Goal: Task Accomplishment & Management: Manage account settings

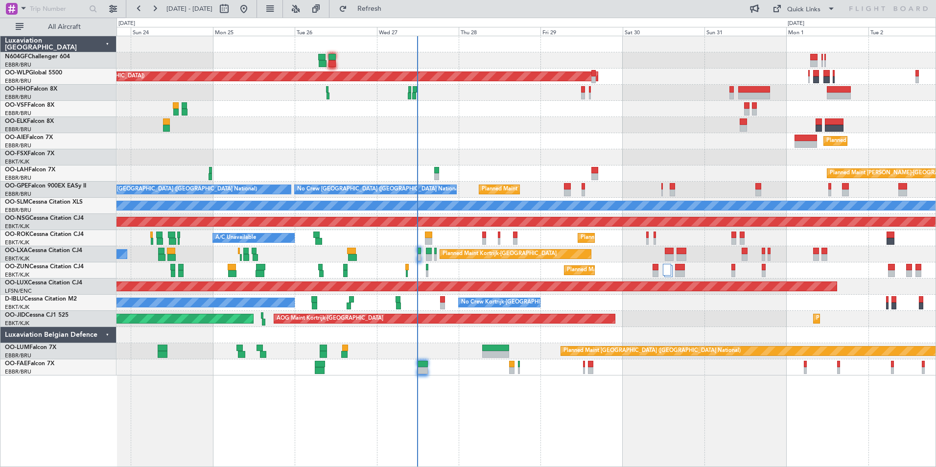
click at [484, 247] on div "Planned Maint Kortrijk-[GEOGRAPHIC_DATA] A/C Unavailable [GEOGRAPHIC_DATA] ([GE…" at bounding box center [525, 254] width 819 height 16
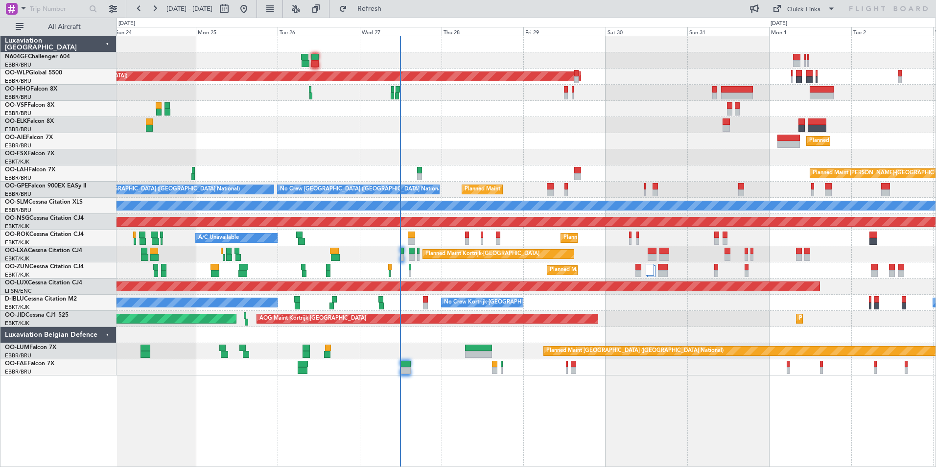
click at [470, 237] on div "Planned Maint Kortrijk-[GEOGRAPHIC_DATA] A/C Unavailable" at bounding box center [525, 238] width 819 height 16
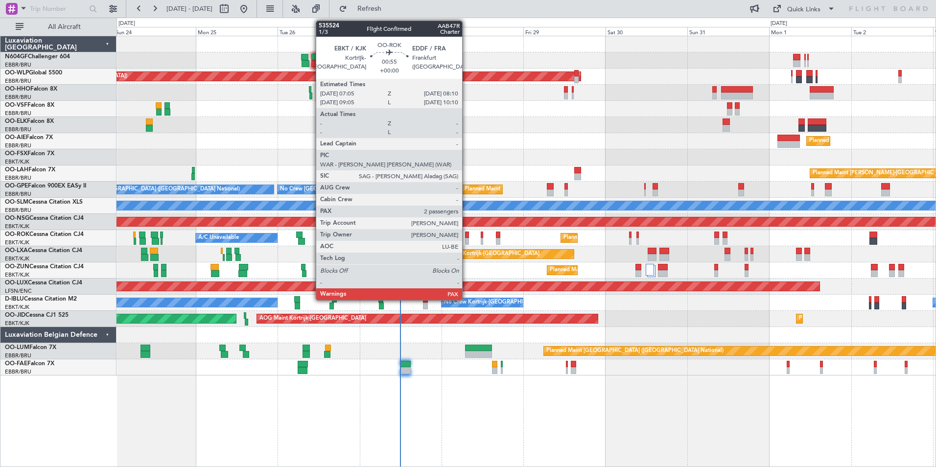
click at [466, 237] on div at bounding box center [467, 234] width 4 height 7
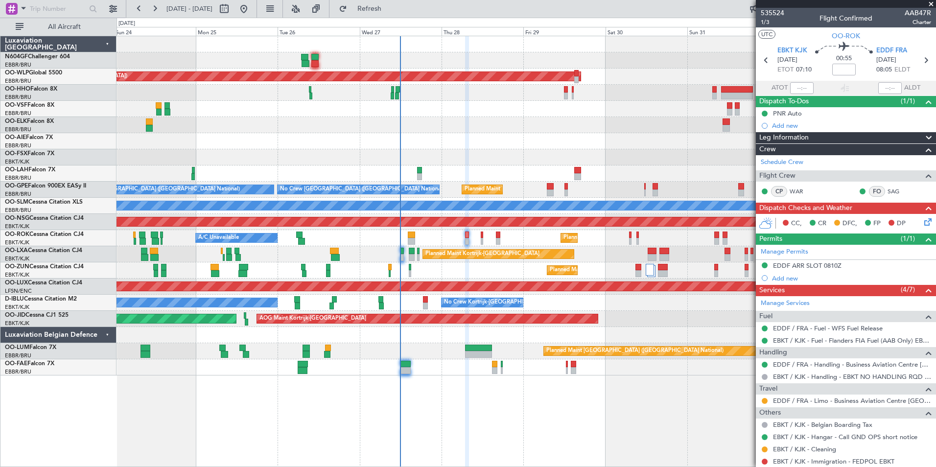
click at [651, 425] on div "Planned Maint [GEOGRAPHIC_DATA] ([GEOGRAPHIC_DATA]) Planned Maint [GEOGRAPHIC_D…" at bounding box center [525, 251] width 819 height 431
click at [929, 3] on span at bounding box center [931, 4] width 10 height 9
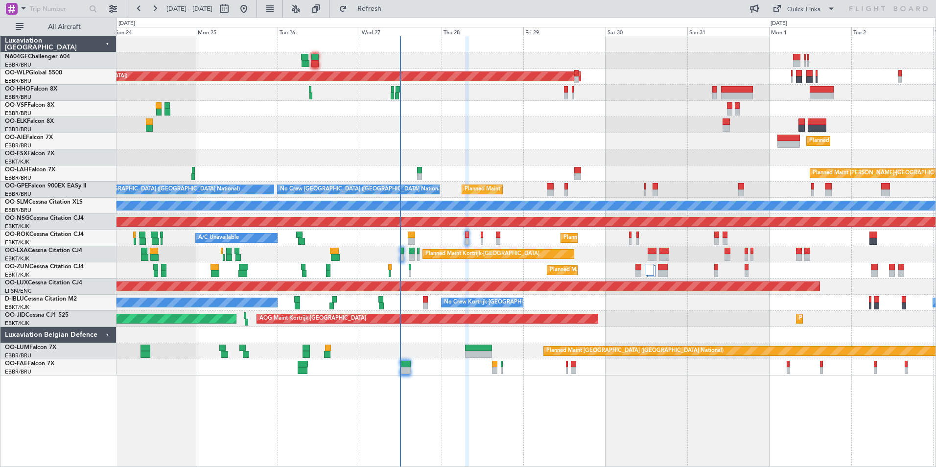
type input "0"
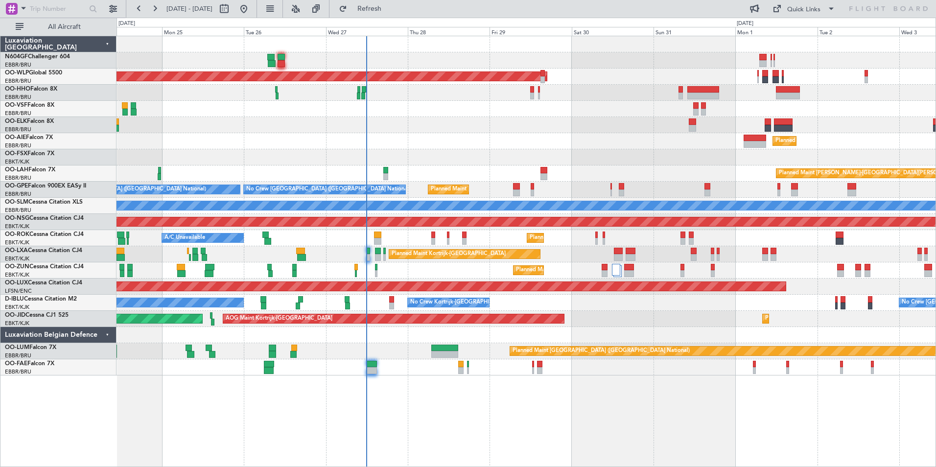
click at [488, 333] on div "Planned Maint [GEOGRAPHIC_DATA] ([GEOGRAPHIC_DATA]) Planned Maint [GEOGRAPHIC_D…" at bounding box center [525, 205] width 819 height 339
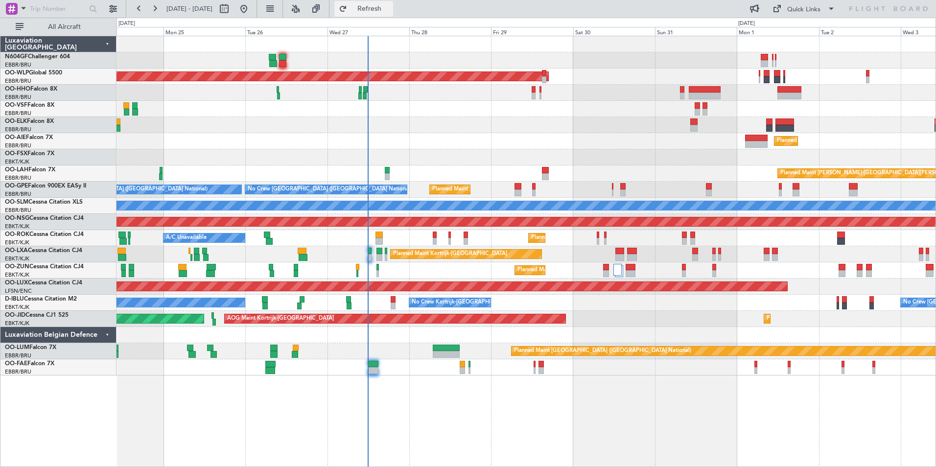
click at [390, 9] on span "Refresh" at bounding box center [369, 8] width 41 height 7
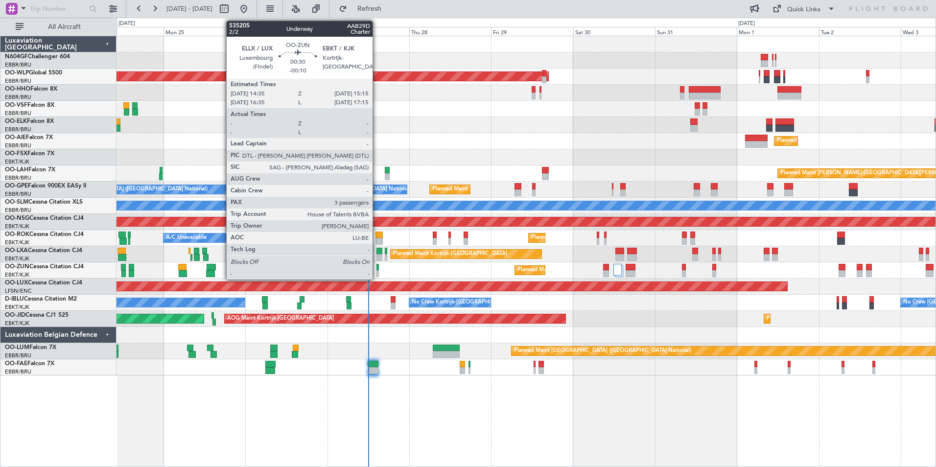
click at [377, 272] on div at bounding box center [377, 273] width 2 height 7
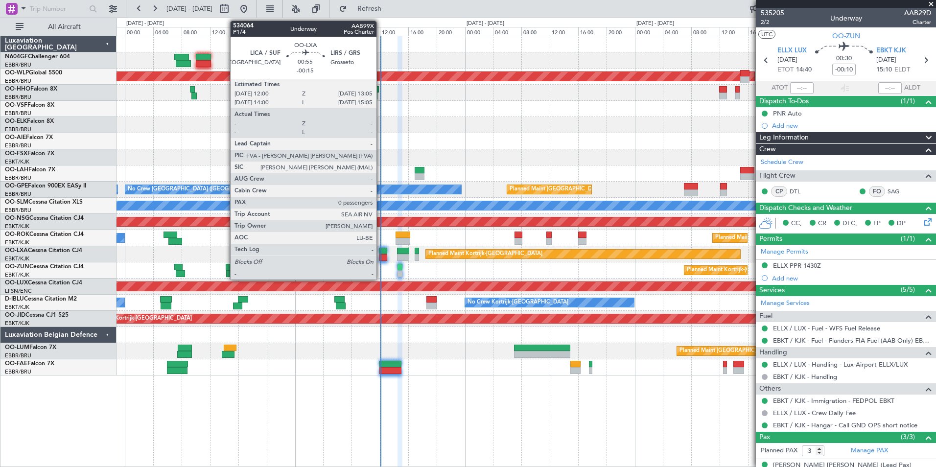
click at [381, 252] on div at bounding box center [383, 251] width 8 height 7
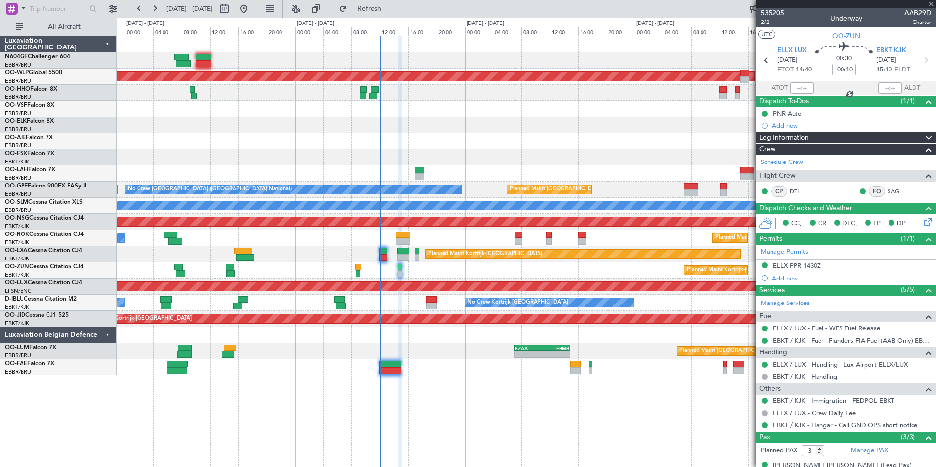
type input "-00:15"
type input "0"
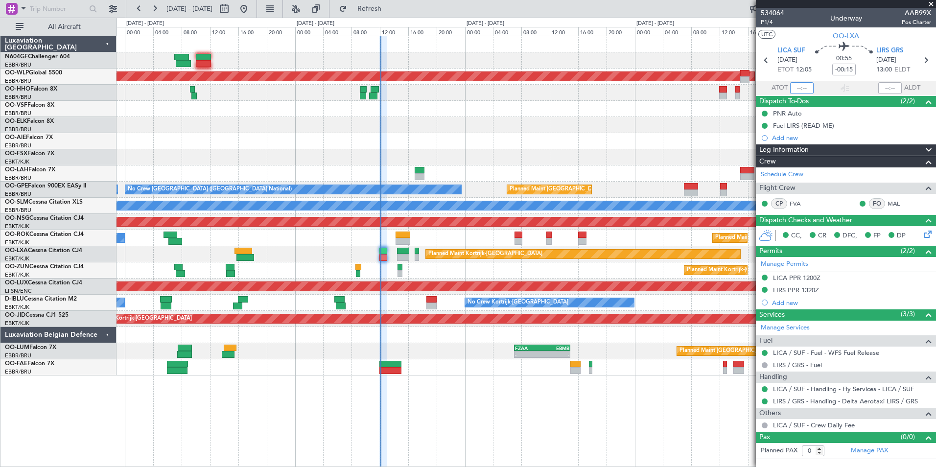
click at [797, 88] on input "text" at bounding box center [801, 88] width 23 height 12
click at [633, 139] on div at bounding box center [525, 141] width 819 height 16
type input "12:00"
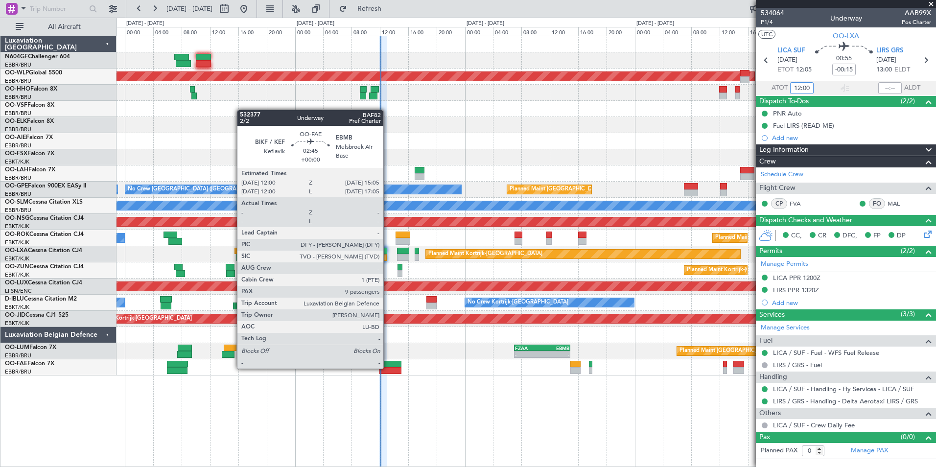
click at [388, 367] on div at bounding box center [390, 370] width 22 height 7
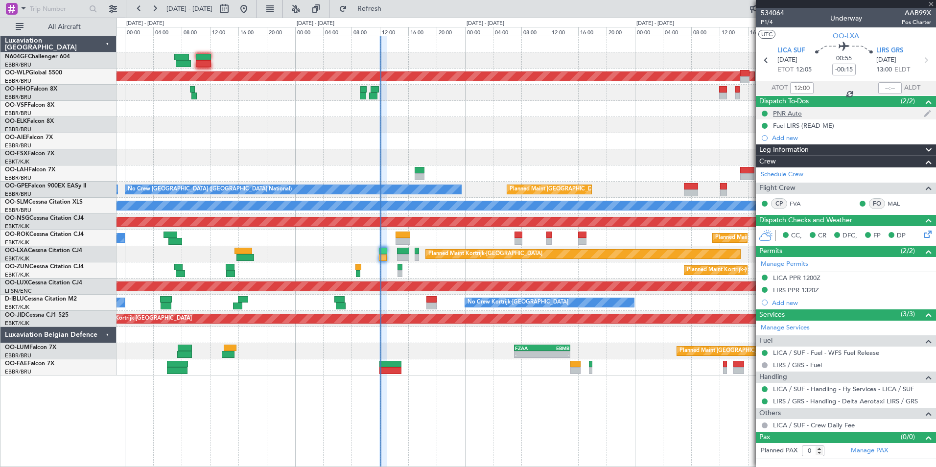
type input "9"
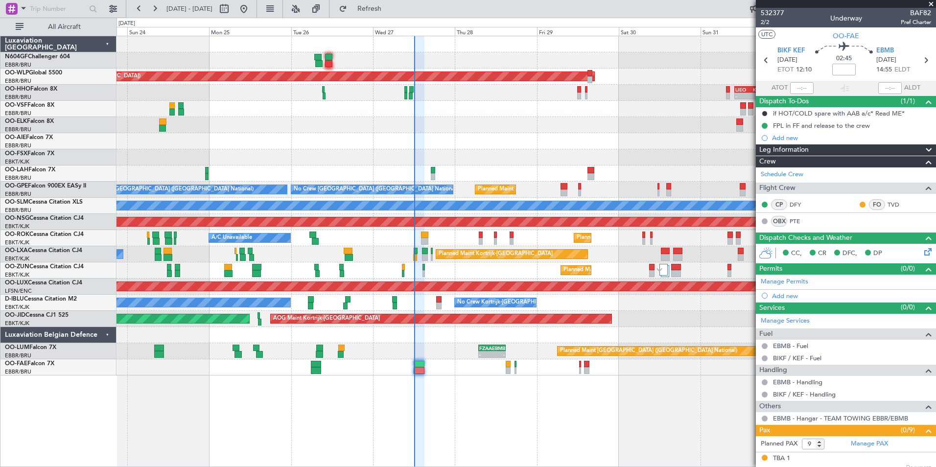
click at [464, 177] on div "Planned Maint [PERSON_NAME]-[GEOGRAPHIC_DATA][PERSON_NAME] ([GEOGRAPHIC_DATA][P…" at bounding box center [525, 173] width 819 height 16
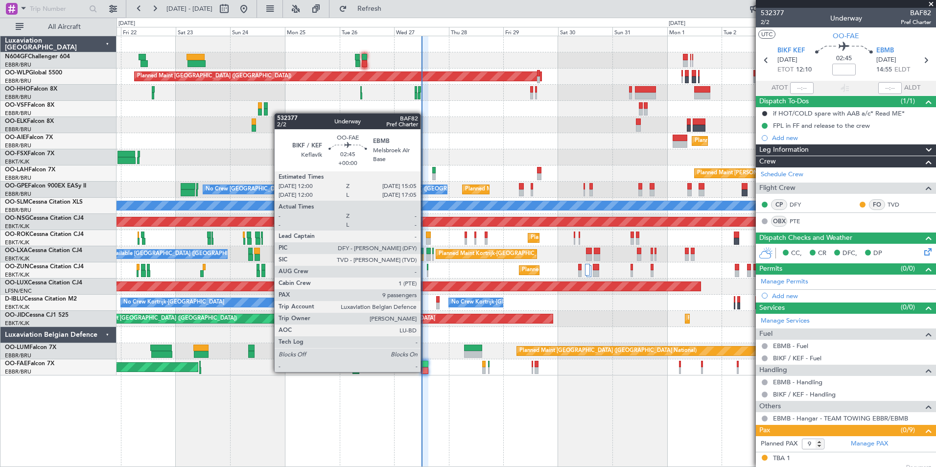
click at [426, 369] on div at bounding box center [424, 370] width 7 height 7
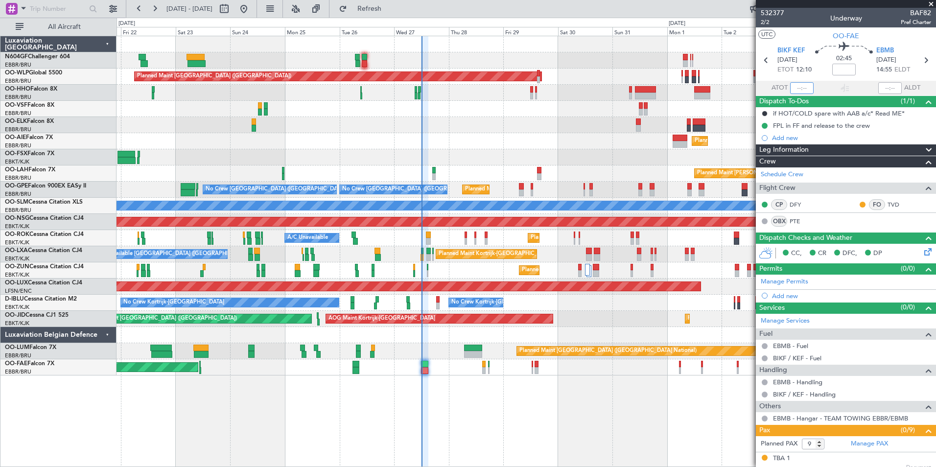
click at [790, 88] on input "text" at bounding box center [801, 88] width 23 height 12
click at [723, 103] on div at bounding box center [525, 109] width 819 height 16
type input "12:11"
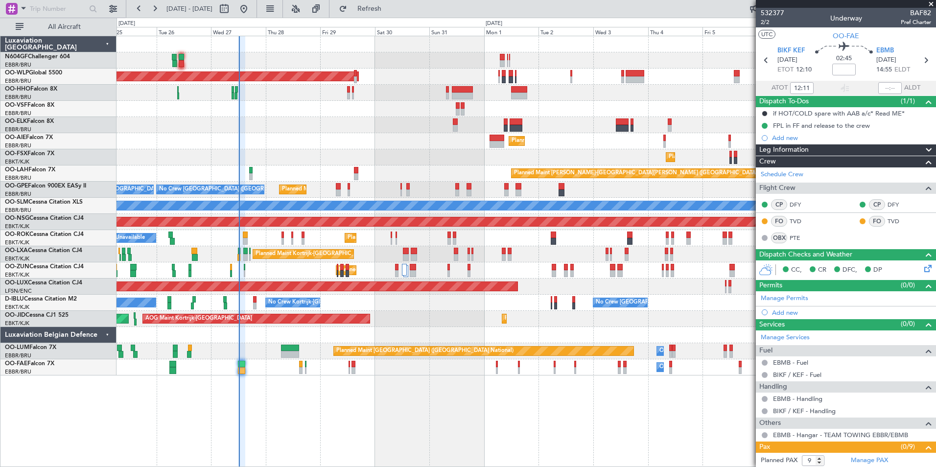
click at [474, 324] on div "Planned Maint Kortrijk-[GEOGRAPHIC_DATA] AOG Maint [GEOGRAPHIC_DATA]-[GEOGRAPHI…" at bounding box center [525, 319] width 819 height 16
click at [399, 270] on div "Planned Maint [GEOGRAPHIC_DATA] ([GEOGRAPHIC_DATA]) Planned Maint [GEOGRAPHIC_D…" at bounding box center [525, 205] width 819 height 339
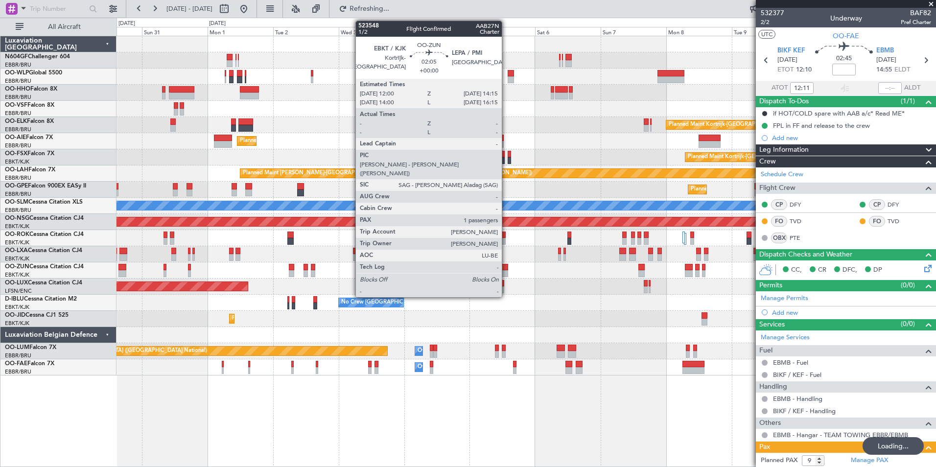
click at [335, 242] on div "Planned Maint [GEOGRAPHIC_DATA] ([GEOGRAPHIC_DATA]) Planned Maint [GEOGRAPHIC_D…" at bounding box center [525, 205] width 819 height 339
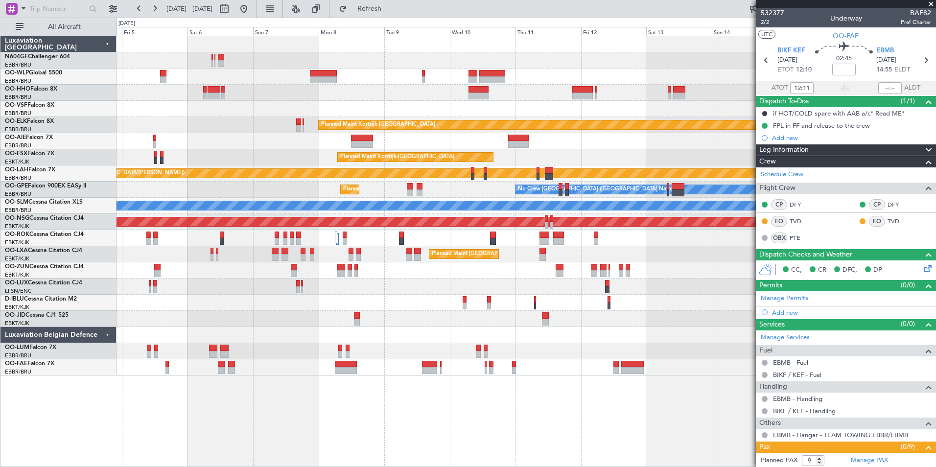
click at [309, 257] on div "Planned Maint Kortrijk-[GEOGRAPHIC_DATA] Planned Maint [GEOGRAPHIC_DATA]-[GEOGR…" at bounding box center [525, 205] width 819 height 339
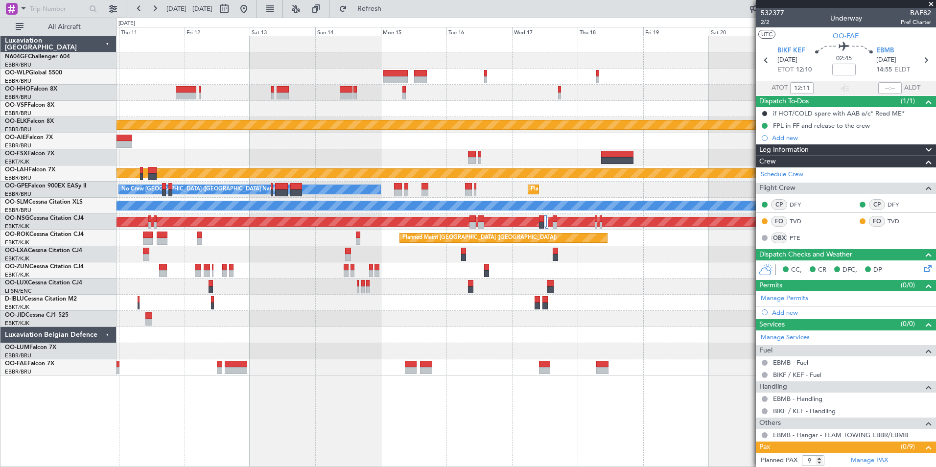
click at [343, 262] on div "Planned Maint Kortrijk-[GEOGRAPHIC_DATA] Planned Maint [GEOGRAPHIC_DATA]-[GEOGR…" at bounding box center [525, 205] width 819 height 339
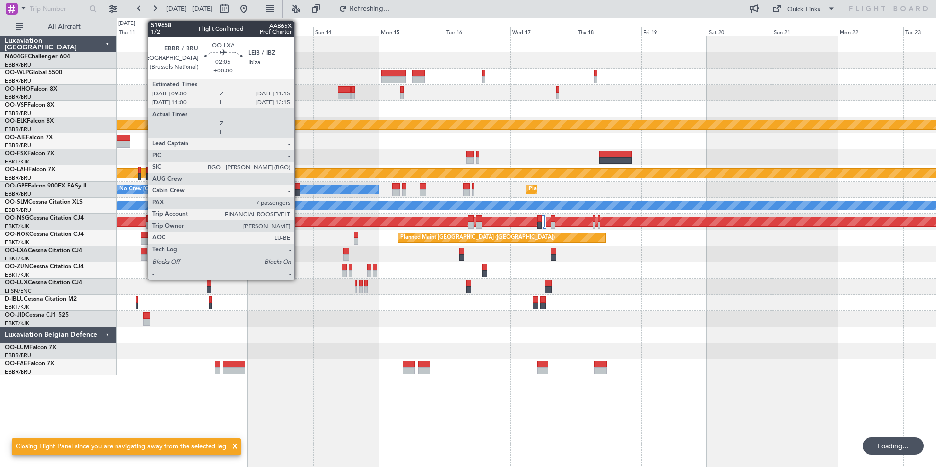
click at [143, 253] on div at bounding box center [144, 251] width 6 height 7
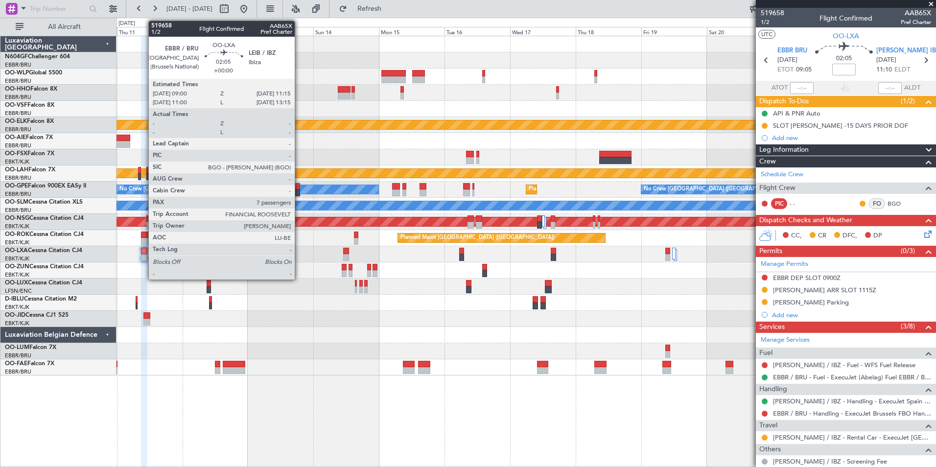
click at [143, 253] on div at bounding box center [144, 251] width 6 height 7
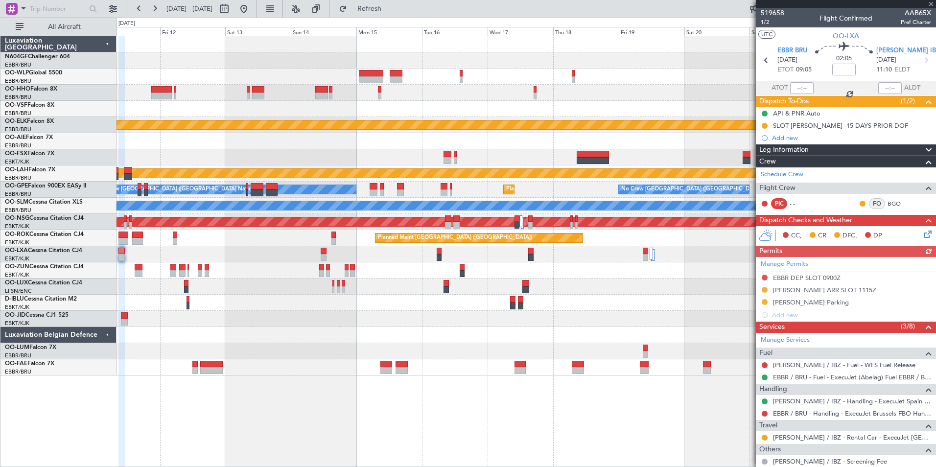
click at [306, 269] on div "Planned Maint Kortrijk-[GEOGRAPHIC_DATA] Planned Maint [GEOGRAPHIC_DATA]-[GEOGR…" at bounding box center [525, 205] width 819 height 339
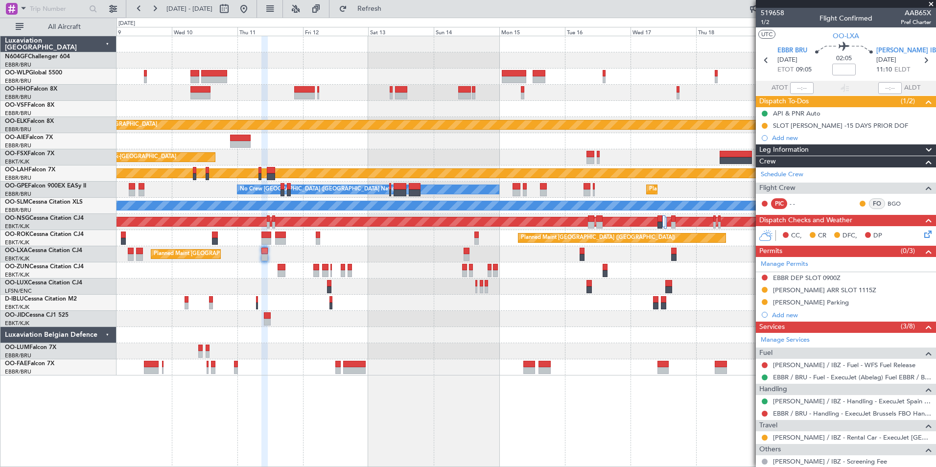
click at [488, 362] on div at bounding box center [525, 367] width 819 height 16
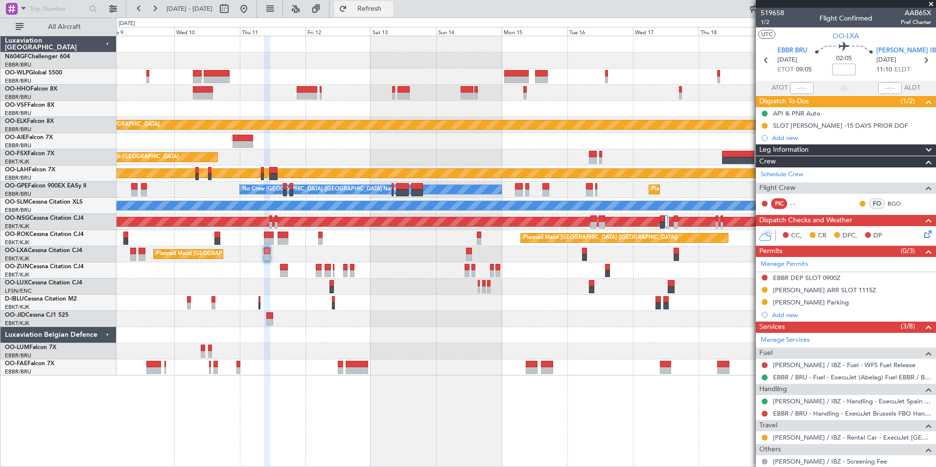
click at [384, 9] on span "Refresh" at bounding box center [369, 8] width 41 height 7
click at [251, 9] on button at bounding box center [244, 9] width 16 height 16
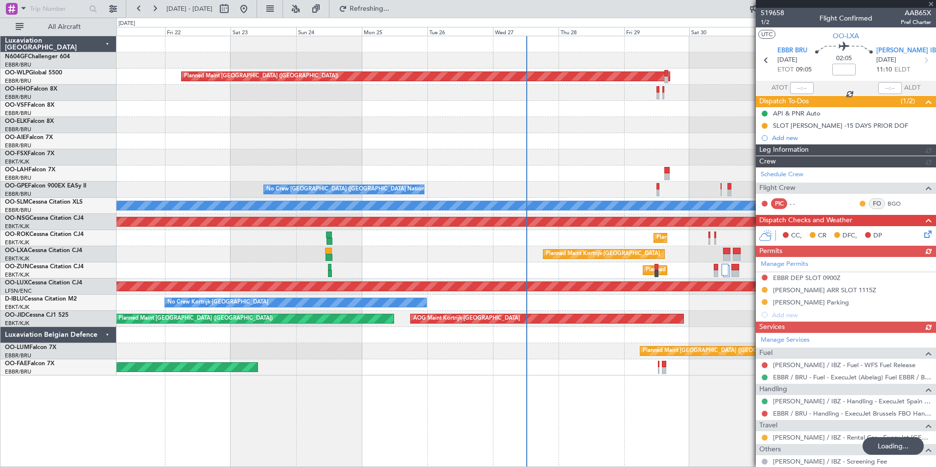
click at [609, 390] on div "Planned Maint Berlin (Brandenburg) Planned Maint London (Farnborough) Planned M…" at bounding box center [525, 251] width 819 height 431
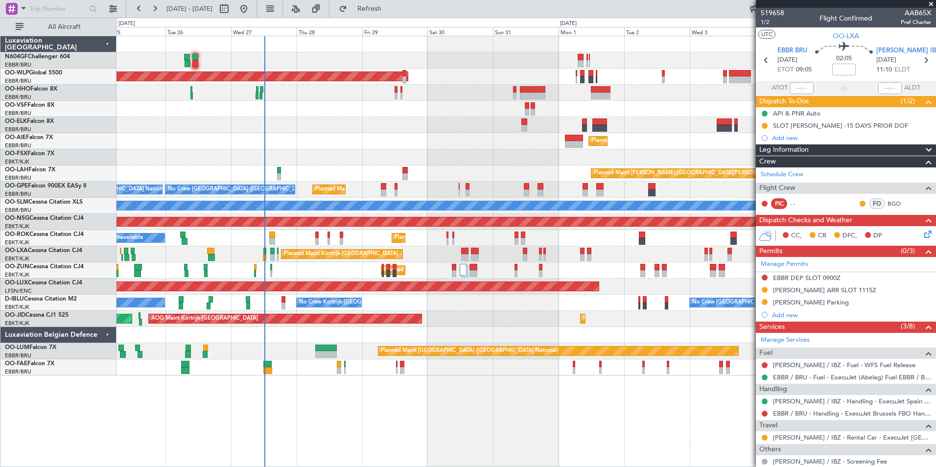
click at [309, 265] on div "Planned Maint Kortrijk-[GEOGRAPHIC_DATA]" at bounding box center [525, 270] width 819 height 16
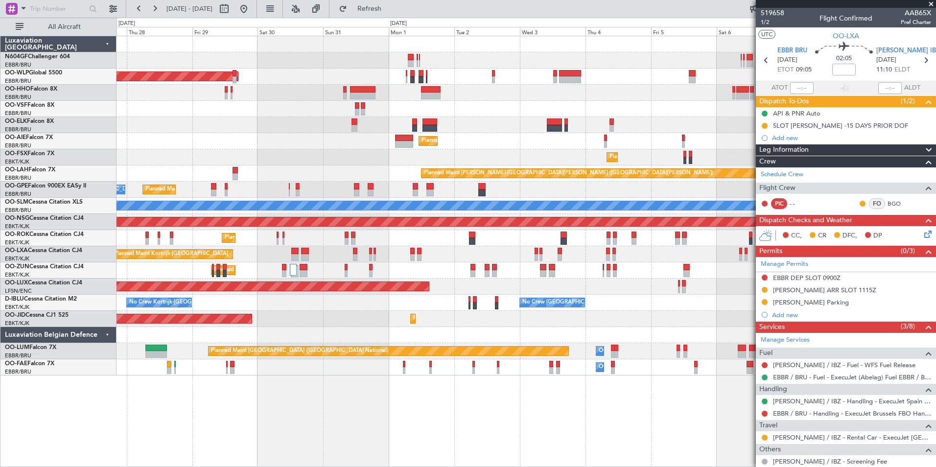
click at [361, 280] on div "Planned Maint Berlin (Brandenburg) Planned Maint Kortrijk-Wevelgem Planned Main…" at bounding box center [525, 205] width 819 height 339
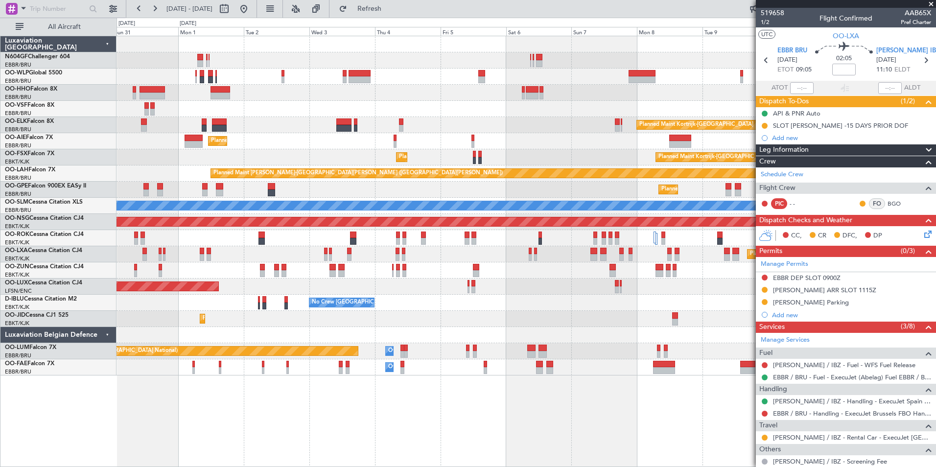
click at [258, 295] on div "No Crew Brussels (Brussels National) No Crew Kortrijk-Wevelgem" at bounding box center [525, 303] width 819 height 16
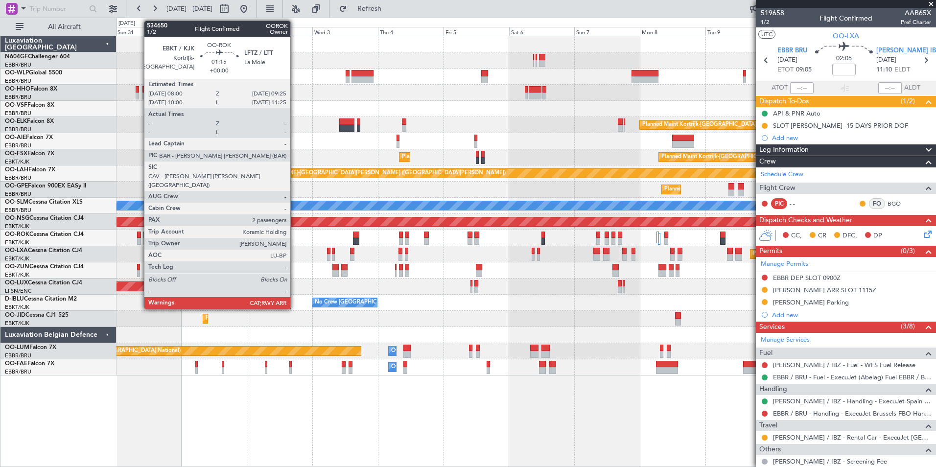
click at [139, 237] on div at bounding box center [139, 234] width 4 height 7
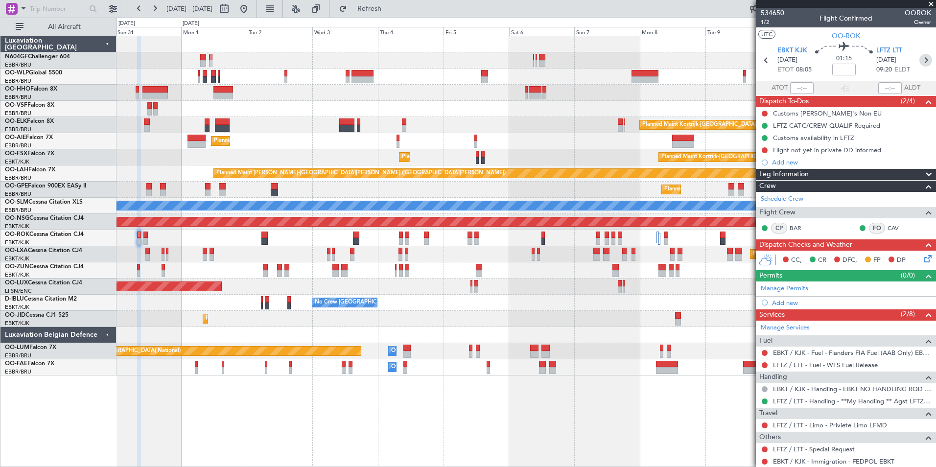
click at [920, 54] on icon at bounding box center [925, 60] width 13 height 13
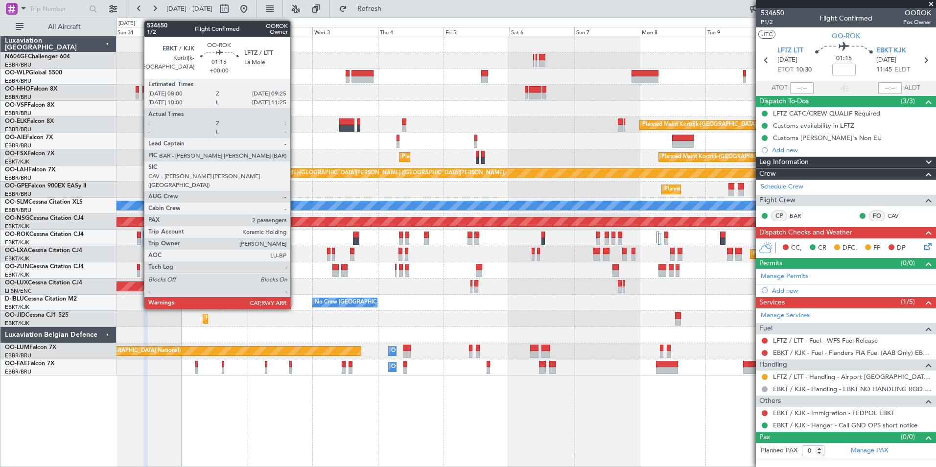
click at [140, 241] on div at bounding box center [139, 241] width 4 height 7
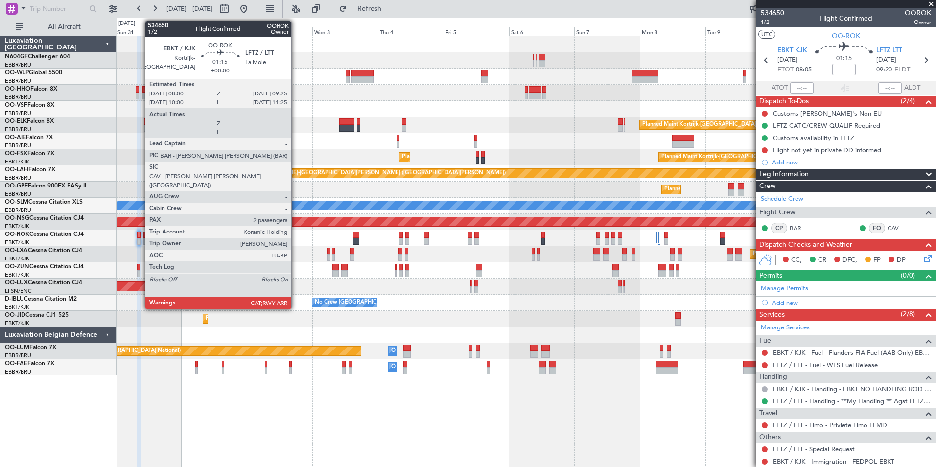
click at [140, 242] on div at bounding box center [139, 241] width 4 height 7
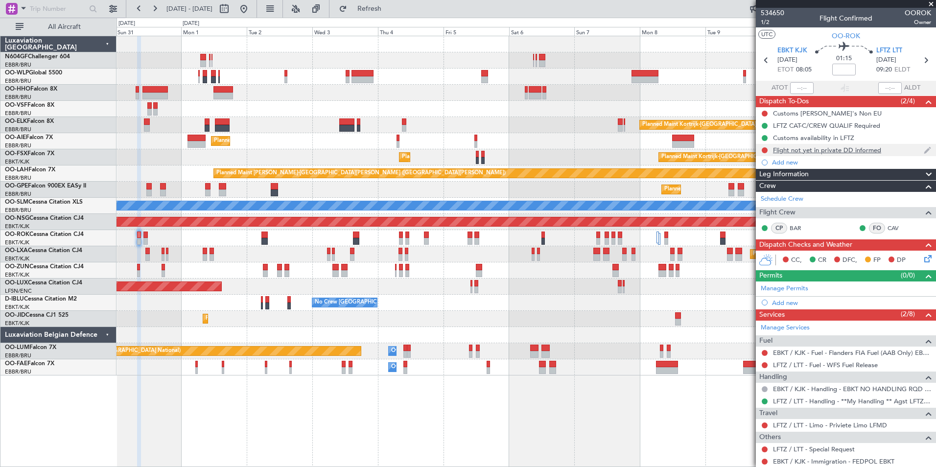
click at [782, 148] on div "Flight not yet in private DD informed" at bounding box center [827, 150] width 108 height 8
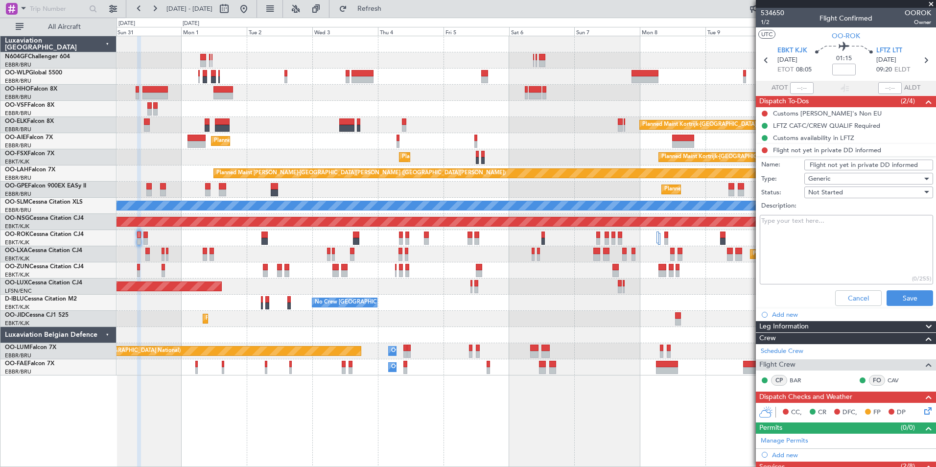
click at [826, 303] on div "Cancel Save" at bounding box center [843, 297] width 184 height 23
click at [836, 302] on button "Cancel" at bounding box center [858, 298] width 46 height 16
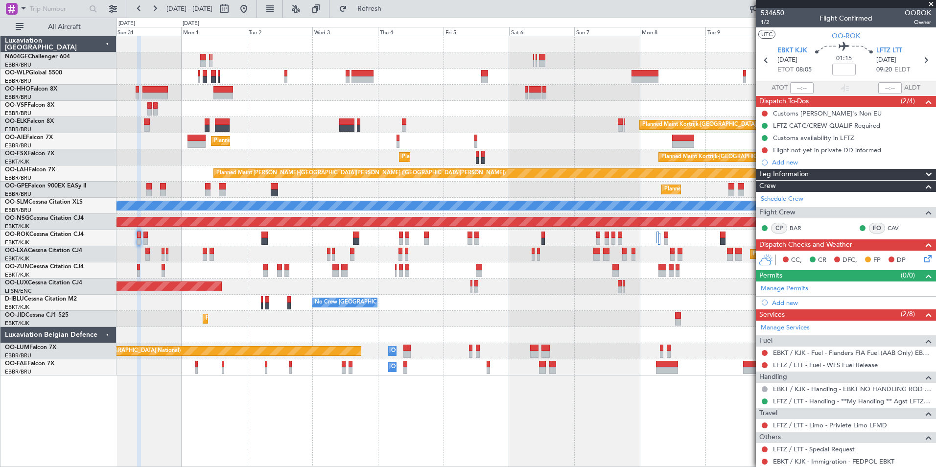
scroll to position [96, 0]
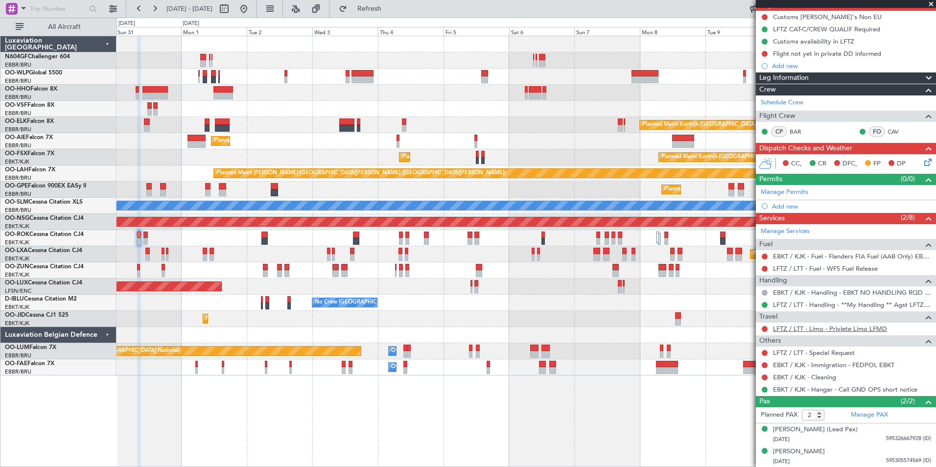
click at [822, 330] on link "LFTZ / LTT - Limo - Priviete Limo LFMD" at bounding box center [830, 328] width 114 height 8
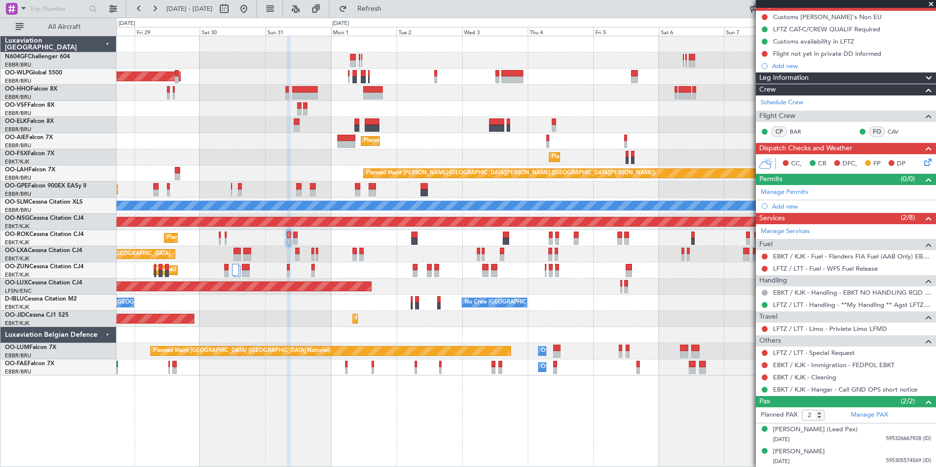
click at [366, 179] on div "Planned Maint Berlin (Brandenburg) Planned Maint Kortrijk-Wevelgem Planned Main…" at bounding box center [525, 205] width 819 height 339
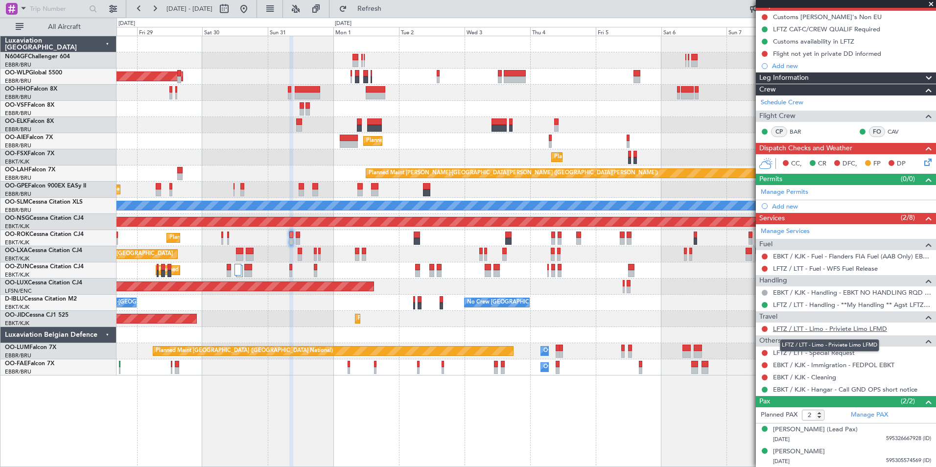
click at [818, 327] on link "LFTZ / LTT - Limo - Priviete Limo LFMD" at bounding box center [830, 328] width 114 height 8
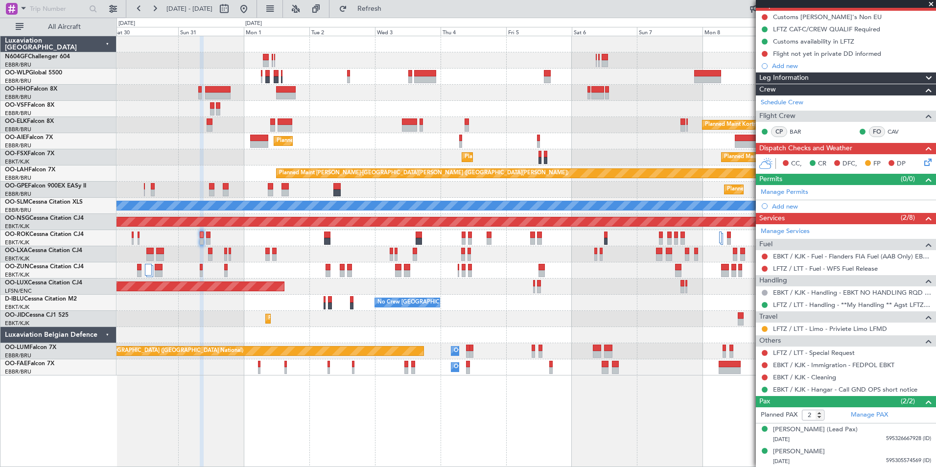
click at [313, 293] on div "Planned Maint Berlin (Brandenburg) Planned Maint Kortrijk-Wevelgem Planned Main…" at bounding box center [525, 205] width 819 height 339
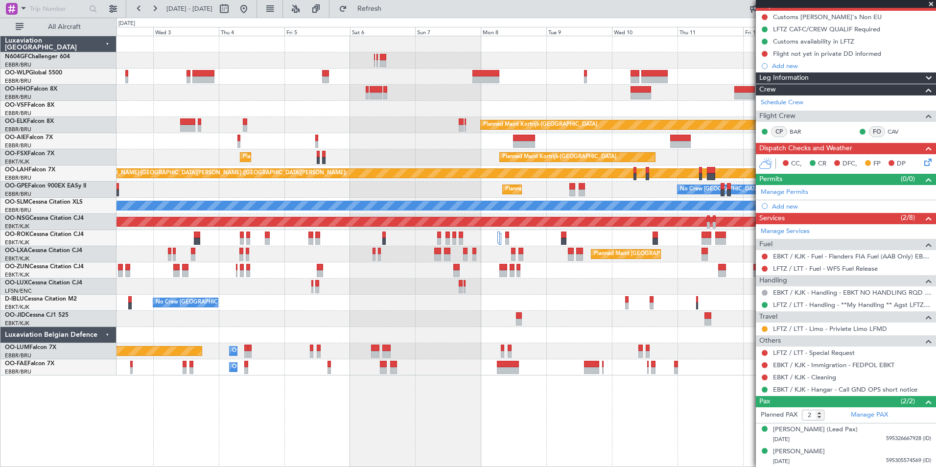
click at [420, 321] on div "Planned Maint Kortrijk-[GEOGRAPHIC_DATA]" at bounding box center [525, 319] width 819 height 16
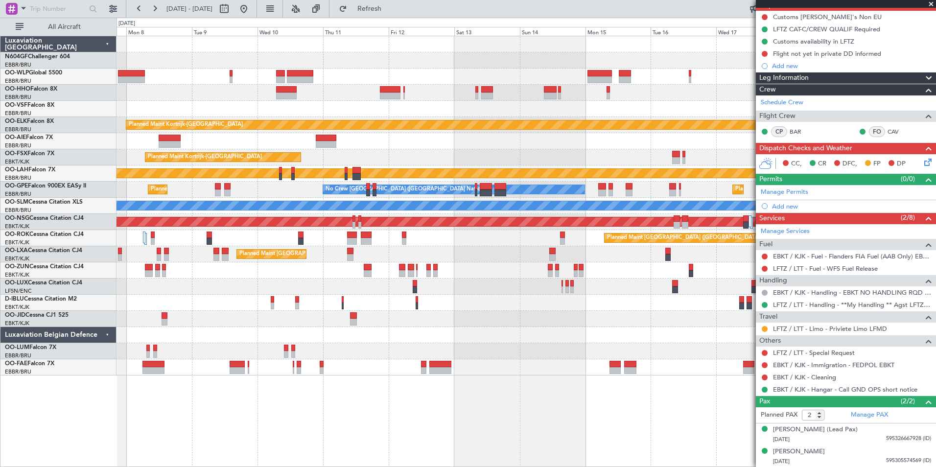
click at [144, 303] on div at bounding box center [525, 303] width 819 height 16
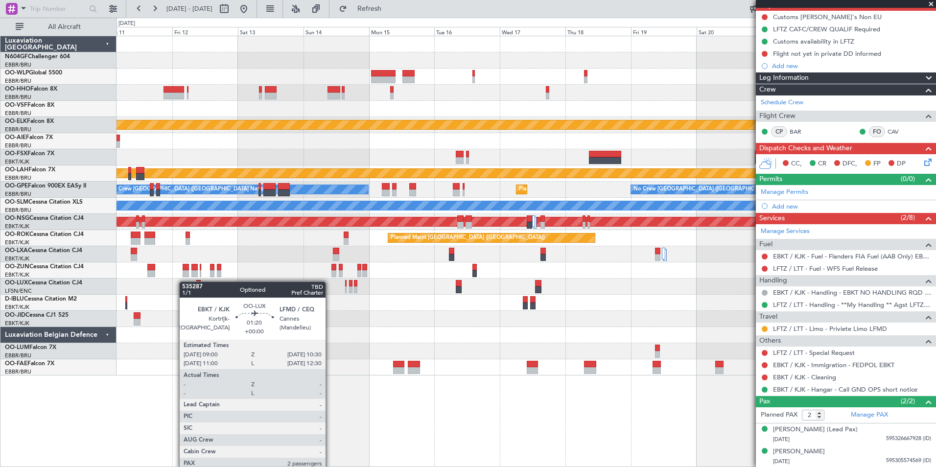
click at [198, 290] on div "Planned Maint Kortrijk-Wevelgem Planned Maint Kortrijk-Wevelgem Planned Maint A…" at bounding box center [525, 205] width 819 height 339
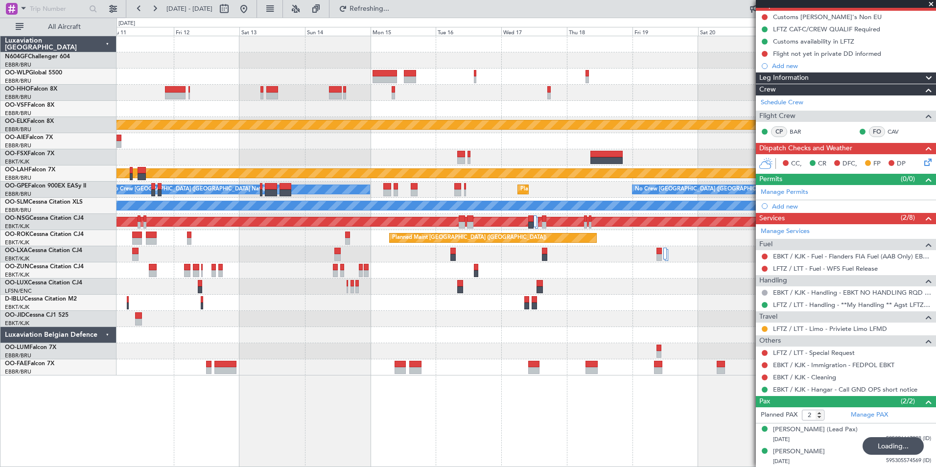
click at [260, 259] on div "Planned Maint Brussels (Brussels National) A/C Unavailable Brussels (Brussels N…" at bounding box center [525, 254] width 819 height 16
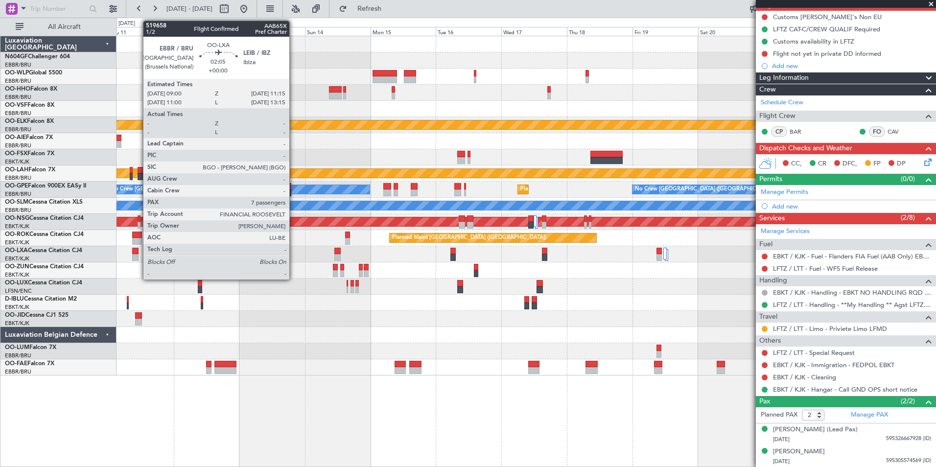
click at [133, 255] on div at bounding box center [135, 257] width 6 height 7
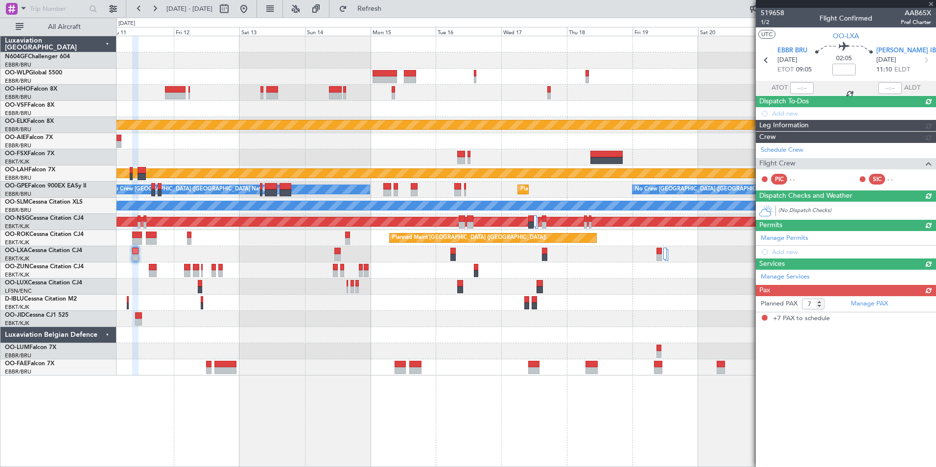
scroll to position [0, 0]
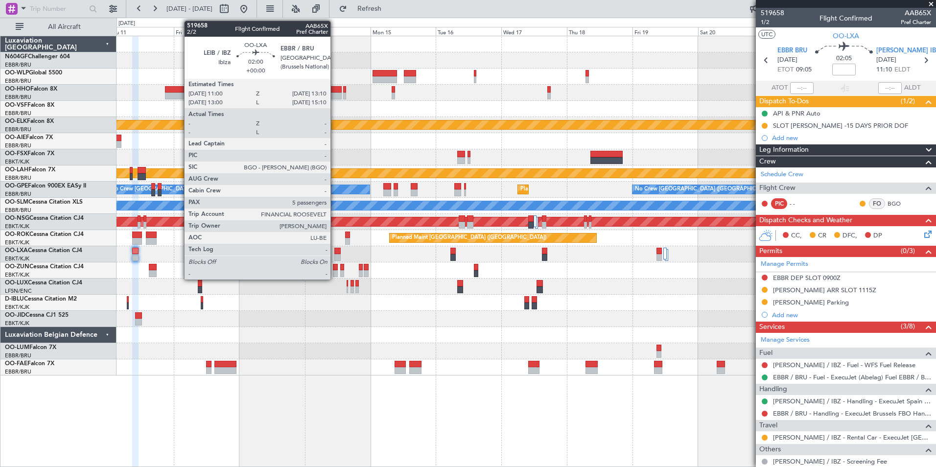
click at [335, 259] on div at bounding box center [337, 257] width 6 height 7
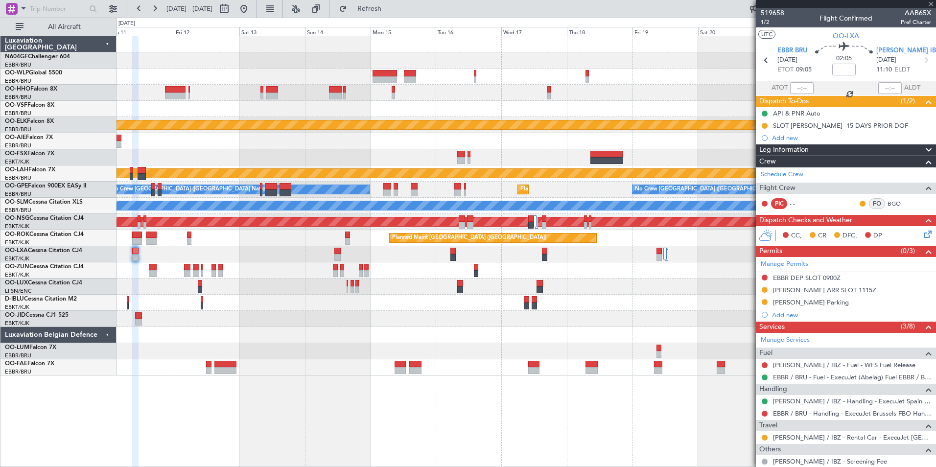
type input "5"
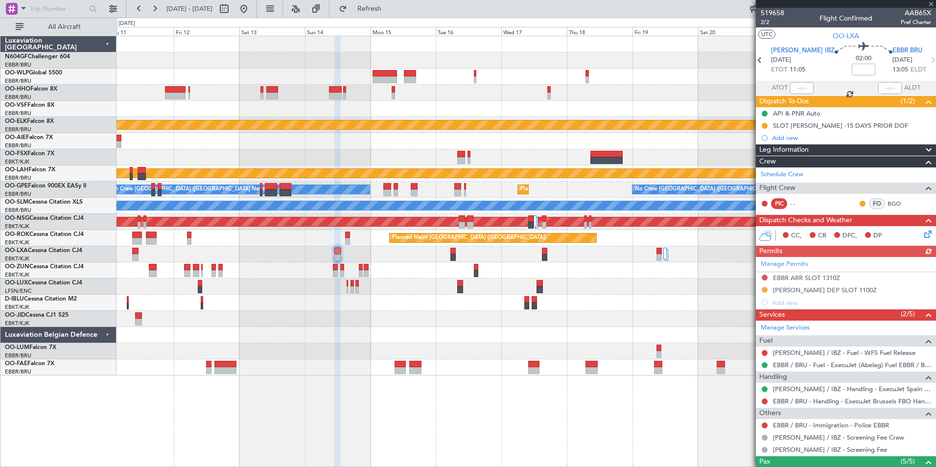
click at [787, 290] on div "Manage Permits EBBR ARR SLOT 1310Z LEIB DEP SLOT 1100Z Add new" at bounding box center [845, 283] width 180 height 52
click at [428, 190] on div "Planned Maint Kortrijk-Wevelgem Planned Maint Kortrijk-Wevelgem Planned Maint A…" at bounding box center [525, 205] width 819 height 339
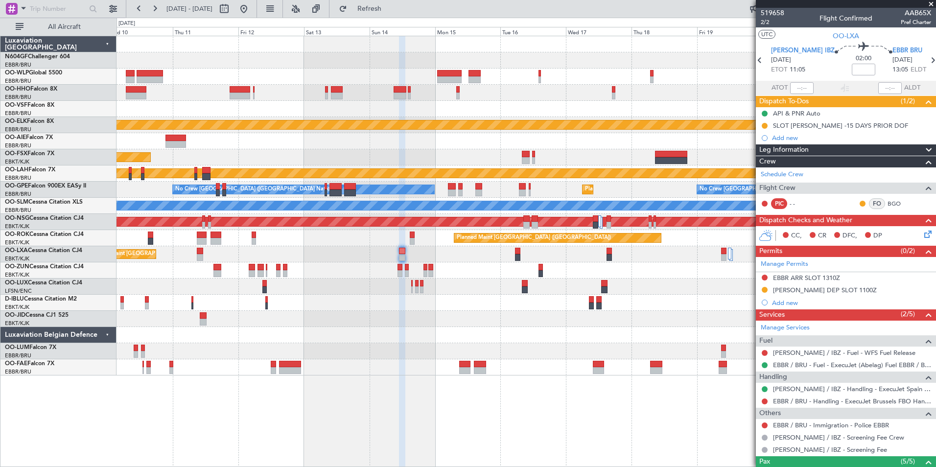
click at [511, 215] on div "Planned Maint Kortrijk-Wevelgem Planned Maint Kortrijk-Wevelgem Planned Maint A…" at bounding box center [525, 205] width 819 height 339
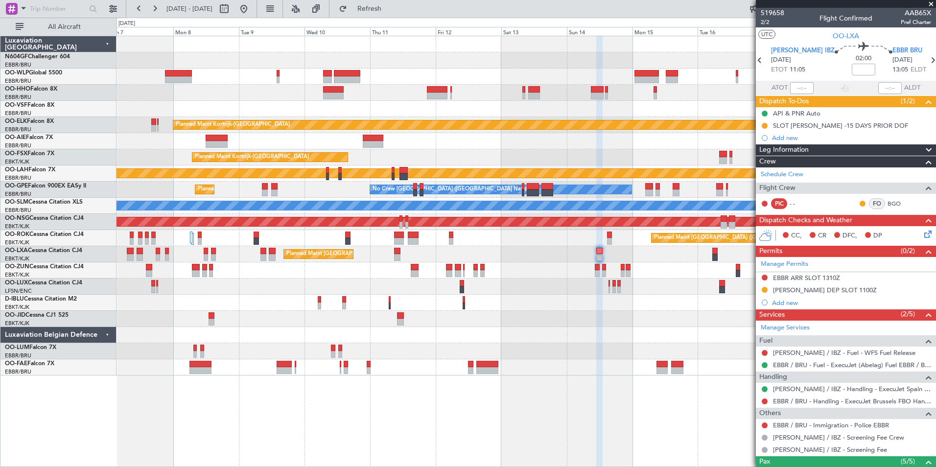
click at [517, 212] on div "Planned Maint Kortrijk-Wevelgem Planned Maint Kortrijk-Wevelgem Planned Maint K…" at bounding box center [525, 205] width 819 height 339
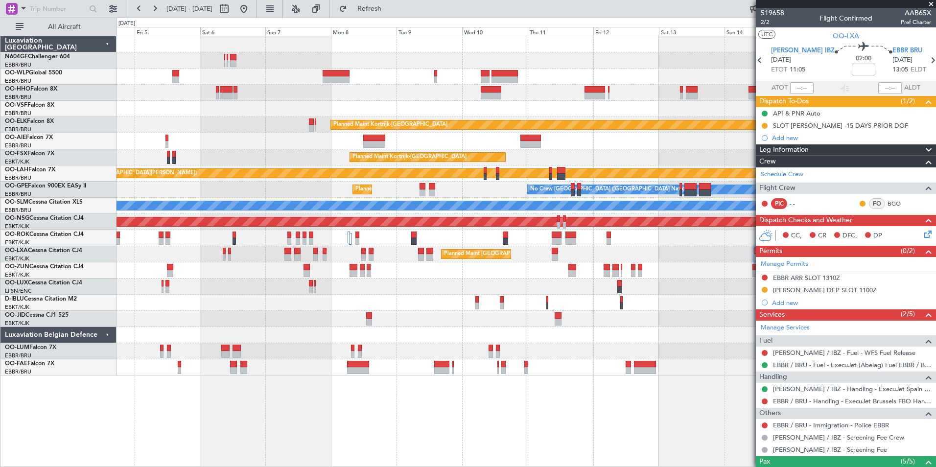
click at [411, 154] on div "Planned Maint Kortrijk-Wevelgem Planned Maint London (Farnborough) Planned Main…" at bounding box center [525, 205] width 819 height 339
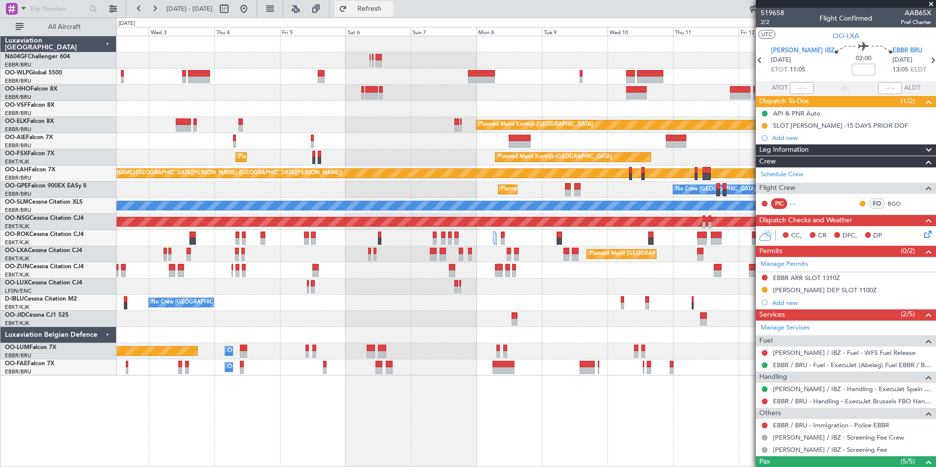
click at [393, 16] on button "Refresh" at bounding box center [363, 9] width 59 height 16
click at [251, 13] on button at bounding box center [244, 9] width 16 height 16
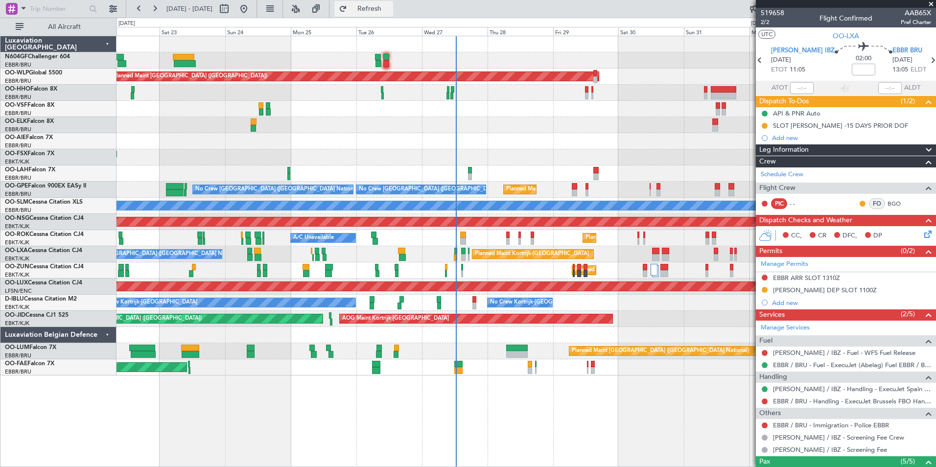
click at [372, 4] on button "Refresh" at bounding box center [363, 9] width 59 height 16
click at [309, 148] on div "Planned Maint Berlin (Brandenburg) Planned Maint London (Farnborough) Planned M…" at bounding box center [525, 205] width 819 height 339
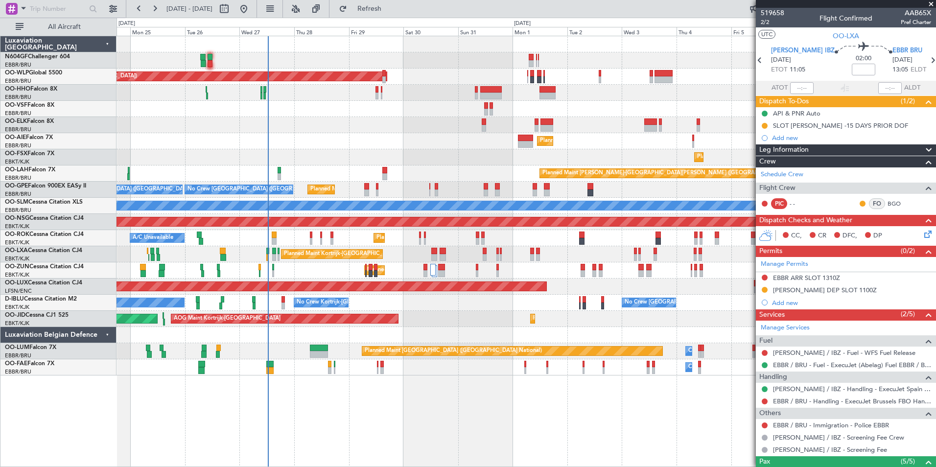
click at [264, 198] on div "Planned Maint Berlin (Brandenburg) Planned Maint Kortrijk-Wevelgem Planned Main…" at bounding box center [525, 205] width 819 height 339
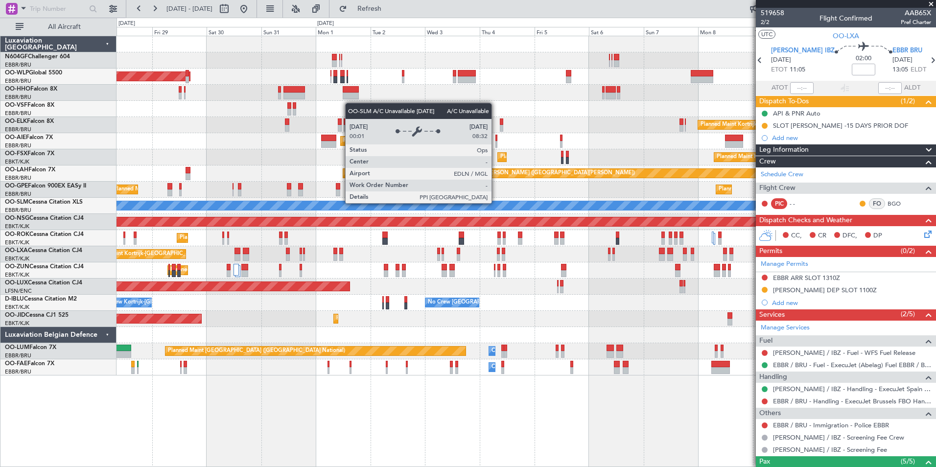
click at [210, 211] on div "A/C Unavailable [GEOGRAPHIC_DATA]" at bounding box center [525, 206] width 819 height 16
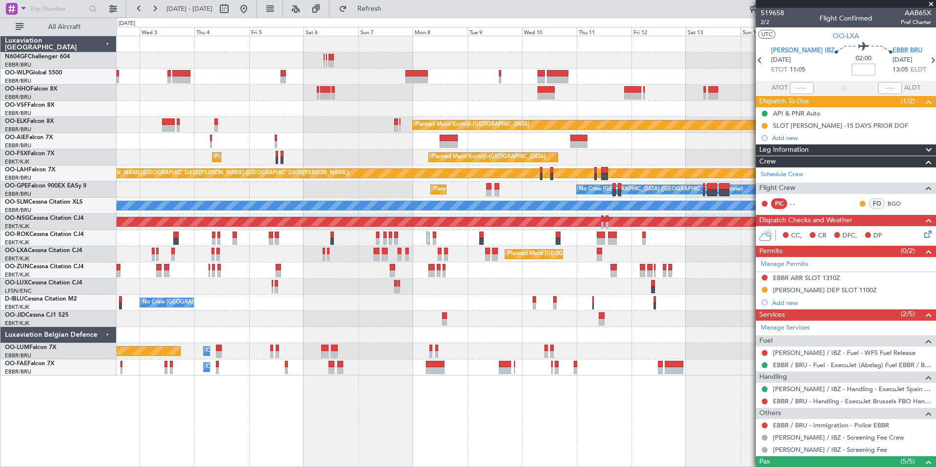
click at [290, 236] on div "Planned Maint Kortrijk-Wevelgem Planned Maint London (Farnborough) Planned Main…" at bounding box center [525, 205] width 819 height 339
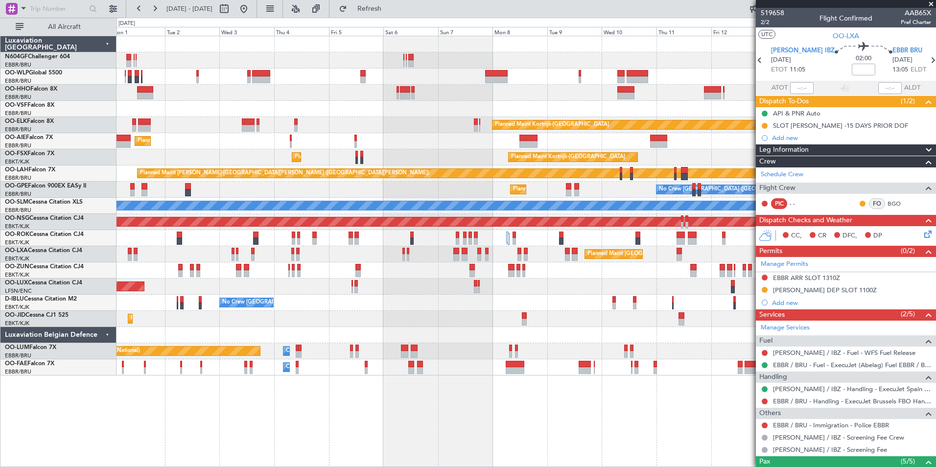
click at [310, 329] on div "Planned Maint Berlin (Brandenburg) Planned Maint Kortrijk-Wevelgem Planned Main…" at bounding box center [525, 205] width 819 height 339
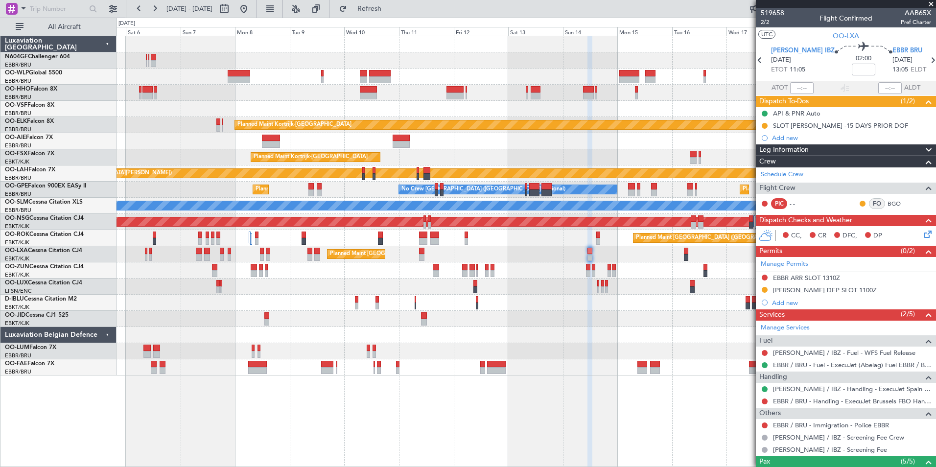
click at [247, 324] on div "Planned Maint Kortrijk-Wevelgem Planned Maint Kortrijk-Wevelgem Planned Maint K…" at bounding box center [525, 205] width 819 height 339
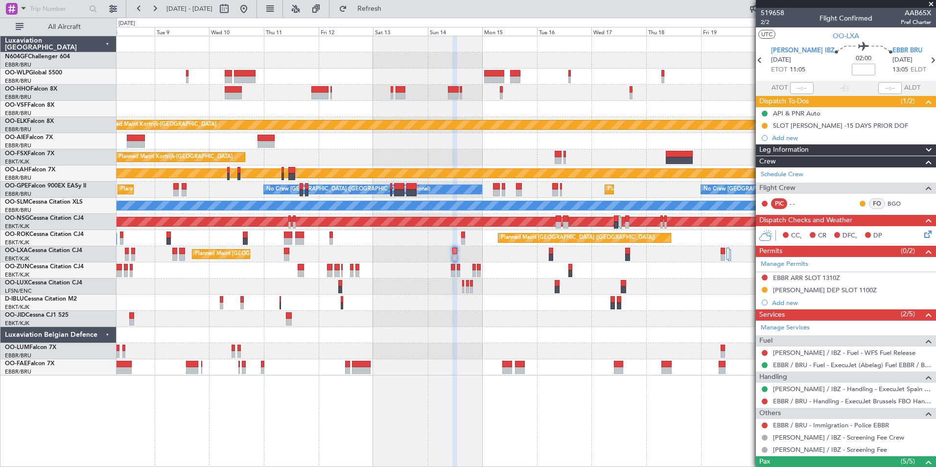
click at [405, 335] on div at bounding box center [525, 335] width 819 height 16
click at [232, 12] on button at bounding box center [224, 9] width 16 height 16
select select "9"
select select "2025"
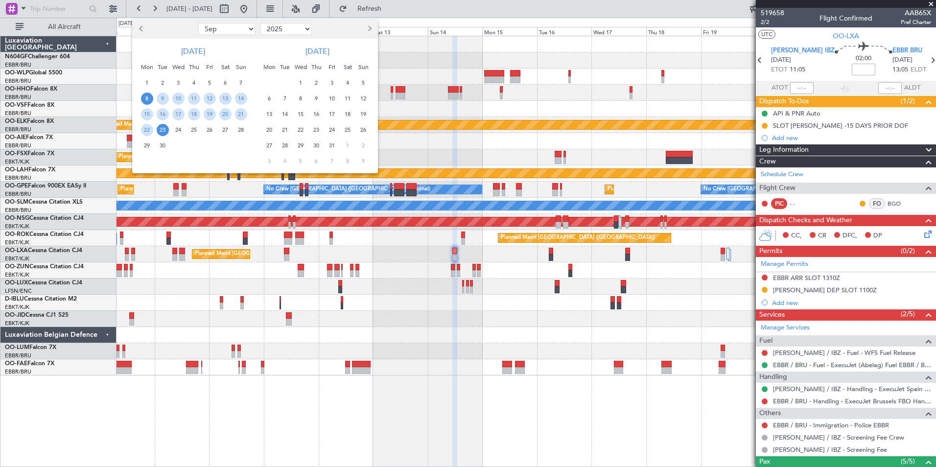
click at [365, 95] on span "12" at bounding box center [363, 98] width 12 height 12
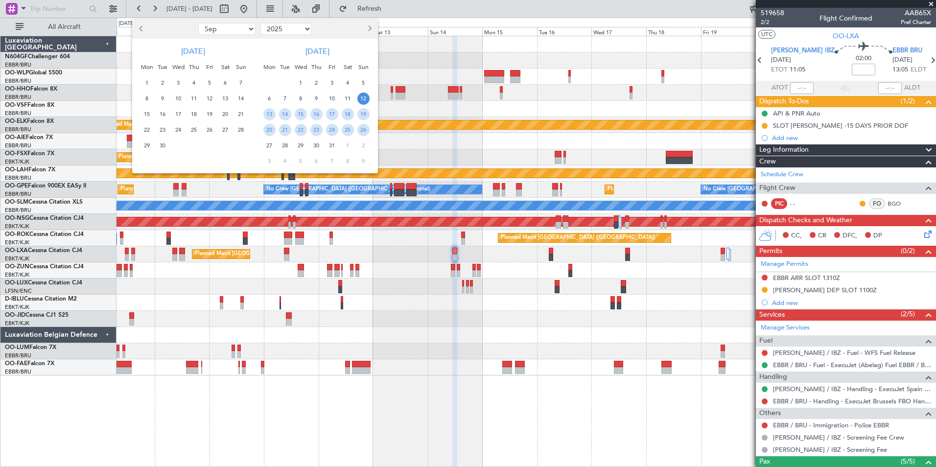
click at [369, 128] on div "26" at bounding box center [363, 130] width 16 height 16
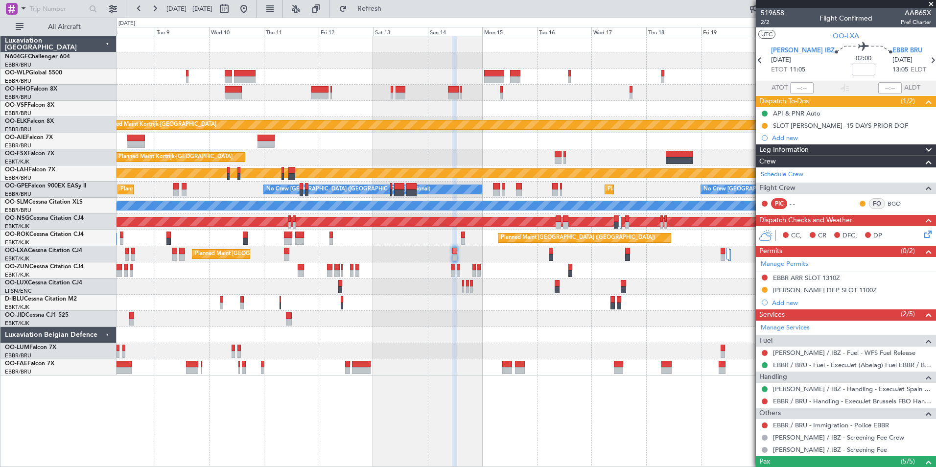
select select "10"
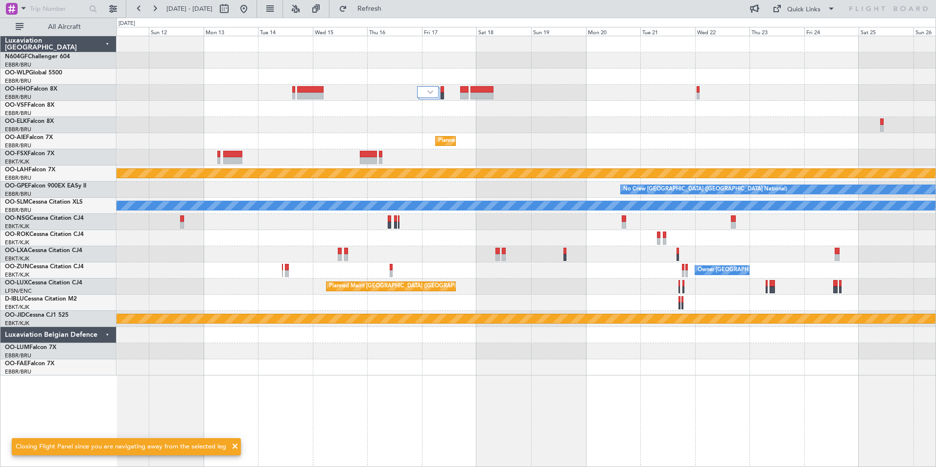
click at [401, 131] on div at bounding box center [525, 125] width 819 height 16
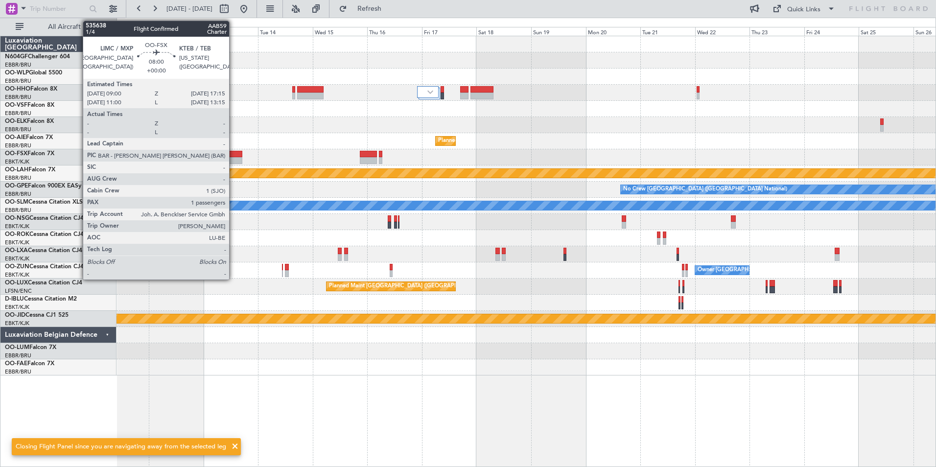
click at [233, 154] on div at bounding box center [232, 154] width 19 height 7
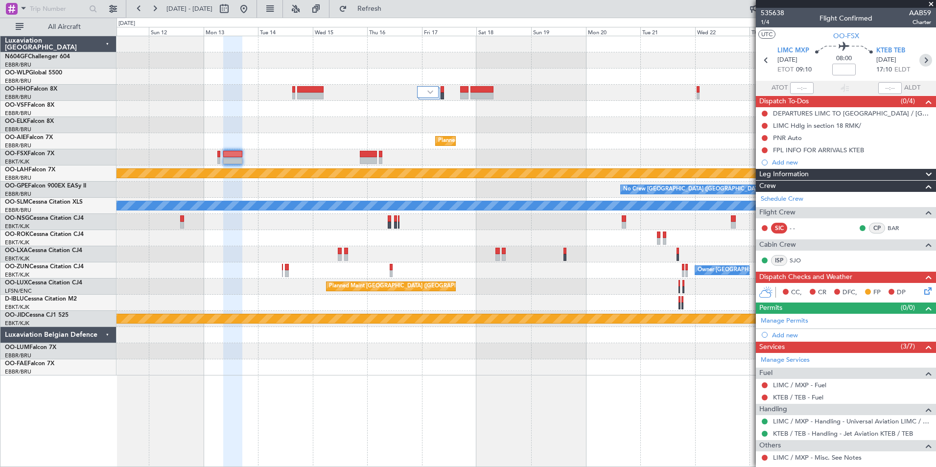
click at [919, 61] on icon at bounding box center [925, 60] width 13 height 13
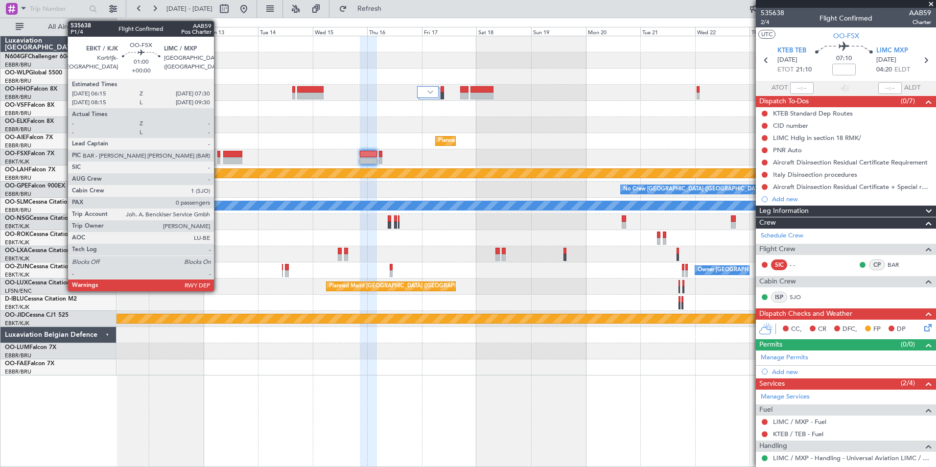
click at [218, 157] on div at bounding box center [218, 160] width 3 height 7
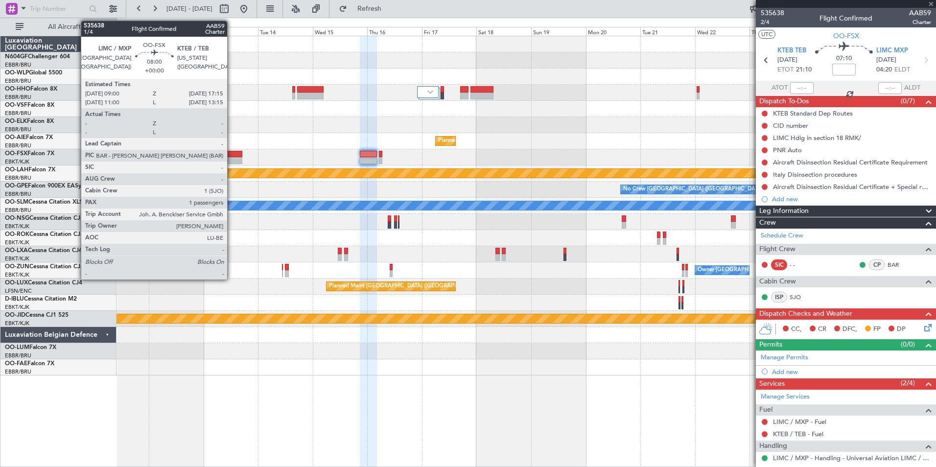
click at [231, 158] on div at bounding box center [232, 160] width 19 height 7
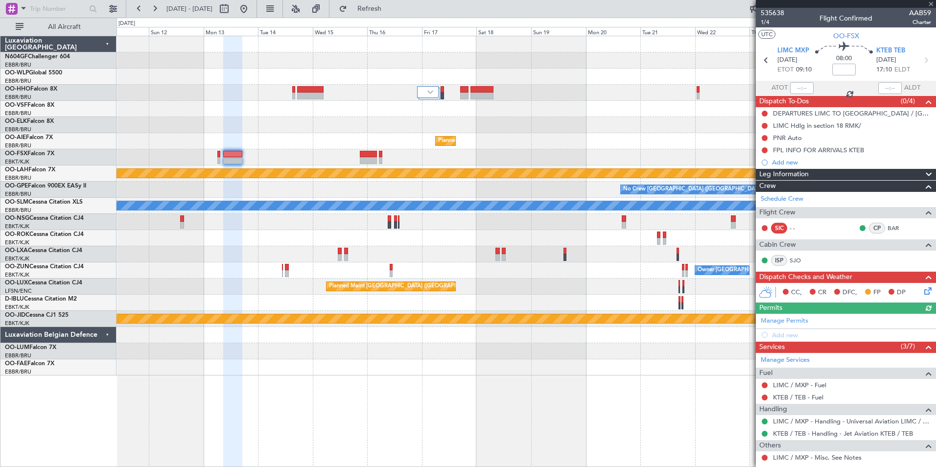
scroll to position [83, 0]
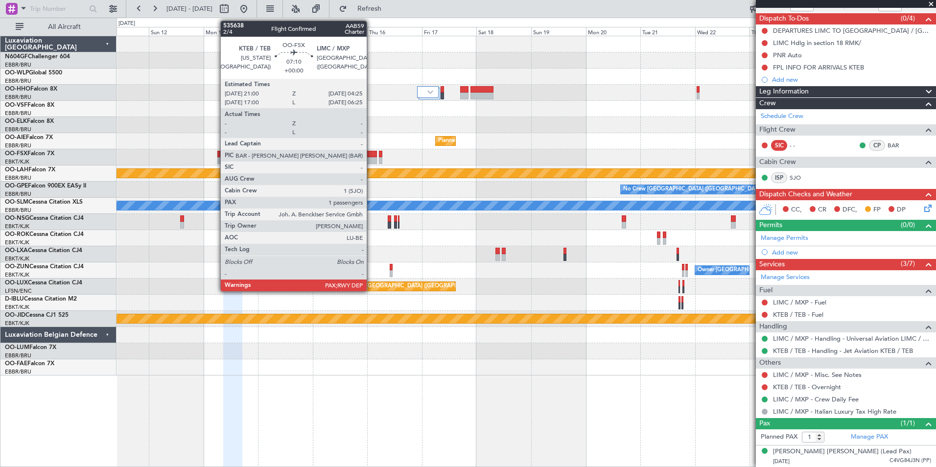
click at [371, 158] on div at bounding box center [368, 160] width 17 height 7
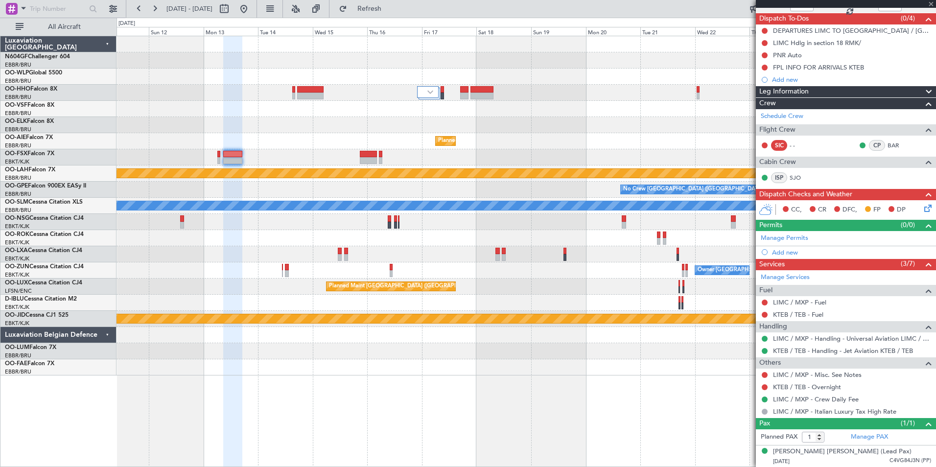
type input "4"
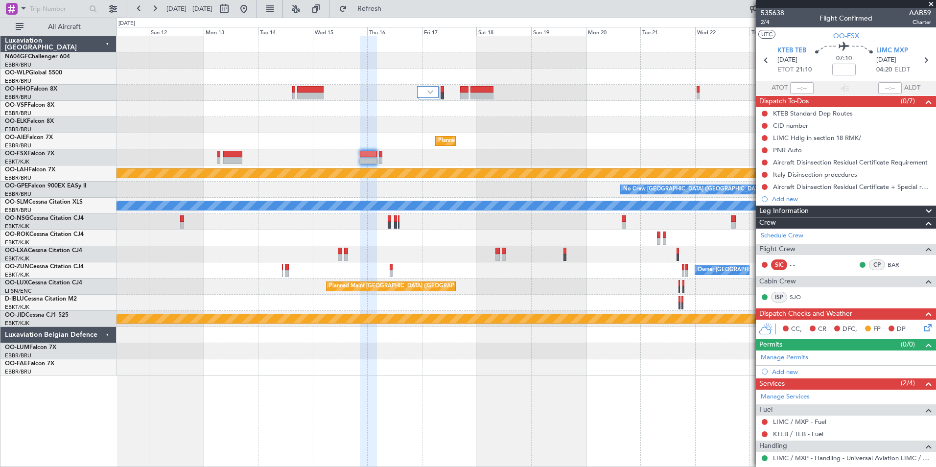
click at [461, 243] on div at bounding box center [525, 238] width 819 height 16
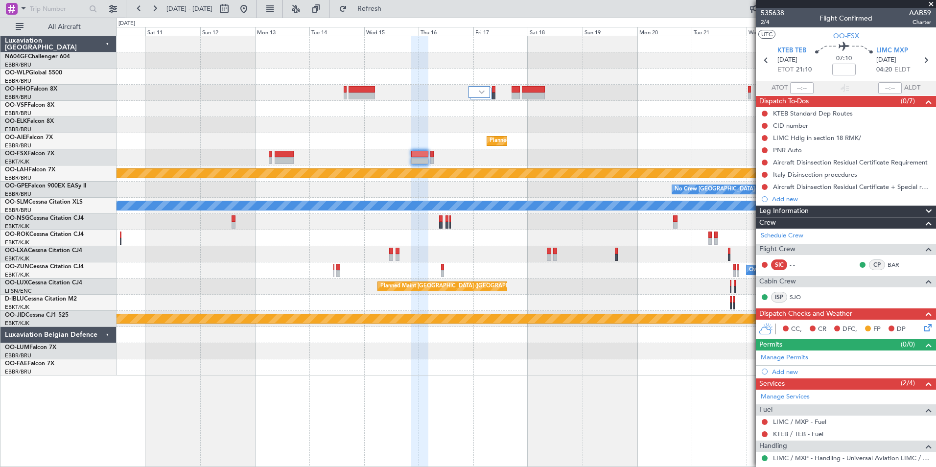
click at [257, 8] on fb-range-datepicker "10 Oct 2025 - 25 Oct 2025" at bounding box center [191, 9] width 131 height 18
click at [251, 8] on button at bounding box center [244, 9] width 16 height 16
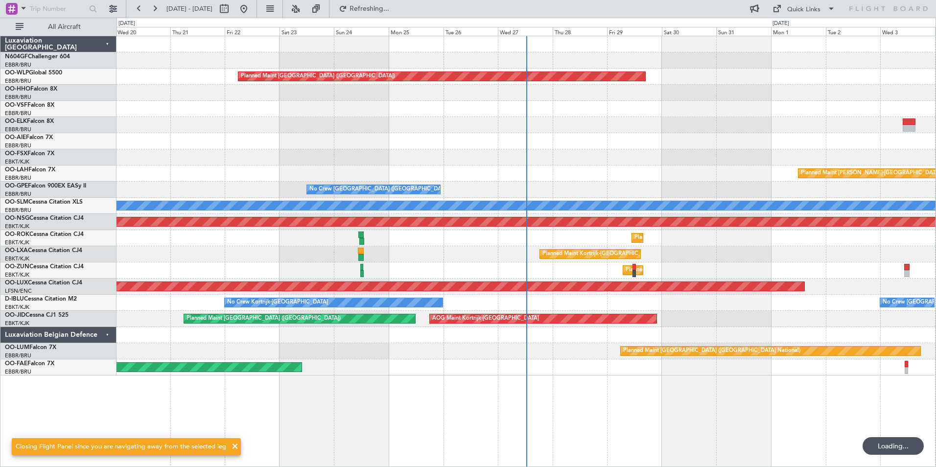
click at [469, 258] on div "Planned Maint Kortrijk-Wevelgem A/C Unavailable Brussels (Brussels National) No…" at bounding box center [525, 254] width 819 height 16
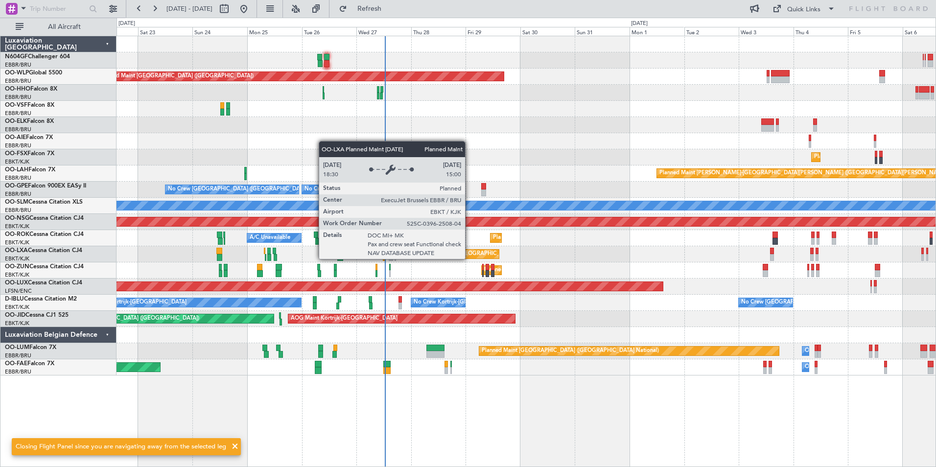
click at [562, 281] on div "Planned Maint Berlin (Brandenburg) Planned Maint Kortrijk-Wevelgem Planned Main…" at bounding box center [525, 205] width 819 height 339
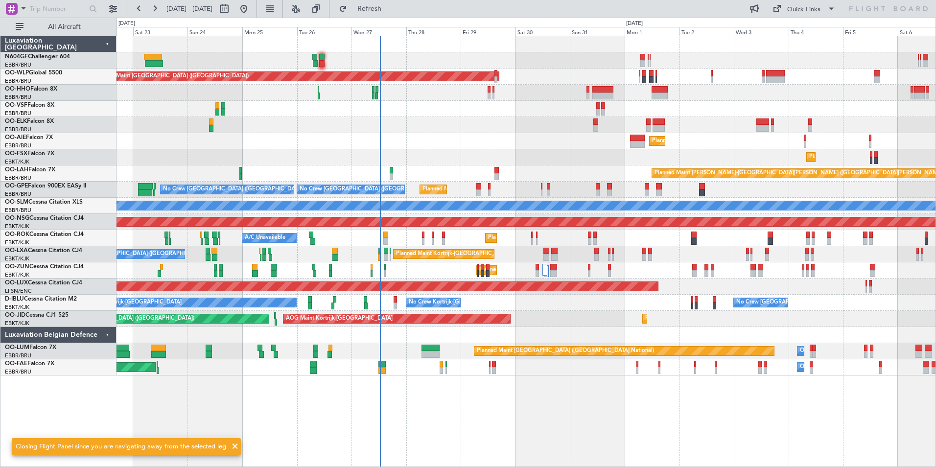
click at [427, 302] on div "No Crew Brussels (Brussels National) No Crew Kortrijk-Wevelgem No Crew Kortrijk…" at bounding box center [525, 303] width 819 height 16
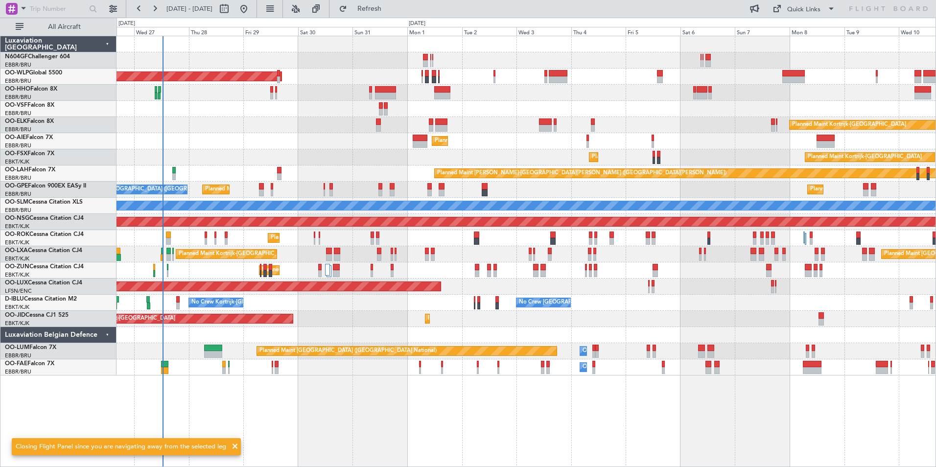
click at [475, 275] on div "Planned Maint Berlin (Brandenburg) Planned Maint Kortrijk-Wevelgem Planned Main…" at bounding box center [525, 205] width 819 height 339
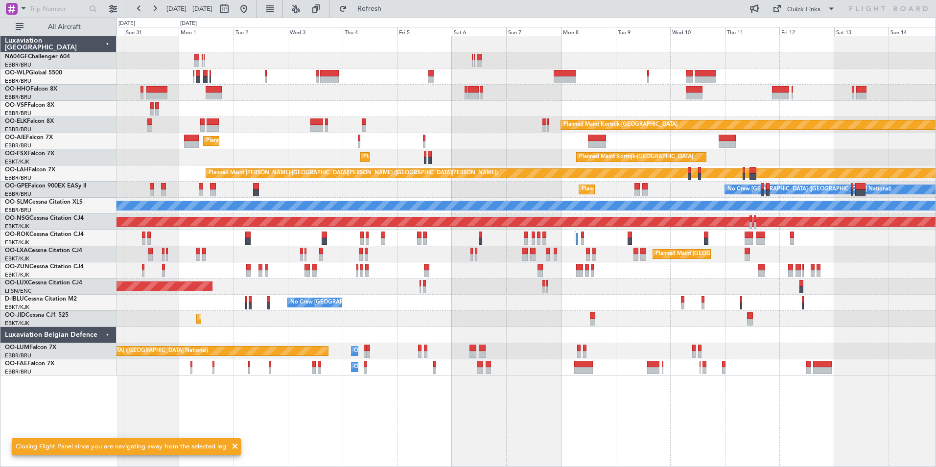
click at [394, 307] on div "Planned Maint Berlin (Brandenburg) Planned Maint Kortrijk-Wevelgem Planned Main…" at bounding box center [525, 205] width 819 height 339
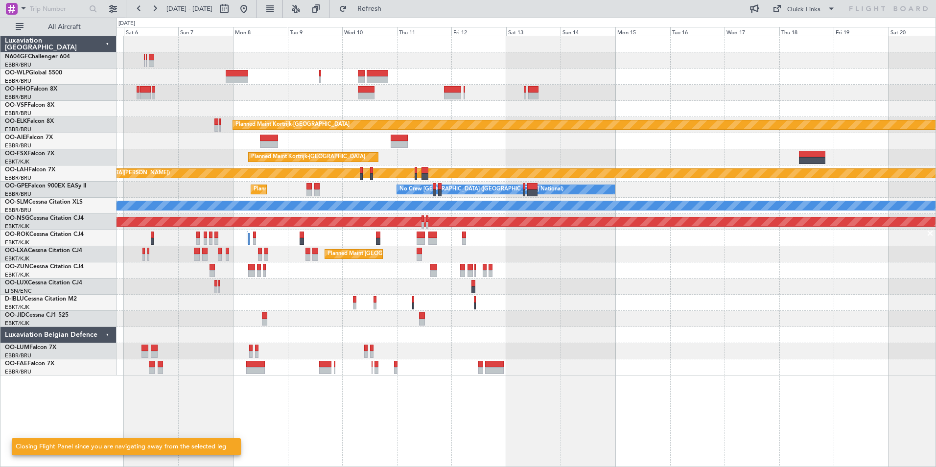
click at [606, 330] on div "Planned Maint Kortrijk-Wevelgem Planned Maint Kortrijk-Wevelgem Planned Maint K…" at bounding box center [525, 205] width 819 height 339
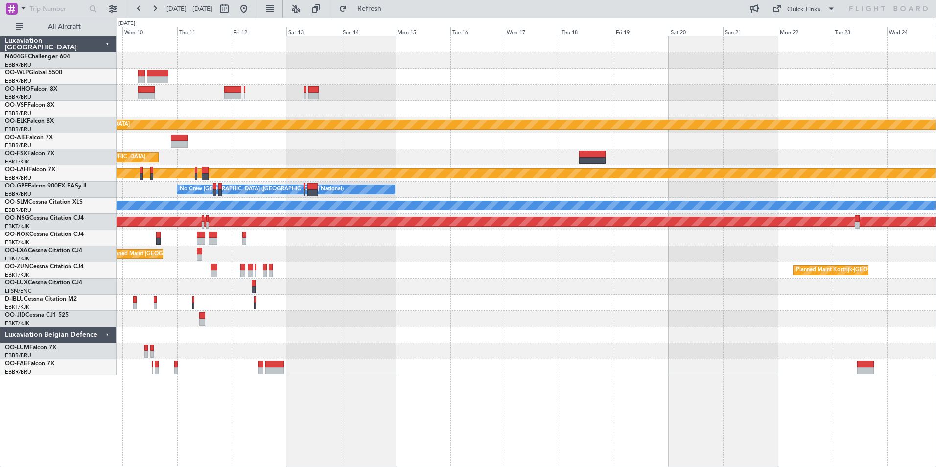
click at [374, 315] on div "Planned Maint Kortrijk-Wevelgem Planned Maint Kortrijk-Wevelgem Planned Maint A…" at bounding box center [525, 205] width 819 height 339
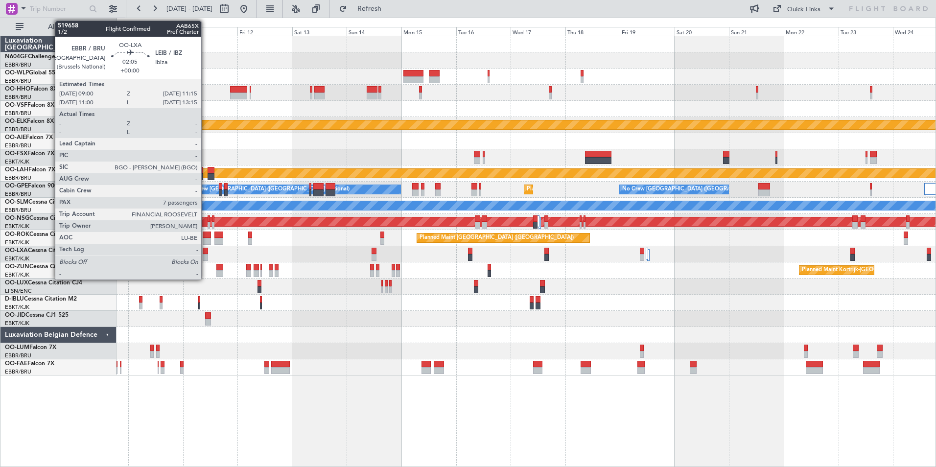
click at [205, 255] on div at bounding box center [205, 257] width 5 height 7
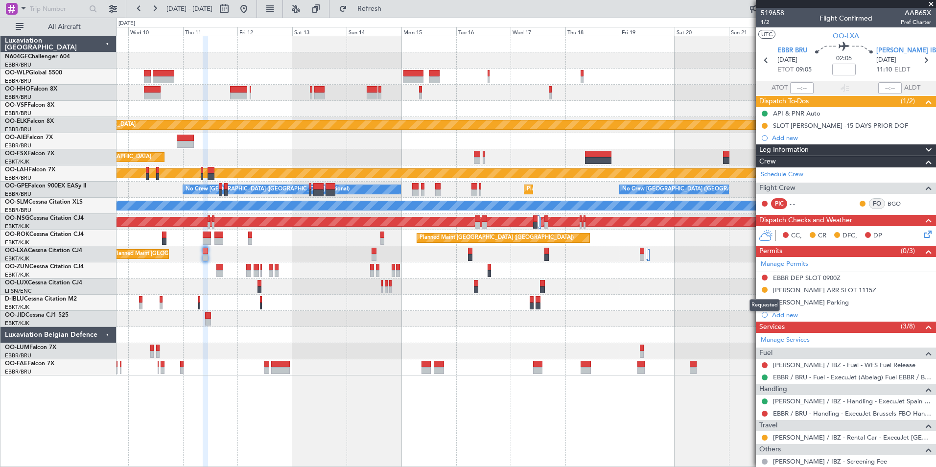
click at [763, 289] on button at bounding box center [764, 290] width 6 height 6
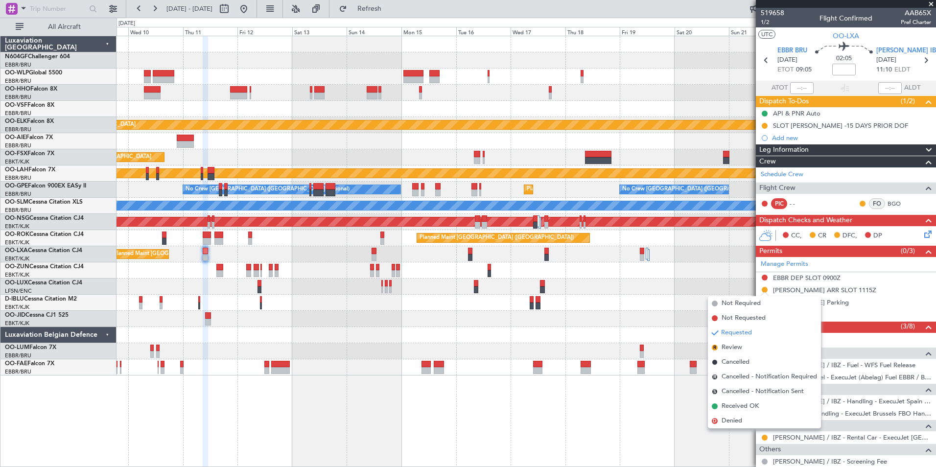
click at [656, 338] on div at bounding box center [525, 335] width 819 height 16
click at [786, 292] on div "[PERSON_NAME] ARR SLOT 1115Z" at bounding box center [824, 290] width 103 height 8
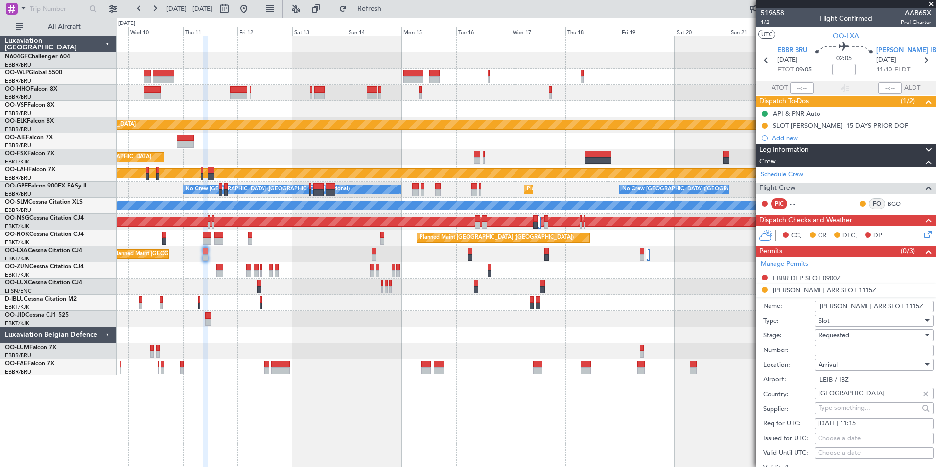
click at [844, 347] on input "Number:" at bounding box center [873, 350] width 119 height 12
type input "Approved"
click at [861, 333] on div "Requested" at bounding box center [870, 335] width 104 height 15
click at [848, 406] on span "Received OK" at bounding box center [870, 409] width 103 height 15
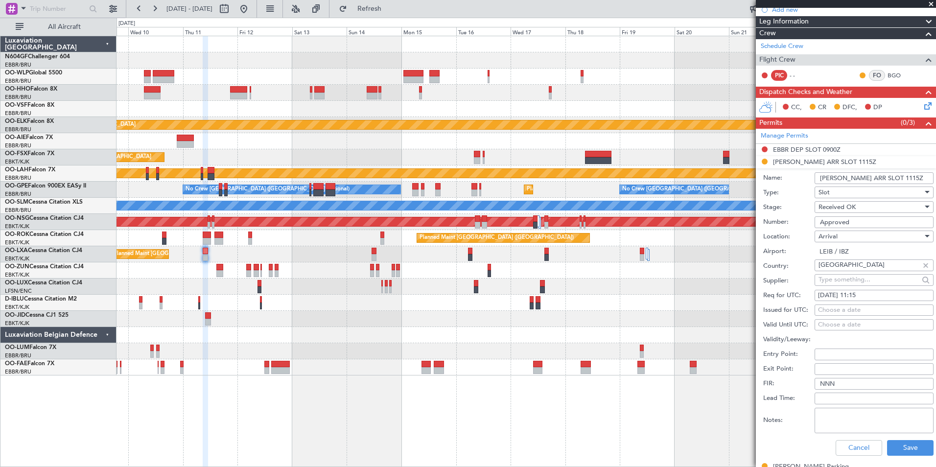
scroll to position [136, 0]
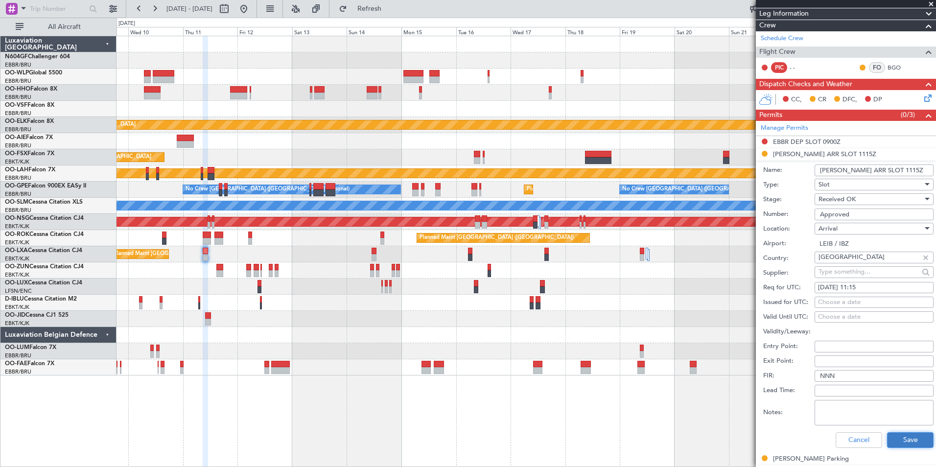
click at [902, 440] on button "Save" at bounding box center [910, 440] width 46 height 16
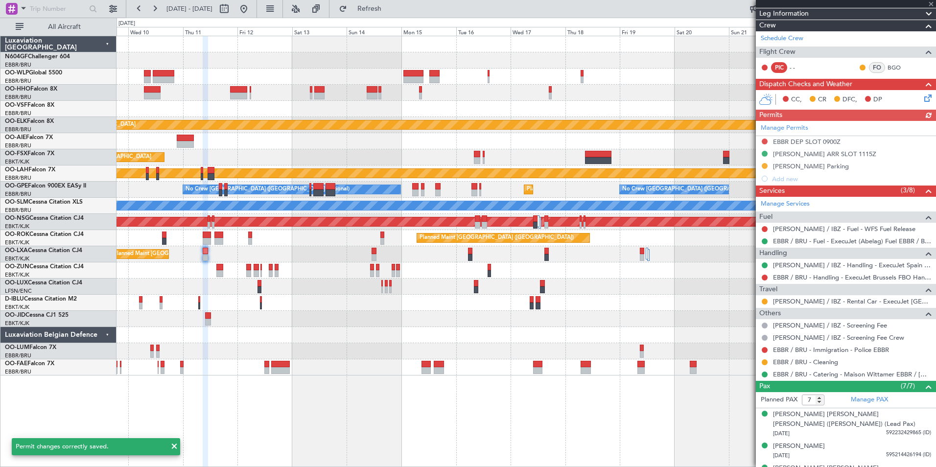
click at [763, 166] on div "Manage Permits EBBR DEP SLOT 0900Z LEIB ARR SLOT 1115Z LEIB Parking Add new" at bounding box center [845, 153] width 180 height 64
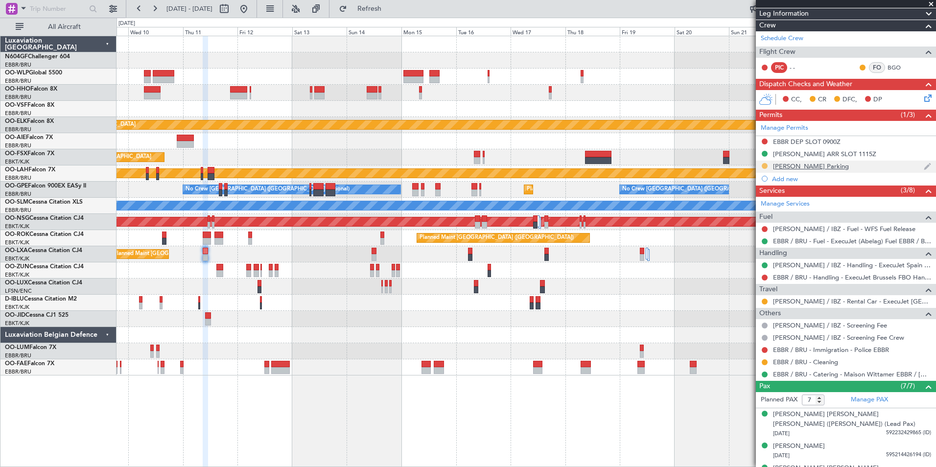
click at [763, 166] on button at bounding box center [764, 166] width 6 height 6
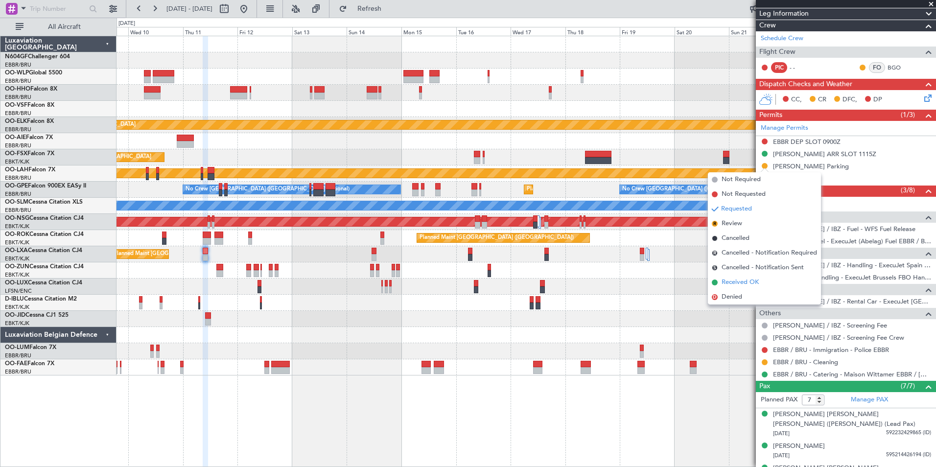
click at [756, 279] on span "Received OK" at bounding box center [739, 282] width 37 height 10
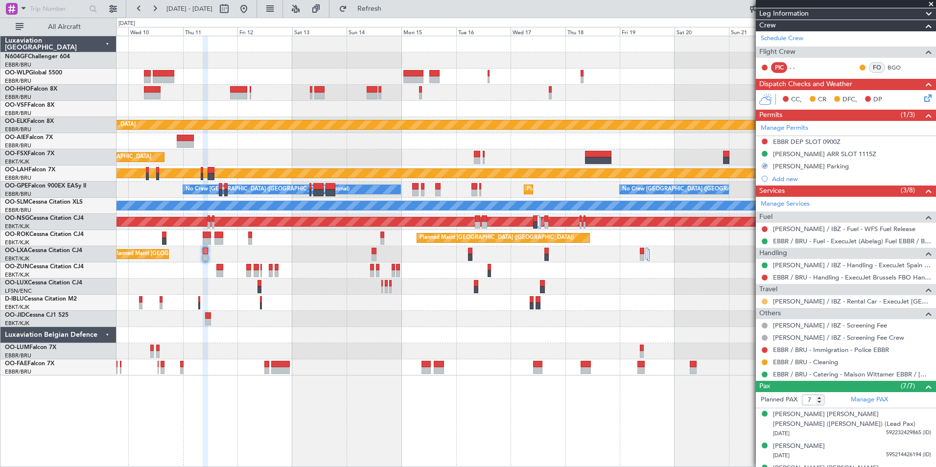
click at [762, 301] on button at bounding box center [764, 301] width 6 height 6
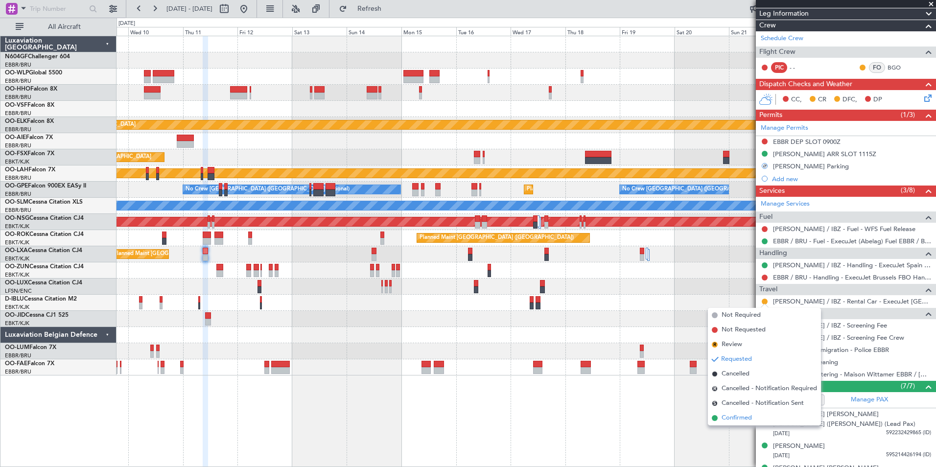
click at [746, 419] on span "Confirmed" at bounding box center [736, 418] width 30 height 10
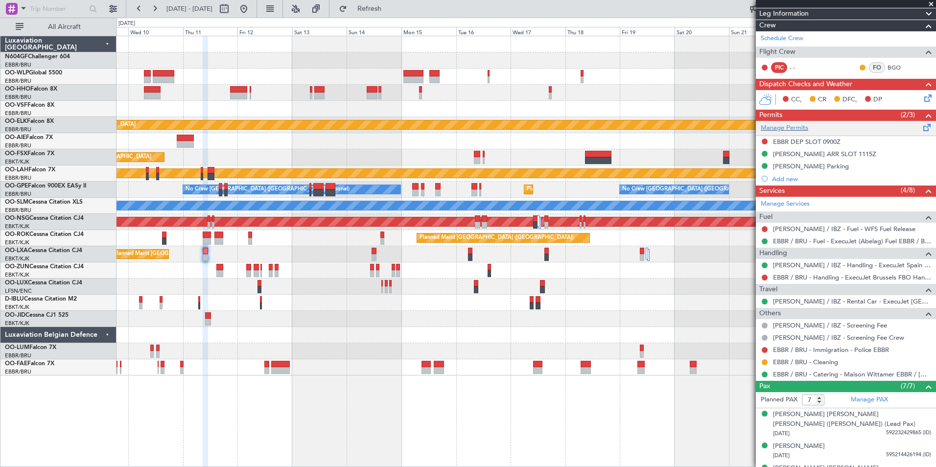
scroll to position [0, 0]
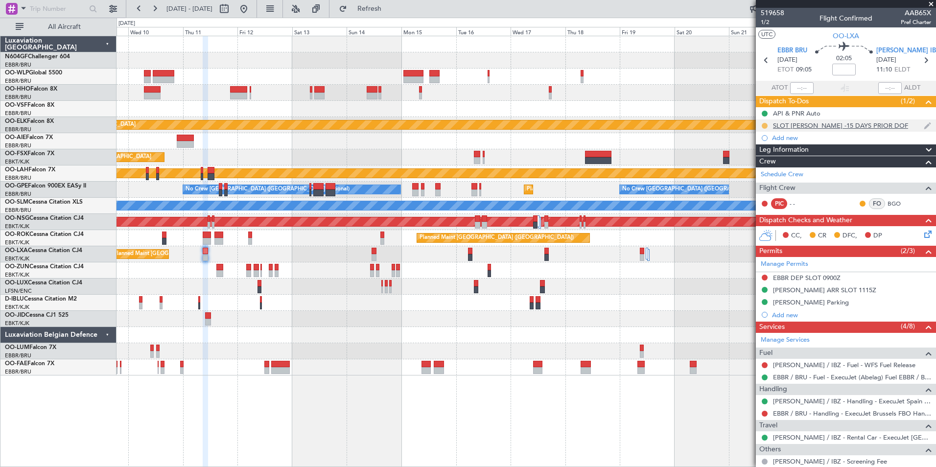
click at [767, 127] on button at bounding box center [764, 126] width 6 height 6
click at [776, 165] on span "Completed" at bounding box center [768, 169] width 32 height 10
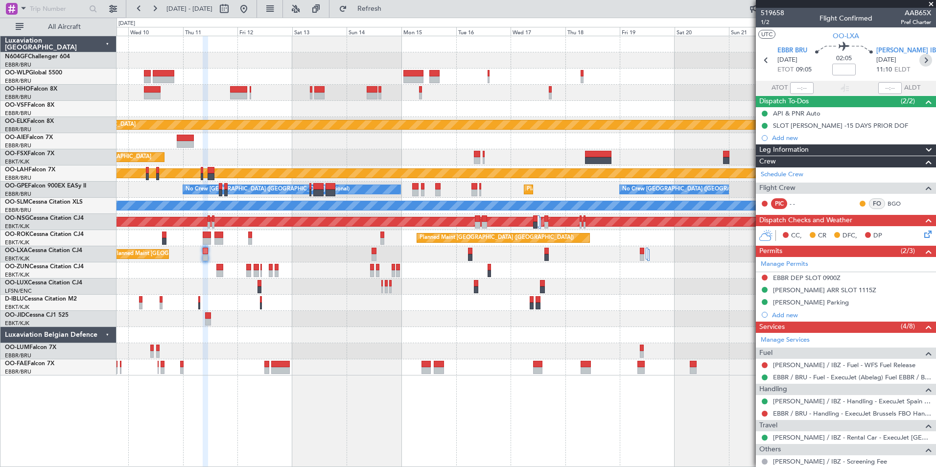
click at [919, 60] on icon at bounding box center [925, 60] width 13 height 13
type input "5"
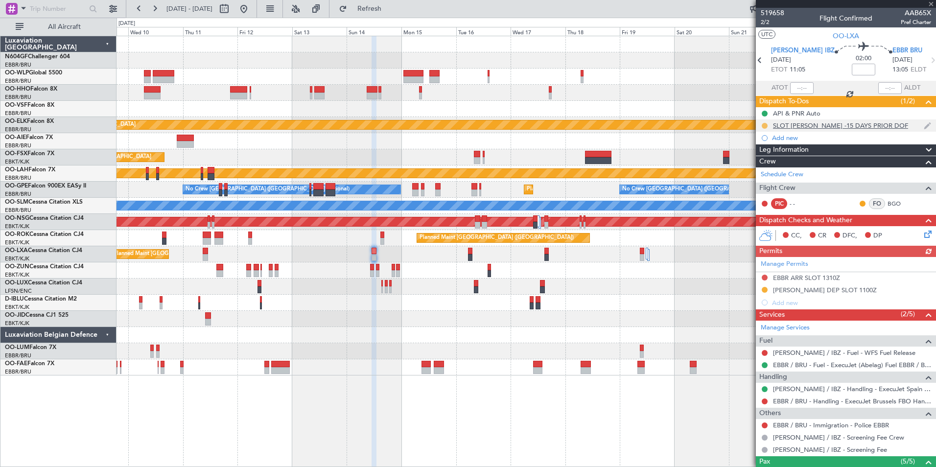
click at [764, 123] on button at bounding box center [764, 126] width 6 height 6
click at [766, 163] on li "Completed" at bounding box center [764, 168] width 52 height 15
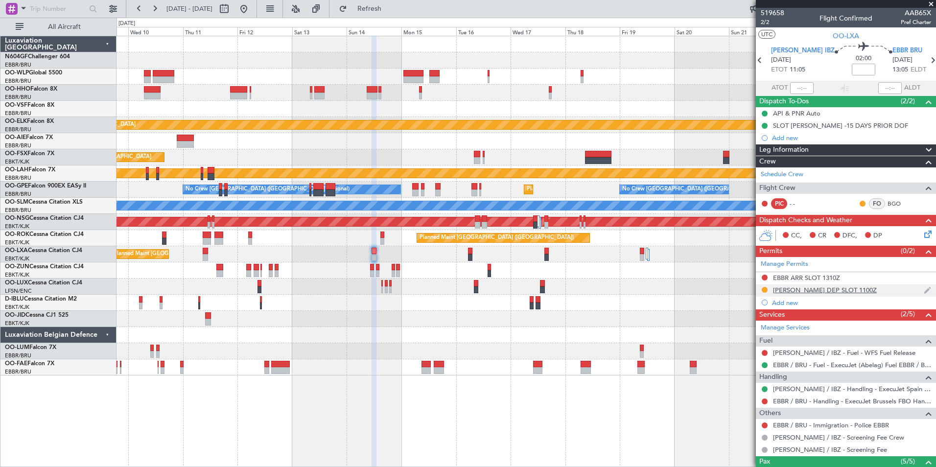
click at [782, 293] on div "[PERSON_NAME] DEP SLOT 1100Z" at bounding box center [825, 290] width 104 height 8
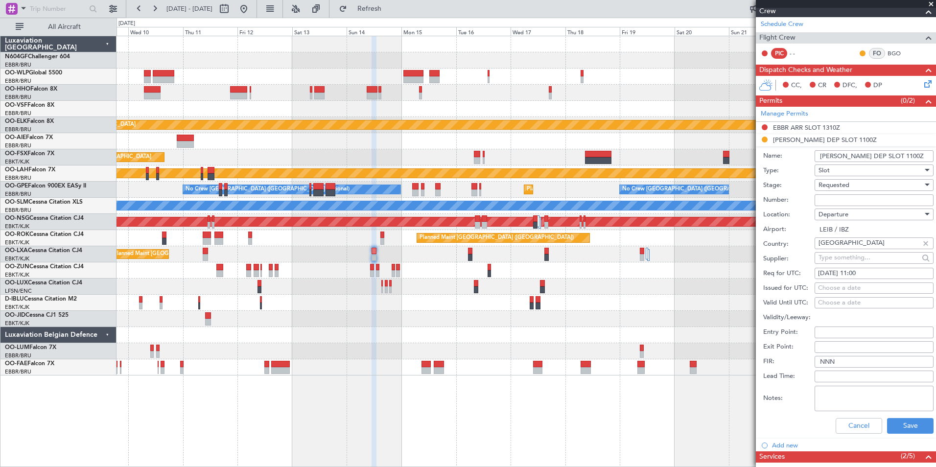
scroll to position [168, 0]
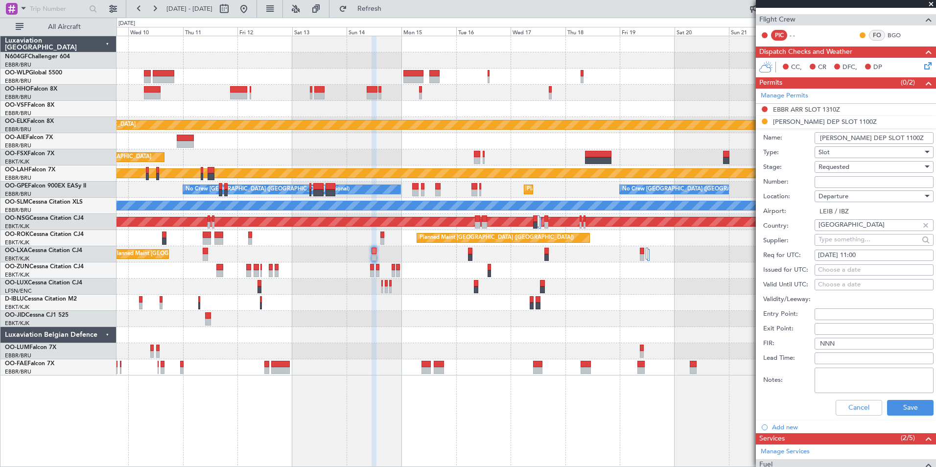
click at [873, 253] on div "14/09/2025 11:00" at bounding box center [874, 256] width 112 height 10
select select "9"
select select "2025"
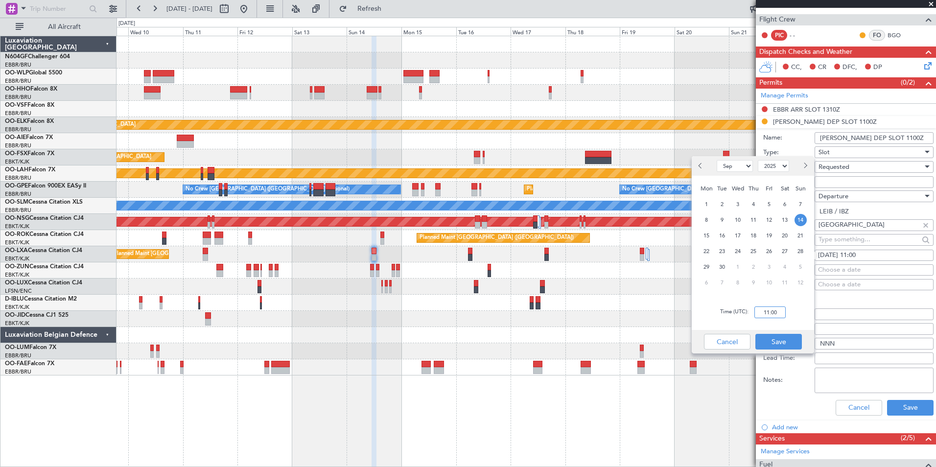
click at [776, 314] on input "11:00" at bounding box center [769, 312] width 31 height 12
type input "10:55"
click at [787, 336] on button "Save" at bounding box center [778, 342] width 46 height 16
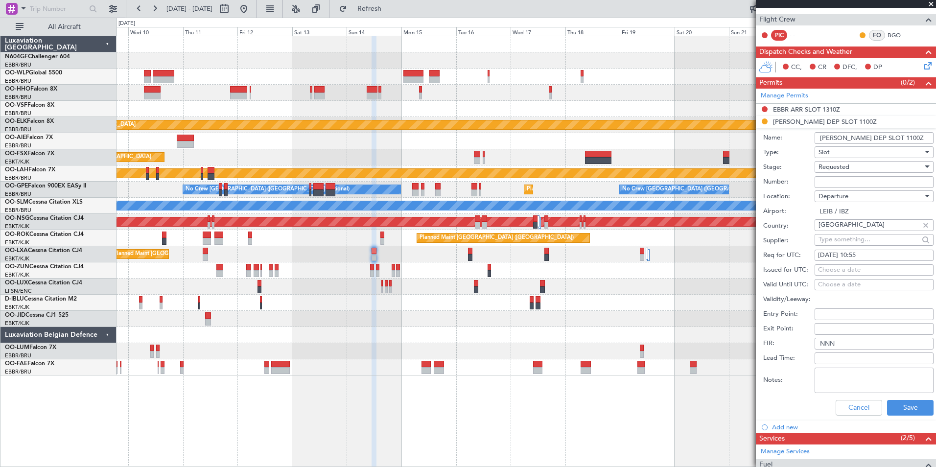
click at [858, 169] on div "Requested" at bounding box center [870, 167] width 104 height 15
click at [856, 237] on span "Received OK" at bounding box center [870, 240] width 103 height 15
click at [860, 178] on input "Number:" at bounding box center [873, 182] width 119 height 12
type input "Approved"
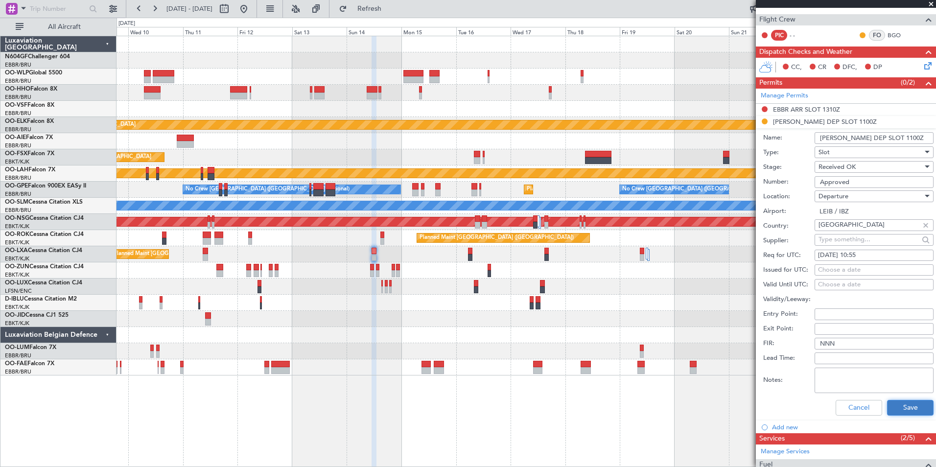
click at [909, 410] on button "Save" at bounding box center [910, 408] width 46 height 16
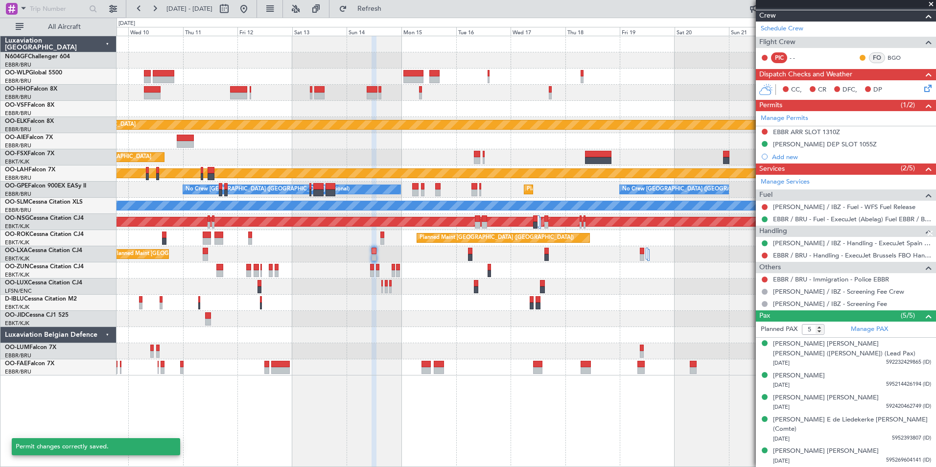
scroll to position [136, 0]
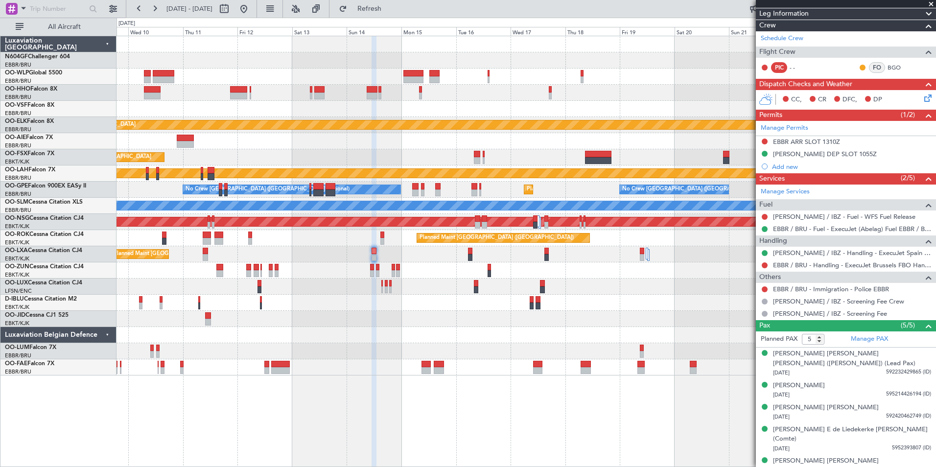
click at [715, 300] on div "A/C Unavailable Brussels (Brussels National) A/C Unavailable Kortrijk-Wevelgem" at bounding box center [525, 303] width 819 height 16
click at [550, 137] on div at bounding box center [525, 141] width 819 height 16
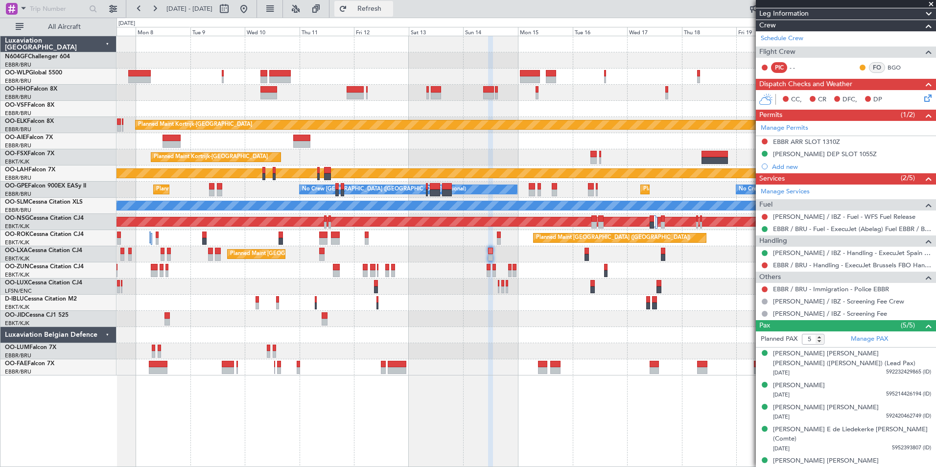
click at [388, 6] on span "Refresh" at bounding box center [369, 8] width 41 height 7
click at [572, 183] on div "Planned Maint Kortrijk-Wevelgem Planned Maint Kortrijk-Wevelgem Planned Maint K…" at bounding box center [525, 205] width 819 height 339
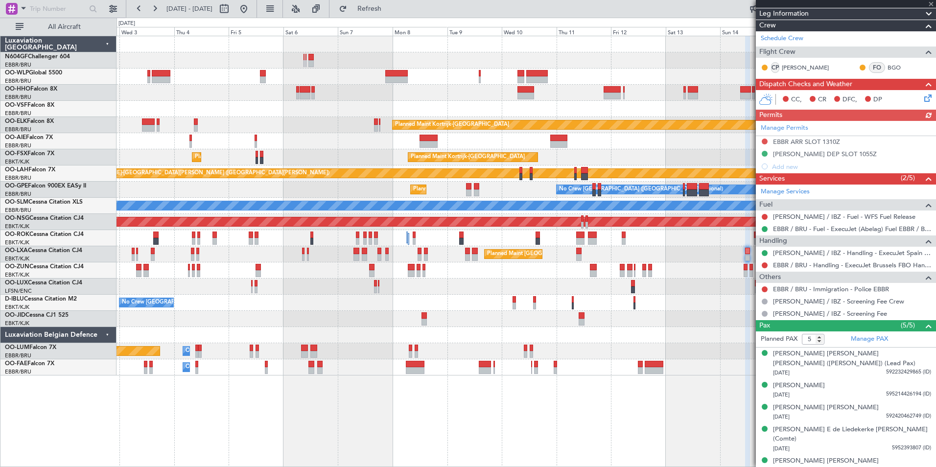
click at [434, 193] on div "Planned Maint Kortrijk-Wevelgem Planned Maint London (Farnborough) Planned Main…" at bounding box center [525, 205] width 819 height 339
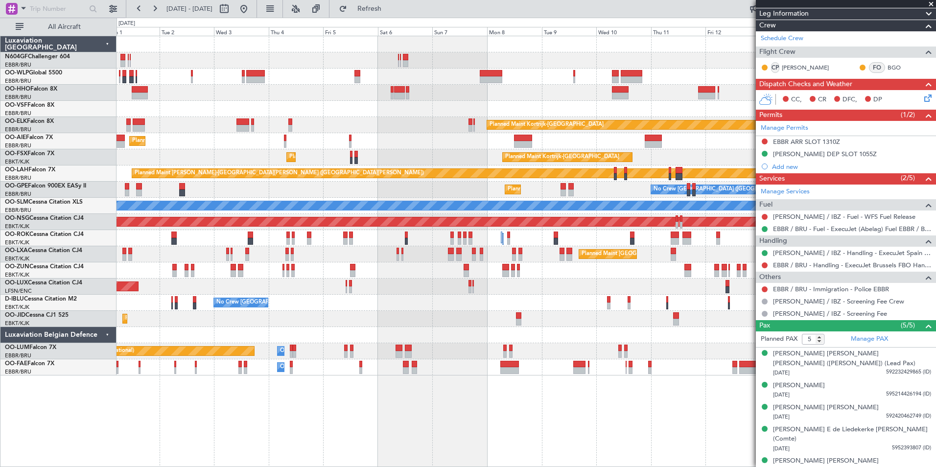
click at [334, 114] on div "Planned Maint Berlin (Brandenburg) Planned Maint Kortrijk-Wevelgem Planned Main…" at bounding box center [525, 205] width 819 height 339
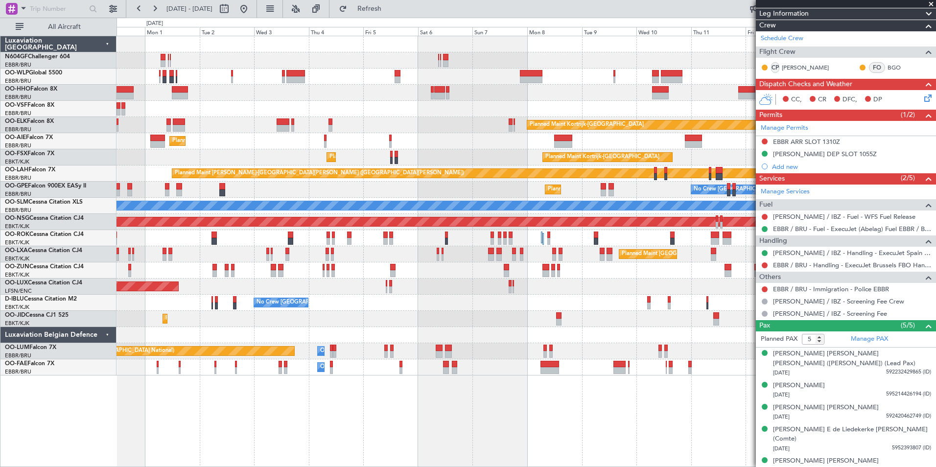
click at [217, 128] on div "Planned Maint Kortrijk-[GEOGRAPHIC_DATA]" at bounding box center [525, 125] width 819 height 16
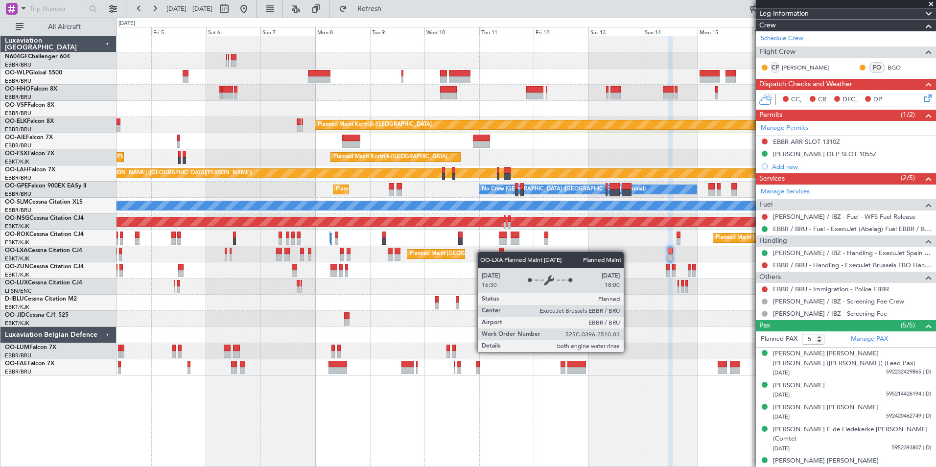
click at [451, 249] on div "Planned Maint Kortrijk-Wevelgem Planned Maint London (Farnborough) Planned Main…" at bounding box center [525, 205] width 819 height 339
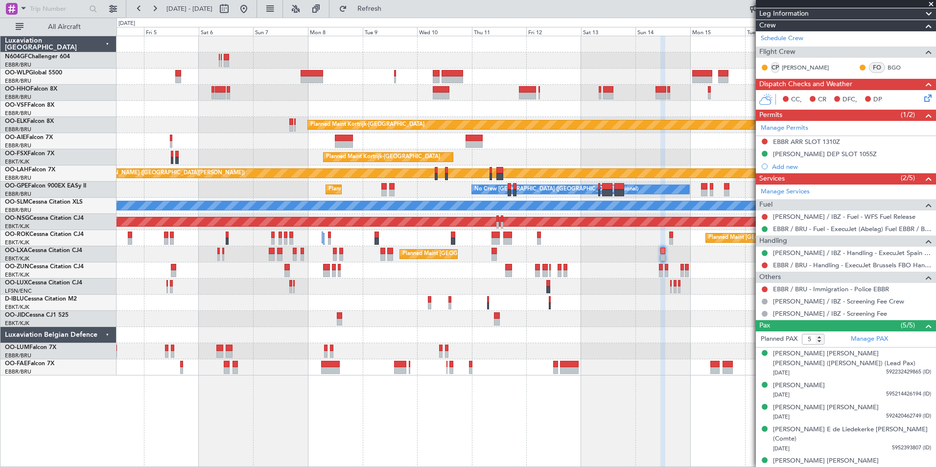
click at [390, 292] on div "Planned Maint Kortrijk-Wevelgem Planned Maint London (Farnborough) Planned Main…" at bounding box center [525, 205] width 819 height 339
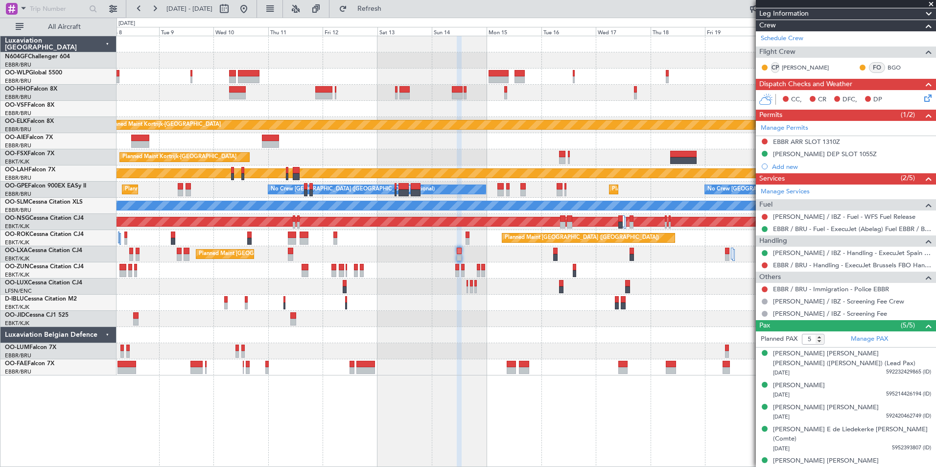
click at [450, 320] on div "Planned Maint Kortrijk-Wevelgem null Kortrijk-Wevelgem" at bounding box center [525, 319] width 819 height 16
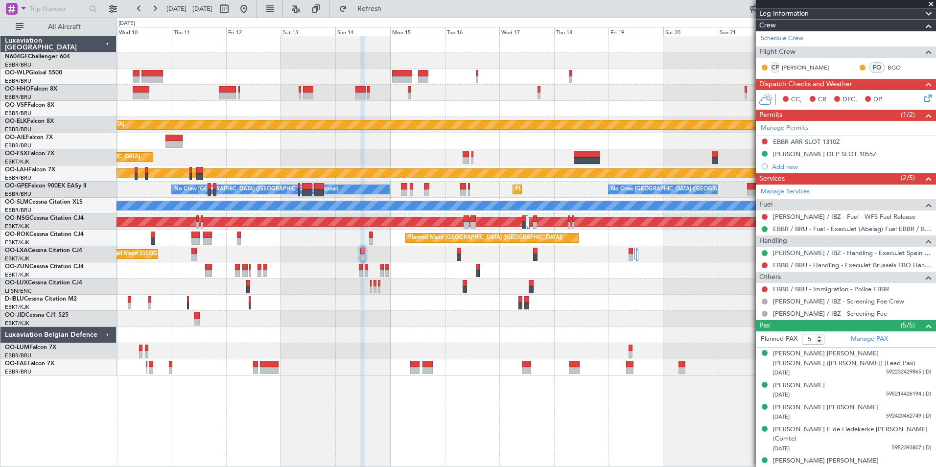
click at [382, 312] on div "Planned Maint Kortrijk-Wevelgem null Kortrijk-Wevelgem" at bounding box center [525, 319] width 819 height 16
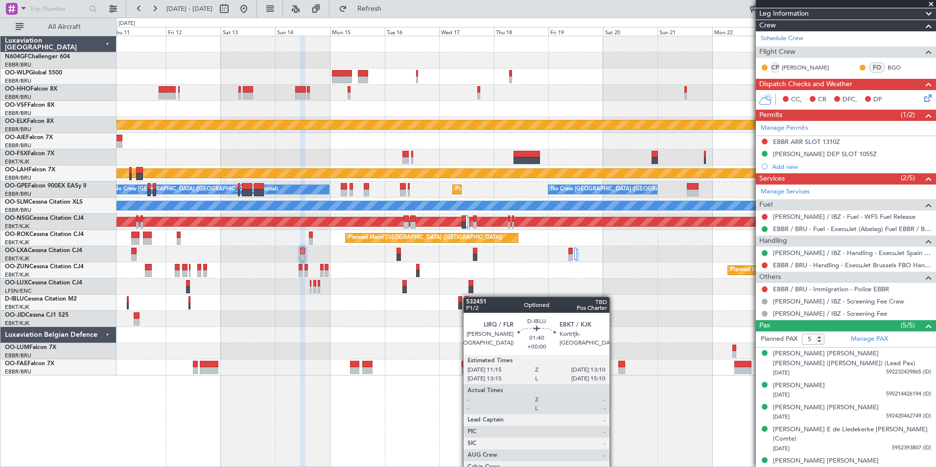
click at [466, 296] on div "Planned Maint Kortrijk-Wevelgem Planned Maint Kortrijk-Wevelgem Planned Maint A…" at bounding box center [525, 205] width 819 height 339
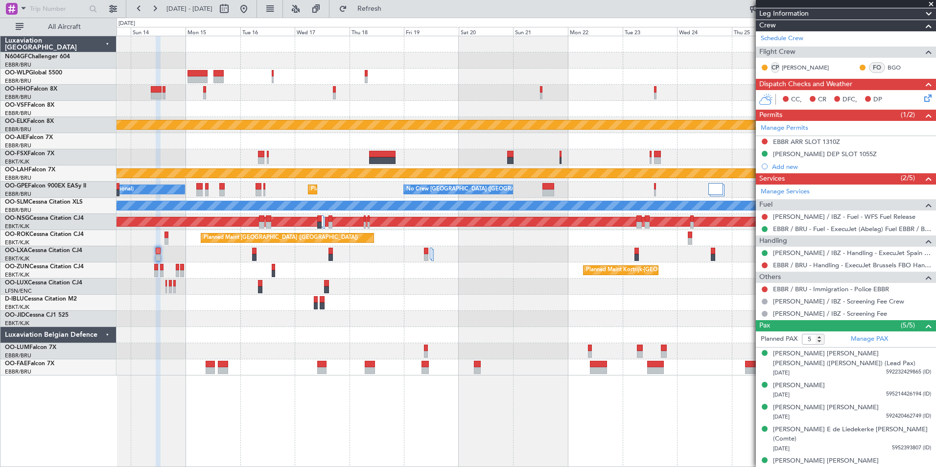
click at [56, 125] on div "Planned Maint Kortrijk-Wevelgem Planned Maint Kortrijk-Wevelgem Planned Maint A…" at bounding box center [468, 242] width 936 height 449
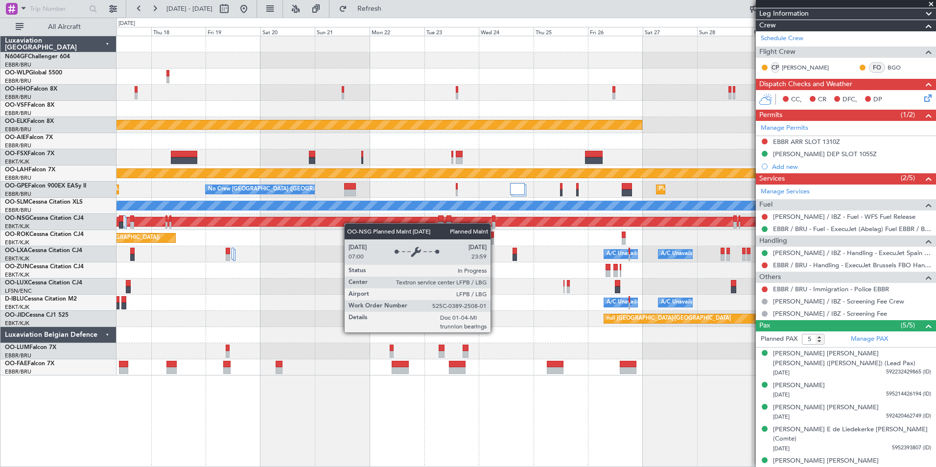
click at [297, 219] on div "Planned Maint Kortrijk-Wevelgem Planned Maint Alton-st Louis (St Louis Regl) Pl…" at bounding box center [525, 205] width 819 height 339
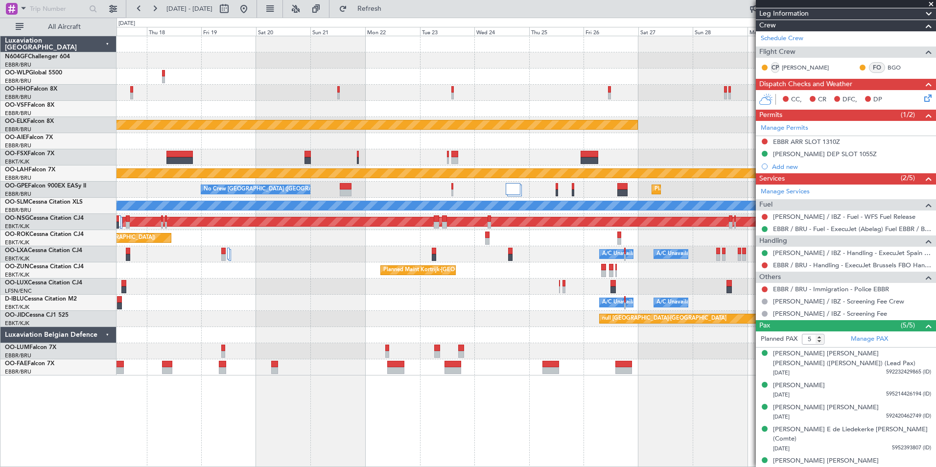
click at [244, 300] on div "Planned Maint Kortrijk-Wevelgem Planned Maint Alton-st Louis (St Louis Regl) No…" at bounding box center [525, 205] width 819 height 339
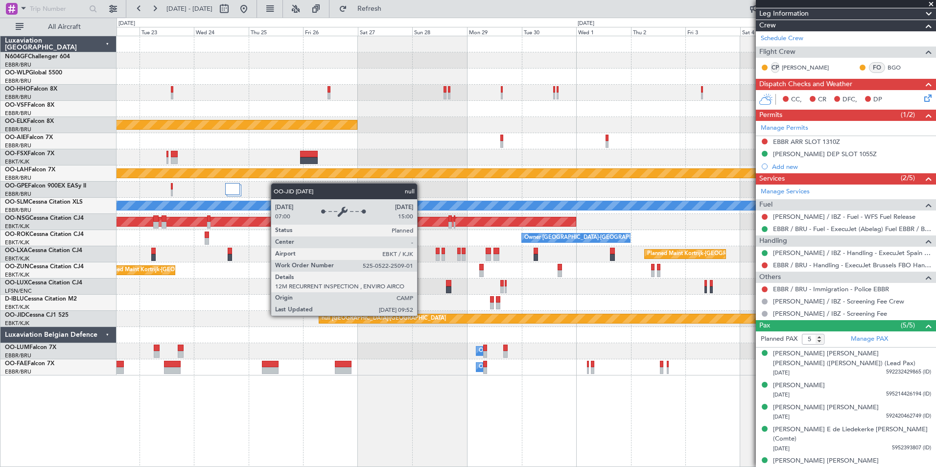
click at [279, 305] on div "Planned Maint Kortrijk-Wevelgem Planned Maint Alton-st Louis (St Louis Regl) Pl…" at bounding box center [525, 205] width 819 height 339
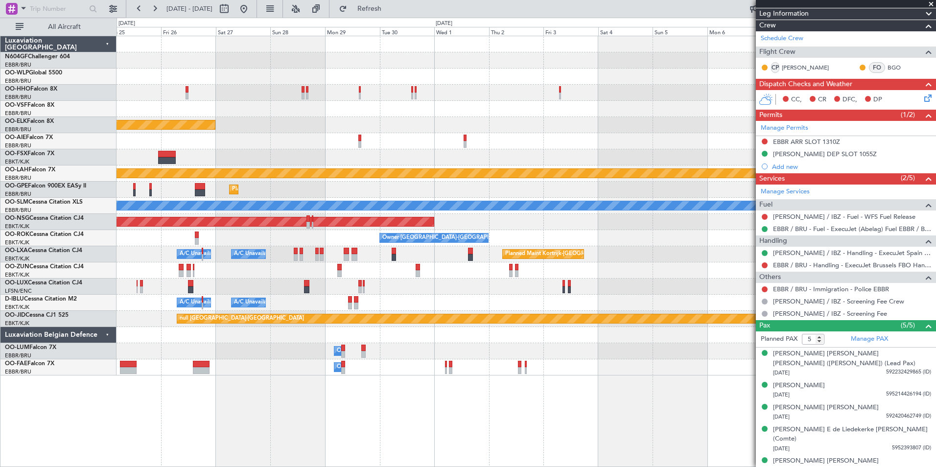
click at [356, 348] on div "Owner Melsbroek Air Base" at bounding box center [525, 351] width 819 height 16
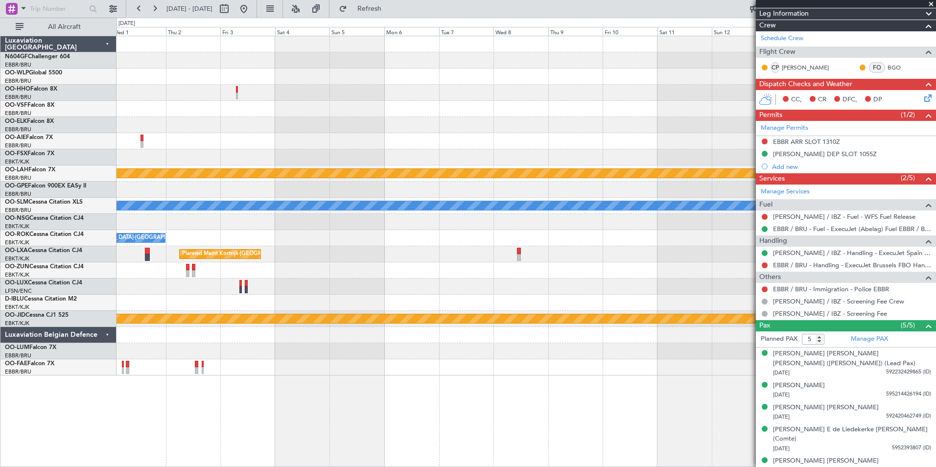
click at [307, 335] on div "Planned Maint Alton-st Louis (St Louis Regl) Planned Maint Brussels (Brussels N…" at bounding box center [525, 205] width 819 height 339
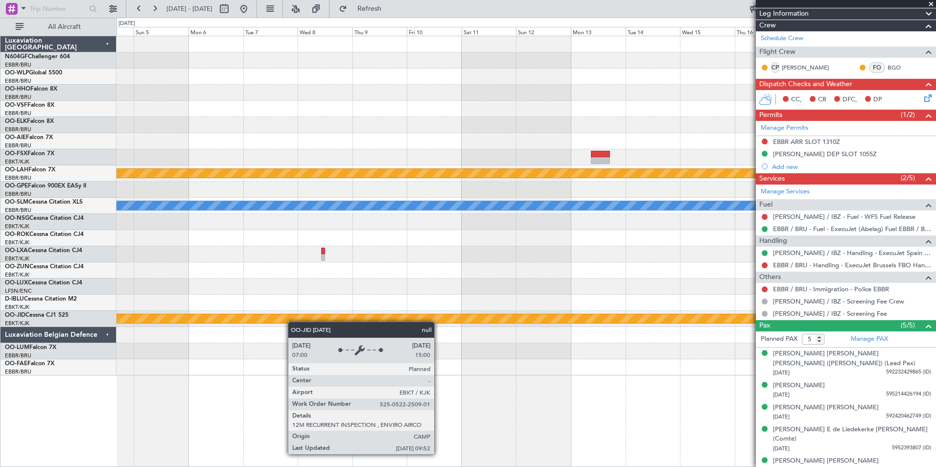
click at [274, 319] on div "Planned Maint Alton-st Louis (St Louis Regl) No Crew Brussels (Brussels Nationa…" at bounding box center [525, 205] width 819 height 339
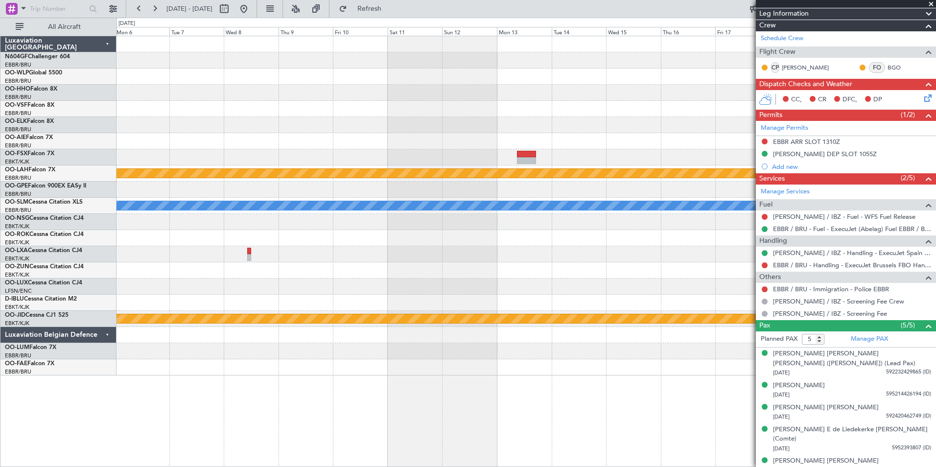
click at [219, 318] on div "Planned Maint Alton-st Louis (St Louis Regl) No Crew Brussels (Brussels Nationa…" at bounding box center [525, 205] width 819 height 339
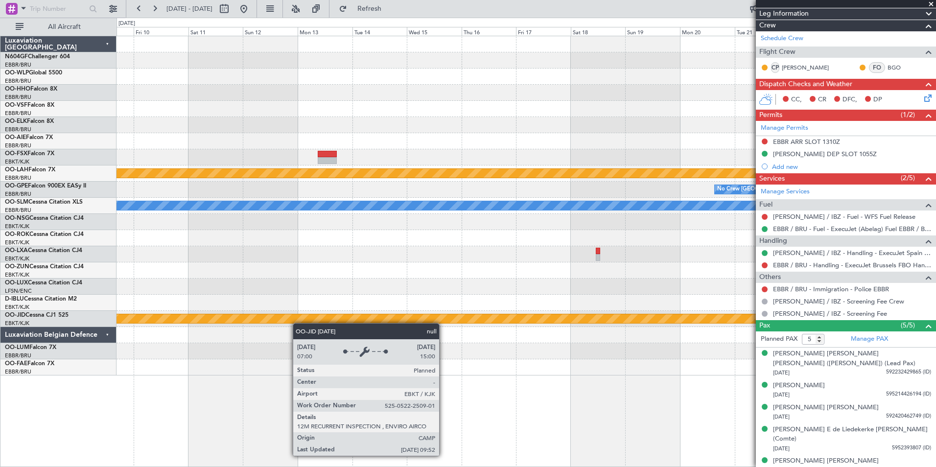
click at [285, 321] on div "Planned Maint Alton-st Louis (St Louis Regl) No Crew Brussels (Brussels Nationa…" at bounding box center [525, 205] width 819 height 339
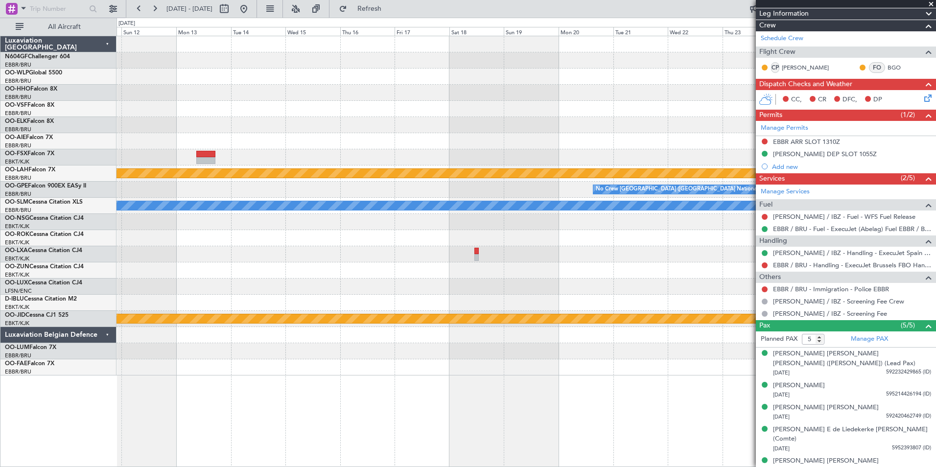
click at [351, 341] on div "Planned Maint Alton-st Louis (St Louis Regl) No Crew Brussels (Brussels Nationa…" at bounding box center [525, 205] width 819 height 339
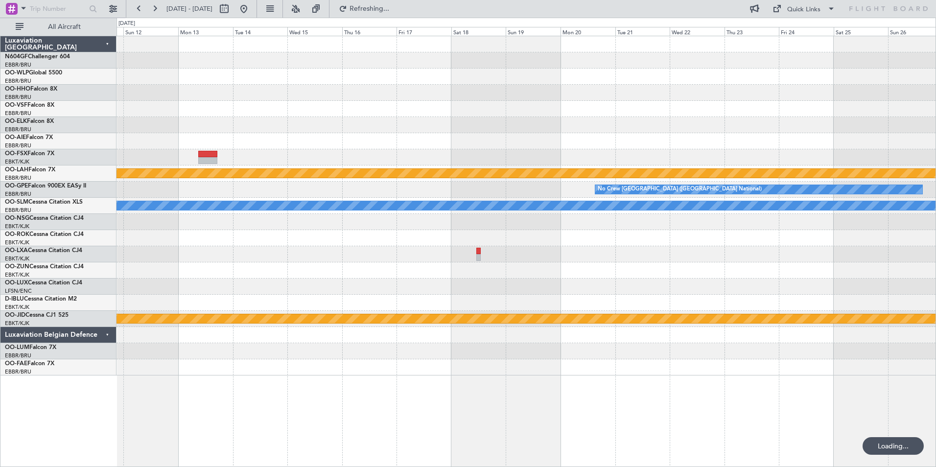
scroll to position [0, 0]
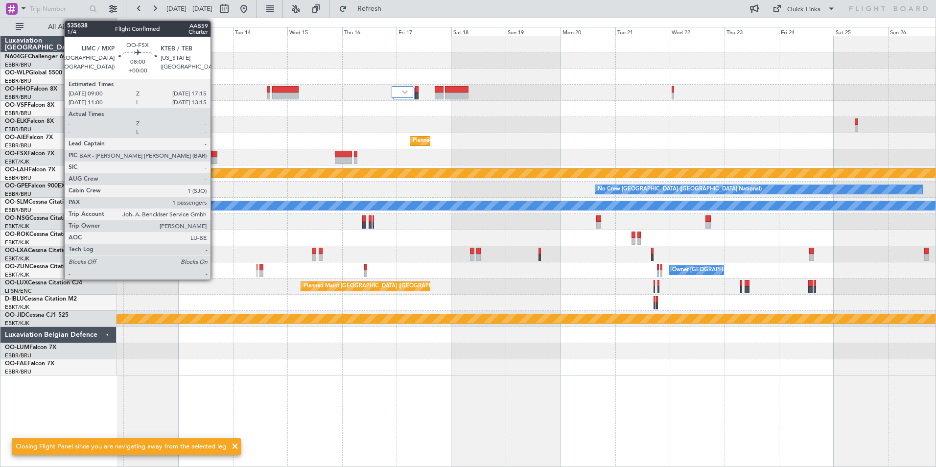
click at [213, 153] on div at bounding box center [207, 154] width 19 height 7
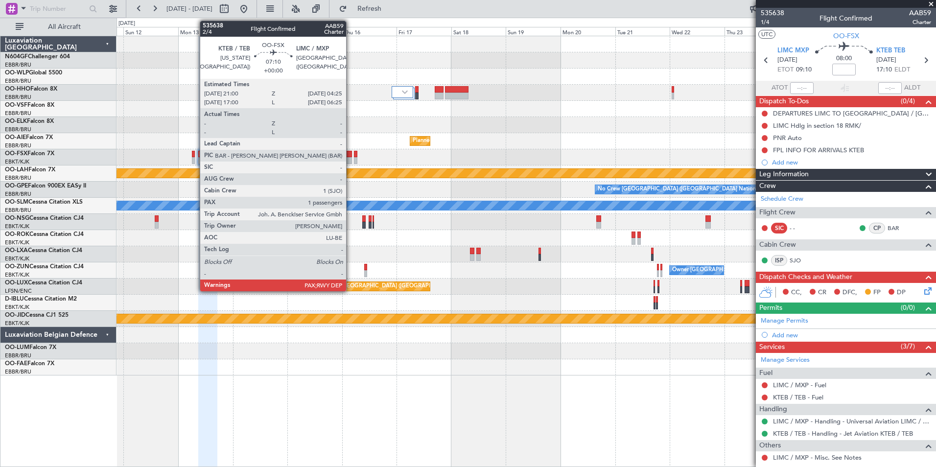
click at [350, 160] on div at bounding box center [343, 160] width 17 height 7
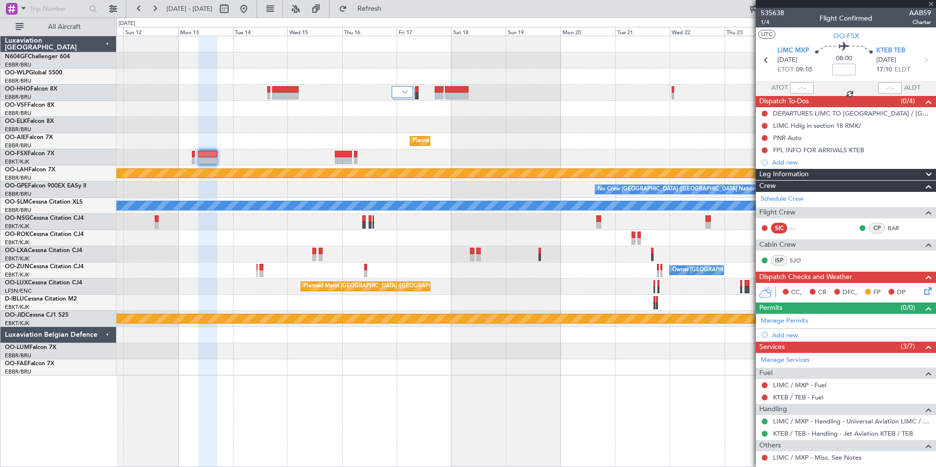
type input "4"
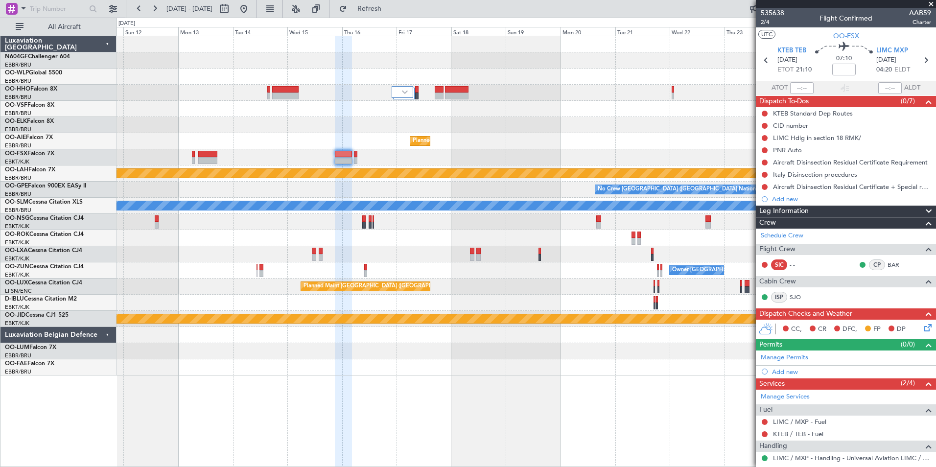
click at [409, 74] on div at bounding box center [525, 76] width 819 height 16
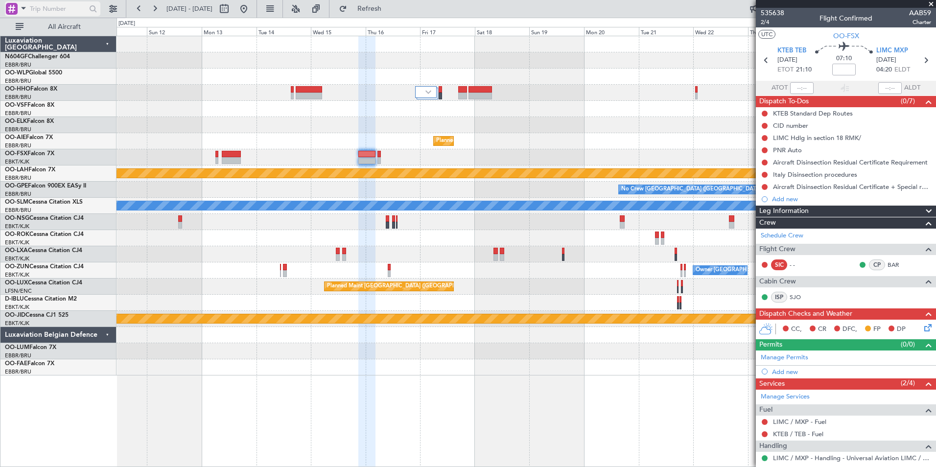
click at [39, 4] on input "text" at bounding box center [58, 8] width 56 height 15
type input "kteb"
click at [173, 60] on div at bounding box center [525, 60] width 819 height 16
click at [68, 9] on input "kteb" at bounding box center [58, 8] width 56 height 15
click at [24, 8] on span at bounding box center [24, 8] width 12 height 12
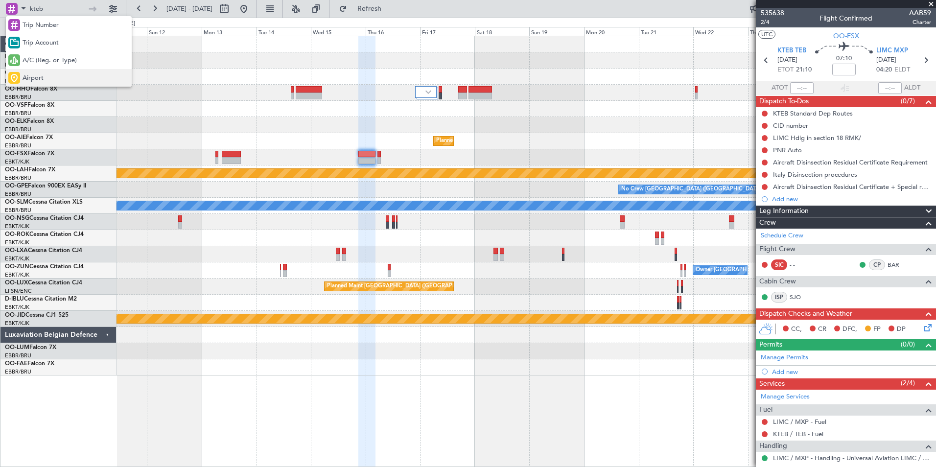
click at [50, 82] on div "Airport" at bounding box center [69, 78] width 126 height 18
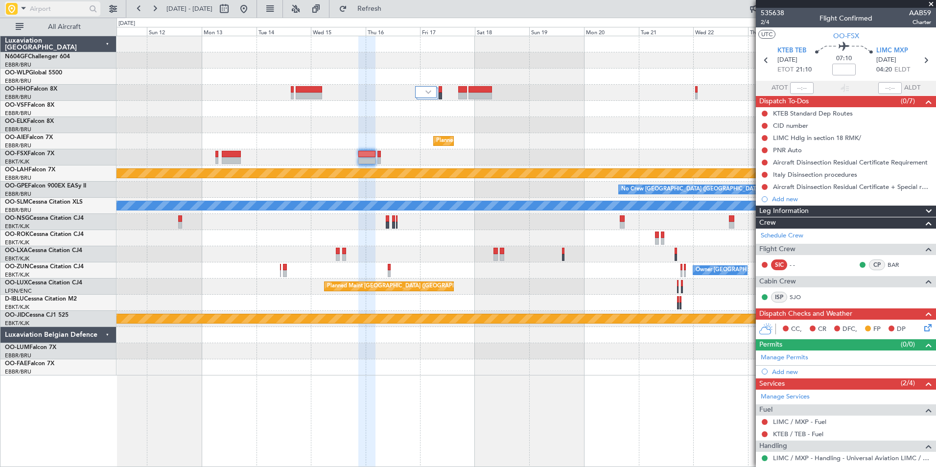
click at [61, 3] on input "text" at bounding box center [58, 8] width 56 height 15
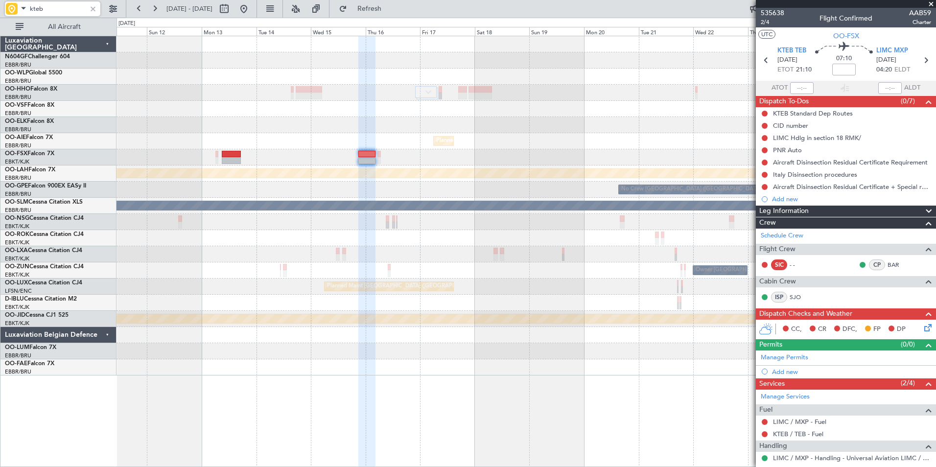
click at [230, 85] on div at bounding box center [525, 93] width 819 height 16
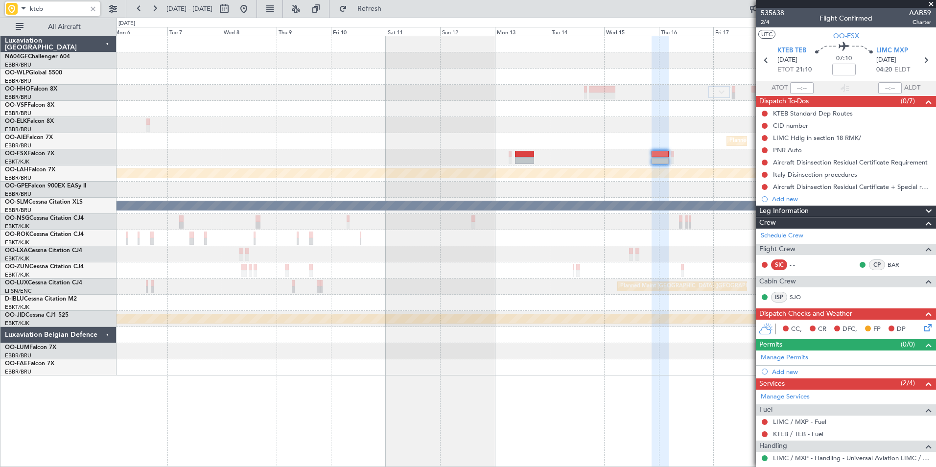
click at [502, 107] on div "Planned Maint Brussels (Brussels National) Planned Maint Alton-st Louis (St Lou…" at bounding box center [525, 205] width 819 height 339
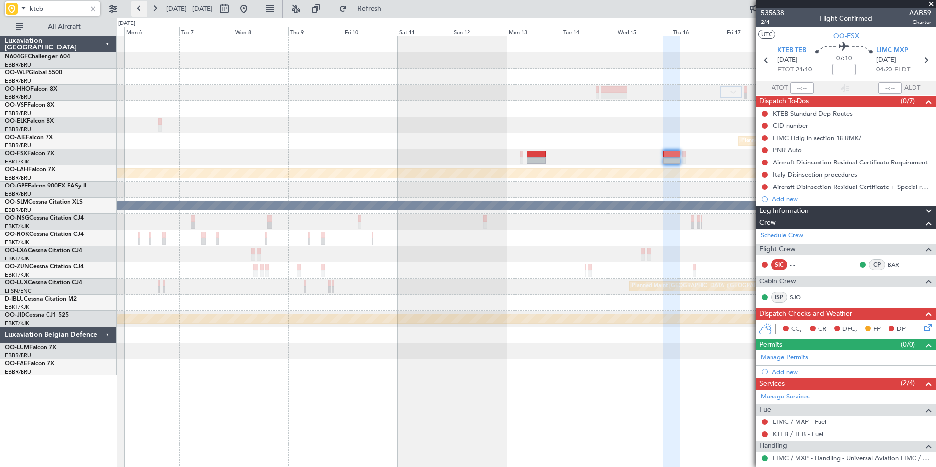
type input "kteb"
click at [142, 9] on button at bounding box center [139, 9] width 16 height 16
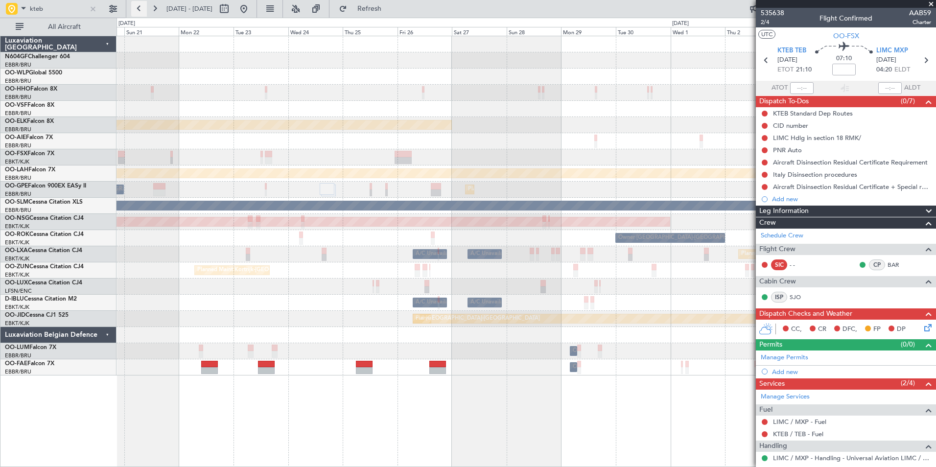
click at [137, 10] on button at bounding box center [139, 9] width 16 height 16
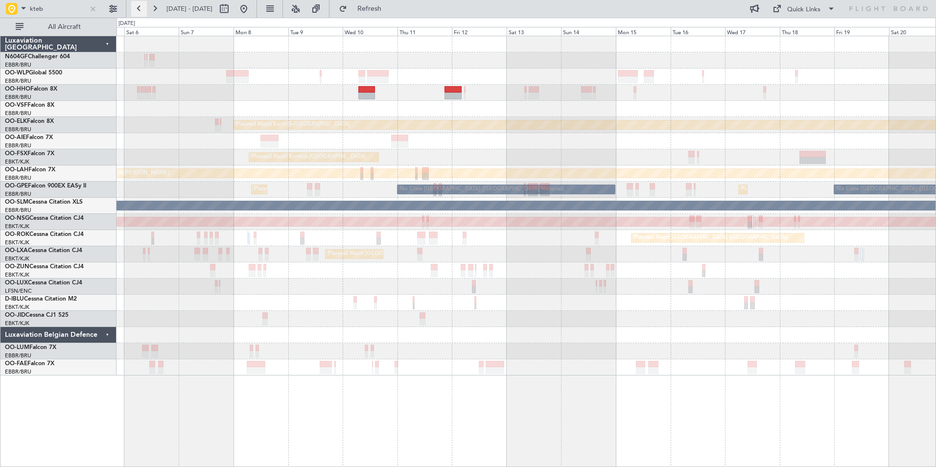
click at [140, 13] on button at bounding box center [139, 9] width 16 height 16
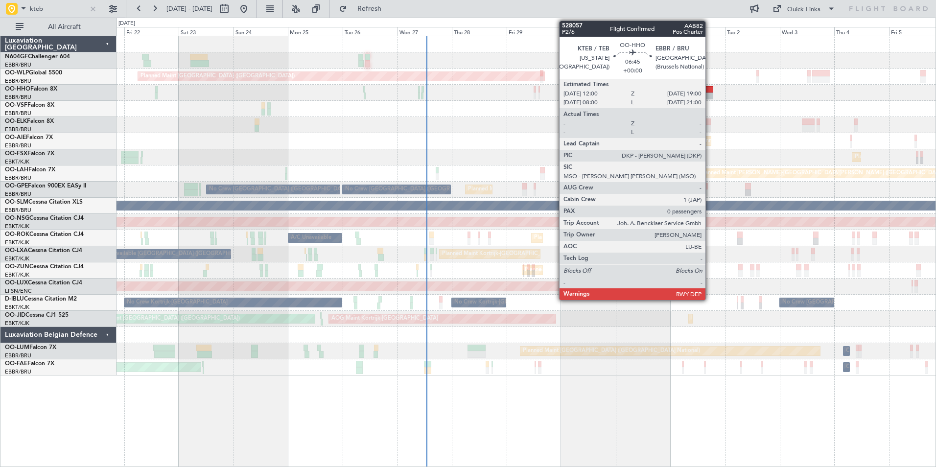
click at [709, 90] on div at bounding box center [705, 89] width 16 height 7
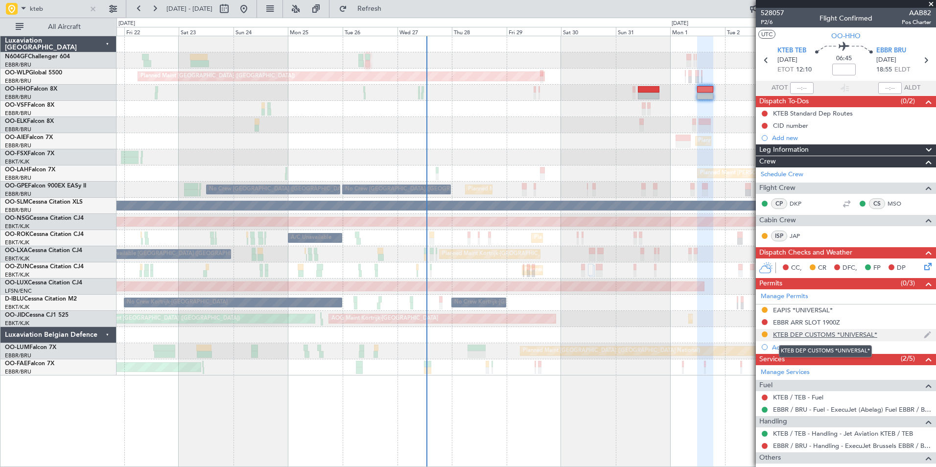
click at [822, 336] on div "KTEB DEP CUSTOMS *UNIVERSAL*" at bounding box center [825, 334] width 104 height 8
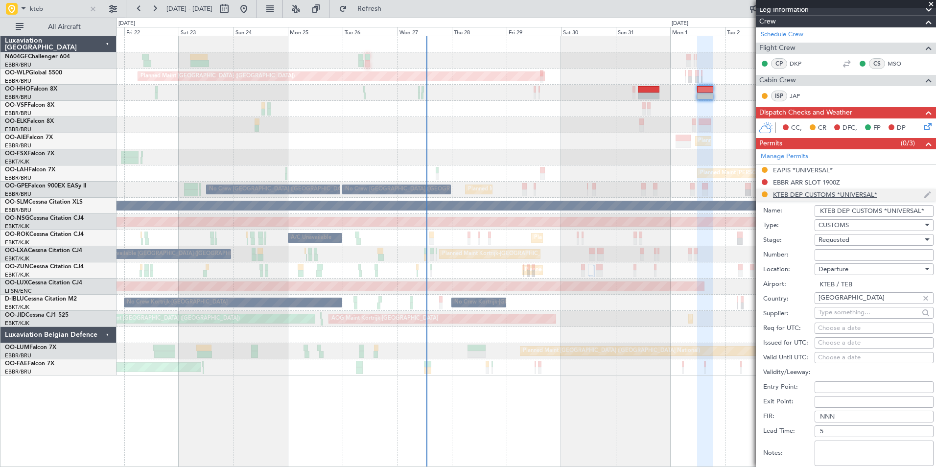
scroll to position [341, 0]
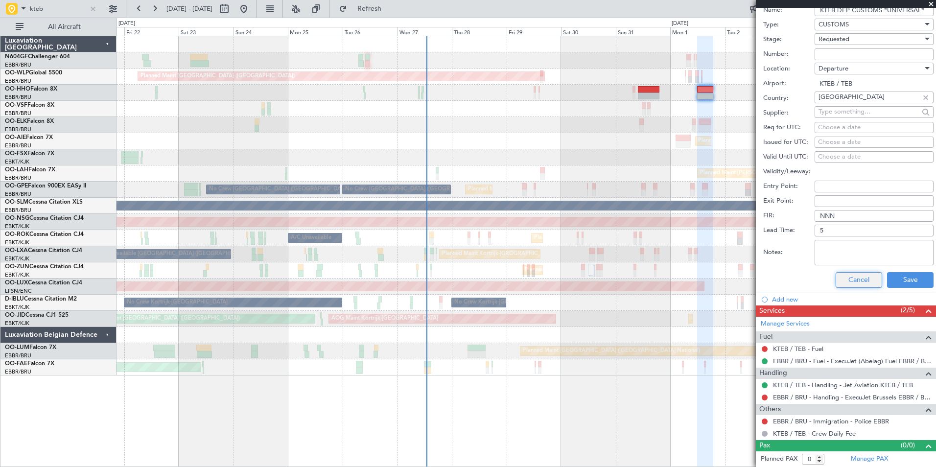
click at [836, 277] on button "Cancel" at bounding box center [858, 280] width 46 height 16
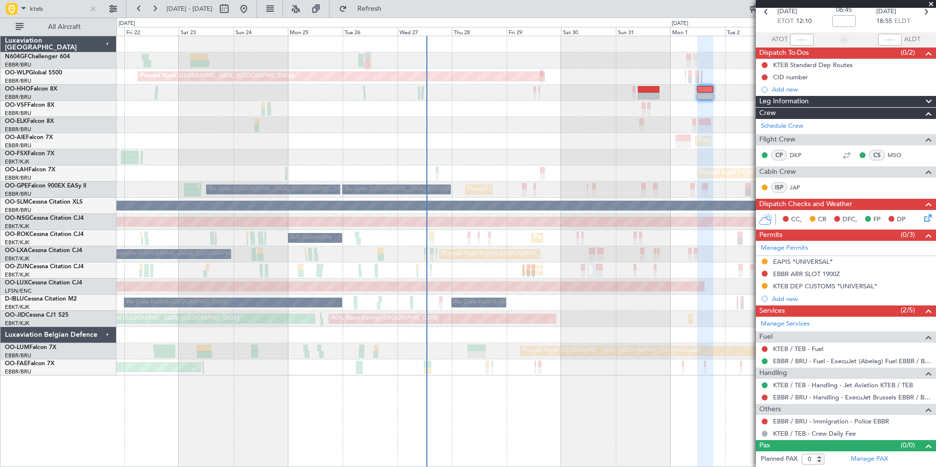
scroll to position [0, 0]
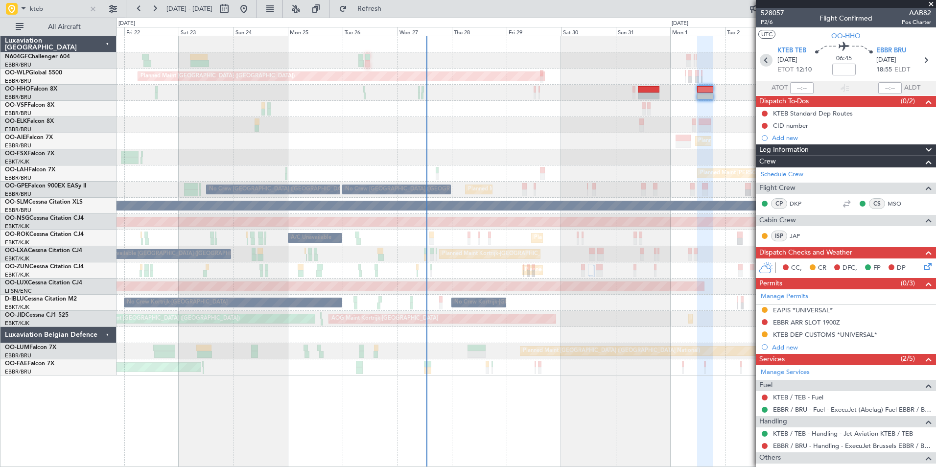
click at [763, 59] on icon at bounding box center [765, 60] width 13 height 13
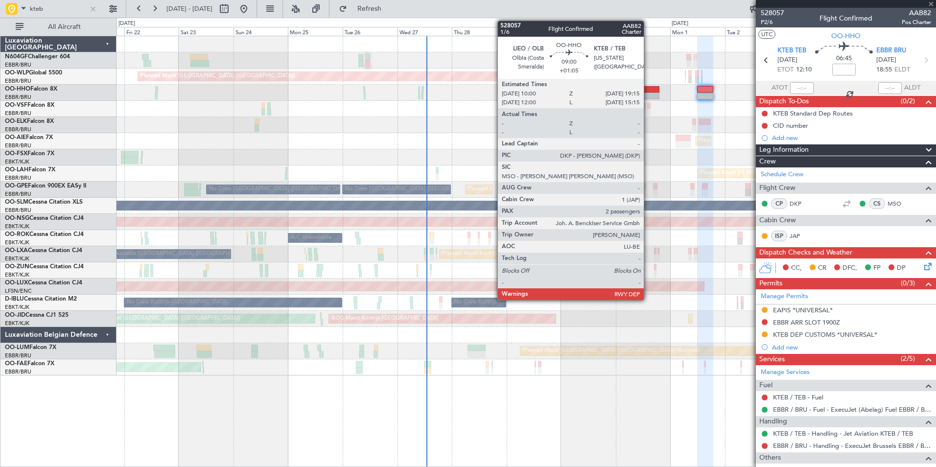
click at [648, 92] on div at bounding box center [649, 95] width 22 height 7
type input "+01:05"
type input "2"
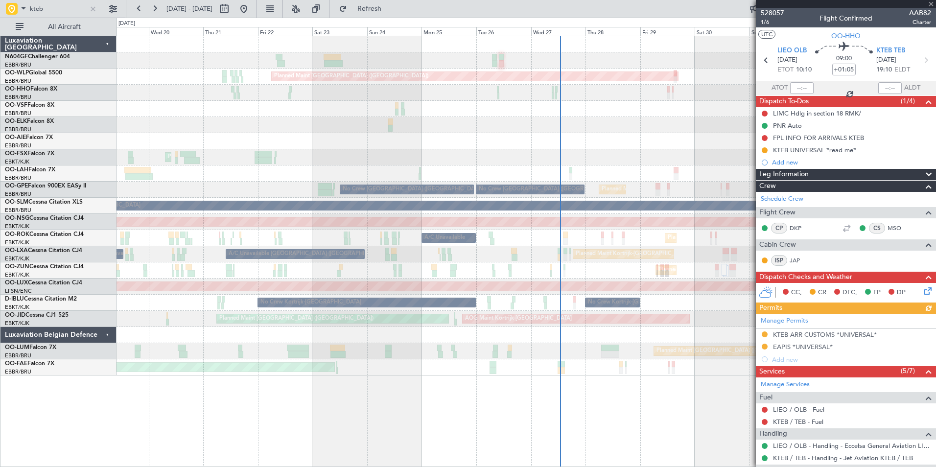
click at [503, 164] on div "Planned Maint Berlin (Brandenburg) AOG Maint Geneva (Cointrin) Planned Maint Lo…" at bounding box center [525, 205] width 819 height 339
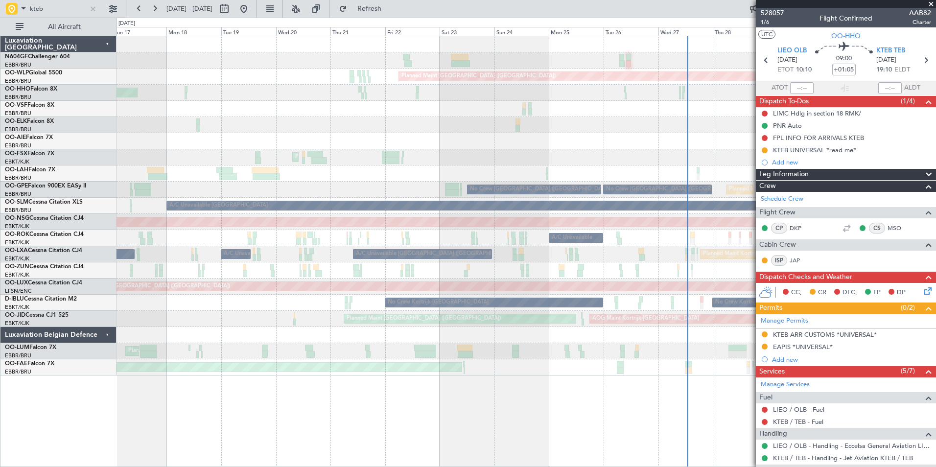
click at [434, 162] on div "Planned Maint Kortrijk-Wevelgem Planned Maint Kortrijk-Wevelgem" at bounding box center [525, 157] width 819 height 16
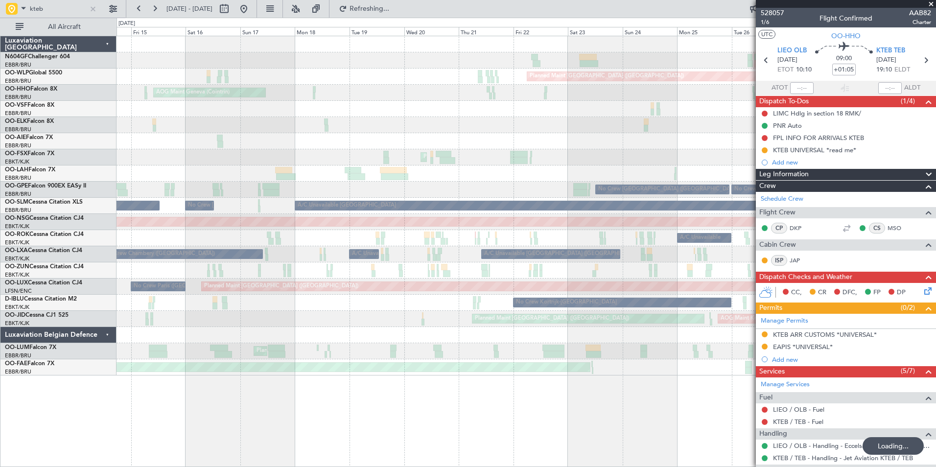
click at [625, 198] on div "Planned Maint Berlin (Brandenburg) AOG Maint Geneva (Cointrin) A/C Unavailable …" at bounding box center [525, 205] width 819 height 339
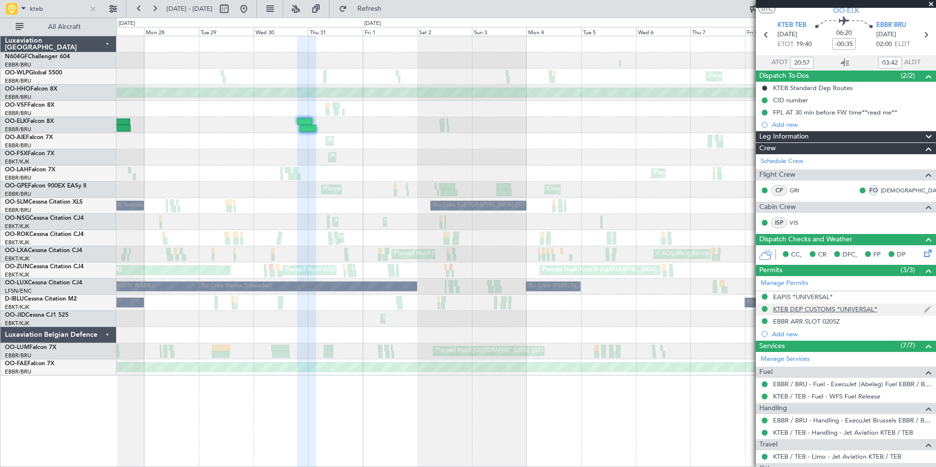
scroll to position [17, 0]
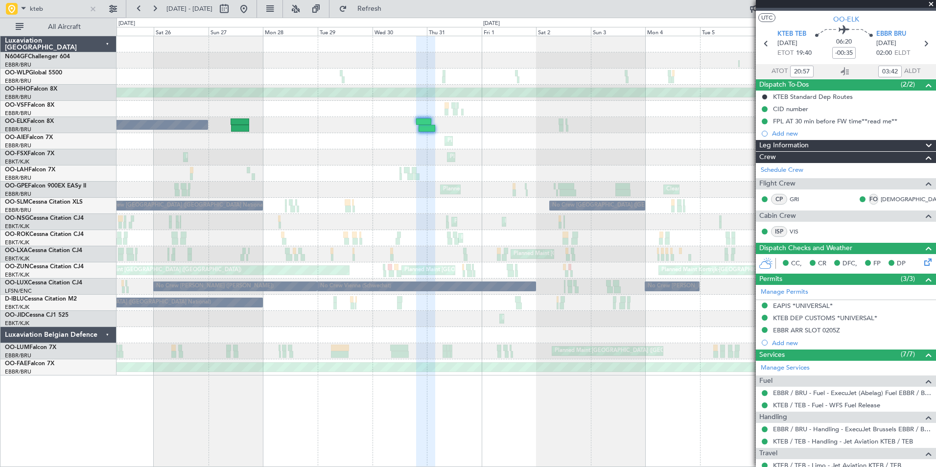
click at [383, 160] on div "Planned Maint Milan (Linate) Planned Maint Milan (Linate) Planned Maint Geneva …" at bounding box center [525, 205] width 819 height 339
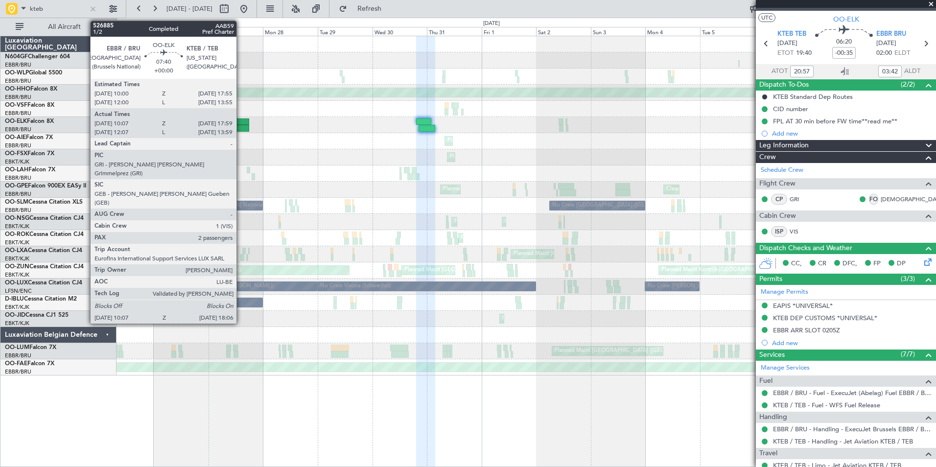
click at [241, 123] on div at bounding box center [239, 121] width 18 height 7
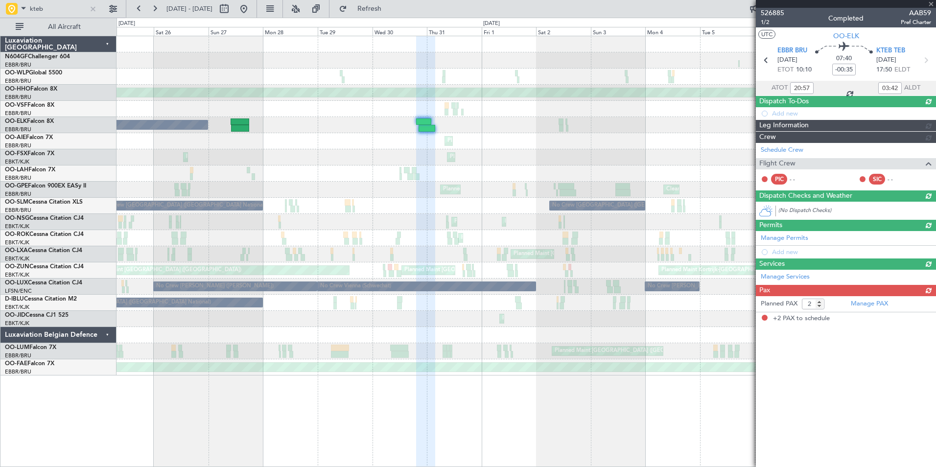
type input "10:17"
type input "17:54"
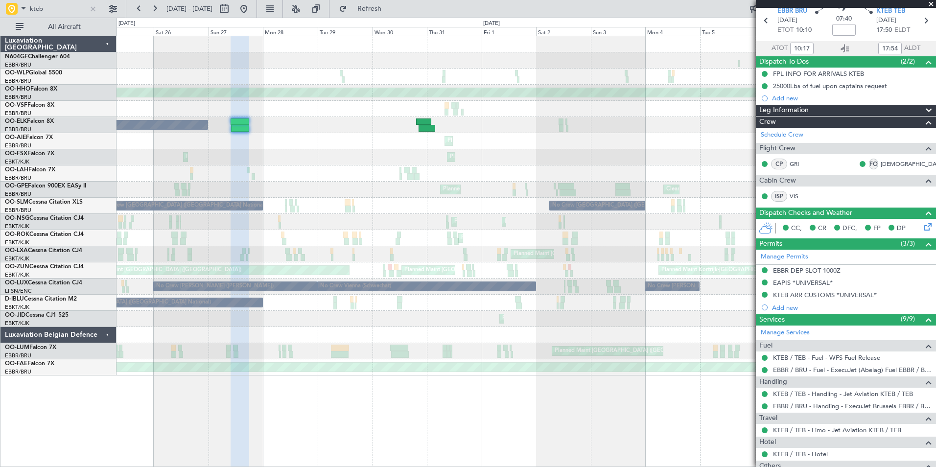
scroll to position [35, 0]
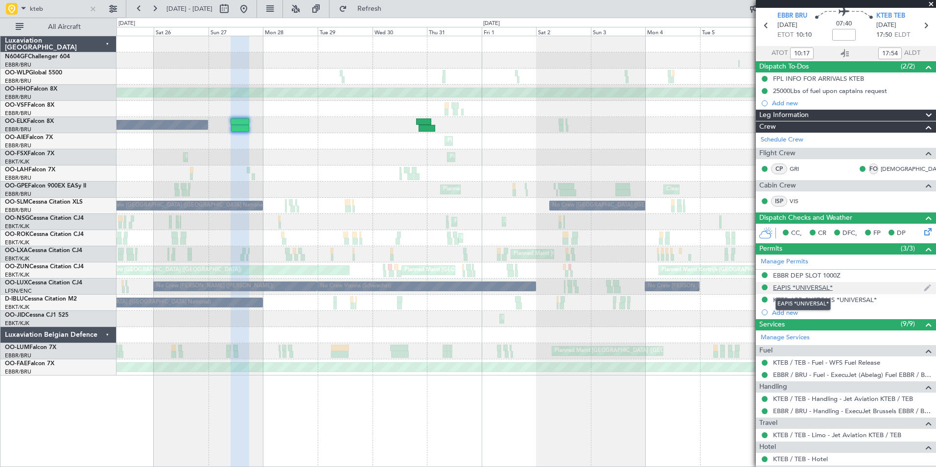
click at [813, 289] on div "EAPIS *UNIVERSAL*" at bounding box center [803, 287] width 60 height 8
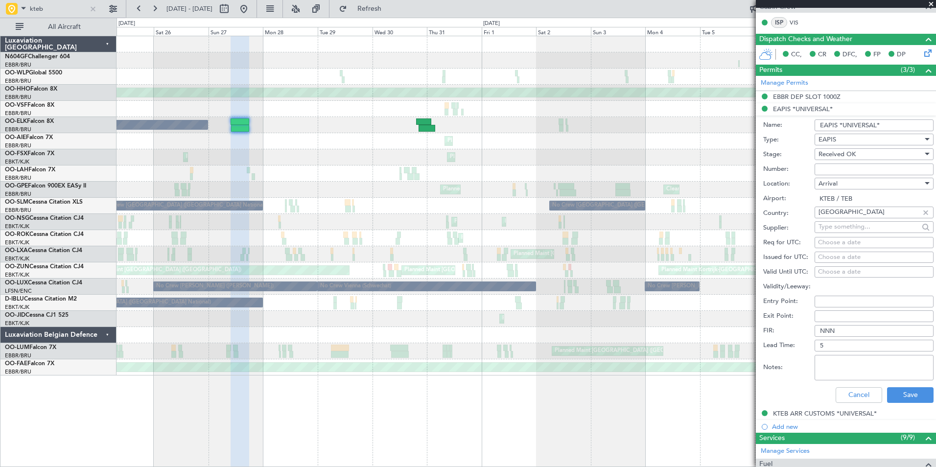
scroll to position [214, 0]
click at [826, 414] on mat-tooltip-component "Complete" at bounding box center [842, 419] width 42 height 26
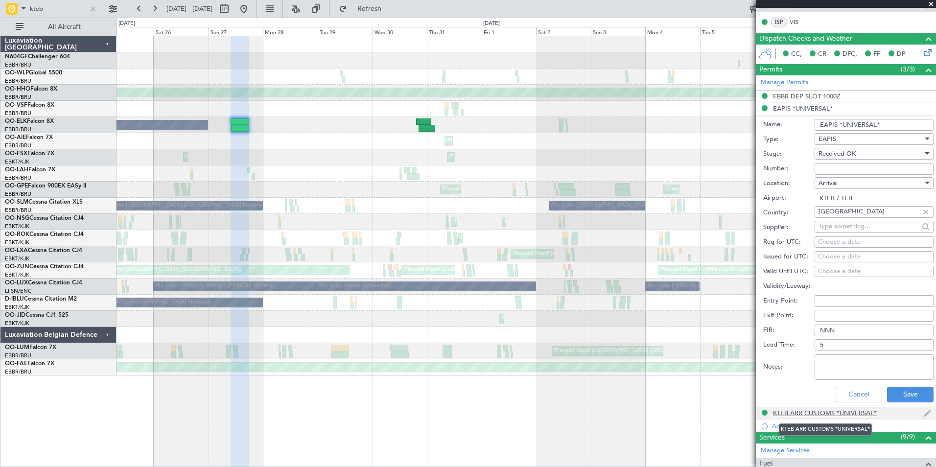
click at [796, 410] on div "KTEB ARR CUSTOMS *UNIVERSAL*" at bounding box center [825, 413] width 104 height 8
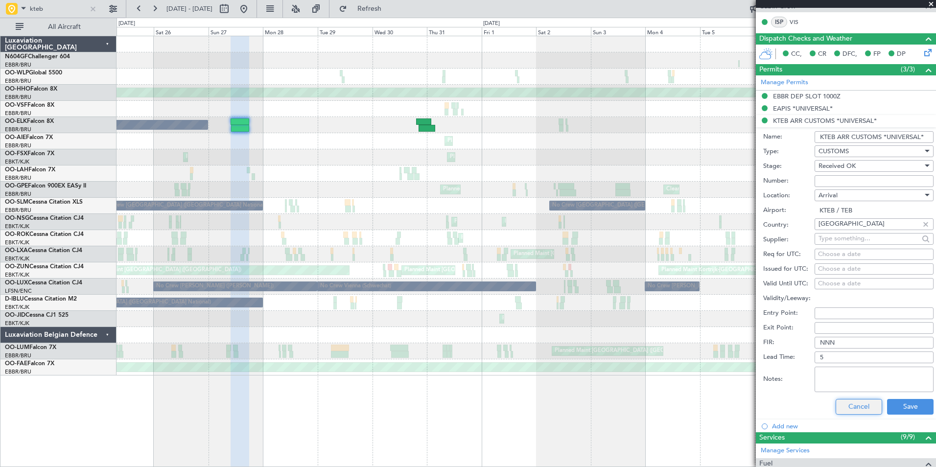
click at [839, 400] on button "Cancel" at bounding box center [858, 407] width 46 height 16
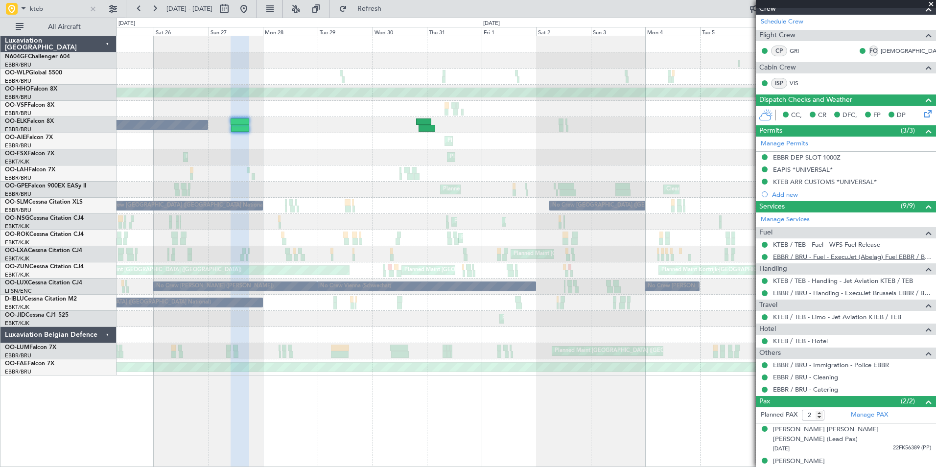
scroll to position [0, 0]
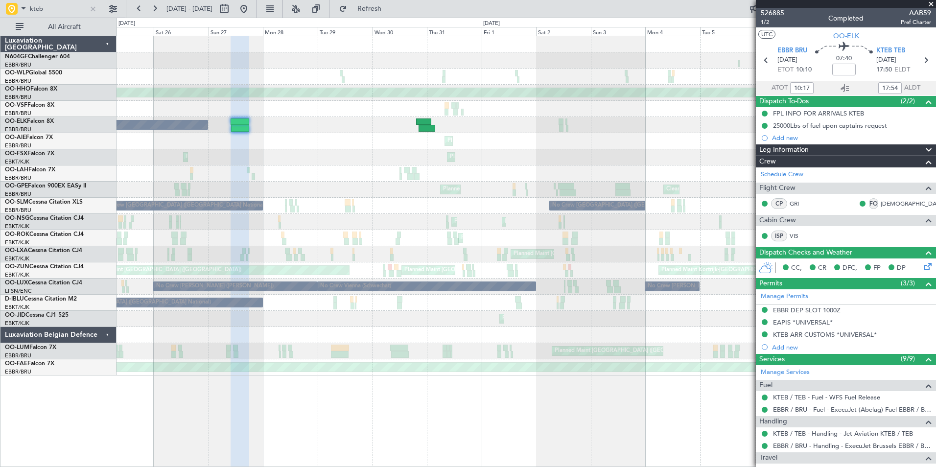
click at [370, 165] on div "Planned Maint Kortrijk-Wevelgem Planned Maint Kortrijk-Wevelgem" at bounding box center [525, 157] width 819 height 16
click at [96, 7] on div at bounding box center [93, 8] width 11 height 11
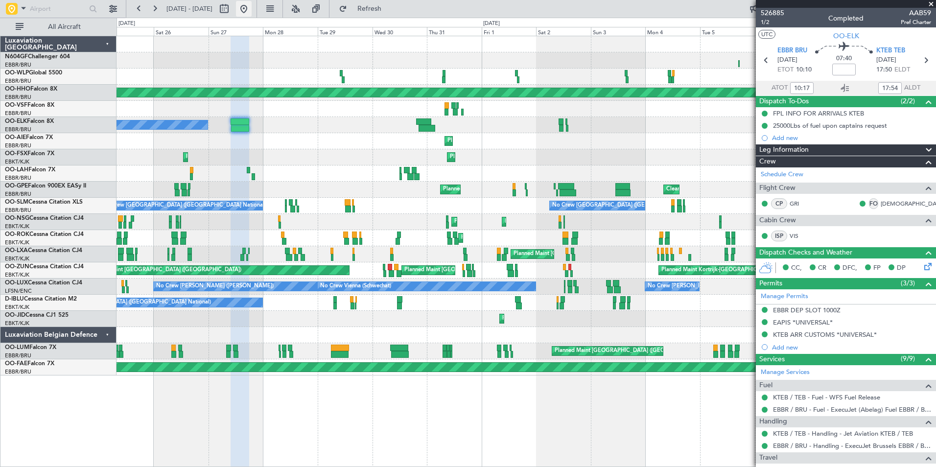
click at [251, 4] on button at bounding box center [244, 9] width 16 height 16
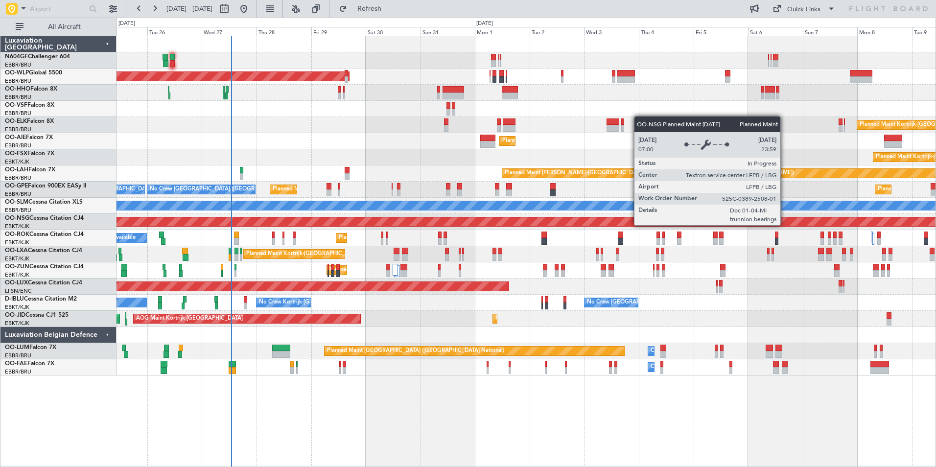
click at [519, 218] on div "Planned Maint [GEOGRAPHIC_DATA] ([GEOGRAPHIC_DATA])" at bounding box center [548, 221] width 2409 height 9
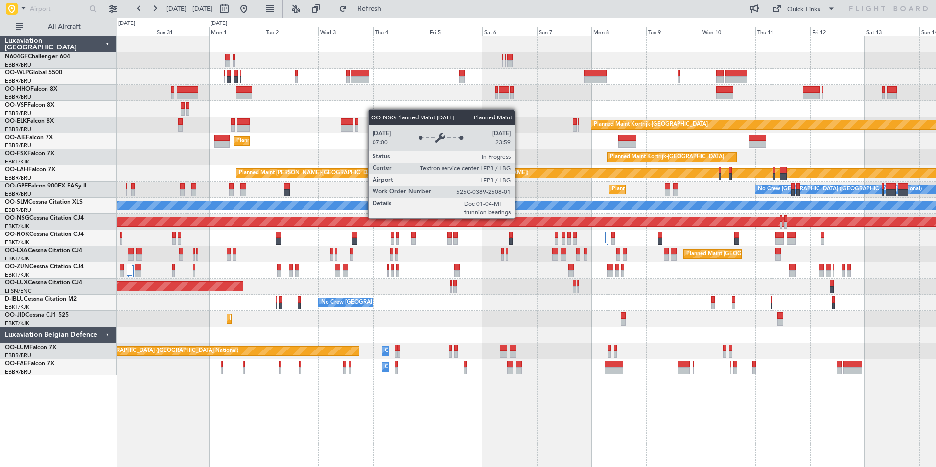
click at [602, 243] on div "Planned Maint Berlin (Brandenburg) Planned Maint Kortrijk-Wevelgem Planned Main…" at bounding box center [525, 205] width 819 height 339
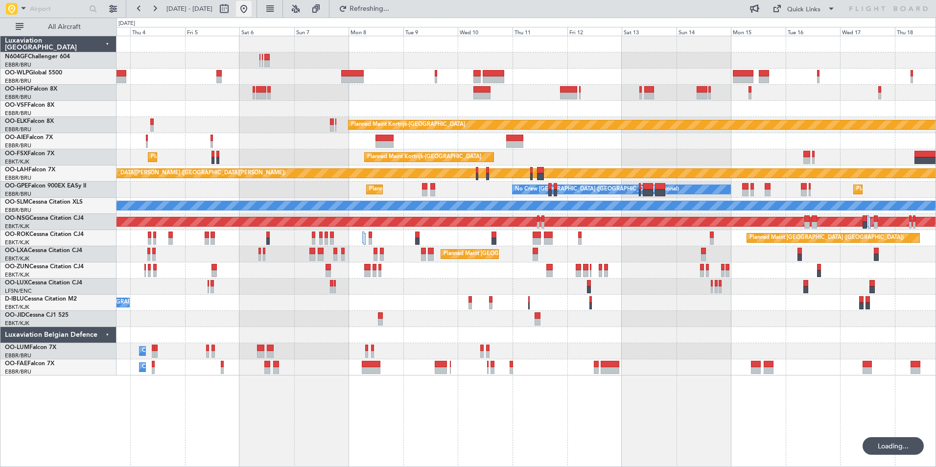
click at [251, 5] on button at bounding box center [244, 9] width 16 height 16
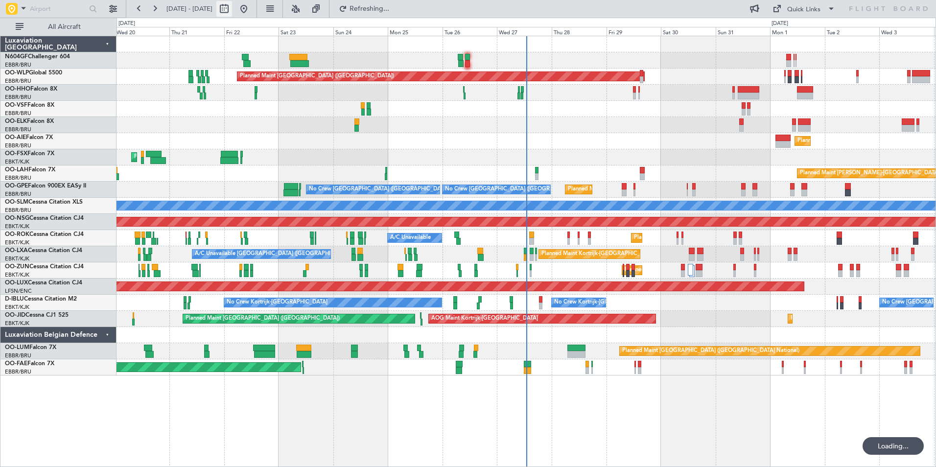
click at [232, 8] on button at bounding box center [224, 9] width 16 height 16
select select "8"
select select "2025"
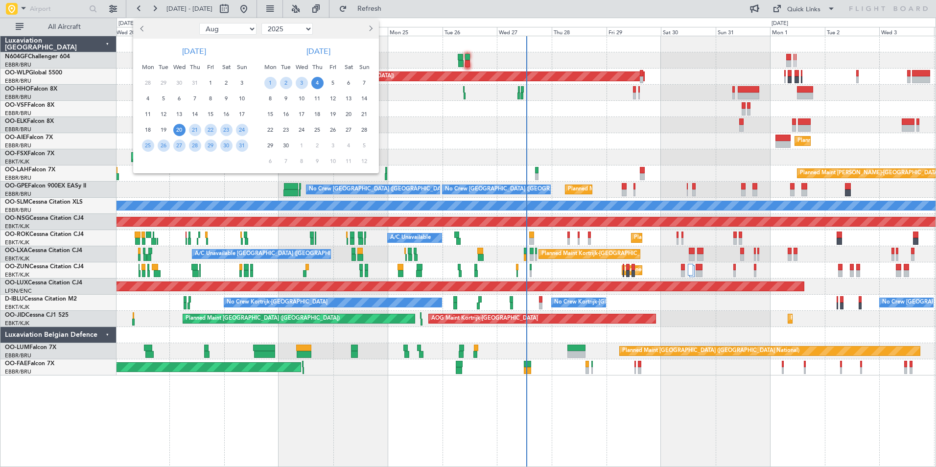
click at [367, 26] on button "Next month" at bounding box center [370, 29] width 11 height 16
click at [271, 111] on span "13" at bounding box center [270, 114] width 12 height 12
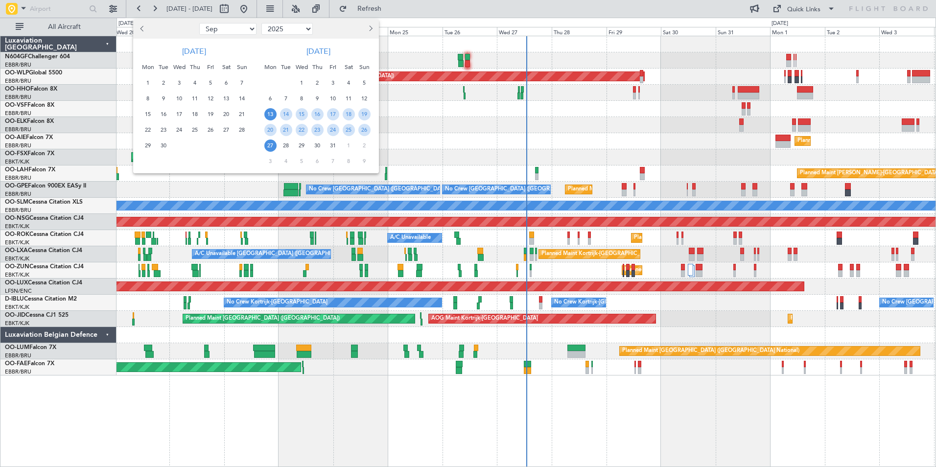
click at [272, 143] on span "27" at bounding box center [270, 145] width 12 height 12
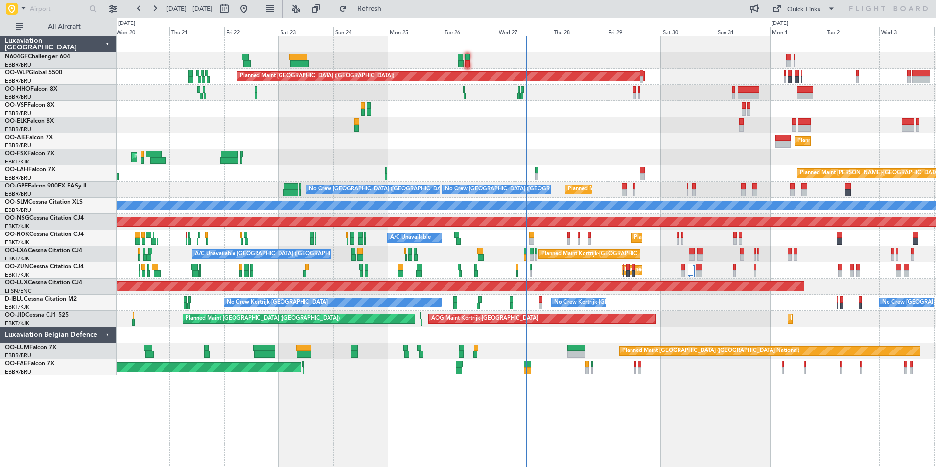
select select "10"
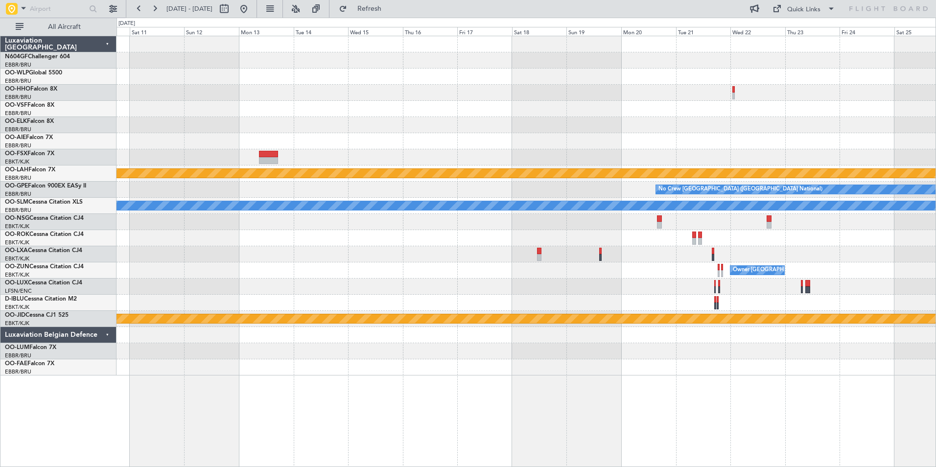
click at [489, 160] on div at bounding box center [525, 157] width 819 height 16
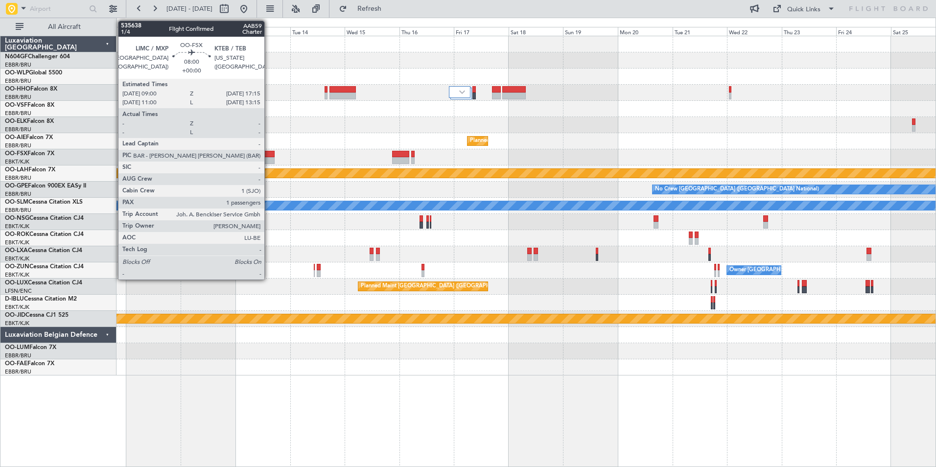
click at [271, 154] on div at bounding box center [264, 154] width 19 height 7
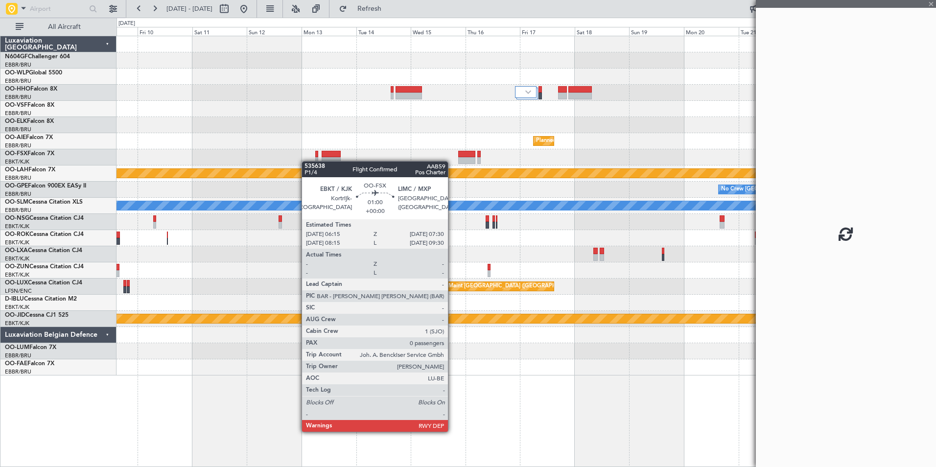
click at [319, 162] on div at bounding box center [525, 157] width 819 height 16
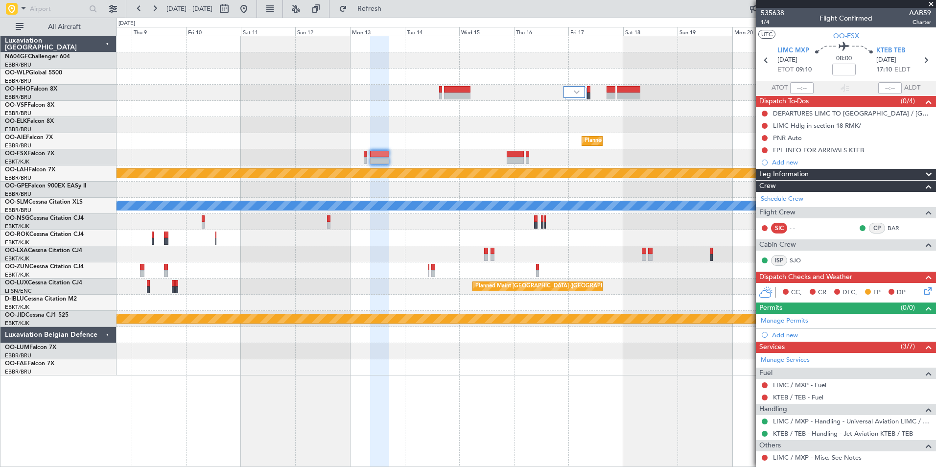
click at [371, 242] on div at bounding box center [525, 238] width 819 height 16
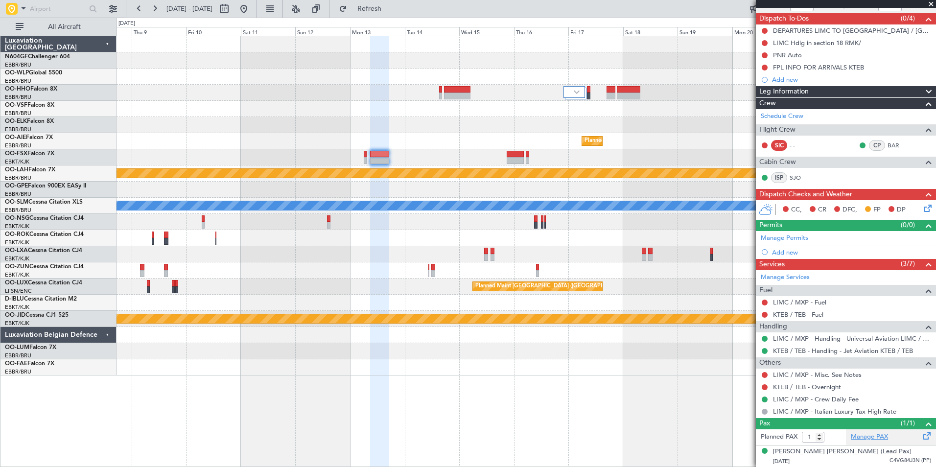
click at [873, 439] on link "Manage PAX" at bounding box center [868, 437] width 37 height 10
click at [491, 144] on div "Planned Maint [GEOGRAPHIC_DATA] ([GEOGRAPHIC_DATA] National)" at bounding box center [525, 141] width 819 height 16
click at [808, 348] on link "KTEB / TEB - Handling - Jet Aviation KTEB / TEB" at bounding box center [843, 350] width 140 height 8
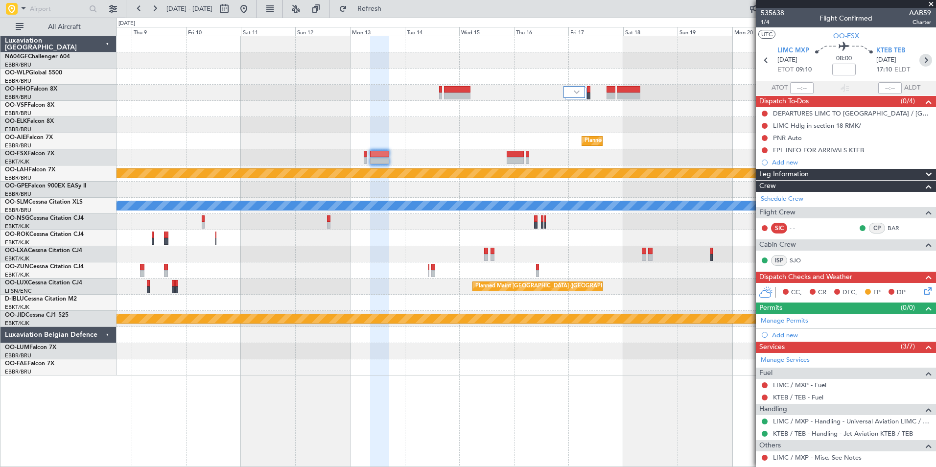
click at [922, 64] on icon at bounding box center [925, 60] width 13 height 13
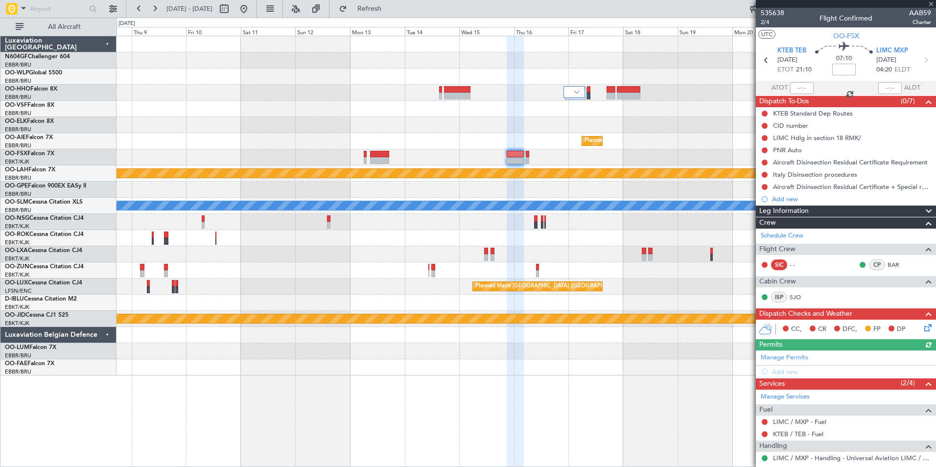
scroll to position [95, 0]
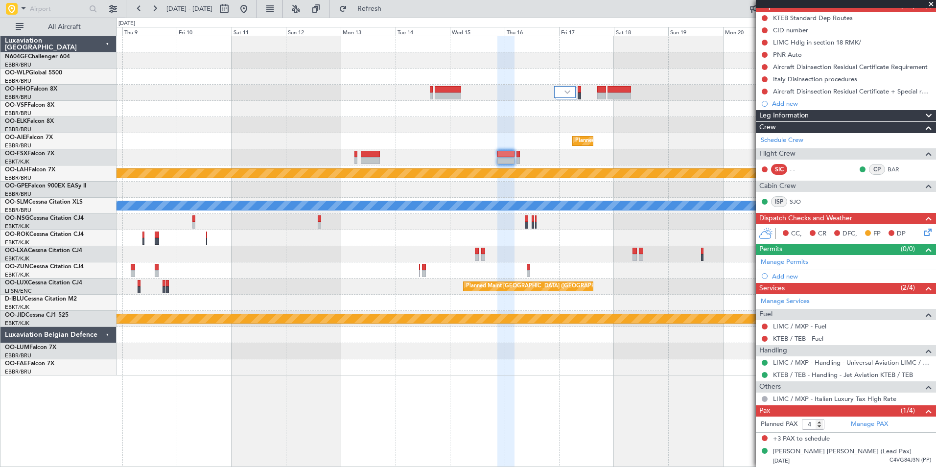
click at [667, 285] on div "Planned Maint [GEOGRAPHIC_DATA] ([GEOGRAPHIC_DATA] National)" at bounding box center [525, 286] width 819 height 16
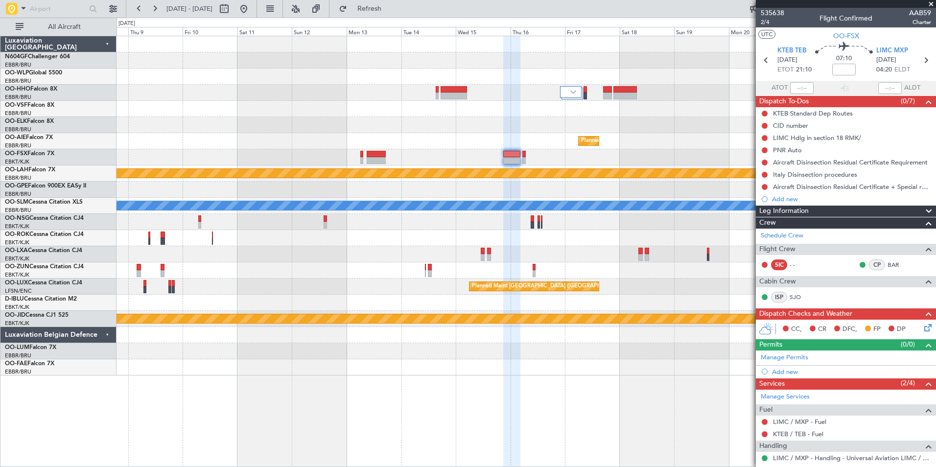
scroll to position [16, 0]
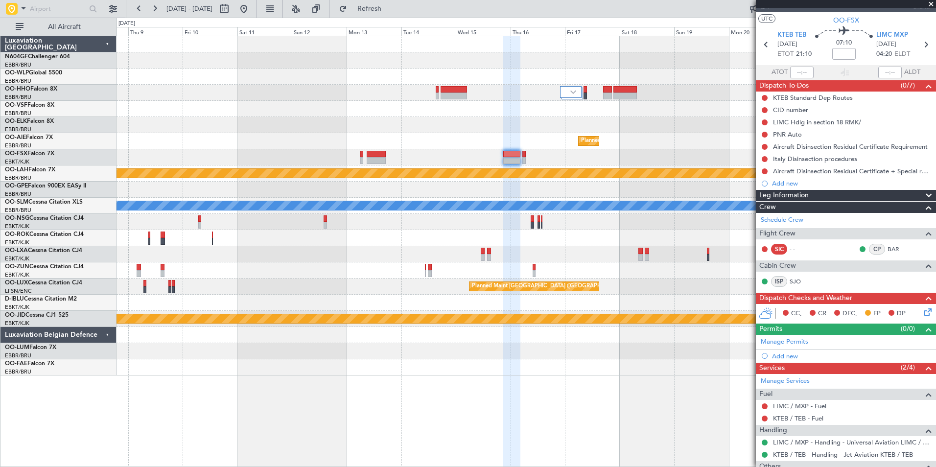
click at [360, 158] on div at bounding box center [525, 157] width 819 height 16
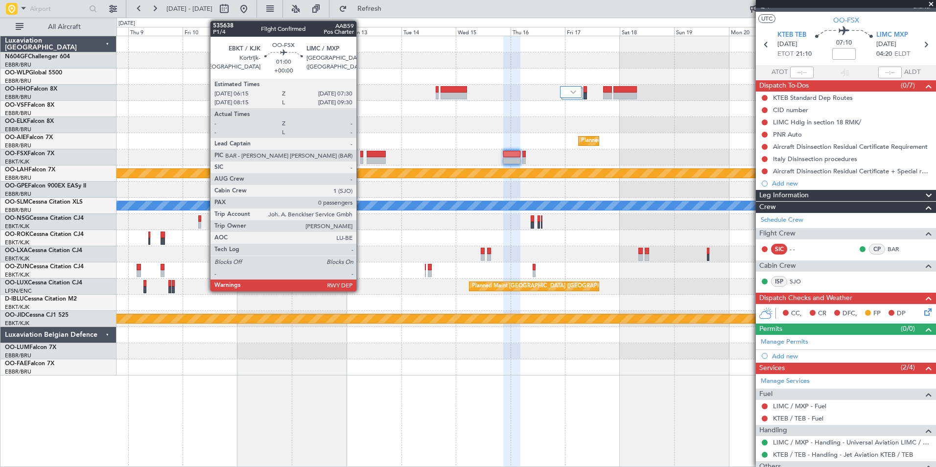
click at [361, 159] on div at bounding box center [361, 160] width 3 height 7
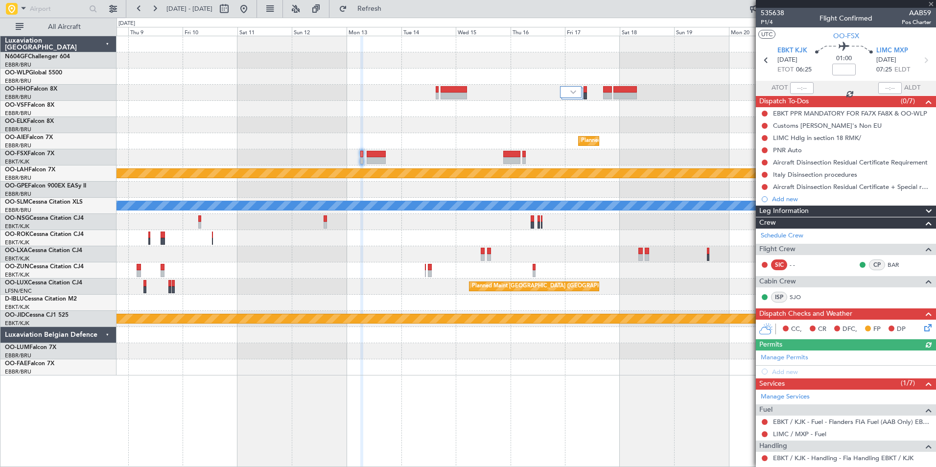
scroll to position [85, 0]
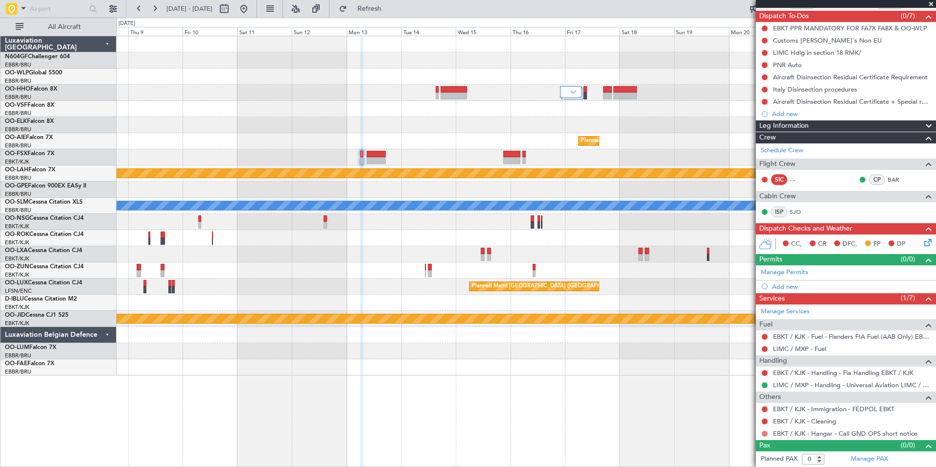
click at [763, 433] on button at bounding box center [764, 434] width 6 height 6
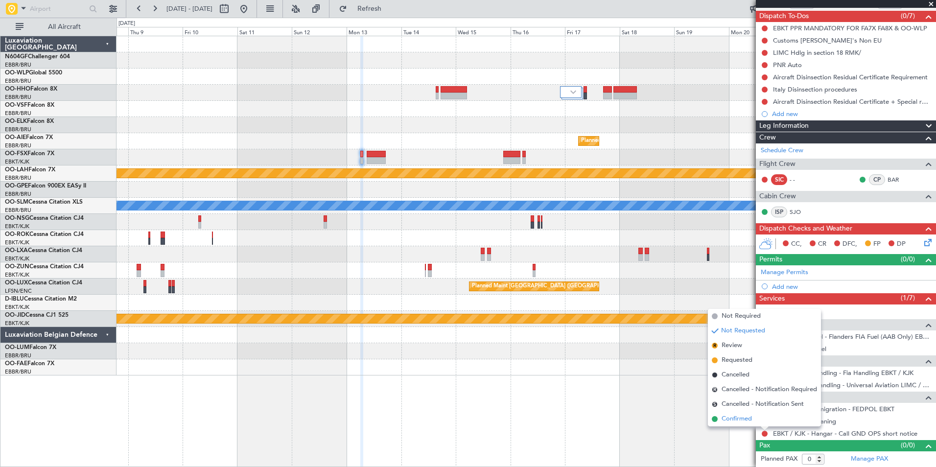
click at [735, 417] on span "Confirmed" at bounding box center [736, 419] width 30 height 10
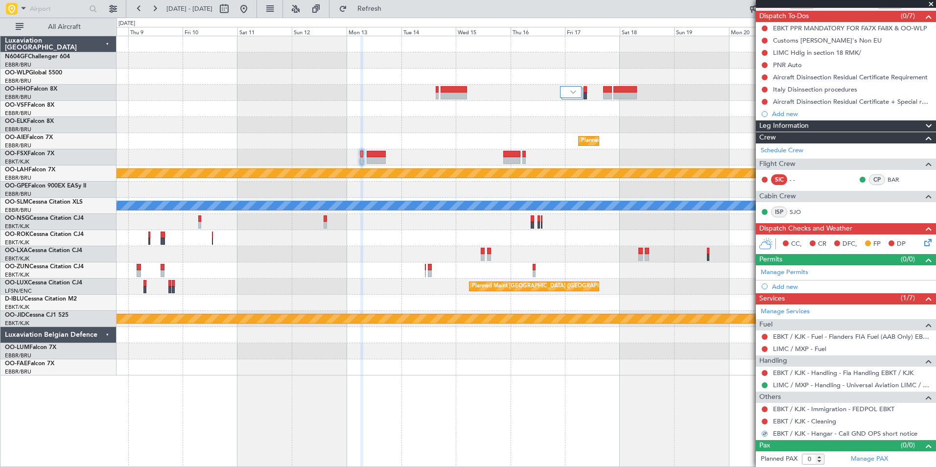
scroll to position [0, 0]
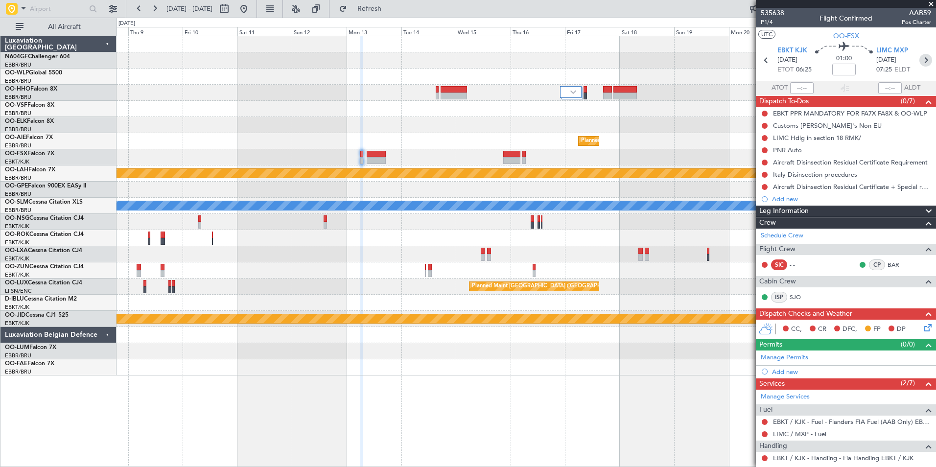
click at [919, 61] on icon at bounding box center [925, 60] width 13 height 13
type input "1"
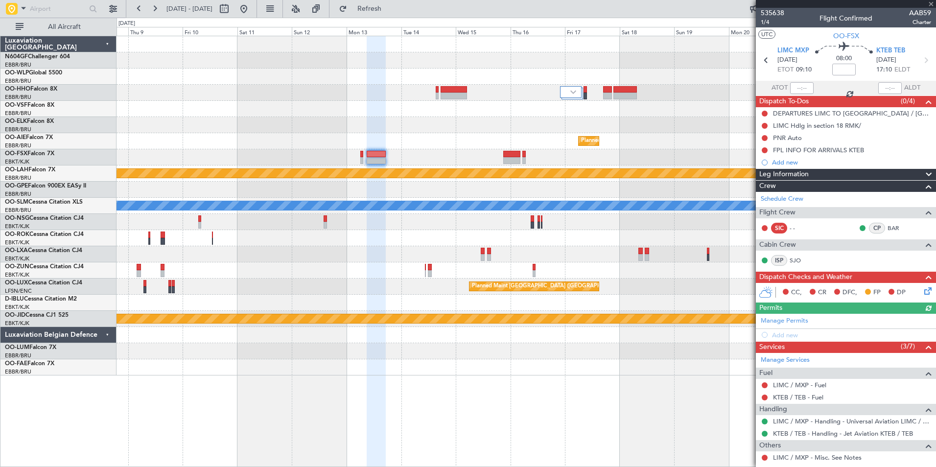
scroll to position [83, 0]
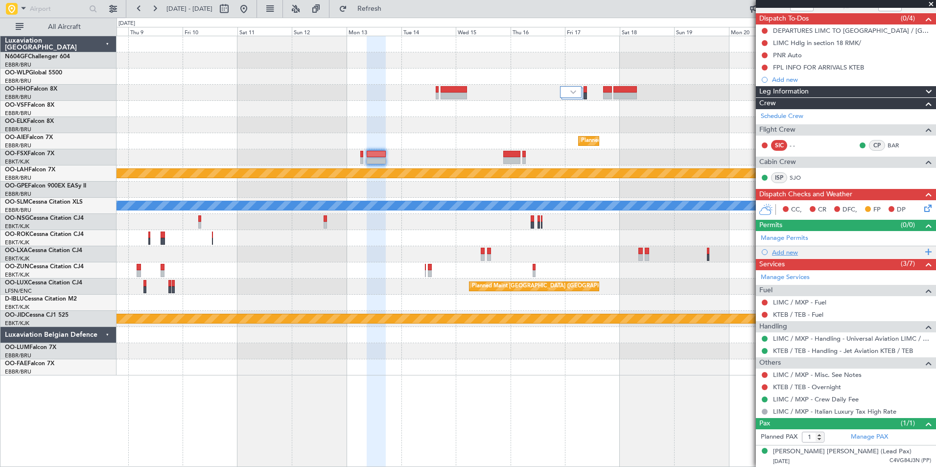
click at [788, 251] on div "Add new" at bounding box center [847, 252] width 150 height 8
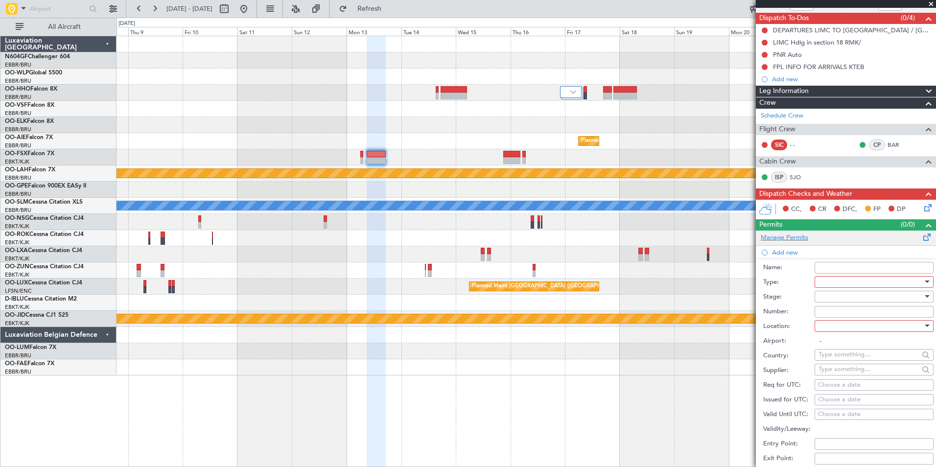
scroll to position [84, 0]
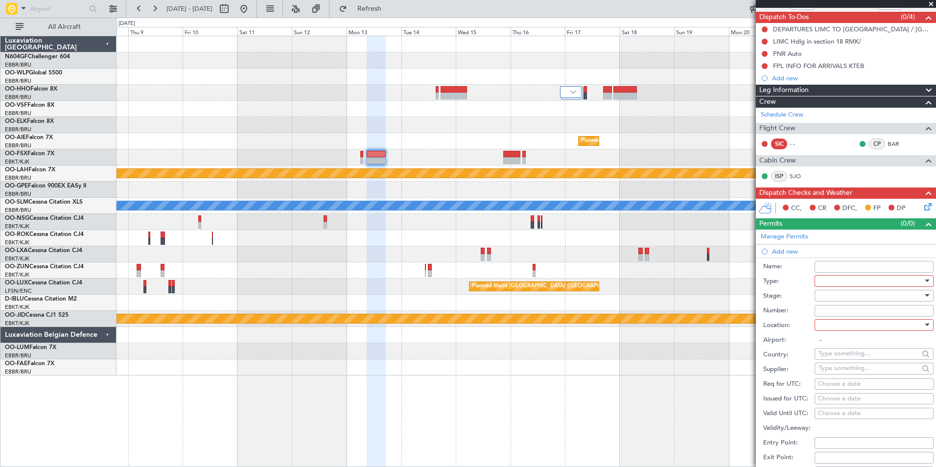
click at [868, 280] on div at bounding box center [870, 281] width 104 height 15
click at [859, 344] on span "EAPIS" at bounding box center [870, 348] width 103 height 15
click at [866, 297] on div at bounding box center [870, 295] width 104 height 15
click at [854, 354] on span "Requested" at bounding box center [870, 359] width 103 height 15
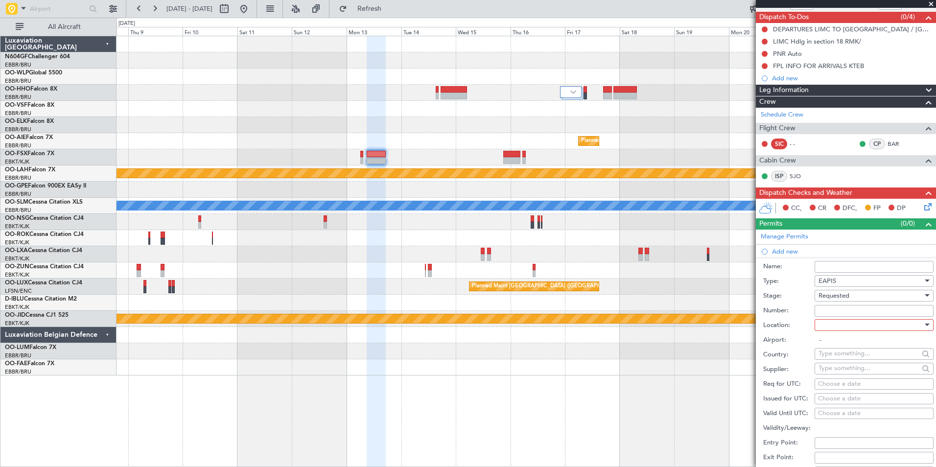
click at [857, 323] on div at bounding box center [870, 325] width 104 height 15
click at [859, 369] on span "Arrival" at bounding box center [870, 373] width 103 height 15
type input "KTEB / TEB"
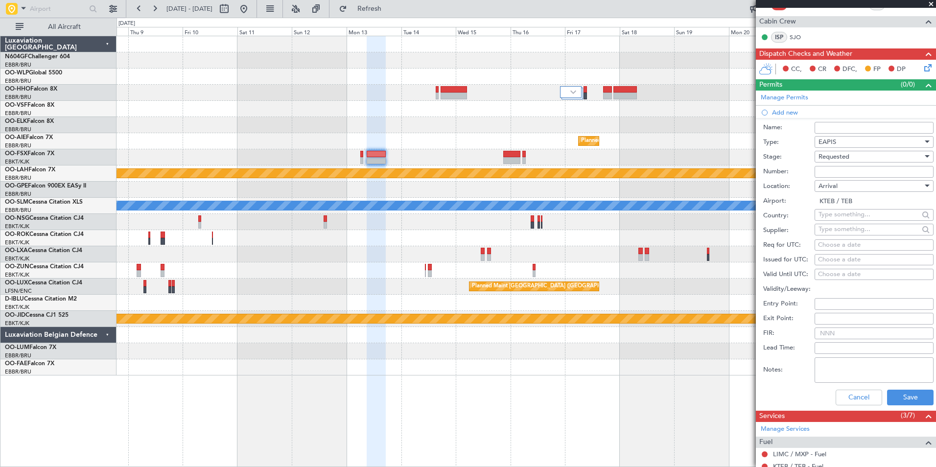
scroll to position [231, 0]
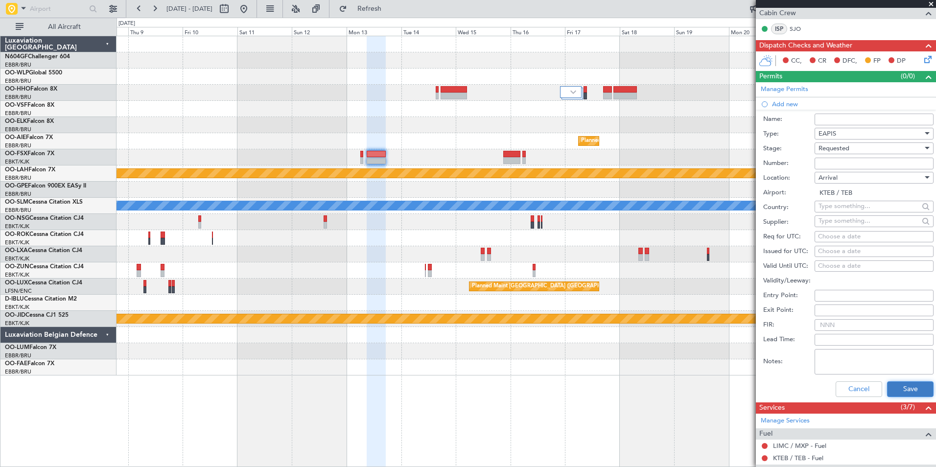
click at [897, 390] on button "Save" at bounding box center [910, 389] width 46 height 16
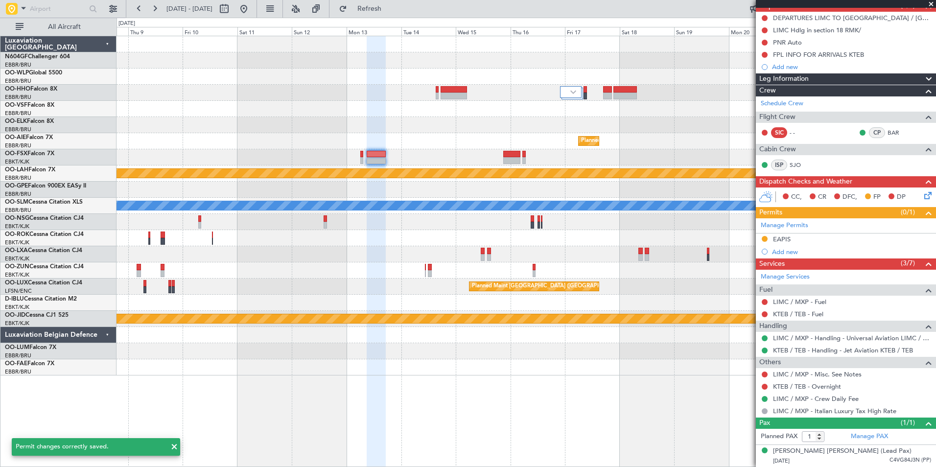
scroll to position [95, 0]
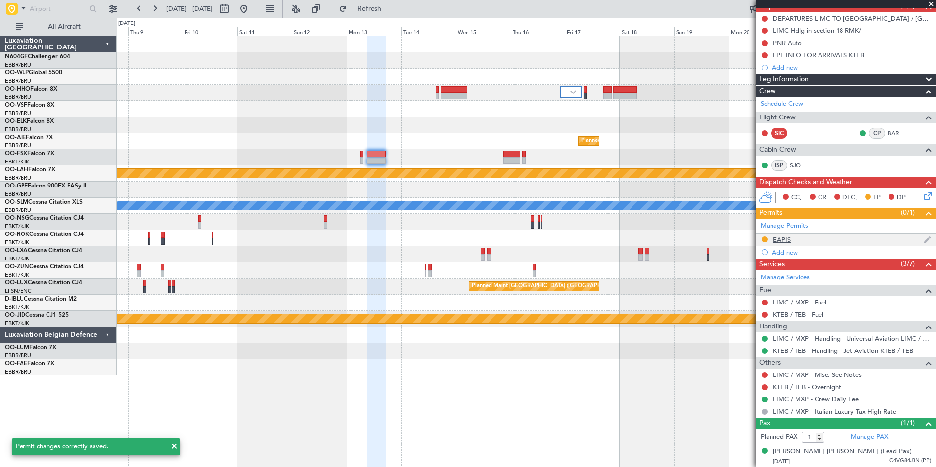
click at [812, 240] on div "EAPIS" at bounding box center [845, 240] width 180 height 12
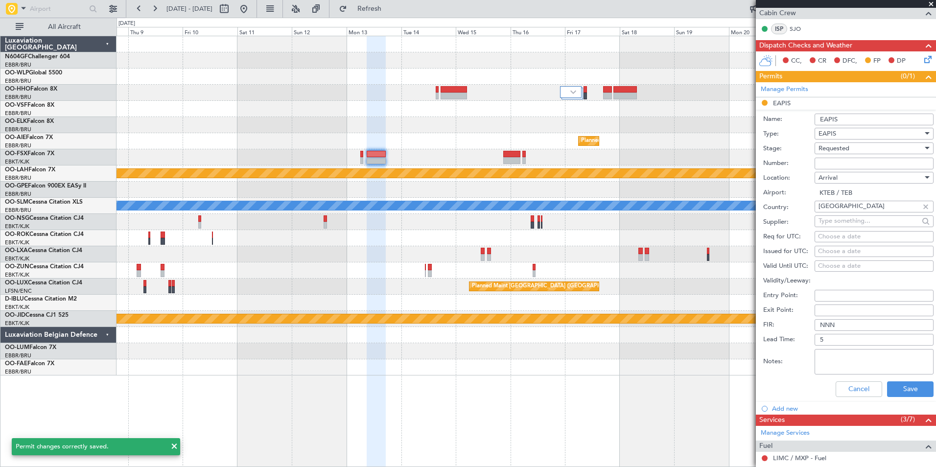
click at [875, 114] on input "EAPIS" at bounding box center [873, 120] width 119 height 12
type input "EAPIS *UNIVERSAL*"
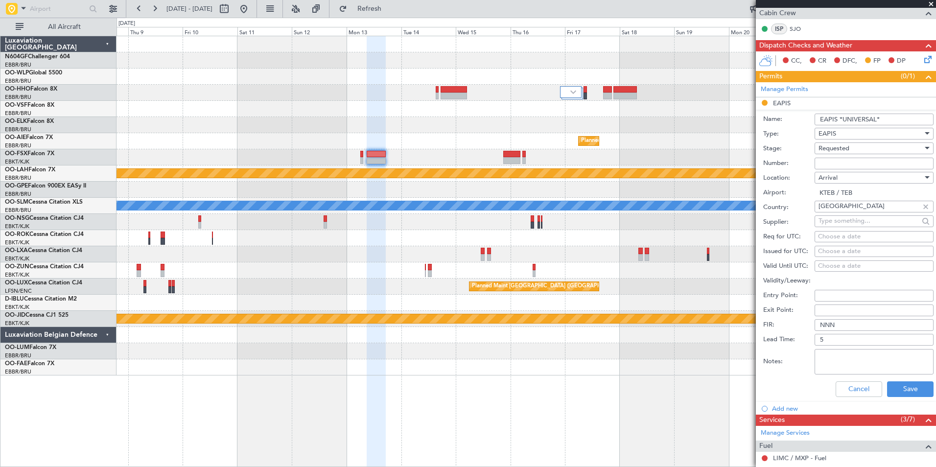
click at [907, 400] on div "Cancel Save" at bounding box center [848, 388] width 170 height 25
click at [908, 392] on button "Save" at bounding box center [910, 389] width 46 height 16
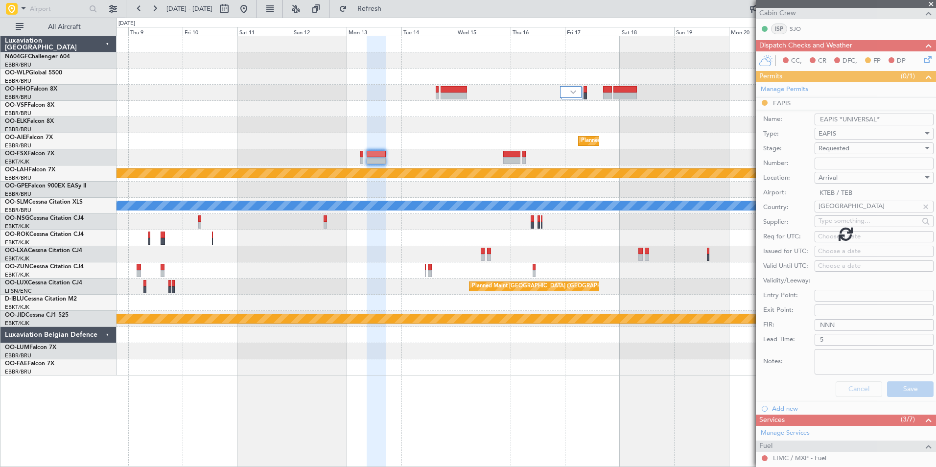
scroll to position [95, 0]
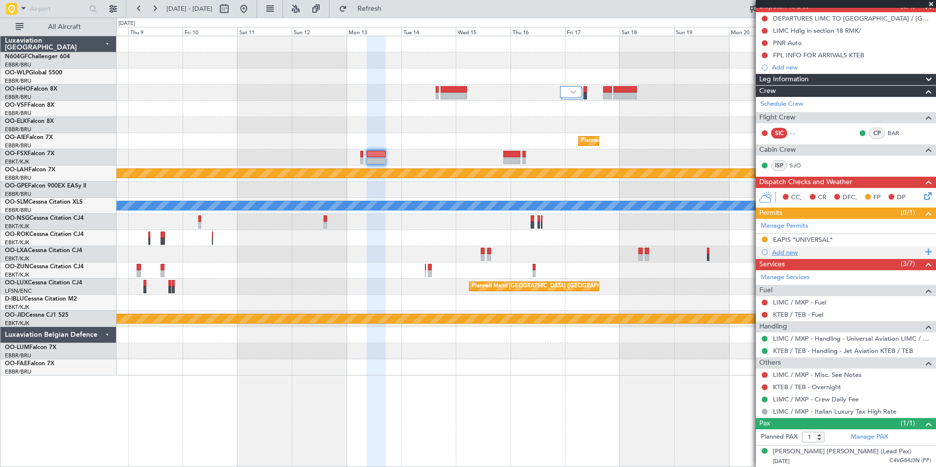
click at [788, 252] on div "Add new" at bounding box center [847, 252] width 150 height 8
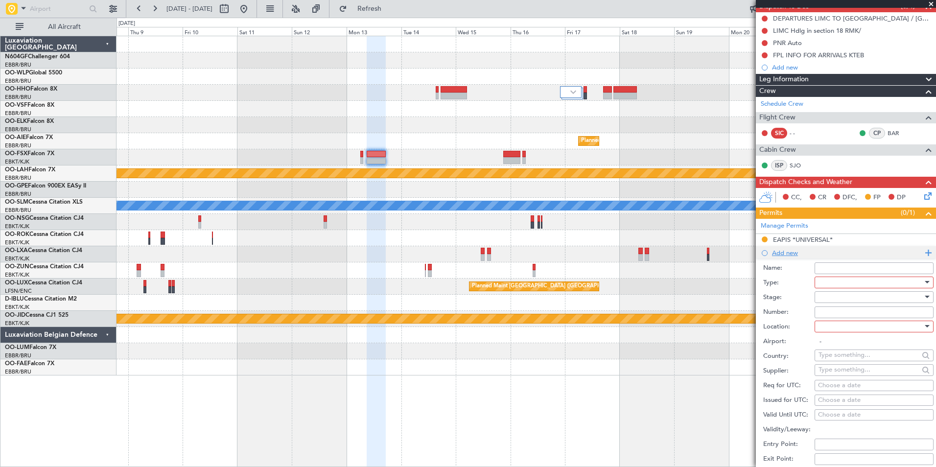
scroll to position [231, 0]
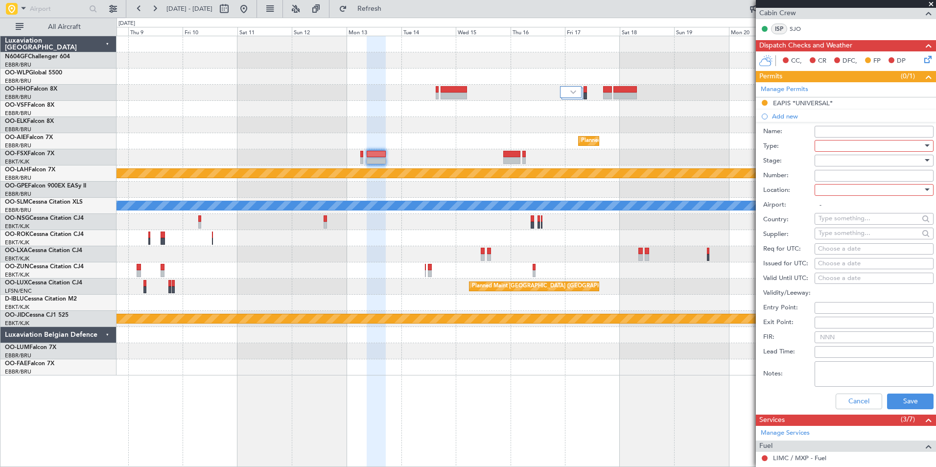
click at [838, 150] on div at bounding box center [870, 145] width 104 height 15
click at [854, 223] on span "CUSTOMS" at bounding box center [870, 224] width 103 height 15
click at [855, 161] on div at bounding box center [870, 160] width 104 height 15
click at [859, 224] on span "Requested" at bounding box center [870, 224] width 103 height 15
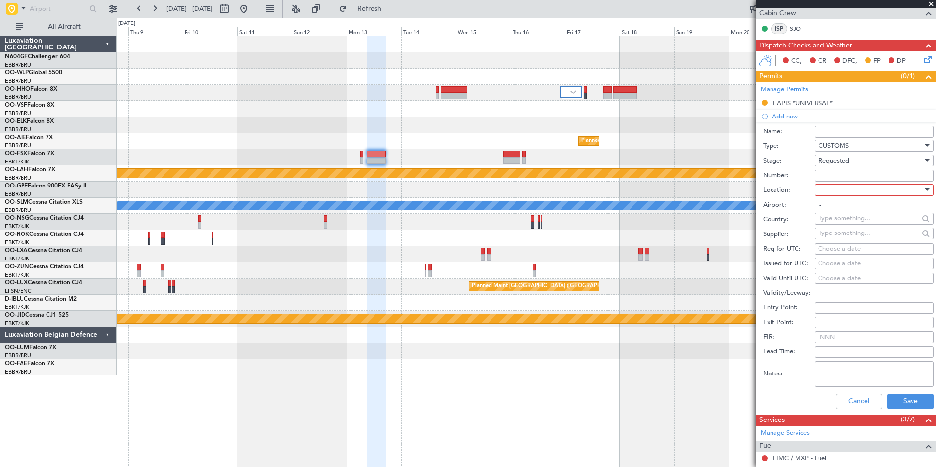
click at [860, 183] on div at bounding box center [870, 190] width 104 height 15
click at [850, 239] on span "Arrival" at bounding box center [870, 238] width 103 height 15
type input "KTEB / TEB"
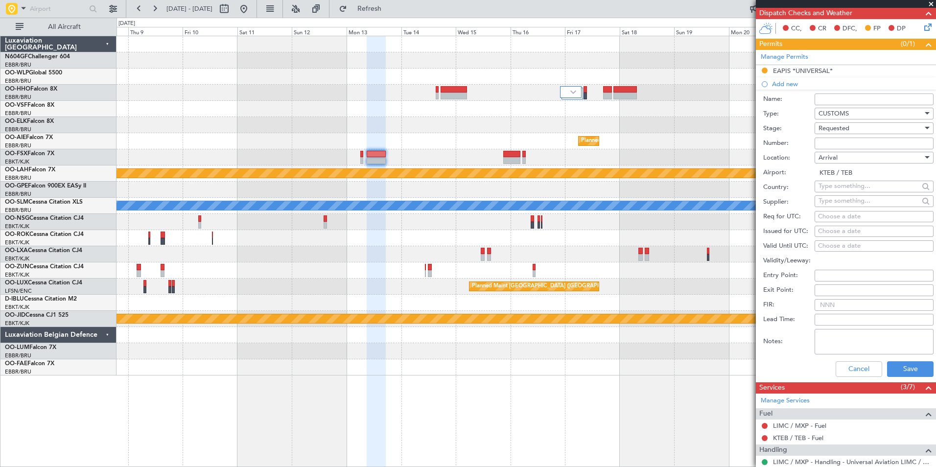
scroll to position [265, 0]
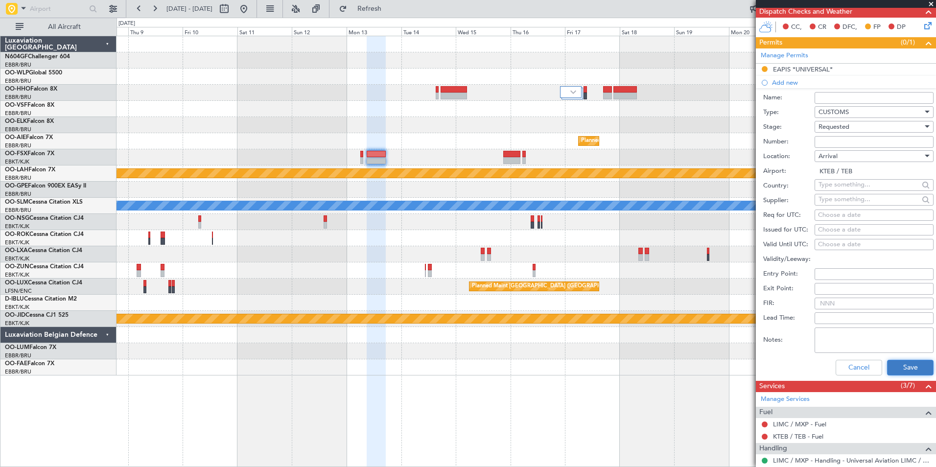
click at [891, 366] on button "Save" at bounding box center [910, 368] width 46 height 16
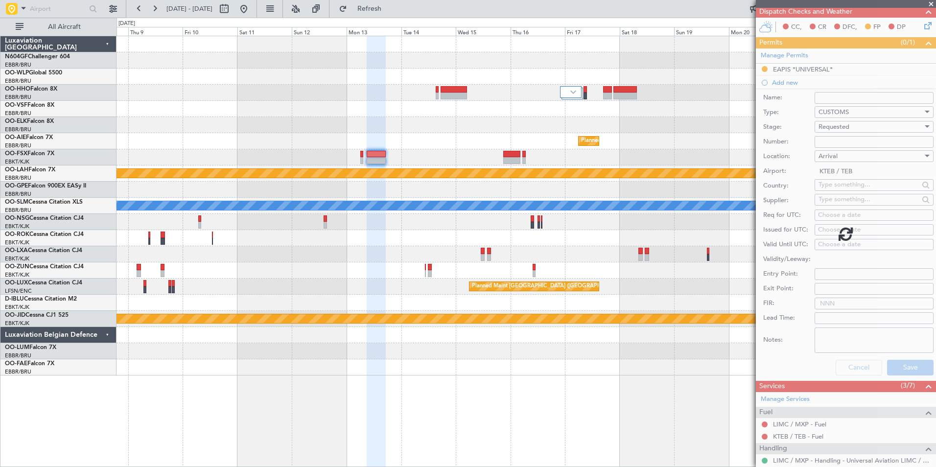
scroll to position [107, 0]
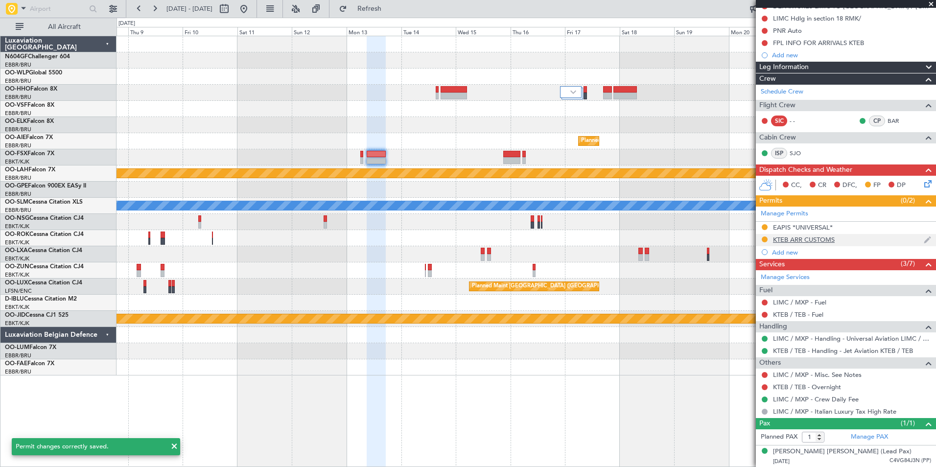
click at [804, 241] on div "KTEB ARR CUSTOMS" at bounding box center [804, 239] width 62 height 8
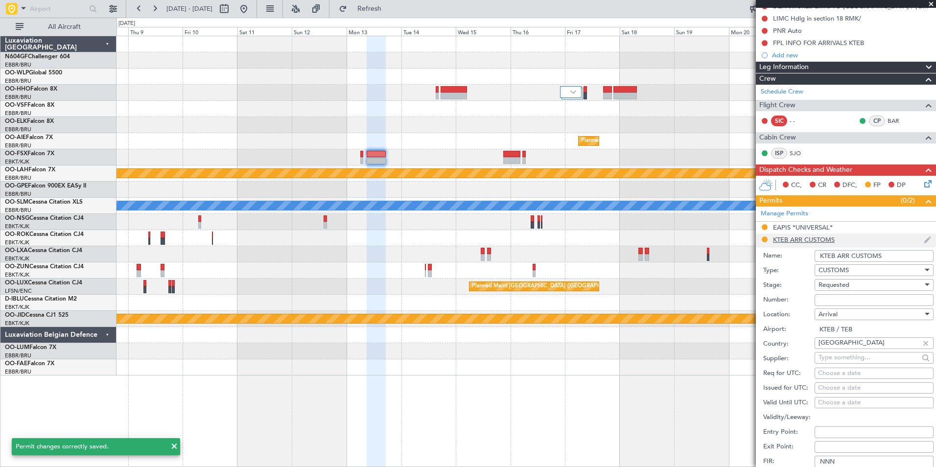
scroll to position [265, 0]
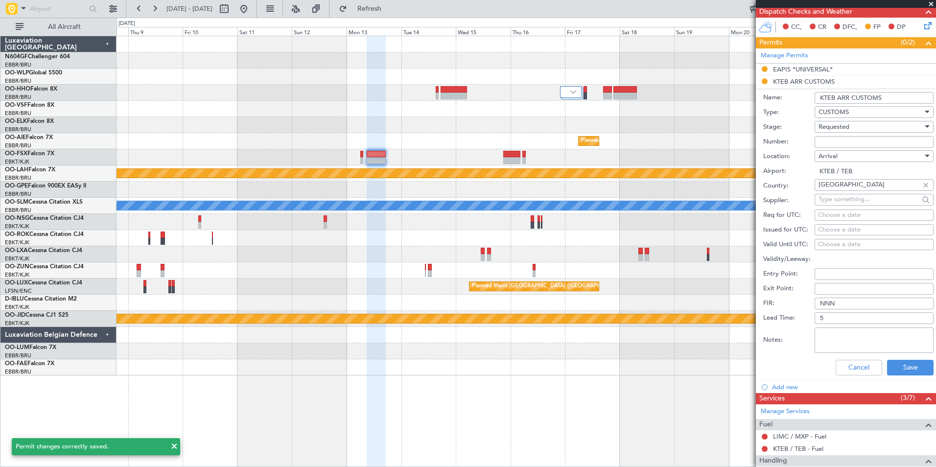
click at [891, 102] on input "KTEB ARR CUSTOMS" at bounding box center [873, 98] width 119 height 12
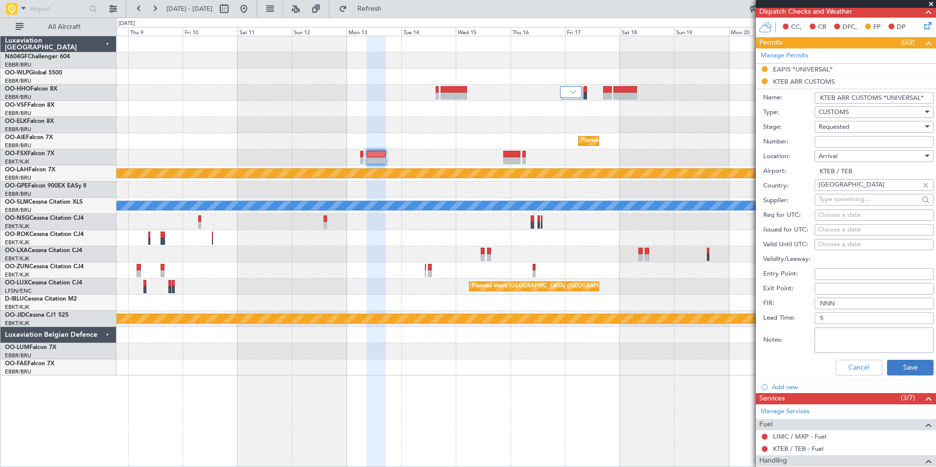
type input "KTEB ARR CUSTOMS *UNIVERSAL*"
click at [899, 370] on button "Save" at bounding box center [910, 368] width 46 height 16
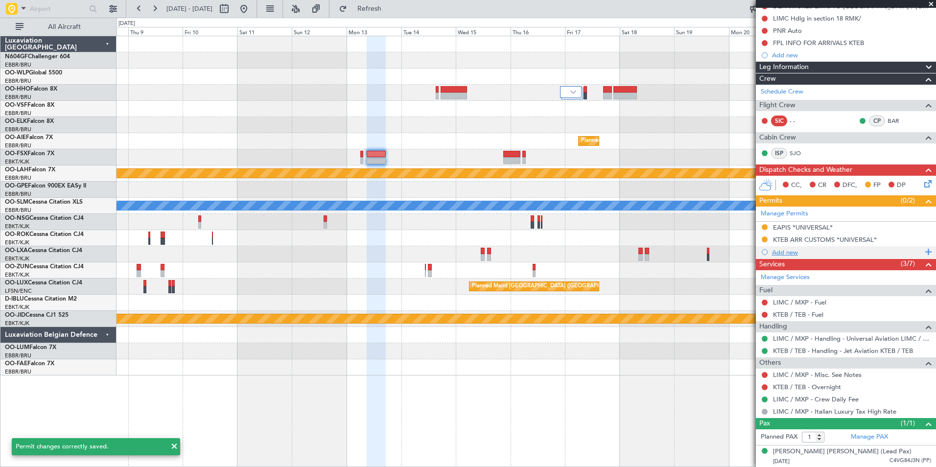
scroll to position [77, 0]
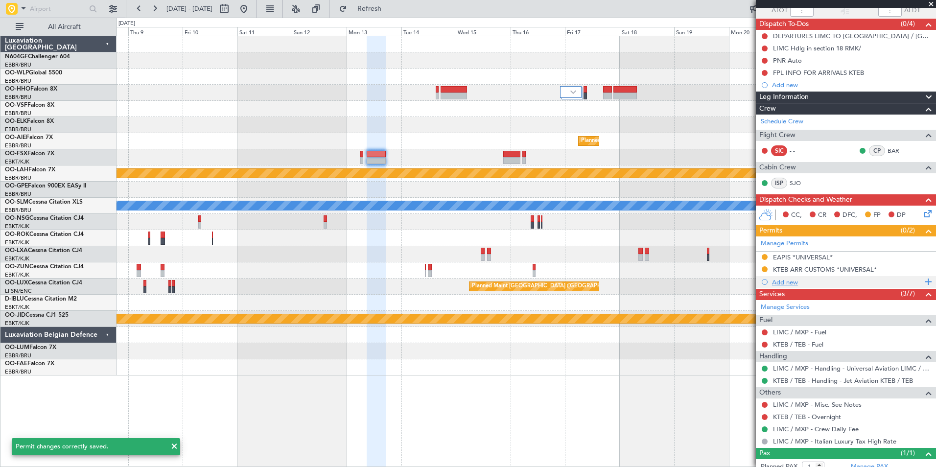
click at [784, 281] on div "Add new" at bounding box center [847, 282] width 150 height 8
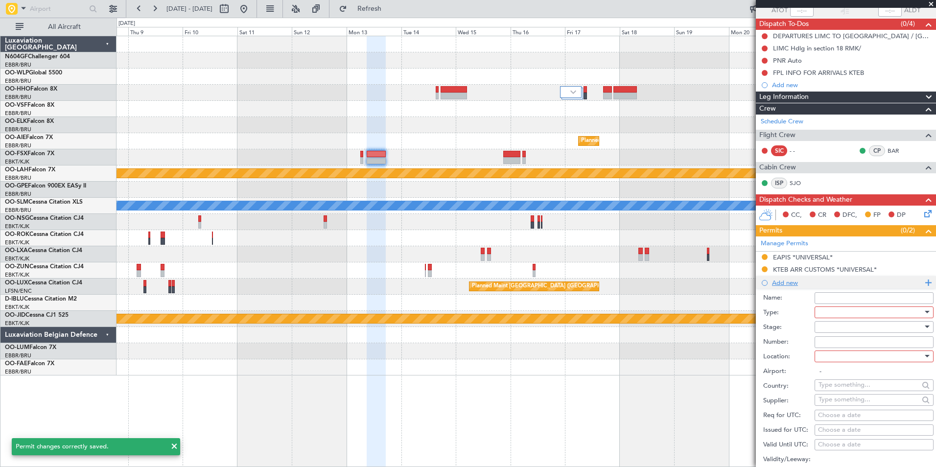
scroll to position [215, 0]
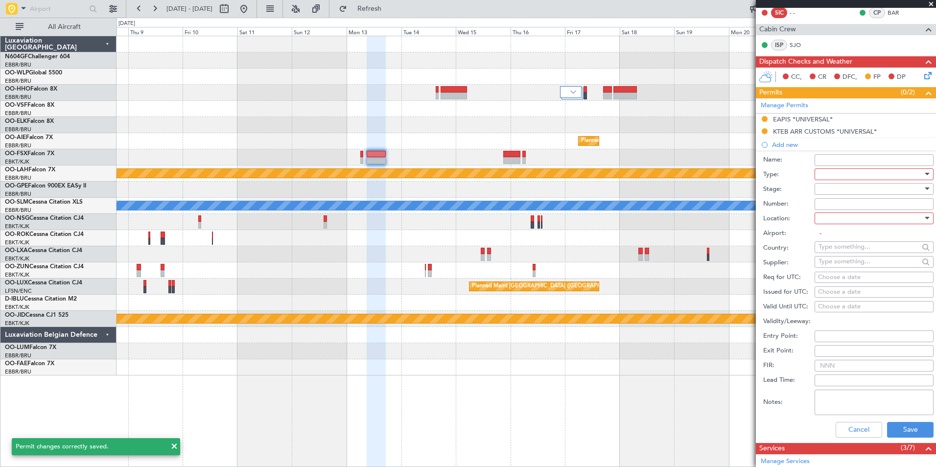
click at [833, 175] on div at bounding box center [870, 174] width 104 height 15
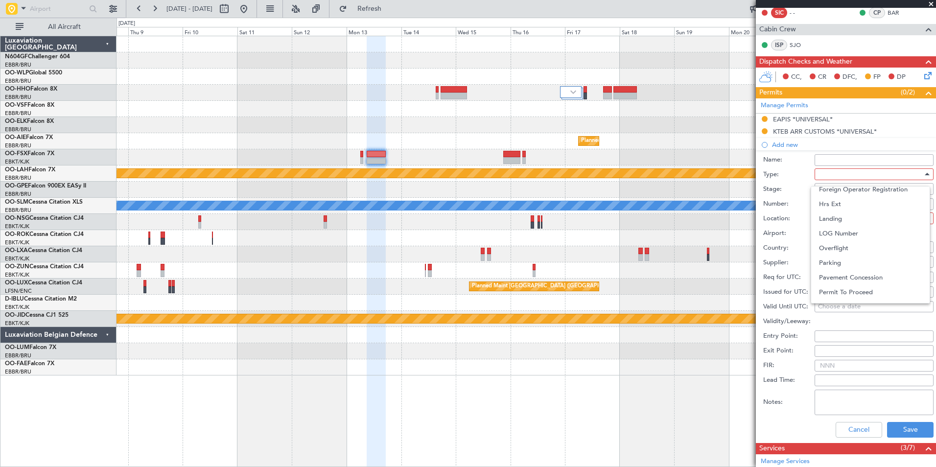
scroll to position [210, 0]
drag, startPoint x: 855, startPoint y: 268, endPoint x: 781, endPoint y: 302, distance: 81.7
click at [781, 302] on div at bounding box center [468, 233] width 936 height 467
click at [824, 174] on div at bounding box center [870, 174] width 104 height 15
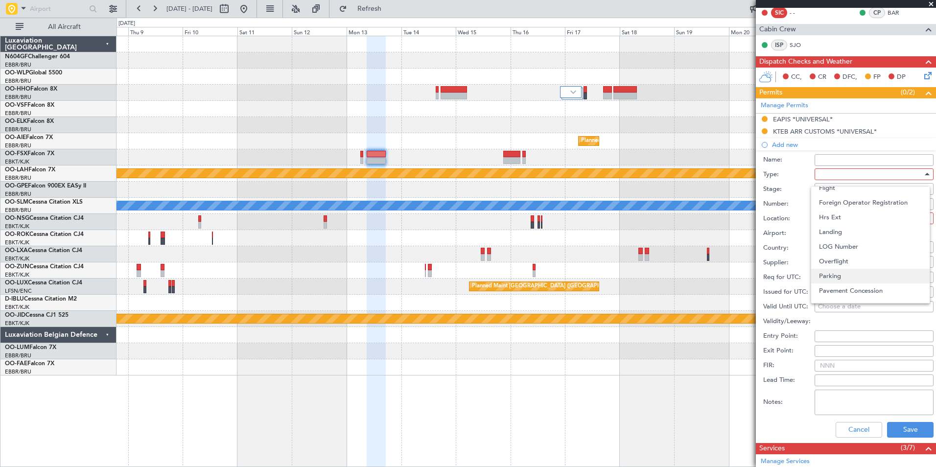
click at [858, 271] on span "Parking" at bounding box center [870, 276] width 103 height 15
click at [870, 221] on div at bounding box center [870, 218] width 104 height 15
click at [862, 271] on span "Arrival" at bounding box center [870, 267] width 103 height 15
type input "KTEB / TEB"
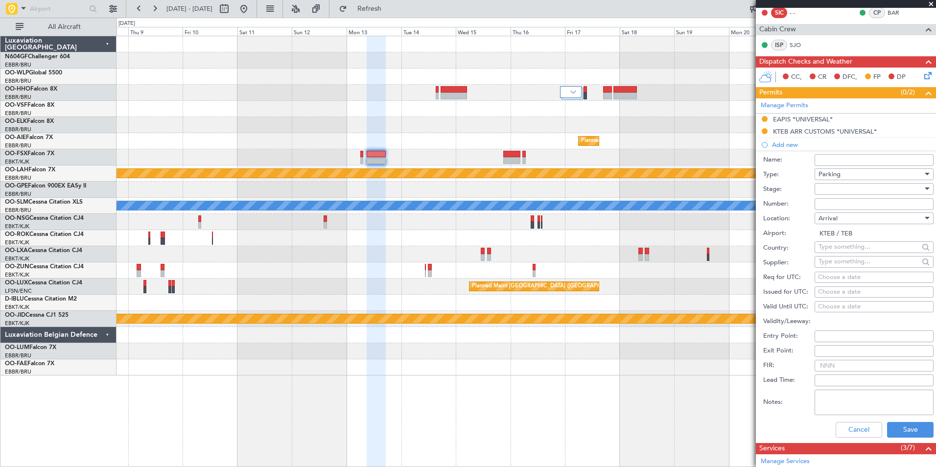
click at [873, 188] on div at bounding box center [870, 189] width 104 height 15
click at [865, 254] on span "Requested" at bounding box center [870, 252] width 103 height 15
click at [899, 429] on button "Save" at bounding box center [910, 430] width 46 height 16
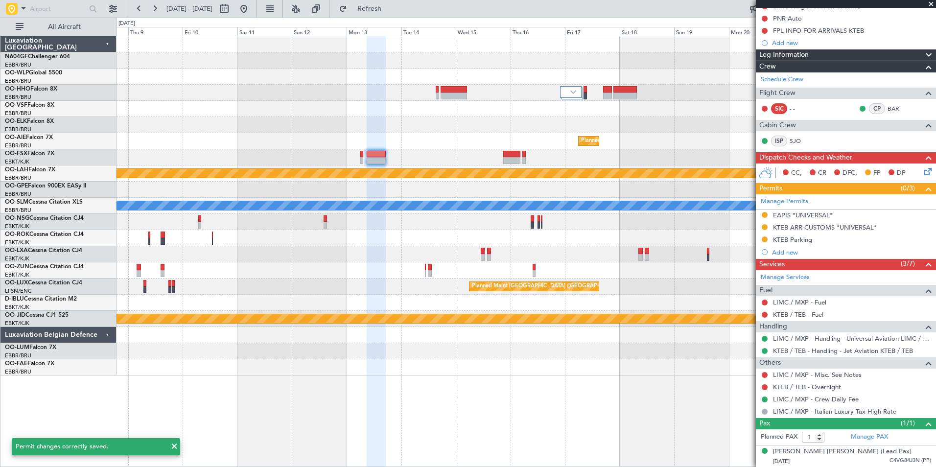
scroll to position [0, 0]
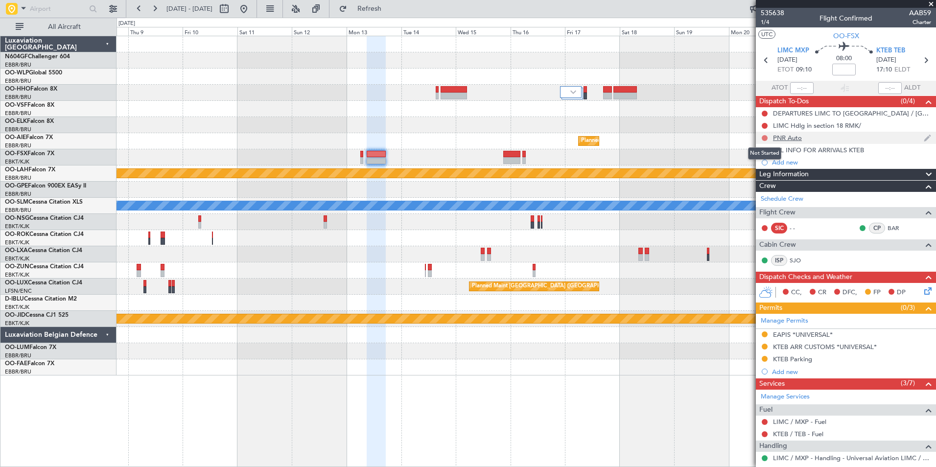
click at [761, 138] on button at bounding box center [764, 138] width 6 height 6
click at [767, 182] on span "Completed" at bounding box center [769, 181] width 32 height 10
click at [764, 112] on button at bounding box center [764, 114] width 6 height 6
click at [754, 168] on span "Cancelled" at bounding box center [767, 171] width 28 height 10
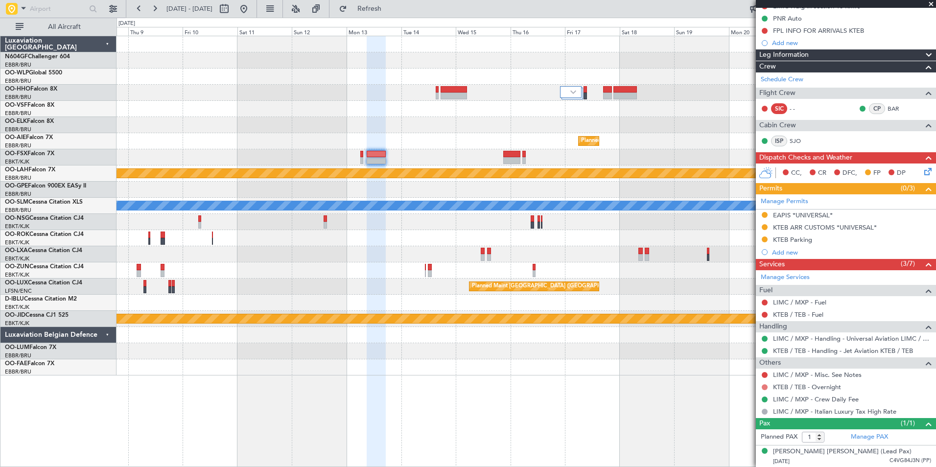
click at [763, 387] on button at bounding box center [764, 387] width 6 height 6
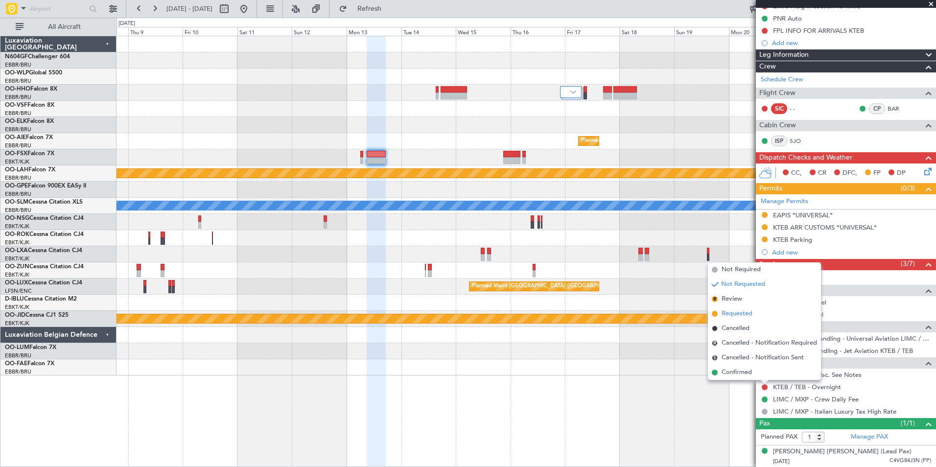
click at [743, 315] on span "Requested" at bounding box center [736, 314] width 31 height 10
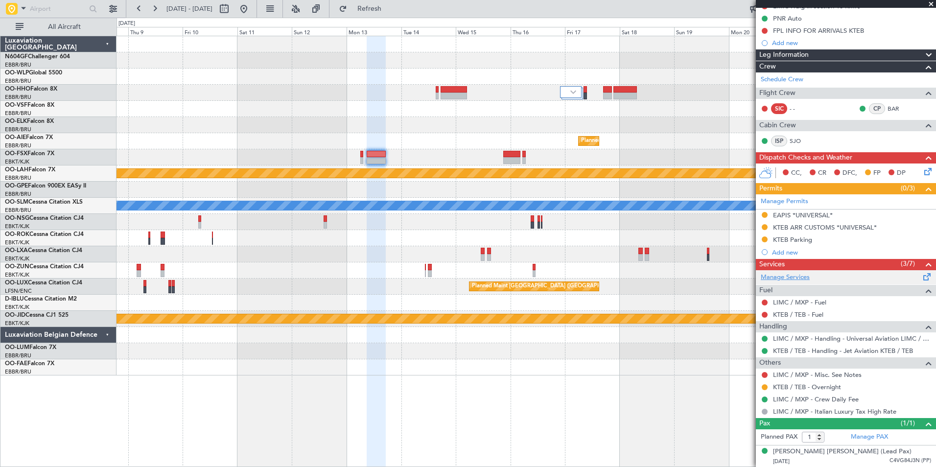
click at [791, 276] on link "Manage Services" at bounding box center [784, 278] width 49 height 10
click at [372, 6] on button "Refresh" at bounding box center [363, 9] width 59 height 16
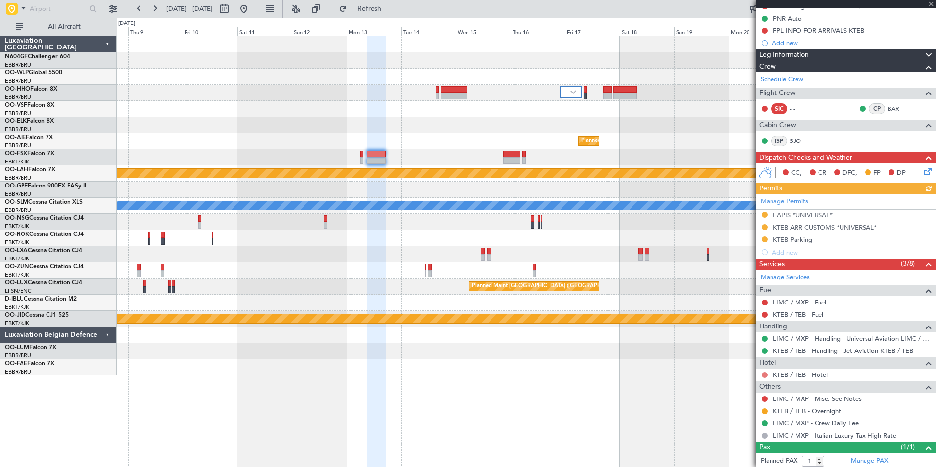
click at [764, 374] on button at bounding box center [764, 375] width 6 height 6
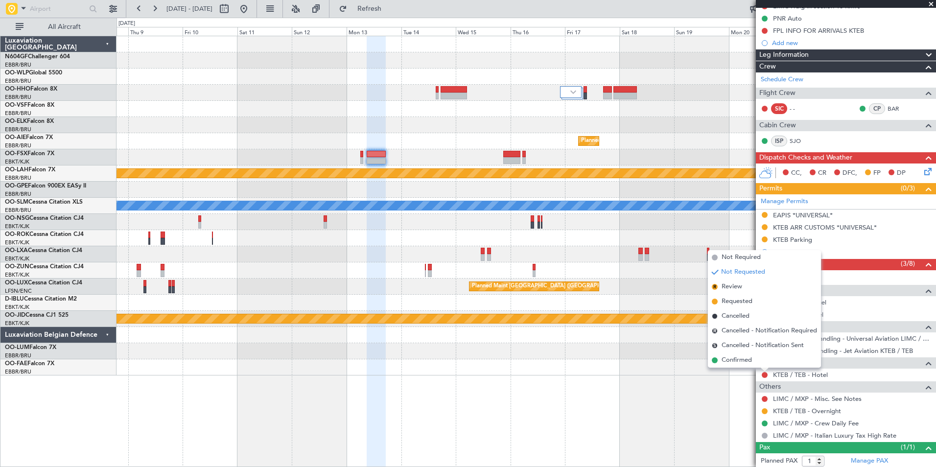
click at [721, 417] on div "Planned Maint Brussels (Brussels National) Planned Maint Alton-st Louis (St Lou…" at bounding box center [525, 251] width 819 height 431
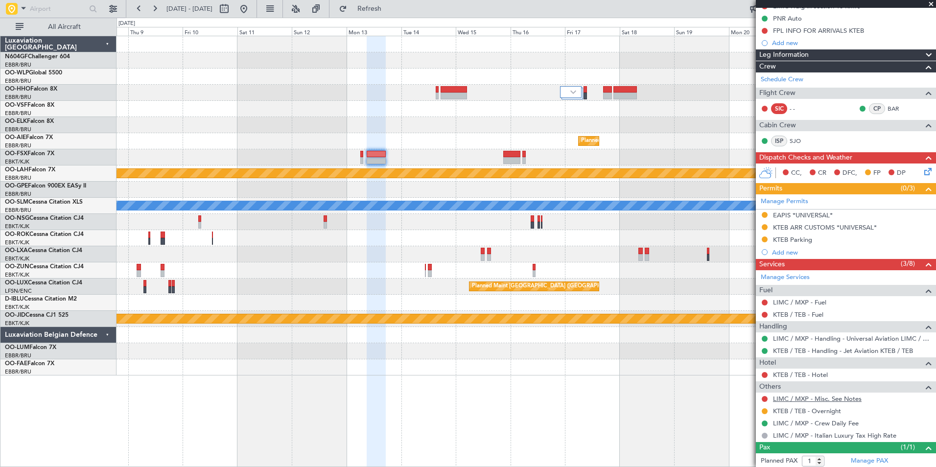
click at [797, 397] on link "LIMC / MXP - Misc. See Notes" at bounding box center [817, 398] width 89 height 8
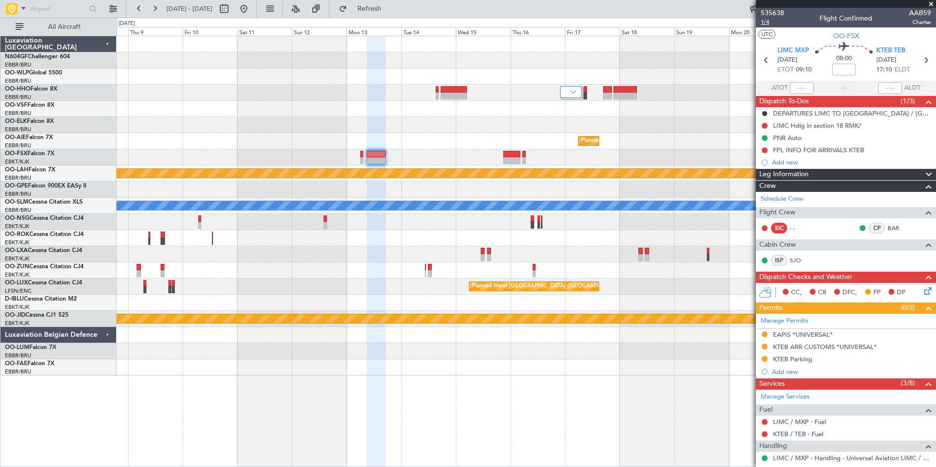
click at [768, 23] on span "1/4" at bounding box center [771, 22] width 23 height 8
click at [393, 3] on button "Refresh" at bounding box center [363, 9] width 59 height 16
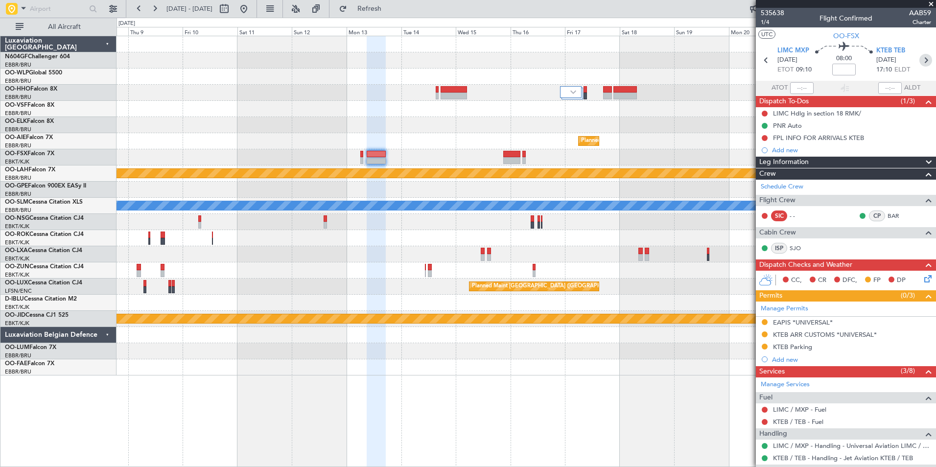
click at [922, 61] on icon at bounding box center [925, 60] width 13 height 13
type input "4"
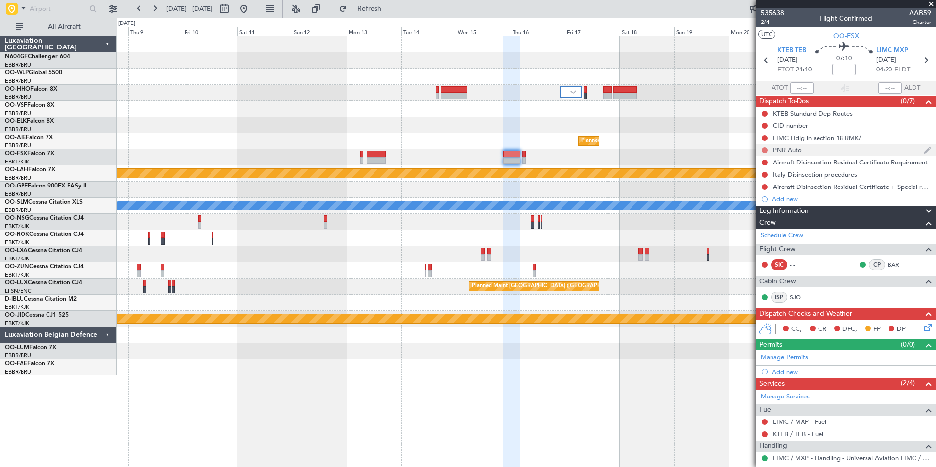
click at [762, 150] on button at bounding box center [764, 150] width 6 height 6
click at [752, 194] on li "Completed" at bounding box center [765, 193] width 52 height 15
click at [781, 372] on div "Add new" at bounding box center [847, 371] width 150 height 8
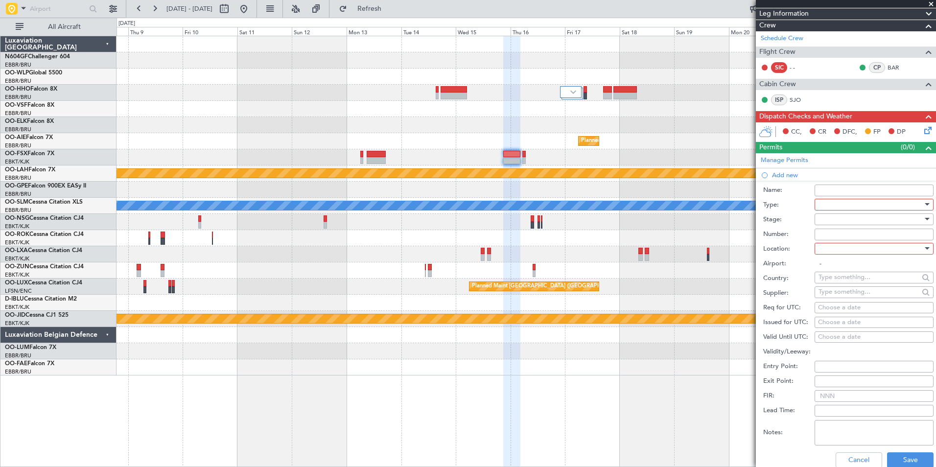
scroll to position [198, 0]
click at [854, 205] on div at bounding box center [870, 204] width 104 height 15
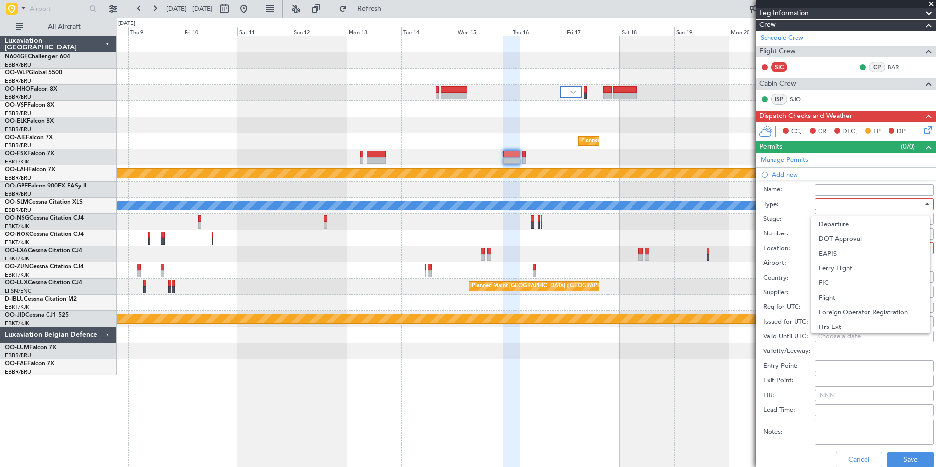
scroll to position [118, 0]
click at [859, 255] on span "EAPIS" at bounding box center [870, 252] width 103 height 15
click at [852, 221] on div at bounding box center [870, 218] width 104 height 15
click at [860, 280] on span "Requested" at bounding box center [870, 282] width 103 height 15
click at [858, 249] on div at bounding box center [870, 248] width 104 height 15
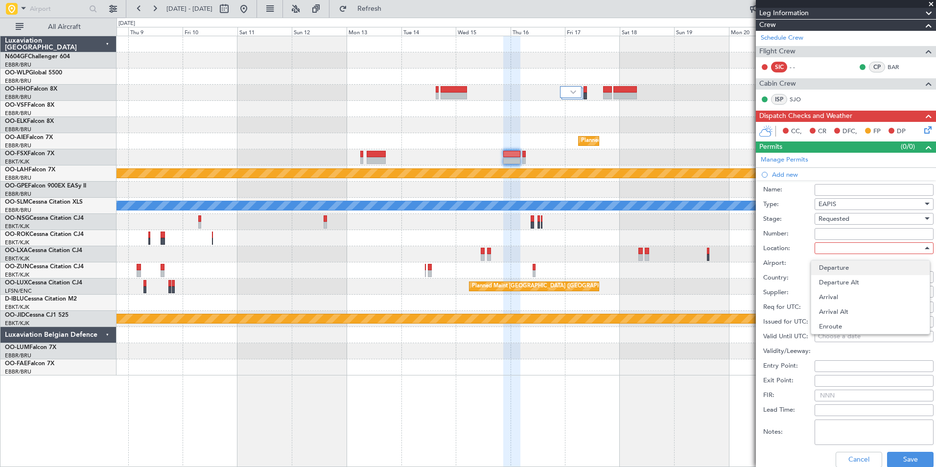
click at [858, 268] on span "Departure" at bounding box center [870, 267] width 103 height 15
type input "KTEB / TEB"
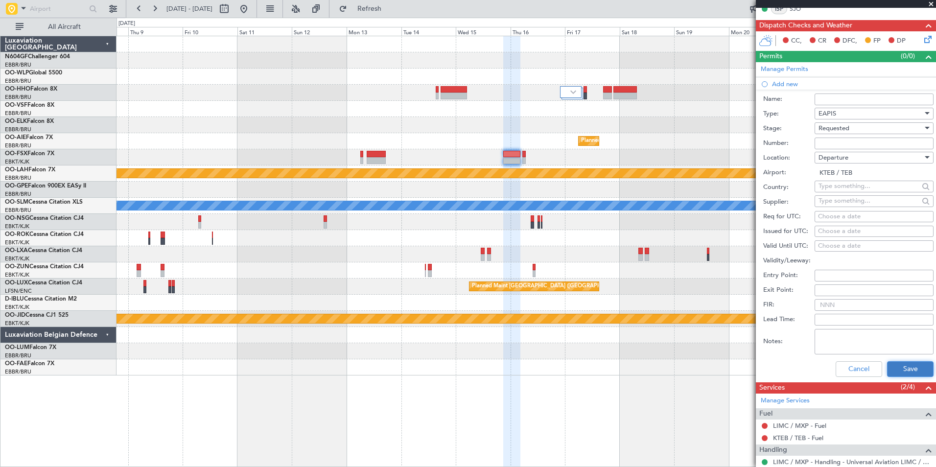
click at [892, 374] on button "Save" at bounding box center [910, 369] width 46 height 16
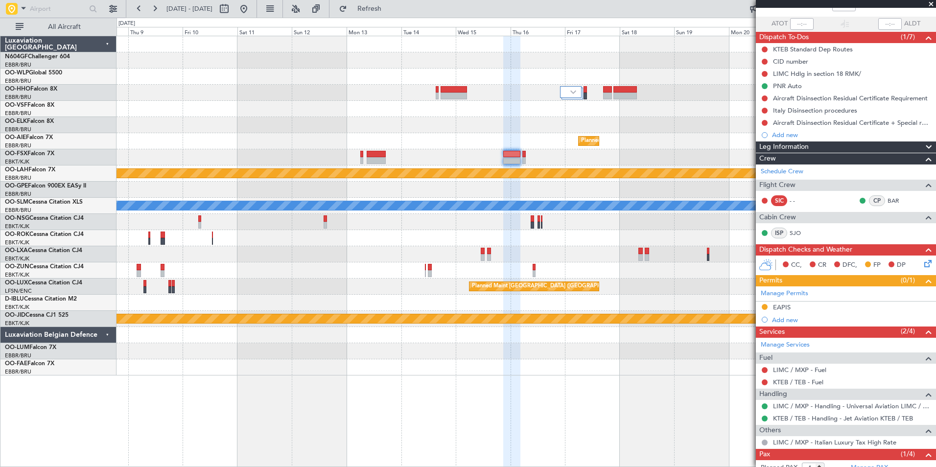
scroll to position [108, 0]
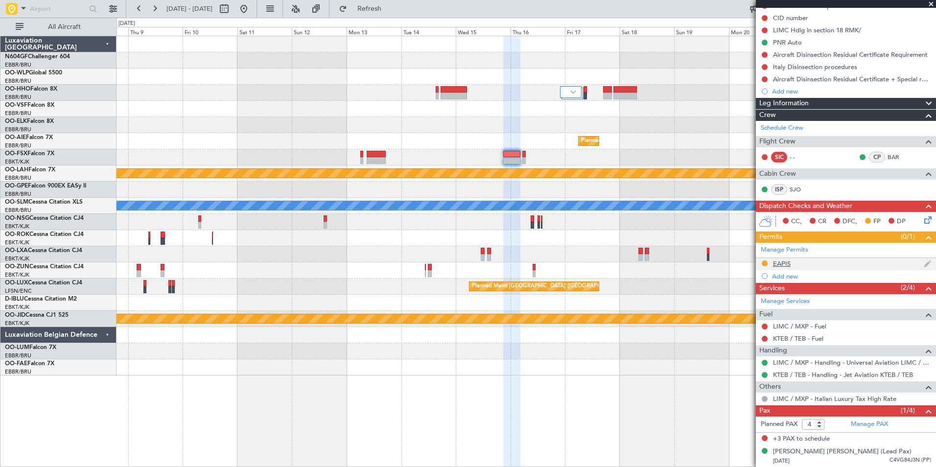
click at [818, 262] on div "EAPIS" at bounding box center [845, 264] width 180 height 12
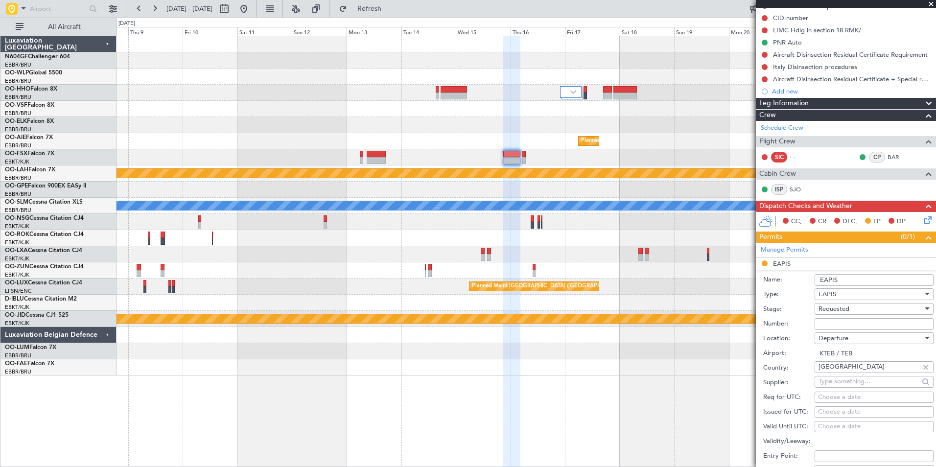
click at [846, 279] on input "EAPIS" at bounding box center [873, 280] width 119 height 12
type input "EAPIS *UNIVERSAL*"
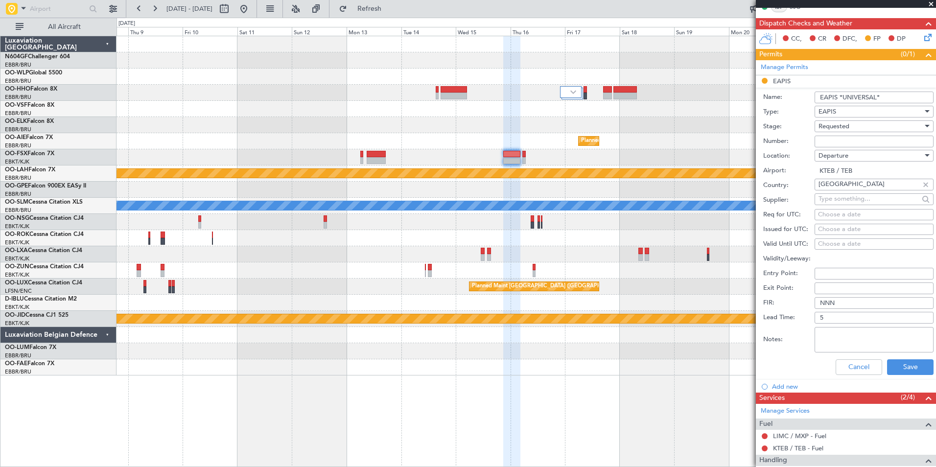
scroll to position [291, 0]
click at [899, 366] on button "Save" at bounding box center [910, 367] width 46 height 16
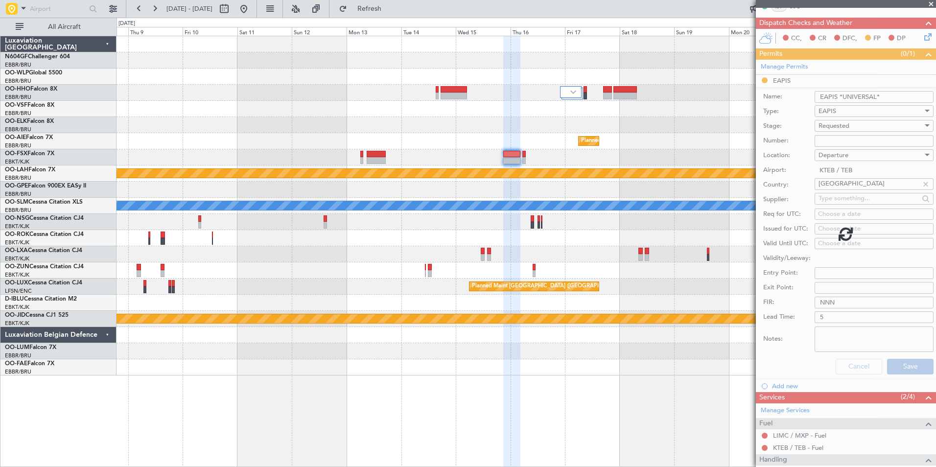
scroll to position [108, 0]
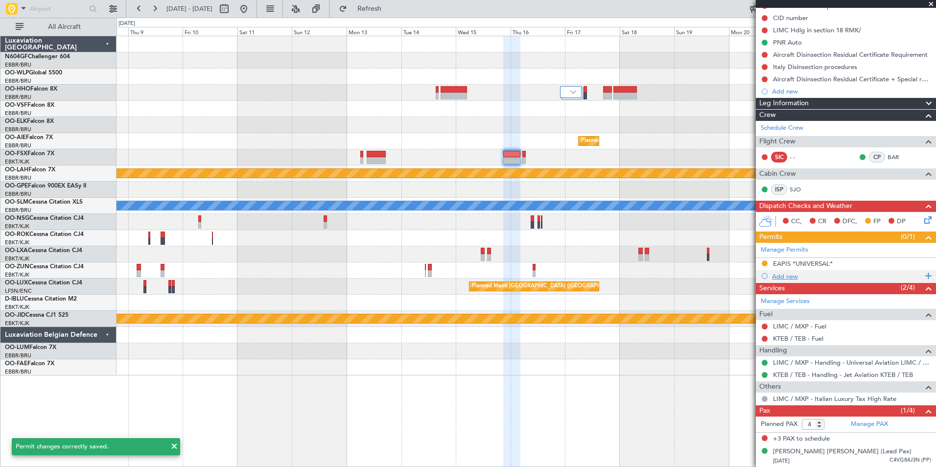
click at [779, 275] on div "Add new" at bounding box center [847, 276] width 150 height 8
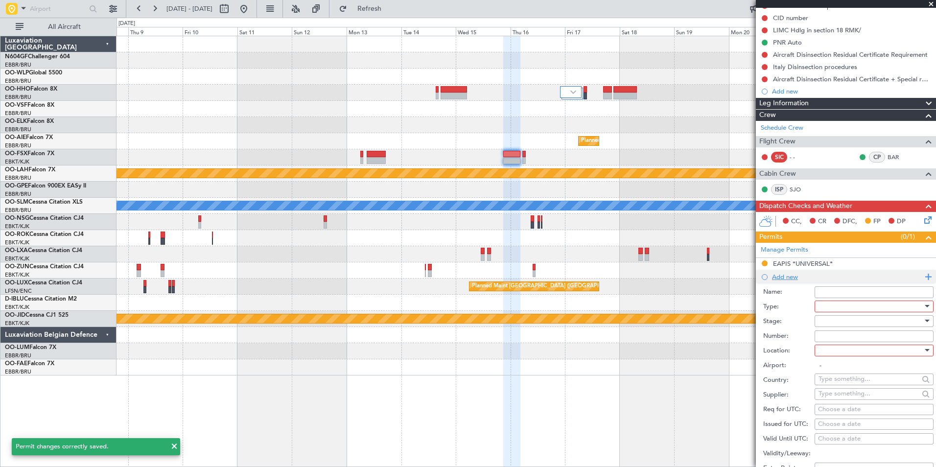
scroll to position [291, 0]
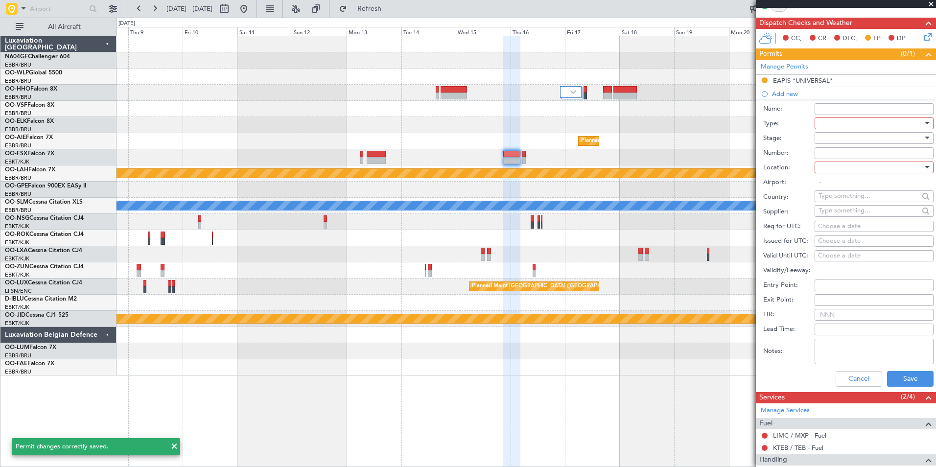
click at [862, 123] on div at bounding box center [870, 123] width 104 height 15
click at [847, 160] on span "CUSTOMS" at bounding box center [870, 162] width 103 height 15
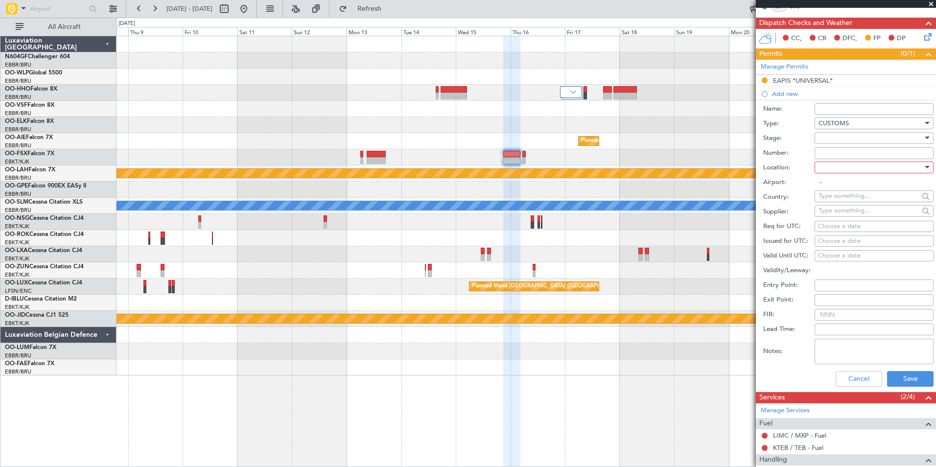
click at [857, 124] on div "CUSTOMS" at bounding box center [870, 123] width 104 height 15
click at [804, 159] on div at bounding box center [468, 233] width 936 height 467
click at [834, 136] on div at bounding box center [870, 138] width 104 height 15
click at [855, 197] on span "Requested" at bounding box center [870, 201] width 103 height 15
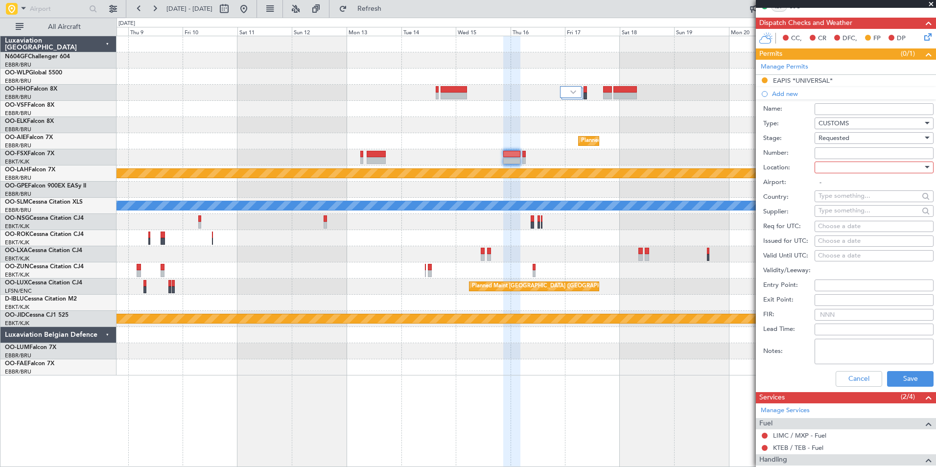
click at [865, 169] on div at bounding box center [870, 167] width 104 height 15
click at [874, 195] on span "Departure Alt" at bounding box center [870, 201] width 103 height 15
click at [875, 169] on div "Departure Alt" at bounding box center [870, 167] width 104 height 15
click at [874, 186] on span "Departure" at bounding box center [870, 187] width 103 height 15
type input "KTEB / TEB"
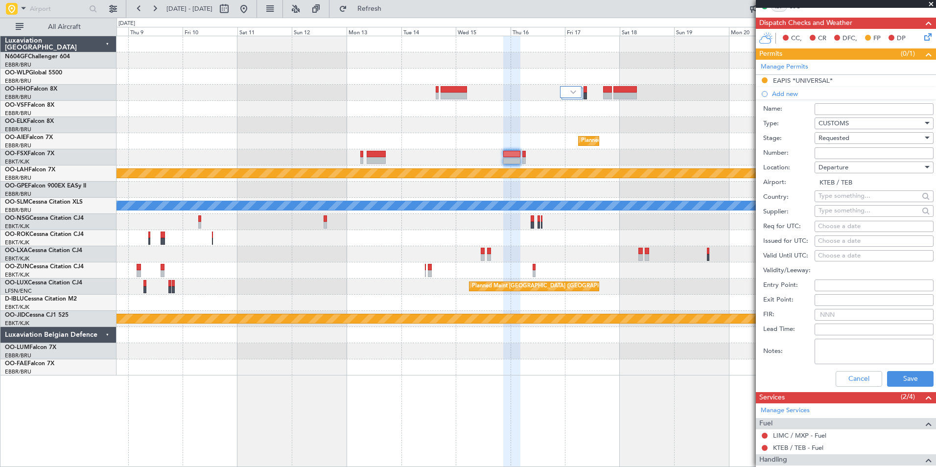
scroll to position [400, 0]
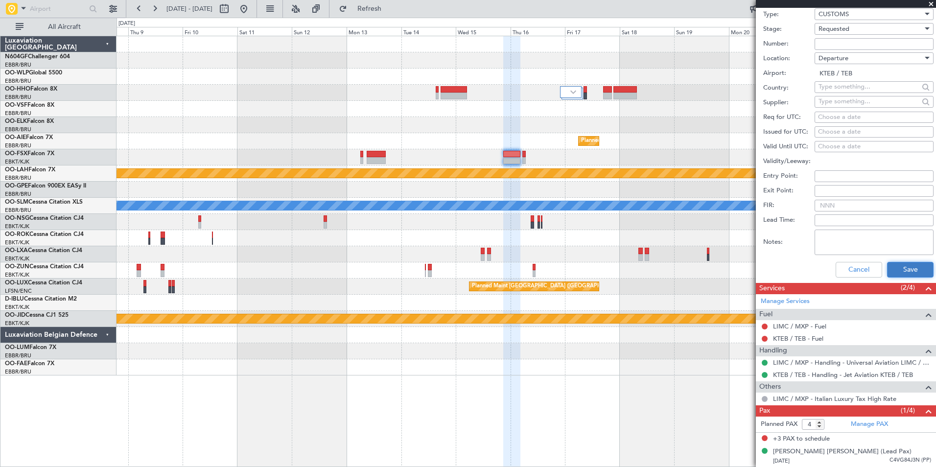
click at [916, 272] on button "Save" at bounding box center [910, 270] width 46 height 16
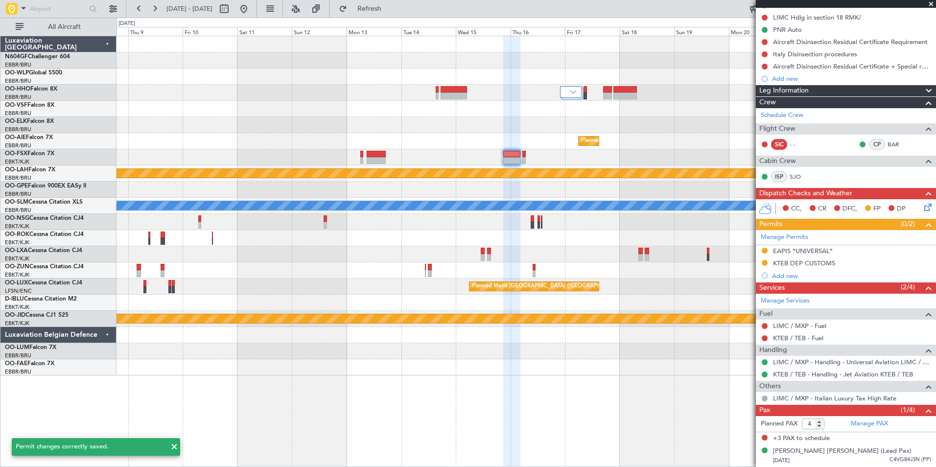
scroll to position [120, 0]
click at [802, 264] on div "EAPIS *UNIVERSAL*" at bounding box center [802, 268] width 55 height 12
click at [837, 263] on div "KTEB DEP CUSTOMS" at bounding box center [845, 264] width 180 height 12
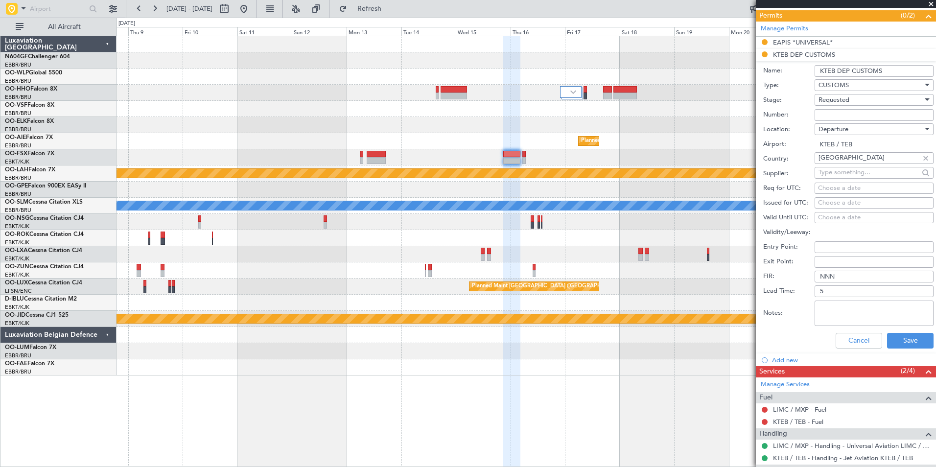
scroll to position [328, 0]
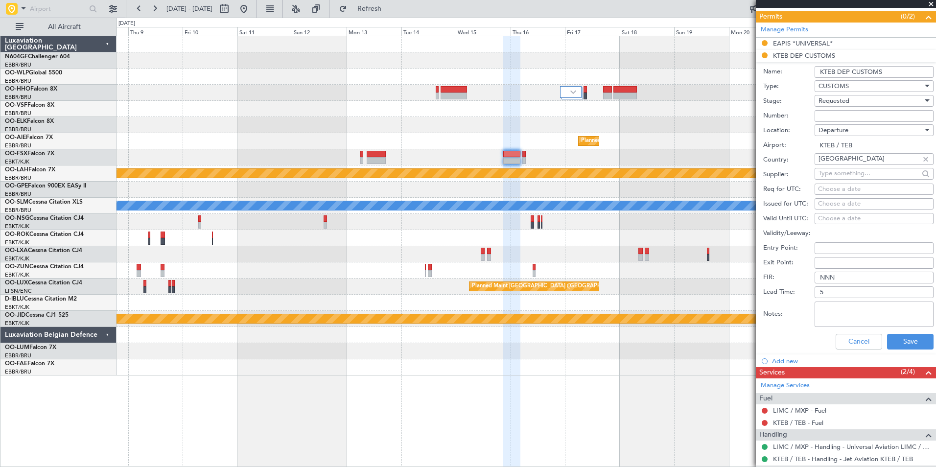
click at [898, 71] on input "KTEB DEP CUSTOMS" at bounding box center [873, 72] width 119 height 12
type input "KTEB DEP CUSTOMS *UNIVERSAL*"
click at [915, 337] on button "Save" at bounding box center [910, 342] width 46 height 16
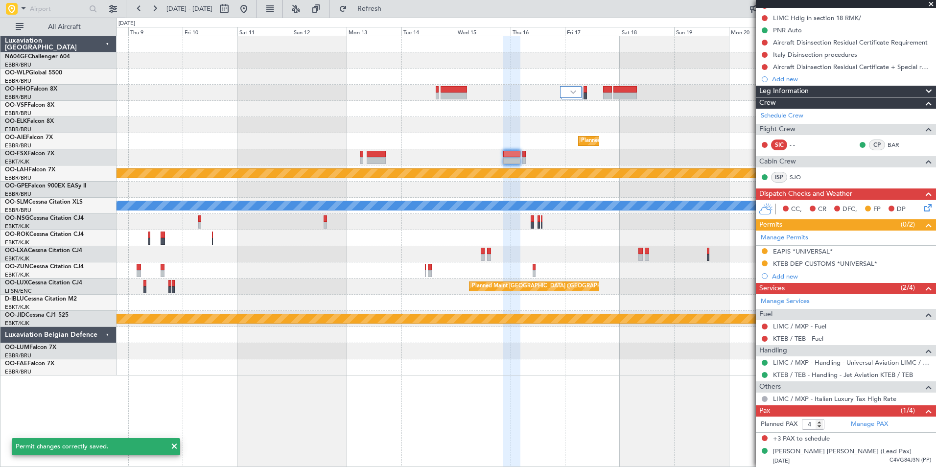
scroll to position [0, 0]
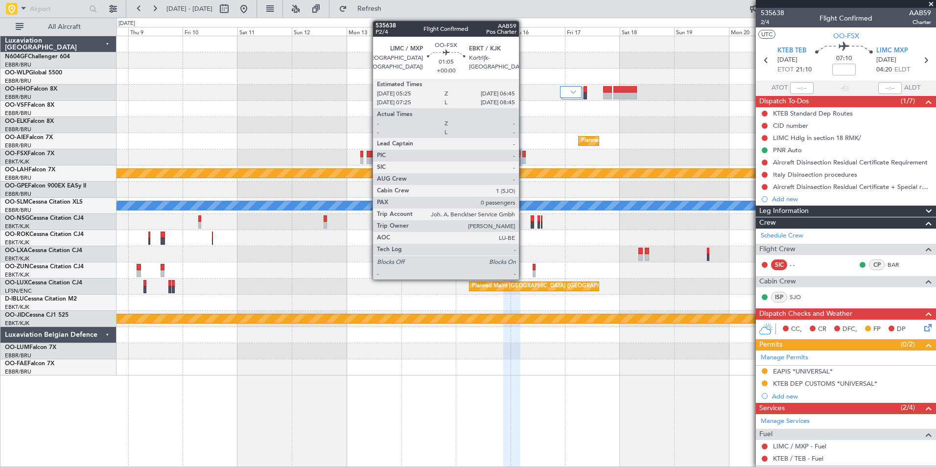
click at [523, 158] on div at bounding box center [523, 160] width 3 height 7
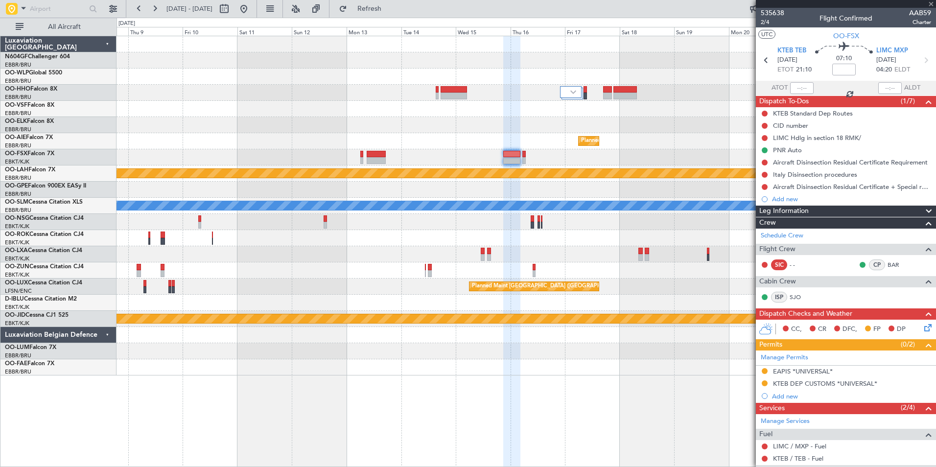
type input "0"
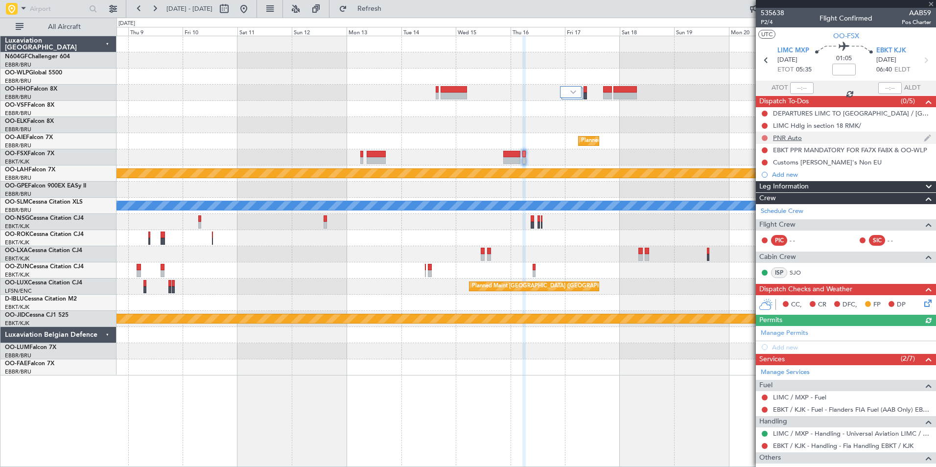
click at [764, 138] on button at bounding box center [764, 138] width 6 height 6
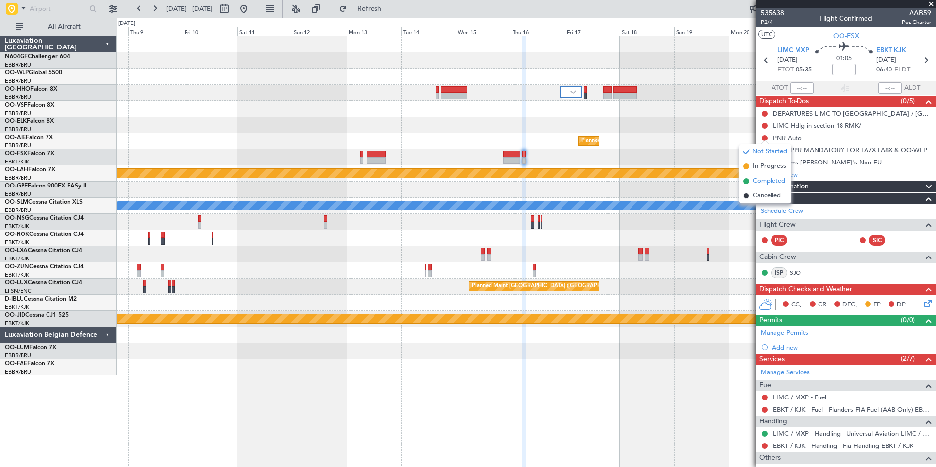
click at [756, 183] on span "Completed" at bounding box center [769, 181] width 32 height 10
click at [771, 23] on span "P2/4" at bounding box center [771, 22] width 23 height 8
click at [390, 6] on span "Refresh" at bounding box center [369, 8] width 41 height 7
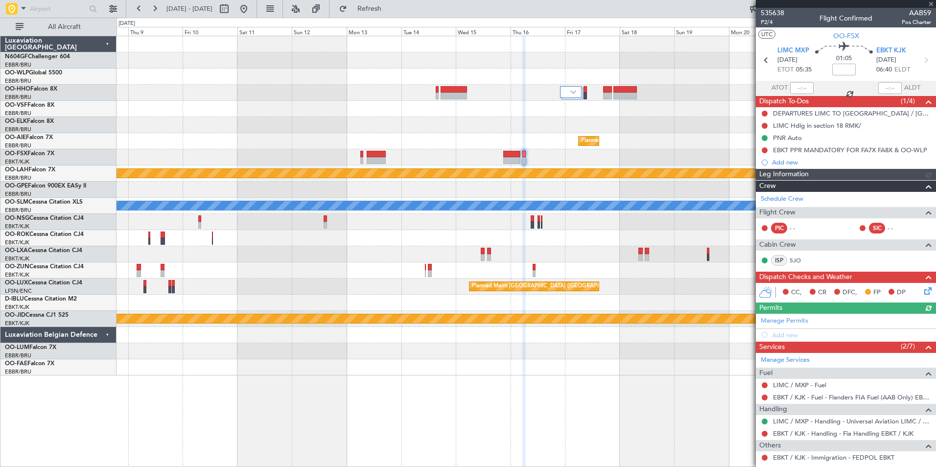
scroll to position [48, 0]
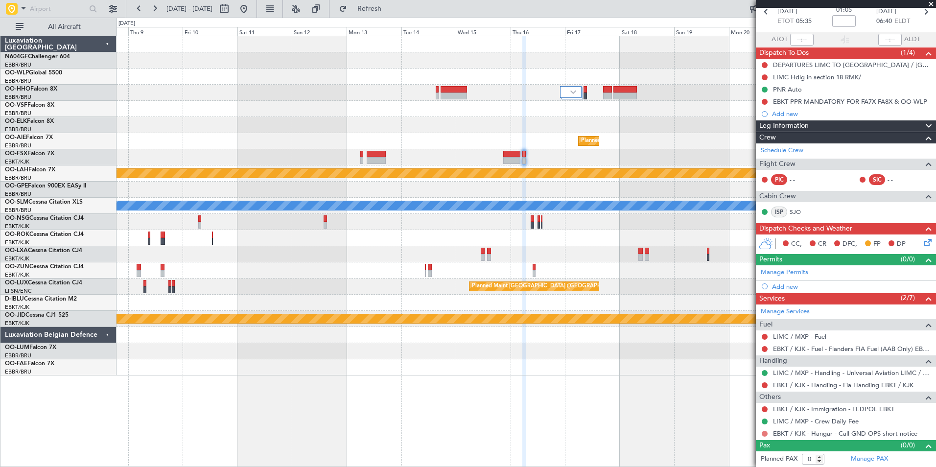
click at [764, 432] on button at bounding box center [764, 434] width 6 height 6
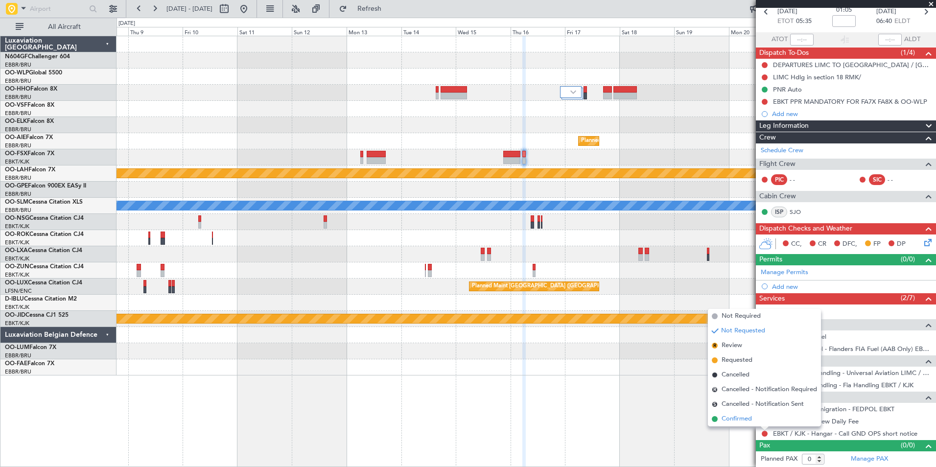
click at [726, 418] on span "Confirmed" at bounding box center [736, 419] width 30 height 10
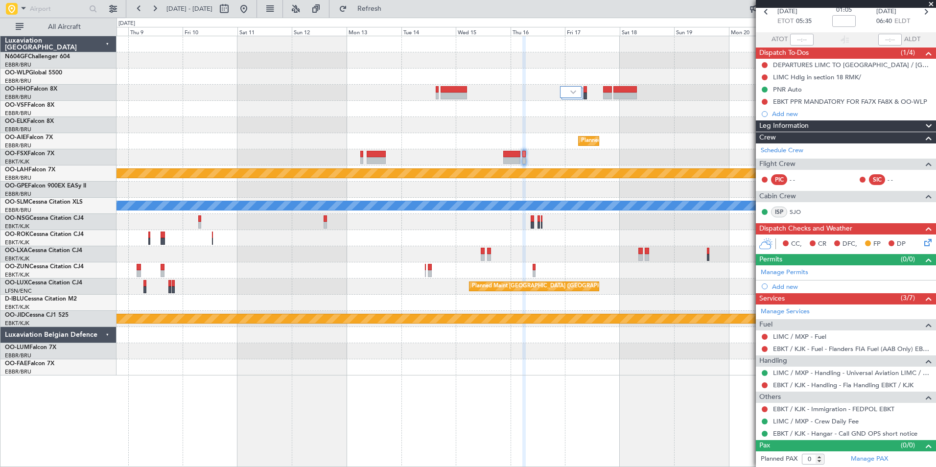
scroll to position [0, 0]
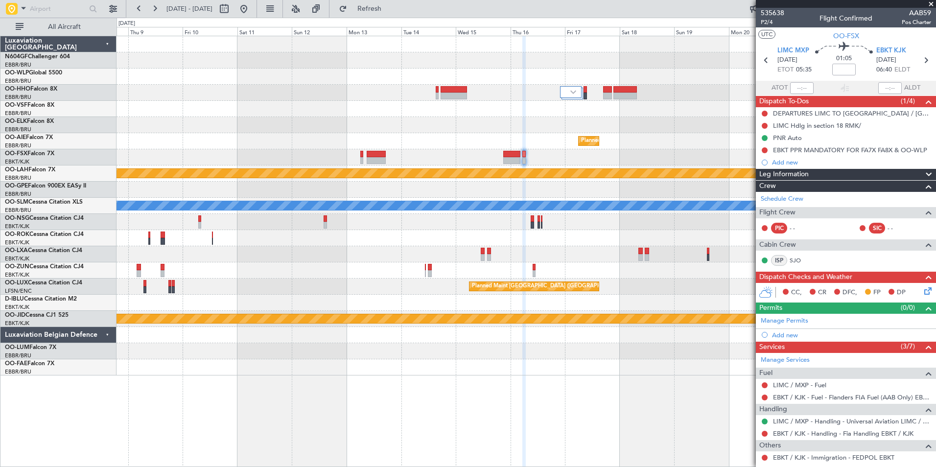
click at [359, 155] on div at bounding box center [525, 157] width 819 height 16
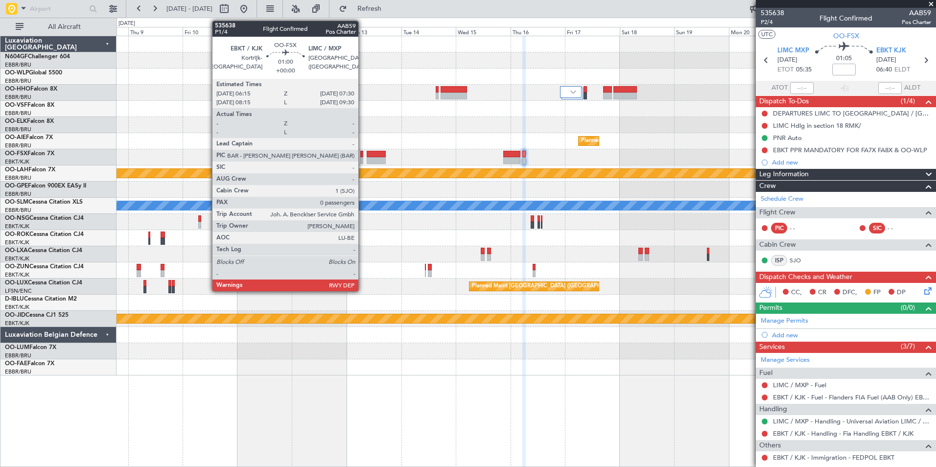
click at [363, 158] on div at bounding box center [361, 160] width 3 height 7
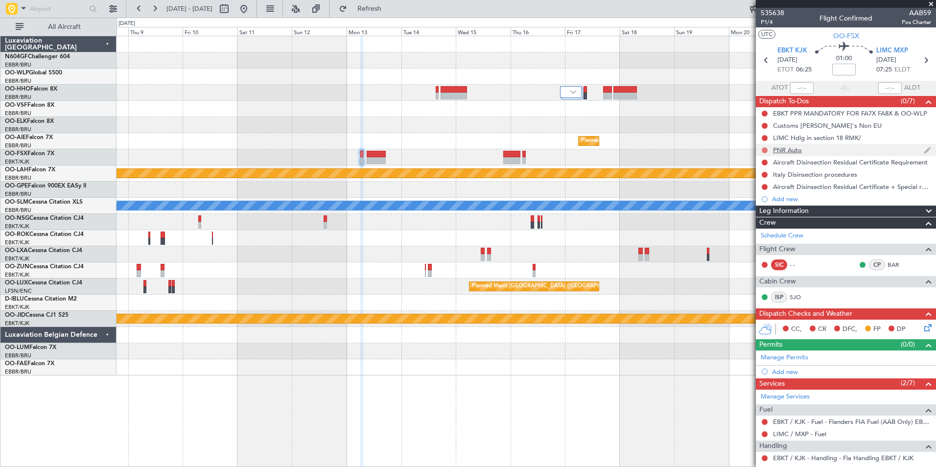
click at [764, 149] on button at bounding box center [764, 150] width 6 height 6
click at [776, 195] on span "Completed" at bounding box center [769, 193] width 32 height 10
click at [762, 127] on button at bounding box center [764, 126] width 6 height 6
click at [772, 181] on span "Cancelled" at bounding box center [767, 184] width 28 height 10
click at [772, 24] on span "P1/4" at bounding box center [771, 22] width 23 height 8
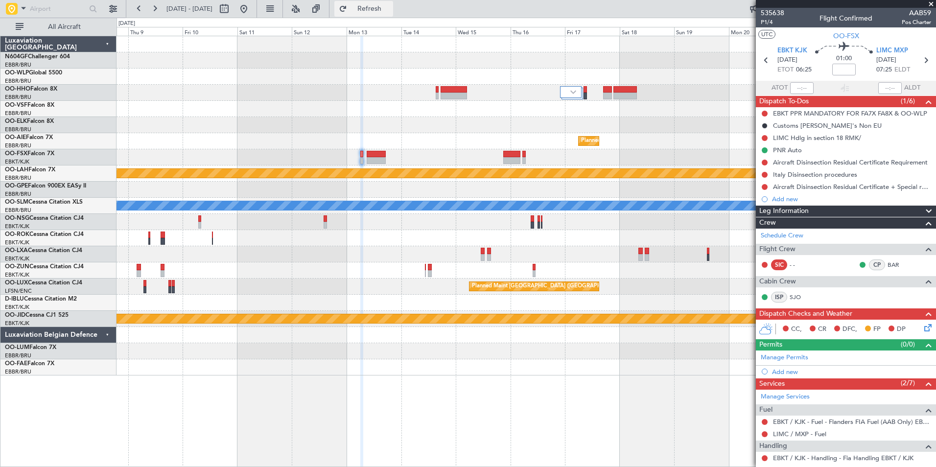
click at [390, 8] on span "Refresh" at bounding box center [369, 8] width 41 height 7
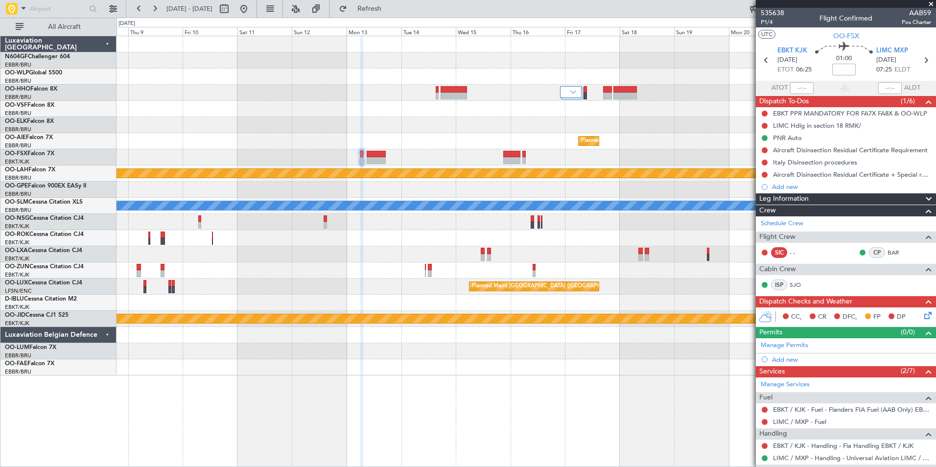
scroll to position [73, 0]
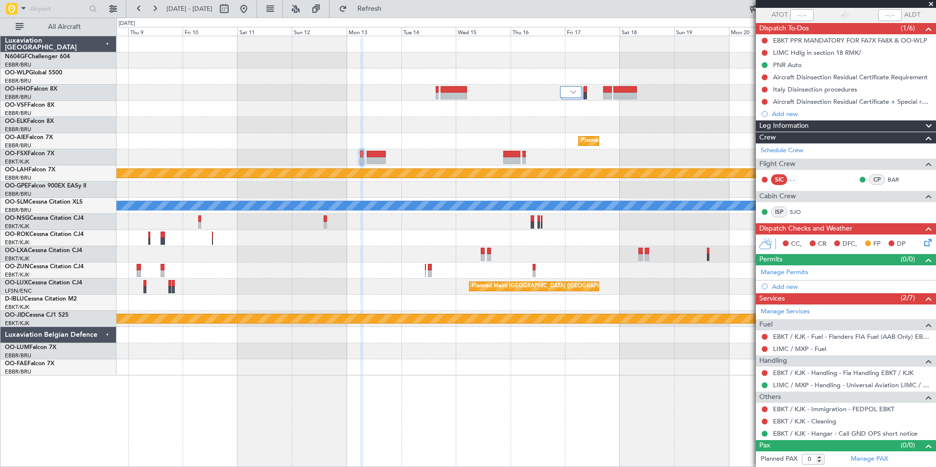
click at [483, 218] on div at bounding box center [525, 222] width 819 height 16
click at [393, 15] on button "Refresh" at bounding box center [363, 9] width 59 height 16
click at [251, 11] on button at bounding box center [244, 9] width 16 height 16
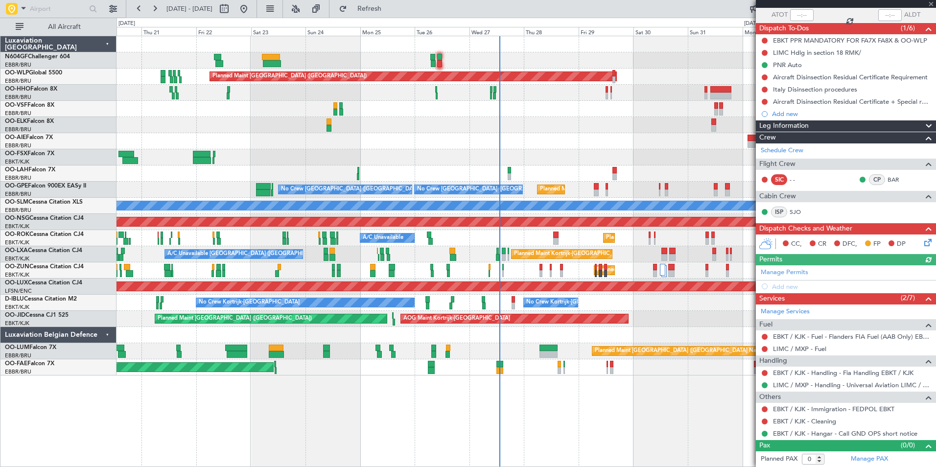
click at [622, 401] on div "Planned Maint Berlin (Brandenburg) AOG Maint Geneva (Cointrin) Planned Maint Ko…" at bounding box center [525, 251] width 819 height 431
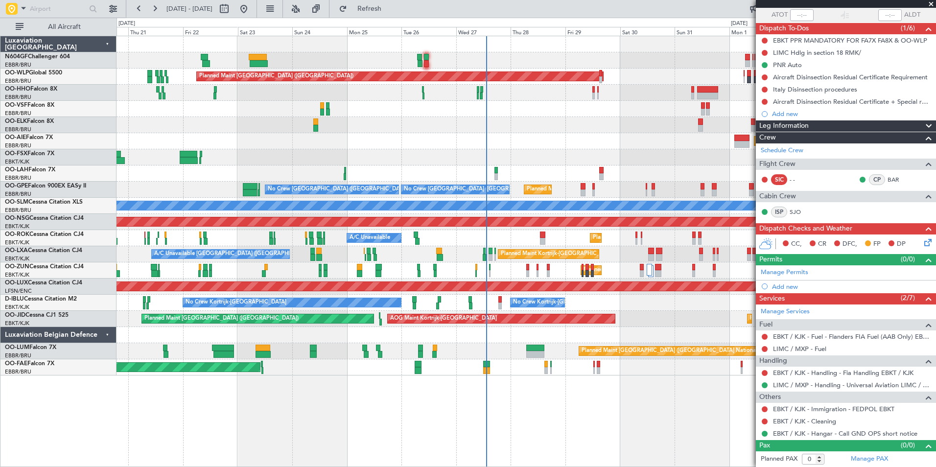
click at [539, 247] on div "Planned Maint Kortrijk-Wevelgem A/C Unavailable Brussels (Brussels National) A/…" at bounding box center [525, 254] width 819 height 16
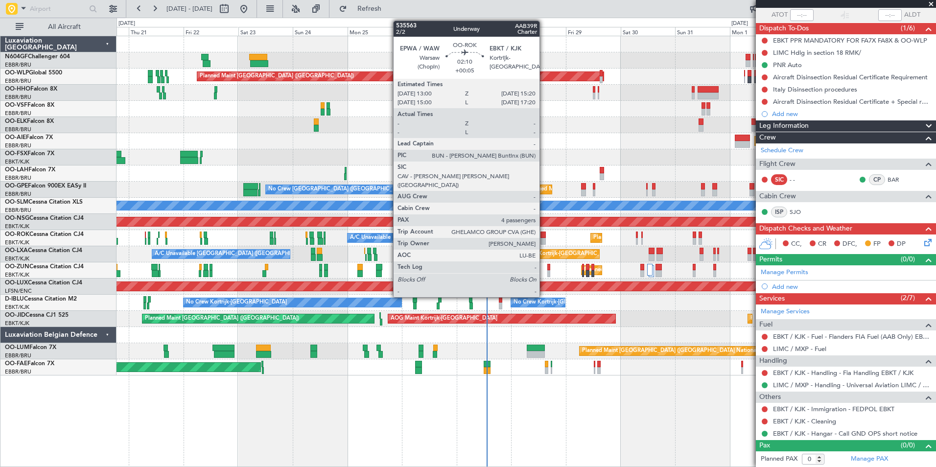
click at [544, 239] on div at bounding box center [542, 241] width 5 height 7
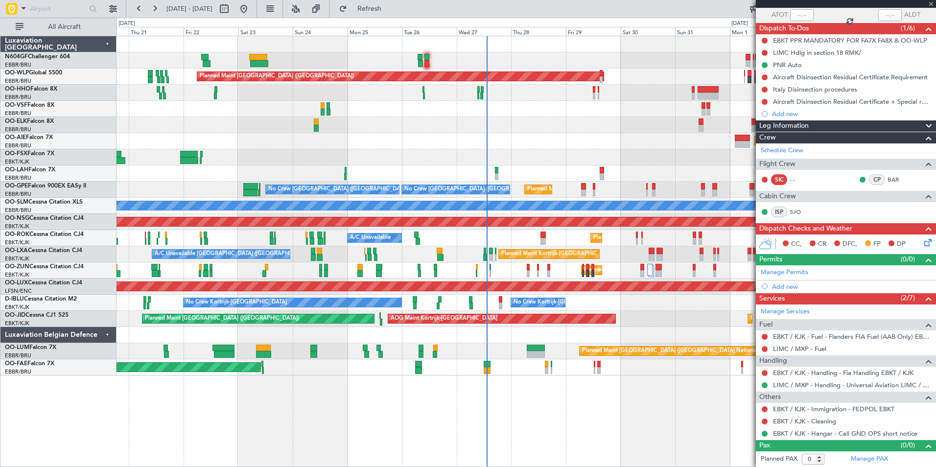
type input "+00:05"
type input "4"
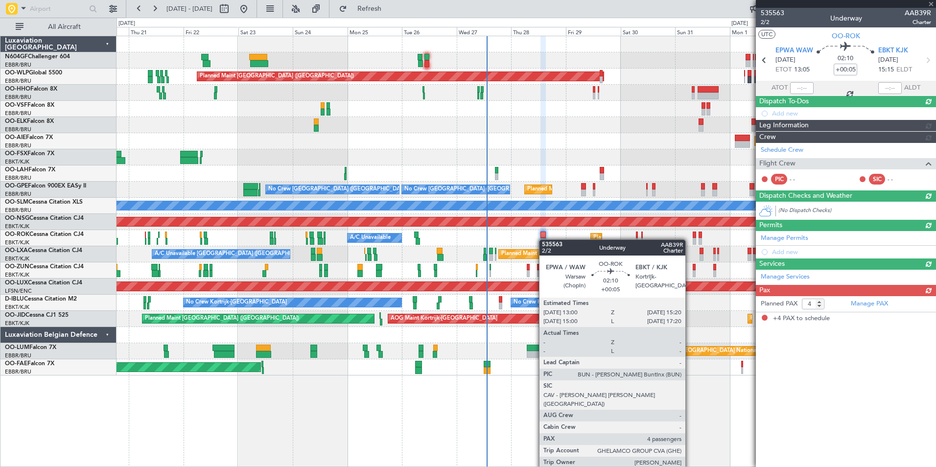
scroll to position [0, 0]
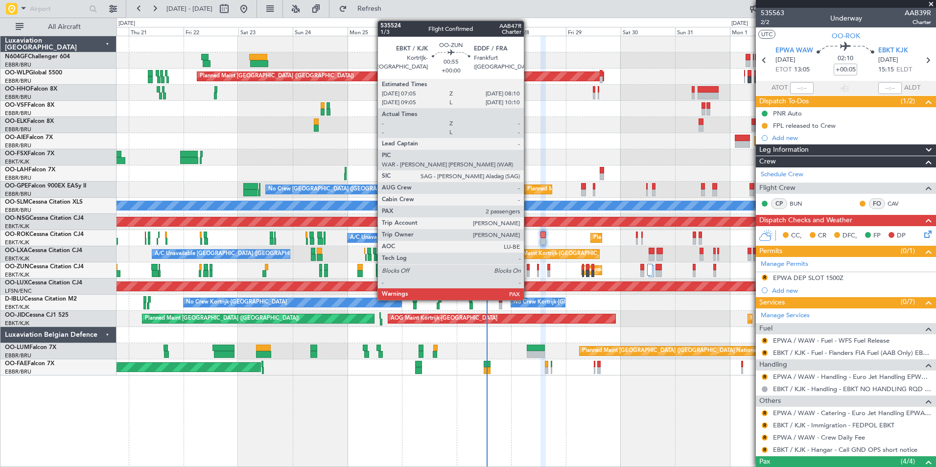
click at [528, 270] on div at bounding box center [527, 273] width 3 height 7
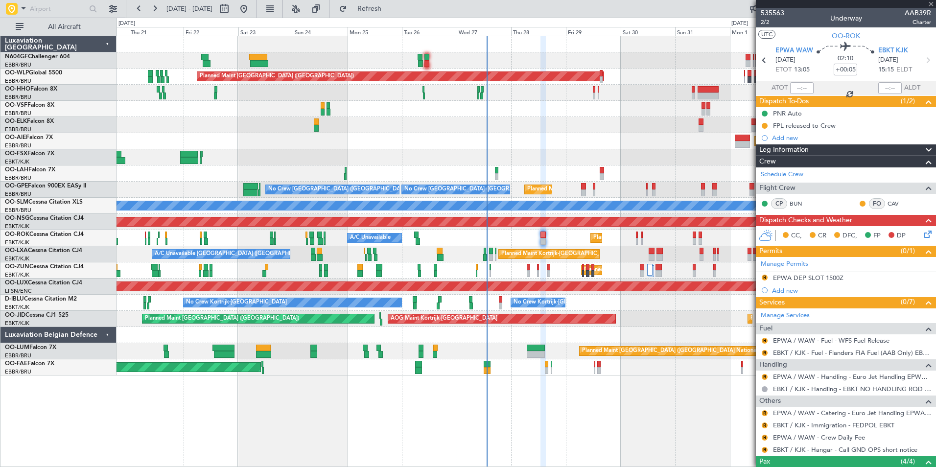
type input "2"
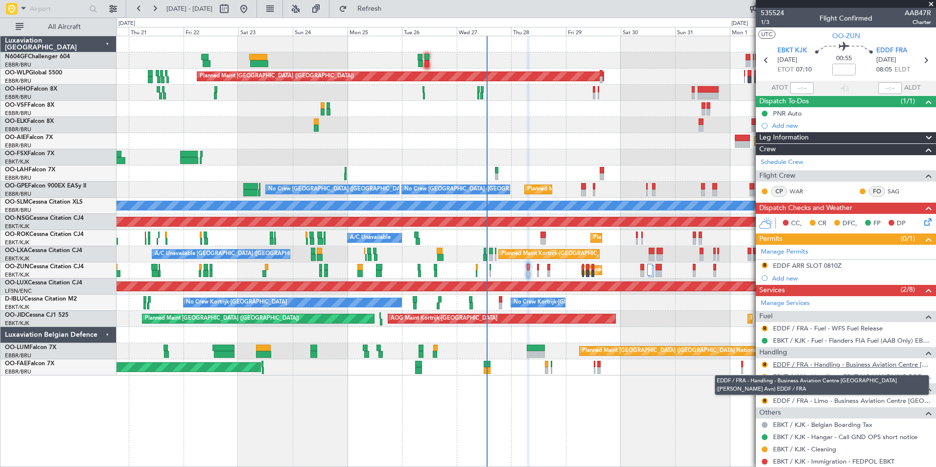
click at [818, 365] on link "EDDF / FRA - Handling - Business Aviation Centre [GEOGRAPHIC_DATA] ([PERSON_NAM…" at bounding box center [852, 364] width 158 height 8
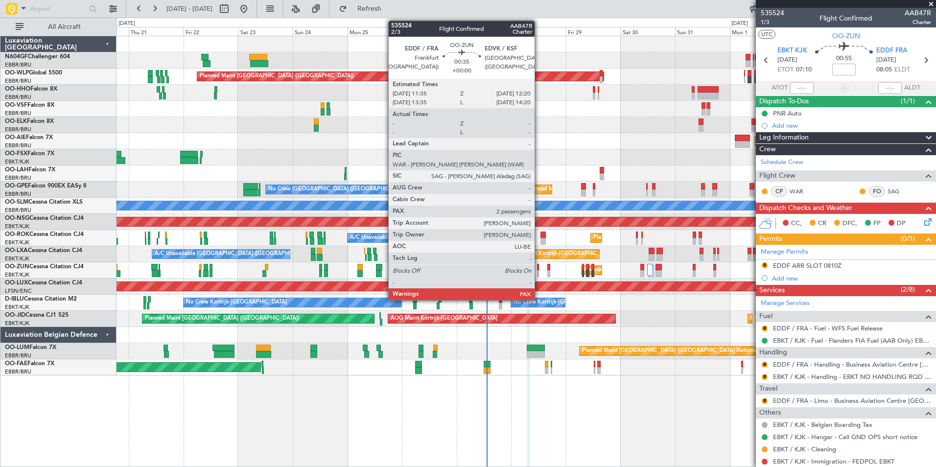
click at [539, 271] on div at bounding box center [538, 273] width 2 height 7
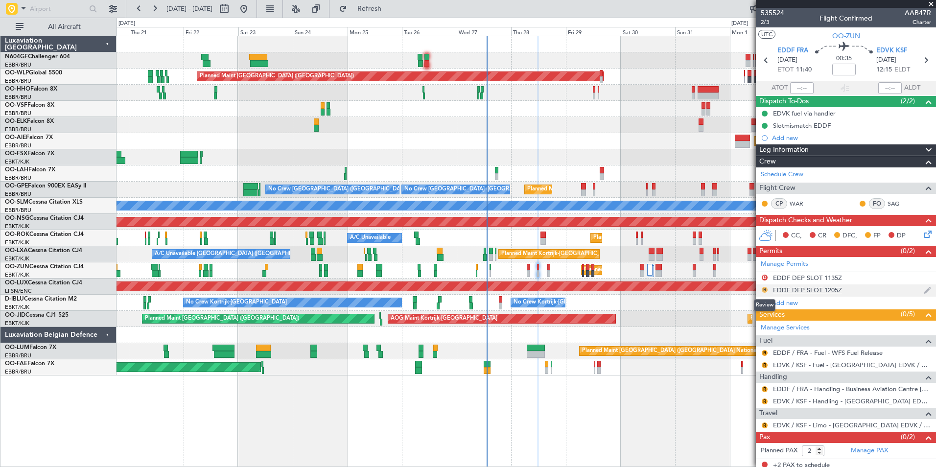
click at [764, 290] on button "R" at bounding box center [764, 290] width 6 height 6
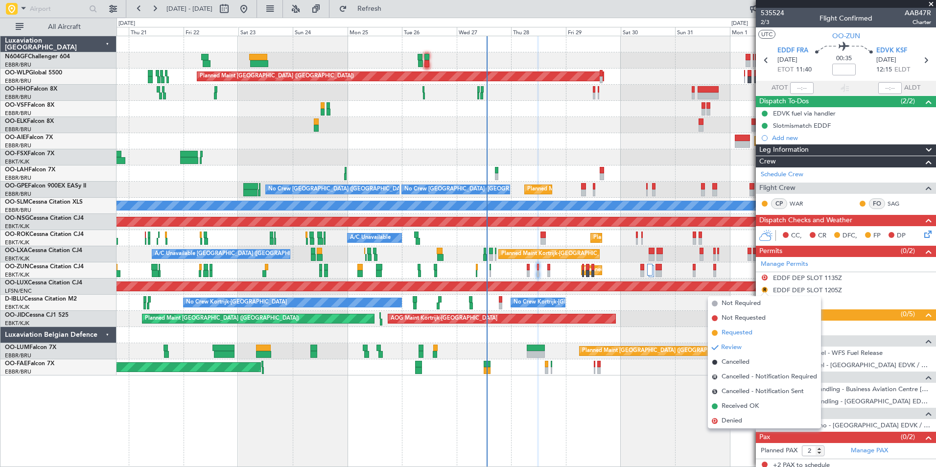
click at [757, 331] on li "Requested" at bounding box center [764, 332] width 113 height 15
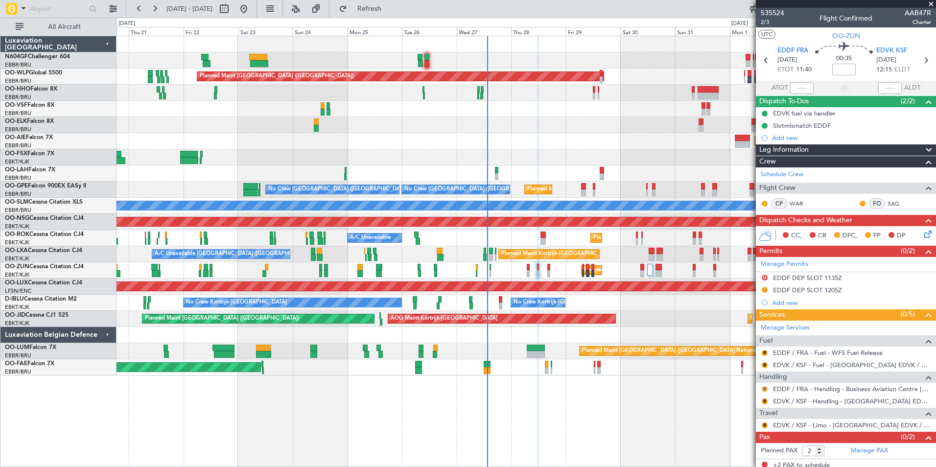
click at [766, 387] on button "R" at bounding box center [764, 389] width 6 height 6
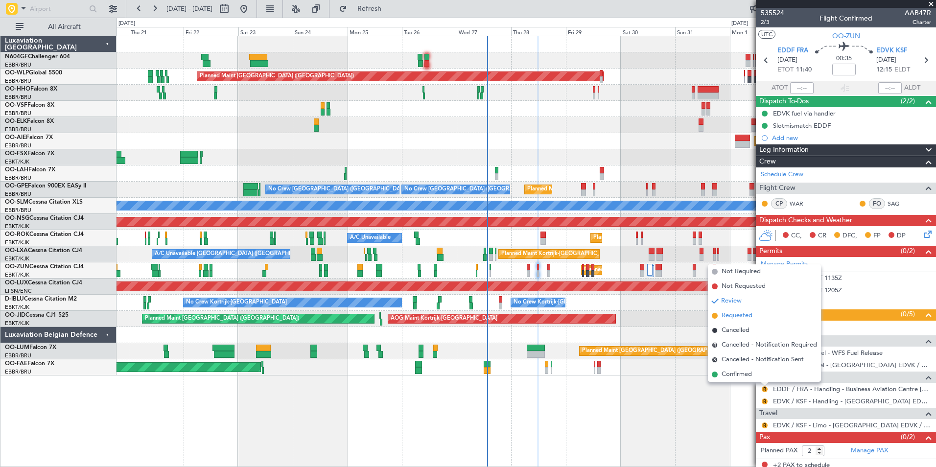
click at [745, 317] on span "Requested" at bounding box center [736, 316] width 31 height 10
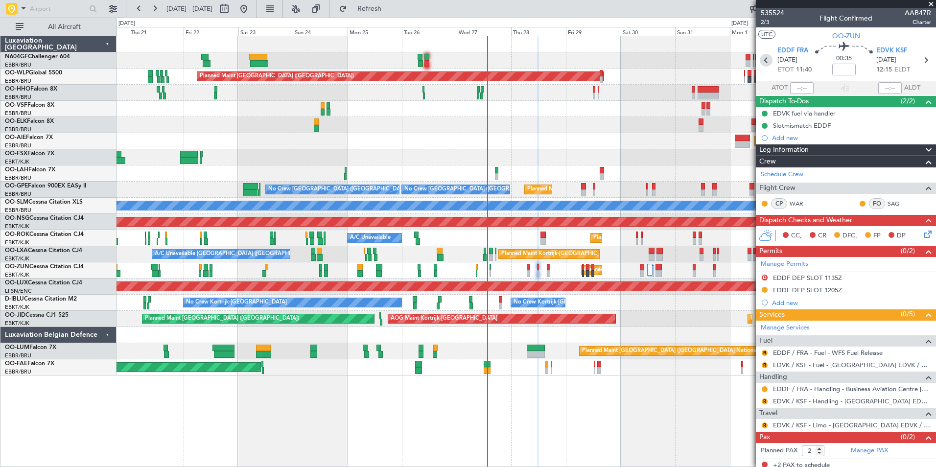
click at [767, 57] on icon at bounding box center [765, 60] width 13 height 13
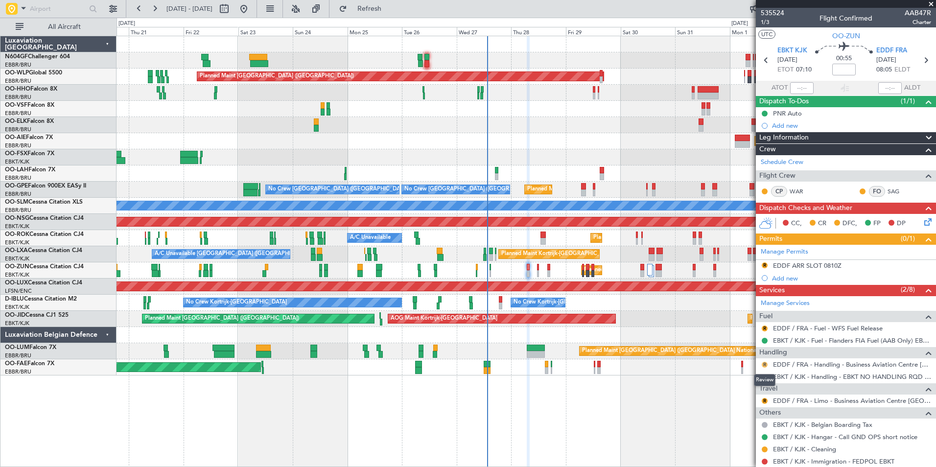
click at [764, 364] on button "R" at bounding box center [764, 365] width 6 height 6
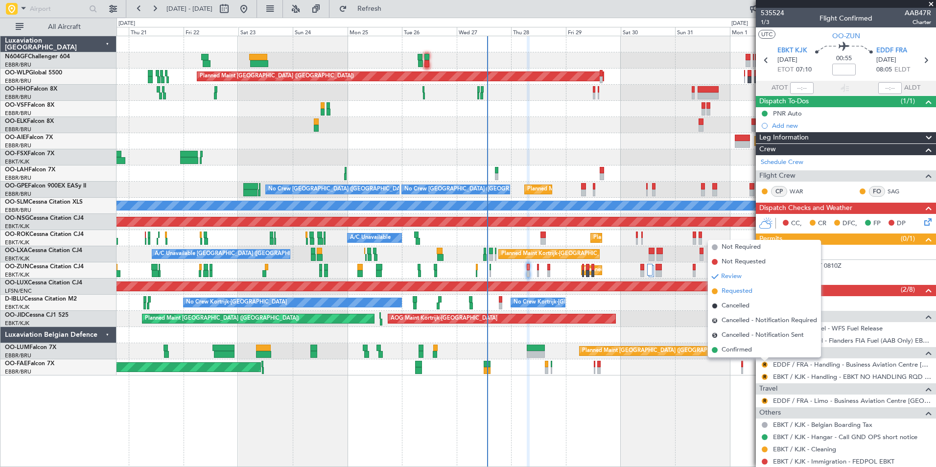
click at [730, 287] on span "Requested" at bounding box center [736, 291] width 31 height 10
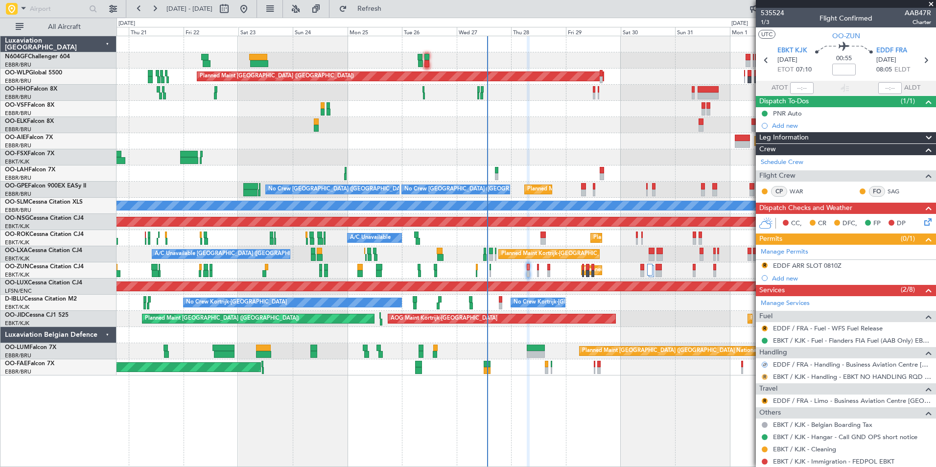
click at [761, 376] on button "R" at bounding box center [764, 377] width 6 height 6
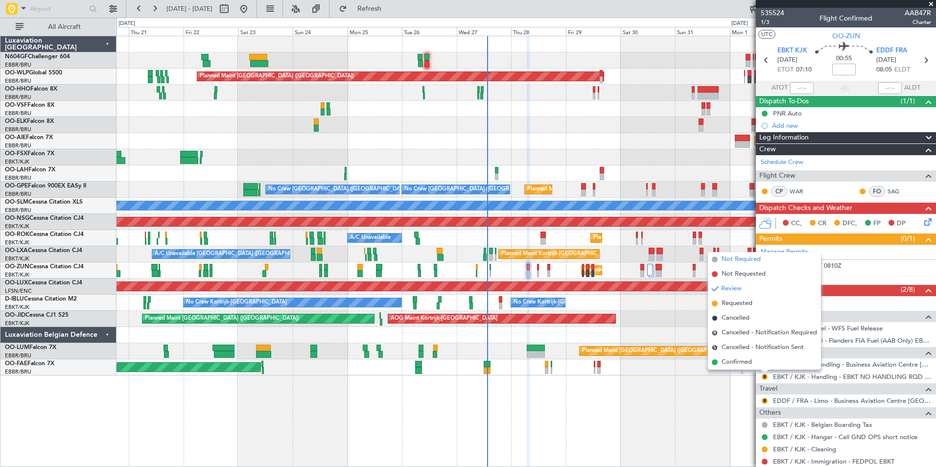
click at [747, 261] on span "Not Required" at bounding box center [740, 259] width 39 height 10
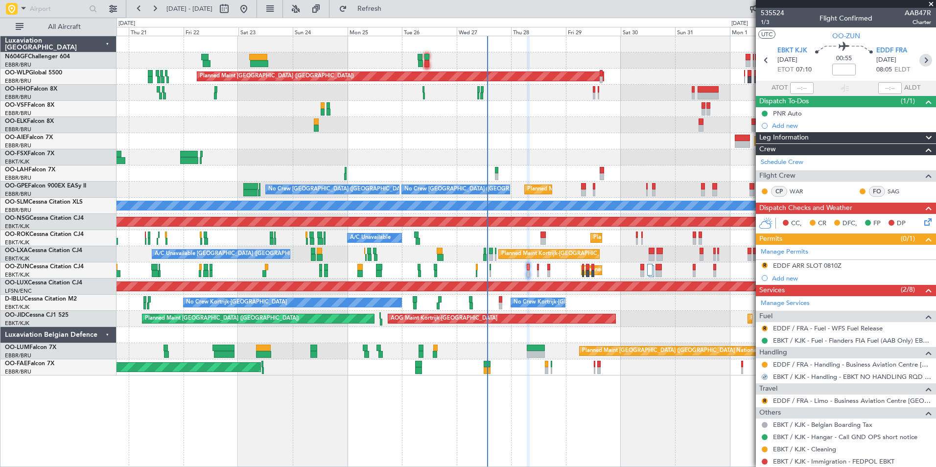
click at [920, 64] on icon at bounding box center [925, 60] width 13 height 13
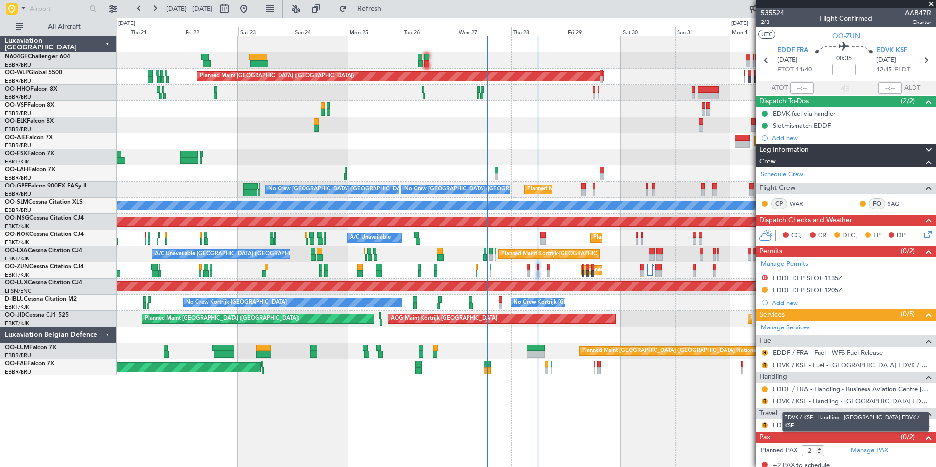
click at [800, 398] on link "EDVK / KSF - Handling - Kassel Airport EDVK / KSF" at bounding box center [852, 401] width 158 height 8
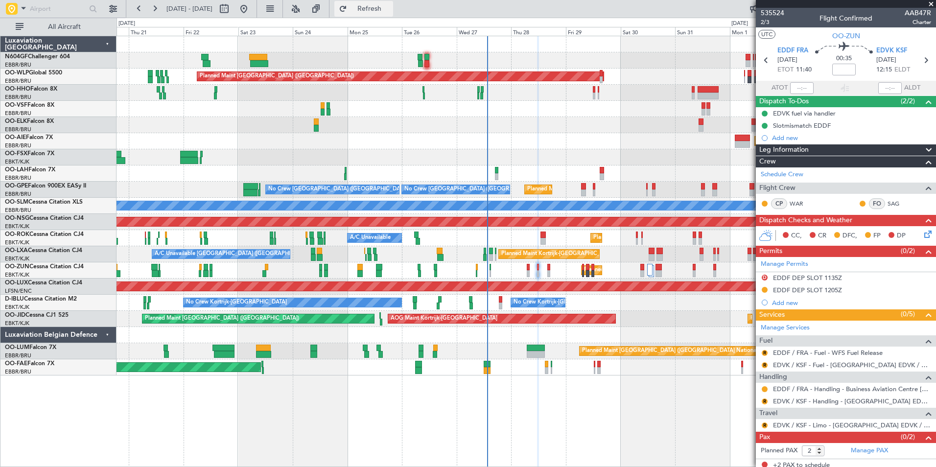
click at [390, 7] on span "Refresh" at bounding box center [369, 8] width 41 height 7
click at [764, 403] on button "R" at bounding box center [764, 401] width 6 height 6
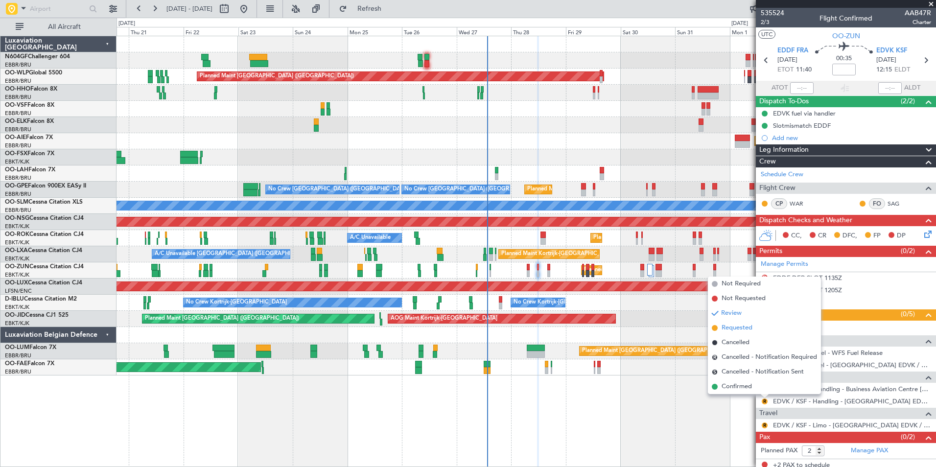
click at [740, 327] on span "Requested" at bounding box center [736, 328] width 31 height 10
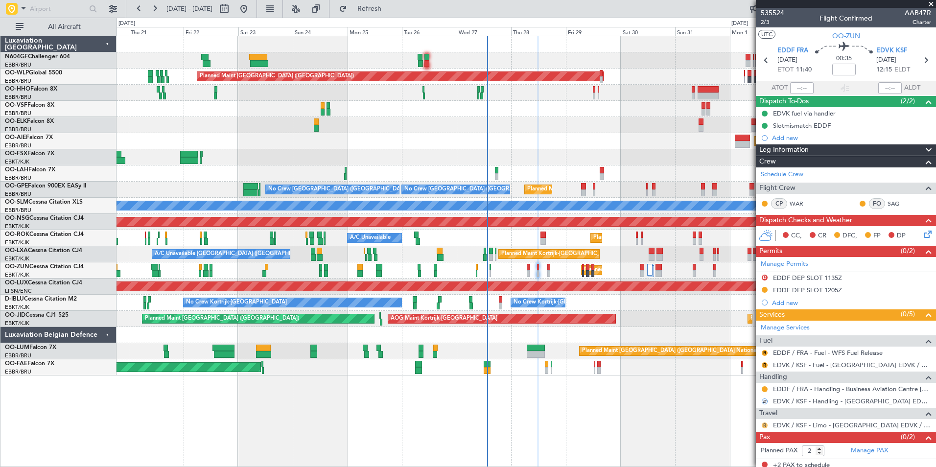
click at [765, 424] on button "R" at bounding box center [764, 425] width 6 height 6
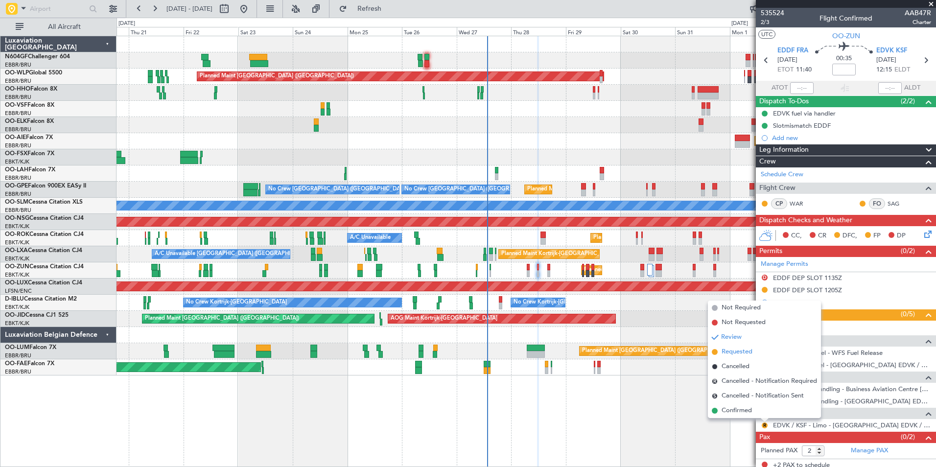
click at [744, 349] on span "Requested" at bounding box center [736, 352] width 31 height 10
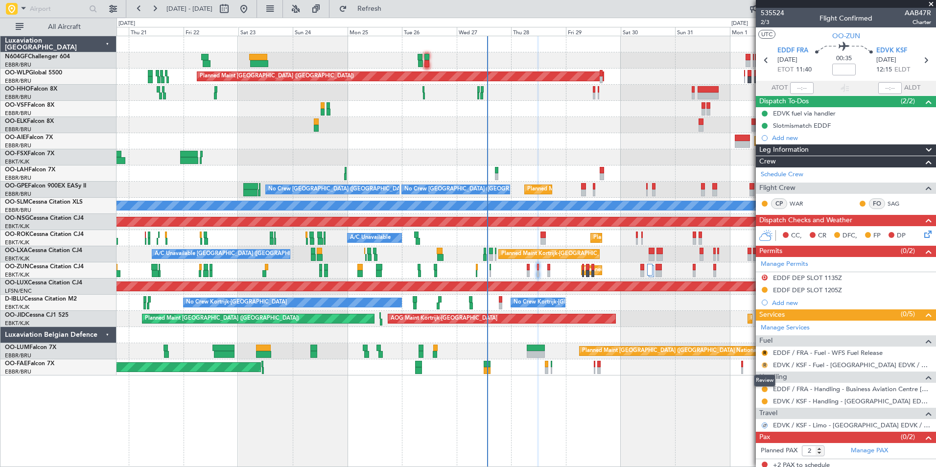
click at [763, 366] on button "R" at bounding box center [764, 365] width 6 height 6
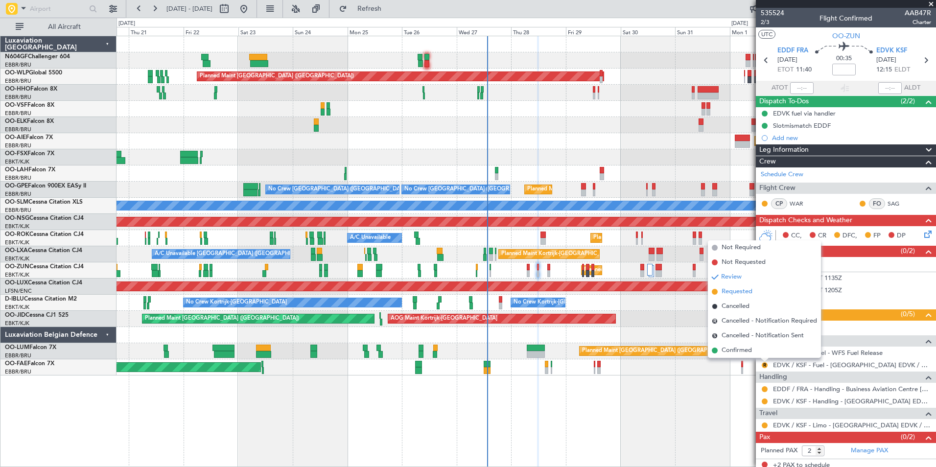
click at [735, 292] on span "Requested" at bounding box center [736, 292] width 31 height 10
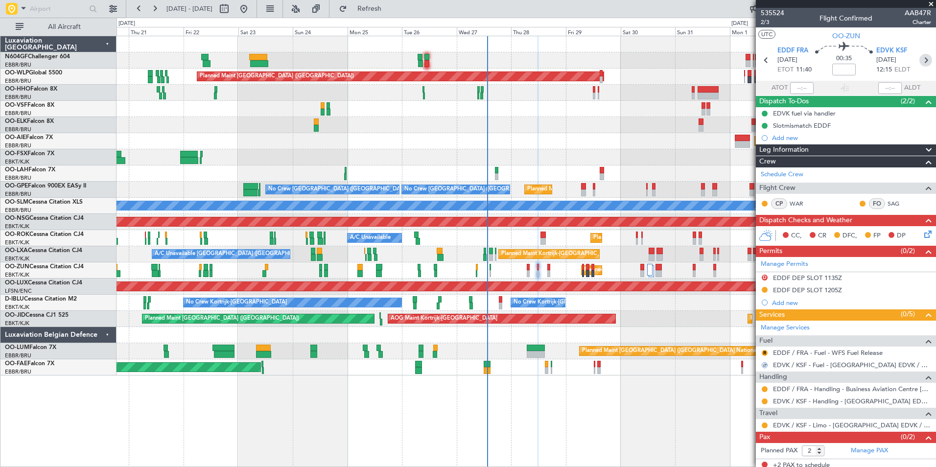
click at [919, 59] on icon at bounding box center [925, 60] width 13 height 13
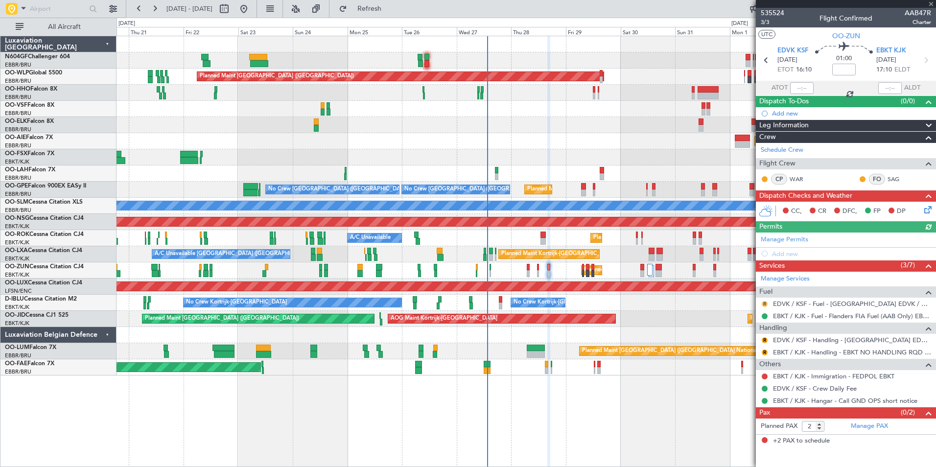
click at [763, 303] on button "R" at bounding box center [764, 304] width 6 height 6
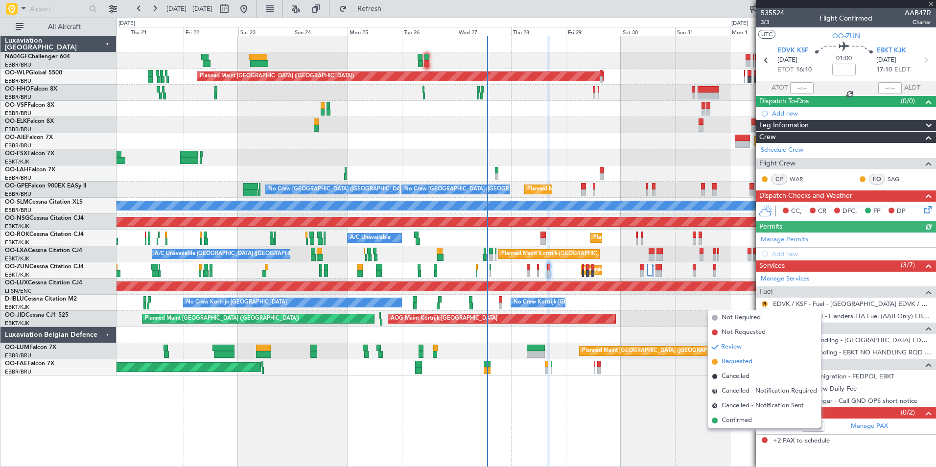
click at [742, 365] on span "Requested" at bounding box center [736, 362] width 31 height 10
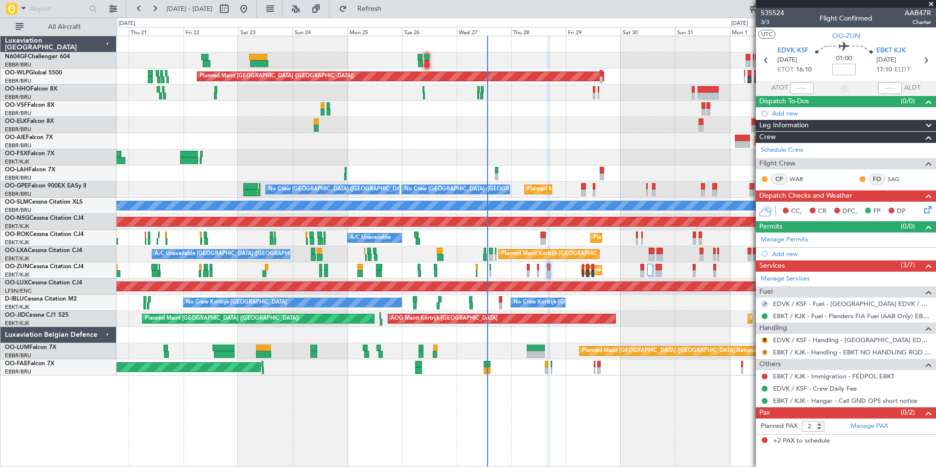
click at [764, 352] on button "R" at bounding box center [764, 352] width 6 height 6
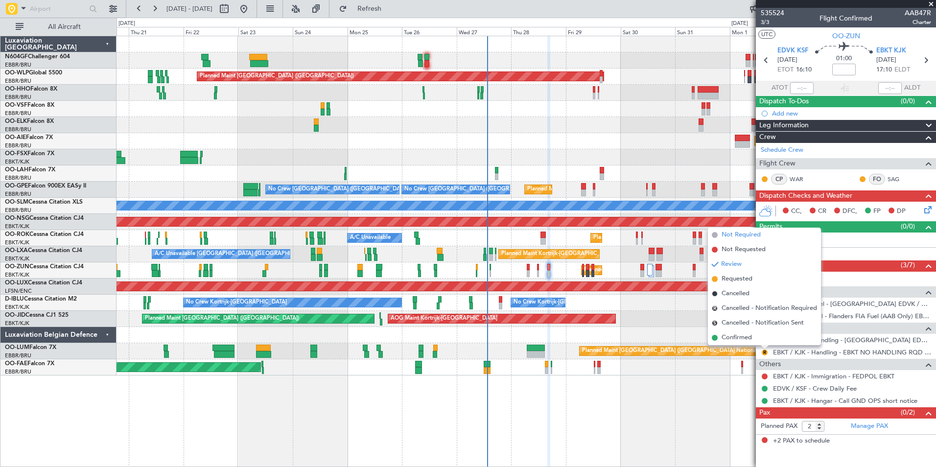
click at [732, 237] on span "Not Required" at bounding box center [740, 235] width 39 height 10
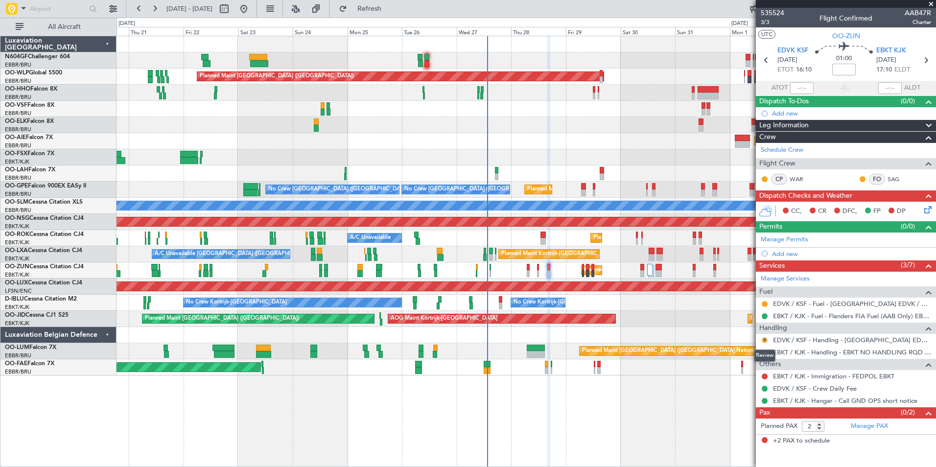
click at [763, 340] on button "R" at bounding box center [764, 340] width 6 height 6
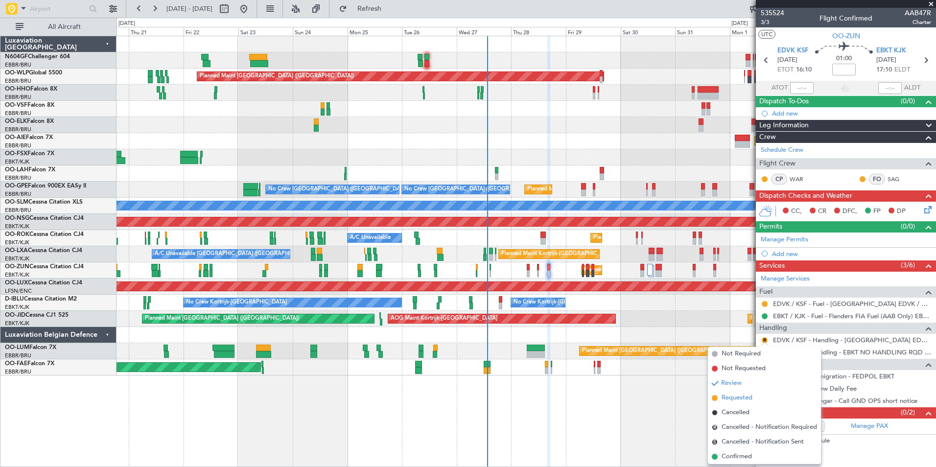
click at [751, 398] on span "Requested" at bounding box center [736, 398] width 31 height 10
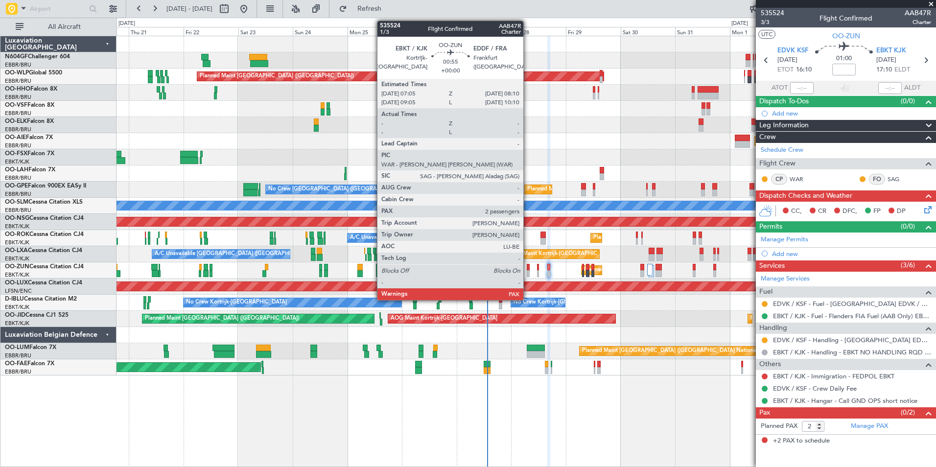
click at [527, 271] on div at bounding box center [527, 273] width 3 height 7
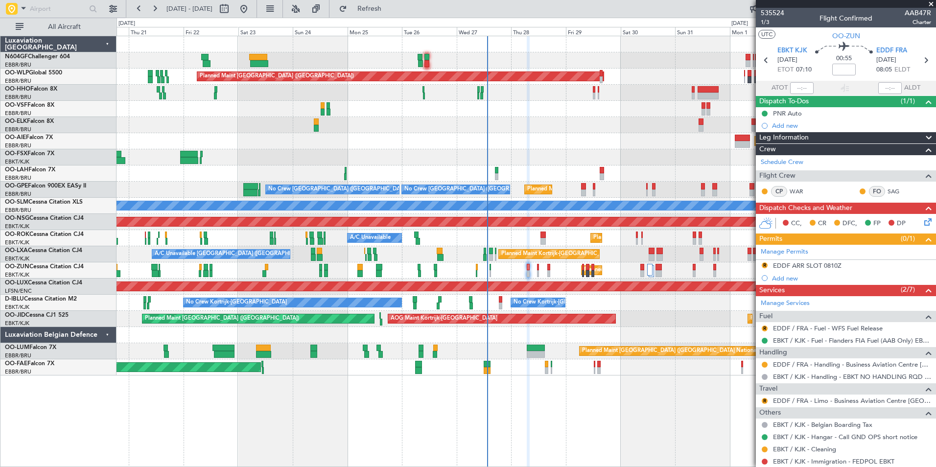
click at [535, 111] on div at bounding box center [525, 109] width 819 height 16
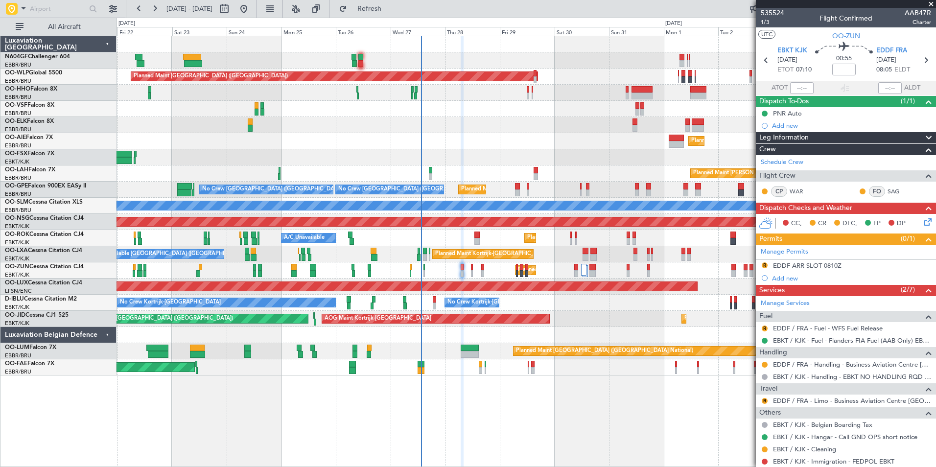
click at [452, 122] on div "Planned Maint Kortrijk-[GEOGRAPHIC_DATA]" at bounding box center [525, 125] width 819 height 16
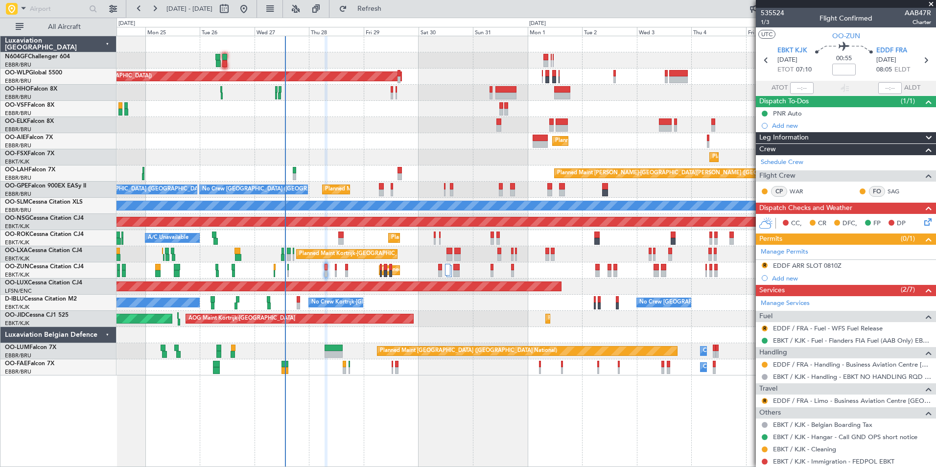
click at [479, 142] on div "Planned Maint [GEOGRAPHIC_DATA] ([GEOGRAPHIC_DATA])" at bounding box center [525, 141] width 819 height 16
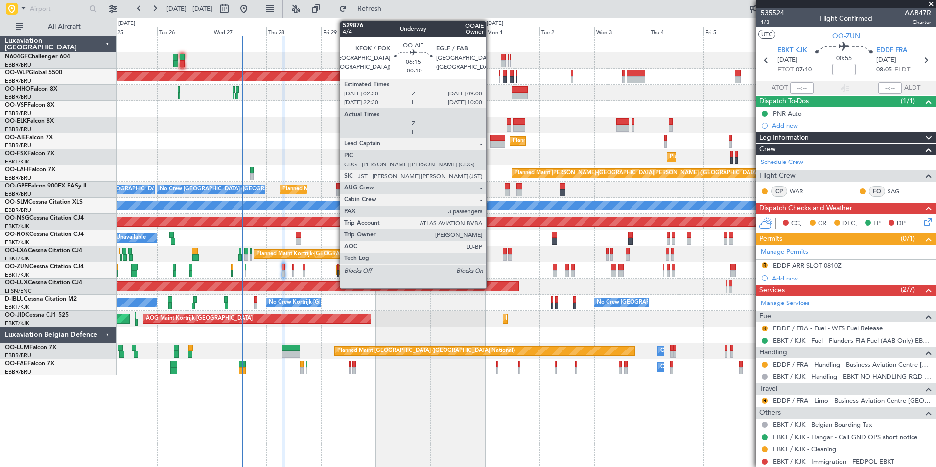
click at [517, 150] on div "Planned Maint Berlin (Brandenburg) Planned Maint Kortrijk-Wevelgem Planned Main…" at bounding box center [525, 205] width 819 height 339
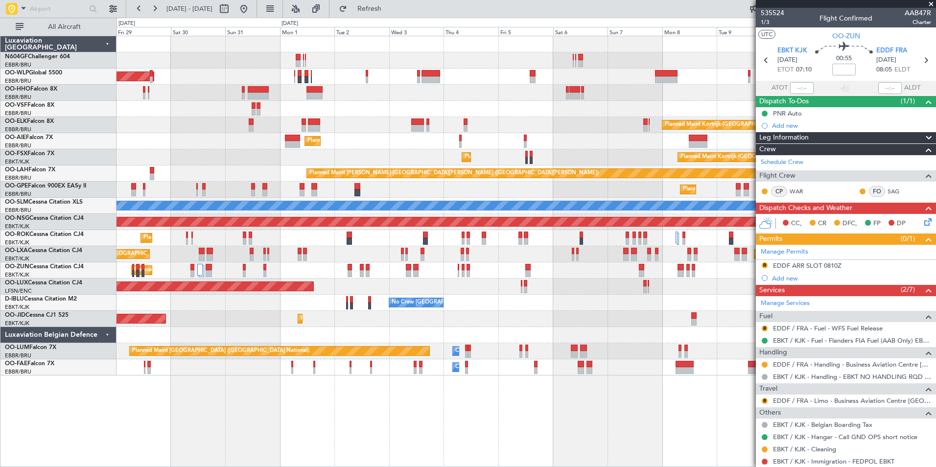
click at [503, 132] on div "Planned Maint Kortrijk-[GEOGRAPHIC_DATA]" at bounding box center [525, 125] width 819 height 16
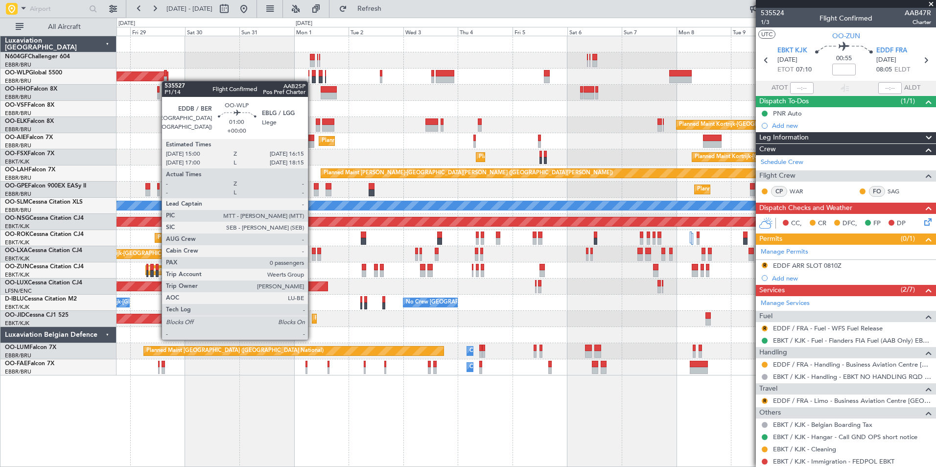
click at [166, 80] on div at bounding box center [165, 79] width 3 height 7
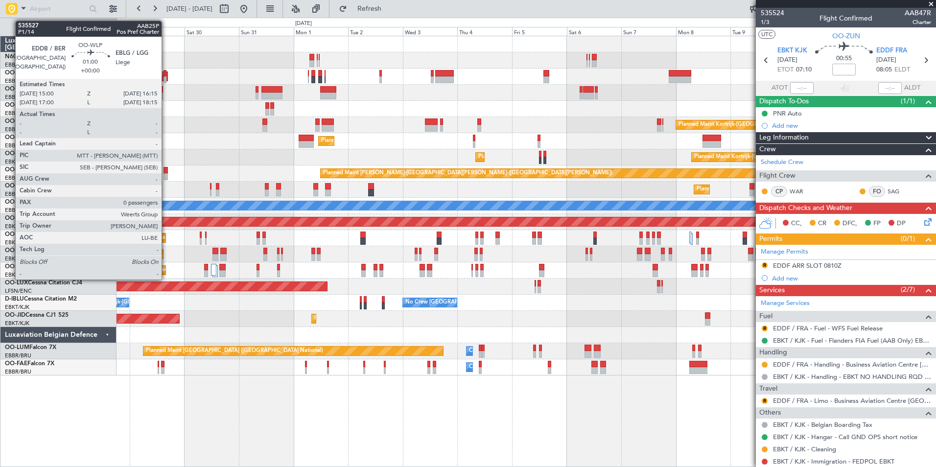
click at [195, 100] on div at bounding box center [525, 93] width 819 height 16
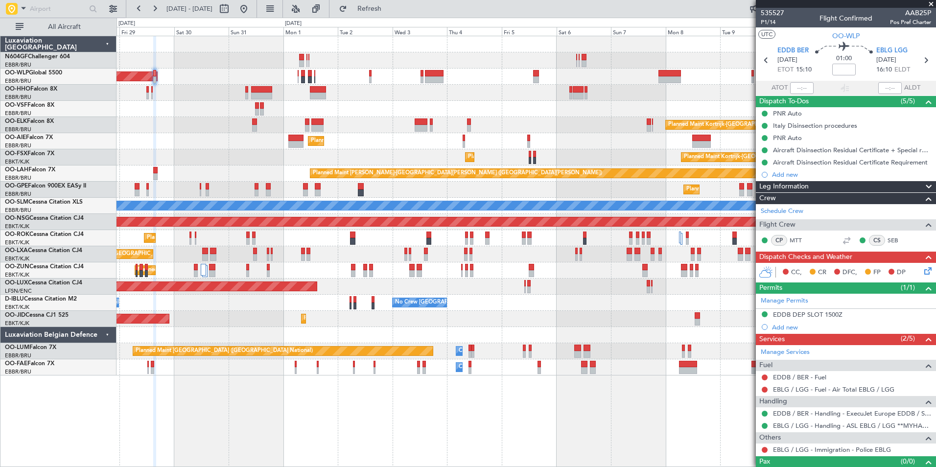
click at [290, 164] on div "Planned Maint Kortrijk-Wevelgem Planned Maint Kortrijk-Wevelgem" at bounding box center [525, 157] width 819 height 16
click at [190, 136] on div "Planned Maint [GEOGRAPHIC_DATA] ([GEOGRAPHIC_DATA])" at bounding box center [525, 141] width 819 height 16
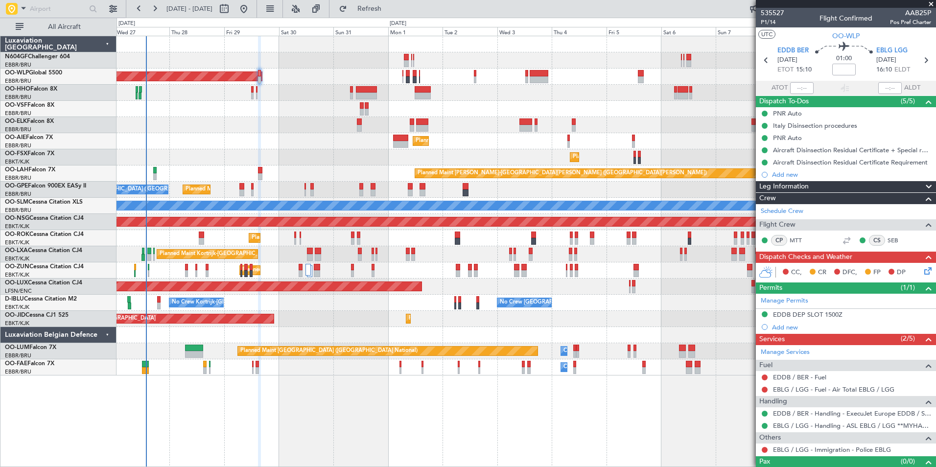
click at [424, 333] on div "Planned Maint Berlin (Brandenburg) Planned Maint Kortrijk-Wevelgem Planned Main…" at bounding box center [525, 205] width 819 height 339
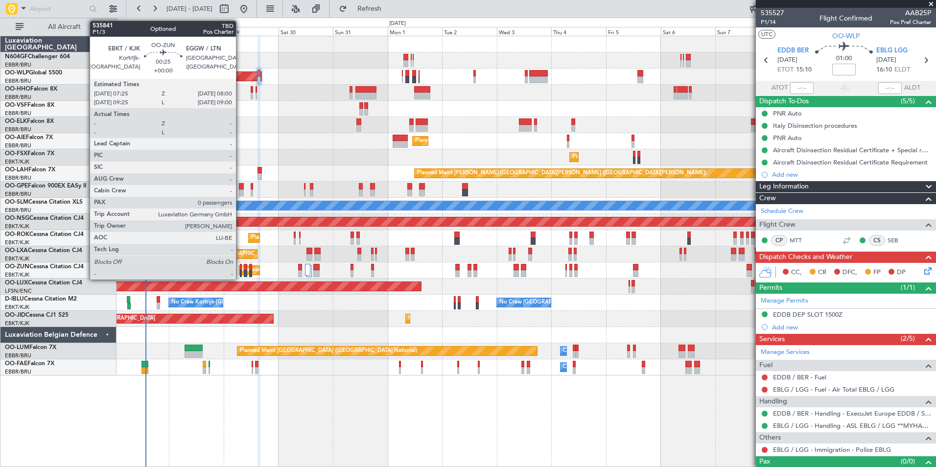
click at [240, 271] on div at bounding box center [240, 273] width 1 height 7
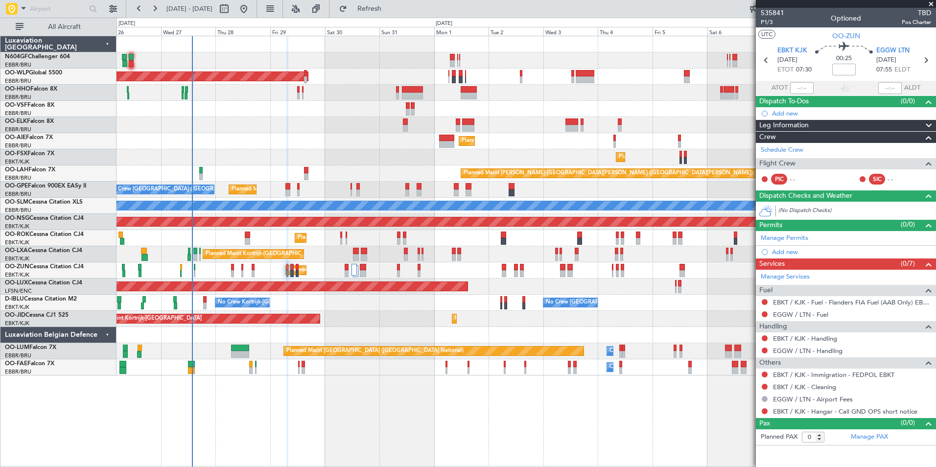
click at [205, 237] on div "Planned Maint Berlin (Brandenburg) Planned Maint Kortrijk-Wevelgem Planned Main…" at bounding box center [525, 205] width 819 height 339
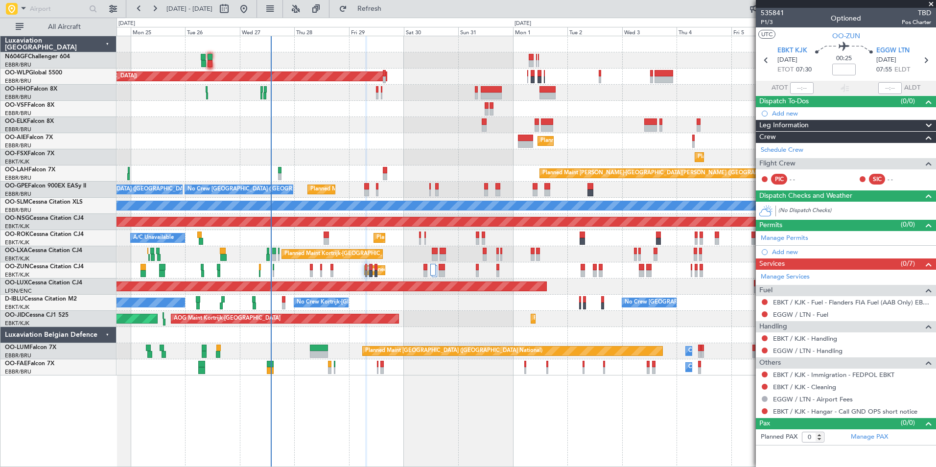
click at [417, 253] on div "Planned Maint Berlin (Brandenburg) Planned Maint Kortrijk-Wevelgem Planned Main…" at bounding box center [525, 205] width 819 height 339
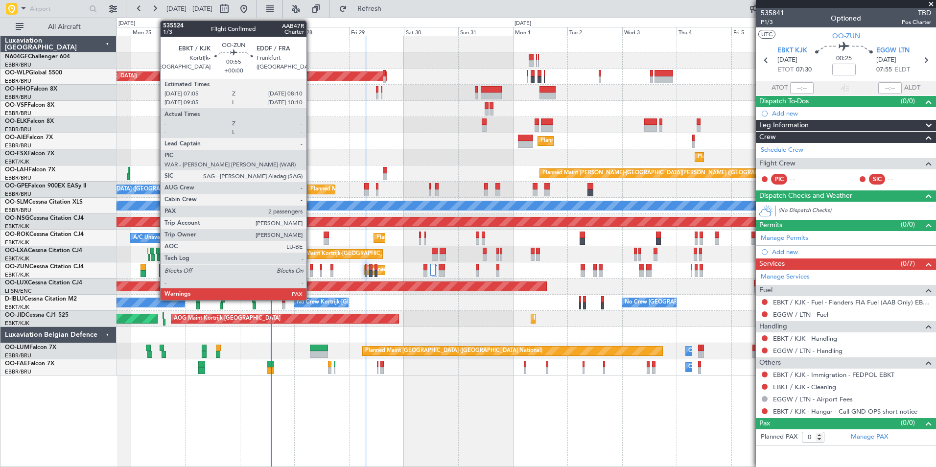
click at [311, 272] on div at bounding box center [311, 273] width 3 height 7
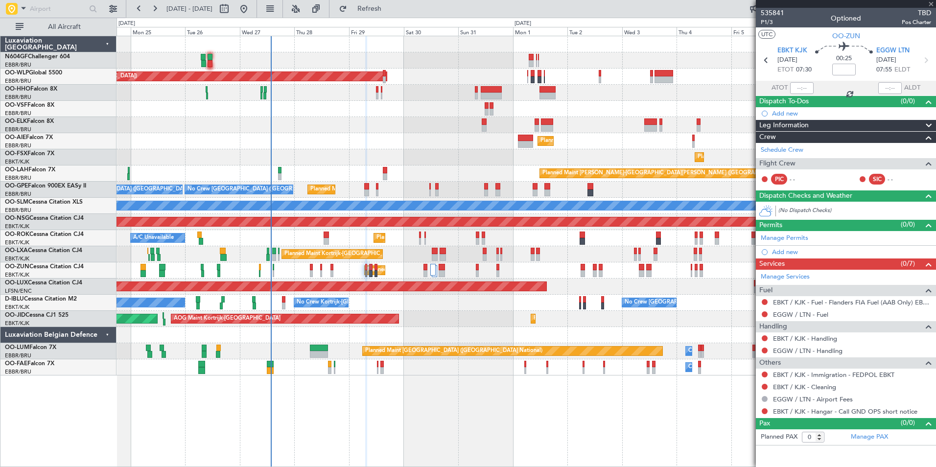
type input "2"
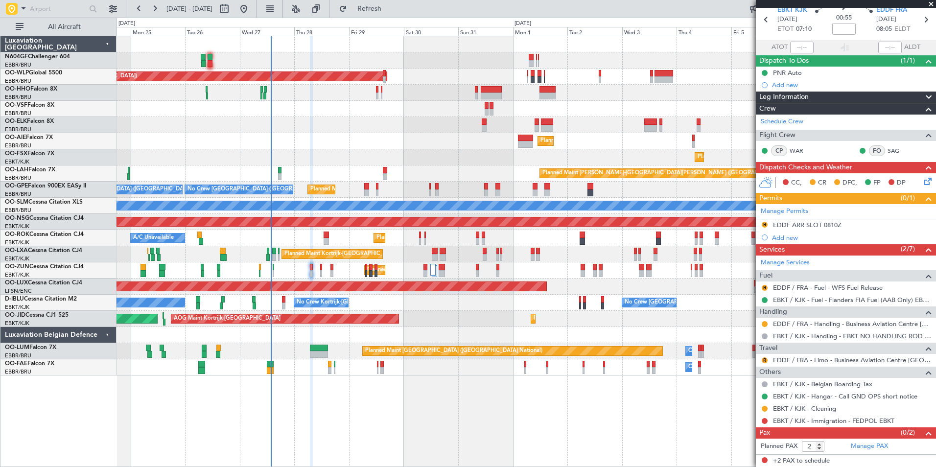
scroll to position [31, 0]
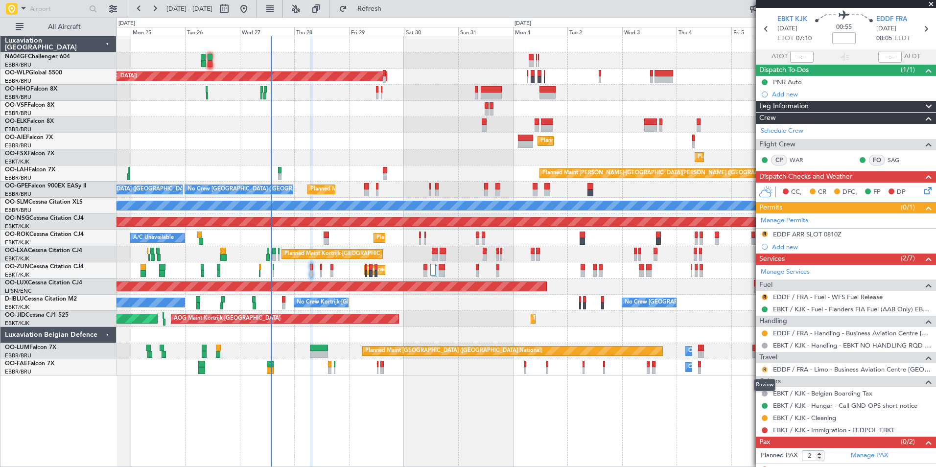
click at [765, 369] on button "R" at bounding box center [764, 369] width 6 height 6
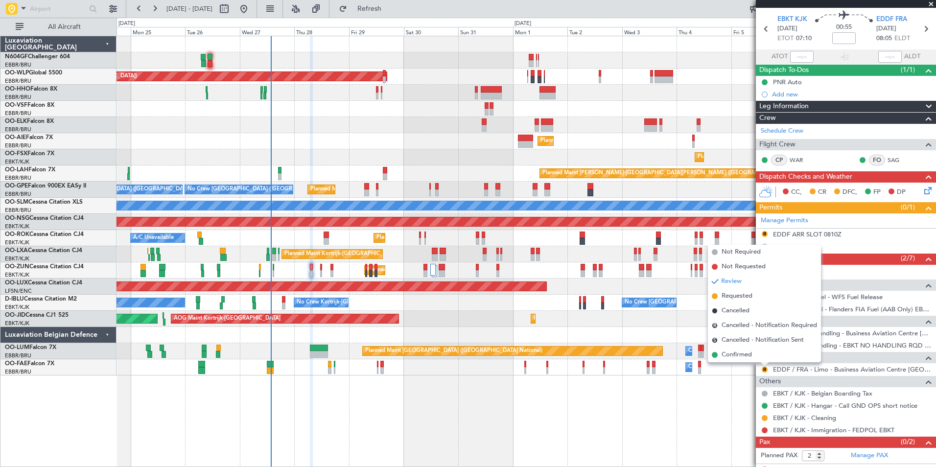
click at [757, 288] on li "Review" at bounding box center [764, 281] width 113 height 15
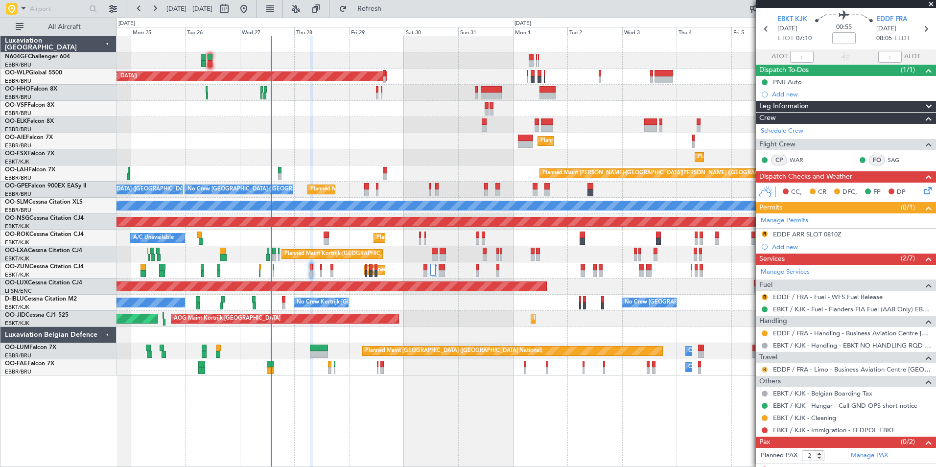
click at [761, 367] on button "R" at bounding box center [764, 369] width 6 height 6
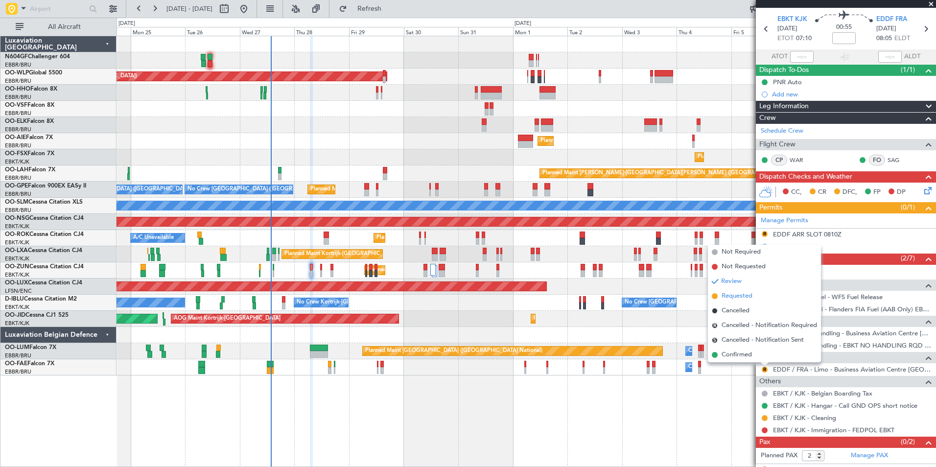
click at [730, 297] on span "Requested" at bounding box center [736, 296] width 31 height 10
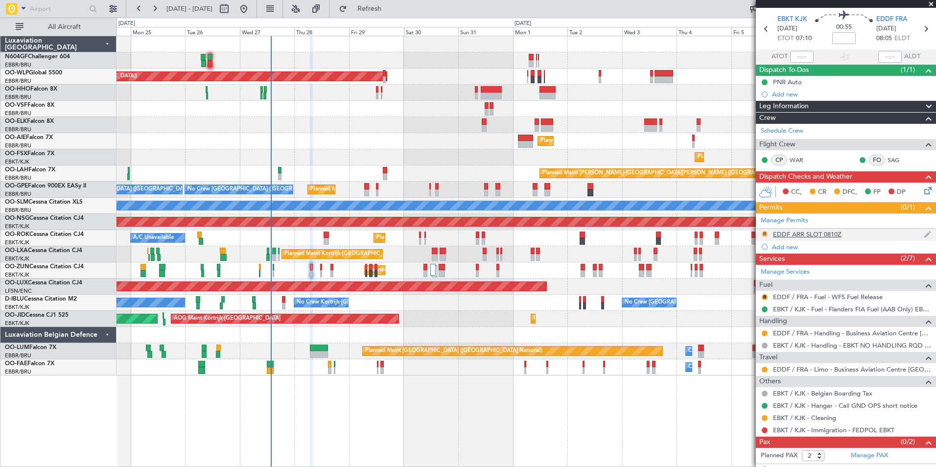
click at [765, 232] on button "R" at bounding box center [764, 234] width 6 height 6
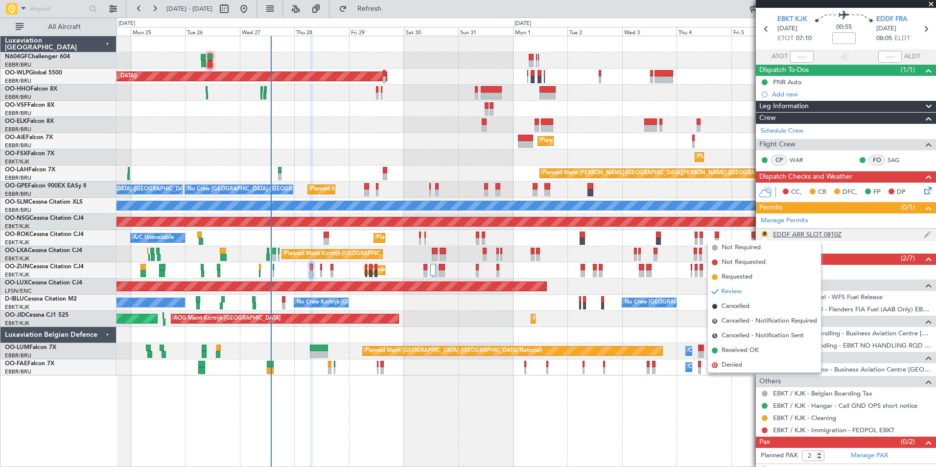
click at [798, 233] on div "EDDF ARR SLOT 0810Z" at bounding box center [807, 234] width 68 height 8
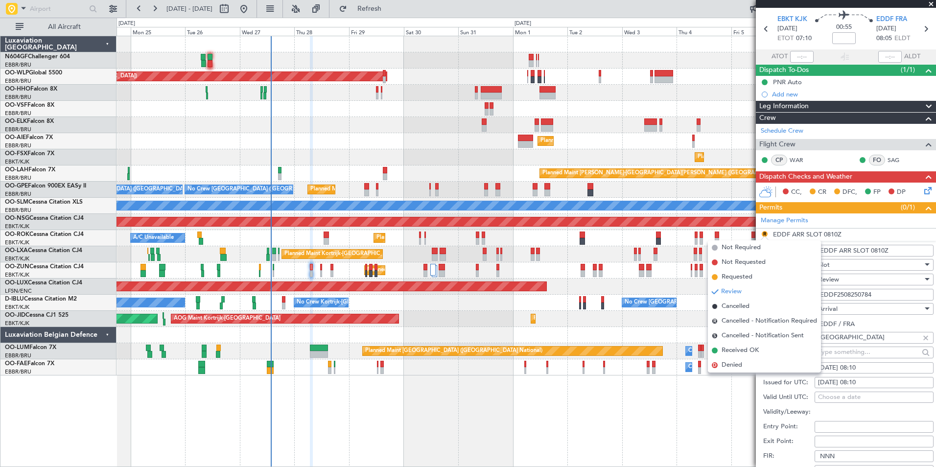
click at [911, 325] on input "EDDF / FRA" at bounding box center [873, 324] width 119 height 12
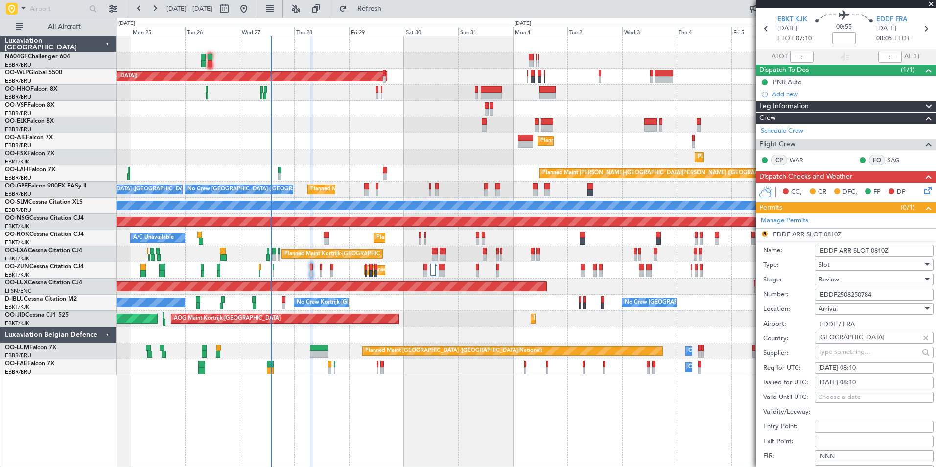
click at [871, 283] on div "Review" at bounding box center [870, 279] width 104 height 15
click at [863, 357] on span "Received OK" at bounding box center [870, 357] width 103 height 15
click at [853, 282] on span "Received OK" at bounding box center [836, 279] width 37 height 9
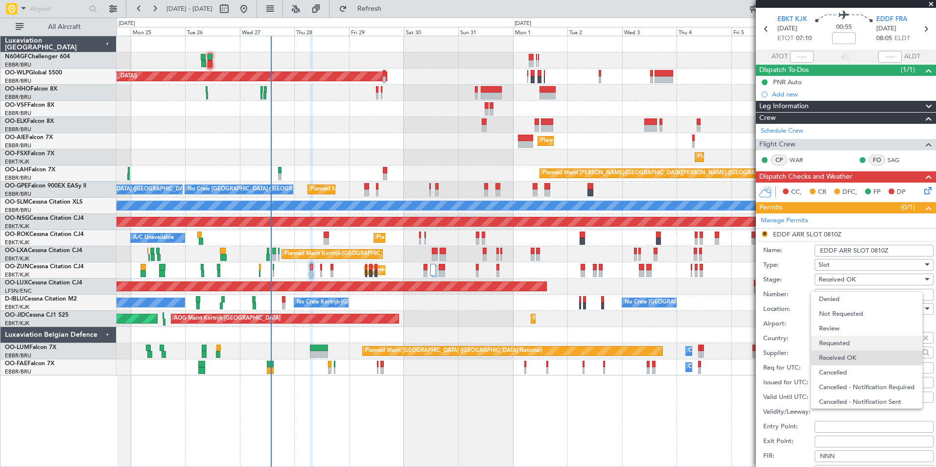
scroll to position [16, 0]
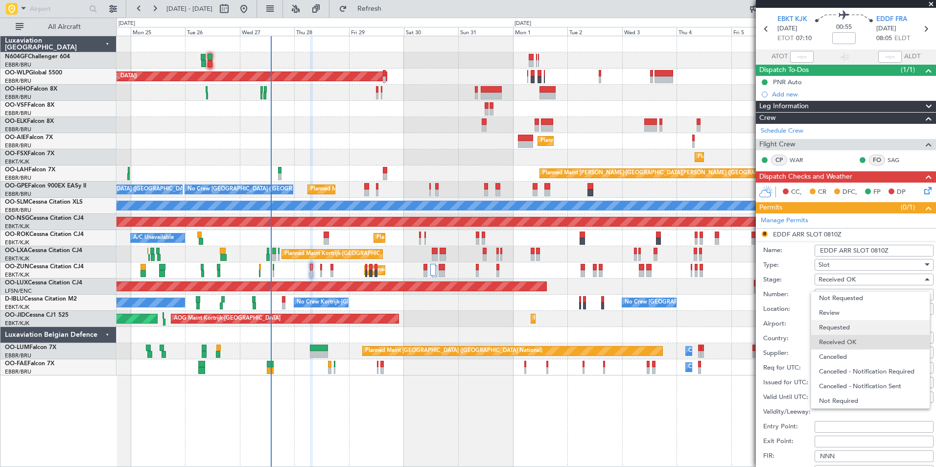
click at [848, 326] on span "Requested" at bounding box center [870, 327] width 103 height 15
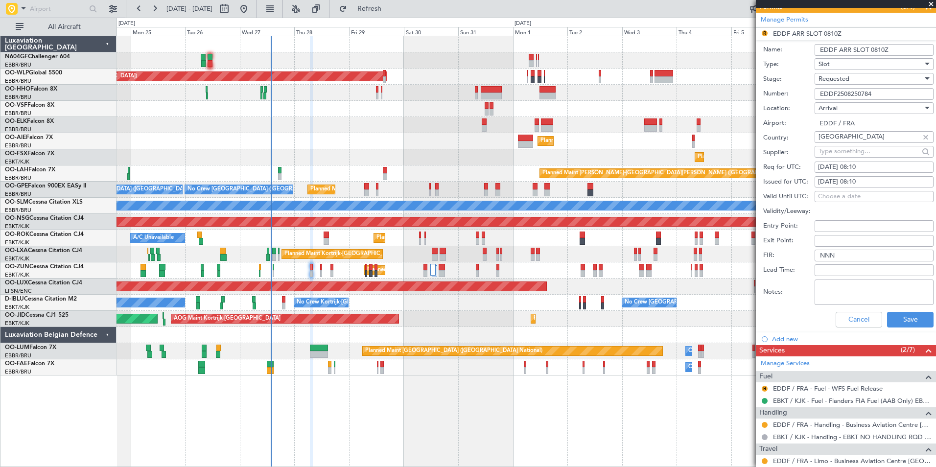
scroll to position [232, 0]
click at [890, 320] on button "Save" at bounding box center [910, 319] width 46 height 16
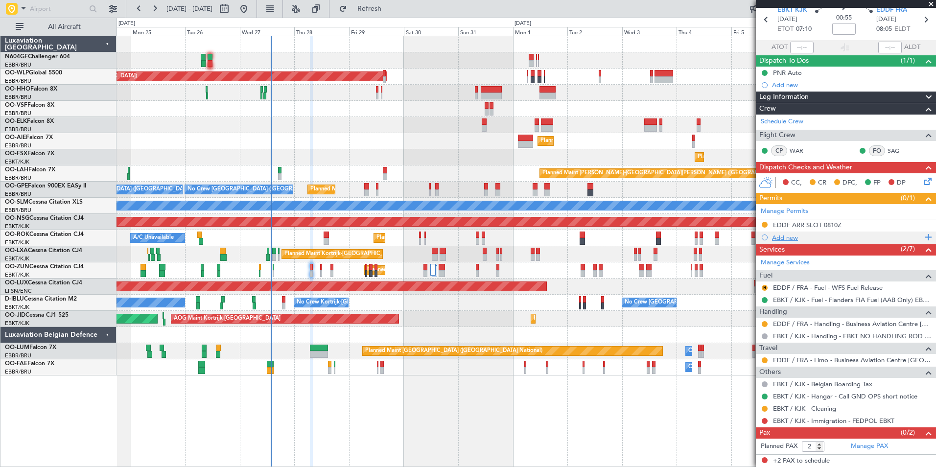
scroll to position [0, 0]
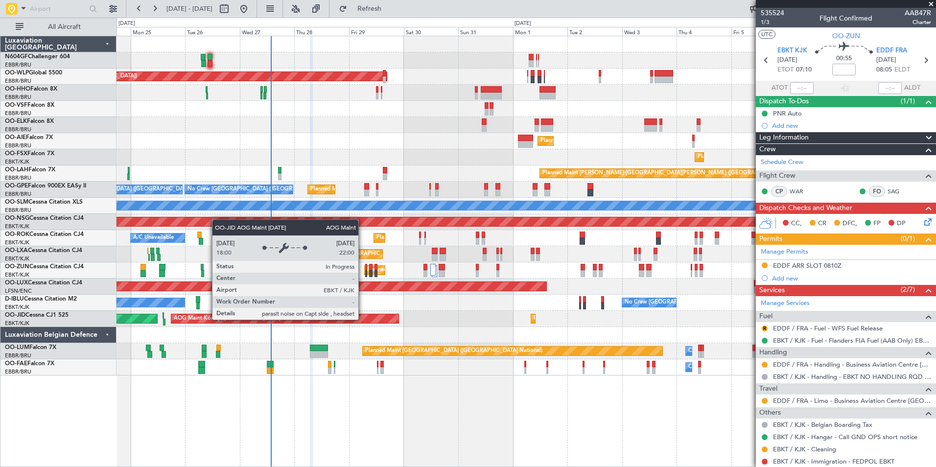
click at [413, 333] on div "Planned Maint Berlin (Brandenburg) Planned Maint Kortrijk-Wevelgem Planned Main…" at bounding box center [525, 205] width 819 height 339
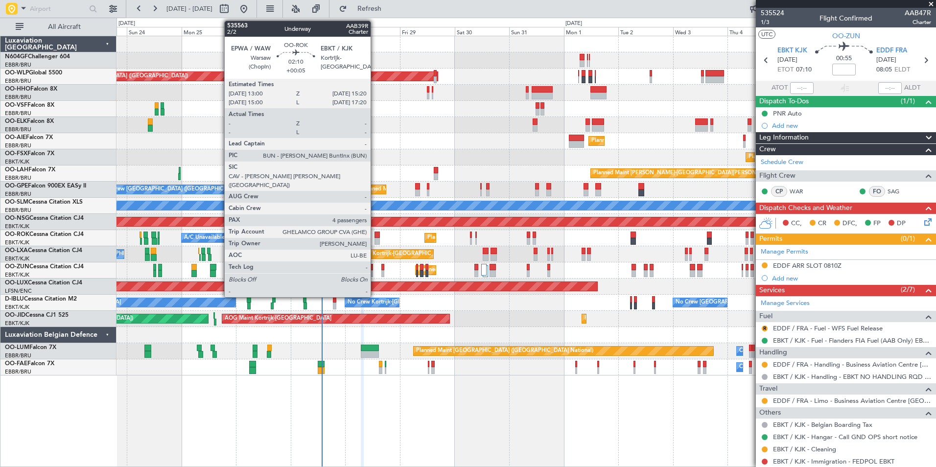
click at [375, 236] on div at bounding box center [376, 234] width 5 height 7
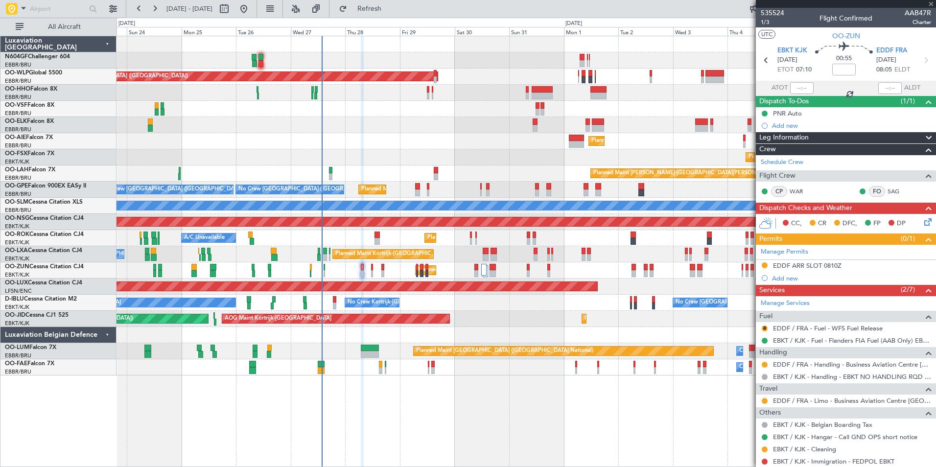
type input "+00:05"
type input "4"
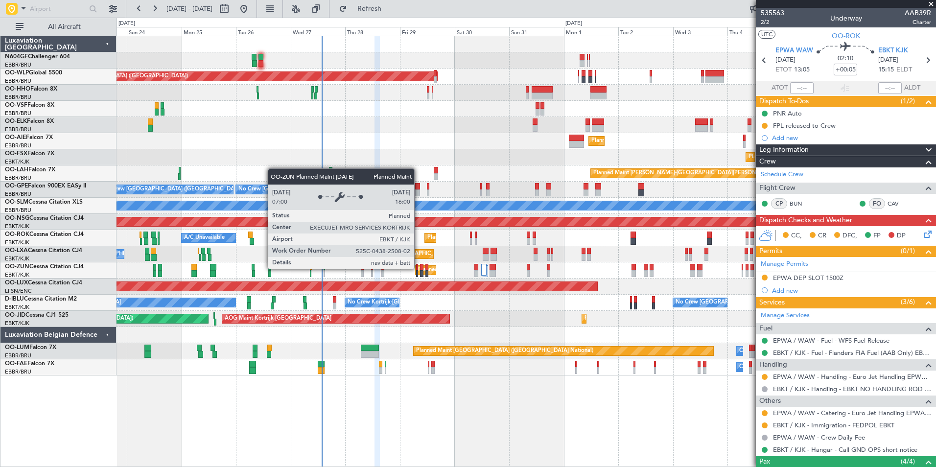
click at [418, 268] on div "Planned Maint Kortrijk-[GEOGRAPHIC_DATA]" at bounding box center [475, 270] width 114 height 15
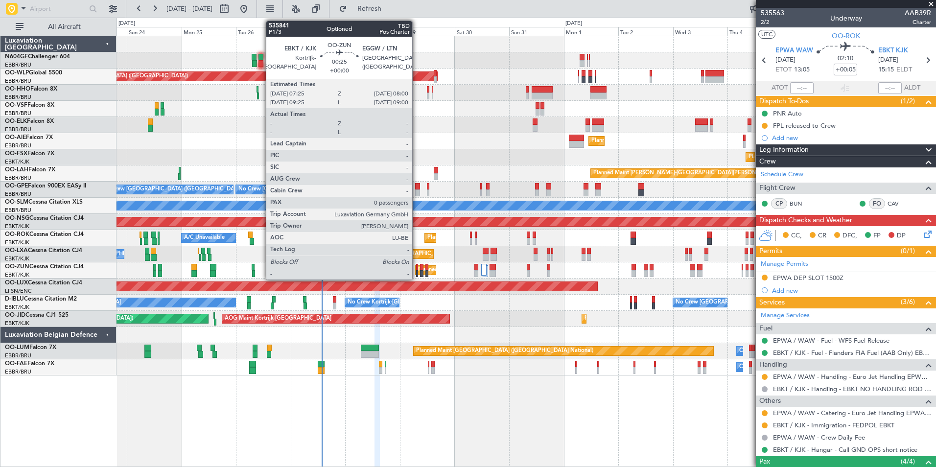
click at [416, 270] on div at bounding box center [416, 273] width 1 height 7
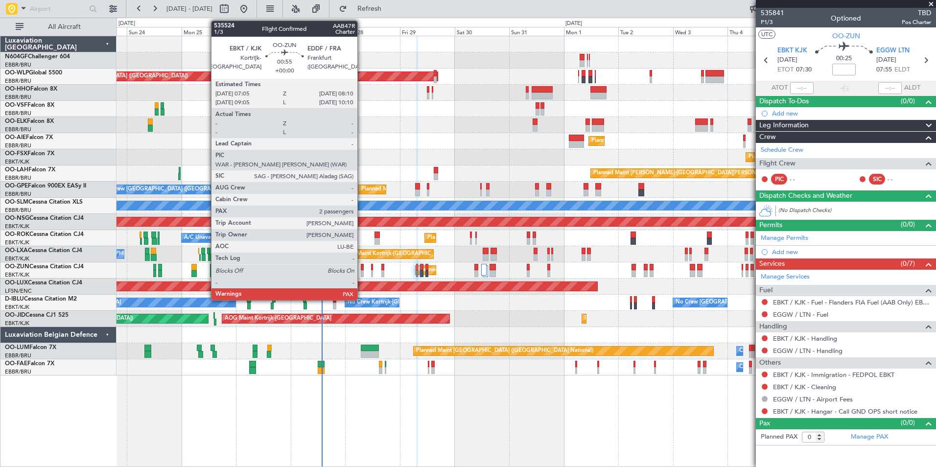
click at [361, 271] on div at bounding box center [362, 273] width 3 height 7
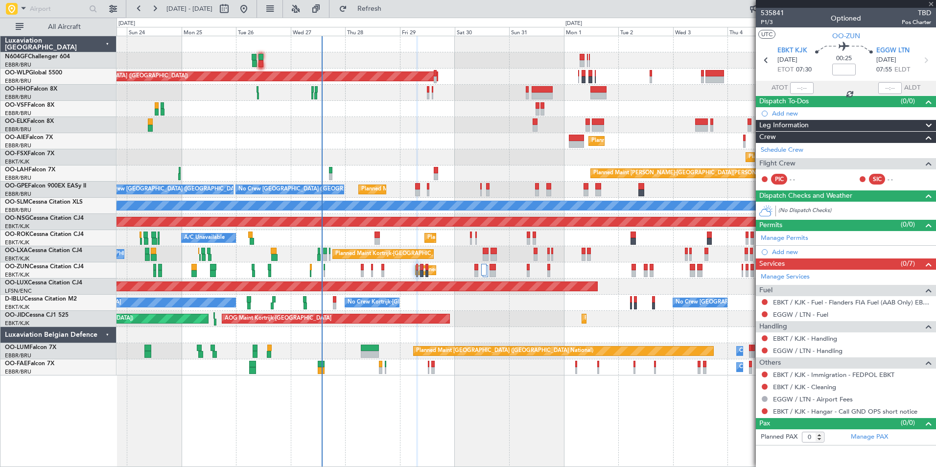
type input "2"
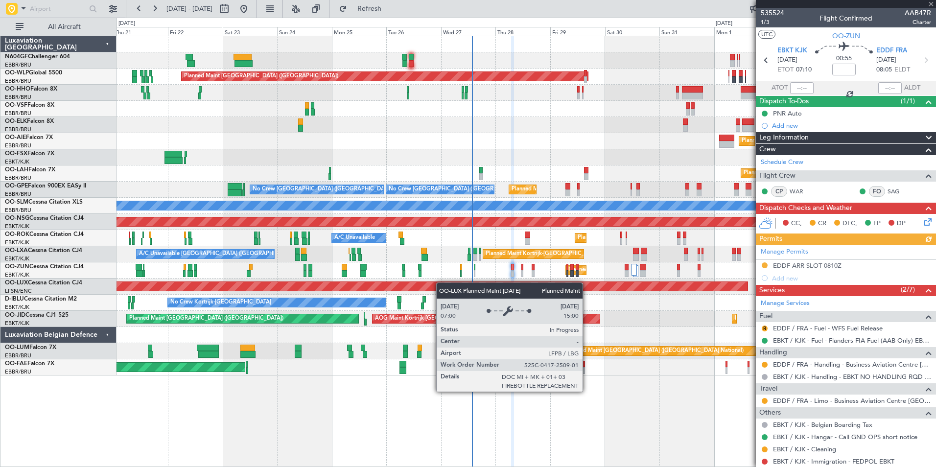
click at [511, 289] on div "Planned Maint Berlin (Brandenburg) AOG Maint Geneva (Cointrin) Planned Maint Ko…" at bounding box center [525, 205] width 819 height 339
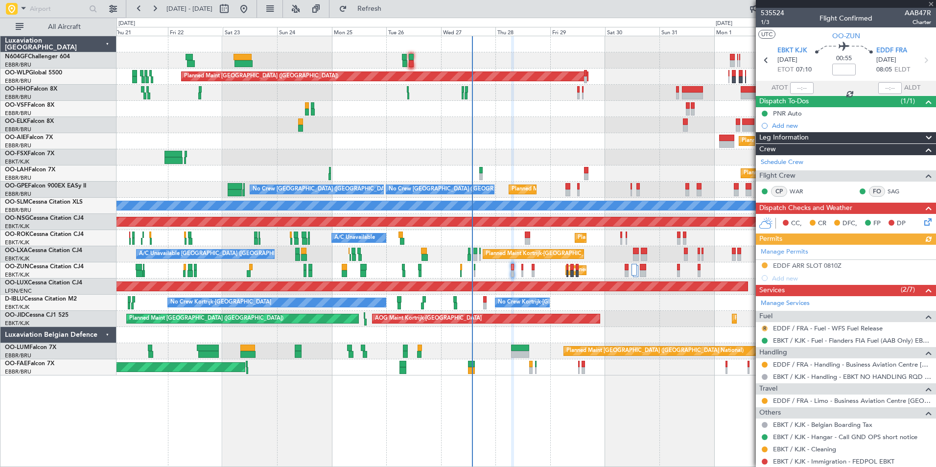
click at [763, 329] on button "R" at bounding box center [764, 328] width 6 height 6
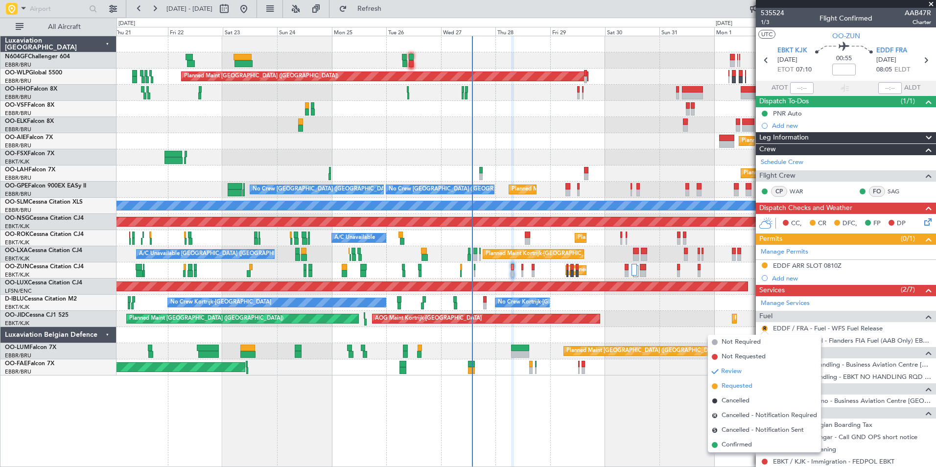
drag, startPoint x: 734, startPoint y: 388, endPoint x: 727, endPoint y: 386, distance: 7.9
click at [727, 386] on span "Requested" at bounding box center [736, 386] width 31 height 10
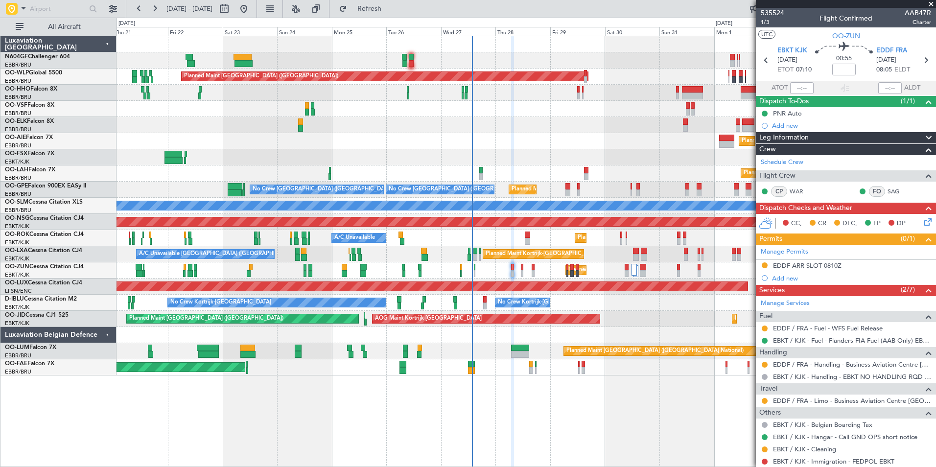
click at [919, 67] on section "EBKT KJK 28/08/2025 ETOT 07:10 00:55 EDDF FRA 28/08/2025 08:05 ELDT" at bounding box center [845, 61] width 180 height 39
click at [920, 62] on icon at bounding box center [925, 60] width 13 height 13
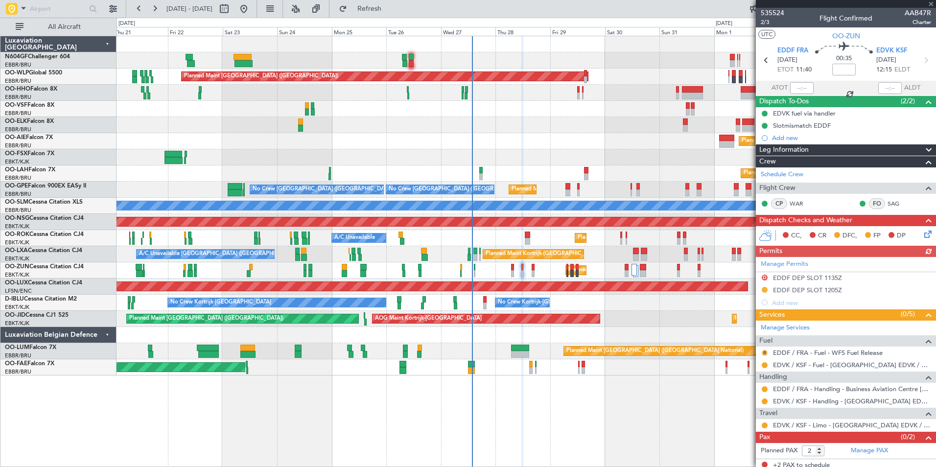
click at [765, 351] on button "R" at bounding box center [764, 353] width 6 height 6
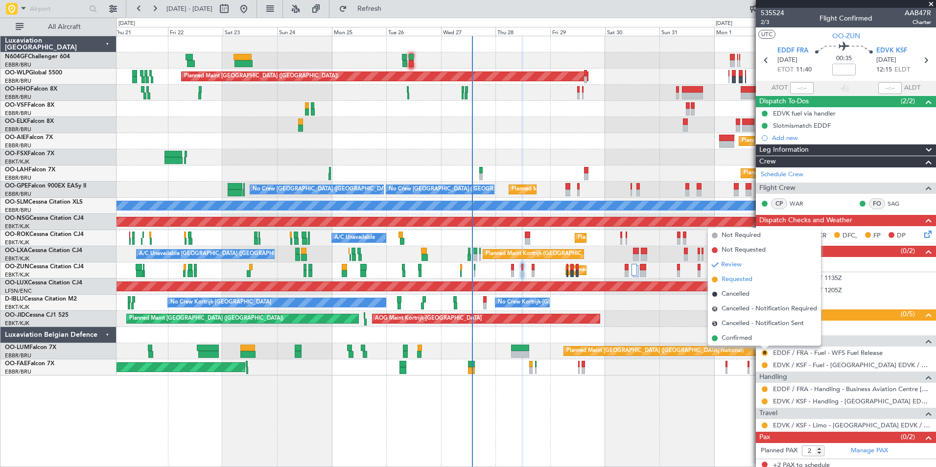
click at [744, 281] on span "Requested" at bounding box center [736, 279] width 31 height 10
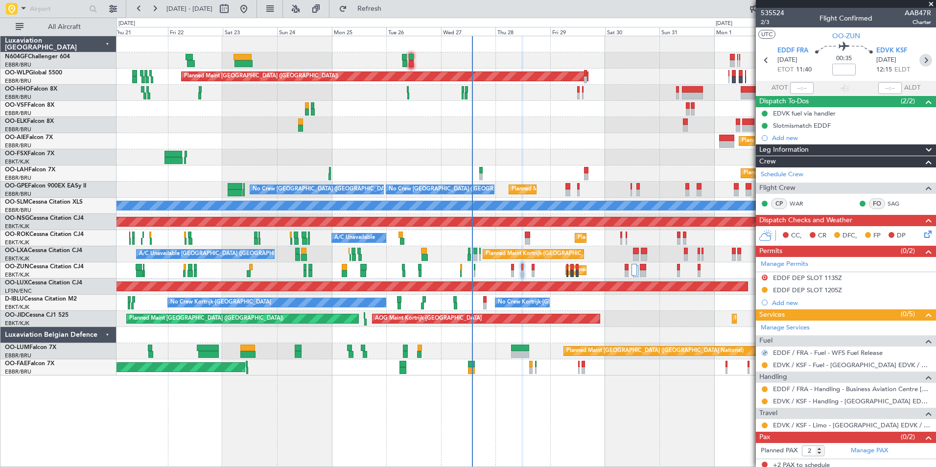
click at [919, 65] on icon at bounding box center [925, 60] width 13 height 13
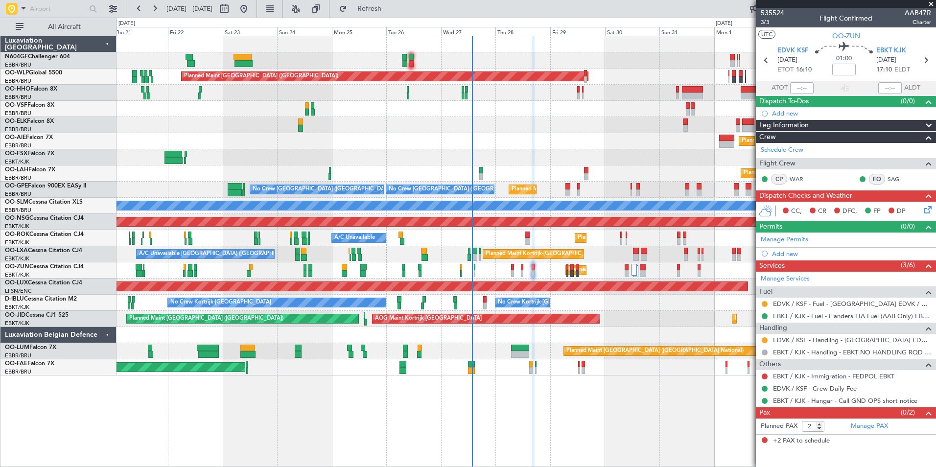
click at [564, 302] on div "No Crew Kortrijk-Wevelgem No Crew Kortrijk-Wevelgem No Crew Brussels (Brussels …" at bounding box center [525, 303] width 819 height 16
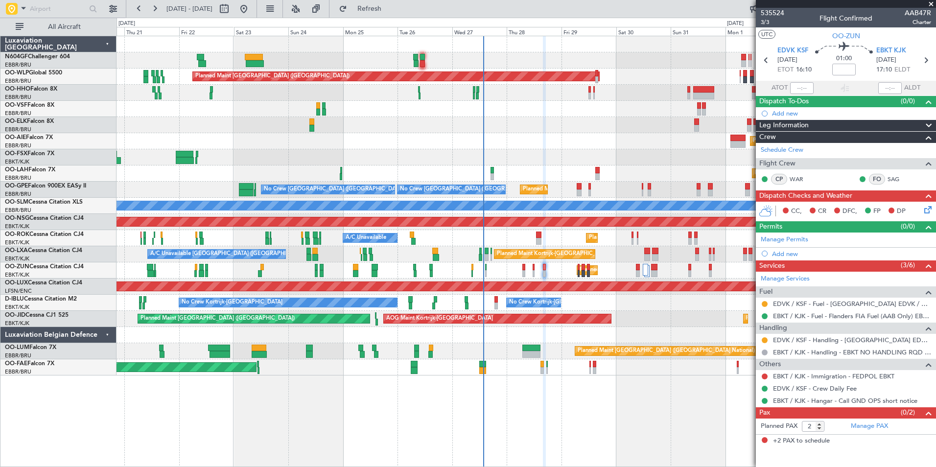
click at [512, 245] on div "Planned Maint Kortrijk-[GEOGRAPHIC_DATA] A/C Unavailable" at bounding box center [525, 238] width 819 height 16
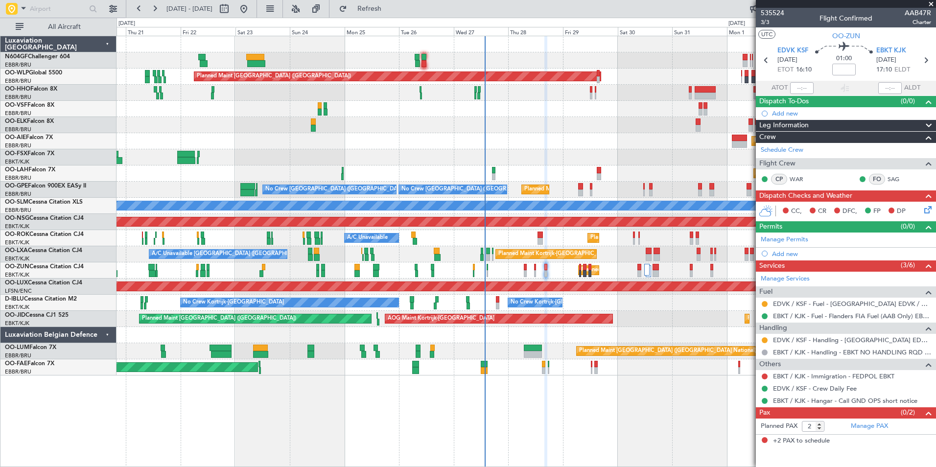
click at [501, 232] on div "Planned Maint Kortrijk-[GEOGRAPHIC_DATA] A/C Unavailable" at bounding box center [525, 238] width 819 height 16
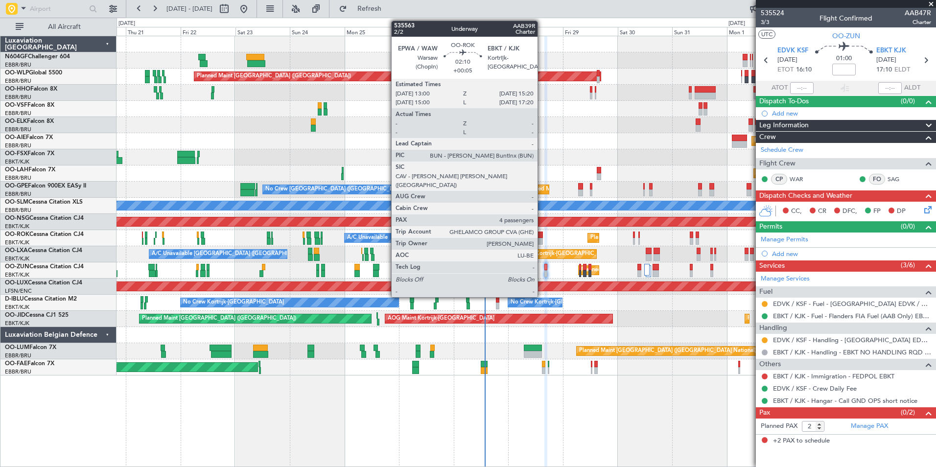
click at [542, 233] on div at bounding box center [539, 234] width 5 height 7
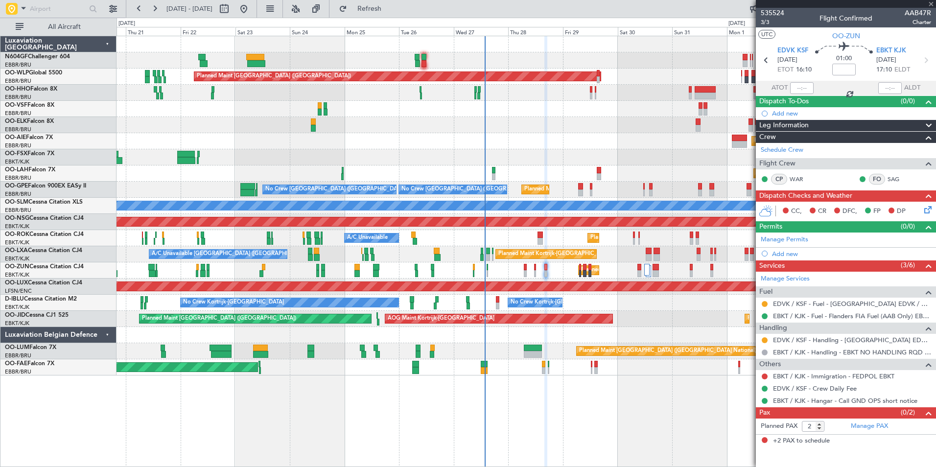
type input "+00:05"
type input "4"
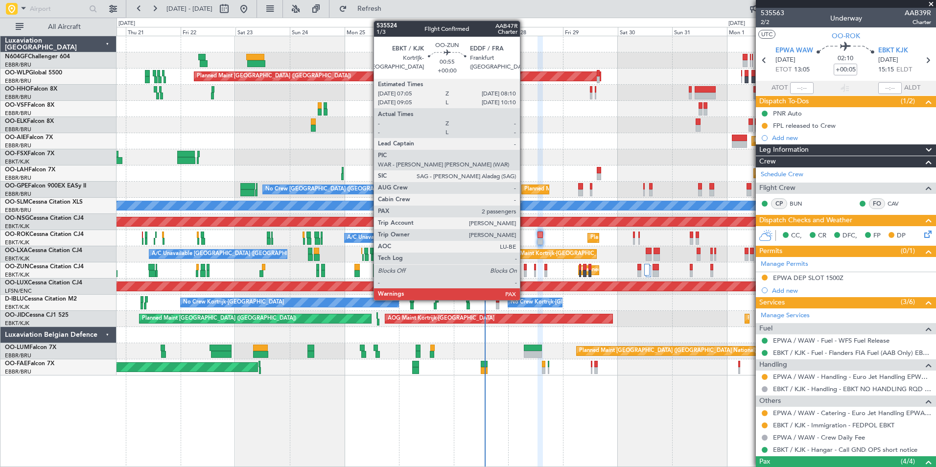
click at [524, 273] on div at bounding box center [525, 273] width 3 height 7
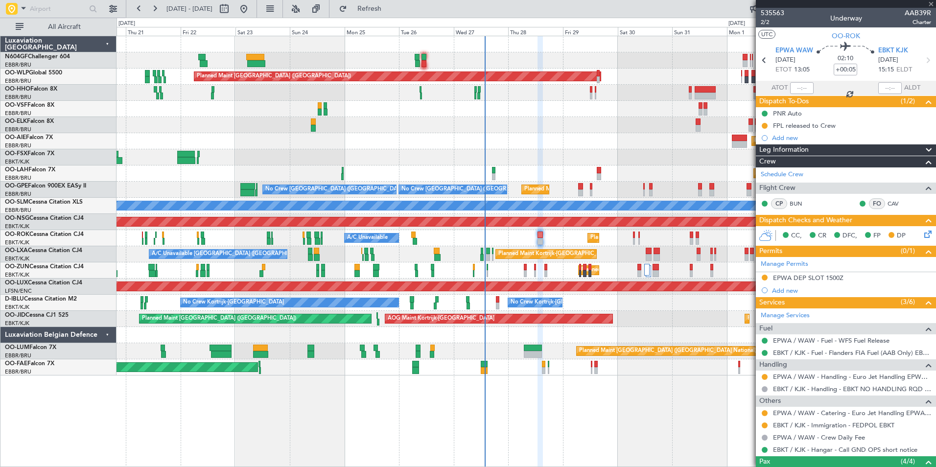
type input "2"
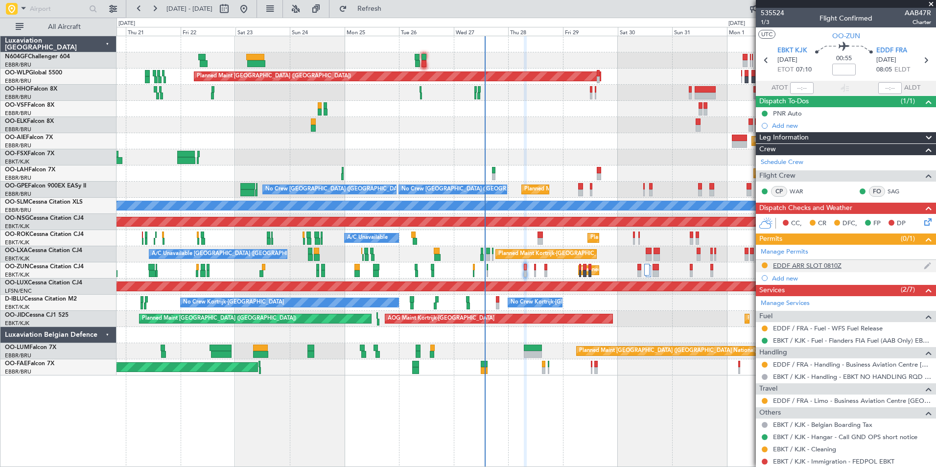
click at [832, 265] on div "EDDF ARR SLOT 0810Z" at bounding box center [807, 265] width 68 height 8
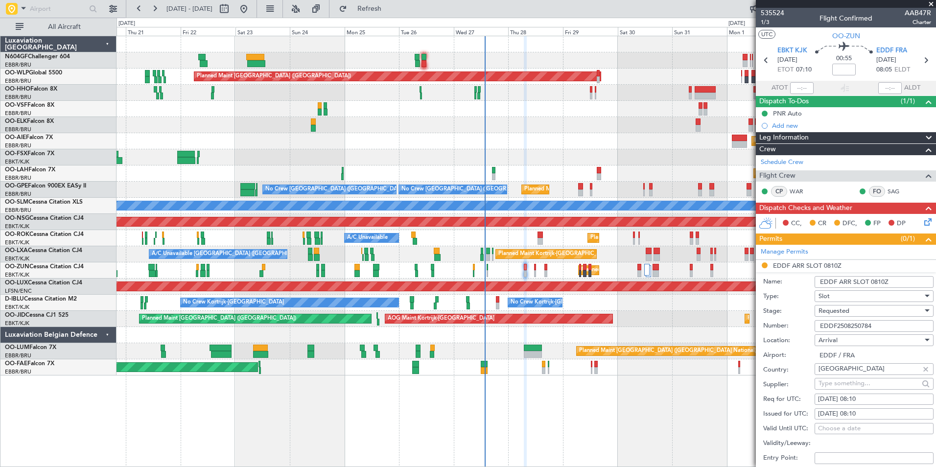
click at [874, 325] on input "EDDF2508250784" at bounding box center [873, 326] width 119 height 12
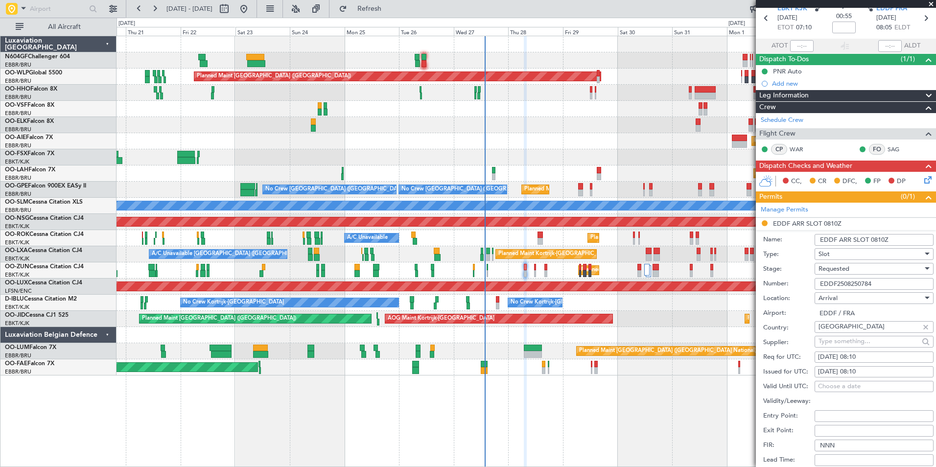
scroll to position [43, 0]
click at [858, 270] on div "Requested" at bounding box center [870, 268] width 104 height 15
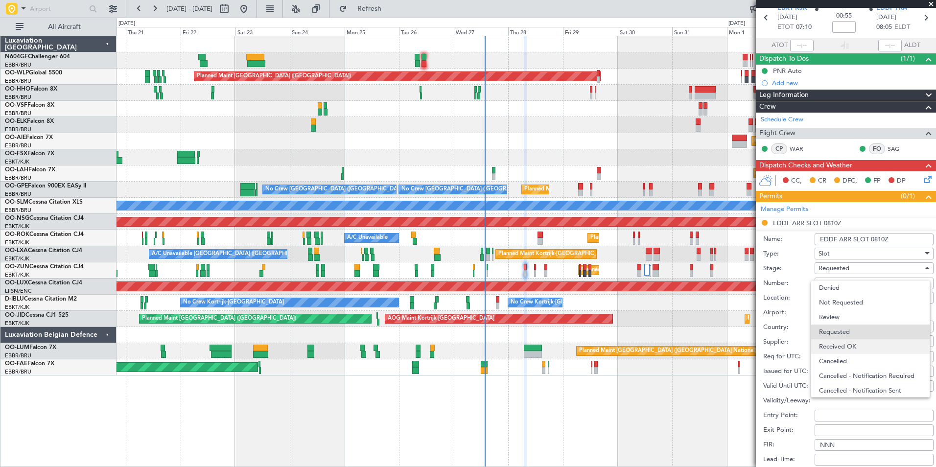
scroll to position [4, 0]
click at [847, 344] on span "Received OK" at bounding box center [870, 342] width 103 height 15
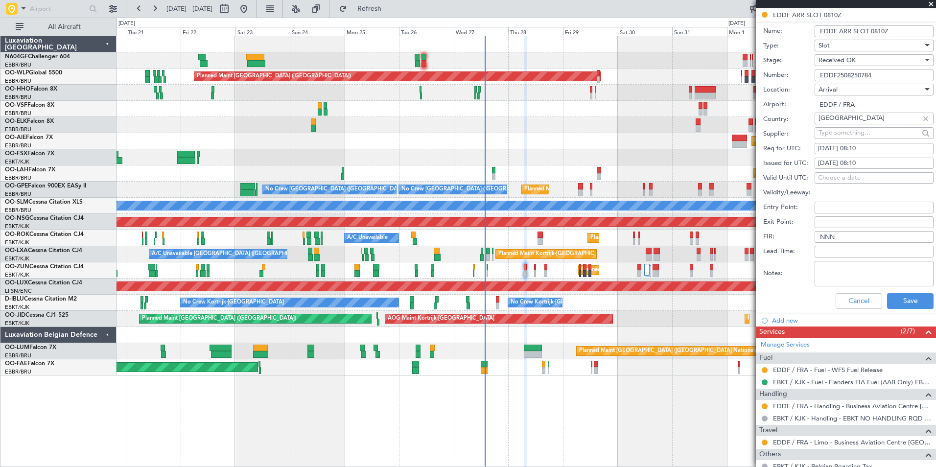
scroll to position [262, 0]
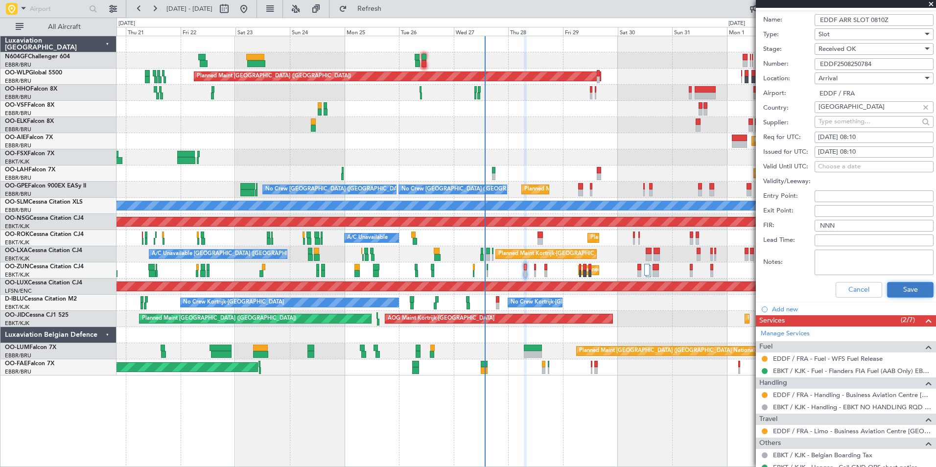
click at [897, 292] on button "Save" at bounding box center [910, 290] width 46 height 16
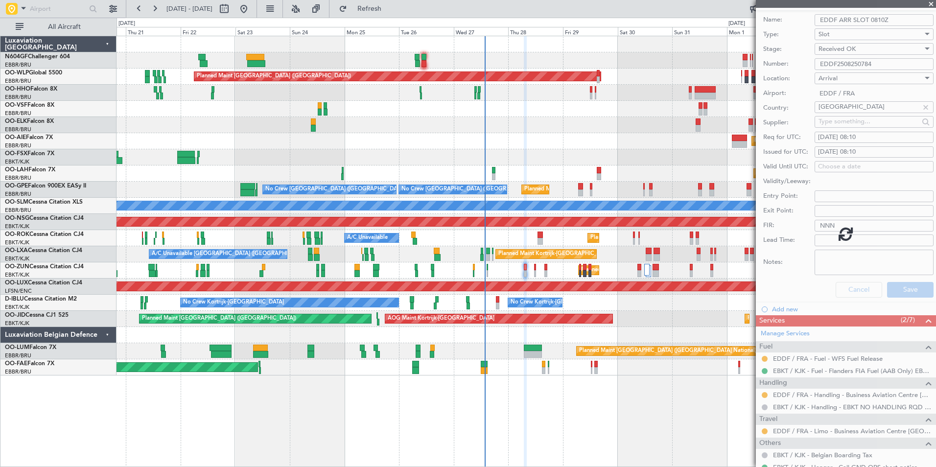
click at [767, 398] on div at bounding box center [845, 233] width 180 height 467
click at [766, 397] on div at bounding box center [845, 233] width 180 height 467
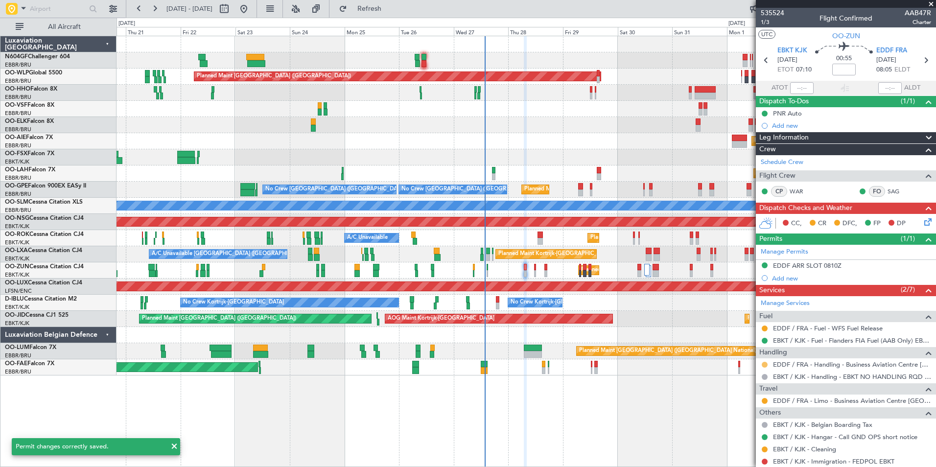
click at [765, 365] on button at bounding box center [764, 365] width 6 height 6
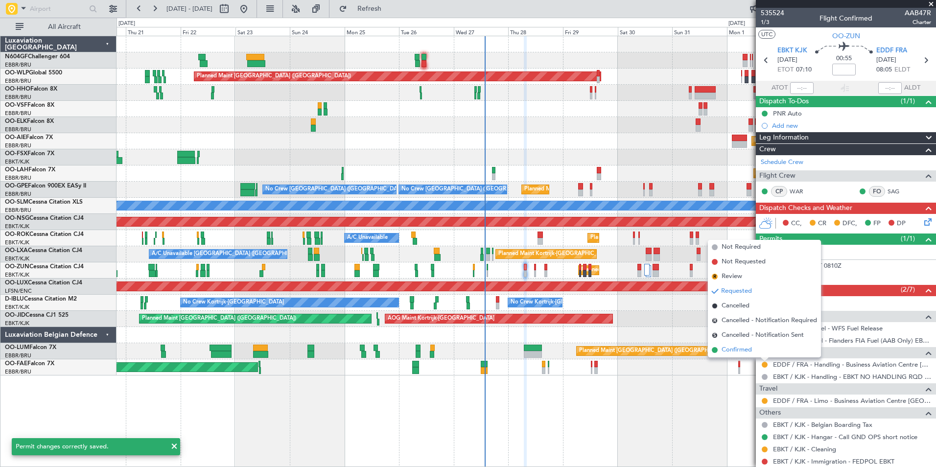
click at [757, 351] on li "Confirmed" at bounding box center [764, 349] width 113 height 15
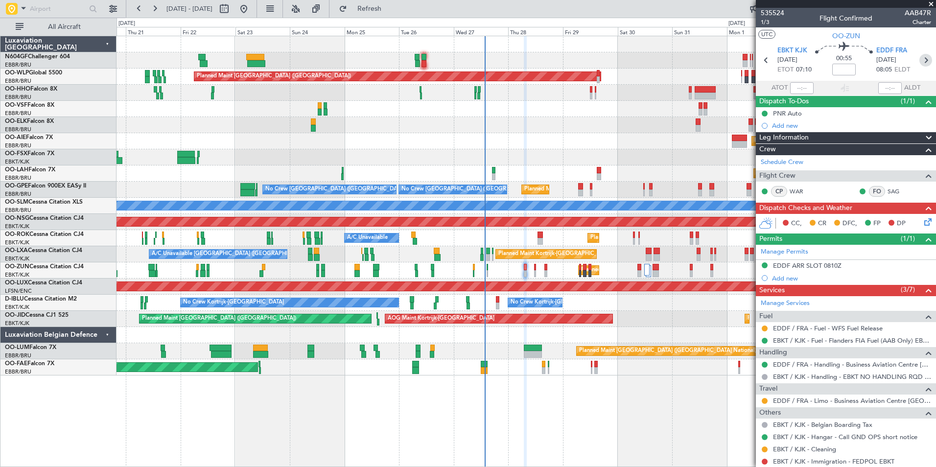
click at [920, 62] on icon at bounding box center [925, 60] width 13 height 13
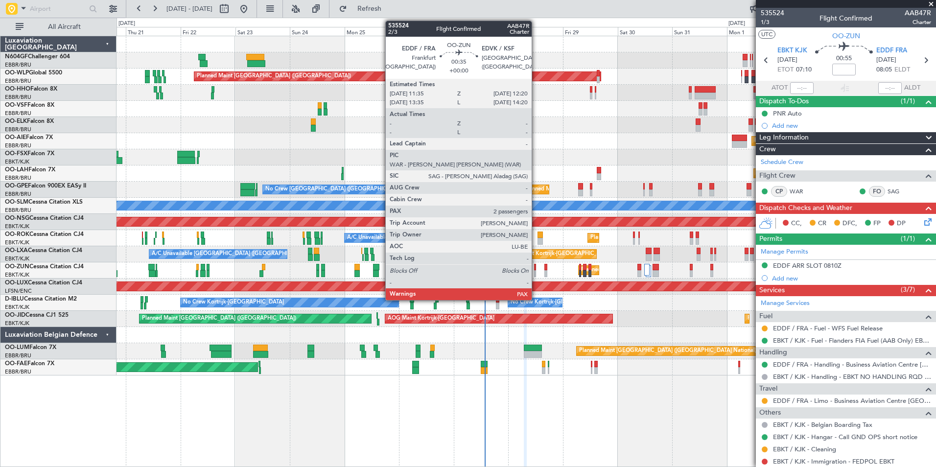
click at [536, 267] on div at bounding box center [535, 267] width 2 height 7
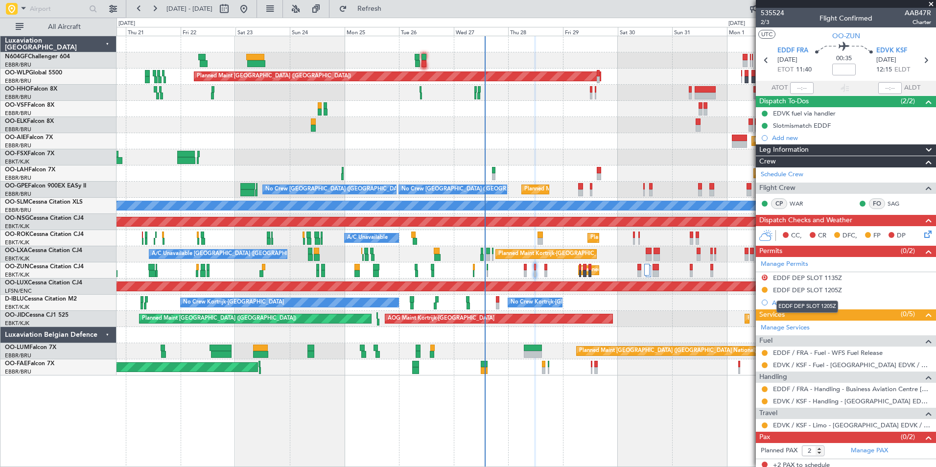
click at [814, 288] on div "EDDF DEP SLOT 1205Z" at bounding box center [807, 290] width 69 height 8
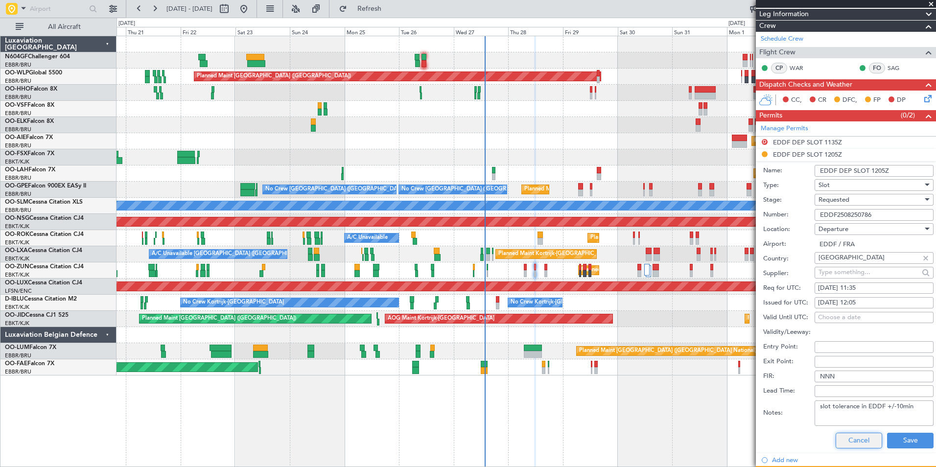
click at [842, 435] on button "Cancel" at bounding box center [858, 441] width 46 height 16
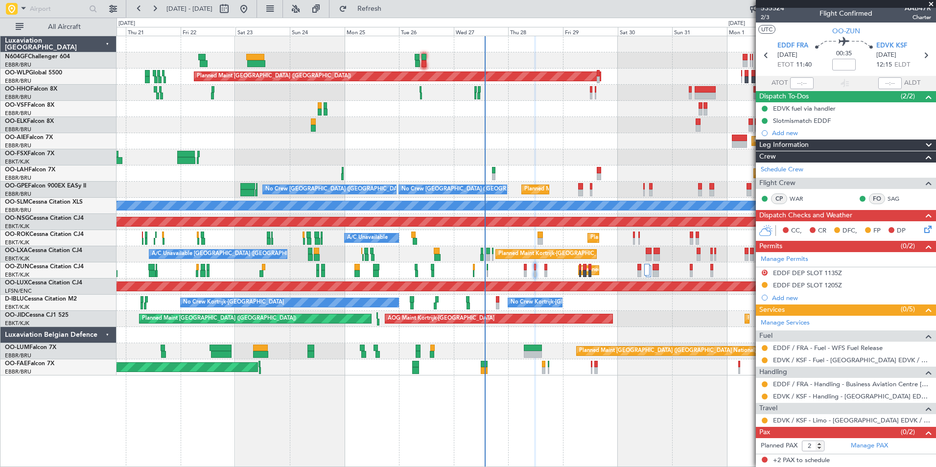
scroll to position [4, 0]
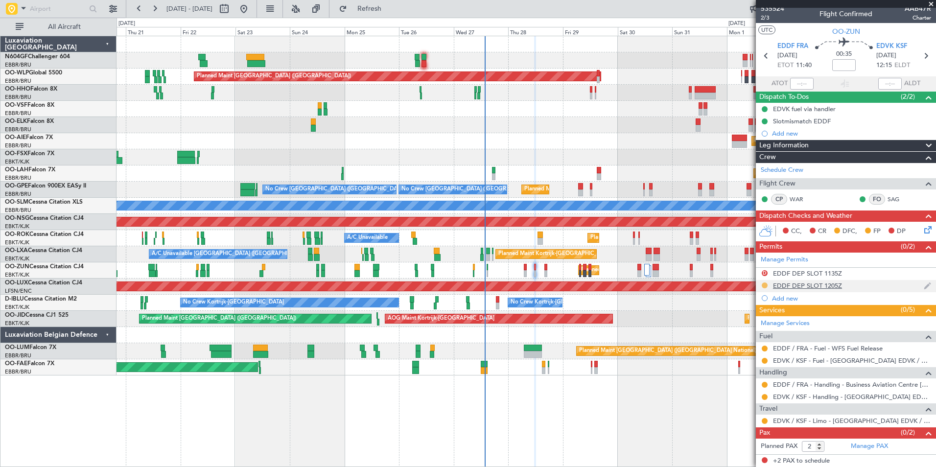
click at [762, 287] on button at bounding box center [764, 285] width 6 height 6
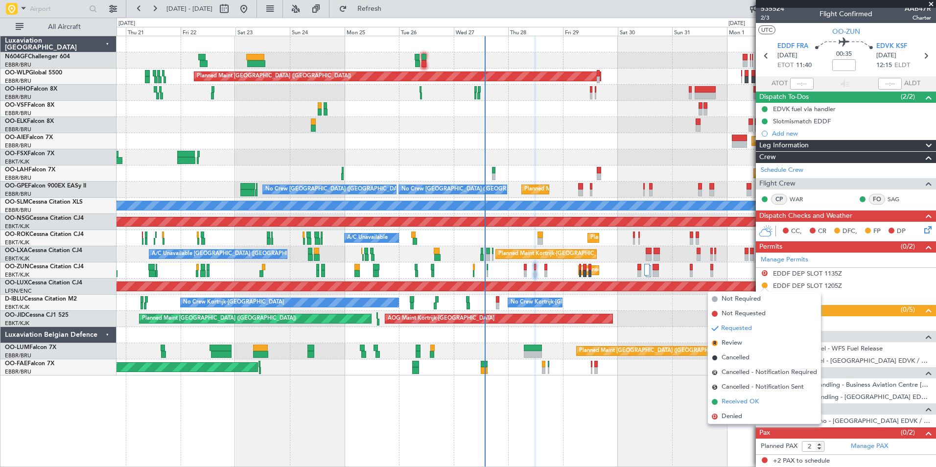
click at [745, 397] on span "Received OK" at bounding box center [739, 402] width 37 height 10
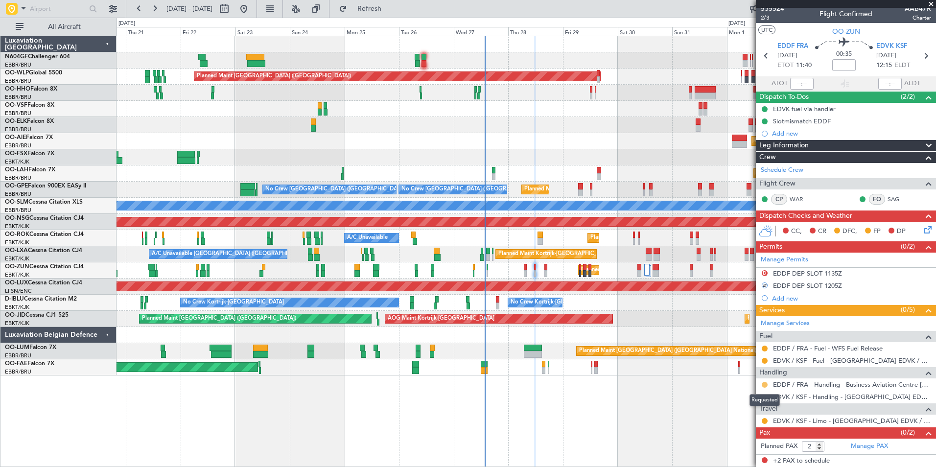
click at [764, 384] on button at bounding box center [764, 385] width 6 height 6
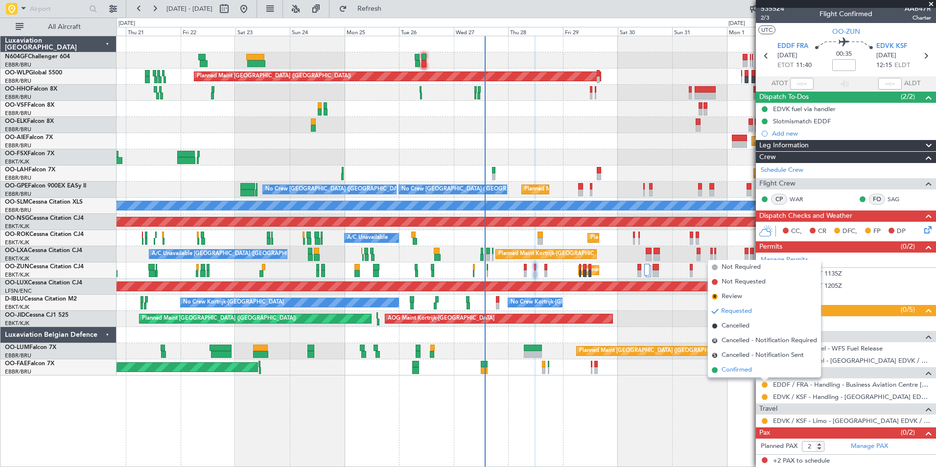
click at [766, 368] on li "Confirmed" at bounding box center [764, 370] width 113 height 15
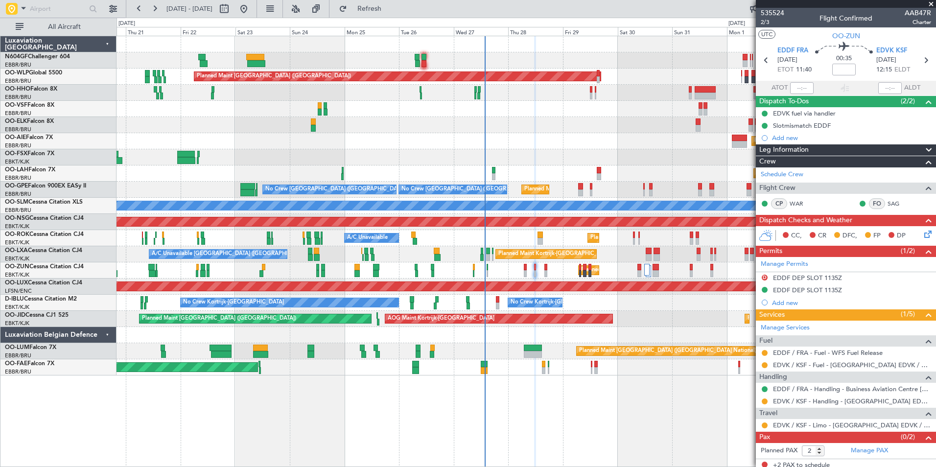
scroll to position [4, 0]
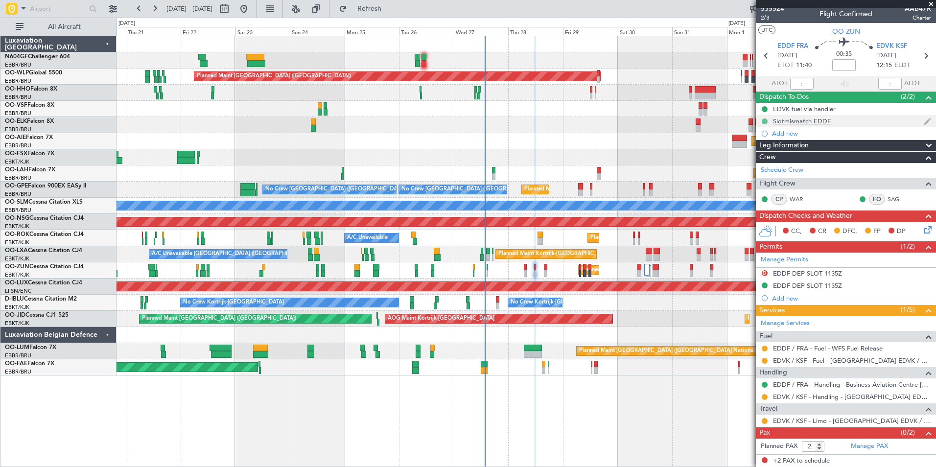
click at [764, 120] on button at bounding box center [764, 121] width 6 height 6
click at [758, 153] on span "In Progress" at bounding box center [768, 150] width 33 height 10
click at [766, 398] on button at bounding box center [764, 397] width 6 height 6
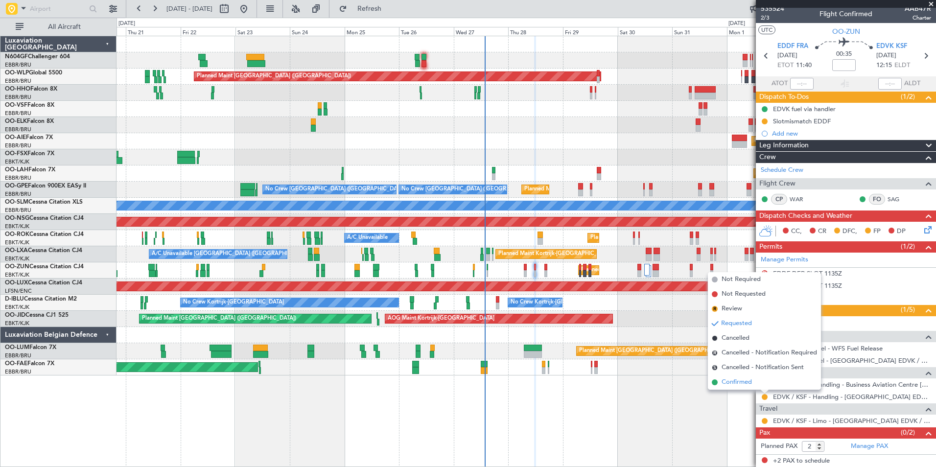
click at [750, 383] on span "Confirmed" at bounding box center [736, 382] width 30 height 10
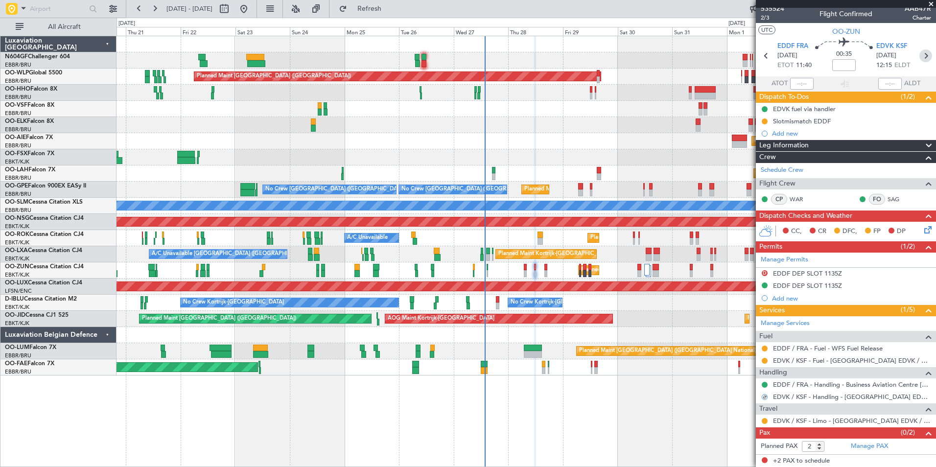
click at [919, 57] on icon at bounding box center [925, 55] width 13 height 13
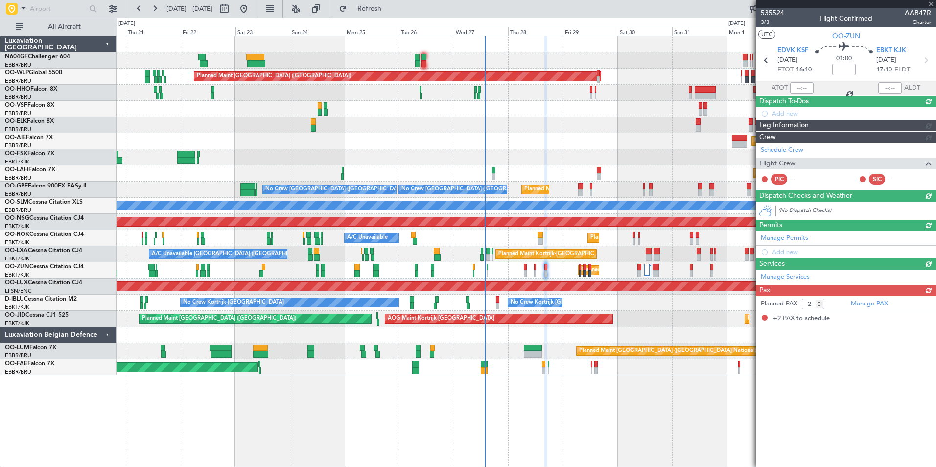
scroll to position [0, 0]
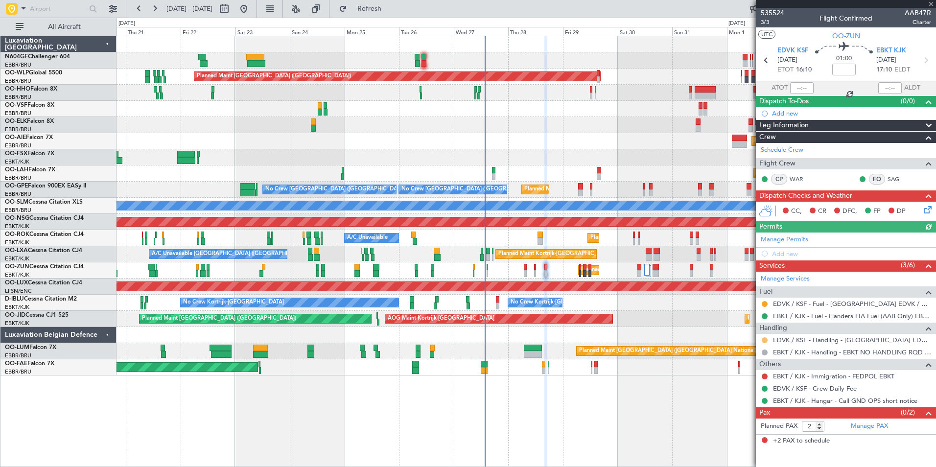
click at [765, 340] on button at bounding box center [764, 340] width 6 height 6
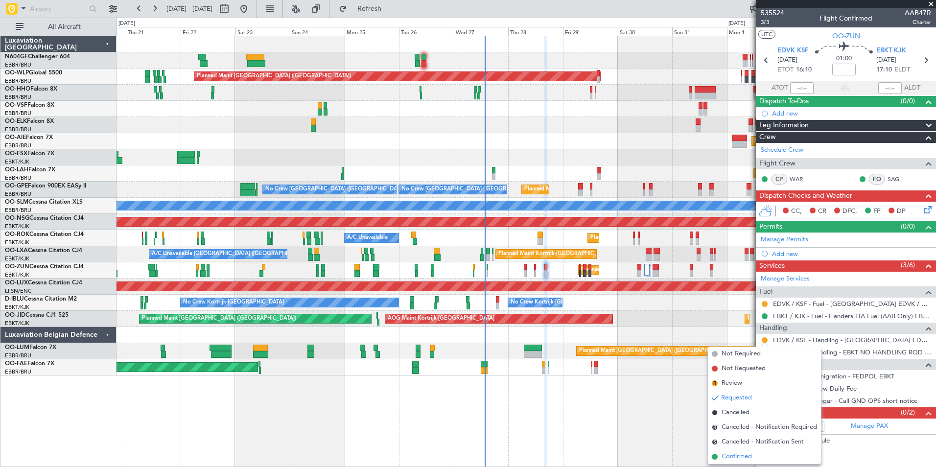
click at [734, 456] on span "Confirmed" at bounding box center [736, 457] width 30 height 10
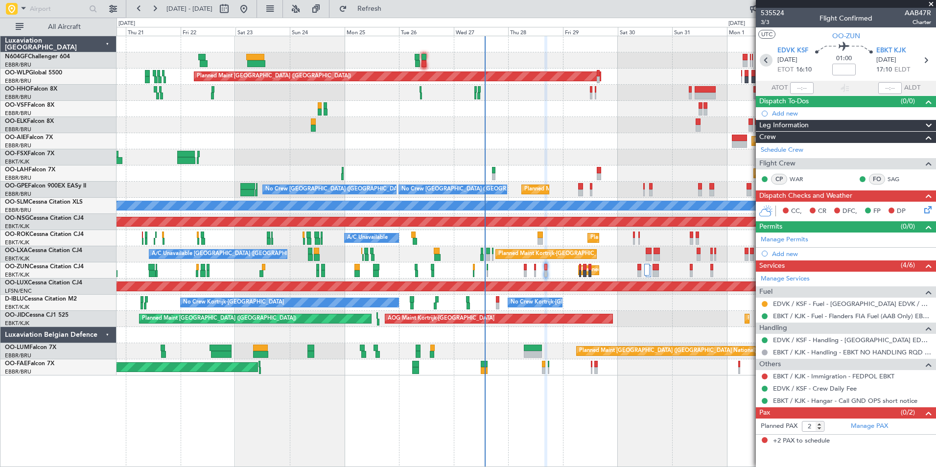
click at [765, 58] on icon at bounding box center [765, 60] width 13 height 13
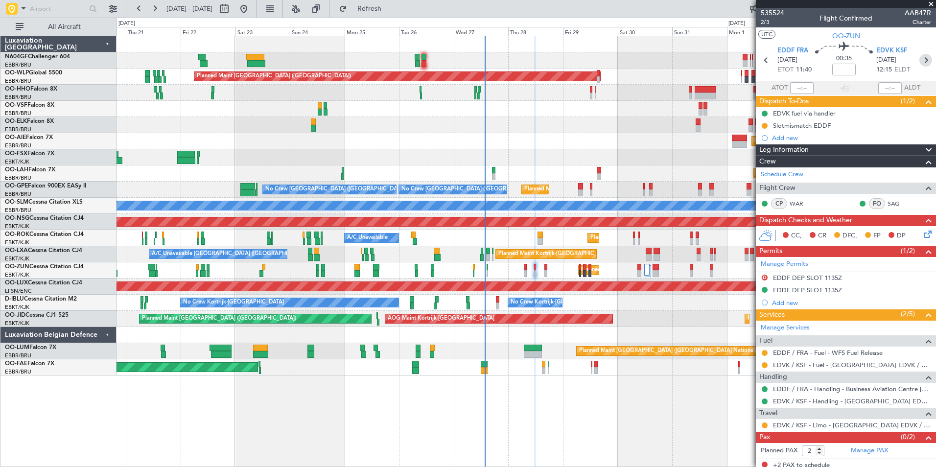
click at [919, 63] on icon at bounding box center [925, 60] width 13 height 13
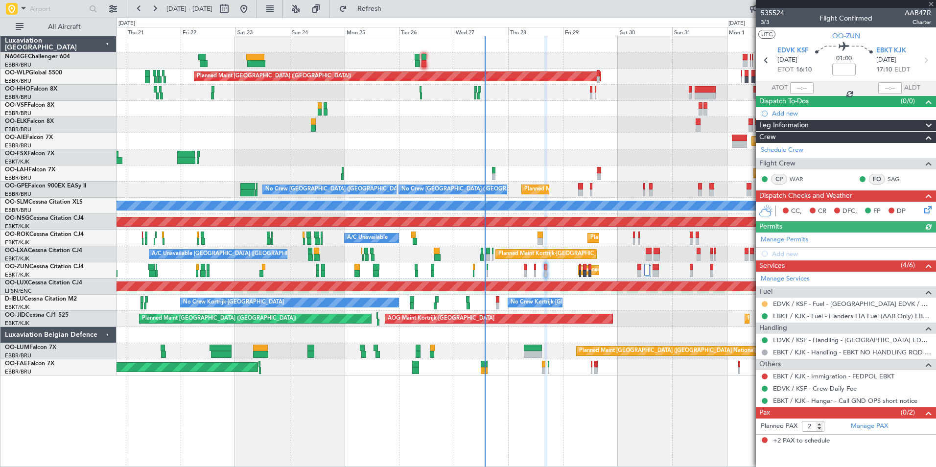
click at [765, 305] on button at bounding box center [764, 304] width 6 height 6
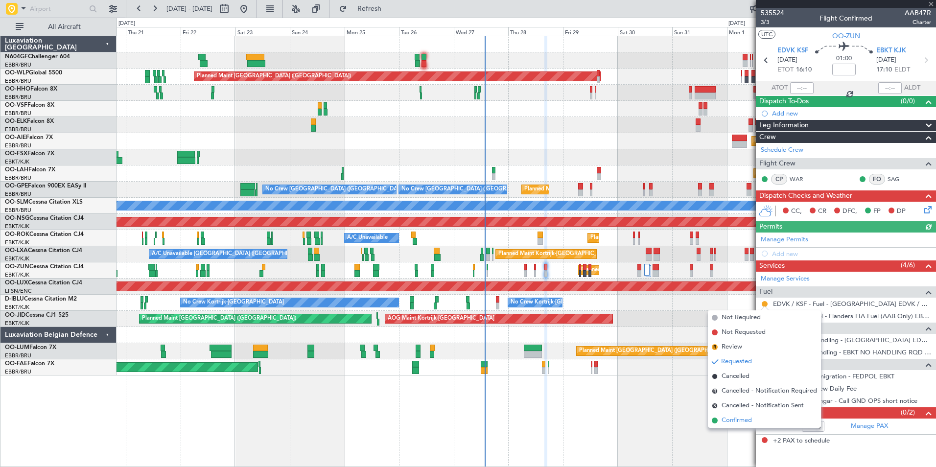
click at [737, 419] on span "Confirmed" at bounding box center [736, 420] width 30 height 10
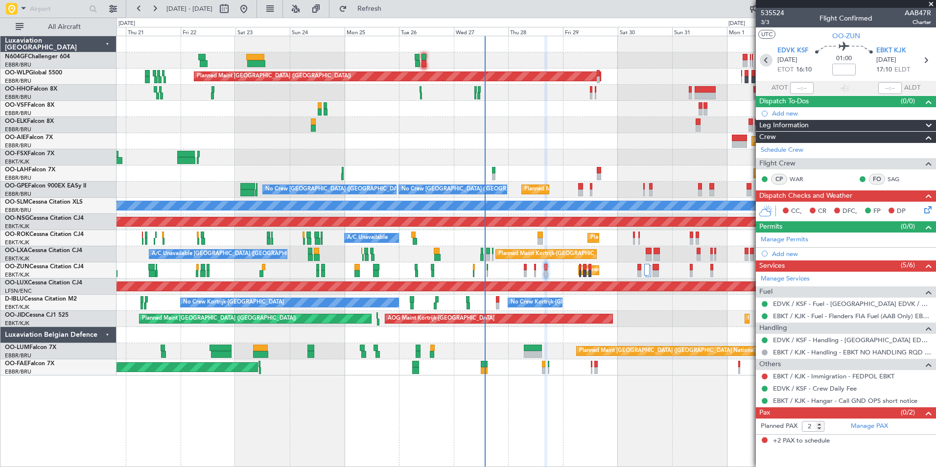
click at [765, 63] on icon at bounding box center [765, 60] width 13 height 13
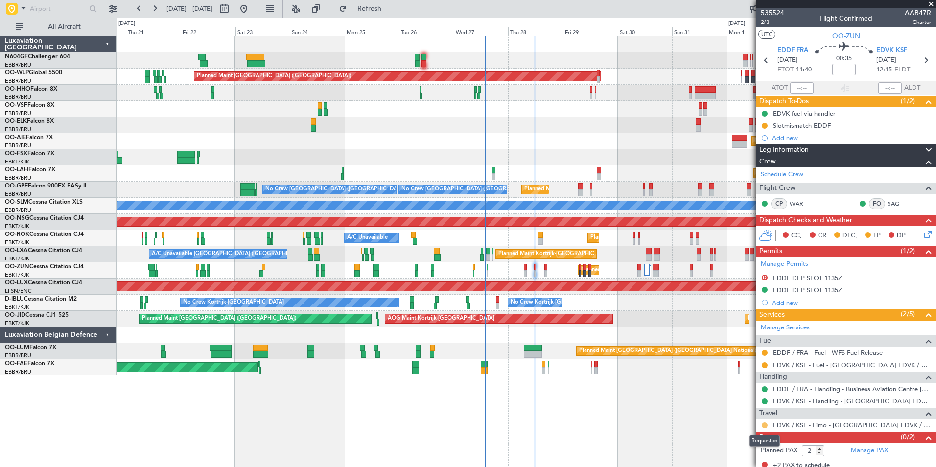
click at [764, 426] on button at bounding box center [764, 425] width 6 height 6
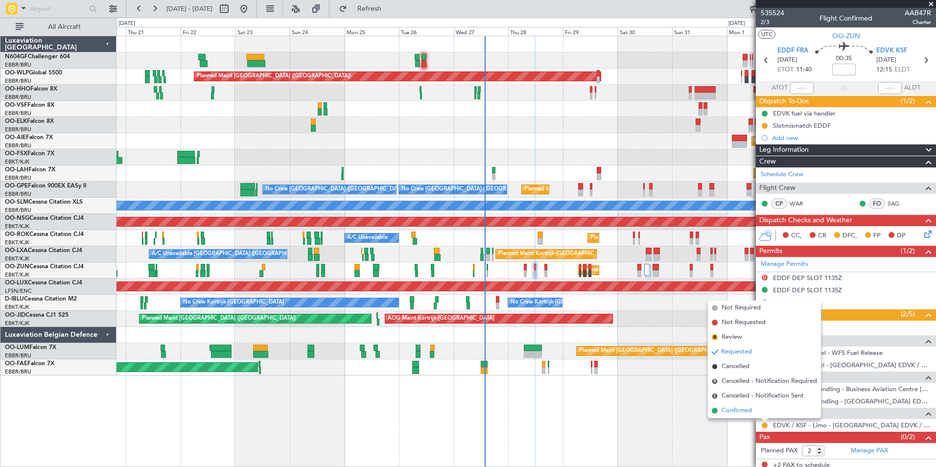
click at [762, 412] on li "Confirmed" at bounding box center [764, 410] width 113 height 15
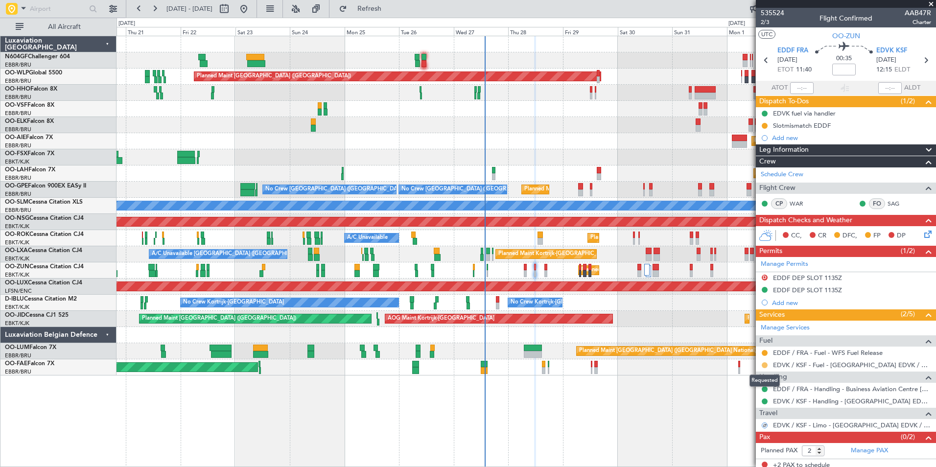
click at [764, 363] on button at bounding box center [764, 365] width 6 height 6
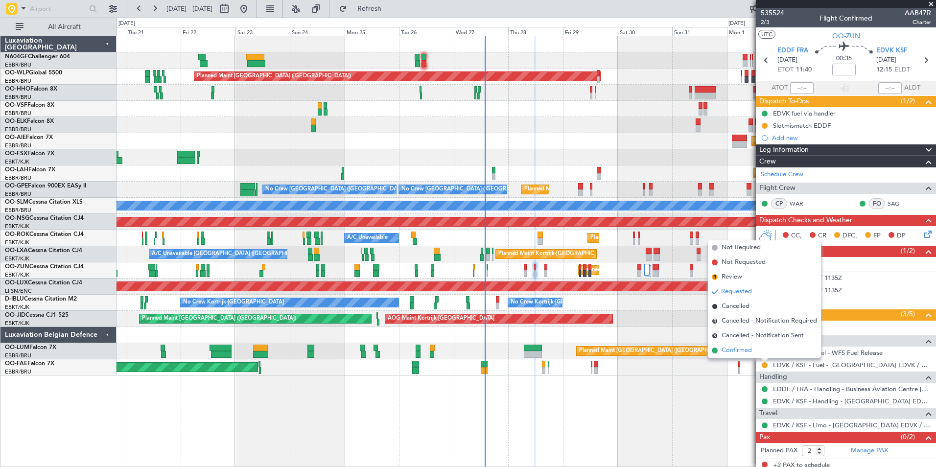
click at [761, 351] on li "Confirmed" at bounding box center [764, 350] width 113 height 15
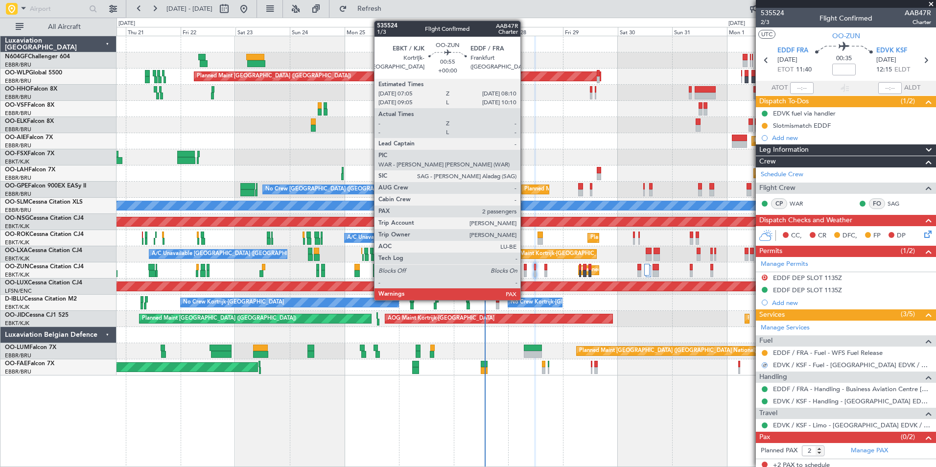
click at [525, 274] on div at bounding box center [525, 273] width 3 height 7
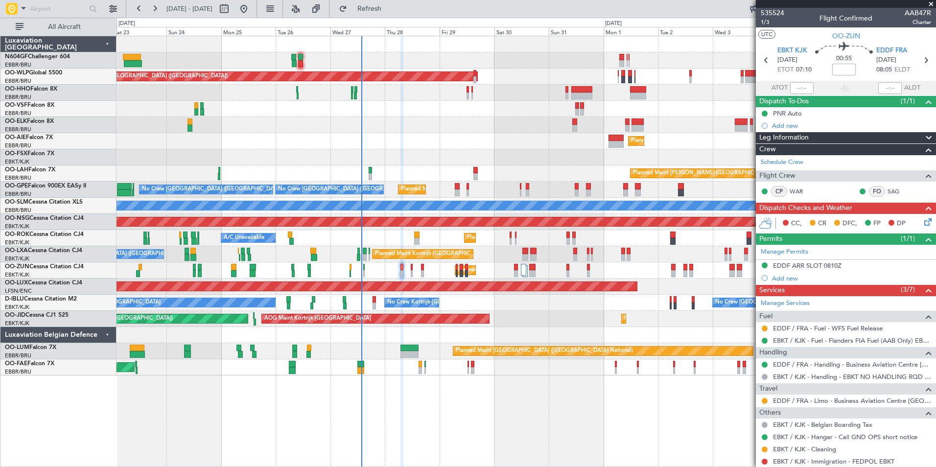
click at [434, 145] on div "Planned Maint [GEOGRAPHIC_DATA] ([GEOGRAPHIC_DATA])" at bounding box center [525, 141] width 819 height 16
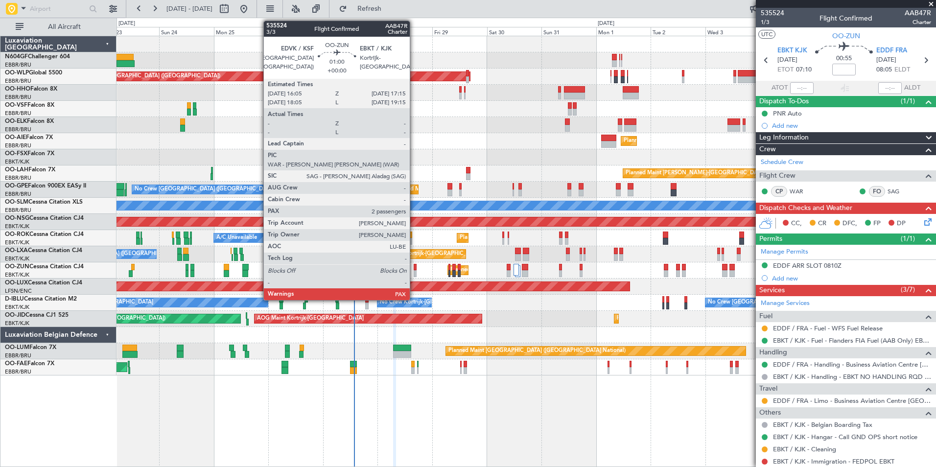
click at [414, 272] on div at bounding box center [414, 273] width 3 height 7
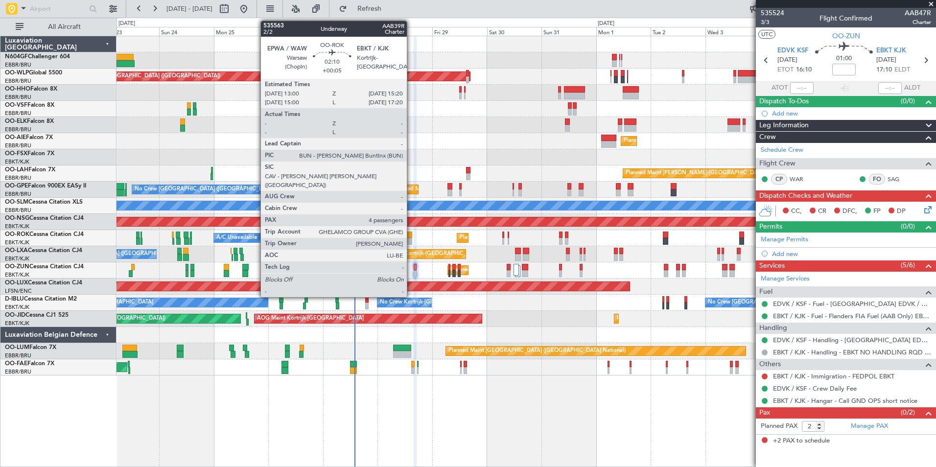
click at [411, 233] on div at bounding box center [409, 234] width 5 height 7
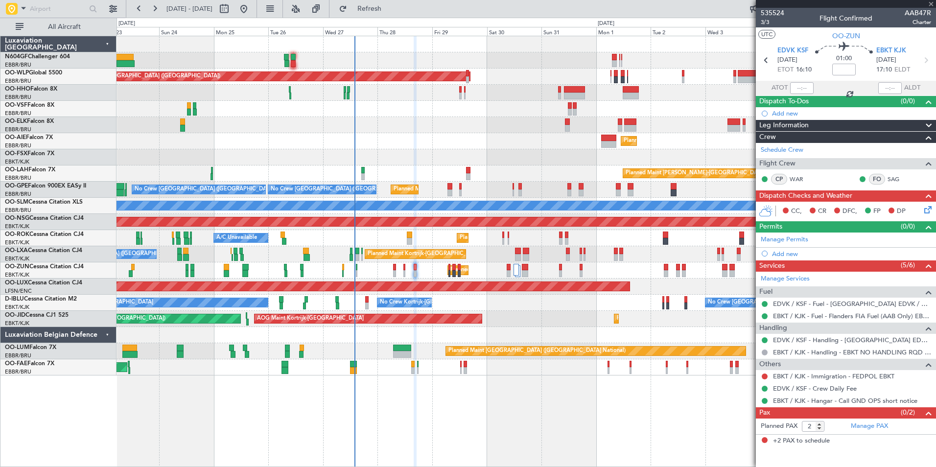
type input "+00:05"
type input "4"
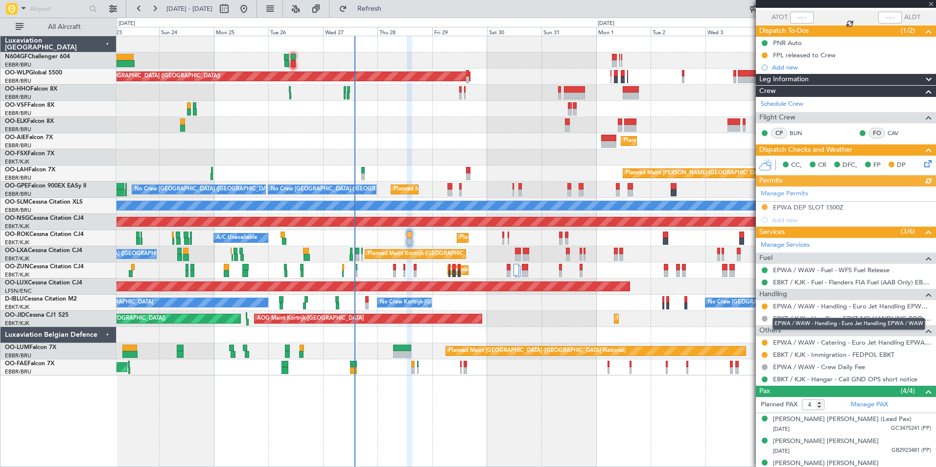
scroll to position [71, 0]
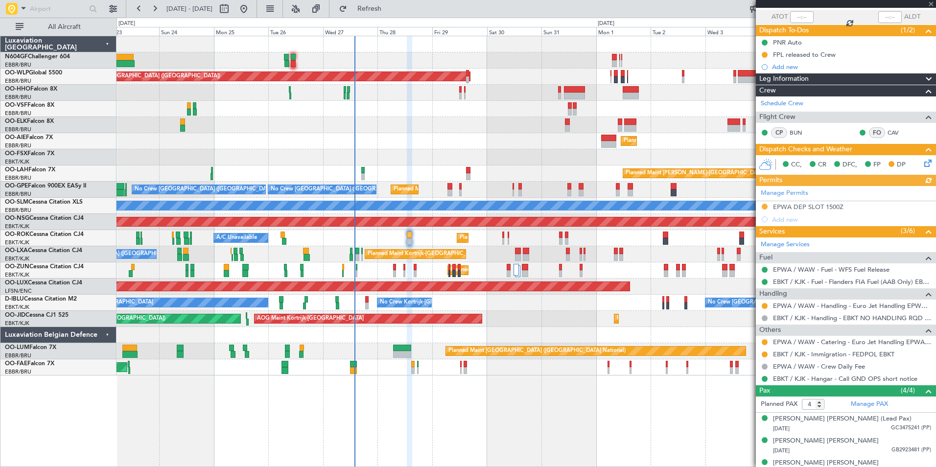
click at [922, 161] on icon at bounding box center [926, 162] width 8 height 8
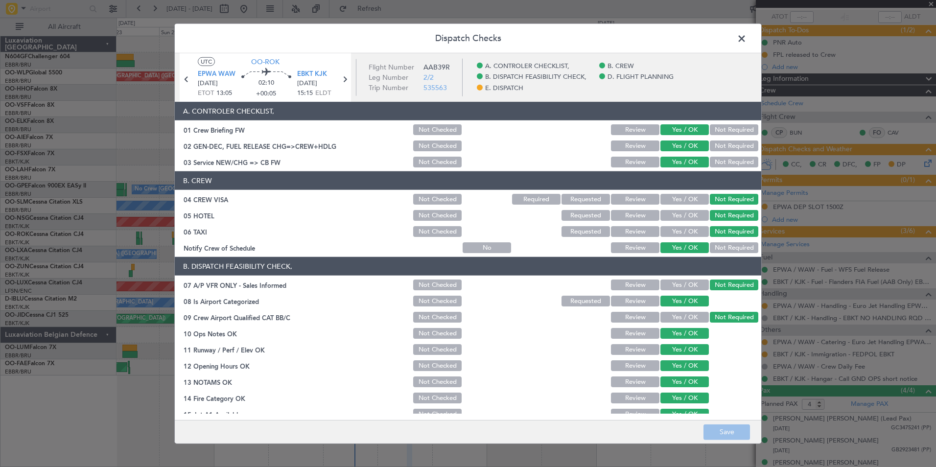
scroll to position [181, 0]
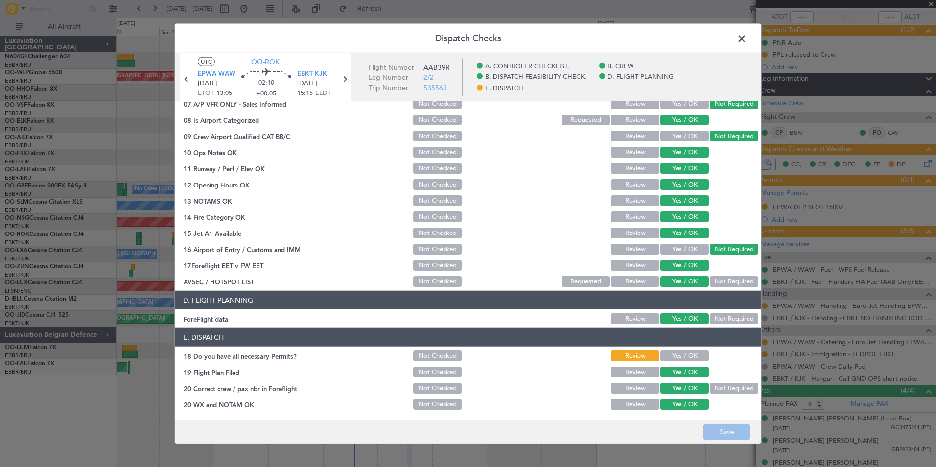
click at [746, 38] on span at bounding box center [746, 41] width 0 height 20
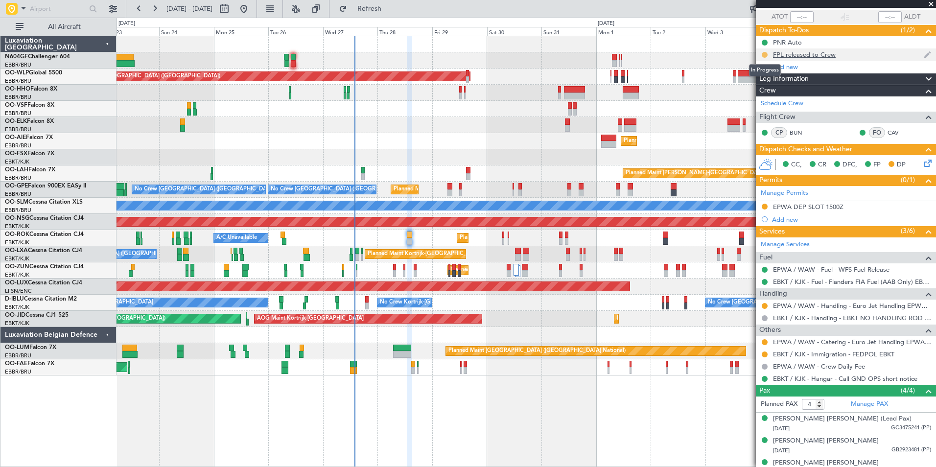
click at [766, 54] on button at bounding box center [764, 55] width 6 height 6
click at [766, 99] on span "Completed" at bounding box center [768, 98] width 32 height 10
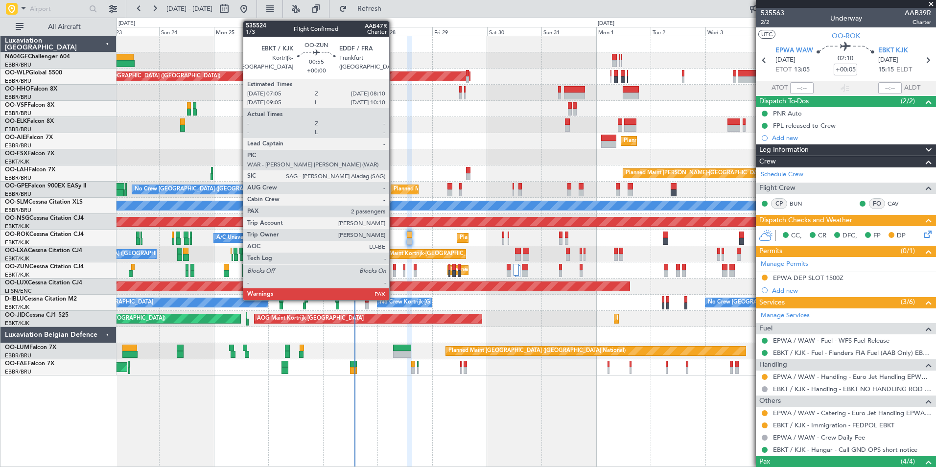
click at [394, 271] on div at bounding box center [394, 273] width 3 height 7
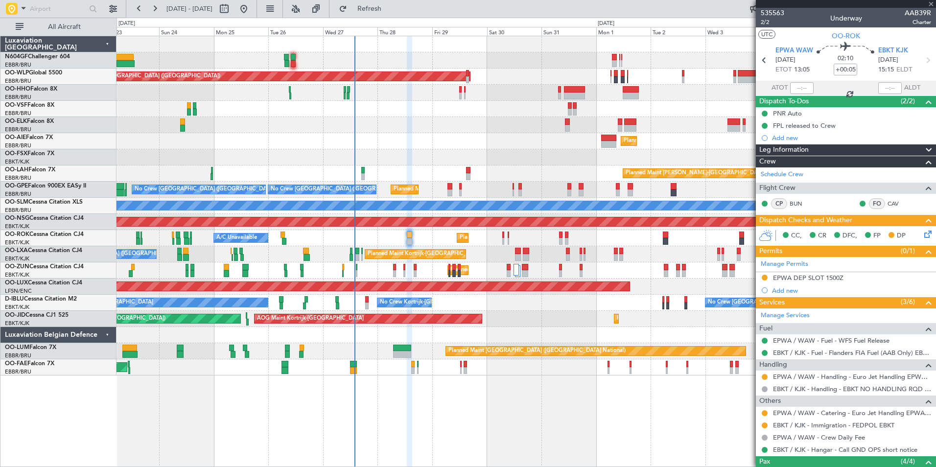
type input "2"
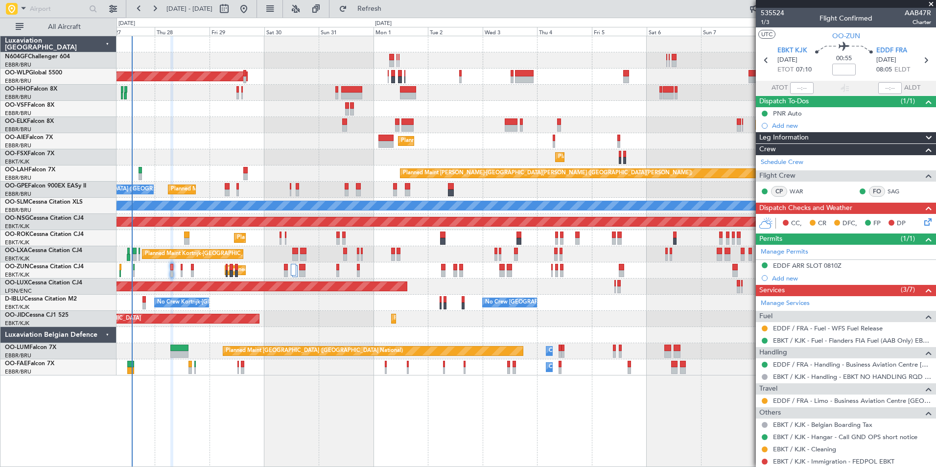
click at [258, 237] on div "Planned Maint Berlin (Brandenburg) Planned Maint Kortrijk-Wevelgem Planned Main…" at bounding box center [525, 205] width 819 height 339
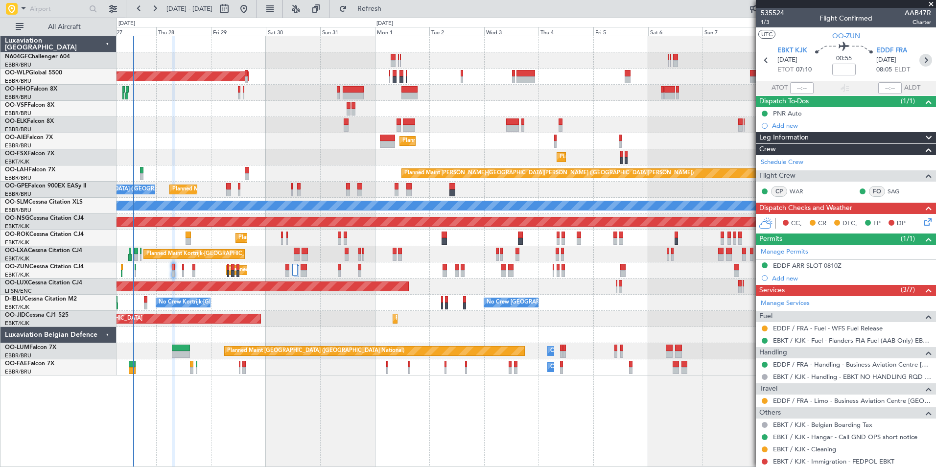
click at [919, 59] on icon at bounding box center [925, 60] width 13 height 13
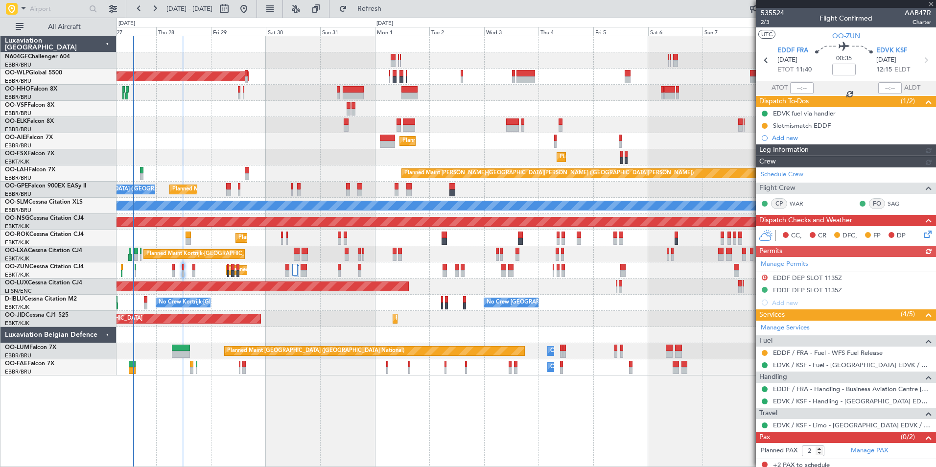
click at [827, 286] on div "Manage Permits D EDDF DEP SLOT 1135Z EDDF DEP SLOT 1135Z Add new" at bounding box center [845, 283] width 180 height 52
click at [811, 289] on div "Manage Permits D EDDF DEP SLOT 1135Z EDDF DEP SLOT 1135Z Add new" at bounding box center [845, 283] width 180 height 52
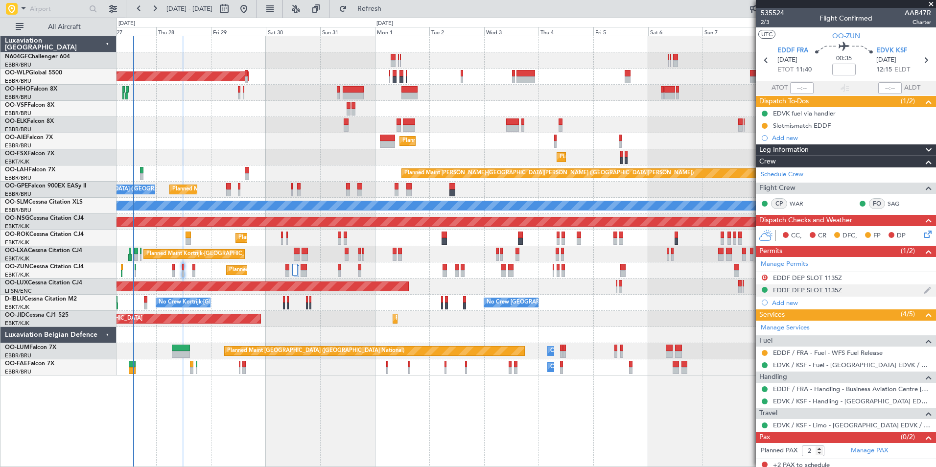
click at [833, 292] on div "EDDF DEP SLOT 1135Z" at bounding box center [807, 290] width 69 height 8
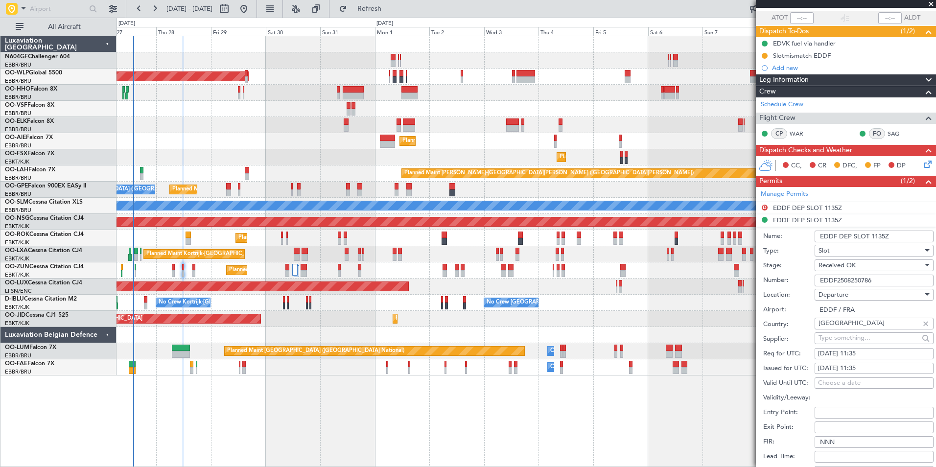
scroll to position [74, 0]
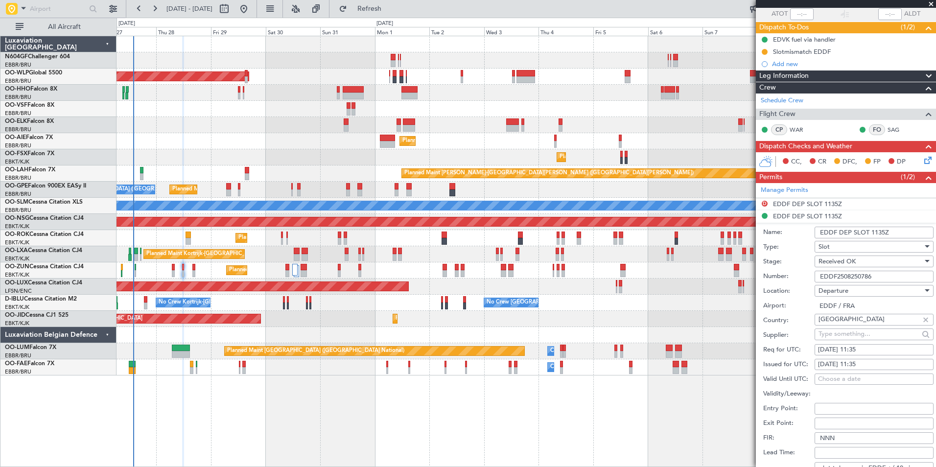
click at [884, 365] on div "28/08/2025 11:35" at bounding box center [874, 365] width 112 height 10
select select "8"
select select "2025"
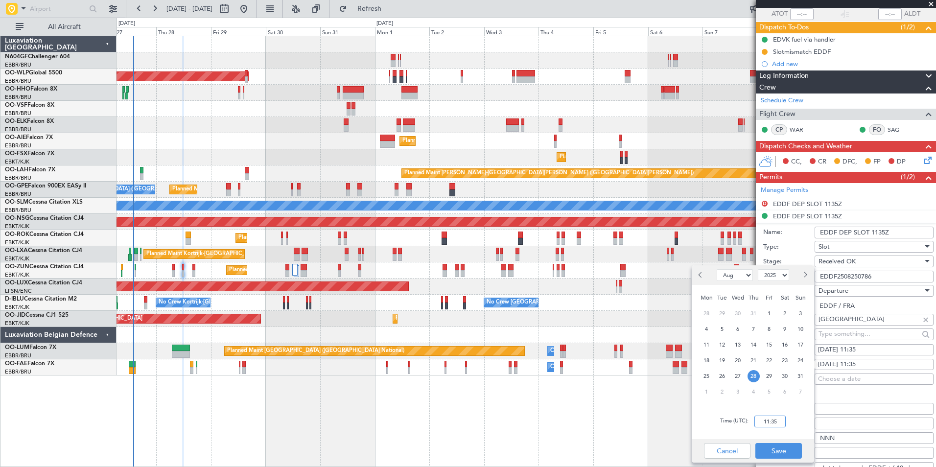
click at [780, 418] on input "11:35" at bounding box center [769, 421] width 31 height 12
type input "12:05"
click at [793, 452] on button "Save" at bounding box center [778, 451] width 46 height 16
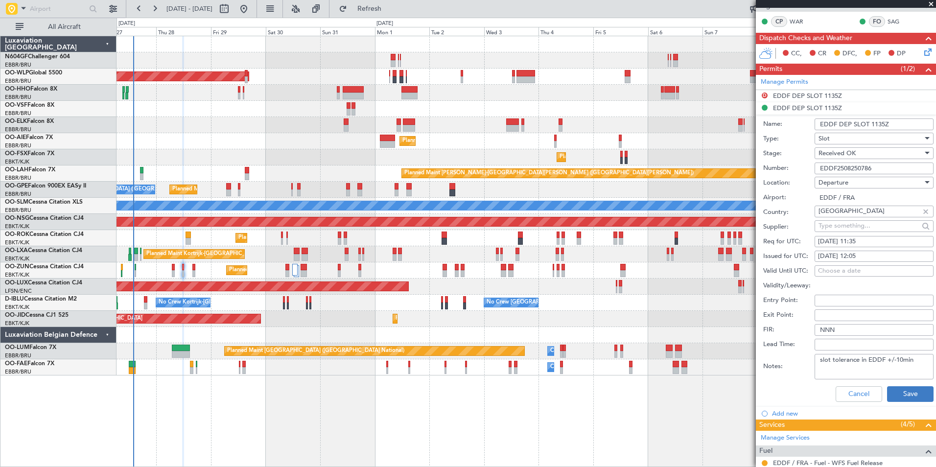
scroll to position [183, 0]
click at [916, 396] on button "Save" at bounding box center [910, 394] width 46 height 16
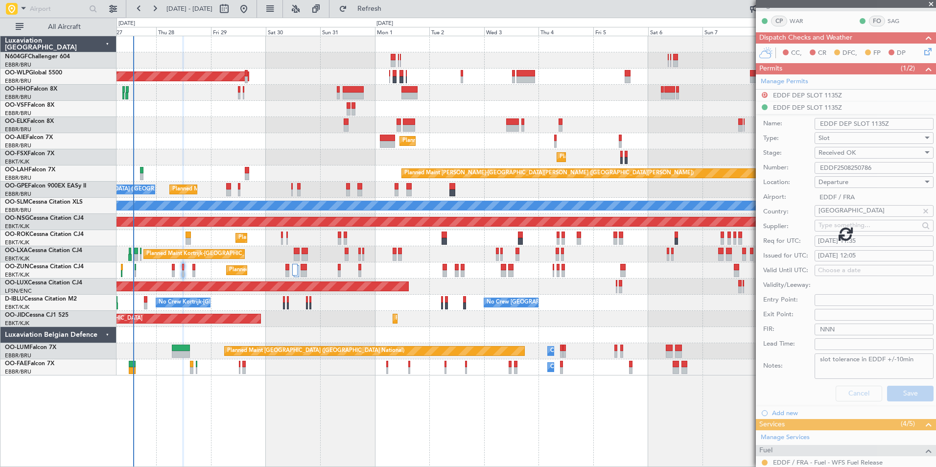
scroll to position [4, 0]
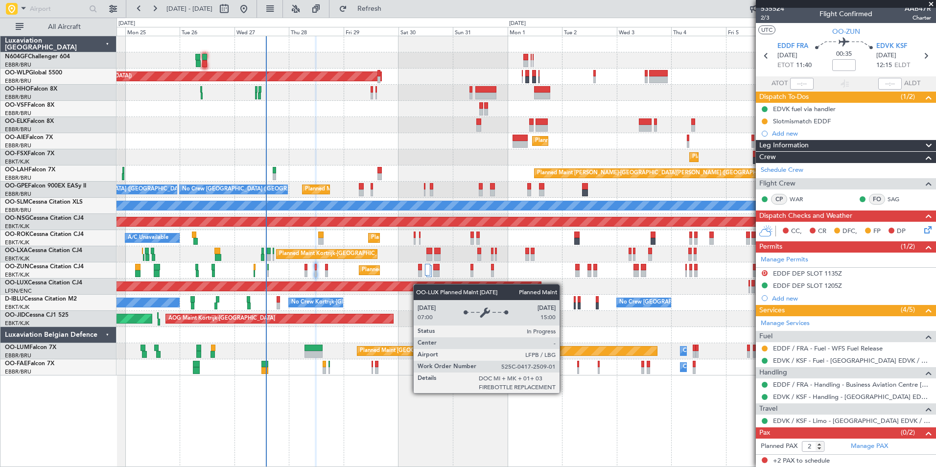
click at [434, 286] on div "Planned Maint Berlin (Brandenburg) Planned Maint Kortrijk-Wevelgem Planned Main…" at bounding box center [525, 205] width 819 height 339
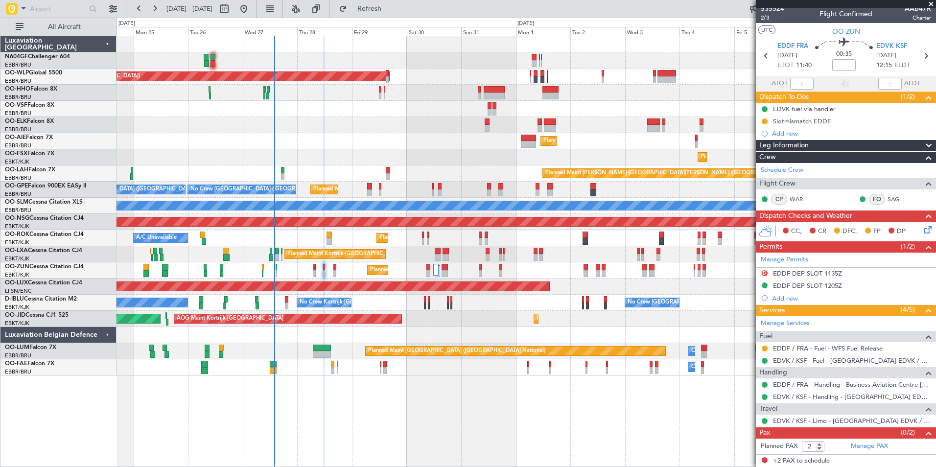
click at [310, 243] on div "Planned Maint Kortrijk-Wevelgem A/C Unavailable" at bounding box center [525, 238] width 819 height 16
click at [278, 237] on div "Planned Maint Kortrijk-Wevelgem A/C Unavailable" at bounding box center [525, 238] width 819 height 16
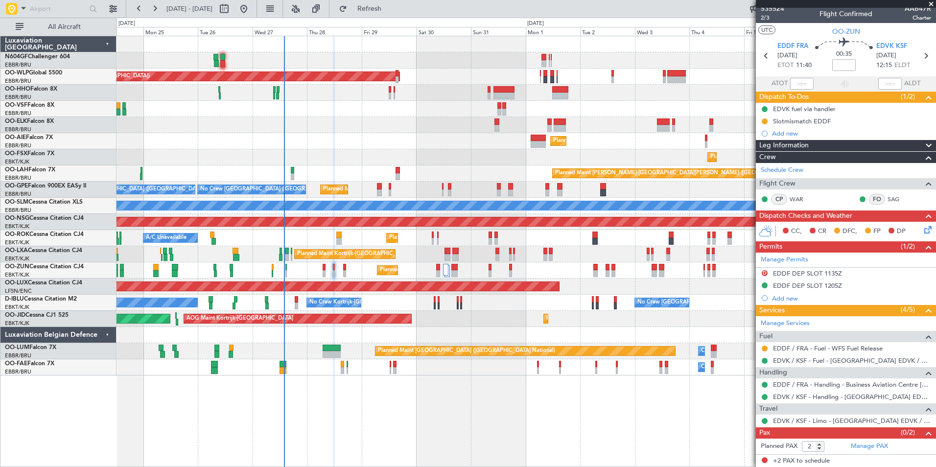
click at [303, 240] on div "Planned Maint Kortrijk-Wevelgem A/C Unavailable" at bounding box center [525, 238] width 819 height 16
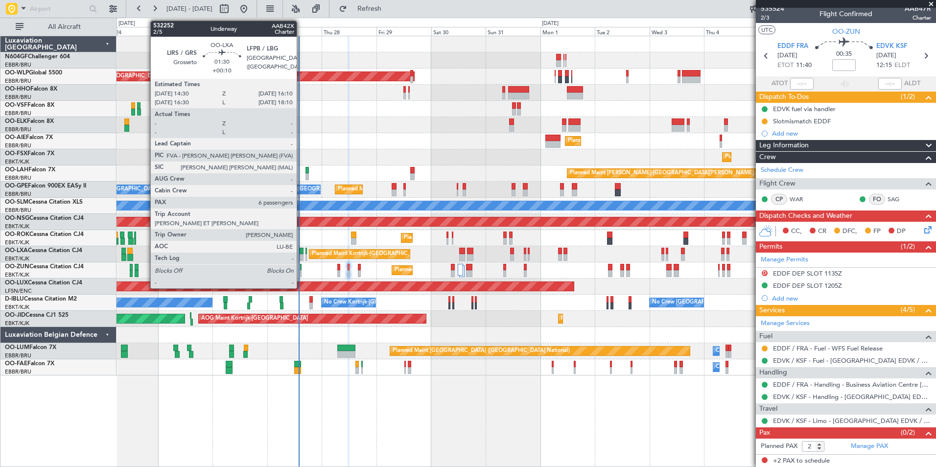
click at [312, 274] on div "Planned Maint Kortrijk-[GEOGRAPHIC_DATA]" at bounding box center [525, 270] width 819 height 16
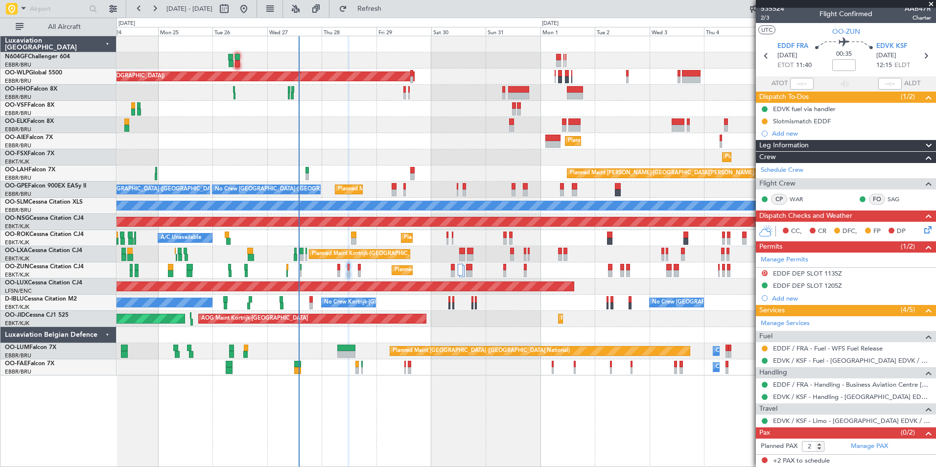
click at [304, 256] on div "Planned Maint Kortrijk-Wevelgem A/C Unavailable Brussels (Brussels National) Pl…" at bounding box center [525, 254] width 819 height 16
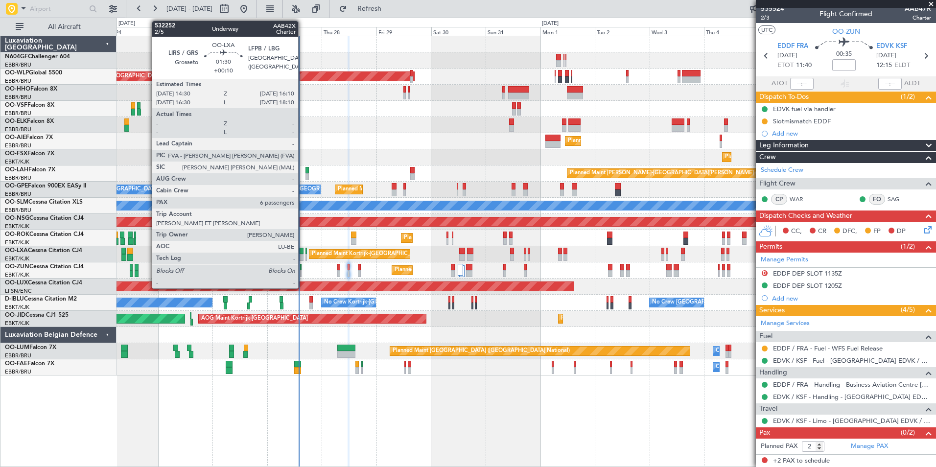
click at [302, 256] on div at bounding box center [301, 257] width 4 height 7
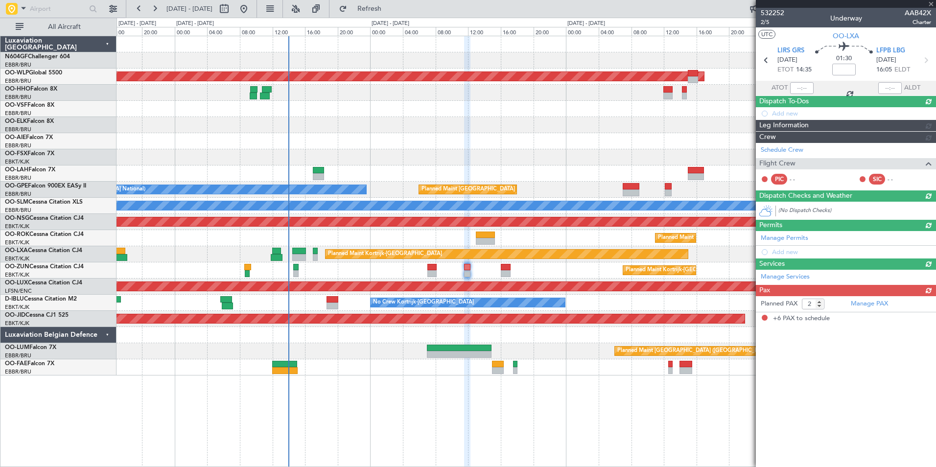
type input "+00:10"
type input "6"
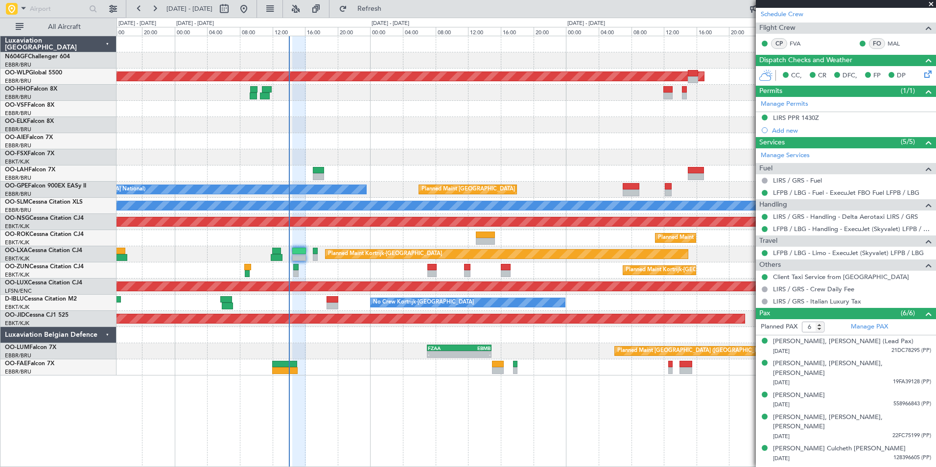
scroll to position [0, 0]
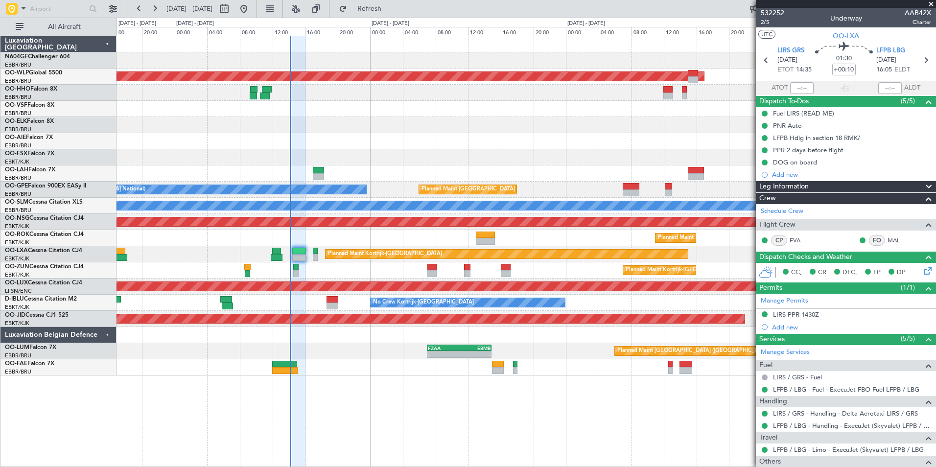
click at [469, 150] on div "Planned Maint Berlin (Brandenburg) - - LIEO 10:00 Z KTEB 19:15 Z Planned Maint …" at bounding box center [525, 205] width 819 height 339
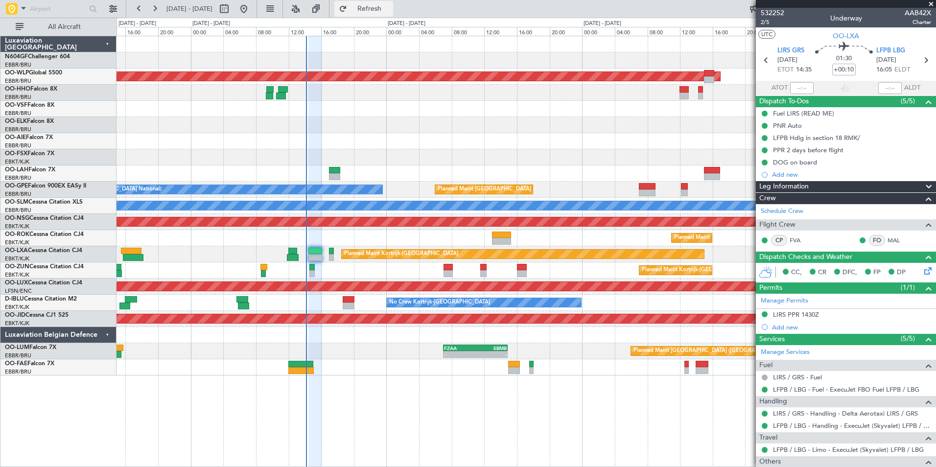
click at [390, 7] on span "Refresh" at bounding box center [369, 8] width 41 height 7
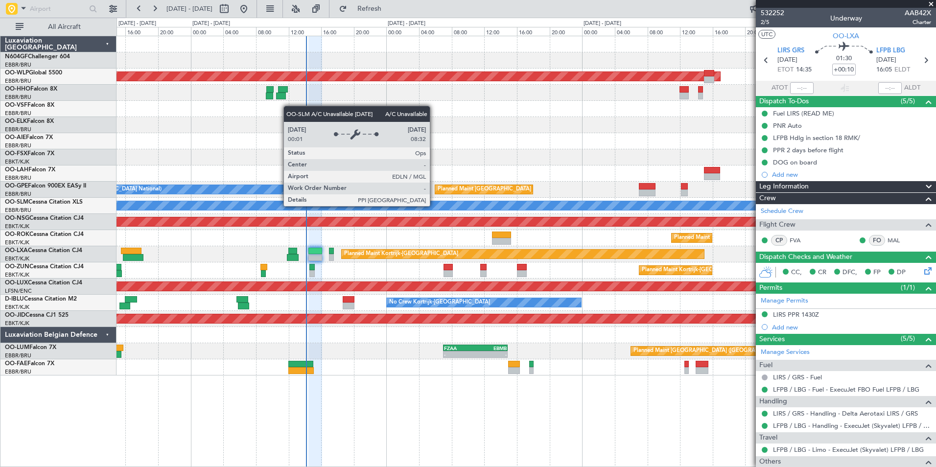
click at [401, 204] on div "A/C Unavailable [GEOGRAPHIC_DATA]" at bounding box center [525, 205] width 2455 height 9
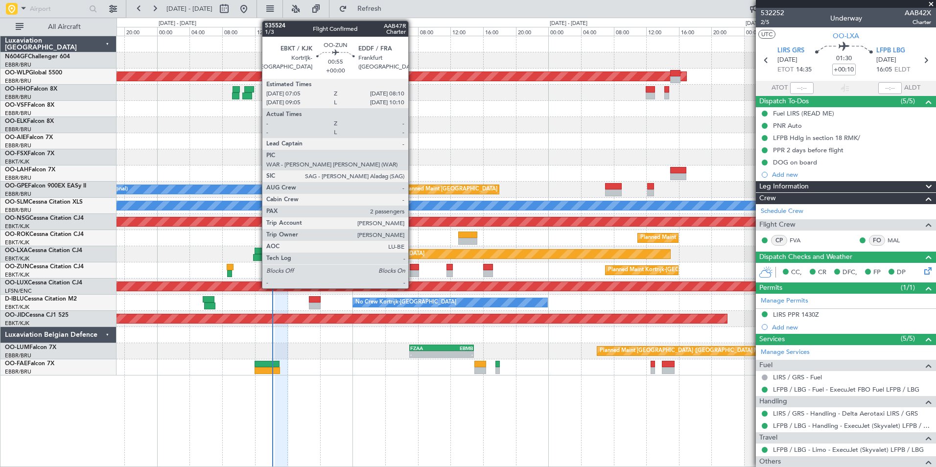
click at [413, 266] on div at bounding box center [414, 267] width 9 height 7
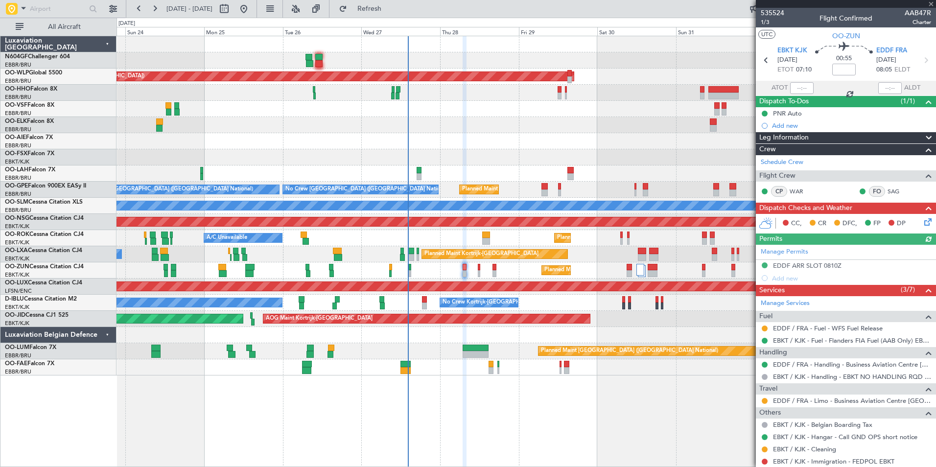
scroll to position [72, 0]
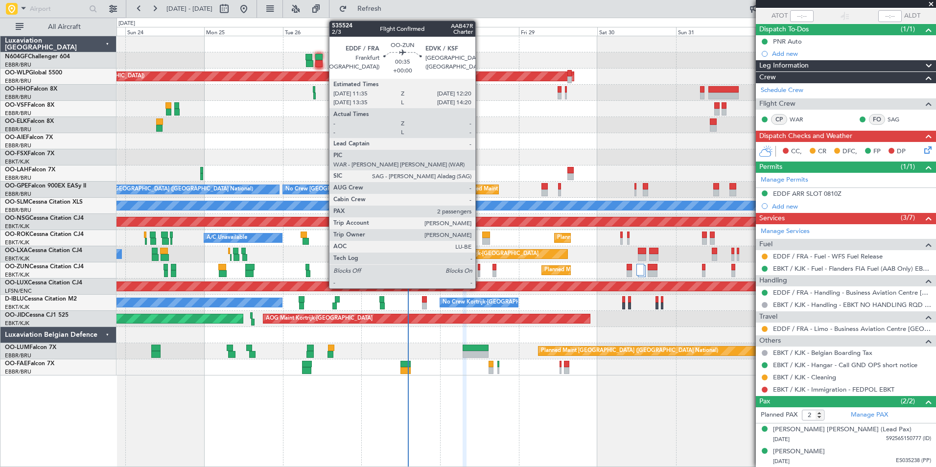
click at [479, 271] on div at bounding box center [479, 273] width 3 height 7
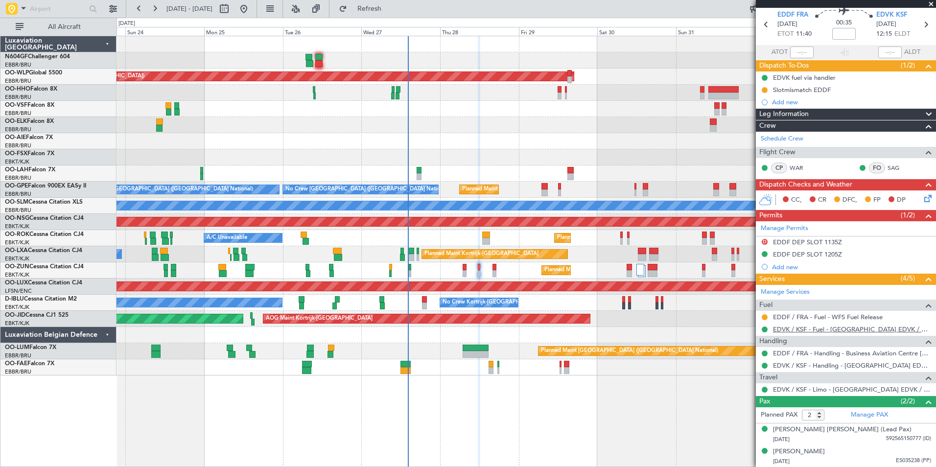
scroll to position [0, 0]
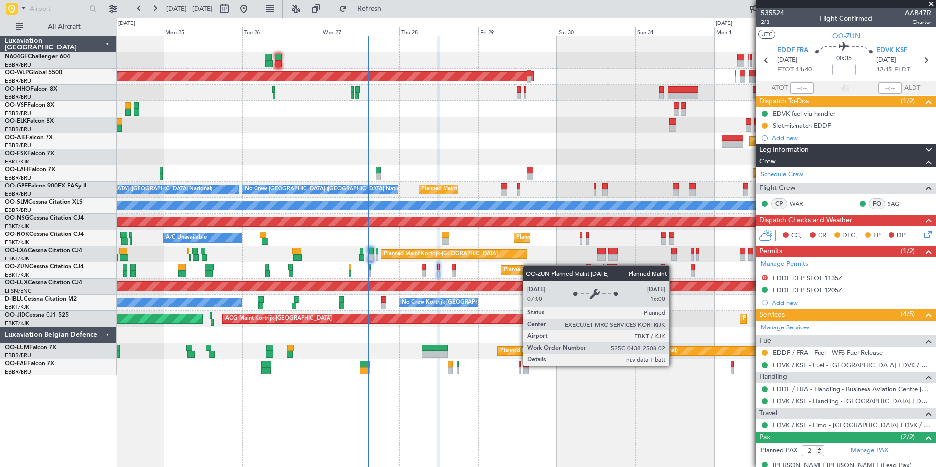
click at [527, 266] on div "Planned Maint Kortrijk-[GEOGRAPHIC_DATA]" at bounding box center [525, 270] width 819 height 16
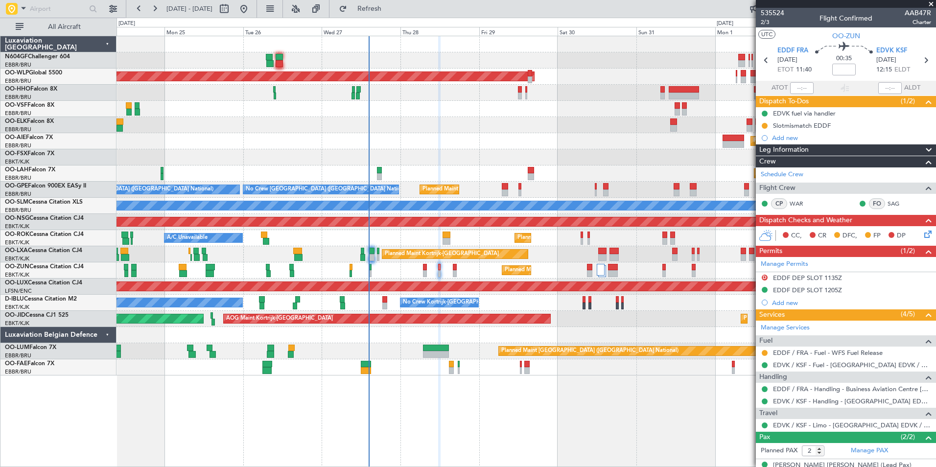
click at [468, 142] on div "Planned Maint Berlin (Brandenburg) Planned Maint London (Farnborough) Planned M…" at bounding box center [525, 205] width 819 height 339
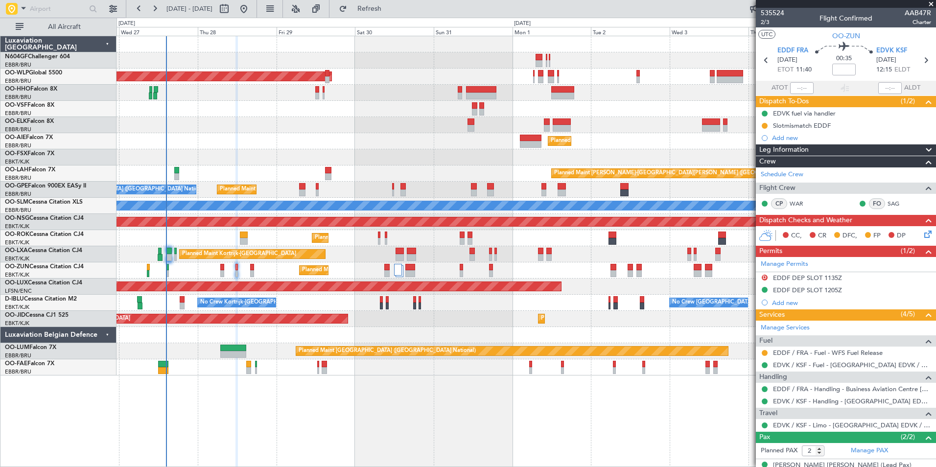
click at [318, 146] on div "Planned Maint Berlin (Brandenburg) Planned Maint Kortrijk-Wevelgem Planned Main…" at bounding box center [525, 205] width 819 height 339
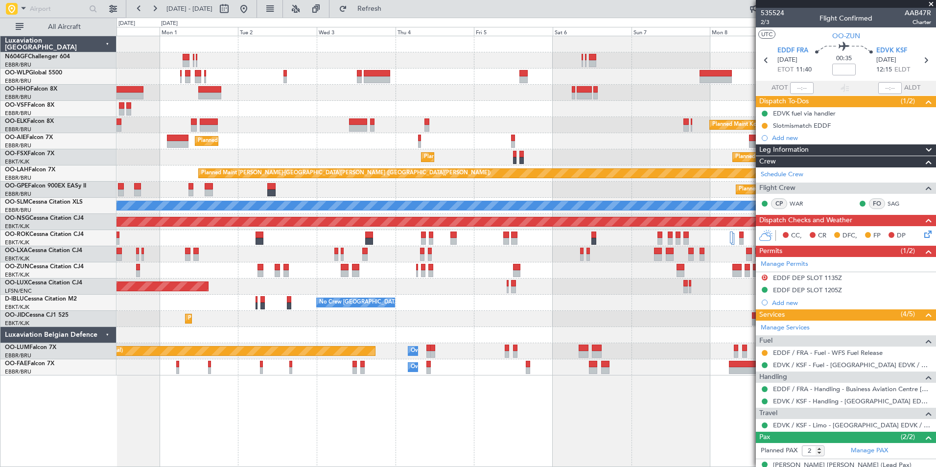
click at [308, 153] on div "Planned Maint Kortrijk-Wevelgem Planned Maint Kortrijk-Wevelgem" at bounding box center [525, 157] width 819 height 16
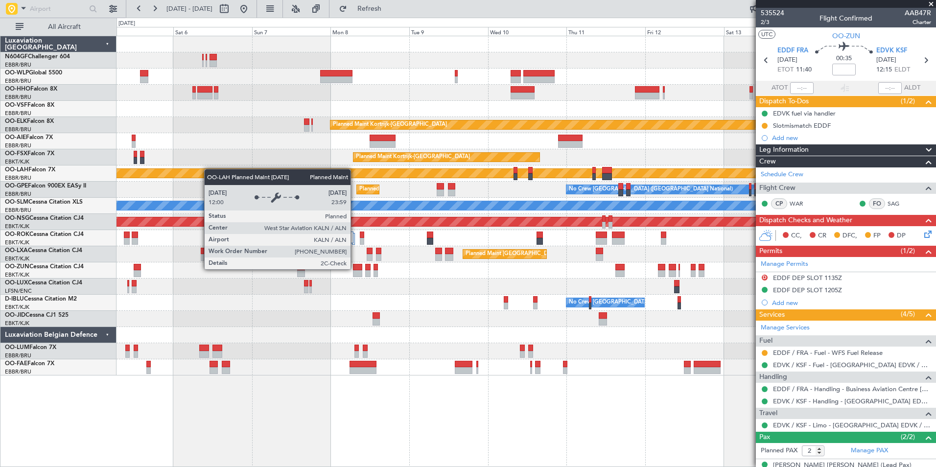
click at [175, 170] on div "Planned Maint Kortrijk-Wevelgem Planned Maint Kortrijk-Wevelgem Planned Maint K…" at bounding box center [525, 205] width 819 height 339
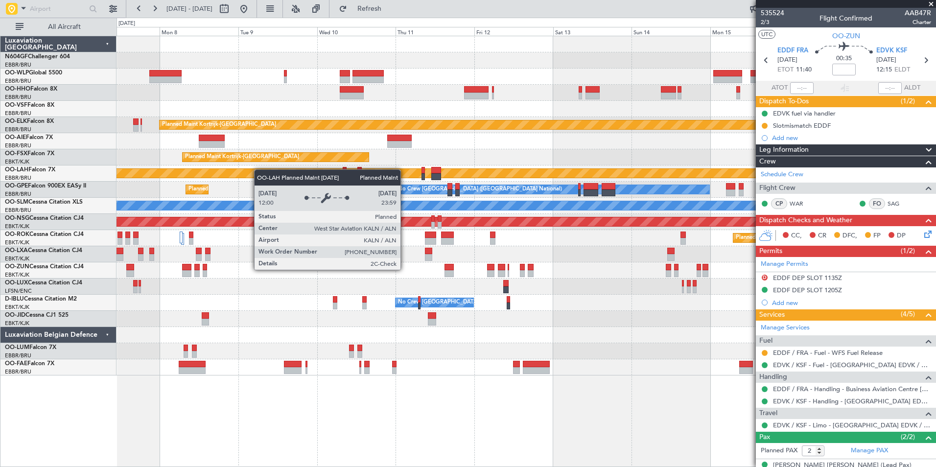
click at [206, 171] on div "Planned Maint [PERSON_NAME]-[GEOGRAPHIC_DATA][PERSON_NAME] ([GEOGRAPHIC_DATA][P…" at bounding box center [525, 173] width 819 height 16
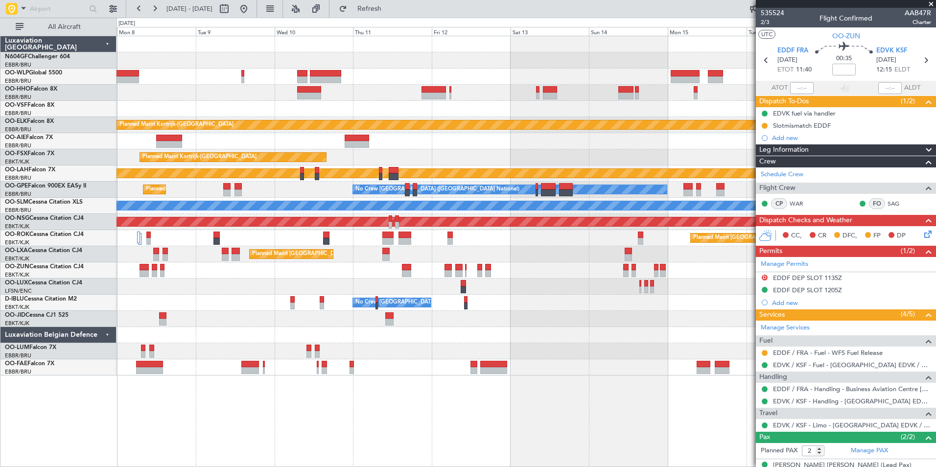
click at [277, 195] on div "Planned Maint Brussels (Brussels National) No Crew Brussels (Brussels National)…" at bounding box center [525, 190] width 819 height 16
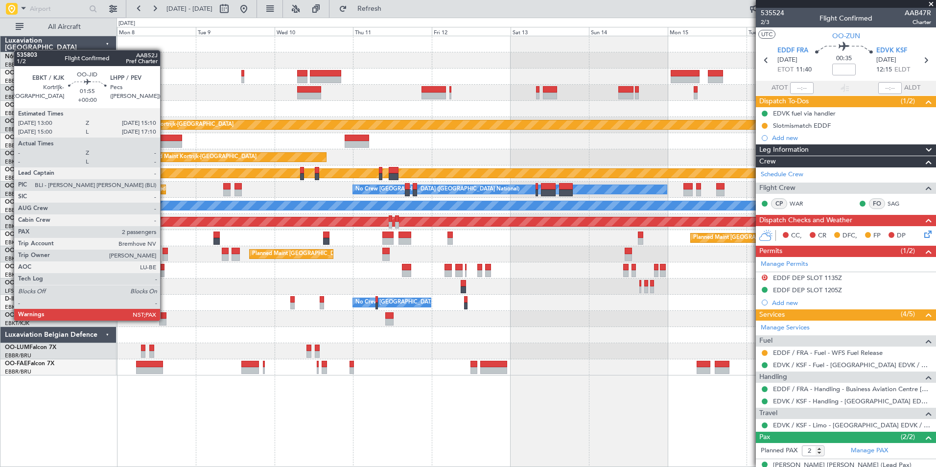
click at [164, 320] on div at bounding box center [162, 322] width 7 height 7
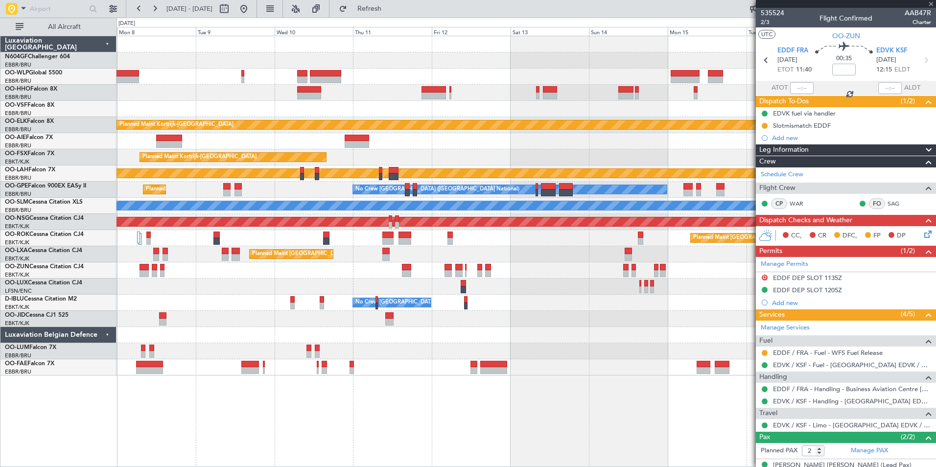
type input "4"
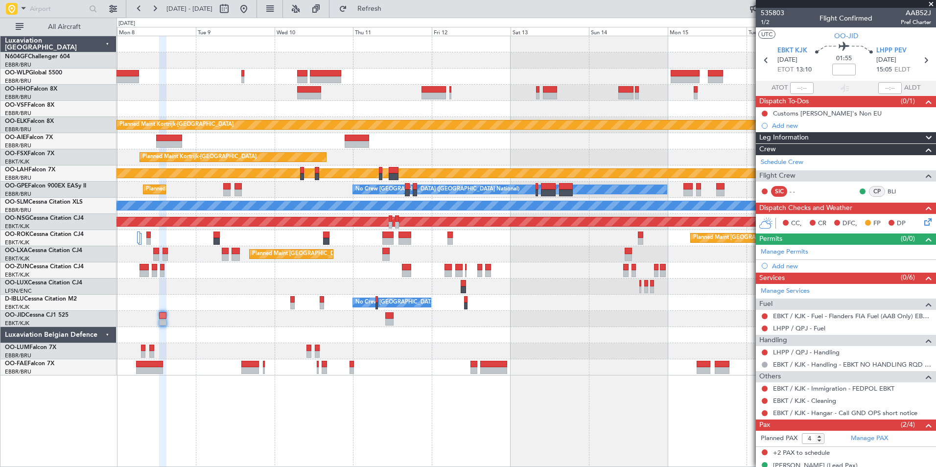
click at [586, 202] on div "A/C Unavailable [GEOGRAPHIC_DATA]" at bounding box center [525, 206] width 819 height 16
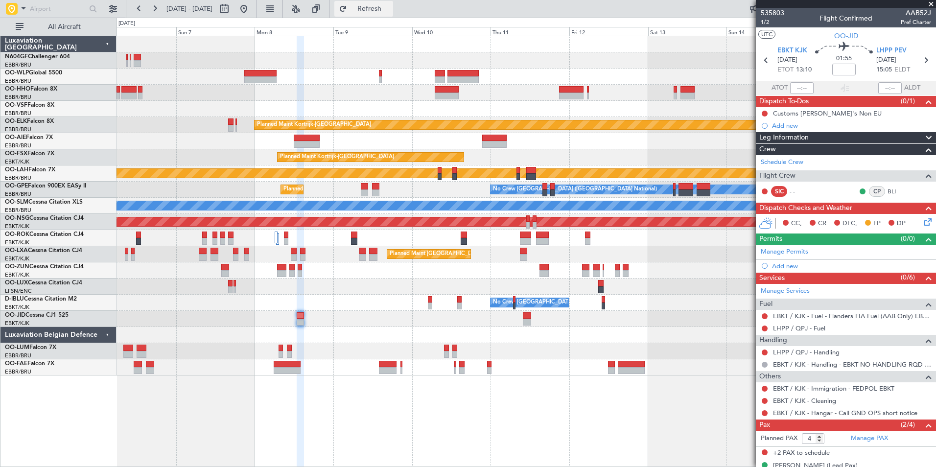
click at [390, 11] on span "Refresh" at bounding box center [369, 8] width 41 height 7
click at [251, 12] on button at bounding box center [244, 9] width 16 height 16
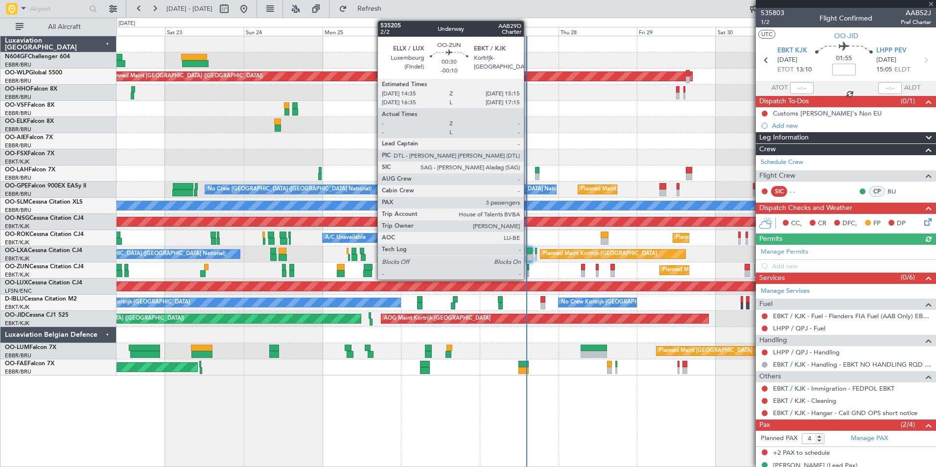
click at [527, 266] on div at bounding box center [528, 267] width 2 height 7
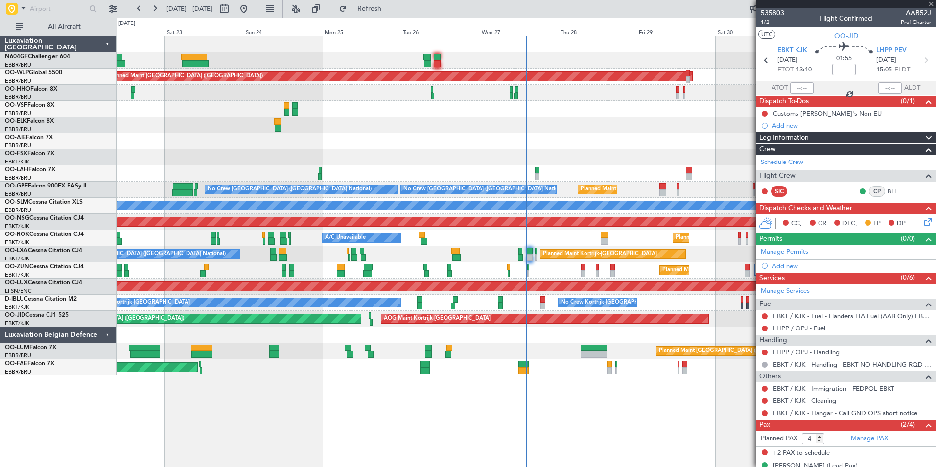
type input "-00:10"
type input "3"
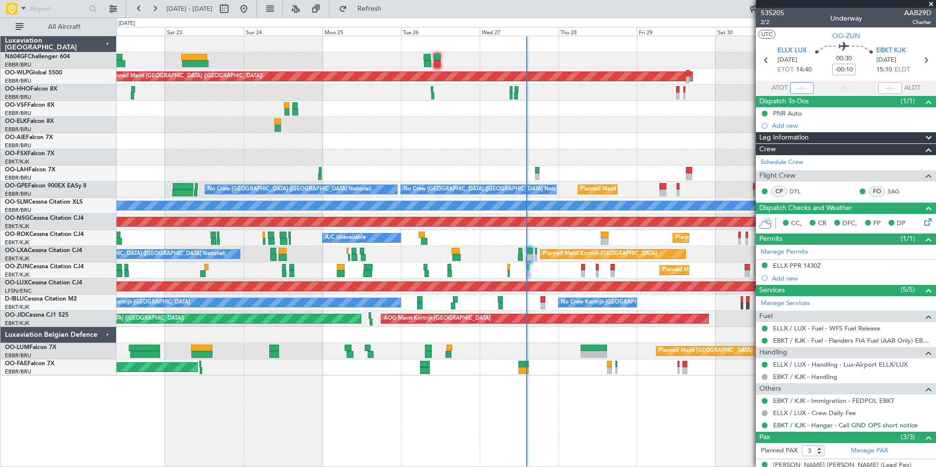
click at [796, 87] on input "text" at bounding box center [801, 88] width 23 height 12
type input "1406"
click at [680, 113] on div at bounding box center [525, 109] width 819 height 16
type input "14:06"
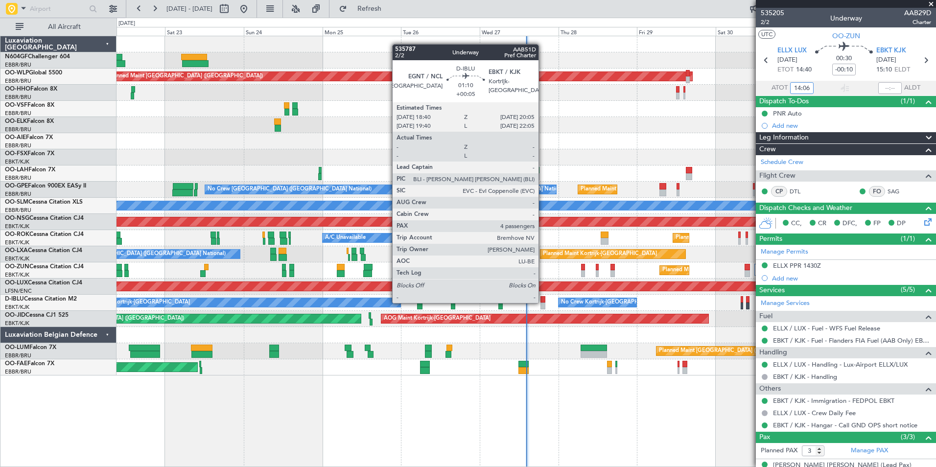
click at [543, 302] on div at bounding box center [542, 299] width 5 height 7
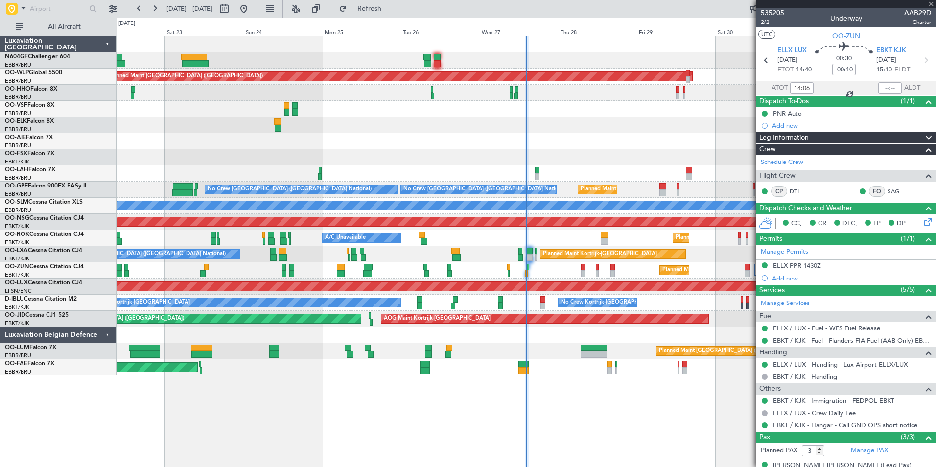
type input "+00:05"
type input "4"
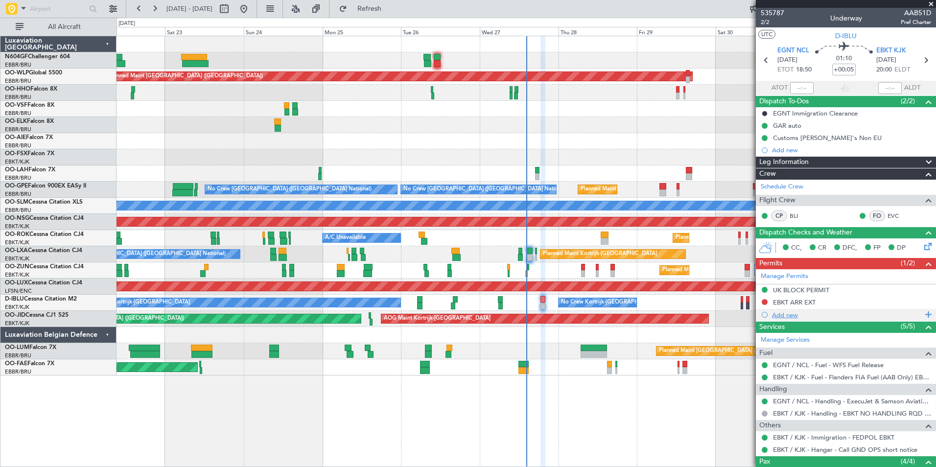
scroll to position [104, 0]
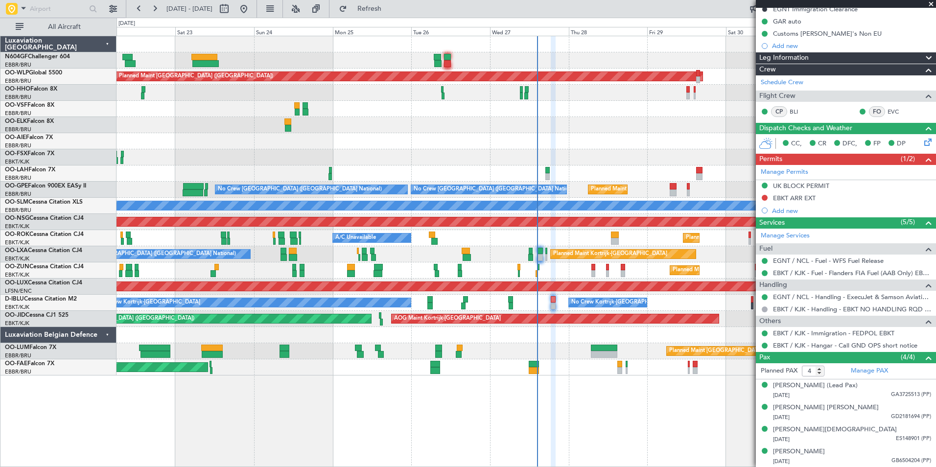
click at [528, 304] on div "No Crew Kortrijk-[GEOGRAPHIC_DATA] No Crew Kortrijk-[GEOGRAPHIC_DATA] No Crew […" at bounding box center [525, 303] width 819 height 16
click at [400, 93] on div "Planned Maint [GEOGRAPHIC_DATA] ([GEOGRAPHIC_DATA]) Planned Maint [GEOGRAPHIC_D…" at bounding box center [525, 205] width 819 height 339
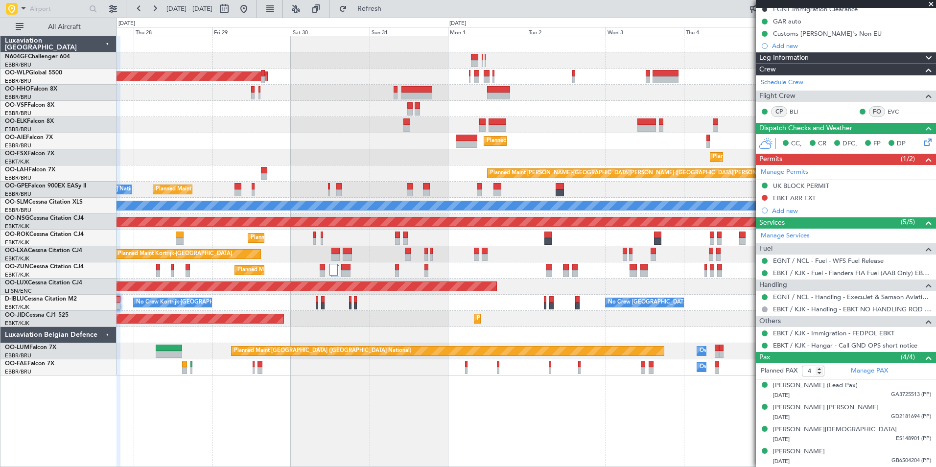
click at [313, 132] on div "Planned Maint Kortrijk-[GEOGRAPHIC_DATA]" at bounding box center [525, 125] width 819 height 16
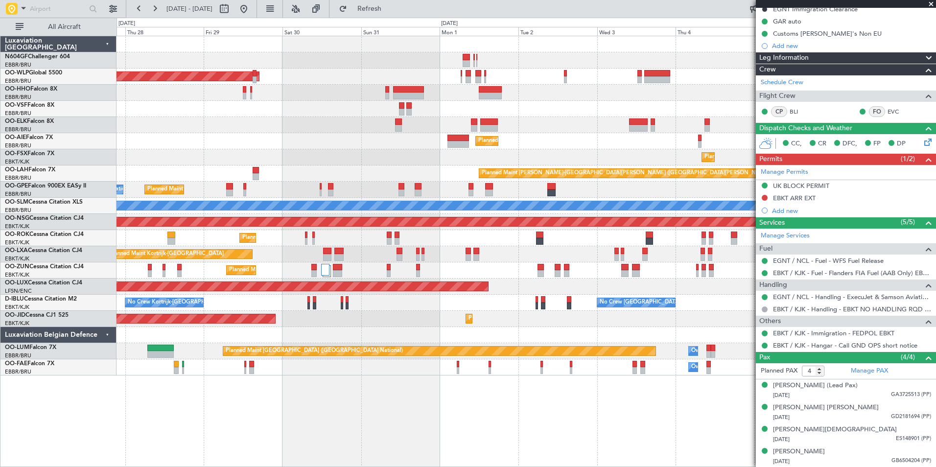
click at [338, 124] on div "Planned Maint [GEOGRAPHIC_DATA] ([GEOGRAPHIC_DATA]) Planned Maint [GEOGRAPHIC_D…" at bounding box center [525, 205] width 819 height 339
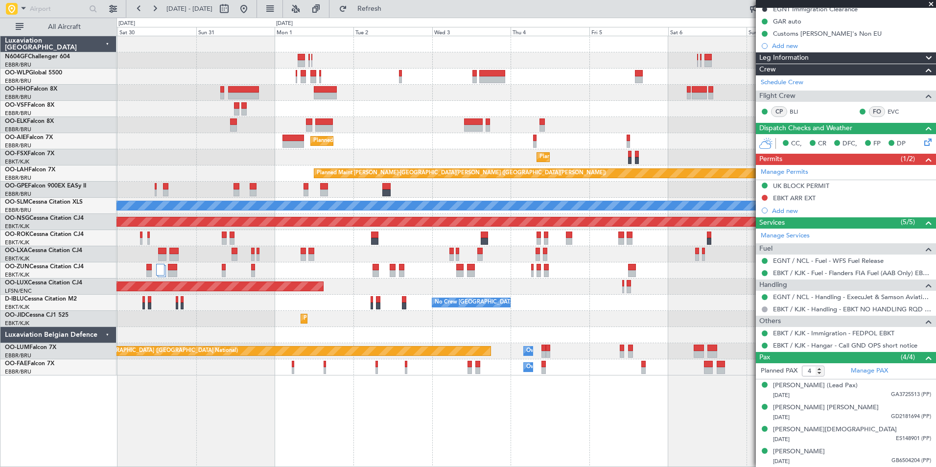
click at [241, 115] on div "Planned Maint [GEOGRAPHIC_DATA] ([GEOGRAPHIC_DATA]) Planned Maint [GEOGRAPHIC_D…" at bounding box center [525, 205] width 819 height 339
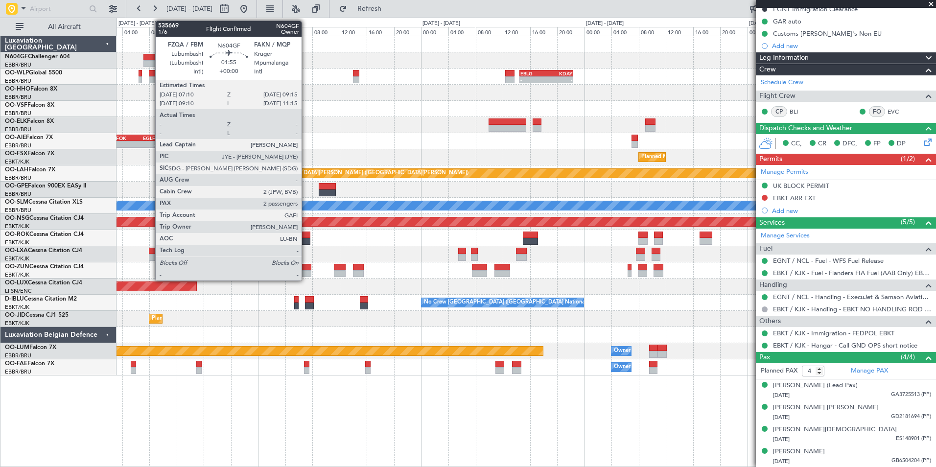
click at [150, 60] on div at bounding box center [150, 63] width 14 height 7
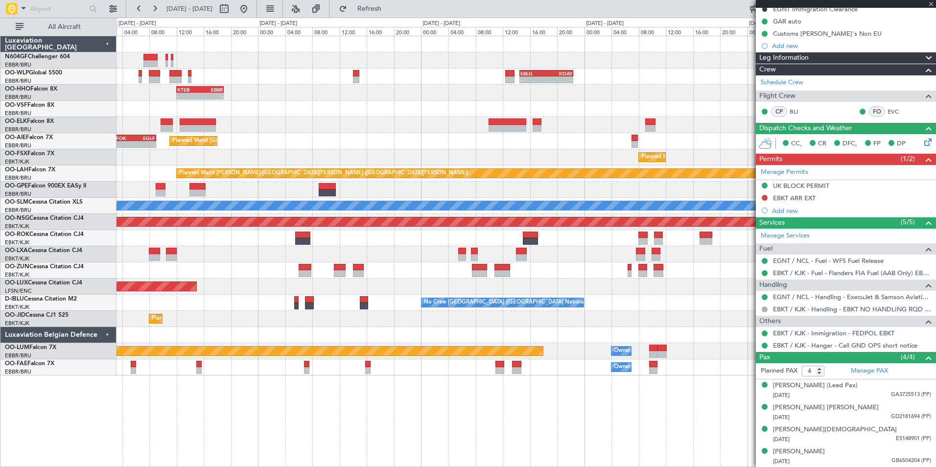
type input "2"
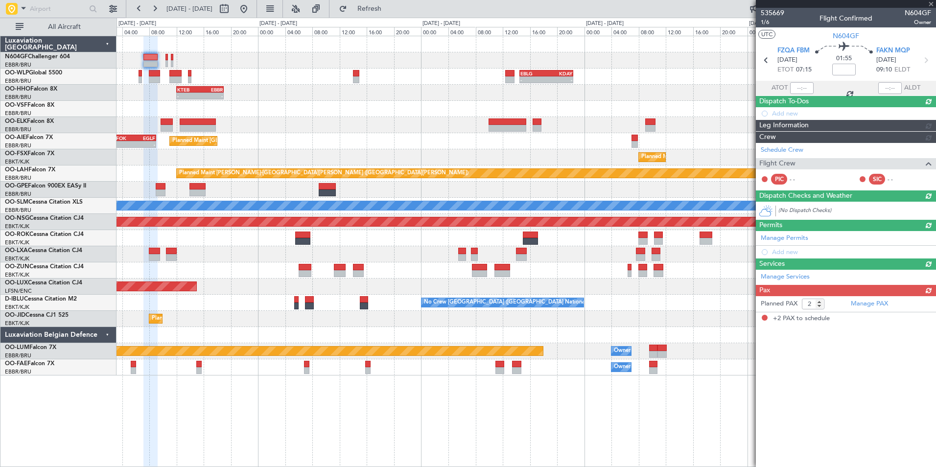
scroll to position [0, 0]
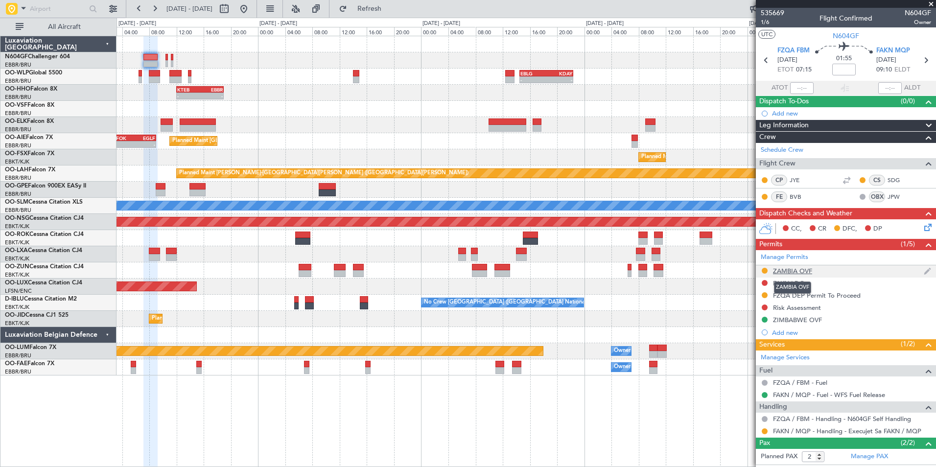
click at [784, 270] on div "ZAMBIA OVF" at bounding box center [792, 271] width 39 height 8
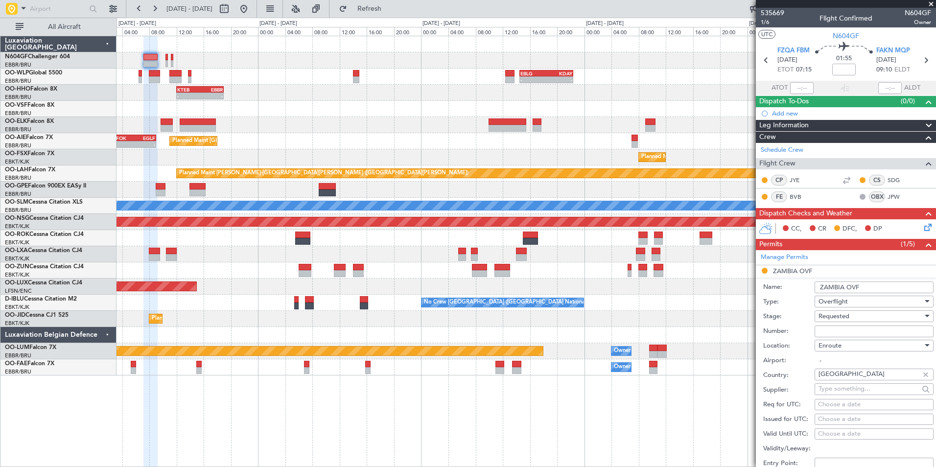
click at [866, 317] on div "Requested" at bounding box center [870, 316] width 104 height 15
click at [853, 390] on span "Received OK" at bounding box center [870, 390] width 103 height 15
click at [844, 331] on input "Number:" at bounding box center [873, 331] width 119 height 12
paste input "XTM/8072/SEP/2025"
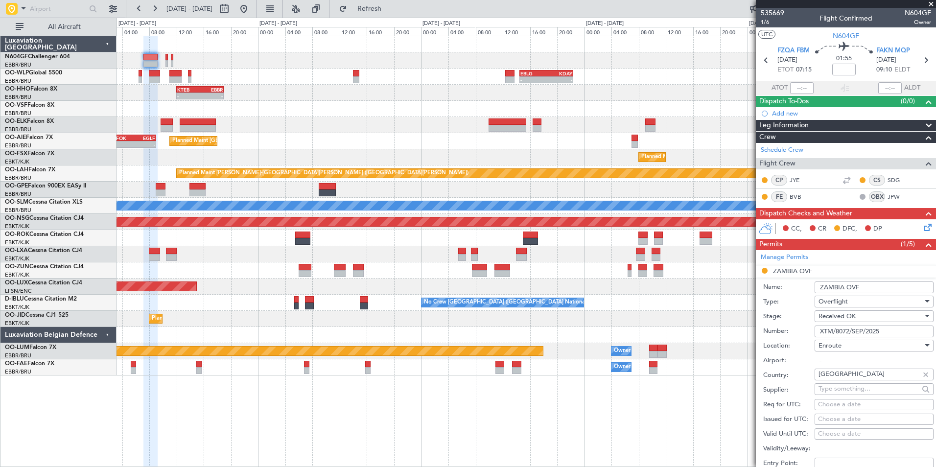
type input "XTM/8072/SEP/2025"
click at [792, 316] on label "Stage:" at bounding box center [788, 317] width 51 height 10
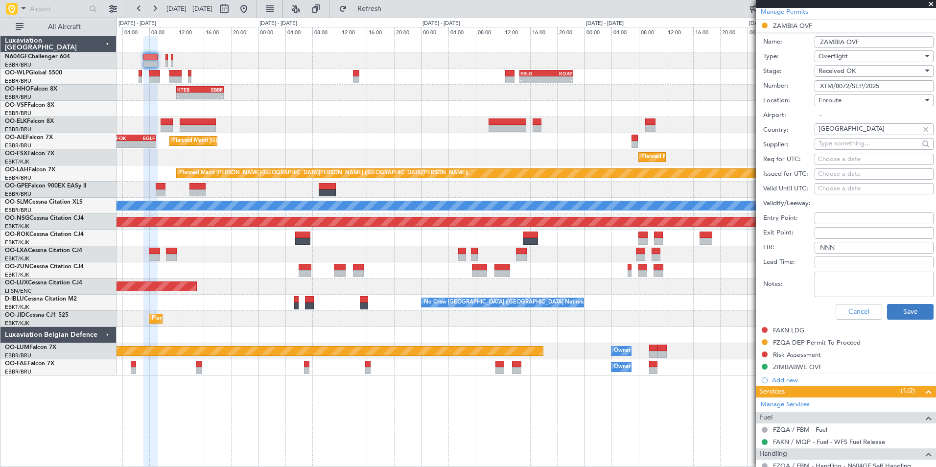
scroll to position [249, 0]
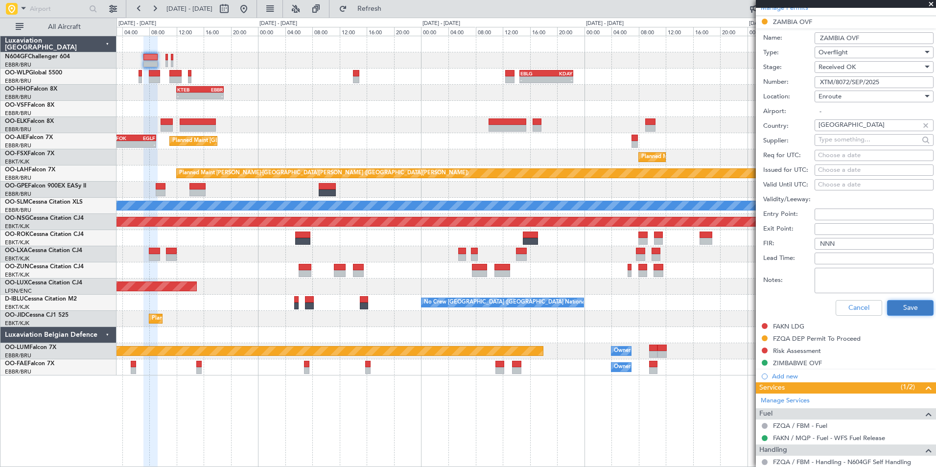
click at [906, 306] on button "Save" at bounding box center [910, 308] width 46 height 16
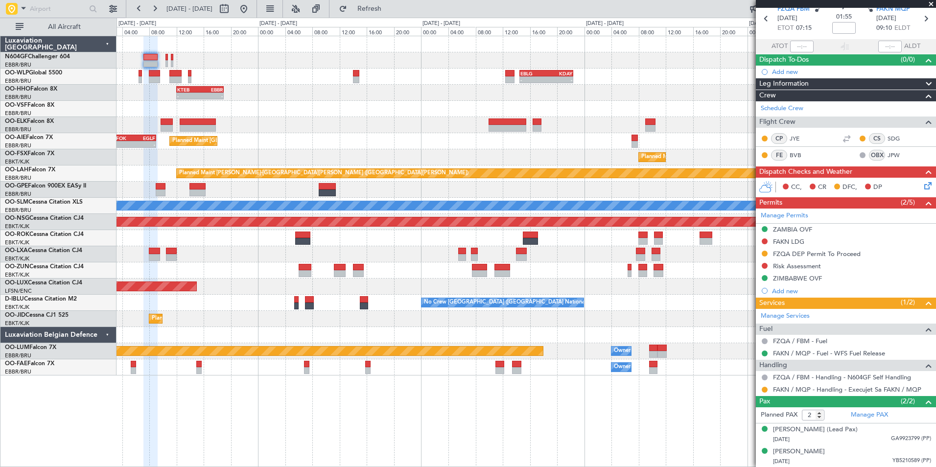
scroll to position [0, 0]
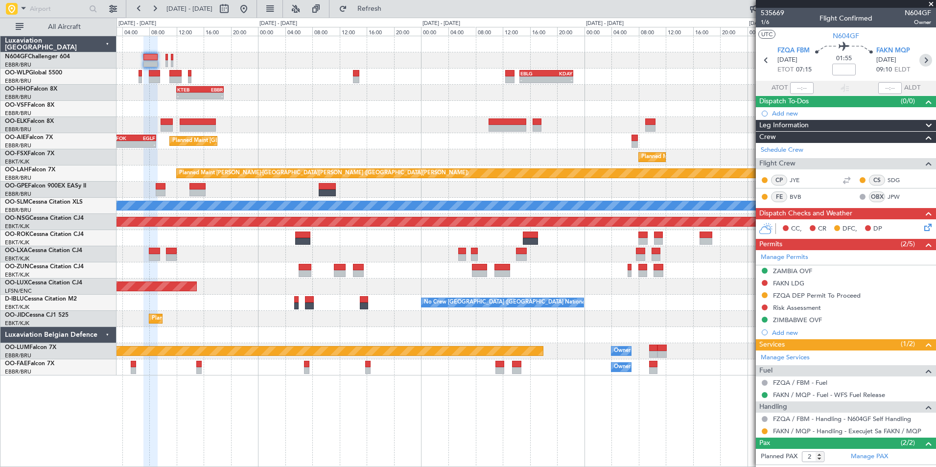
click at [920, 63] on icon at bounding box center [925, 60] width 13 height 13
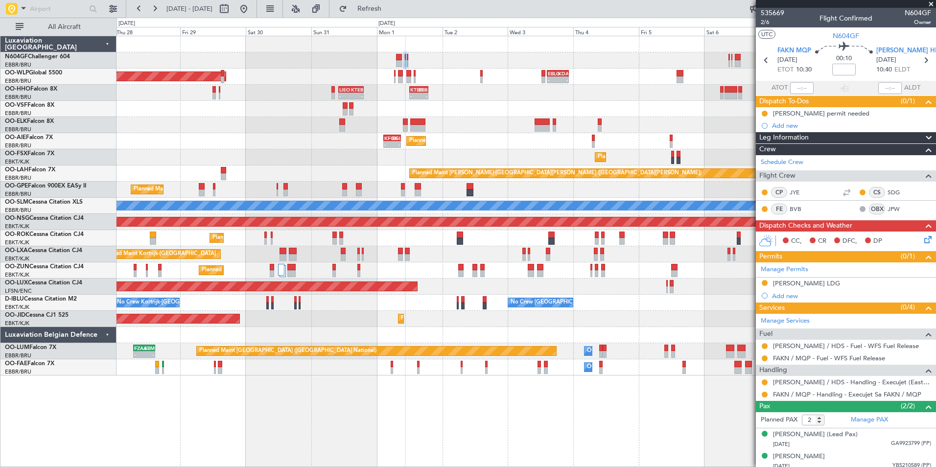
click at [534, 117] on div "- - EBLG 14:30 Z KDAY 22:25 Z - - [PERSON_NAME] 21:00 Z ELLX 06:45 Z Planned Ma…" at bounding box center [525, 205] width 819 height 339
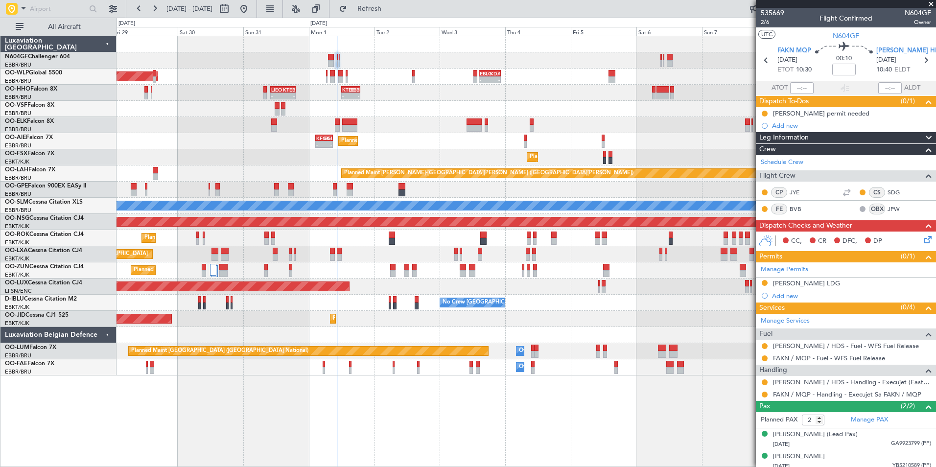
click at [548, 109] on div at bounding box center [525, 109] width 819 height 16
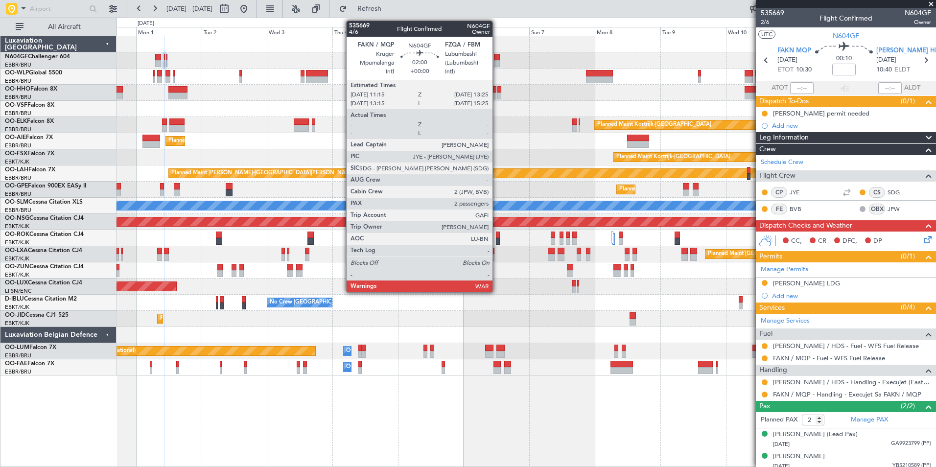
click at [497, 60] on div at bounding box center [497, 57] width 6 height 7
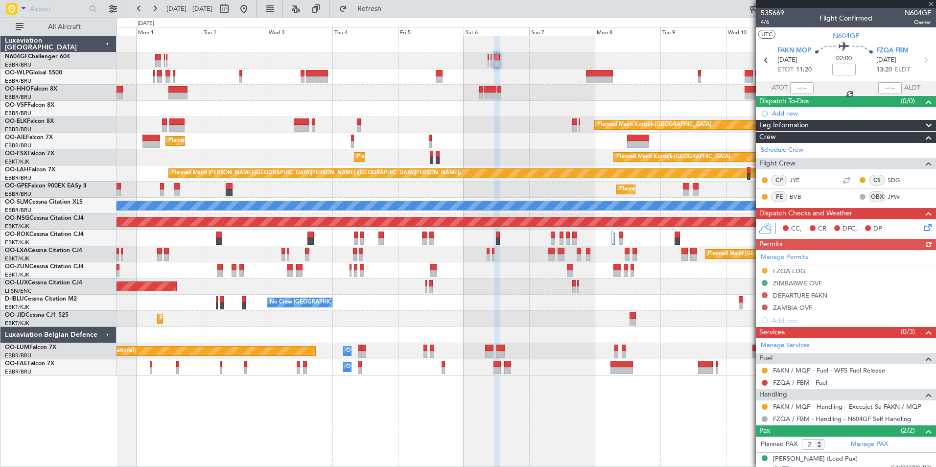
click at [793, 311] on div "Manage Permits FZQA LDG [GEOGRAPHIC_DATA] OVF DEPARTURE FAKN [GEOGRAPHIC_DATA] …" at bounding box center [845, 288] width 180 height 76
click at [795, 307] on div "ZAMBIA OVF" at bounding box center [792, 307] width 39 height 8
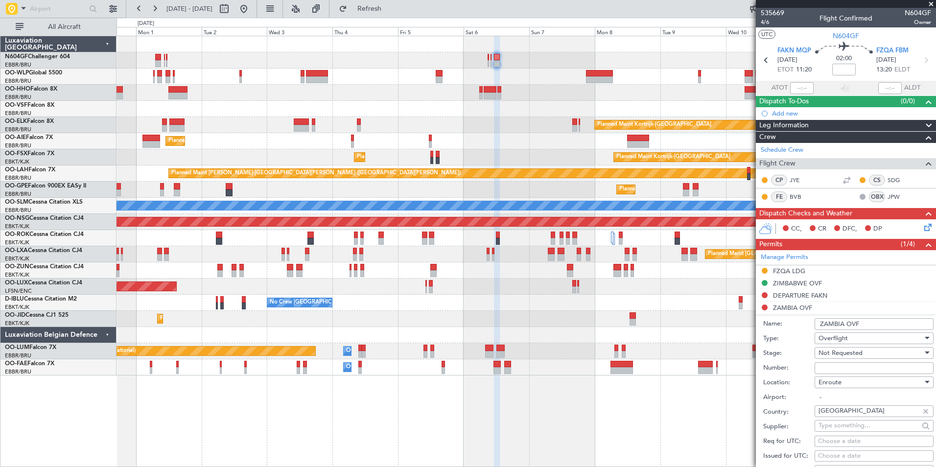
click at [866, 366] on input "Number:" at bounding box center [873, 368] width 119 height 12
paste input "XTM/8073/SEP/2025"
type input "XTM/8073/SEP/2025"
click at [861, 348] on span "Not Requested" at bounding box center [840, 352] width 44 height 9
click at [859, 426] on span "Received OK" at bounding box center [870, 431] width 103 height 15
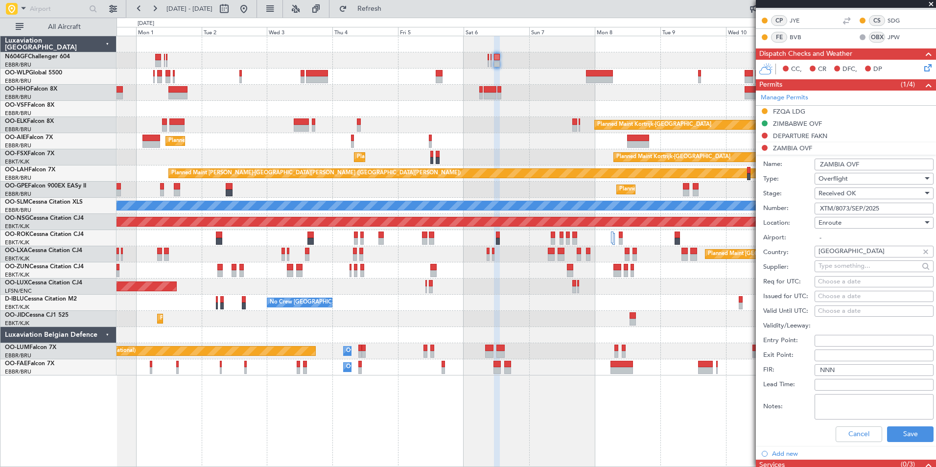
scroll to position [160, 0]
click at [907, 435] on button "Save" at bounding box center [910, 434] width 46 height 16
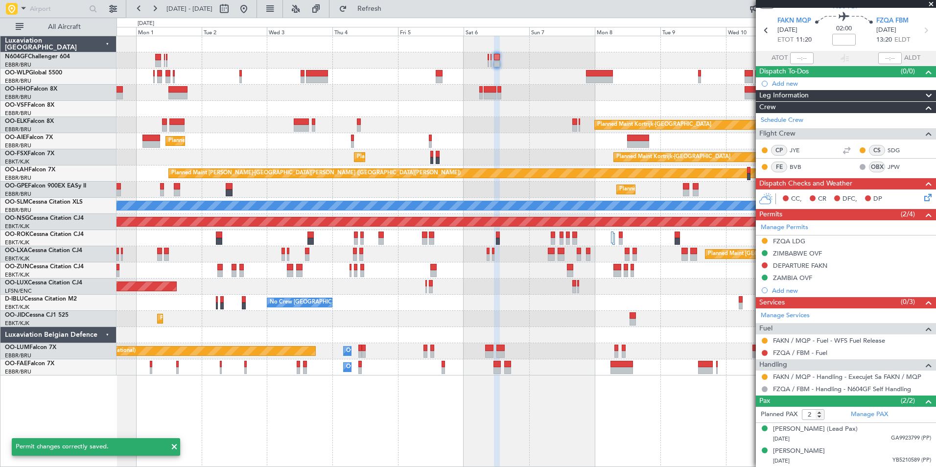
scroll to position [29, 0]
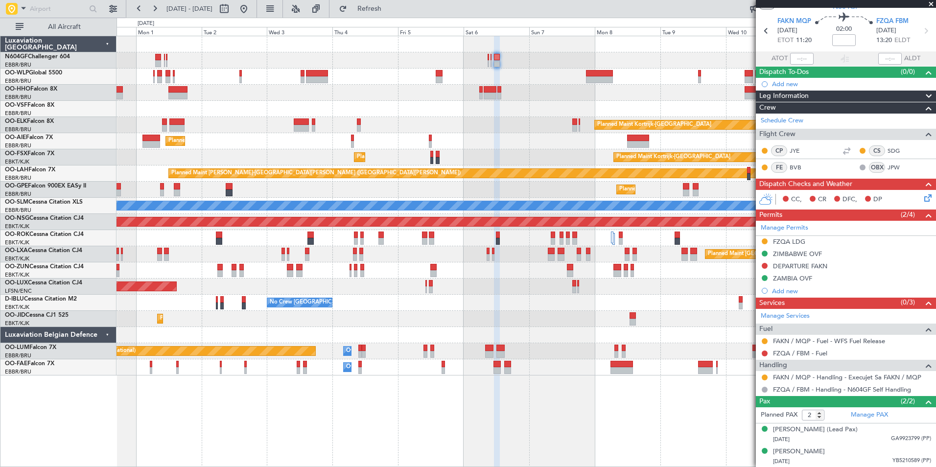
click at [426, 164] on div "Planned Maint [GEOGRAPHIC_DATA] ([GEOGRAPHIC_DATA]) Planned Maint [GEOGRAPHIC_D…" at bounding box center [525, 205] width 819 height 339
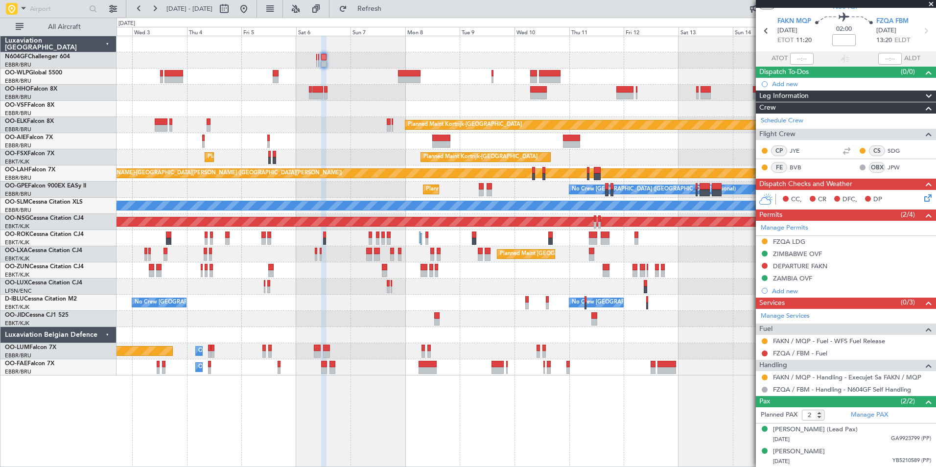
click at [562, 179] on div "Planned Maint Kortrijk-[GEOGRAPHIC_DATA] Planned Maint [GEOGRAPHIC_DATA] ([GEOG…" at bounding box center [525, 205] width 819 height 339
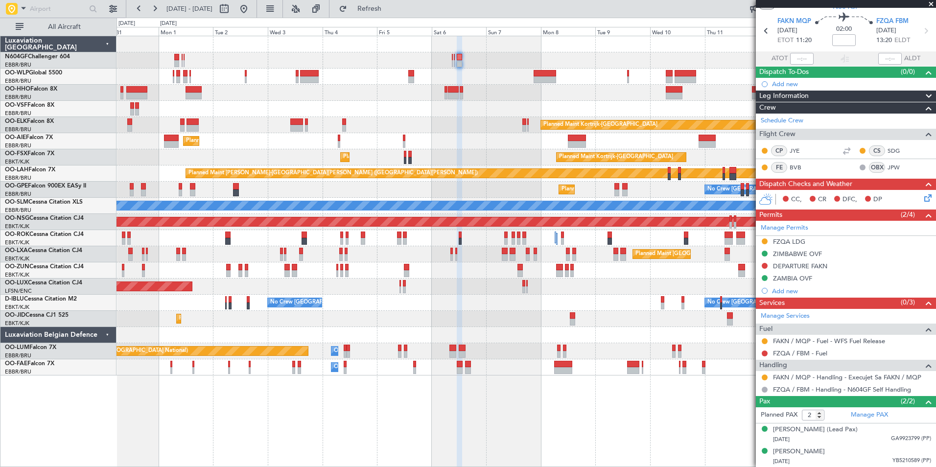
click at [383, 155] on div "Planned Maint Kortrijk-[GEOGRAPHIC_DATA] Planned Maint [GEOGRAPHIC_DATA]-[GEOGR…" at bounding box center [525, 157] width 819 height 16
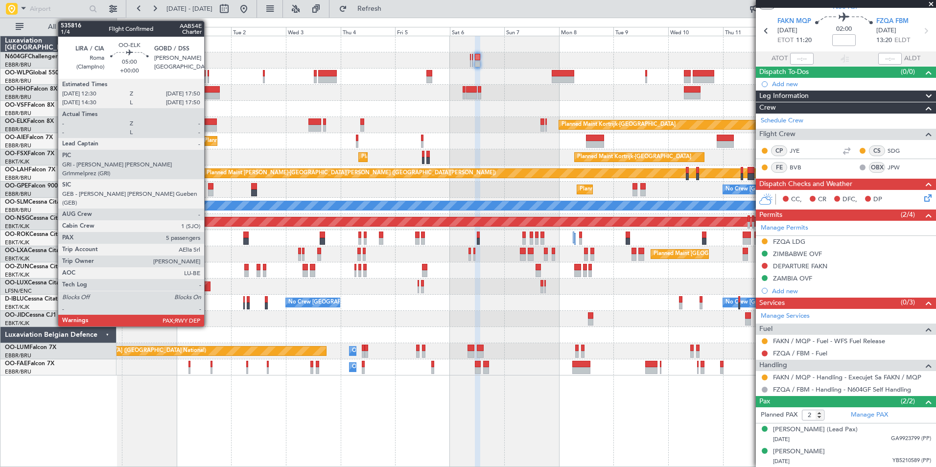
click at [208, 127] on div at bounding box center [211, 128] width 12 height 7
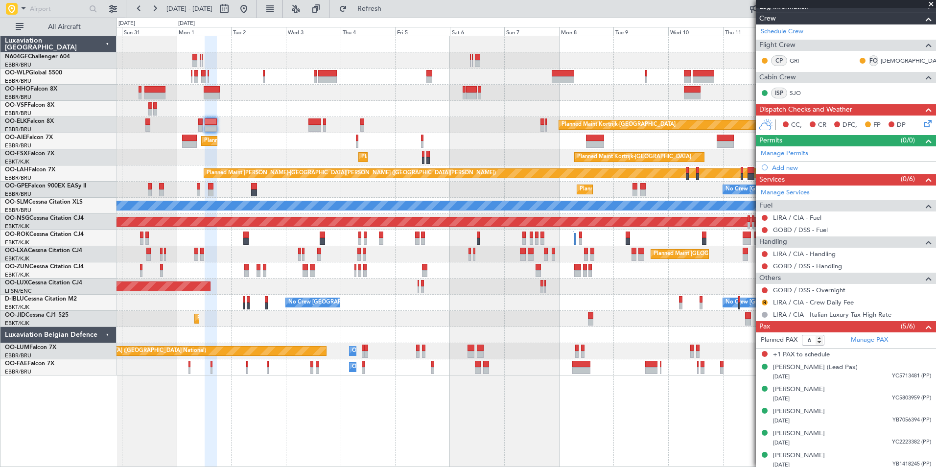
scroll to position [0, 0]
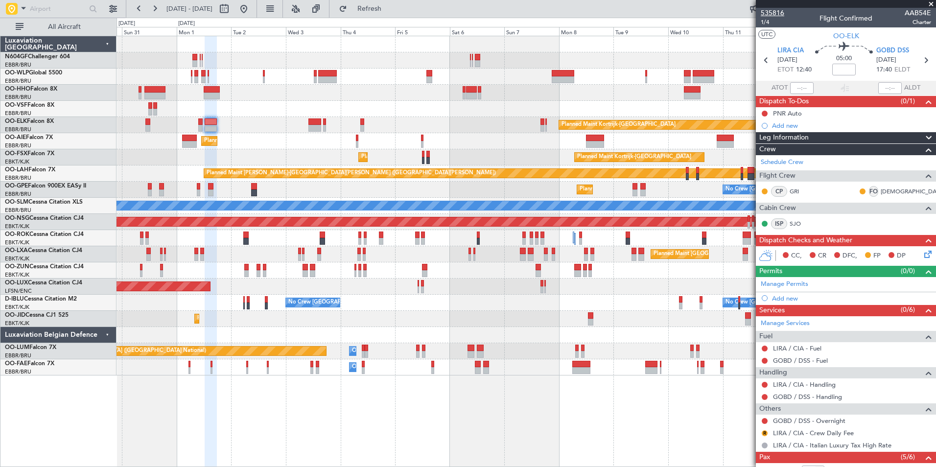
click at [771, 10] on span "535816" at bounding box center [771, 13] width 23 height 10
click at [390, 11] on span "Refresh" at bounding box center [369, 8] width 41 height 7
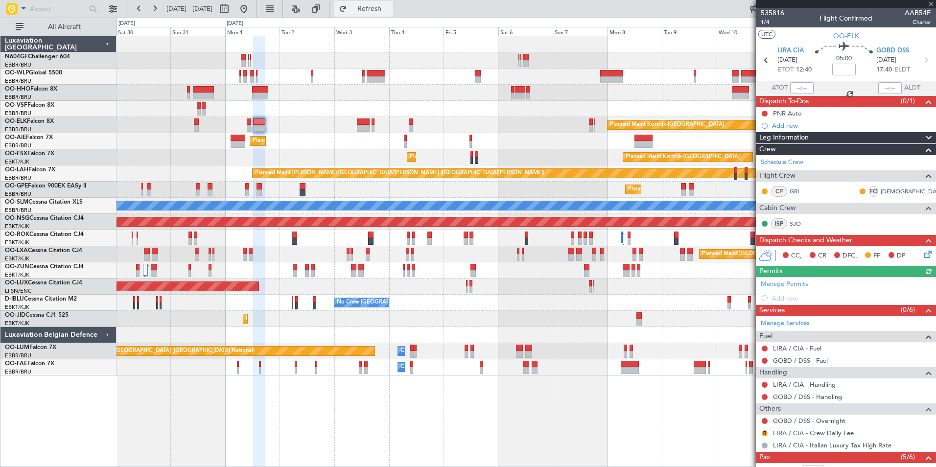
click at [390, 9] on span "Refresh" at bounding box center [369, 8] width 41 height 7
click at [502, 162] on div "Planned Maint Kortrijk-[GEOGRAPHIC_DATA] Planned Maint [GEOGRAPHIC_DATA]-[GEOGR…" at bounding box center [525, 157] width 819 height 16
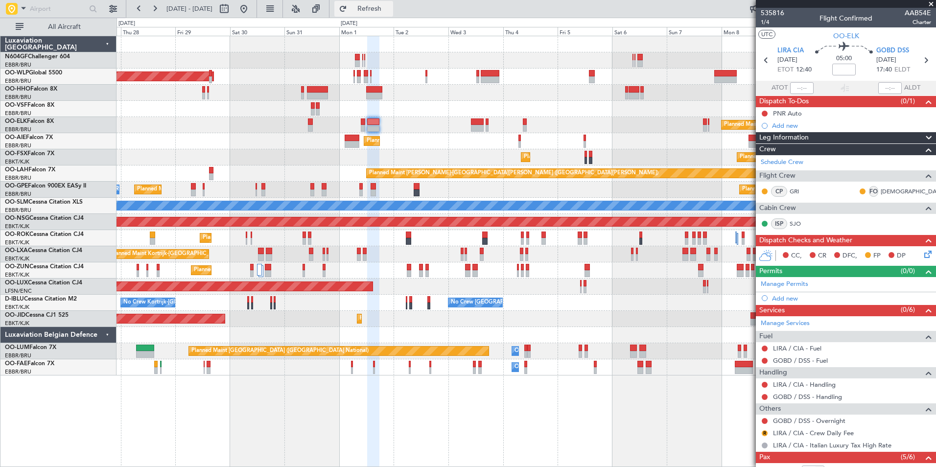
click at [390, 9] on span "Refresh" at bounding box center [369, 8] width 41 height 7
click at [251, 9] on button at bounding box center [244, 9] width 16 height 16
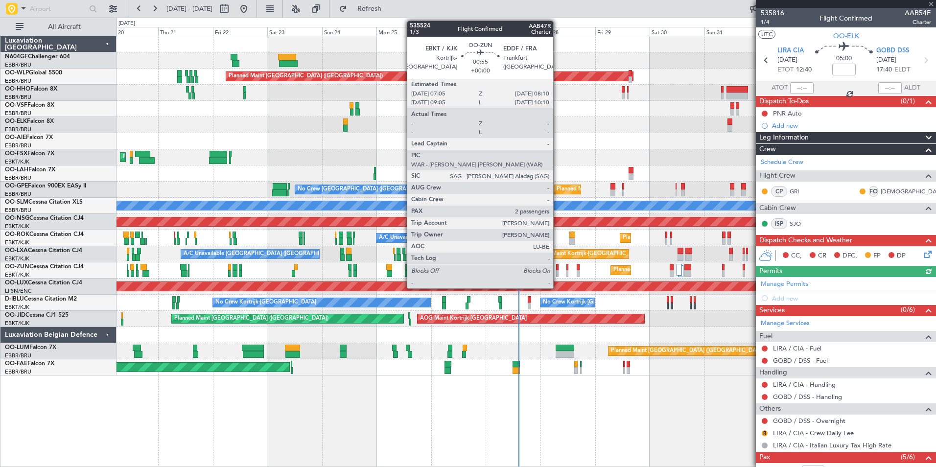
click at [557, 274] on div at bounding box center [557, 273] width 3 height 7
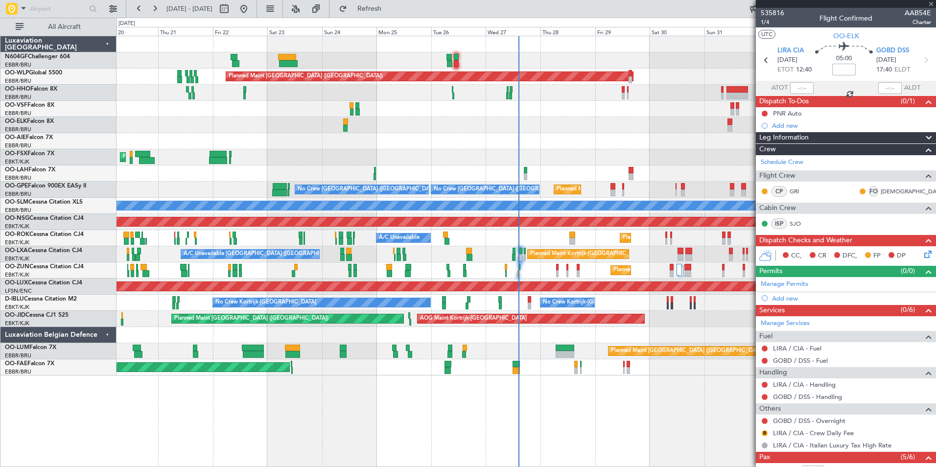
type input "2"
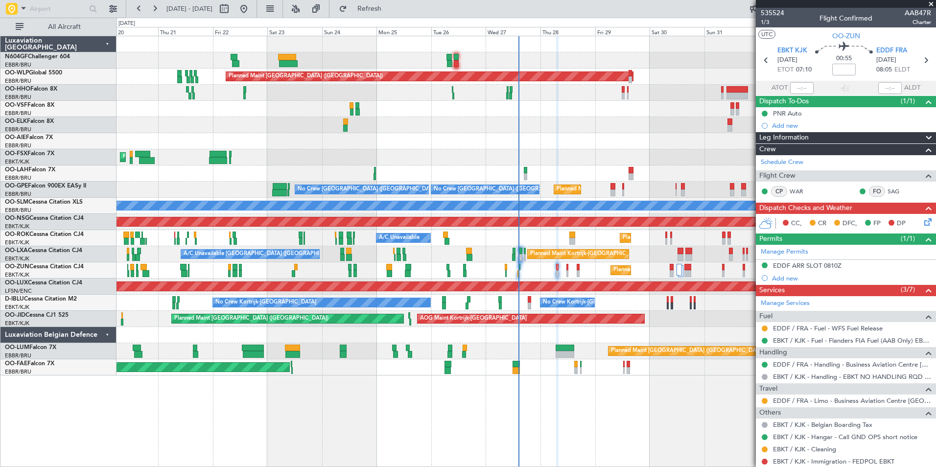
click at [568, 273] on div "Planned Maint Kortrijk-[GEOGRAPHIC_DATA]" at bounding box center [525, 270] width 819 height 16
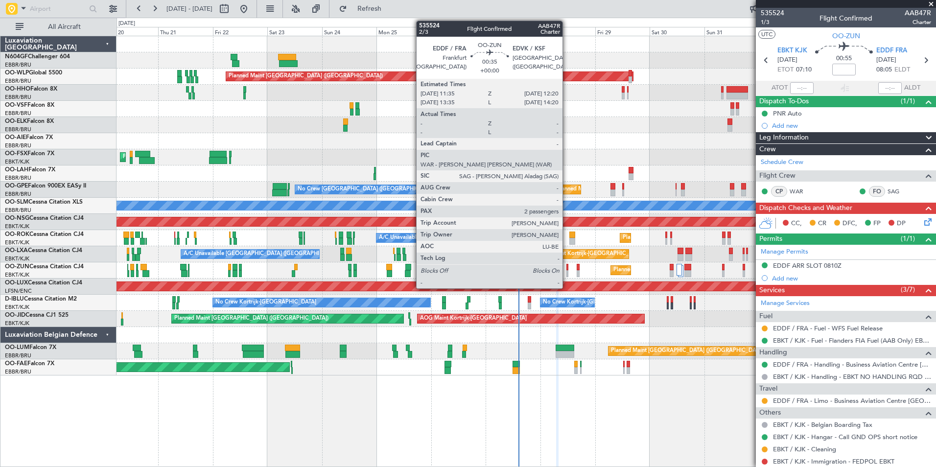
click at [567, 274] on div at bounding box center [567, 273] width 2 height 7
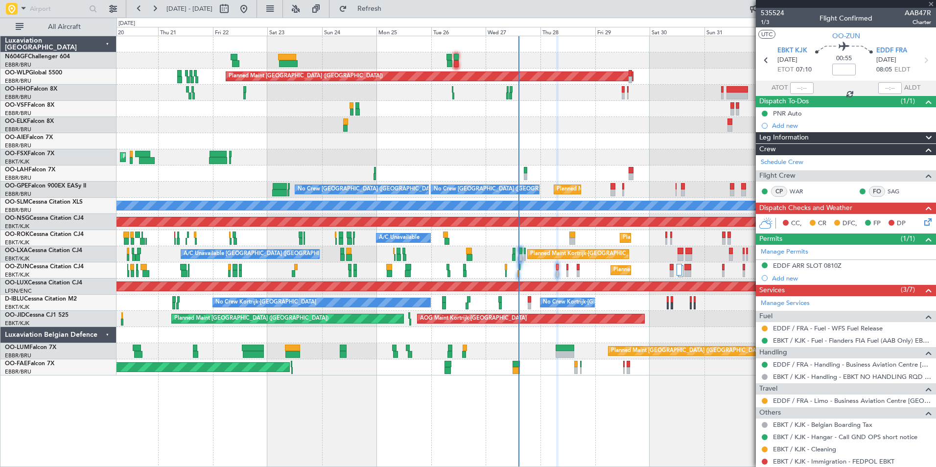
click at [560, 274] on div "Planned Maint Kortrijk-[GEOGRAPHIC_DATA]" at bounding box center [525, 270] width 819 height 16
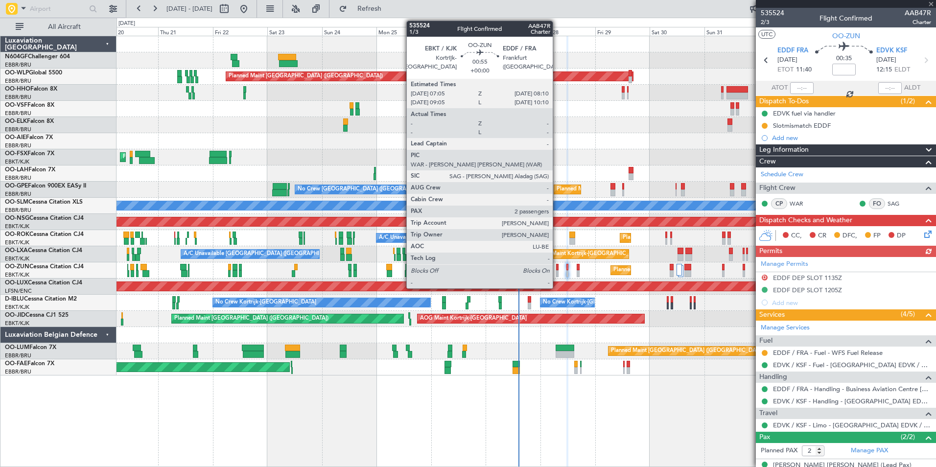
click at [557, 274] on div at bounding box center [557, 273] width 3 height 7
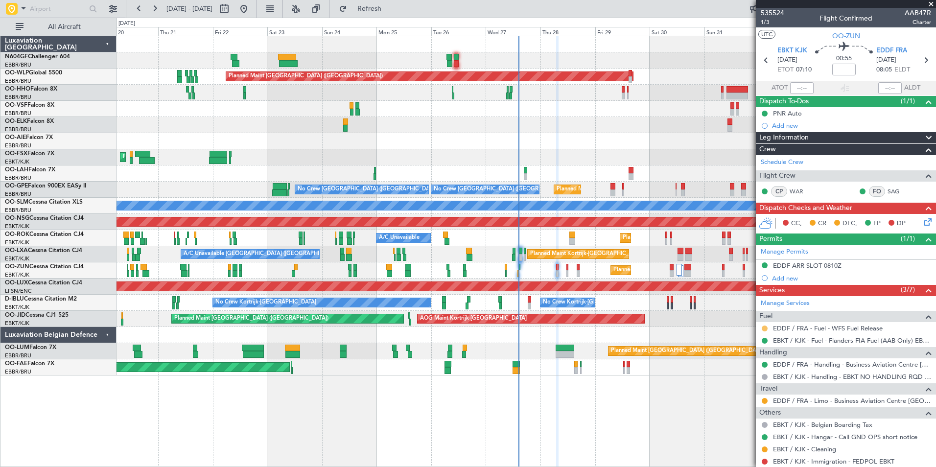
click at [765, 329] on button at bounding box center [764, 328] width 6 height 6
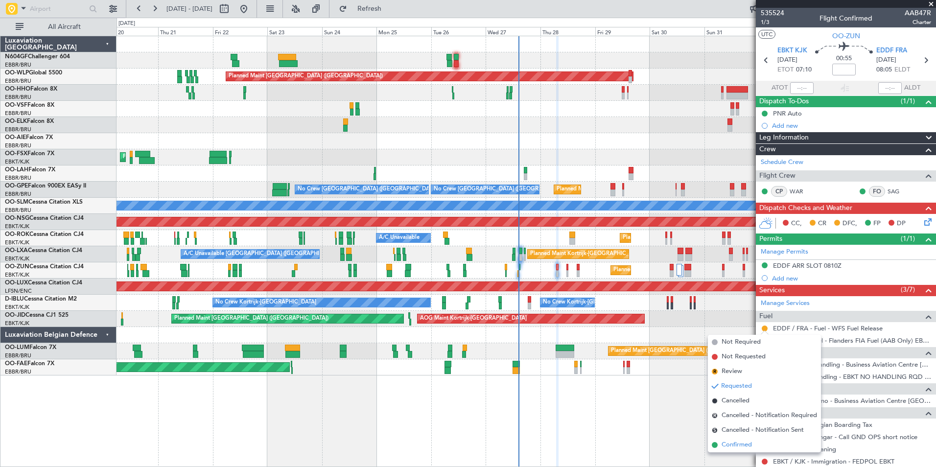
click at [742, 444] on span "Confirmed" at bounding box center [736, 445] width 30 height 10
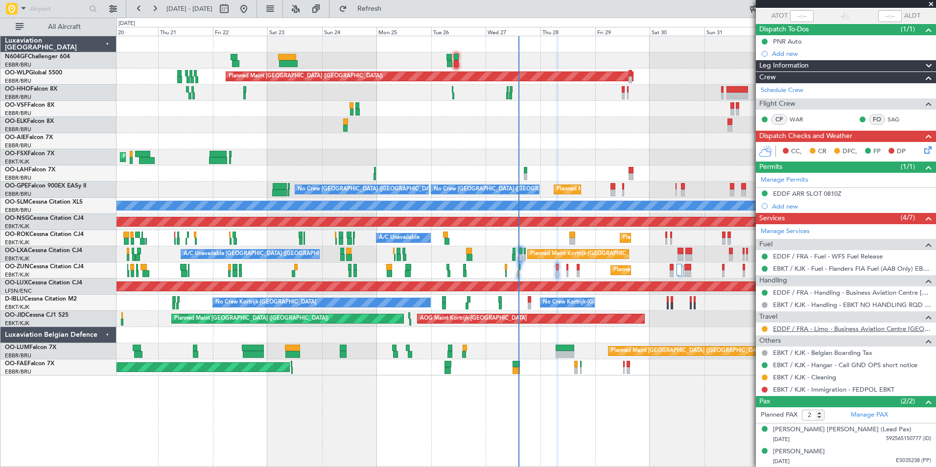
scroll to position [71, 0]
click at [795, 392] on link "EBKT / KJK - Immigration - FEDPOL EBKT" at bounding box center [833, 390] width 121 height 8
click at [390, 8] on span "Refresh" at bounding box center [369, 8] width 41 height 7
click at [385, 8] on span "Refresh" at bounding box center [369, 8] width 41 height 7
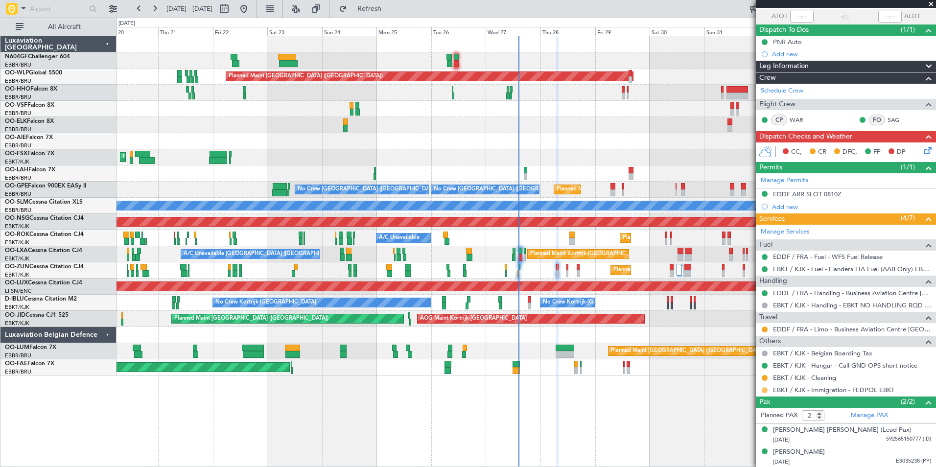
click at [764, 388] on button at bounding box center [764, 390] width 6 height 6
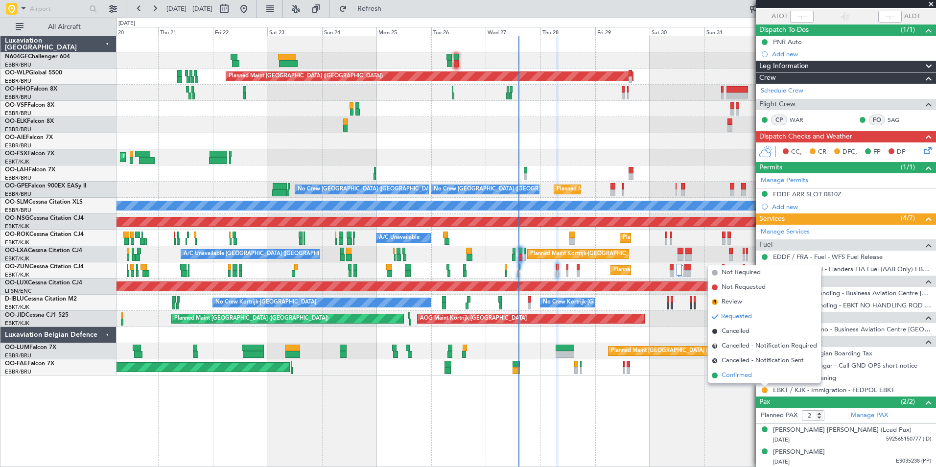
click at [741, 374] on span "Confirmed" at bounding box center [736, 375] width 30 height 10
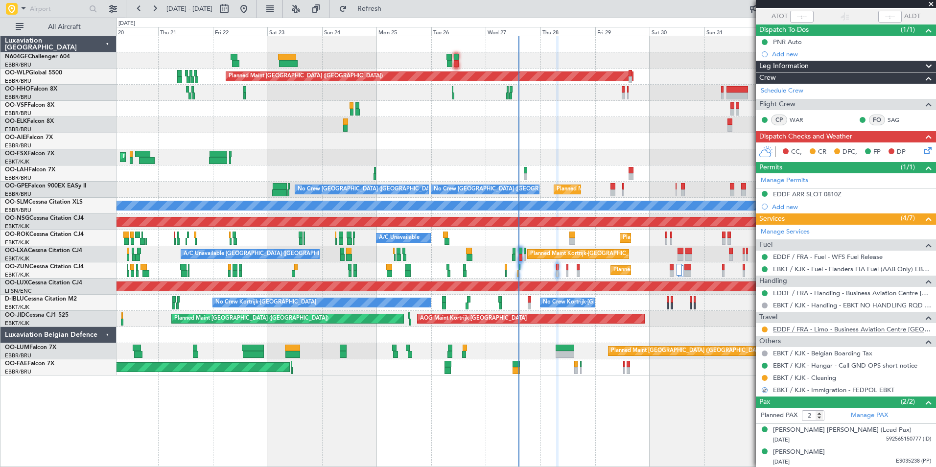
click at [778, 331] on link "EDDF / FRA - Limo - Business Aviation Centre [GEOGRAPHIC_DATA] ([PERSON_NAME] A…" at bounding box center [852, 329] width 158 height 8
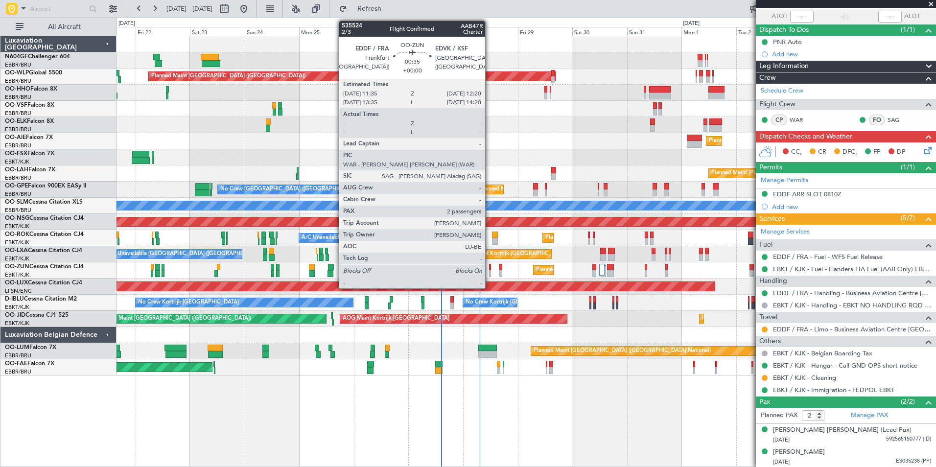
click at [490, 271] on div at bounding box center [490, 273] width 2 height 7
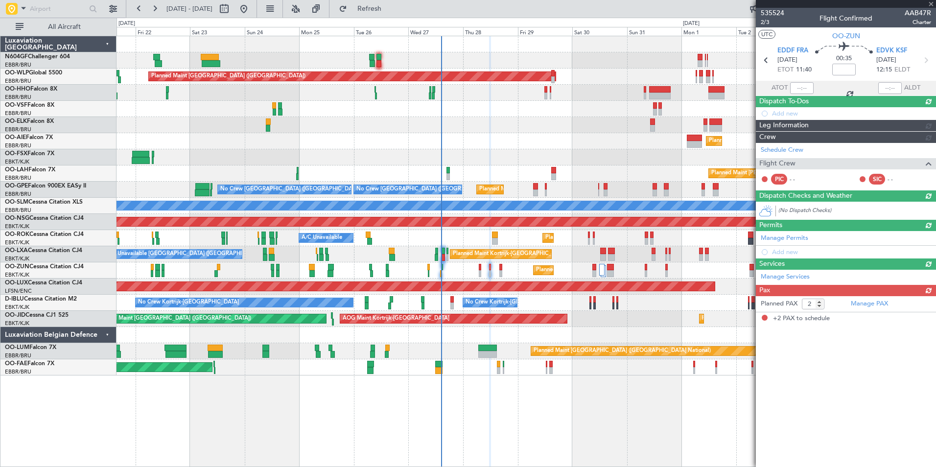
scroll to position [0, 0]
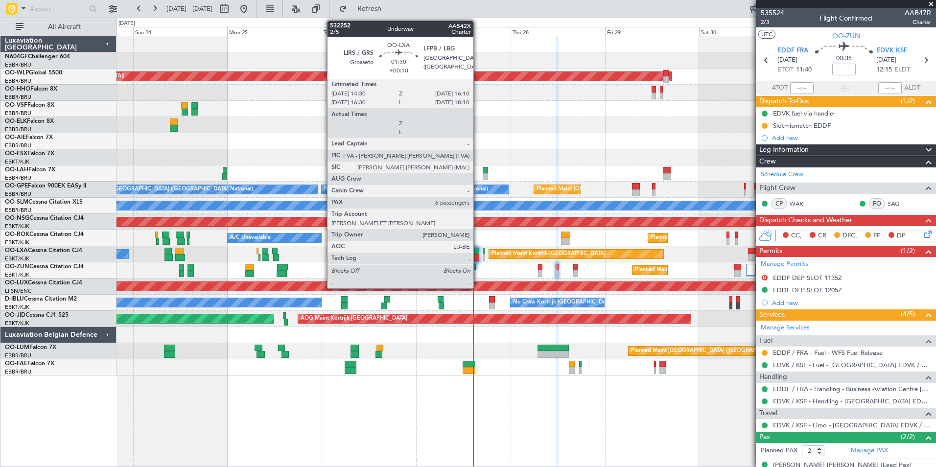
click at [478, 257] on div at bounding box center [475, 257] width 7 height 7
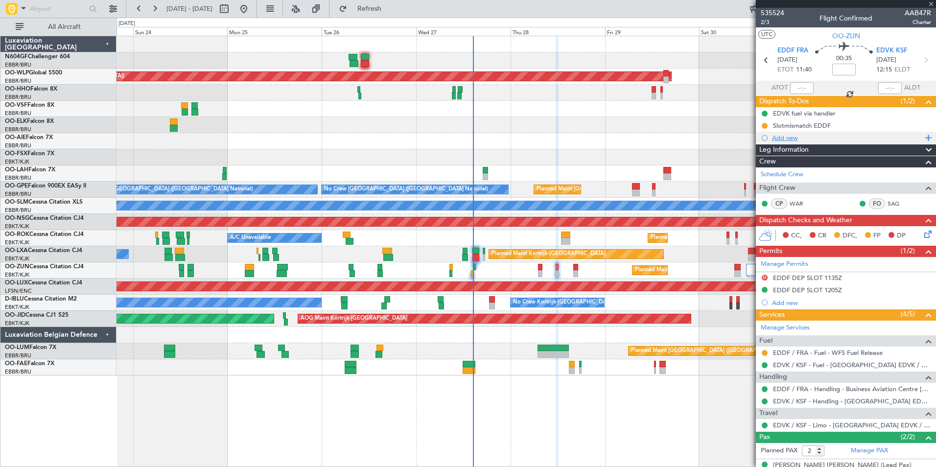
type input "+00:10"
type input "6"
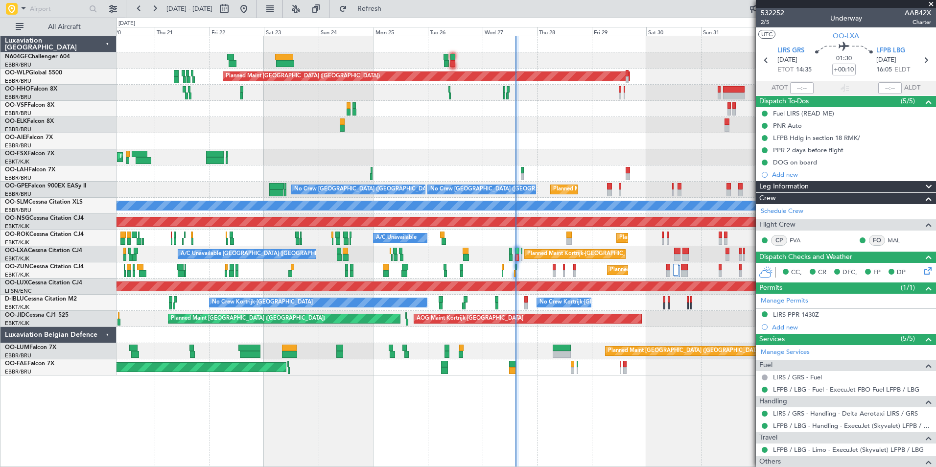
click at [434, 173] on div "Planned Maint Berlin (Brandenburg) AOG Maint Geneva (Cointrin) Planned Maint Ko…" at bounding box center [525, 205] width 819 height 339
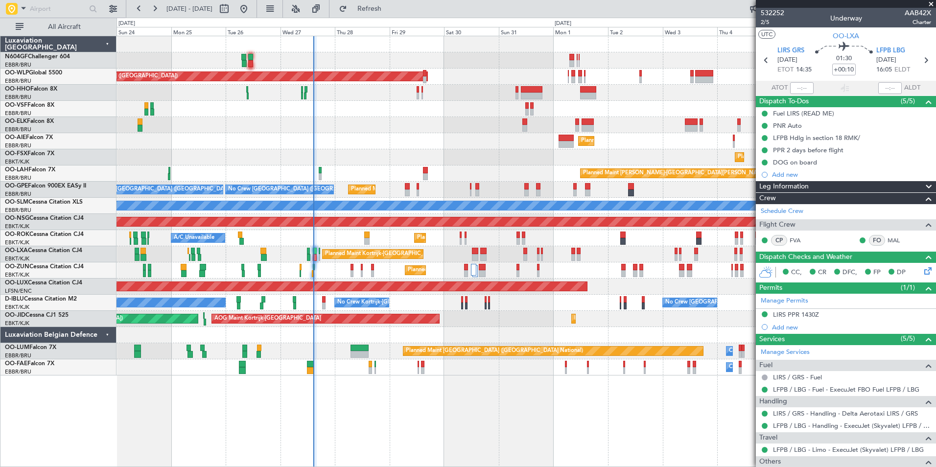
click at [314, 161] on div "Planned Maint Berlin (Brandenburg) Planned Maint Kortrijk-Wevelgem Planned Main…" at bounding box center [525, 205] width 819 height 339
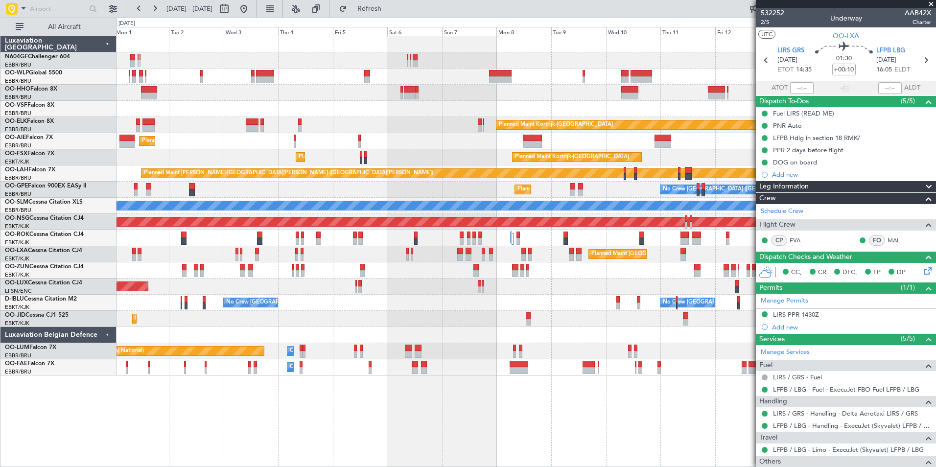
click at [346, 125] on div "Planned Maint Kortrijk-[GEOGRAPHIC_DATA]" at bounding box center [525, 125] width 819 height 16
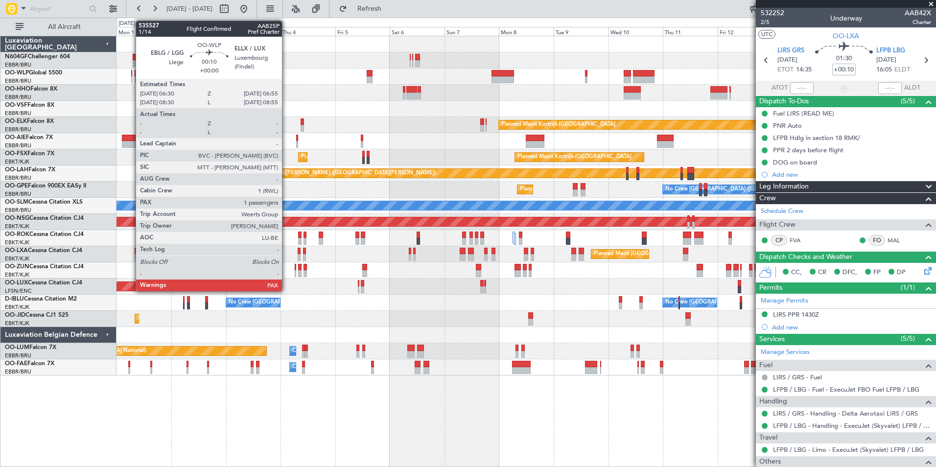
click at [131, 74] on div at bounding box center [131, 73] width 1 height 7
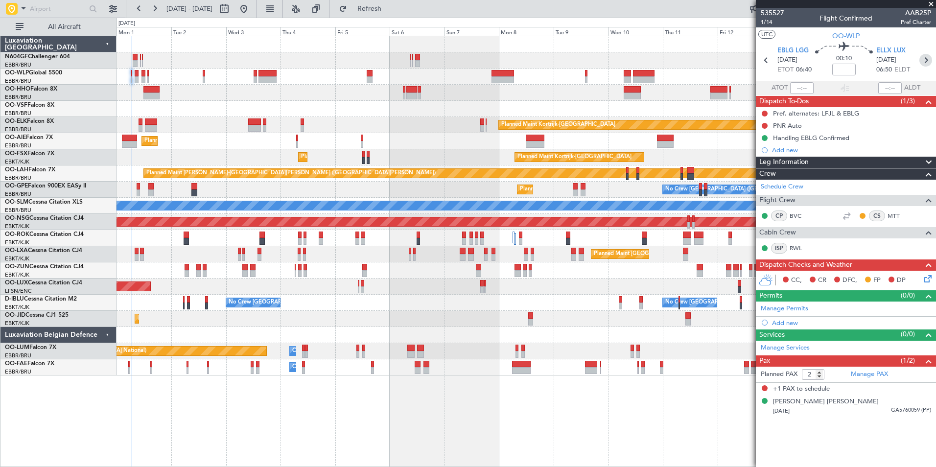
click at [927, 63] on icon at bounding box center [925, 60] width 13 height 13
type input "0"
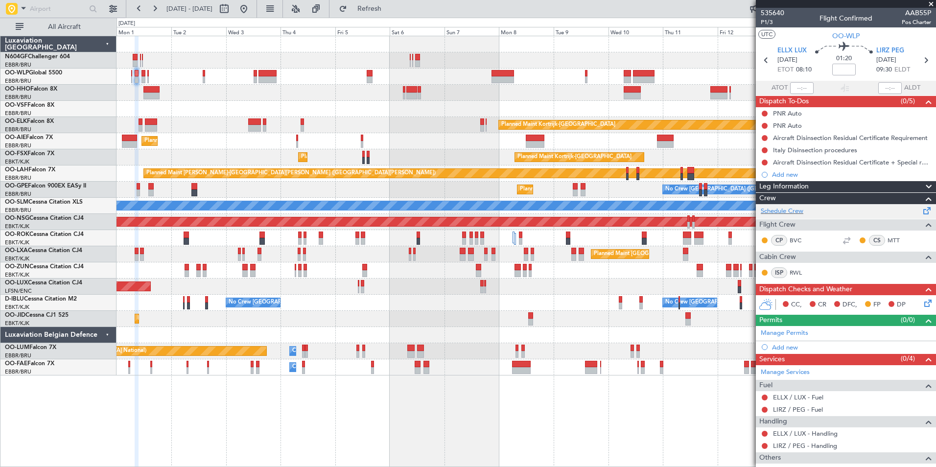
scroll to position [48, 0]
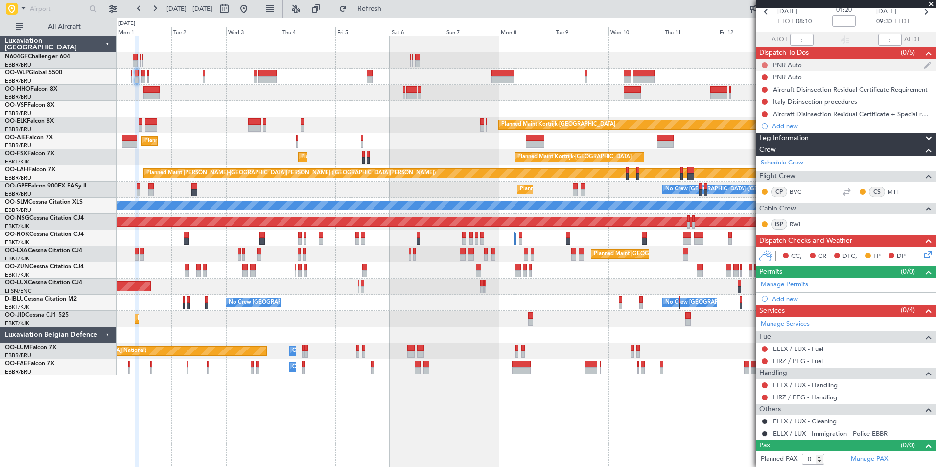
click at [765, 67] on button at bounding box center [764, 65] width 6 height 6
click at [764, 110] on span "Completed" at bounding box center [769, 108] width 32 height 10
click at [764, 76] on button at bounding box center [764, 77] width 6 height 6
click at [759, 120] on span "Completed" at bounding box center [769, 120] width 32 height 10
click at [793, 349] on link "ELLX / LUX - Fuel" at bounding box center [798, 348] width 50 height 8
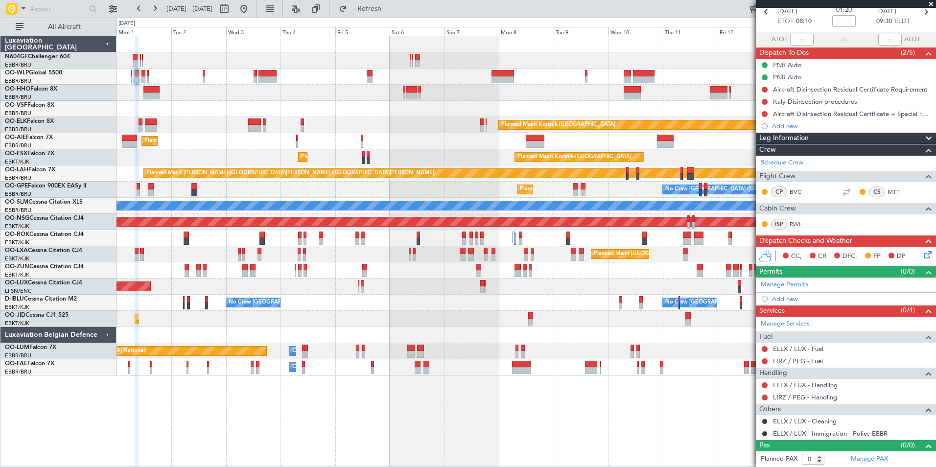
click at [789, 360] on link "LIRZ / PEG - Fuel" at bounding box center [798, 361] width 50 height 8
click at [813, 386] on link "ELLX / LUX - Handling" at bounding box center [805, 385] width 65 height 8
click at [799, 398] on link "LIRZ / PEG - Handling" at bounding box center [805, 397] width 64 height 8
click at [785, 297] on div "Add new" at bounding box center [847, 299] width 150 height 8
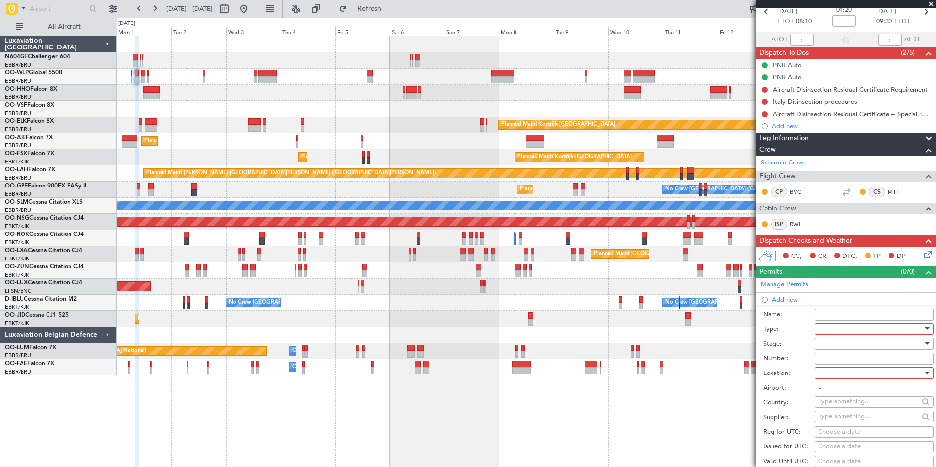
click at [841, 325] on div at bounding box center [870, 328] width 104 height 15
click at [855, 433] on span "PPR" at bounding box center [870, 435] width 103 height 15
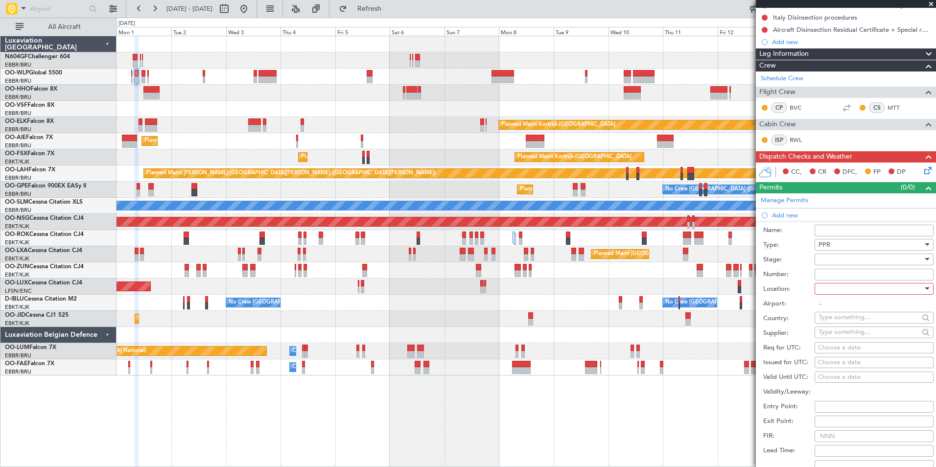
scroll to position [134, 0]
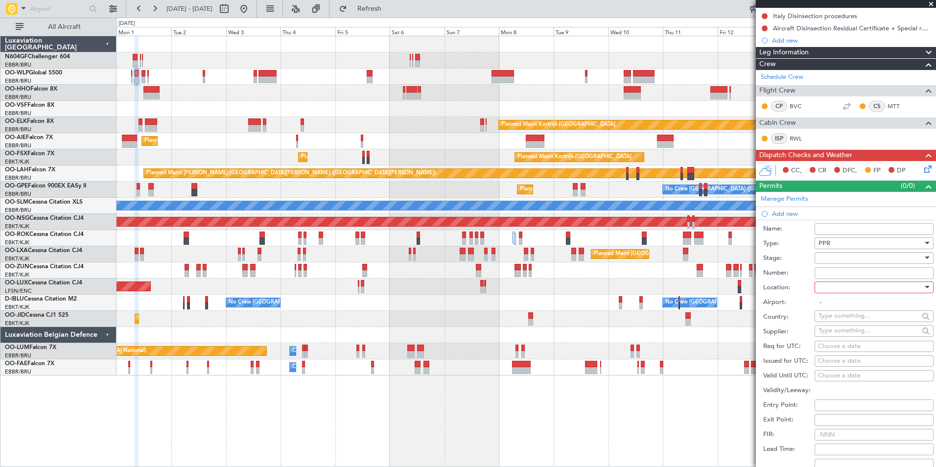
click at [849, 287] on div at bounding box center [870, 287] width 104 height 15
click at [848, 308] on span "Departure" at bounding box center [870, 306] width 103 height 15
type input "ELLX / LUX"
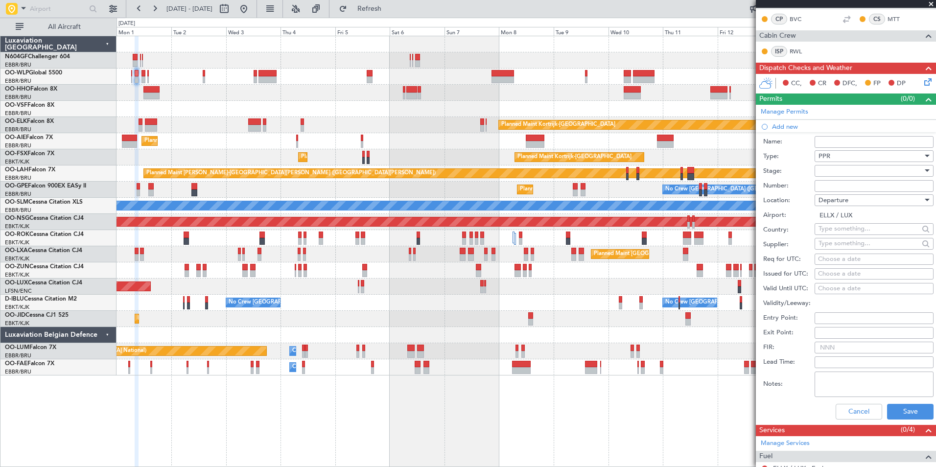
scroll to position [222, 0]
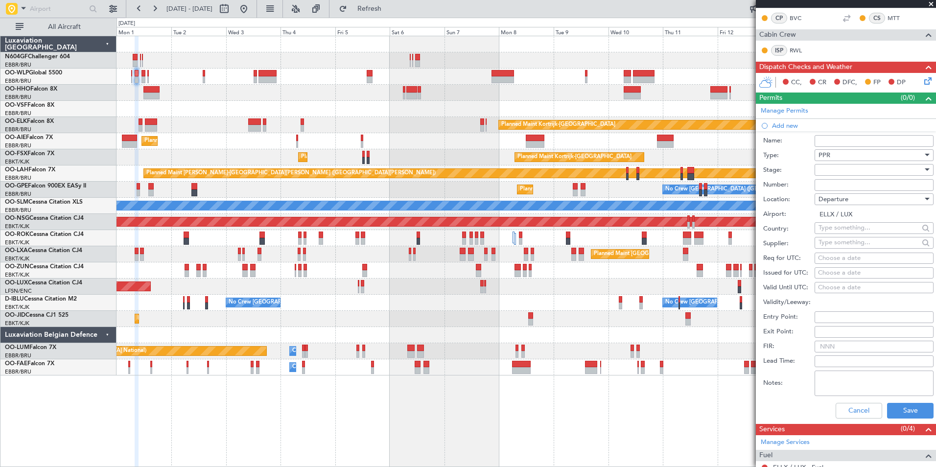
click at [855, 254] on div "Choose a date" at bounding box center [874, 258] width 112 height 10
select select "8"
select select "2025"
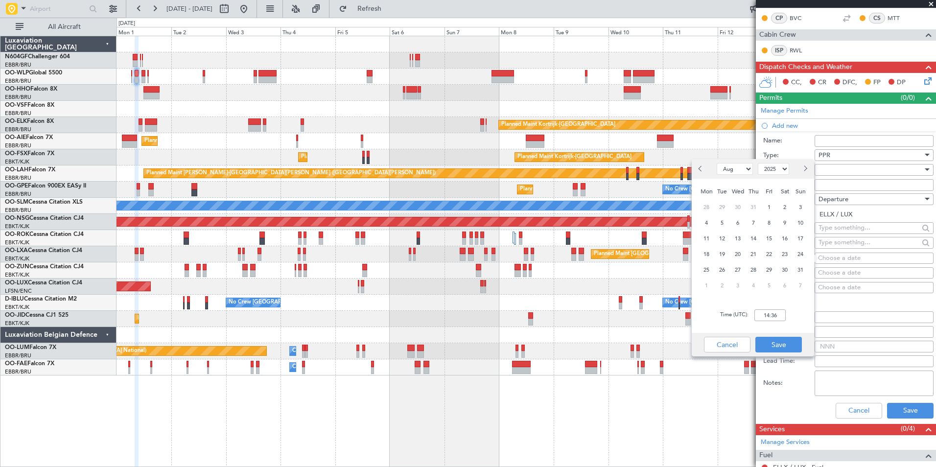
click at [700, 290] on div "1" at bounding box center [706, 285] width 16 height 16
select select "9"
click at [767, 315] on input "00:00" at bounding box center [769, 315] width 31 height 12
type input "08:00"
click at [776, 345] on button "Save" at bounding box center [778, 345] width 46 height 16
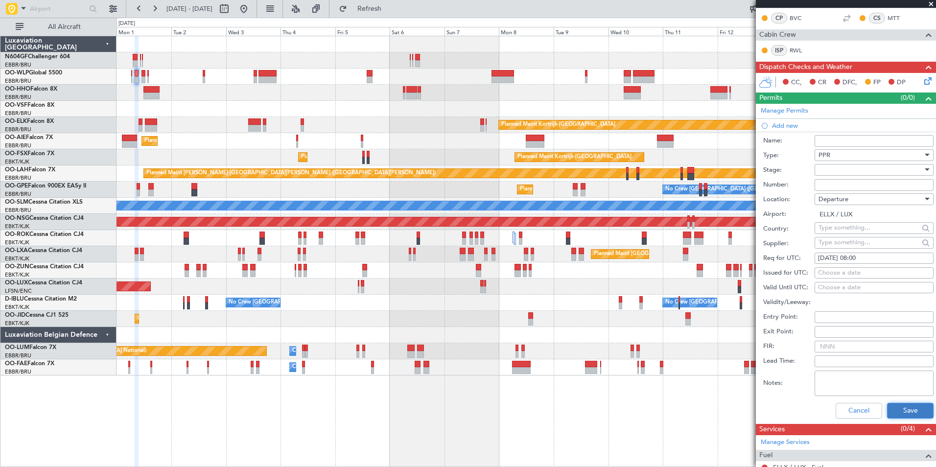
click at [910, 410] on button "Save" at bounding box center [910, 411] width 46 height 16
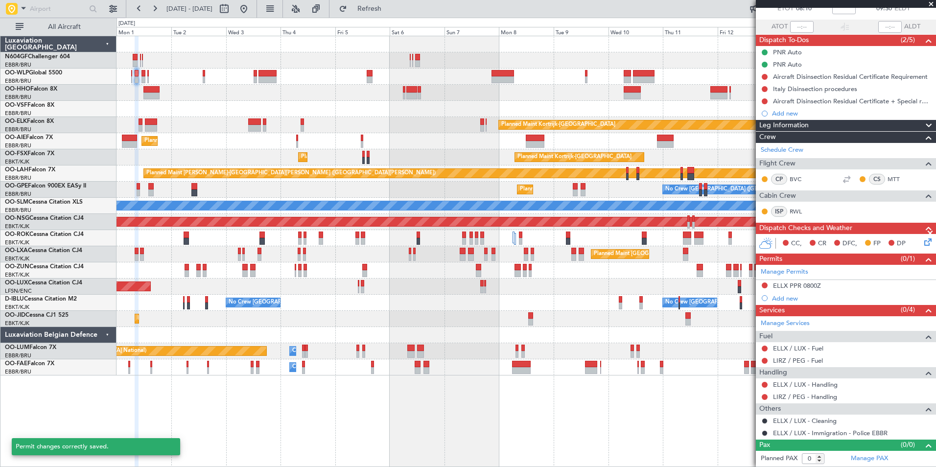
scroll to position [61, 0]
click at [393, 13] on button "Refresh" at bounding box center [363, 9] width 59 height 16
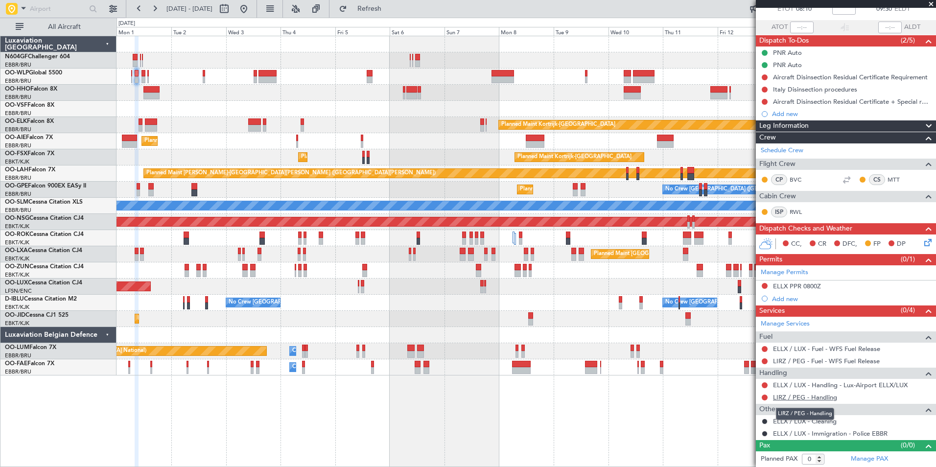
click at [807, 400] on link "LIRZ / PEG - Handling" at bounding box center [805, 397] width 64 height 8
click at [787, 295] on div "Add new" at bounding box center [847, 299] width 150 height 8
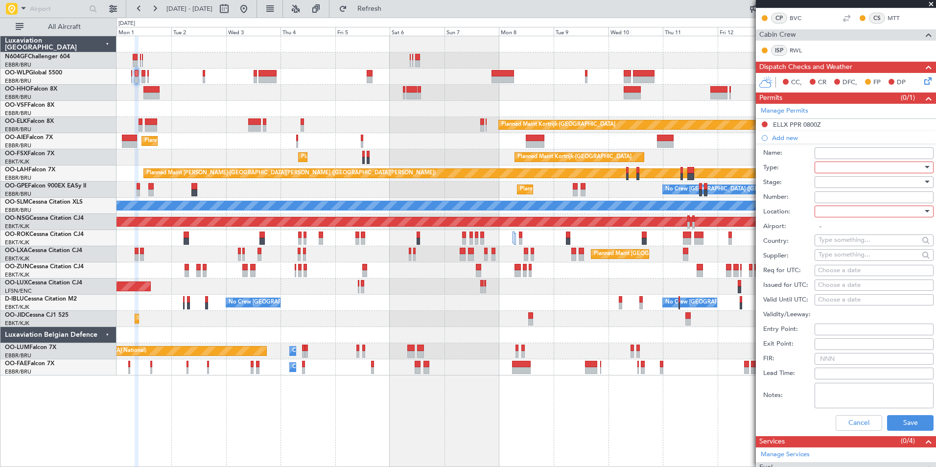
click at [837, 171] on div at bounding box center [870, 167] width 104 height 15
click at [864, 268] on span "PPR" at bounding box center [870, 267] width 103 height 15
click at [843, 210] on div at bounding box center [870, 211] width 104 height 15
click at [850, 260] on span "Arrival" at bounding box center [870, 260] width 103 height 15
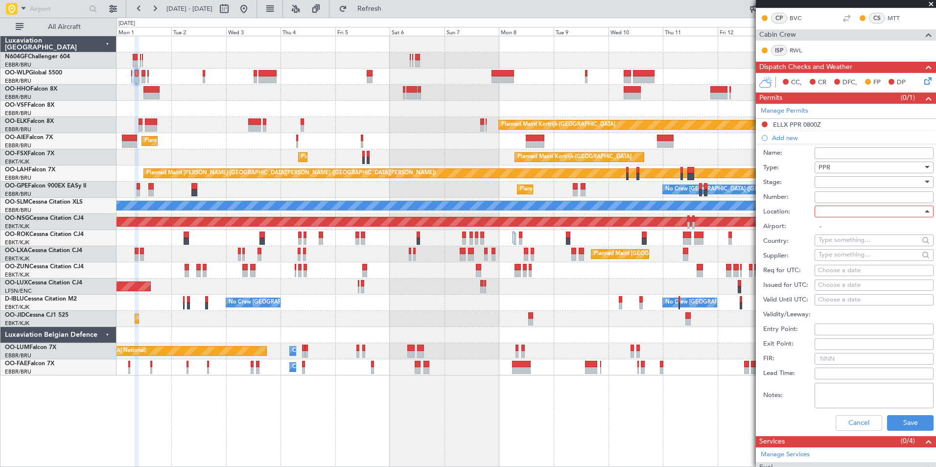
type input "LIRZ / PEG"
click at [835, 284] on div "Choose a date" at bounding box center [874, 285] width 112 height 10
select select "8"
select select "2025"
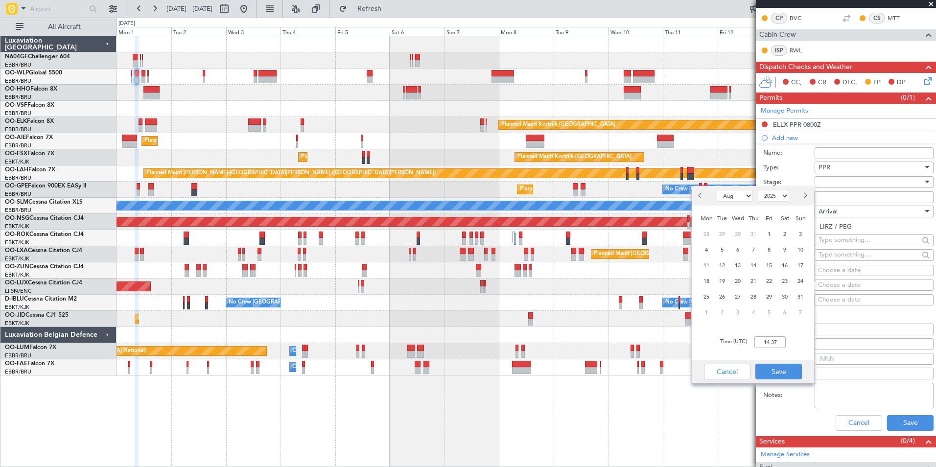
click at [853, 273] on div "Choose a date" at bounding box center [874, 271] width 112 height 10
select select "8"
select select "2025"
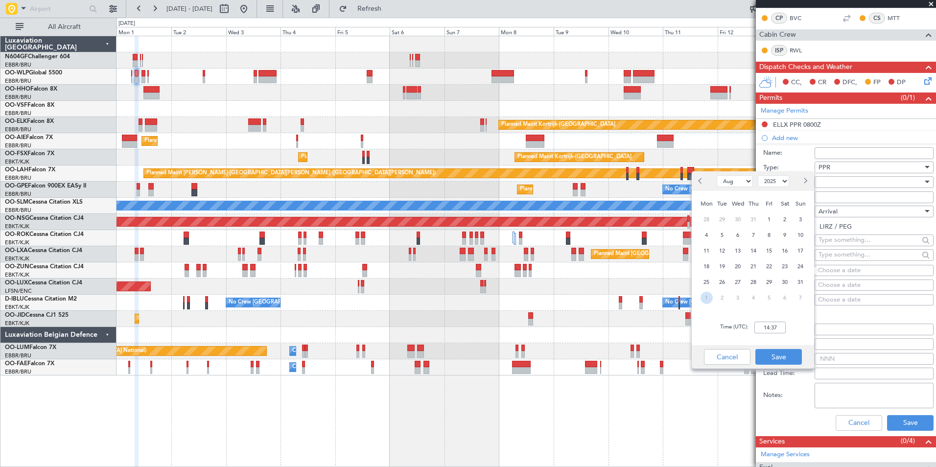
click at [703, 297] on span "1" at bounding box center [706, 298] width 12 height 12
select select "9"
click at [768, 327] on input "00:00" at bounding box center [769, 327] width 31 height 12
type input "09:35"
click at [778, 356] on button "Save" at bounding box center [778, 357] width 46 height 16
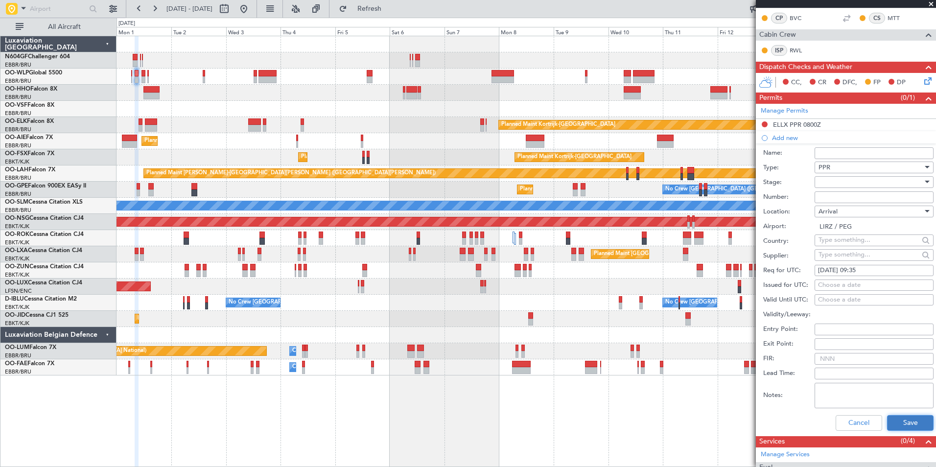
click at [895, 426] on button "Save" at bounding box center [910, 423] width 46 height 16
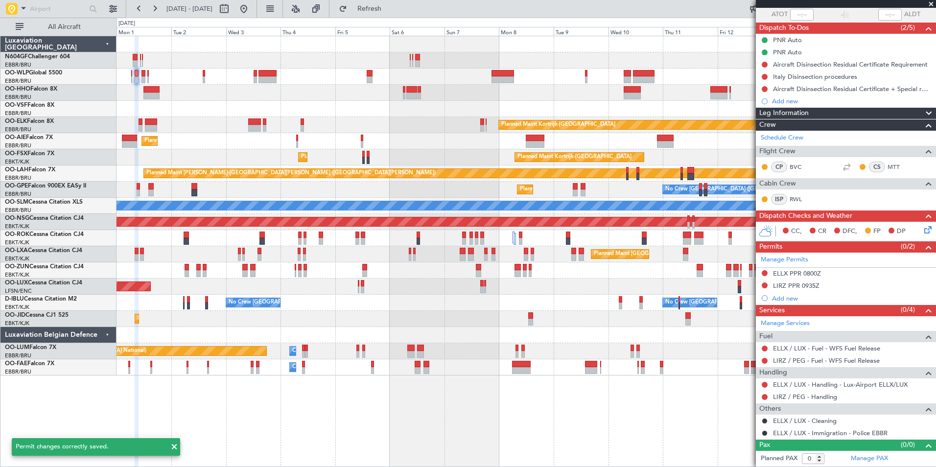
scroll to position [73, 0]
click at [388, 7] on span "Refresh" at bounding box center [369, 8] width 41 height 7
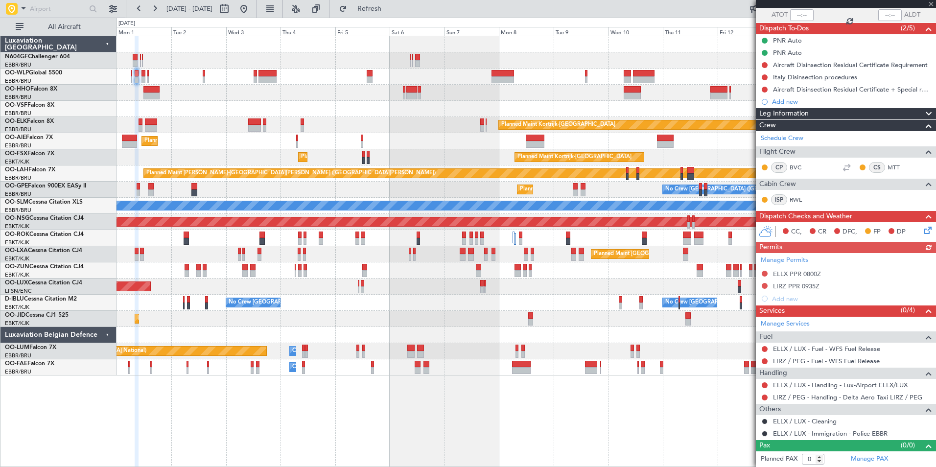
scroll to position [0, 0]
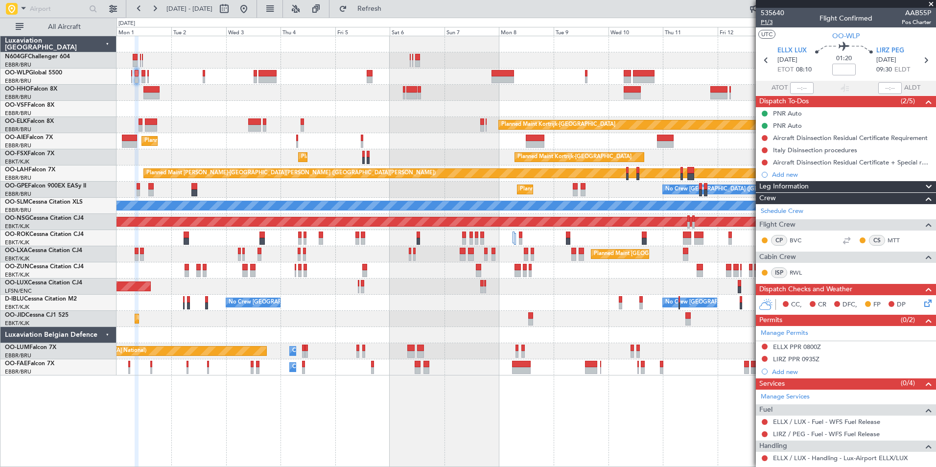
click at [767, 19] on span "P1/3" at bounding box center [771, 22] width 23 height 8
click at [371, 10] on button "Refresh" at bounding box center [363, 9] width 59 height 16
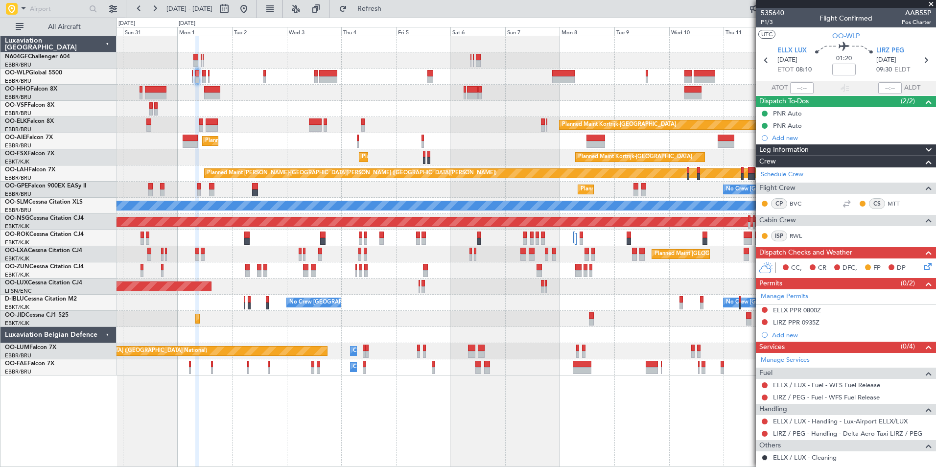
click at [417, 278] on div "Planned Maint [GEOGRAPHIC_DATA] ([GEOGRAPHIC_DATA]) Planned Maint [GEOGRAPHIC_D…" at bounding box center [525, 205] width 819 height 339
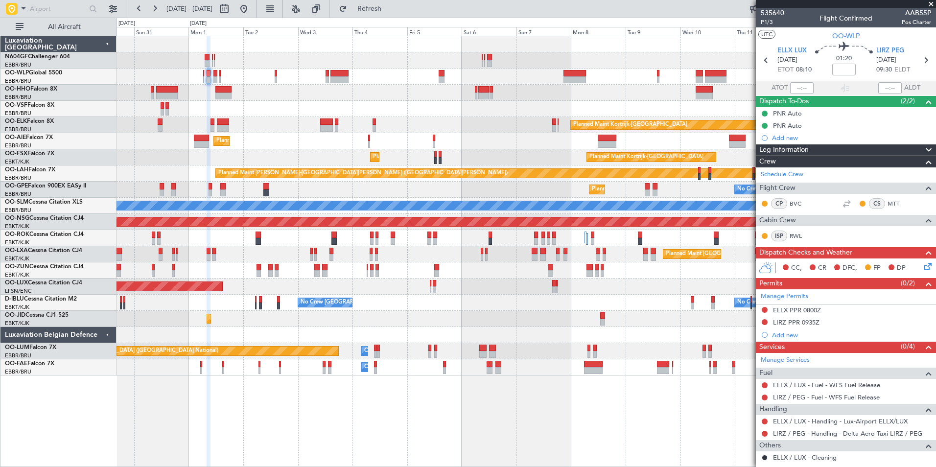
click at [598, 385] on div "Planned Maint [GEOGRAPHIC_DATA] ([GEOGRAPHIC_DATA]) Planned Maint [GEOGRAPHIC_D…" at bounding box center [525, 251] width 819 height 431
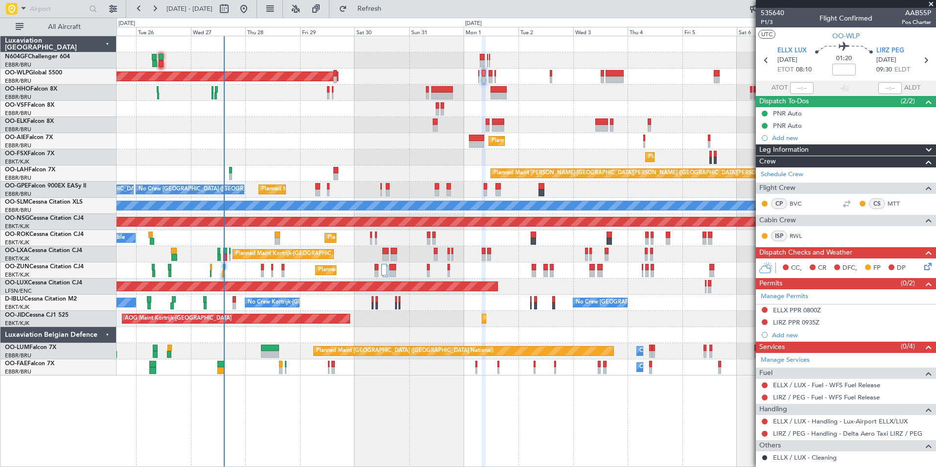
click at [468, 333] on div "Planned Maint [GEOGRAPHIC_DATA] ([GEOGRAPHIC_DATA]) Planned Maint [GEOGRAPHIC_D…" at bounding box center [525, 205] width 819 height 339
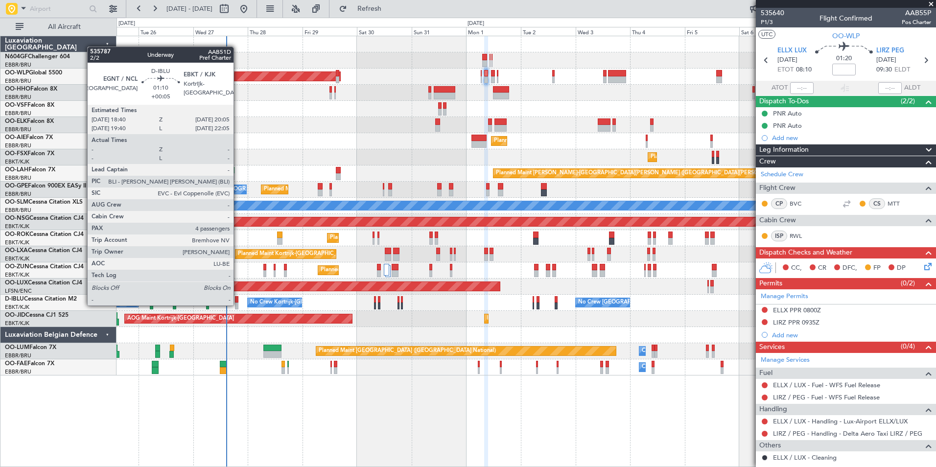
click at [238, 304] on div at bounding box center [236, 305] width 3 height 7
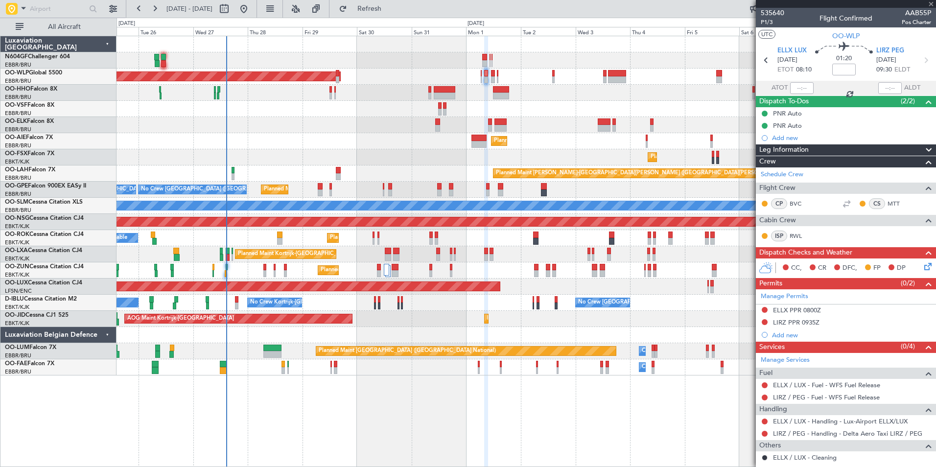
type input "+00:05"
type input "4"
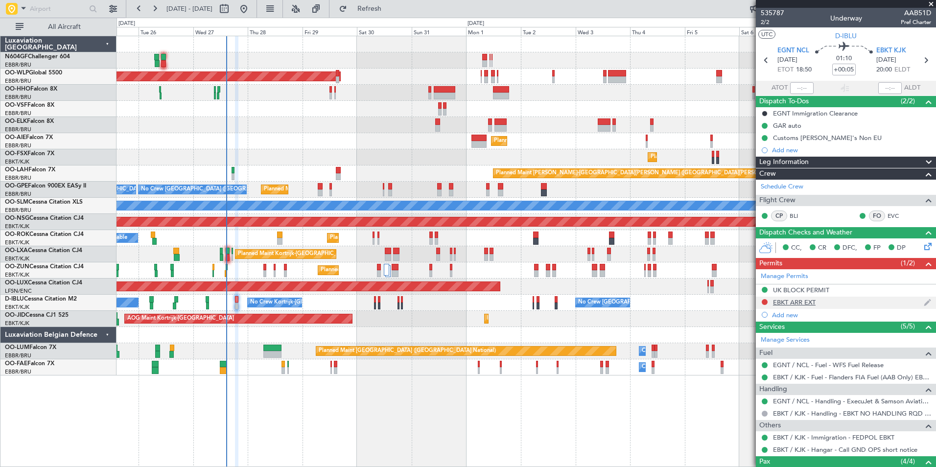
scroll to position [0, 0]
click at [344, 252] on div "Planned Maint Kortrijk-[GEOGRAPHIC_DATA] Planned Maint [GEOGRAPHIC_DATA] ([GEOG…" at bounding box center [525, 254] width 819 height 16
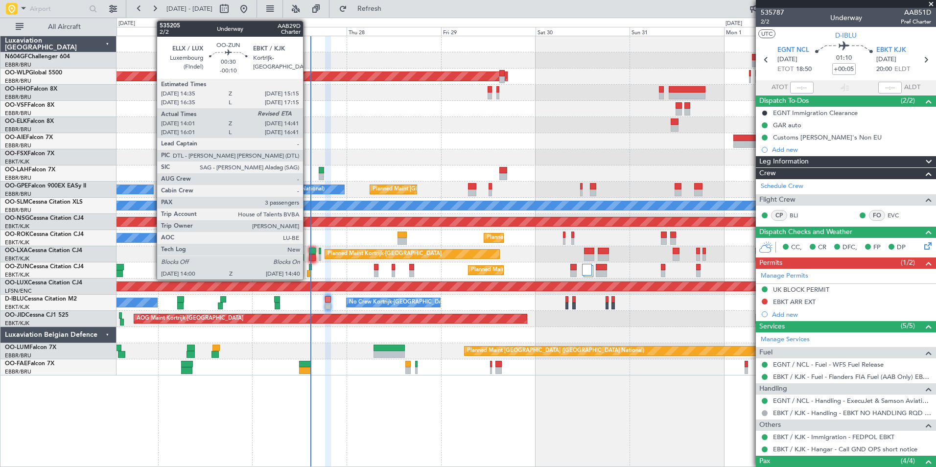
click at [308, 274] on div at bounding box center [308, 273] width 3 height 7
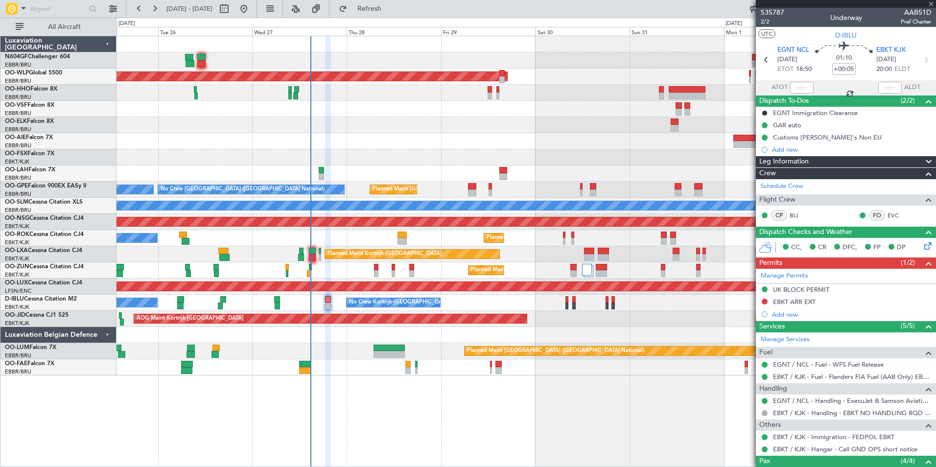
type input "-00:10"
type input "14:06"
type input "3"
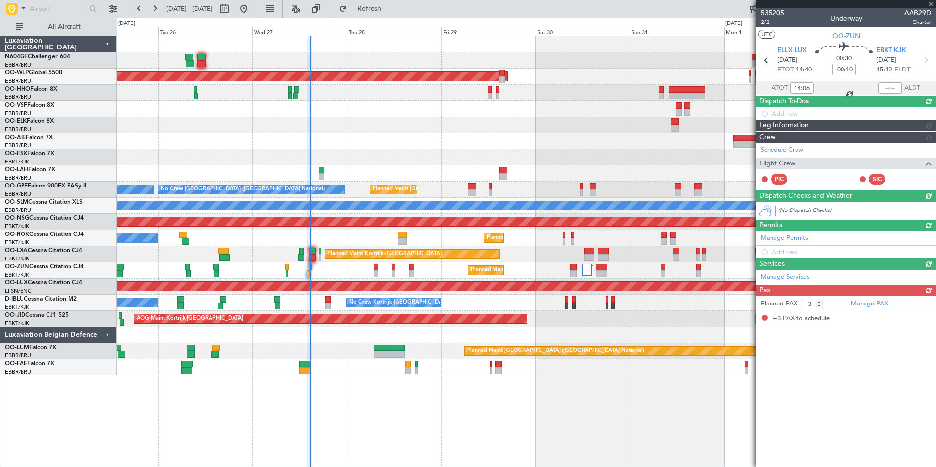
scroll to position [0, 0]
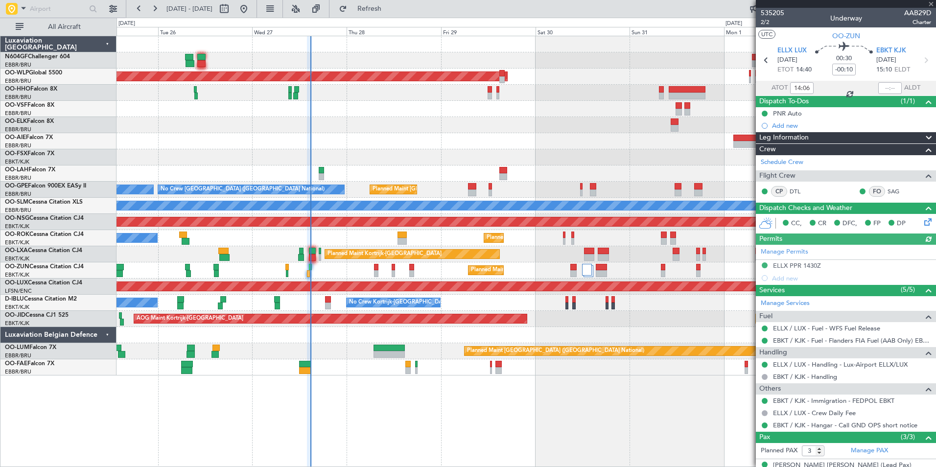
click at [882, 88] on div at bounding box center [889, 88] width 23 height 12
click at [879, 87] on input "text" at bounding box center [889, 88] width 23 height 12
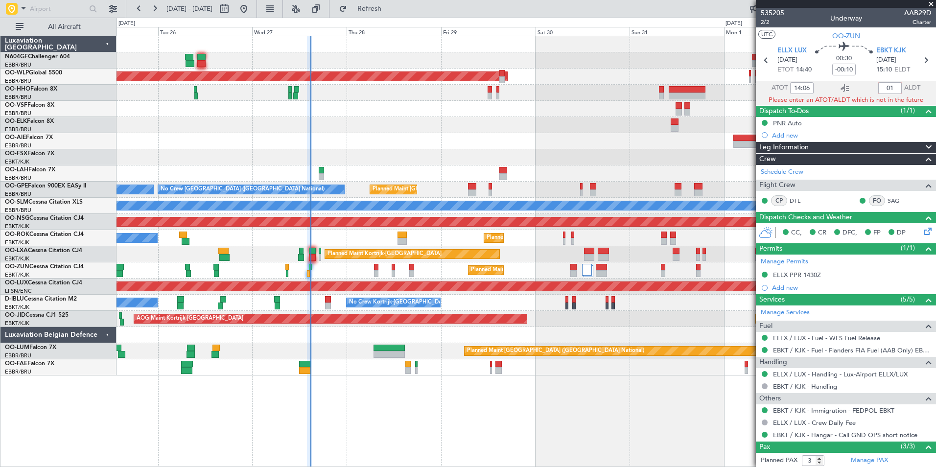
type input "0"
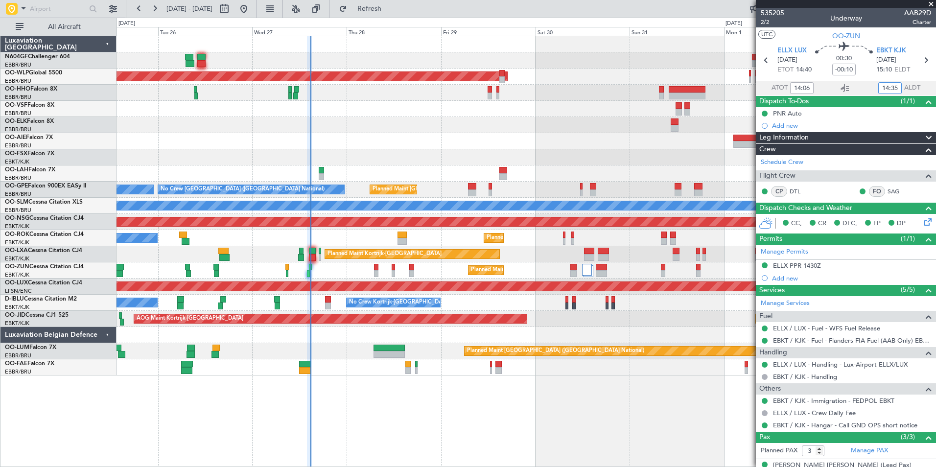
type input "14:35"
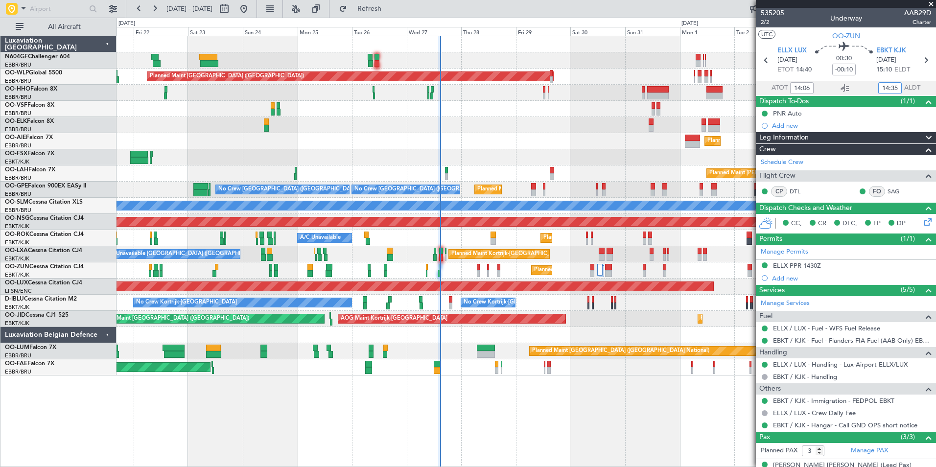
click at [642, 76] on div "Planned Maint [GEOGRAPHIC_DATA] ([GEOGRAPHIC_DATA])" at bounding box center [525, 76] width 819 height 16
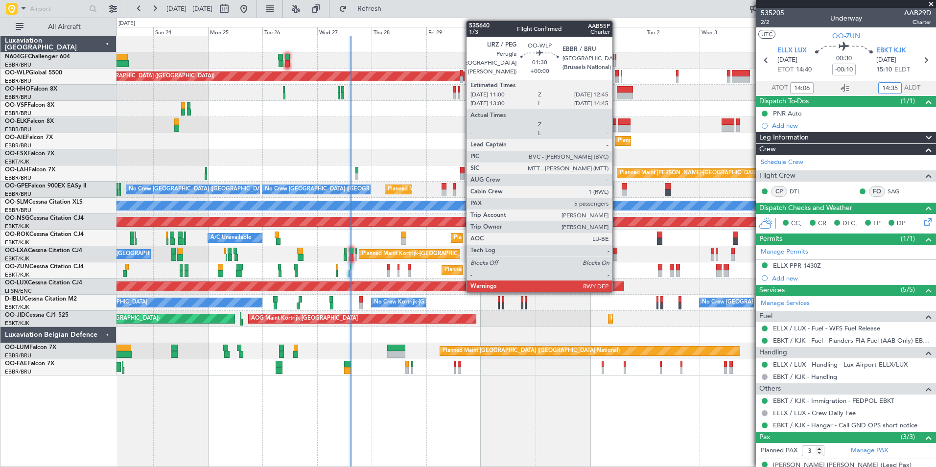
click at [616, 76] on div at bounding box center [617, 79] width 4 height 7
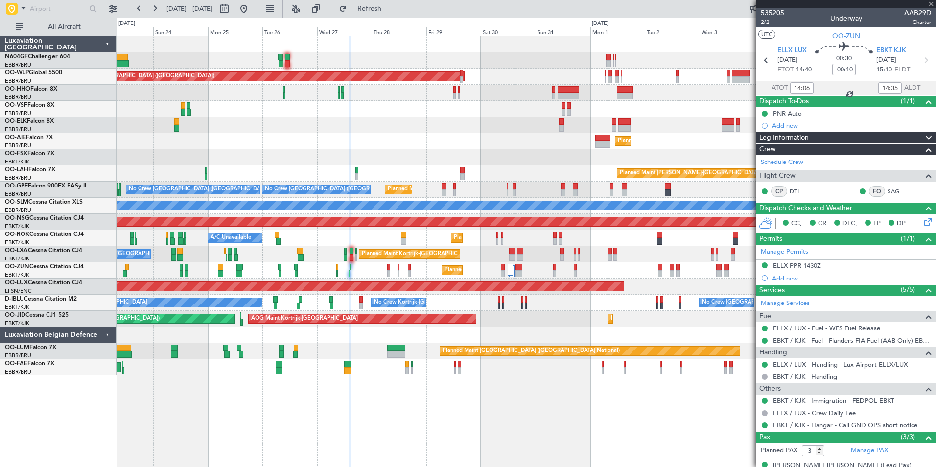
type input "5"
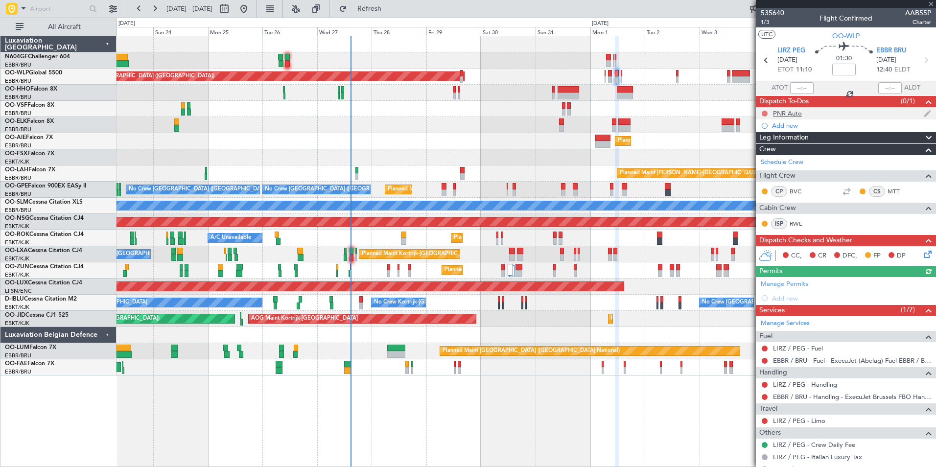
click at [762, 113] on button at bounding box center [764, 114] width 6 height 6
click at [756, 158] on span "Completed" at bounding box center [769, 157] width 32 height 10
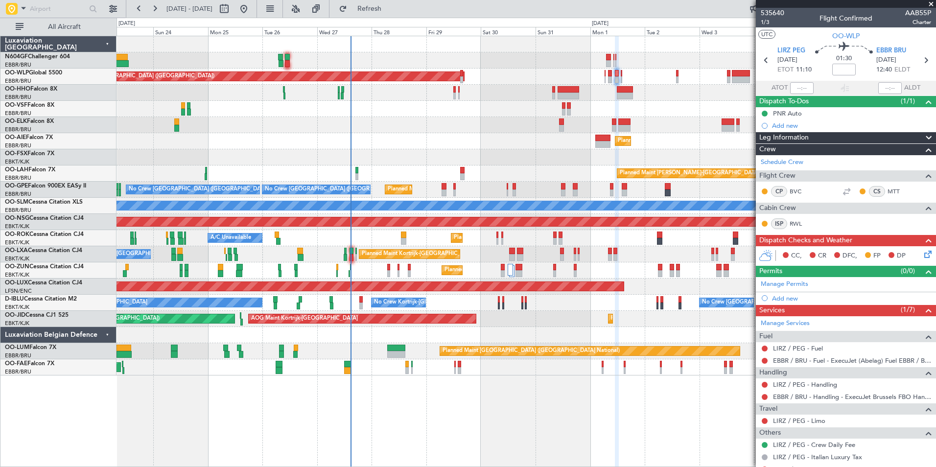
scroll to position [146, 0]
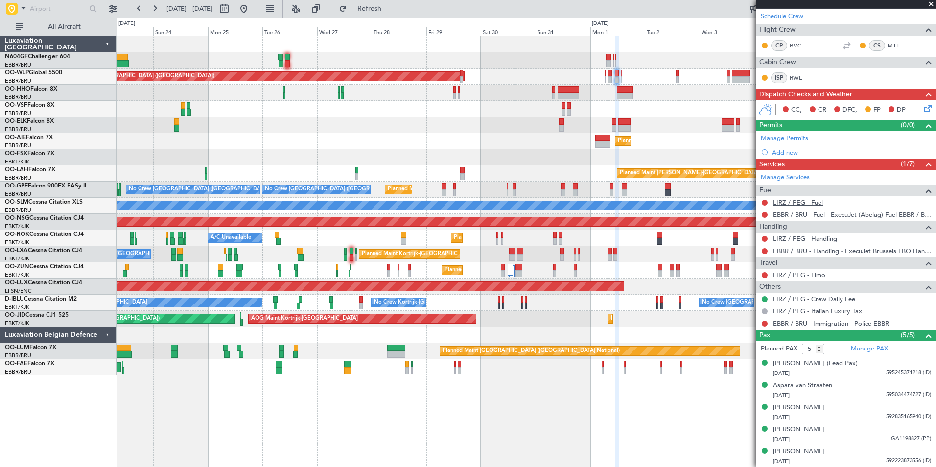
click at [811, 200] on link "LIRZ / PEG - Fuel" at bounding box center [798, 202] width 50 height 8
click at [808, 238] on link "LIRZ / PEG - Handling" at bounding box center [805, 238] width 64 height 8
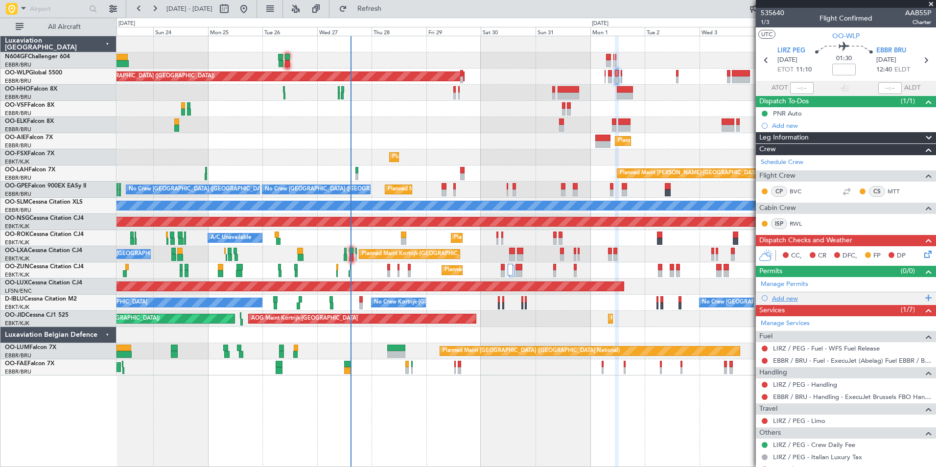
click at [784, 298] on div "Add new" at bounding box center [847, 298] width 150 height 8
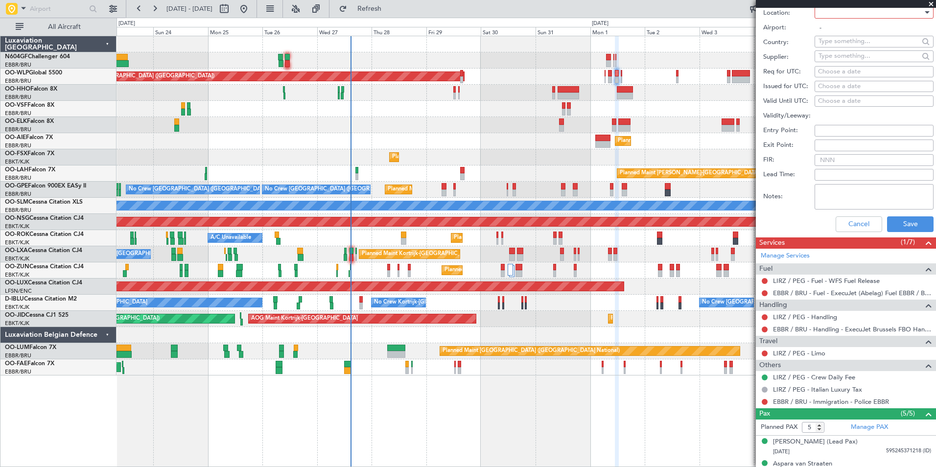
scroll to position [235, 0]
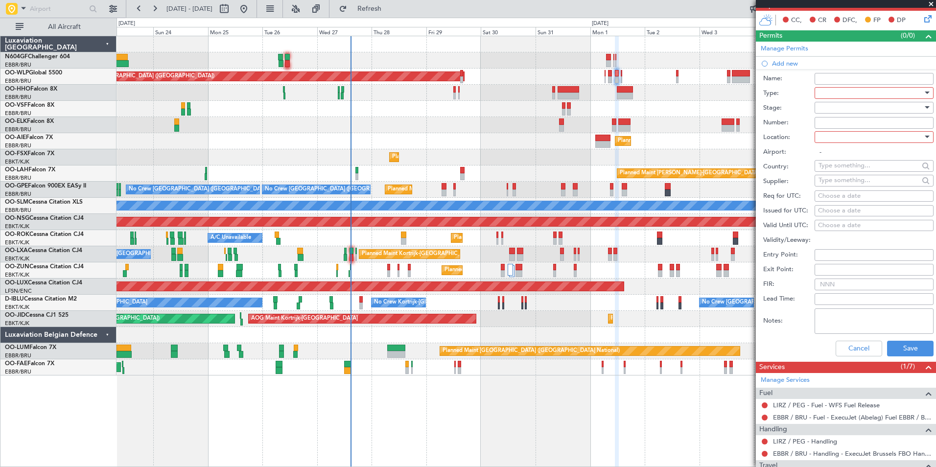
click at [850, 92] on div at bounding box center [870, 93] width 104 height 15
click at [840, 199] on span "PPR" at bounding box center [870, 205] width 103 height 15
click at [865, 105] on div at bounding box center [870, 107] width 104 height 15
click at [892, 142] on span "Not Requested" at bounding box center [870, 142] width 103 height 15
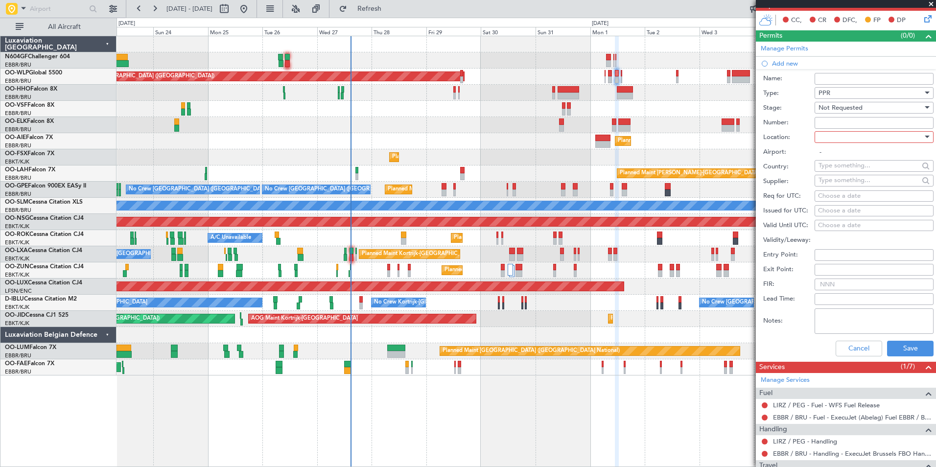
click at [886, 141] on div at bounding box center [870, 137] width 104 height 15
click at [876, 158] on span "Departure" at bounding box center [870, 156] width 103 height 15
type input "LIRZ / PEG"
click at [858, 197] on div "Choose a date" at bounding box center [874, 196] width 112 height 10
select select "8"
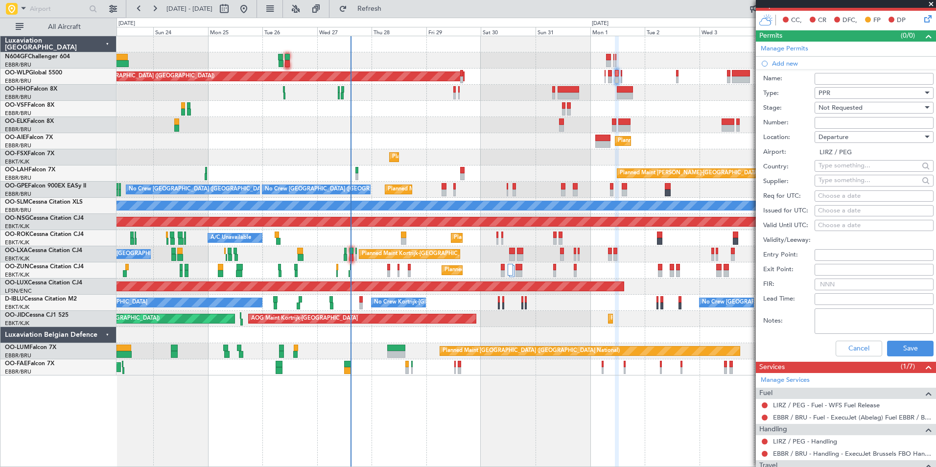
select select "2025"
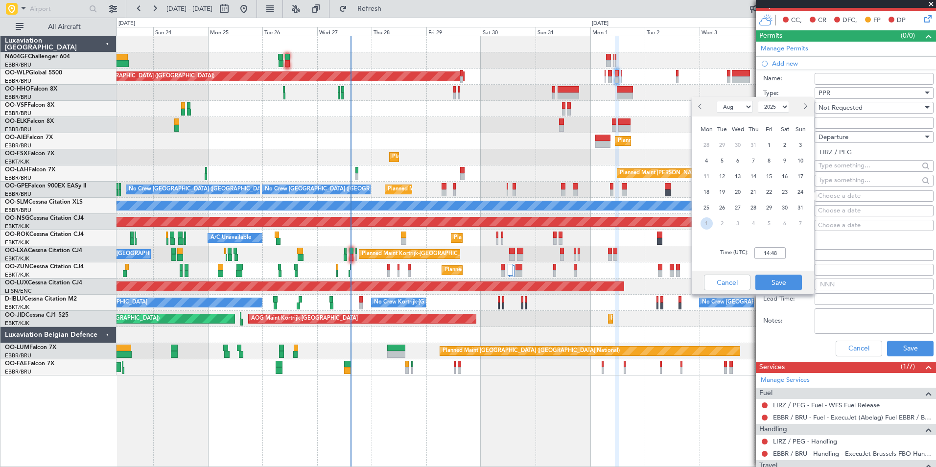
click at [709, 222] on span "1" at bounding box center [706, 223] width 12 height 12
select select "9"
click at [779, 257] on input "00:00" at bounding box center [769, 253] width 31 height 12
type input "11:00"
click at [792, 282] on button "Save" at bounding box center [778, 282] width 46 height 16
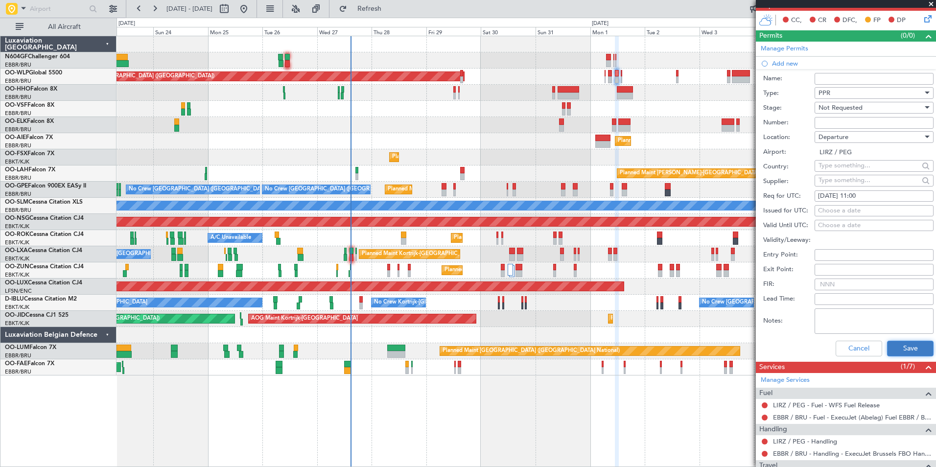
click at [890, 346] on button "Save" at bounding box center [910, 349] width 46 height 16
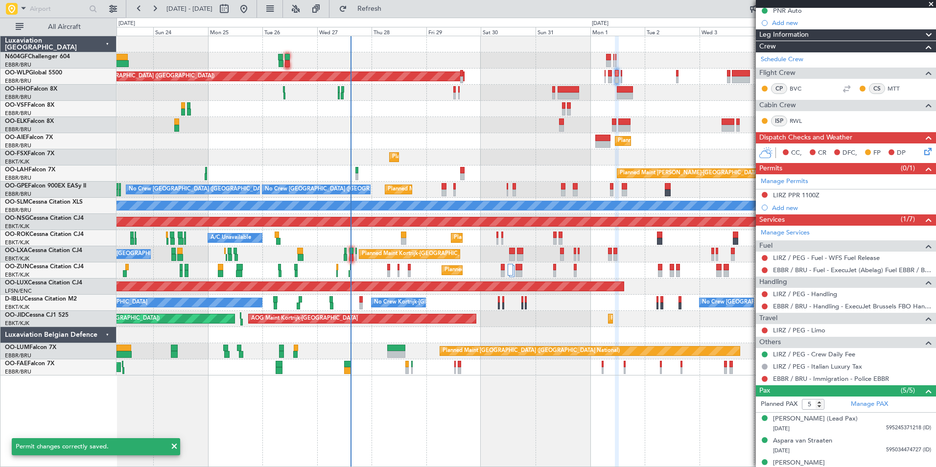
scroll to position [100, 0]
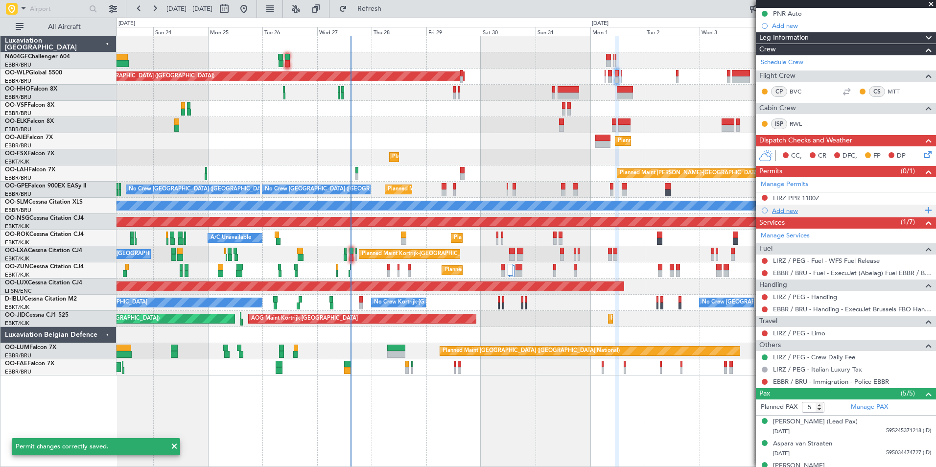
click at [794, 208] on div "Add new" at bounding box center [847, 210] width 150 height 8
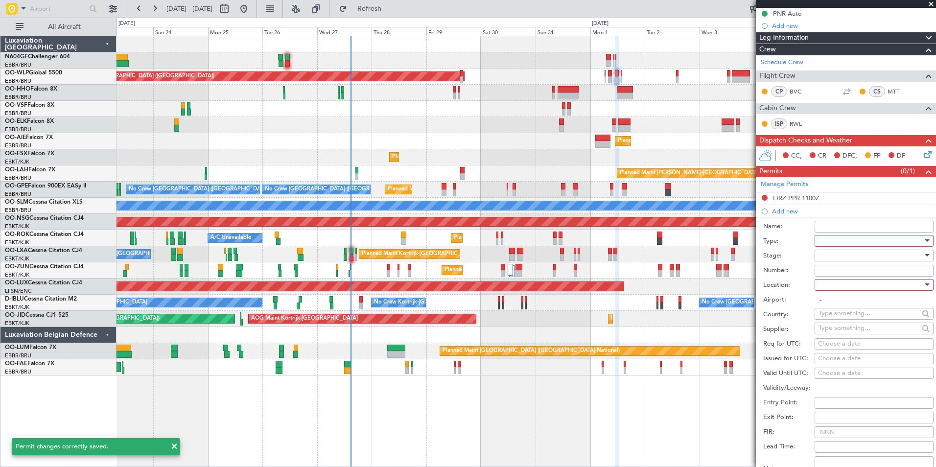
click at [825, 240] on div at bounding box center [870, 240] width 104 height 15
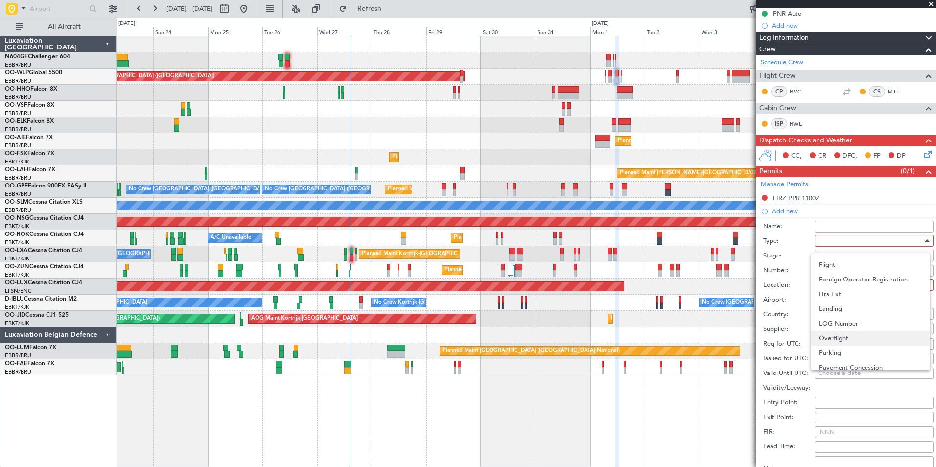
scroll to position [295, 0]
click at [843, 338] on span "Slot" at bounding box center [870, 332] width 103 height 15
click at [847, 285] on div at bounding box center [870, 284] width 104 height 15
click at [850, 335] on span "Arrival" at bounding box center [870, 333] width 103 height 15
type input "EBBR / BRU"
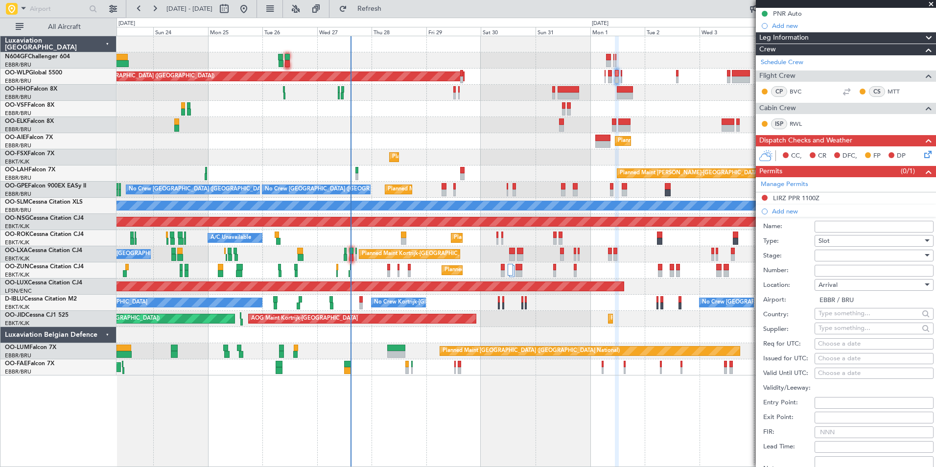
scroll to position [229, 0]
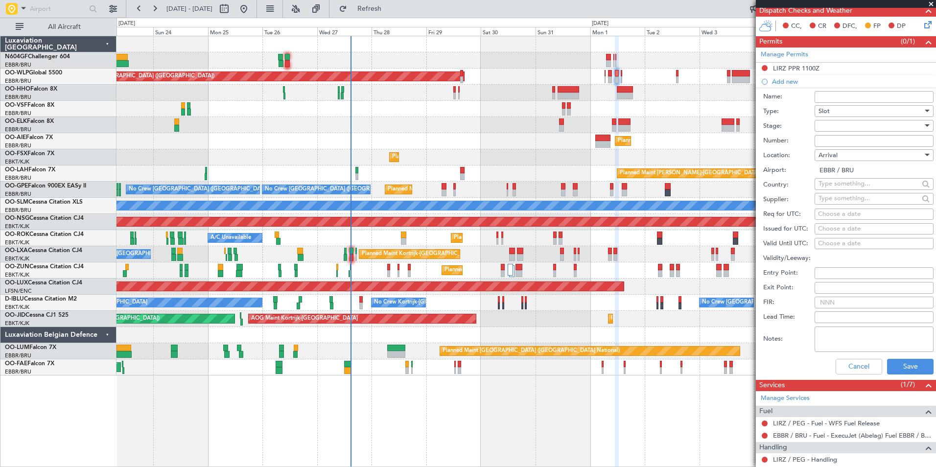
click at [853, 216] on div "Choose a date" at bounding box center [874, 214] width 112 height 10
select select "8"
select select "2025"
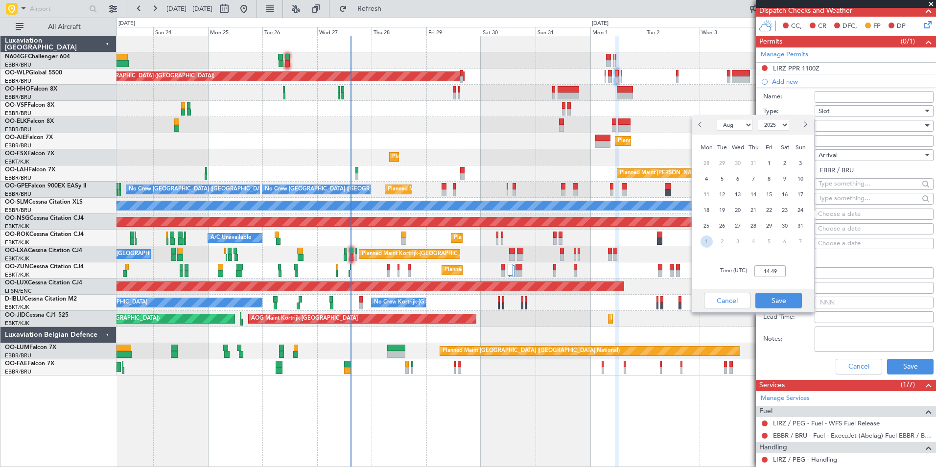
click at [709, 239] on span "1" at bounding box center [706, 241] width 12 height 12
select select "9"
click at [763, 272] on input "00:00" at bounding box center [769, 271] width 31 height 12
type input "12:45"
click at [781, 298] on button "Save" at bounding box center [778, 301] width 46 height 16
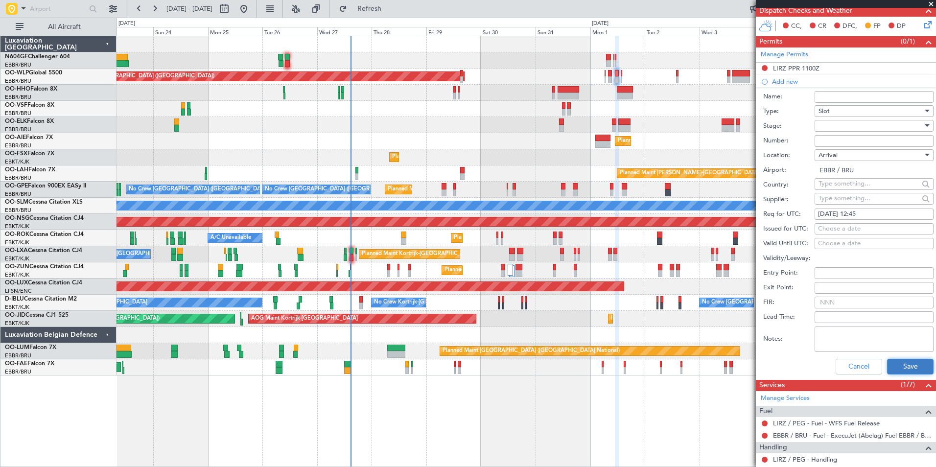
click at [894, 365] on button "Save" at bounding box center [910, 367] width 46 height 16
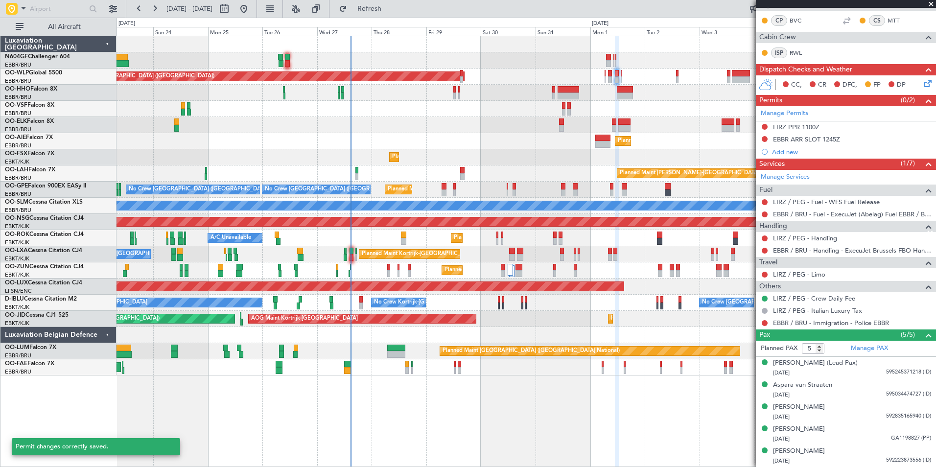
scroll to position [170, 0]
click at [390, 7] on span "Refresh" at bounding box center [369, 8] width 41 height 7
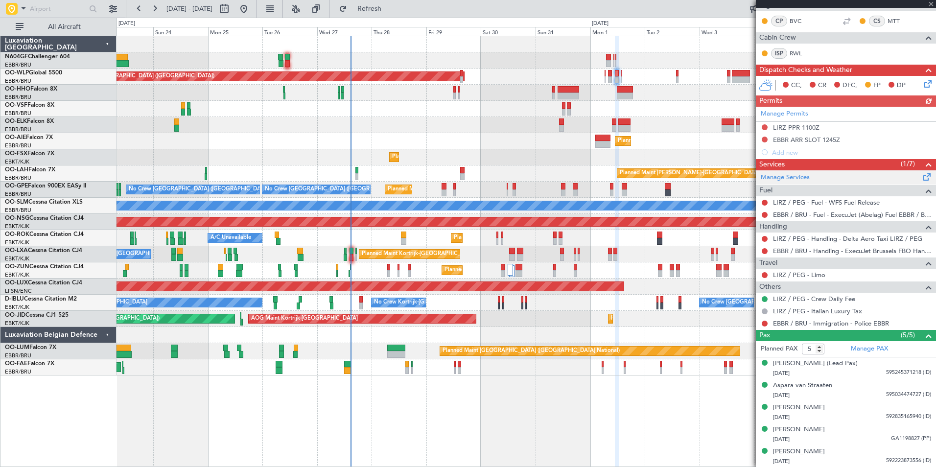
scroll to position [0, 0]
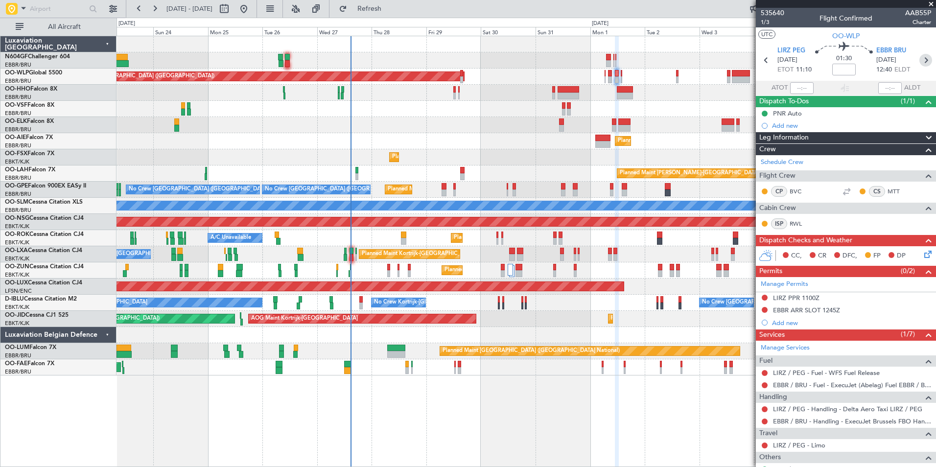
click at [919, 62] on icon at bounding box center [925, 60] width 13 height 13
type input "0"
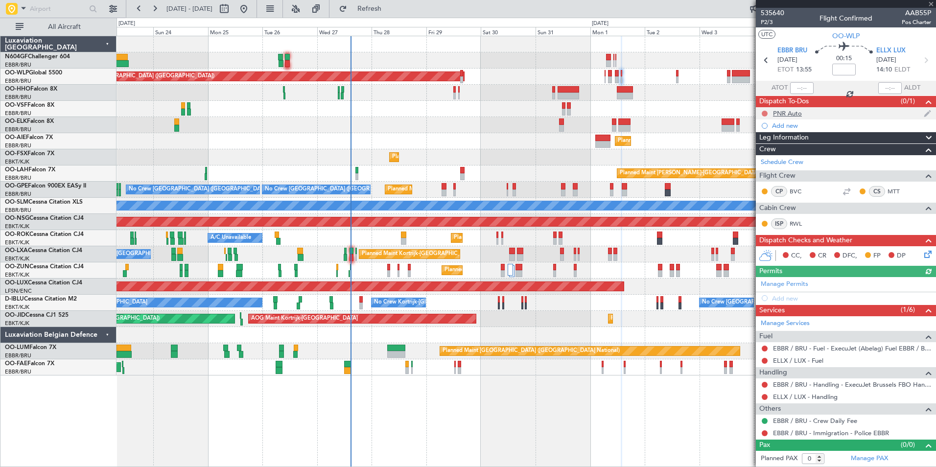
click at [761, 111] on button at bounding box center [764, 114] width 6 height 6
click at [762, 155] on span "Completed" at bounding box center [769, 157] width 32 height 10
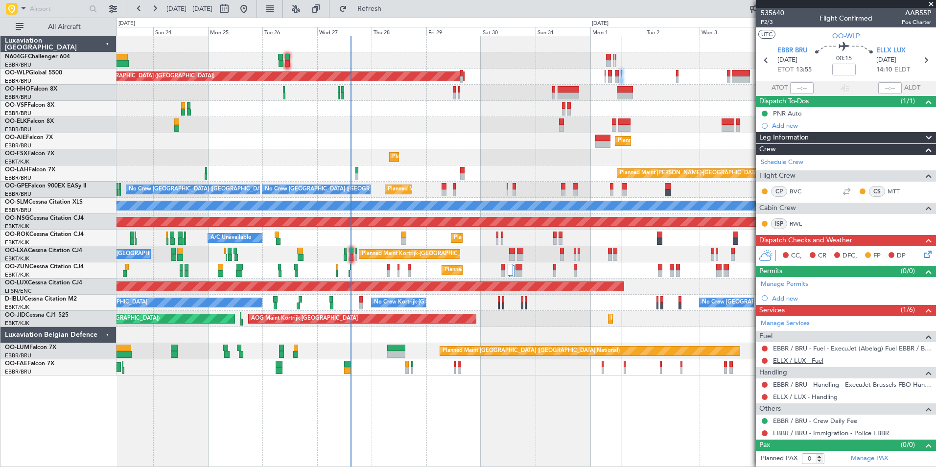
click at [801, 360] on link "ELLX / LUX - Fuel" at bounding box center [798, 360] width 50 height 8
click at [390, 7] on span "Refresh" at bounding box center [369, 8] width 41 height 7
click at [796, 298] on div "Add new" at bounding box center [847, 298] width 150 height 8
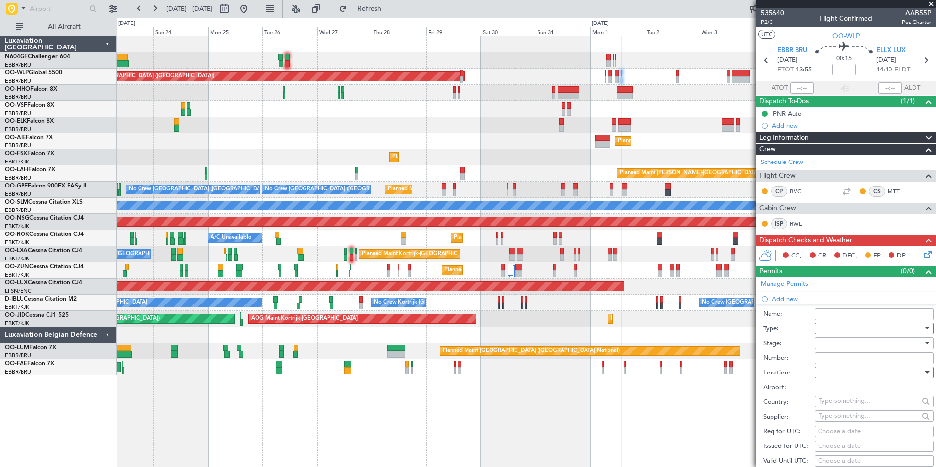
click at [851, 329] on div at bounding box center [870, 328] width 104 height 15
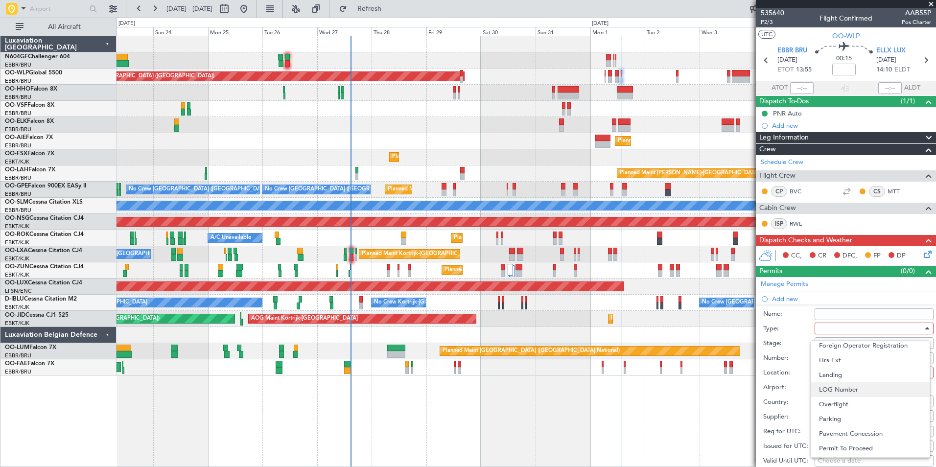
scroll to position [295, 0]
click at [354, 264] on div at bounding box center [468, 233] width 936 height 467
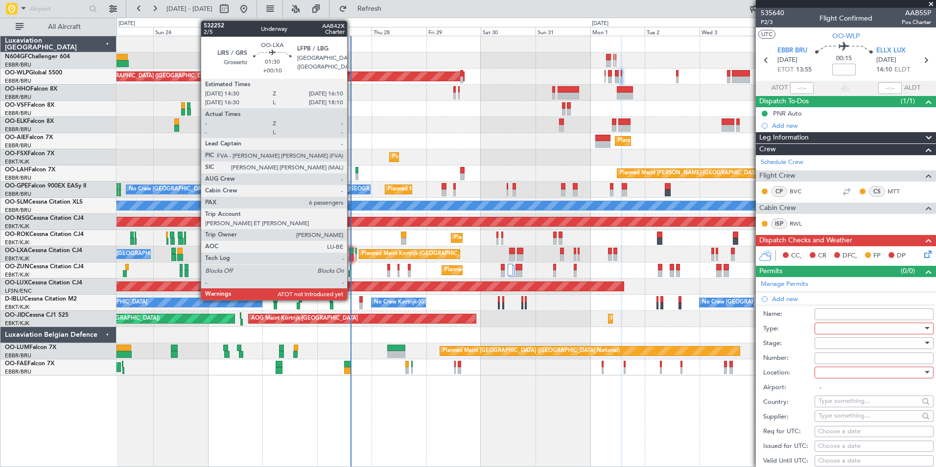
click at [351, 256] on div at bounding box center [351, 257] width 4 height 7
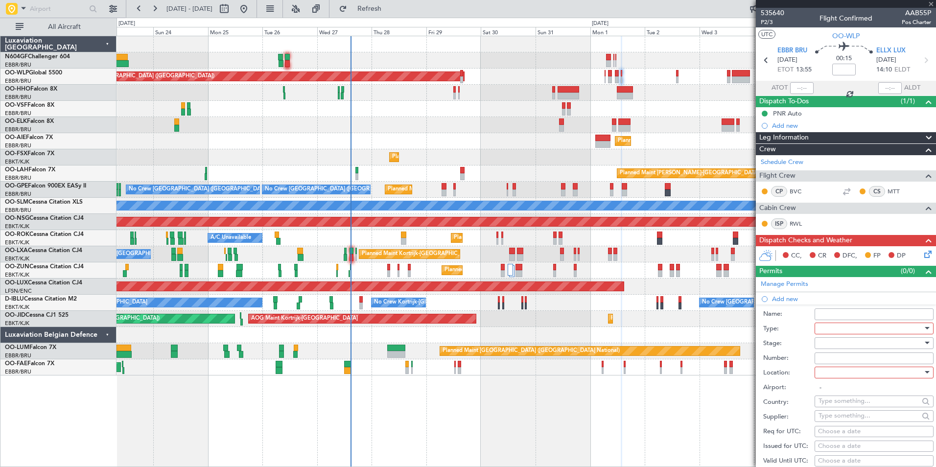
type input "+00:10"
type input "6"
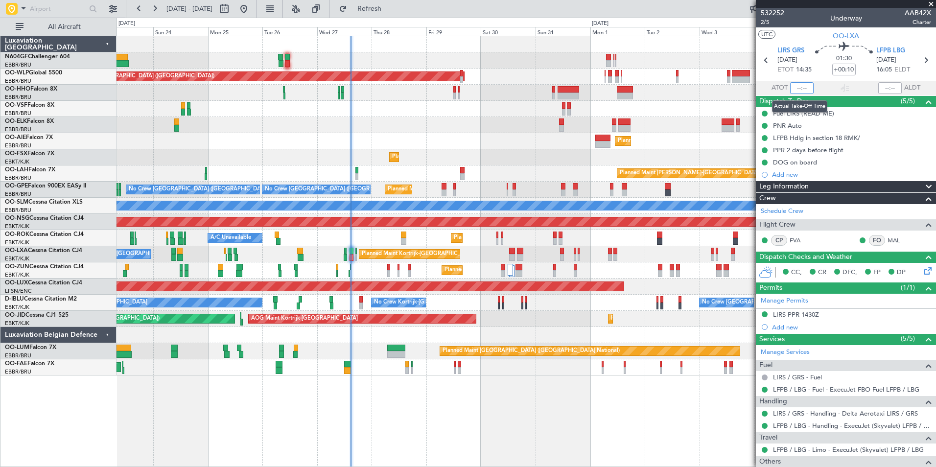
click at [796, 89] on input "text" at bounding box center [801, 88] width 23 height 12
click at [674, 119] on div "Planned Maint Kortrijk-[GEOGRAPHIC_DATA]" at bounding box center [525, 125] width 819 height 16
type input "14:50"
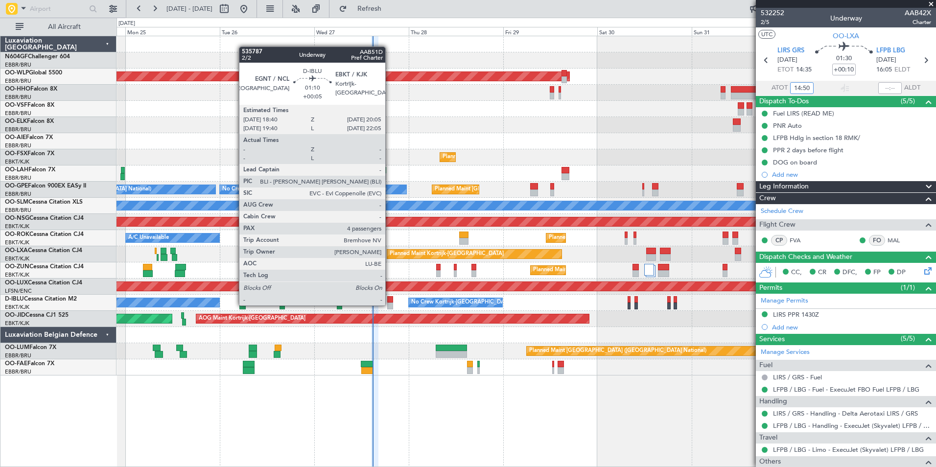
click at [389, 304] on div at bounding box center [390, 305] width 6 height 7
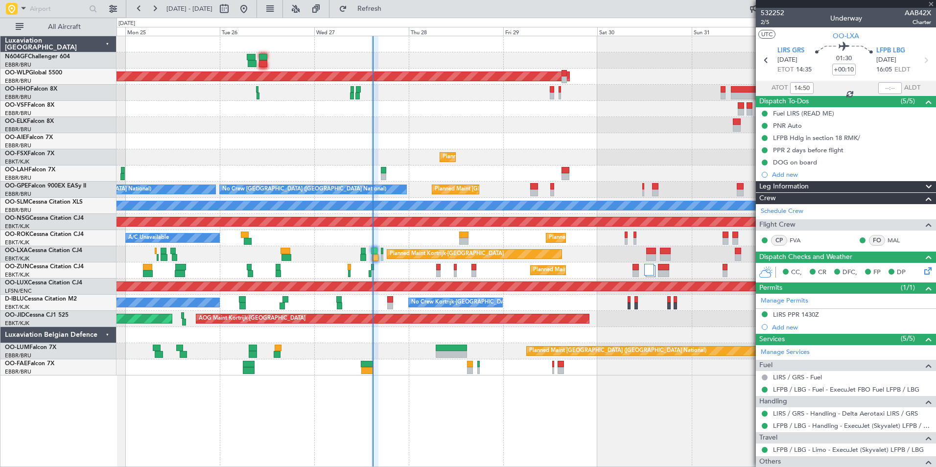
type input "+00:05"
type input "4"
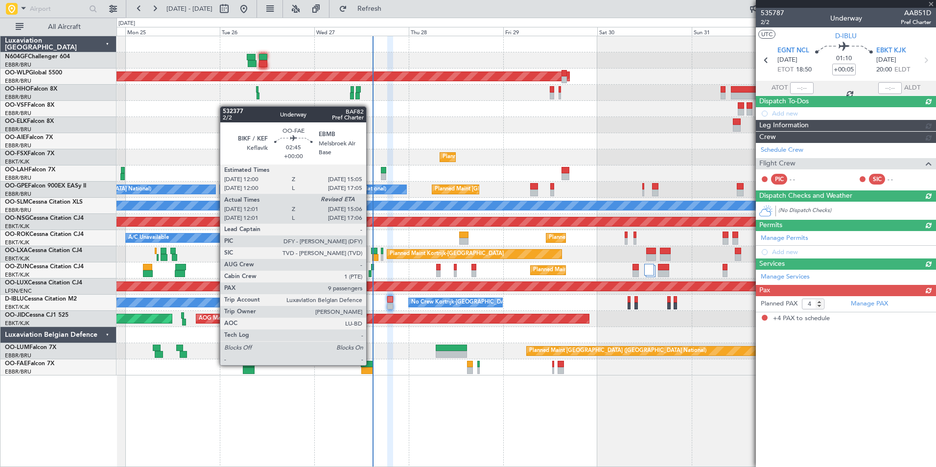
click at [370, 365] on div at bounding box center [367, 364] width 12 height 7
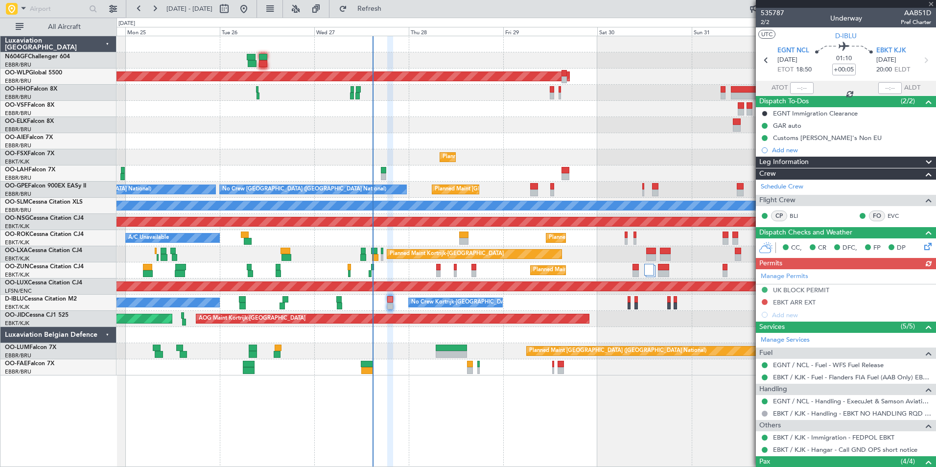
type input "12:11"
type input "9"
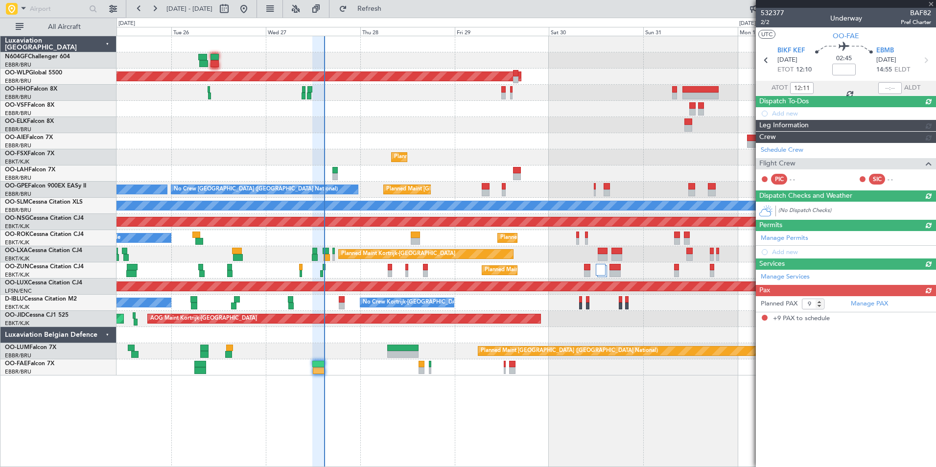
click at [354, 360] on div "Owner Melsbroek Air Base Planned Maint [GEOGRAPHIC_DATA]-[GEOGRAPHIC_DATA]" at bounding box center [525, 367] width 819 height 16
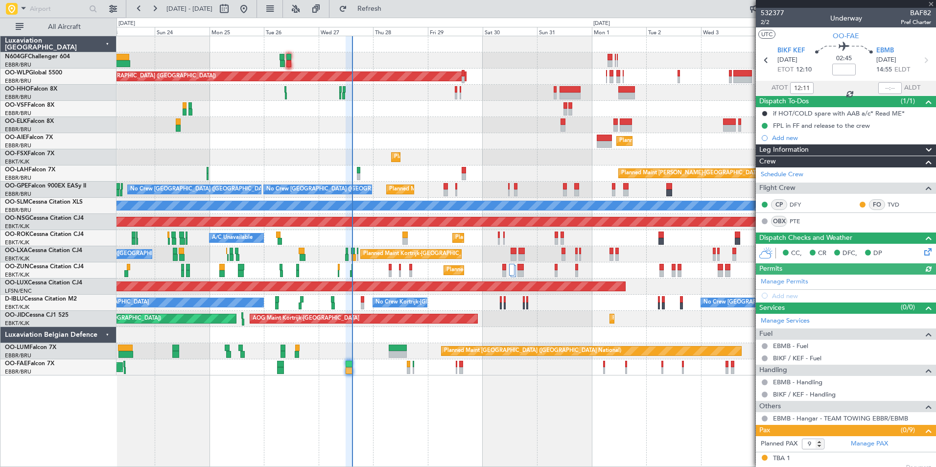
click at [391, 333] on div "Planned Maint Berlin (Brandenburg) Planned Maint Kortrijk-Wevelgem Planned Main…" at bounding box center [525, 205] width 819 height 339
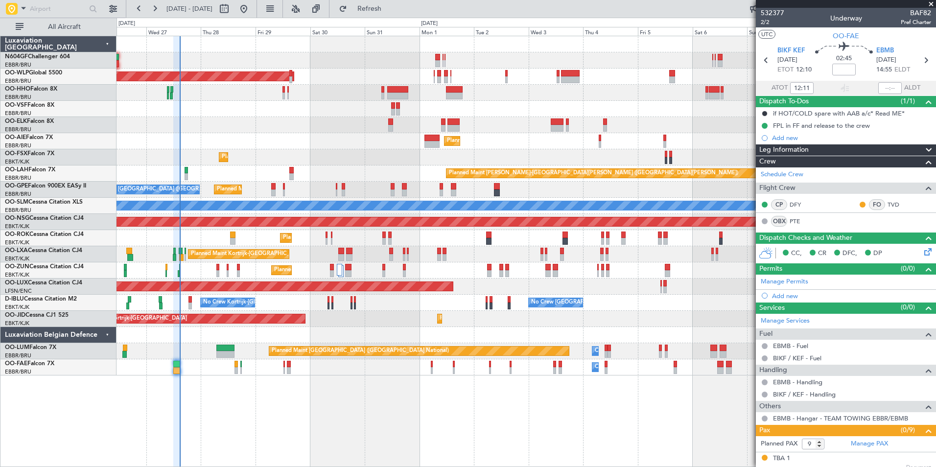
click at [331, 293] on div "Planned Maint [GEOGRAPHIC_DATA] ([GEOGRAPHIC_DATA])" at bounding box center [525, 286] width 819 height 16
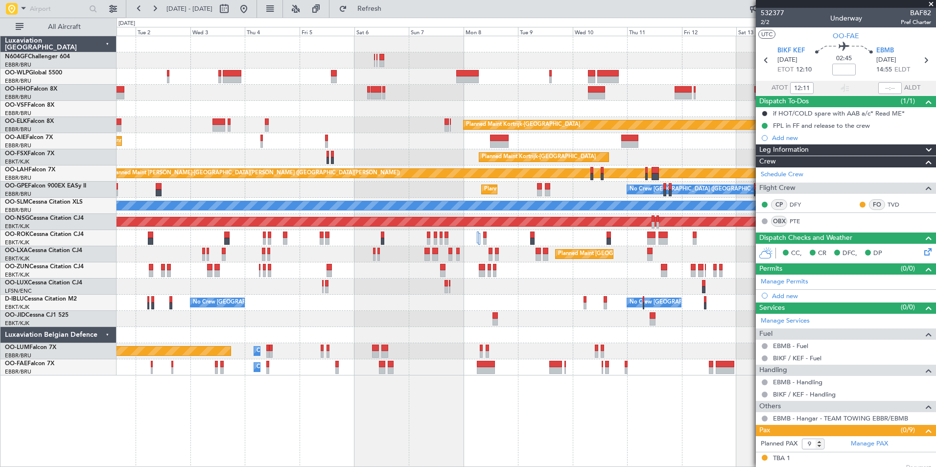
click at [358, 274] on div "Planned Maint Berlin (Brandenburg) Planned Maint Kortrijk-Wevelgem Planned Main…" at bounding box center [525, 205] width 819 height 339
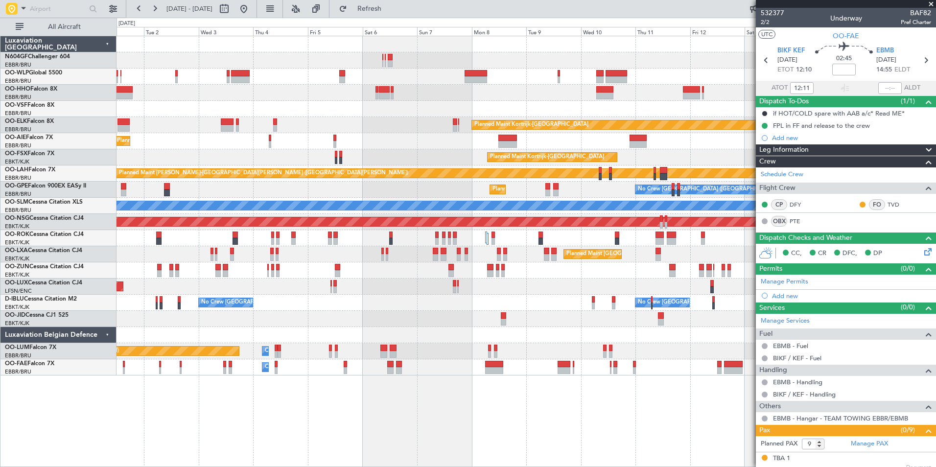
click at [410, 120] on div "Planned Maint Berlin (Brandenburg) Planned Maint Kortrijk-Wevelgem Planned Main…" at bounding box center [525, 205] width 819 height 339
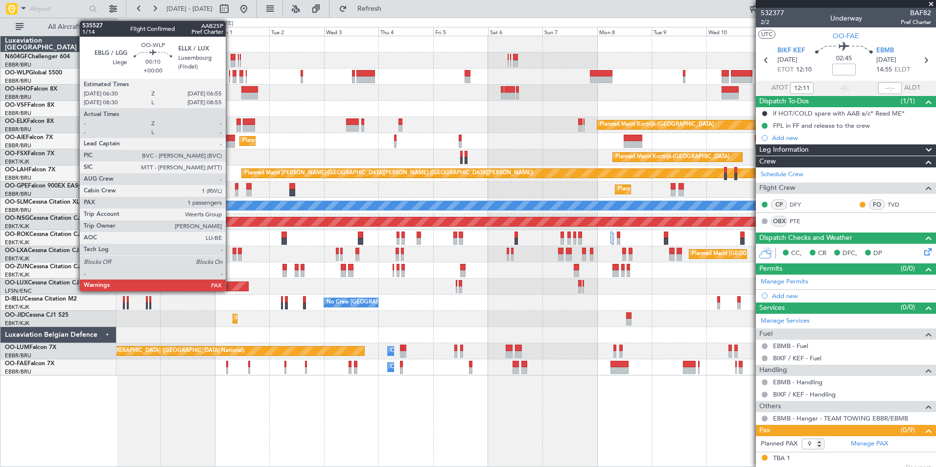
click at [230, 76] on div at bounding box center [229, 79] width 1 height 7
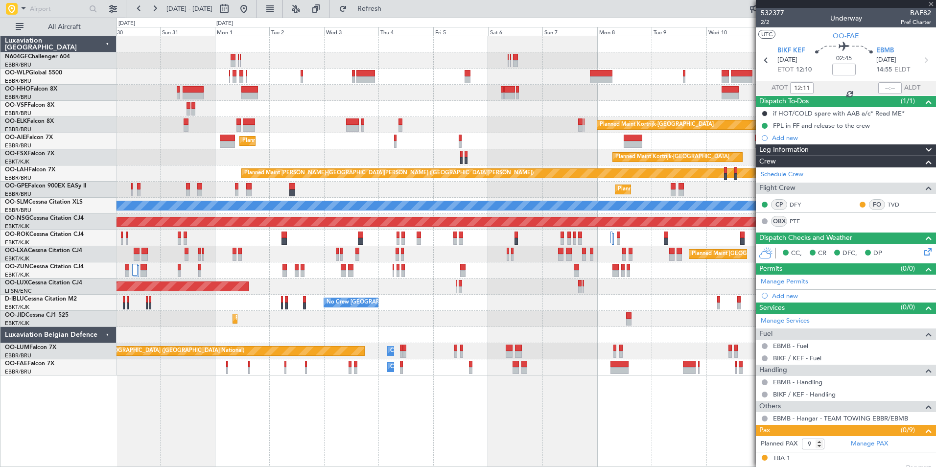
type input "2"
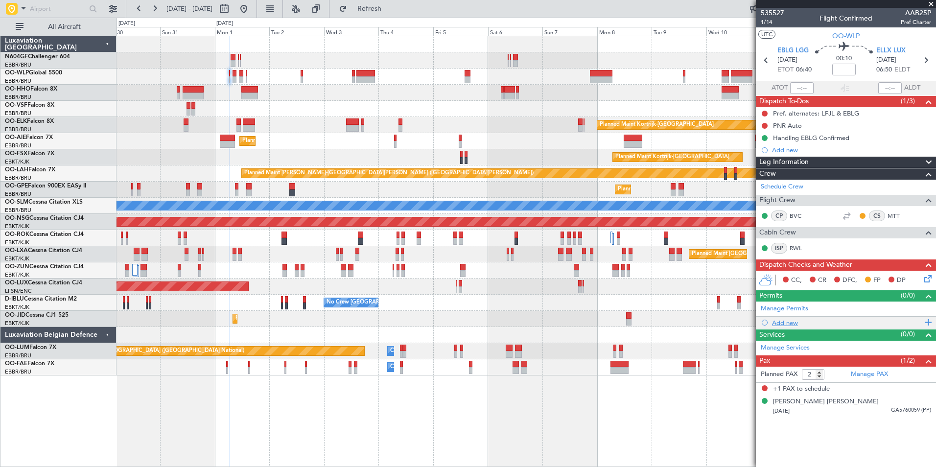
click at [798, 324] on div "Add new" at bounding box center [847, 323] width 150 height 8
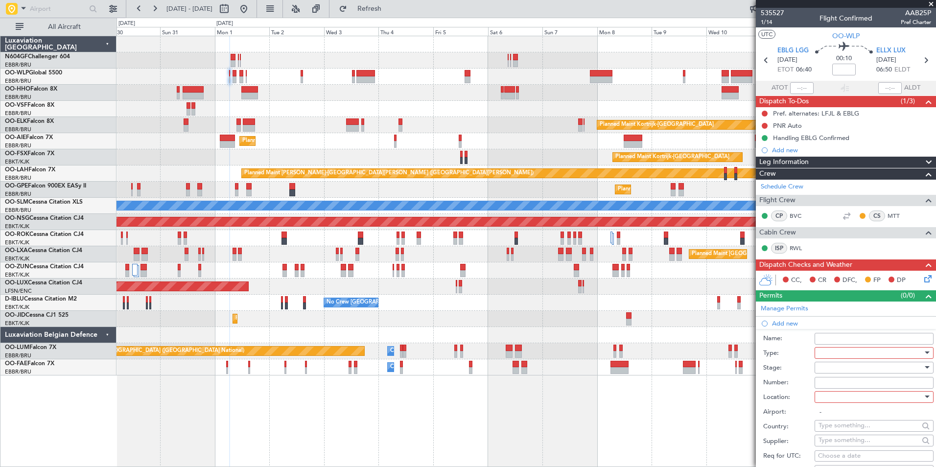
click at [842, 353] on div at bounding box center [870, 352] width 104 height 15
click at [833, 400] on span "PPR" at bounding box center [870, 400] width 103 height 15
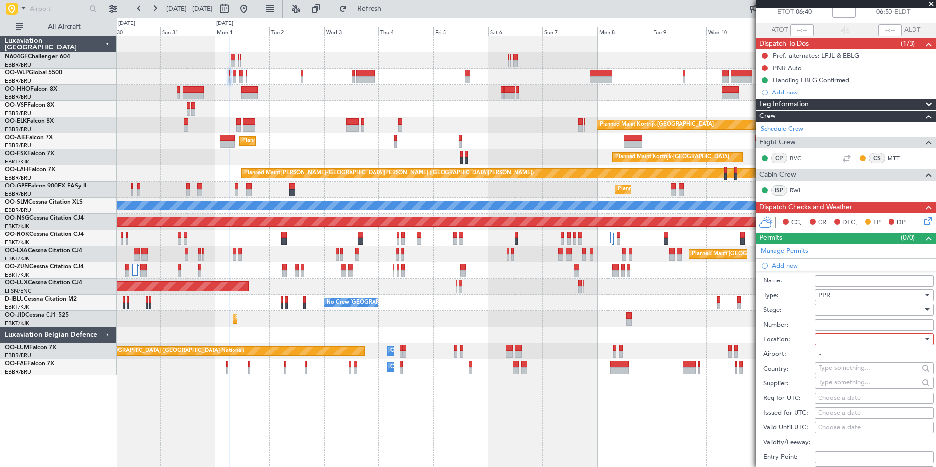
scroll to position [194, 0]
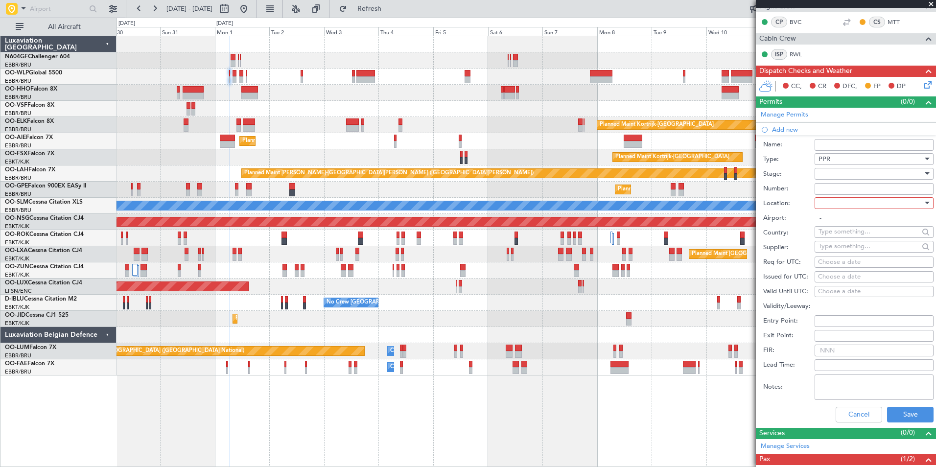
click at [859, 172] on div at bounding box center [870, 173] width 104 height 15
click at [867, 206] on span "Not Requested" at bounding box center [870, 208] width 103 height 15
click at [867, 203] on div at bounding box center [870, 203] width 104 height 15
click at [855, 254] on span "Arrival" at bounding box center [870, 252] width 103 height 15
type input "ELLX / LUX"
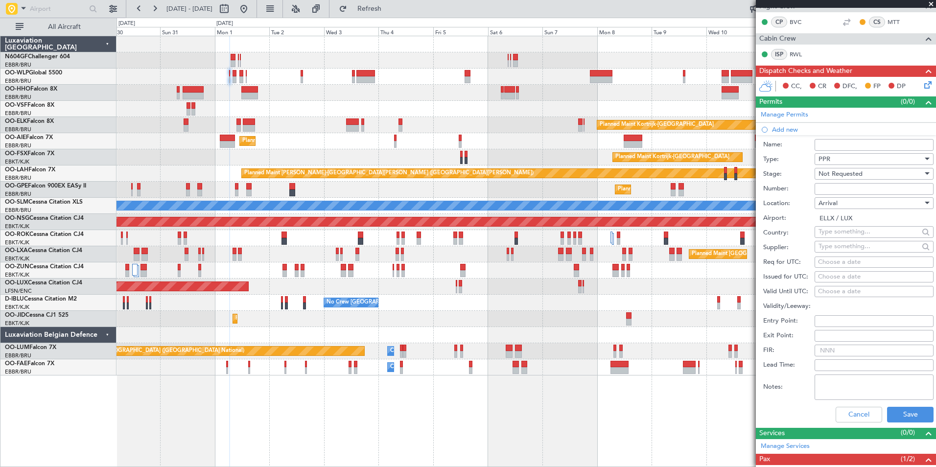
click at [849, 264] on div "Choose a date" at bounding box center [874, 262] width 112 height 10
select select "8"
select select "2025"
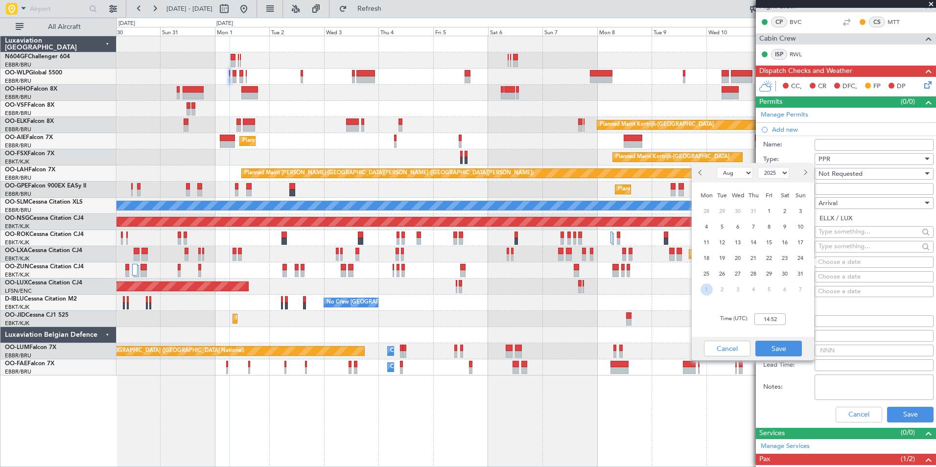
click at [709, 289] on span "1" at bounding box center [706, 289] width 12 height 12
select select "9"
click at [783, 324] on input "00:00" at bounding box center [769, 319] width 31 height 12
type input "0655"
click at [784, 350] on button "Save" at bounding box center [778, 349] width 46 height 16
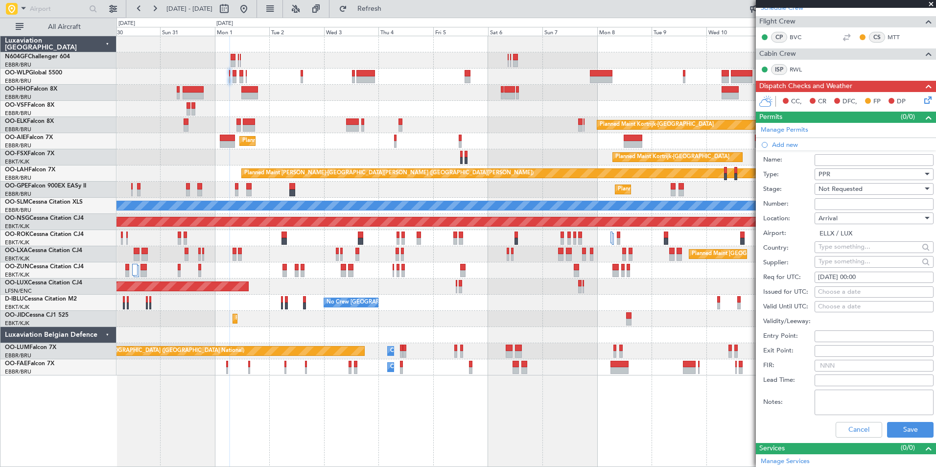
scroll to position [178, 0]
click at [874, 276] on div "01/09/2025 00:00" at bounding box center [874, 278] width 112 height 10
select select "9"
select select "2025"
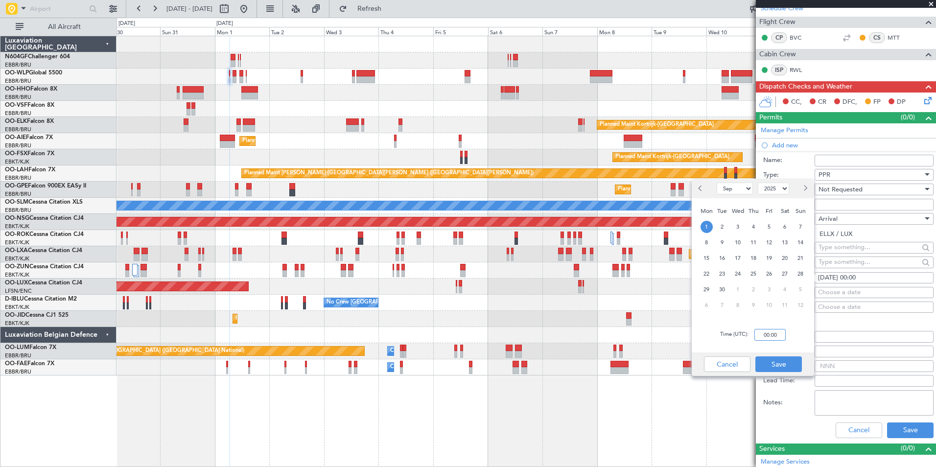
click at [773, 334] on input "00:00" at bounding box center [769, 335] width 31 height 12
type input "06:55"
click at [783, 359] on button "Save" at bounding box center [778, 364] width 46 height 16
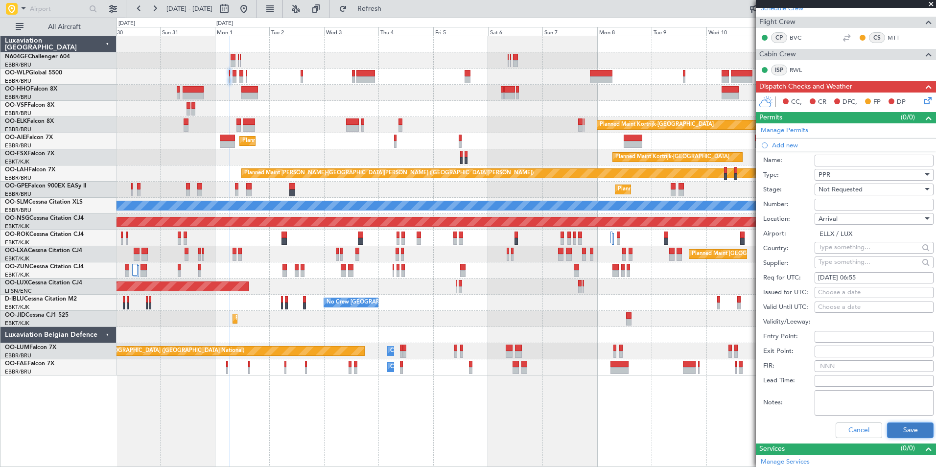
click at [890, 426] on button "Save" at bounding box center [910, 430] width 46 height 16
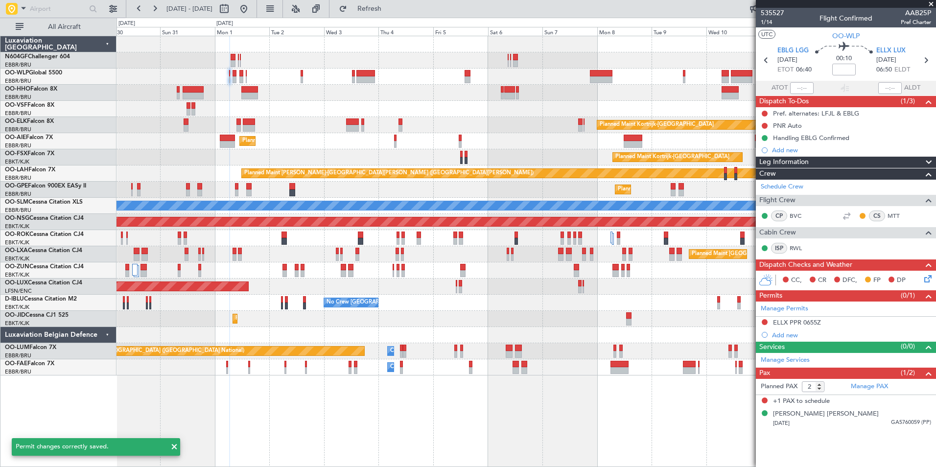
scroll to position [0, 0]
click at [534, 394] on div "Planned Maint Berlin (Brandenburg) Planned Maint Kortrijk-Wevelgem Planned Main…" at bounding box center [525, 251] width 819 height 431
click at [931, 6] on span at bounding box center [931, 4] width 10 height 9
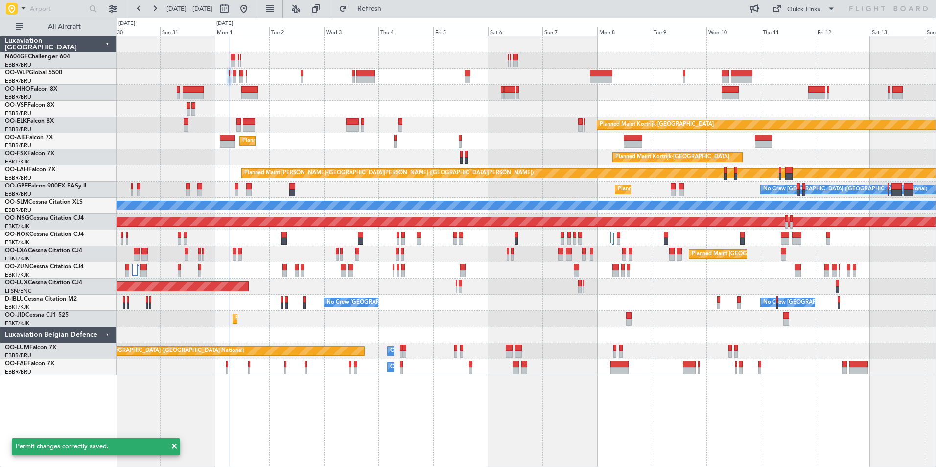
type input "0"
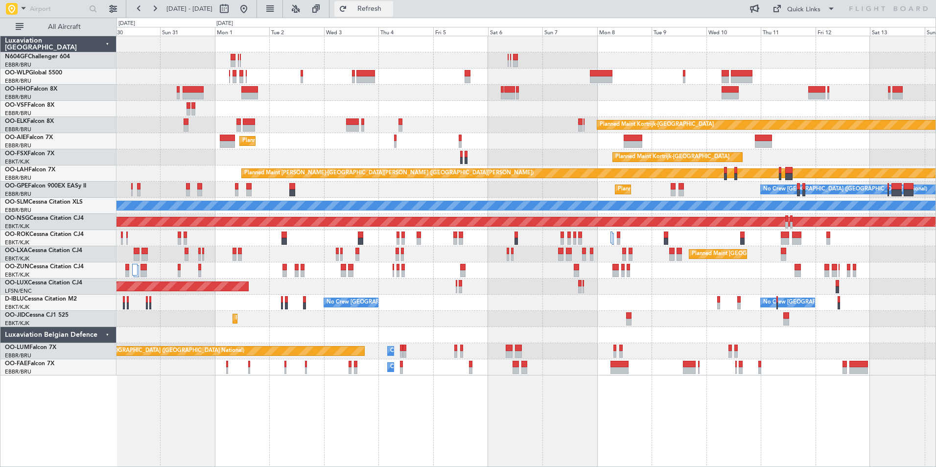
drag, startPoint x: 555, startPoint y: 336, endPoint x: 388, endPoint y: 16, distance: 361.1
click at [388, 16] on button "Refresh" at bounding box center [363, 9] width 59 height 16
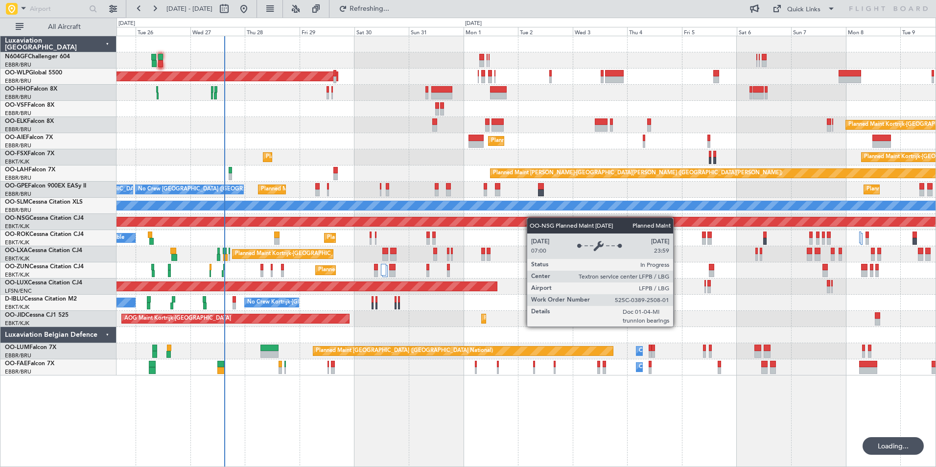
click at [531, 217] on div "Planned Maint Berlin (Brandenburg) Planned Maint Kortrijk-Wevelgem Planned Main…" at bounding box center [525, 205] width 819 height 339
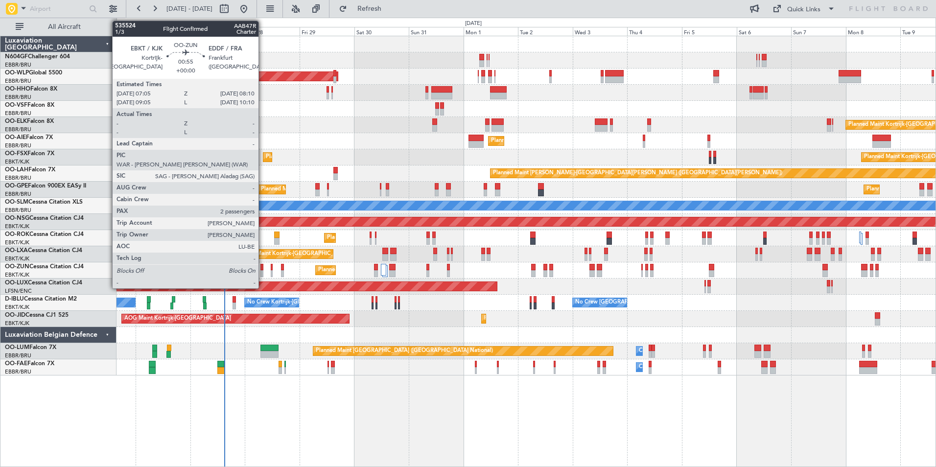
click at [263, 270] on div at bounding box center [261, 267] width 3 height 7
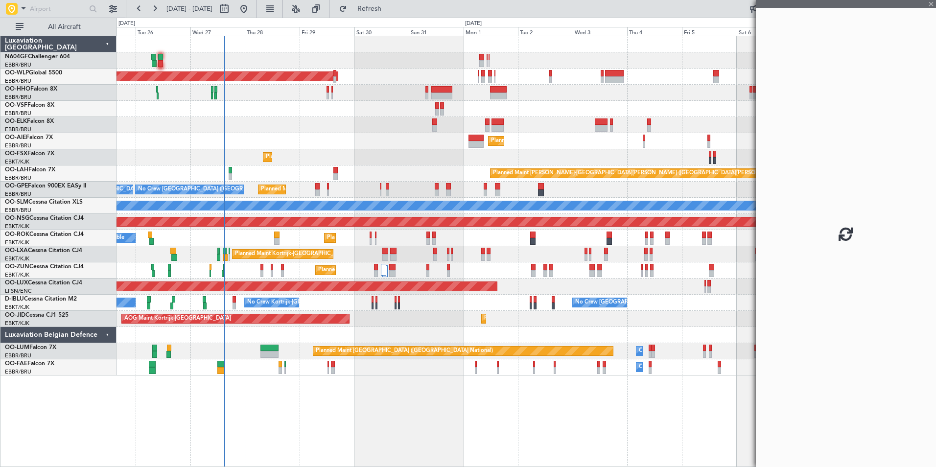
click at [263, 270] on div at bounding box center [261, 267] width 3 height 7
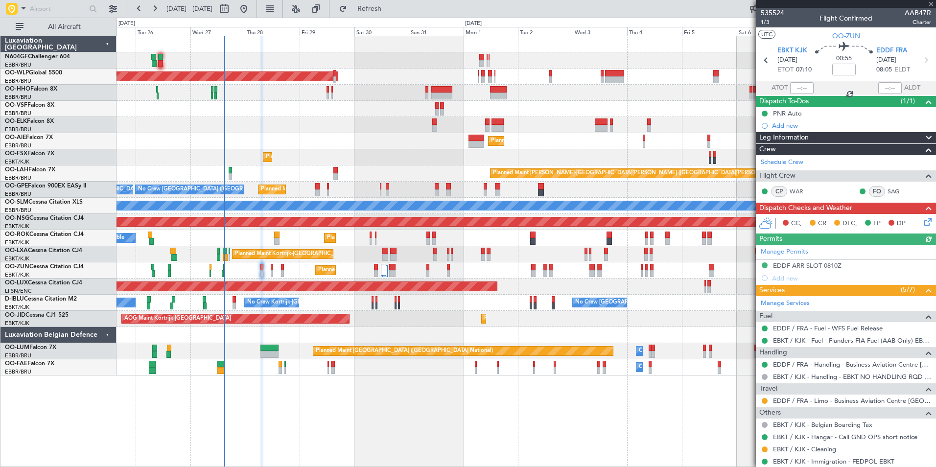
click at [297, 179] on div "Planned Maint [PERSON_NAME]-[GEOGRAPHIC_DATA][PERSON_NAME] ([GEOGRAPHIC_DATA][P…" at bounding box center [525, 173] width 819 height 16
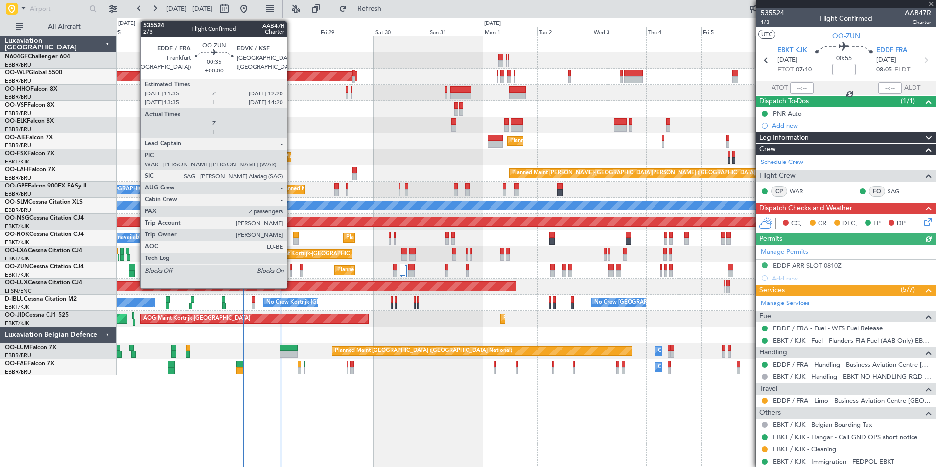
click at [291, 275] on div at bounding box center [291, 273] width 2 height 7
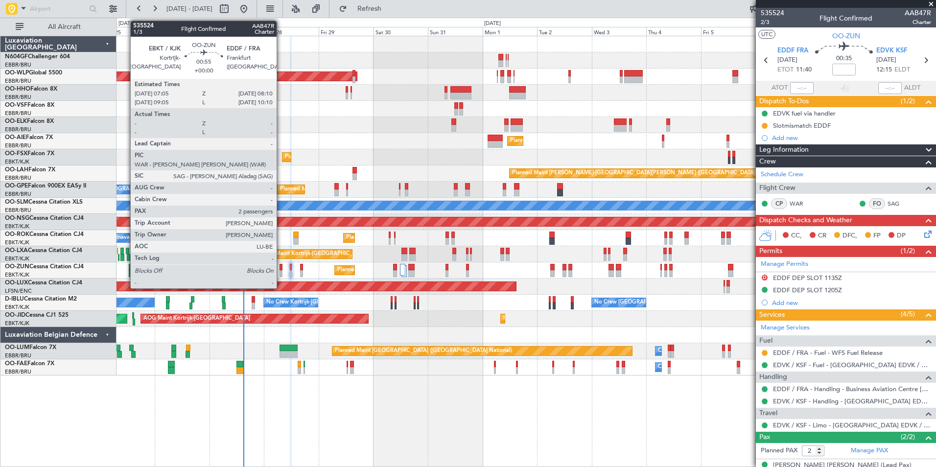
click at [281, 276] on div at bounding box center [280, 273] width 3 height 7
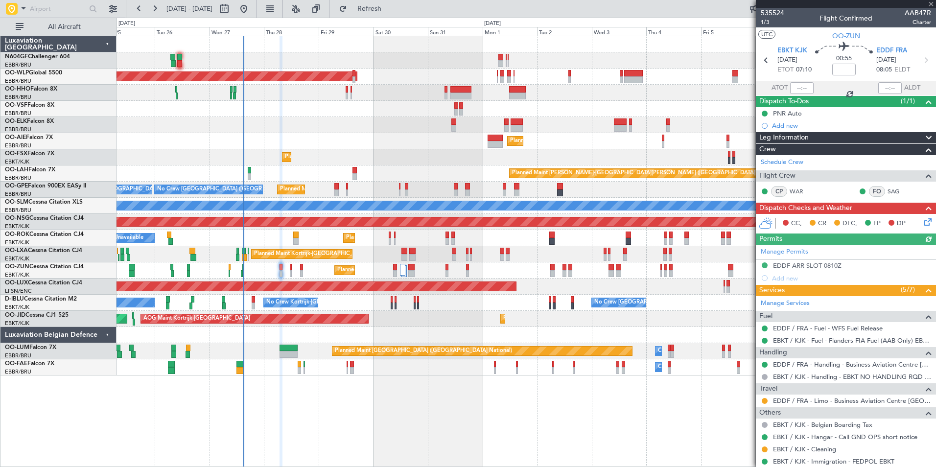
click at [414, 303] on div "Planned Maint [GEOGRAPHIC_DATA] ([GEOGRAPHIC_DATA]) Planned Maint [GEOGRAPHIC_D…" at bounding box center [525, 205] width 819 height 339
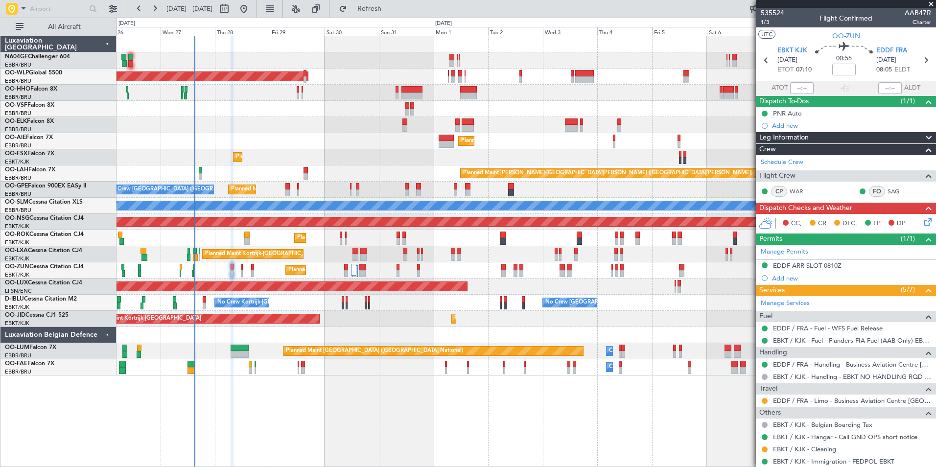
click at [586, 356] on div "Planned Maint [GEOGRAPHIC_DATA] ([GEOGRAPHIC_DATA]) Planned Maint [GEOGRAPHIC_D…" at bounding box center [525, 205] width 819 height 339
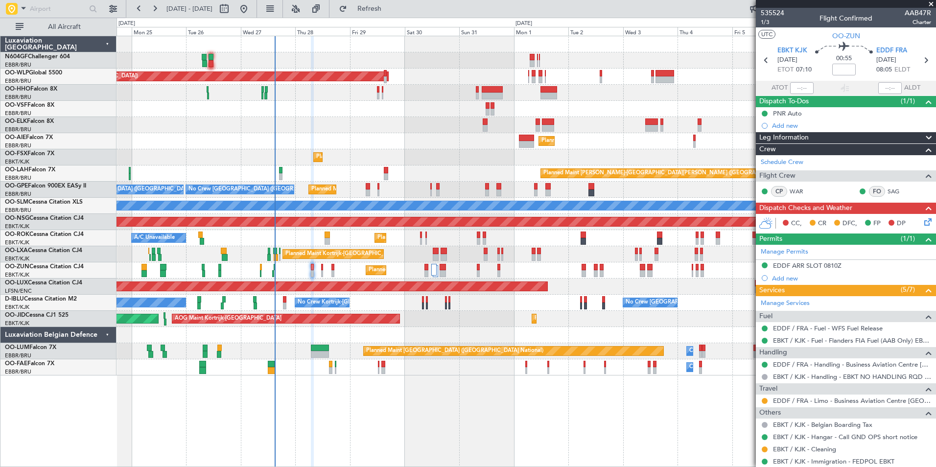
click at [414, 339] on div "Planned Maint [GEOGRAPHIC_DATA] ([GEOGRAPHIC_DATA]) Planned Maint [GEOGRAPHIC_D…" at bounding box center [525, 205] width 819 height 339
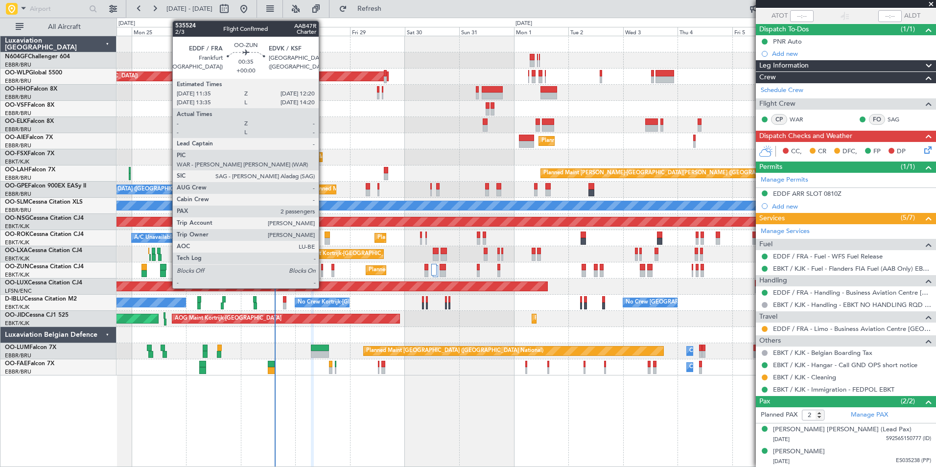
click at [323, 274] on div at bounding box center [322, 273] width 2 height 7
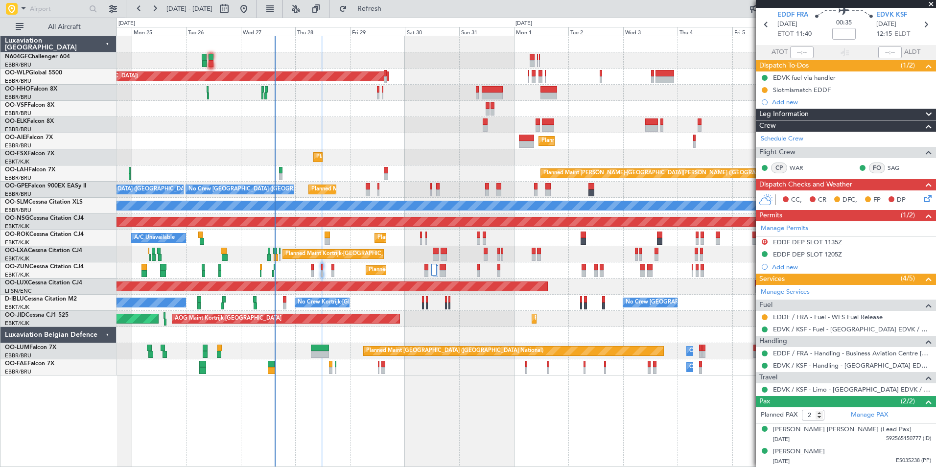
scroll to position [0, 0]
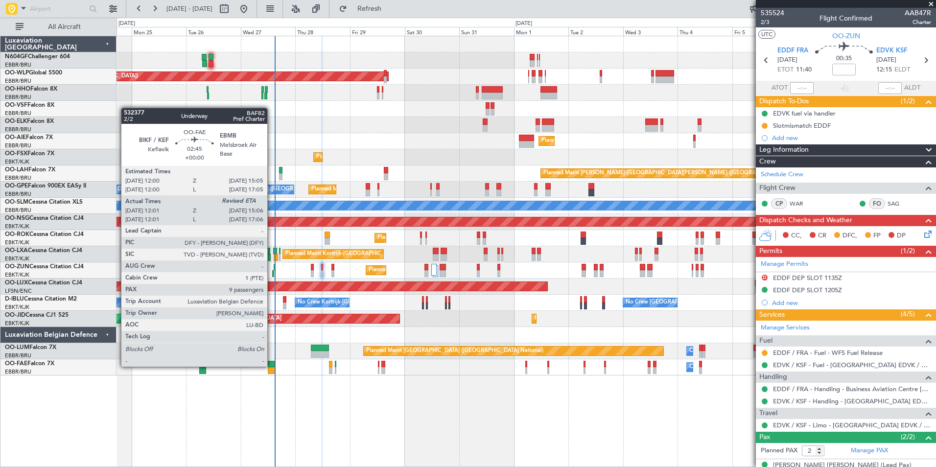
click at [272, 365] on div at bounding box center [271, 364] width 7 height 7
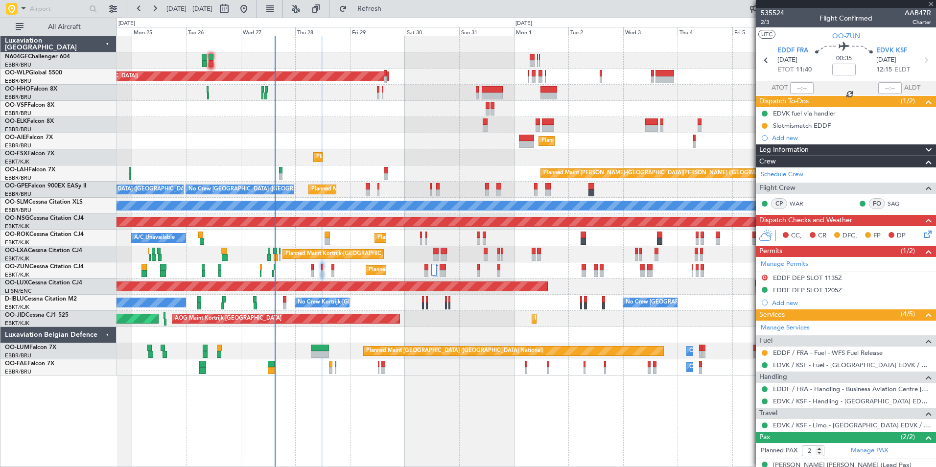
type input "12:11"
type input "9"
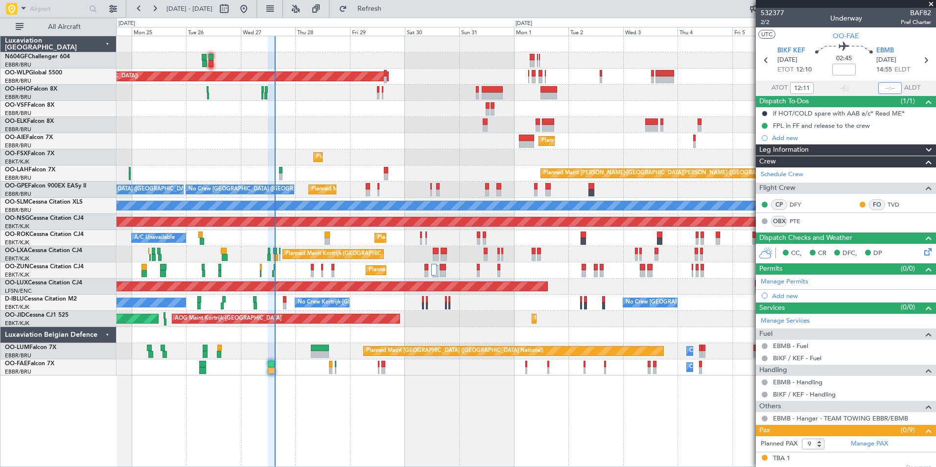
click at [883, 91] on input "text" at bounding box center [889, 88] width 23 height 12
click at [720, 109] on div at bounding box center [525, 109] width 819 height 16
type input "14:52"
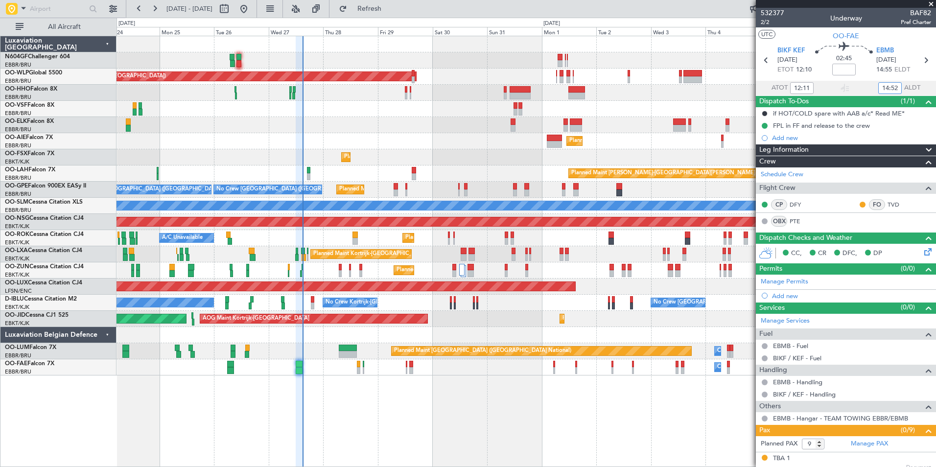
click at [322, 246] on div "Planned Maint Kortrijk-[GEOGRAPHIC_DATA] A/C Unavailable" at bounding box center [525, 238] width 819 height 16
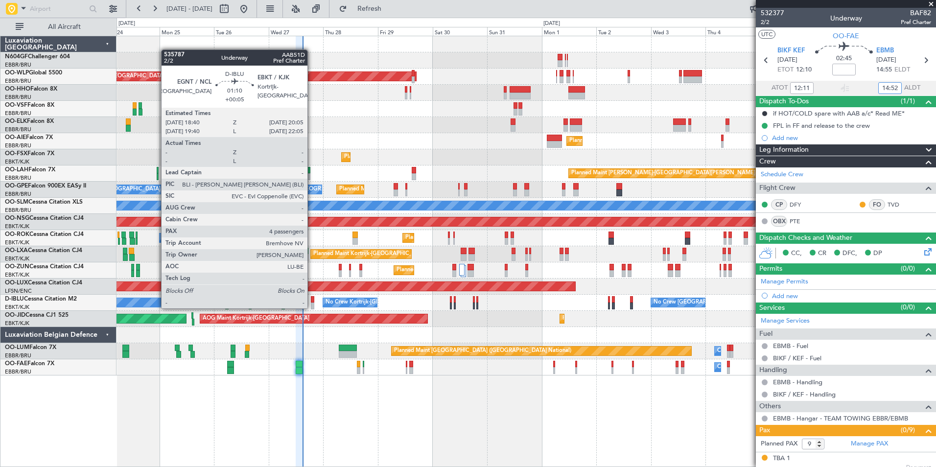
click at [313, 307] on div at bounding box center [312, 305] width 3 height 7
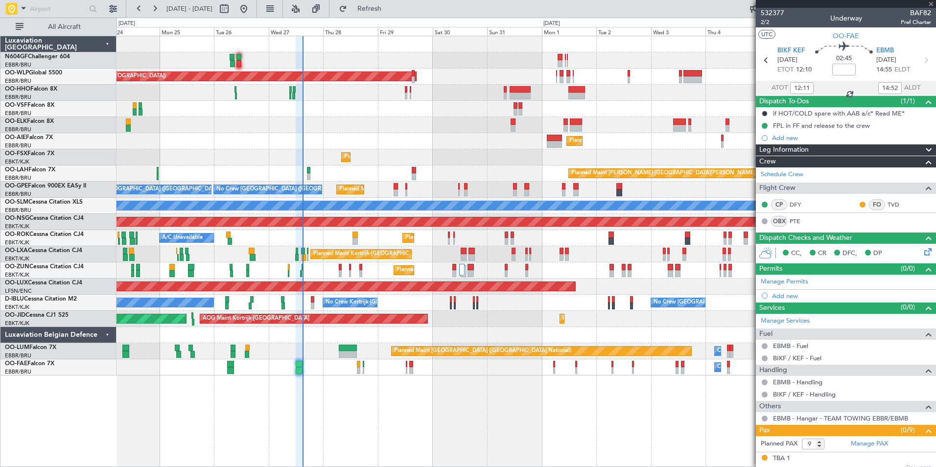
click at [313, 307] on div at bounding box center [312, 305] width 3 height 7
type input "+00:05"
type input "4"
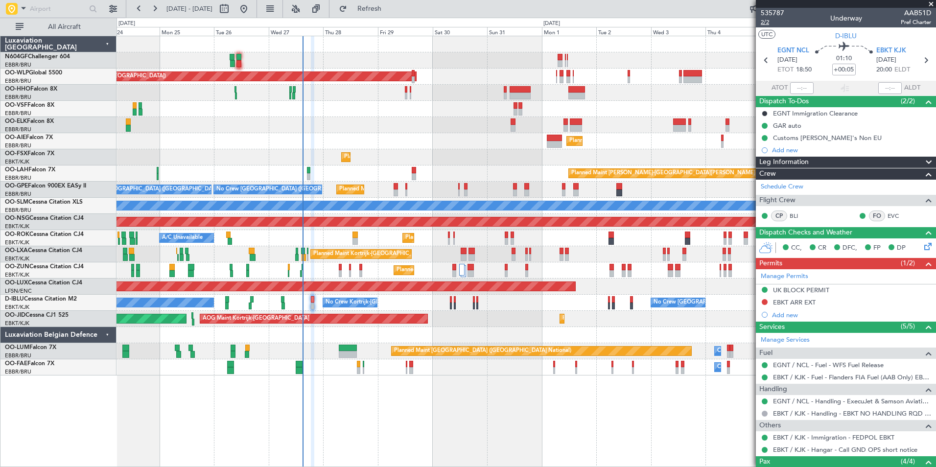
click at [764, 24] on span "2/2" at bounding box center [771, 22] width 23 height 8
click at [390, 8] on span "Refresh" at bounding box center [369, 8] width 41 height 7
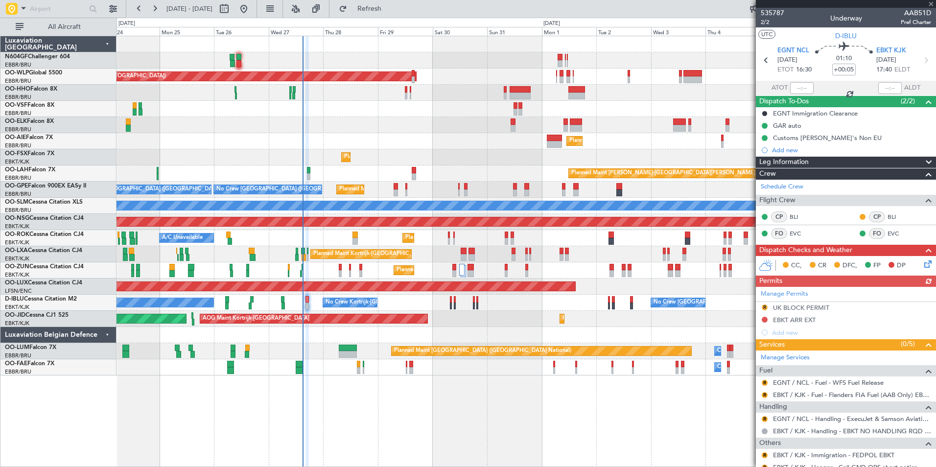
click at [765, 308] on div "Manage Permits R UK BLOCK PERMIT EBKT ARR EXT Add new" at bounding box center [845, 313] width 180 height 52
click at [763, 307] on button "R" at bounding box center [764, 307] width 6 height 6
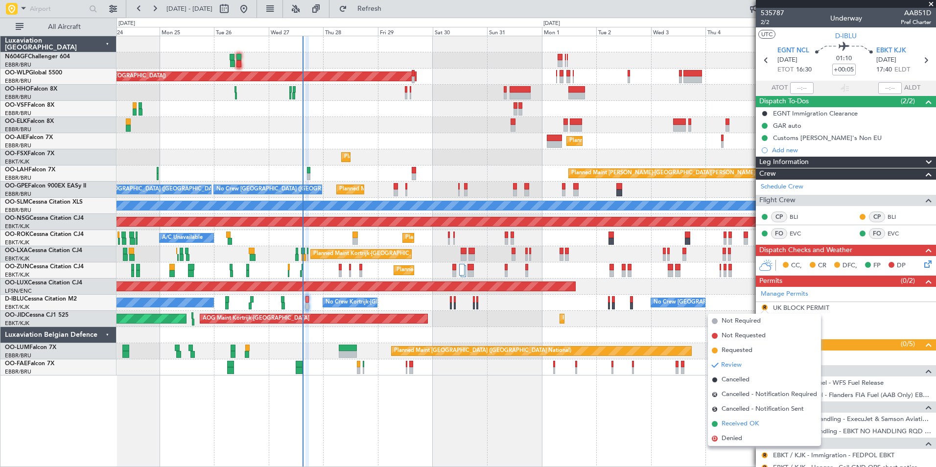
click at [739, 416] on li "Received OK" at bounding box center [764, 423] width 113 height 15
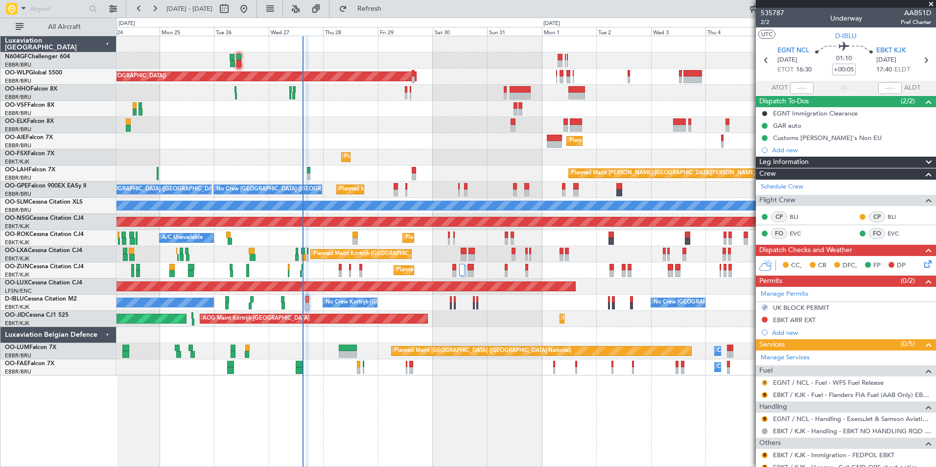
click at [763, 381] on button "R" at bounding box center [764, 383] width 6 height 6
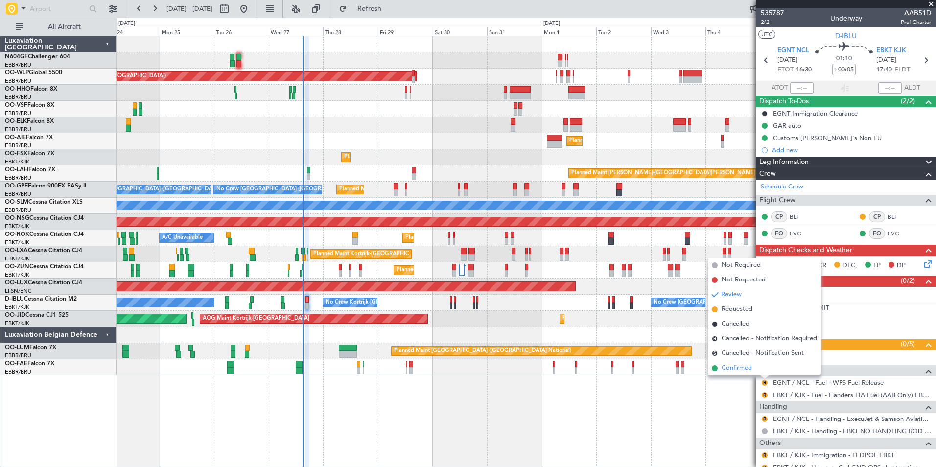
click at [737, 365] on span "Confirmed" at bounding box center [736, 368] width 30 height 10
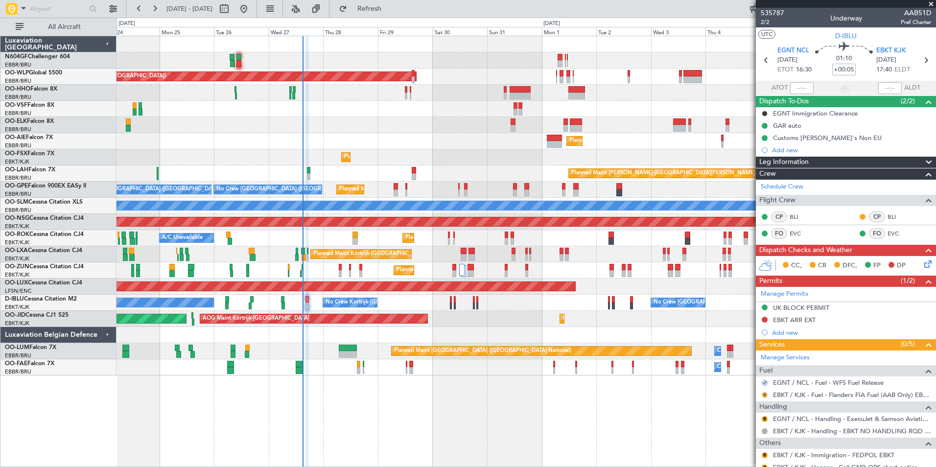
click at [765, 394] on button "R" at bounding box center [764, 395] width 6 height 6
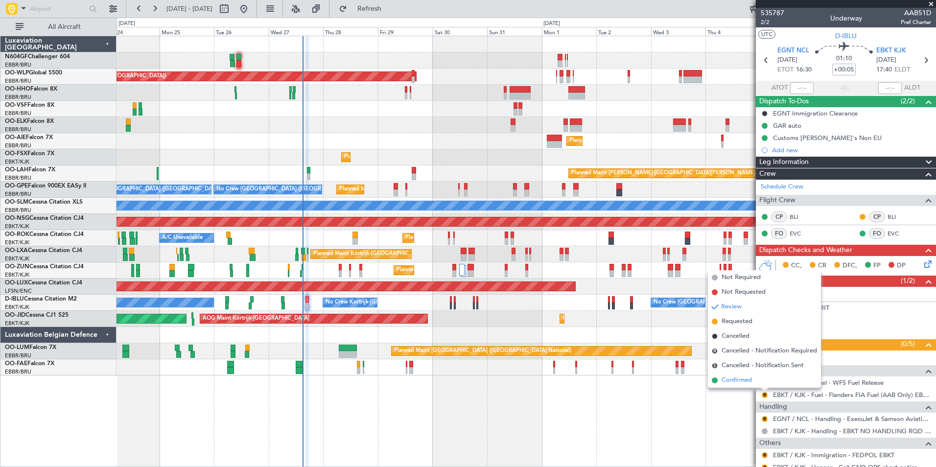
click at [751, 380] on span "Confirmed" at bounding box center [736, 380] width 30 height 10
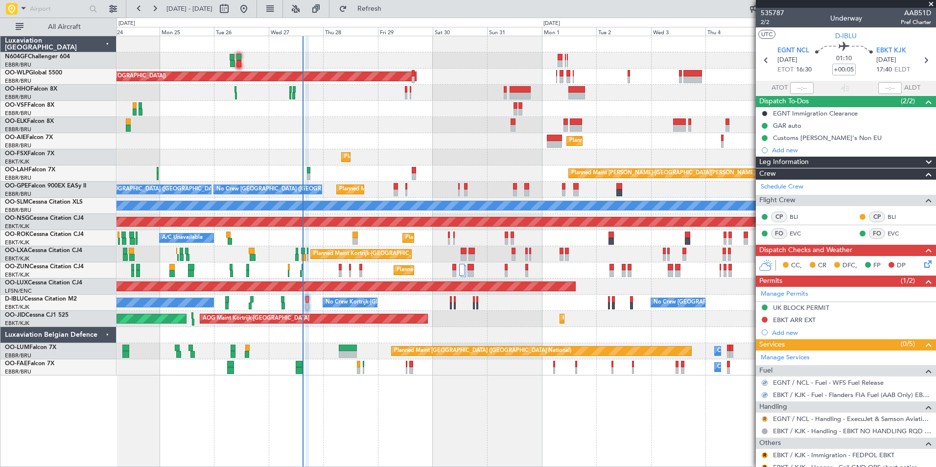
click at [765, 417] on button "R" at bounding box center [764, 419] width 6 height 6
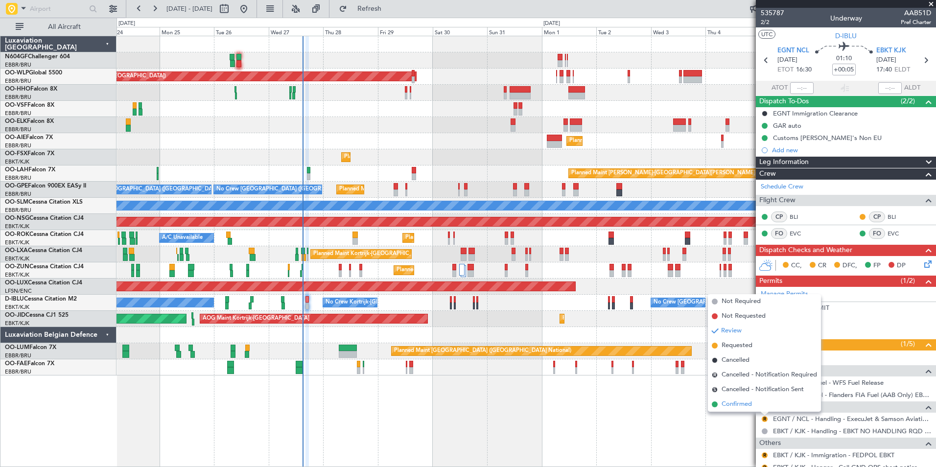
click at [751, 403] on span "Confirmed" at bounding box center [736, 404] width 30 height 10
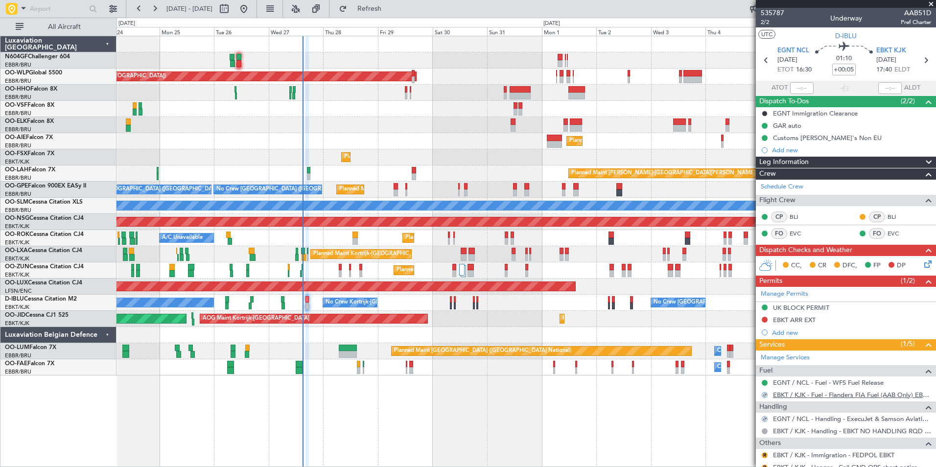
scroll to position [122, 0]
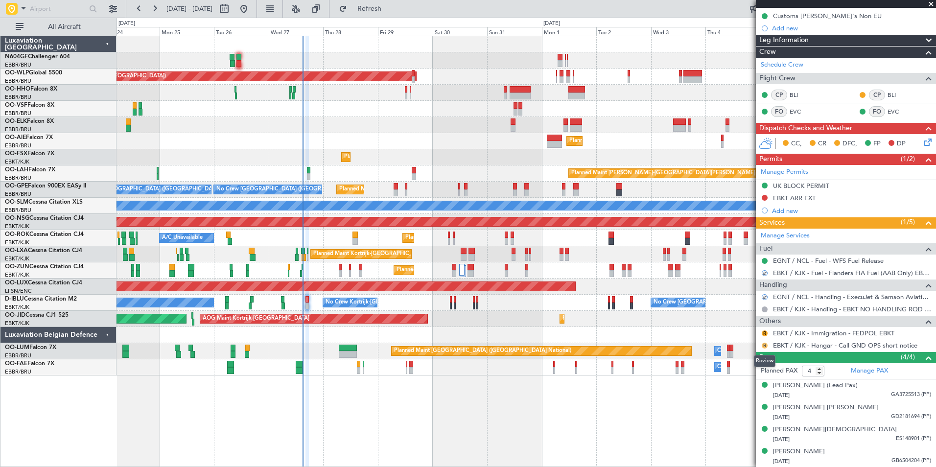
click at [762, 344] on button "R" at bounding box center [764, 345] width 6 height 6
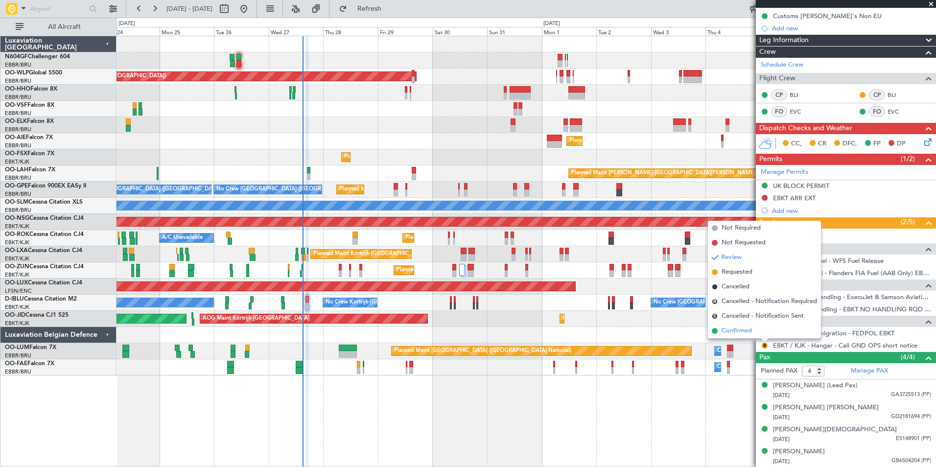
click at [749, 330] on span "Confirmed" at bounding box center [736, 331] width 30 height 10
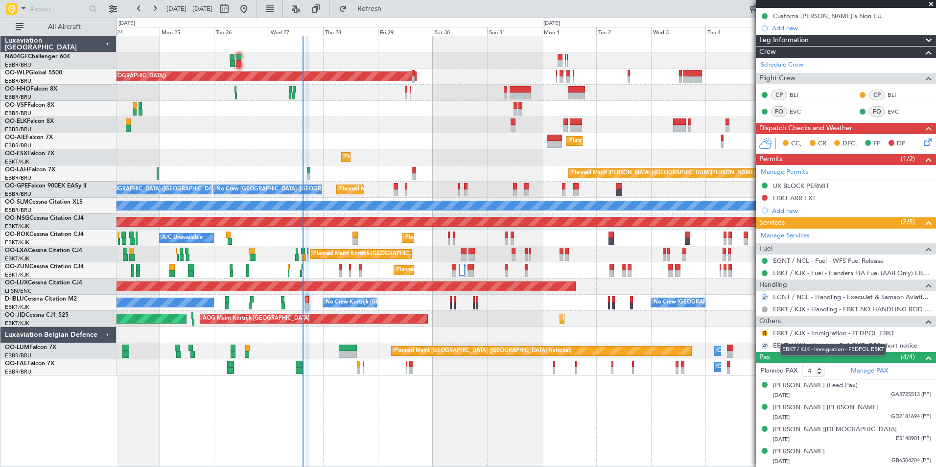
click at [806, 335] on link "EBKT / KJK - Immigration - FEDPOL EBKT" at bounding box center [833, 333] width 121 height 8
click at [380, 13] on button "Refresh" at bounding box center [363, 9] width 59 height 16
click at [379, 8] on button "Refresh" at bounding box center [363, 9] width 59 height 16
click at [388, 5] on button "Refresh" at bounding box center [363, 9] width 59 height 16
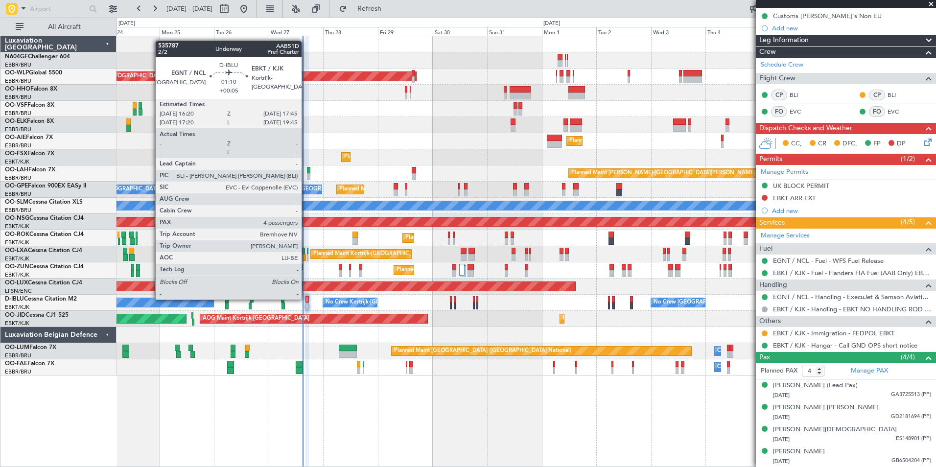
click at [699, 428] on div "Planned Maint Berlin (Brandenburg) Planned Maint Kortrijk-Wevelgem Planned Main…" at bounding box center [525, 251] width 819 height 431
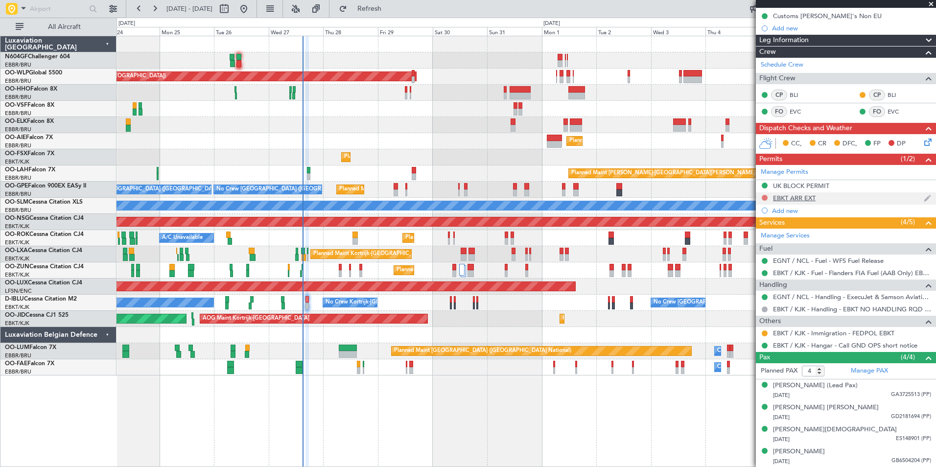
click at [766, 196] on button at bounding box center [764, 198] width 6 height 6
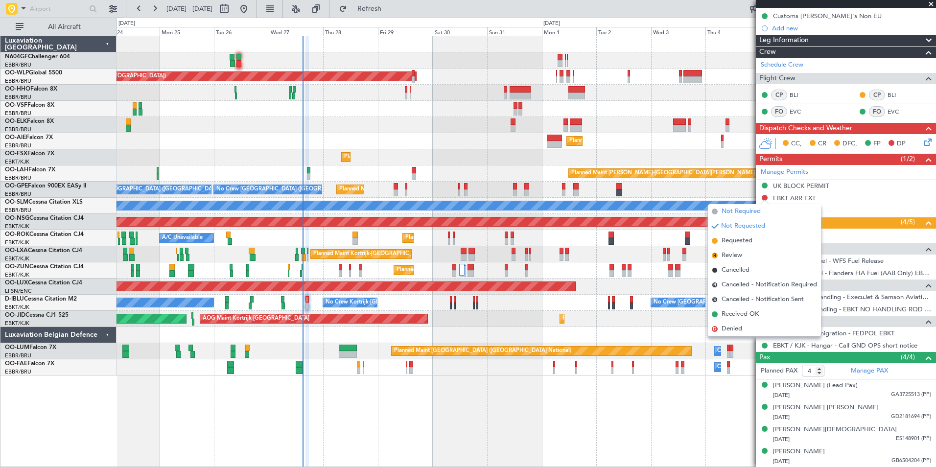
click at [765, 210] on li "Not Required" at bounding box center [764, 211] width 113 height 15
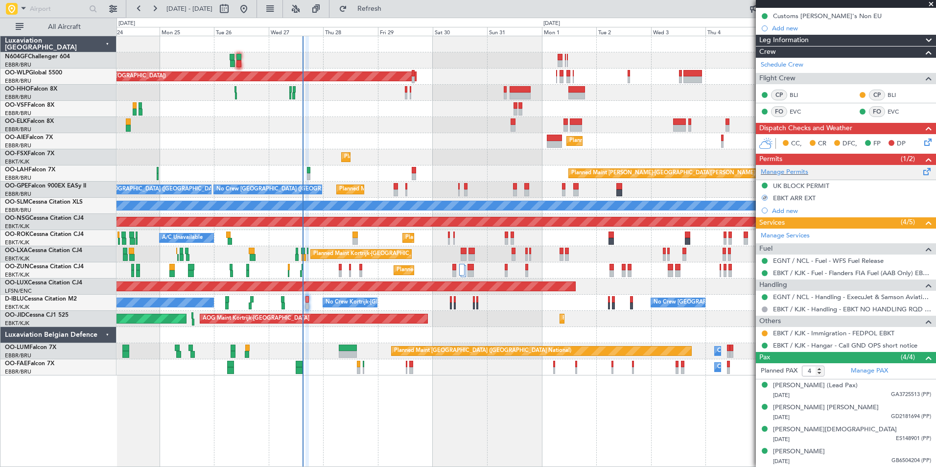
scroll to position [0, 0]
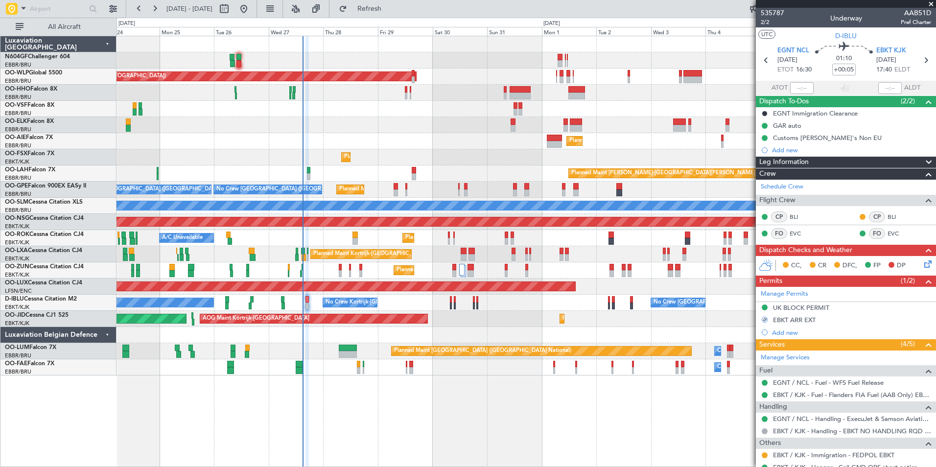
click at [922, 261] on icon at bounding box center [926, 262] width 8 height 8
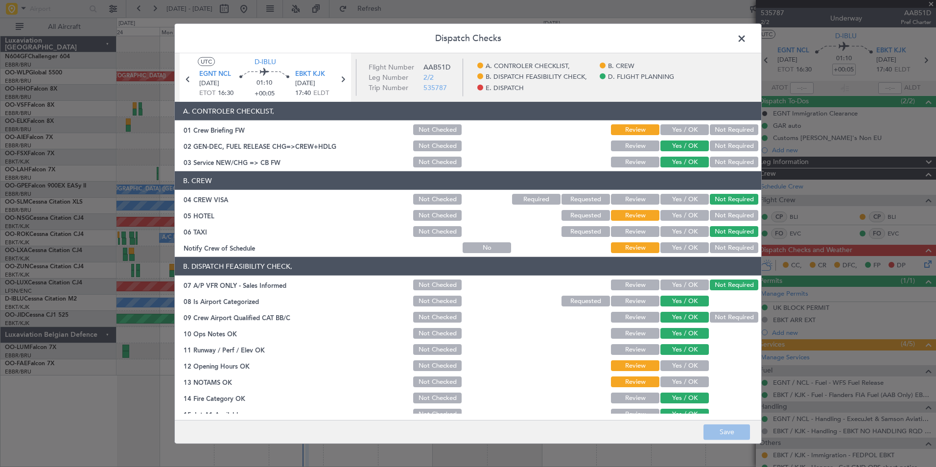
click at [673, 256] on article "A. CONTROLER CHECKLIST, 01 Crew Briefing FW Not Checked Review Yes / OK Not Req…" at bounding box center [468, 258] width 586 height 312
click at [680, 246] on button "Yes / OK" at bounding box center [684, 247] width 48 height 11
click at [723, 211] on button "Not Required" at bounding box center [733, 215] width 48 height 11
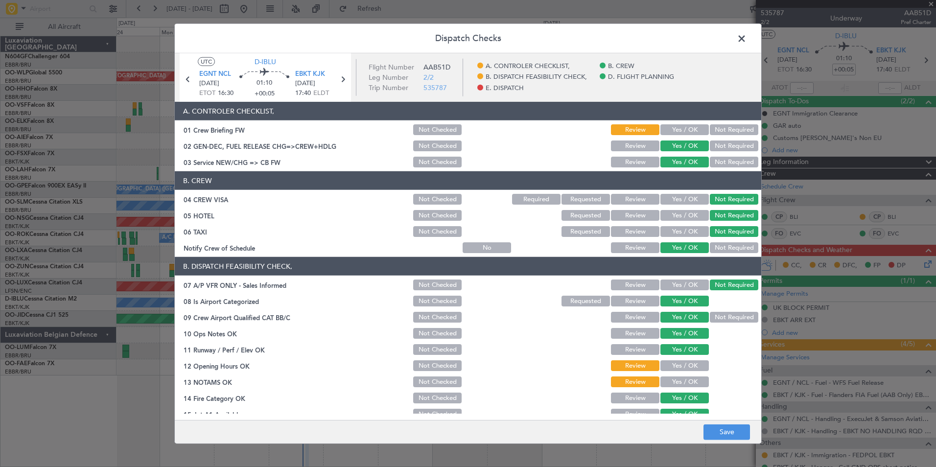
click at [684, 128] on button "Yes / OK" at bounding box center [684, 129] width 48 height 11
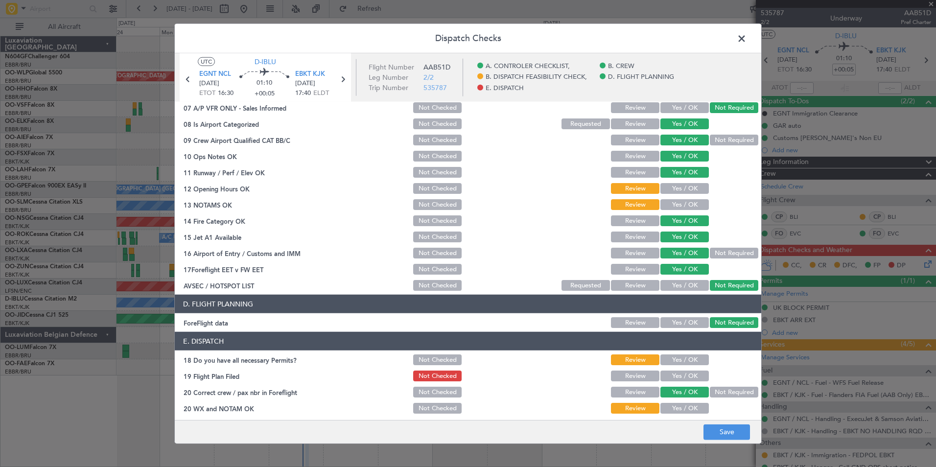
scroll to position [181, 0]
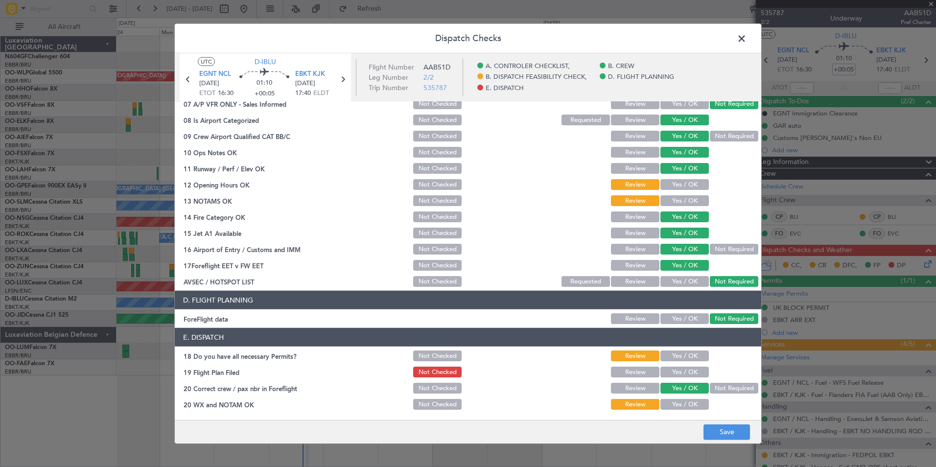
click at [677, 203] on button "Yes / OK" at bounding box center [684, 200] width 48 height 11
click at [677, 183] on button "Yes / OK" at bounding box center [684, 184] width 48 height 11
click at [666, 350] on button "Yes / OK" at bounding box center [684, 355] width 48 height 11
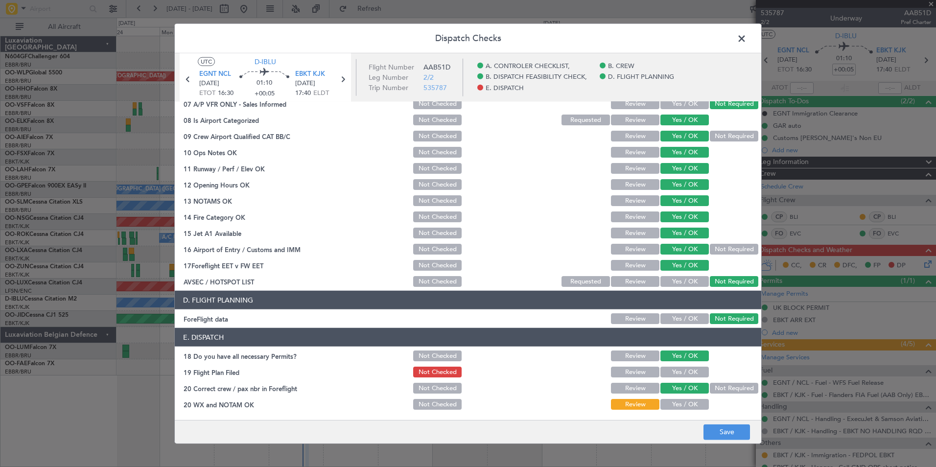
click at [668, 374] on button "Yes / OK" at bounding box center [684, 371] width 48 height 11
click at [668, 392] on button "Yes / OK" at bounding box center [684, 388] width 48 height 11
click at [669, 399] on button "Yes / OK" at bounding box center [684, 404] width 48 height 11
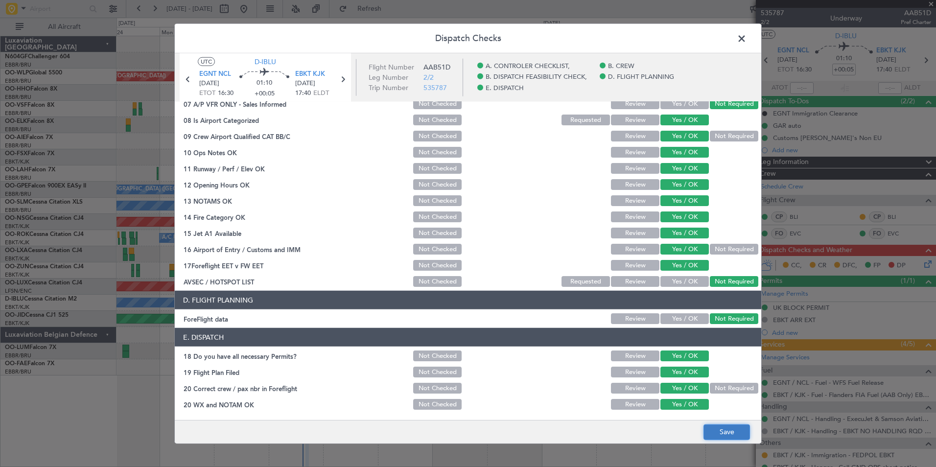
click at [708, 428] on button "Save" at bounding box center [726, 432] width 46 height 16
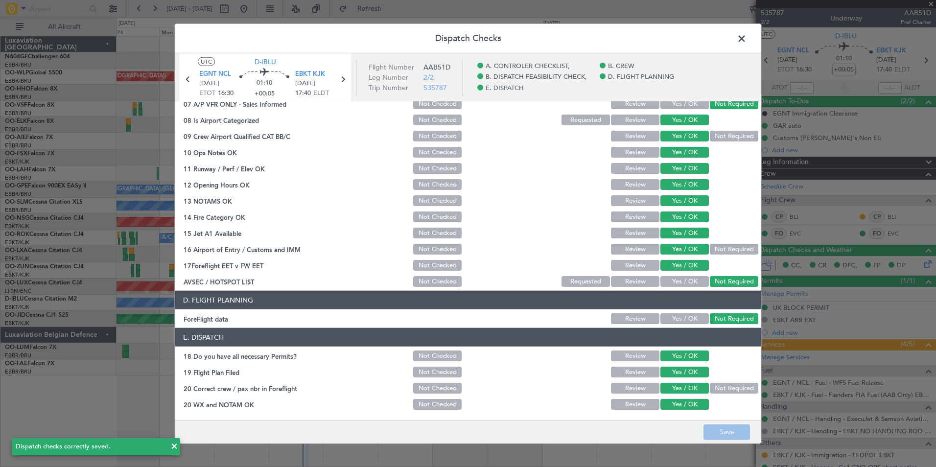
click at [739, 47] on header "Dispatch Checks" at bounding box center [468, 38] width 586 height 29
click at [746, 43] on span at bounding box center [746, 41] width 0 height 20
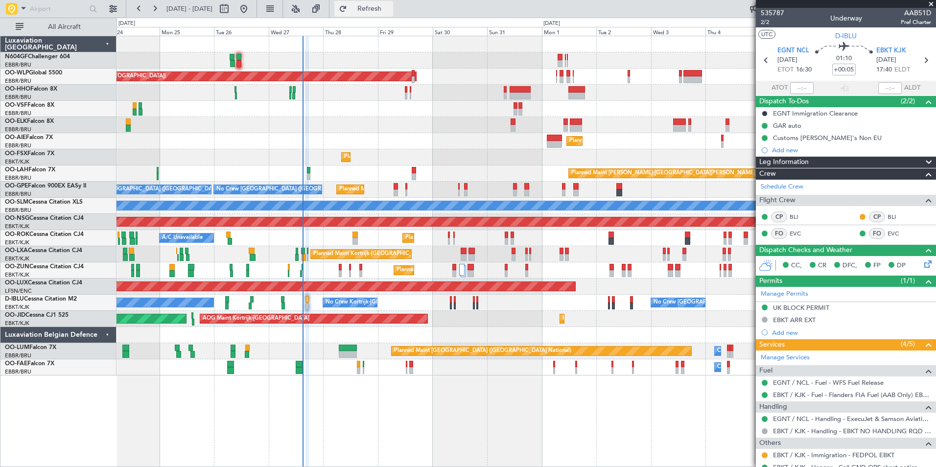
click at [390, 6] on span "Refresh" at bounding box center [369, 8] width 41 height 7
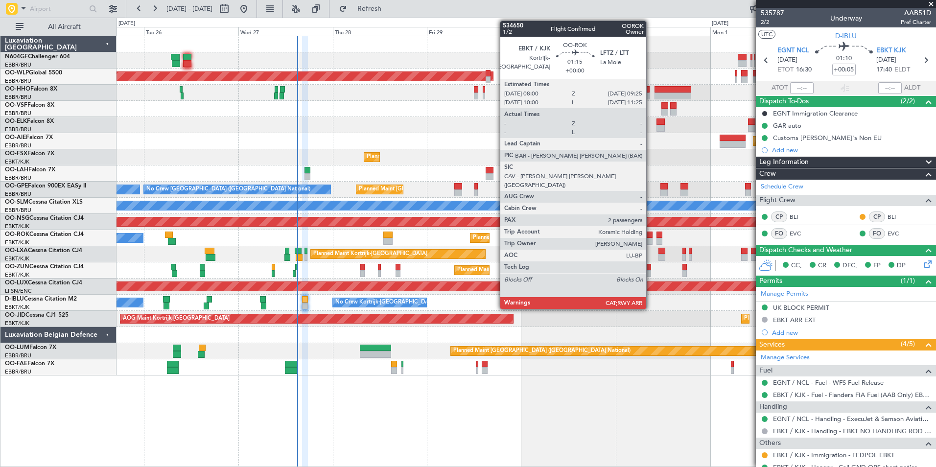
click at [650, 243] on div at bounding box center [649, 241] width 6 height 7
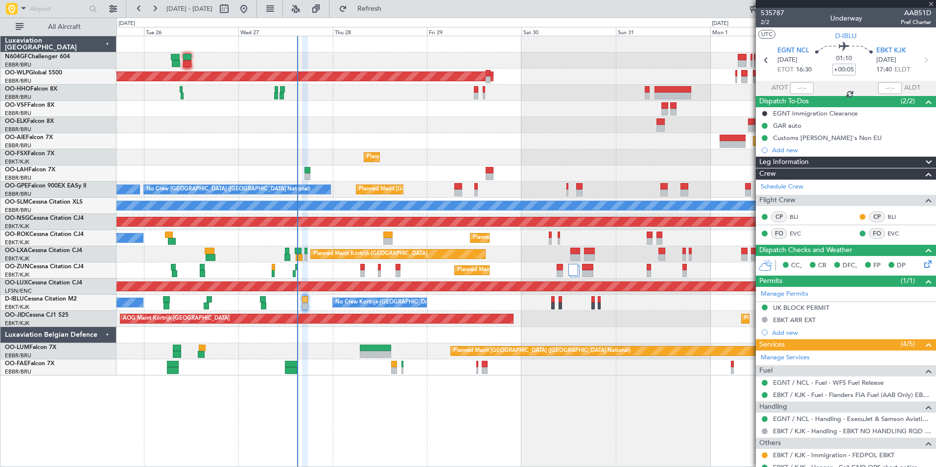
type input "2"
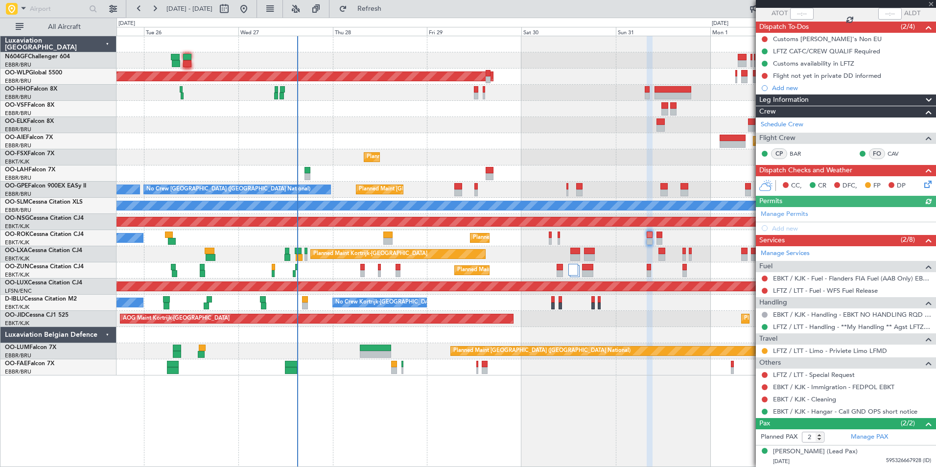
scroll to position [96, 0]
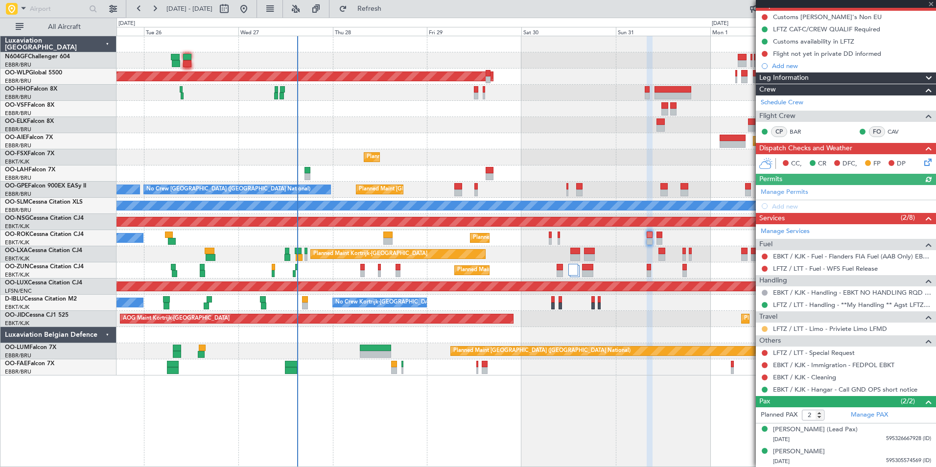
click at [767, 327] on button at bounding box center [764, 329] width 6 height 6
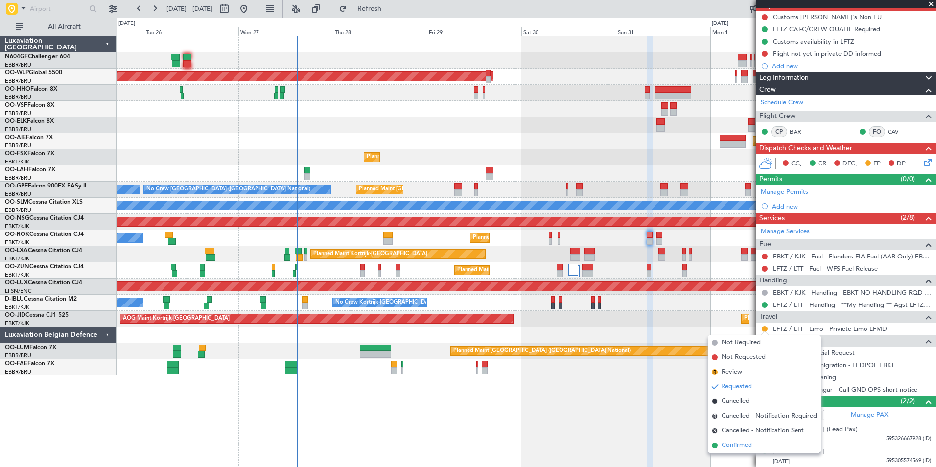
click at [749, 446] on span "Confirmed" at bounding box center [736, 445] width 30 height 10
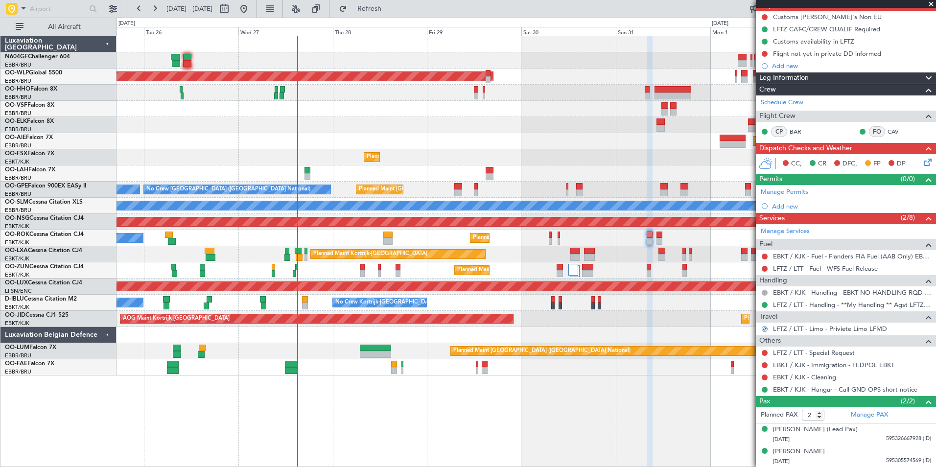
click at [654, 317] on div "AOG Maint Kortrijk-Wevelgem Planned Maint Kortrijk-Wevelgem Planned Maint Paris…" at bounding box center [525, 319] width 819 height 16
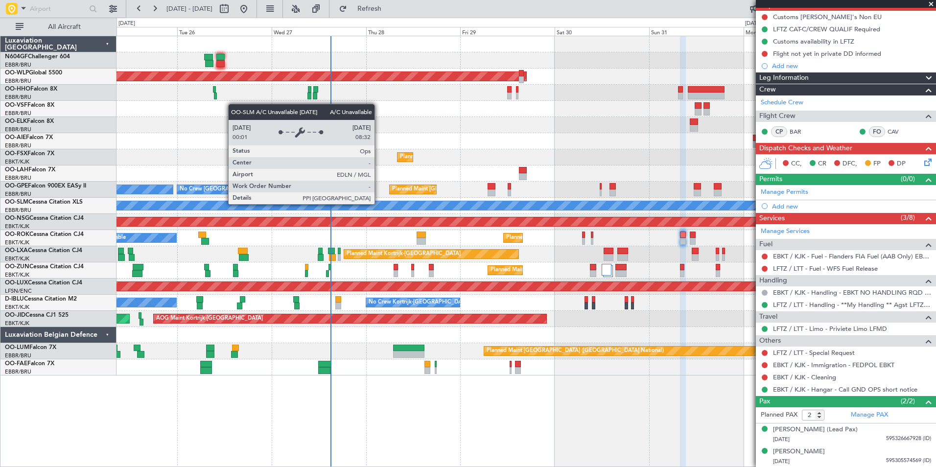
click at [411, 207] on div "A/C Unavailable [GEOGRAPHIC_DATA]" at bounding box center [588, 205] width 2331 height 9
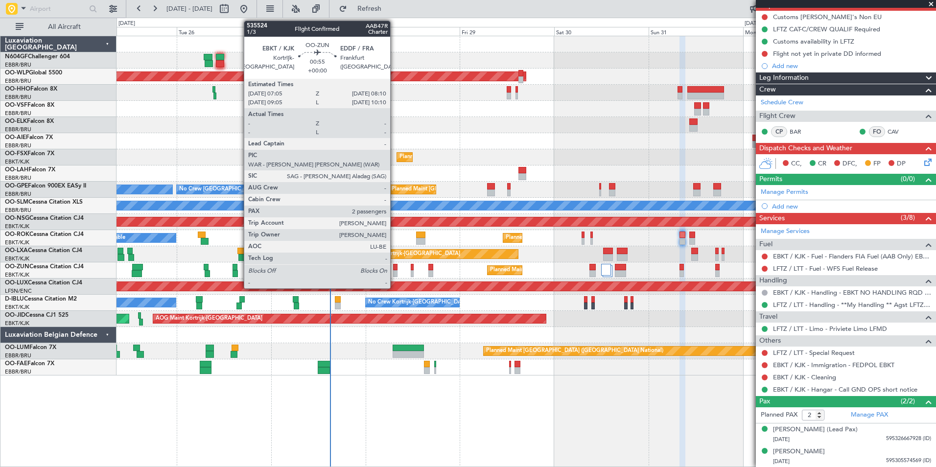
click at [394, 271] on div at bounding box center [395, 273] width 4 height 7
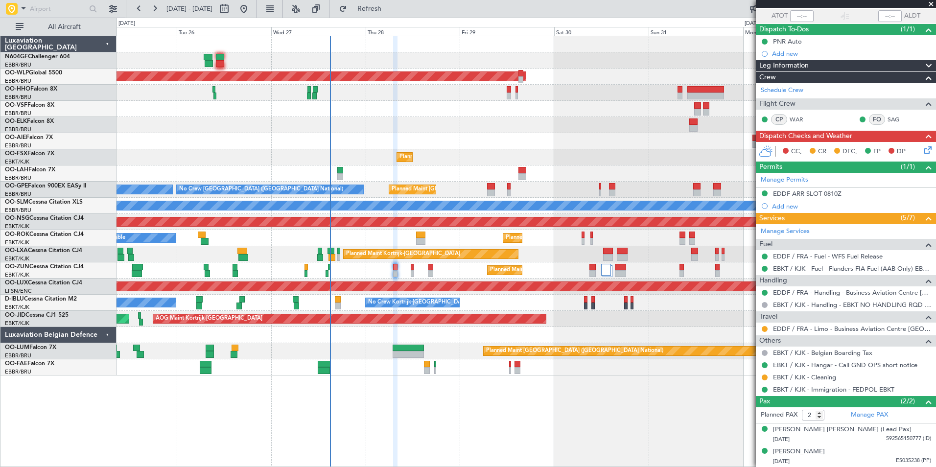
scroll to position [0, 0]
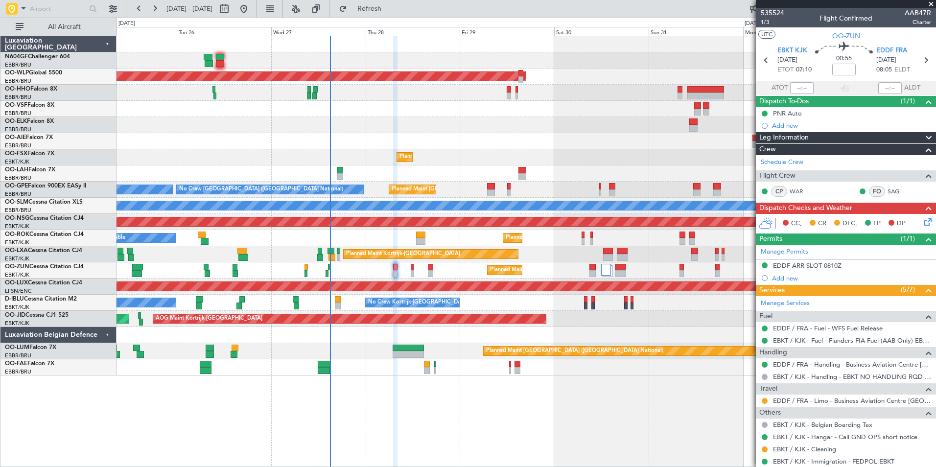
click at [922, 220] on icon at bounding box center [926, 220] width 8 height 8
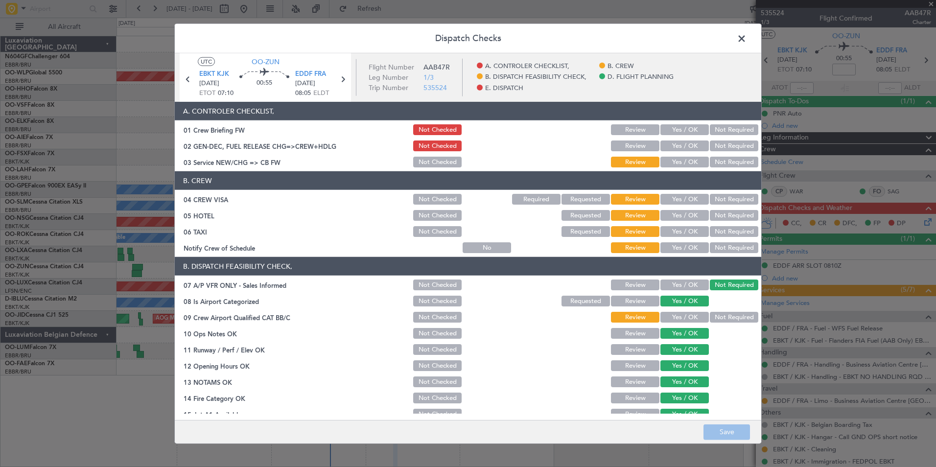
click at [688, 159] on button "Yes / OK" at bounding box center [684, 162] width 48 height 11
click at [684, 247] on button "Yes / OK" at bounding box center [684, 247] width 48 height 11
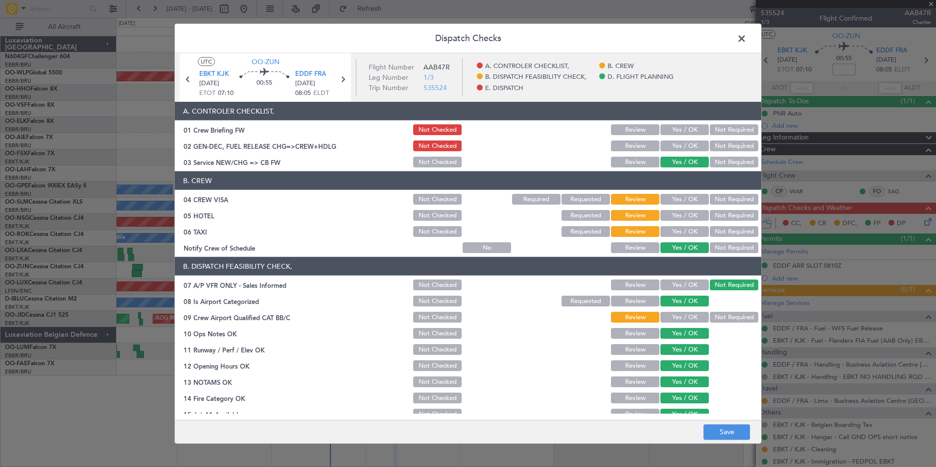
click at [720, 235] on button "Not Required" at bounding box center [733, 231] width 48 height 11
click at [727, 214] on button "Not Required" at bounding box center [733, 215] width 48 height 11
click at [730, 198] on button "Not Required" at bounding box center [733, 199] width 48 height 11
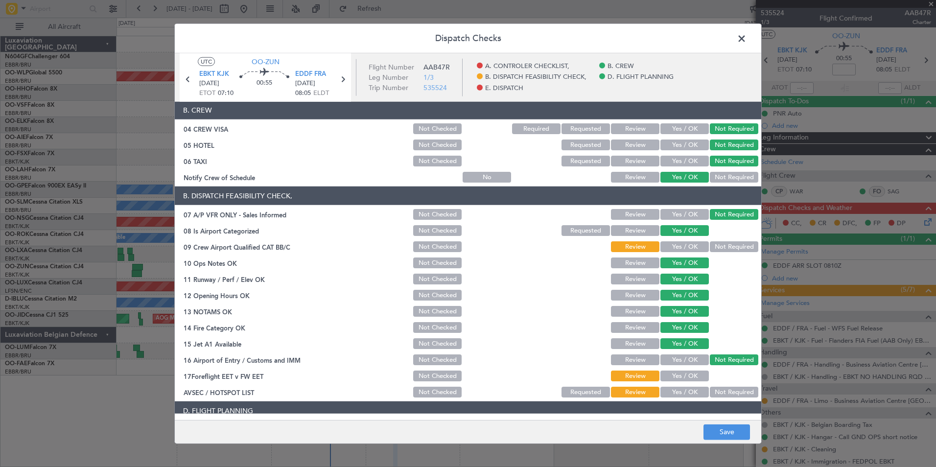
scroll to position [71, 0]
click at [682, 395] on button "Yes / OK" at bounding box center [684, 391] width 48 height 11
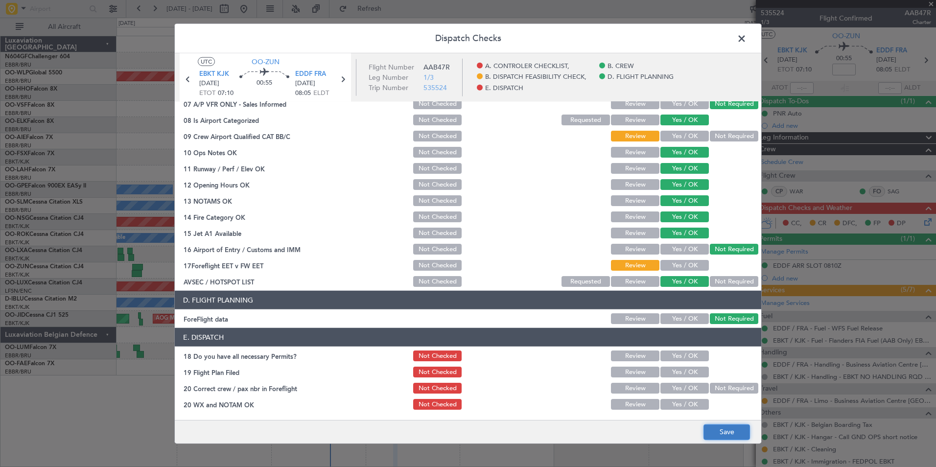
click at [716, 430] on button "Save" at bounding box center [726, 432] width 46 height 16
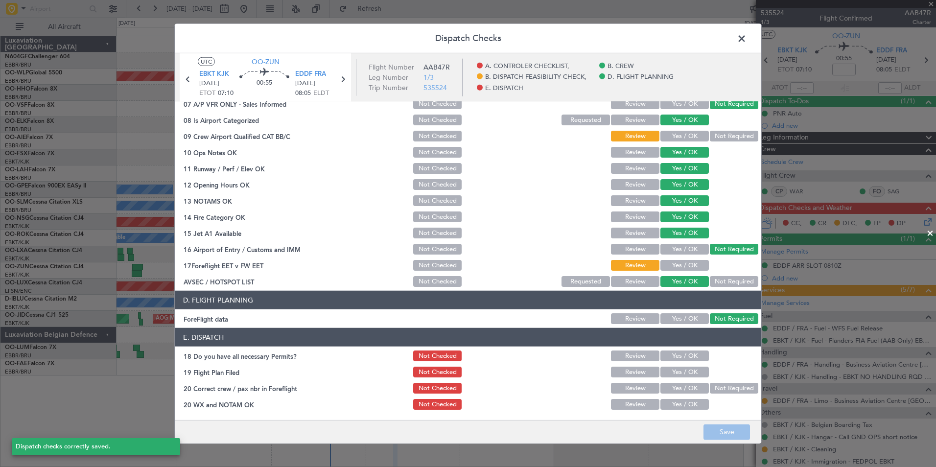
click at [746, 38] on span at bounding box center [746, 41] width 0 height 20
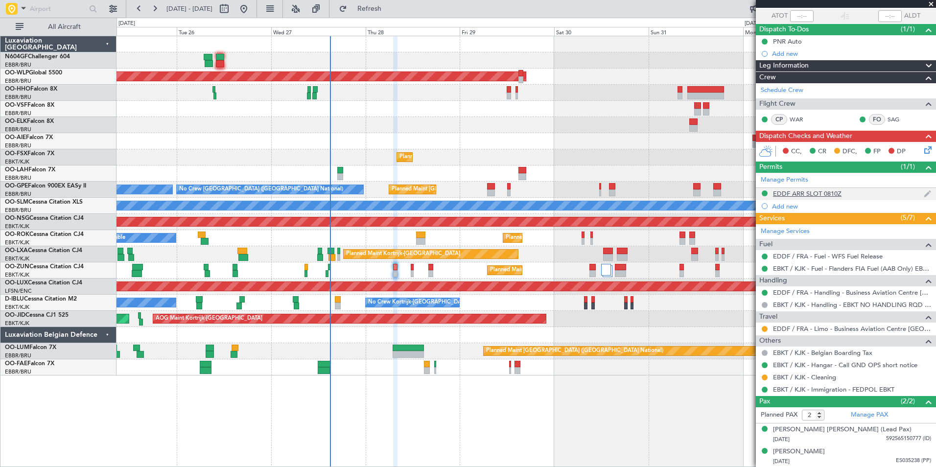
scroll to position [0, 0]
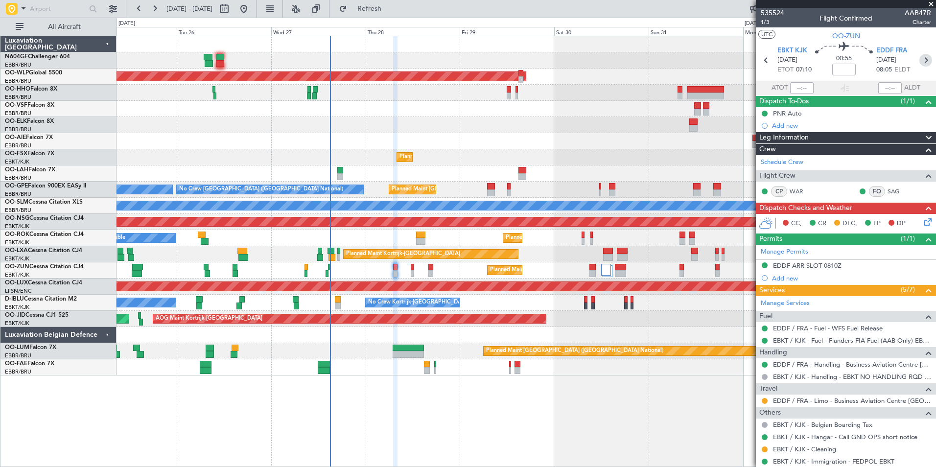
click at [924, 64] on icon at bounding box center [925, 60] width 13 height 13
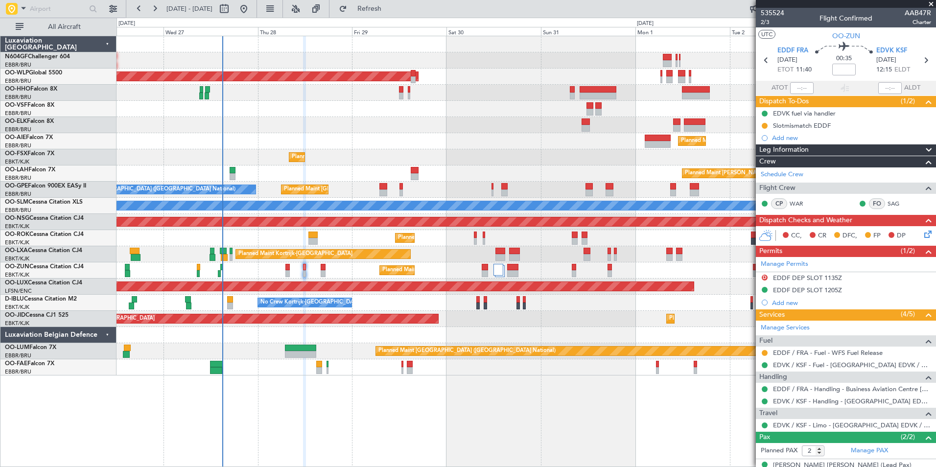
click at [527, 131] on div at bounding box center [525, 125] width 819 height 16
click at [764, 352] on button at bounding box center [764, 353] width 6 height 6
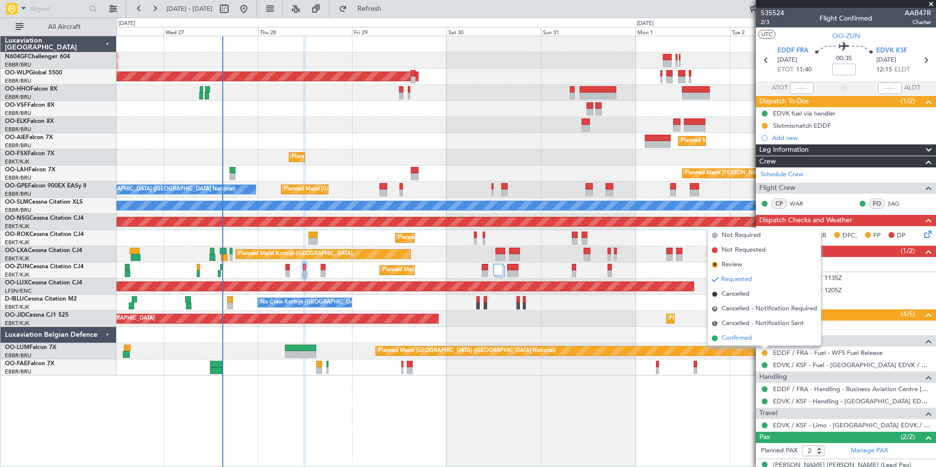
click at [763, 341] on li "Confirmed" at bounding box center [764, 338] width 113 height 15
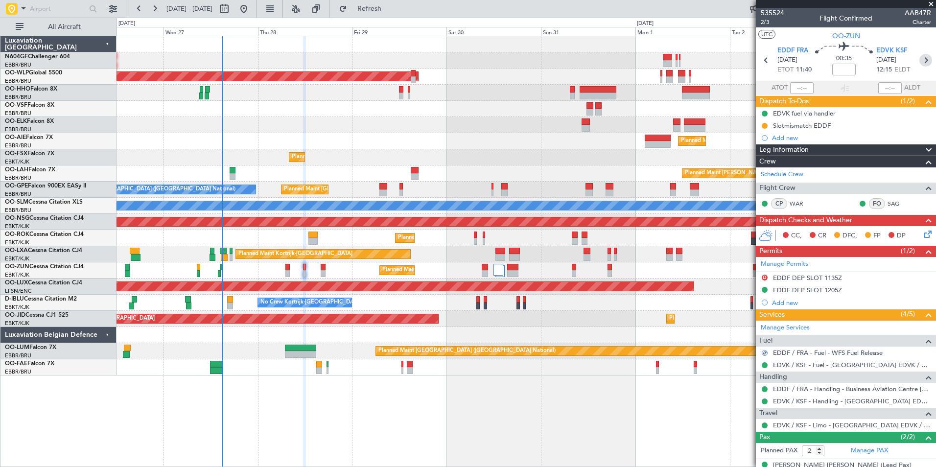
click at [919, 61] on icon at bounding box center [925, 60] width 13 height 13
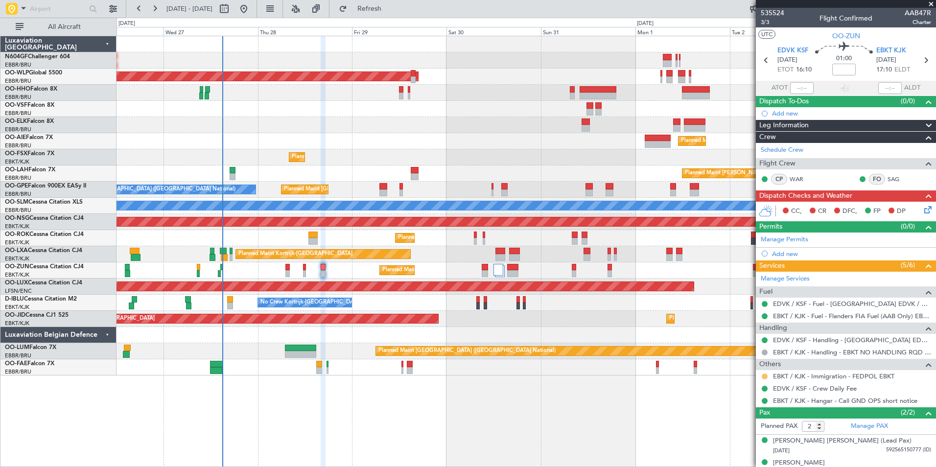
click at [763, 376] on button at bounding box center [764, 376] width 6 height 6
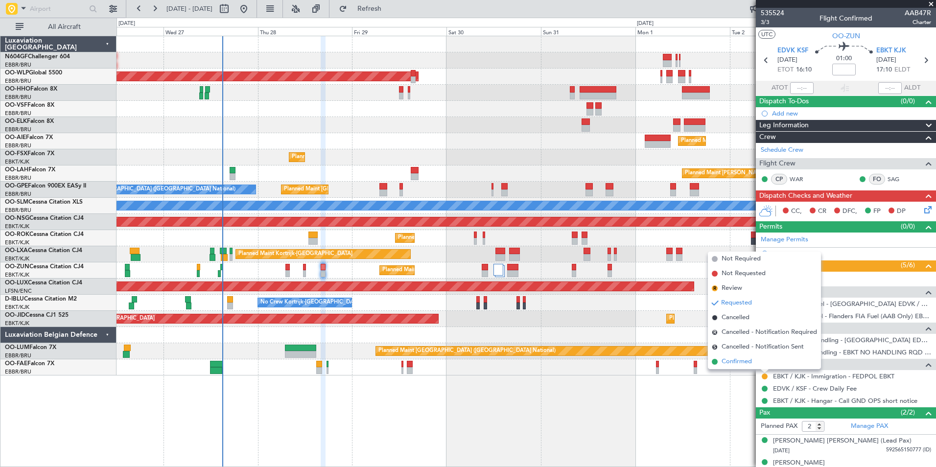
click at [745, 362] on span "Confirmed" at bounding box center [736, 362] width 30 height 10
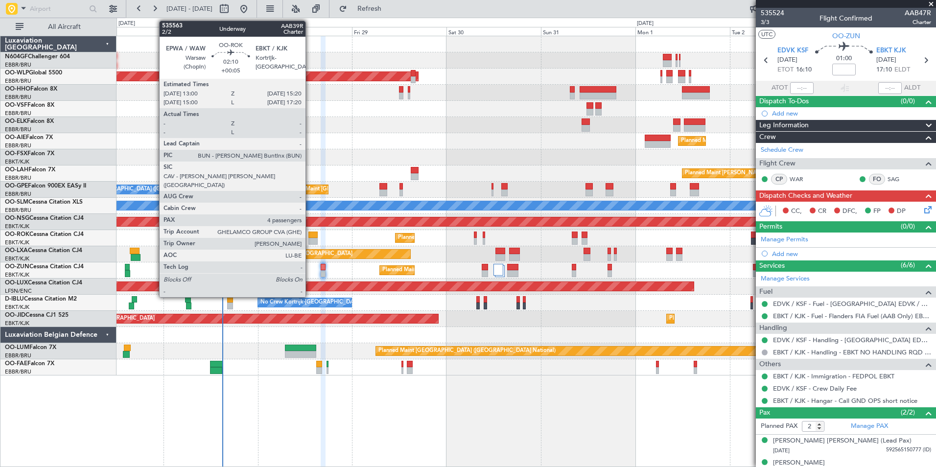
click at [311, 240] on div at bounding box center [312, 241] width 9 height 7
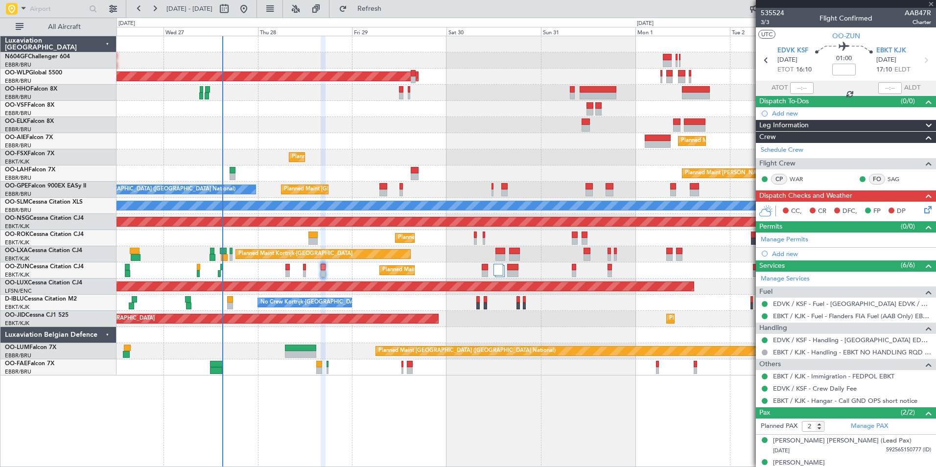
type input "+00:05"
type input "4"
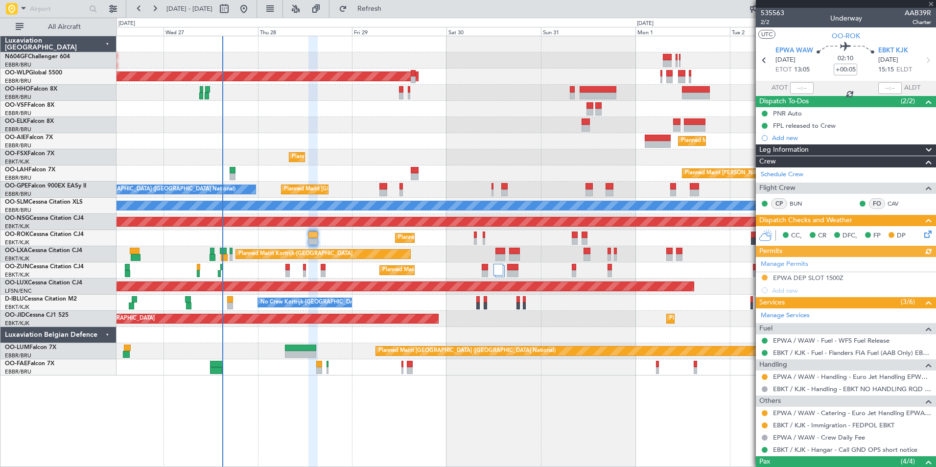
scroll to position [104, 0]
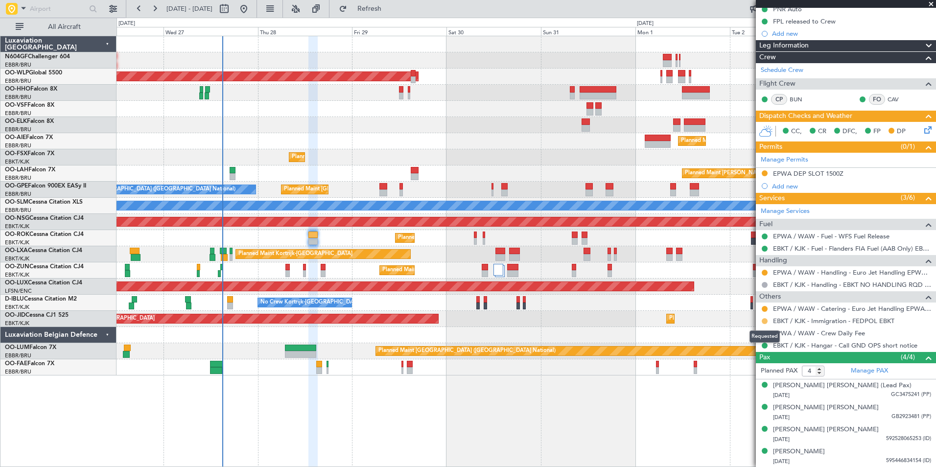
click at [765, 320] on button at bounding box center [764, 321] width 6 height 6
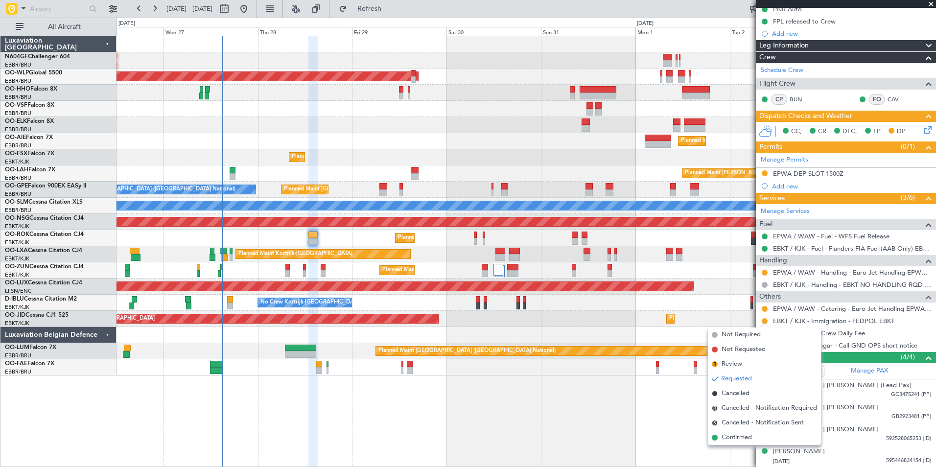
click at [711, 305] on div "No Crew Brussels (Brussels National) No Crew Kortrijk-Wevelgem No Crew Kortrijk…" at bounding box center [525, 303] width 819 height 16
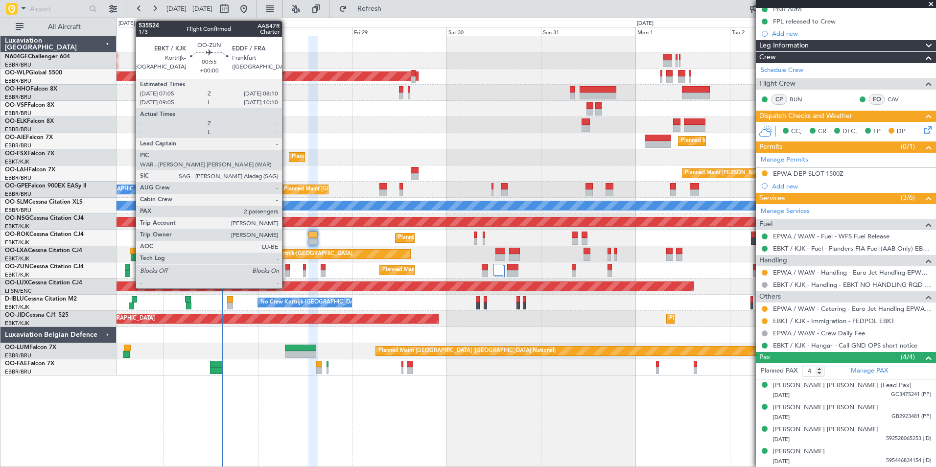
click at [286, 269] on div at bounding box center [287, 267] width 4 height 7
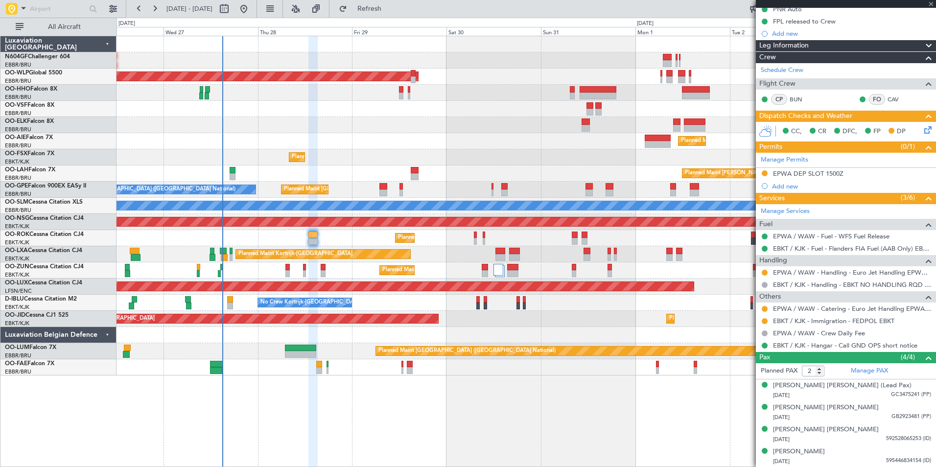
scroll to position [0, 0]
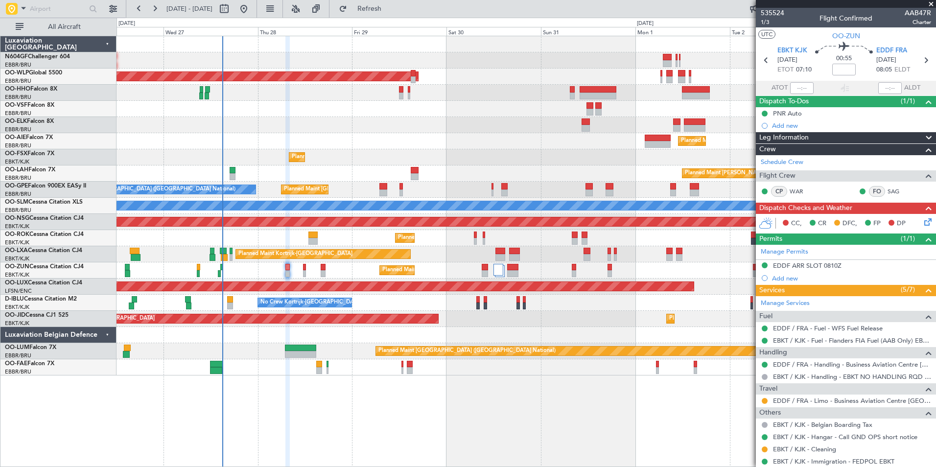
click at [269, 131] on div "Planned Maint Berlin (Brandenburg) Planned Maint London (Farnborough) Planned M…" at bounding box center [525, 205] width 819 height 339
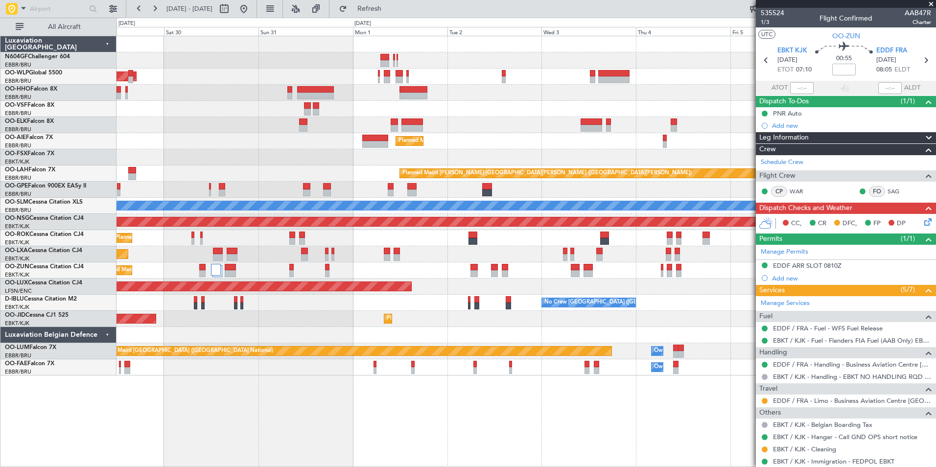
click at [380, 81] on div "Planned Maint [GEOGRAPHIC_DATA] ([GEOGRAPHIC_DATA])" at bounding box center [525, 76] width 819 height 16
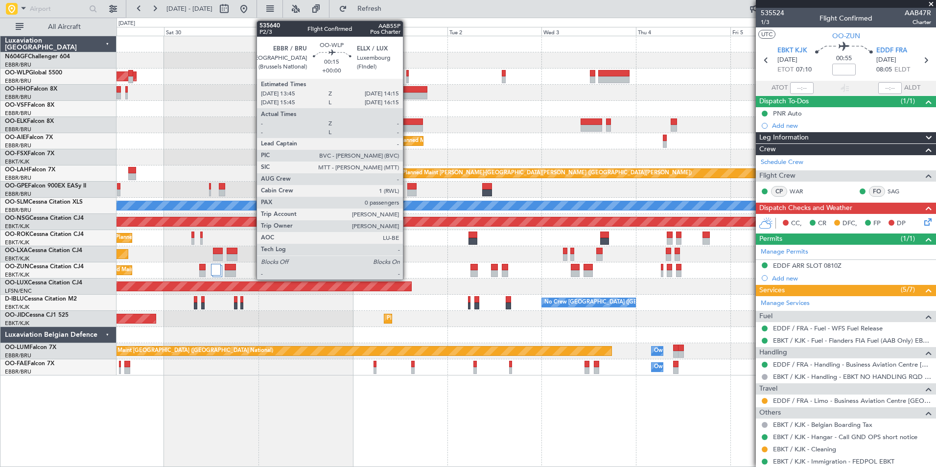
click at [407, 77] on div at bounding box center [407, 79] width 2 height 7
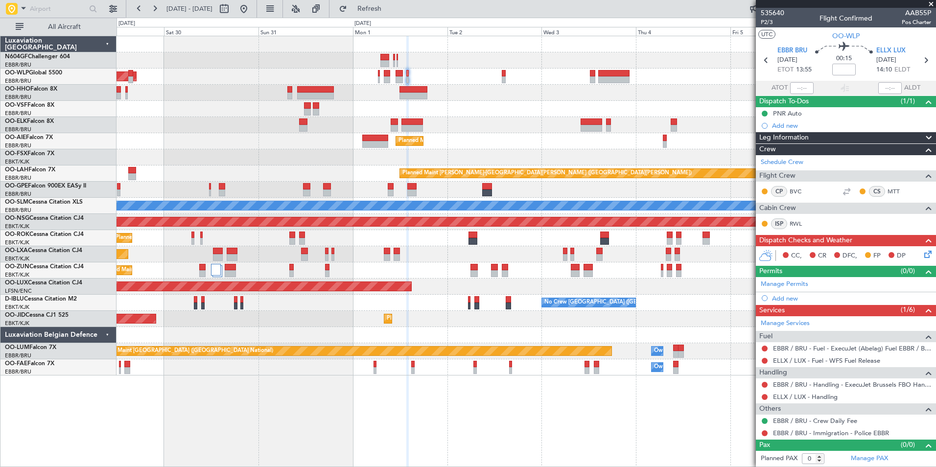
click at [380, 73] on div "Planned Maint [GEOGRAPHIC_DATA] ([GEOGRAPHIC_DATA])" at bounding box center [525, 76] width 819 height 16
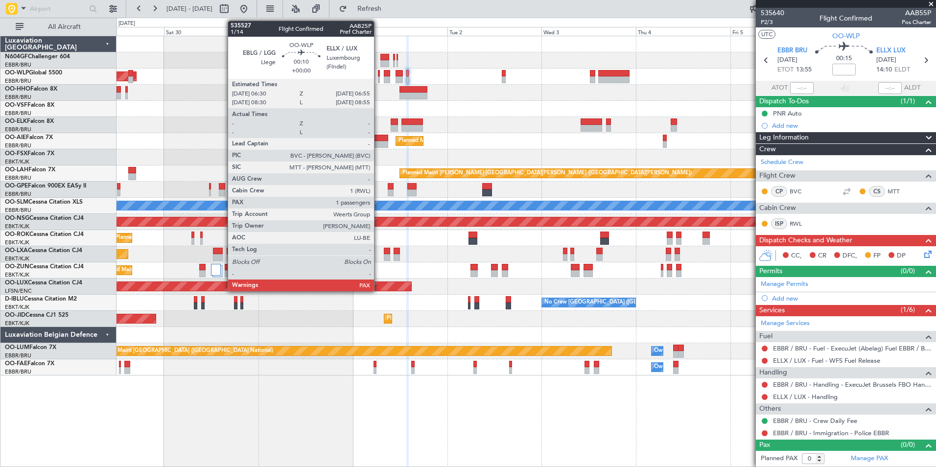
click at [378, 74] on div at bounding box center [379, 73] width 2 height 7
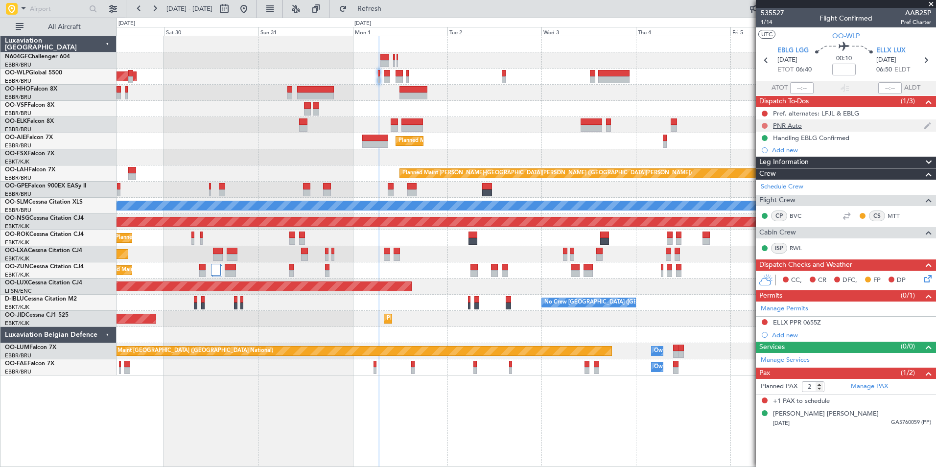
click at [764, 126] on button at bounding box center [764, 126] width 6 height 6
click at [768, 171] on span "Completed" at bounding box center [769, 169] width 32 height 10
click at [825, 358] on div "Manage Services" at bounding box center [845, 360] width 180 height 15
click at [432, 5] on div "29 Aug 2025 - 07 Sep 2025 Refresh Quick Links All Aircraft" at bounding box center [468, 9] width 936 height 18
click at [390, 7] on span "Refresh" at bounding box center [369, 8] width 41 height 7
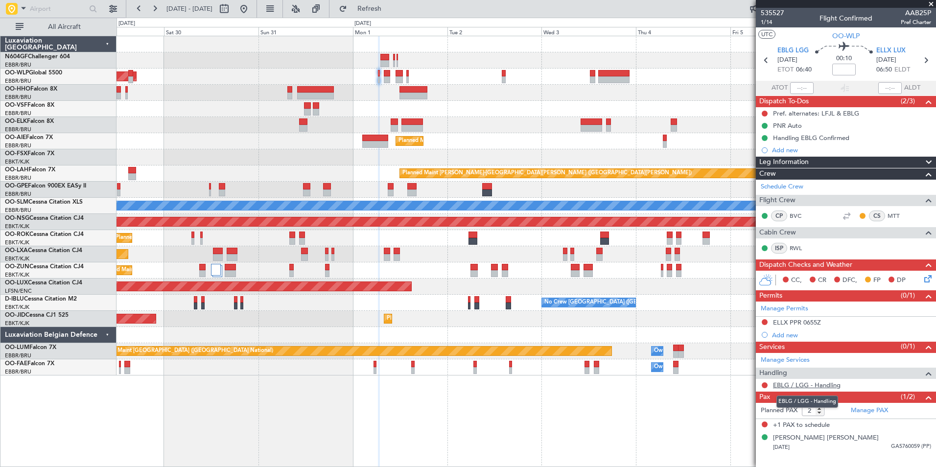
click at [806, 387] on link "EBLG / LGG - Handling" at bounding box center [807, 385] width 68 height 8
click at [782, 361] on link "Manage Services" at bounding box center [784, 360] width 49 height 10
click at [390, 6] on span "Refresh" at bounding box center [369, 8] width 41 height 7
click at [390, 8] on span "Refresh" at bounding box center [369, 8] width 41 height 7
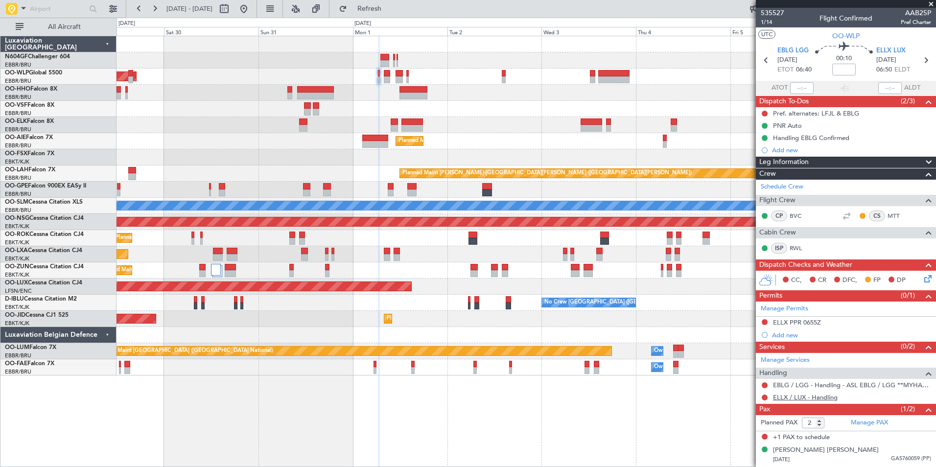
click at [805, 398] on link "ELLX / LUX - Handling" at bounding box center [805, 397] width 65 height 8
click at [393, 14] on button "Refresh" at bounding box center [363, 9] width 59 height 16
click at [783, 365] on div "Manage Services" at bounding box center [845, 360] width 180 height 15
click at [393, 15] on button "Refresh" at bounding box center [363, 9] width 59 height 16
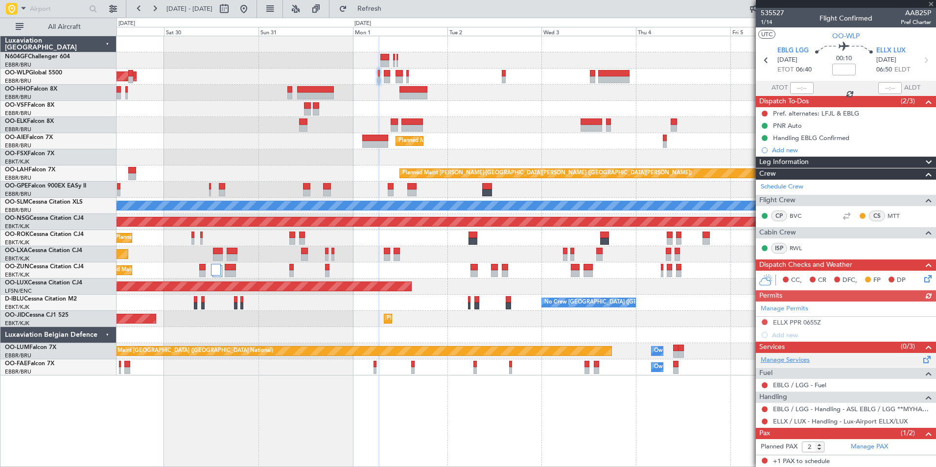
click at [789, 359] on link "Manage Services" at bounding box center [784, 360] width 49 height 10
click at [367, 5] on button "Refresh" at bounding box center [363, 9] width 59 height 16
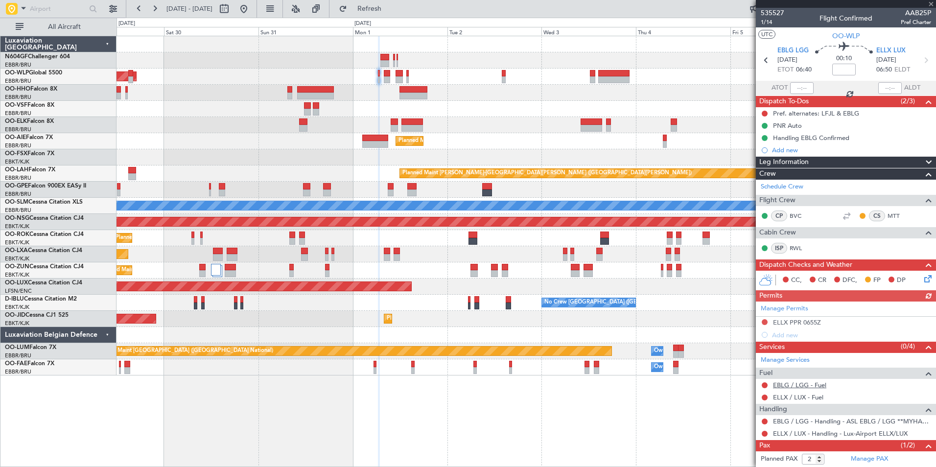
click at [785, 385] on link "EBLG / LGG - Fuel" at bounding box center [799, 385] width 53 height 8
click at [790, 395] on mat-tooltip-component "EBLG / LGG - Fuel" at bounding box center [799, 401] width 63 height 26
click at [792, 391] on div "ELLX / LUX - Fuel" at bounding box center [845, 397] width 180 height 12
click at [794, 396] on link "ELLX / LUX - Fuel" at bounding box center [798, 397] width 50 height 8
click at [382, 8] on span "Refresh" at bounding box center [369, 8] width 41 height 7
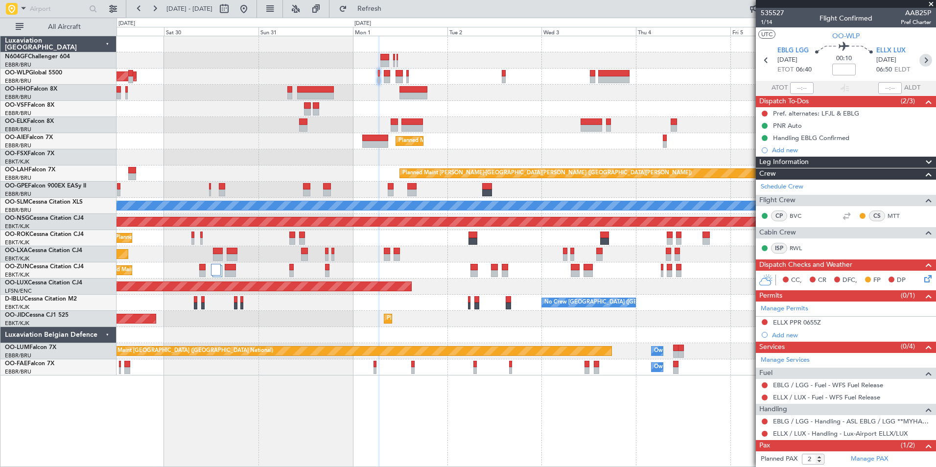
click at [922, 58] on icon at bounding box center [925, 60] width 13 height 13
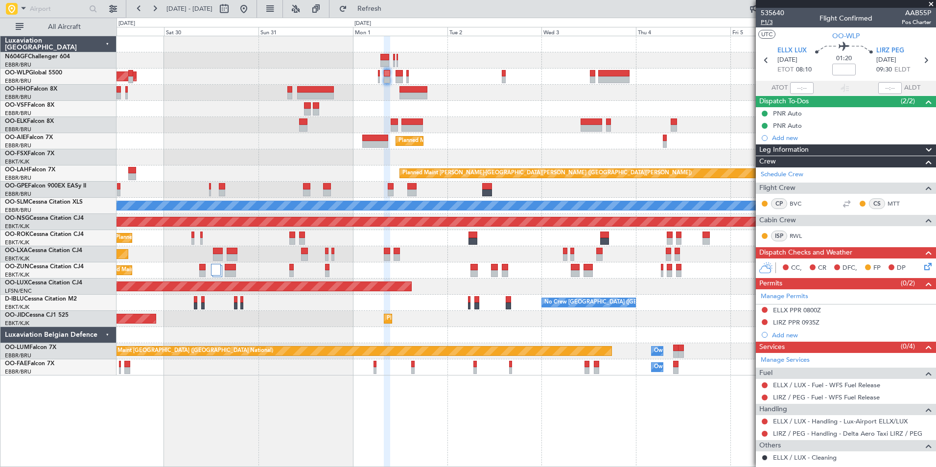
click at [765, 21] on span "P1/3" at bounding box center [771, 22] width 23 height 8
click at [390, 8] on span "Refresh" at bounding box center [369, 8] width 41 height 7
click at [390, 7] on span "Refresh" at bounding box center [369, 8] width 41 height 7
click at [928, 61] on icon at bounding box center [925, 60] width 13 height 13
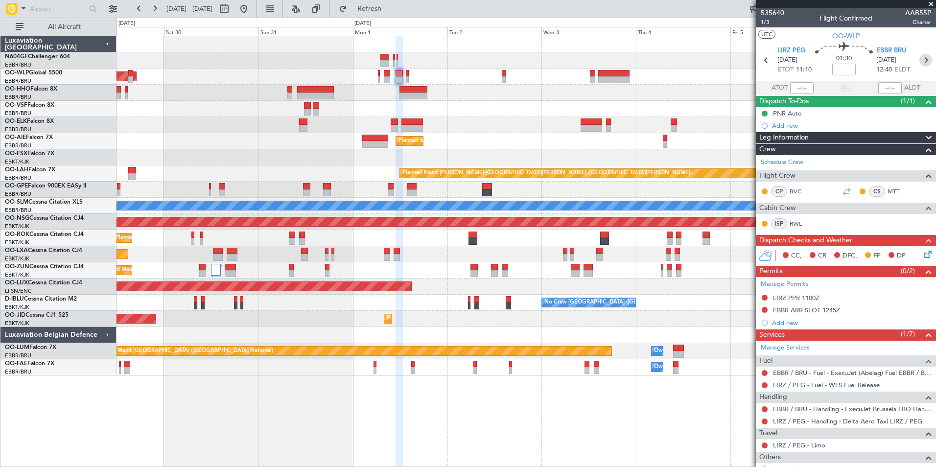
click at [919, 60] on icon at bounding box center [925, 60] width 13 height 13
type input "0"
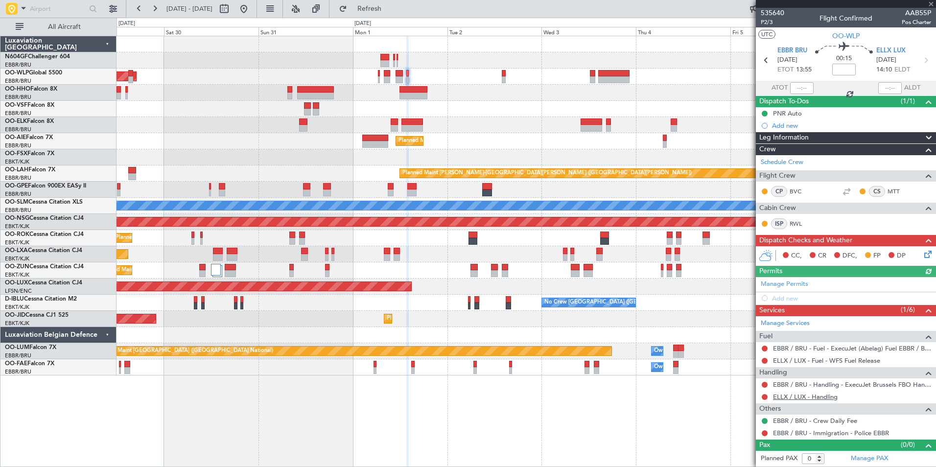
click at [789, 393] on link "ELLX / LUX - Handling" at bounding box center [805, 396] width 65 height 8
click at [383, 14] on button "Refresh" at bounding box center [363, 9] width 59 height 16
click at [781, 297] on div "Add new" at bounding box center [847, 298] width 150 height 8
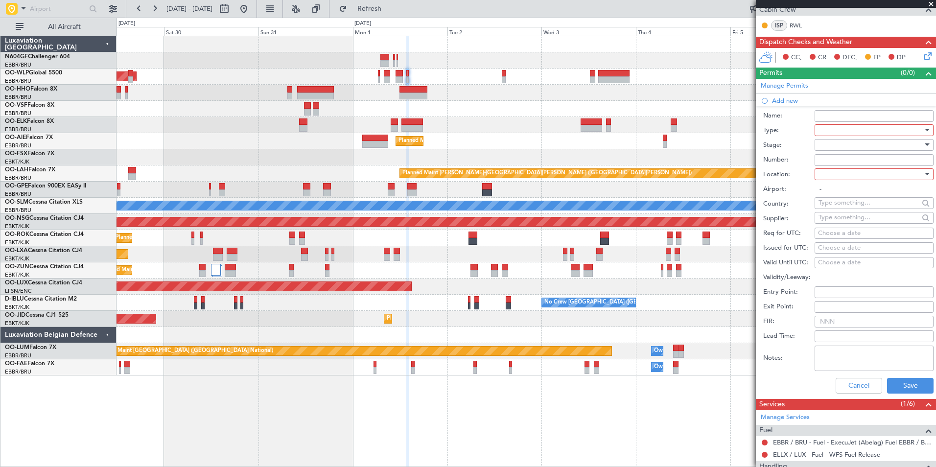
scroll to position [202, 0]
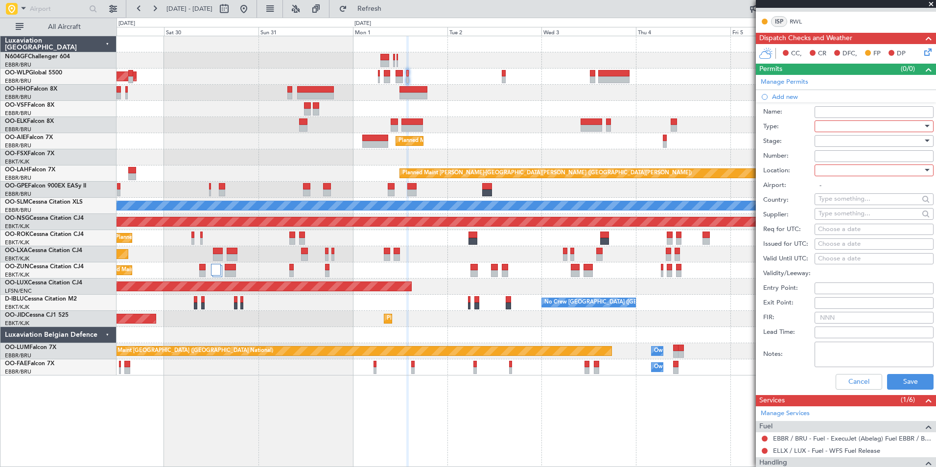
click at [832, 128] on div at bounding box center [870, 126] width 104 height 15
click at [849, 226] on span "Slot" at bounding box center [870, 222] width 103 height 15
click at [846, 175] on div at bounding box center [870, 170] width 104 height 15
click at [869, 191] on span "Departure" at bounding box center [870, 190] width 103 height 15
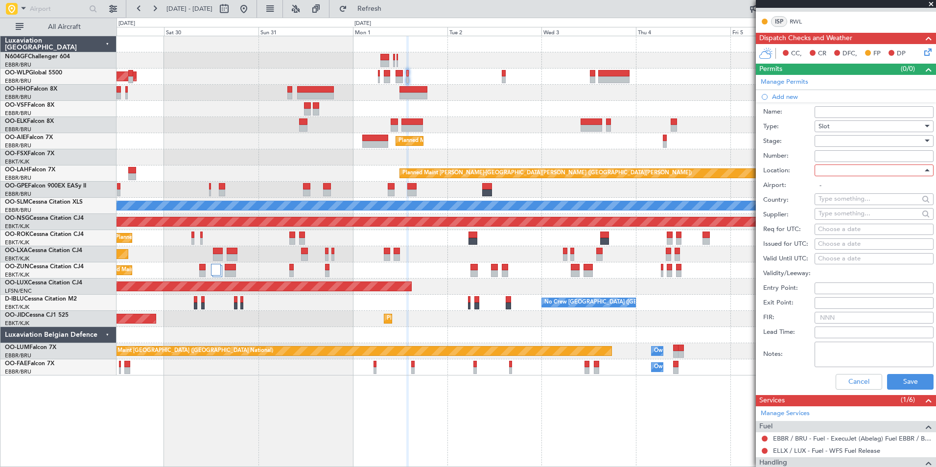
type input "EBBR / BRU"
click at [872, 229] on div "Choose a date" at bounding box center [874, 230] width 112 height 10
select select "8"
select select "2025"
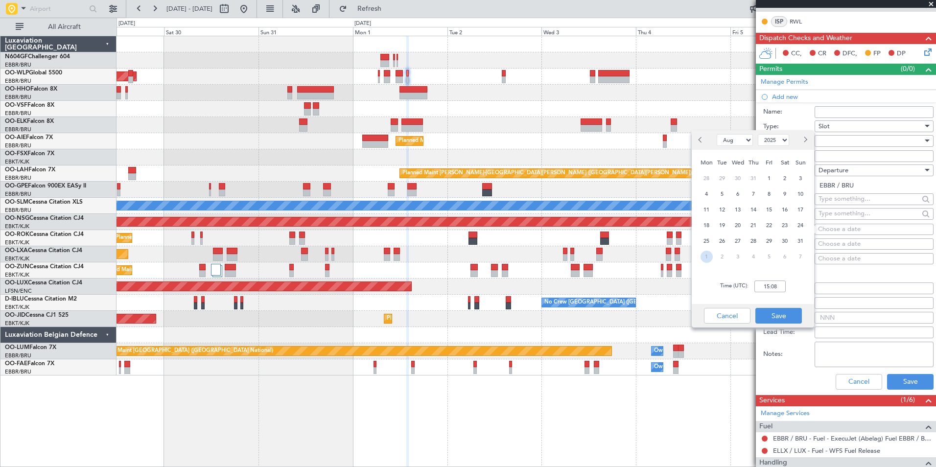
click at [705, 260] on span "1" at bounding box center [706, 257] width 12 height 12
select select "9"
click at [777, 286] on input "00:00" at bounding box center [769, 286] width 31 height 12
type input "13:45"
click at [776, 312] on button "Save" at bounding box center [778, 316] width 46 height 16
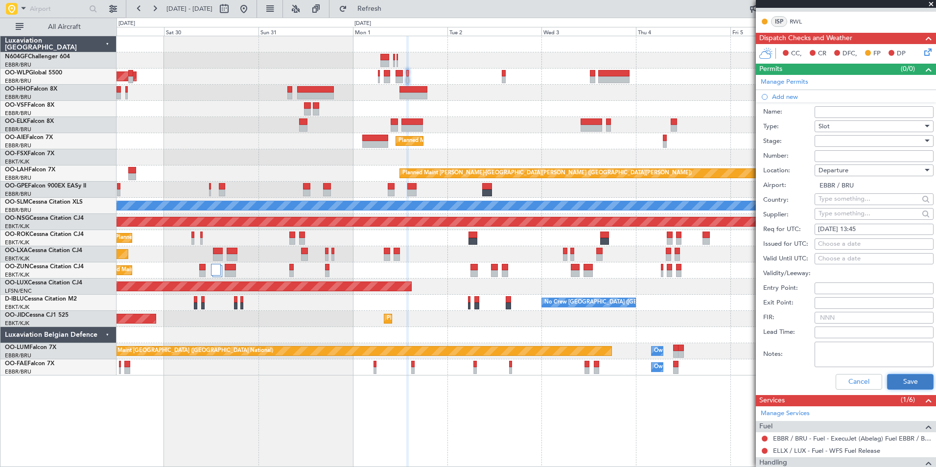
click at [913, 383] on button "Save" at bounding box center [910, 382] width 46 height 16
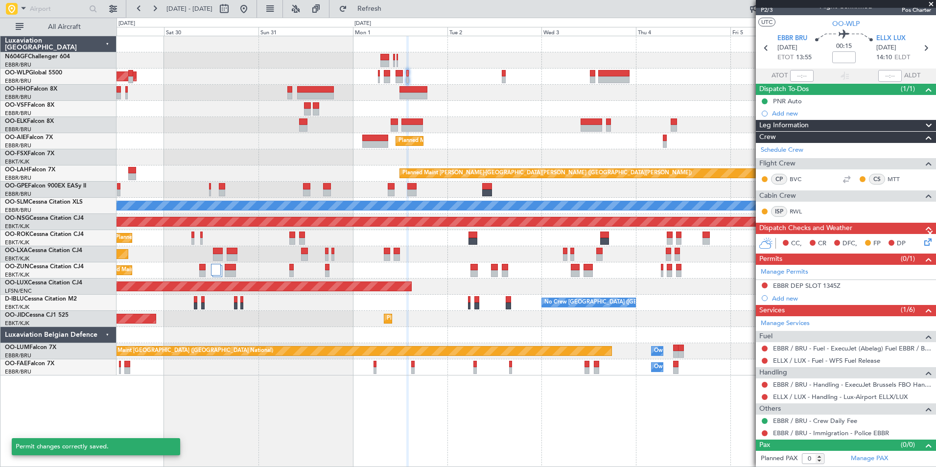
scroll to position [12, 0]
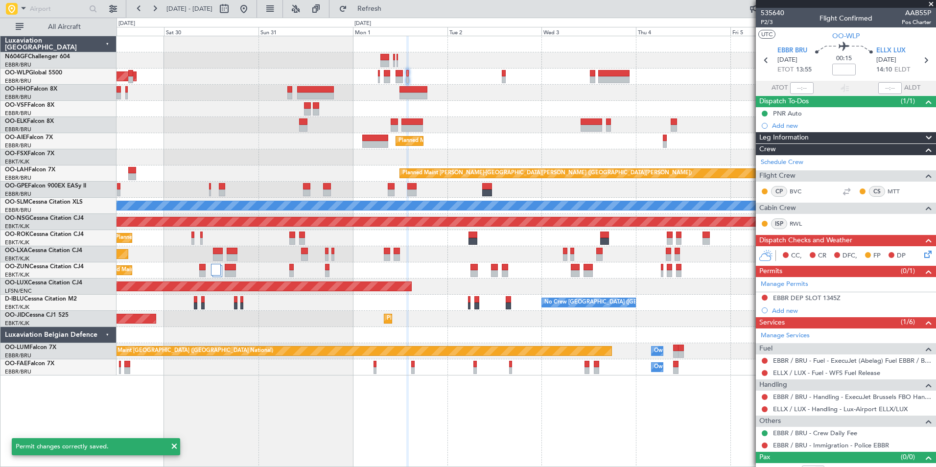
scroll to position [12, 0]
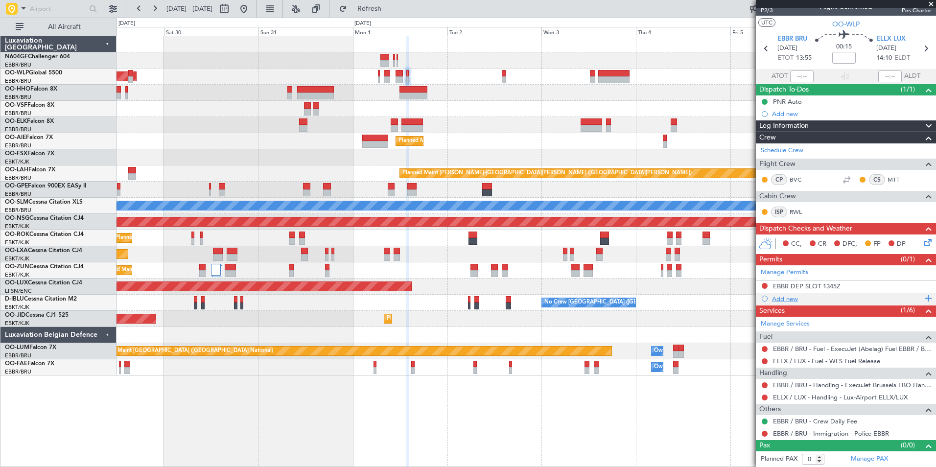
click at [795, 299] on div "Add new" at bounding box center [847, 299] width 150 height 8
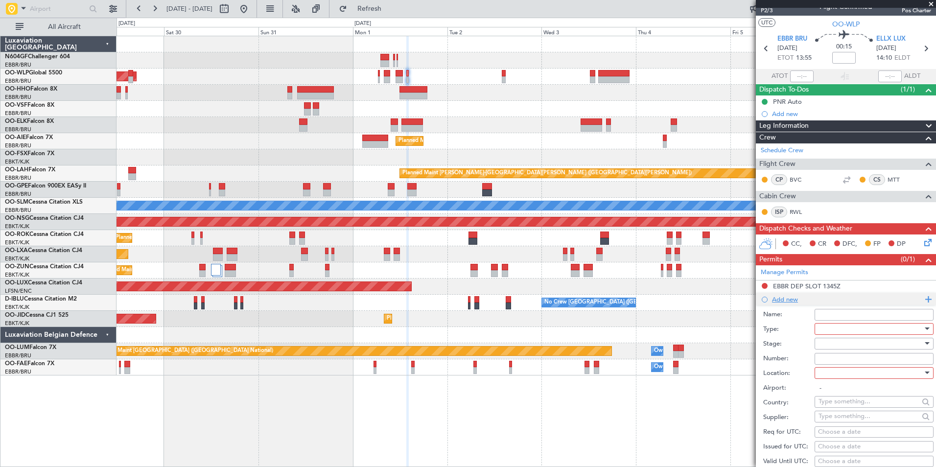
scroll to position [202, 0]
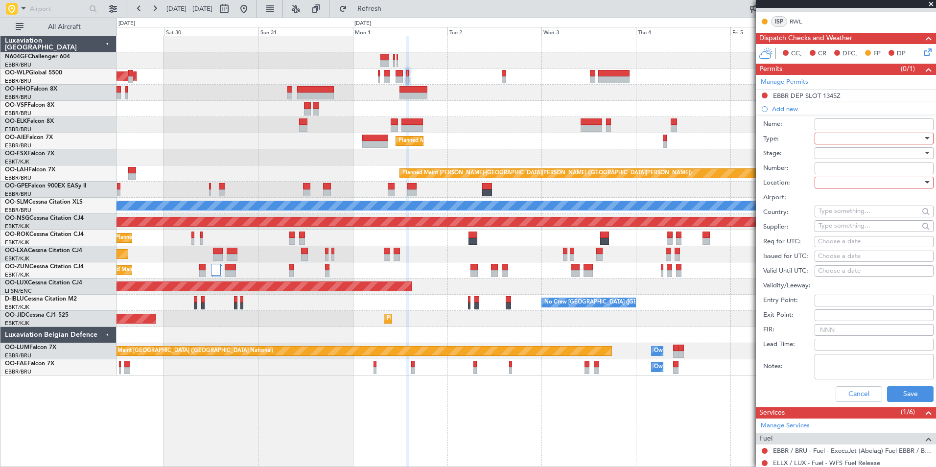
click at [839, 140] on div at bounding box center [870, 138] width 104 height 15
click at [854, 190] on span "PPR" at bounding box center [870, 186] width 103 height 15
click at [857, 184] on div at bounding box center [870, 182] width 104 height 15
click at [863, 230] on span "Arrival" at bounding box center [870, 231] width 103 height 15
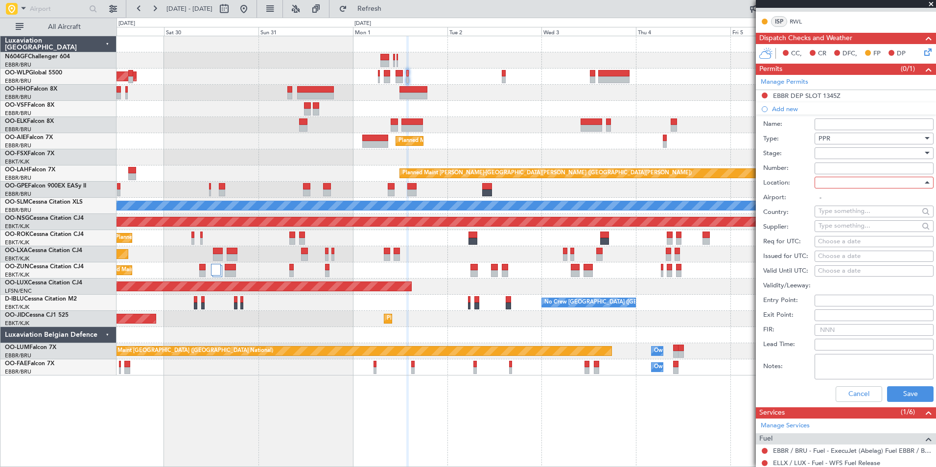
type input "ELLX / LUX"
click at [829, 242] on div "Choose a date" at bounding box center [874, 242] width 112 height 10
select select "8"
select select "2025"
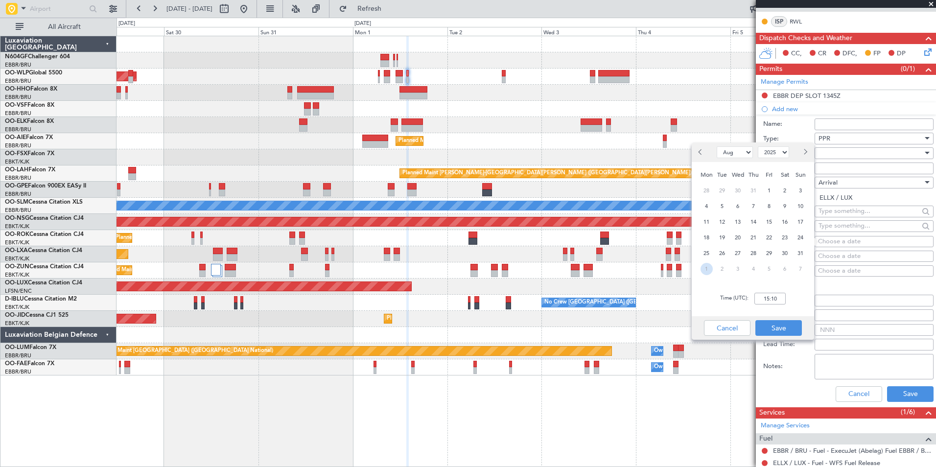
click at [706, 270] on span "1" at bounding box center [706, 269] width 12 height 12
select select "9"
click at [779, 300] on input "00:00" at bounding box center [769, 299] width 31 height 12
type input "14:15"
click at [790, 337] on div "Cancel Save" at bounding box center [752, 327] width 122 height 23
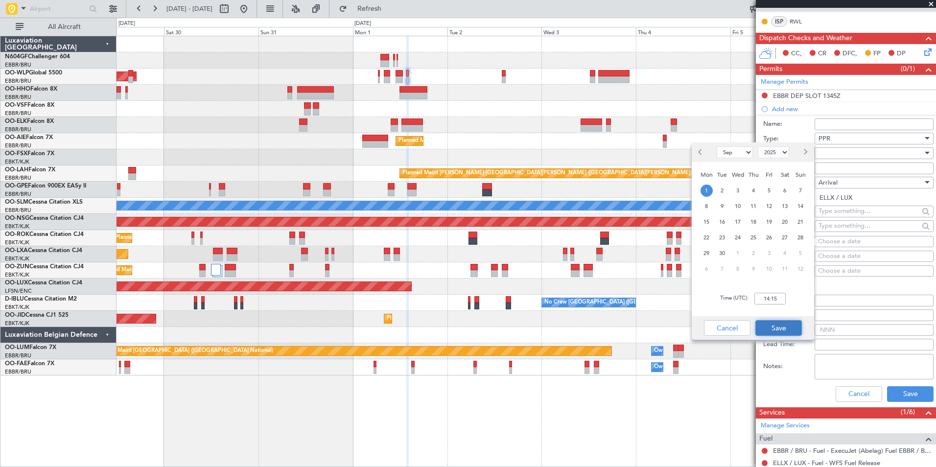
click at [790, 335] on button "Save" at bounding box center [778, 328] width 46 height 16
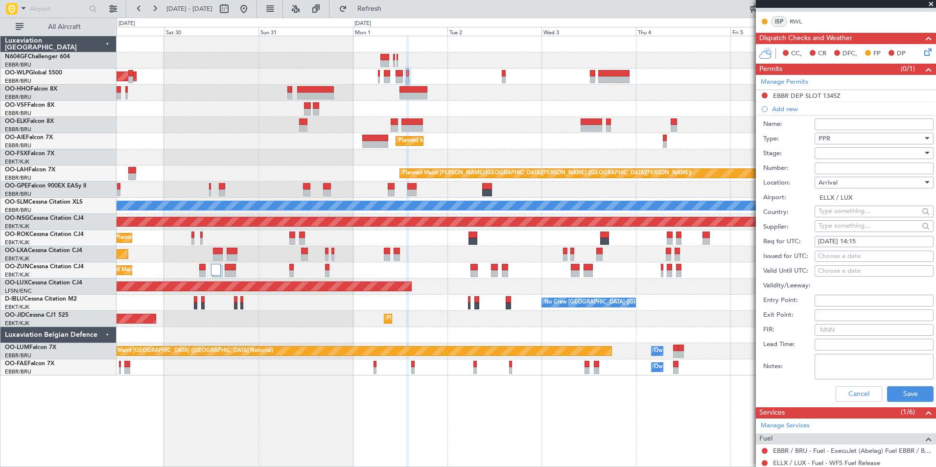
click at [876, 156] on div at bounding box center [870, 153] width 104 height 15
click at [781, 153] on div at bounding box center [468, 233] width 936 height 467
click at [915, 389] on button "Save" at bounding box center [910, 394] width 46 height 16
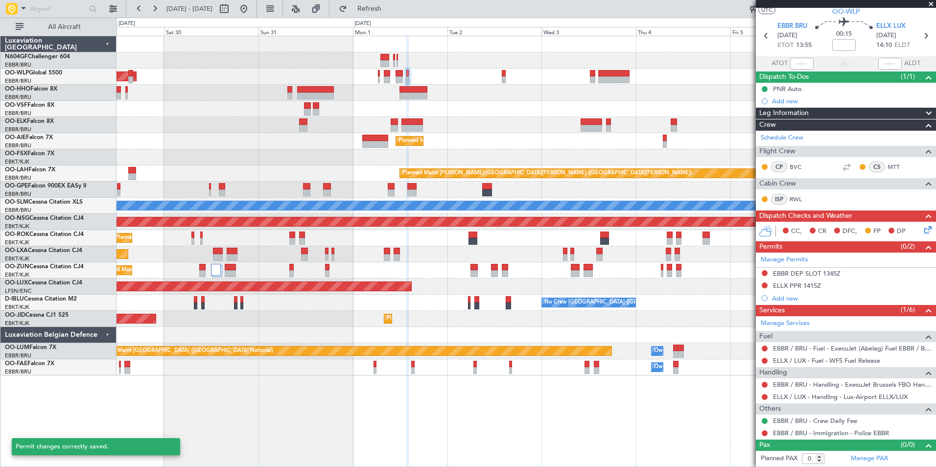
scroll to position [24, 0]
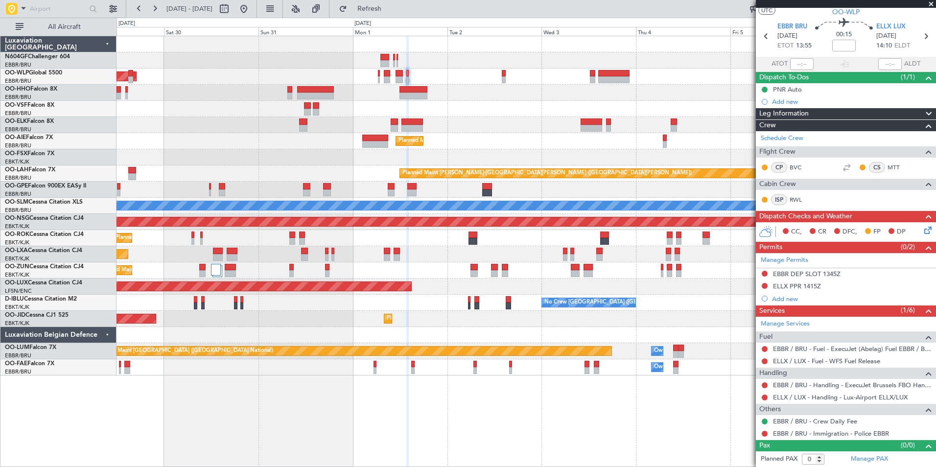
click at [493, 131] on div "Planned Maint Kortrijk-[GEOGRAPHIC_DATA]" at bounding box center [525, 125] width 819 height 16
click at [390, 11] on span "Refresh" at bounding box center [369, 8] width 41 height 7
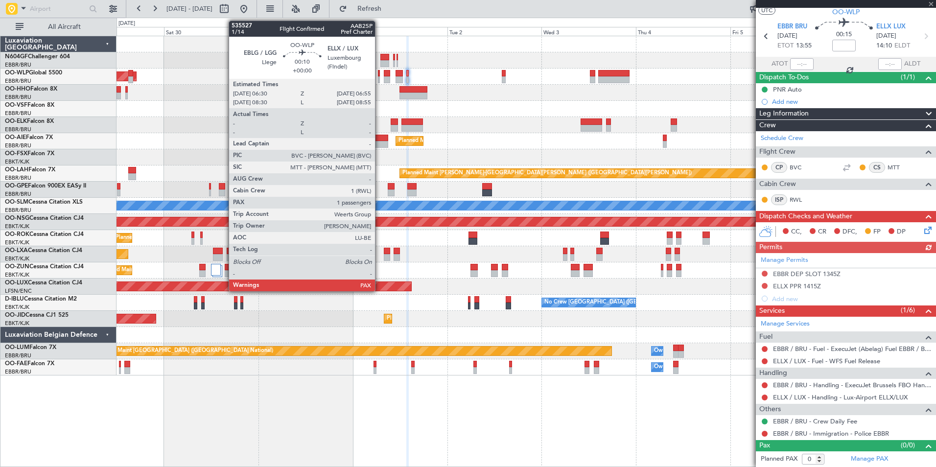
click at [380, 77] on div "Planned Maint [GEOGRAPHIC_DATA] ([GEOGRAPHIC_DATA])" at bounding box center [525, 76] width 819 height 16
click at [378, 77] on div at bounding box center [379, 79] width 2 height 7
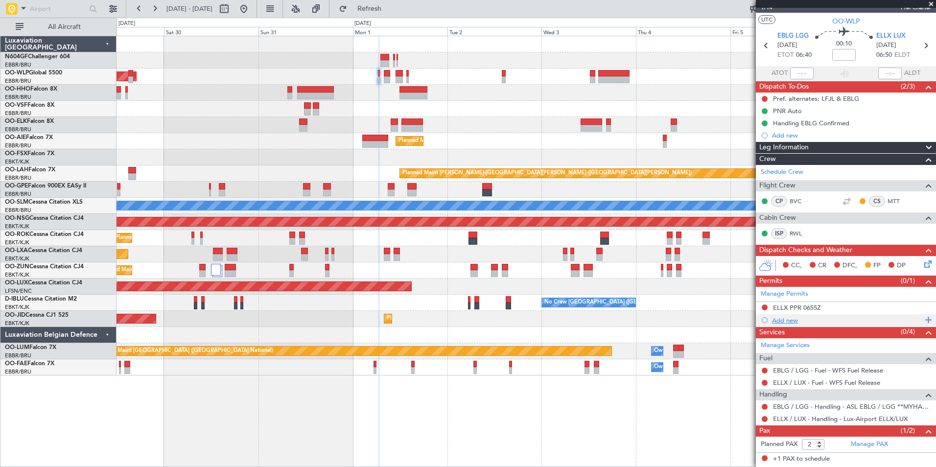
scroll to position [14, 0]
click at [790, 420] on link "ELLX / LUX - Handling - Lux-Airport ELLX/LUX" at bounding box center [840, 419] width 135 height 8
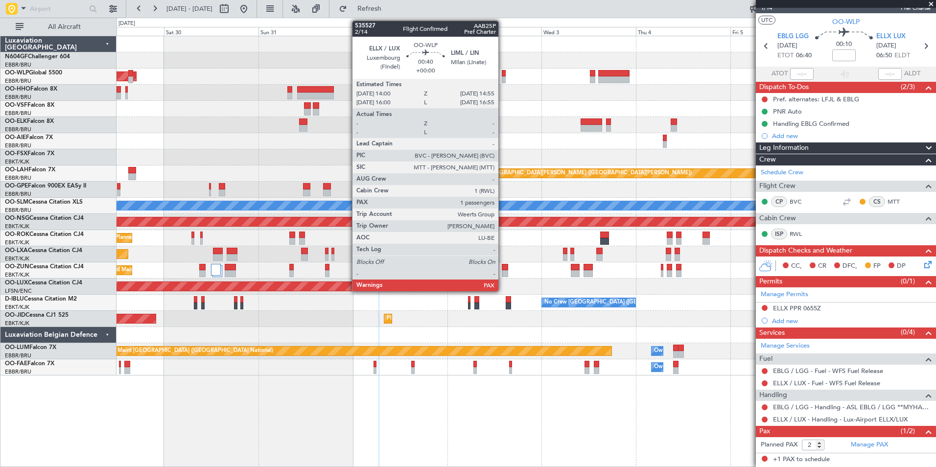
click at [502, 79] on div at bounding box center [504, 79] width 4 height 7
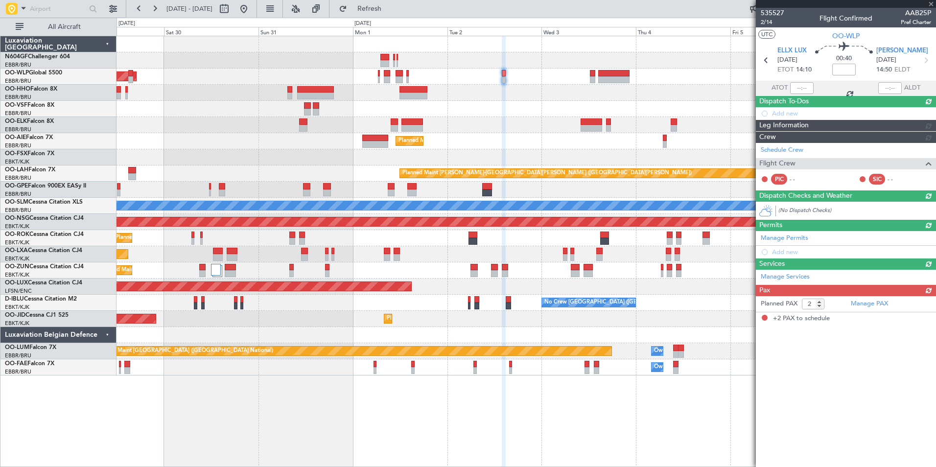
scroll to position [0, 0]
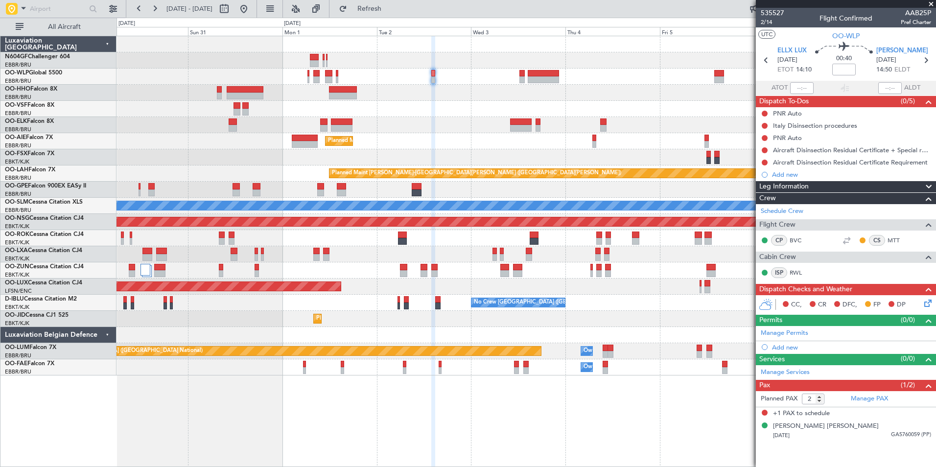
click at [358, 169] on div "Planned Maint [PERSON_NAME]-[GEOGRAPHIC_DATA][PERSON_NAME] ([GEOGRAPHIC_DATA][P…" at bounding box center [525, 173] width 819 height 16
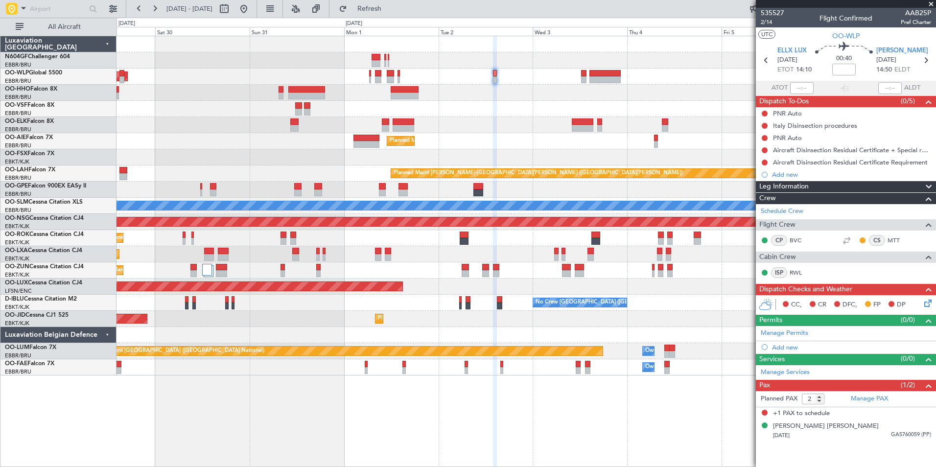
click at [257, 0] on fb-range-datepicker "29 Aug 2025 - 07 Sep 2025" at bounding box center [191, 9] width 131 height 18
click at [251, 9] on button at bounding box center [244, 9] width 16 height 16
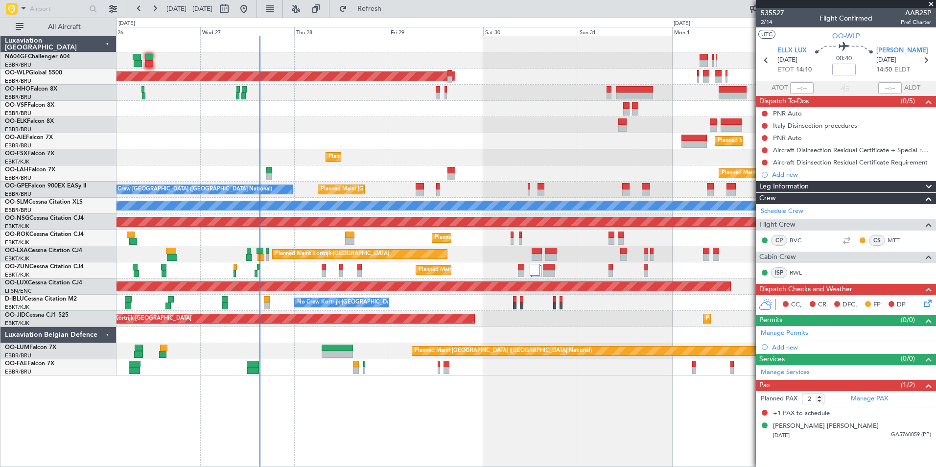
click at [351, 128] on div at bounding box center [525, 125] width 819 height 16
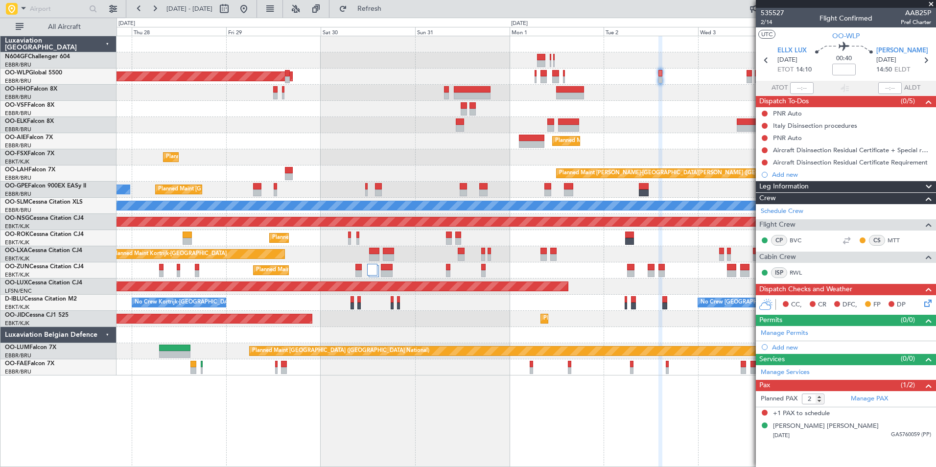
click at [379, 130] on div "Planned Maint Berlin (Brandenburg) Planned Maint London (Farnborough) Planned M…" at bounding box center [525, 205] width 819 height 339
click at [275, 109] on div "Planned Maint Berlin (Brandenburg) Planned Maint London (Farnborough) Planned M…" at bounding box center [525, 205] width 819 height 339
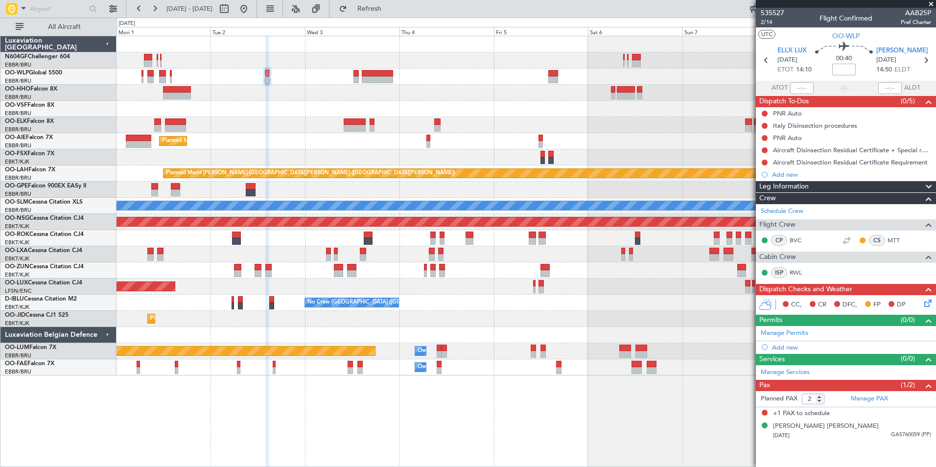
click at [291, 117] on div "Planned Maint Kortrijk-[GEOGRAPHIC_DATA]" at bounding box center [525, 125] width 819 height 16
click at [372, 171] on div "Planned Maint Kortrijk-Wevelgem Planned Maint London (Farnborough) Planned Main…" at bounding box center [525, 205] width 819 height 339
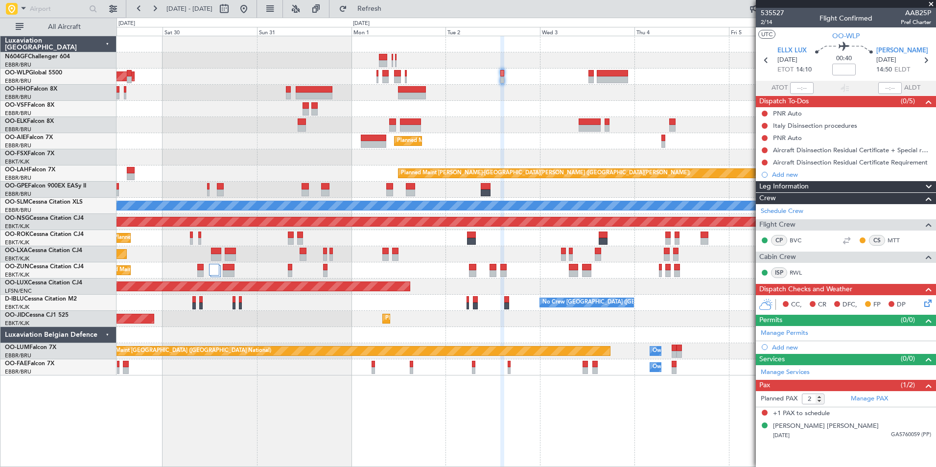
click at [557, 143] on div "Planned Maint Berlin (Brandenburg) Planned Maint Kortrijk-Wevelgem Planned Main…" at bounding box center [525, 205] width 819 height 339
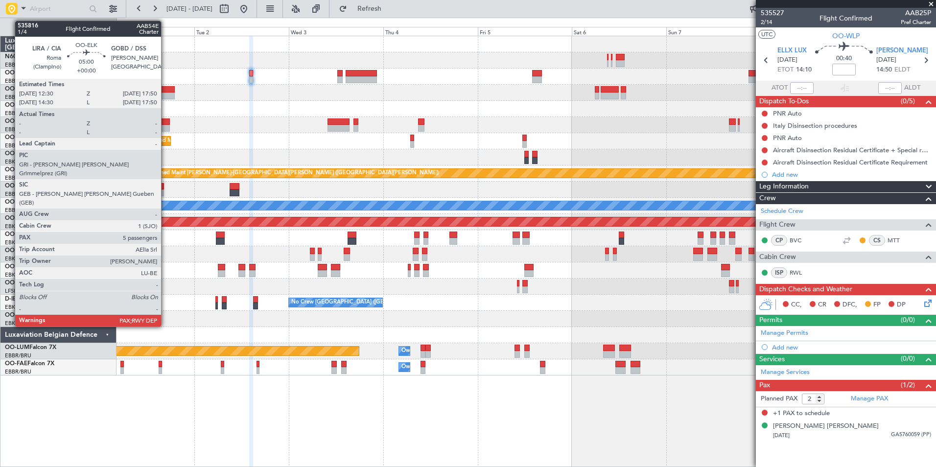
click at [165, 126] on div at bounding box center [159, 128] width 21 height 7
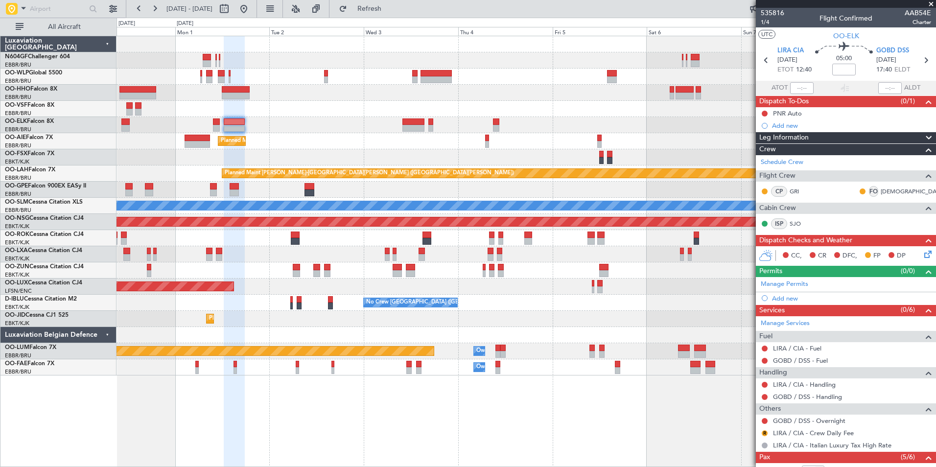
click at [334, 97] on div "Planned Maint Berlin (Brandenburg) Planned Maint Kortrijk-Wevelgem Planned Main…" at bounding box center [525, 205] width 819 height 339
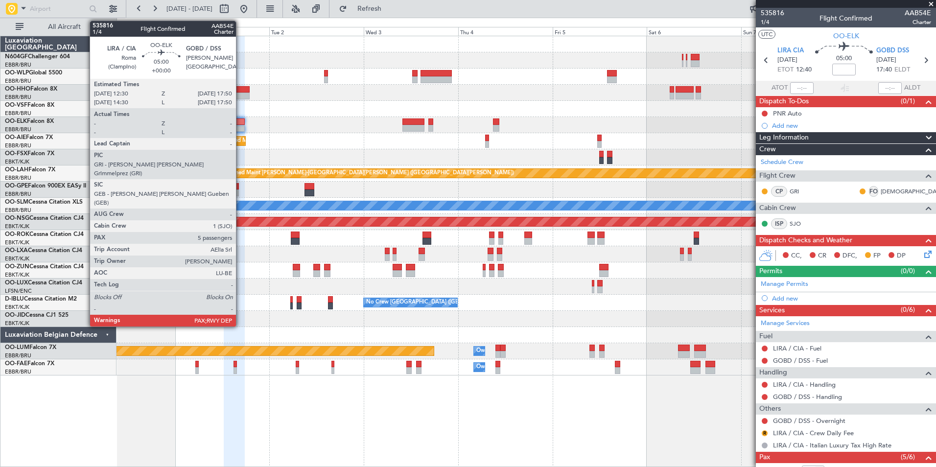
click at [240, 127] on div at bounding box center [234, 128] width 21 height 7
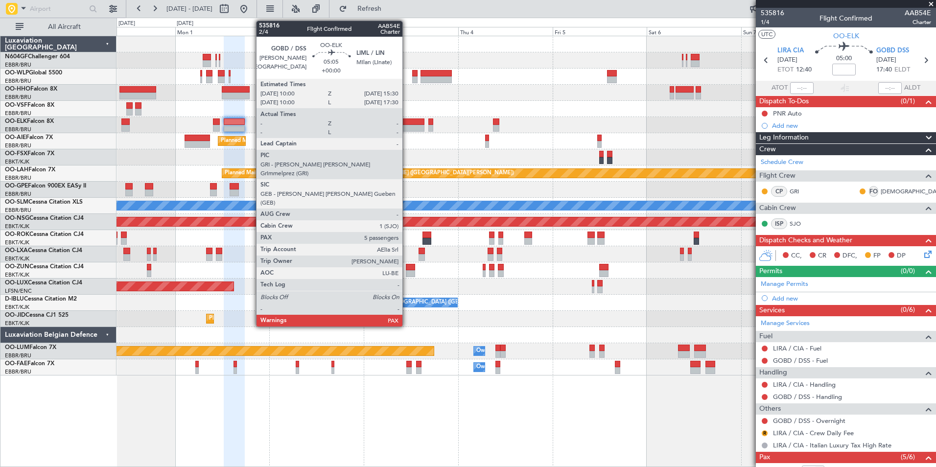
click at [407, 129] on div at bounding box center [413, 128] width 22 height 7
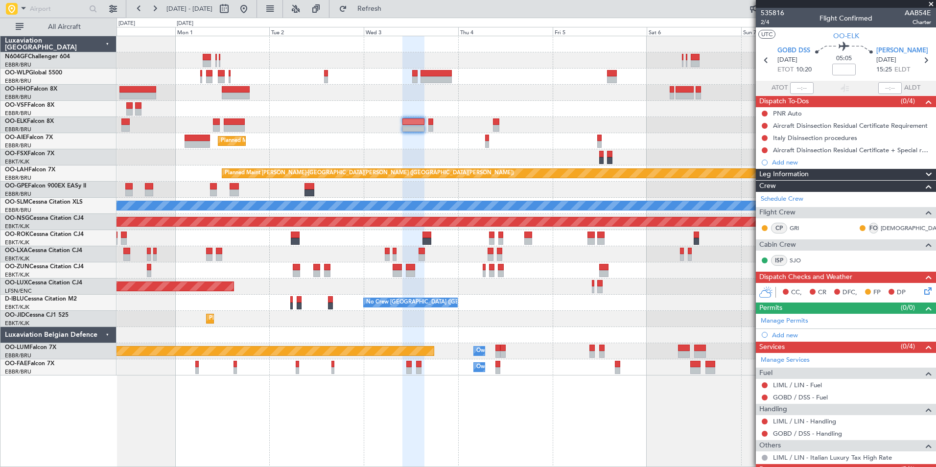
click at [251, 118] on div "Planned Maint Kortrijk-[GEOGRAPHIC_DATA]" at bounding box center [525, 125] width 819 height 16
click at [240, 121] on div at bounding box center [234, 121] width 21 height 7
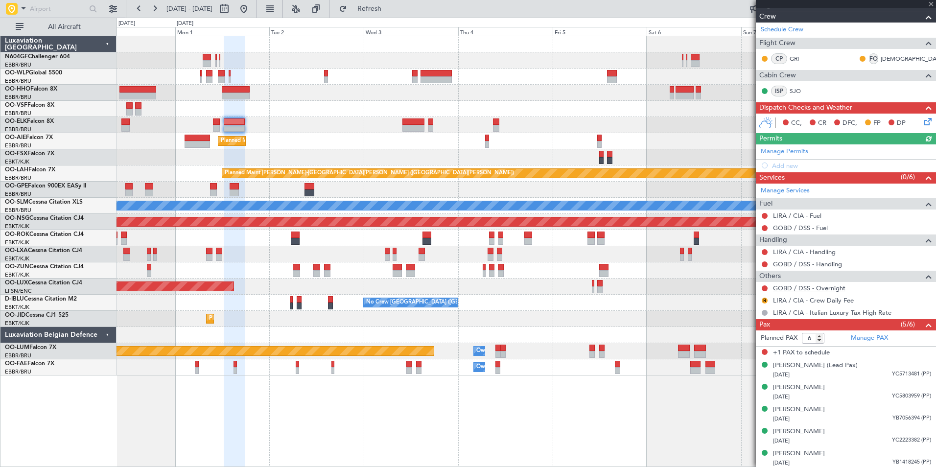
scroll to position [133, 0]
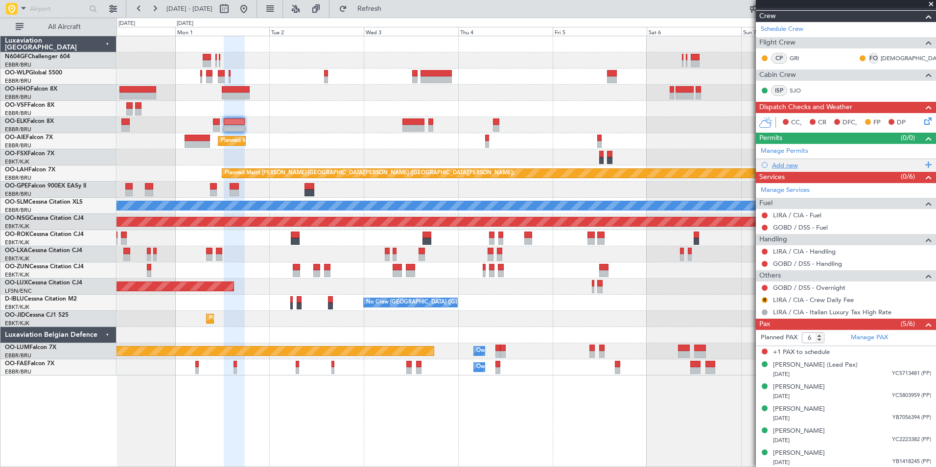
click at [789, 166] on div "Add new" at bounding box center [847, 165] width 150 height 8
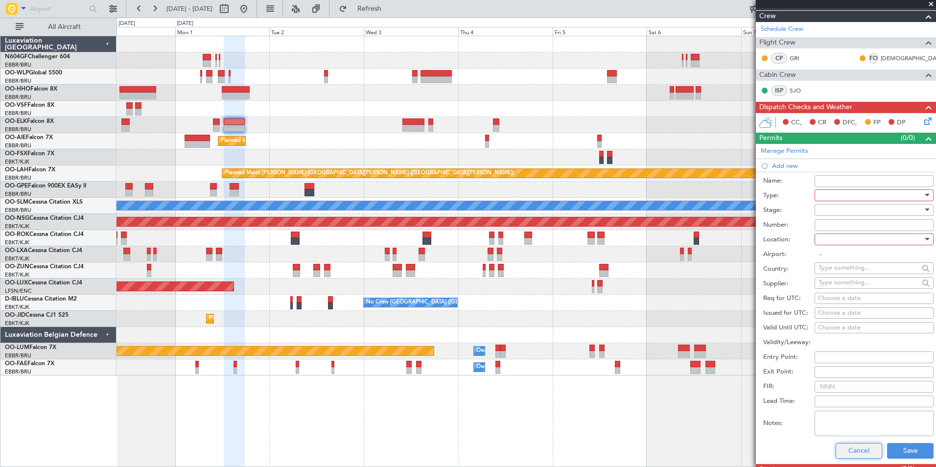
click at [854, 450] on button "Cancel" at bounding box center [858, 451] width 46 height 16
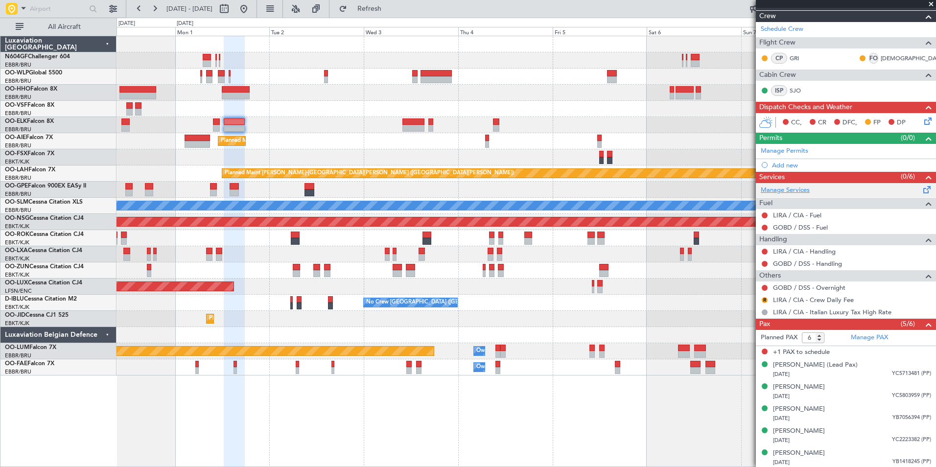
click at [780, 191] on link "Manage Services" at bounding box center [784, 190] width 49 height 10
click at [375, 5] on button "Refresh" at bounding box center [363, 9] width 59 height 16
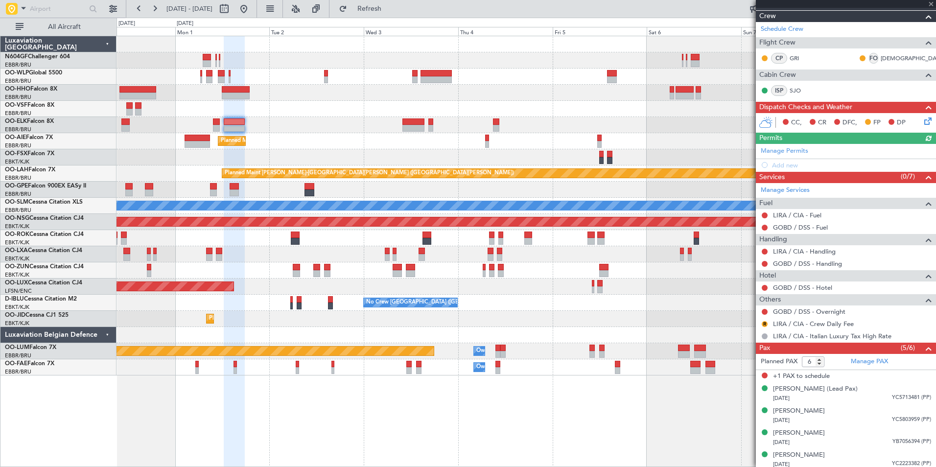
click at [556, 325] on div "Planned Maint Kortrijk-Wevelgem AOG Maint Kortrijk-Wevelgem" at bounding box center [525, 319] width 819 height 16
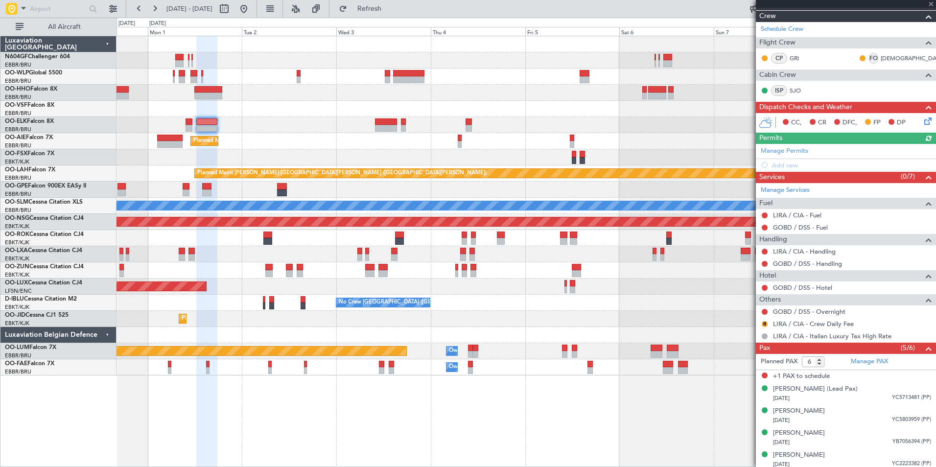
click at [655, 320] on div "Planned Maint Kortrijk-Wevelgem AOG Maint Kortrijk-Wevelgem" at bounding box center [525, 319] width 819 height 16
click at [929, 1] on span at bounding box center [931, 4] width 10 height 9
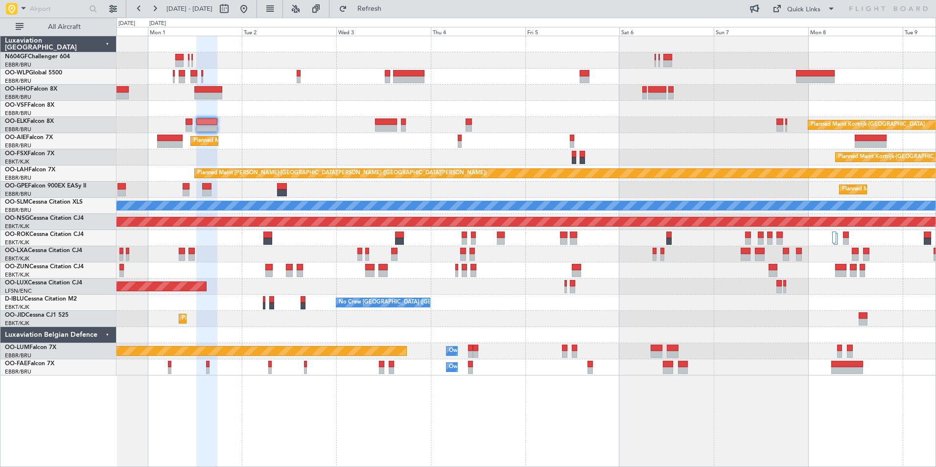
type input "0"
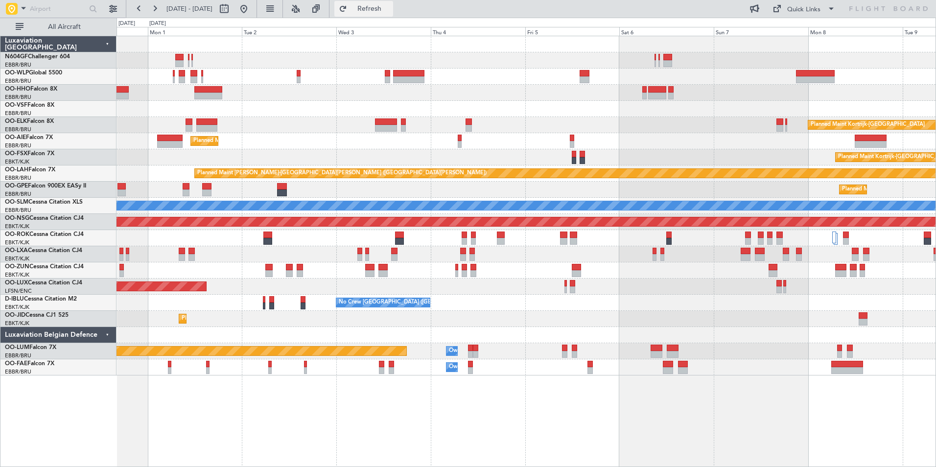
click at [390, 9] on span "Refresh" at bounding box center [369, 8] width 41 height 7
click at [484, 155] on div "Planned Maint Kortrijk-[GEOGRAPHIC_DATA]" at bounding box center [525, 157] width 819 height 16
click at [390, 12] on span "Refresh" at bounding box center [369, 8] width 41 height 7
click at [393, 14] on button "Refresh" at bounding box center [363, 9] width 59 height 16
click at [251, 7] on button at bounding box center [244, 9] width 16 height 16
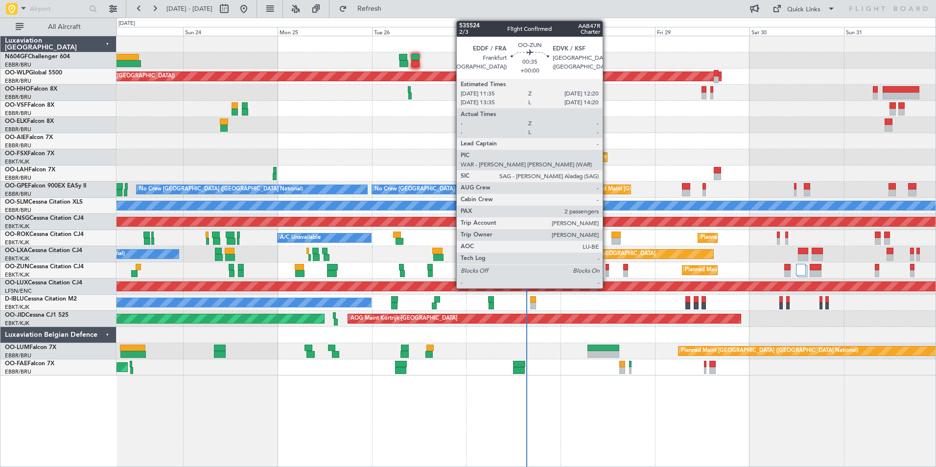
click at [607, 273] on div at bounding box center [606, 273] width 3 height 7
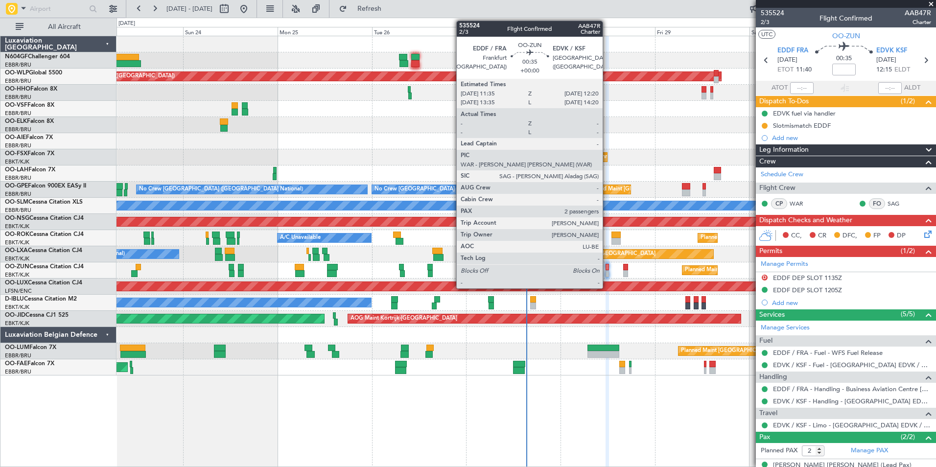
click at [606, 271] on div at bounding box center [606, 273] width 3 height 7
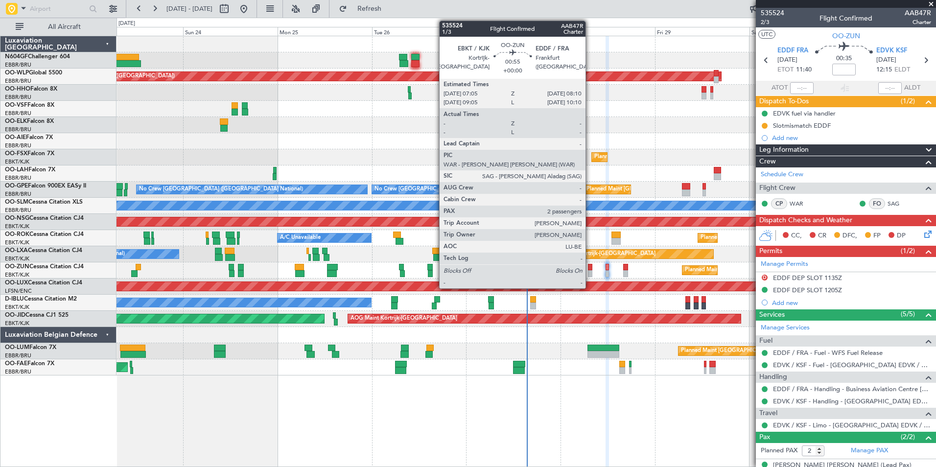
click at [590, 272] on div at bounding box center [590, 273] width 4 height 7
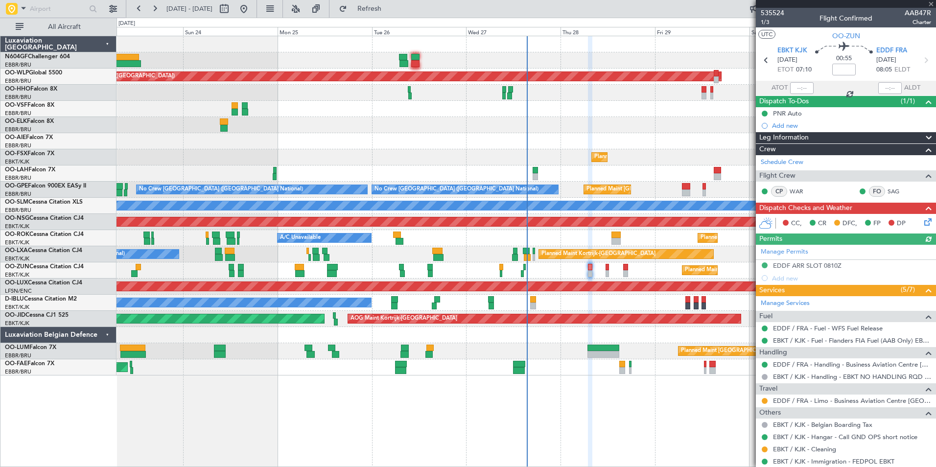
click at [609, 272] on div "Planned Maint Kortrijk-[GEOGRAPHIC_DATA]" at bounding box center [525, 270] width 819 height 16
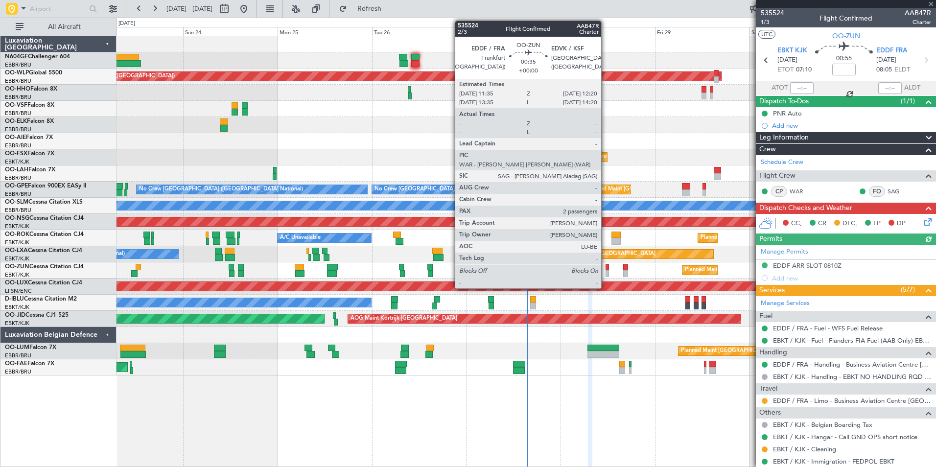
click at [605, 272] on div at bounding box center [606, 273] width 3 height 7
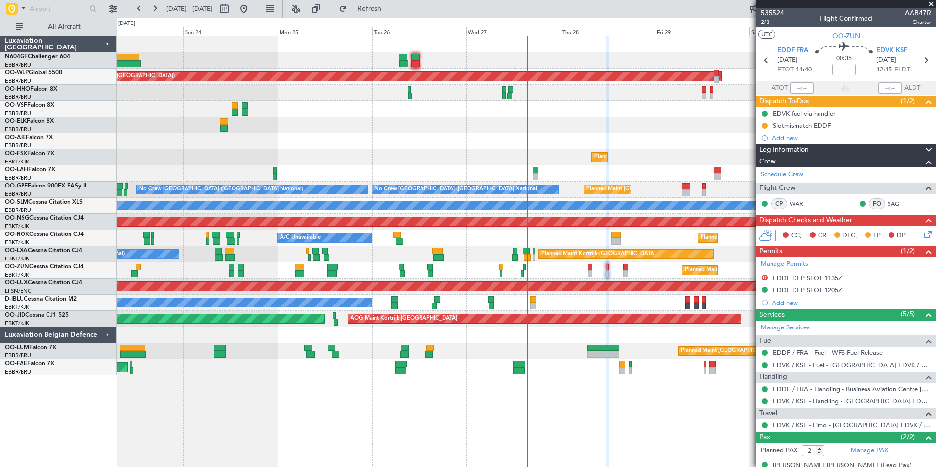
click at [446, 159] on div "Planned Maint Berlin (Brandenburg) Planned Maint London (Farnborough) Planned M…" at bounding box center [525, 205] width 819 height 339
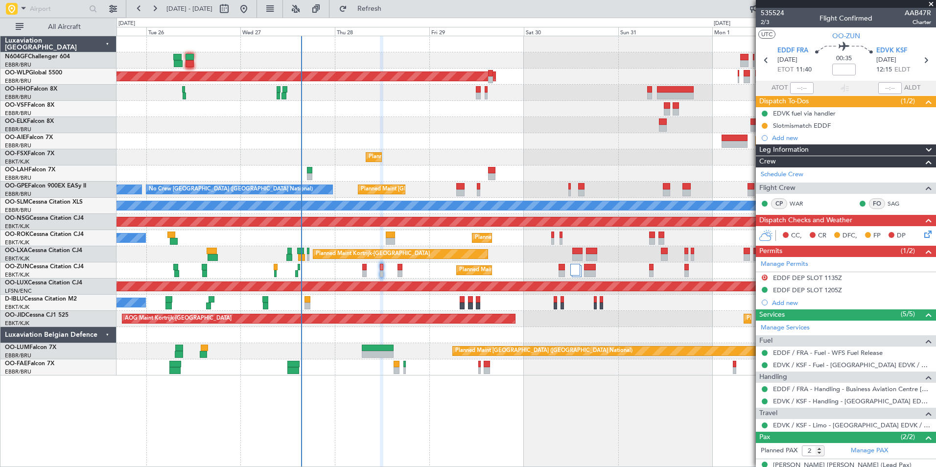
click at [269, 162] on div "Planned Maint Kortrijk-[GEOGRAPHIC_DATA]" at bounding box center [525, 157] width 819 height 16
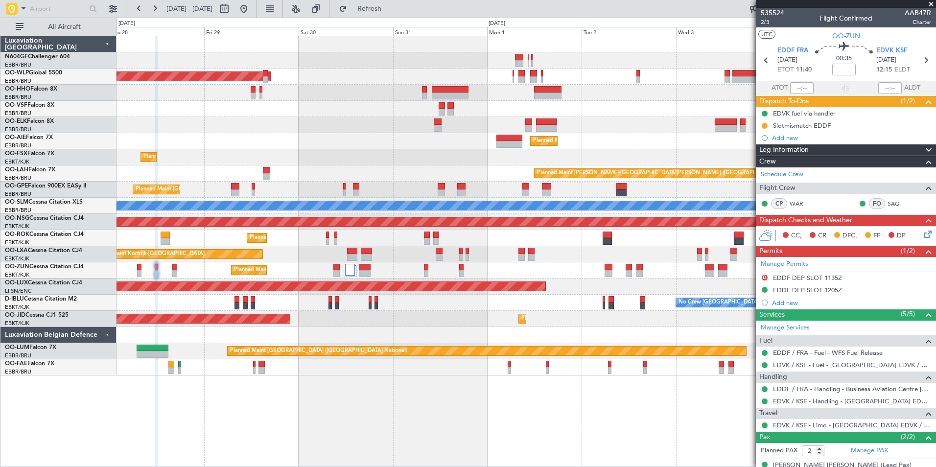
click at [280, 174] on div "Planned Maint [PERSON_NAME]-[GEOGRAPHIC_DATA][PERSON_NAME] ([GEOGRAPHIC_DATA][P…" at bounding box center [525, 173] width 819 height 16
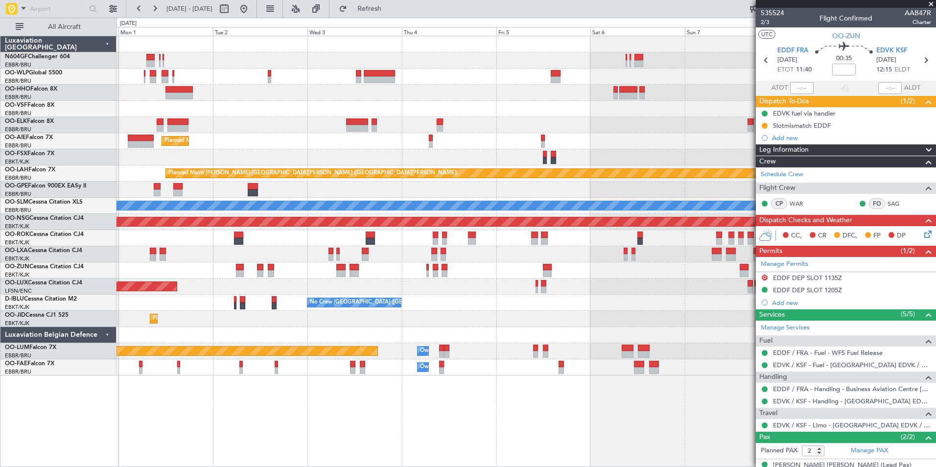
click at [344, 181] on div "Planned Maint Kortrijk-Wevelgem Planned Maint London (Farnborough) Planned Main…" at bounding box center [525, 205] width 819 height 339
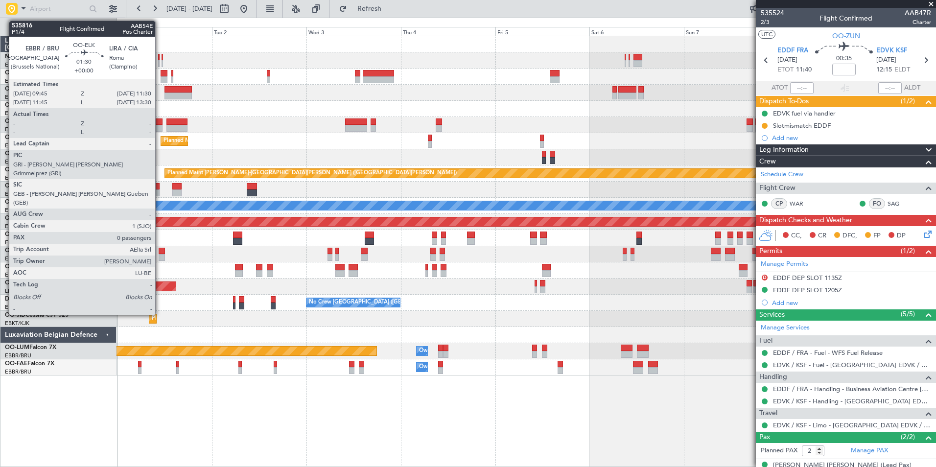
click at [160, 126] on div at bounding box center [159, 128] width 7 height 7
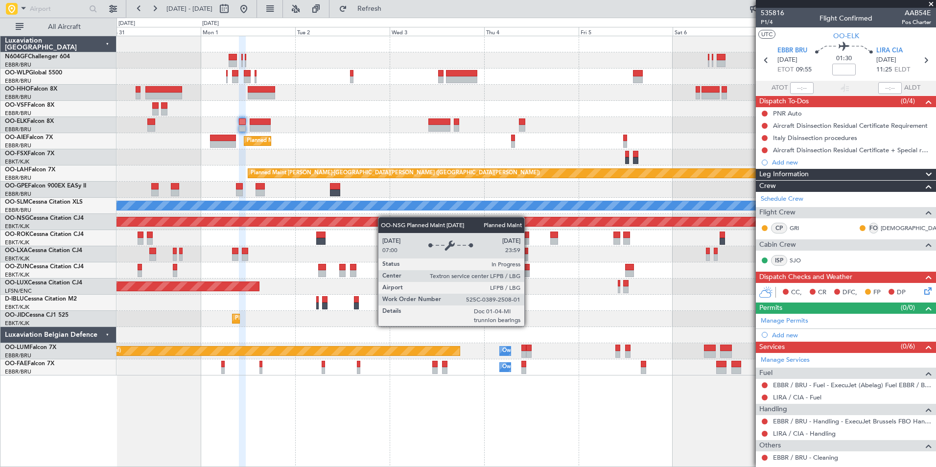
click at [404, 220] on div "Planned Maint Berlin (Brandenburg) Planned Maint Kortrijk-Wevelgem Planned Main…" at bounding box center [525, 205] width 819 height 339
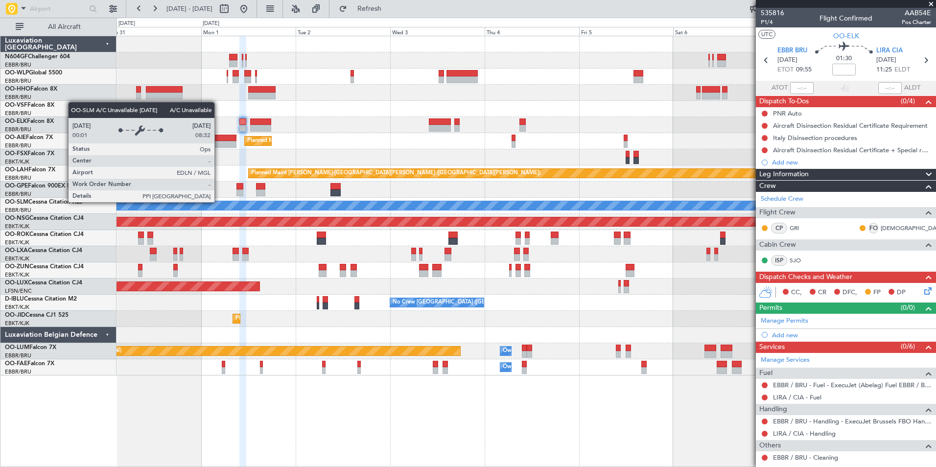
click at [296, 220] on div "Planned Maint Berlin (Brandenburg) Planned Maint Kortrijk-Wevelgem Planned Main…" at bounding box center [525, 205] width 819 height 339
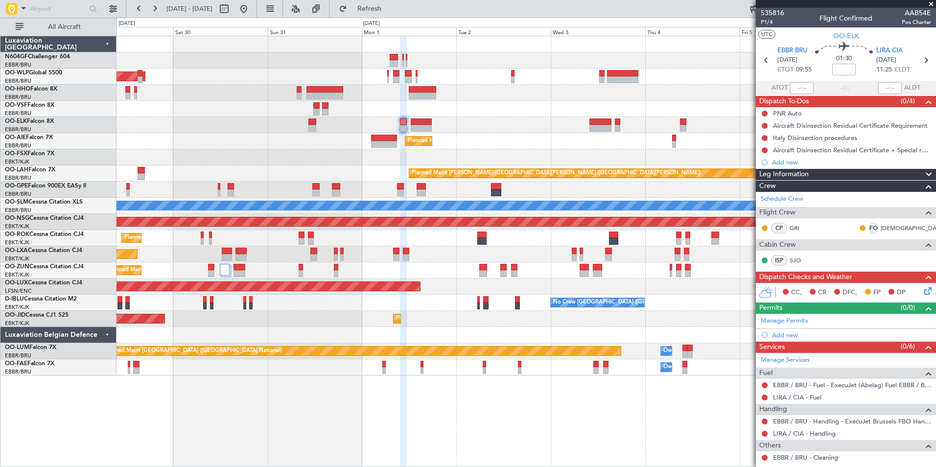
click at [341, 265] on div "Planned Maint Berlin (Brandenburg) Planned Maint Kortrijk-Wevelgem Planned Main…" at bounding box center [525, 205] width 819 height 339
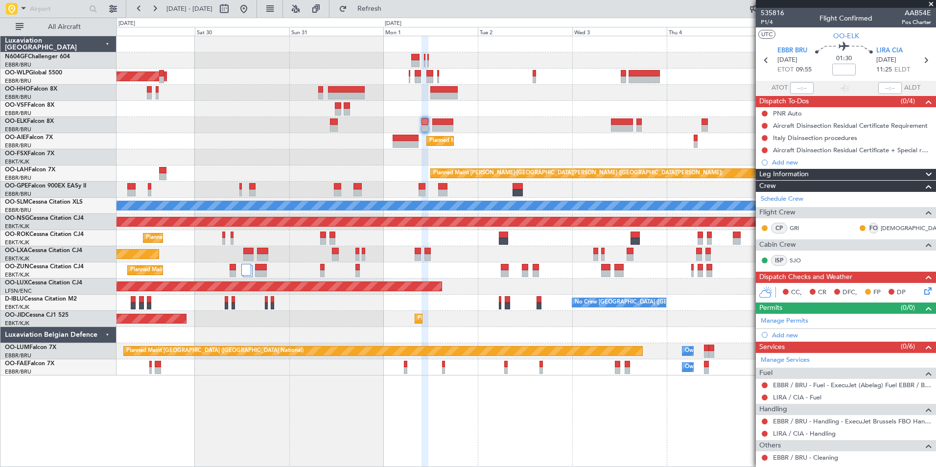
click at [329, 244] on div "Planned Maint Kortrijk-[GEOGRAPHIC_DATA]" at bounding box center [525, 238] width 819 height 16
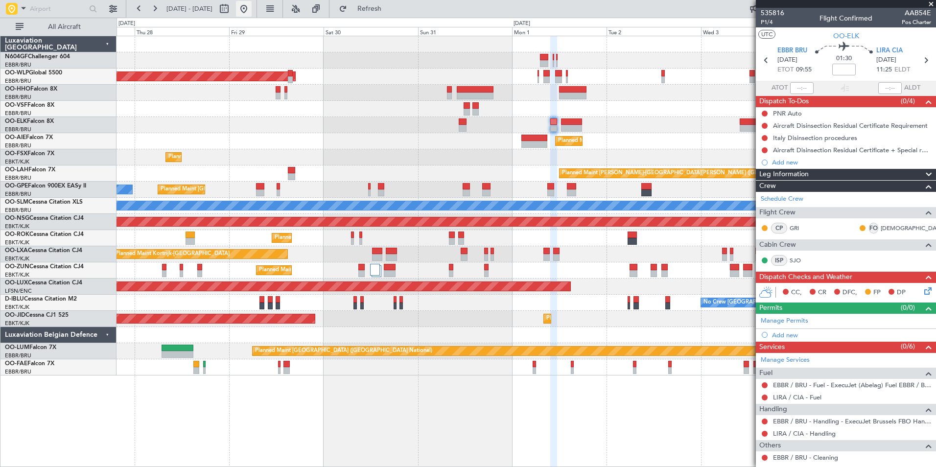
click at [251, 2] on button at bounding box center [244, 9] width 16 height 16
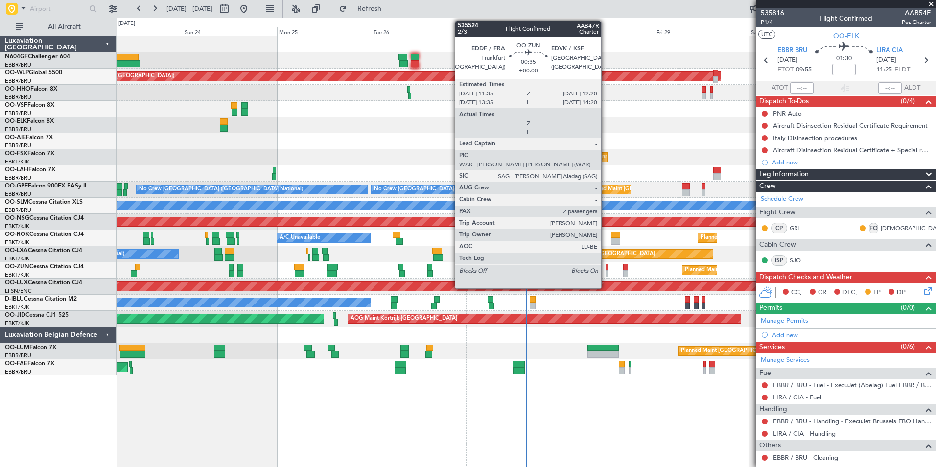
click at [605, 275] on div at bounding box center [606, 273] width 3 height 7
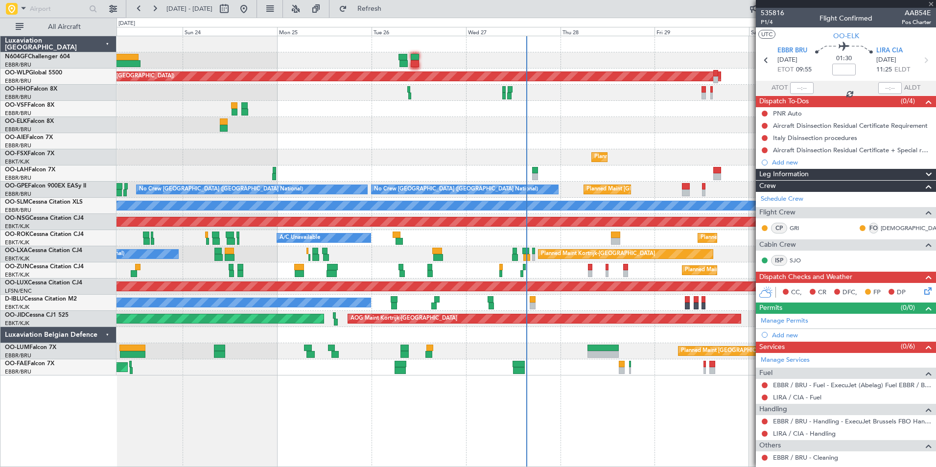
type input "2"
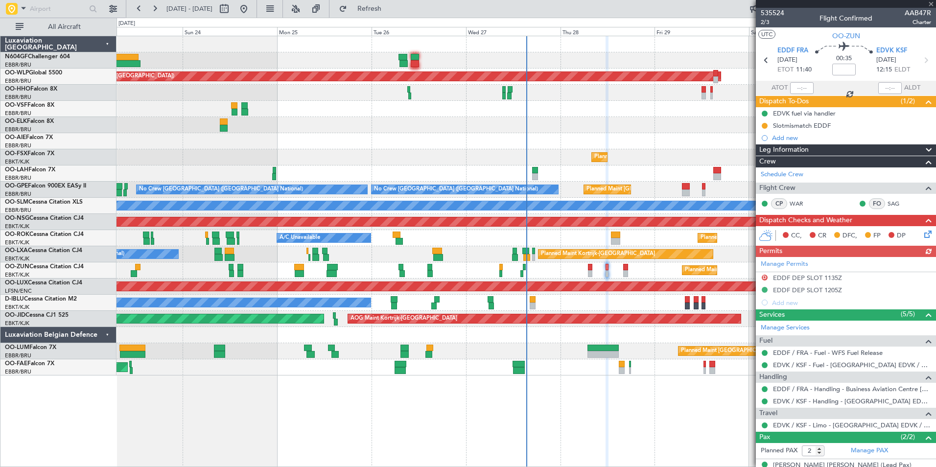
click at [855, 276] on div "Manage Permits D EDDF DEP SLOT 1135Z EDDF DEP SLOT 1205Z Add new" at bounding box center [845, 283] width 180 height 52
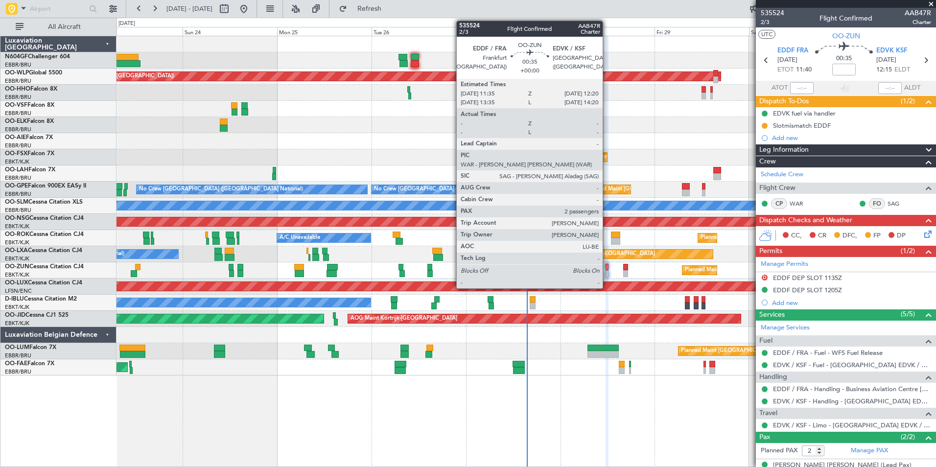
click at [606, 269] on div at bounding box center [606, 267] width 3 height 7
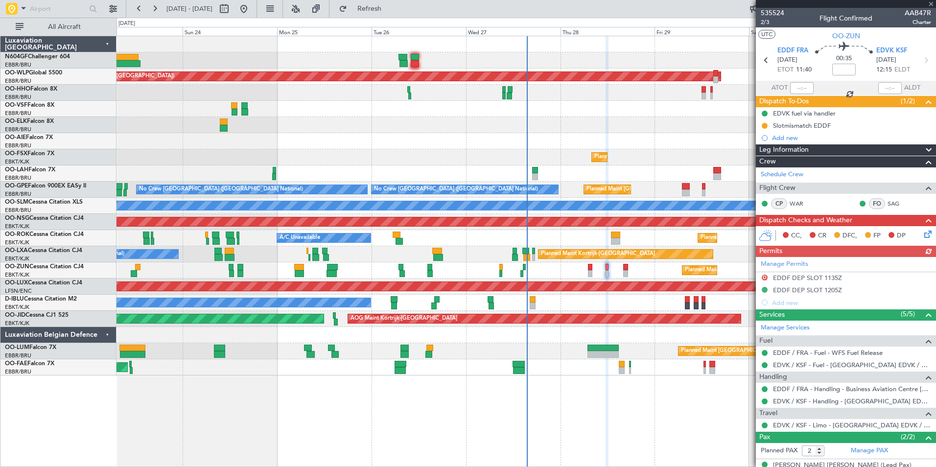
click at [475, 107] on div at bounding box center [525, 109] width 819 height 16
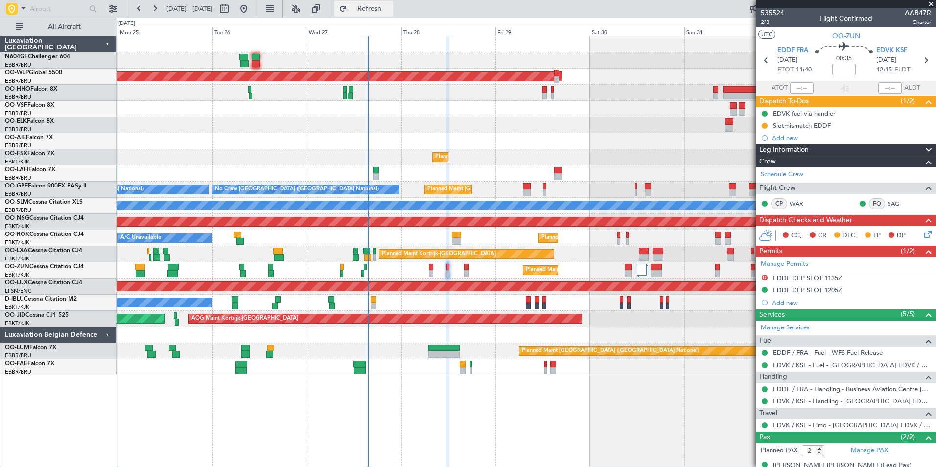
click at [393, 5] on button "Refresh" at bounding box center [363, 9] width 59 height 16
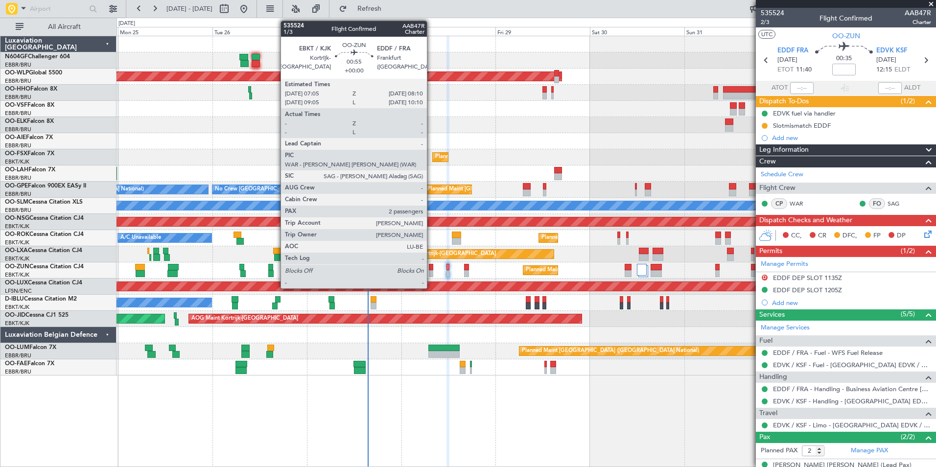
click at [431, 265] on div at bounding box center [431, 267] width 4 height 7
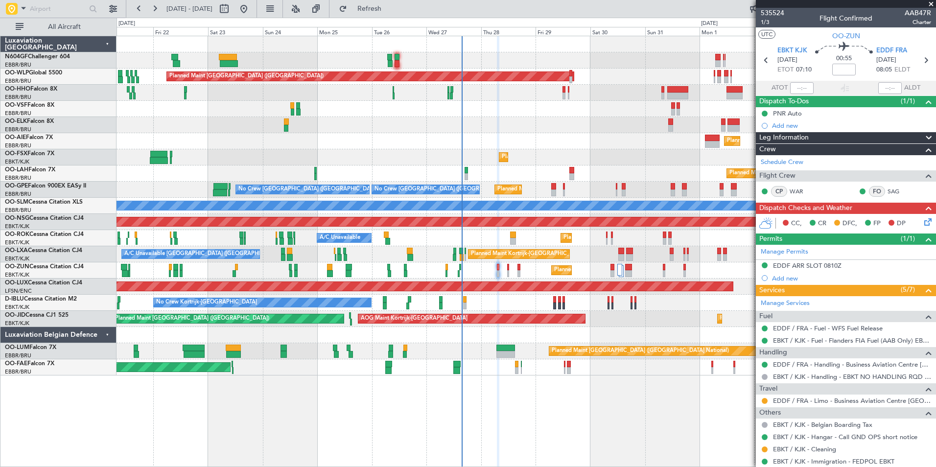
click at [497, 130] on div "Planned Maint Kortrijk-[GEOGRAPHIC_DATA]" at bounding box center [525, 125] width 819 height 16
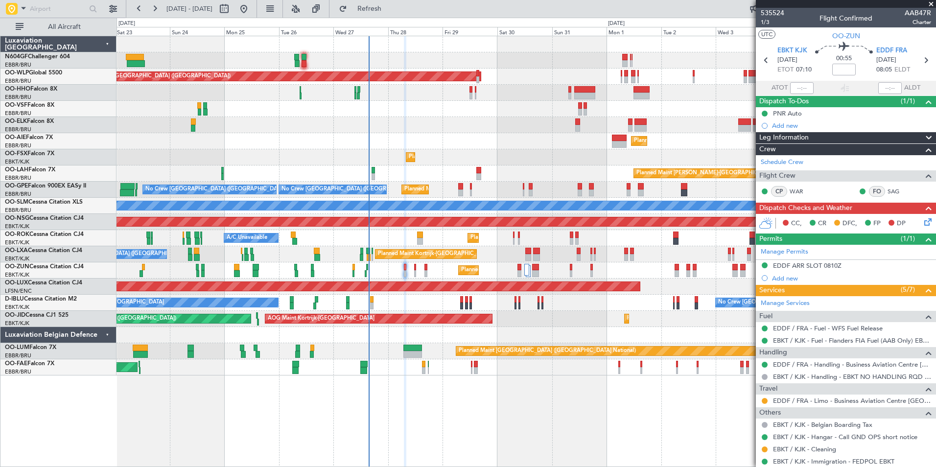
click at [423, 140] on div "Planned Maint [GEOGRAPHIC_DATA] ([GEOGRAPHIC_DATA])" at bounding box center [525, 141] width 819 height 16
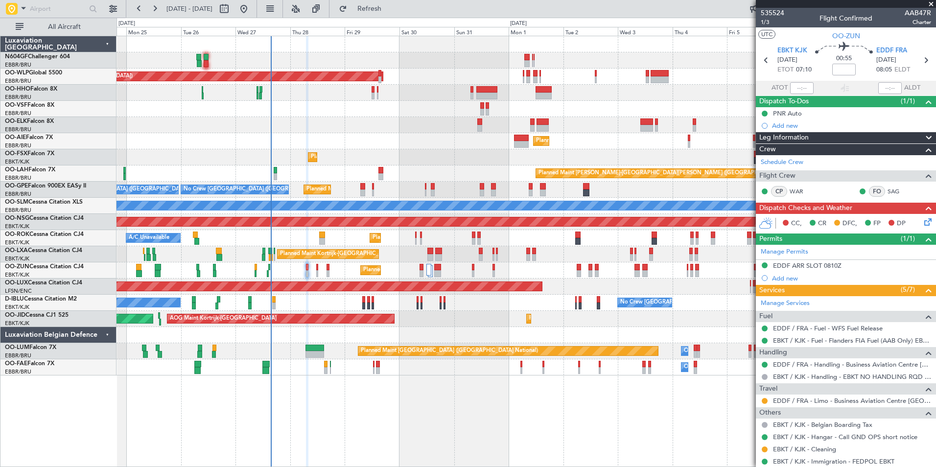
click at [924, 222] on icon at bounding box center [926, 220] width 8 height 8
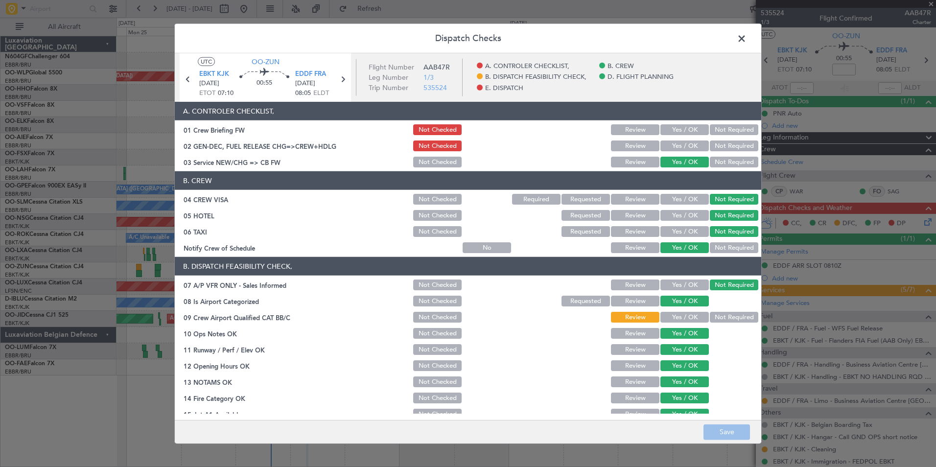
click at [746, 39] on span at bounding box center [746, 41] width 0 height 20
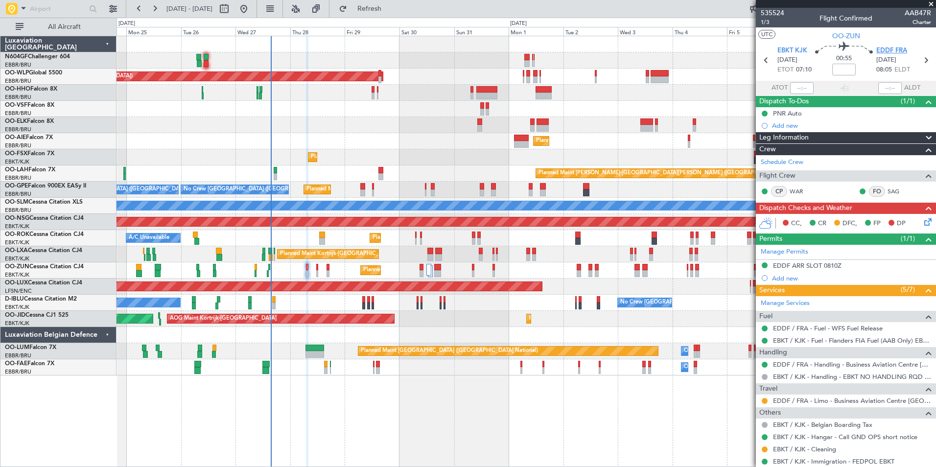
click at [883, 53] on span "EDDF FRA" at bounding box center [891, 51] width 31 height 10
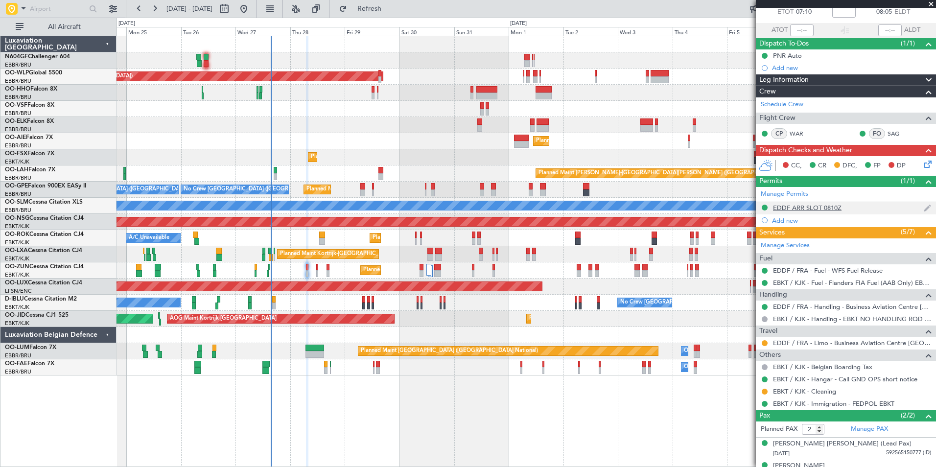
scroll to position [58, 0]
click at [922, 166] on icon at bounding box center [926, 162] width 8 height 8
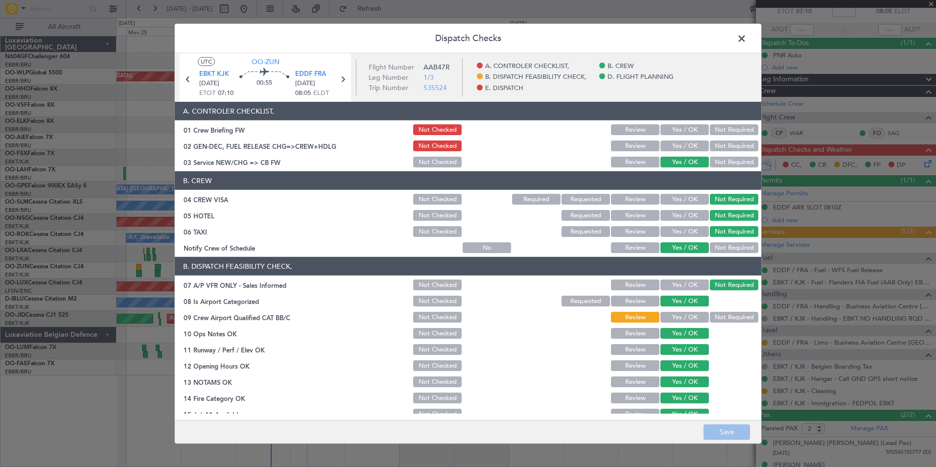
click at [678, 313] on button "Yes / OK" at bounding box center [684, 317] width 48 height 11
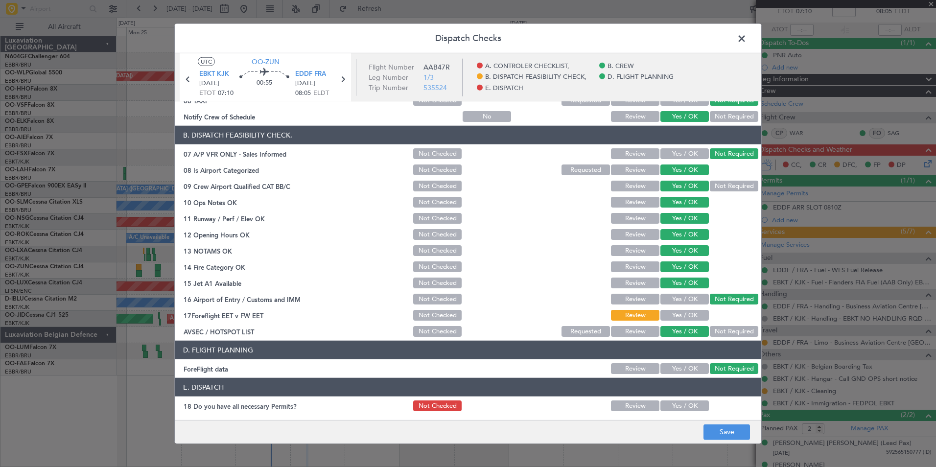
scroll to position [181, 0]
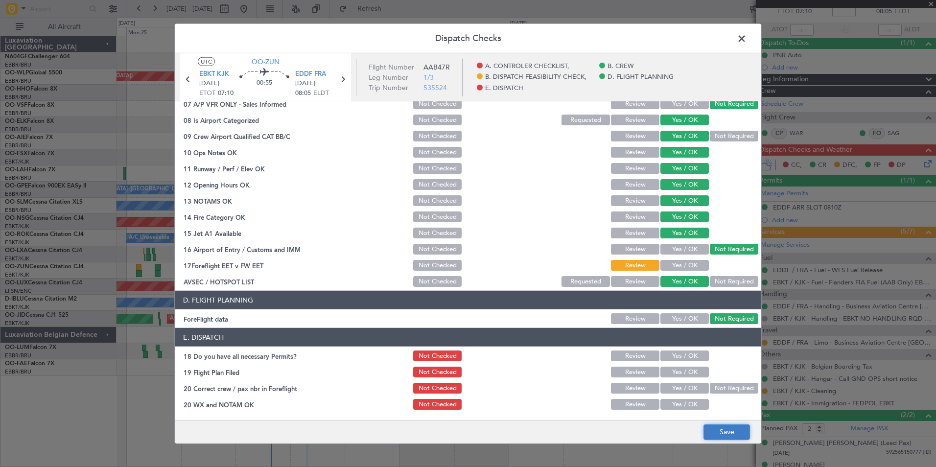
click at [727, 433] on button "Save" at bounding box center [726, 432] width 46 height 16
click at [746, 39] on span at bounding box center [746, 41] width 0 height 20
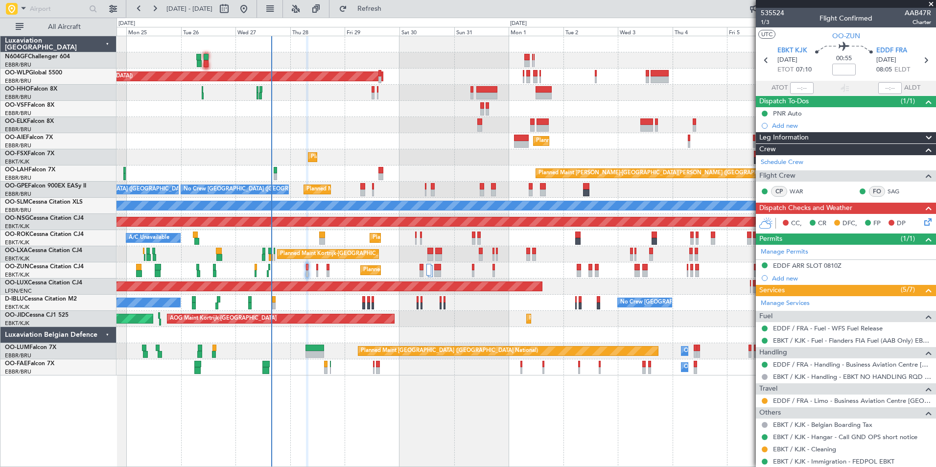
scroll to position [58, 0]
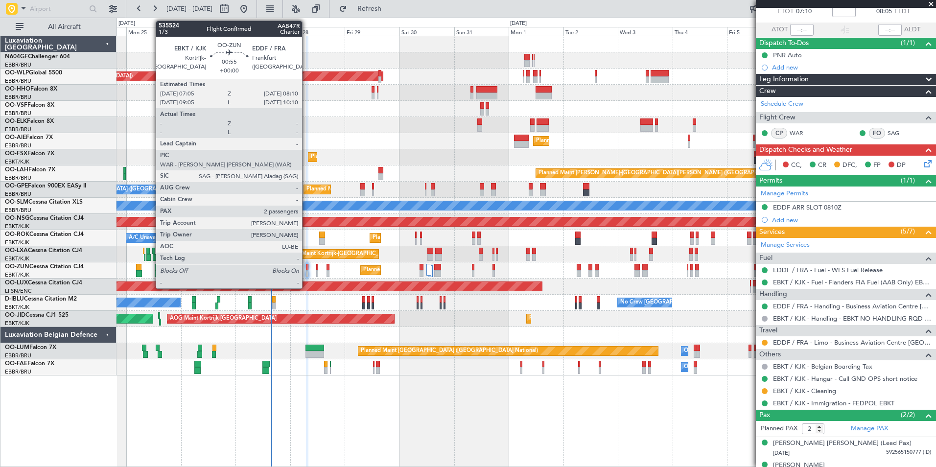
click at [308, 271] on div at bounding box center [307, 273] width 3 height 7
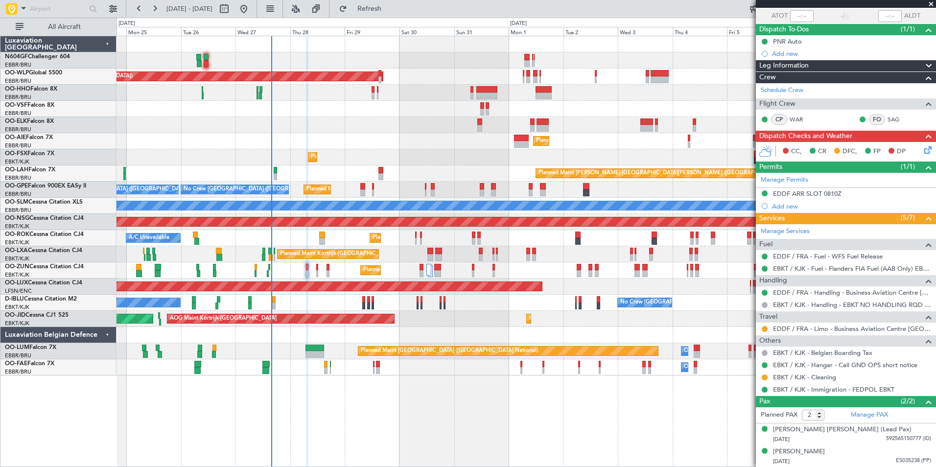
scroll to position [0, 0]
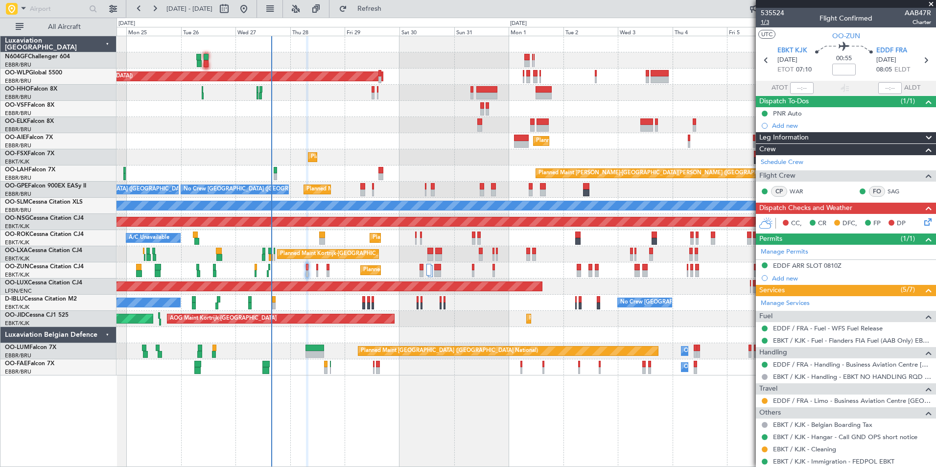
click at [773, 23] on span "1/3" at bounding box center [771, 22] width 23 height 8
click at [390, 7] on span "Refresh" at bounding box center [369, 8] width 41 height 7
click at [805, 265] on div "EDDF ARR SLOT 0810Z" at bounding box center [807, 265] width 68 height 8
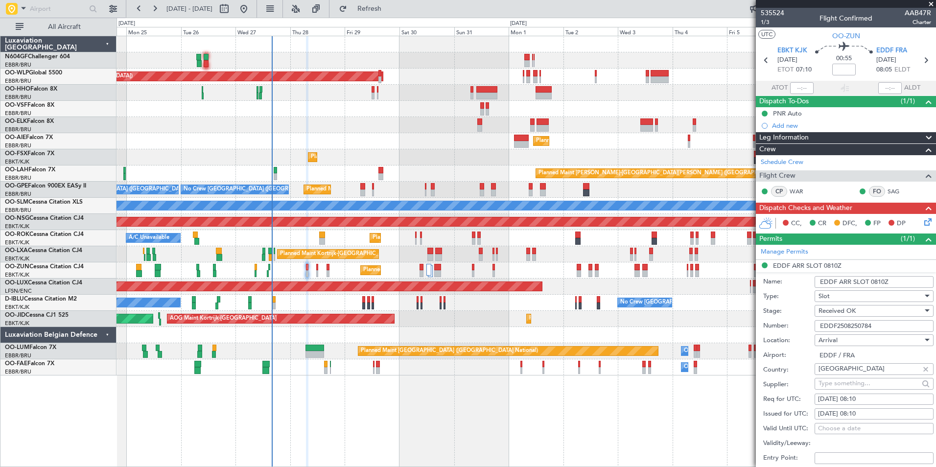
click at [849, 325] on input "EDDF2508250784" at bounding box center [873, 326] width 119 height 12
click at [886, 51] on span "EDDF FRA" at bounding box center [891, 51] width 31 height 10
click at [369, 7] on button "Refresh" at bounding box center [363, 9] width 59 height 16
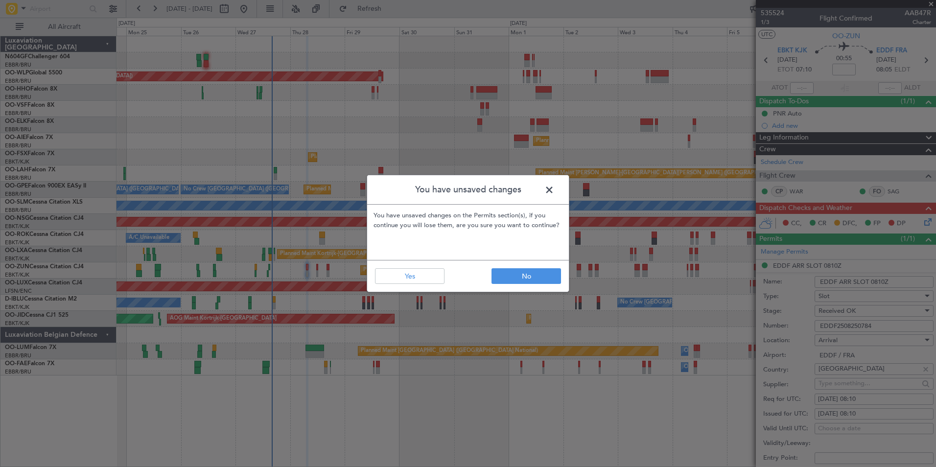
click at [554, 194] on span at bounding box center [554, 193] width 0 height 20
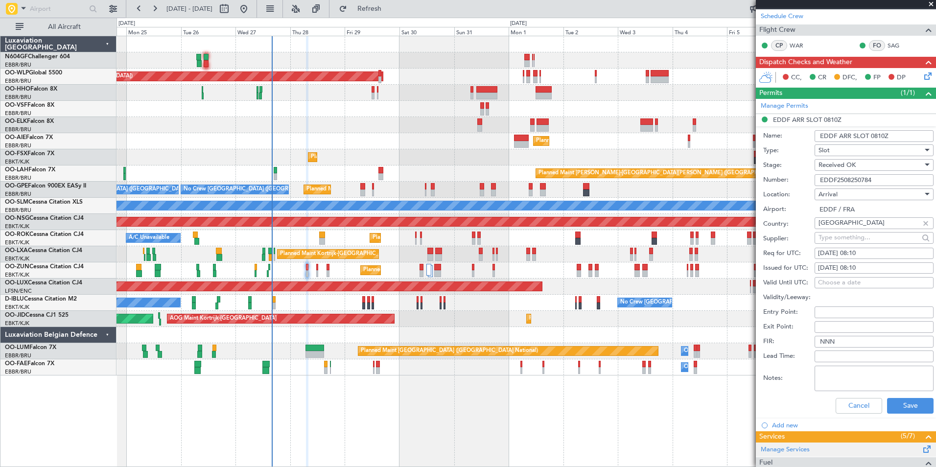
scroll to position [146, 0]
click at [868, 407] on button "Cancel" at bounding box center [858, 405] width 46 height 16
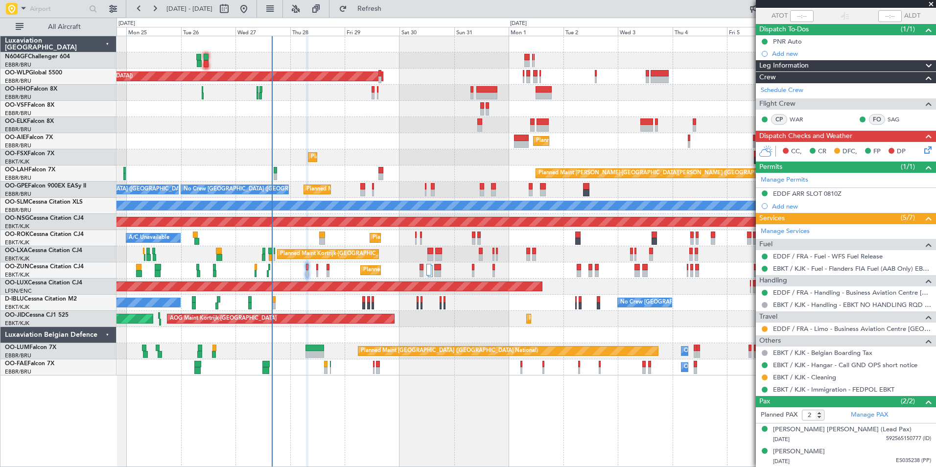
scroll to position [0, 0]
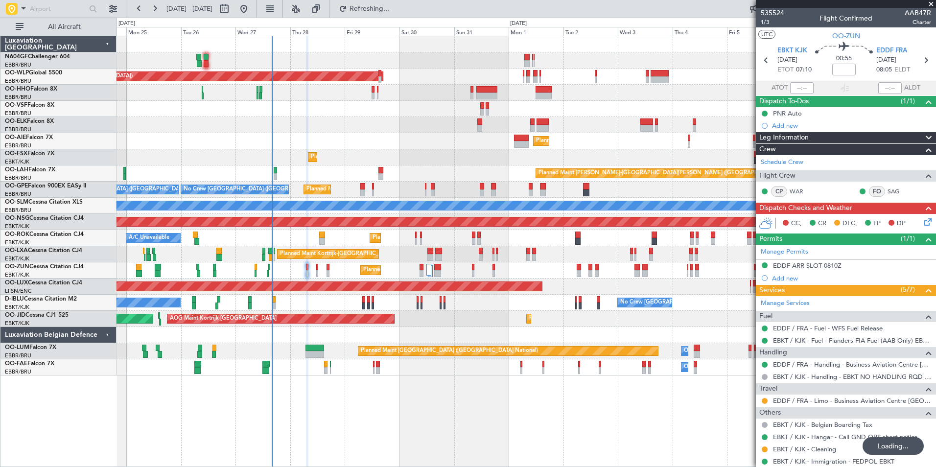
click at [920, 228] on div "CC, CR DFC, FP DP" at bounding box center [845, 224] width 180 height 20
click at [922, 224] on icon at bounding box center [926, 220] width 8 height 8
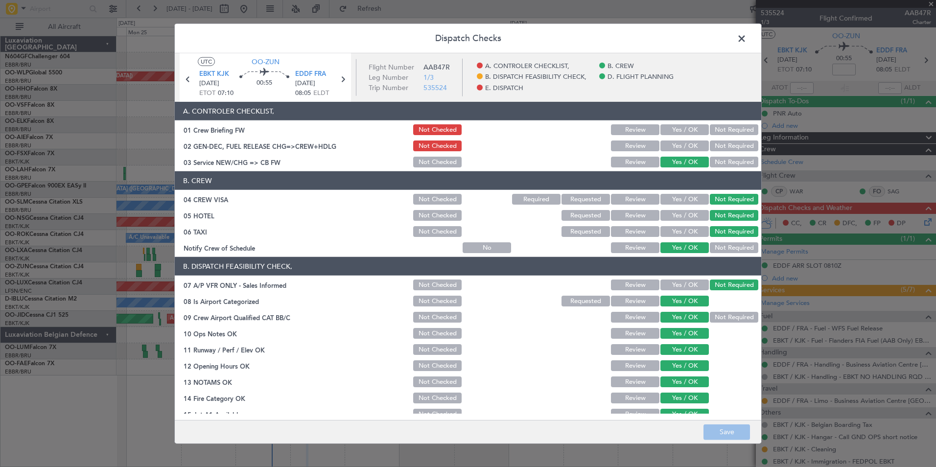
scroll to position [181, 0]
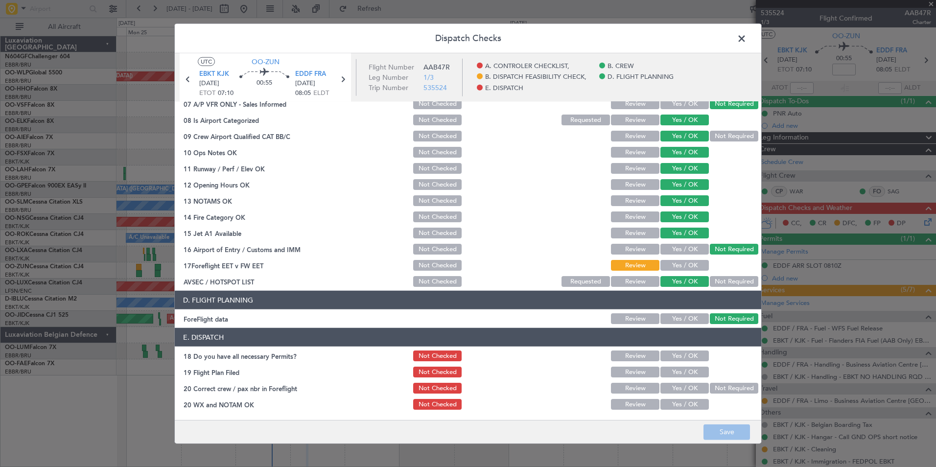
click at [680, 265] on button "Yes / OK" at bounding box center [684, 265] width 48 height 11
click at [691, 355] on button "Yes / OK" at bounding box center [684, 355] width 48 height 11
click at [685, 388] on button "Yes / OK" at bounding box center [684, 388] width 48 height 11
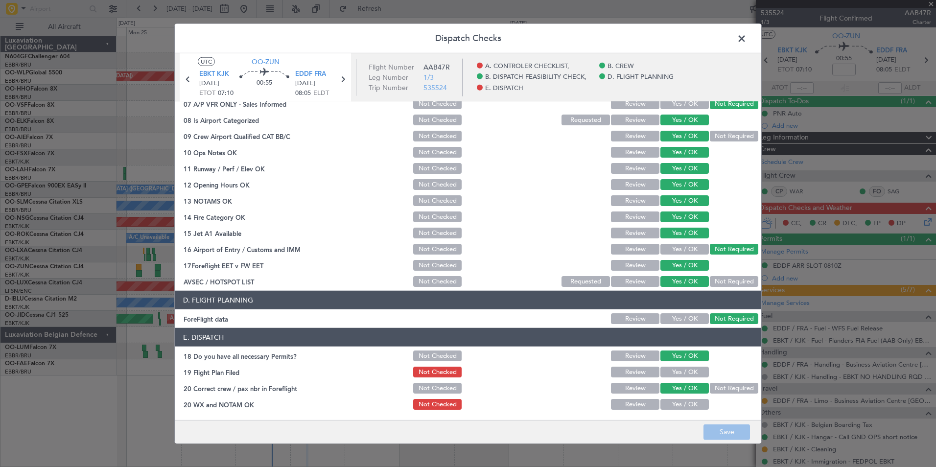
click at [688, 403] on button "Yes / OK" at bounding box center [684, 404] width 48 height 11
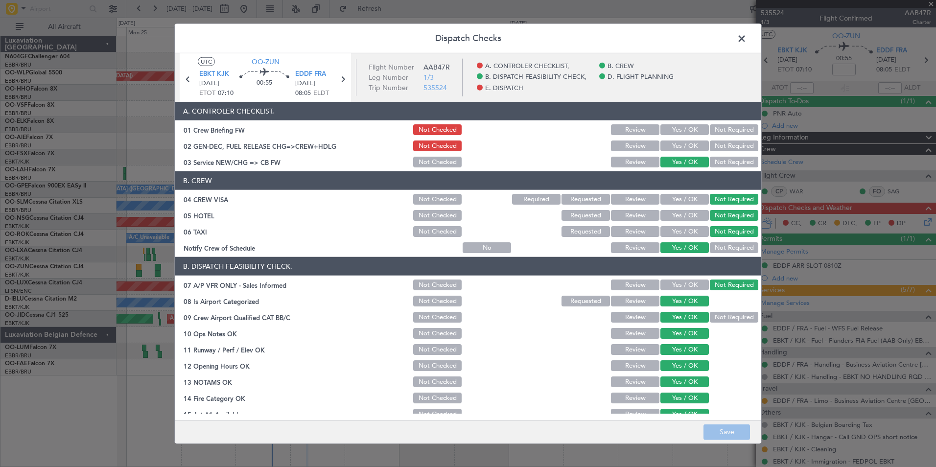
click at [746, 42] on span at bounding box center [746, 41] width 0 height 20
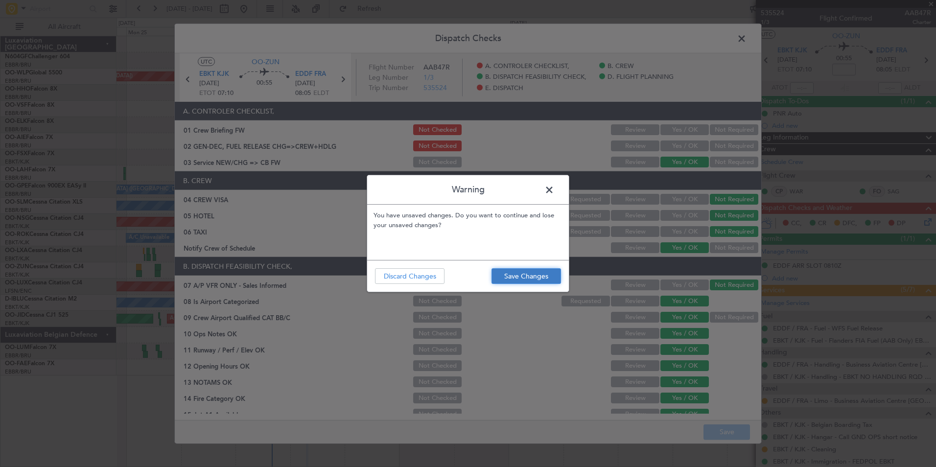
click at [516, 273] on button "Save Changes" at bounding box center [525, 276] width 69 height 16
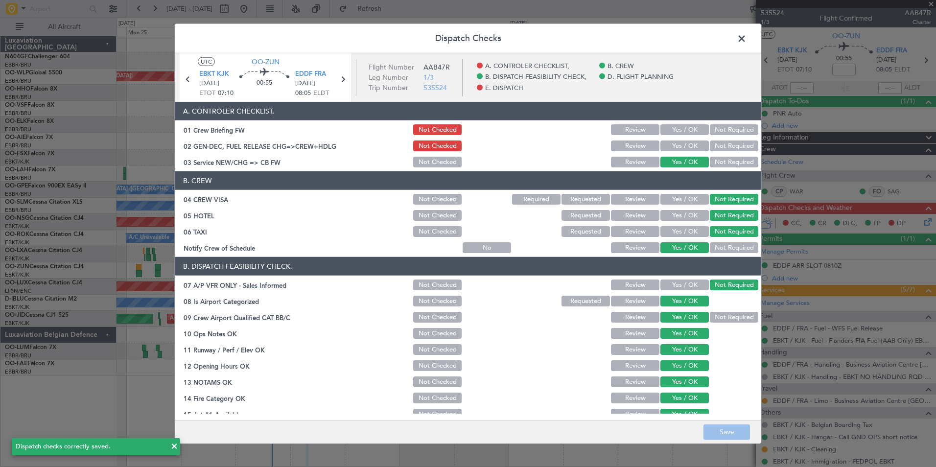
click at [746, 42] on span at bounding box center [746, 41] width 0 height 20
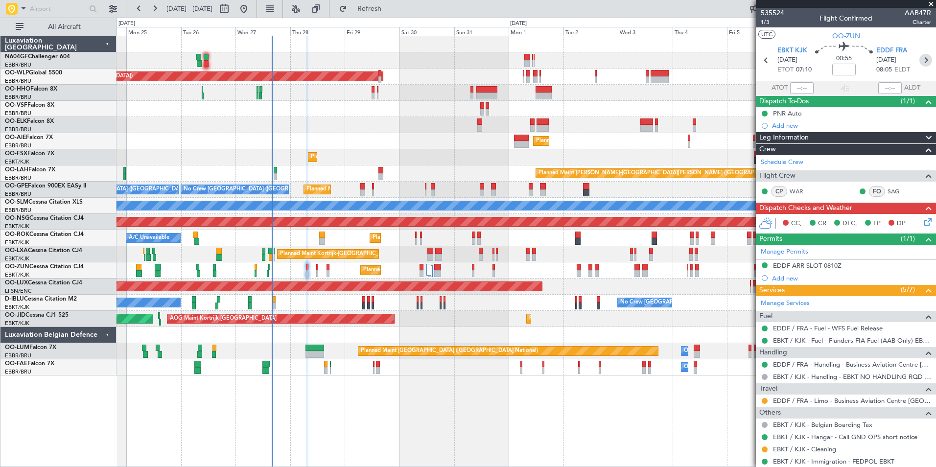
click at [919, 62] on icon at bounding box center [925, 60] width 13 height 13
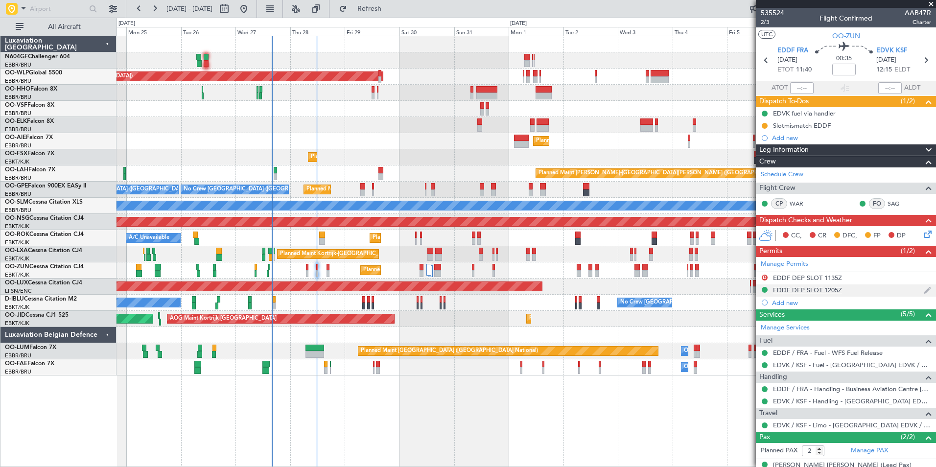
click at [796, 291] on div "EDDF DEP SLOT 1205Z" at bounding box center [807, 290] width 69 height 8
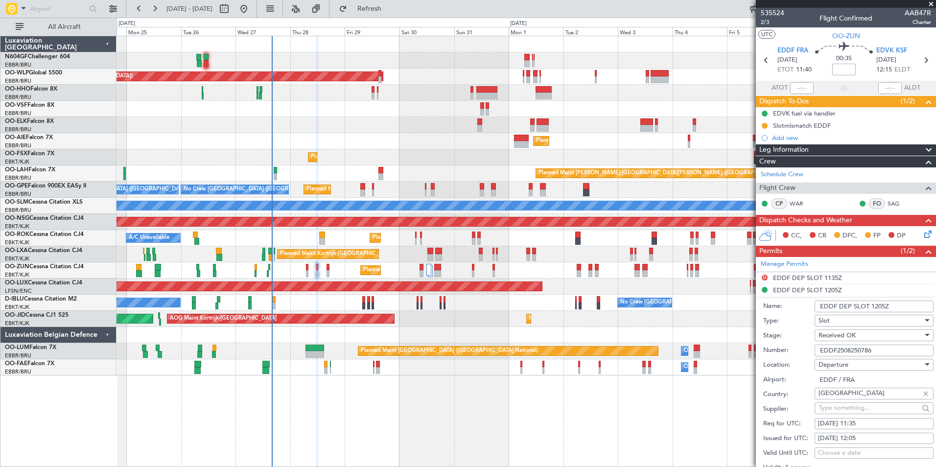
click at [865, 349] on input "EDDF2508250786" at bounding box center [873, 350] width 119 height 12
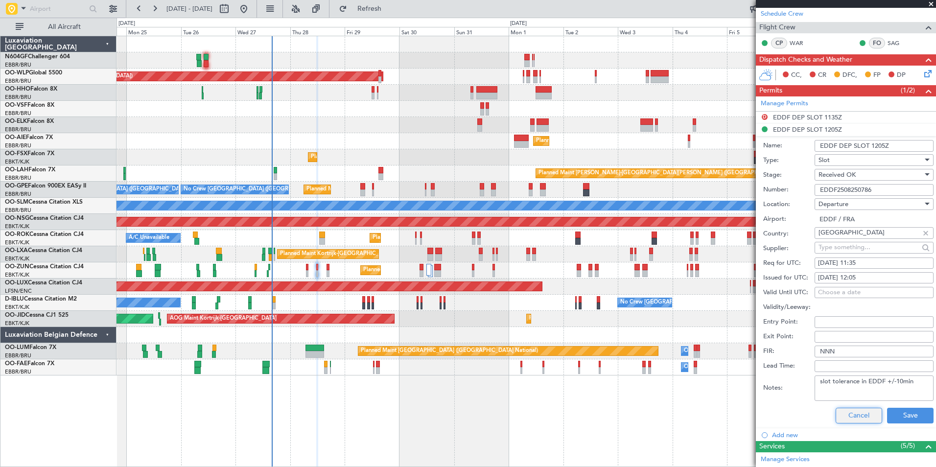
click at [865, 416] on button "Cancel" at bounding box center [858, 416] width 46 height 16
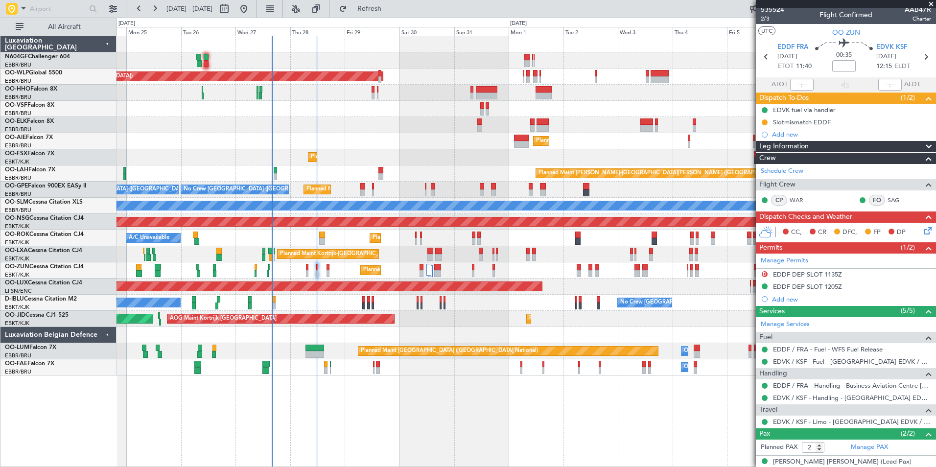
scroll to position [36, 0]
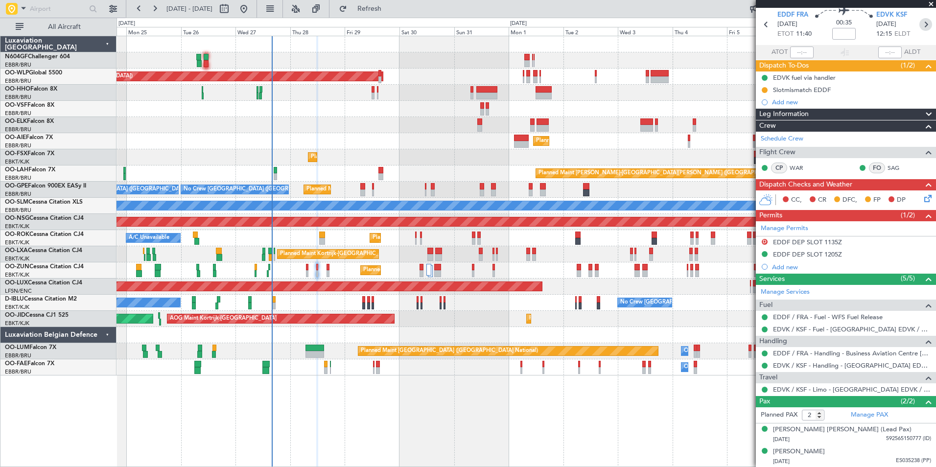
click at [922, 29] on icon at bounding box center [925, 24] width 13 height 13
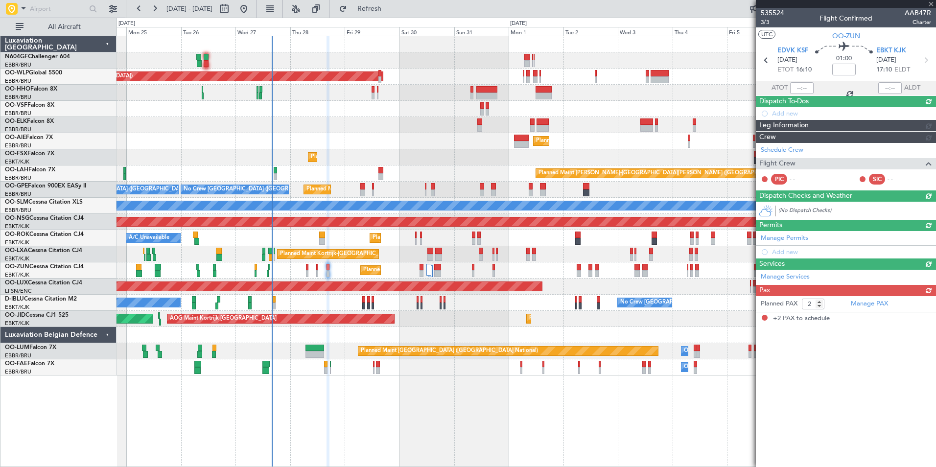
scroll to position [0, 0]
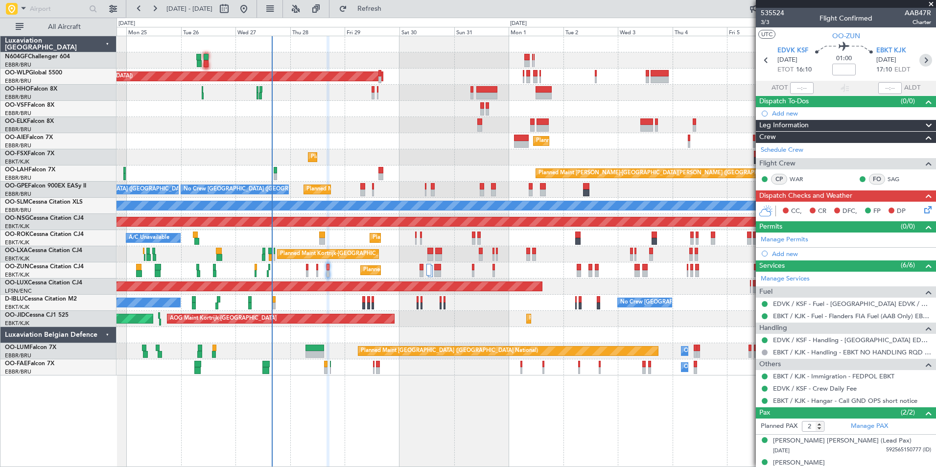
click at [919, 62] on icon at bounding box center [925, 60] width 13 height 13
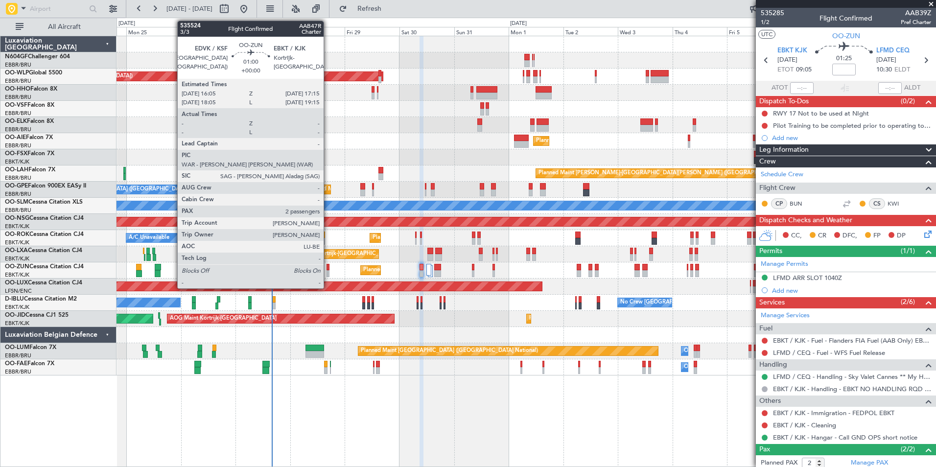
click at [328, 271] on div at bounding box center [327, 273] width 3 height 7
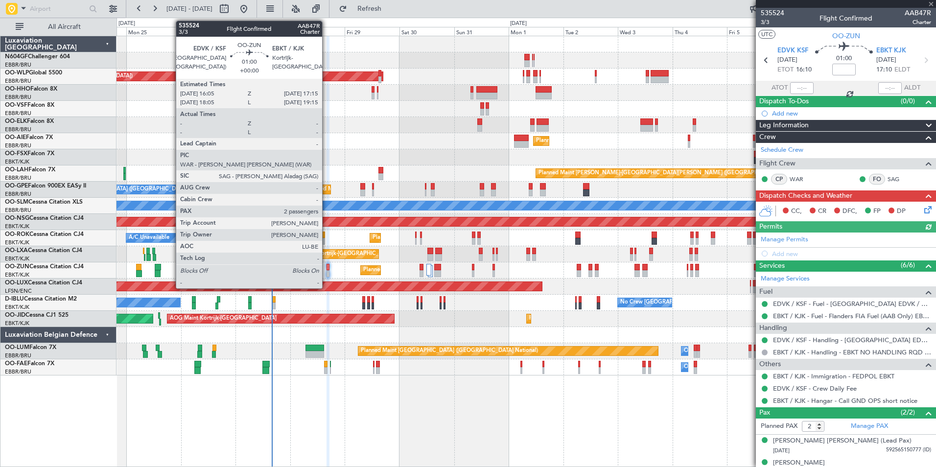
click at [326, 271] on div at bounding box center [327, 273] width 3 height 7
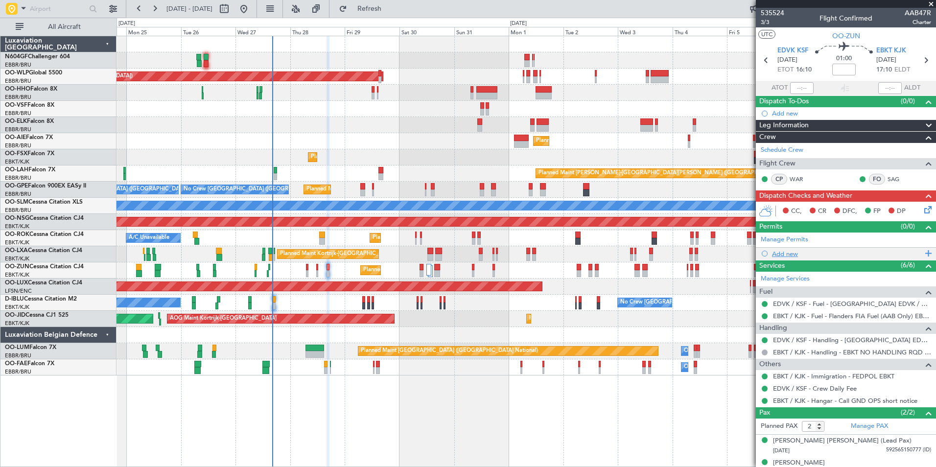
scroll to position [11, 0]
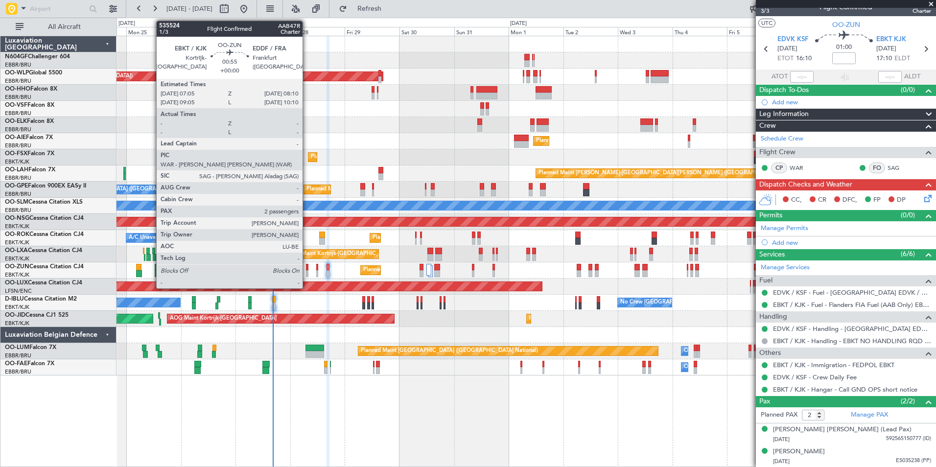
click at [307, 268] on div at bounding box center [307, 267] width 3 height 7
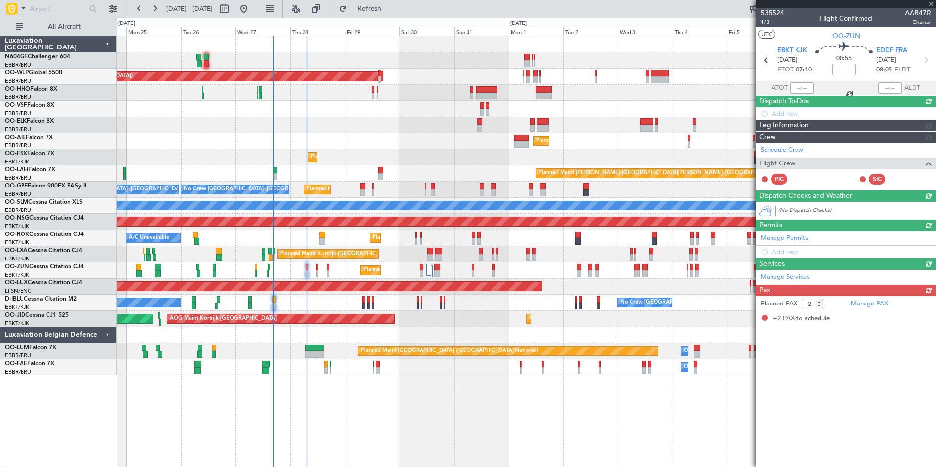
scroll to position [0, 0]
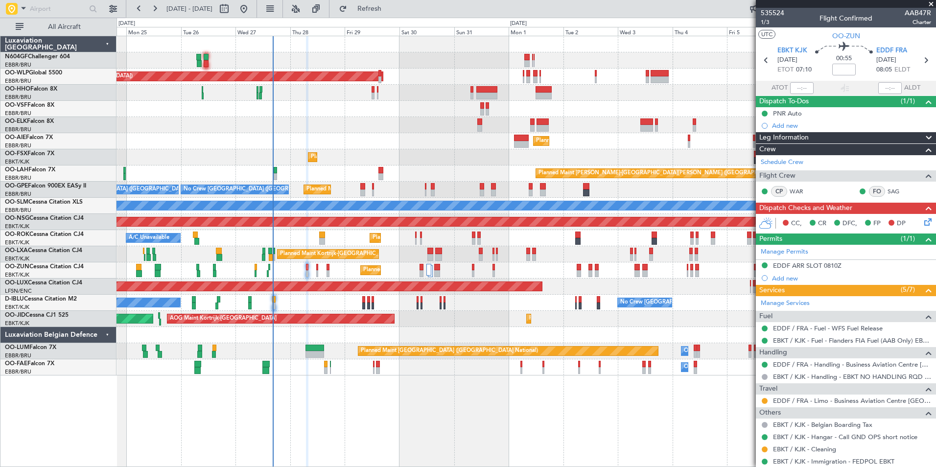
click at [922, 224] on icon at bounding box center [926, 220] width 8 height 8
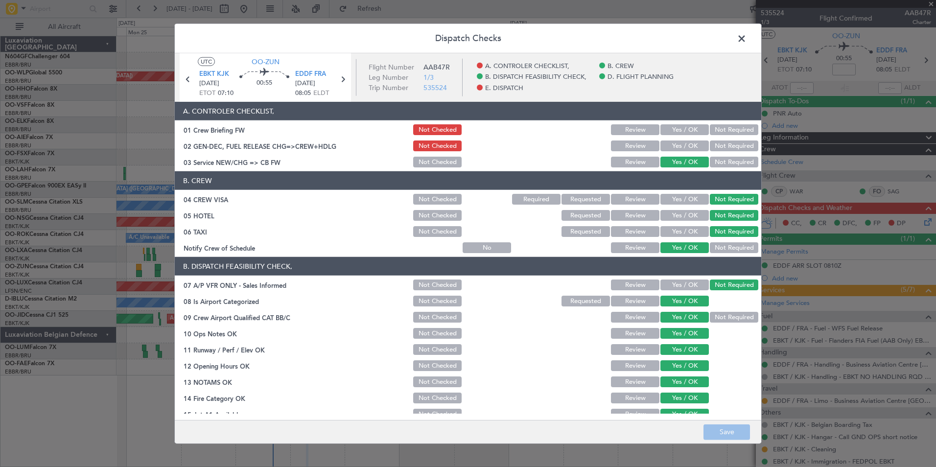
scroll to position [181, 0]
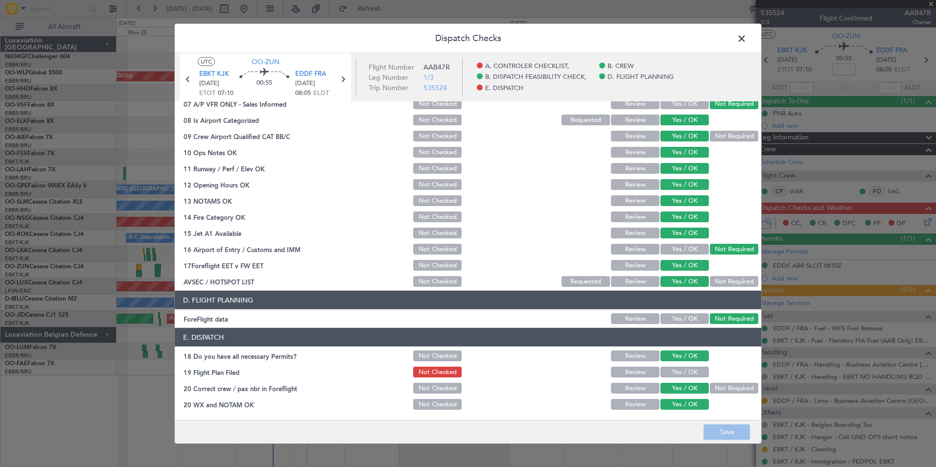
click at [671, 377] on div "Yes / OK" at bounding box center [683, 372] width 49 height 14
click at [672, 374] on button "Yes / OK" at bounding box center [684, 371] width 48 height 11
click at [712, 431] on button "Save" at bounding box center [726, 432] width 46 height 16
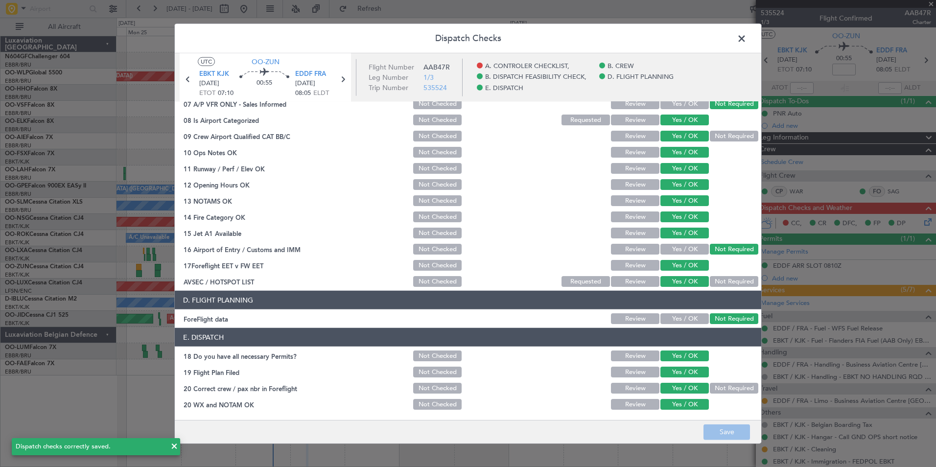
click at [746, 33] on span at bounding box center [746, 41] width 0 height 20
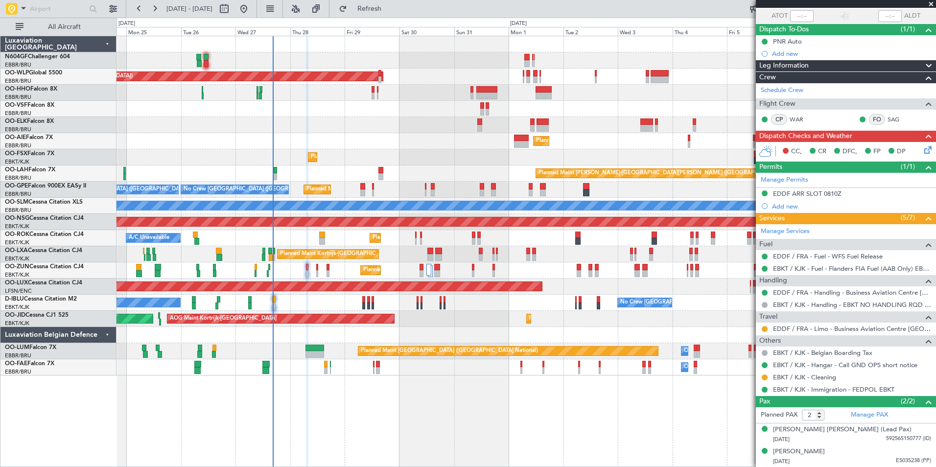
scroll to position [0, 0]
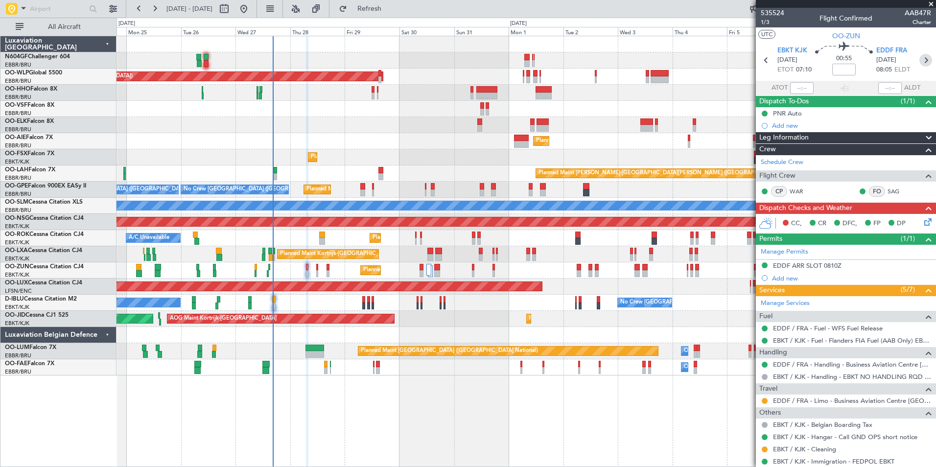
click at [919, 64] on icon at bounding box center [925, 60] width 13 height 13
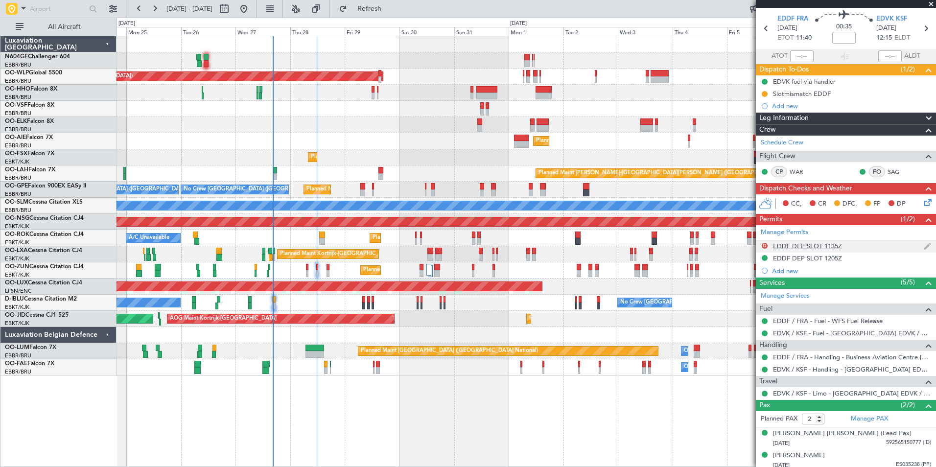
scroll to position [36, 0]
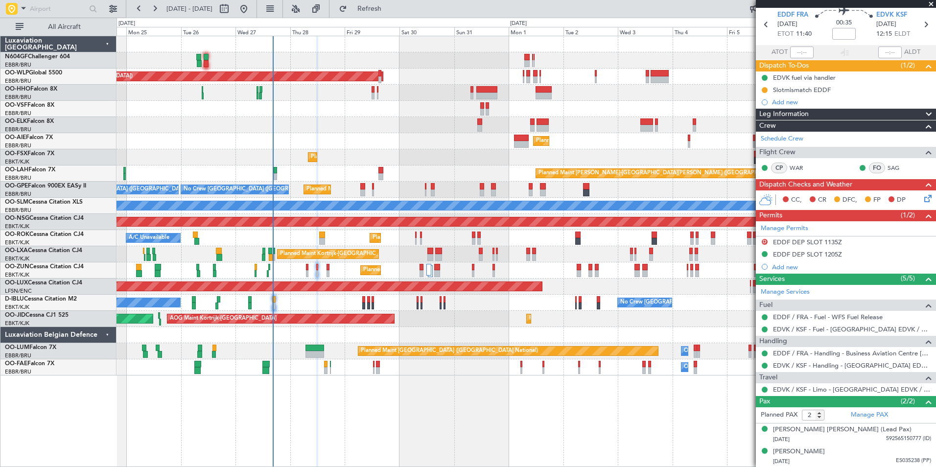
click at [922, 201] on icon at bounding box center [926, 197] width 8 height 8
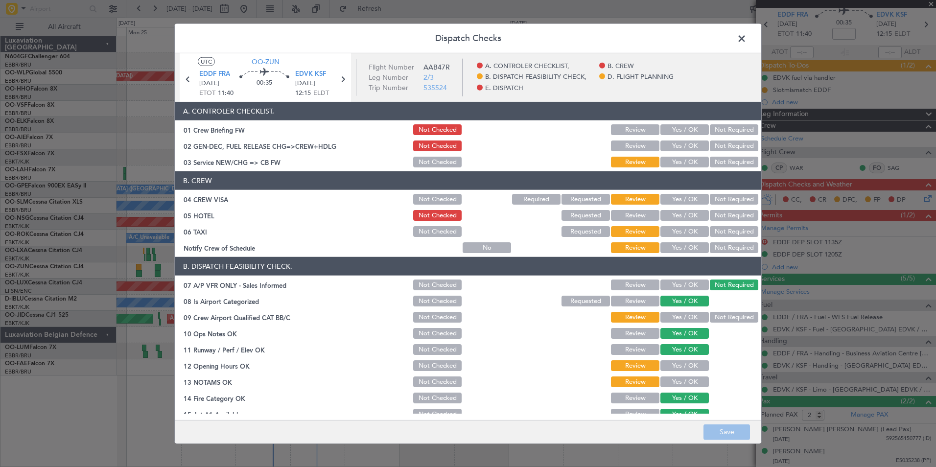
click at [675, 160] on button "Yes / OK" at bounding box center [684, 162] width 48 height 11
click at [739, 199] on button "Not Required" at bounding box center [733, 199] width 48 height 11
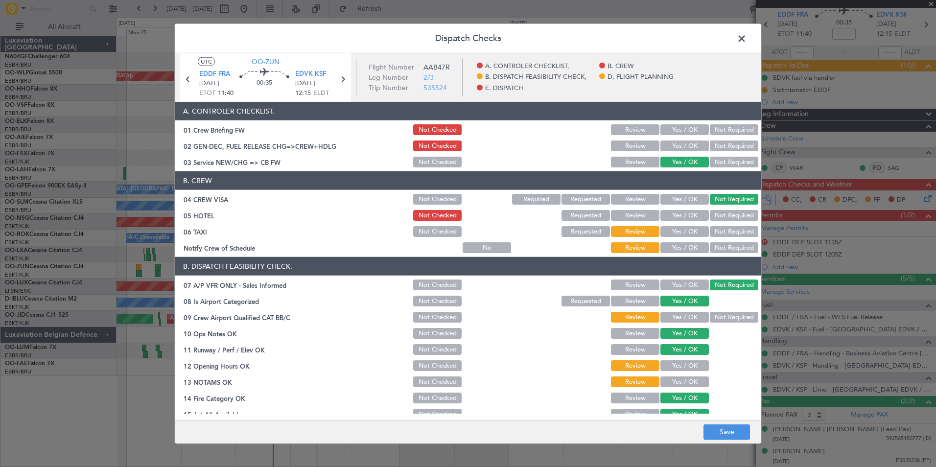
click at [735, 217] on button "Not Required" at bounding box center [733, 215] width 48 height 11
click at [729, 229] on button "Not Required" at bounding box center [733, 231] width 48 height 11
click at [691, 247] on button "Yes / OK" at bounding box center [684, 247] width 48 height 11
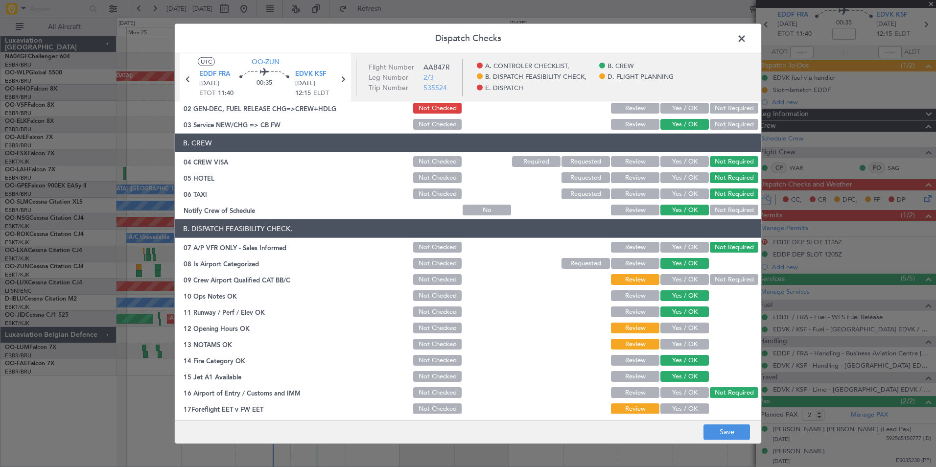
scroll to position [38, 0]
click at [720, 280] on button "Not Required" at bounding box center [733, 279] width 48 height 11
click at [697, 278] on button "Yes / OK" at bounding box center [684, 279] width 48 height 11
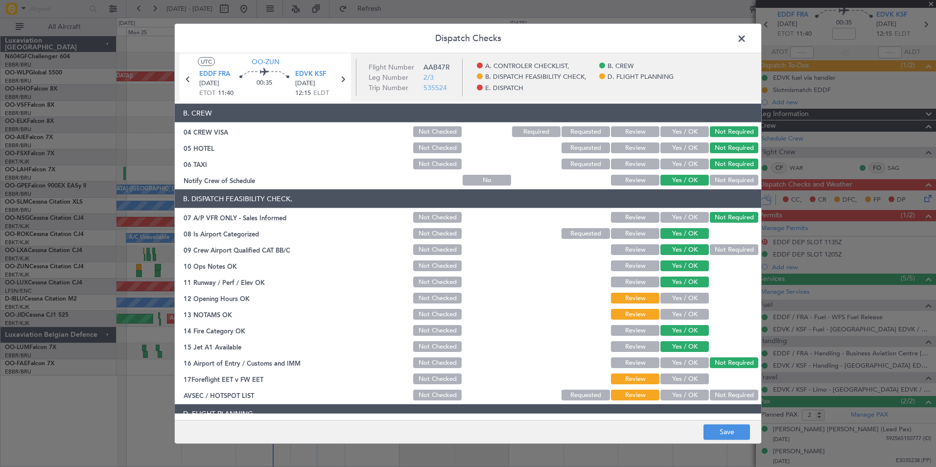
scroll to position [75, 0]
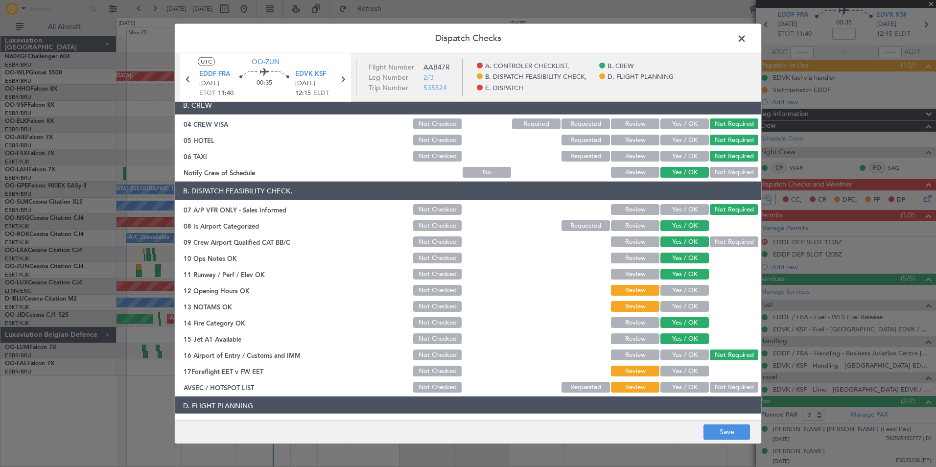
click at [692, 286] on button "Yes / OK" at bounding box center [684, 290] width 48 height 11
click at [696, 300] on div "Yes / OK" at bounding box center [683, 306] width 49 height 14
click at [698, 304] on button "Yes / OK" at bounding box center [684, 306] width 48 height 11
click at [677, 385] on button "Yes / OK" at bounding box center [684, 387] width 48 height 11
click at [678, 370] on button "Yes / OK" at bounding box center [684, 370] width 48 height 11
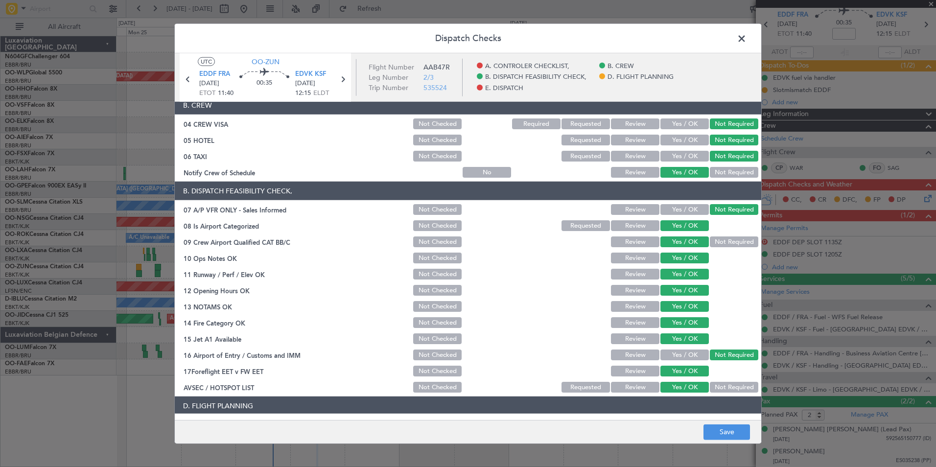
scroll to position [181, 0]
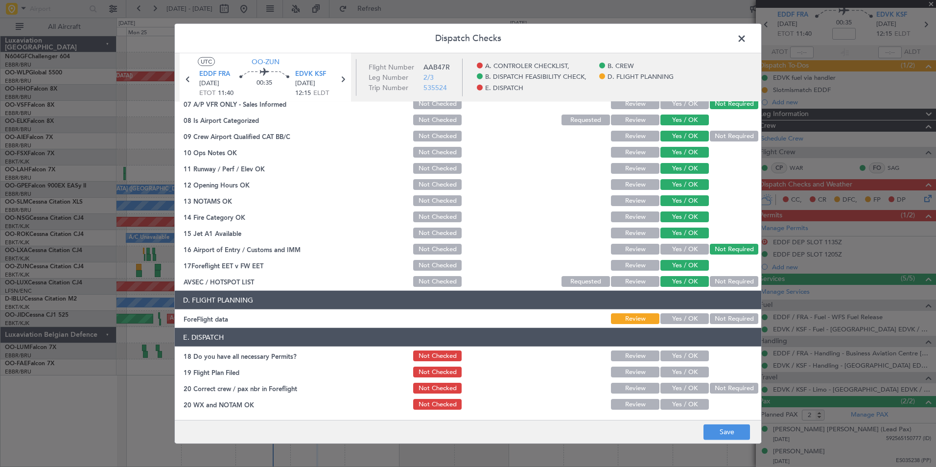
click at [717, 316] on button "Not Required" at bounding box center [733, 318] width 48 height 11
click at [674, 373] on button "Yes / OK" at bounding box center [684, 371] width 48 height 11
click at [678, 388] on button "Yes / OK" at bounding box center [684, 388] width 48 height 11
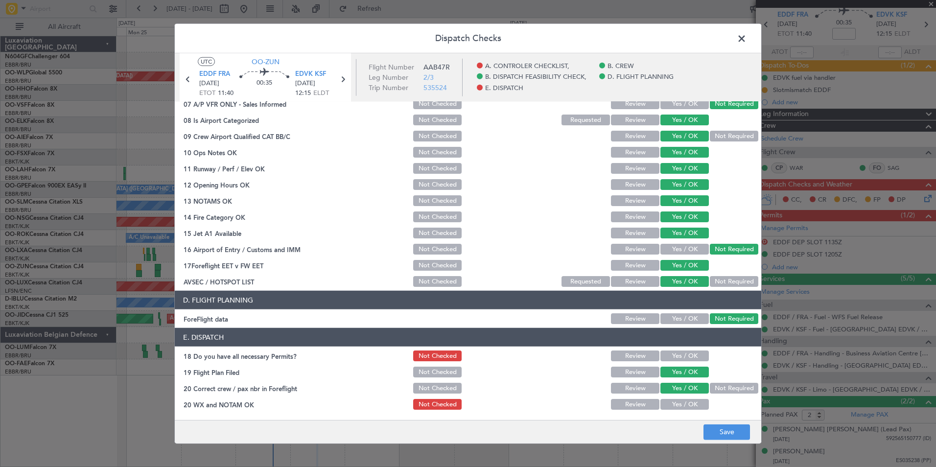
click at [677, 404] on button "Yes / OK" at bounding box center [684, 404] width 48 height 11
click at [737, 432] on button "Save" at bounding box center [726, 432] width 46 height 16
click at [692, 354] on button "Yes / OK" at bounding box center [684, 355] width 48 height 11
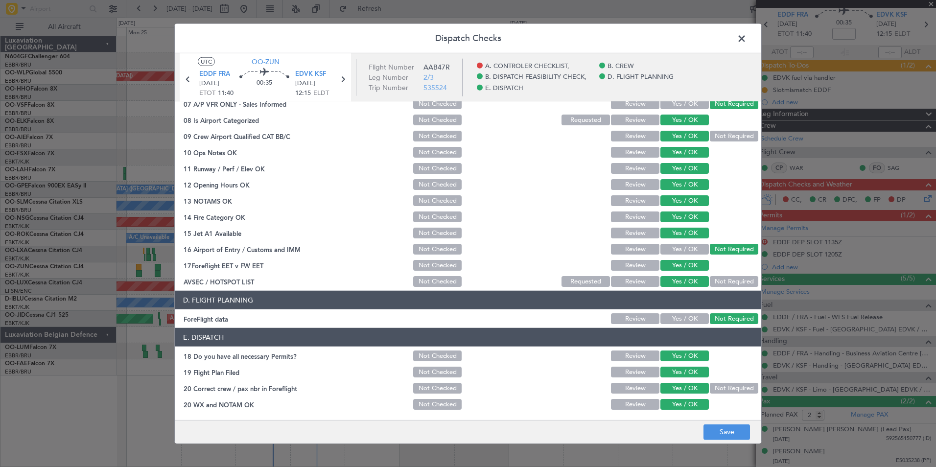
scroll to position [0, 0]
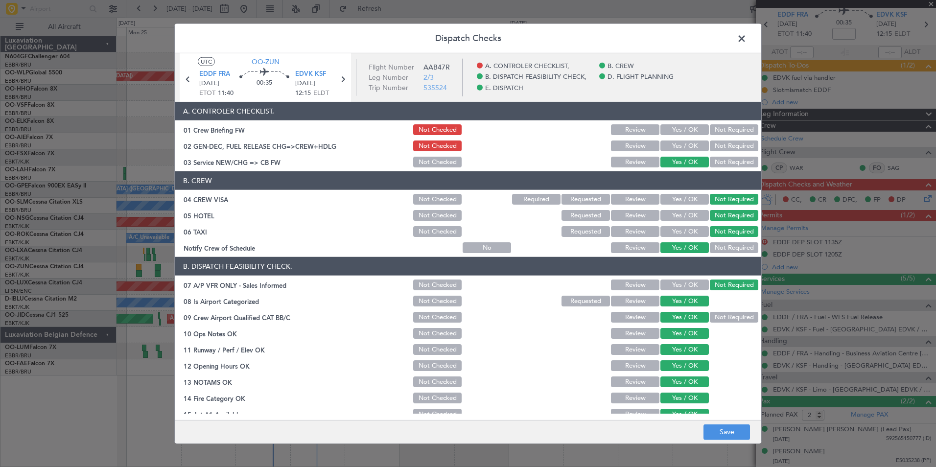
click at [746, 42] on span at bounding box center [746, 41] width 0 height 20
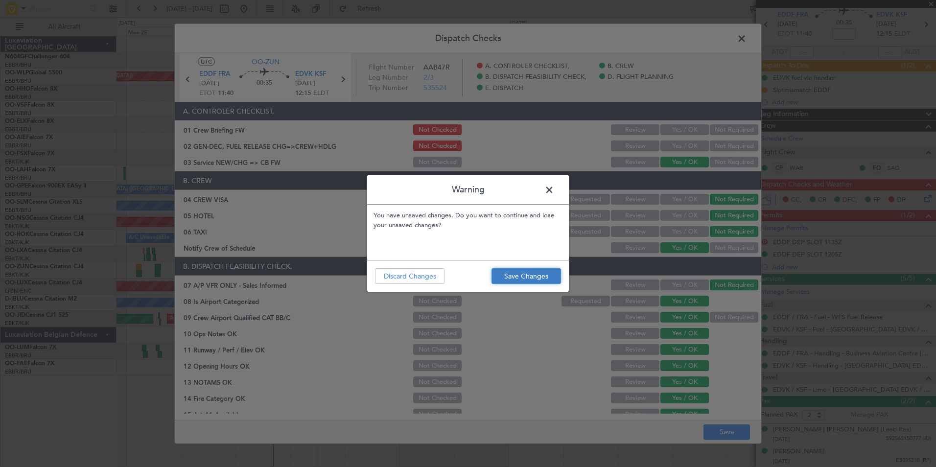
click at [516, 268] on button "Save Changes" at bounding box center [525, 276] width 69 height 16
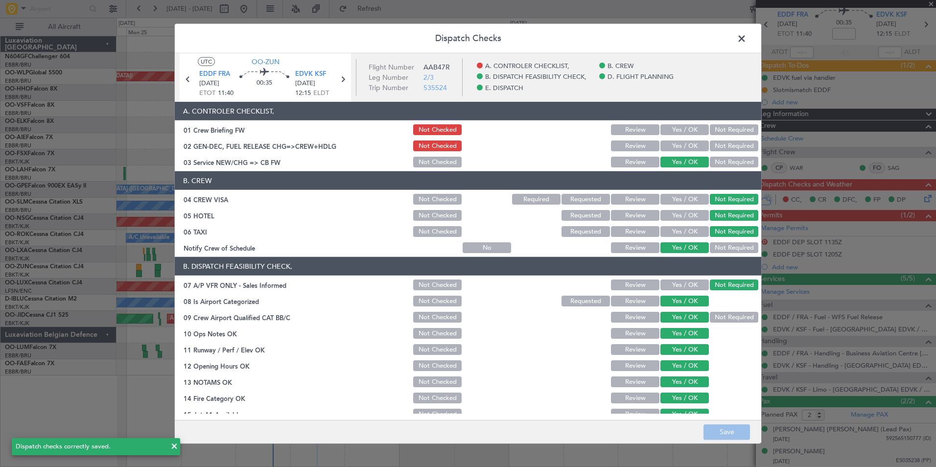
click at [746, 42] on span at bounding box center [746, 41] width 0 height 20
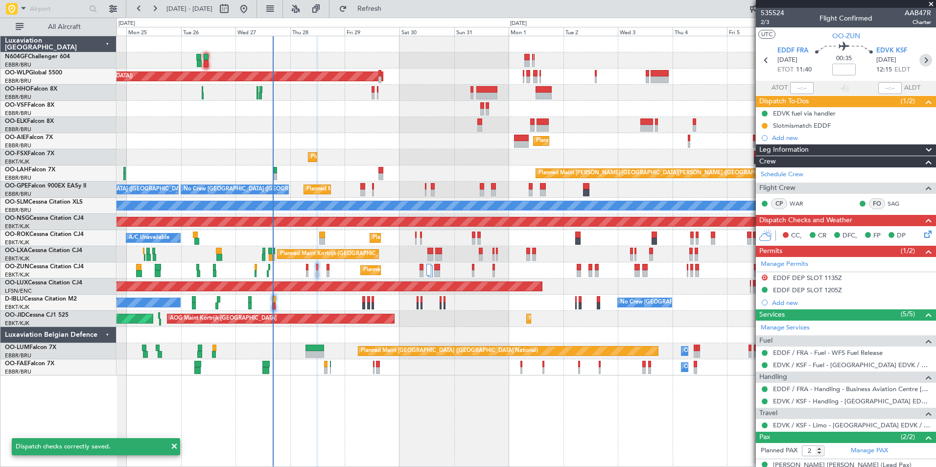
click at [919, 65] on icon at bounding box center [925, 60] width 13 height 13
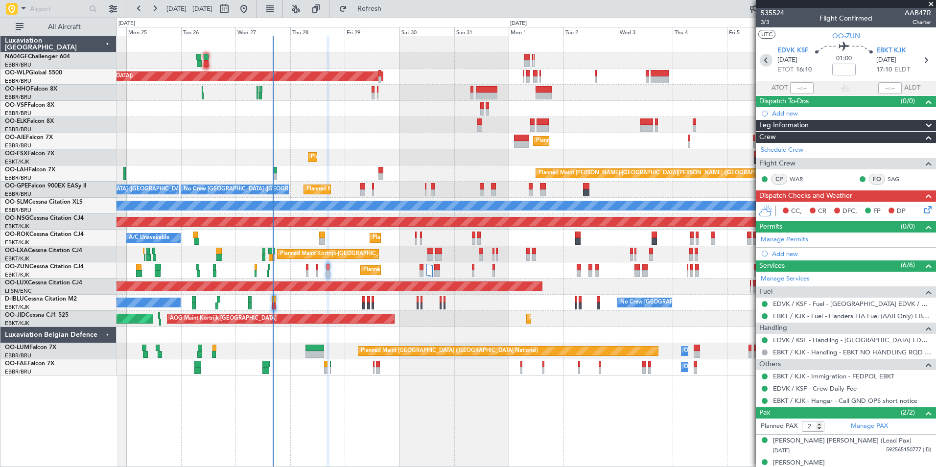
click at [766, 64] on icon at bounding box center [765, 60] width 13 height 13
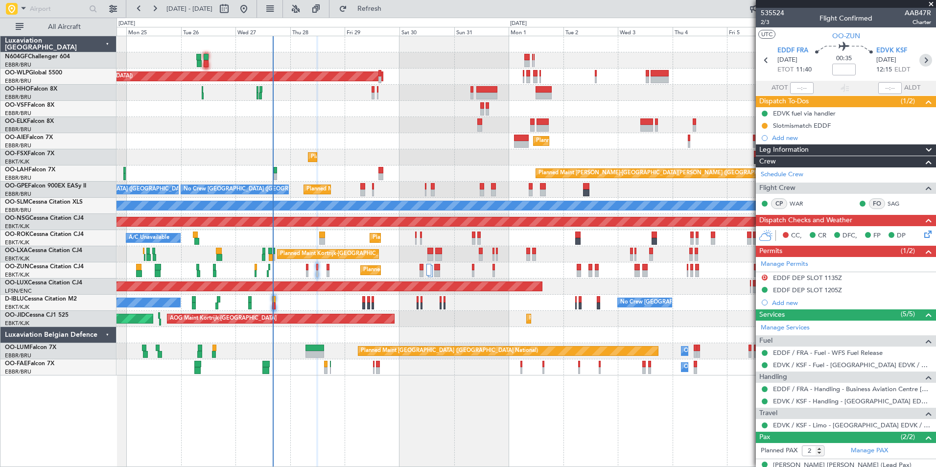
click at [919, 61] on icon at bounding box center [925, 60] width 13 height 13
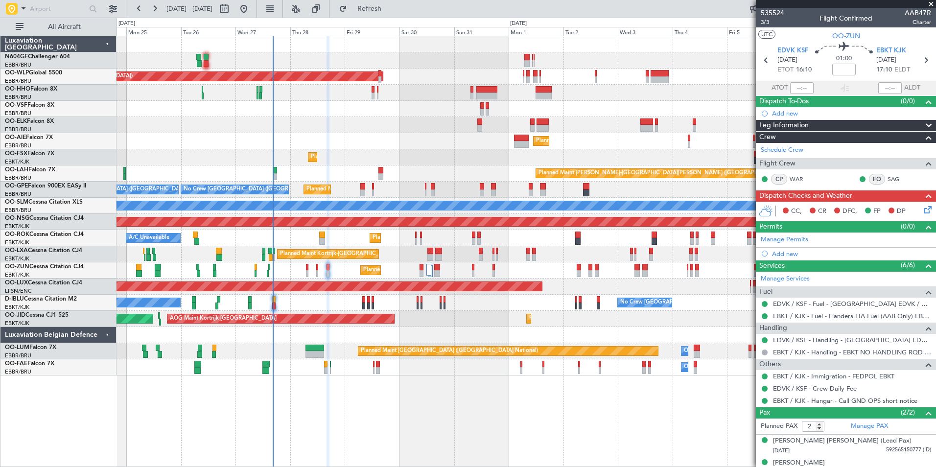
click at [922, 210] on icon at bounding box center [926, 208] width 8 height 8
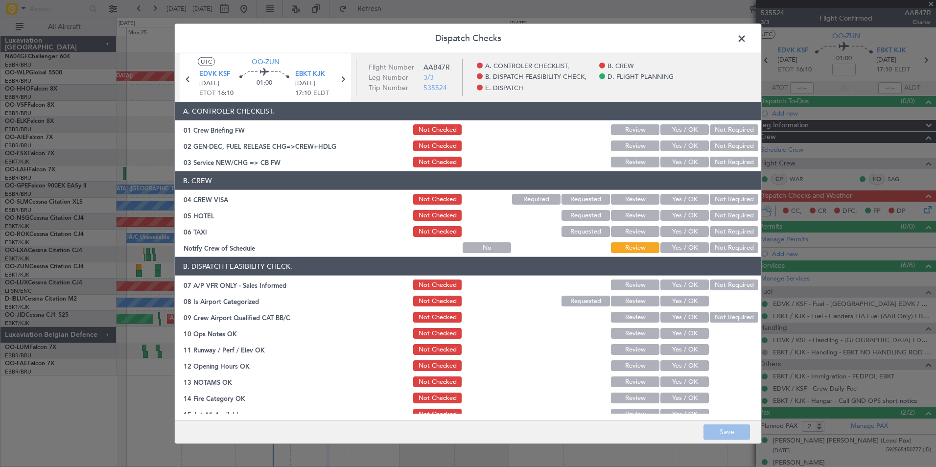
click at [670, 245] on button "Yes / OK" at bounding box center [684, 247] width 48 height 11
click at [721, 231] on button "Not Required" at bounding box center [733, 231] width 48 height 11
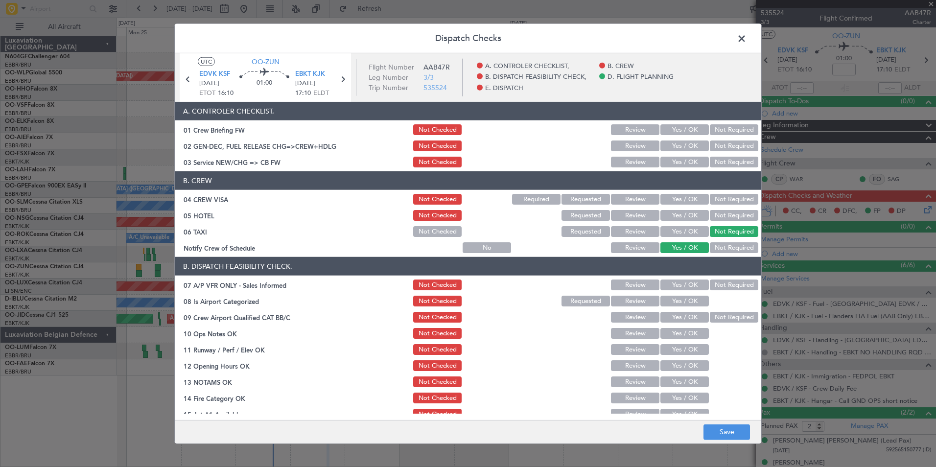
click at [724, 223] on section "B. CREW 04 CREW VISA Not Checked Required Requested Review Yes / OK Not Require…" at bounding box center [468, 212] width 586 height 83
click at [724, 218] on button "Not Required" at bounding box center [733, 215] width 48 height 11
click at [727, 201] on button "Not Required" at bounding box center [733, 199] width 48 height 11
click at [691, 166] on button "Yes / OK" at bounding box center [684, 162] width 48 height 11
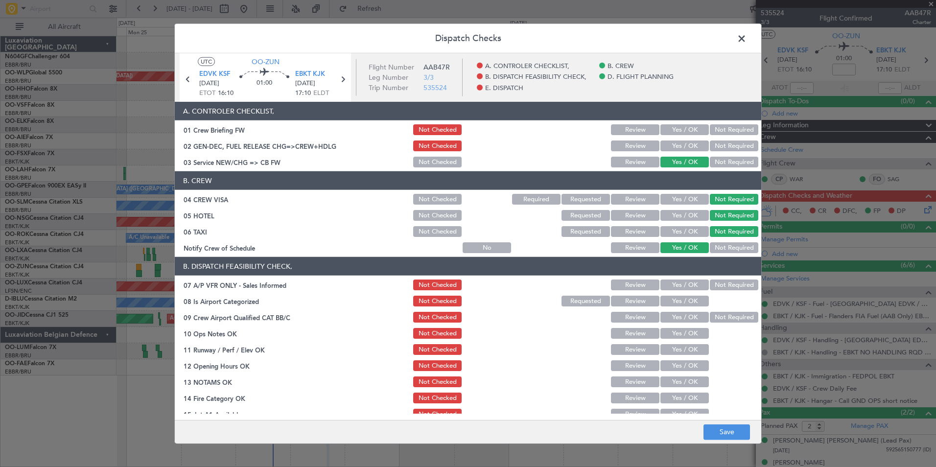
scroll to position [46, 0]
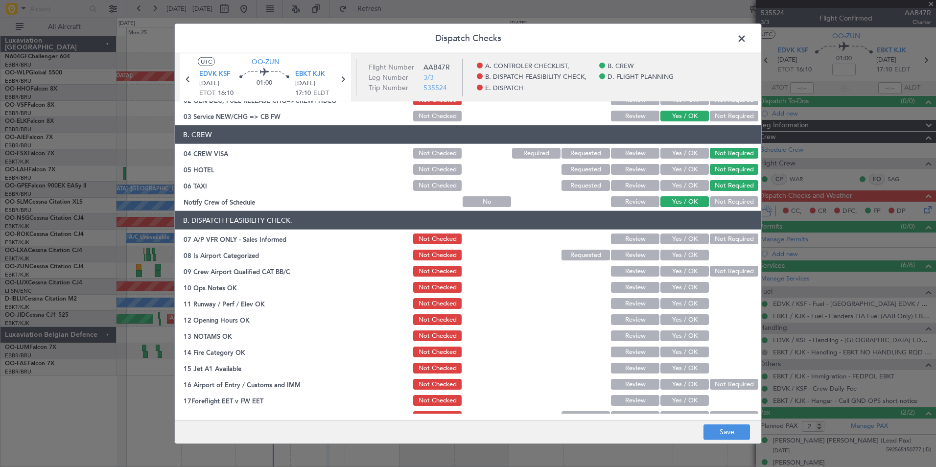
click at [731, 243] on button "Not Required" at bounding box center [733, 238] width 48 height 11
click at [689, 252] on button "Yes / OK" at bounding box center [684, 255] width 48 height 11
click at [689, 267] on button "Yes / OK" at bounding box center [684, 271] width 48 height 11
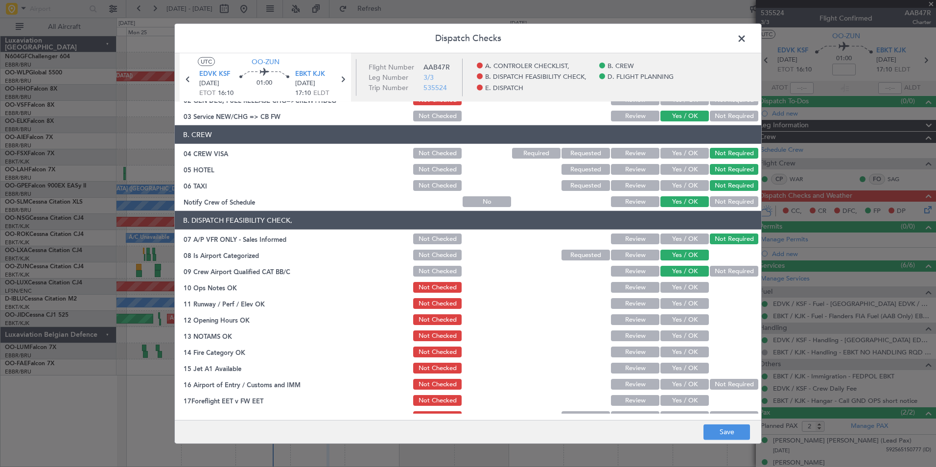
click at [690, 286] on button "Yes / OK" at bounding box center [684, 287] width 48 height 11
click at [688, 305] on button "Yes / OK" at bounding box center [684, 303] width 48 height 11
click at [687, 335] on button "Yes / OK" at bounding box center [684, 335] width 48 height 11
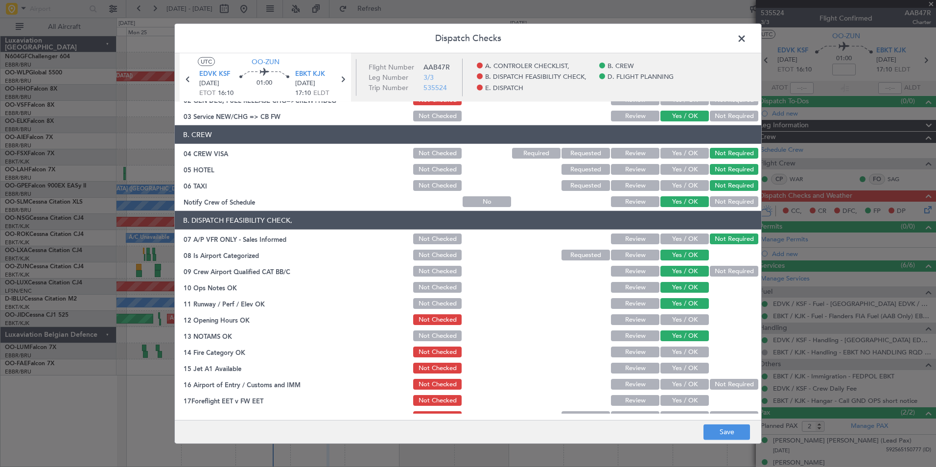
click at [691, 319] on button "Yes / OK" at bounding box center [684, 319] width 48 height 11
click at [684, 353] on button "Yes / OK" at bounding box center [684, 351] width 48 height 11
click at [685, 369] on button "Yes / OK" at bounding box center [684, 368] width 48 height 11
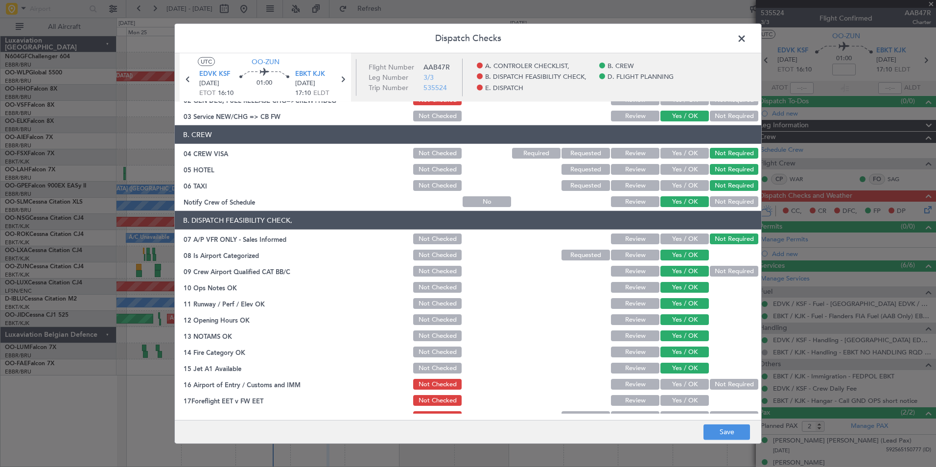
click at [717, 383] on button "Not Required" at bounding box center [733, 384] width 48 height 11
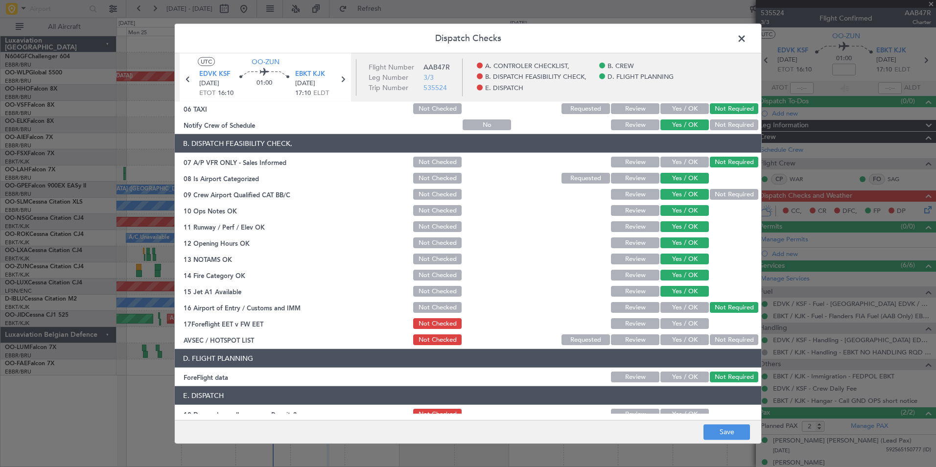
scroll to position [123, 0]
click at [679, 339] on button "Yes / OK" at bounding box center [684, 339] width 48 height 11
click at [683, 324] on button "Yes / OK" at bounding box center [684, 323] width 48 height 11
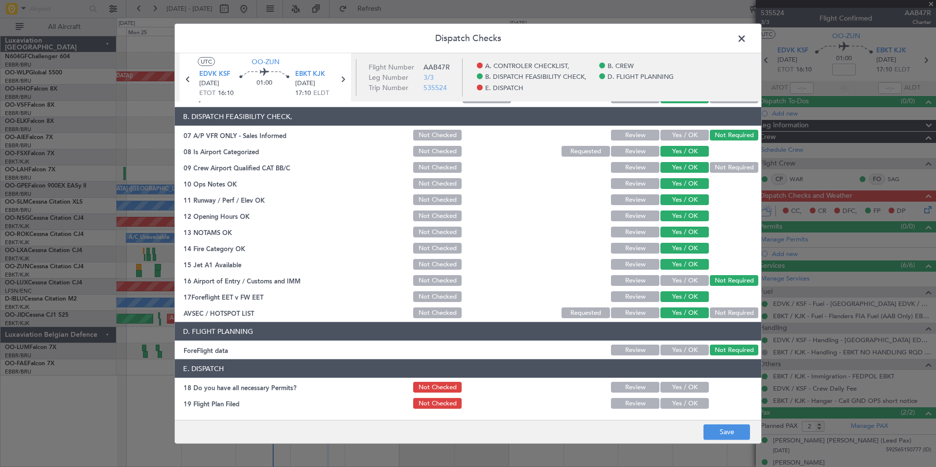
click at [675, 384] on button "Yes / OK" at bounding box center [684, 387] width 48 height 11
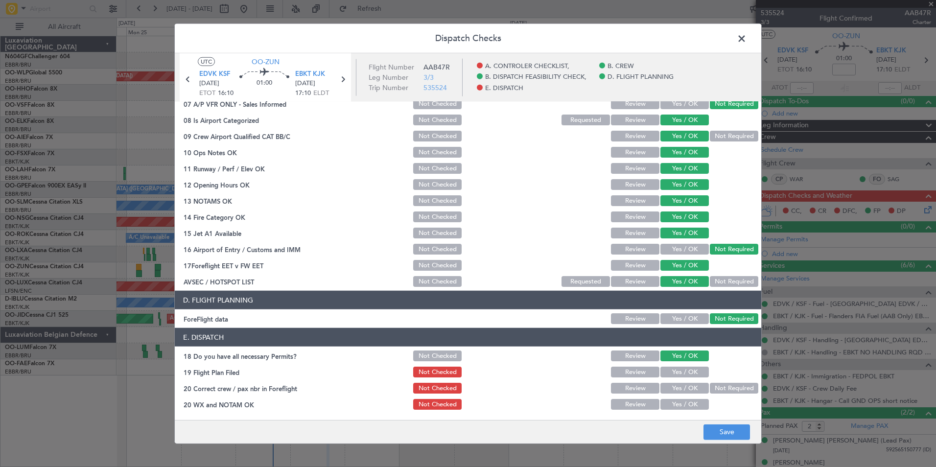
click at [677, 376] on button "Yes / OK" at bounding box center [684, 371] width 48 height 11
click at [684, 395] on section "E. DISPATCH 18 Do you have all necessary Permits? Not Checked Review Yes / OK 1…" at bounding box center [468, 369] width 586 height 83
click at [684, 392] on button "Yes / OK" at bounding box center [684, 388] width 48 height 11
click at [688, 404] on button "Yes / OK" at bounding box center [684, 404] width 48 height 11
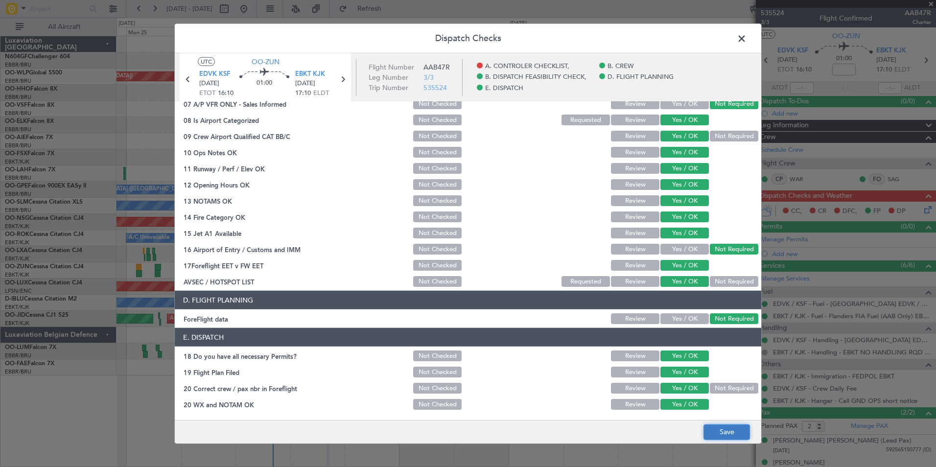
click at [716, 433] on button "Save" at bounding box center [726, 432] width 46 height 16
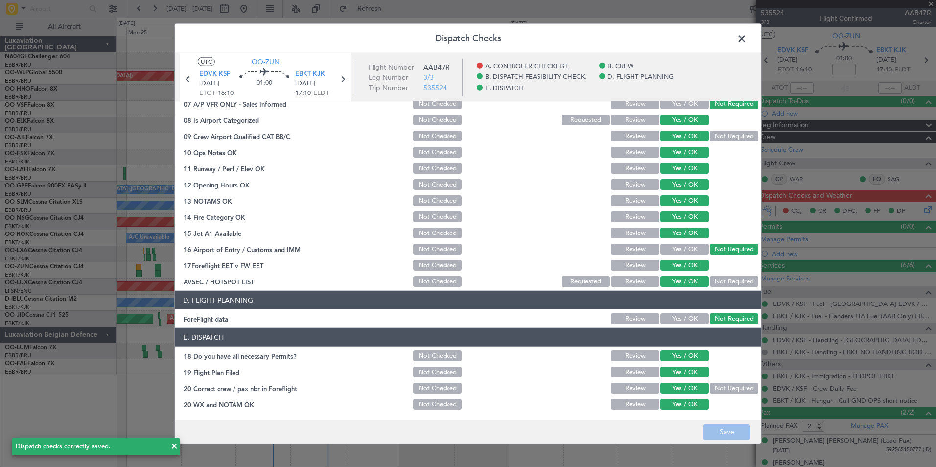
scroll to position [0, 0]
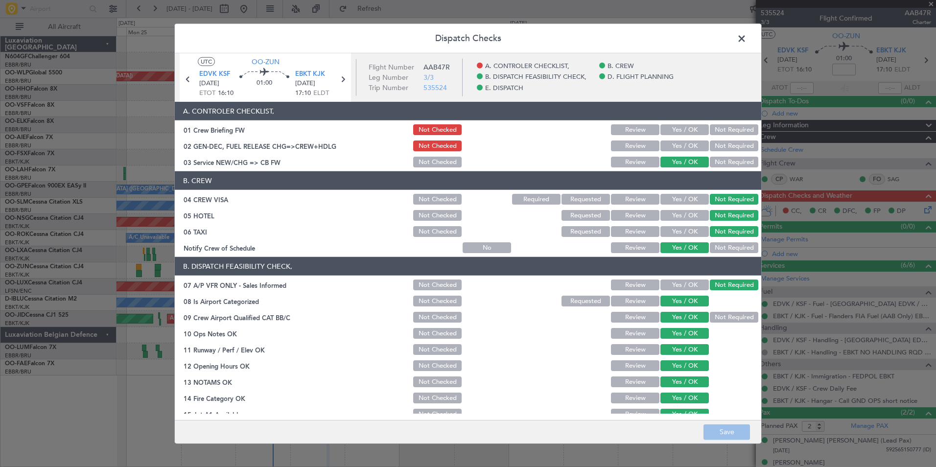
click at [746, 42] on span at bounding box center [746, 41] width 0 height 20
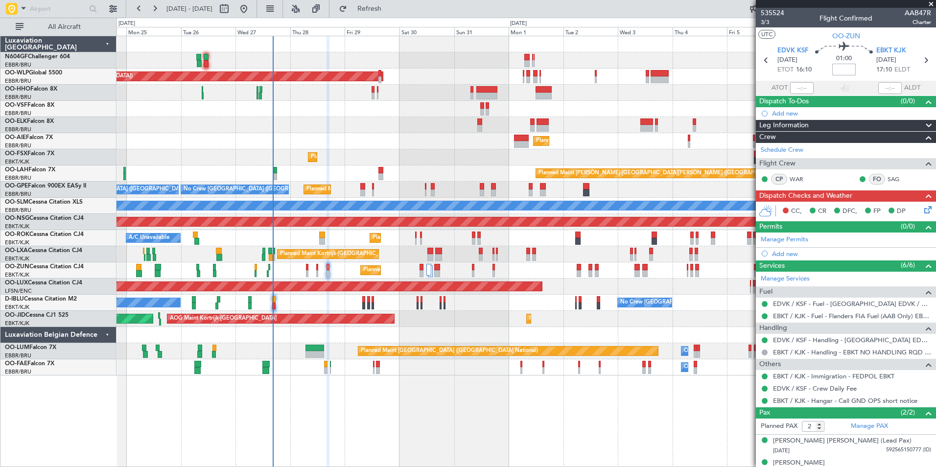
click at [840, 69] on input at bounding box center [843, 70] width 23 height 12
click at [857, 72] on div "01:00 -10" at bounding box center [843, 60] width 65 height 36
type input "-00:10"
click at [765, 60] on icon at bounding box center [765, 60] width 13 height 13
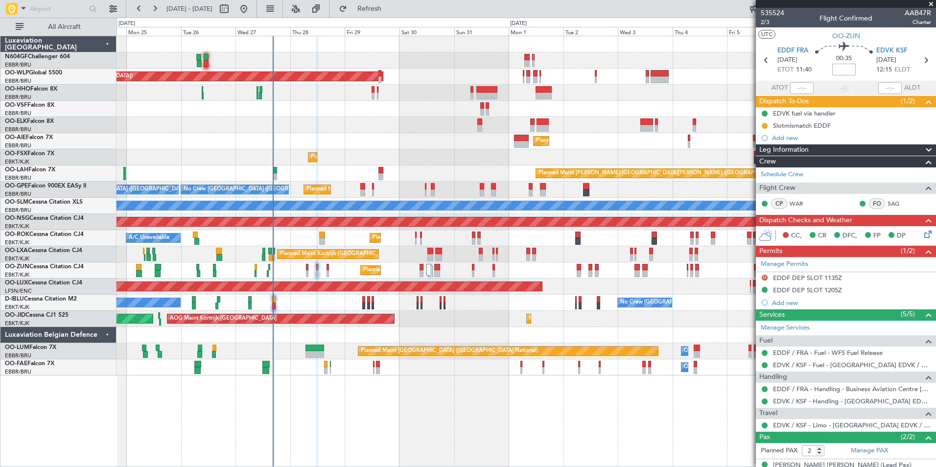
click at [840, 66] on input at bounding box center [843, 70] width 23 height 12
click at [862, 74] on div "00:35 -15" at bounding box center [843, 60] width 65 height 36
type input "-00:15"
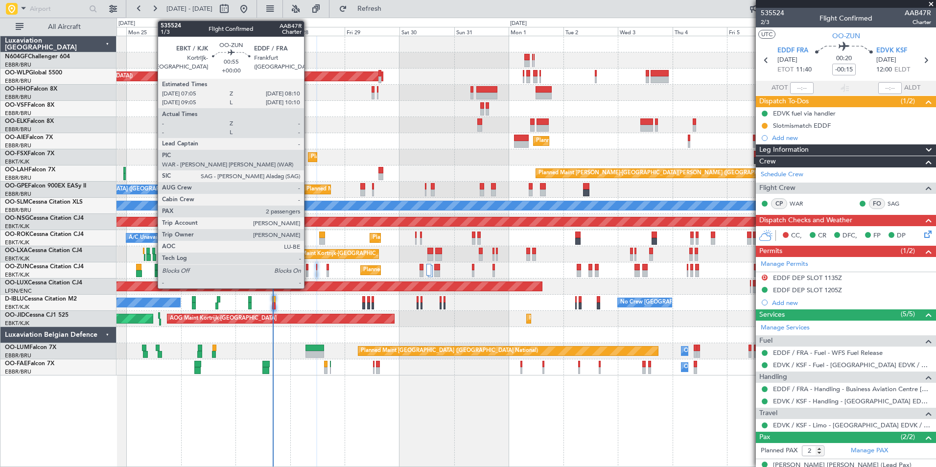
click at [308, 272] on div at bounding box center [307, 273] width 3 height 7
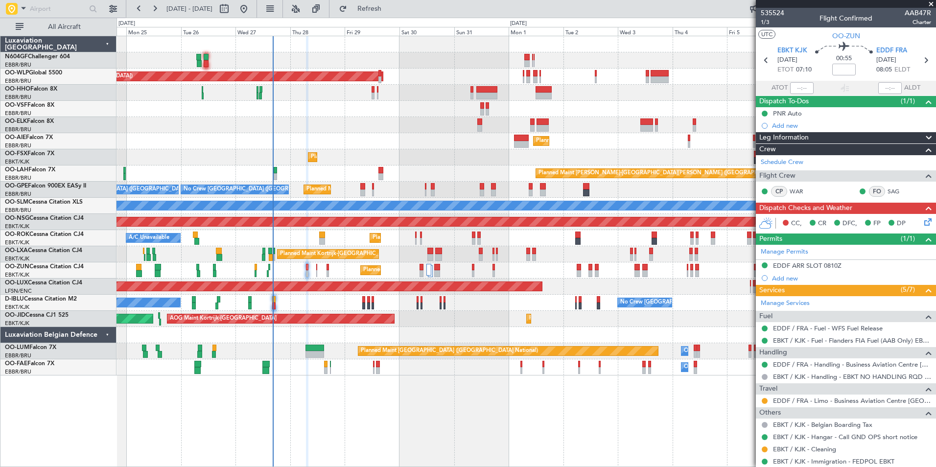
click at [422, 366] on div "Owner Melsbroek Air Base Planned Maint Kortrijk-Wevelgem" at bounding box center [525, 367] width 819 height 16
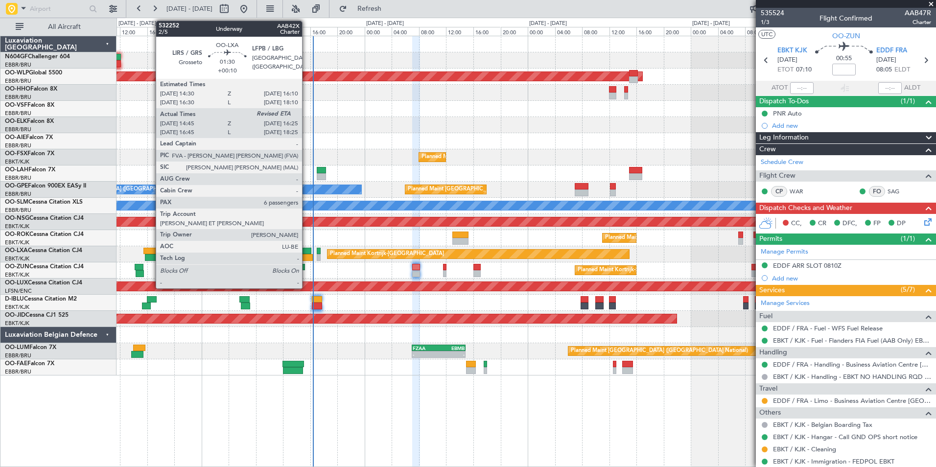
click at [306, 254] on div at bounding box center [307, 257] width 12 height 7
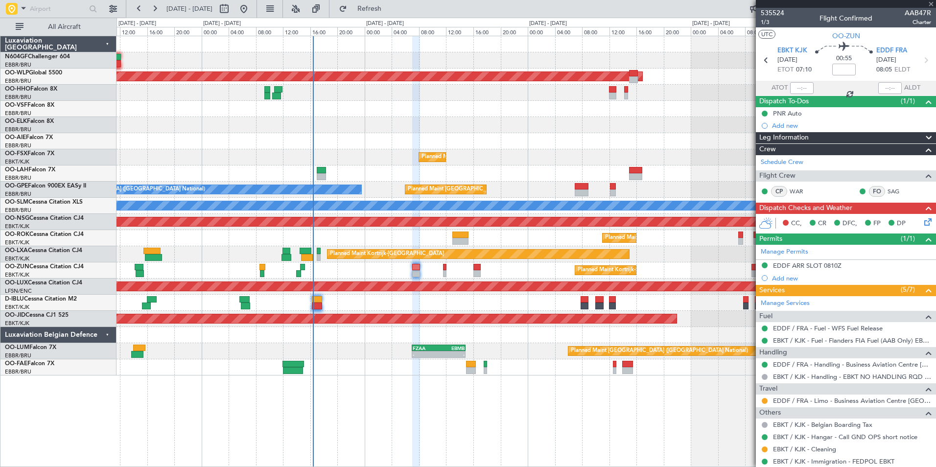
type input "+00:10"
type input "14:50"
type input "6"
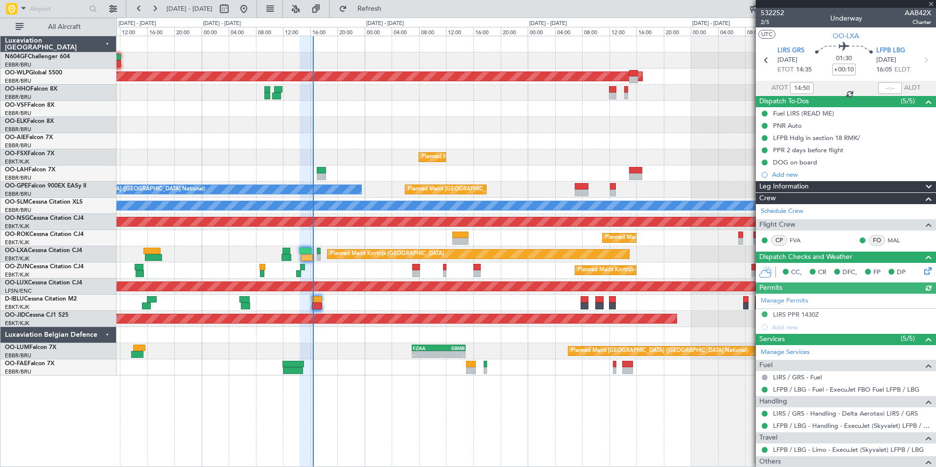
click at [883, 86] on div at bounding box center [889, 88] width 23 height 12
click at [880, 88] on input "text" at bounding box center [889, 88] width 23 height 12
click at [706, 150] on div "Planned Maint Kortrijk-[GEOGRAPHIC_DATA]" at bounding box center [525, 157] width 819 height 16
type input "16:22"
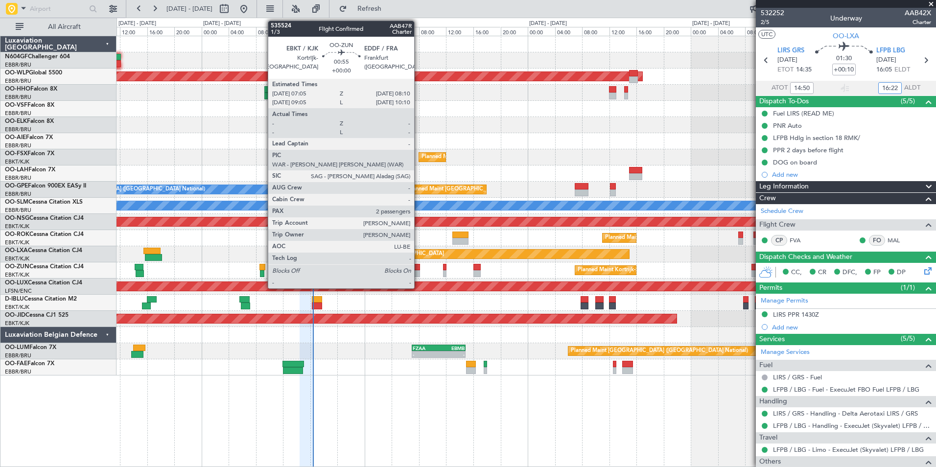
click at [418, 273] on div at bounding box center [416, 273] width 8 height 7
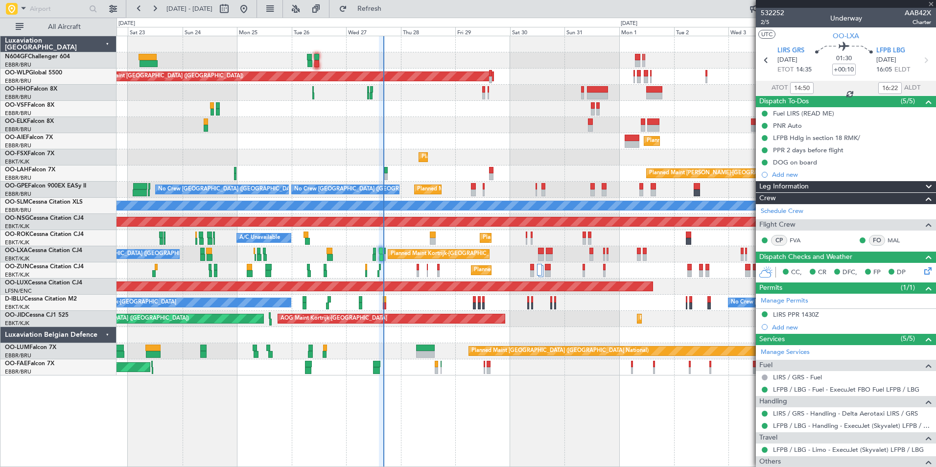
type input "2"
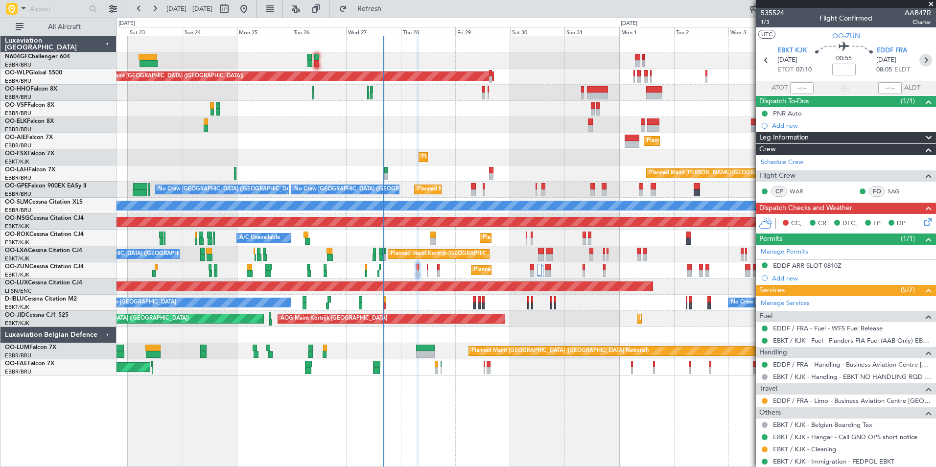
click at [919, 57] on icon at bounding box center [925, 60] width 13 height 13
type input "-00:15"
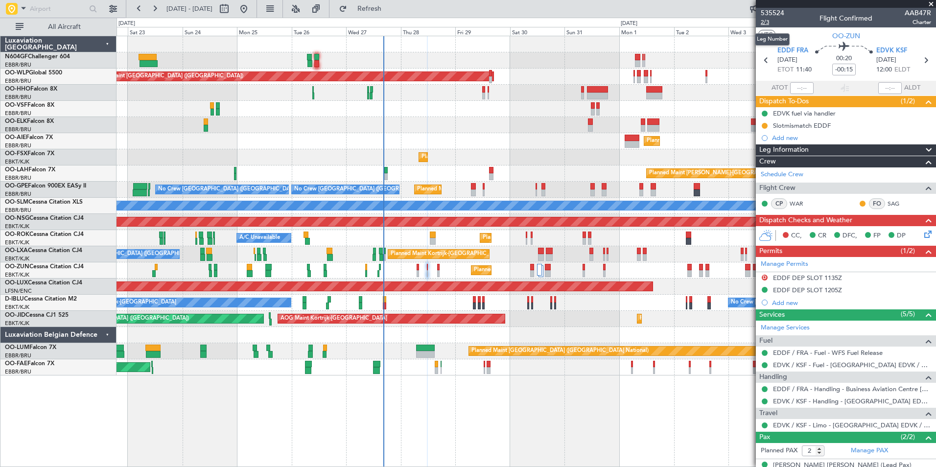
click at [770, 22] on span "2/3" at bounding box center [771, 22] width 23 height 8
click at [846, 68] on input "-00:15" at bounding box center [843, 70] width 23 height 12
click at [860, 68] on div "00:20" at bounding box center [843, 60] width 65 height 36
click at [717, 128] on div "Planned Maint Kortrijk-[GEOGRAPHIC_DATA]" at bounding box center [525, 125] width 819 height 16
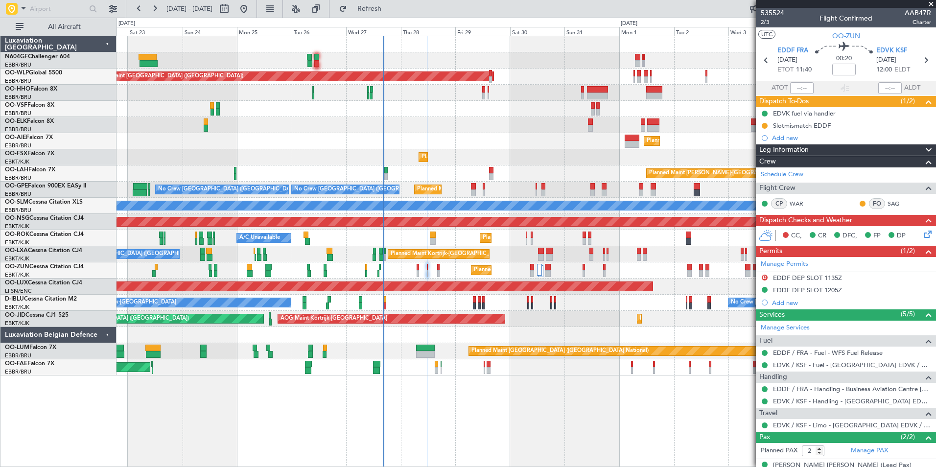
click at [714, 103] on div at bounding box center [525, 109] width 819 height 16
click at [381, 13] on button "Refresh" at bounding box center [363, 9] width 59 height 16
click at [390, 5] on span "Refresh" at bounding box center [369, 8] width 41 height 7
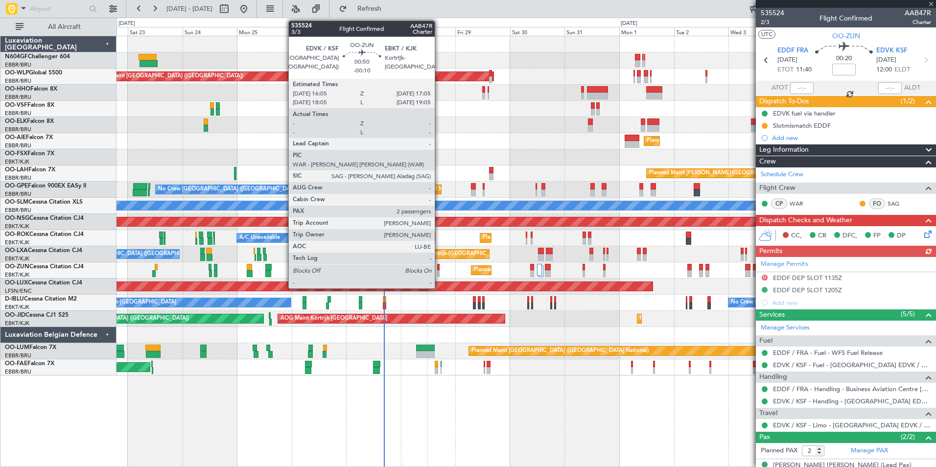
click at [439, 269] on div at bounding box center [438, 267] width 2 height 7
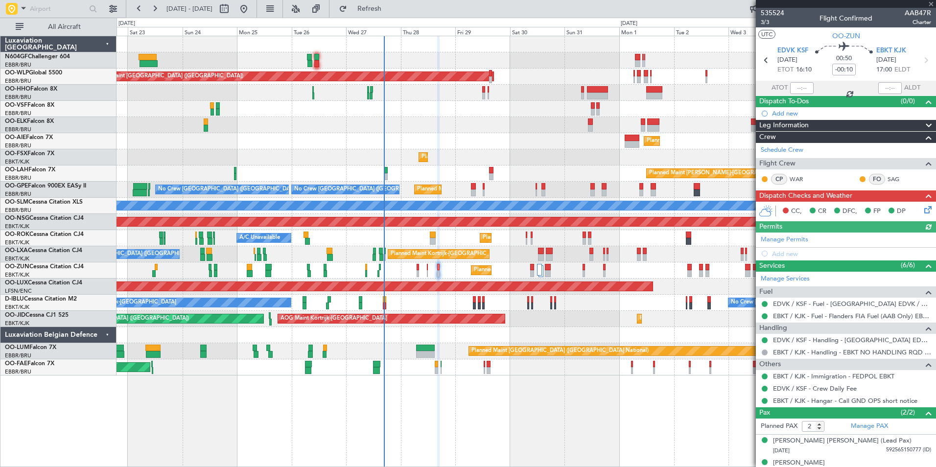
click at [426, 272] on div "Planned Maint Kortrijk-[GEOGRAPHIC_DATA]" at bounding box center [525, 270] width 819 height 16
click at [428, 271] on div "Planned Maint Kortrijk-[GEOGRAPHIC_DATA]" at bounding box center [525, 270] width 819 height 16
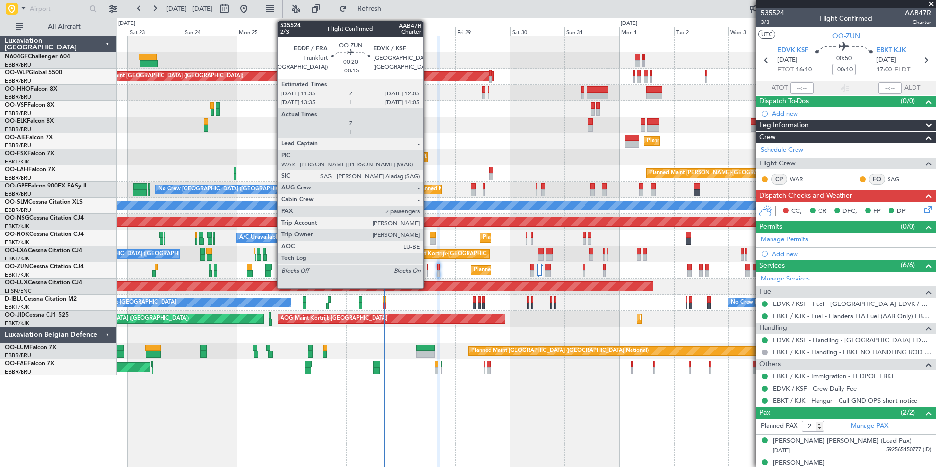
click at [428, 272] on div at bounding box center [427, 273] width 1 height 7
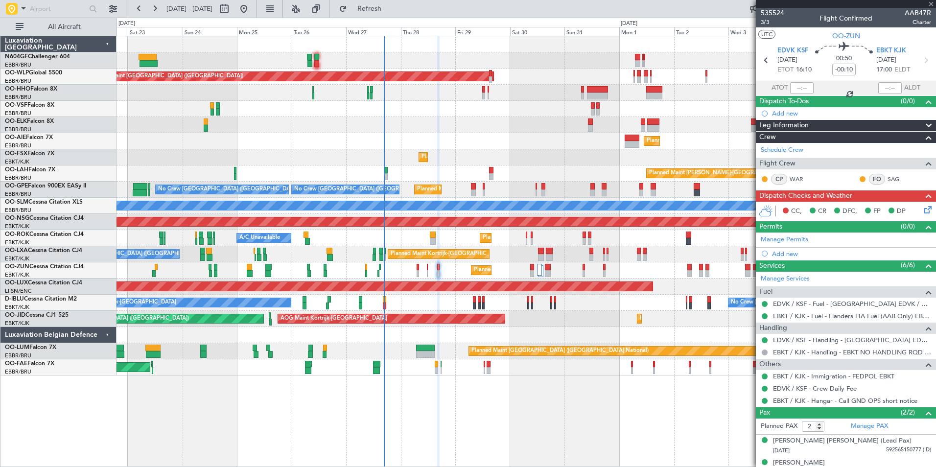
type input "-00:15"
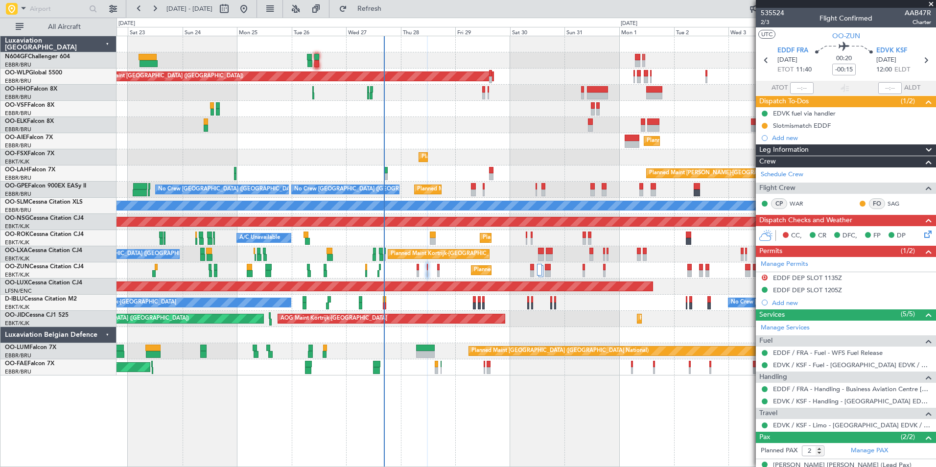
click at [640, 335] on div at bounding box center [525, 335] width 819 height 16
click at [799, 424] on link "EDVK / KSF - Limo - Kassel Airport EDVK / KSF" at bounding box center [852, 425] width 158 height 8
click at [393, 2] on button "Refresh" at bounding box center [363, 9] width 59 height 16
click at [711, 142] on div "Planned Maint [GEOGRAPHIC_DATA] ([GEOGRAPHIC_DATA])" at bounding box center [525, 141] width 819 height 16
click at [838, 69] on input "-00:15" at bounding box center [843, 70] width 23 height 12
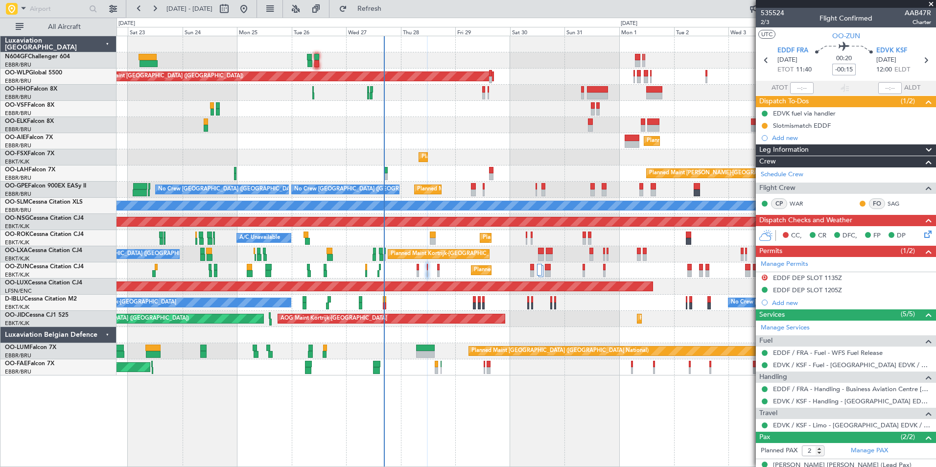
click at [727, 91] on div at bounding box center [525, 93] width 819 height 16
click at [922, 229] on icon at bounding box center [926, 232] width 8 height 8
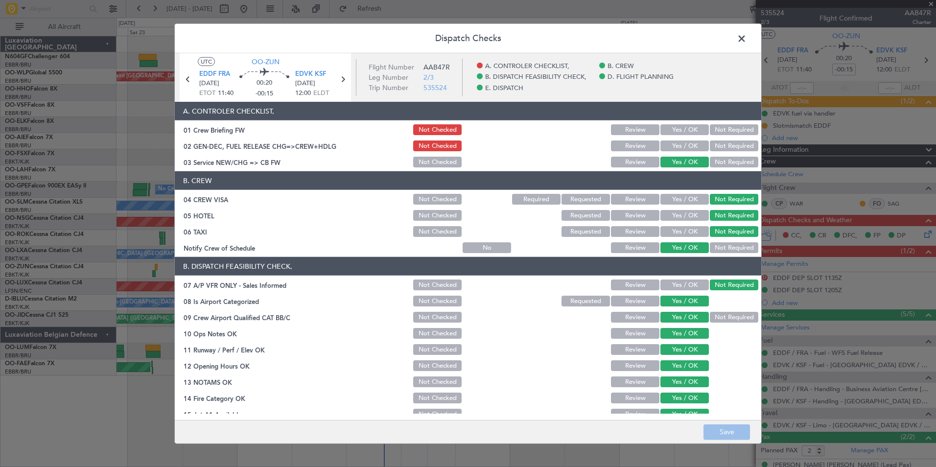
click at [666, 146] on button "Yes / OK" at bounding box center [684, 145] width 48 height 11
click at [714, 427] on button "Save" at bounding box center [726, 432] width 46 height 16
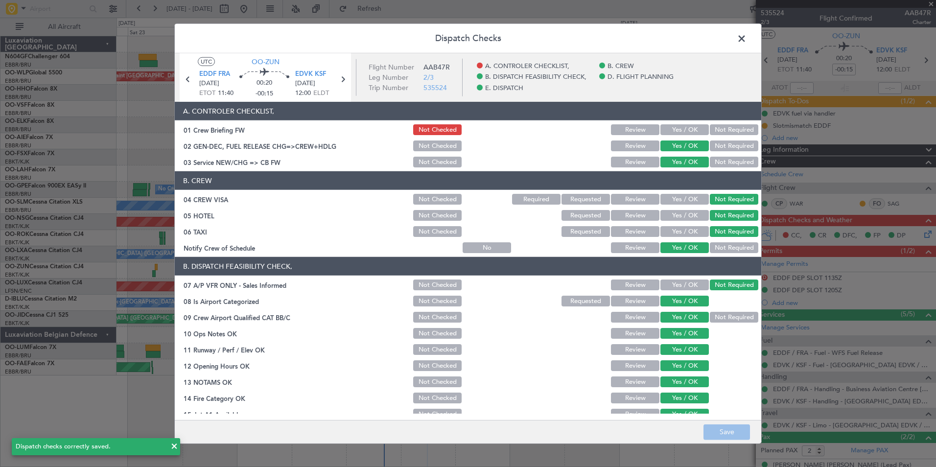
click at [746, 36] on span at bounding box center [746, 41] width 0 height 20
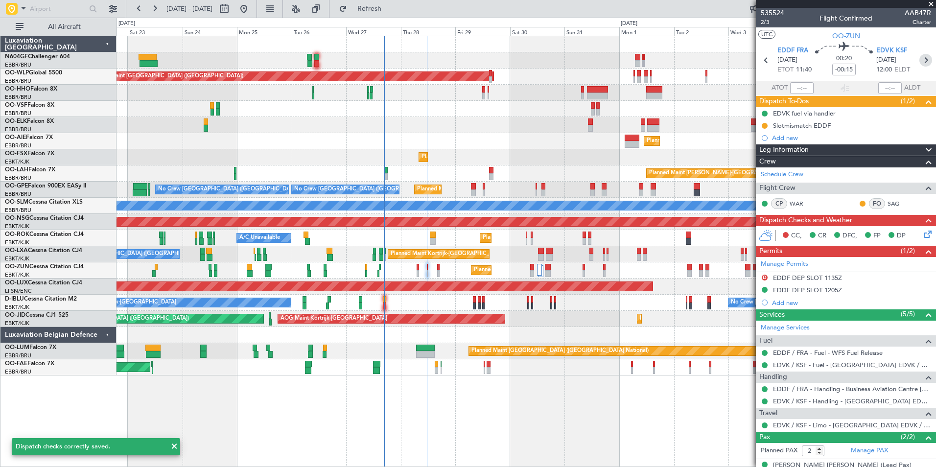
click at [923, 56] on icon at bounding box center [925, 60] width 13 height 13
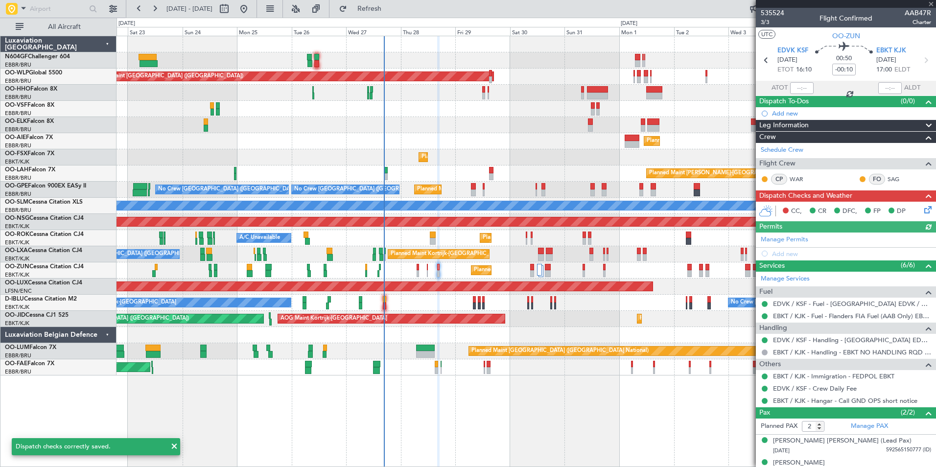
click at [922, 211] on icon at bounding box center [926, 208] width 8 height 8
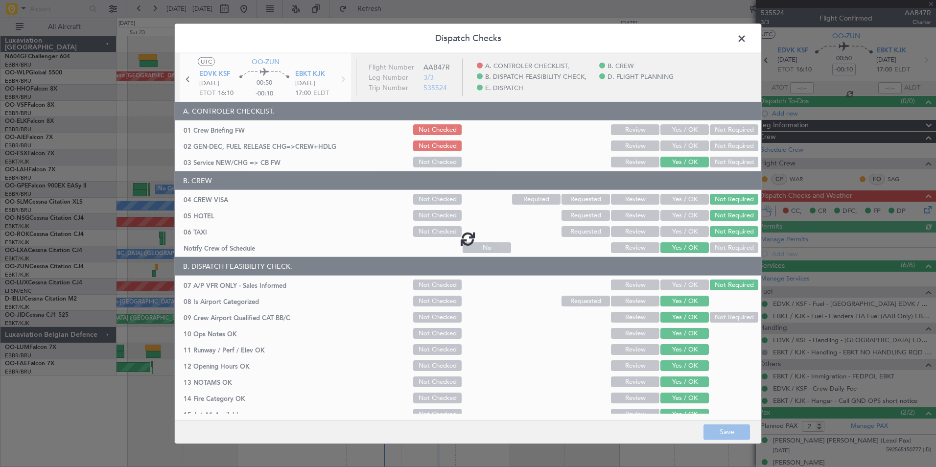
click at [670, 144] on div at bounding box center [468, 238] width 586 height 370
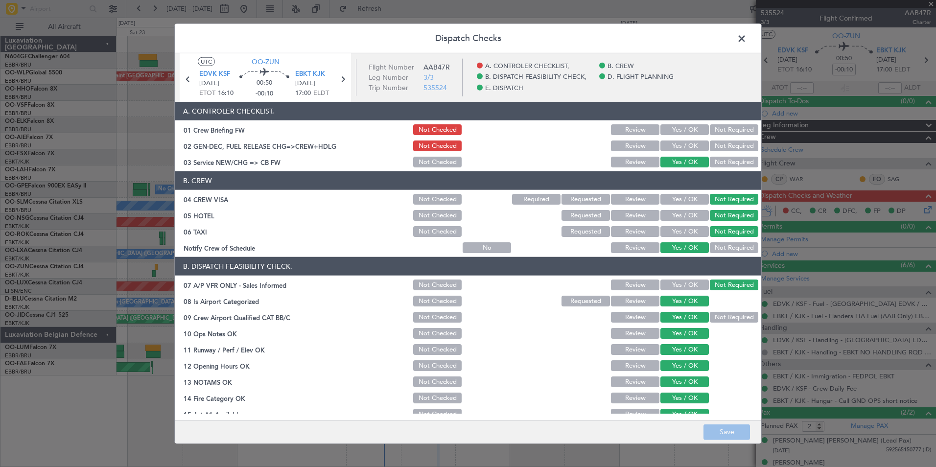
click at [670, 144] on button "Yes / OK" at bounding box center [684, 145] width 48 height 11
click at [674, 138] on section "A. CONTROLER CHECKLIST, 01 Crew Briefing FW Not Checked Review Yes / OK Not Req…" at bounding box center [468, 135] width 586 height 67
click at [675, 137] on section "A. CONTROLER CHECKLIST, 01 Crew Briefing FW Not Checked Review Yes / OK Not Req…" at bounding box center [468, 135] width 586 height 67
click at [676, 131] on button "Yes / OK" at bounding box center [684, 129] width 48 height 11
click at [739, 437] on button "Save" at bounding box center [726, 432] width 46 height 16
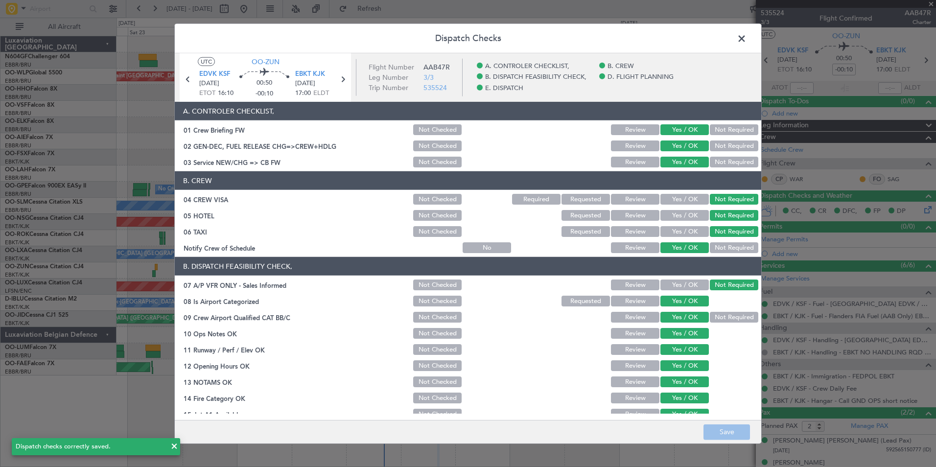
click at [746, 43] on span at bounding box center [746, 41] width 0 height 20
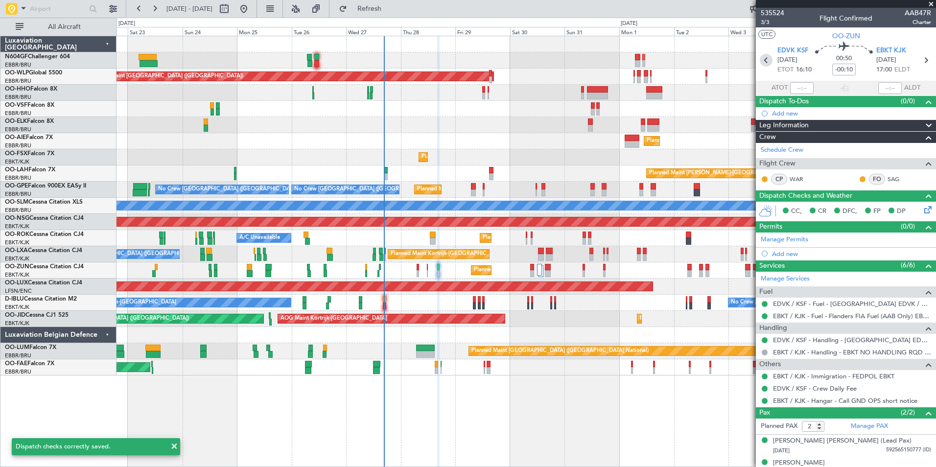
click at [767, 62] on icon at bounding box center [765, 60] width 13 height 13
type input "-00:15"
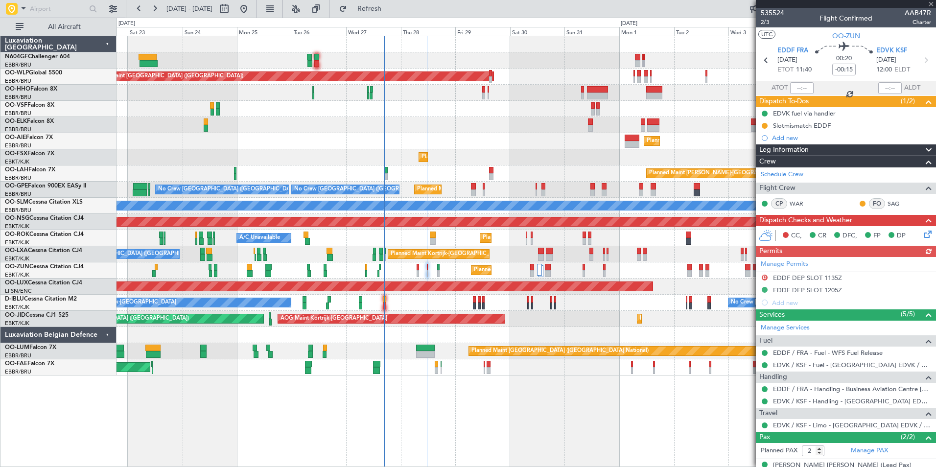
click at [922, 230] on icon at bounding box center [926, 232] width 8 height 8
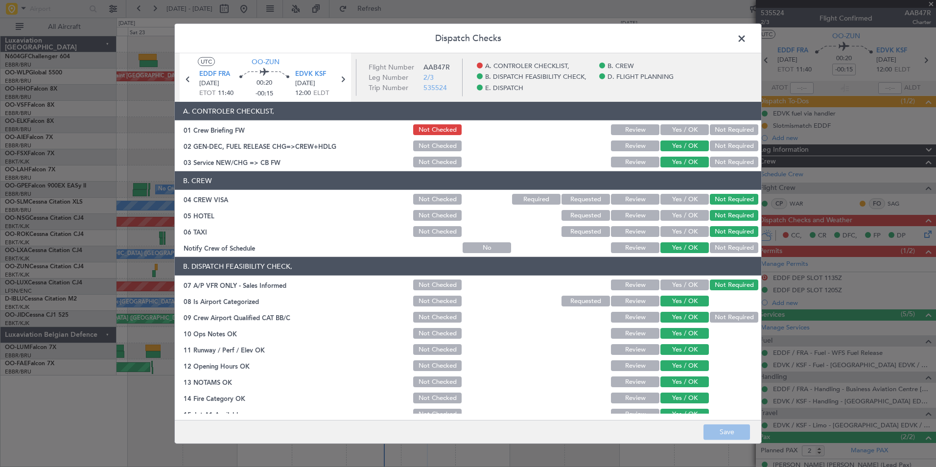
click at [677, 133] on button "Yes / OK" at bounding box center [684, 129] width 48 height 11
click at [725, 424] on button "Save" at bounding box center [726, 432] width 46 height 16
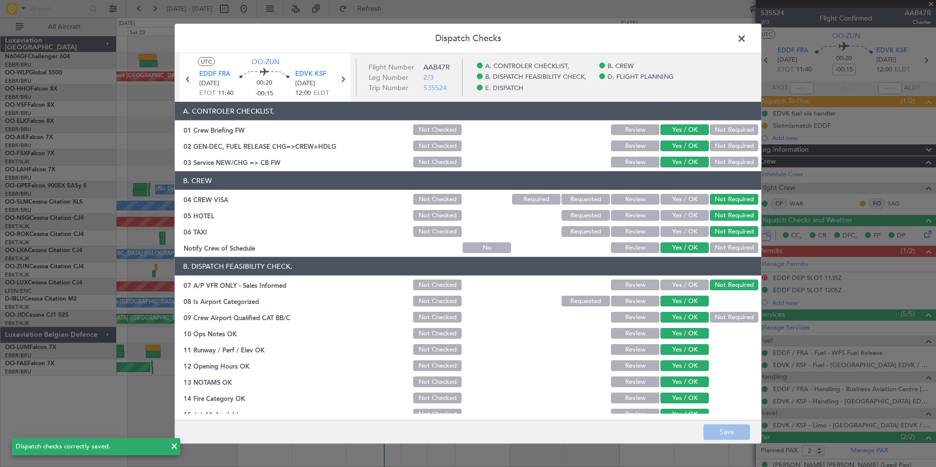
click at [746, 43] on span at bounding box center [746, 41] width 0 height 20
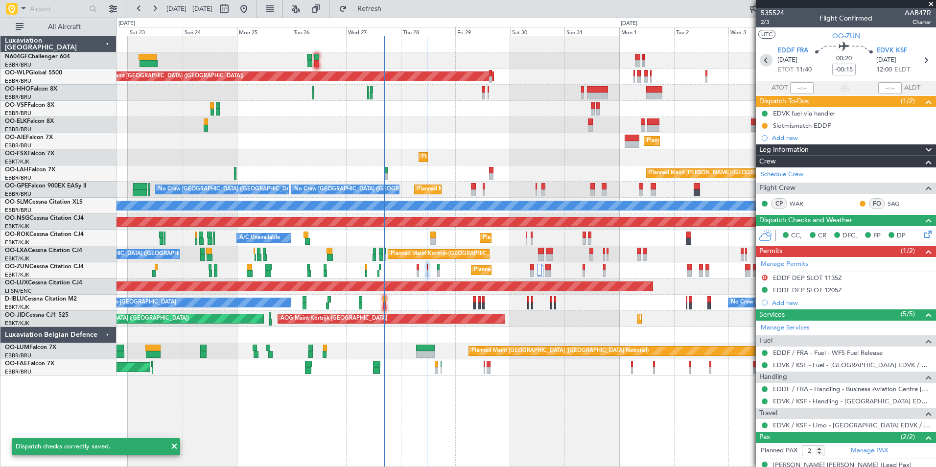
click at [763, 62] on icon at bounding box center [765, 60] width 13 height 13
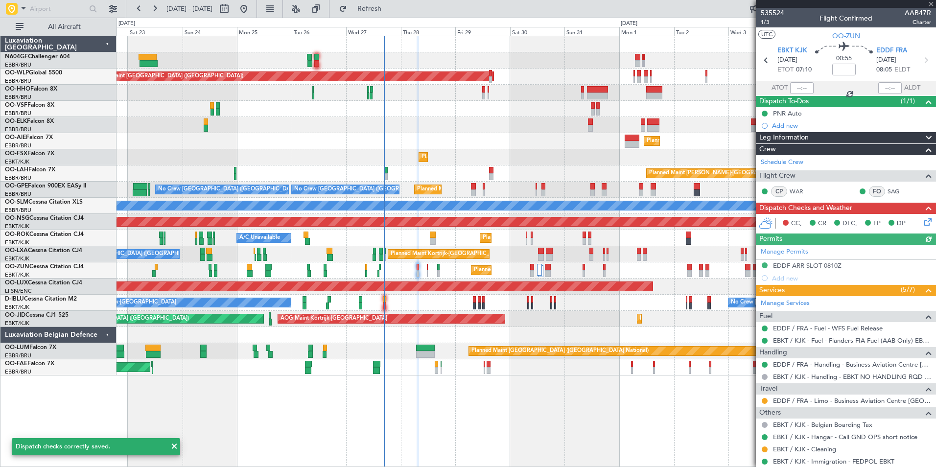
click at [922, 224] on icon at bounding box center [926, 220] width 8 height 8
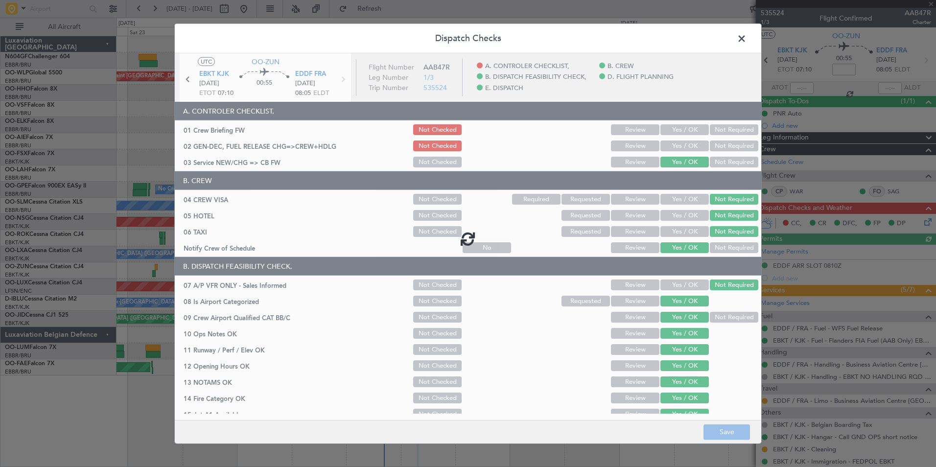
click at [668, 148] on div at bounding box center [468, 238] width 586 height 370
click at [669, 147] on div at bounding box center [468, 238] width 586 height 370
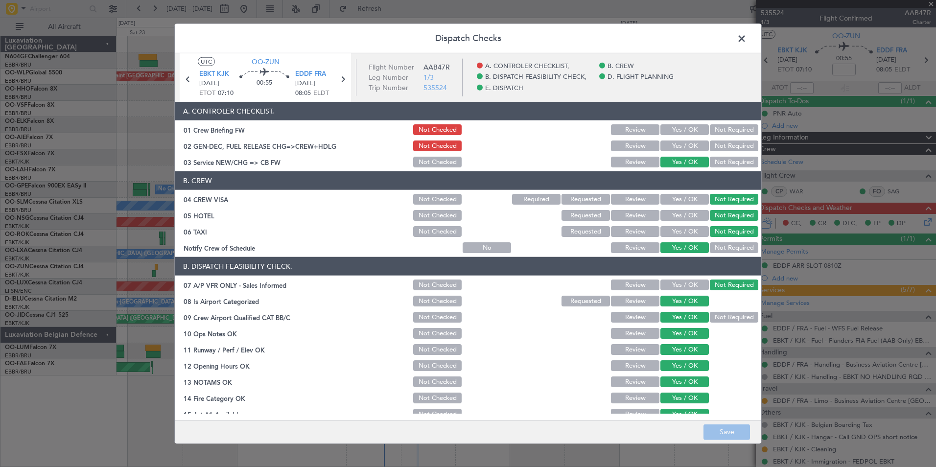
click at [669, 147] on button "Yes / OK" at bounding box center [684, 145] width 48 height 11
click at [675, 126] on button "Yes / OK" at bounding box center [684, 129] width 48 height 11
click at [717, 428] on button "Save" at bounding box center [726, 432] width 46 height 16
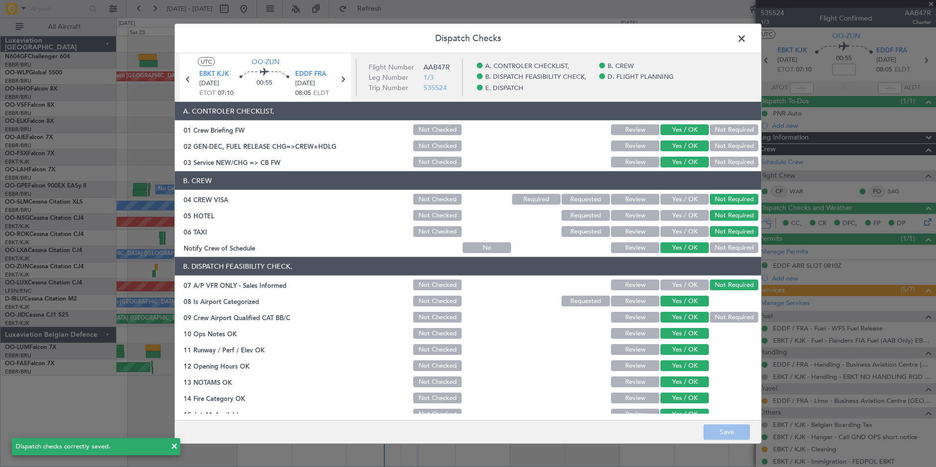
click at [746, 43] on span at bounding box center [746, 41] width 0 height 20
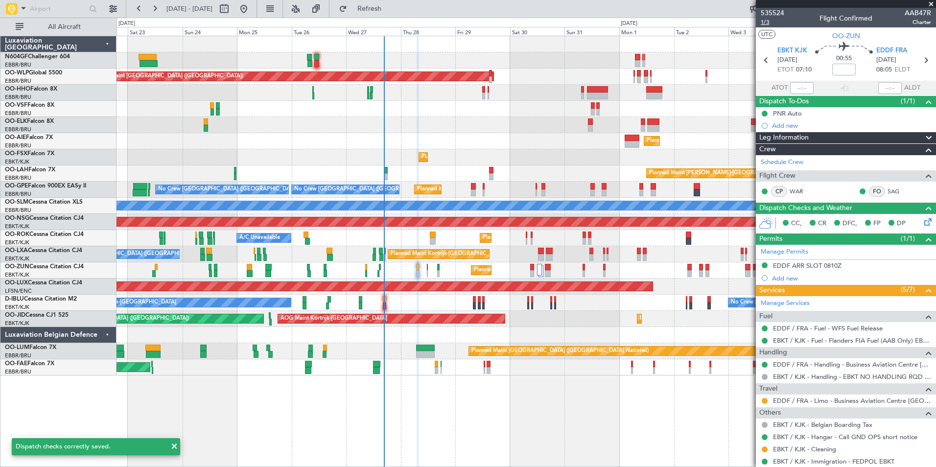
click at [771, 22] on span "1/3" at bounding box center [771, 22] width 23 height 8
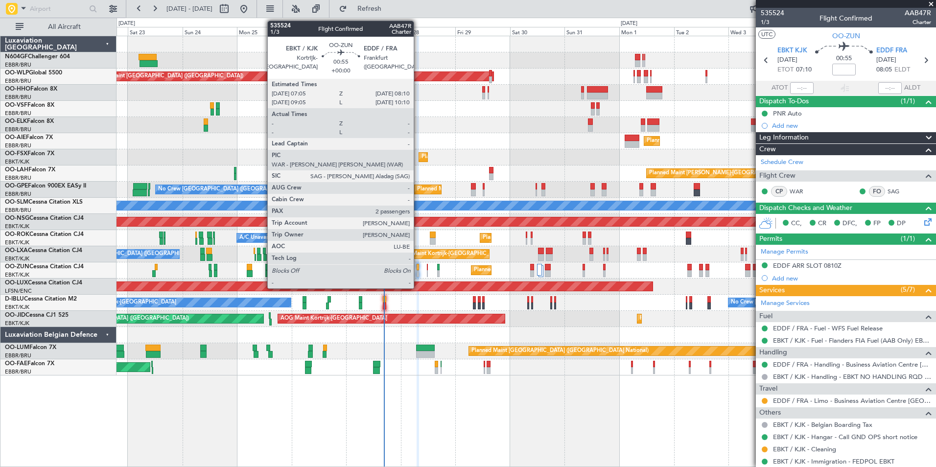
click at [418, 273] on div at bounding box center [417, 273] width 3 height 7
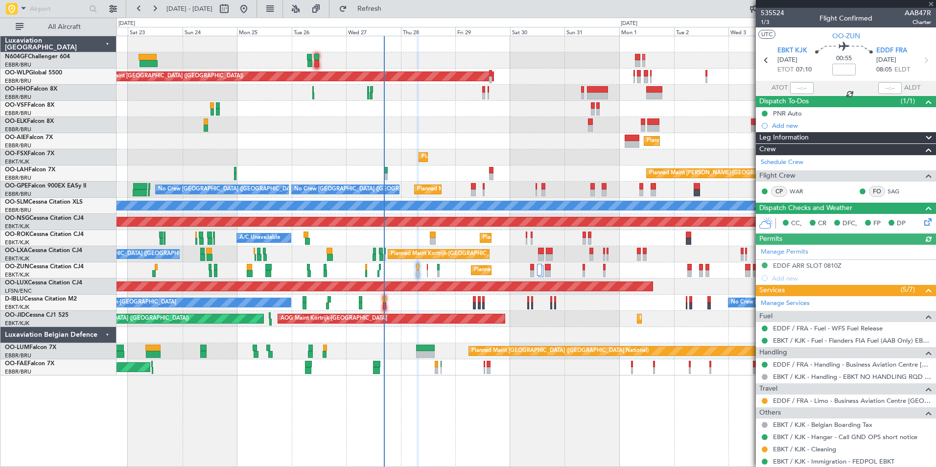
click at [428, 272] on div "Planned Maint Kortrijk-[GEOGRAPHIC_DATA]" at bounding box center [525, 270] width 819 height 16
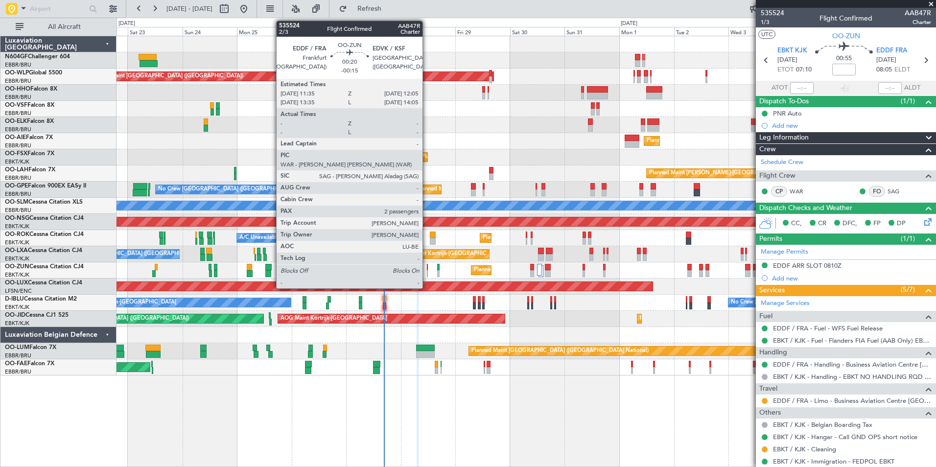
click at [427, 273] on div at bounding box center [427, 273] width 1 height 7
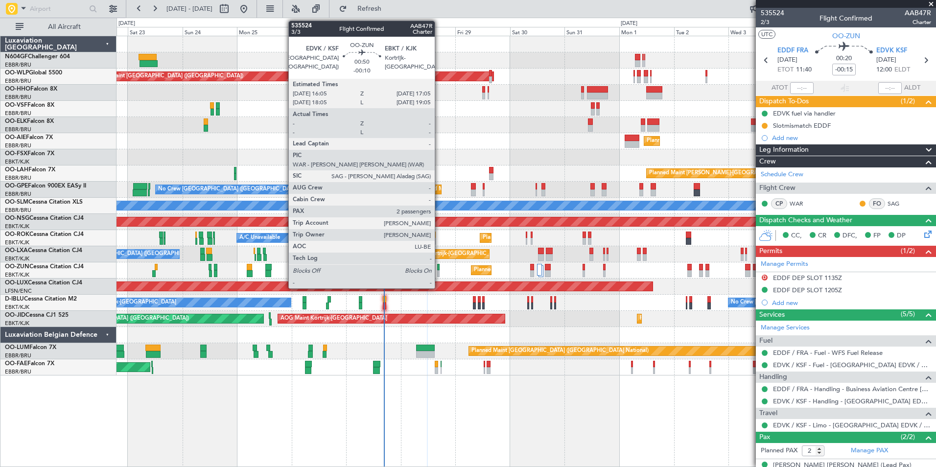
click at [438, 268] on div at bounding box center [438, 267] width 2 height 7
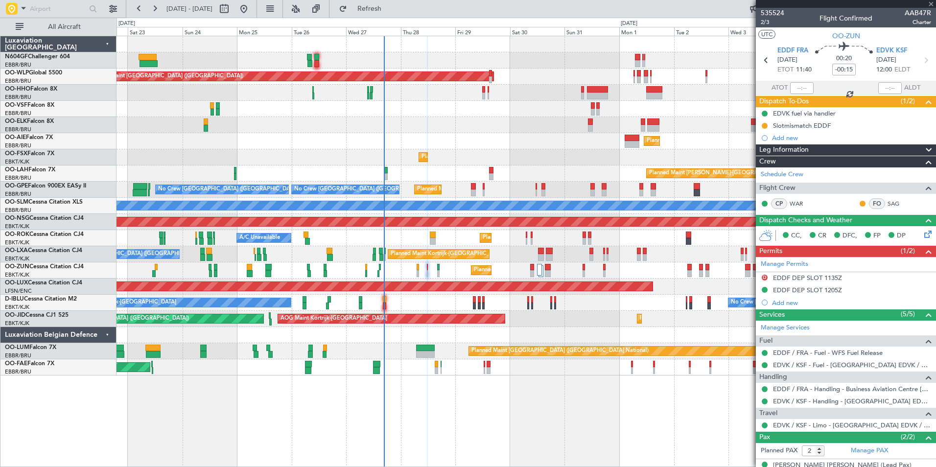
type input "-00:10"
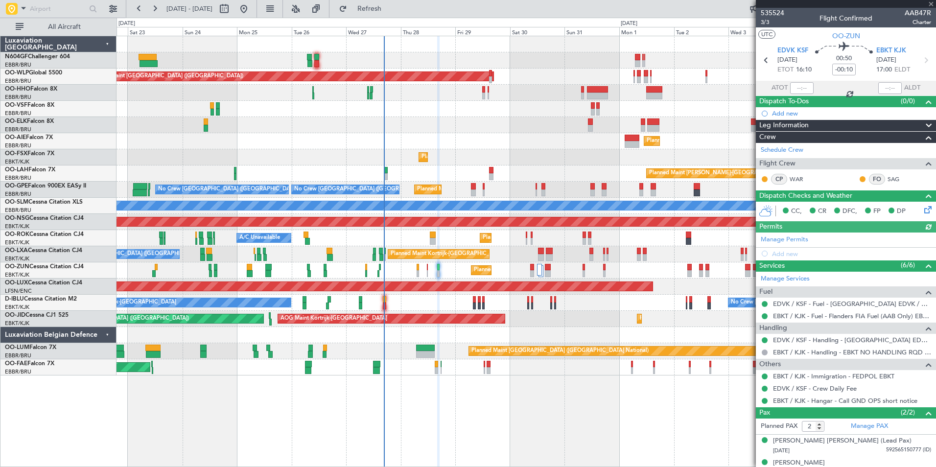
scroll to position [11, 0]
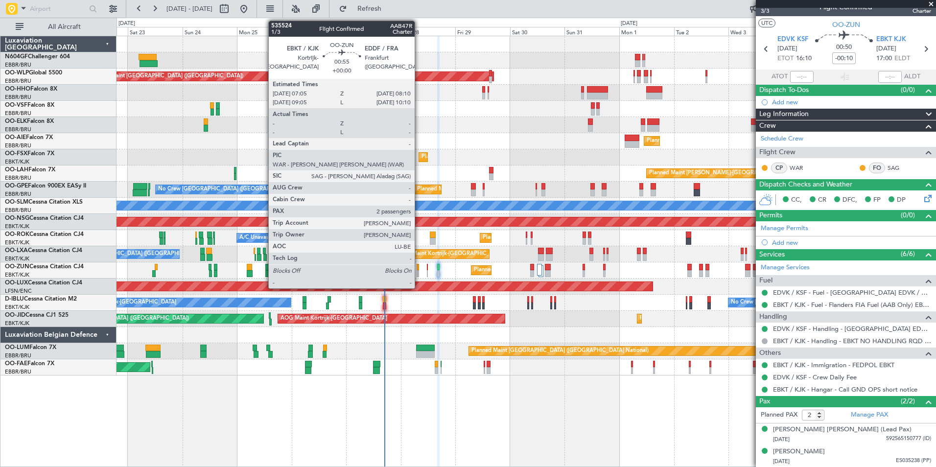
click at [419, 273] on div at bounding box center [417, 273] width 3 height 7
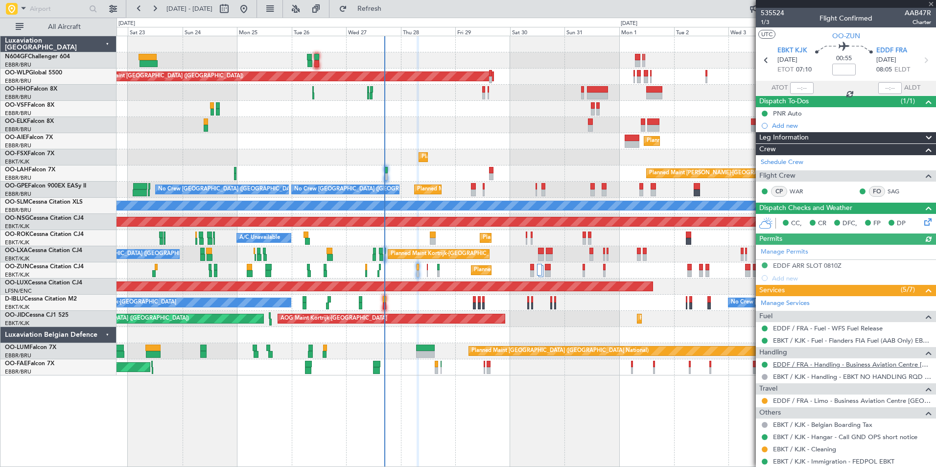
scroll to position [72, 0]
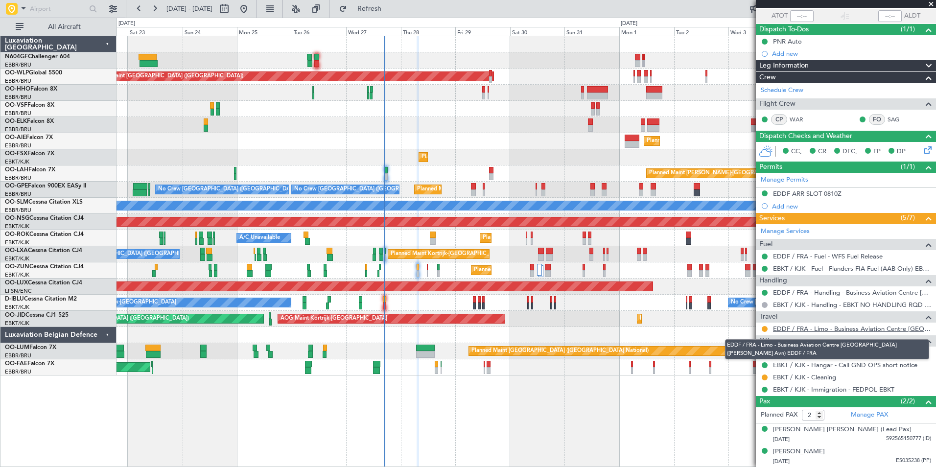
click at [861, 330] on link "EDDF / FRA - Limo - Business Aviation Centre Frankfurt (Kurz Avn) EDDF / FRA" at bounding box center [852, 328] width 158 height 8
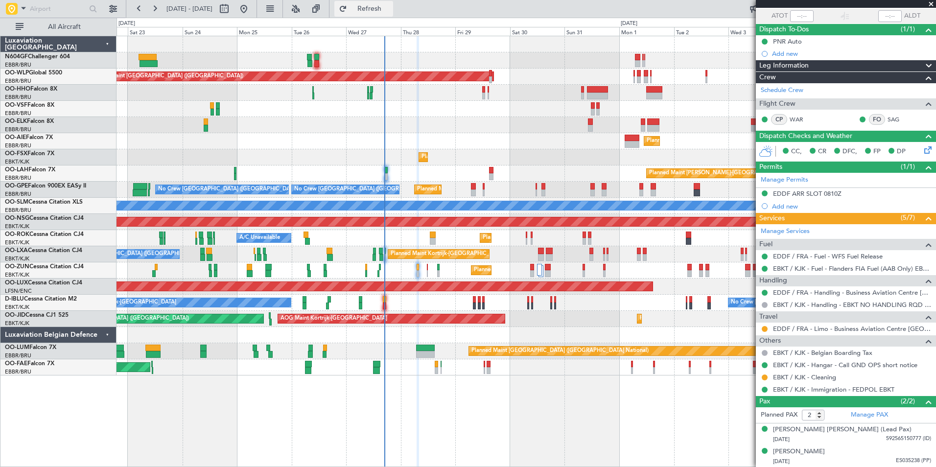
click at [390, 9] on span "Refresh" at bounding box center [369, 8] width 41 height 7
click at [382, 305] on div "No Crew Kortrijk-Wevelgem No Crew Brussels (Brussels National)" at bounding box center [525, 303] width 819 height 16
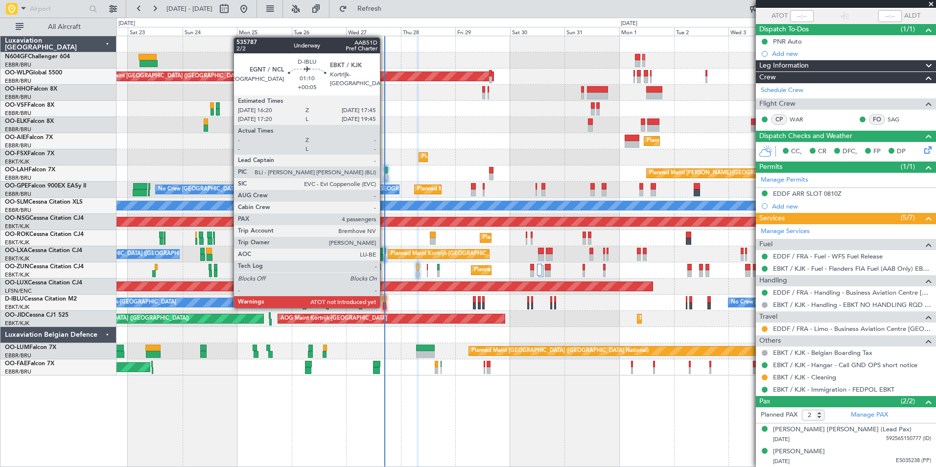
click at [384, 307] on div at bounding box center [384, 305] width 3 height 7
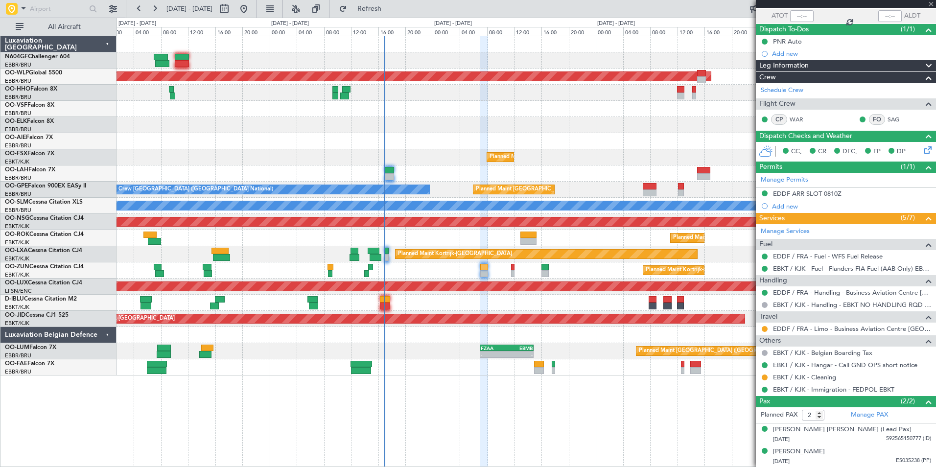
type input "+00:05"
type input "4"
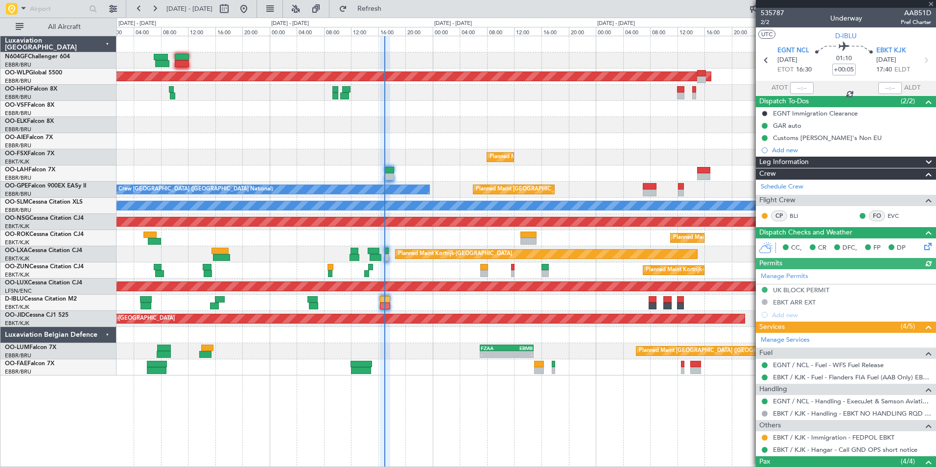
scroll to position [104, 0]
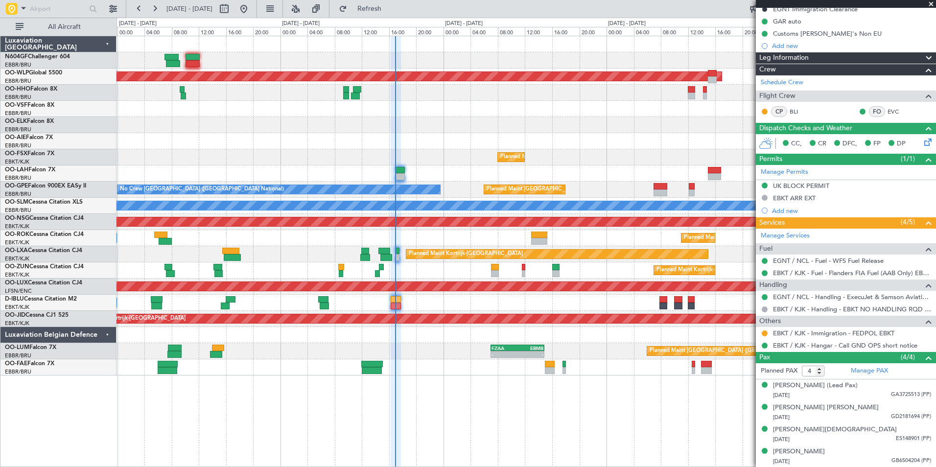
click at [432, 242] on div "Planned Maint Kortrijk-Wevelgem A/C Unavailable" at bounding box center [525, 238] width 819 height 16
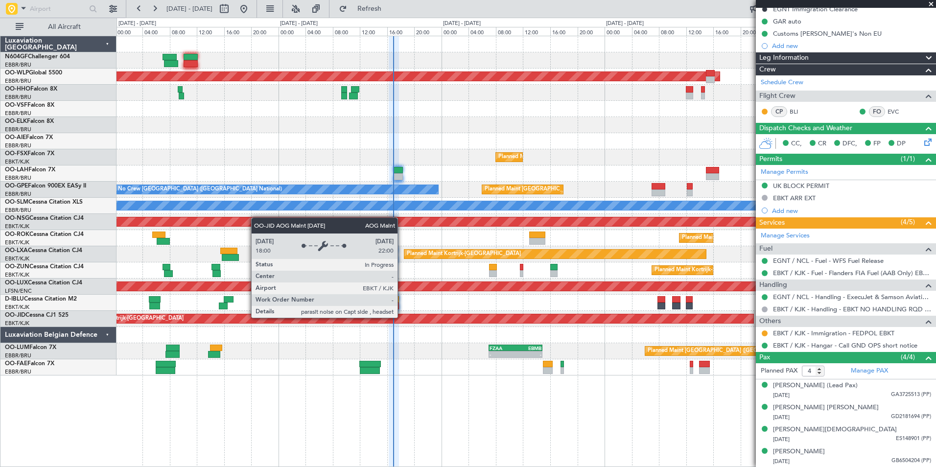
click at [446, 322] on div "AOG Maint Kortrijk-[GEOGRAPHIC_DATA]" at bounding box center [413, 318] width 679 height 9
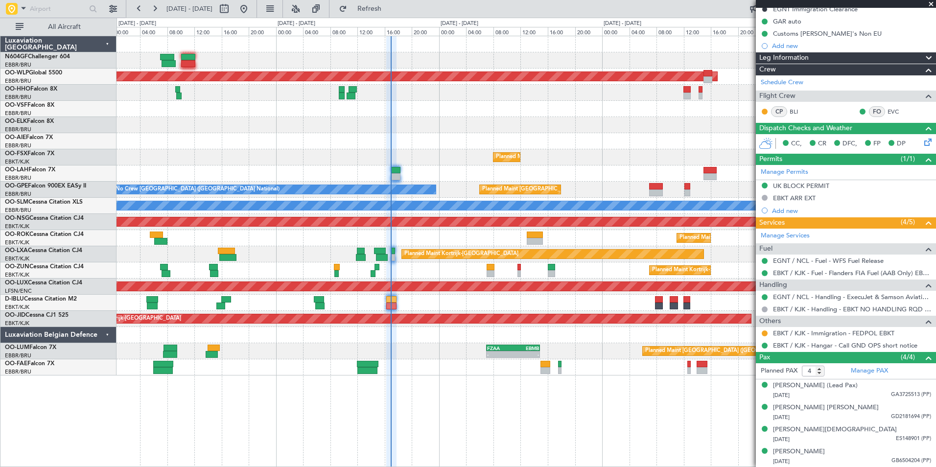
click at [443, 306] on div "Planned Maint Berlin (Brandenburg) - - LIEO 10:00 Z KTEB 19:15 Z KFOK 02:30 Z E…" at bounding box center [525, 205] width 819 height 339
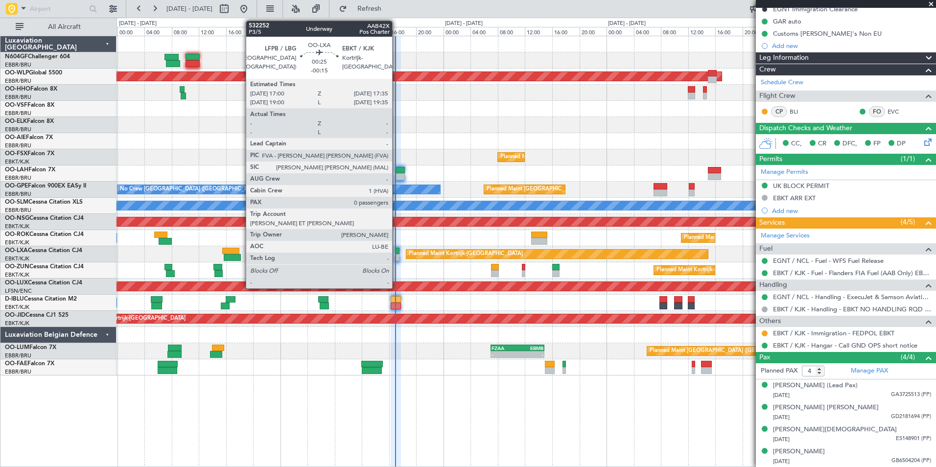
click at [397, 259] on div at bounding box center [397, 257] width 4 height 7
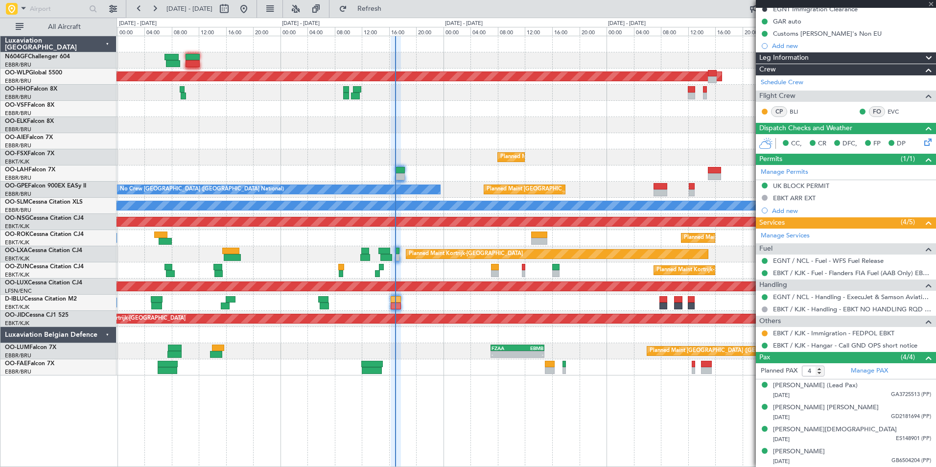
type input "-00:15"
type input "0"
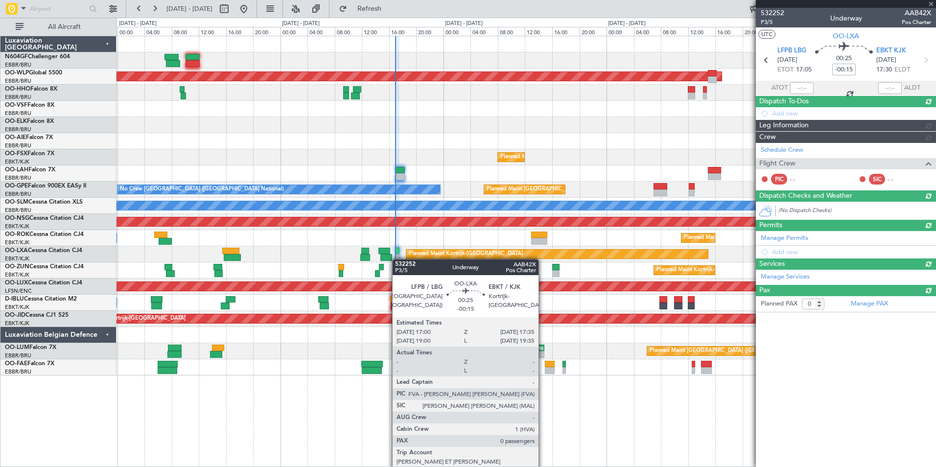
scroll to position [0, 0]
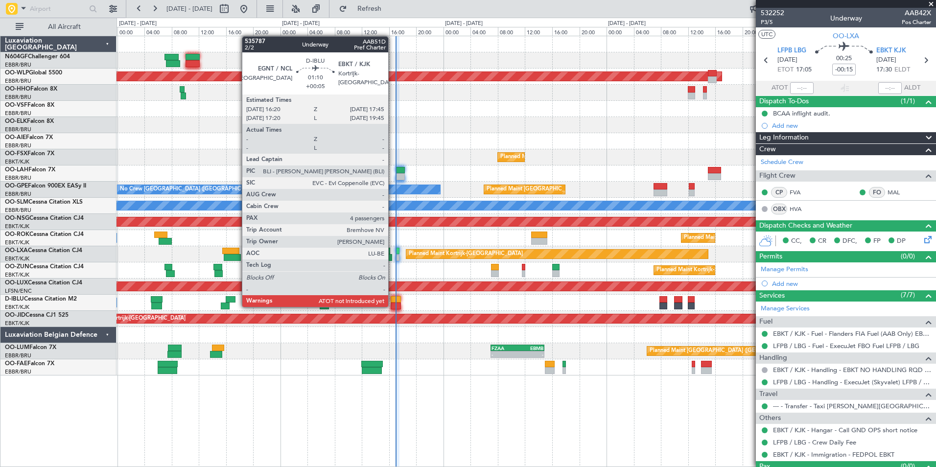
click at [392, 306] on div at bounding box center [395, 305] width 10 height 7
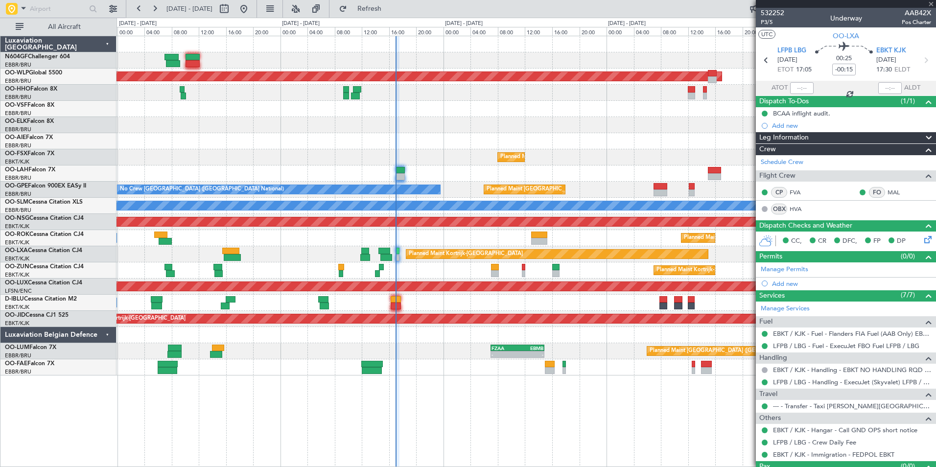
type input "+00:05"
type input "4"
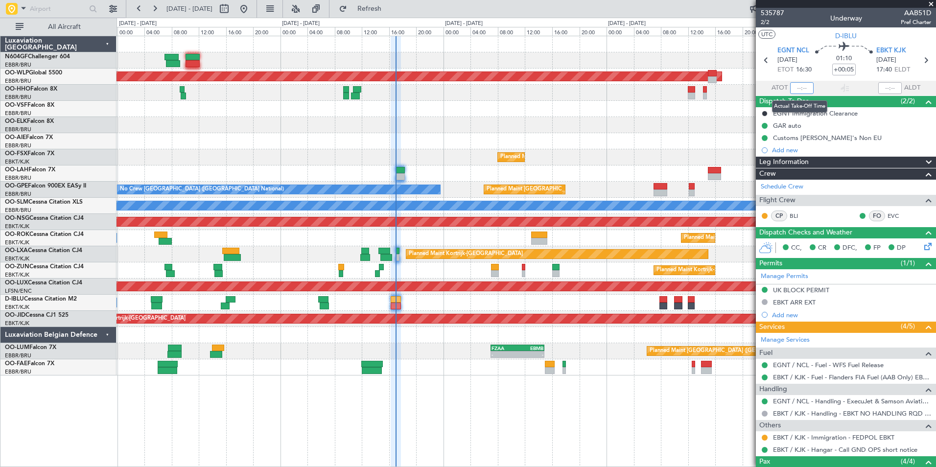
click at [793, 86] on input "text" at bounding box center [801, 88] width 23 height 12
click at [646, 124] on div at bounding box center [525, 125] width 819 height 16
type input "16:58"
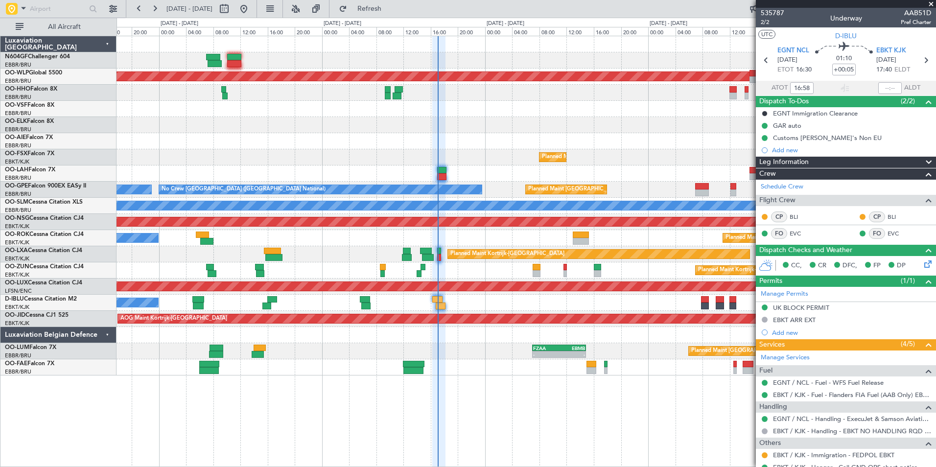
click at [468, 198] on div "Planned Maint Berlin (Brandenburg) - - LIEO 10:00 Z KTEB 19:15 Z Planned Maint …" at bounding box center [525, 205] width 819 height 339
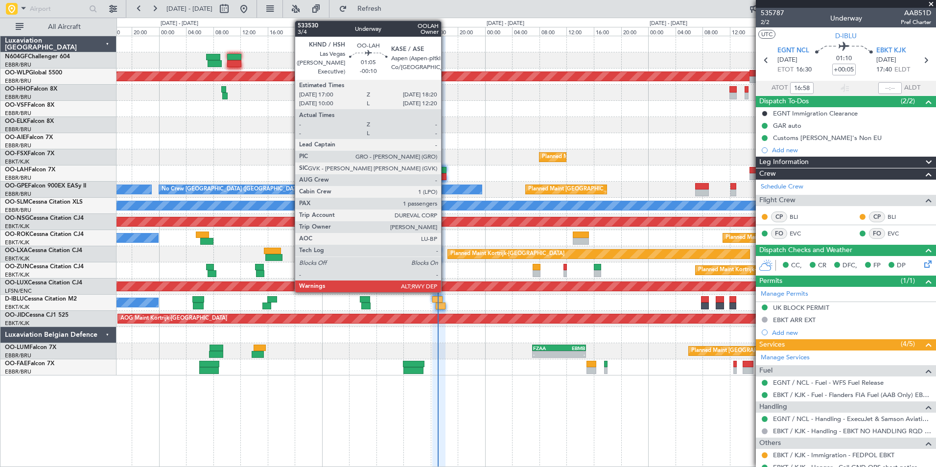
click at [445, 177] on div at bounding box center [441, 176] width 9 height 7
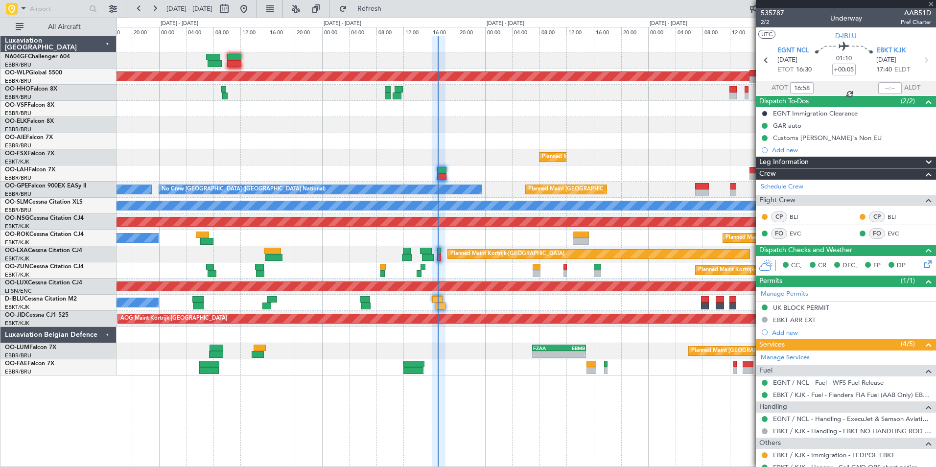
type input "-00:10"
type input "1"
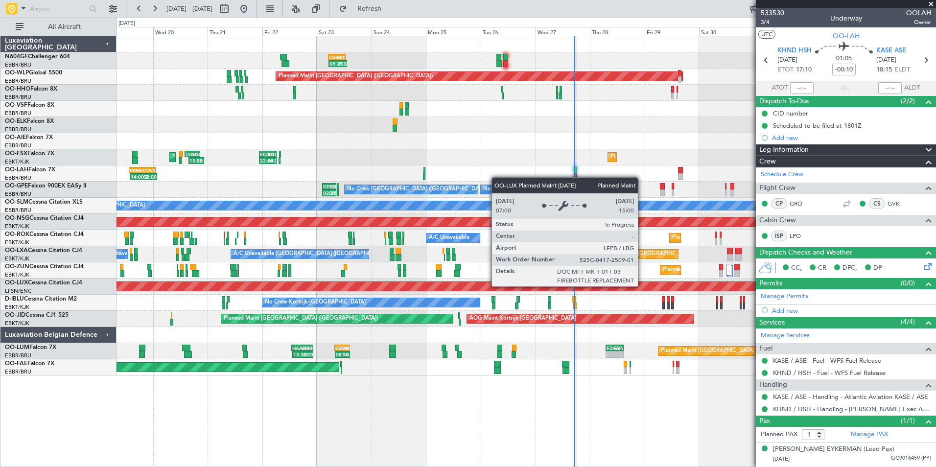
click at [468, 292] on div "Planned Maint Paris (Le Bourget) No Crew Paris (Le Bourget)" at bounding box center [525, 286] width 819 height 16
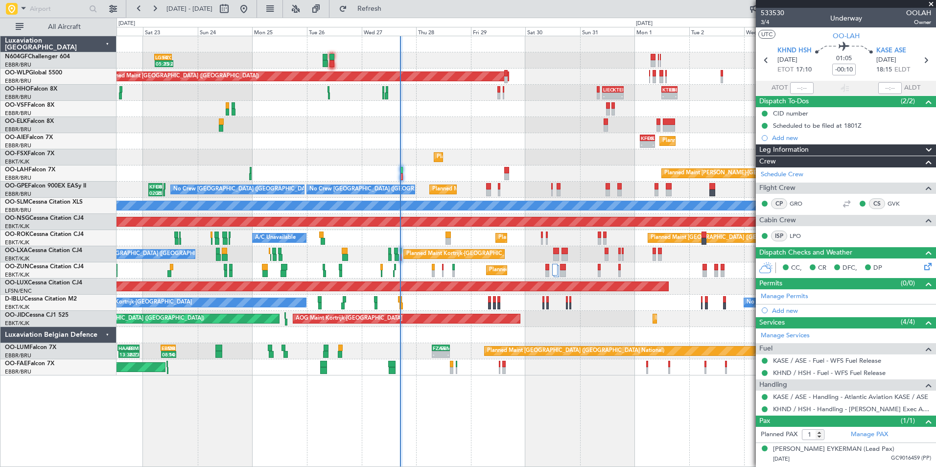
click at [458, 283] on div "05:25 Z 13:20 Z LGSA 05:00 Z FZQA 12:50 Z Planned Maint Berlin (Brandenburg) - …" at bounding box center [525, 205] width 819 height 339
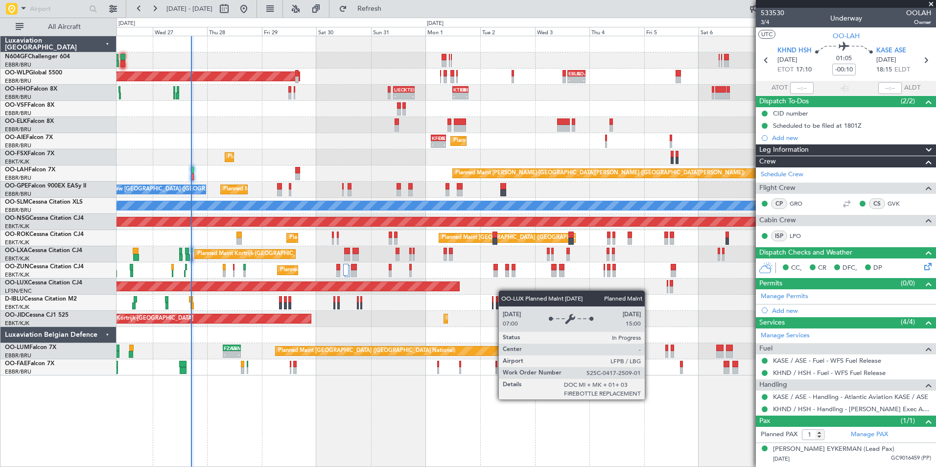
click at [456, 273] on div "05:25 Z 13:20 Z LGSA 05:00 Z FZQA 12:50 Z Planned Maint Berlin (Brandenburg) - …" at bounding box center [525, 205] width 819 height 339
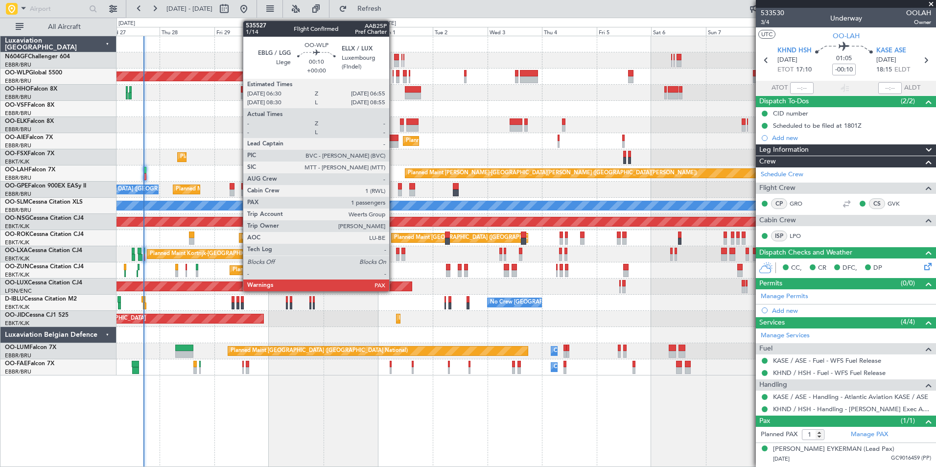
click at [393, 77] on div at bounding box center [392, 79] width 1 height 7
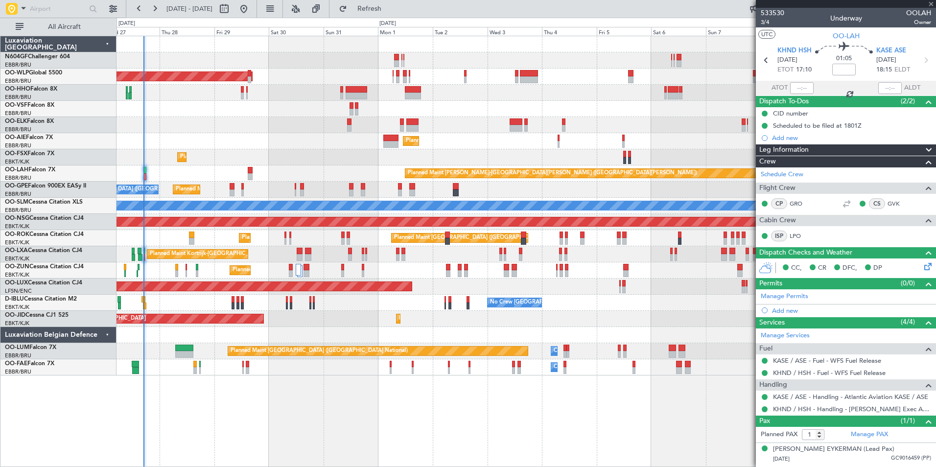
type input "2"
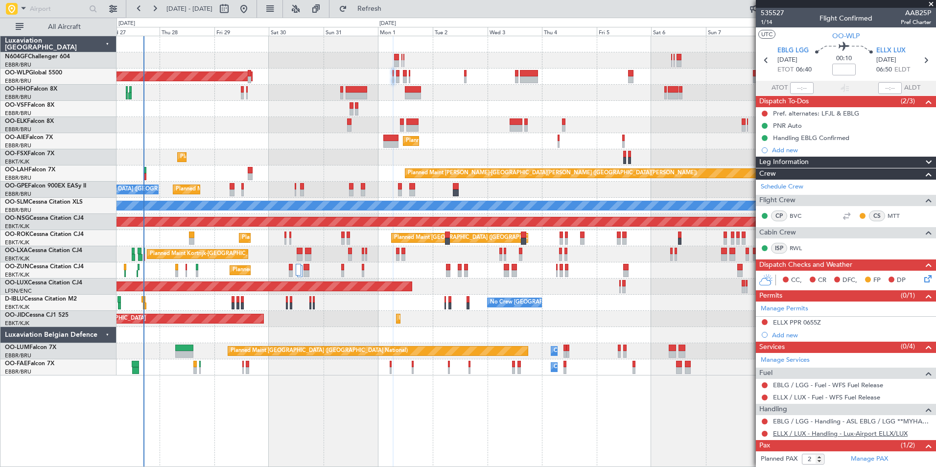
click at [794, 432] on link "ELLX / LUX - Handling - Lux-Airport ELLX/LUX" at bounding box center [840, 433] width 135 height 8
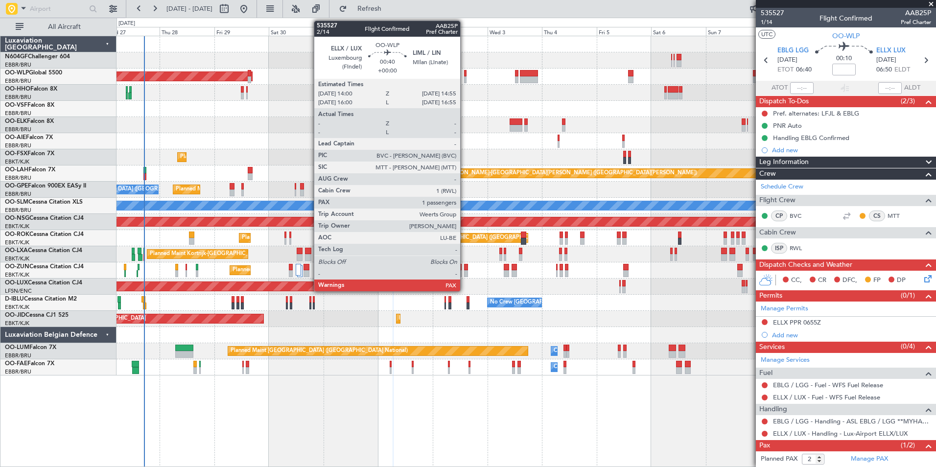
click at [465, 77] on div at bounding box center [465, 79] width 2 height 7
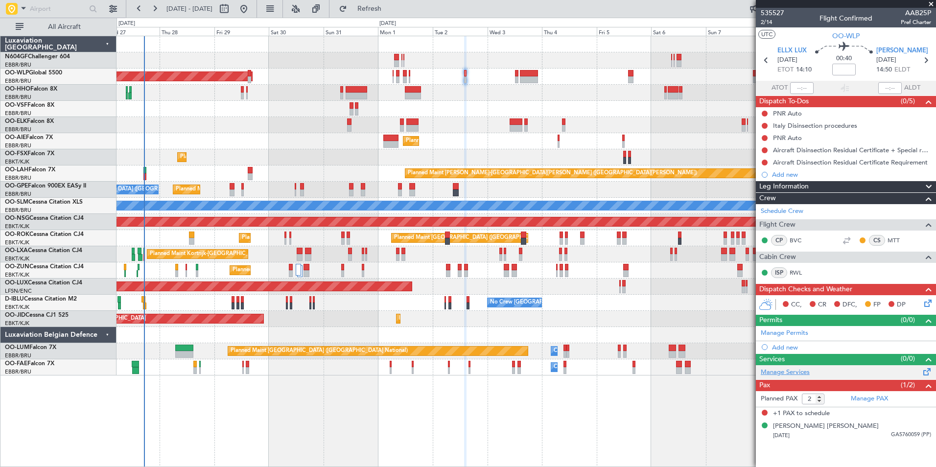
click at [772, 370] on link "Manage Services" at bounding box center [784, 372] width 49 height 10
click at [385, 12] on button "Refresh" at bounding box center [363, 9] width 59 height 16
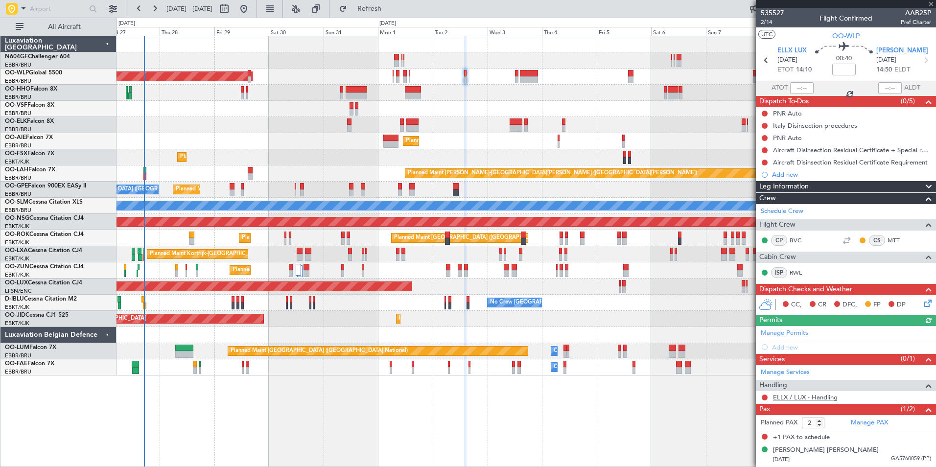
click at [812, 397] on link "ELLX / LUX - Handling" at bounding box center [805, 397] width 65 height 8
click at [781, 345] on div "Add new" at bounding box center [847, 347] width 150 height 8
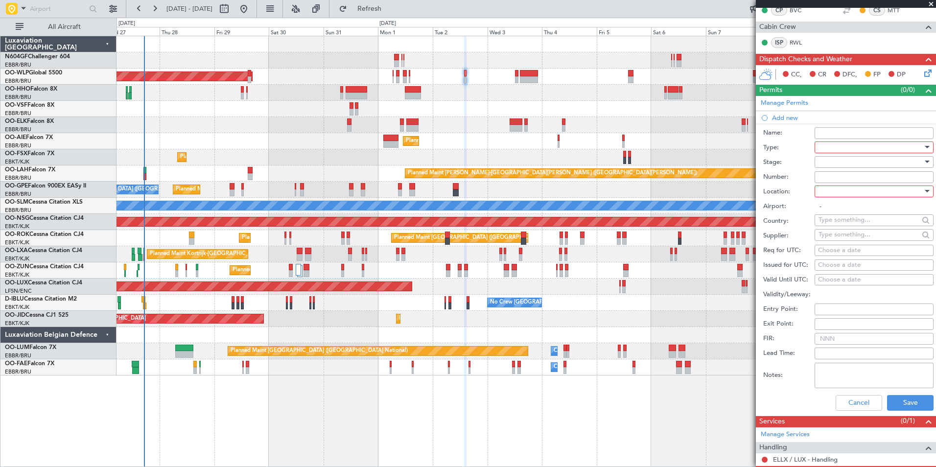
scroll to position [230, 0]
click at [862, 144] on div at bounding box center [870, 146] width 104 height 15
click at [864, 222] on span "PPR" at bounding box center [870, 221] width 103 height 15
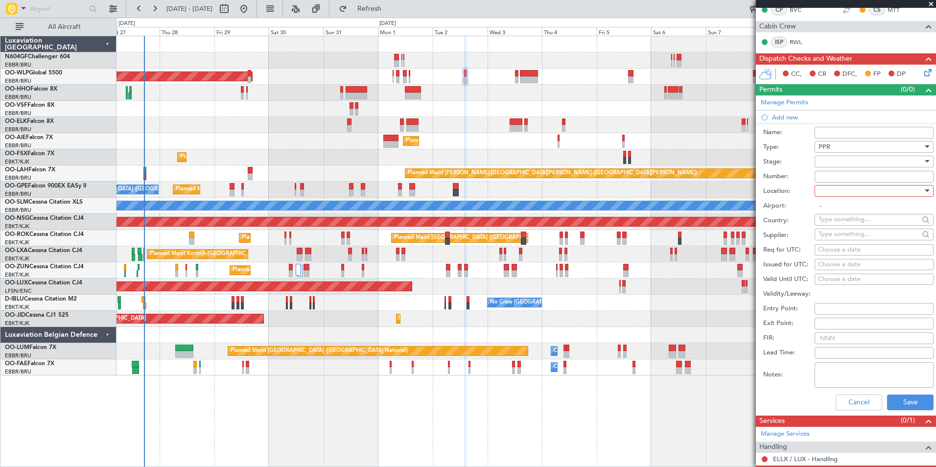
click at [861, 193] on div at bounding box center [870, 190] width 104 height 15
click at [861, 209] on span "Departure" at bounding box center [870, 210] width 103 height 15
type input "ELLX / LUX"
click at [851, 253] on div "Choose a date" at bounding box center [874, 250] width 112 height 10
select select "8"
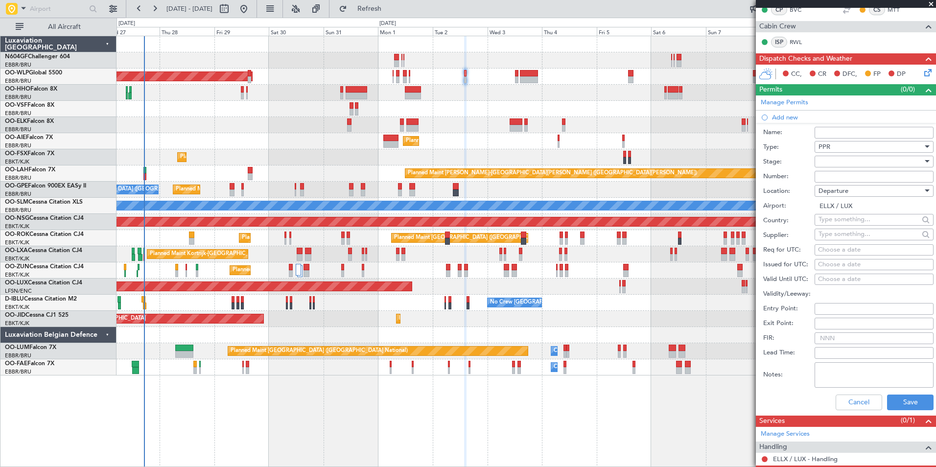
select select "2025"
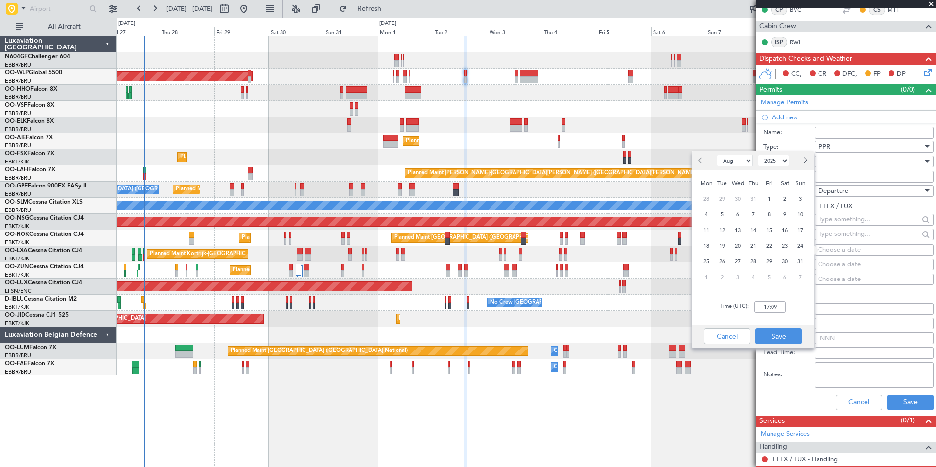
click at [806, 163] on button "Next month" at bounding box center [804, 161] width 11 height 16
select select "9"
click at [721, 198] on span "2" at bounding box center [722, 199] width 12 height 12
click at [771, 290] on div "Time (UTC): 00:00" at bounding box center [752, 306] width 122 height 35
click at [772, 306] on input "00:00" at bounding box center [769, 307] width 31 height 12
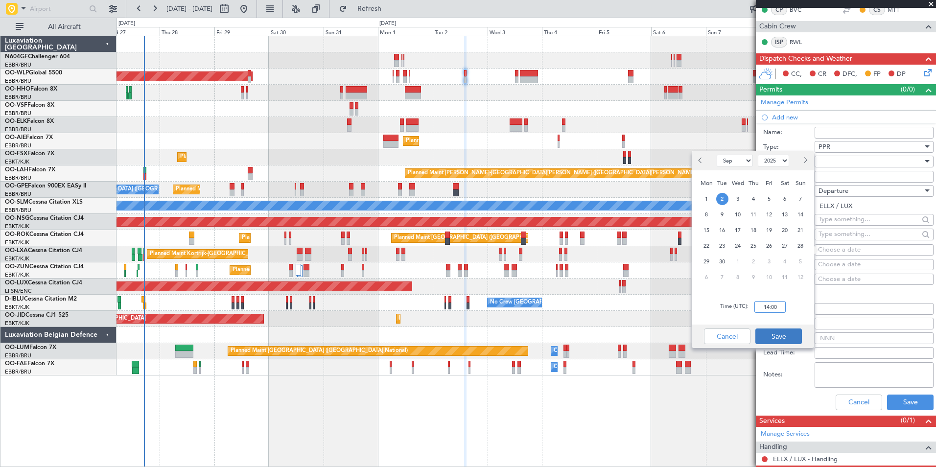
type input "14:00"
click at [784, 336] on button "Save" at bounding box center [778, 336] width 46 height 16
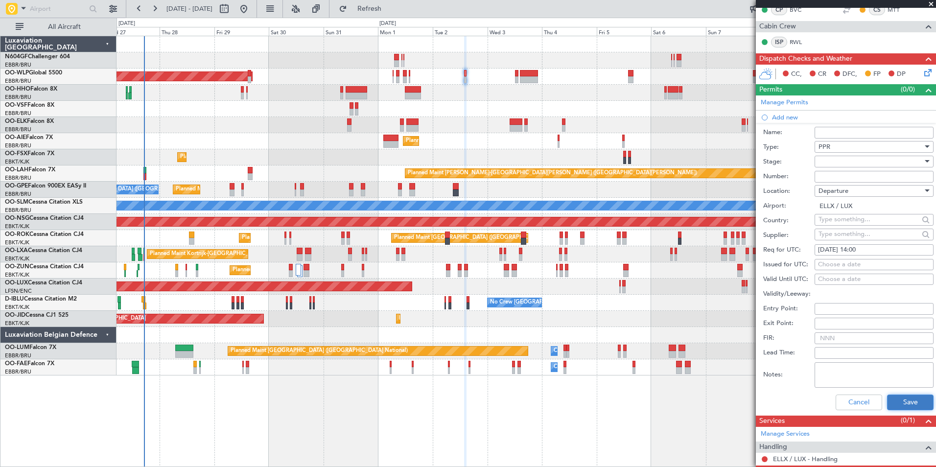
click at [919, 400] on button "Save" at bounding box center [910, 402] width 46 height 16
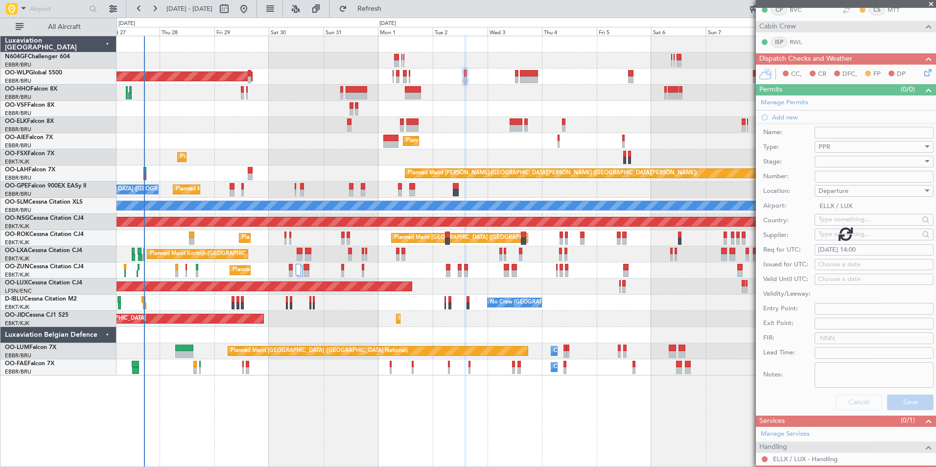
scroll to position [11, 0]
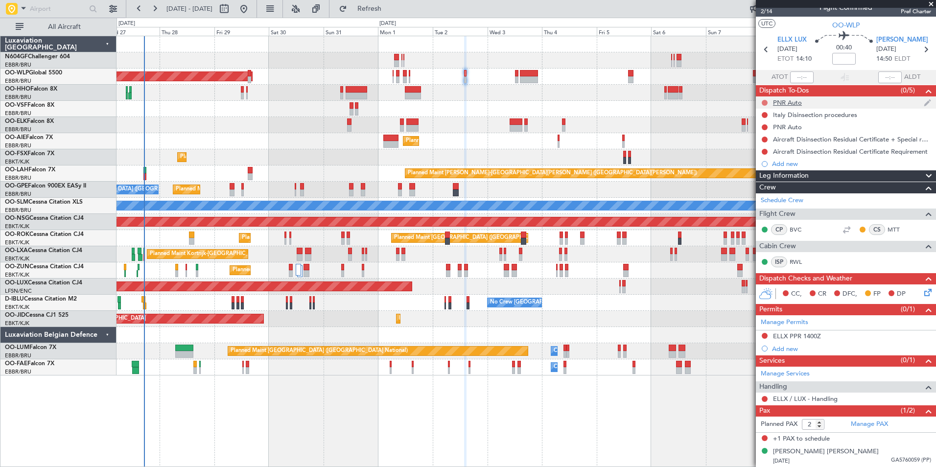
click at [764, 101] on button at bounding box center [764, 103] width 6 height 6
click at [773, 144] on span "Completed" at bounding box center [769, 146] width 32 height 10
click at [763, 126] on button at bounding box center [764, 127] width 6 height 6
click at [767, 174] on span "Completed" at bounding box center [769, 170] width 32 height 10
click at [763, 336] on button at bounding box center [764, 336] width 6 height 6
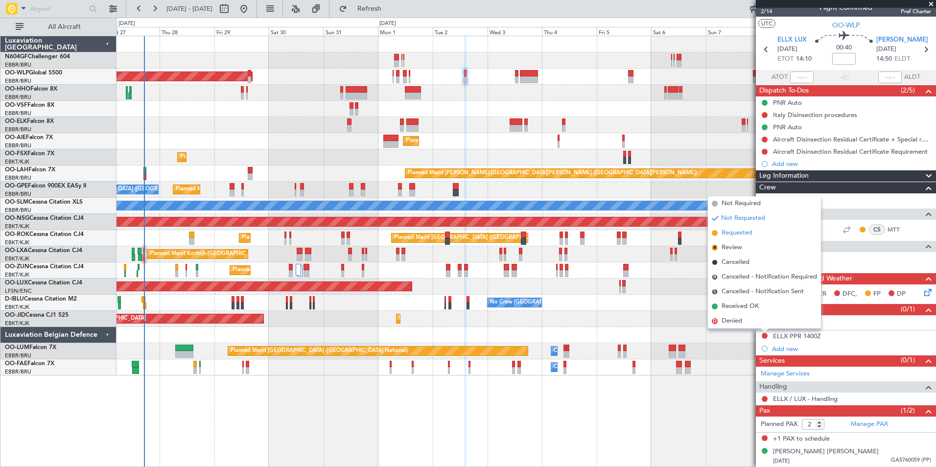
click at [729, 229] on span "Requested" at bounding box center [736, 233] width 31 height 10
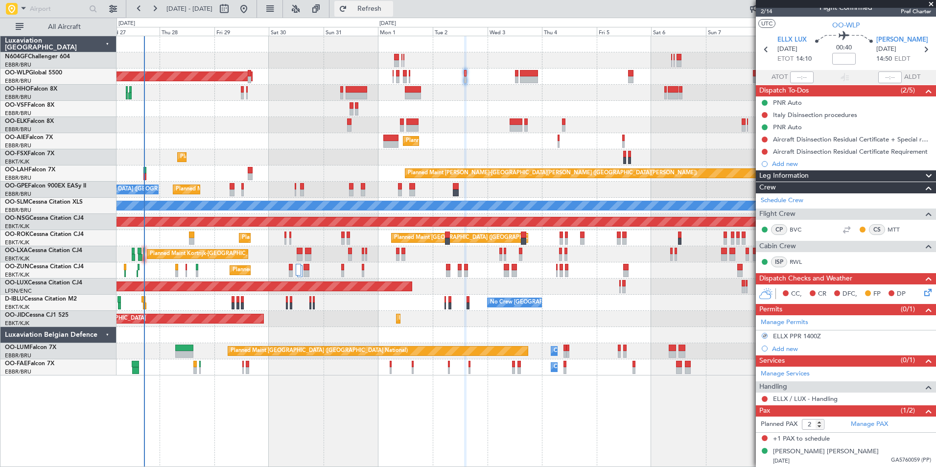
click at [390, 11] on span "Refresh" at bounding box center [369, 8] width 41 height 7
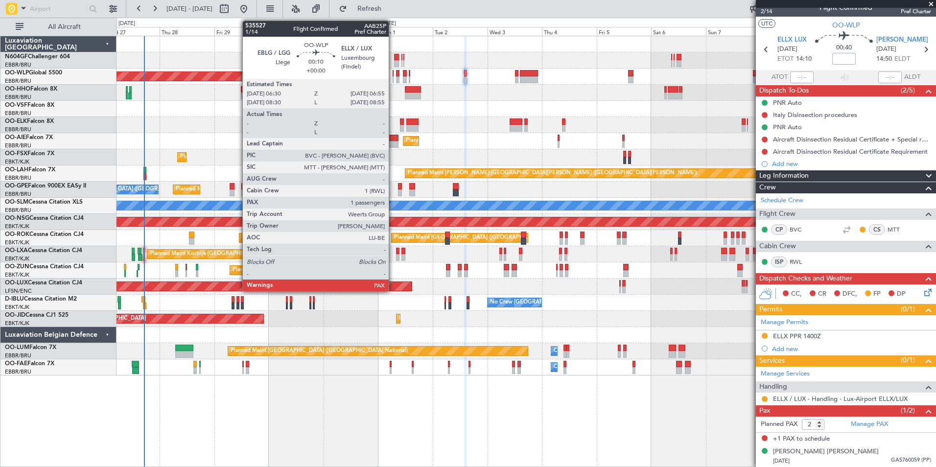
click at [393, 80] on div at bounding box center [392, 79] width 1 height 7
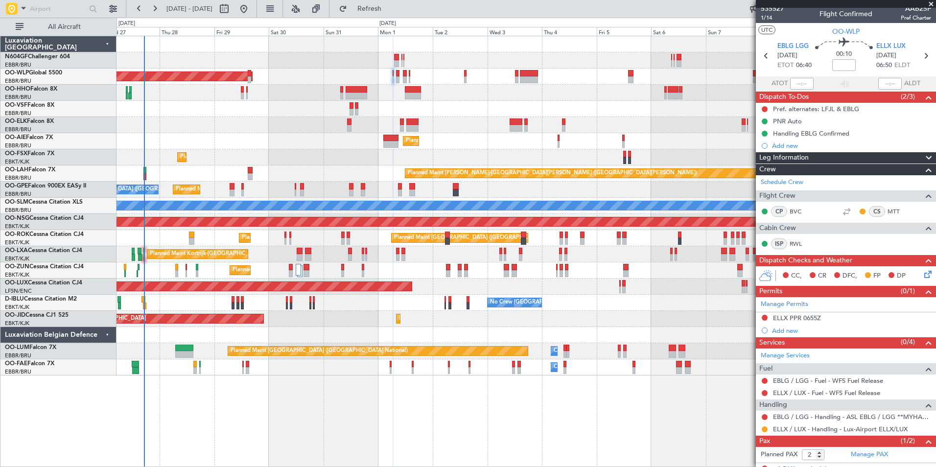
scroll to position [35, 0]
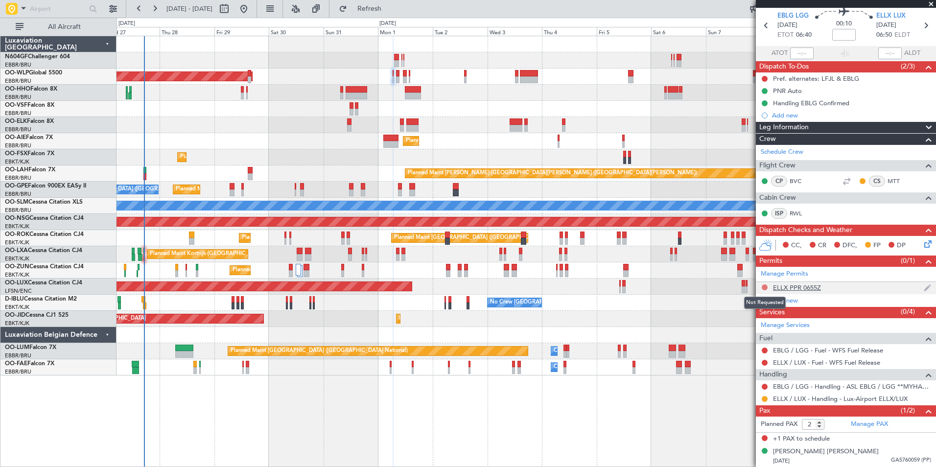
click at [764, 285] on button at bounding box center [764, 287] width 6 height 6
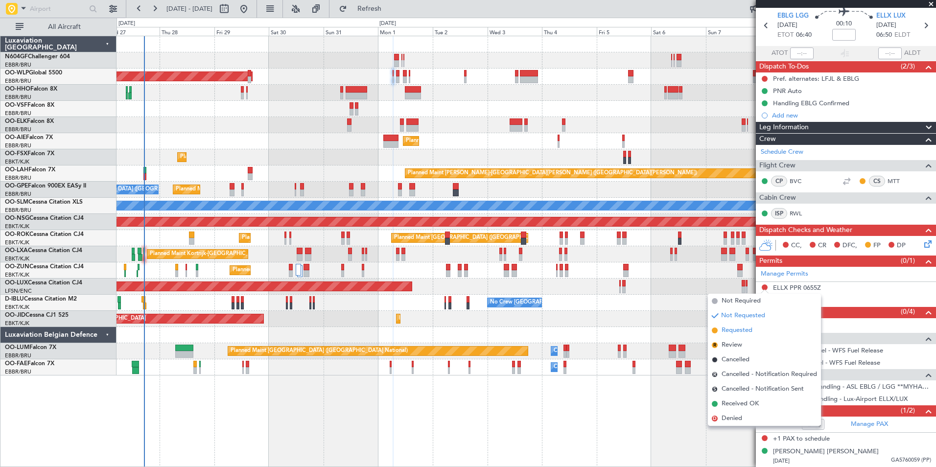
click at [746, 333] on span "Requested" at bounding box center [736, 330] width 31 height 10
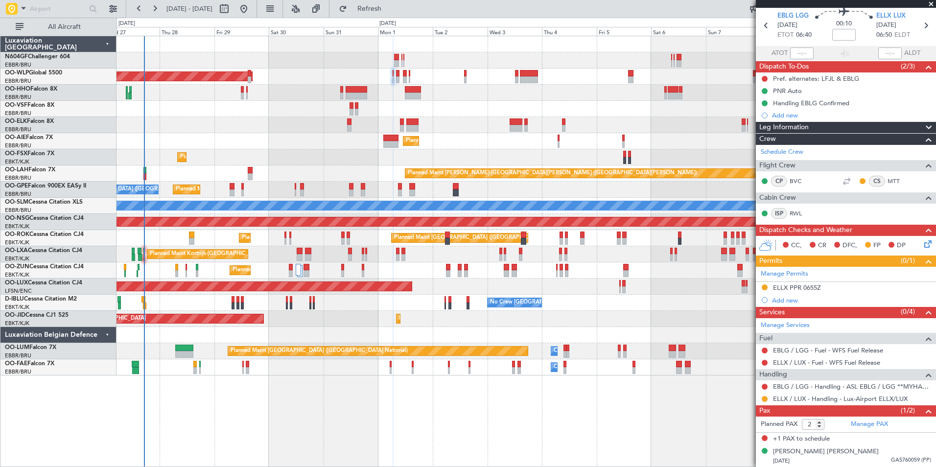
scroll to position [0, 0]
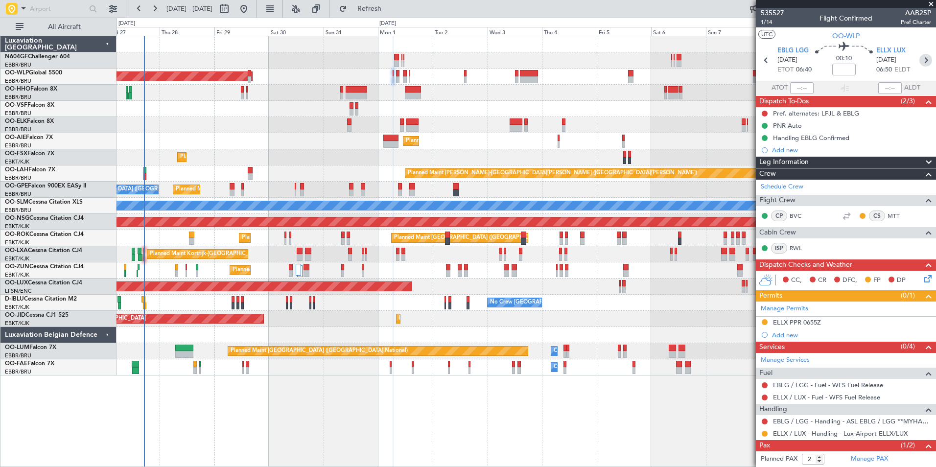
click at [919, 64] on icon at bounding box center [925, 60] width 13 height 13
type input "0"
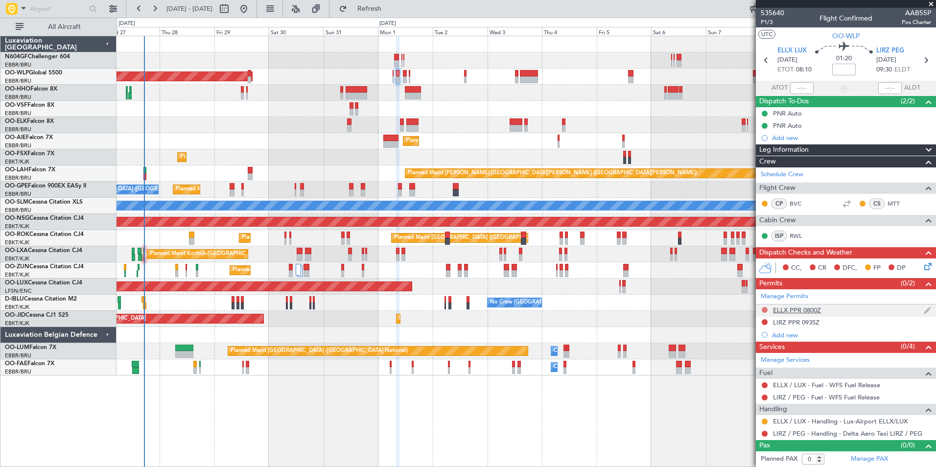
click at [764, 309] on button at bounding box center [764, 310] width 6 height 6
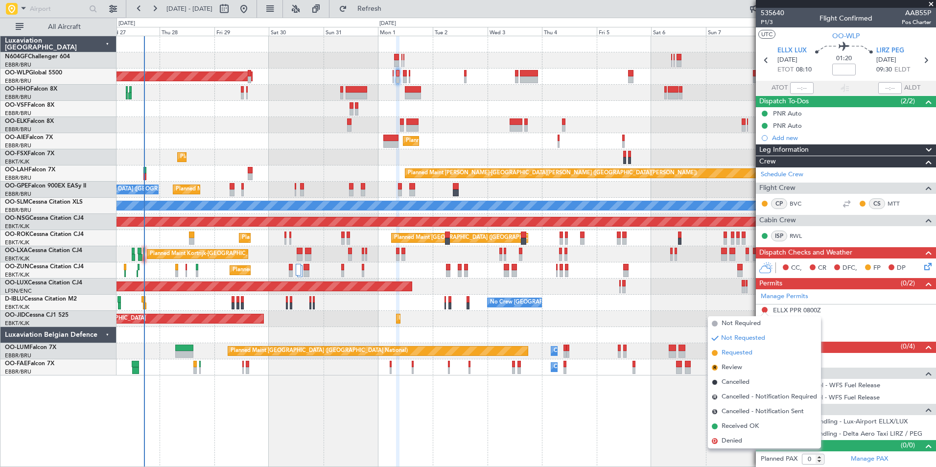
click at [746, 358] on li "Requested" at bounding box center [764, 352] width 113 height 15
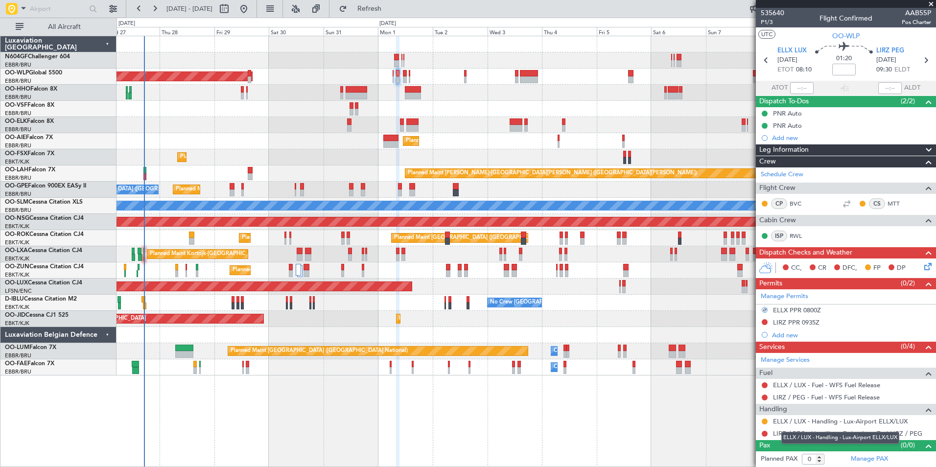
click at [797, 434] on div "ELLX / LUX - Handling - Lux-Airport ELLX/LUX" at bounding box center [840, 438] width 118 height 12
click at [780, 433] on link "LIRZ / PEG - Handling - Delta Aero Taxi LIRZ / PEG" at bounding box center [847, 433] width 149 height 8
click at [390, 5] on span "Refresh" at bounding box center [369, 8] width 41 height 7
click at [763, 322] on div "Manage Permits ELLX PPR 0800Z LIRZ PPR 0935Z Add new" at bounding box center [845, 315] width 180 height 52
click at [763, 321] on button at bounding box center [764, 322] width 6 height 6
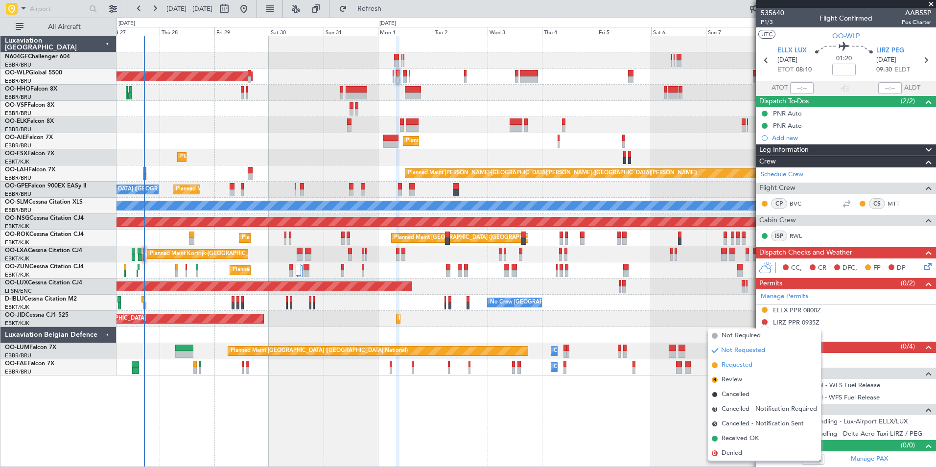
click at [751, 367] on span "Requested" at bounding box center [736, 365] width 31 height 10
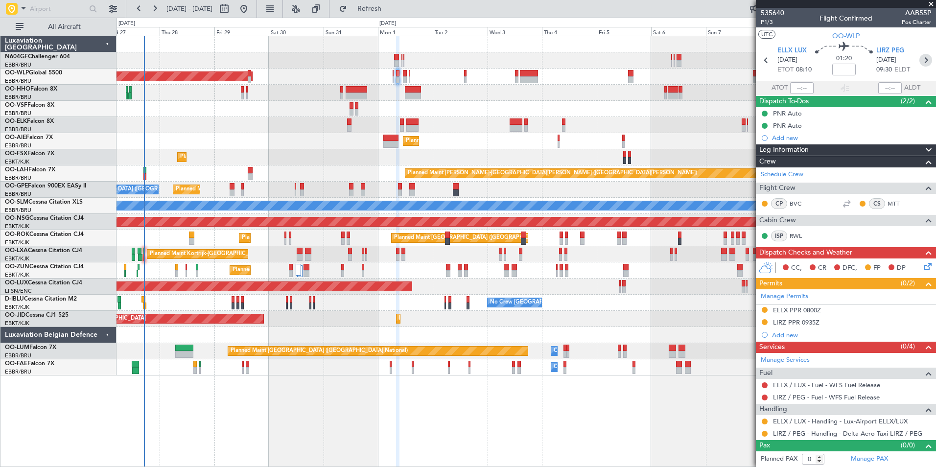
click at [927, 58] on icon at bounding box center [925, 60] width 13 height 13
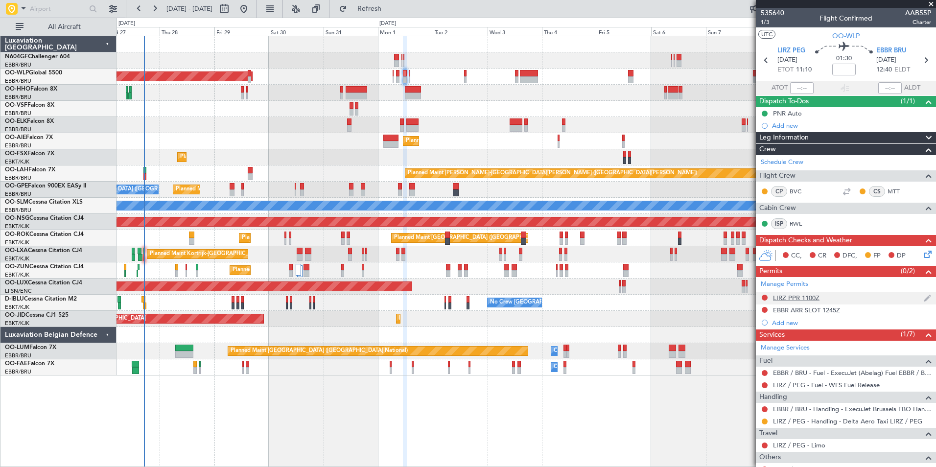
scroll to position [170, 0]
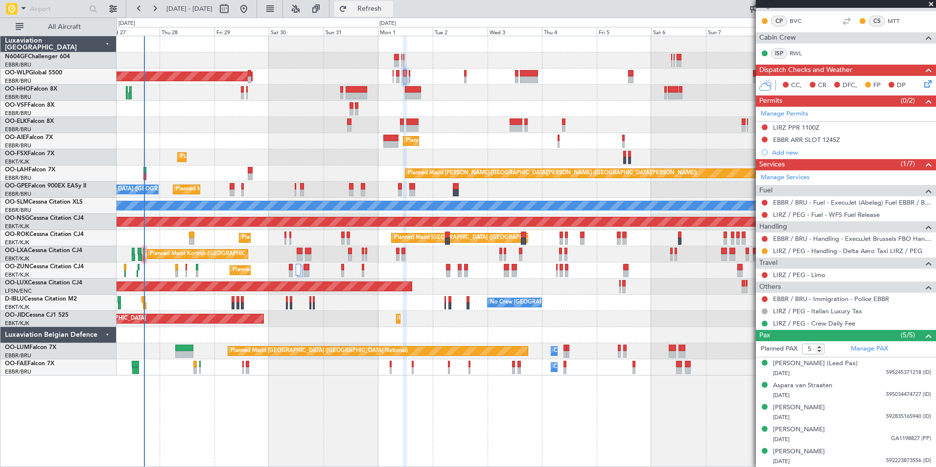
click at [393, 4] on button "Refresh" at bounding box center [363, 9] width 59 height 16
click at [708, 292] on div "Planned Maint [GEOGRAPHIC_DATA] ([GEOGRAPHIC_DATA])" at bounding box center [525, 286] width 819 height 16
click at [798, 278] on link "LIRZ / PEG - Limo" at bounding box center [799, 275] width 52 height 8
click at [378, 16] on button "Refresh" at bounding box center [363, 9] width 59 height 16
click at [390, 6] on span "Refresh" at bounding box center [369, 8] width 41 height 7
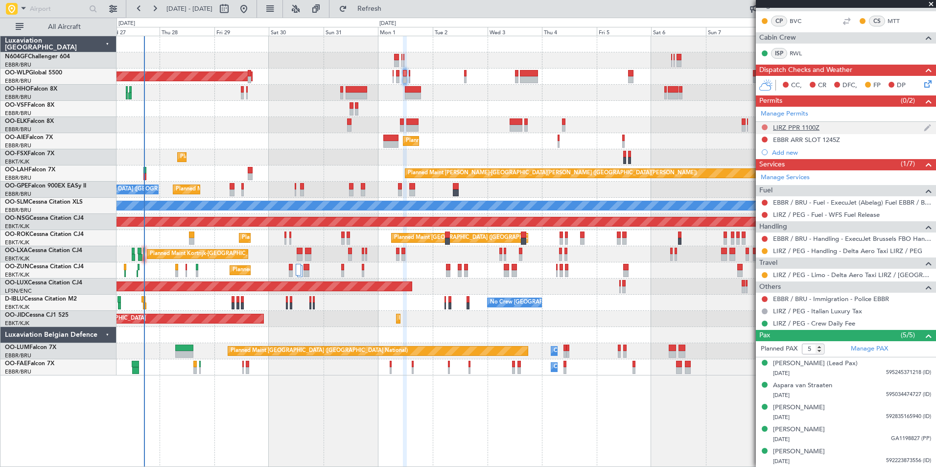
click at [765, 128] on button at bounding box center [764, 127] width 6 height 6
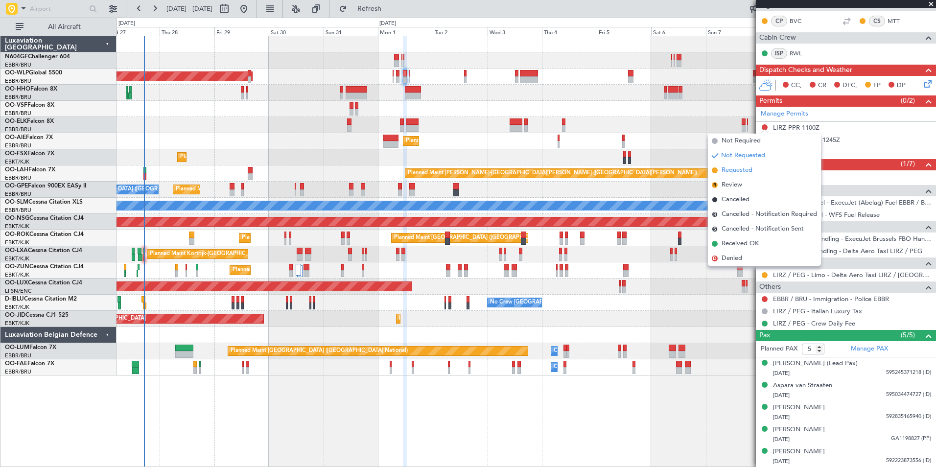
click at [774, 172] on li "Requested" at bounding box center [764, 170] width 113 height 15
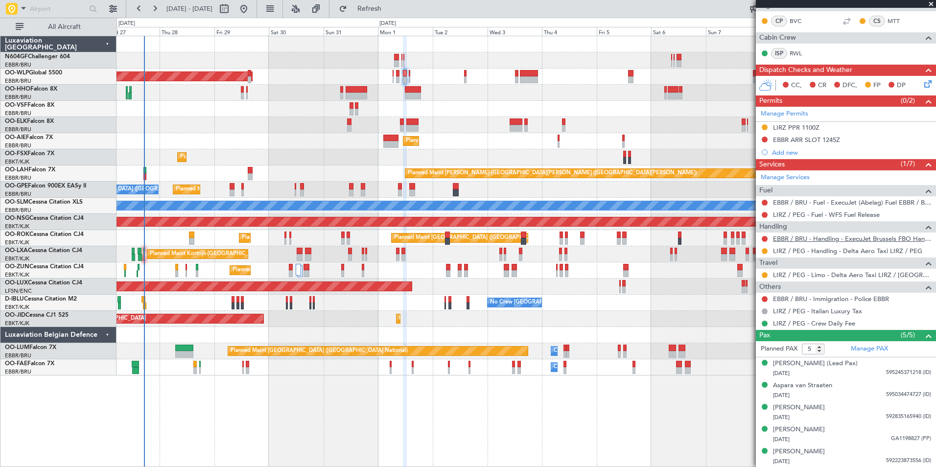
click at [734, 311] on div "AOG Maint Kortrijk-[GEOGRAPHIC_DATA] Planned Maint [GEOGRAPHIC_DATA]-[GEOGRAPHI…" at bounding box center [525, 319] width 819 height 16
click at [810, 241] on link "EBBR / BRU - Handling - ExecuJet Brussels FBO Handling Abelag" at bounding box center [852, 238] width 158 height 8
click at [390, 12] on span "Refresh" at bounding box center [369, 8] width 41 height 7
click at [763, 139] on div "Manage Permits LIRZ PPR 1100Z EBBR ARR SLOT 1245Z Add new" at bounding box center [845, 133] width 180 height 52
click at [763, 137] on button at bounding box center [764, 140] width 6 height 6
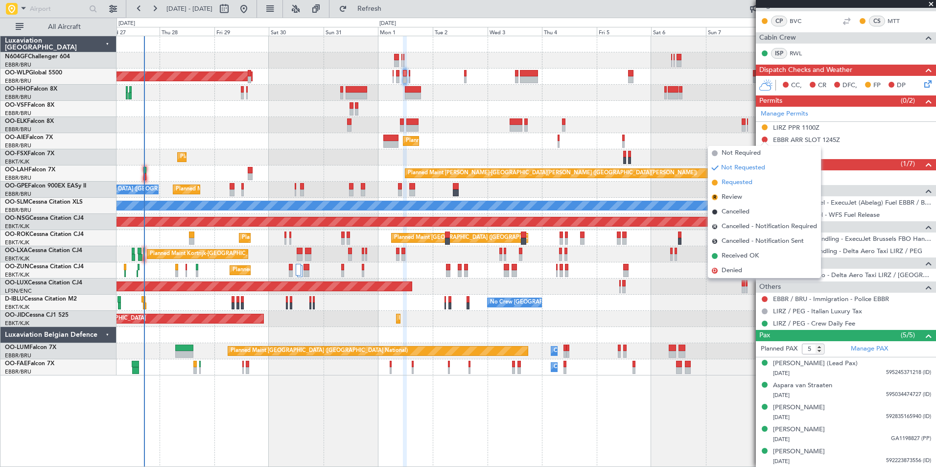
click at [761, 183] on li "Requested" at bounding box center [764, 182] width 113 height 15
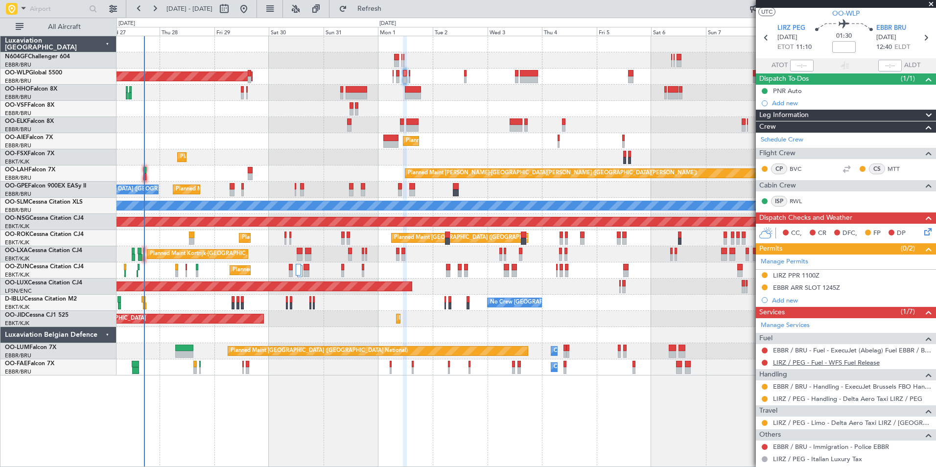
scroll to position [0, 0]
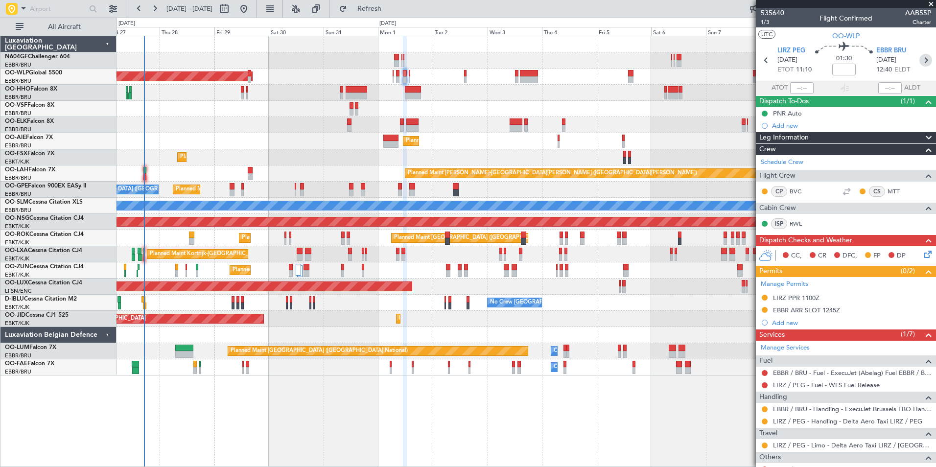
click at [921, 63] on icon at bounding box center [925, 60] width 13 height 13
type input "0"
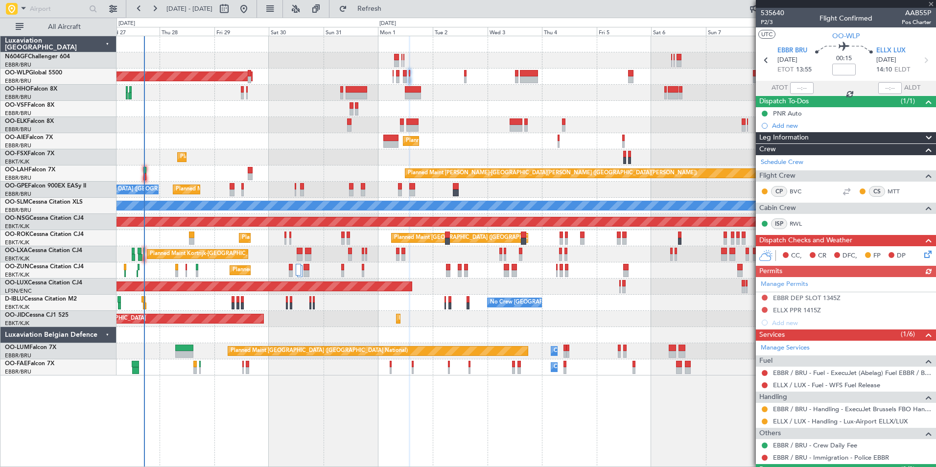
click at [764, 297] on div "Manage Permits EBBR DEP SLOT 1345Z ELLX PPR 1415Z Add new" at bounding box center [845, 303] width 180 height 52
click at [764, 297] on button at bounding box center [764, 298] width 6 height 6
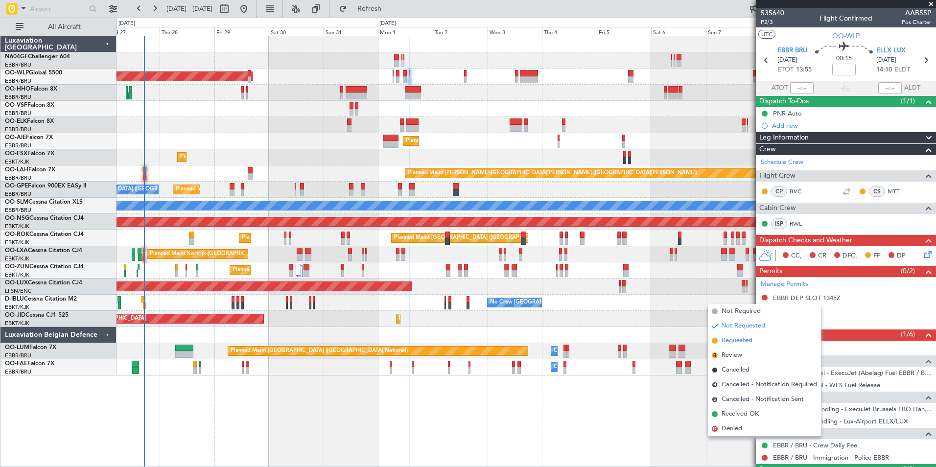
click at [750, 344] on span "Requested" at bounding box center [736, 341] width 31 height 10
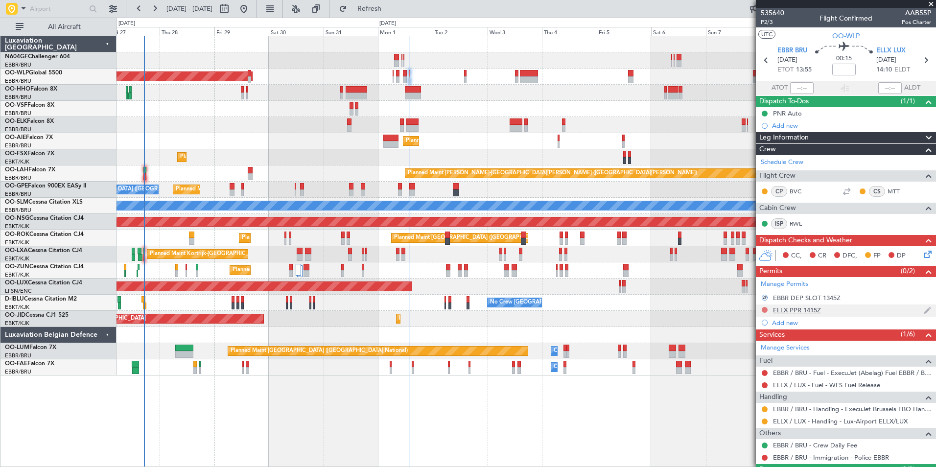
click at [764, 309] on button at bounding box center [764, 310] width 6 height 6
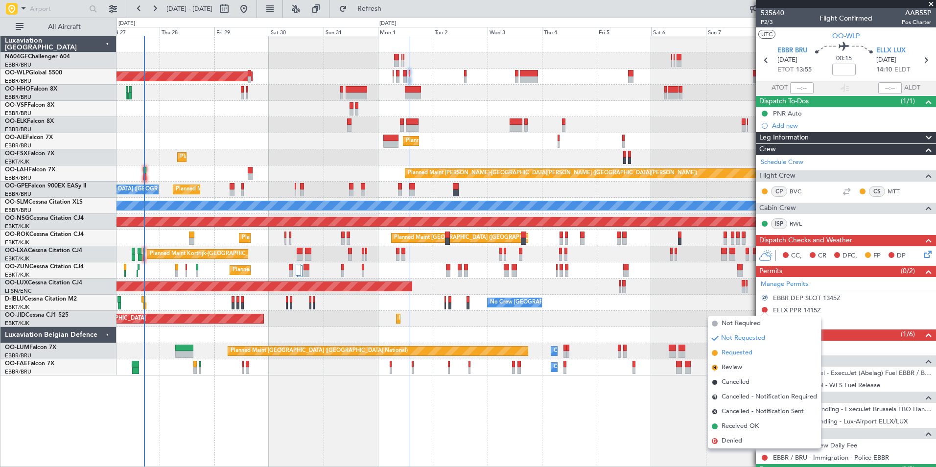
click at [749, 355] on span "Requested" at bounding box center [736, 353] width 31 height 10
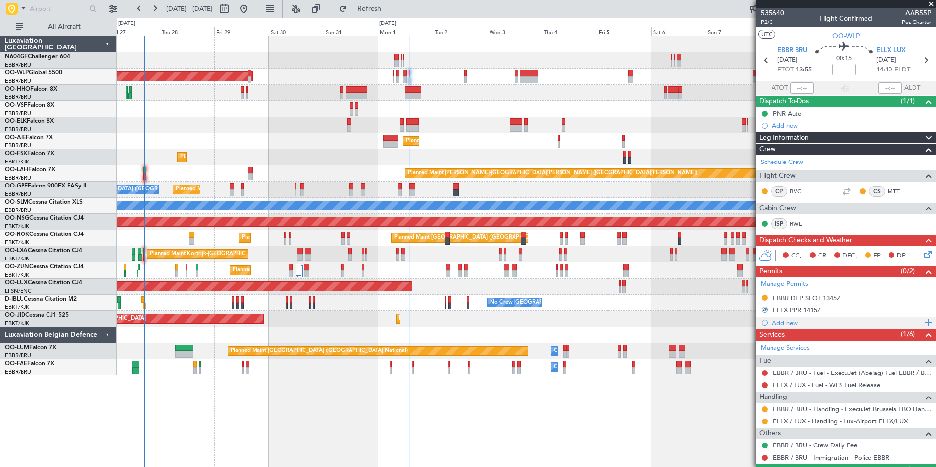
click at [793, 324] on div "Add new" at bounding box center [847, 323] width 150 height 8
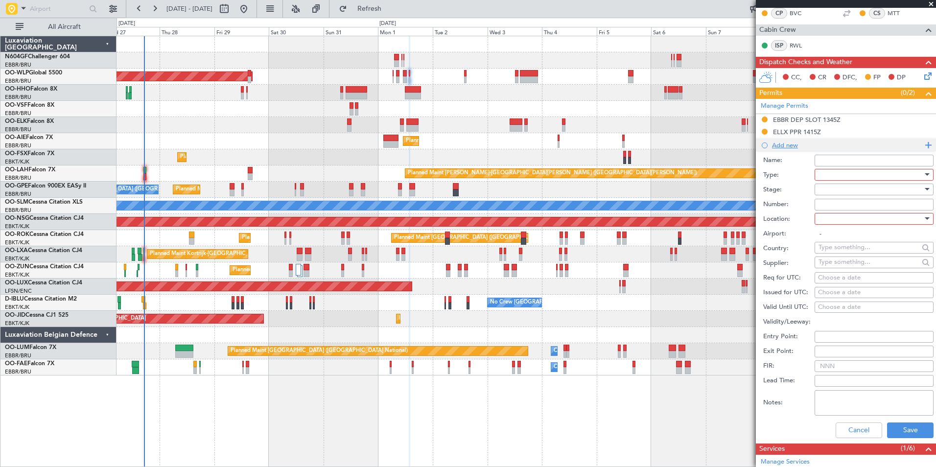
scroll to position [194, 0]
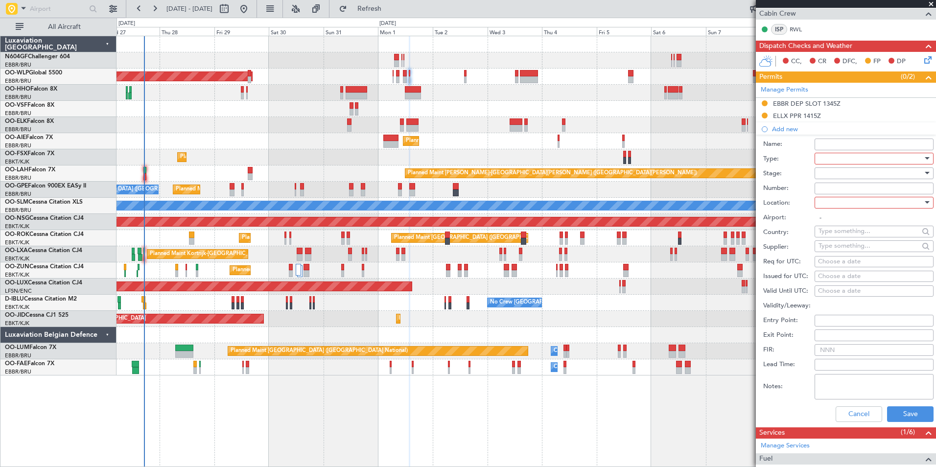
click at [834, 160] on div at bounding box center [870, 158] width 104 height 15
click at [843, 245] on span "Parking" at bounding box center [870, 241] width 103 height 15
click at [851, 203] on div at bounding box center [870, 202] width 104 height 15
click at [860, 251] on span "Arrival" at bounding box center [870, 251] width 103 height 15
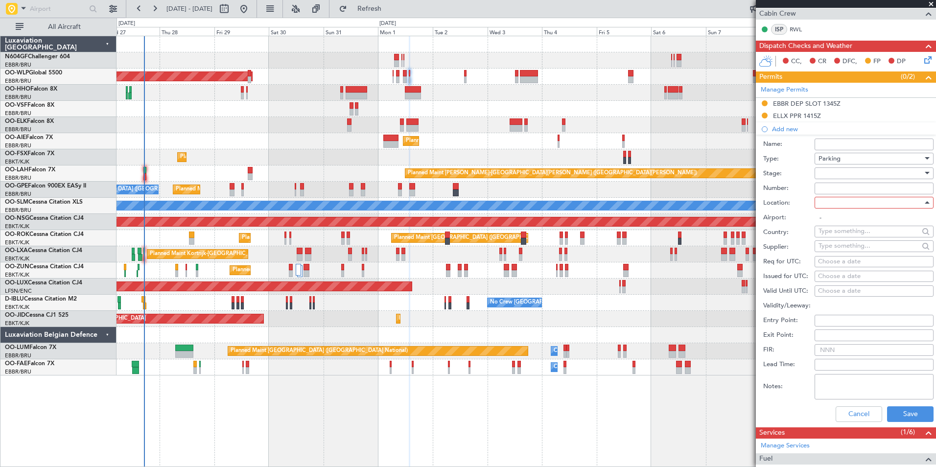
type input "ELLX / LUX"
click at [861, 170] on div at bounding box center [870, 173] width 104 height 15
click at [848, 236] on span "Requested" at bounding box center [870, 236] width 103 height 15
click at [907, 412] on button "Save" at bounding box center [910, 414] width 46 height 16
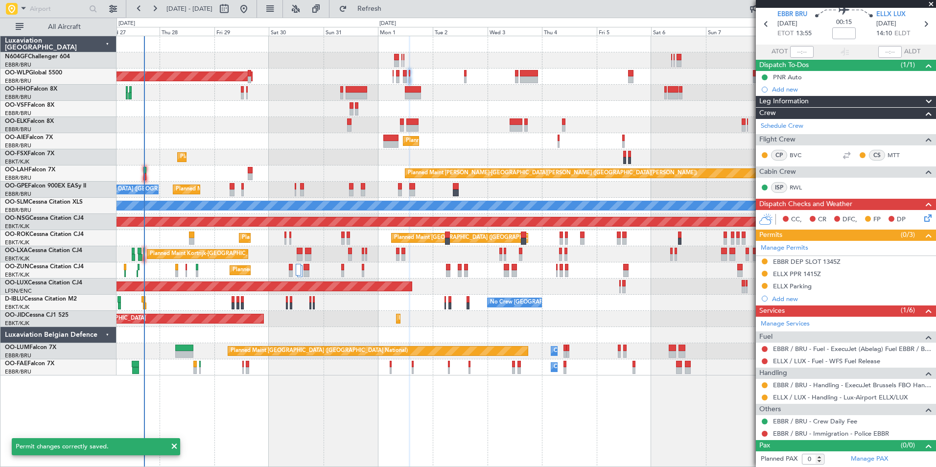
scroll to position [0, 0]
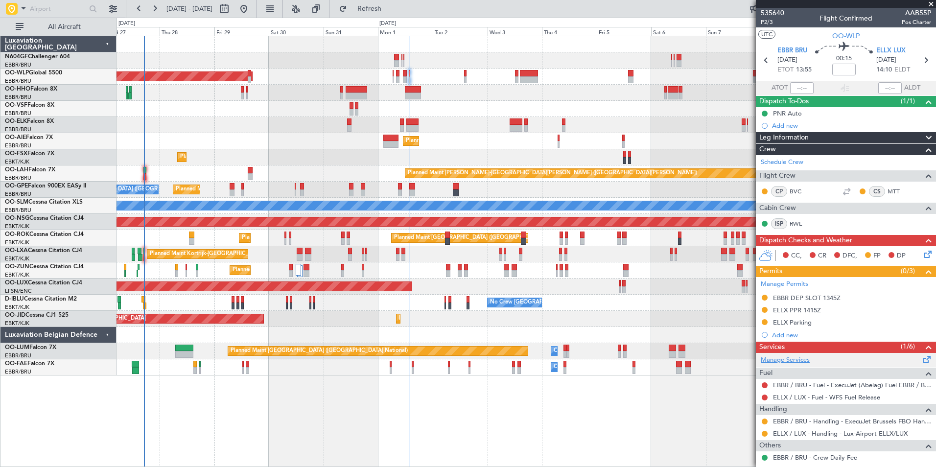
click at [784, 363] on link "Manage Services" at bounding box center [784, 360] width 49 height 10
click at [372, 5] on button "Refresh" at bounding box center [363, 9] width 59 height 16
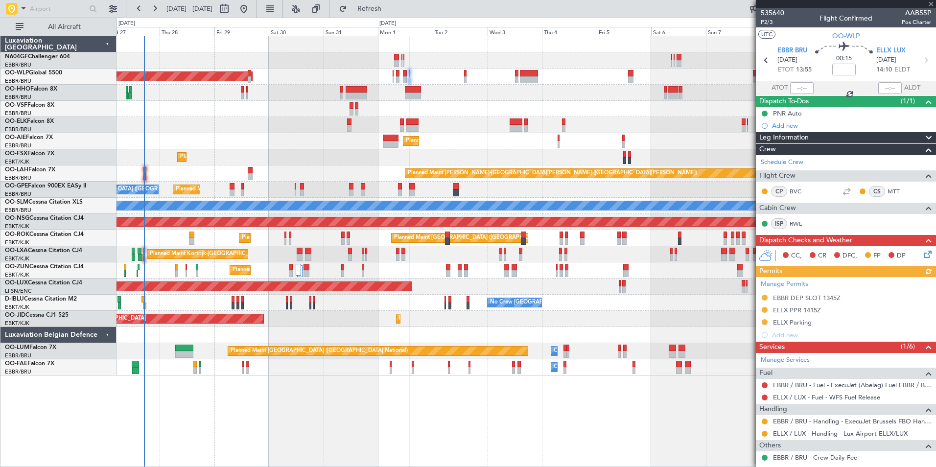
scroll to position [36, 0]
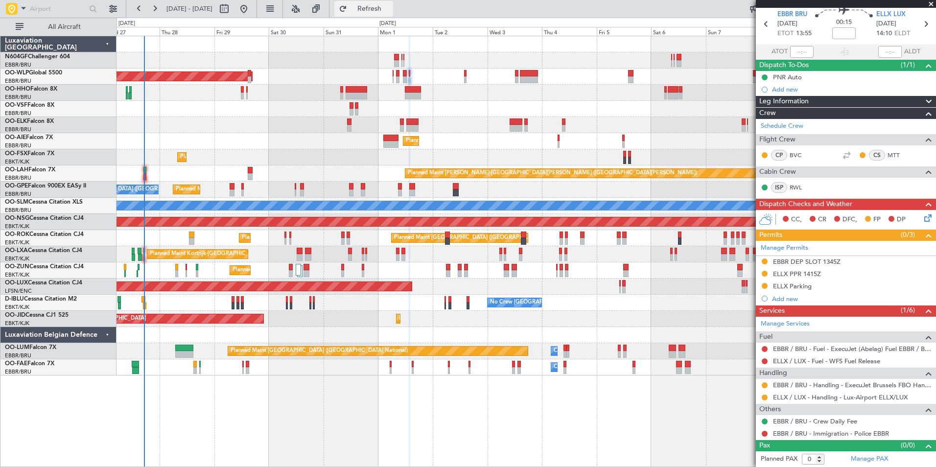
click at [393, 14] on button "Refresh" at bounding box center [363, 9] width 59 height 16
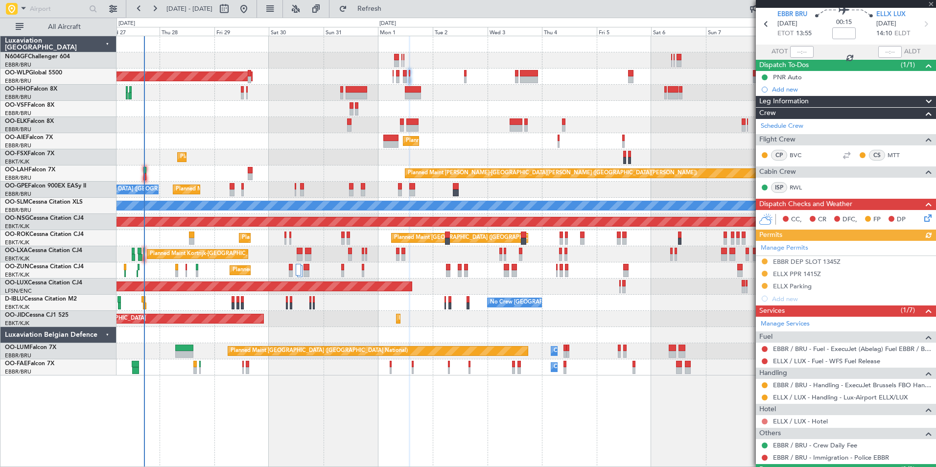
click at [765, 422] on button at bounding box center [764, 421] width 6 height 6
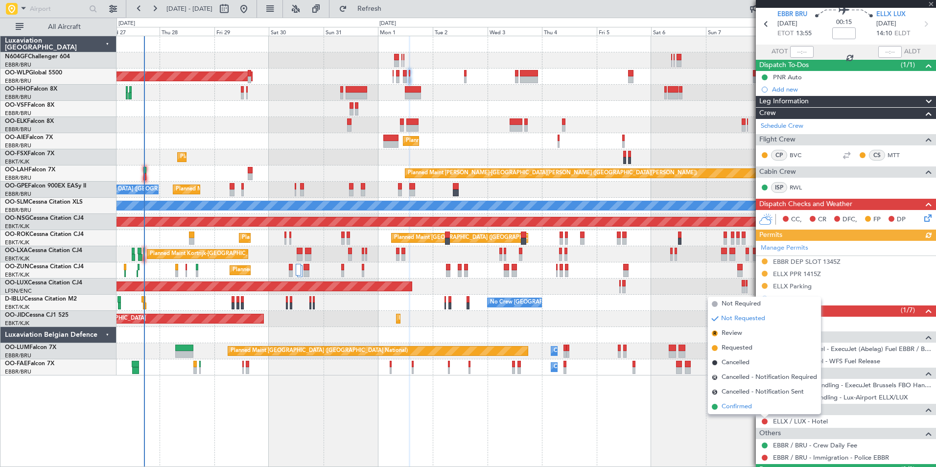
click at [745, 402] on span "Confirmed" at bounding box center [736, 407] width 30 height 10
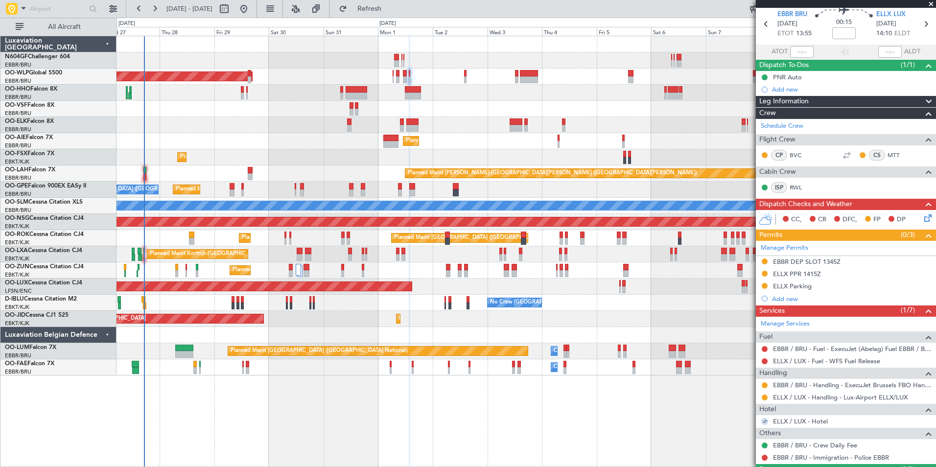
scroll to position [0, 0]
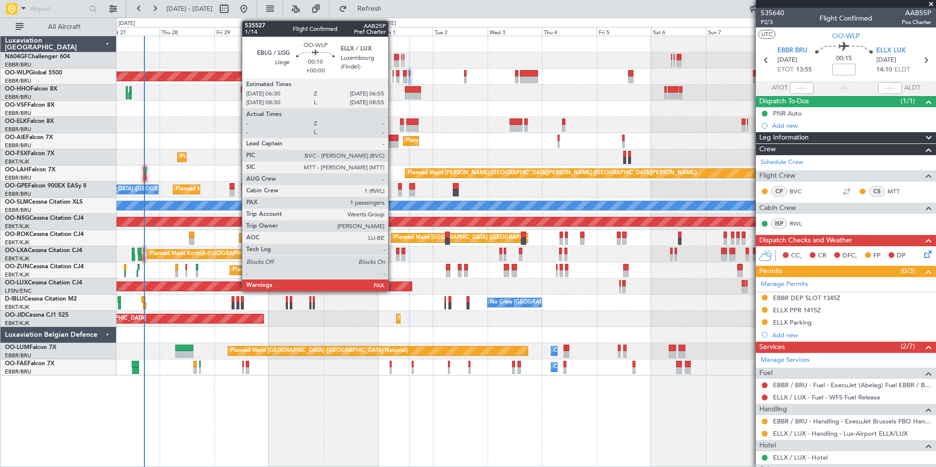
click at [392, 75] on div at bounding box center [392, 73] width 1 height 7
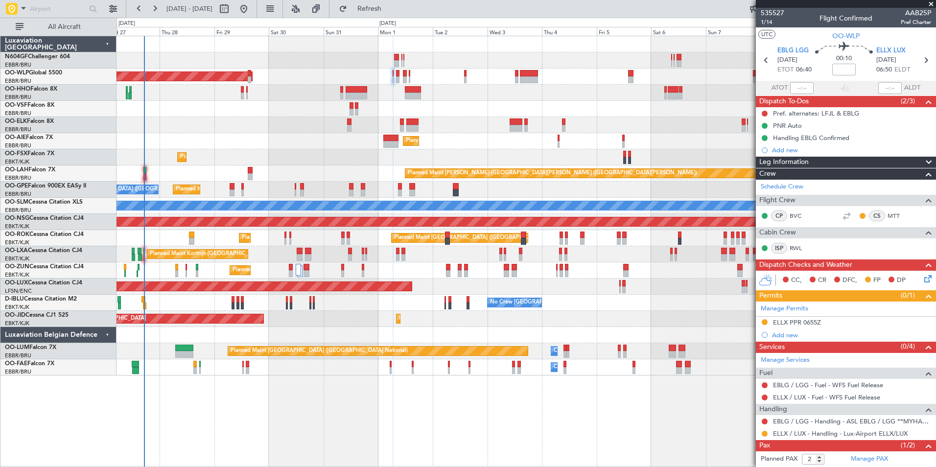
scroll to position [35, 0]
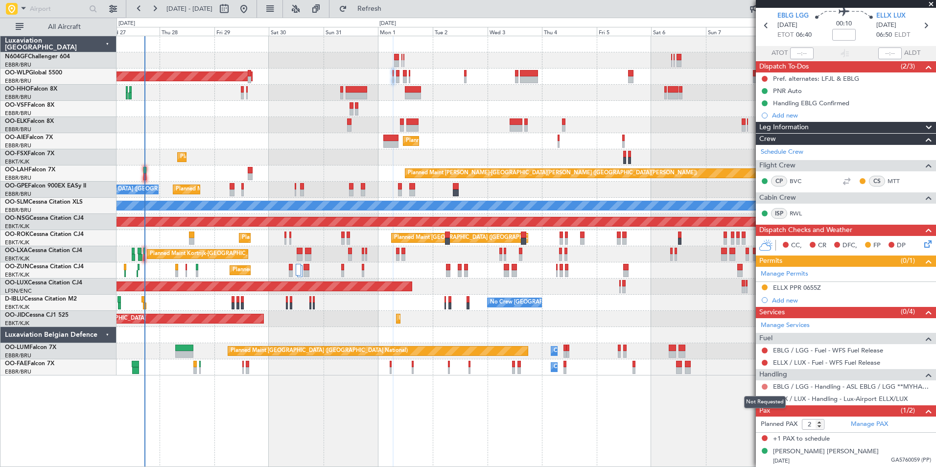
click at [765, 386] on button at bounding box center [764, 387] width 6 height 6
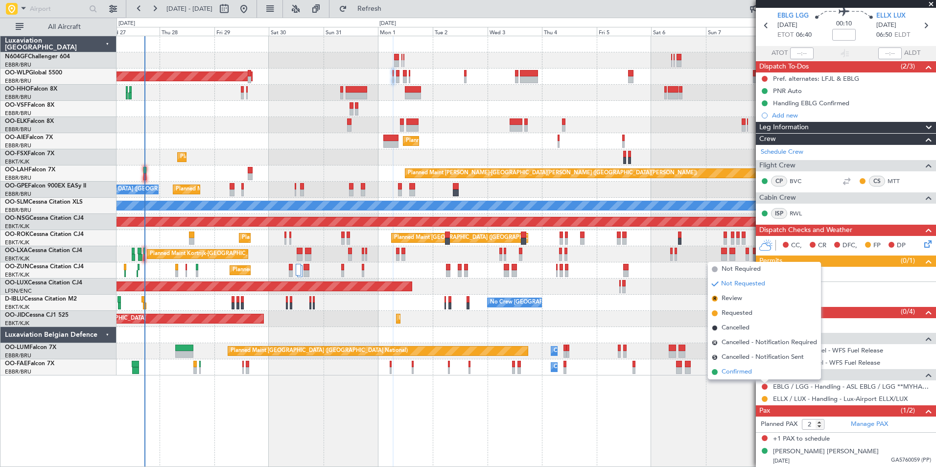
click at [736, 371] on span "Confirmed" at bounding box center [736, 372] width 30 height 10
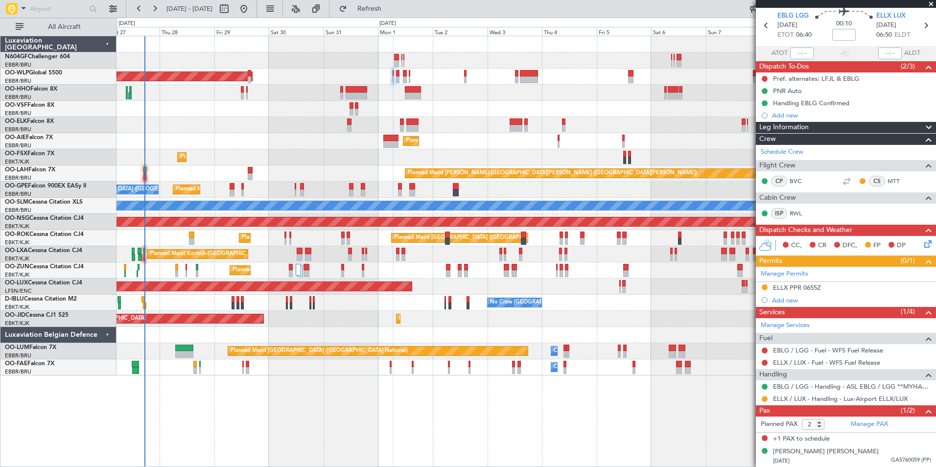
click at [923, 244] on icon at bounding box center [926, 242] width 8 height 8
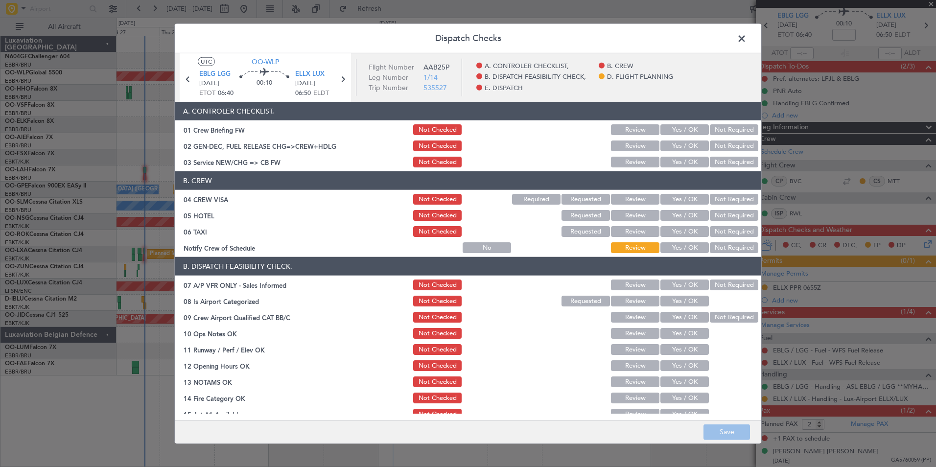
click at [661, 164] on button "Yes / OK" at bounding box center [684, 162] width 48 height 11
click at [725, 199] on button "Not Required" at bounding box center [733, 199] width 48 height 11
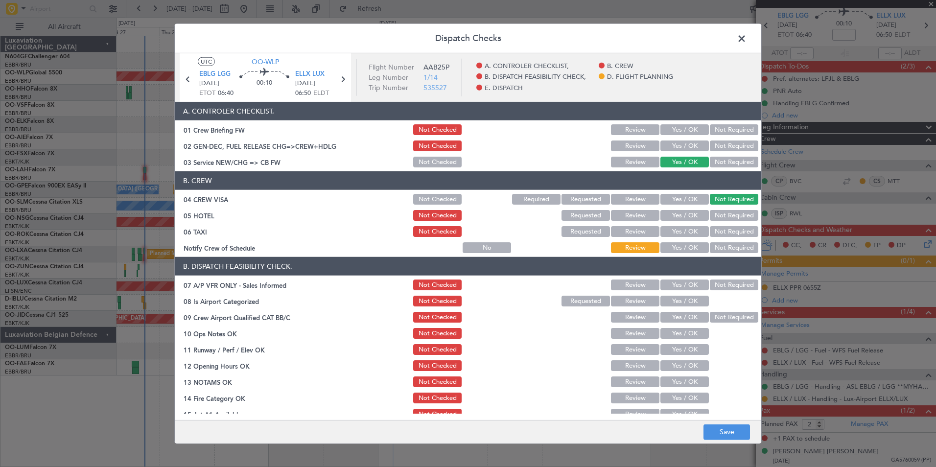
click at [726, 220] on button "Not Required" at bounding box center [733, 215] width 48 height 11
click at [724, 236] on button "Not Required" at bounding box center [733, 231] width 48 height 11
click at [690, 243] on button "Yes / OK" at bounding box center [684, 247] width 48 height 11
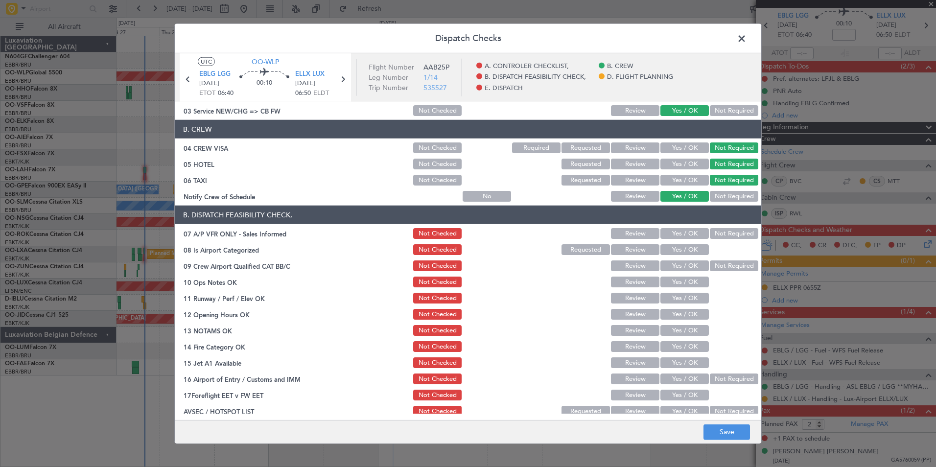
scroll to position [54, 0]
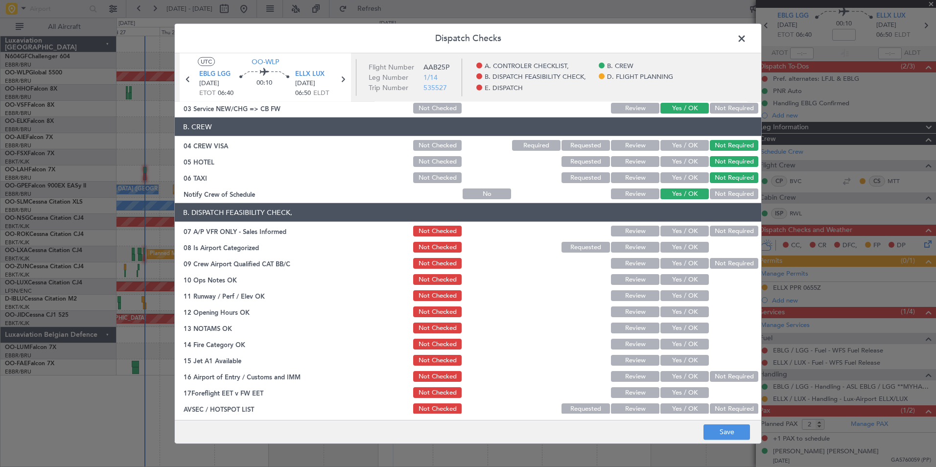
click at [711, 224] on div "Not Required" at bounding box center [732, 231] width 49 height 14
click at [714, 227] on button "Not Required" at bounding box center [733, 231] width 48 height 11
click at [685, 249] on button "Yes / OK" at bounding box center [684, 247] width 48 height 11
click at [720, 259] on button "Not Required" at bounding box center [733, 263] width 48 height 11
click at [685, 279] on button "Yes / OK" at bounding box center [684, 279] width 48 height 11
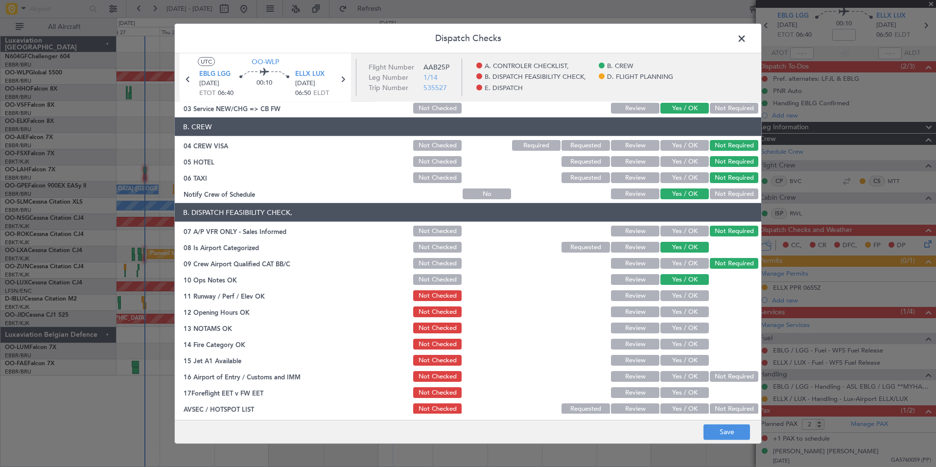
click at [684, 293] on button "Yes / OK" at bounding box center [684, 295] width 48 height 11
click at [686, 302] on div "Yes / OK" at bounding box center [683, 296] width 49 height 14
click at [689, 312] on button "Yes / OK" at bounding box center [684, 311] width 48 height 11
click at [689, 325] on button "Yes / OK" at bounding box center [684, 327] width 48 height 11
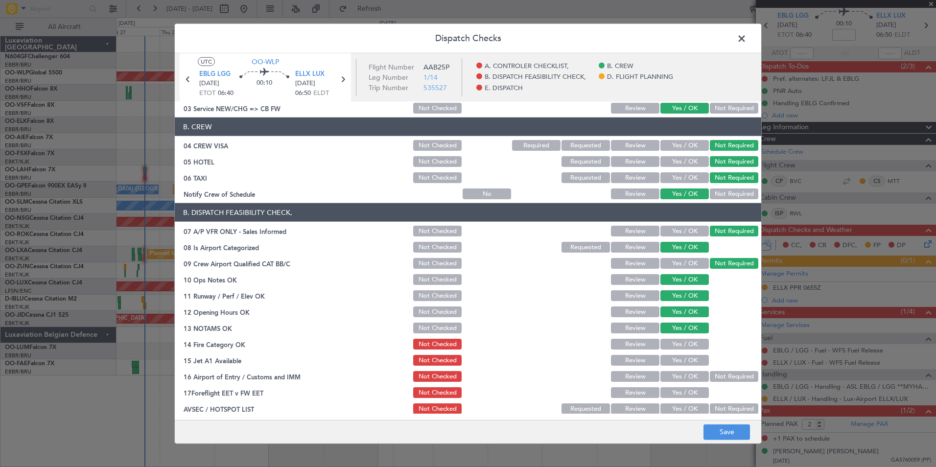
click at [694, 336] on section "B. DISPATCH FEASIBILITY CHECK, 07 A/P VFR ONLY - Sales Informed Not Checked Rev…" at bounding box center [468, 309] width 586 height 212
click at [445, 328] on button "Not Checked" at bounding box center [437, 327] width 48 height 11
click at [691, 342] on button "Yes / OK" at bounding box center [684, 344] width 48 height 11
click at [688, 353] on div "Yes / OK" at bounding box center [683, 360] width 49 height 14
click at [692, 359] on button "Yes / OK" at bounding box center [684, 360] width 48 height 11
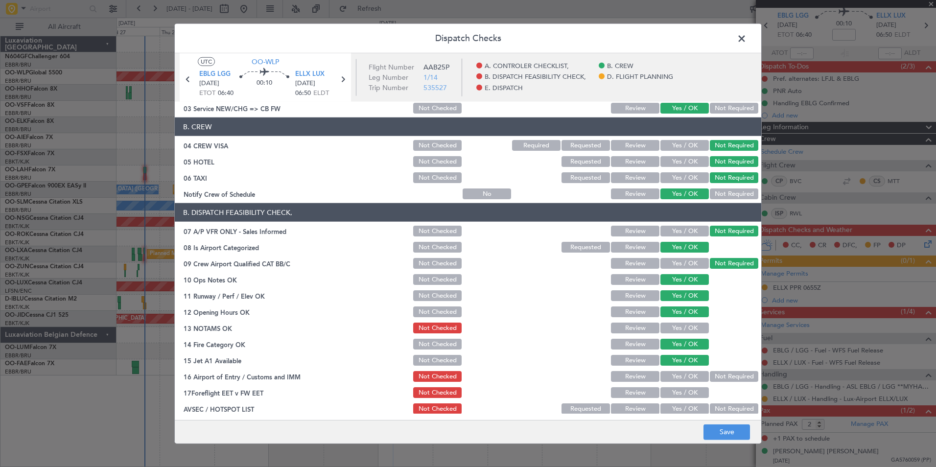
click at [730, 377] on button "Not Required" at bounding box center [733, 376] width 48 height 11
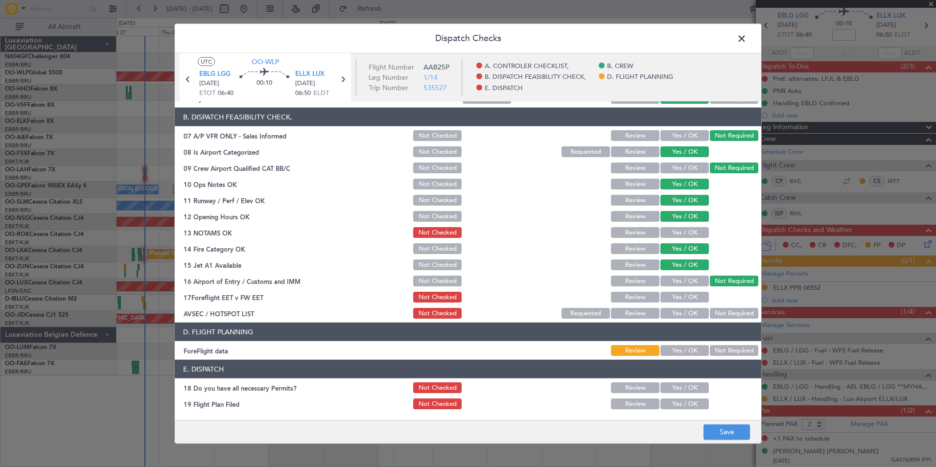
scroll to position [150, 0]
click at [690, 318] on button "Yes / OK" at bounding box center [684, 312] width 48 height 11
click at [726, 350] on button "Not Required" at bounding box center [733, 349] width 48 height 11
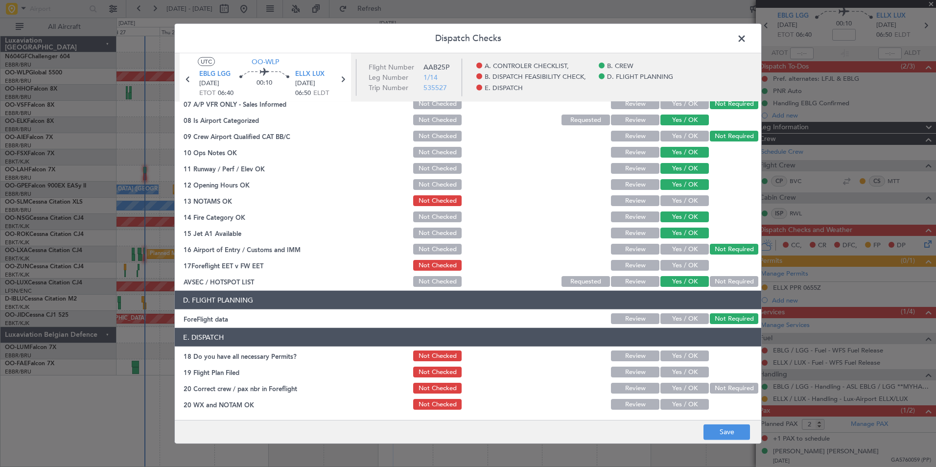
click at [693, 204] on button "Yes / OK" at bounding box center [684, 200] width 48 height 11
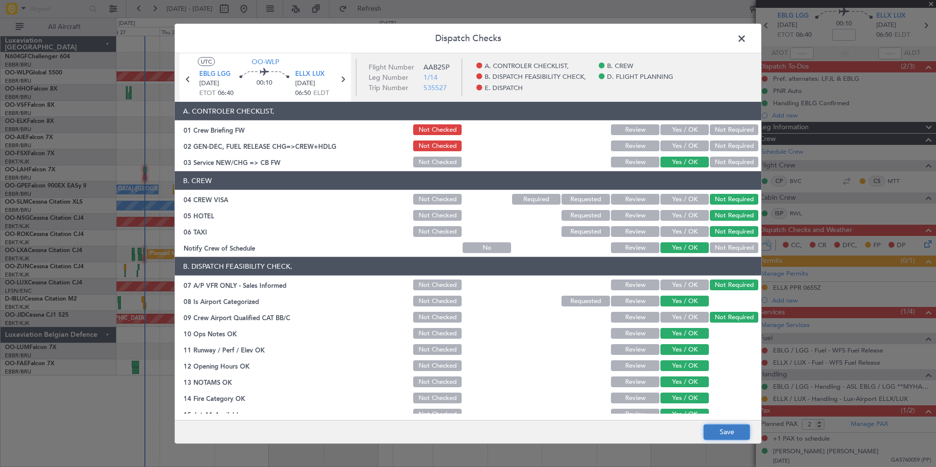
click at [735, 431] on button "Save" at bounding box center [726, 432] width 46 height 16
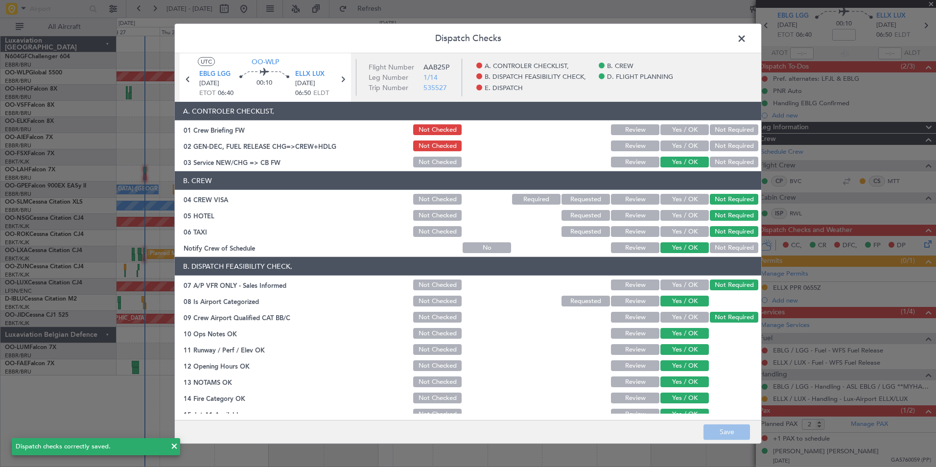
click at [746, 40] on span at bounding box center [746, 41] width 0 height 20
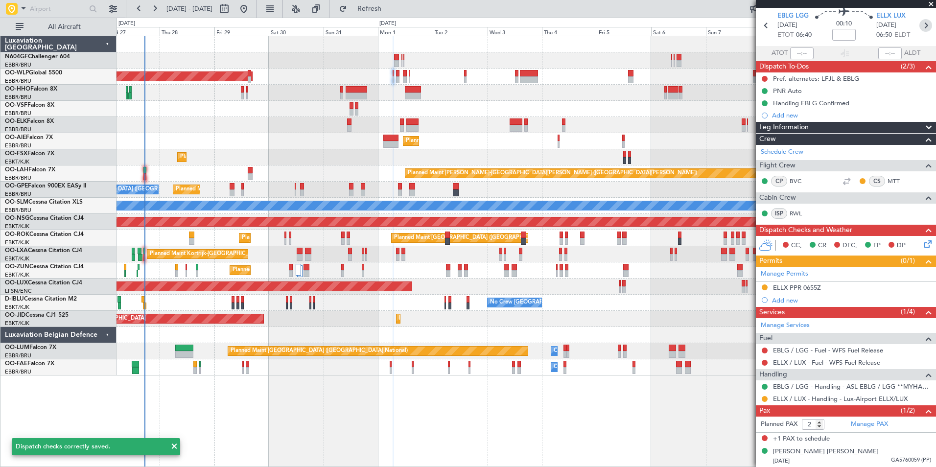
click at [921, 29] on icon at bounding box center [925, 25] width 13 height 13
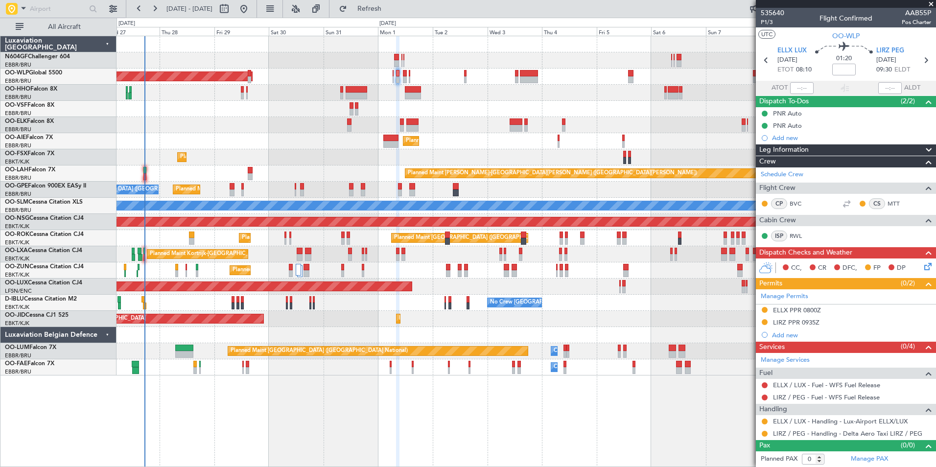
click at [925, 268] on icon at bounding box center [926, 265] width 8 height 8
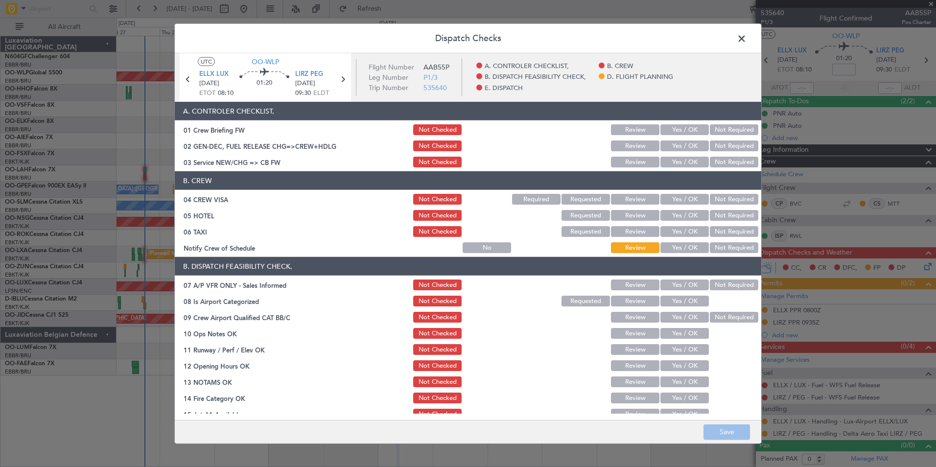
click at [689, 250] on button "Yes / OK" at bounding box center [684, 247] width 48 height 11
click at [714, 234] on button "Not Required" at bounding box center [733, 231] width 48 height 11
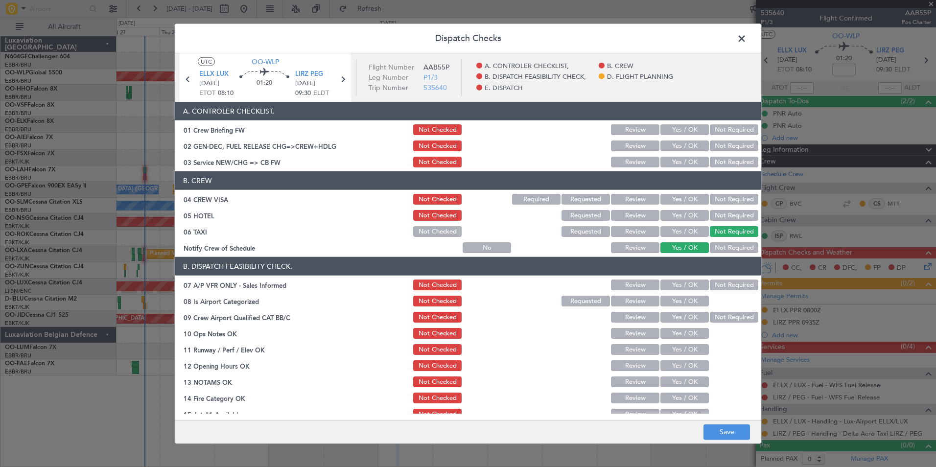
click at [720, 220] on button "Not Required" at bounding box center [733, 215] width 48 height 11
click at [725, 204] on button "Not Required" at bounding box center [733, 199] width 48 height 11
click at [679, 169] on article "A. CONTROLER CHECKLIST, 01 Crew Briefing FW Not Checked Review Yes / OK Not Req…" at bounding box center [468, 258] width 586 height 312
click at [679, 164] on button "Yes / OK" at bounding box center [684, 162] width 48 height 11
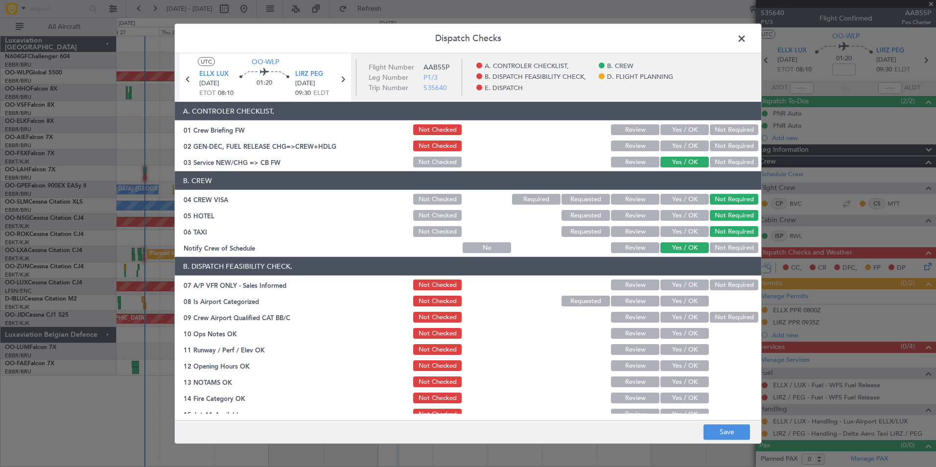
click at [679, 164] on button "Yes / OK" at bounding box center [684, 162] width 48 height 11
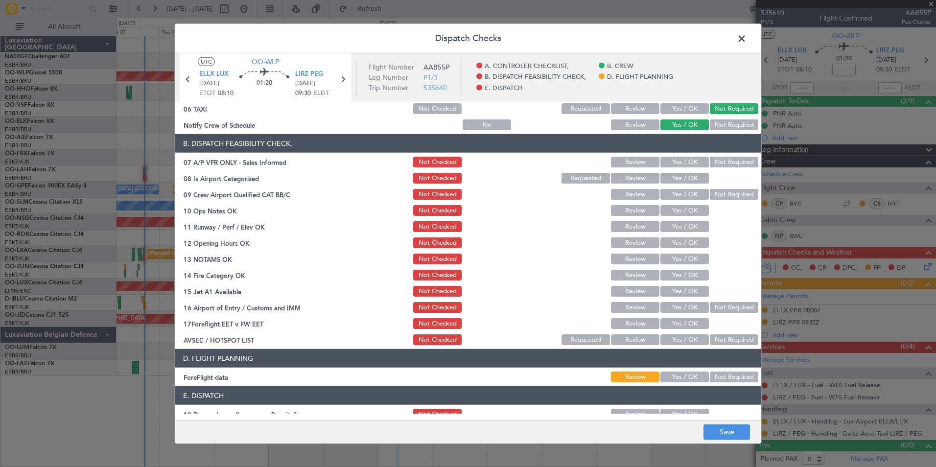
scroll to position [123, 0]
click at [716, 162] on button "Not Required" at bounding box center [733, 161] width 48 height 11
click at [676, 180] on button "Yes / OK" at bounding box center [684, 177] width 48 height 11
click at [713, 193] on button "Not Required" at bounding box center [733, 193] width 48 height 11
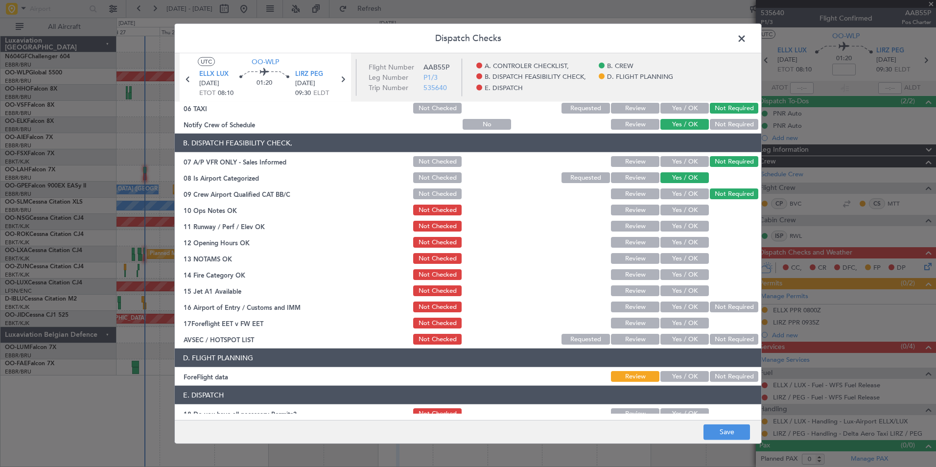
click at [672, 223] on button "Yes / OK" at bounding box center [684, 226] width 48 height 11
click at [681, 210] on button "Yes / OK" at bounding box center [684, 210] width 48 height 11
click at [684, 239] on button "Yes / OK" at bounding box center [684, 242] width 48 height 11
click at [688, 266] on section "B. DISPATCH FEASIBILITY CHECK, 07 A/P VFR ONLY - Sales Informed Not Checked Rev…" at bounding box center [468, 240] width 586 height 212
click at [688, 259] on button "Yes / OK" at bounding box center [684, 258] width 48 height 11
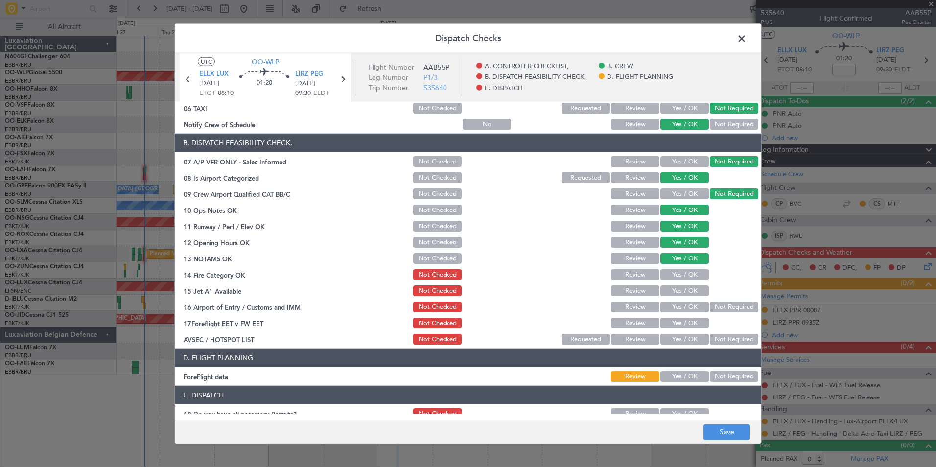
click at [686, 286] on button "Yes / OK" at bounding box center [684, 290] width 48 height 11
click at [685, 304] on button "Yes / OK" at bounding box center [684, 306] width 48 height 11
click at [686, 276] on button "Yes / OK" at bounding box center [684, 274] width 48 height 11
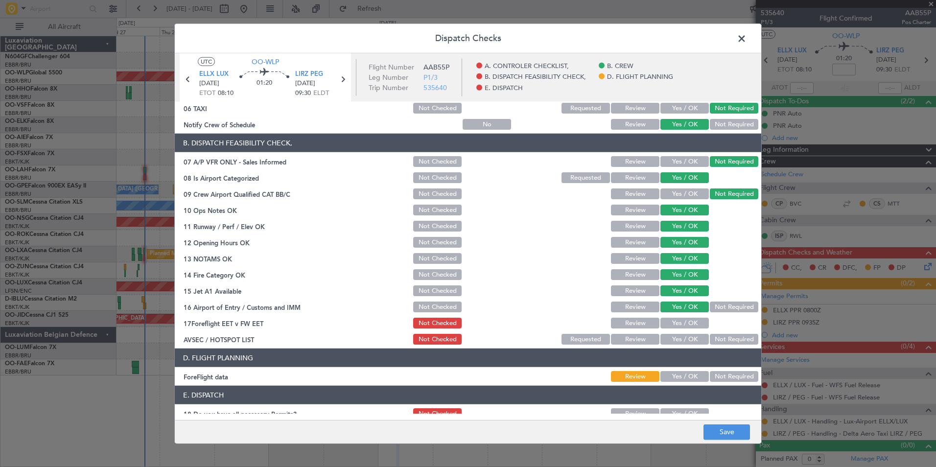
click at [718, 298] on section "B. DISPATCH FEASIBILITY CHECK, 07 A/P VFR ONLY - Sales Informed Not Checked Rev…" at bounding box center [468, 240] width 586 height 212
click at [720, 303] on button "Not Required" at bounding box center [733, 306] width 48 height 11
click at [666, 343] on button "Yes / OK" at bounding box center [684, 339] width 48 height 11
click at [723, 378] on button "Not Required" at bounding box center [733, 376] width 48 height 11
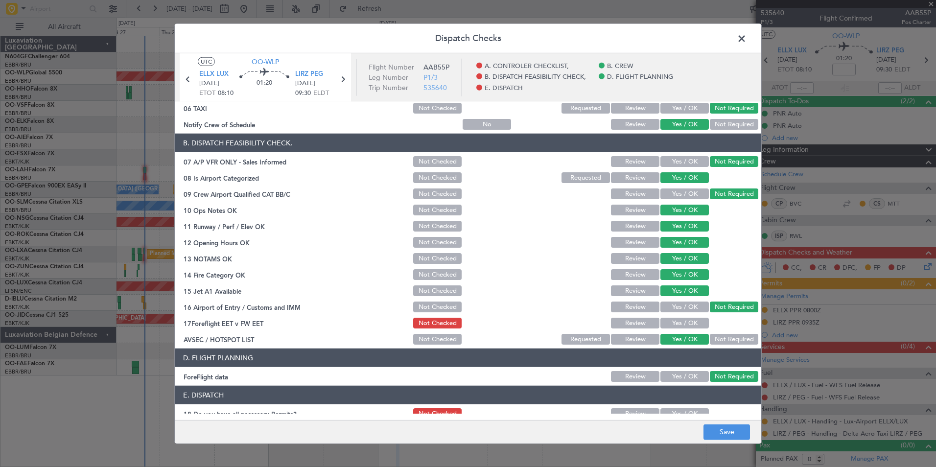
scroll to position [181, 0]
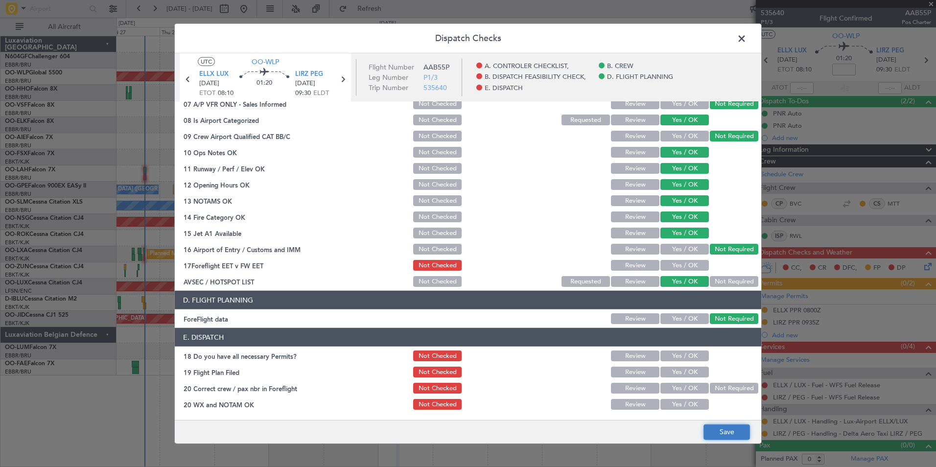
click at [733, 434] on button "Save" at bounding box center [726, 432] width 46 height 16
click at [746, 37] on span at bounding box center [746, 41] width 0 height 20
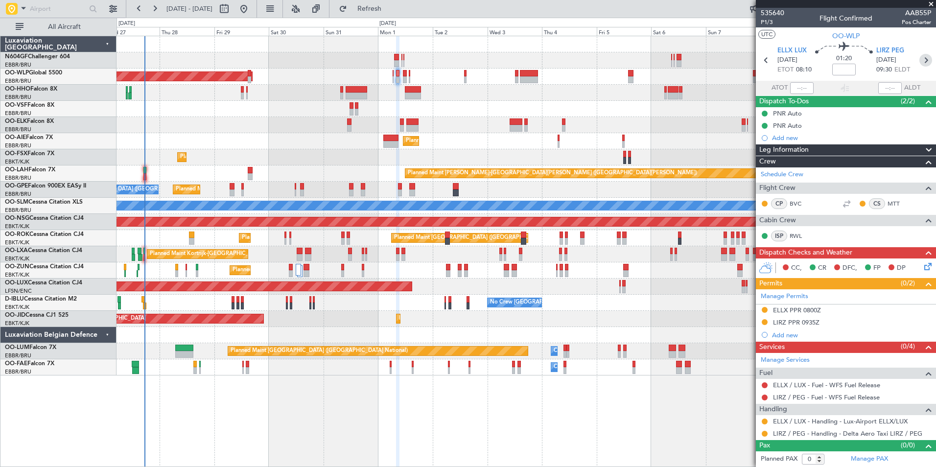
click at [924, 60] on icon at bounding box center [925, 60] width 13 height 13
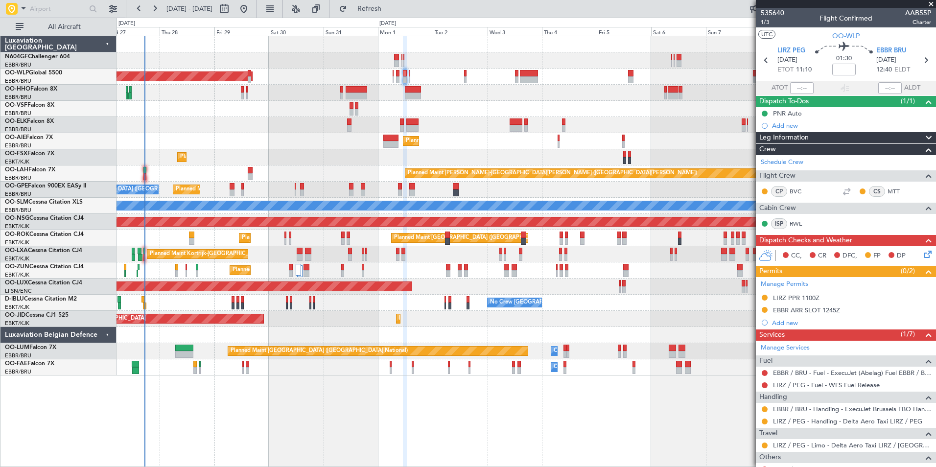
click at [922, 251] on icon at bounding box center [926, 253] width 8 height 8
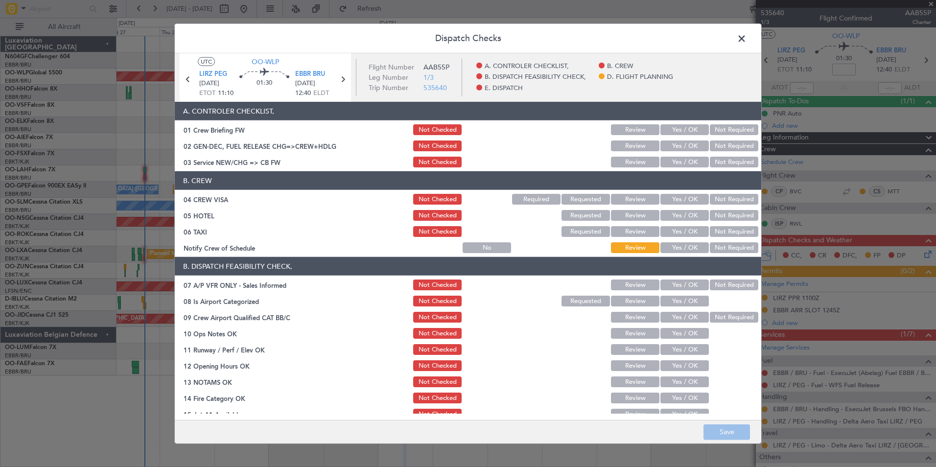
click at [684, 165] on button "Yes / OK" at bounding box center [684, 162] width 48 height 11
click at [718, 194] on button "Not Required" at bounding box center [733, 199] width 48 height 11
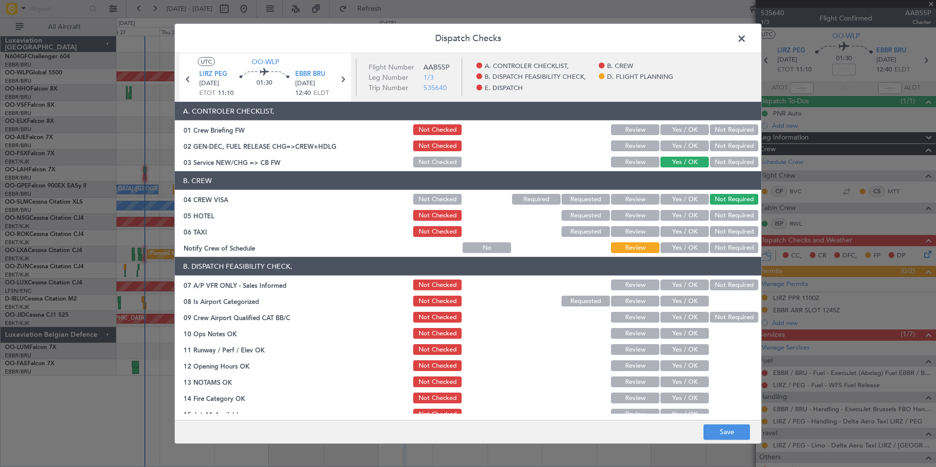
click at [722, 216] on button "Not Required" at bounding box center [733, 215] width 48 height 11
click at [725, 232] on button "Not Required" at bounding box center [733, 231] width 48 height 11
click at [685, 245] on button "Yes / OK" at bounding box center [684, 247] width 48 height 11
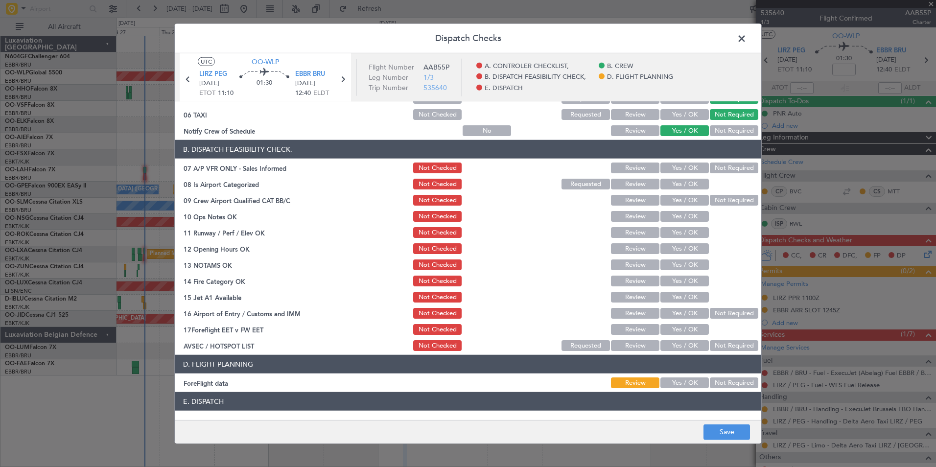
scroll to position [118, 0]
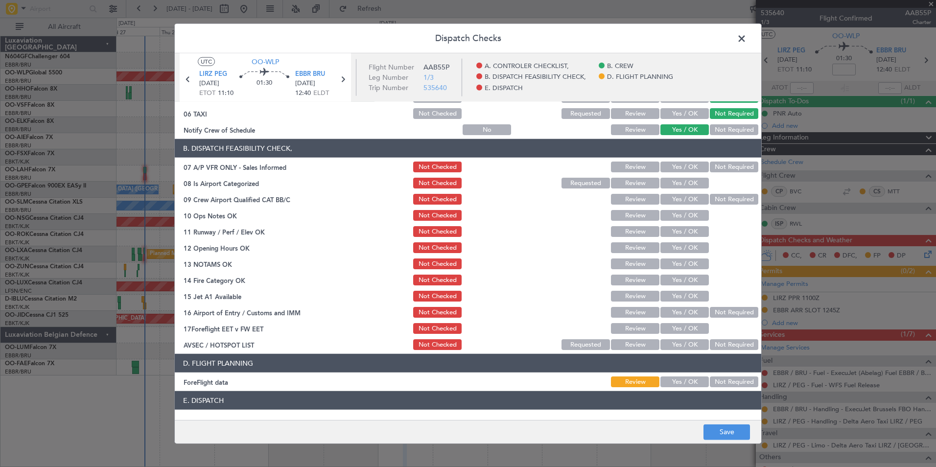
click at [722, 158] on section "B. DISPATCH FEASIBILITY CHECK, 07 A/P VFR ONLY - Sales Informed Not Checked Rev…" at bounding box center [468, 245] width 586 height 212
click at [723, 168] on button "Not Required" at bounding box center [733, 166] width 48 height 11
click at [681, 188] on button "Yes / OK" at bounding box center [684, 183] width 48 height 11
click at [709, 198] on button "Not Required" at bounding box center [733, 199] width 48 height 11
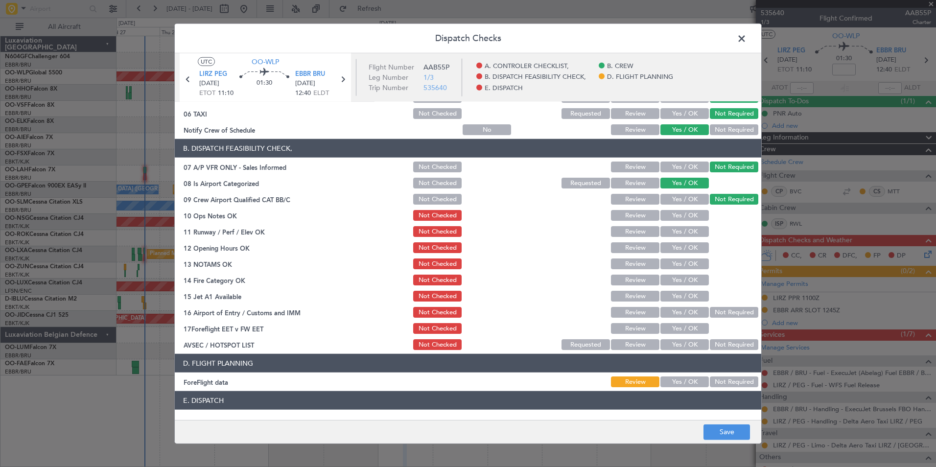
click at [696, 210] on button "Yes / OK" at bounding box center [684, 215] width 48 height 11
click at [693, 224] on section "B. DISPATCH FEASIBILITY CHECK, 07 A/P VFR ONLY - Sales Informed Not Checked Rev…" at bounding box center [468, 245] width 586 height 212
click at [691, 233] on button "Yes / OK" at bounding box center [684, 231] width 48 height 11
click at [689, 246] on button "Yes / OK" at bounding box center [684, 247] width 48 height 11
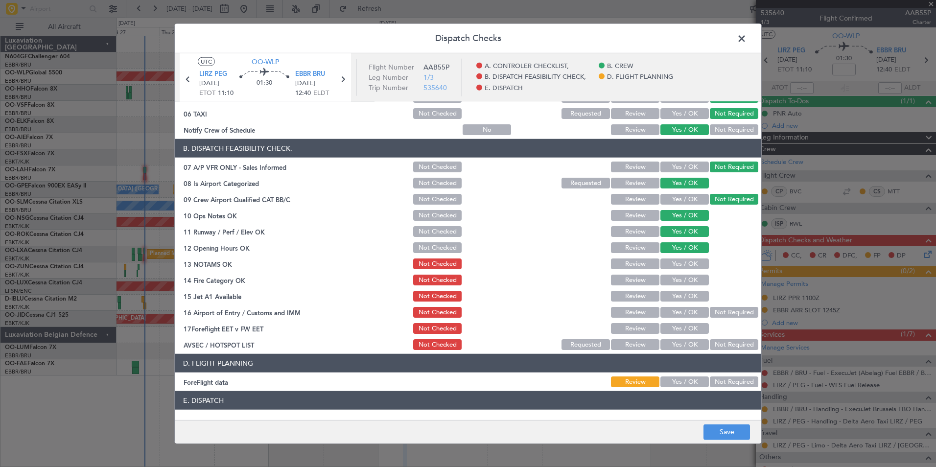
click at [689, 257] on div "Yes / OK" at bounding box center [683, 264] width 49 height 14
click at [689, 272] on section "B. DISPATCH FEASIBILITY CHECK, 07 A/P VFR ONLY - Sales Informed Not Checked Rev…" at bounding box center [468, 245] width 586 height 212
click at [689, 288] on section "B. DISPATCH FEASIBILITY CHECK, 07 A/P VFR ONLY - Sales Informed Not Checked Rev…" at bounding box center [468, 245] width 586 height 212
click at [687, 283] on button "Yes / OK" at bounding box center [684, 279] width 48 height 11
click at [687, 275] on button "Yes / OK" at bounding box center [684, 279] width 48 height 11
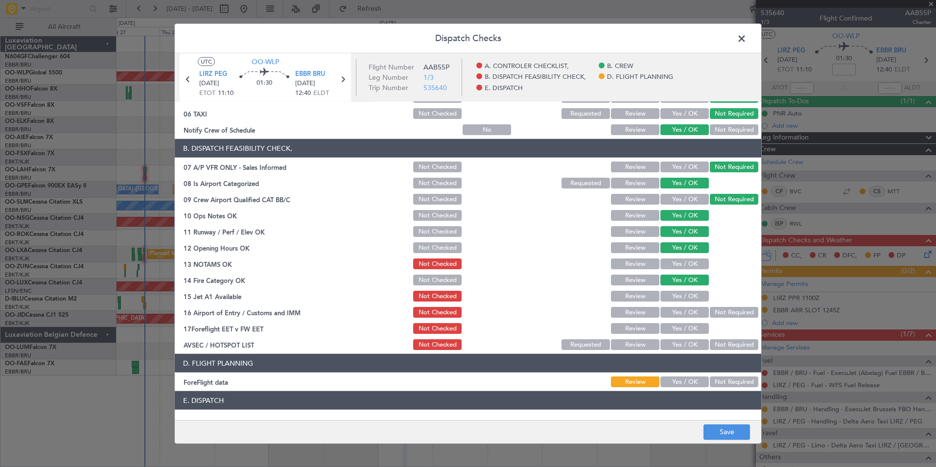
click at [687, 271] on section "B. DISPATCH FEASIBILITY CHECK, 07 A/P VFR ONLY - Sales Informed Not Checked Rev…" at bounding box center [468, 245] width 586 height 212
click at [687, 268] on button "Yes / OK" at bounding box center [684, 263] width 48 height 11
click at [692, 298] on button "Yes / OK" at bounding box center [684, 296] width 48 height 11
click at [727, 317] on button "Not Required" at bounding box center [733, 312] width 48 height 11
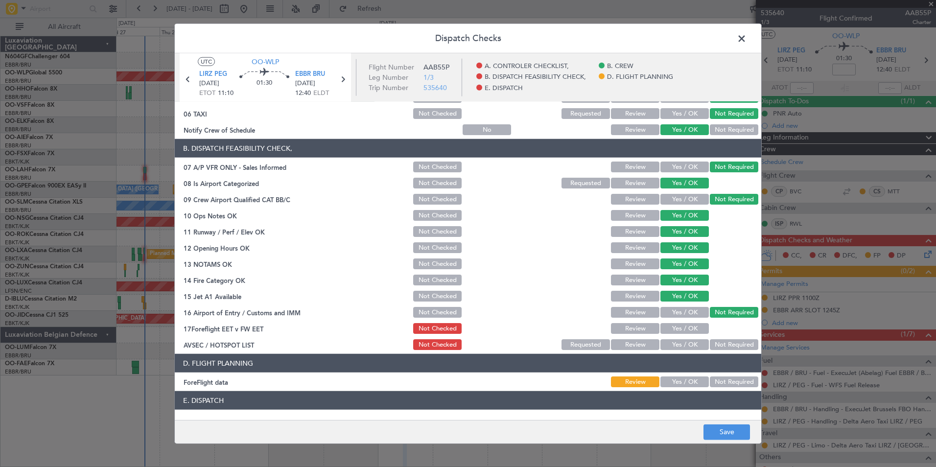
click at [685, 343] on button "Yes / OK" at bounding box center [684, 344] width 48 height 11
click at [727, 379] on button "Not Required" at bounding box center [733, 381] width 48 height 11
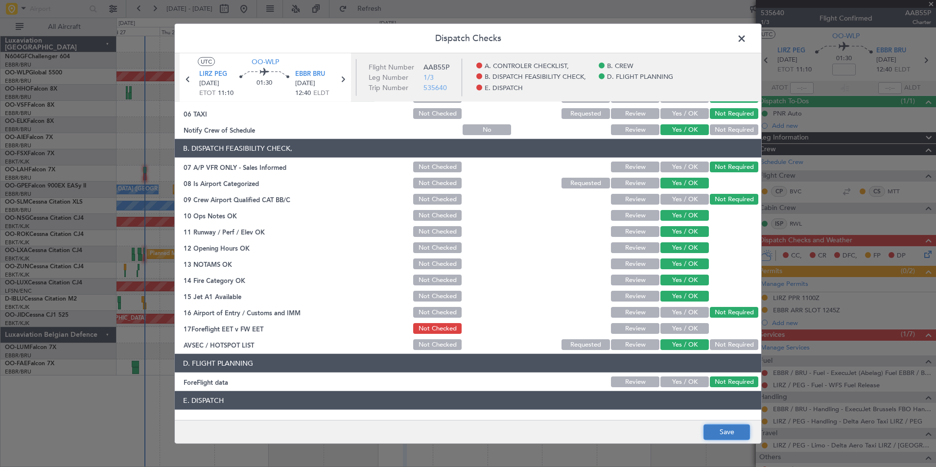
click at [731, 430] on button "Save" at bounding box center [726, 432] width 46 height 16
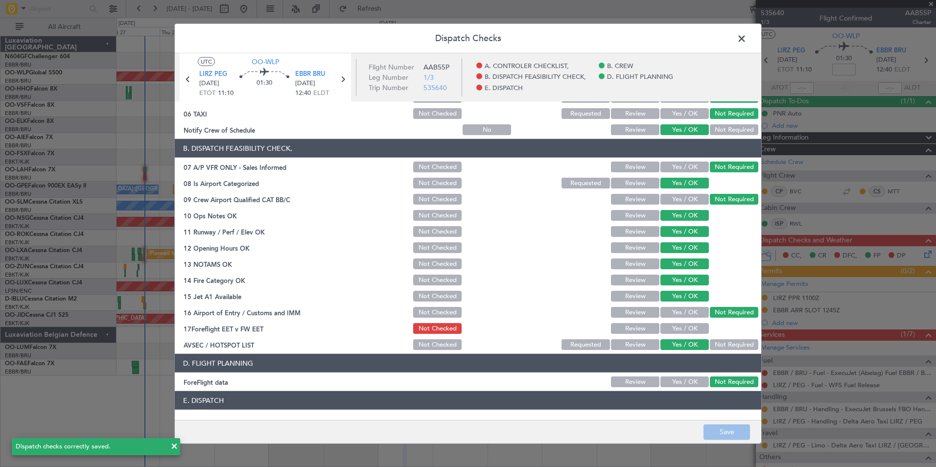
click at [746, 42] on span at bounding box center [746, 41] width 0 height 20
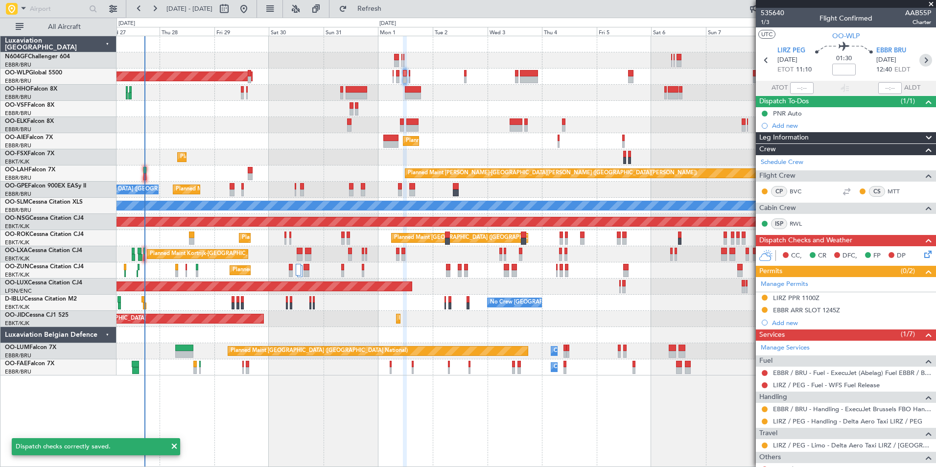
click at [923, 59] on icon at bounding box center [925, 60] width 13 height 13
type input "0"
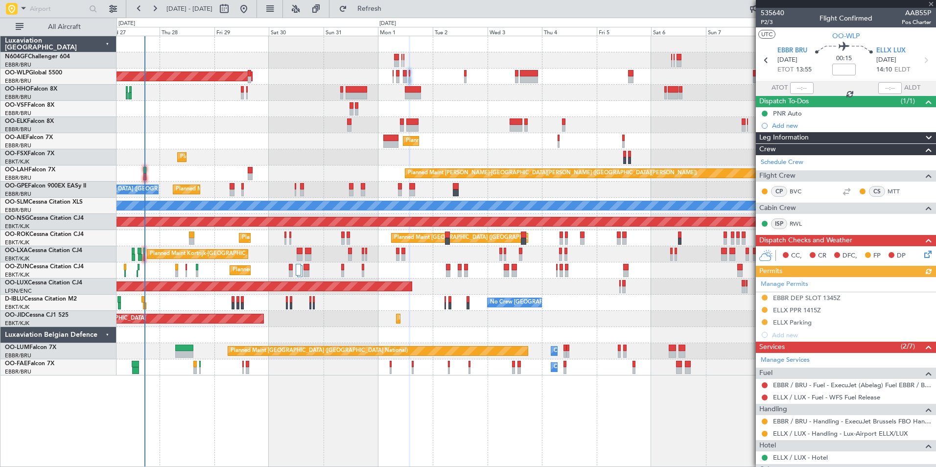
click at [922, 253] on icon at bounding box center [926, 253] width 8 height 8
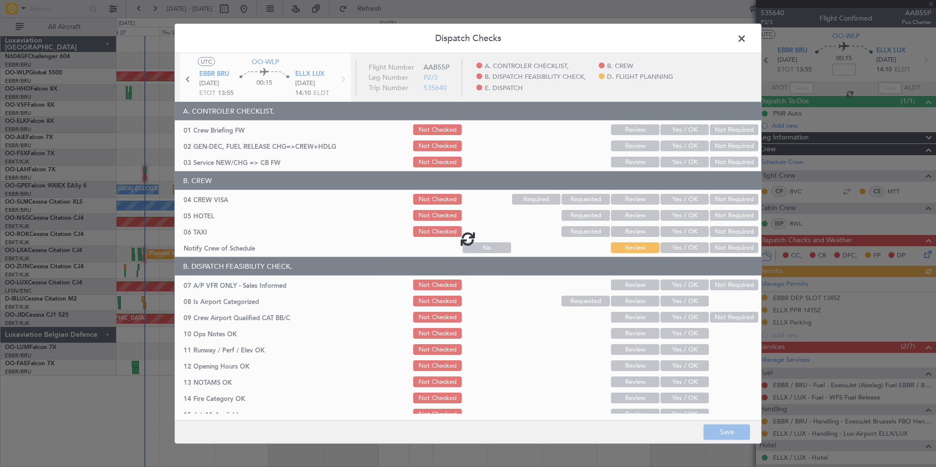
click at [682, 158] on div at bounding box center [468, 238] width 586 height 370
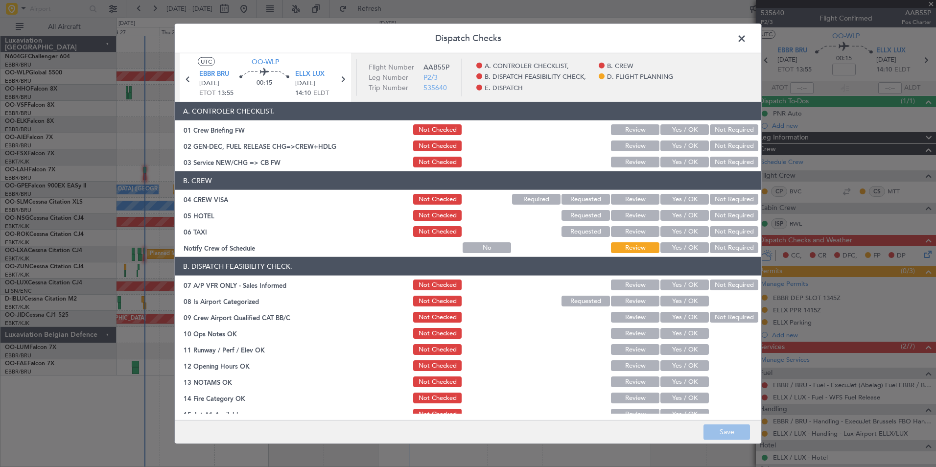
click at [679, 163] on button "Yes / OK" at bounding box center [684, 162] width 48 height 11
click at [713, 202] on button "Not Required" at bounding box center [733, 199] width 48 height 11
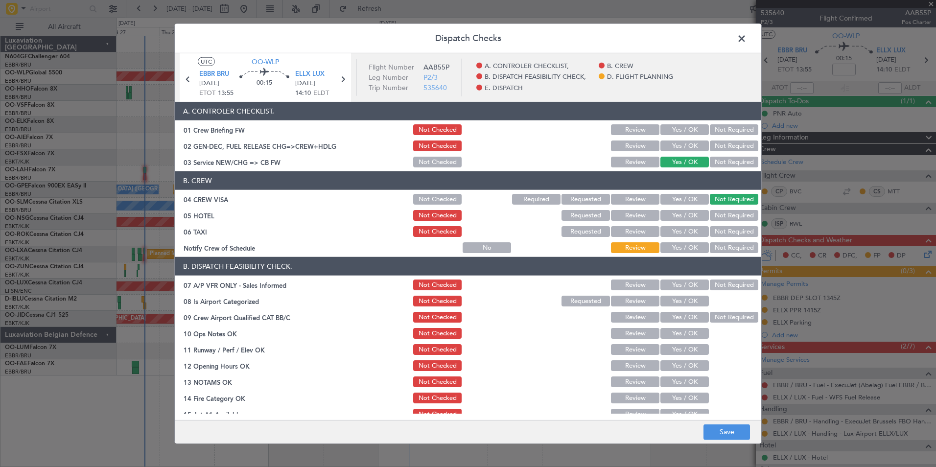
click at [724, 218] on button "Not Required" at bounding box center [733, 215] width 48 height 11
click at [728, 234] on button "Not Required" at bounding box center [733, 231] width 48 height 11
click at [686, 248] on button "Yes / OK" at bounding box center [684, 247] width 48 height 11
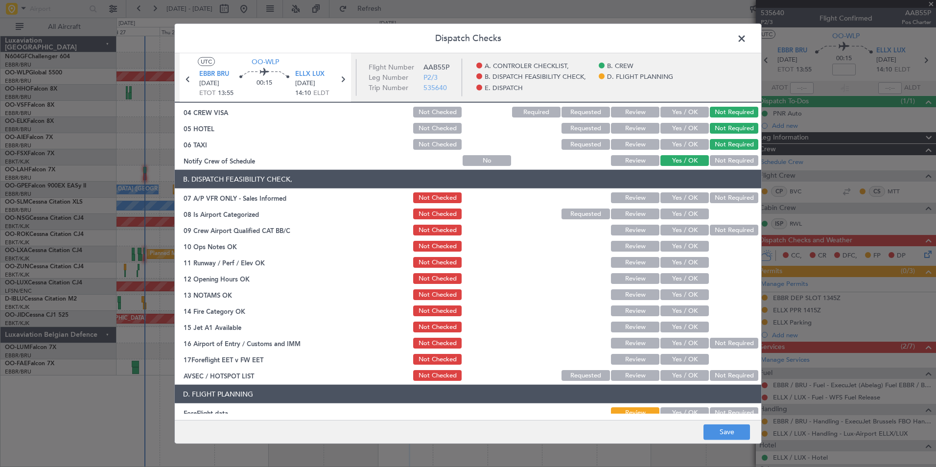
scroll to position [92, 0]
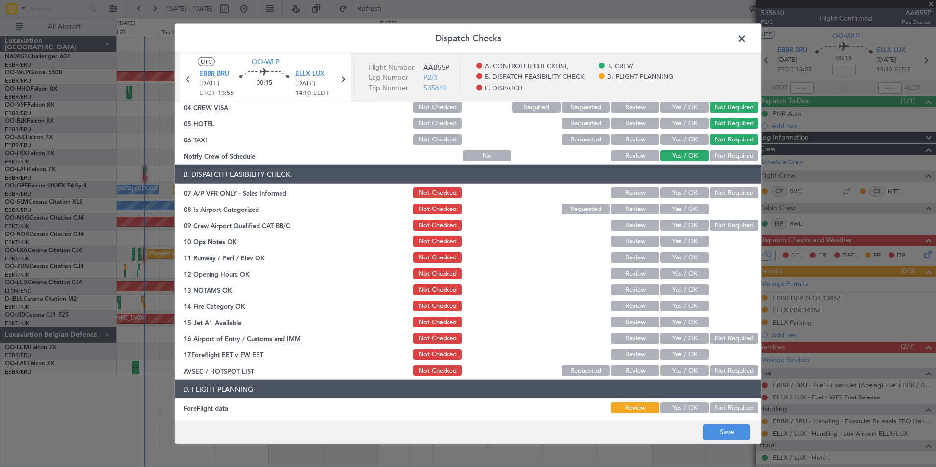
click at [721, 195] on button "Not Required" at bounding box center [733, 192] width 48 height 11
click at [685, 210] on button "Yes / OK" at bounding box center [684, 209] width 48 height 11
click at [725, 226] on button "Not Required" at bounding box center [733, 225] width 48 height 11
click at [677, 239] on button "Yes / OK" at bounding box center [684, 241] width 48 height 11
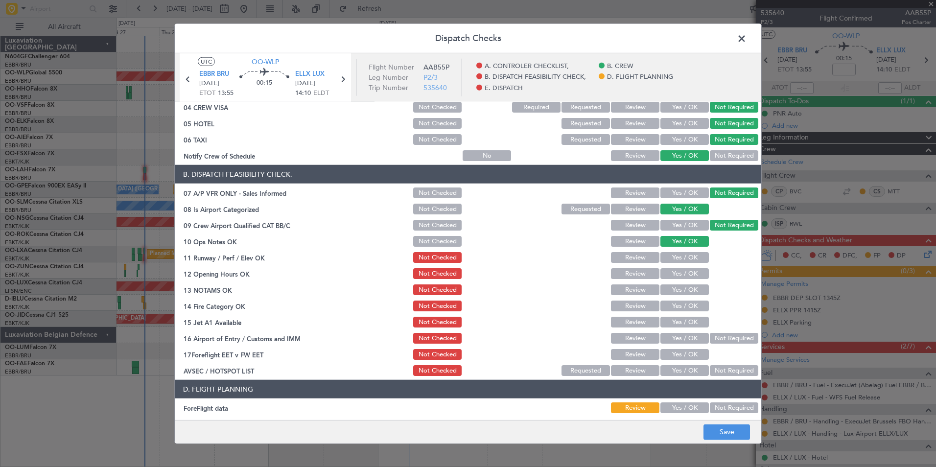
click at [677, 250] on section "B. DISPATCH FEASIBILITY CHECK, 07 A/P VFR ONLY - Sales Informed Not Checked Rev…" at bounding box center [468, 271] width 586 height 212
click at [680, 258] on button "Yes / OK" at bounding box center [684, 257] width 48 height 11
click at [683, 268] on button "Yes / OK" at bounding box center [684, 273] width 48 height 11
click at [690, 292] on button "Yes / OK" at bounding box center [684, 289] width 48 height 11
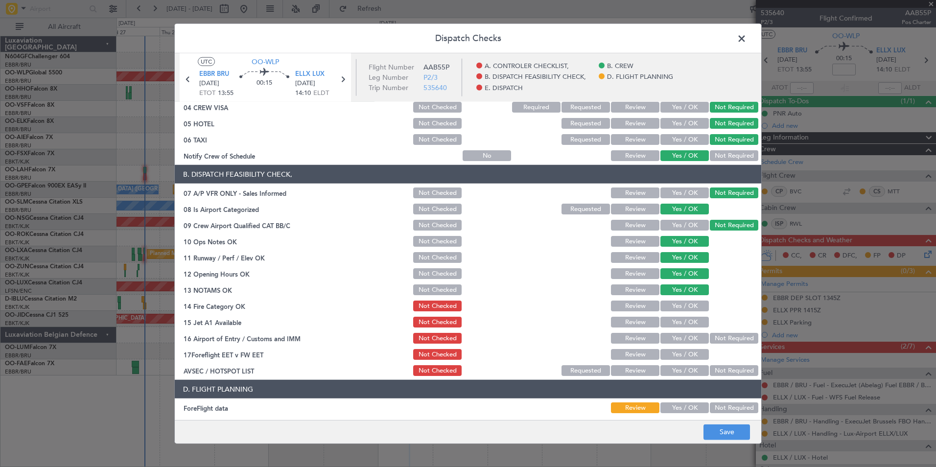
click at [692, 307] on button "Yes / OK" at bounding box center [684, 305] width 48 height 11
click at [690, 320] on button "Yes / OK" at bounding box center [684, 322] width 48 height 11
click at [719, 343] on button "Not Required" at bounding box center [733, 338] width 48 height 11
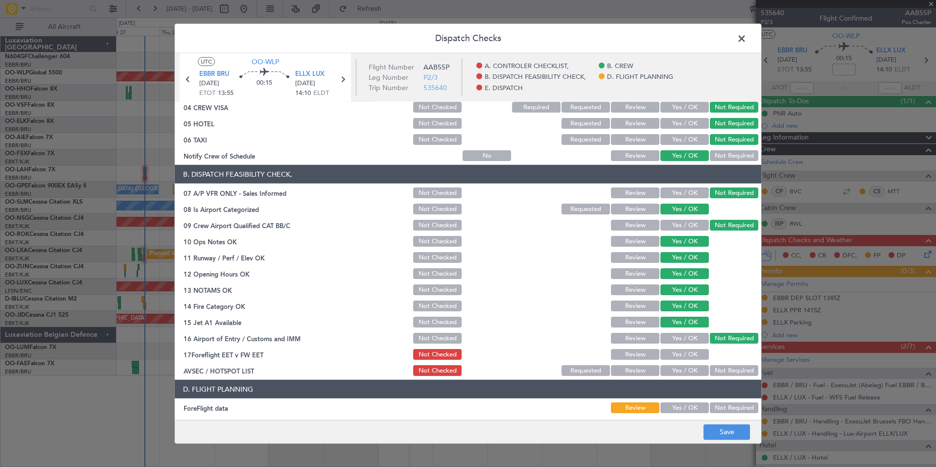
click at [692, 371] on button "Yes / OK" at bounding box center [684, 370] width 48 height 11
click at [713, 410] on button "Not Required" at bounding box center [733, 407] width 48 height 11
click at [727, 431] on button "Save" at bounding box center [726, 432] width 46 height 16
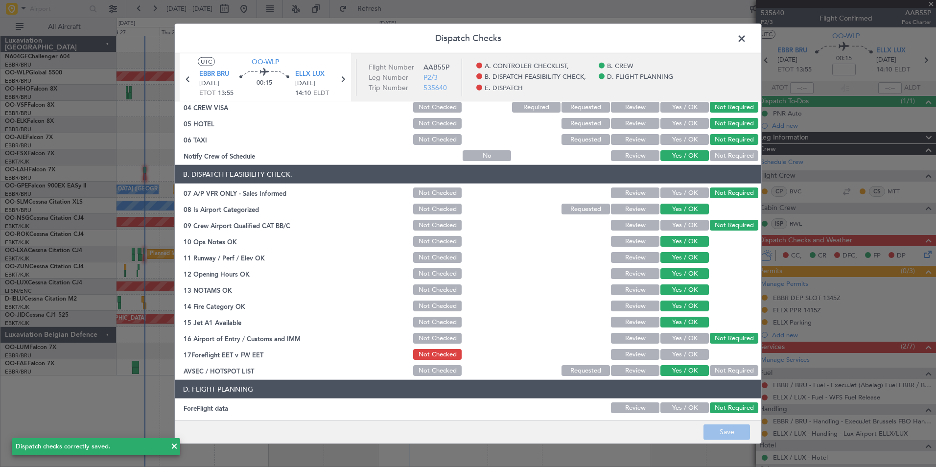
click at [746, 35] on span at bounding box center [746, 41] width 0 height 20
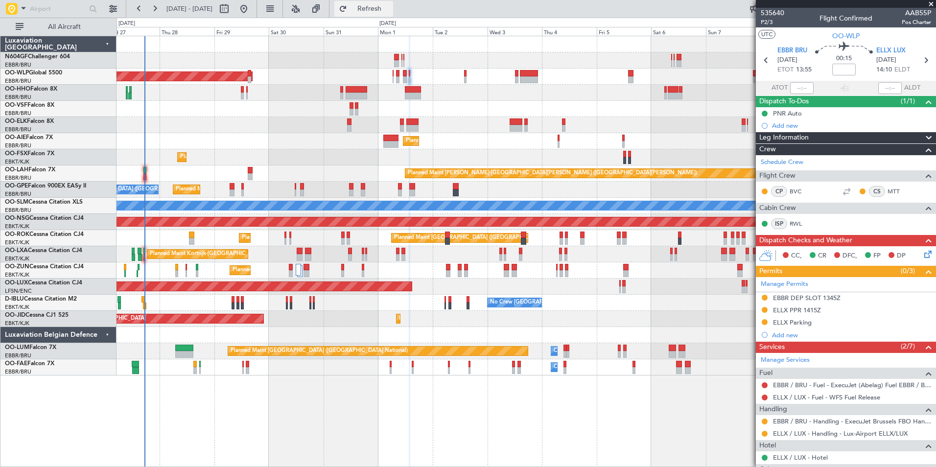
click at [393, 13] on button "Refresh" at bounding box center [363, 9] width 59 height 16
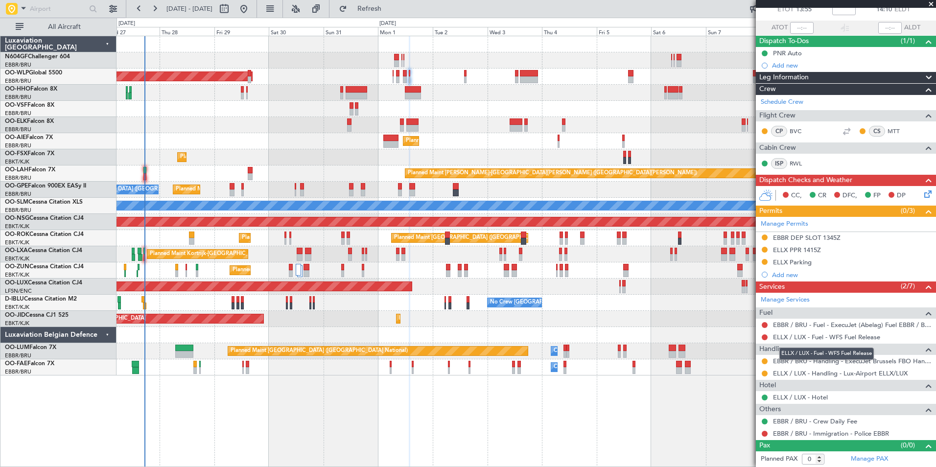
scroll to position [0, 0]
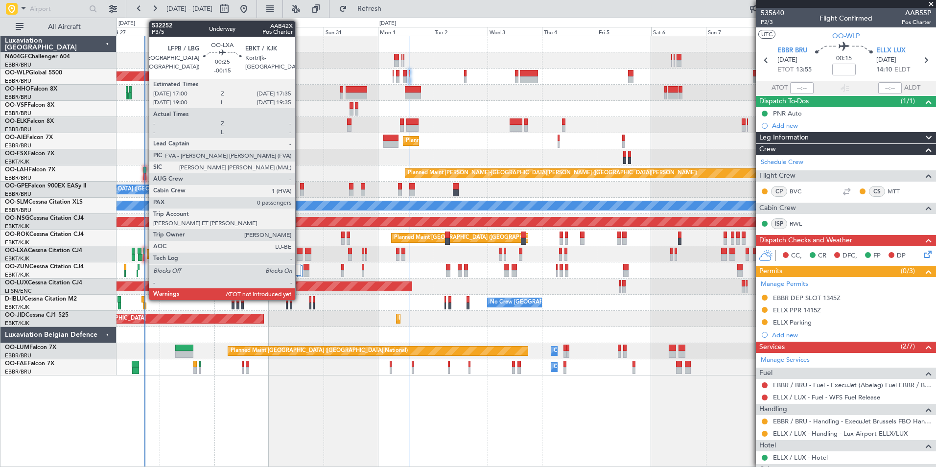
click at [144, 260] on div at bounding box center [143, 257] width 1 height 7
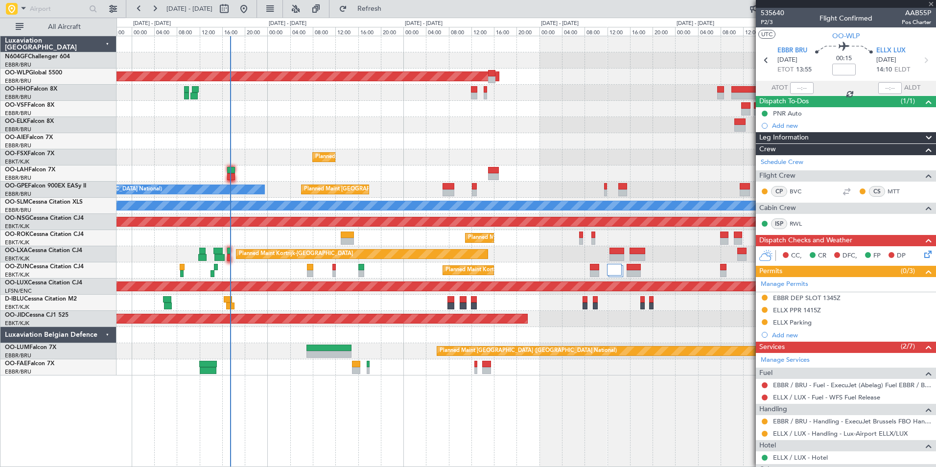
type input "-00:15"
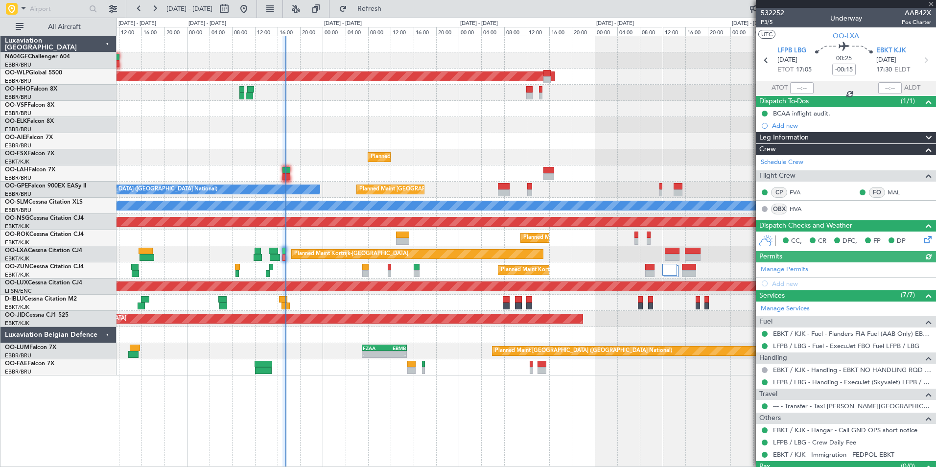
click at [798, 90] on div at bounding box center [801, 88] width 23 height 12
click at [797, 89] on input "text" at bounding box center [801, 88] width 23 height 12
click at [696, 125] on div at bounding box center [525, 125] width 819 height 16
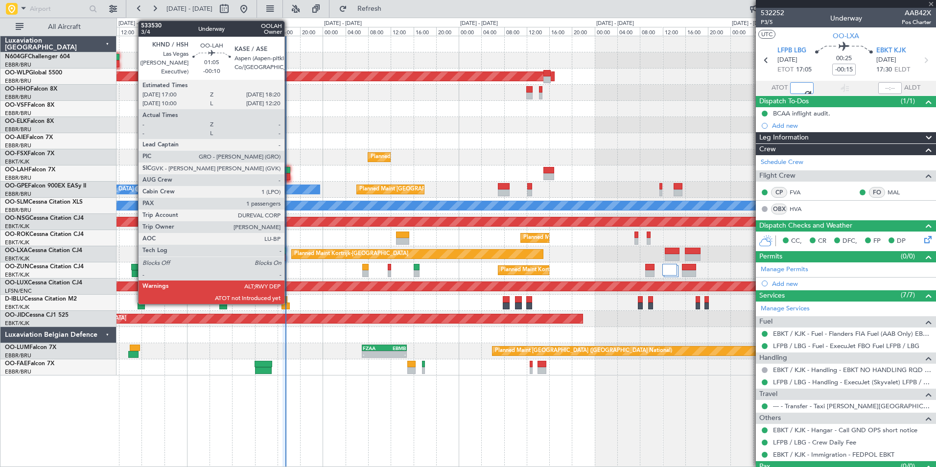
click at [289, 179] on div at bounding box center [286, 176] width 8 height 7
type input "17:23"
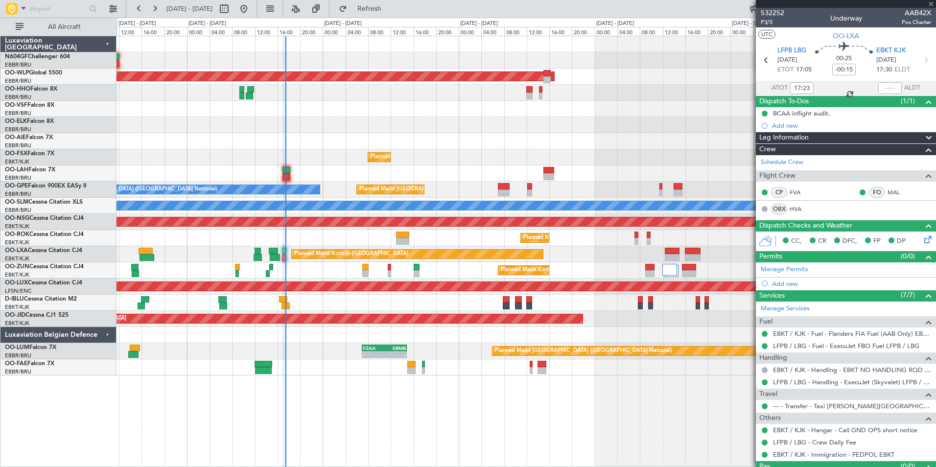
type input "-00:10"
type input "1"
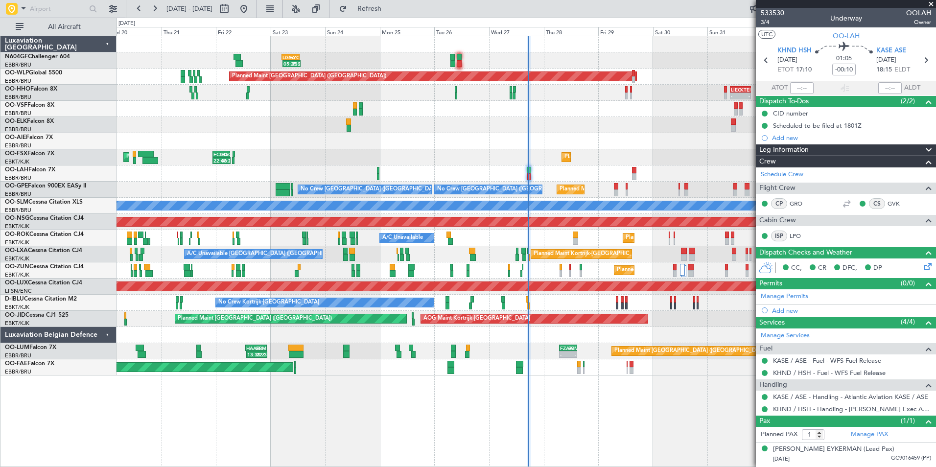
click at [499, 187] on div "Planned Maint Brussels (Brussels National) No Crew Brussels (Brussels National)…" at bounding box center [525, 190] width 819 height 16
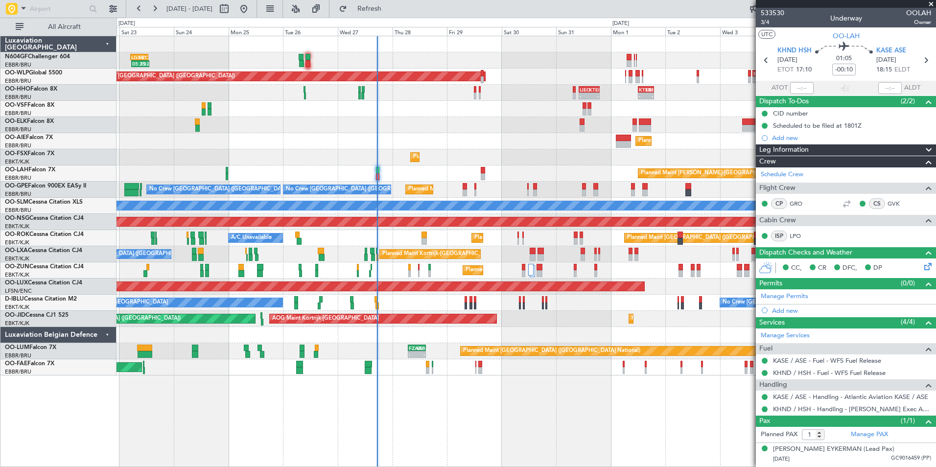
click at [441, 196] on div "Planned Maint Brussels (Brussels National) No Crew Brussels (Brussels National)…" at bounding box center [525, 190] width 819 height 16
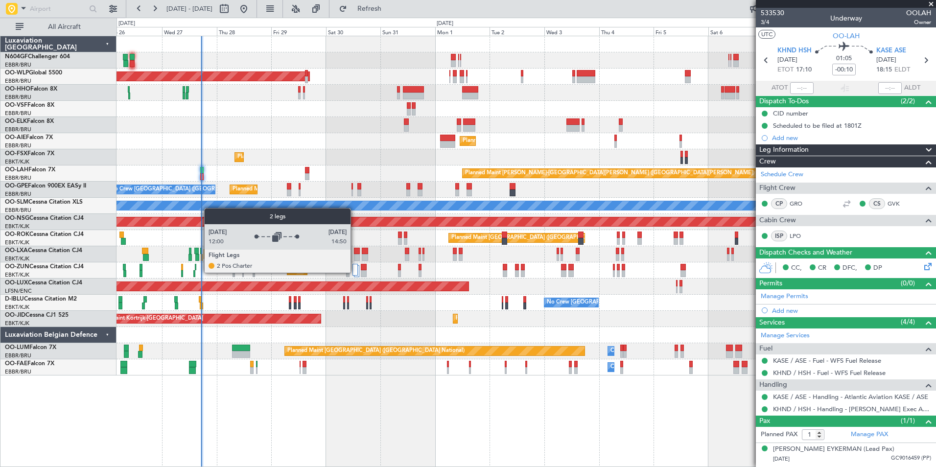
click at [356, 272] on div at bounding box center [354, 270] width 5 height 12
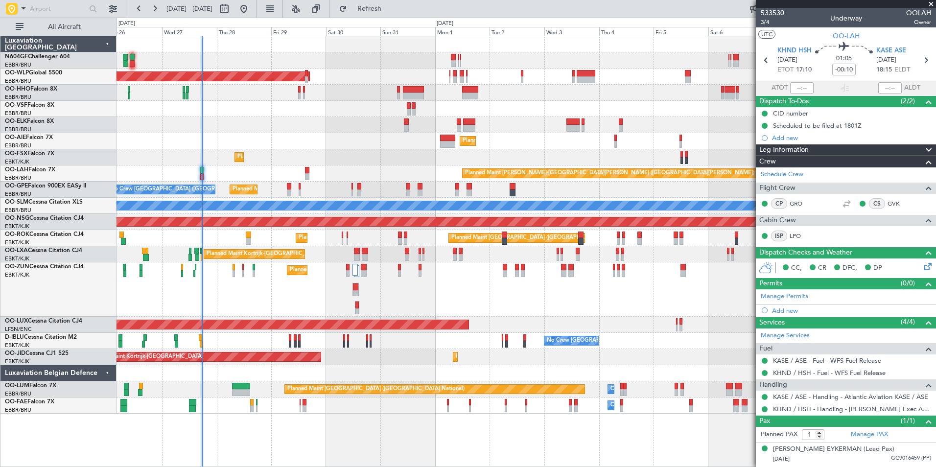
click at [401, 167] on div "Planned Maint Berlin (Brandenburg) Planned Maint Kortrijk-Wevelgem Planned Main…" at bounding box center [525, 224] width 819 height 377
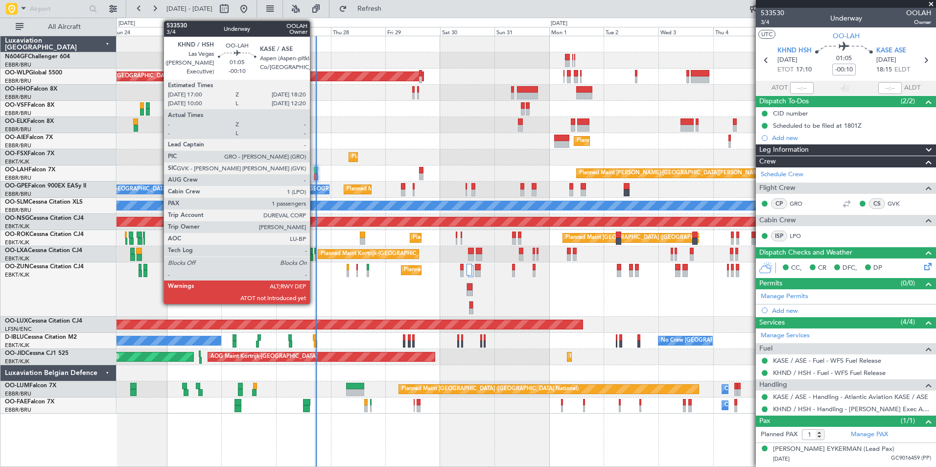
click at [314, 169] on div at bounding box center [315, 170] width 3 height 7
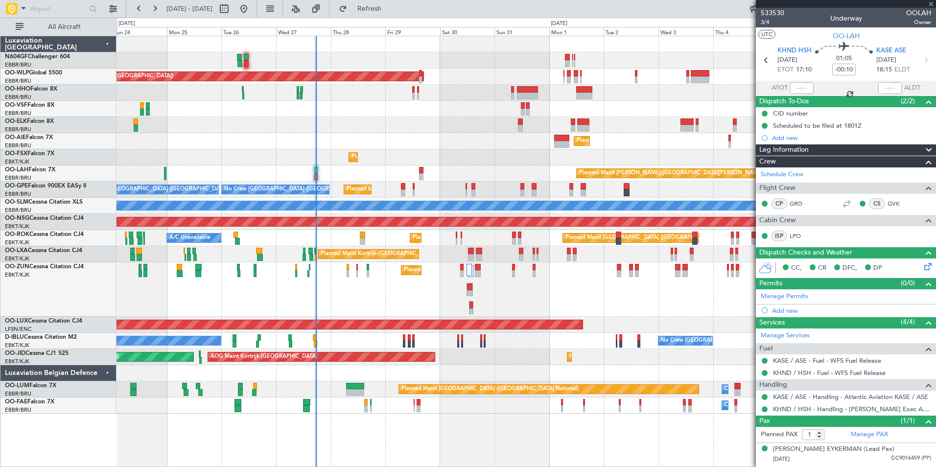
click at [362, 274] on div "Planned Maint Kortrijk-[GEOGRAPHIC_DATA]" at bounding box center [525, 289] width 819 height 54
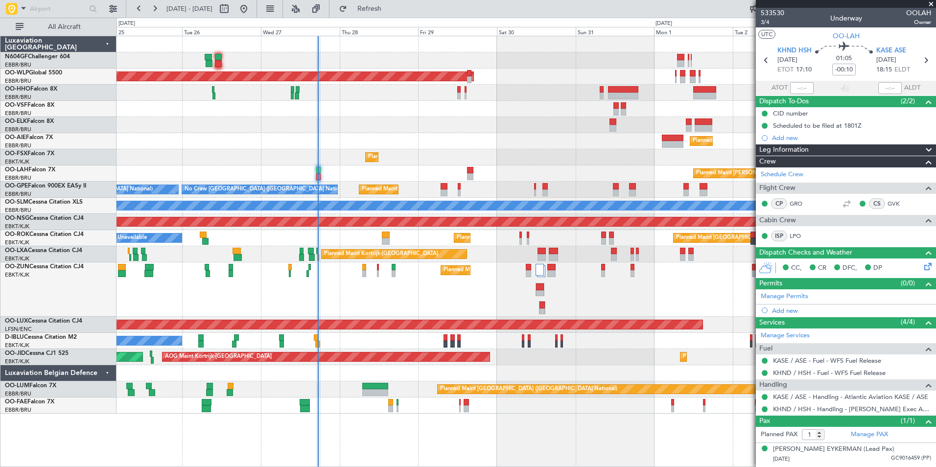
click at [446, 288] on div "Planned Maint Kortrijk-[GEOGRAPHIC_DATA]" at bounding box center [525, 289] width 819 height 54
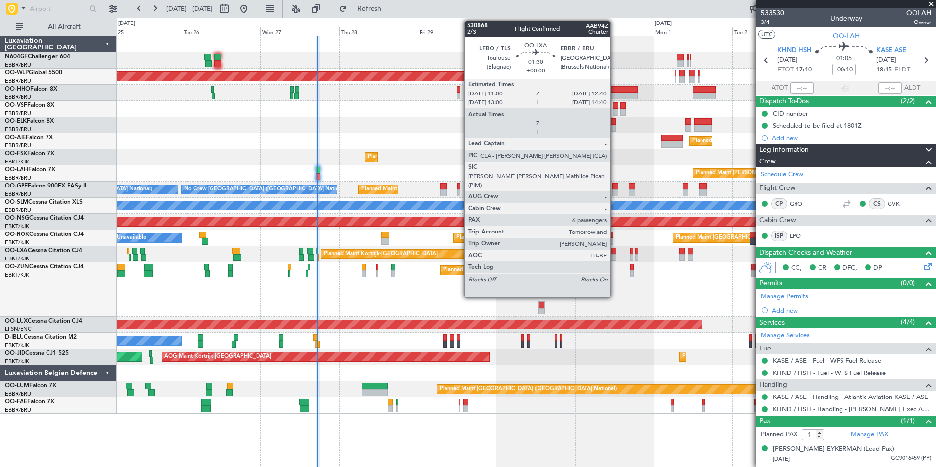
click at [363, 222] on div "Planned Maint Berlin (Brandenburg) Planned Maint London (Farnborough) Planned M…" at bounding box center [525, 224] width 819 height 377
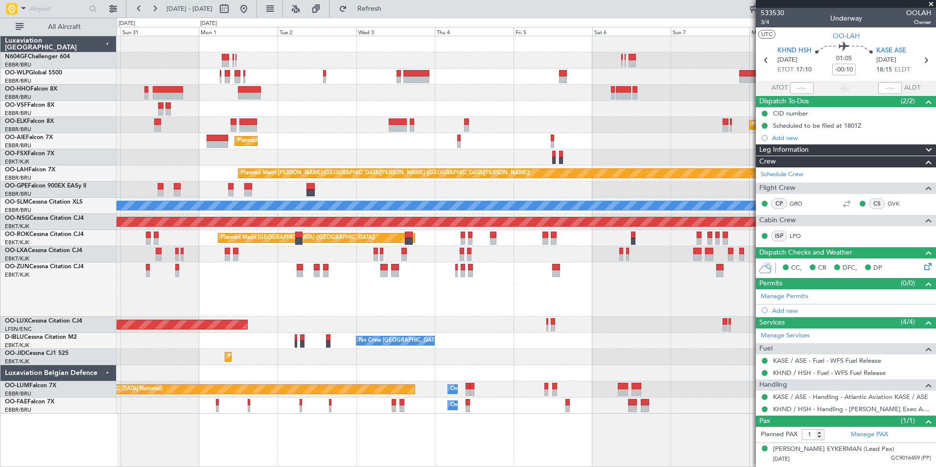
click at [388, 286] on div "Planned Maint Kortrijk-[GEOGRAPHIC_DATA]" at bounding box center [525, 289] width 819 height 54
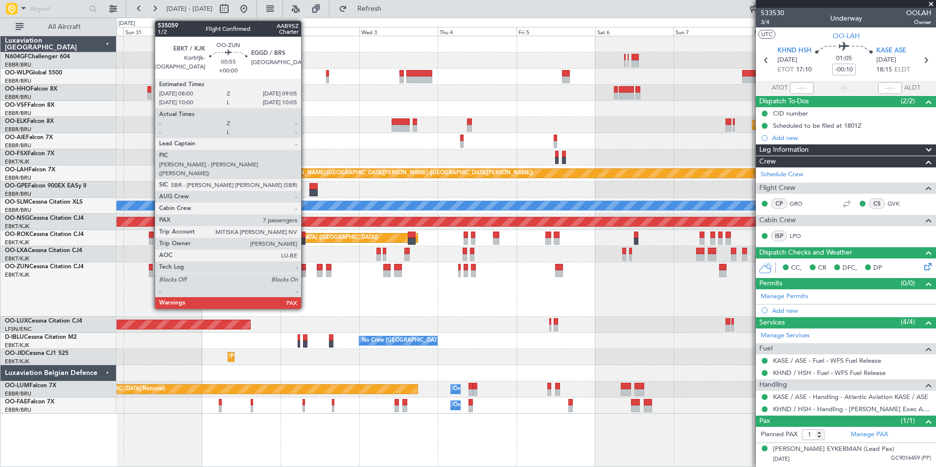
click at [150, 268] on div at bounding box center [151, 267] width 4 height 7
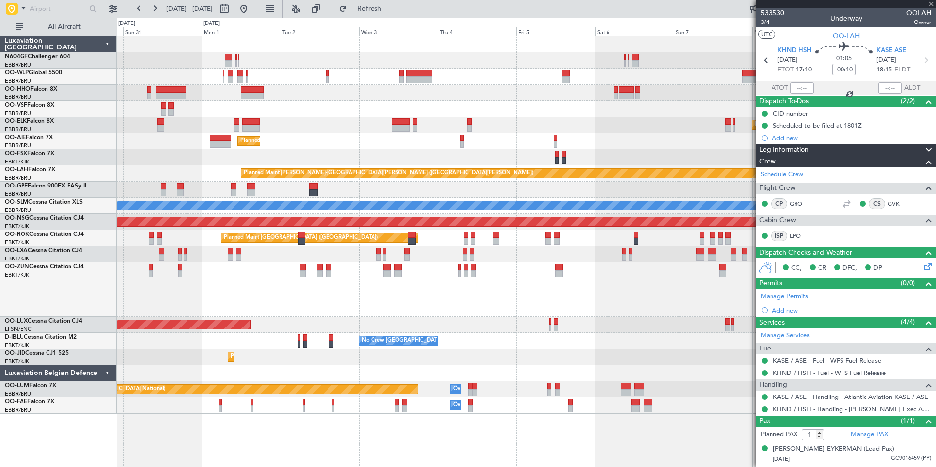
type input "7"
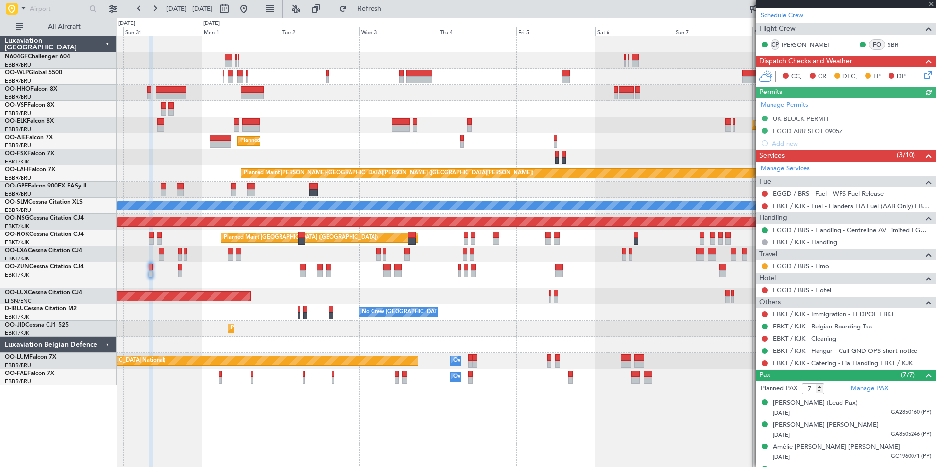
scroll to position [184, 0]
click at [764, 363] on button at bounding box center [764, 363] width 6 height 6
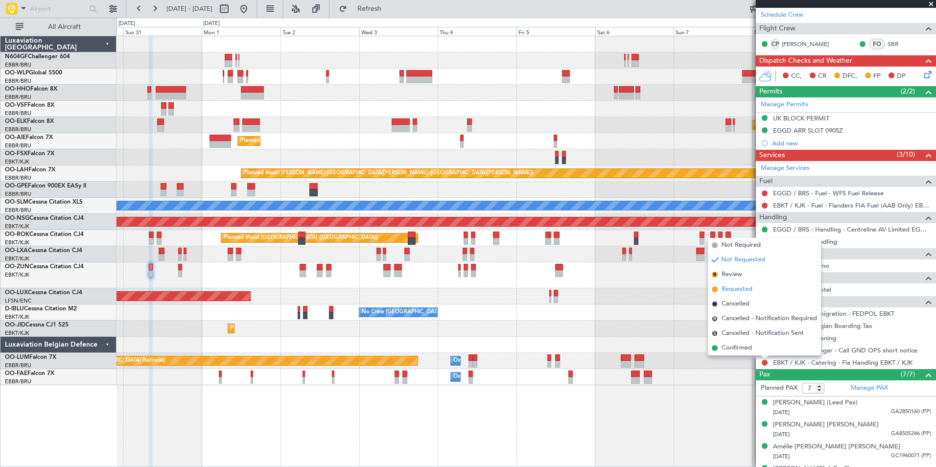
click at [736, 290] on span "Requested" at bounding box center [736, 289] width 31 height 10
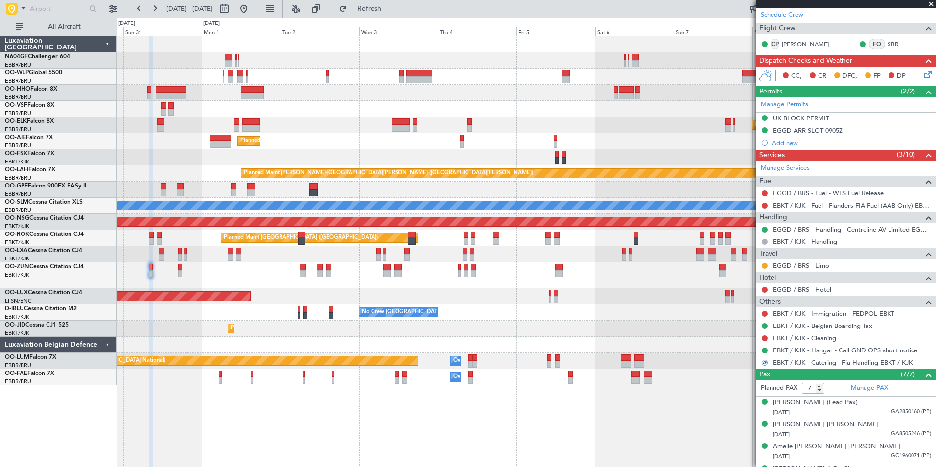
scroll to position [0, 0]
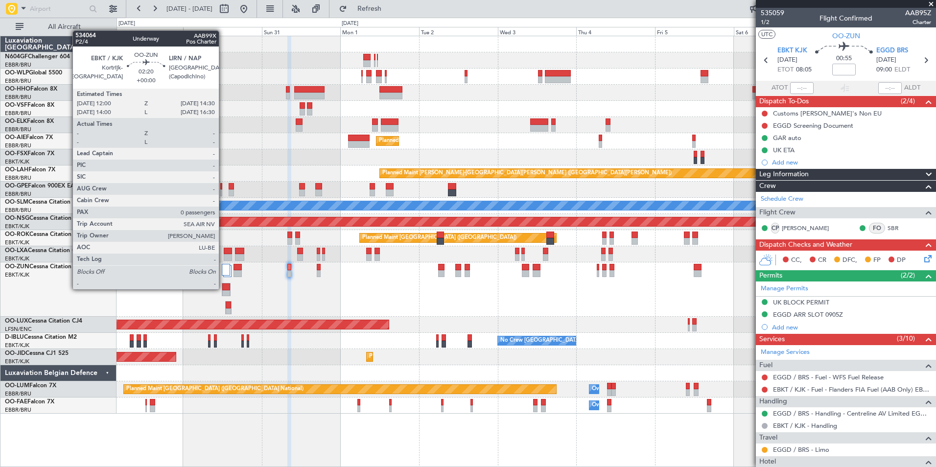
click at [223, 288] on div at bounding box center [225, 286] width 7 height 7
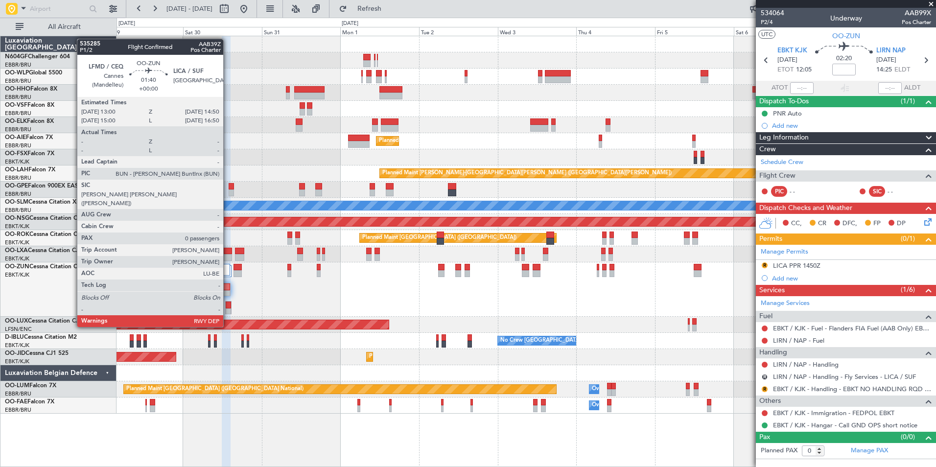
click at [226, 307] on div at bounding box center [228, 304] width 5 height 7
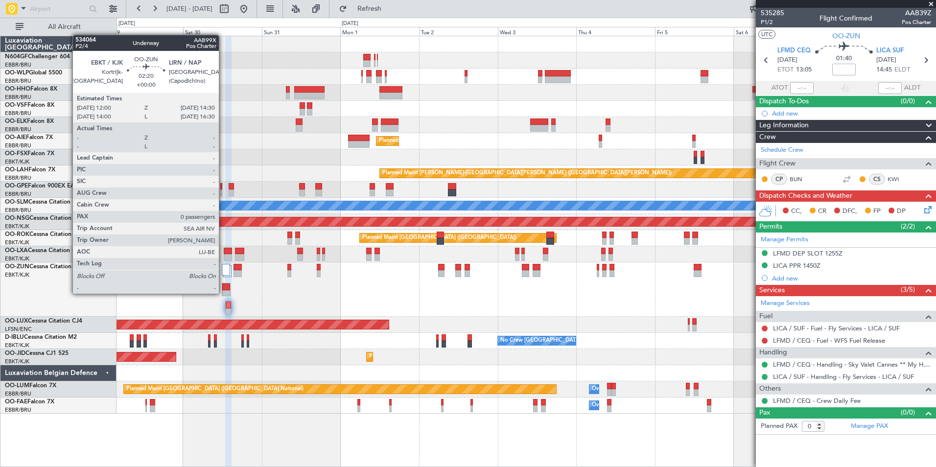
click at [223, 293] on div at bounding box center [225, 293] width 7 height 7
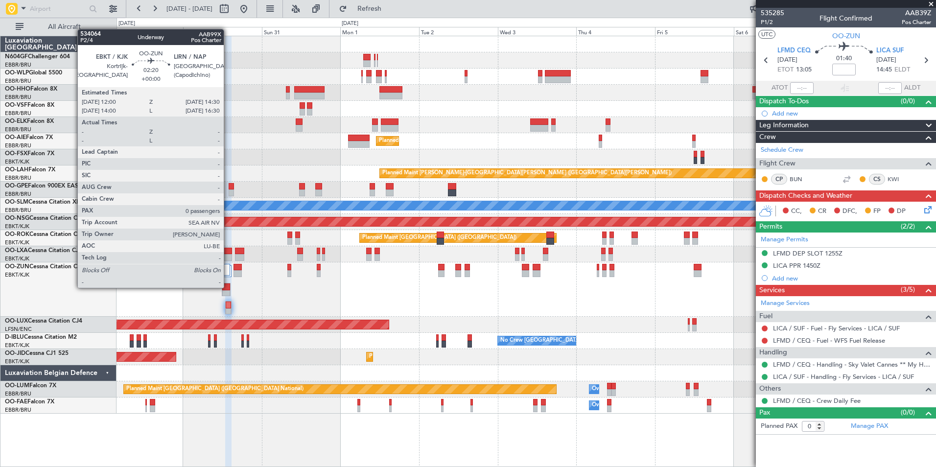
click at [226, 287] on div at bounding box center [225, 286] width 7 height 7
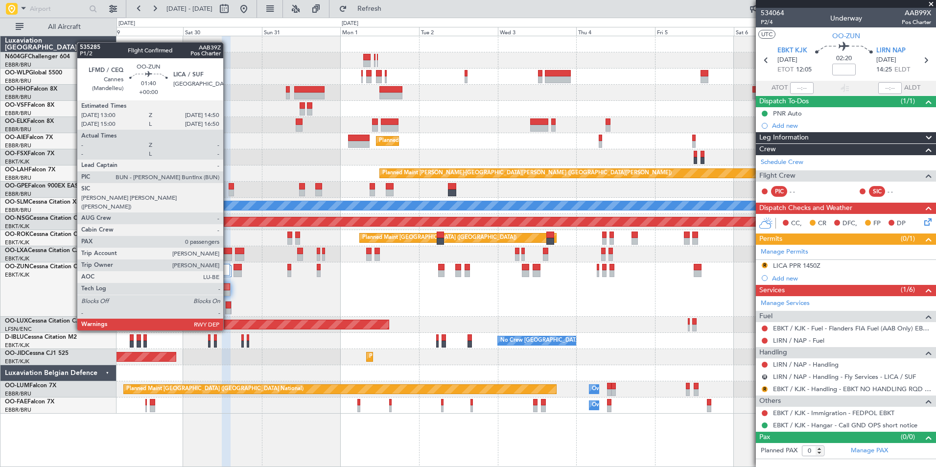
click at [228, 312] on div at bounding box center [228, 311] width 5 height 7
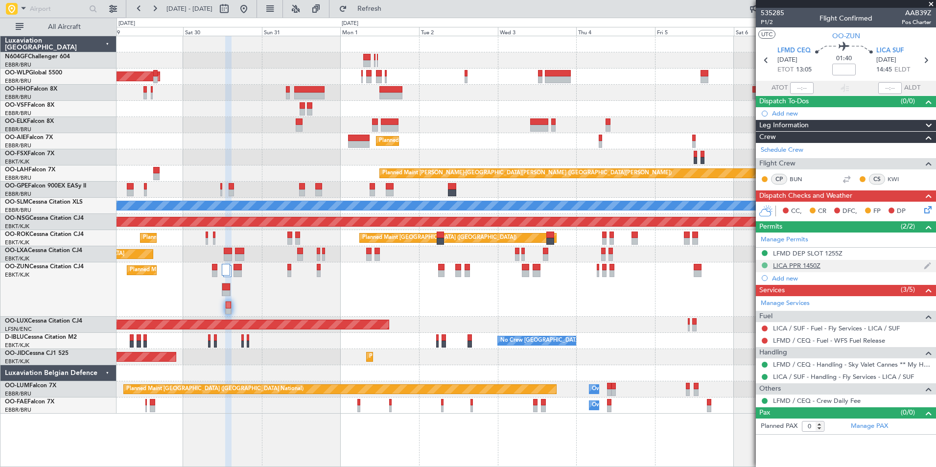
click at [764, 265] on button at bounding box center [764, 265] width 6 height 6
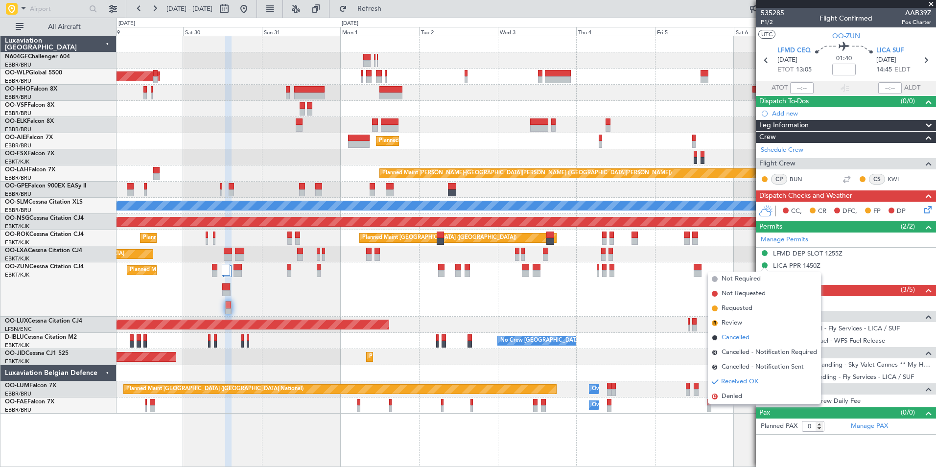
click at [752, 339] on li "Cancelled" at bounding box center [764, 337] width 113 height 15
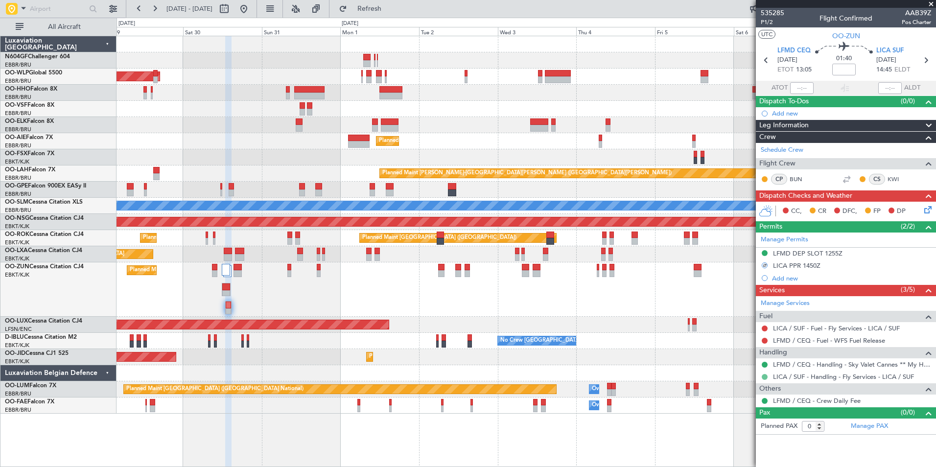
click at [765, 377] on button at bounding box center [764, 377] width 6 height 6
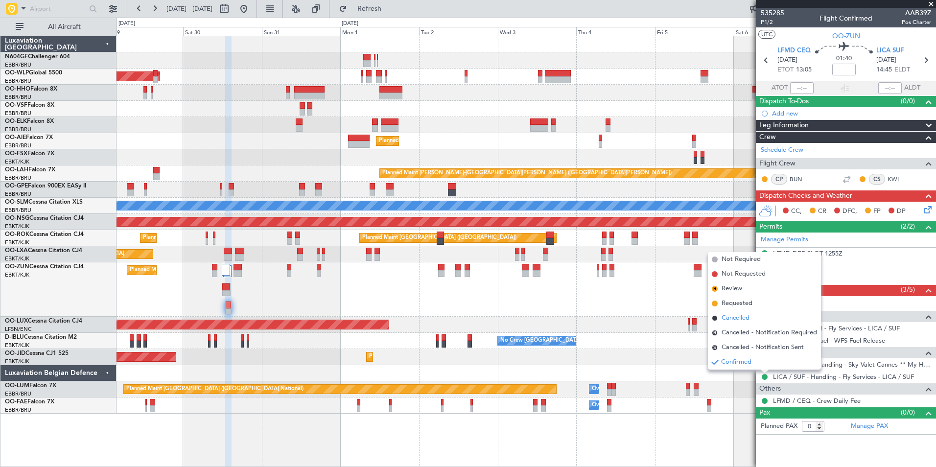
click at [748, 316] on span "Cancelled" at bounding box center [735, 318] width 28 height 10
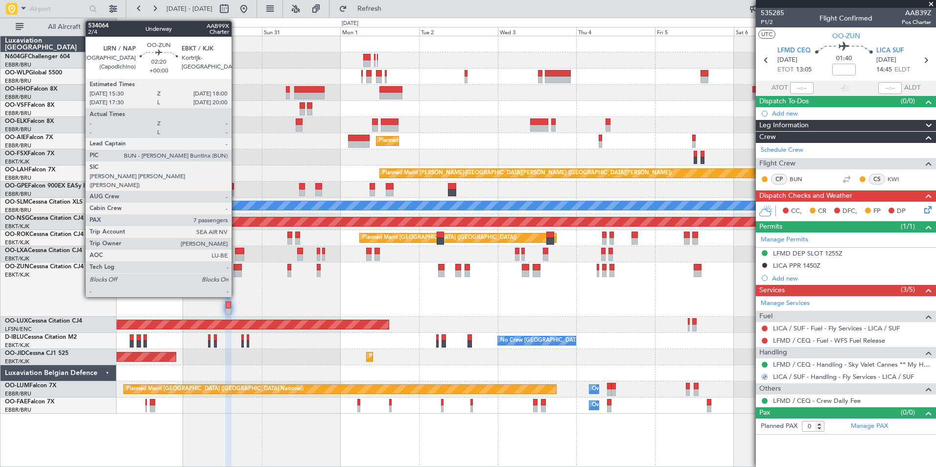
click at [236, 273] on div at bounding box center [237, 273] width 8 height 7
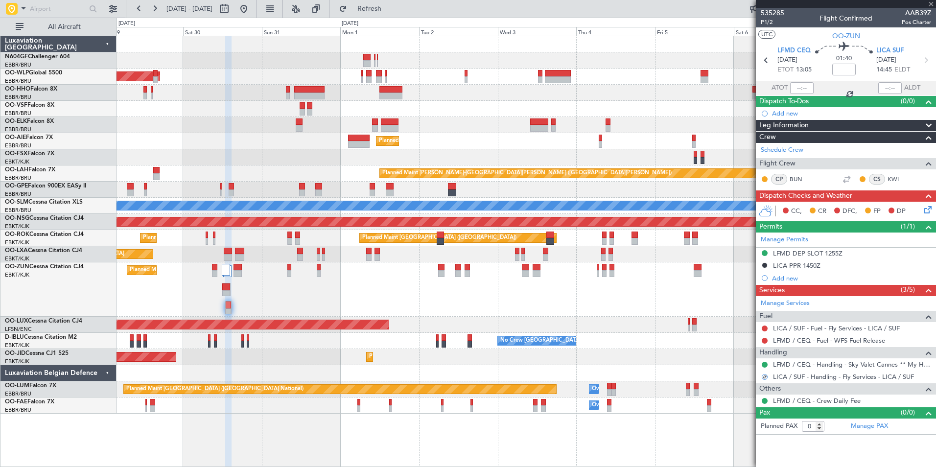
click at [236, 273] on div at bounding box center [237, 273] width 8 height 7
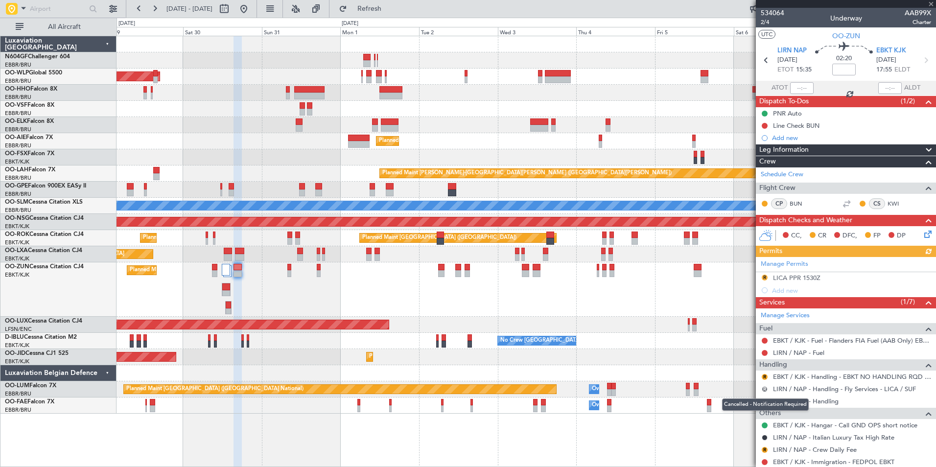
click at [763, 388] on button "R" at bounding box center [764, 389] width 6 height 6
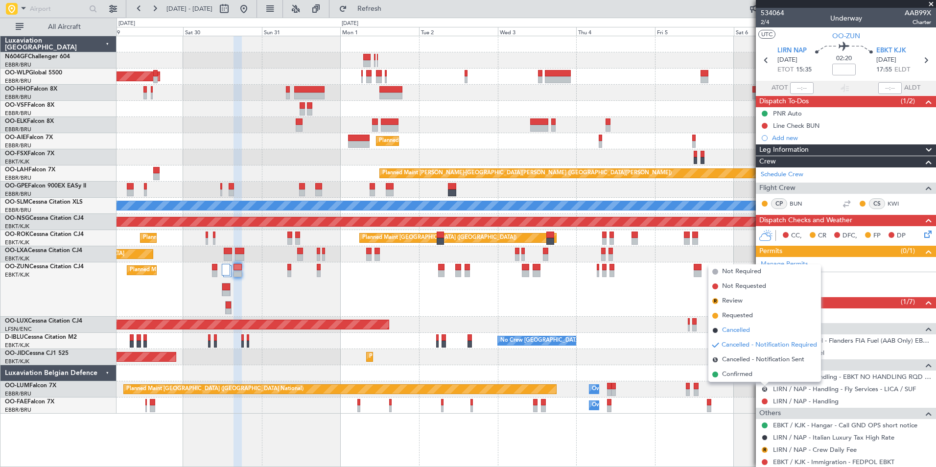
click at [740, 331] on span "Cancelled" at bounding box center [736, 330] width 28 height 10
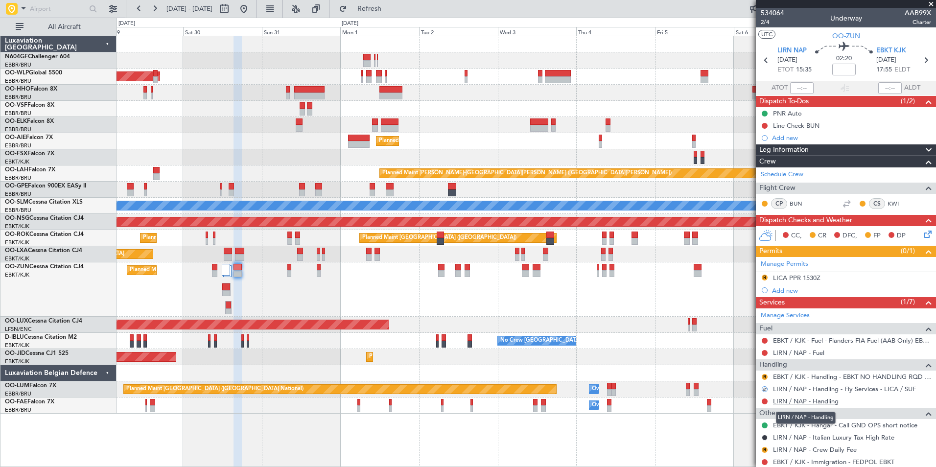
click at [811, 403] on link "LIRN / NAP - Handling" at bounding box center [806, 401] width 66 height 8
click at [374, 9] on button "Refresh" at bounding box center [363, 9] width 59 height 16
click at [764, 279] on div "Manage Permits R LICA PPR 1530Z Add new" at bounding box center [845, 277] width 180 height 40
click at [763, 276] on button "R" at bounding box center [764, 277] width 6 height 6
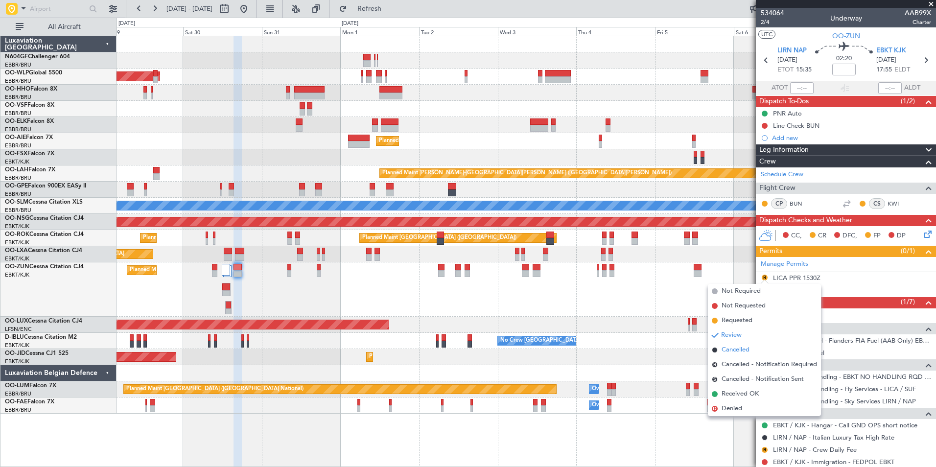
click at [758, 350] on li "Cancelled" at bounding box center [764, 349] width 113 height 15
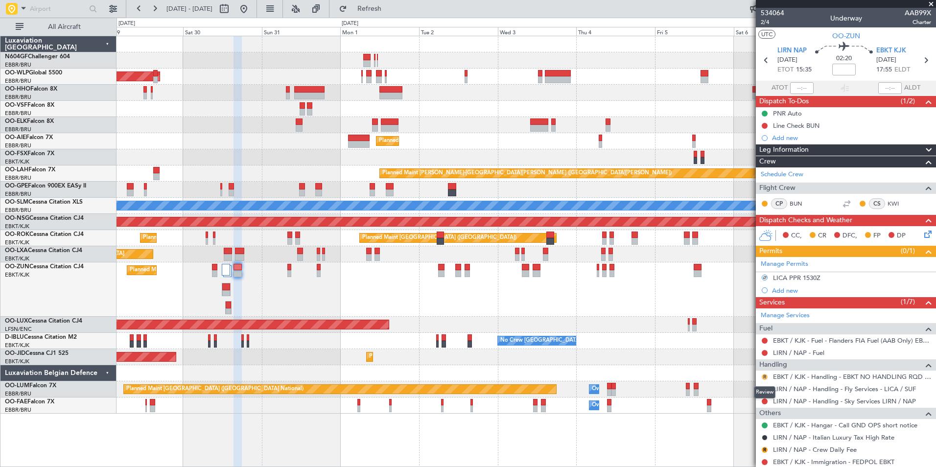
click at [762, 376] on button "R" at bounding box center [764, 377] width 6 height 6
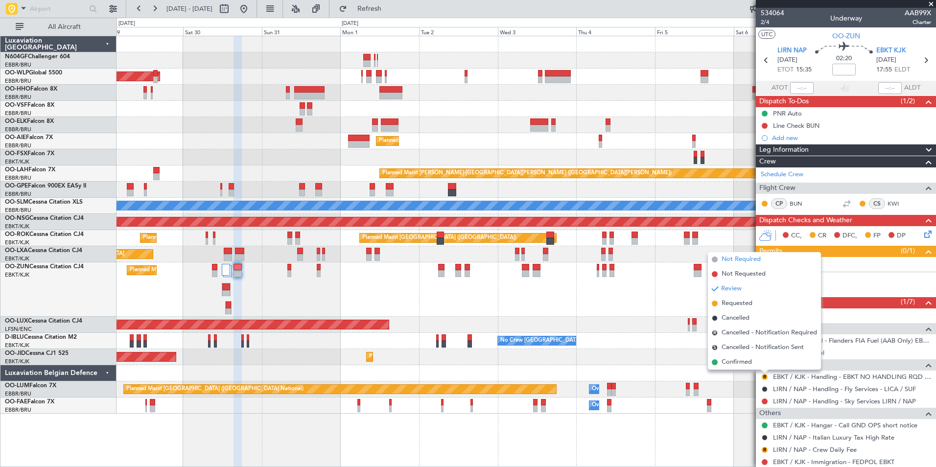
click at [748, 261] on span "Not Required" at bounding box center [740, 259] width 39 height 10
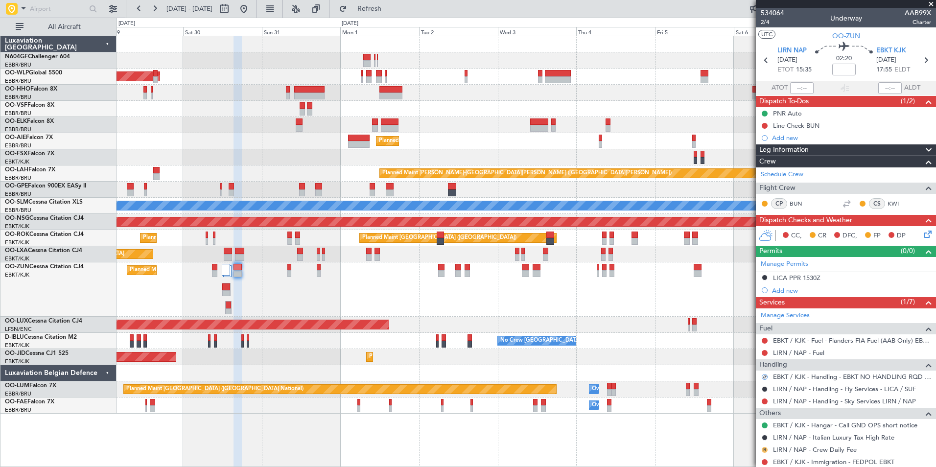
click at [765, 449] on button "R" at bounding box center [764, 450] width 6 height 6
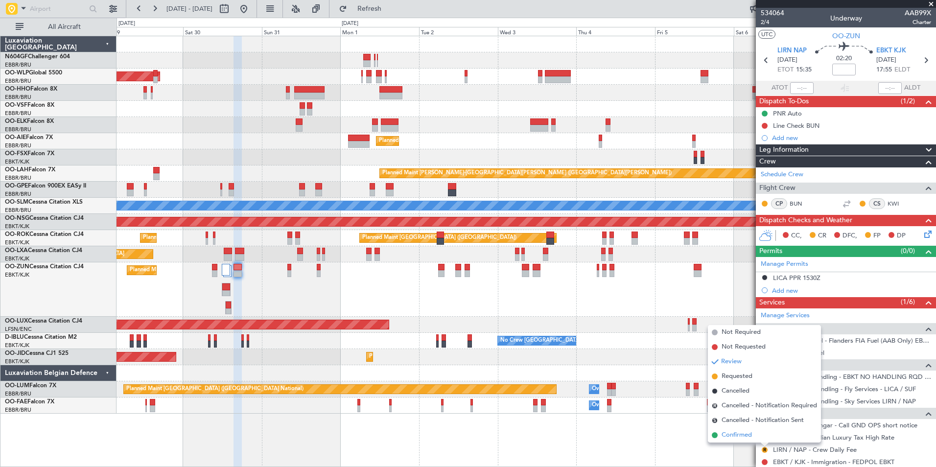
click at [742, 435] on span "Confirmed" at bounding box center [736, 435] width 30 height 10
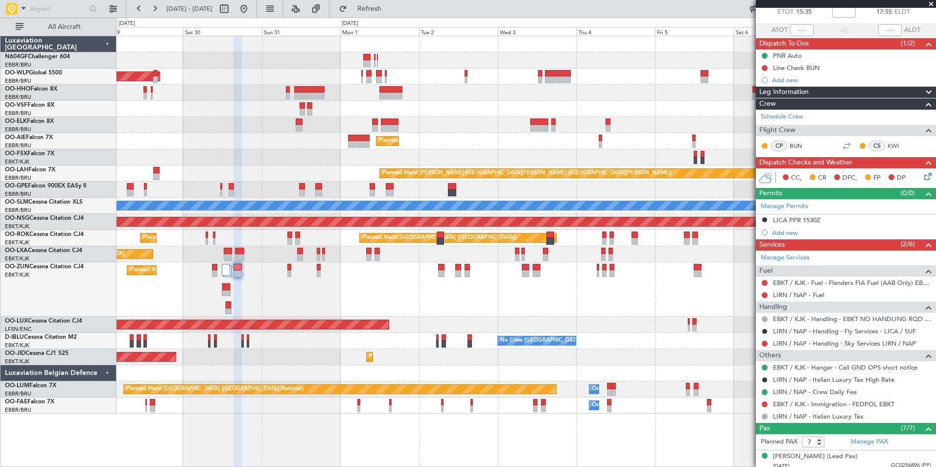
scroll to position [64, 0]
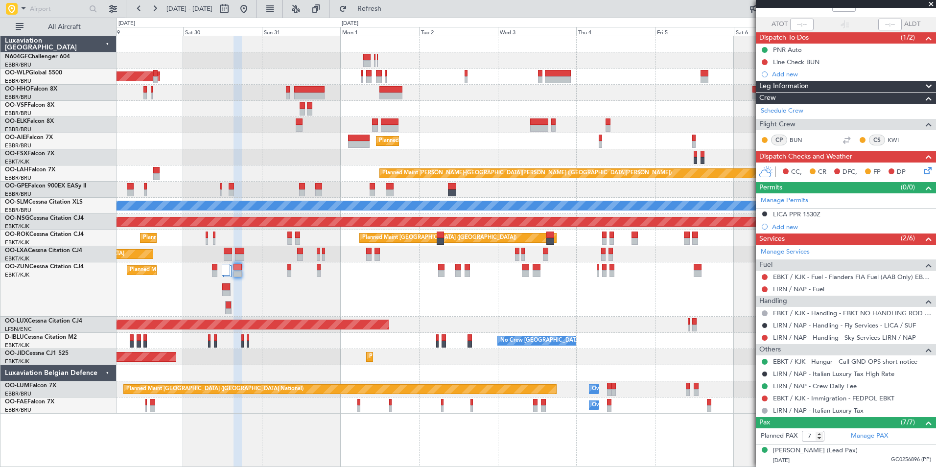
click at [821, 290] on link "LIRN / NAP - Fuel" at bounding box center [798, 289] width 51 height 8
click at [387, 312] on div "Planned Maint Kortrijk-[GEOGRAPHIC_DATA]" at bounding box center [525, 289] width 819 height 54
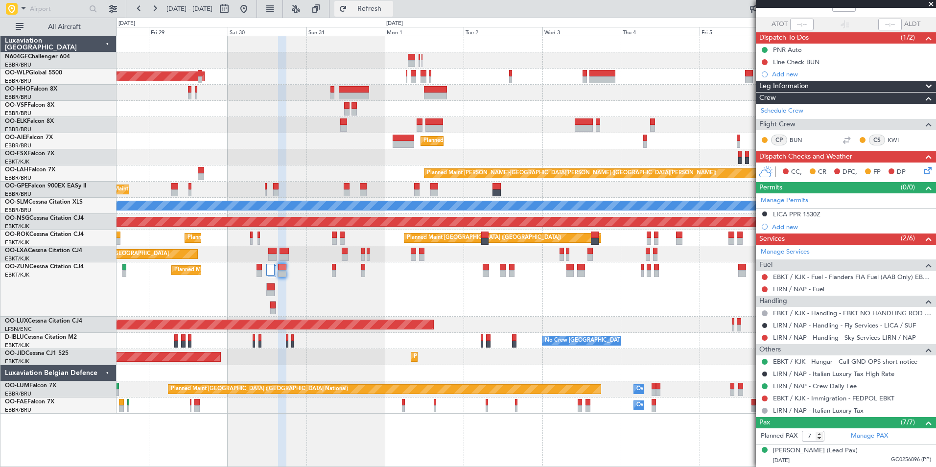
click at [390, 5] on span "Refresh" at bounding box center [369, 8] width 41 height 7
click at [548, 296] on div "Planned Maint Kortrijk-[GEOGRAPHIC_DATA]" at bounding box center [525, 289] width 819 height 54
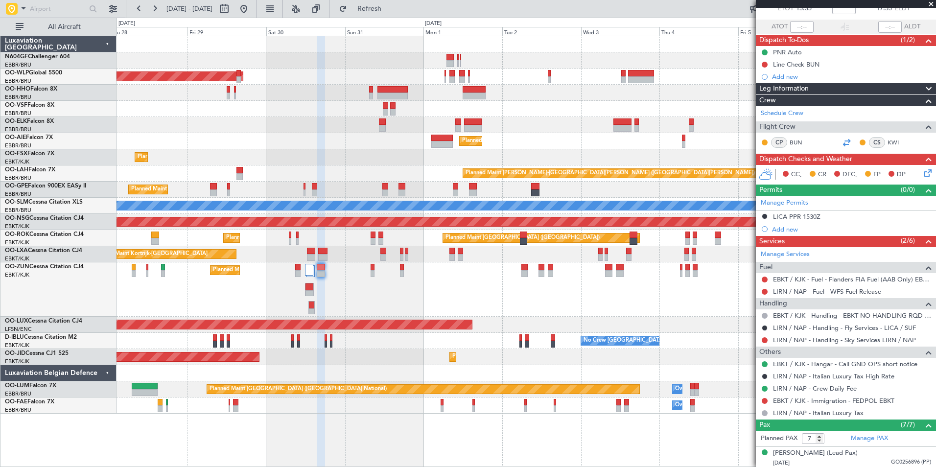
scroll to position [0, 0]
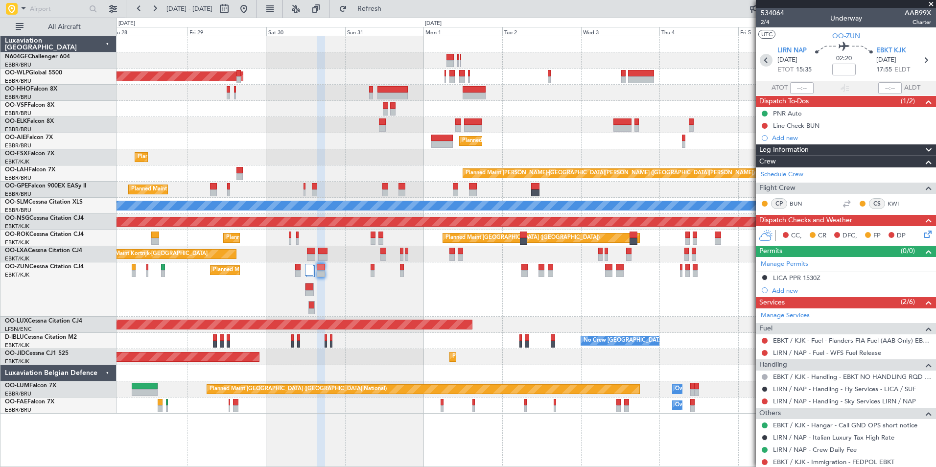
click at [763, 59] on icon at bounding box center [765, 60] width 13 height 13
type input "0"
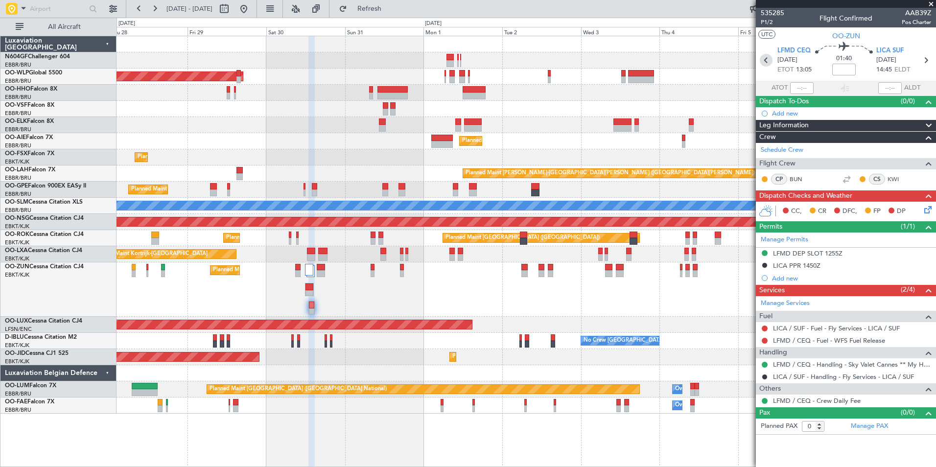
click at [768, 63] on icon at bounding box center [765, 60] width 13 height 13
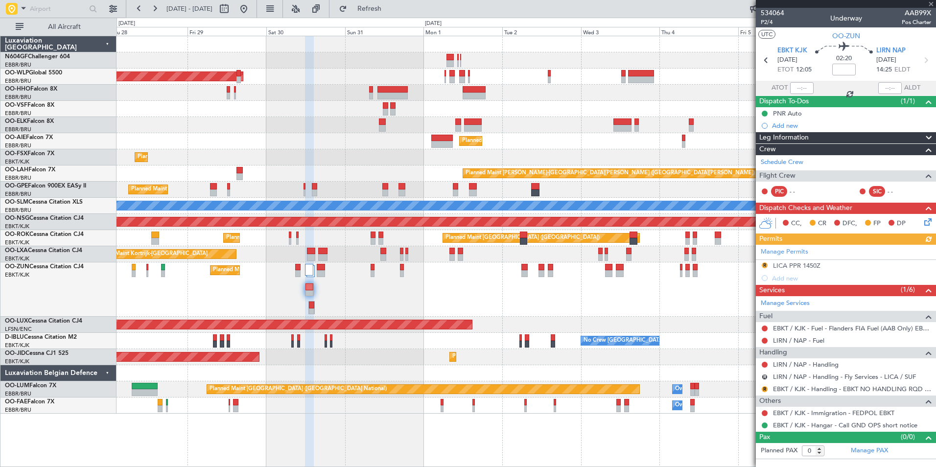
click at [764, 264] on div "Manage Permits R LICA PPR 1450Z Add new" at bounding box center [845, 265] width 180 height 40
click at [764, 264] on button "R" at bounding box center [764, 265] width 6 height 6
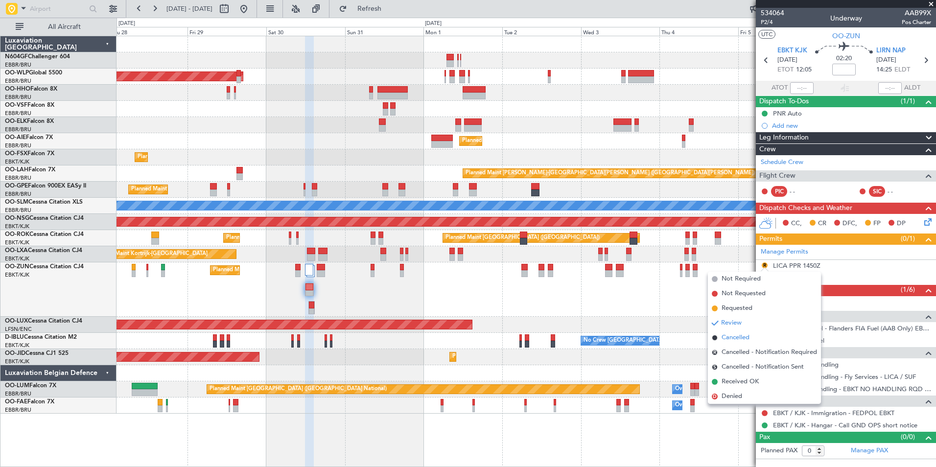
click at [749, 336] on span "Cancelled" at bounding box center [735, 338] width 28 height 10
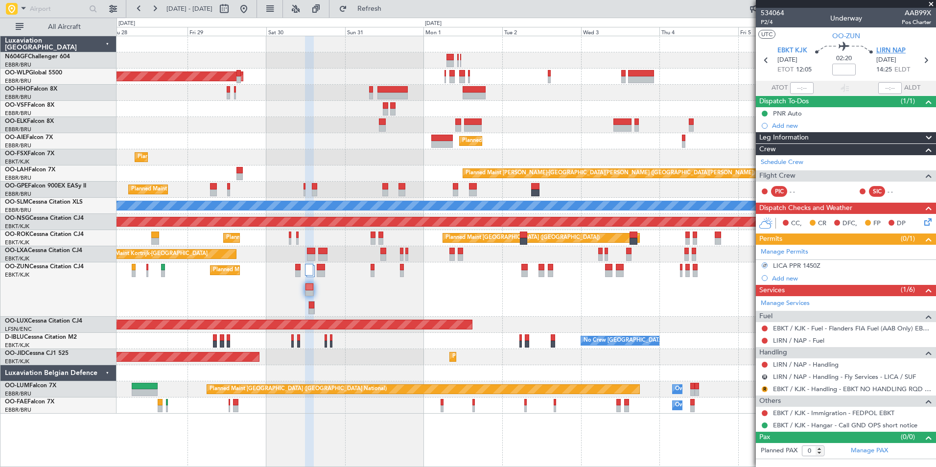
click at [891, 49] on span "LIRN NAP" at bounding box center [890, 51] width 29 height 10
click at [783, 341] on link "LIRN / NAP - Fuel" at bounding box center [798, 340] width 51 height 8
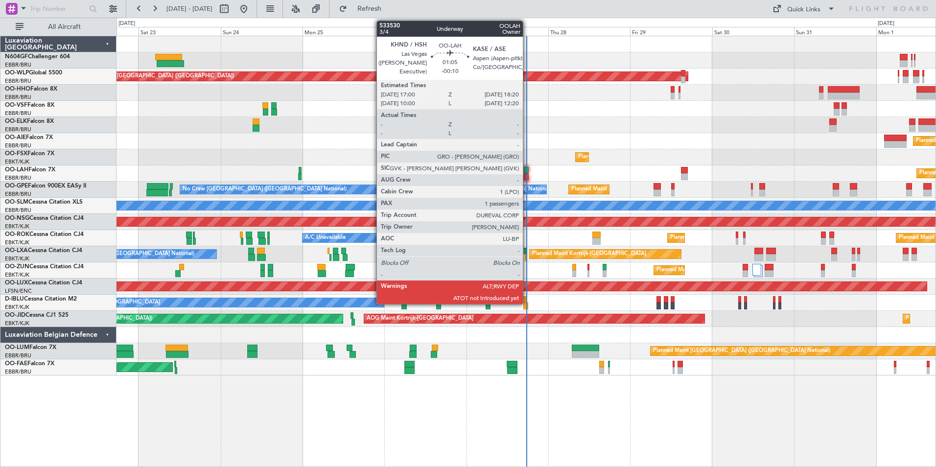
click at [527, 169] on div at bounding box center [526, 170] width 5 height 7
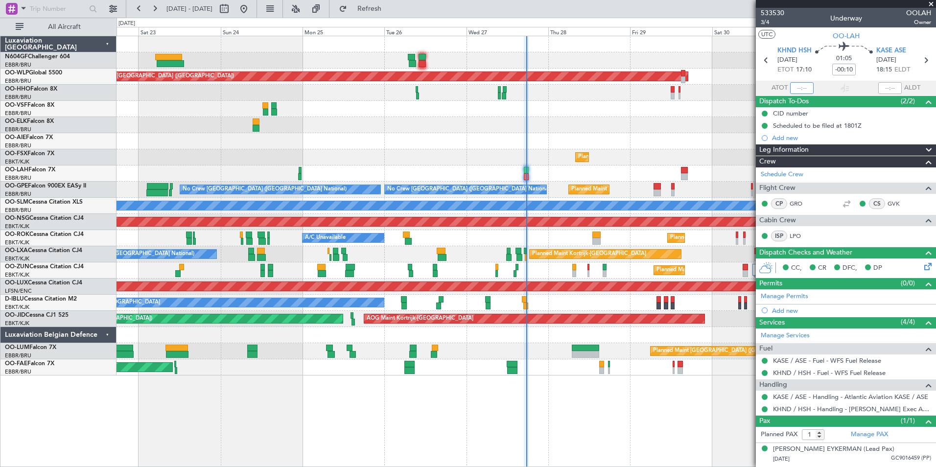
click at [796, 87] on input "text" at bounding box center [801, 88] width 23 height 12
click at [647, 123] on div at bounding box center [525, 125] width 819 height 16
type input "17:37"
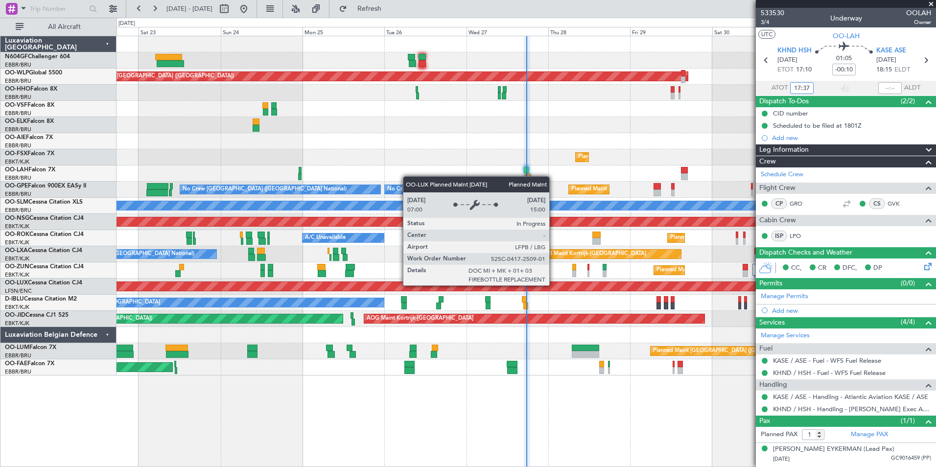
click at [522, 279] on div "Planned Maint [GEOGRAPHIC_DATA] ([GEOGRAPHIC_DATA])" at bounding box center [525, 286] width 819 height 16
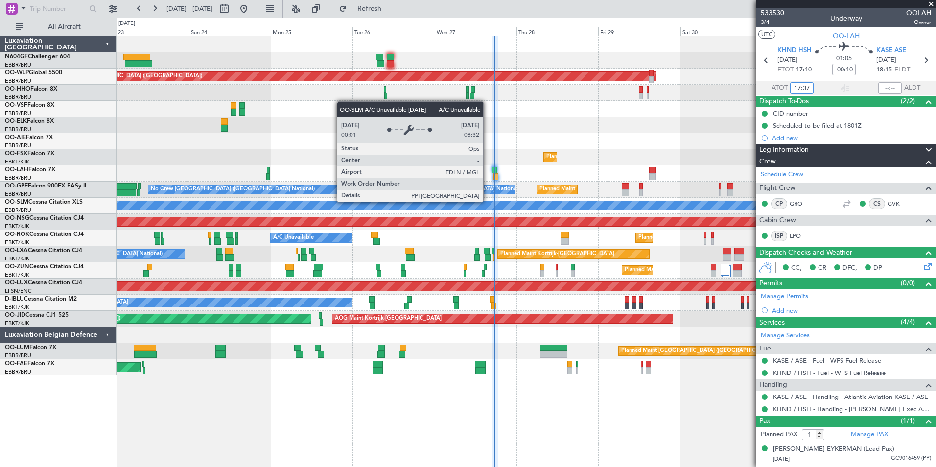
click at [293, 228] on div "Planned Maint [GEOGRAPHIC_DATA] ([GEOGRAPHIC_DATA]) Planned Maint [GEOGRAPHIC_D…" at bounding box center [525, 205] width 819 height 339
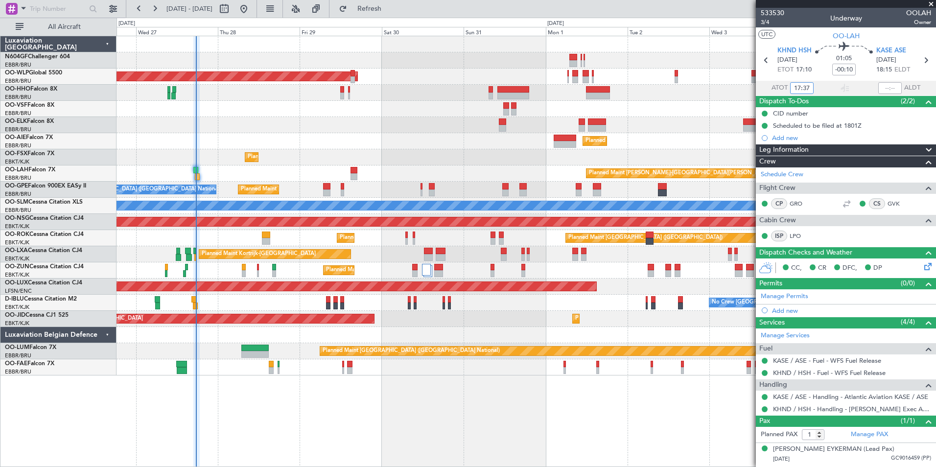
click at [422, 276] on div at bounding box center [427, 274] width 10 height 21
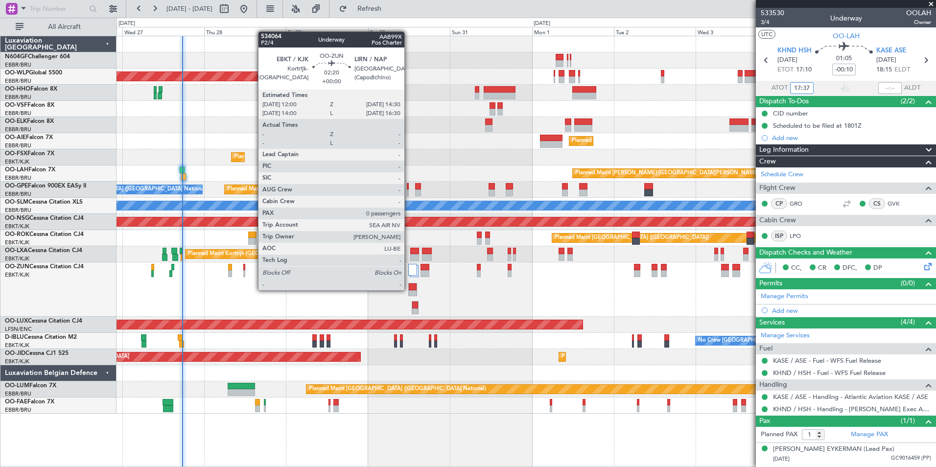
click at [409, 289] on div at bounding box center [413, 286] width 8 height 7
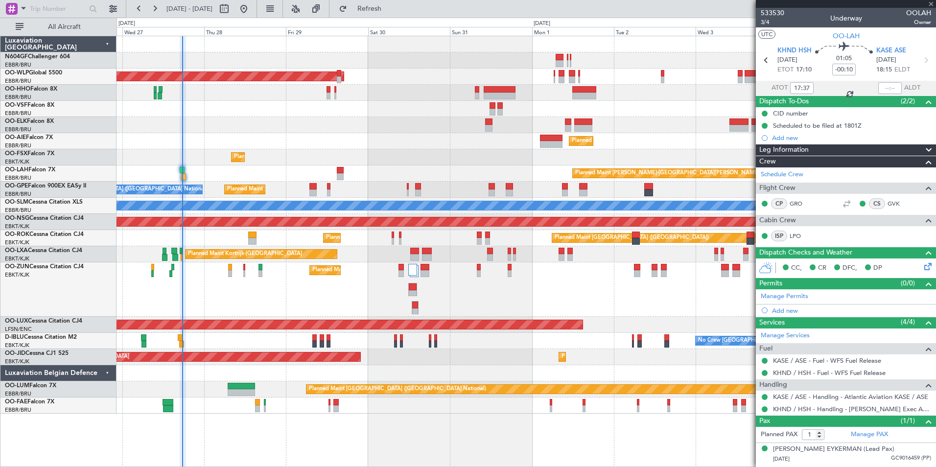
type input "0"
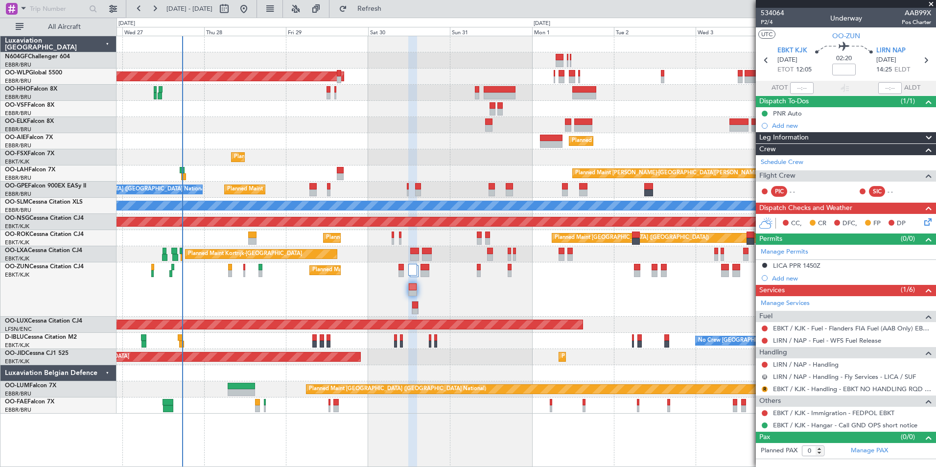
click at [764, 376] on button "R" at bounding box center [764, 377] width 6 height 6
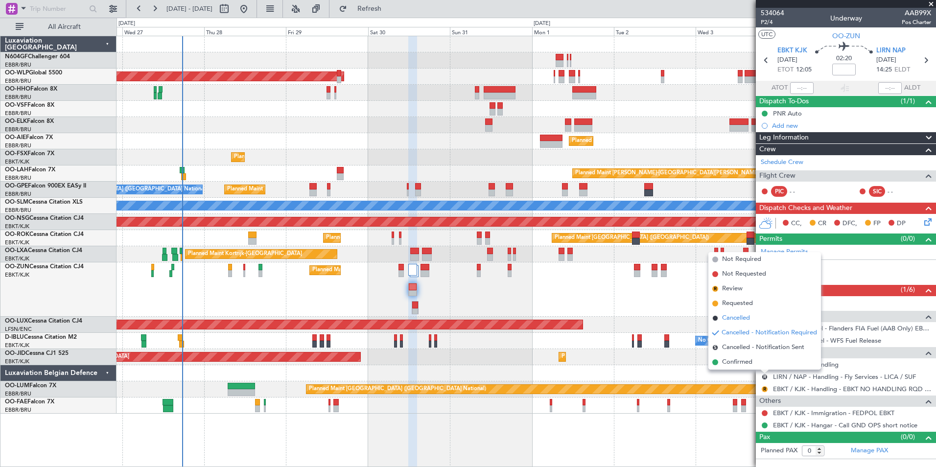
click at [731, 320] on span "Cancelled" at bounding box center [736, 318] width 28 height 10
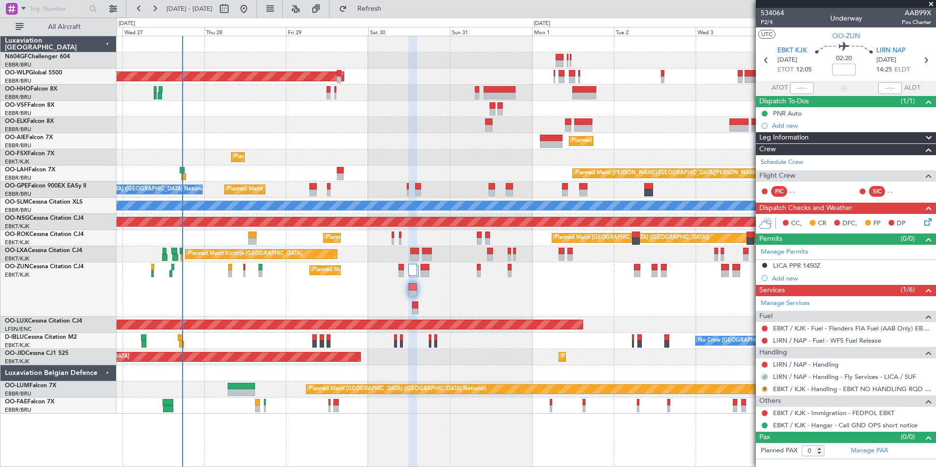
click at [765, 389] on button "R" at bounding box center [764, 389] width 6 height 6
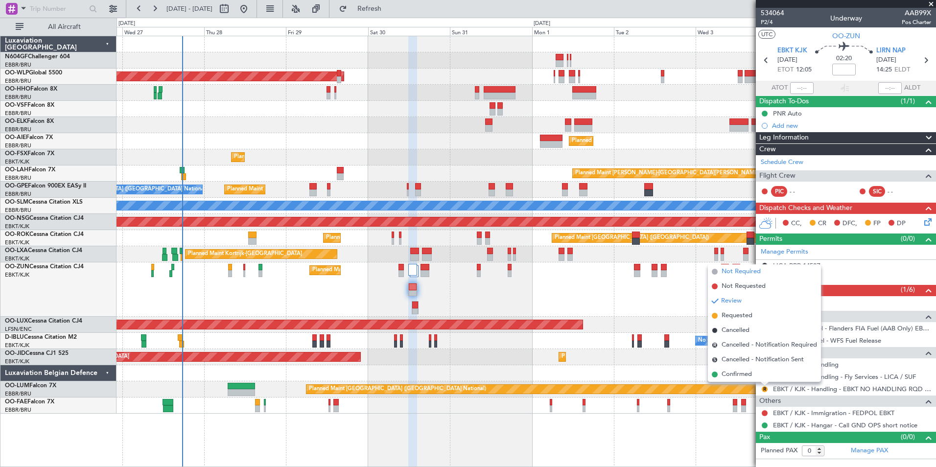
click at [734, 275] on span "Not Required" at bounding box center [740, 272] width 39 height 10
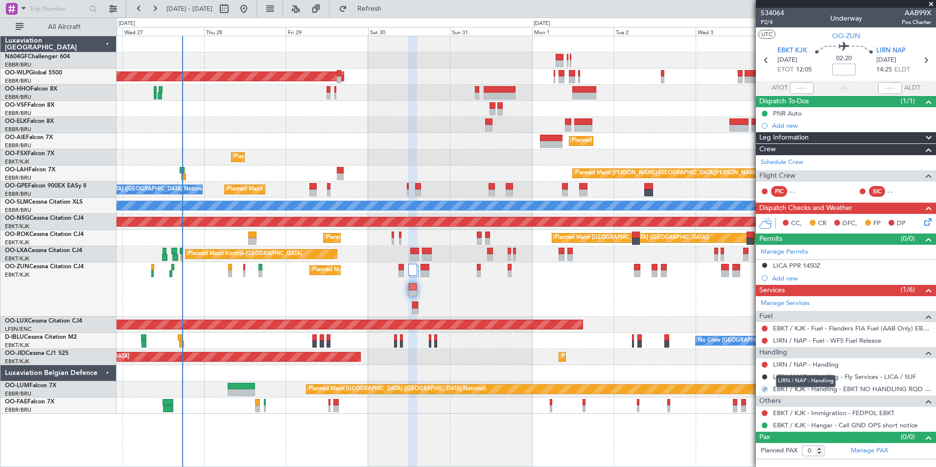
click at [818, 368] on mat-tooltip-component "LIRN / NAP - Handling" at bounding box center [805, 381] width 73 height 26
click at [818, 366] on link "LIRN / NAP - Handling" at bounding box center [806, 364] width 66 height 8
click at [393, 14] on button "Refresh" at bounding box center [363, 9] width 59 height 16
click at [788, 279] on div "Add new" at bounding box center [847, 278] width 150 height 8
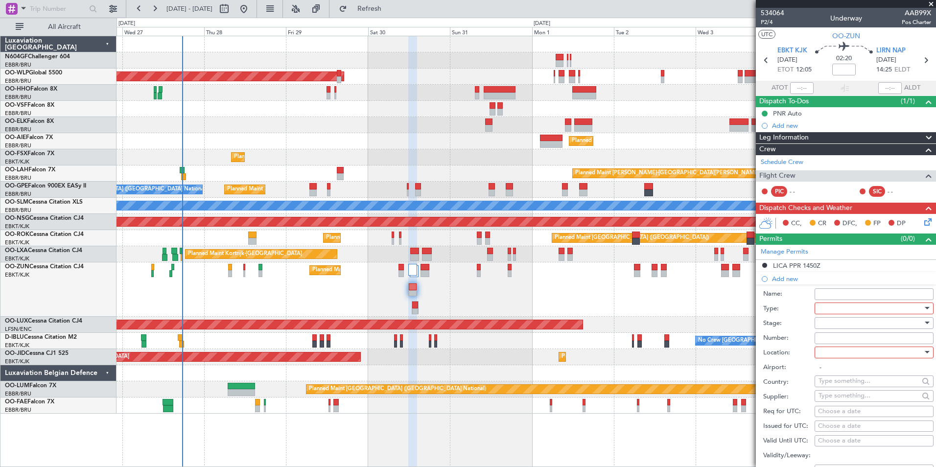
click at [830, 304] on div at bounding box center [870, 308] width 104 height 15
click at [848, 408] on span "PPR" at bounding box center [870, 410] width 103 height 15
click at [851, 352] on div at bounding box center [870, 352] width 104 height 15
click at [857, 396] on span "Arrival" at bounding box center [870, 401] width 103 height 15
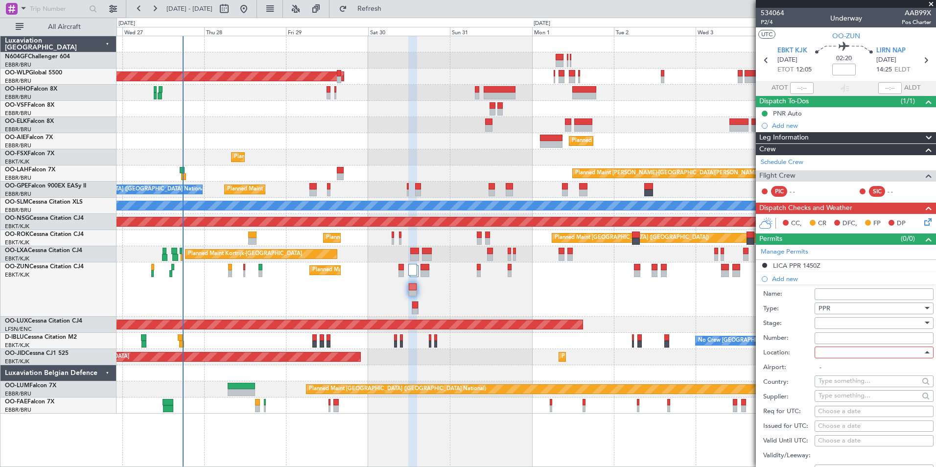
type input "LIRN / NAP"
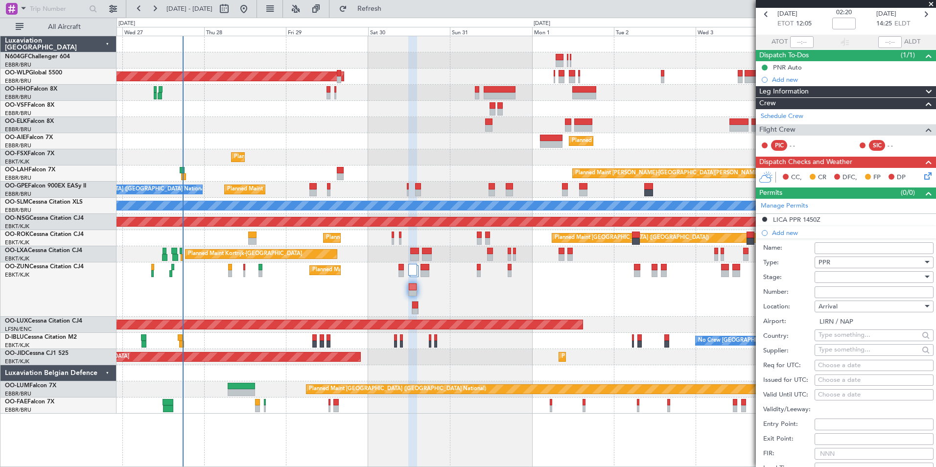
scroll to position [69, 0]
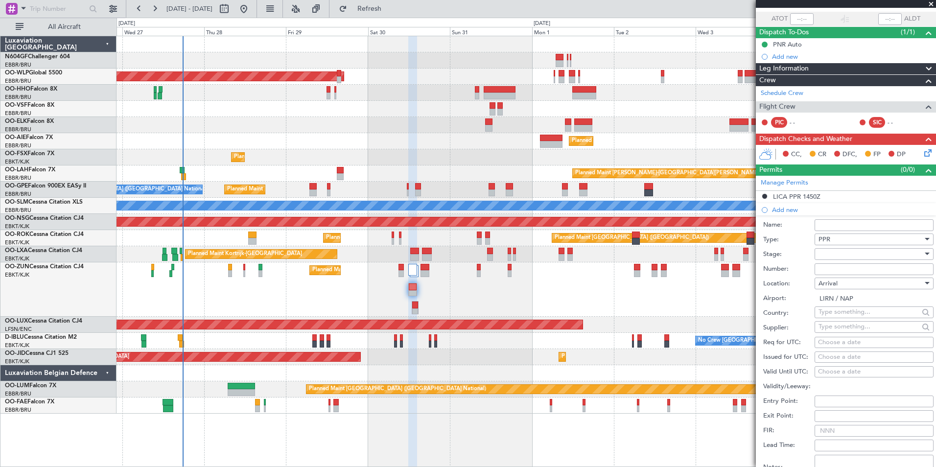
click at [854, 343] on div "Choose a date" at bounding box center [874, 343] width 112 height 10
select select "8"
select select "2025"
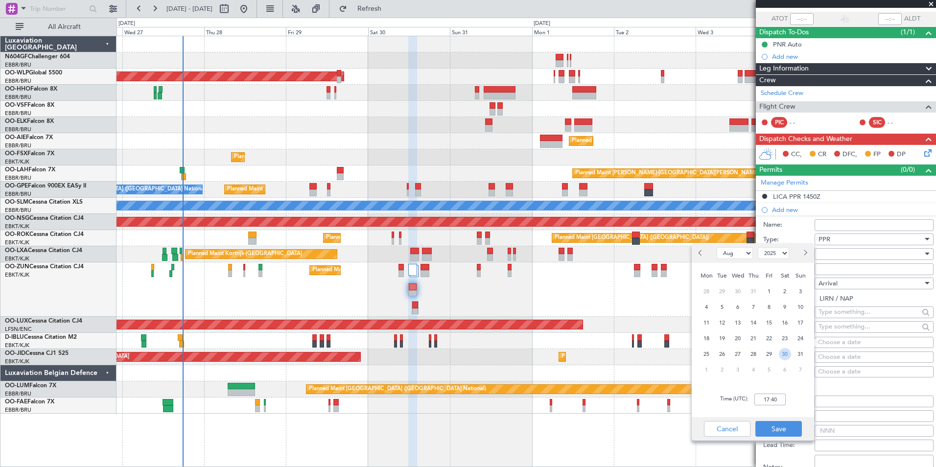
click at [781, 357] on span "30" at bounding box center [784, 354] width 12 height 12
click at [758, 402] on input "00:00" at bounding box center [769, 399] width 31 height 12
type input "14:30"
click at [780, 427] on button "Save" at bounding box center [778, 429] width 46 height 16
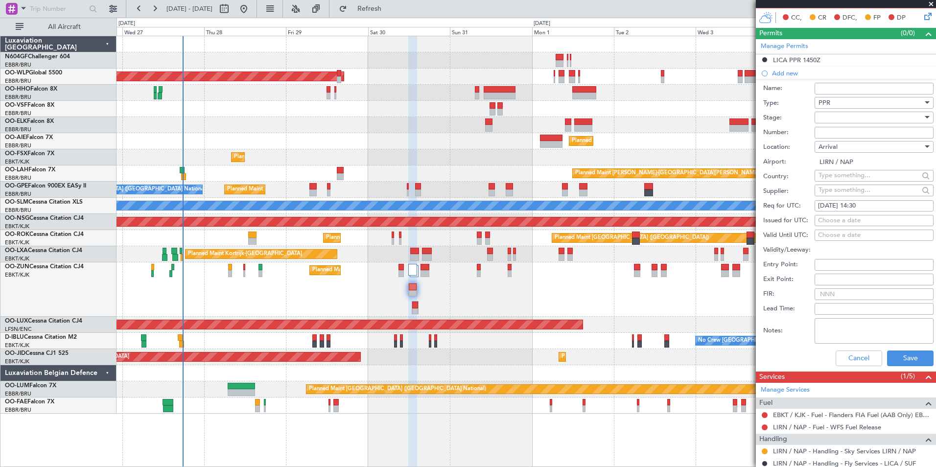
scroll to position [206, 0]
click at [899, 360] on button "Save" at bounding box center [910, 358] width 46 height 16
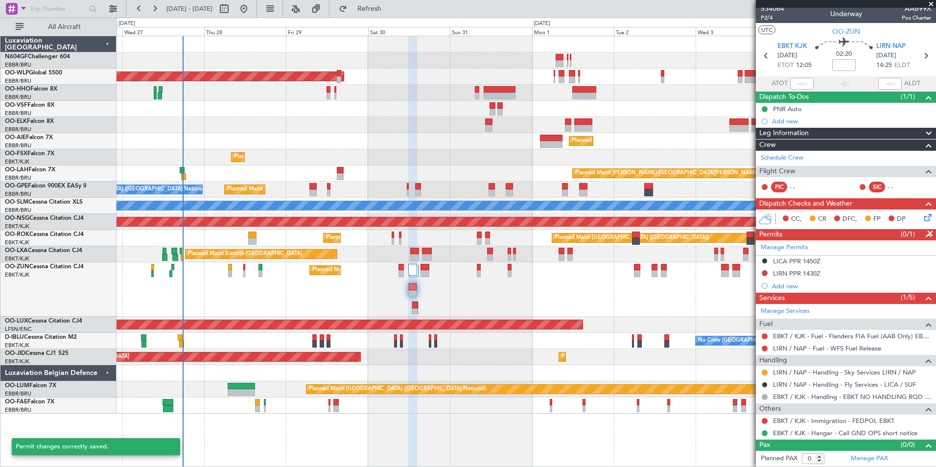
scroll to position [4, 0]
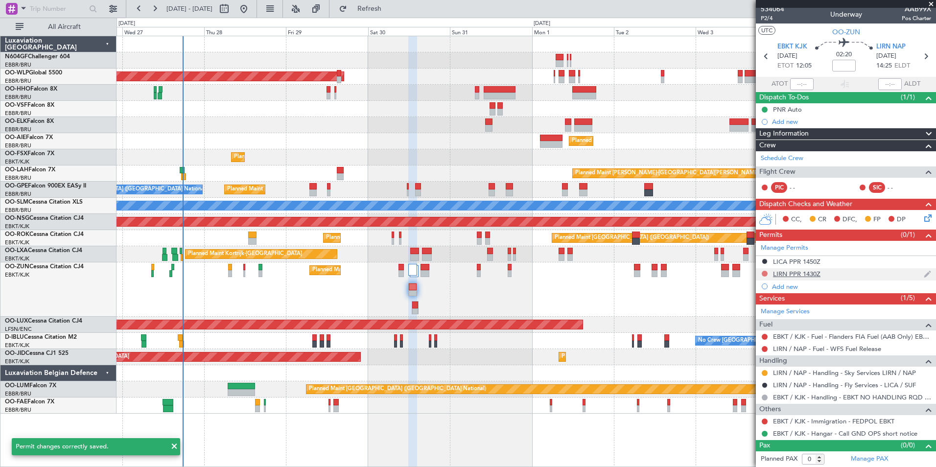
click at [763, 272] on button at bounding box center [764, 274] width 6 height 6
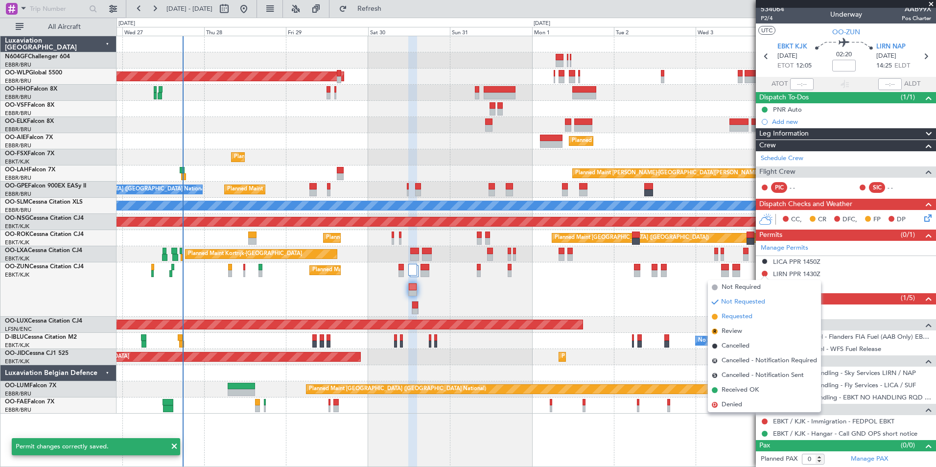
click at [749, 317] on span "Requested" at bounding box center [736, 317] width 31 height 10
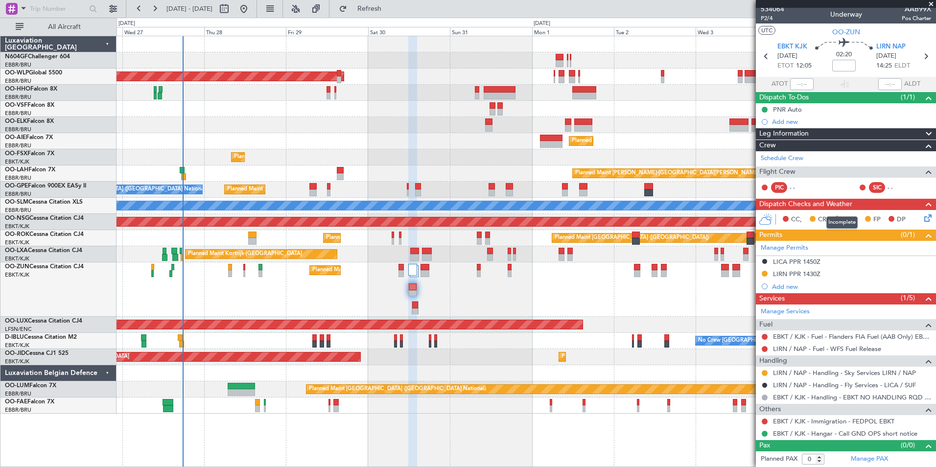
scroll to position [0, 0]
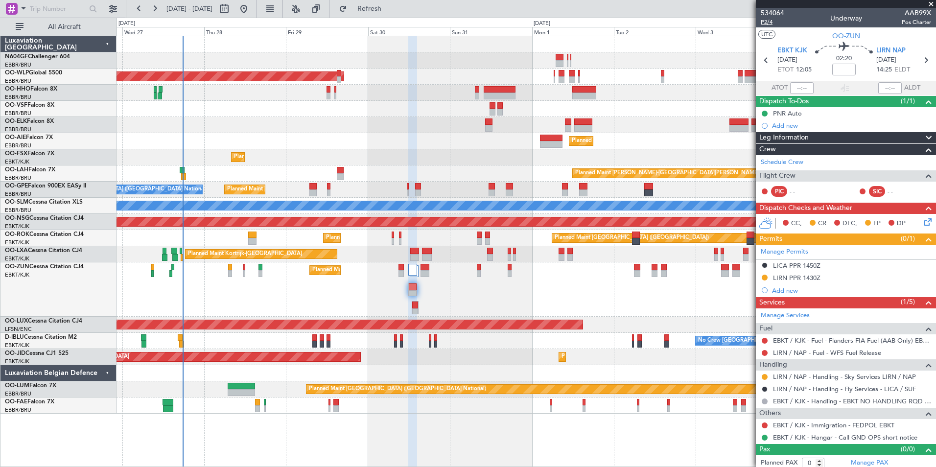
click at [768, 23] on span "P2/4" at bounding box center [771, 22] width 23 height 8
click at [393, 14] on button "Refresh" at bounding box center [363, 9] width 59 height 16
click at [384, 8] on span "Refresh" at bounding box center [369, 8] width 41 height 7
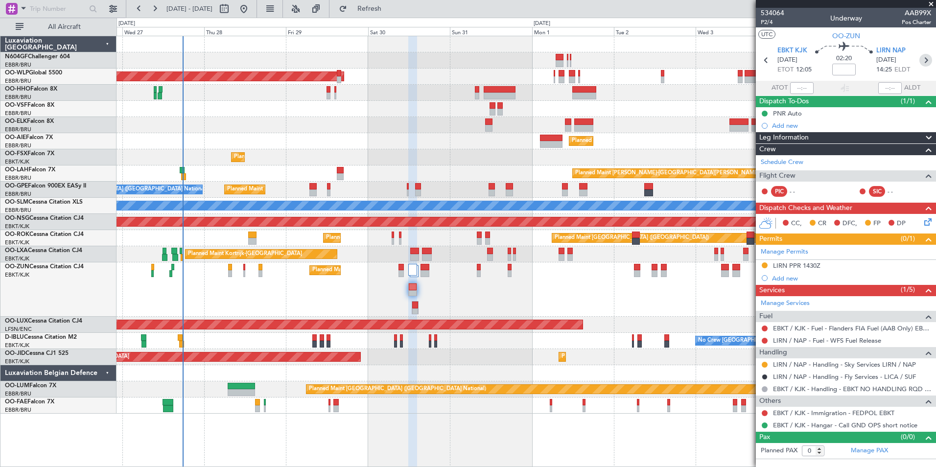
click at [923, 63] on icon at bounding box center [925, 60] width 13 height 13
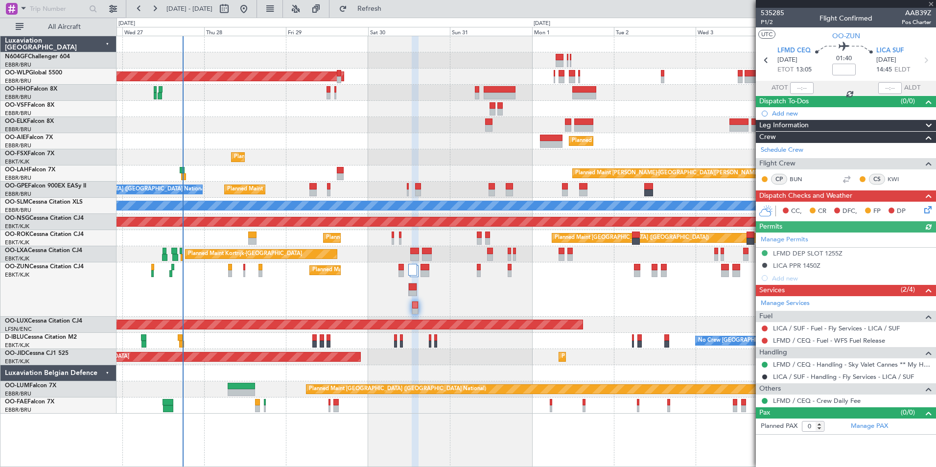
click at [927, 61] on icon at bounding box center [925, 60] width 13 height 13
type input "7"
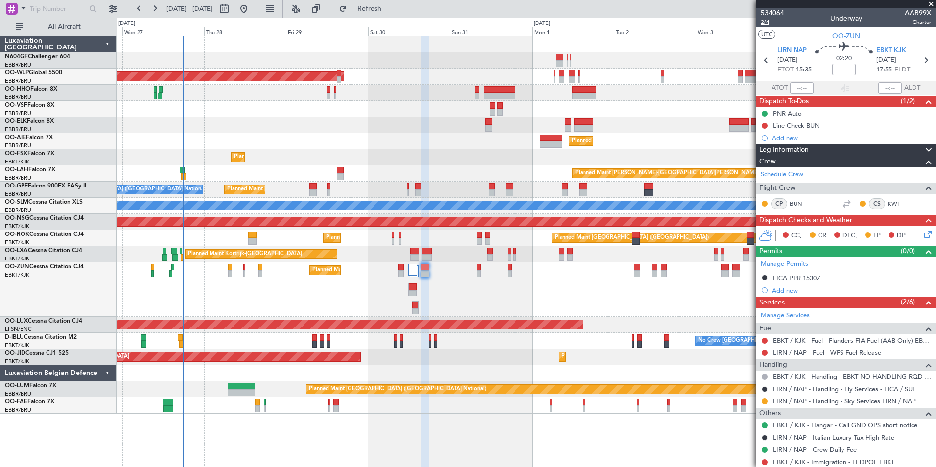
click at [768, 22] on span "2/4" at bounding box center [771, 22] width 23 height 8
click at [393, 3] on button "Refresh" at bounding box center [363, 9] width 59 height 16
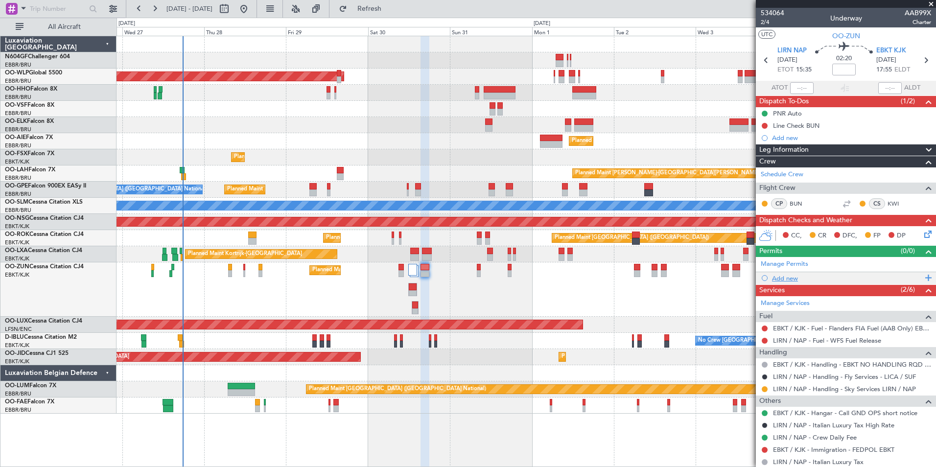
click at [797, 277] on div "Add new" at bounding box center [847, 278] width 150 height 8
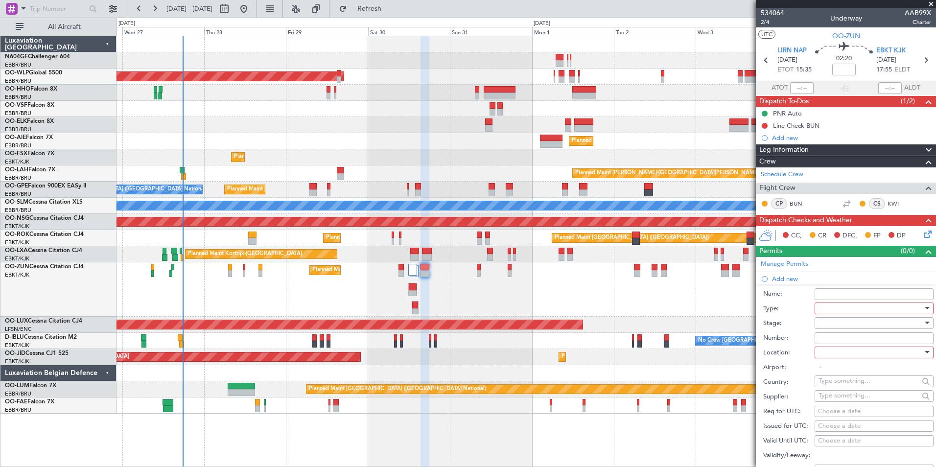
click at [866, 310] on div at bounding box center [870, 308] width 104 height 15
drag, startPoint x: 859, startPoint y: 369, endPoint x: 837, endPoint y: 375, distance: 22.8
click at [837, 375] on span "PPR" at bounding box center [870, 373] width 103 height 15
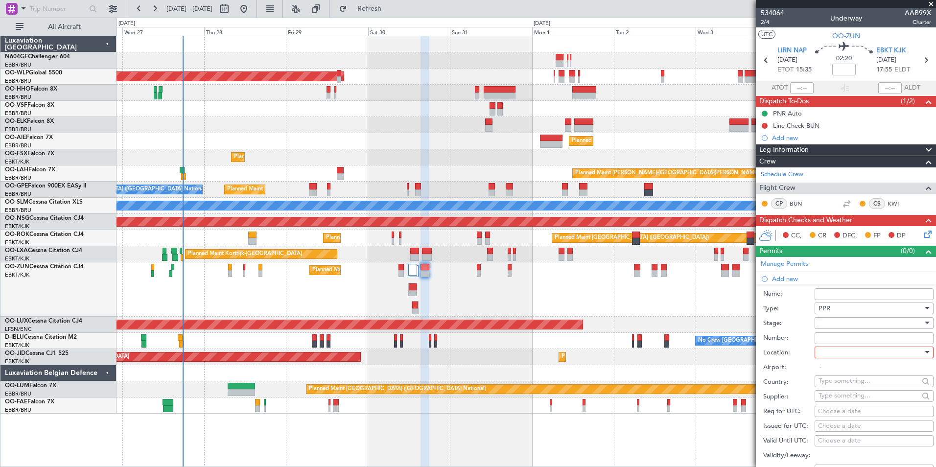
click at [854, 323] on div at bounding box center [870, 323] width 104 height 15
click at [867, 388] on span "Requested" at bounding box center [870, 386] width 103 height 15
click at [883, 353] on div at bounding box center [870, 352] width 104 height 15
click at [852, 376] on span "Departure" at bounding box center [870, 372] width 103 height 15
type input "LIRN / NAP"
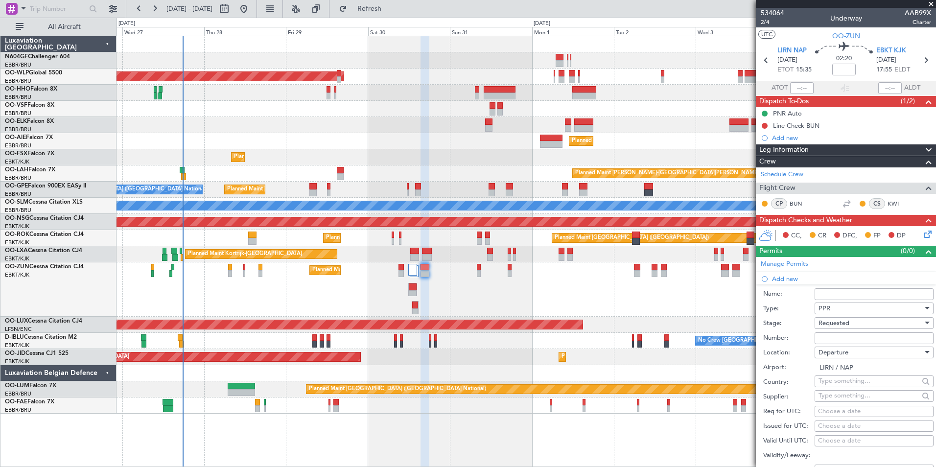
click at [849, 413] on div "Choose a date" at bounding box center [874, 412] width 112 height 10
select select "8"
select select "2025"
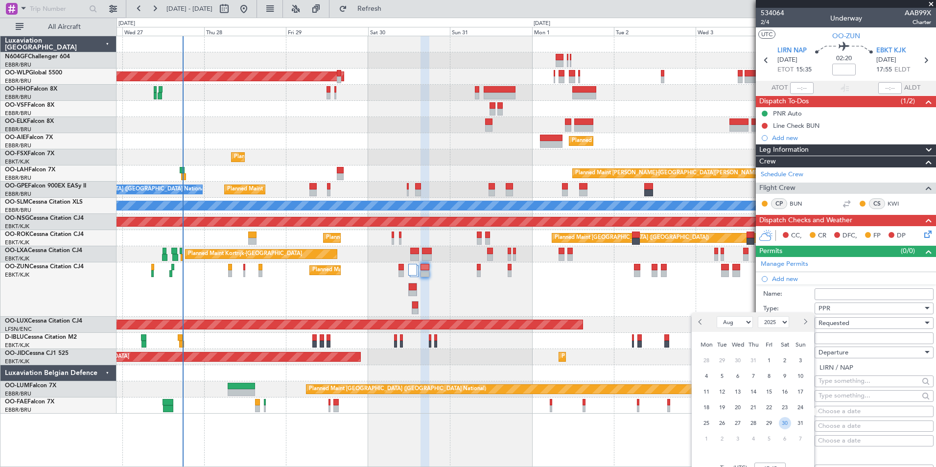
click at [782, 422] on span "30" at bounding box center [784, 423] width 12 height 12
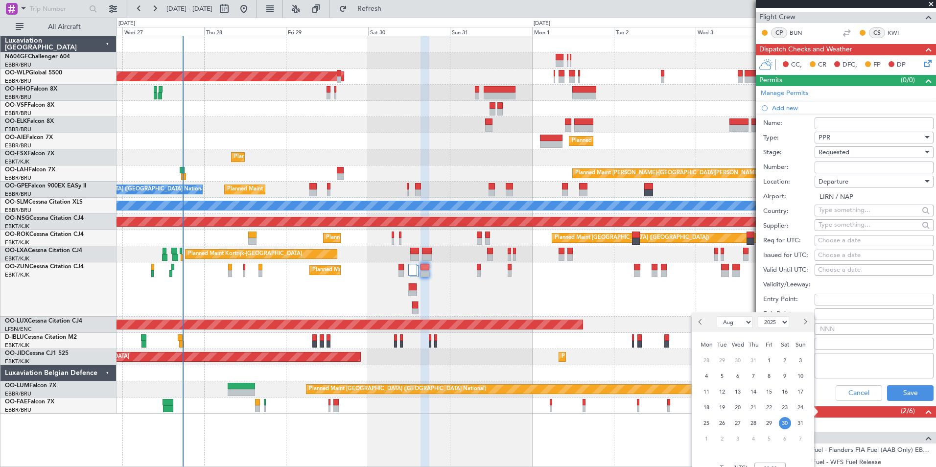
scroll to position [176, 0]
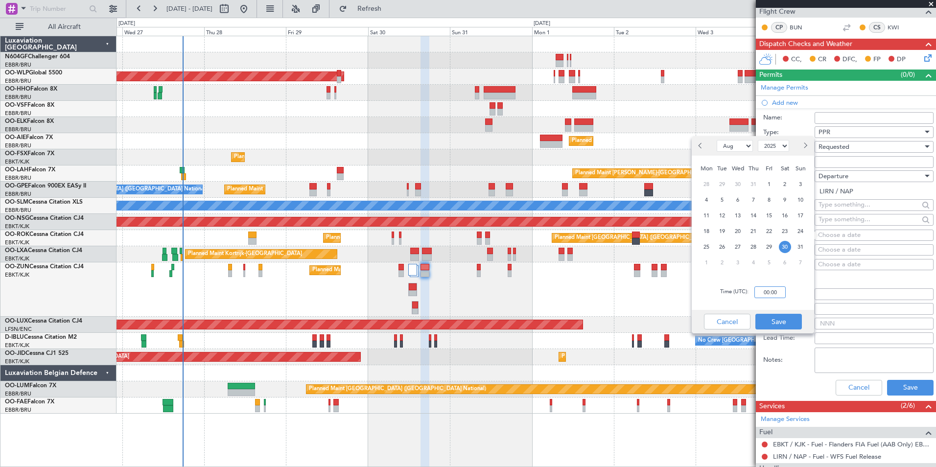
click at [765, 291] on input "00:00" at bounding box center [769, 292] width 31 height 12
type input "15:30"
click at [776, 324] on button "Save" at bounding box center [778, 322] width 46 height 16
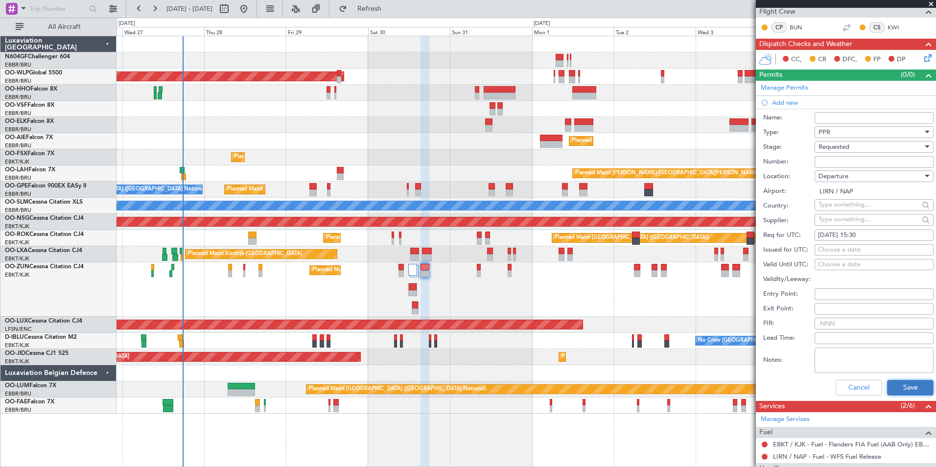
click at [887, 391] on button "Save" at bounding box center [910, 388] width 46 height 16
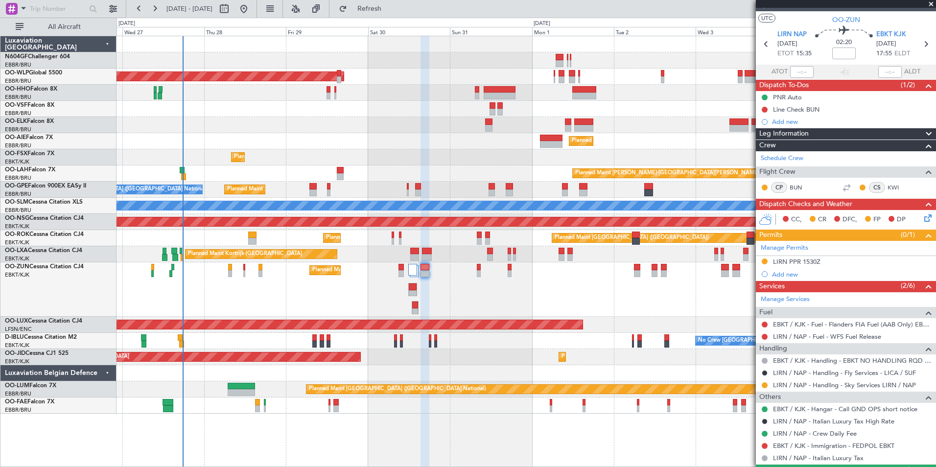
scroll to position [16, 0]
click at [765, 324] on button at bounding box center [764, 325] width 6 height 6
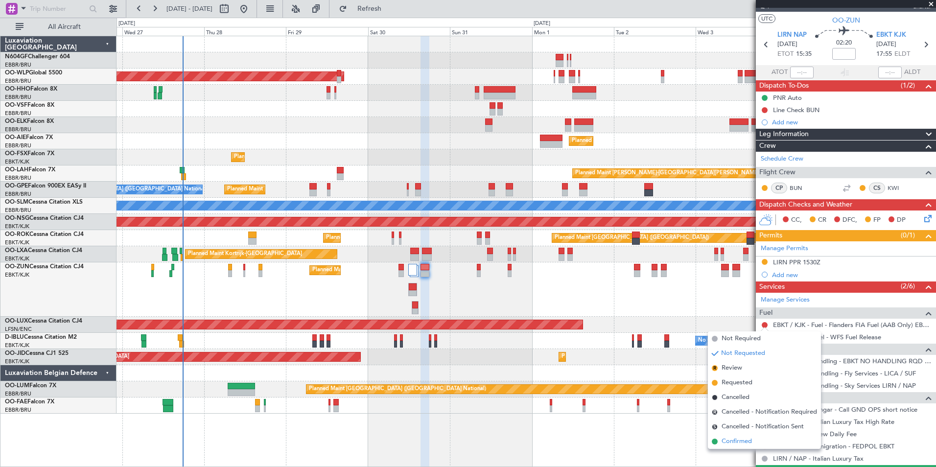
click at [744, 441] on span "Confirmed" at bounding box center [736, 441] width 30 height 10
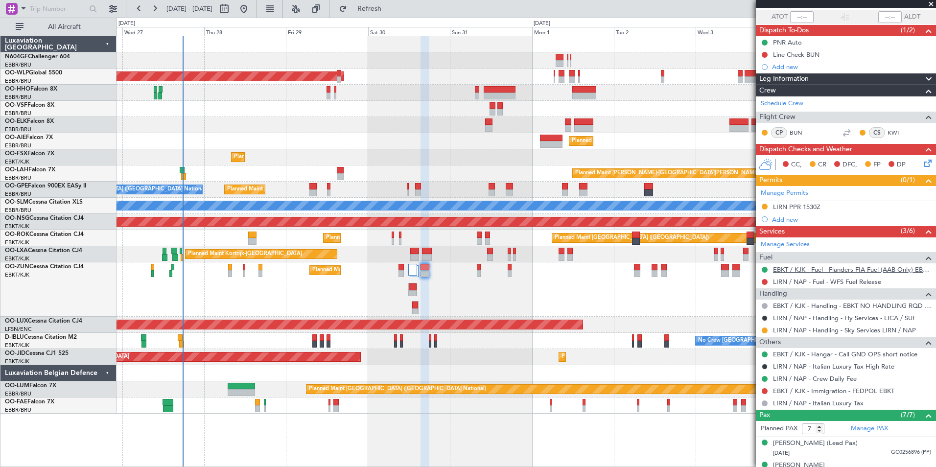
scroll to position [71, 0]
click at [814, 360] on div "LIRN / NAP - Italian Luxury Tax High Rate" at bounding box center [845, 366] width 180 height 12
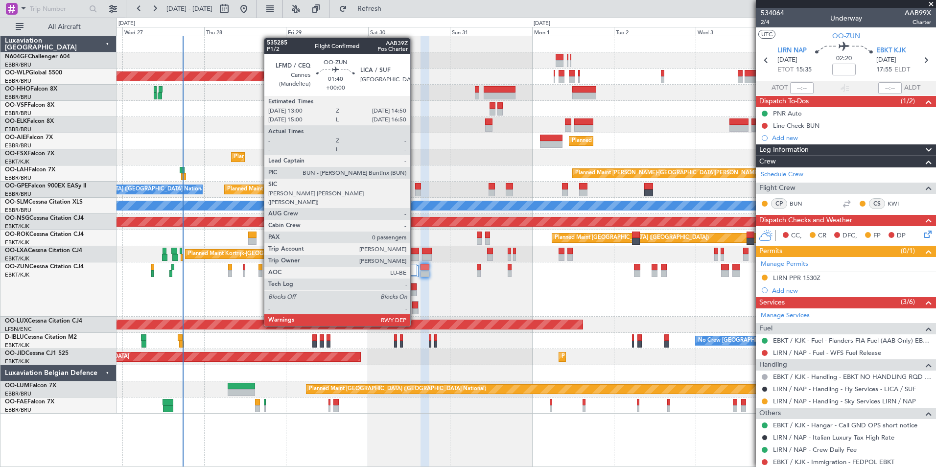
click at [414, 307] on div at bounding box center [414, 304] width 5 height 7
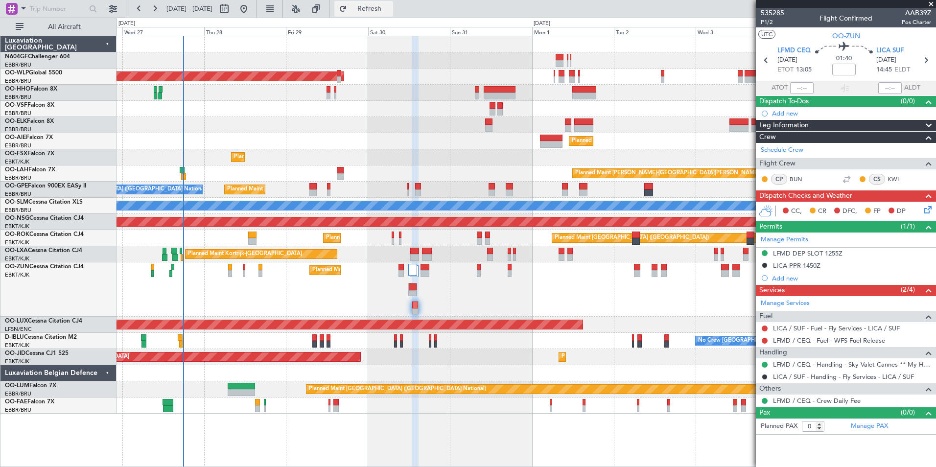
click at [393, 14] on button "Refresh" at bounding box center [363, 9] width 59 height 16
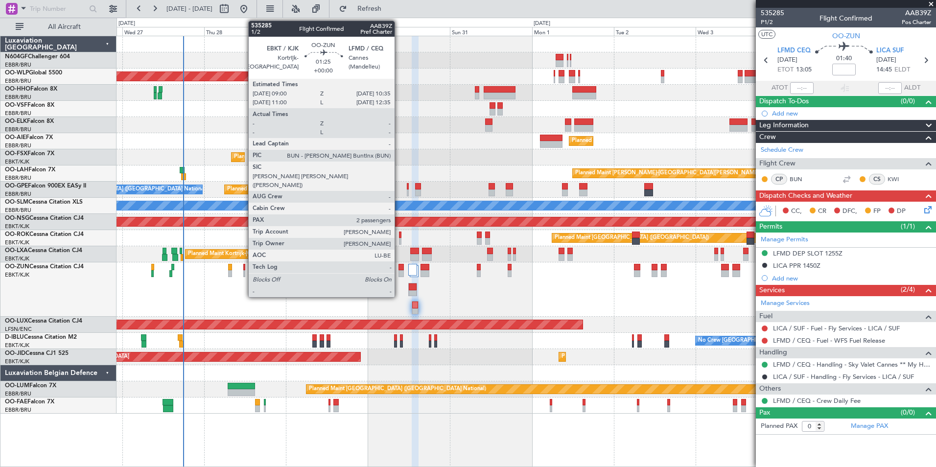
click at [399, 269] on div at bounding box center [401, 267] width 6 height 7
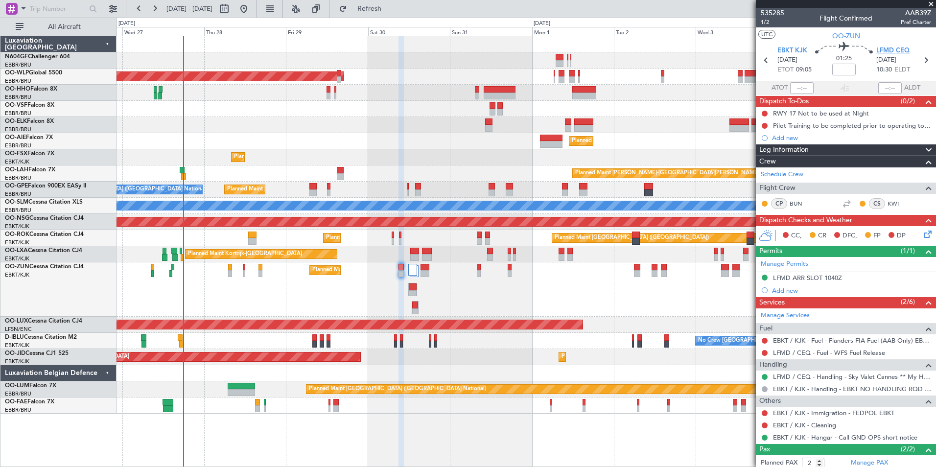
click at [876, 49] on span "LFMD CEQ" at bounding box center [892, 51] width 33 height 10
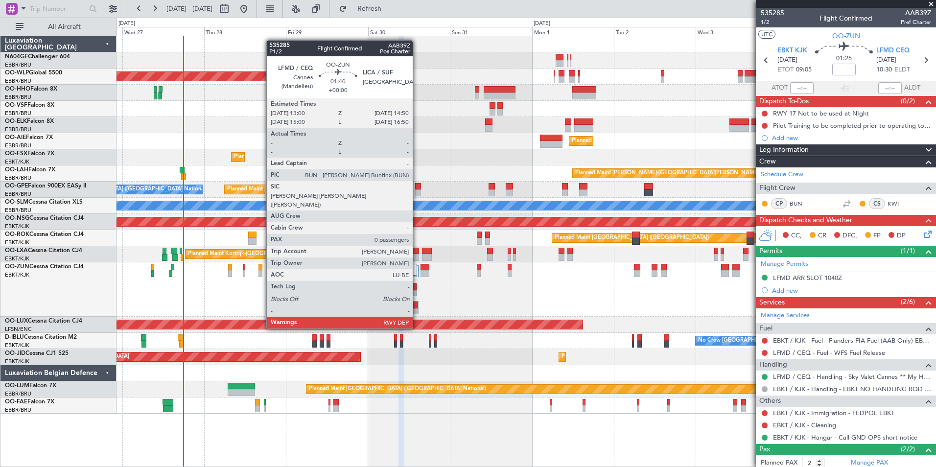
click at [417, 310] on div at bounding box center [414, 311] width 5 height 7
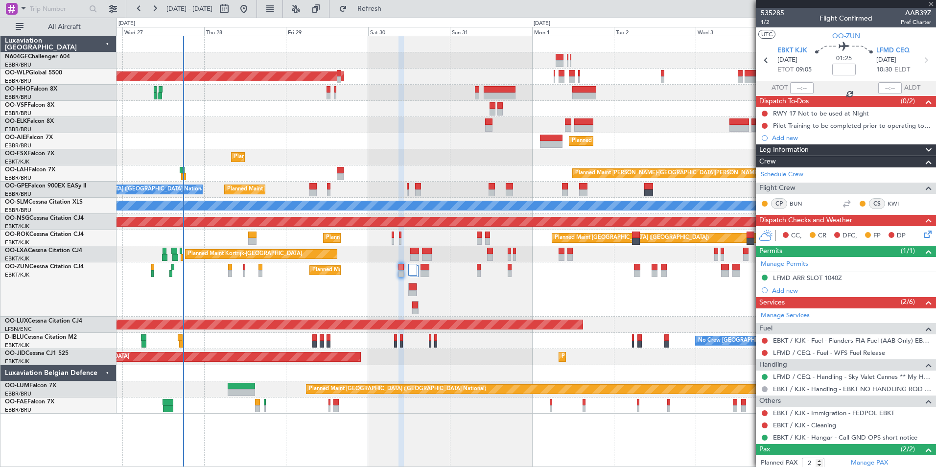
type input "0"
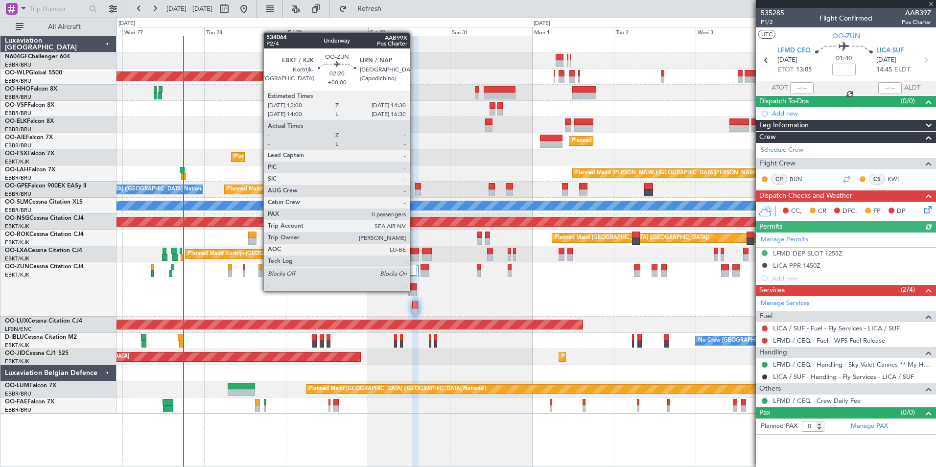
click at [414, 290] on div at bounding box center [413, 293] width 8 height 7
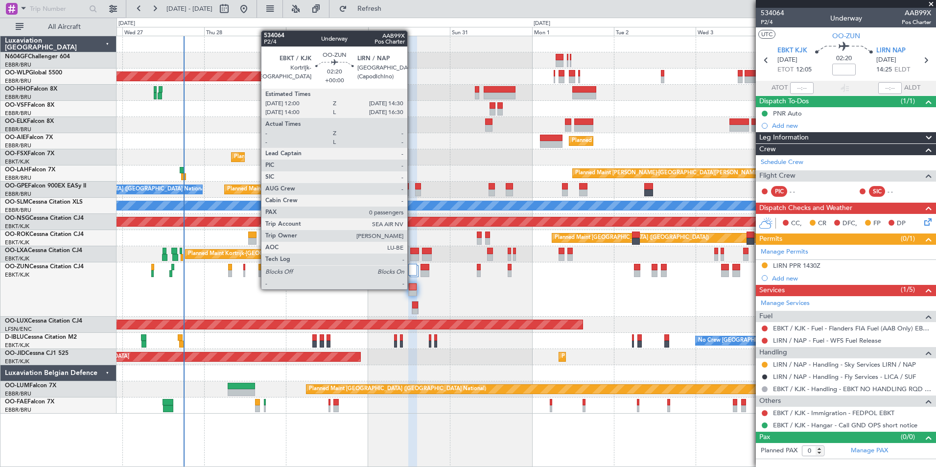
click at [411, 287] on div at bounding box center [413, 286] width 8 height 7
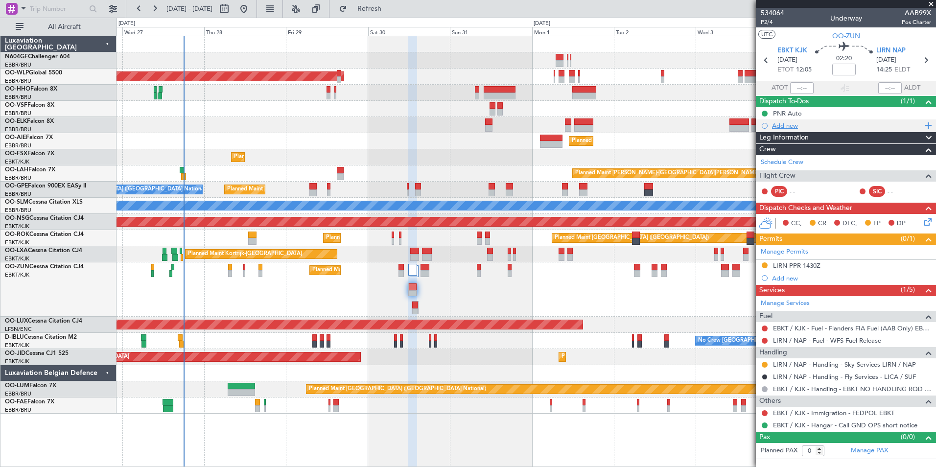
click at [789, 127] on div "Add new" at bounding box center [847, 125] width 150 height 8
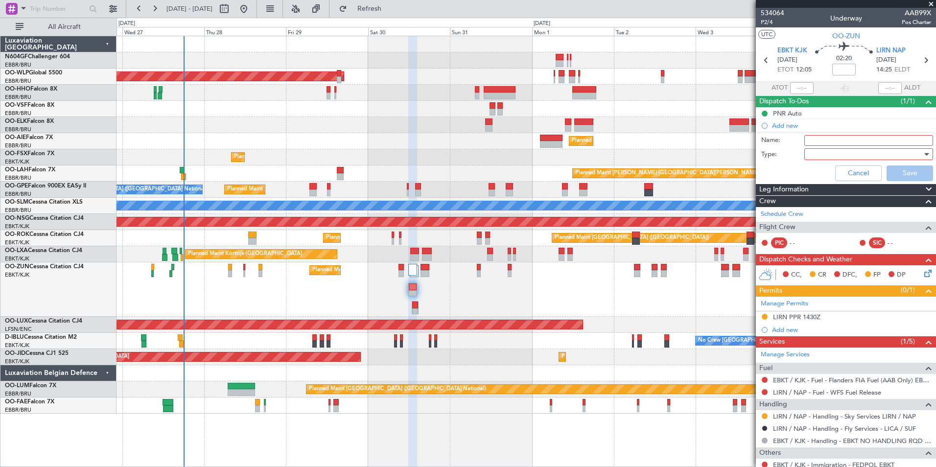
click at [817, 142] on input "Name:" at bounding box center [868, 140] width 129 height 11
click at [817, 137] on input "BAckup LIRI" at bounding box center [868, 140] width 129 height 11
click at [814, 139] on input "BAckup LIRI" at bounding box center [868, 140] width 129 height 11
click at [858, 141] on input "Backup LIRI" at bounding box center [868, 140] width 129 height 11
click at [844, 141] on input "Backup LIRI DELTA*" at bounding box center [868, 140] width 129 height 11
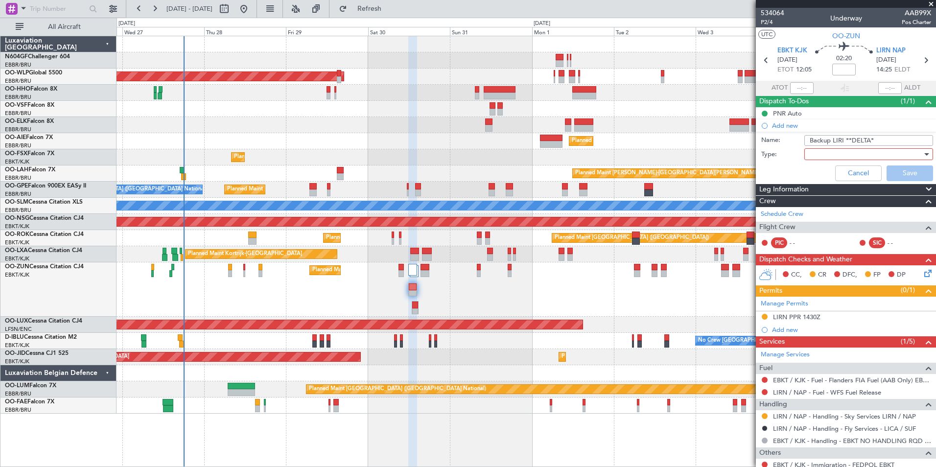
click at [877, 141] on input "Backup LIRI **DELTA*" at bounding box center [868, 140] width 129 height 11
type input "Backup LIRI **DELTA**"
click at [852, 153] on div at bounding box center [865, 154] width 114 height 15
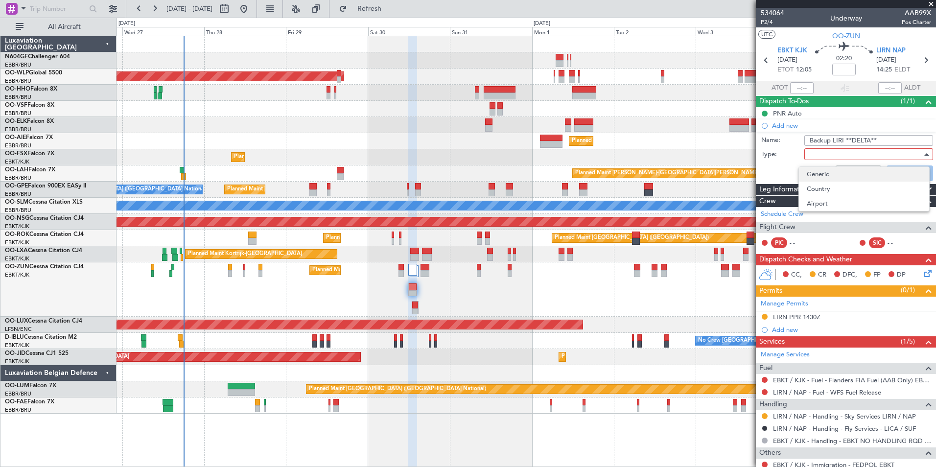
click at [836, 174] on span "Generic" at bounding box center [863, 174] width 114 height 15
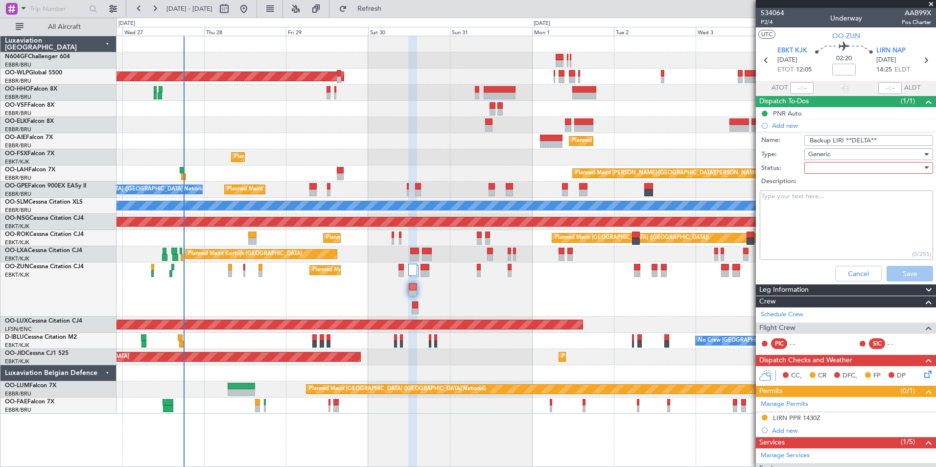
click at [835, 171] on div at bounding box center [865, 167] width 114 height 15
click at [833, 200] on span "In Progress" at bounding box center [863, 202] width 114 height 15
click at [839, 203] on textarea "Description:" at bounding box center [845, 225] width 173 height 70
type textarea "Back up LIRI with DELTA"
click at [904, 276] on button "Save" at bounding box center [909, 274] width 46 height 16
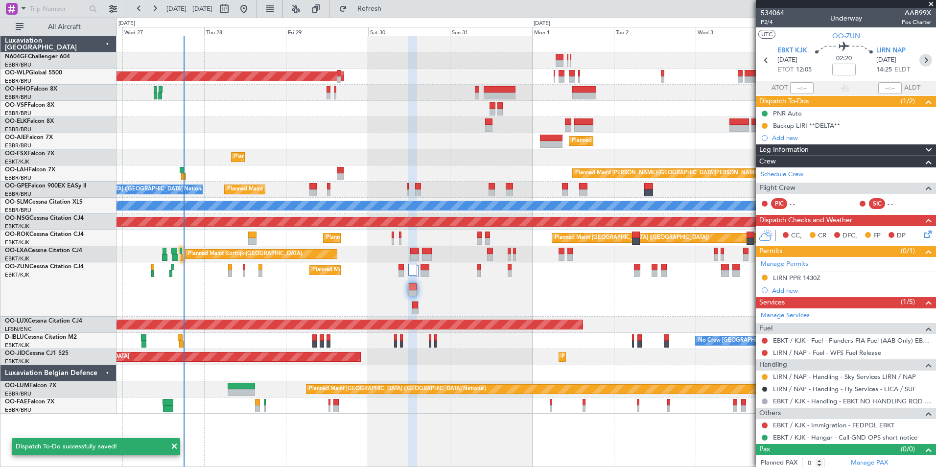
click at [920, 59] on icon at bounding box center [925, 60] width 13 height 13
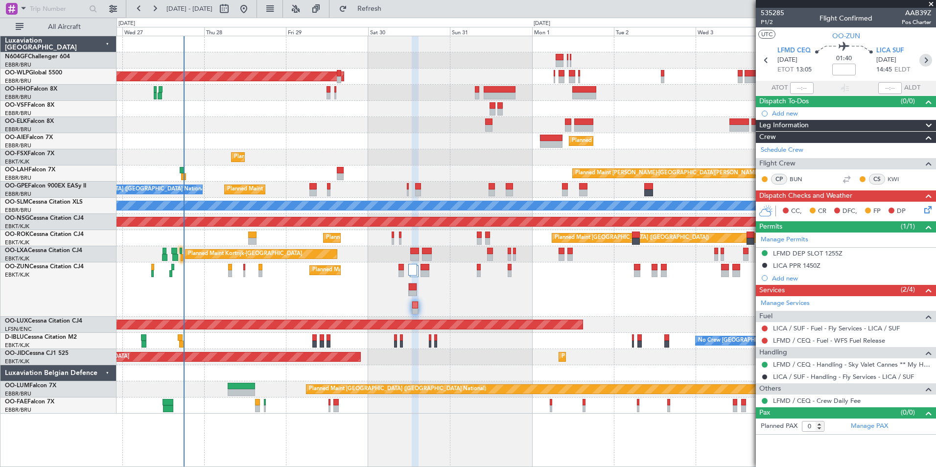
click at [928, 61] on icon at bounding box center [925, 60] width 13 height 13
type input "7"
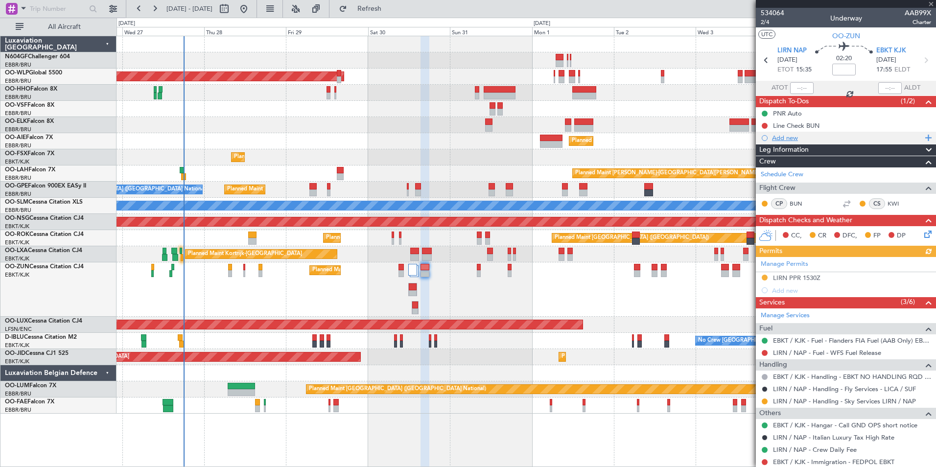
click at [791, 139] on div "Add new" at bounding box center [847, 138] width 150 height 8
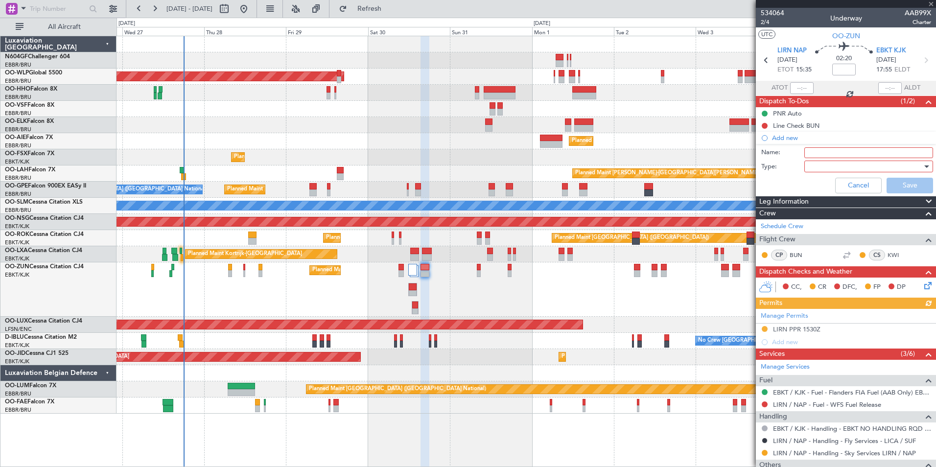
click at [808, 155] on input "Name:" at bounding box center [868, 152] width 129 height 11
type input "Backup LIRI **DELTA**"
click at [850, 154] on input "Backup LIRI **DELTA**" at bounding box center [868, 152] width 129 height 11
click at [848, 170] on div at bounding box center [865, 166] width 114 height 15
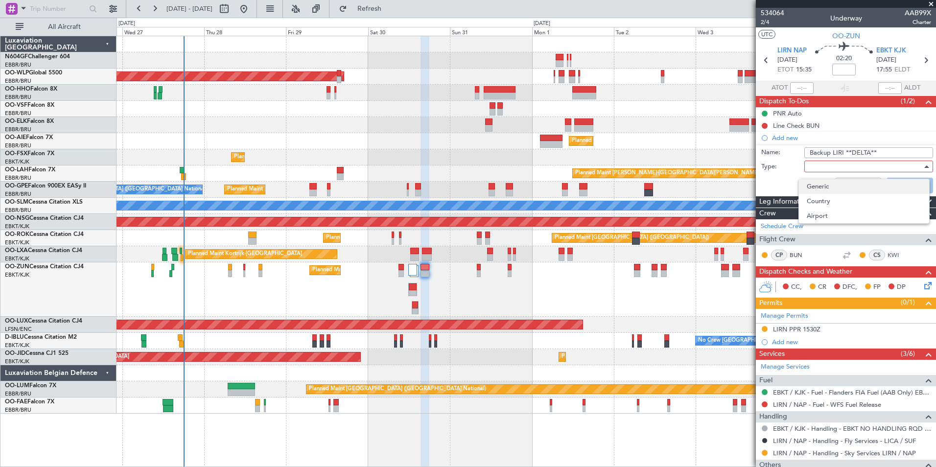
click at [851, 183] on span "Generic" at bounding box center [863, 186] width 114 height 15
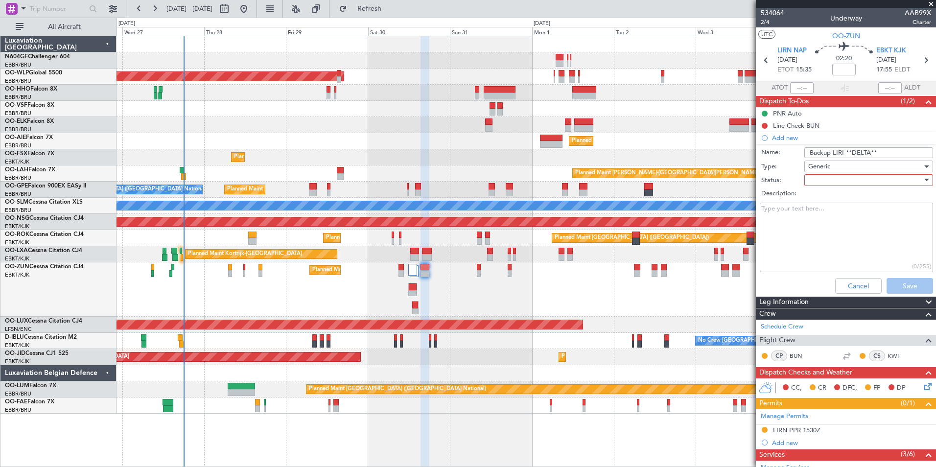
click at [850, 178] on div at bounding box center [865, 180] width 114 height 15
click at [846, 213] on span "In Progress" at bounding box center [863, 214] width 114 height 15
click at [846, 213] on textarea "Description:" at bounding box center [845, 238] width 173 height 70
type textarea "Back Up LIRI with DELTA"
click at [912, 283] on button "Save" at bounding box center [909, 286] width 46 height 16
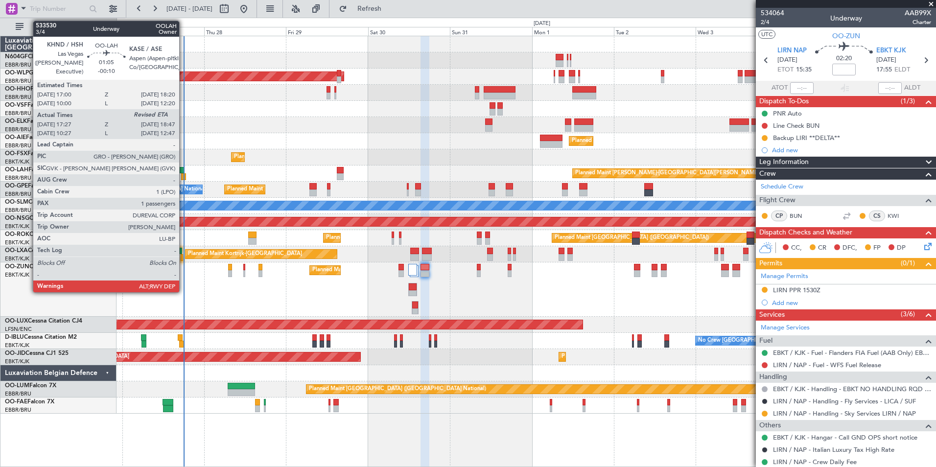
click at [183, 178] on div at bounding box center [183, 176] width 5 height 7
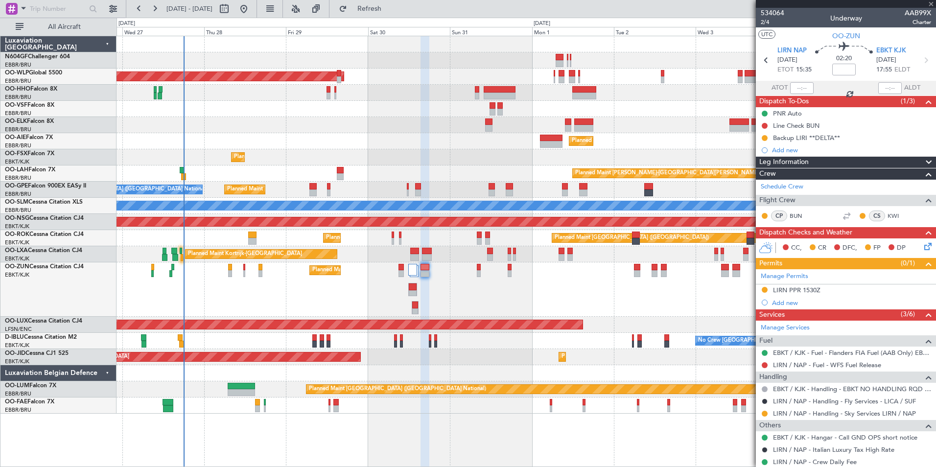
type input "-00:10"
type input "17:37"
type input "1"
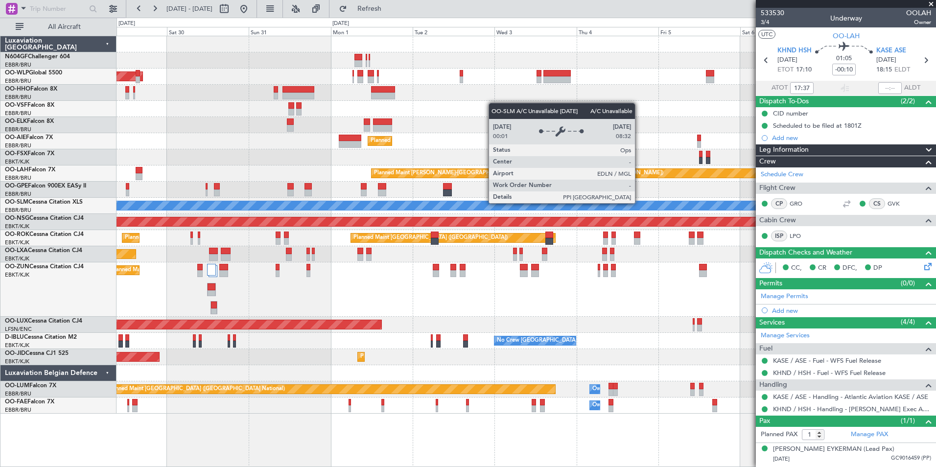
click at [437, 205] on div "A/C Unavailable [GEOGRAPHIC_DATA]" at bounding box center [525, 205] width 2455 height 9
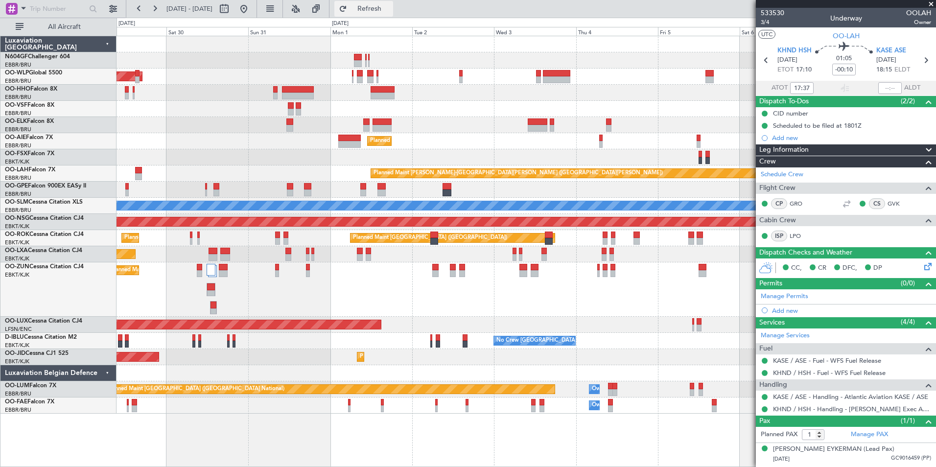
click at [393, 16] on button "Refresh" at bounding box center [363, 9] width 59 height 16
click at [305, 144] on div "Planned Maint Berlin (Brandenburg) Planned Maint Kortrijk-Wevelgem Planned Main…" at bounding box center [525, 224] width 819 height 377
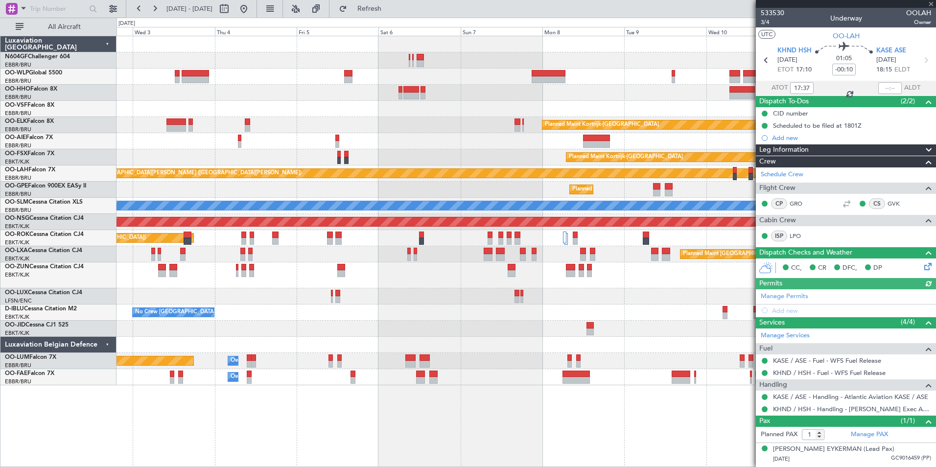
click at [404, 274] on div "Planned Maint Kortrijk-Wevelgem Planned Maint London (Farnborough) Planned Main…" at bounding box center [525, 210] width 819 height 349
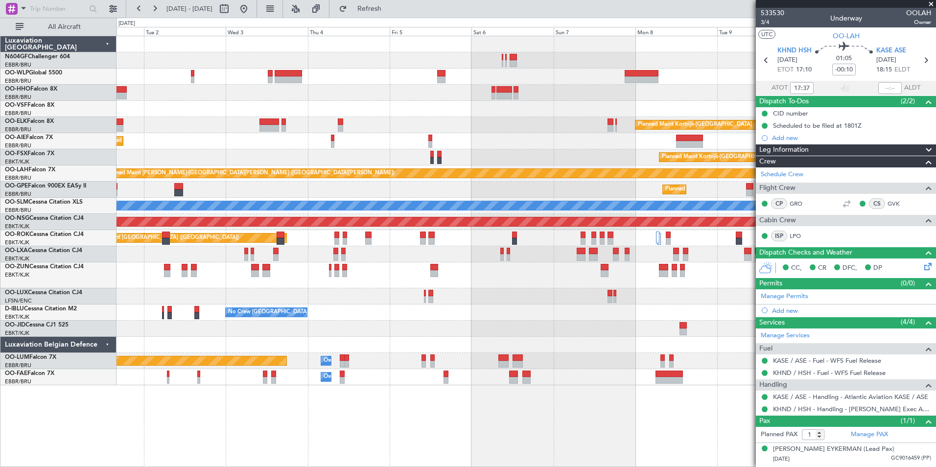
click at [557, 302] on div "Planned Maint [GEOGRAPHIC_DATA] ([GEOGRAPHIC_DATA])" at bounding box center [525, 296] width 819 height 16
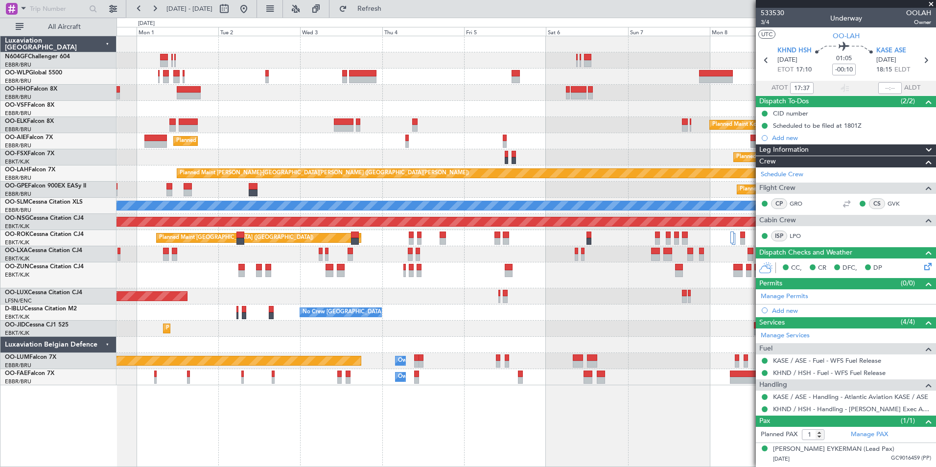
click at [449, 305] on div "Planned Maint Berlin (Brandenburg) Planned Maint Kortrijk-Wevelgem Planned Main…" at bounding box center [525, 210] width 819 height 349
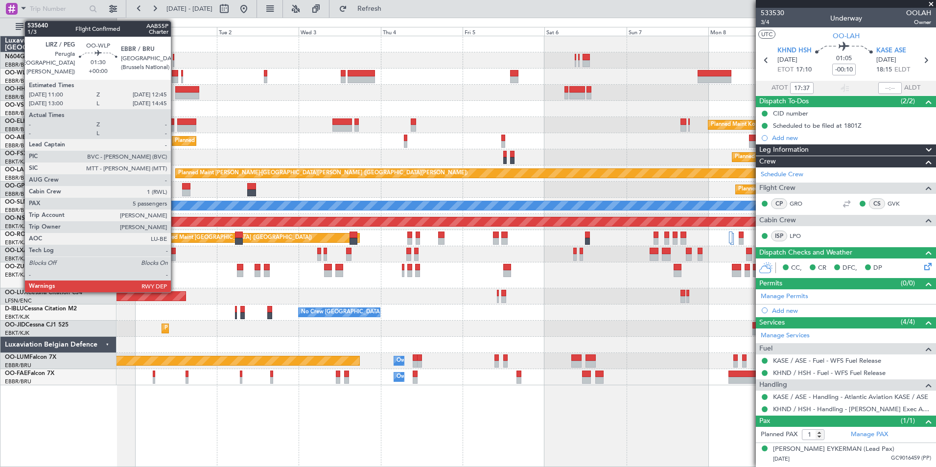
click at [175, 80] on div at bounding box center [175, 79] width 6 height 7
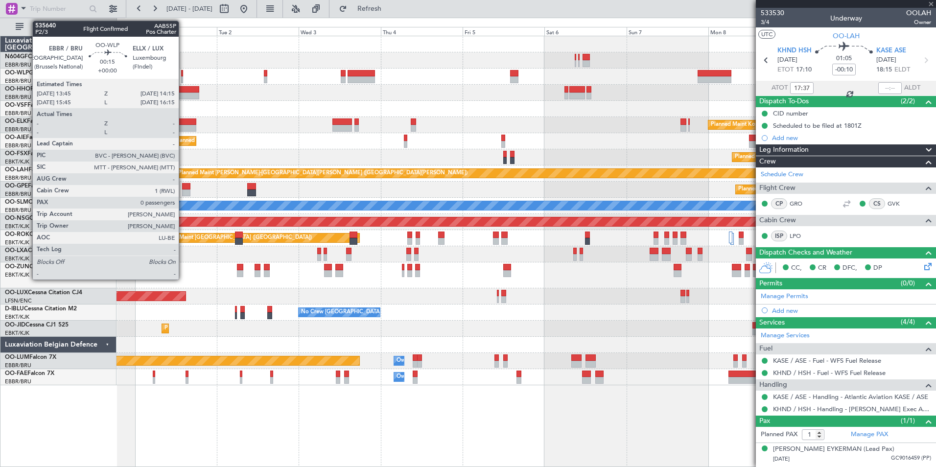
type input "5"
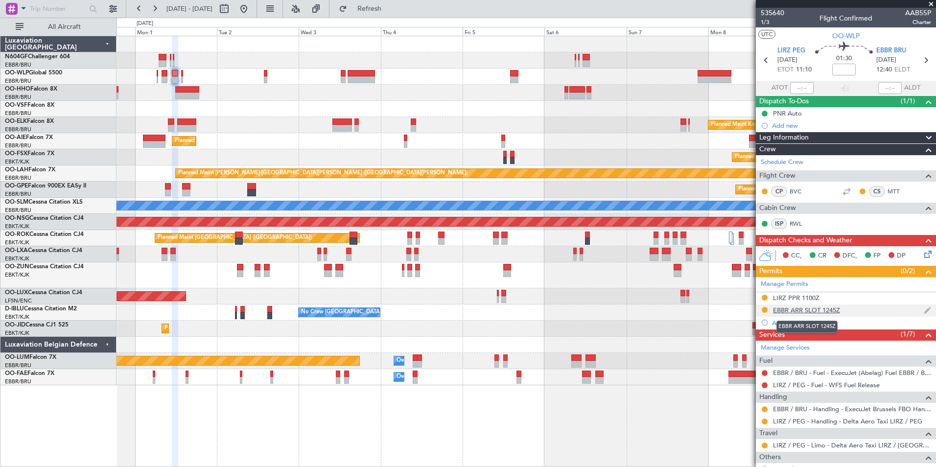
click at [785, 311] on div "EBBR ARR SLOT 1245Z" at bounding box center [806, 310] width 67 height 8
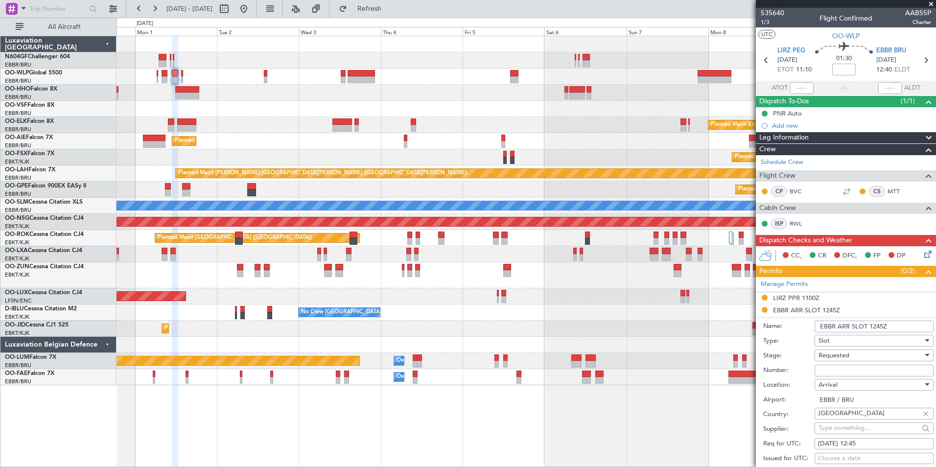
click at [844, 370] on input "Number:" at bounding box center [873, 371] width 119 height 12
paste input "EBBRAAB5106A00"
type input "EBBRAAB5106A00"
click at [776, 381] on label "Location:" at bounding box center [788, 385] width 51 height 10
click at [835, 359] on div "Requested" at bounding box center [870, 355] width 104 height 15
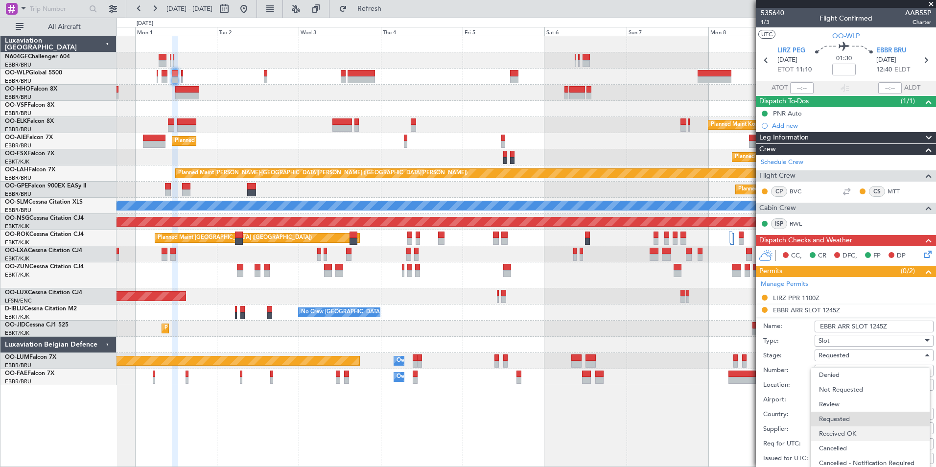
click at [847, 438] on span "Received OK" at bounding box center [870, 433] width 103 height 15
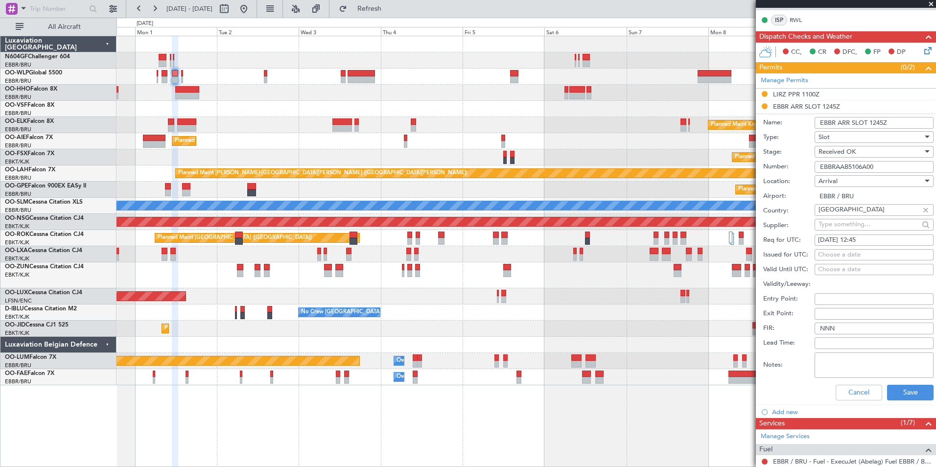
scroll to position [213, 0]
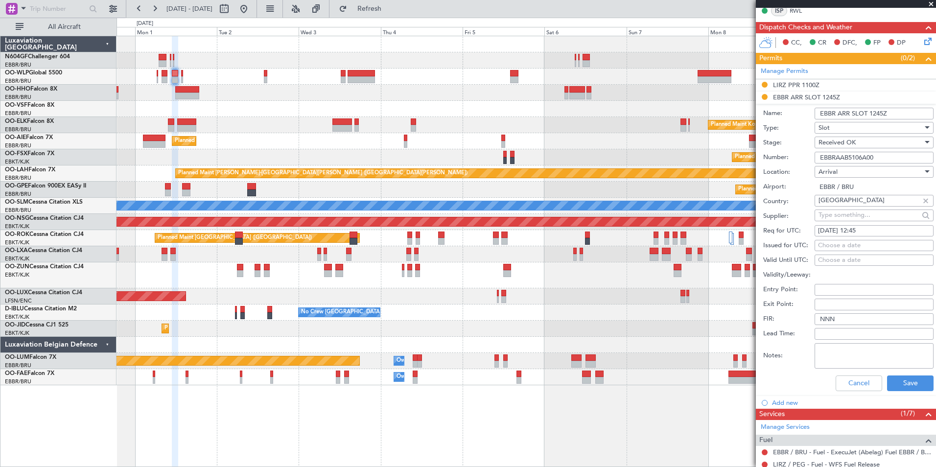
click at [887, 391] on div "Cancel Save" at bounding box center [848, 382] width 170 height 25
click at [890, 385] on button "Save" at bounding box center [910, 383] width 46 height 16
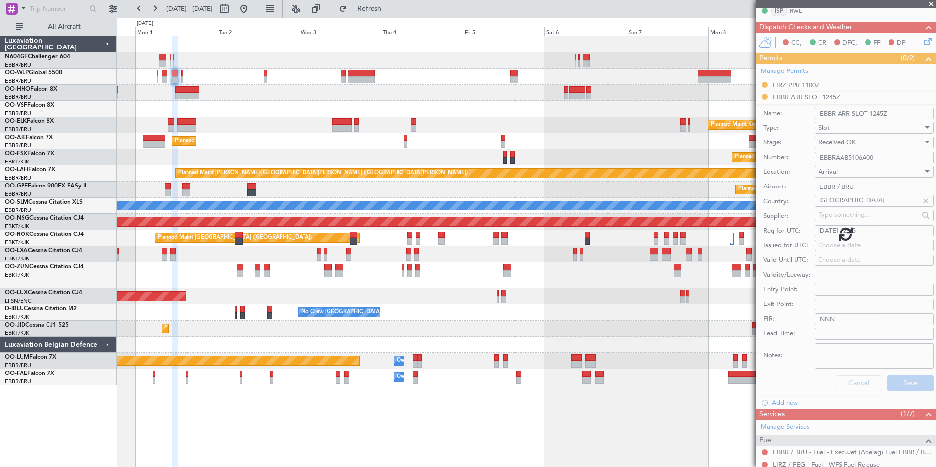
scroll to position [170, 0]
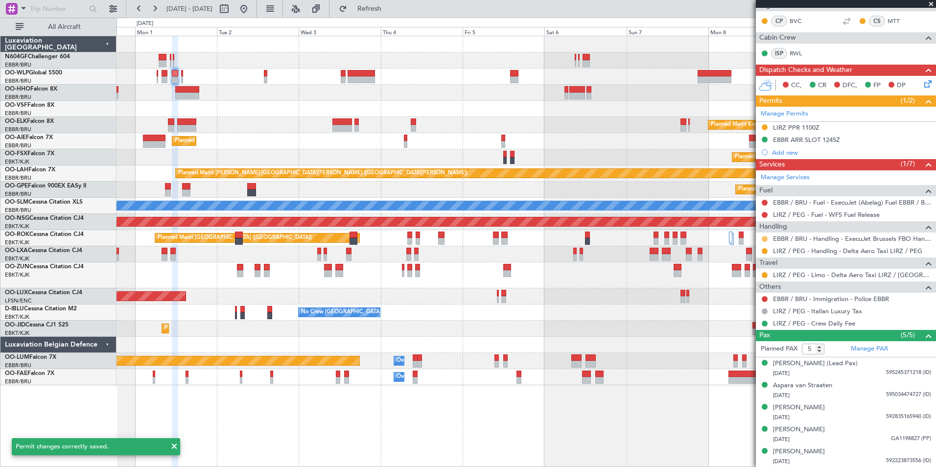
click at [766, 238] on button at bounding box center [764, 239] width 6 height 6
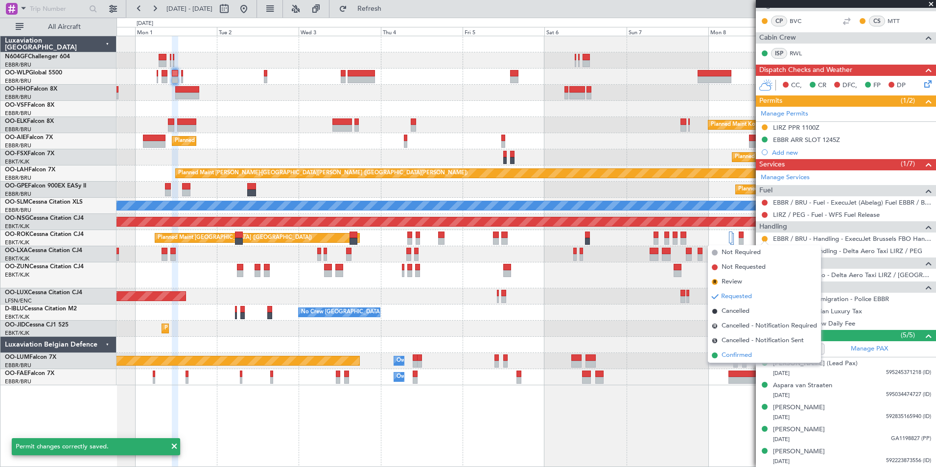
click at [739, 351] on span "Confirmed" at bounding box center [736, 355] width 30 height 10
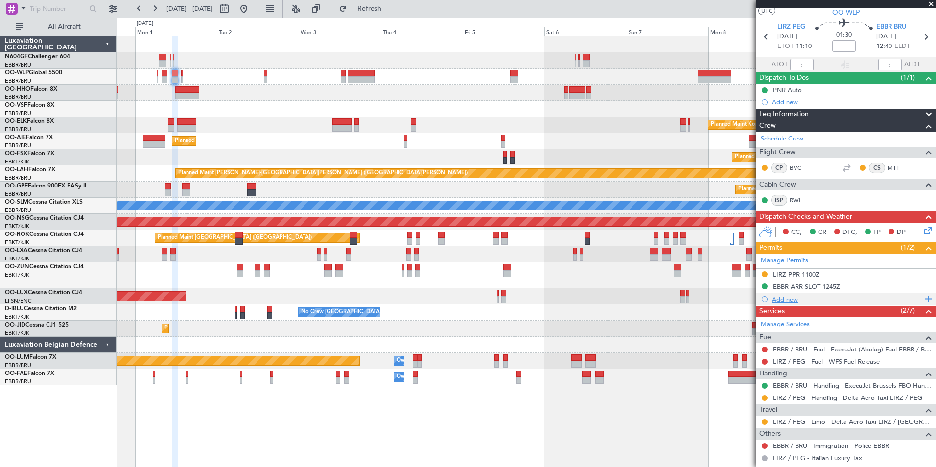
scroll to position [23, 0]
click at [920, 43] on icon at bounding box center [925, 37] width 13 height 13
type input "0"
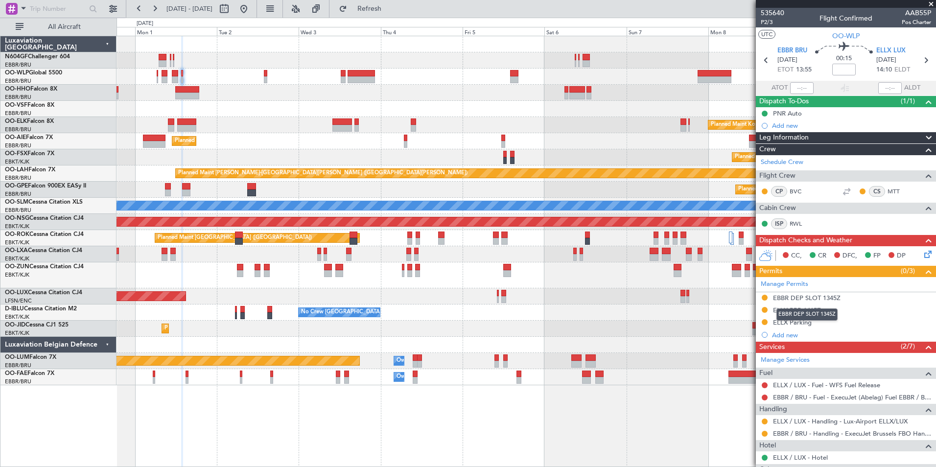
click at [796, 297] on div "EBBR DEP SLOT 1345Z" at bounding box center [807, 298] width 68 height 8
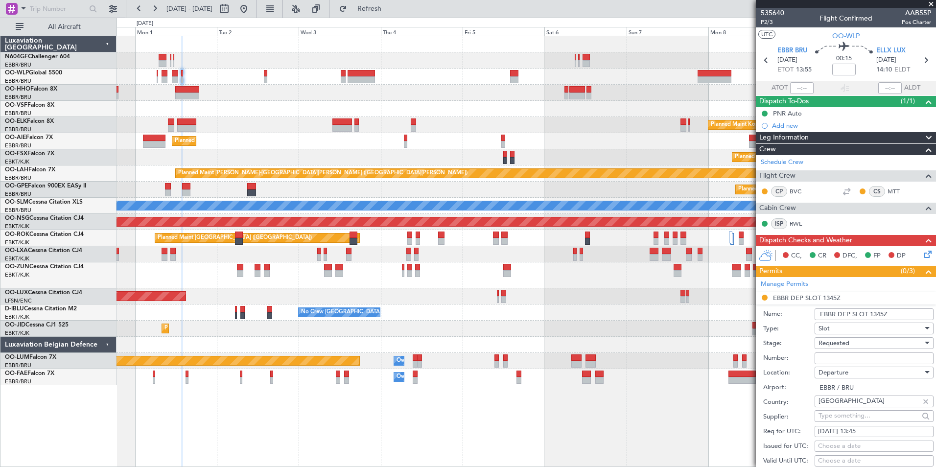
click at [860, 357] on input "Number:" at bounding box center [873, 358] width 119 height 12
paste input "EBBRAAB5107D00"
type input "EBBRAAB5107D00"
click at [810, 375] on label "Location:" at bounding box center [788, 373] width 51 height 10
click at [837, 346] on span "Requested" at bounding box center [833, 343] width 31 height 9
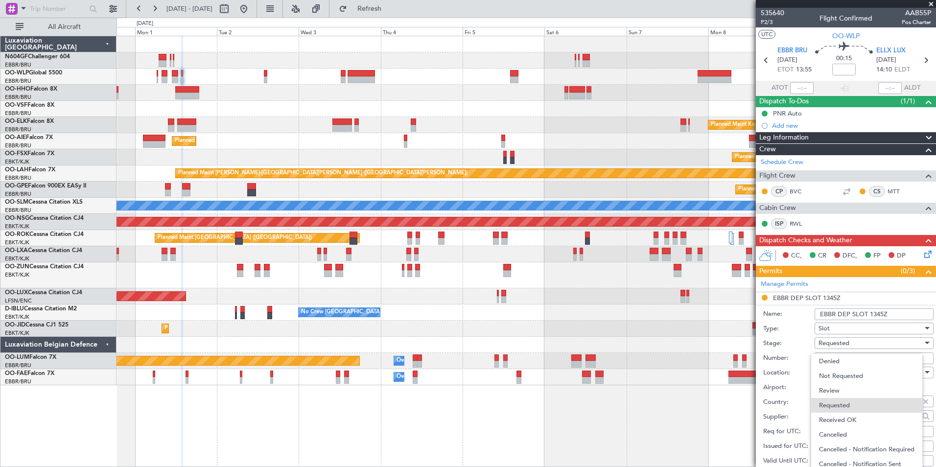
scroll to position [3, 0]
click at [856, 417] on span "Received OK" at bounding box center [870, 417] width 103 height 15
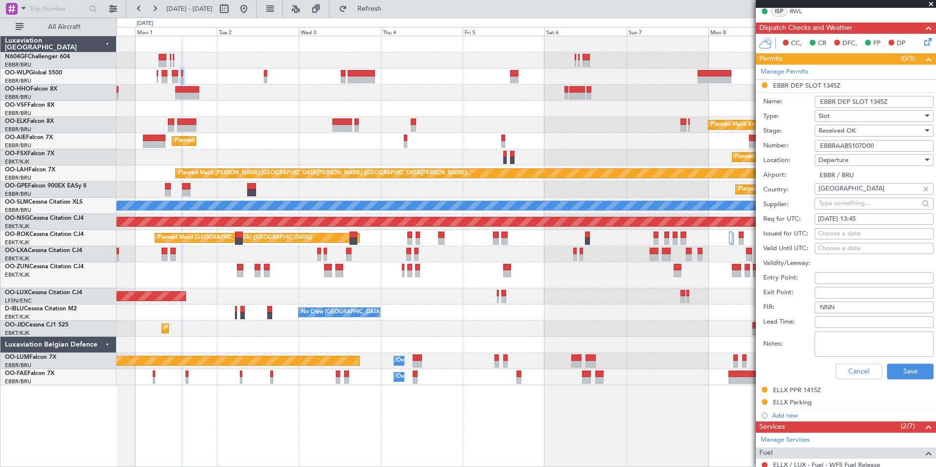
scroll to position [213, 0]
click at [909, 374] on button "Save" at bounding box center [910, 371] width 46 height 16
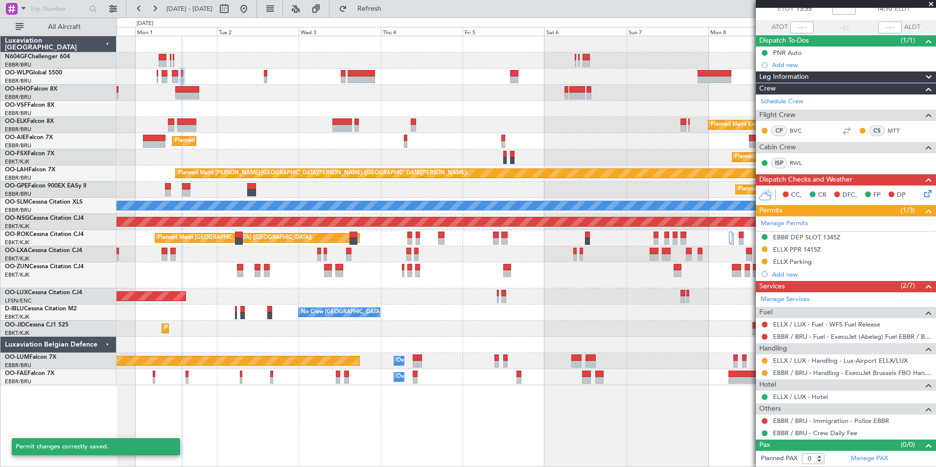
scroll to position [60, 0]
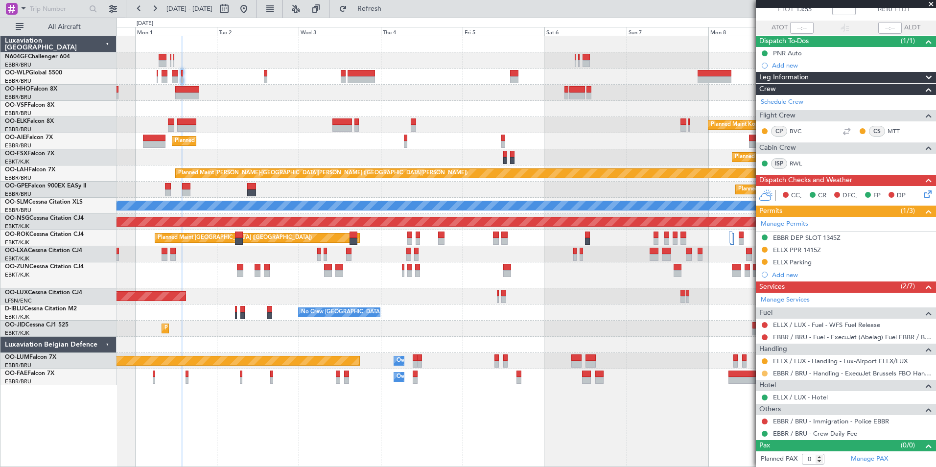
click at [766, 372] on button at bounding box center [764, 373] width 6 height 6
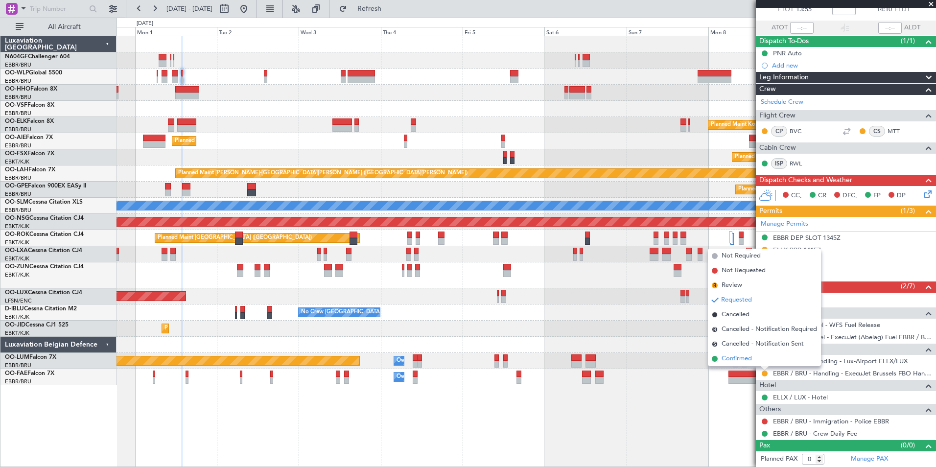
click at [755, 360] on li "Confirmed" at bounding box center [764, 358] width 113 height 15
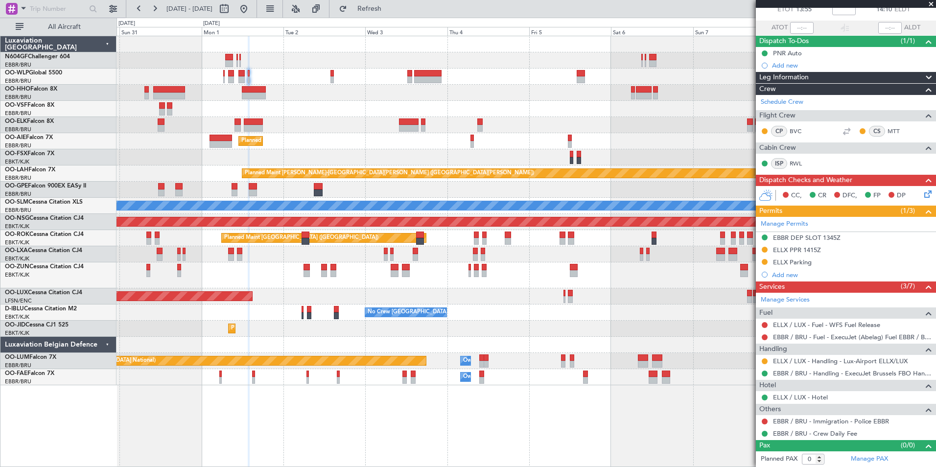
click at [456, 105] on div "Planned Maint [GEOGRAPHIC_DATA] ([GEOGRAPHIC_DATA]) Planned Maint [GEOGRAPHIC_D…" at bounding box center [525, 210] width 819 height 349
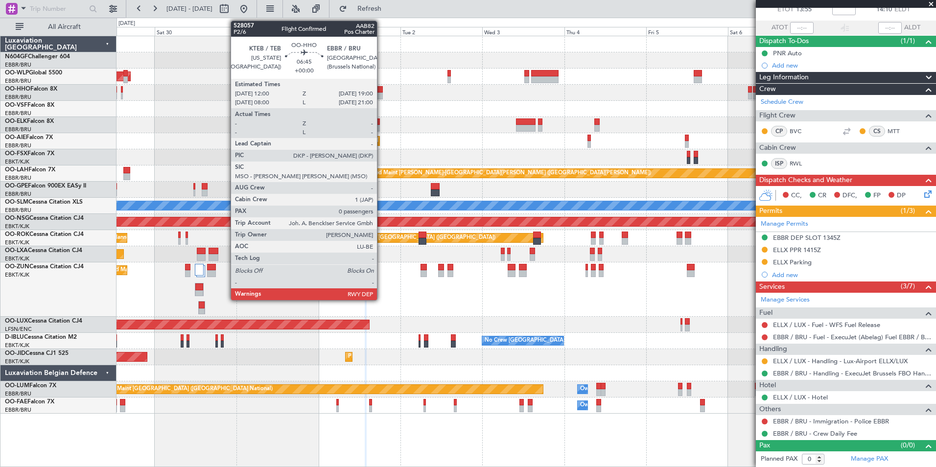
click at [417, 103] on div "Planned Maint [GEOGRAPHIC_DATA] ([GEOGRAPHIC_DATA]) Planned Maint [GEOGRAPHIC_D…" at bounding box center [525, 224] width 819 height 377
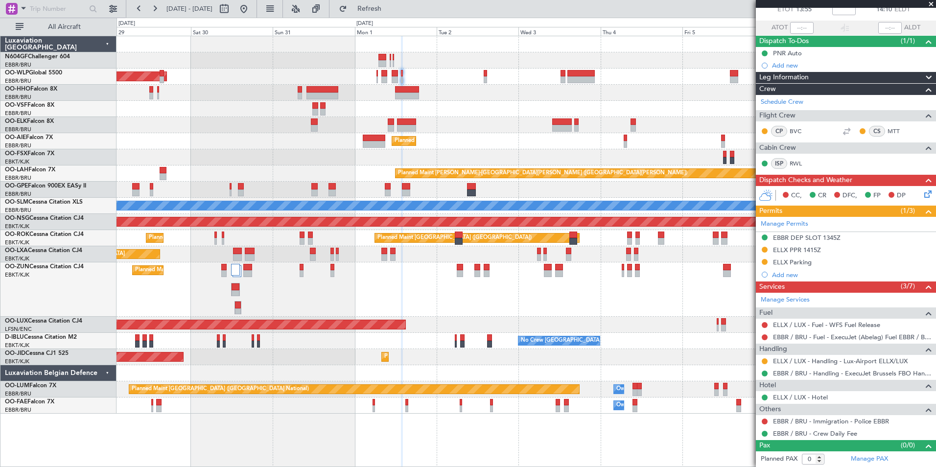
click at [366, 74] on div "Planned Maint [GEOGRAPHIC_DATA] ([GEOGRAPHIC_DATA])" at bounding box center [525, 76] width 819 height 16
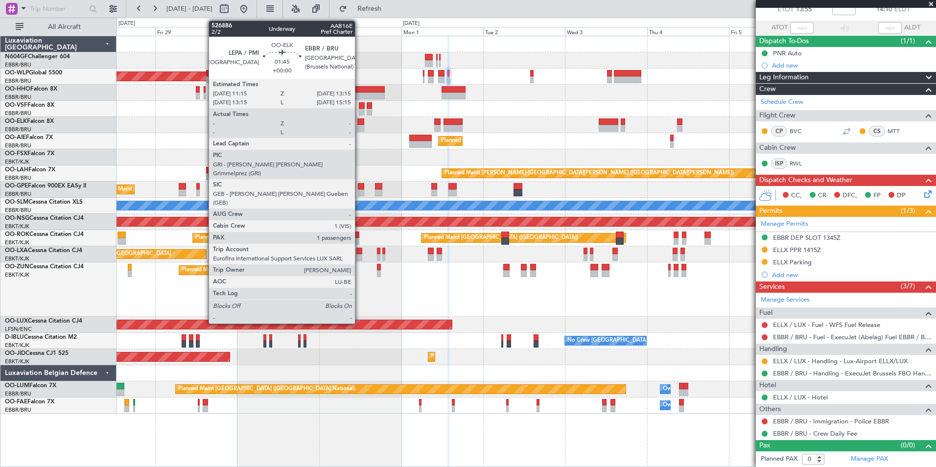
click at [359, 125] on div at bounding box center [360, 128] width 7 height 7
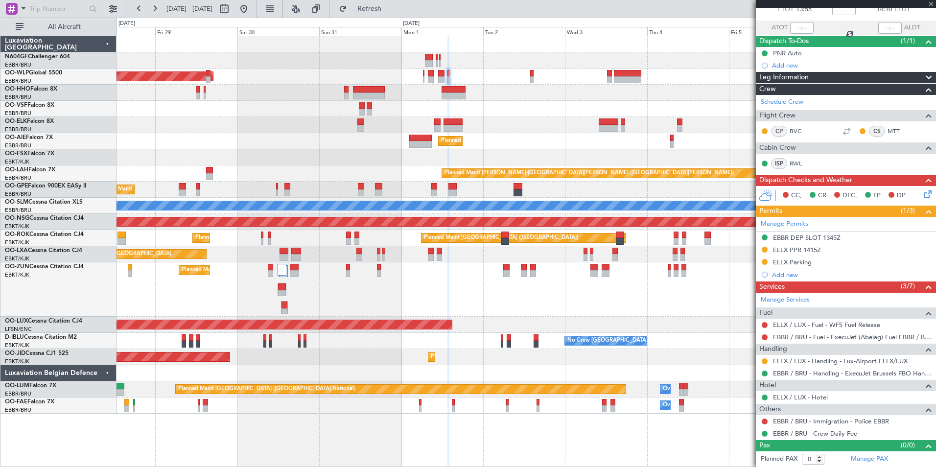
type input "1"
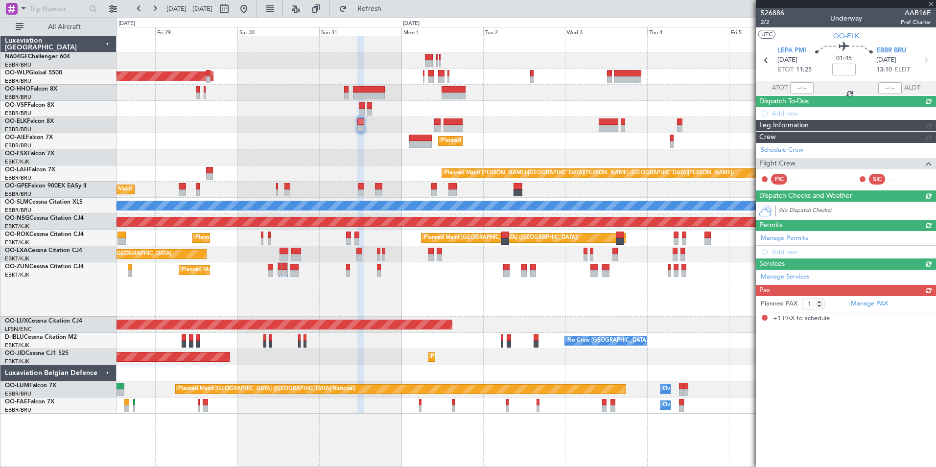
scroll to position [0, 0]
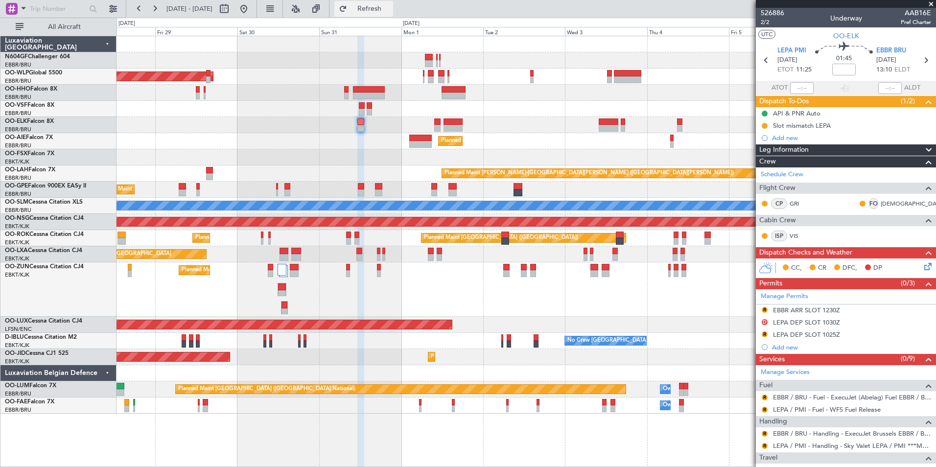
click at [390, 5] on span "Refresh" at bounding box center [369, 8] width 41 height 7
click at [381, 4] on button "Refresh" at bounding box center [363, 9] width 59 height 16
click at [257, 6] on fb-range-datepicker "[DATE] - [DATE]" at bounding box center [191, 9] width 131 height 18
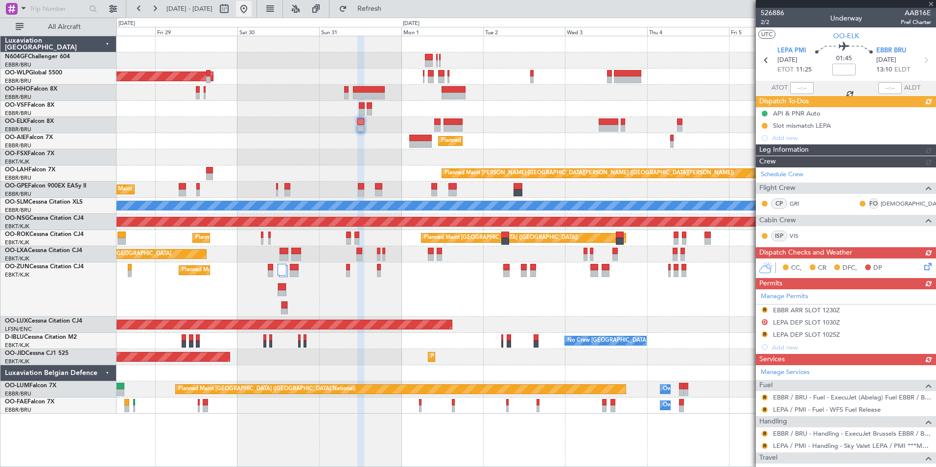
click at [251, 6] on button at bounding box center [244, 9] width 16 height 16
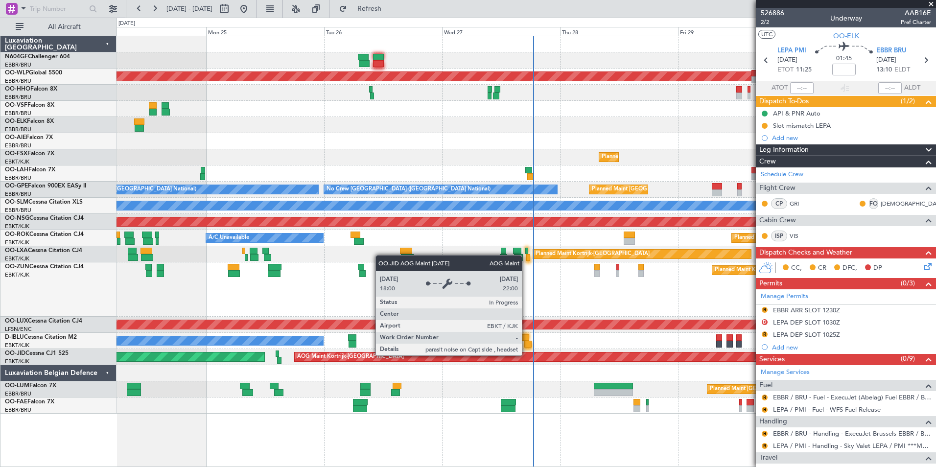
click at [526, 355] on div "AOG Maint Kortrijk-[GEOGRAPHIC_DATA]" at bounding box center [540, 356] width 491 height 9
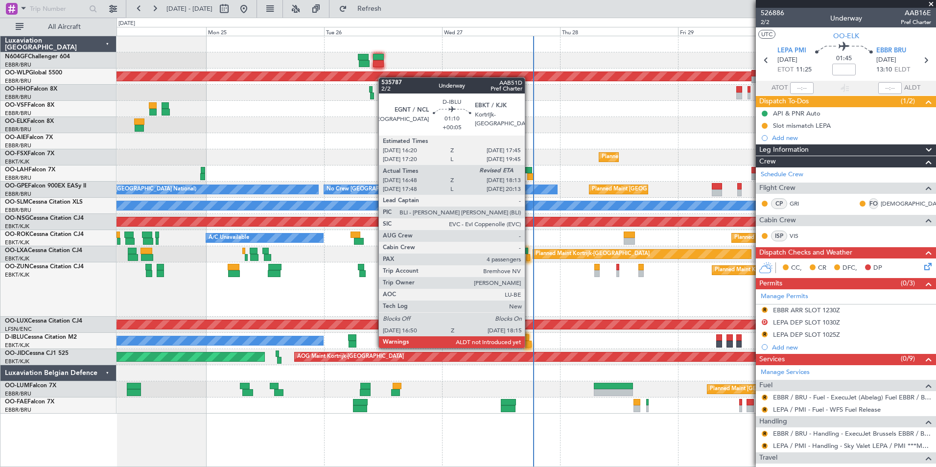
click at [529, 347] on div at bounding box center [527, 344] width 7 height 7
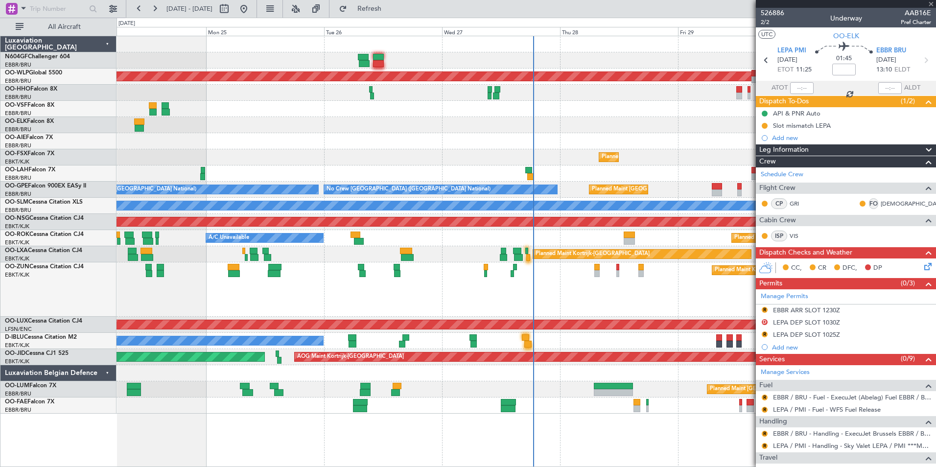
type input "+00:05"
type input "16:58"
type input "4"
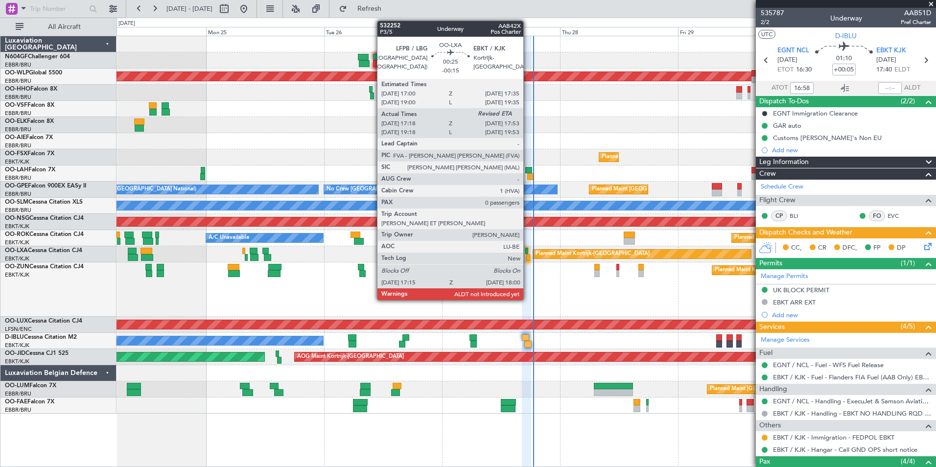
click at [527, 258] on div at bounding box center [528, 257] width 4 height 7
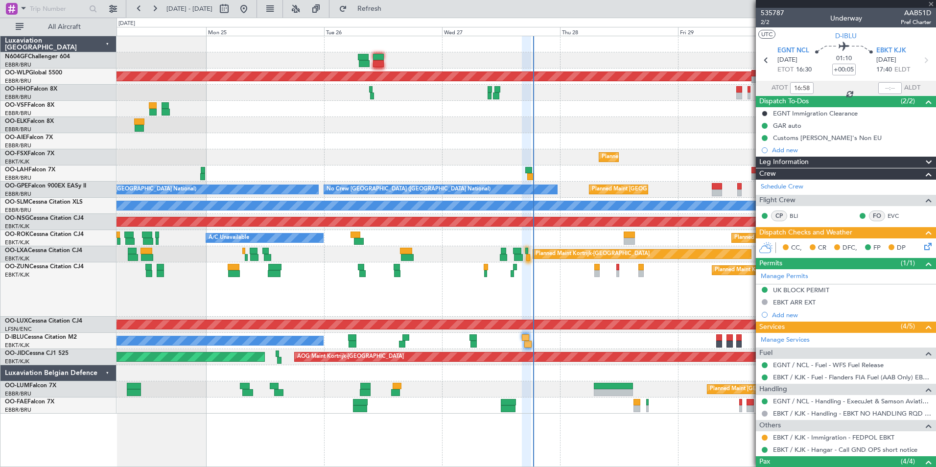
type input "-00:15"
type input "17:23"
type input "0"
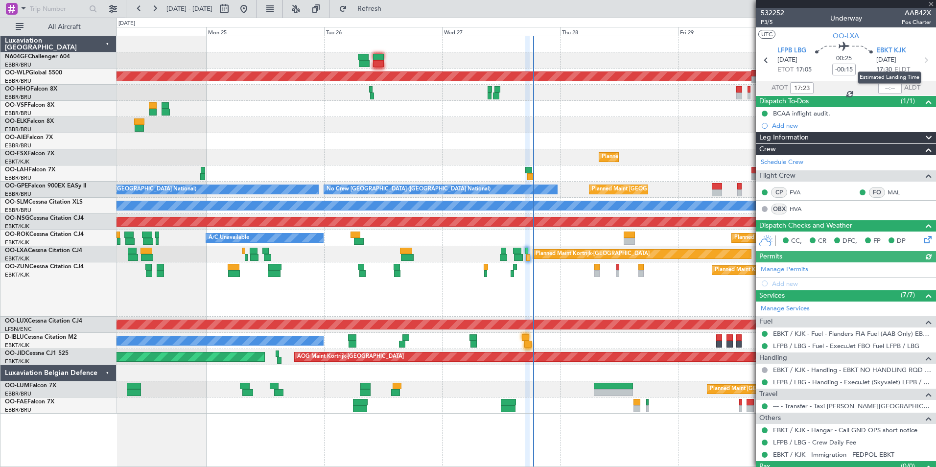
click at [878, 89] on mat-tooltip-component "Estimated Landing Time" at bounding box center [888, 78] width 77 height 26
click at [881, 89] on input "text" at bounding box center [889, 88] width 23 height 12
click at [662, 122] on div at bounding box center [525, 125] width 819 height 16
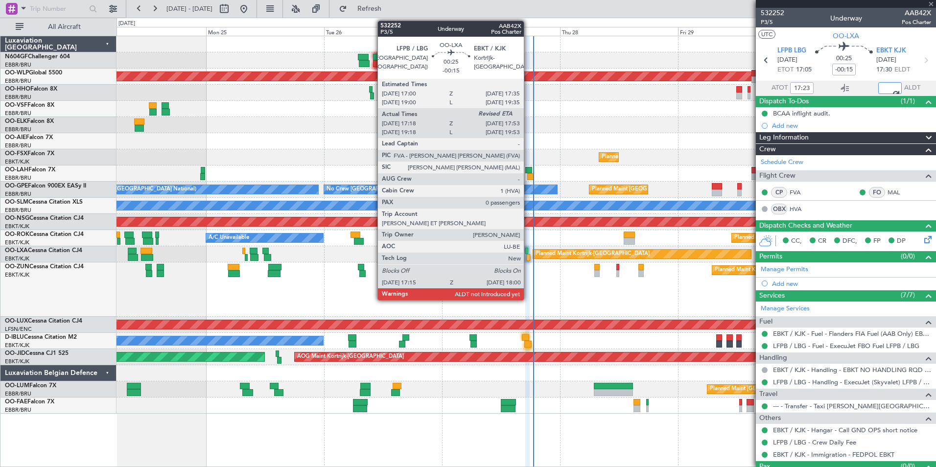
click at [527, 256] on div at bounding box center [528, 257] width 4 height 7
type input "17:58"
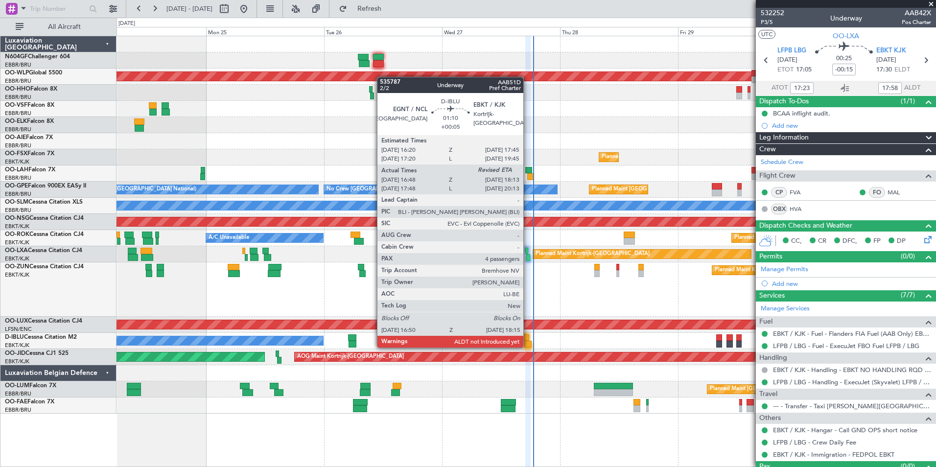
click at [526, 347] on div at bounding box center [527, 344] width 7 height 7
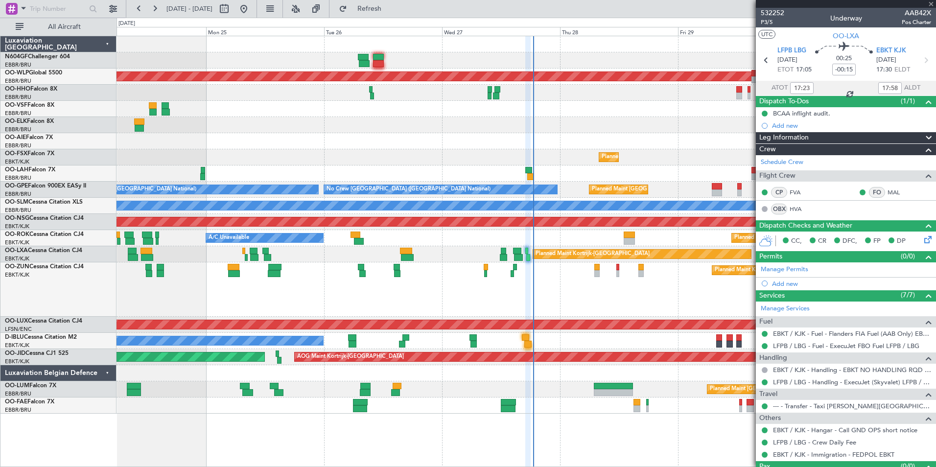
type input "+00:05"
type input "16:58"
type input "4"
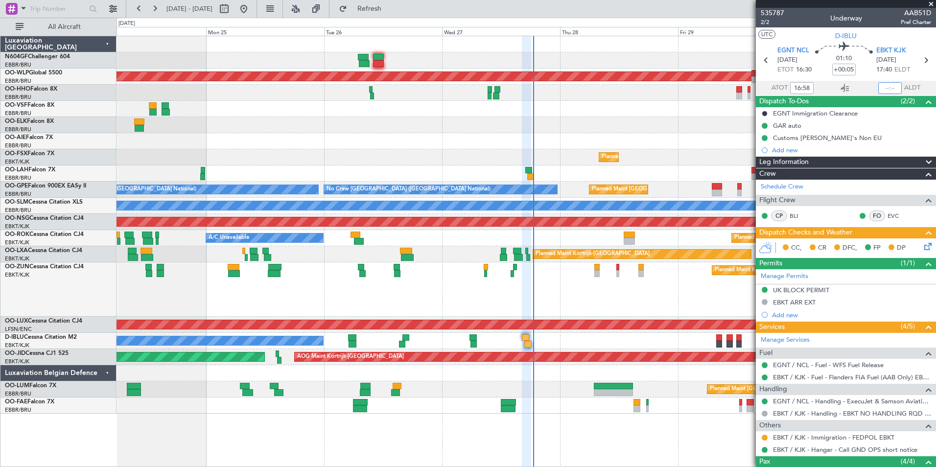
click at [878, 84] on input "text" at bounding box center [889, 88] width 23 height 12
click at [671, 143] on div "Planned Maint [GEOGRAPHIC_DATA] ([GEOGRAPHIC_DATA])" at bounding box center [525, 141] width 819 height 16
type input "18:12"
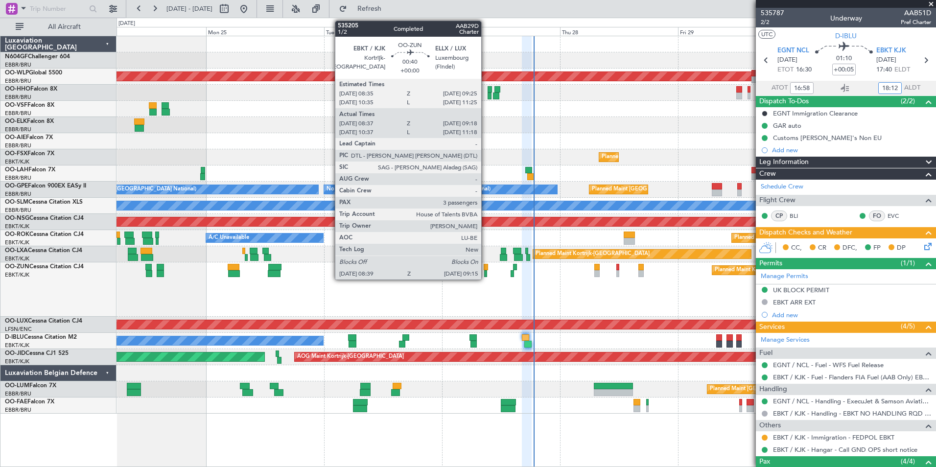
click at [408, 279] on div "Planned Maint Kortrijk-[GEOGRAPHIC_DATA]" at bounding box center [525, 289] width 819 height 54
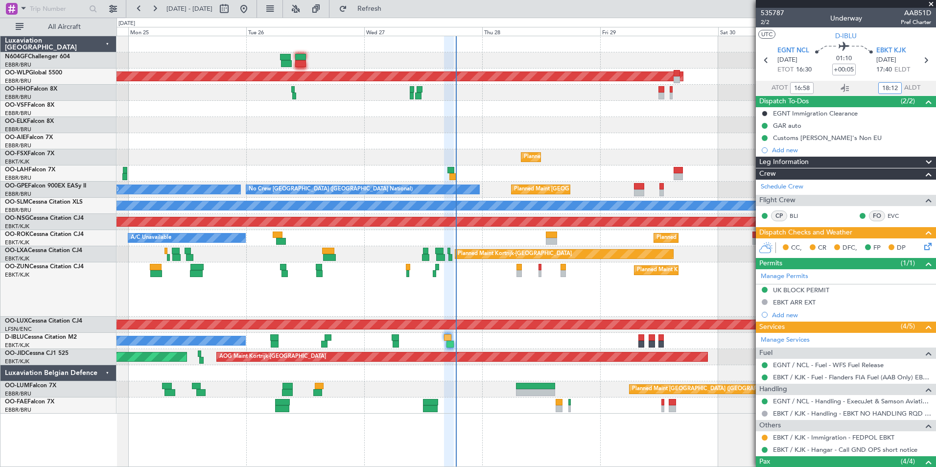
click at [357, 103] on div at bounding box center [525, 109] width 819 height 16
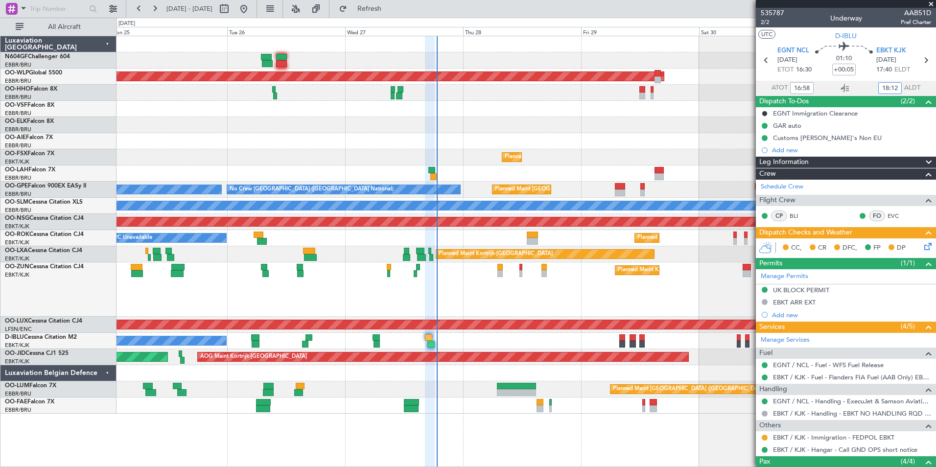
click at [344, 139] on div "Planned Maint [GEOGRAPHIC_DATA] ([GEOGRAPHIC_DATA])" at bounding box center [525, 141] width 819 height 16
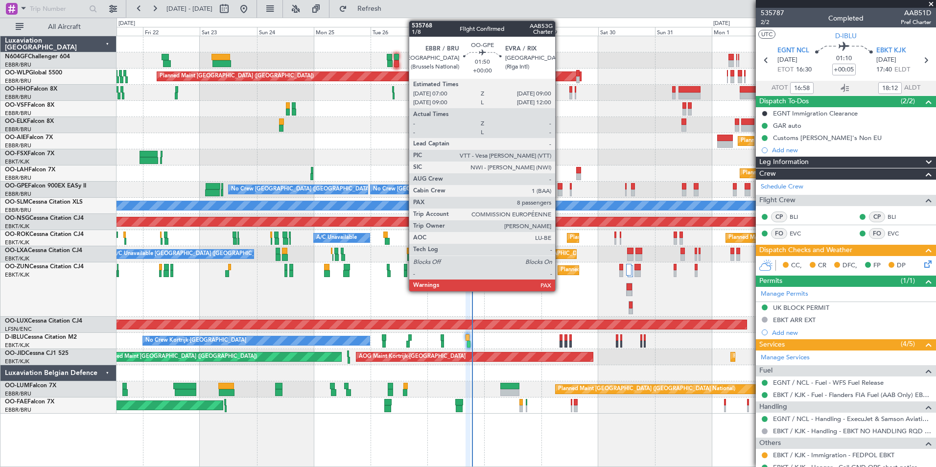
click at [559, 187] on div at bounding box center [559, 186] width 5 height 7
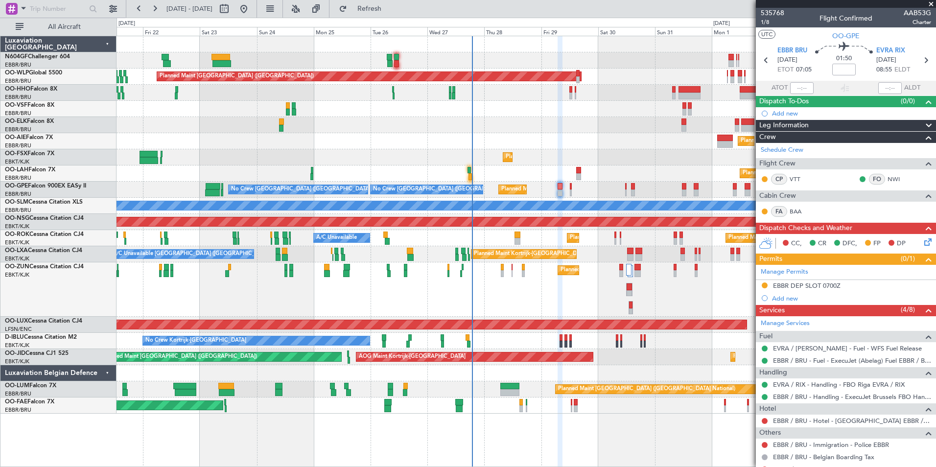
click at [501, 168] on div "Planned Maint [PERSON_NAME]-[GEOGRAPHIC_DATA][PERSON_NAME] ([GEOGRAPHIC_DATA][P…" at bounding box center [525, 173] width 819 height 16
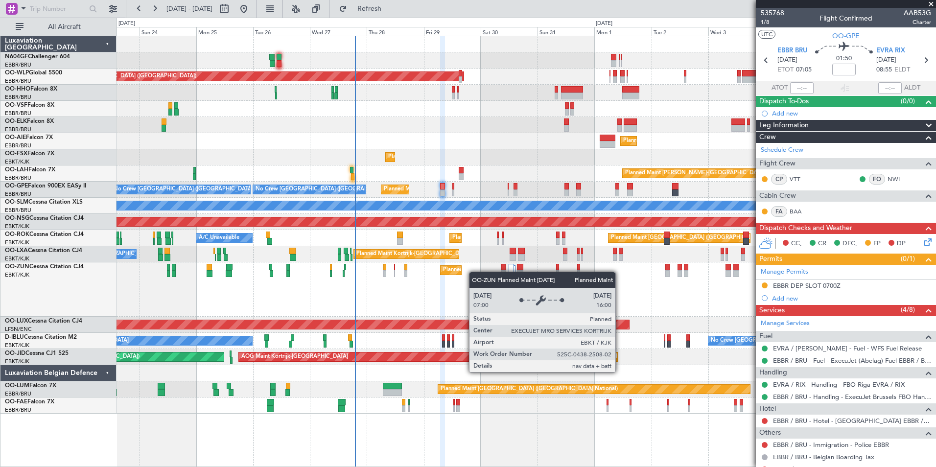
click at [457, 267] on div "Planned Maint Kortrijk-[GEOGRAPHIC_DATA]" at bounding box center [525, 289] width 819 height 54
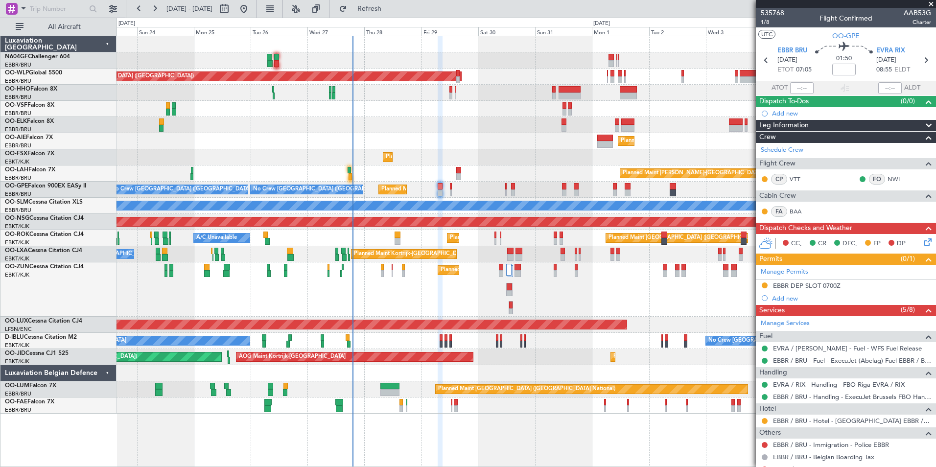
click at [512, 288] on div at bounding box center [509, 289] width 6 height 13
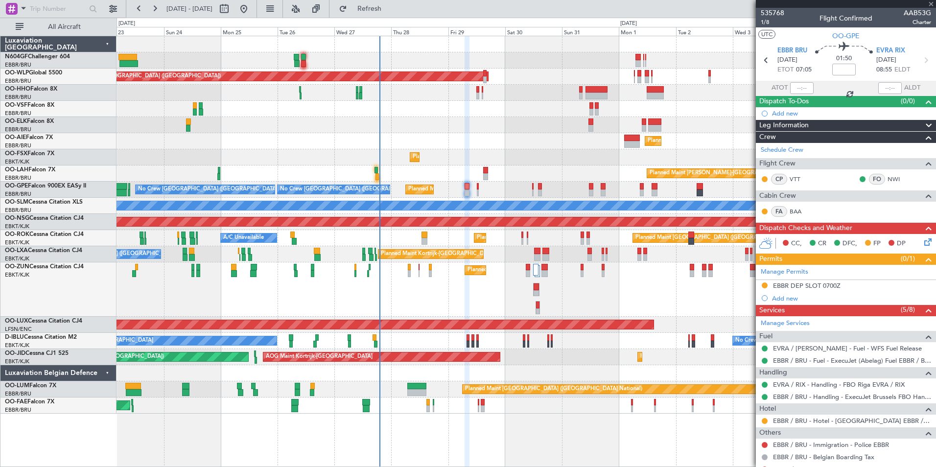
type input "0"
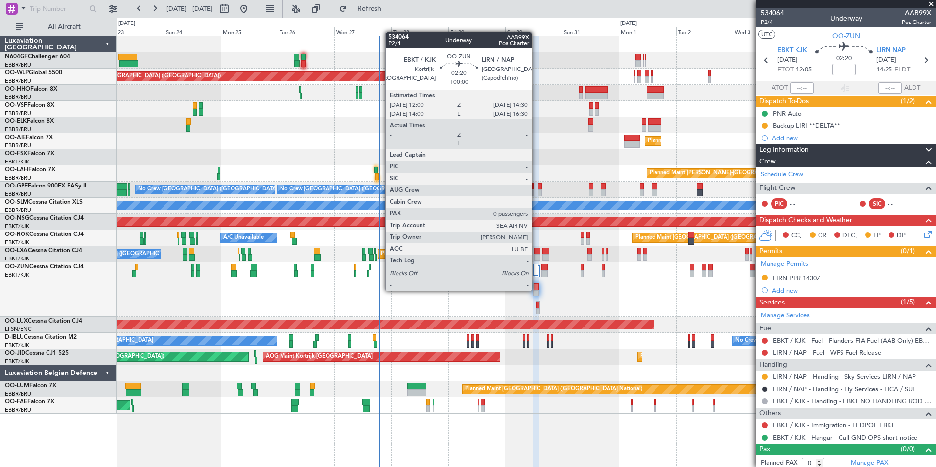
click at [536, 290] on div at bounding box center [535, 293] width 5 height 7
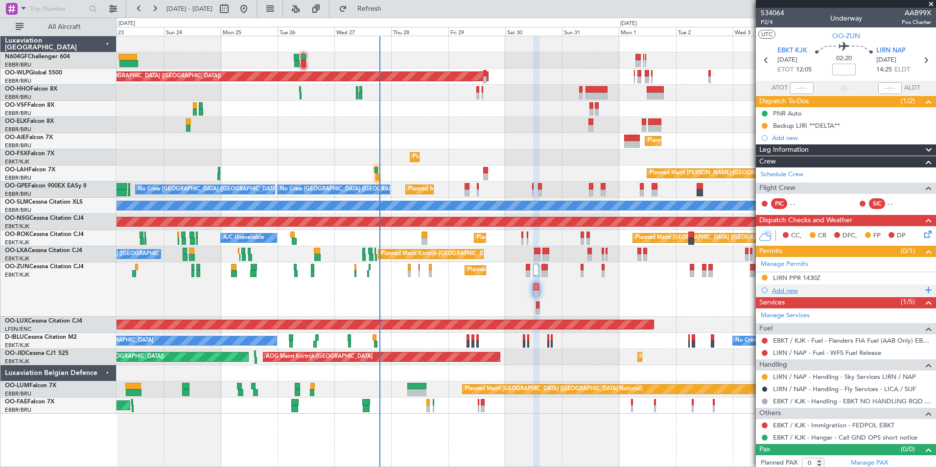
click at [783, 291] on div "Add new" at bounding box center [847, 290] width 150 height 8
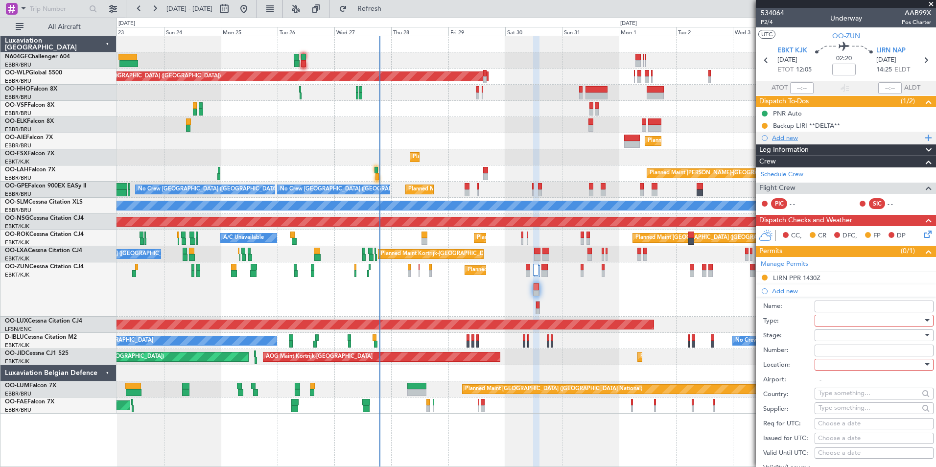
click at [792, 138] on div "Add new" at bounding box center [847, 138] width 150 height 8
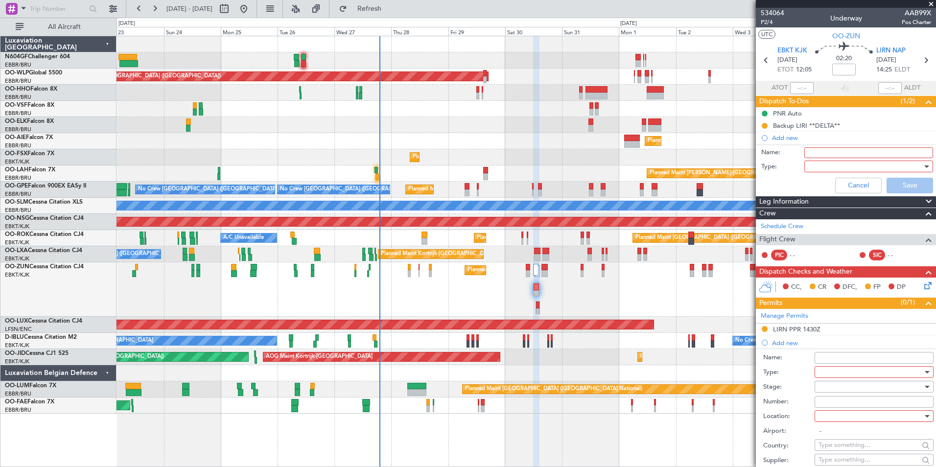
click at [804, 151] on input "Name:" at bounding box center [868, 152] width 129 height 11
type input "Slot mismatch LIRN"
click at [811, 171] on div at bounding box center [865, 166] width 114 height 15
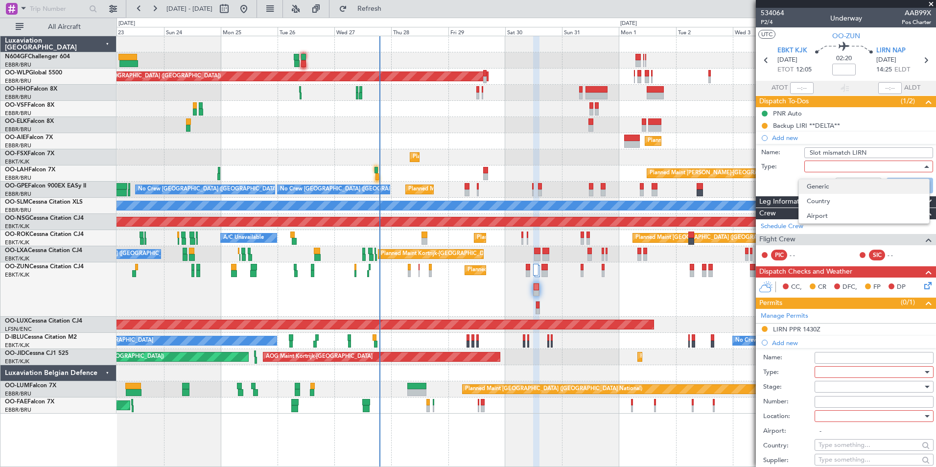
click at [822, 182] on span "Generic" at bounding box center [863, 186] width 114 height 15
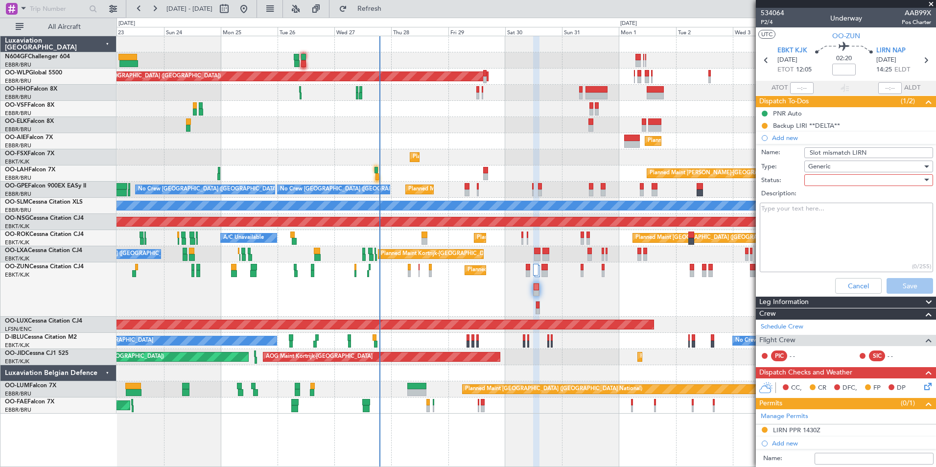
click at [823, 177] on div at bounding box center [865, 180] width 114 height 15
click at [830, 211] on span "In Progress" at bounding box center [863, 214] width 114 height 15
click at [830, 211] on textarea "Description:" at bounding box center [845, 238] width 173 height 70
type textarea "Sales informed"
click at [893, 284] on button "Save" at bounding box center [909, 286] width 46 height 16
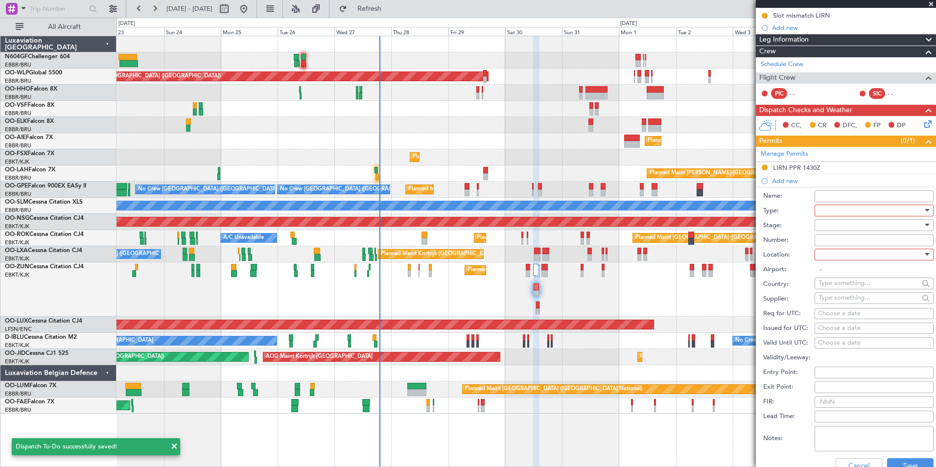
scroll to position [197, 0]
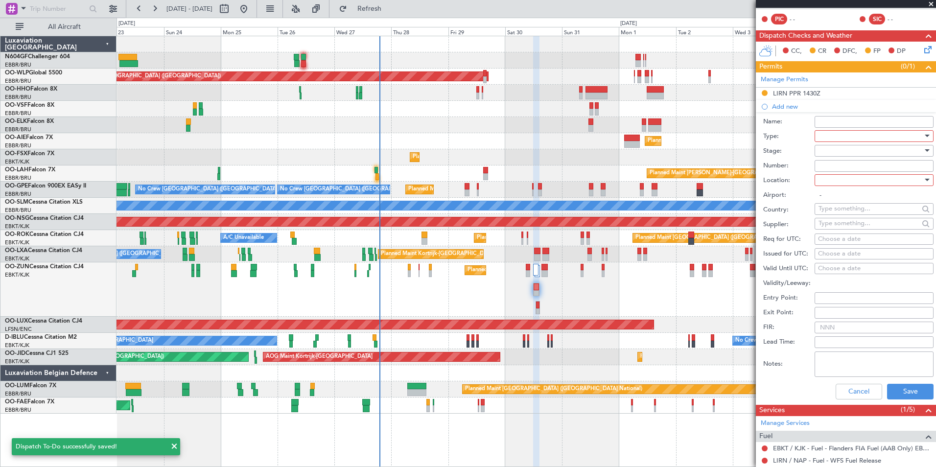
click at [838, 133] on div at bounding box center [870, 136] width 104 height 15
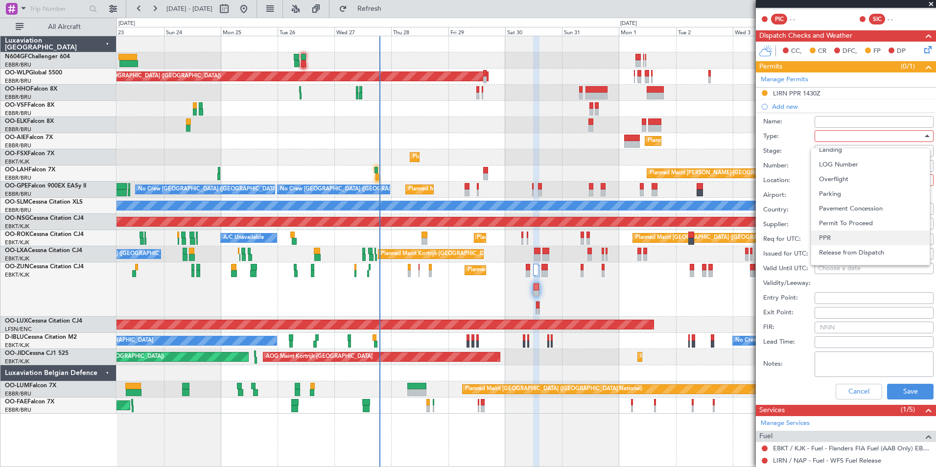
click at [866, 235] on span "PPR" at bounding box center [870, 237] width 103 height 15
click at [866, 153] on div at bounding box center [870, 150] width 104 height 15
click at [833, 228] on span "Received OK" at bounding box center [870, 229] width 103 height 15
click at [834, 178] on div at bounding box center [870, 180] width 104 height 15
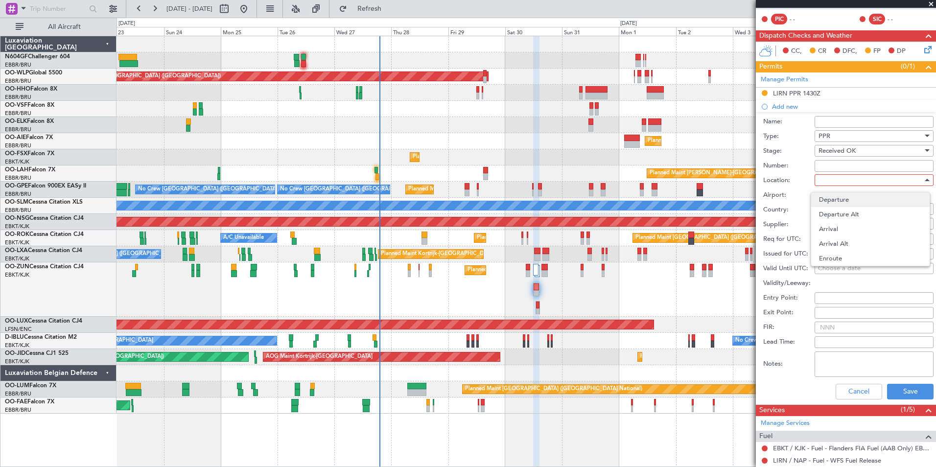
click at [845, 200] on span "Departure" at bounding box center [870, 199] width 103 height 15
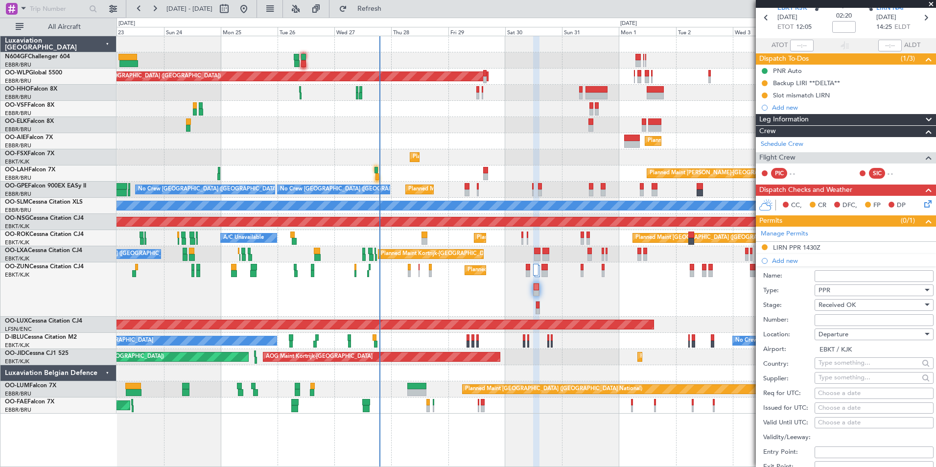
scroll to position [150, 0]
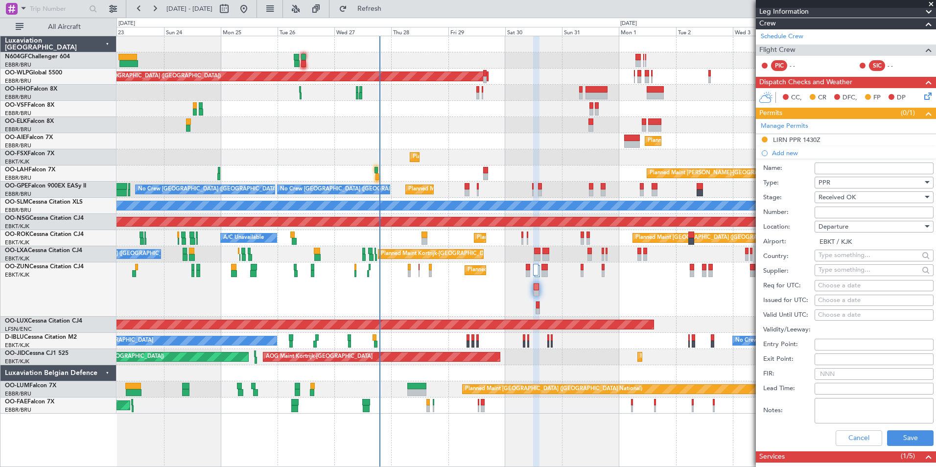
click at [858, 224] on div "Departure" at bounding box center [870, 226] width 104 height 15
click at [857, 277] on span "Arrival" at bounding box center [870, 275] width 103 height 15
type input "LIRN / NAP"
click at [859, 288] on div "Choose a date" at bounding box center [874, 286] width 112 height 10
select select "8"
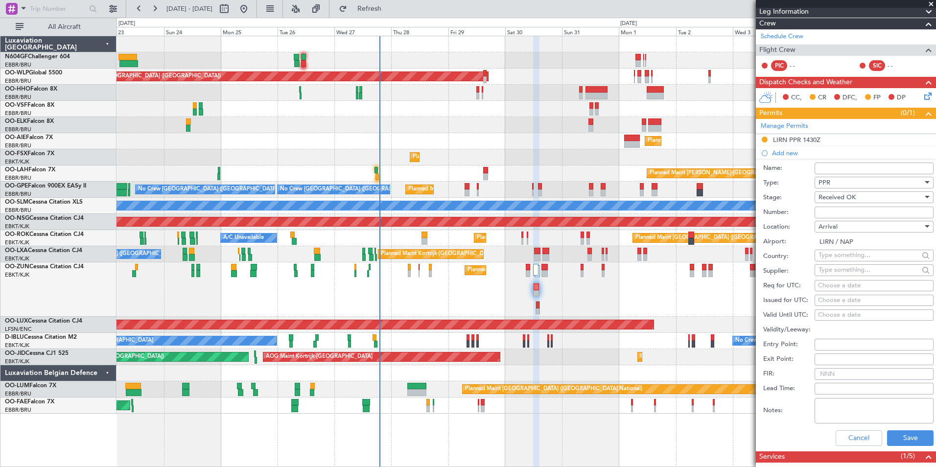
select select "2025"
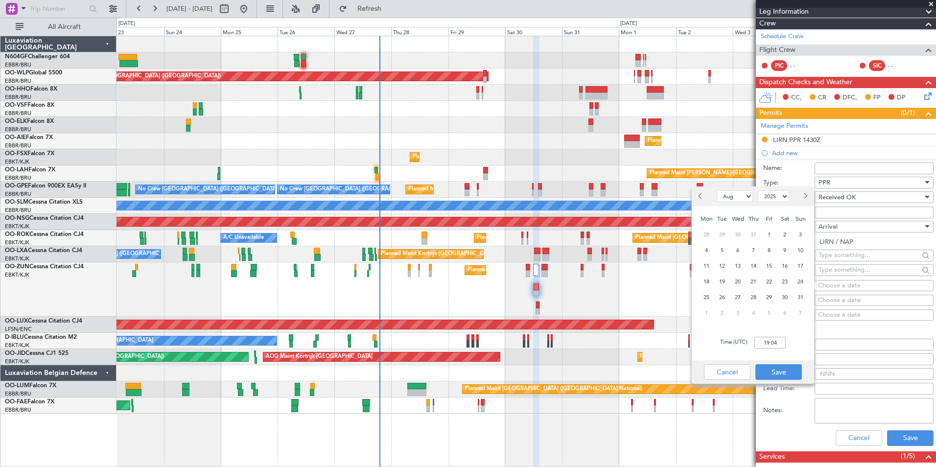
click at [851, 305] on fb-calendar-cell "Choose a date" at bounding box center [873, 301] width 119 height 12
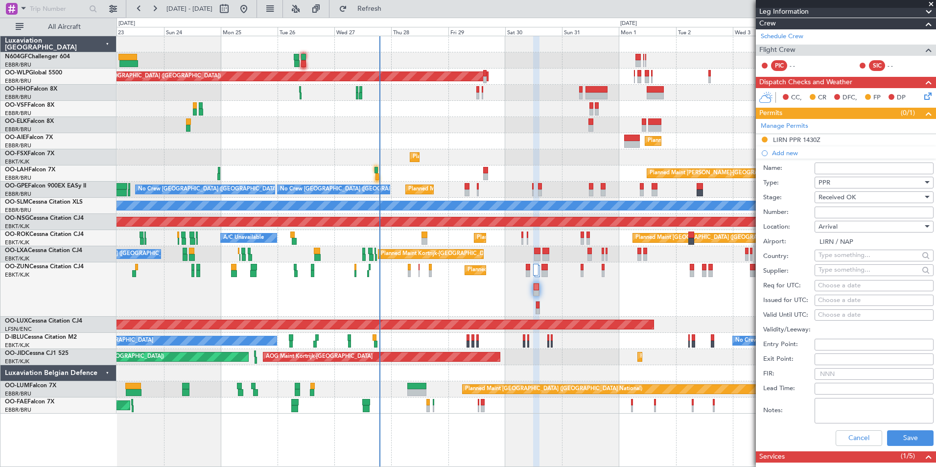
click at [851, 303] on div "Choose a date" at bounding box center [874, 301] width 112 height 10
select select "8"
select select "2025"
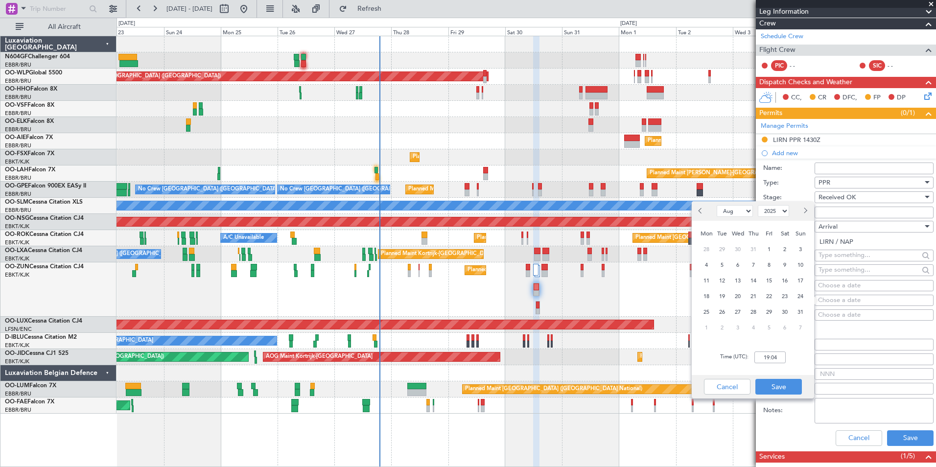
click at [858, 285] on div "Choose a date" at bounding box center [874, 286] width 112 height 10
select select "8"
select select "2025"
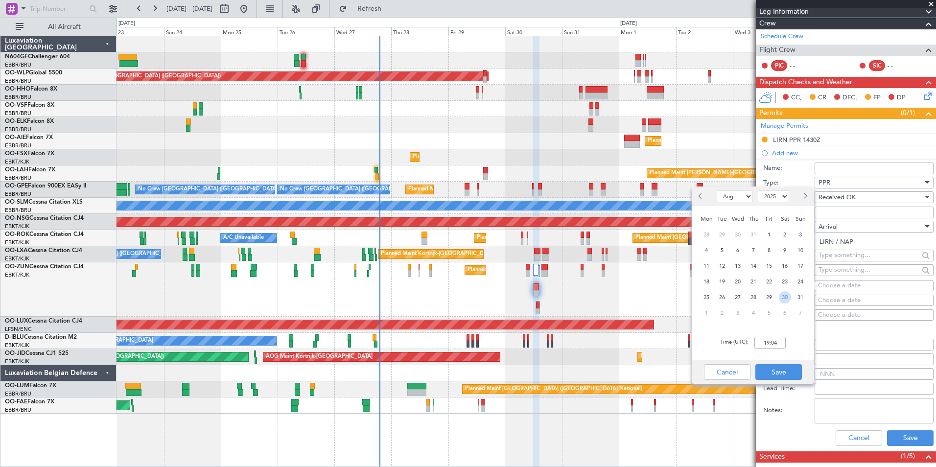
click at [787, 297] on span "30" at bounding box center [784, 297] width 12 height 12
click at [772, 346] on input "00:00" at bounding box center [769, 343] width 31 height 12
type input "17:30"
click at [779, 365] on button "Save" at bounding box center [778, 372] width 46 height 16
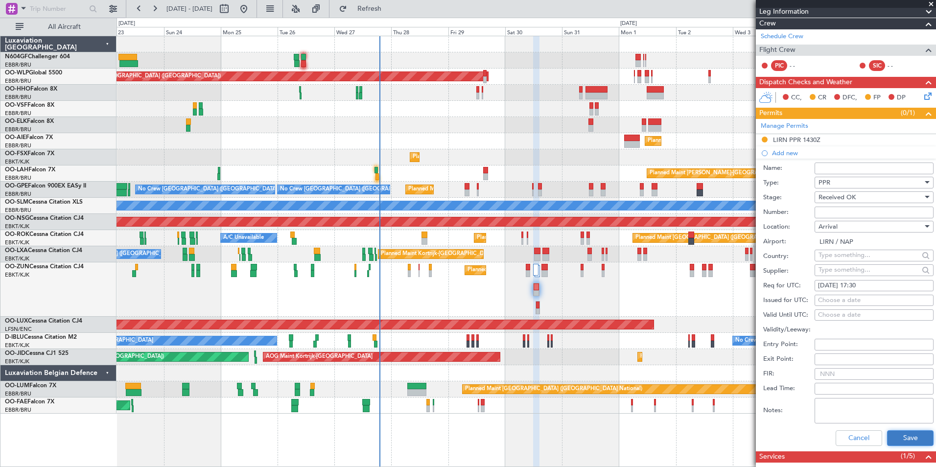
click at [899, 431] on button "Save" at bounding box center [910, 438] width 46 height 16
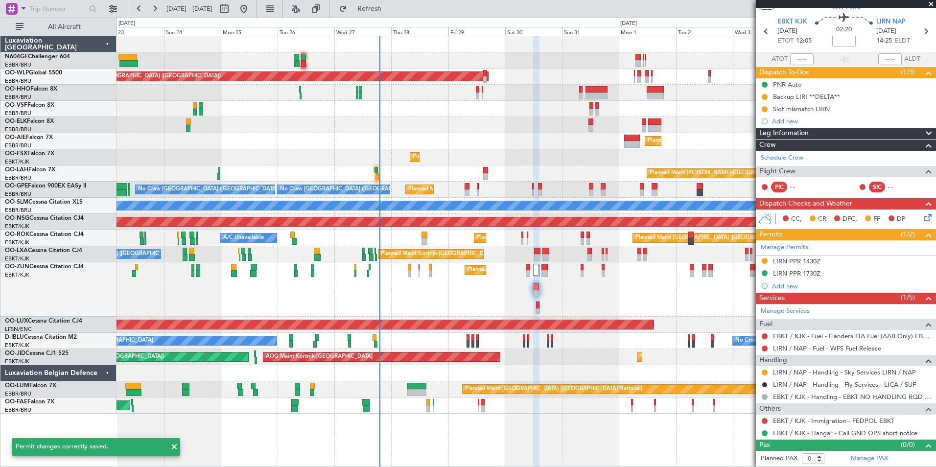
scroll to position [28, 0]
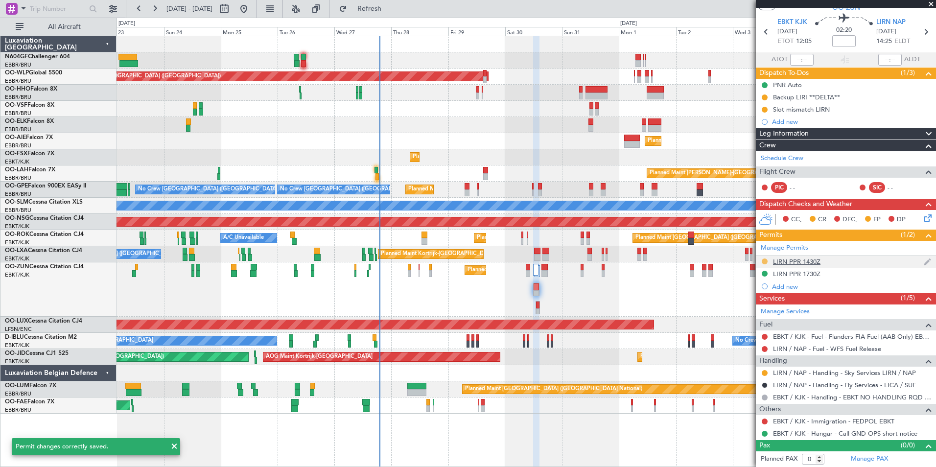
click at [765, 260] on button at bounding box center [764, 261] width 6 height 6
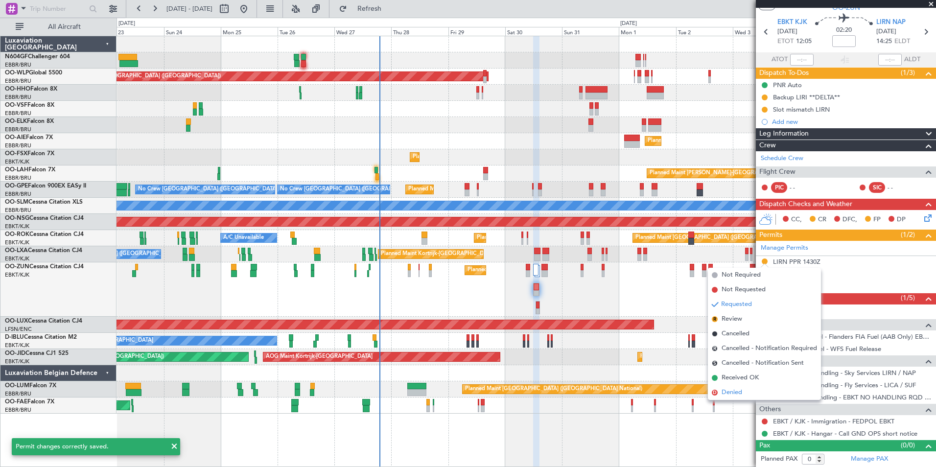
click at [749, 388] on li "D Denied" at bounding box center [764, 392] width 113 height 15
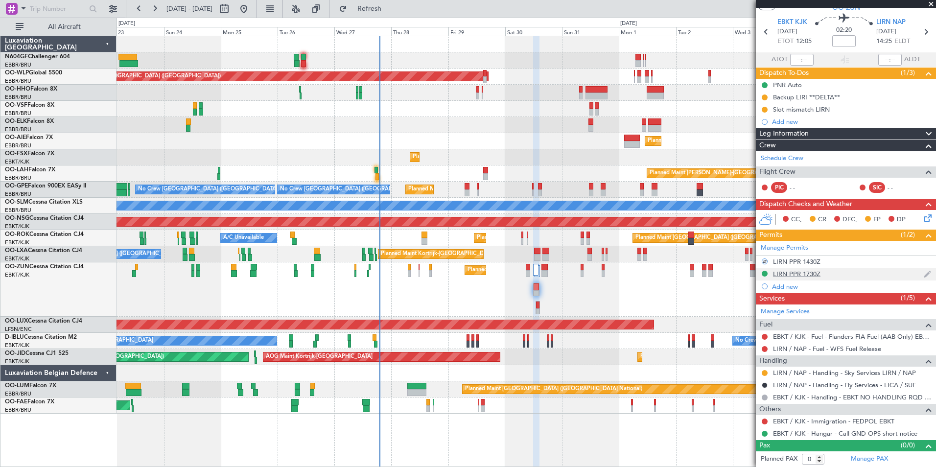
click at [811, 275] on div "LIRN PPR 1730Z" at bounding box center [796, 274] width 47 height 8
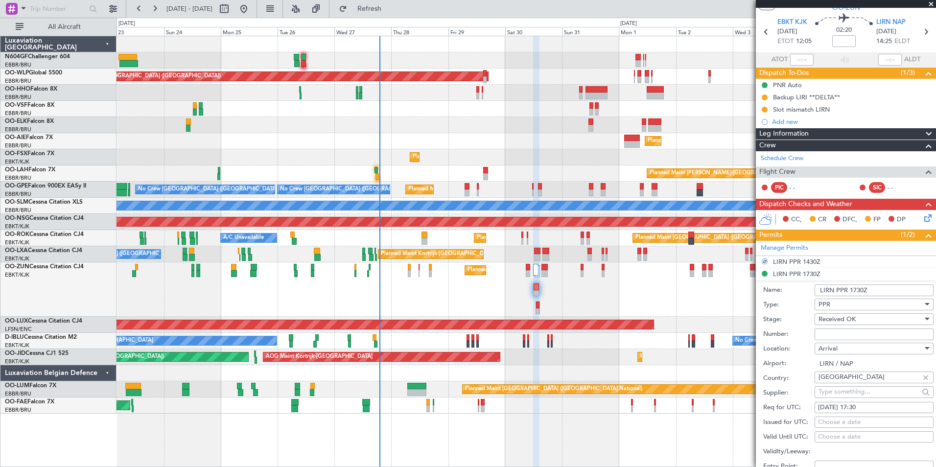
scroll to position [48, 0]
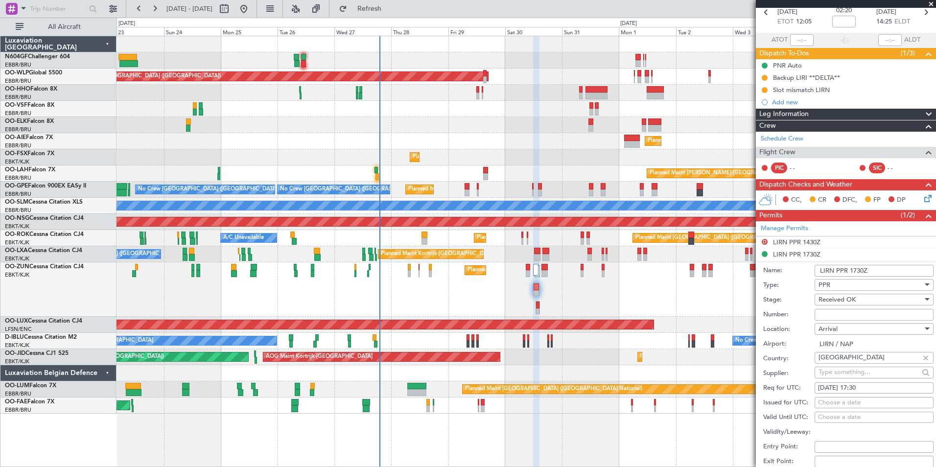
click at [883, 373] on input "text" at bounding box center [868, 372] width 100 height 15
click at [881, 388] on div "30/08/2025 17:30" at bounding box center [874, 388] width 112 height 10
select select "8"
select select "2025"
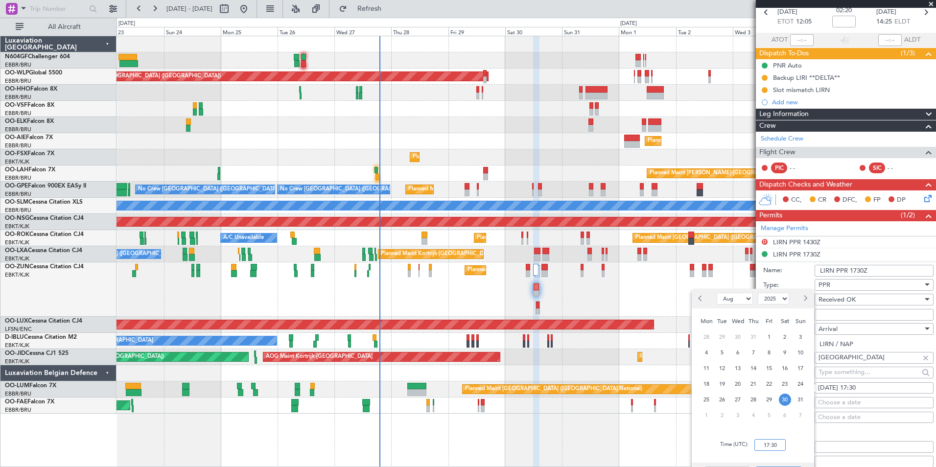
click at [769, 446] on input "17:30" at bounding box center [769, 445] width 31 height 12
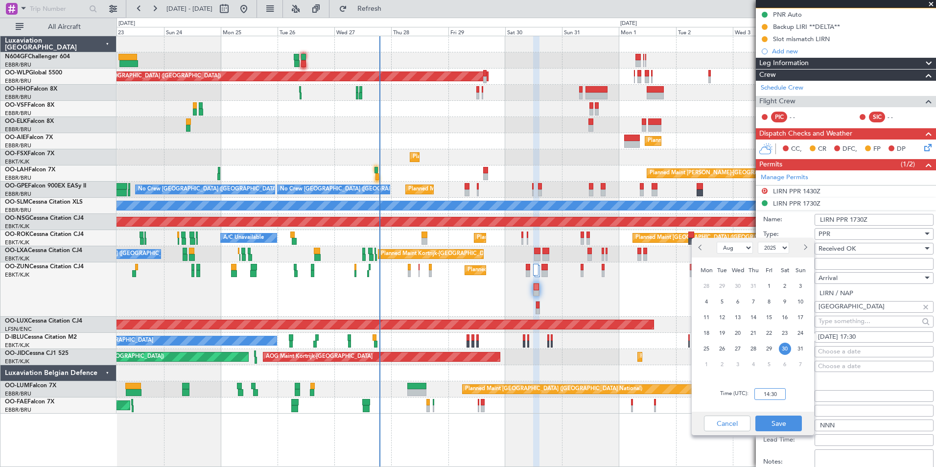
scroll to position [101, 0]
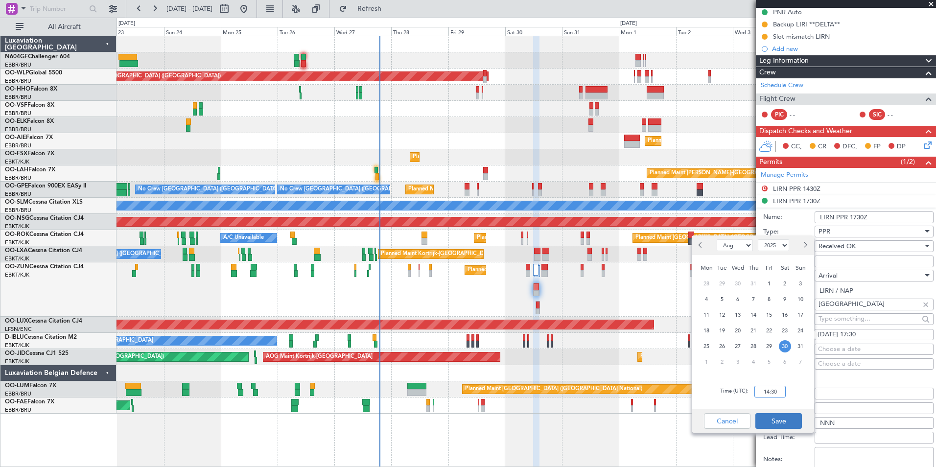
type input "14:30"
click at [782, 421] on button "Save" at bounding box center [778, 421] width 46 height 16
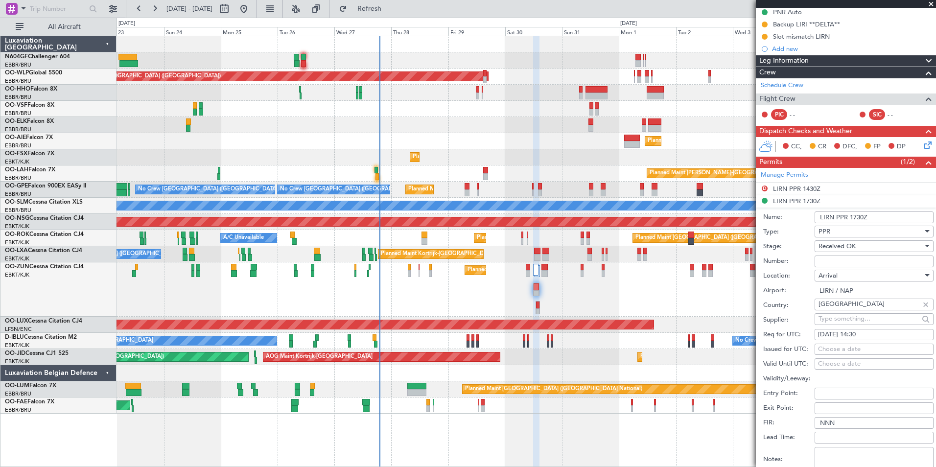
click at [865, 351] on div "Choose a date" at bounding box center [874, 349] width 112 height 10
select select "8"
select select "2025"
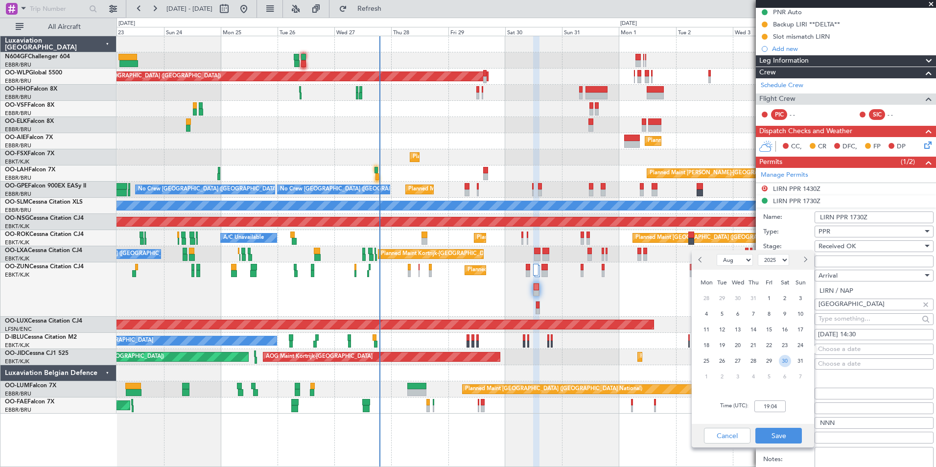
click at [786, 360] on span "30" at bounding box center [784, 361] width 12 height 12
click at [776, 418] on div "Time (UTC): 00:00" at bounding box center [752, 405] width 122 height 35
click at [776, 406] on input "00:00" at bounding box center [769, 406] width 31 height 12
type input "17:30"
click at [781, 439] on button "Save" at bounding box center [778, 436] width 46 height 16
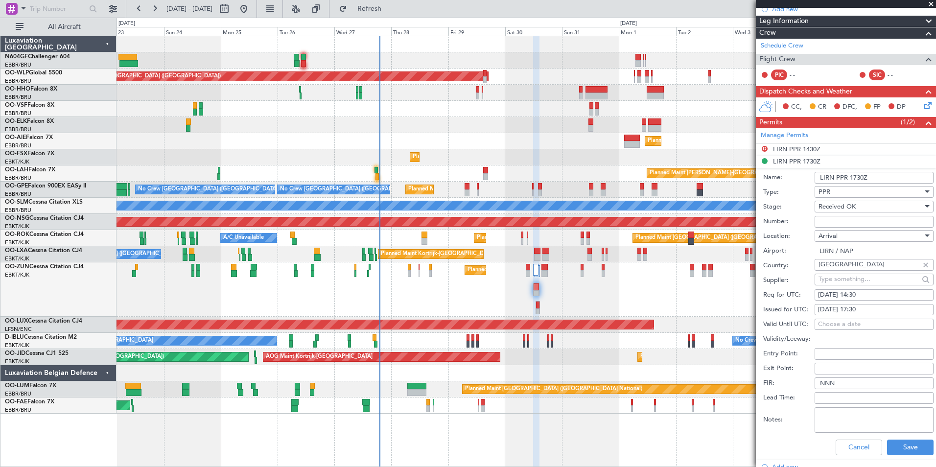
scroll to position [165, 0]
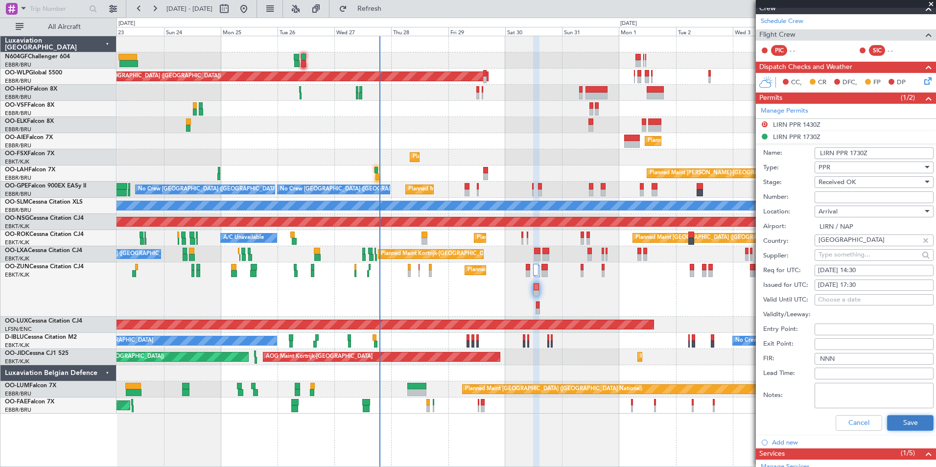
click at [909, 419] on button "Save" at bounding box center [910, 423] width 46 height 16
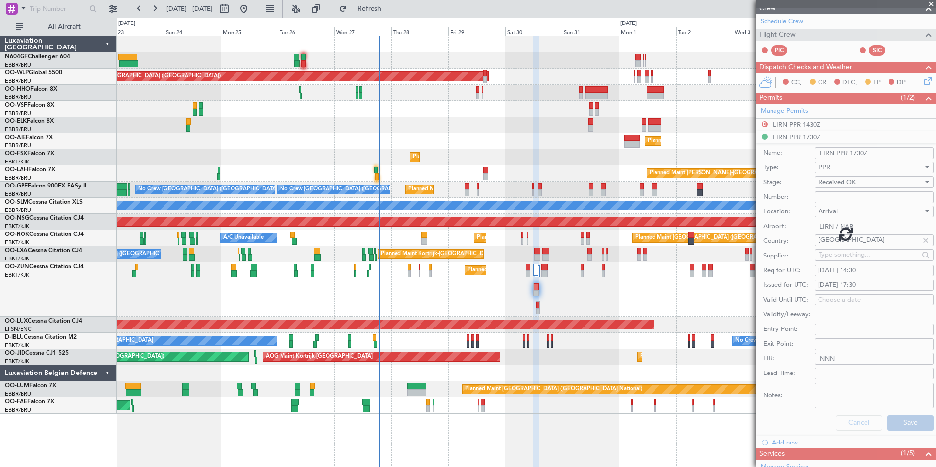
scroll to position [28, 0]
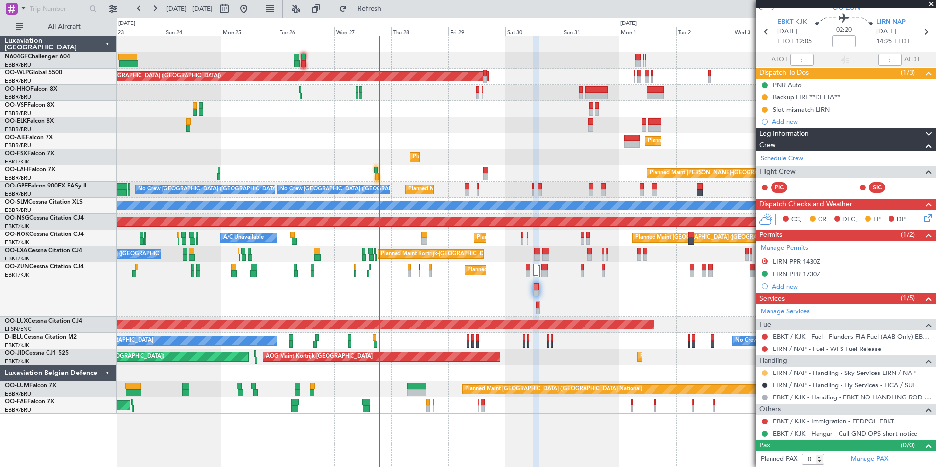
click at [764, 372] on button at bounding box center [764, 373] width 6 height 6
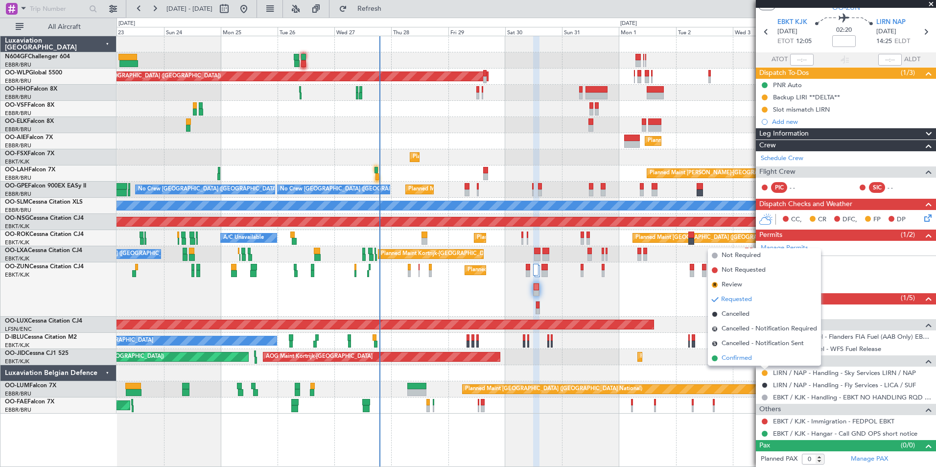
click at [757, 355] on li "Confirmed" at bounding box center [764, 358] width 113 height 15
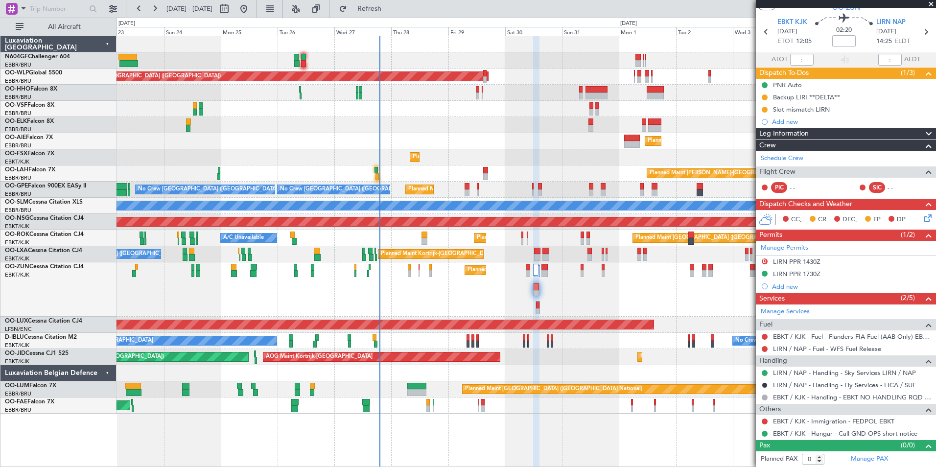
scroll to position [0, 0]
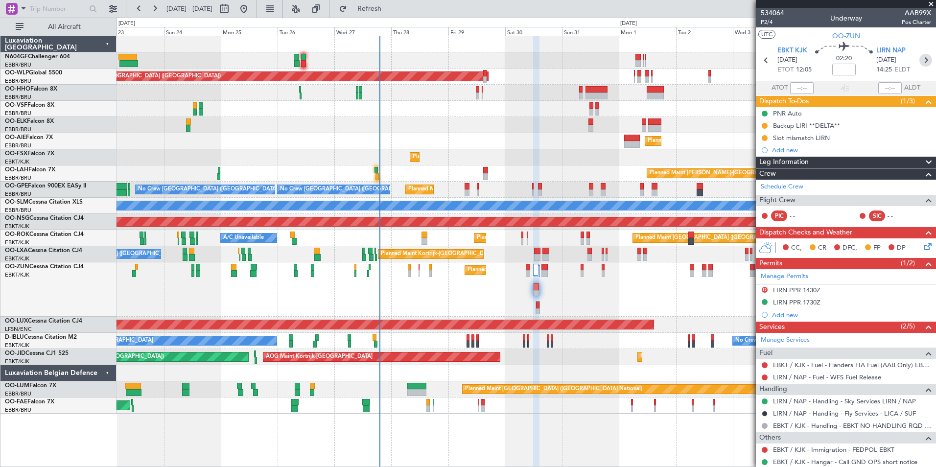
click at [924, 63] on icon at bounding box center [925, 60] width 13 height 13
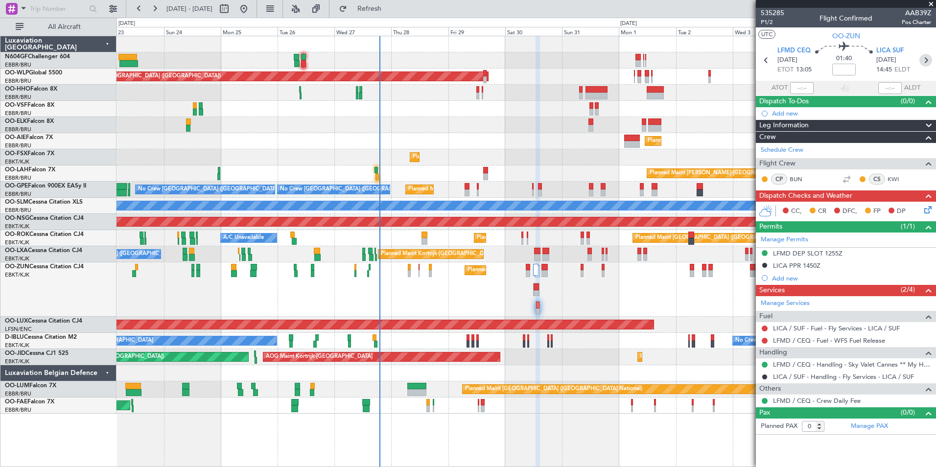
click at [919, 61] on icon at bounding box center [925, 60] width 13 height 13
type input "7"
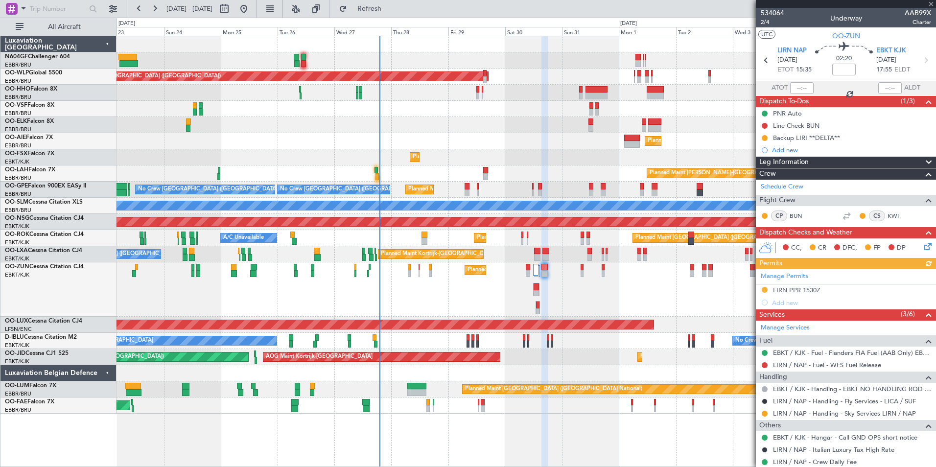
click at [763, 291] on div "Manage Permits LIRN PPR 1530Z Add new" at bounding box center [845, 289] width 180 height 40
click at [765, 290] on div "Manage Permits LIRN PPR 1530Z Add new" at bounding box center [845, 289] width 180 height 40
click at [765, 288] on button at bounding box center [764, 290] width 6 height 6
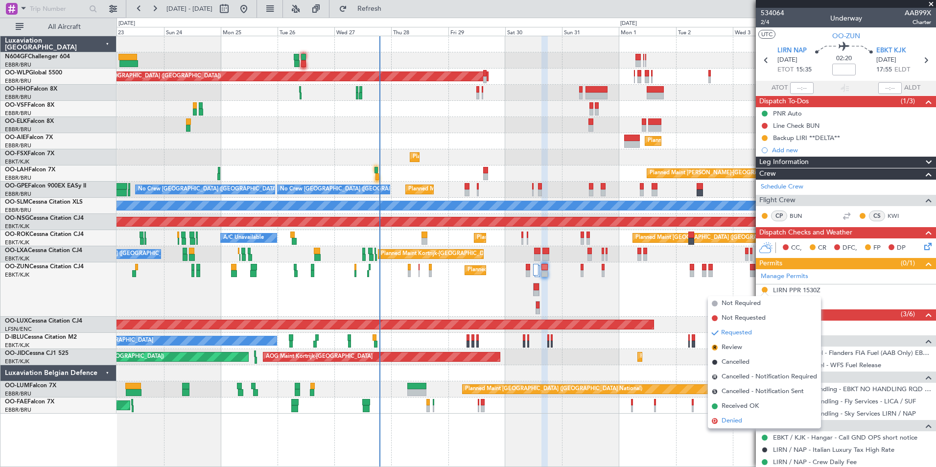
click at [736, 415] on li "D Denied" at bounding box center [764, 420] width 113 height 15
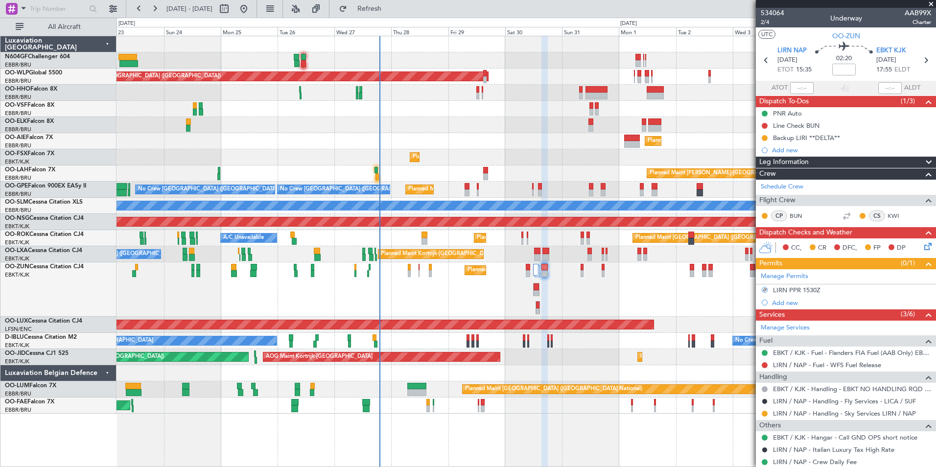
click at [781, 298] on mat-tooltip-component "LIRN PPR 1530Z" at bounding box center [796, 307] width 58 height 26
click at [783, 306] on div "Add new" at bounding box center [847, 302] width 150 height 8
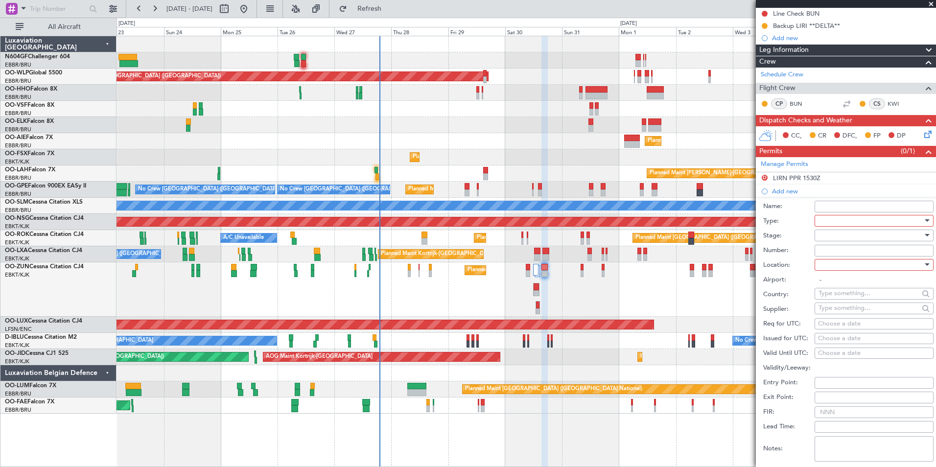
scroll to position [114, 0]
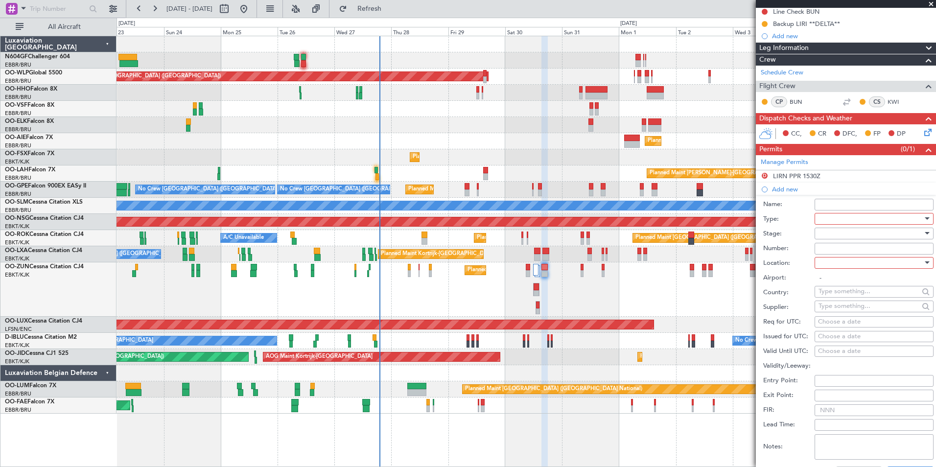
click at [869, 216] on div at bounding box center [870, 218] width 104 height 15
click at [856, 315] on span "Slot" at bounding box center [870, 315] width 103 height 15
click at [854, 261] on div at bounding box center [870, 262] width 104 height 15
click at [856, 279] on span "Departure" at bounding box center [870, 282] width 103 height 15
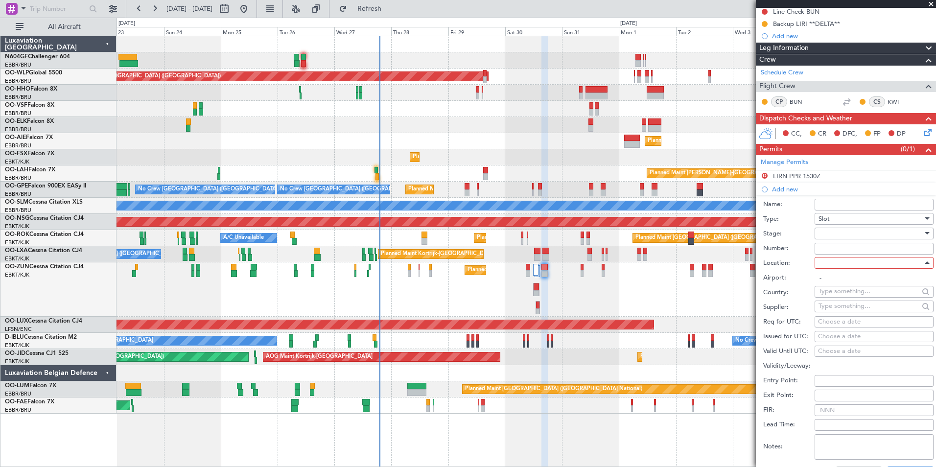
type input "LIRN / NAP"
click at [865, 232] on div at bounding box center [870, 233] width 104 height 15
click at [855, 312] on span "Received OK" at bounding box center [870, 311] width 103 height 15
click at [862, 334] on div "Choose a date" at bounding box center [874, 337] width 112 height 10
select select "8"
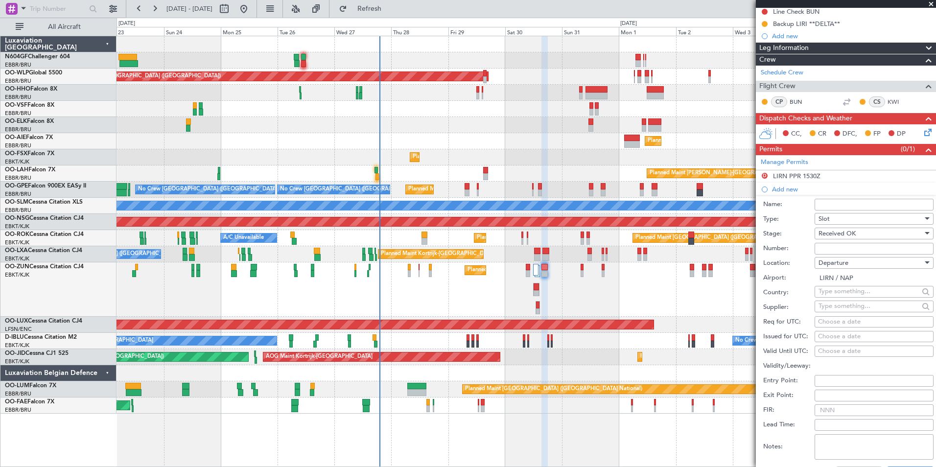
select select "2025"
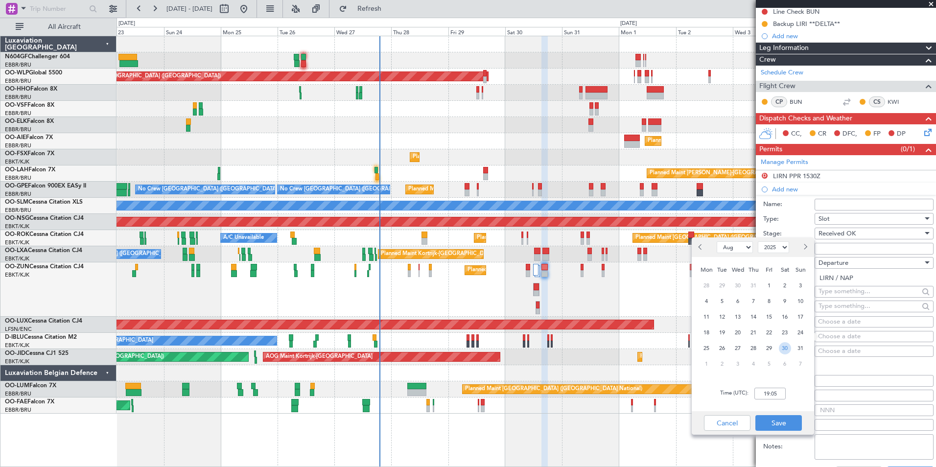
click at [785, 351] on span "30" at bounding box center [784, 348] width 12 height 12
click at [773, 404] on div "Time (UTC): 00:00" at bounding box center [752, 393] width 122 height 35
click at [776, 398] on input "00:00" at bounding box center [769, 394] width 31 height 12
type input "18:30"
click at [775, 424] on button "Save" at bounding box center [778, 423] width 46 height 16
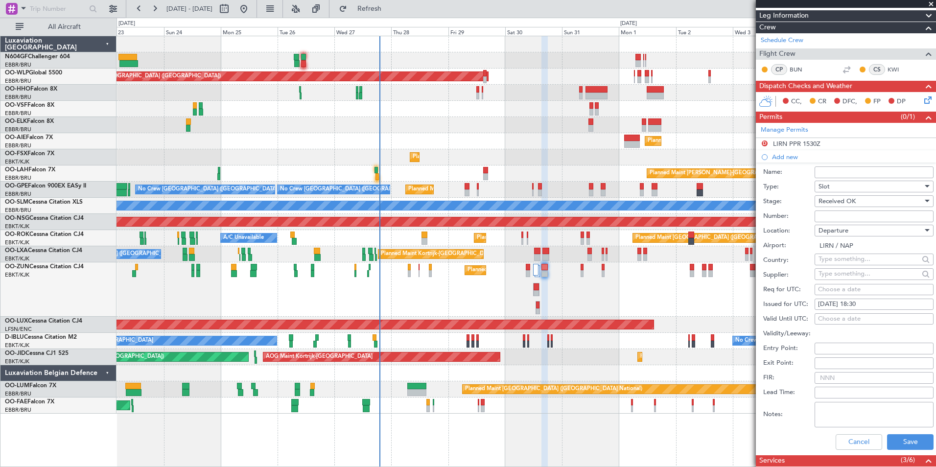
scroll to position [147, 0]
click at [897, 447] on button "Save" at bounding box center [910, 442] width 46 height 16
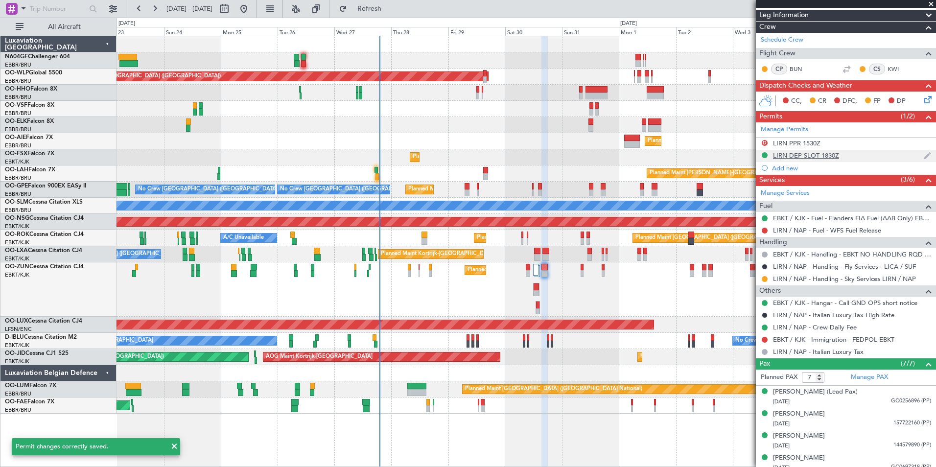
click at [738, 294] on div "Planned Maint Kortrijk-[GEOGRAPHIC_DATA]" at bounding box center [525, 289] width 819 height 54
click at [830, 157] on div "LIRN DEP SLOT 1830Z" at bounding box center [806, 155] width 66 height 8
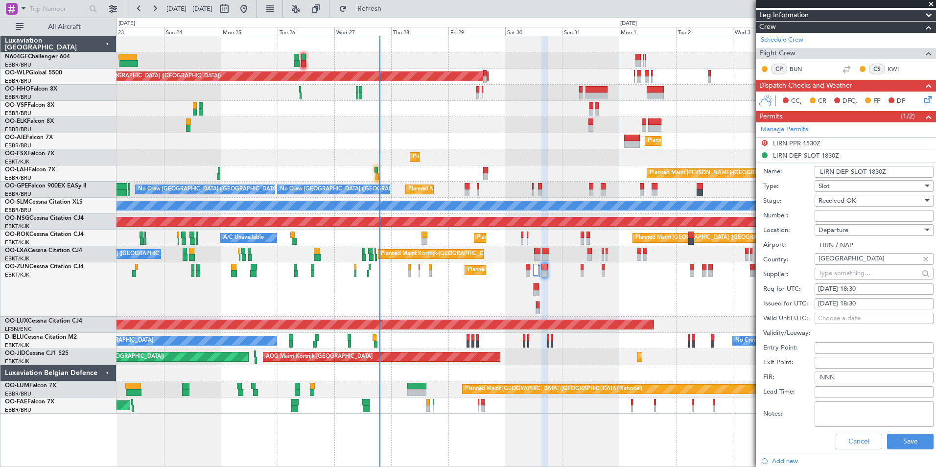
click at [878, 285] on div "30/08/2025 18:30" at bounding box center [874, 289] width 112 height 10
select select "8"
select select "2025"
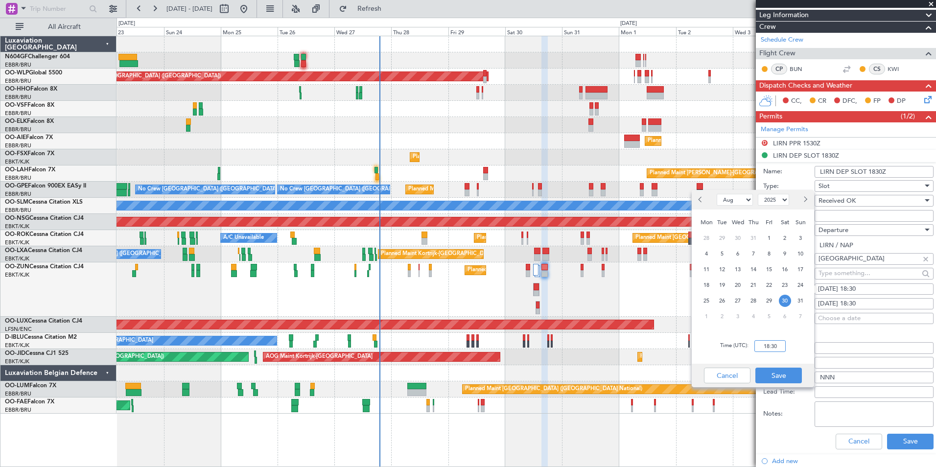
click at [773, 348] on input "18:30" at bounding box center [769, 346] width 31 height 12
type input "15:30"
click at [782, 384] on div "Cancel Save" at bounding box center [752, 375] width 122 height 23
click at [785, 381] on button "Save" at bounding box center [778, 375] width 46 height 16
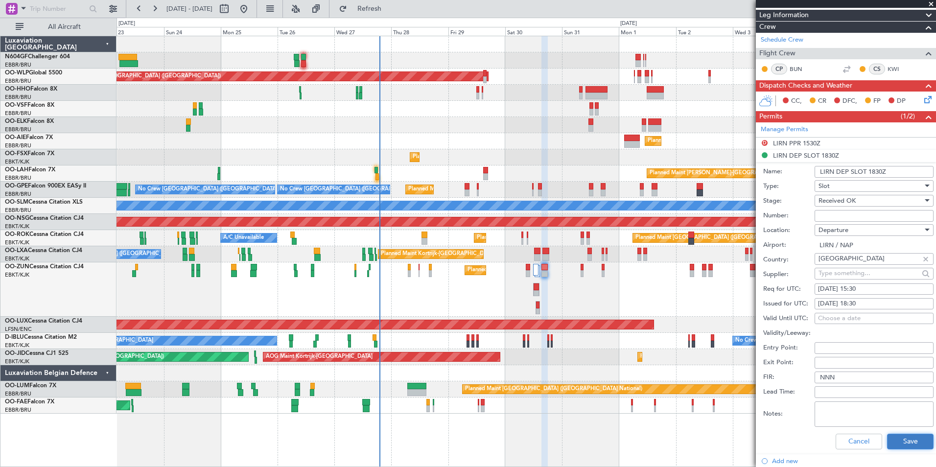
click at [911, 441] on button "Save" at bounding box center [910, 442] width 46 height 16
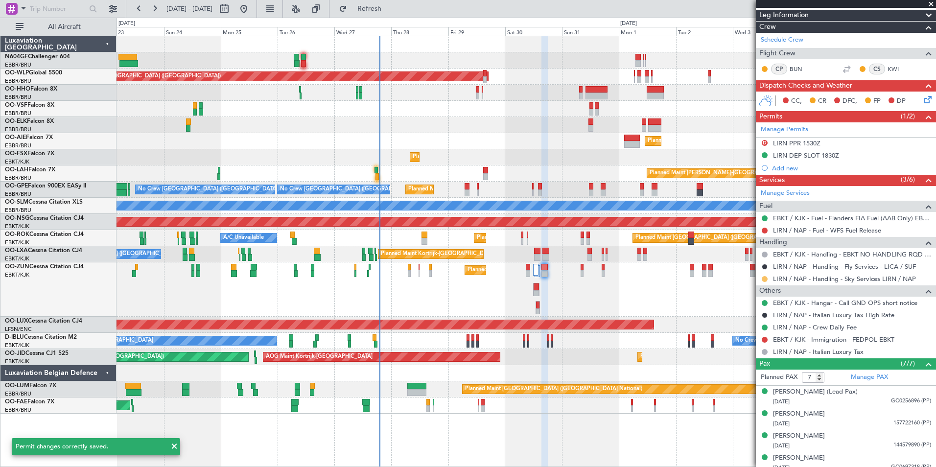
click at [764, 278] on button at bounding box center [764, 279] width 6 height 6
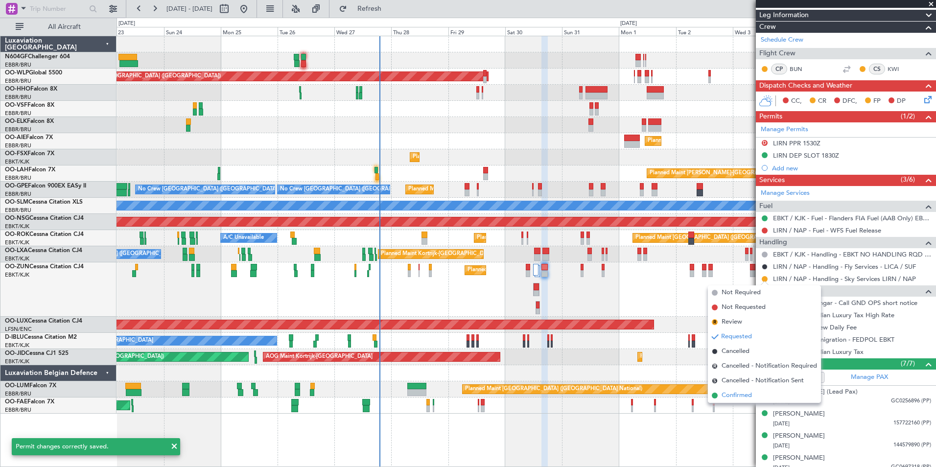
click at [752, 391] on span "Confirmed" at bounding box center [736, 395] width 30 height 10
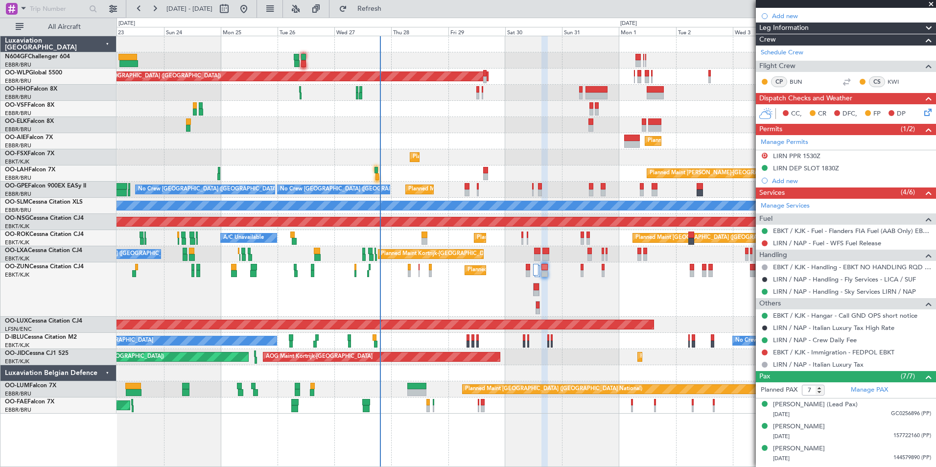
scroll to position [145, 0]
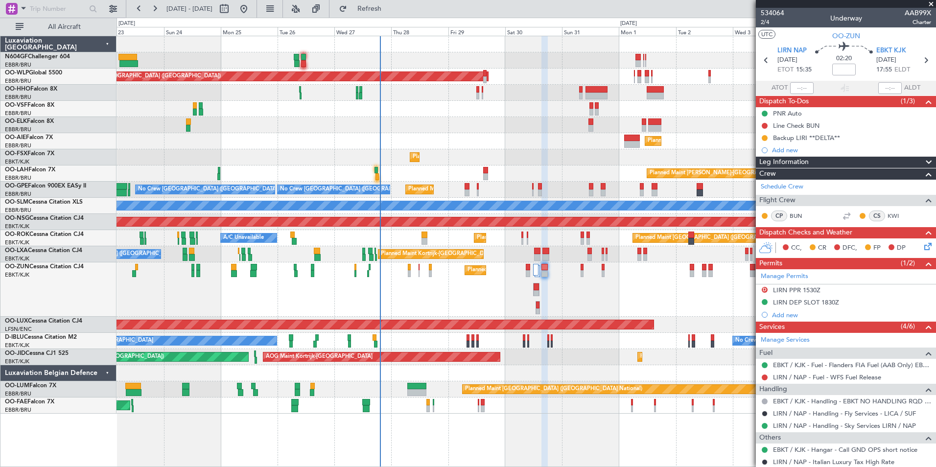
scroll to position [145, 0]
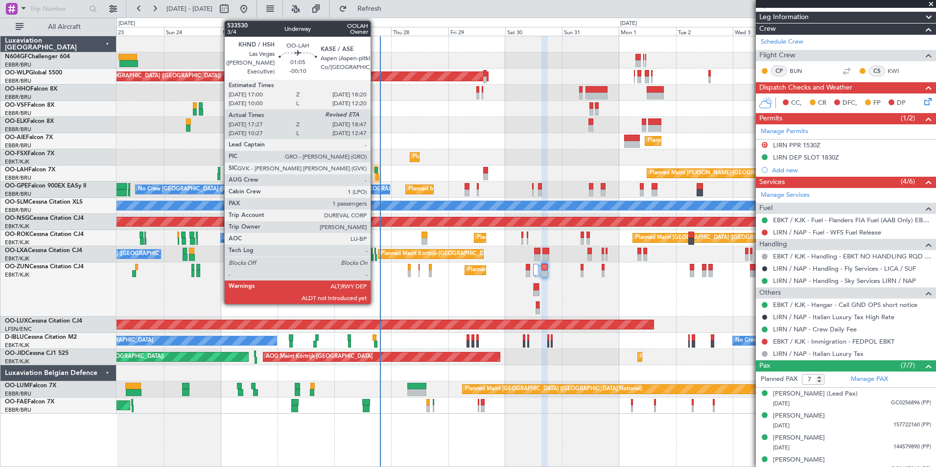
click at [375, 174] on div at bounding box center [376, 176] width 3 height 7
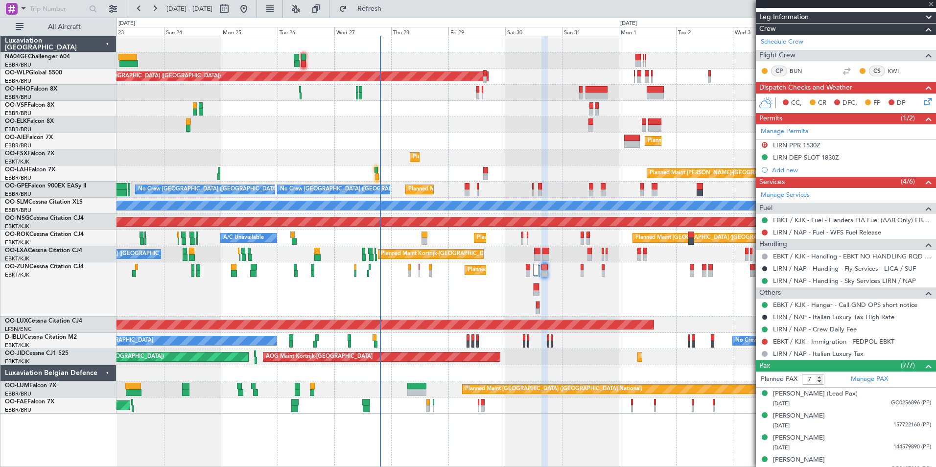
type input "-00:10"
type input "17:37"
type input "1"
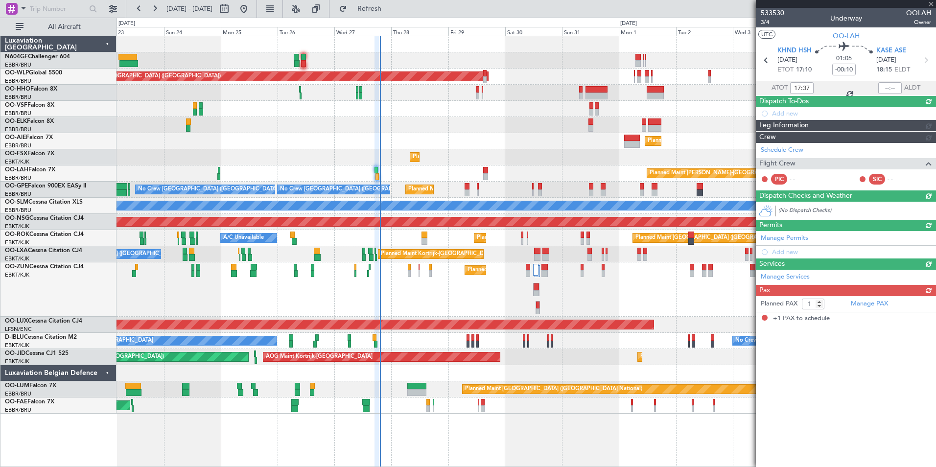
scroll to position [0, 0]
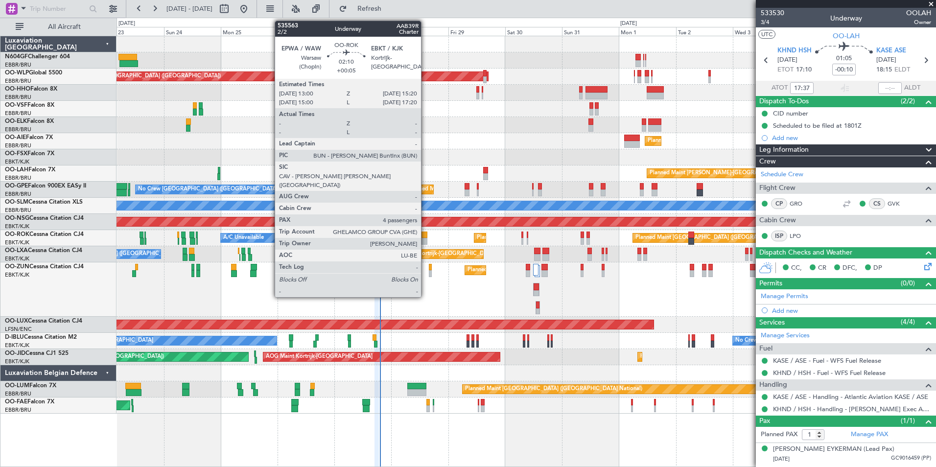
click at [425, 236] on div at bounding box center [424, 234] width 6 height 7
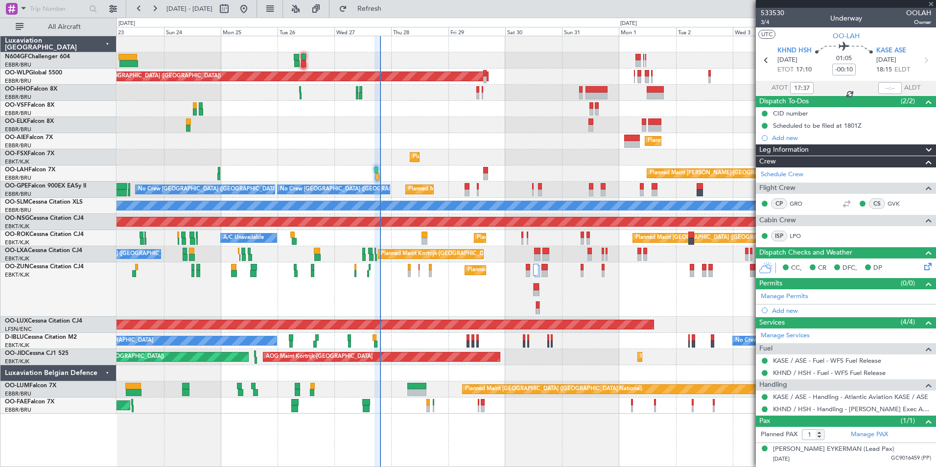
type input "+00:05"
type input "4"
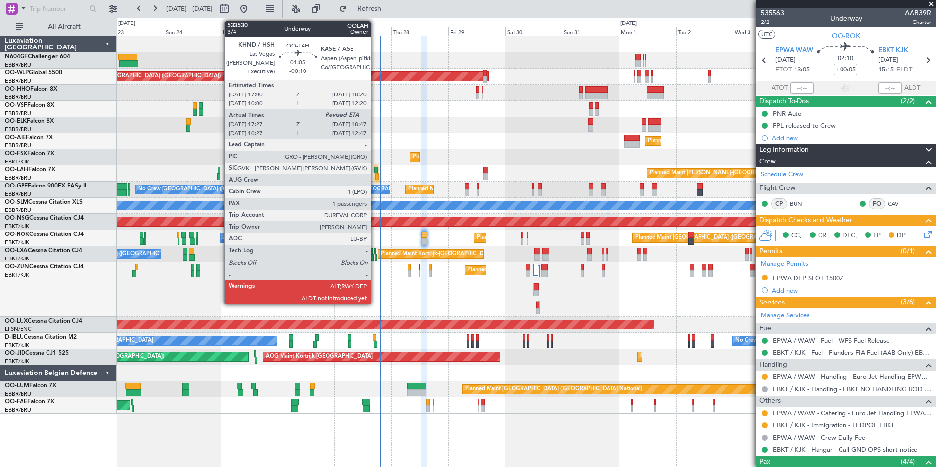
click at [375, 175] on div at bounding box center [376, 176] width 3 height 7
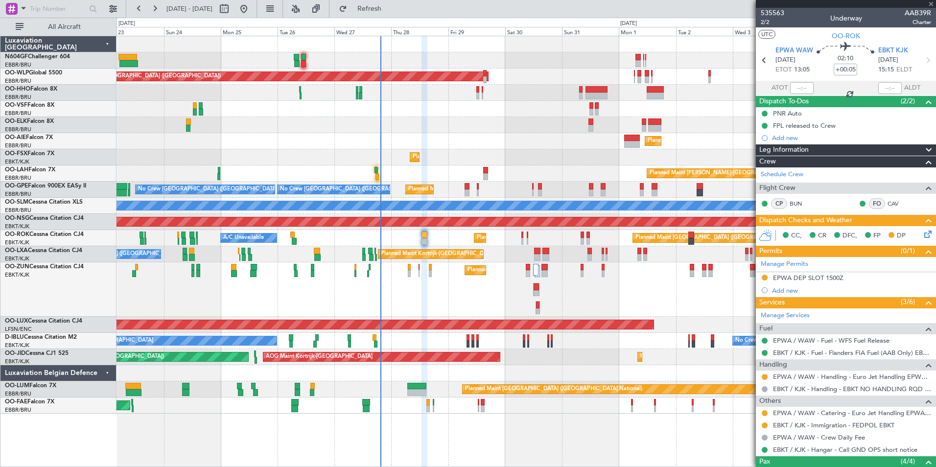
type input "-00:10"
type input "17:37"
type input "1"
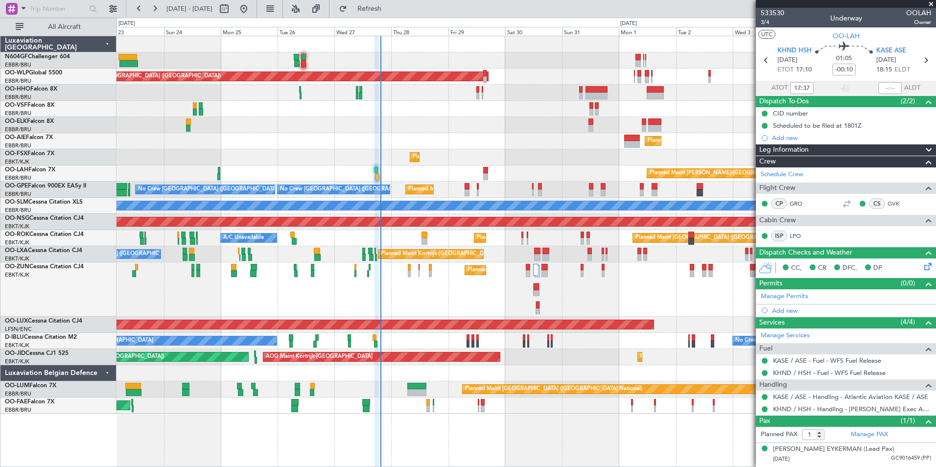
click at [723, 452] on div "Planned Maint [GEOGRAPHIC_DATA] ([GEOGRAPHIC_DATA]) Planned Maint [GEOGRAPHIC_D…" at bounding box center [525, 251] width 819 height 431
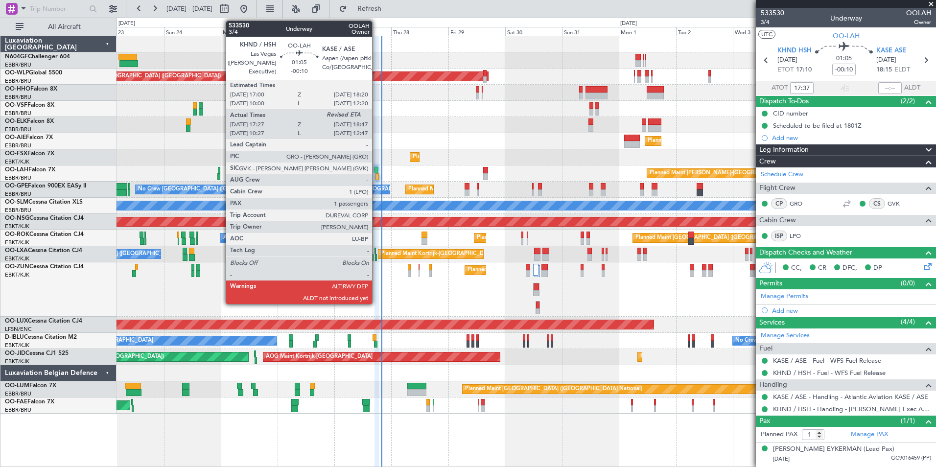
click at [376, 173] on div at bounding box center [376, 176] width 3 height 7
click at [377, 179] on div at bounding box center [376, 176] width 3 height 7
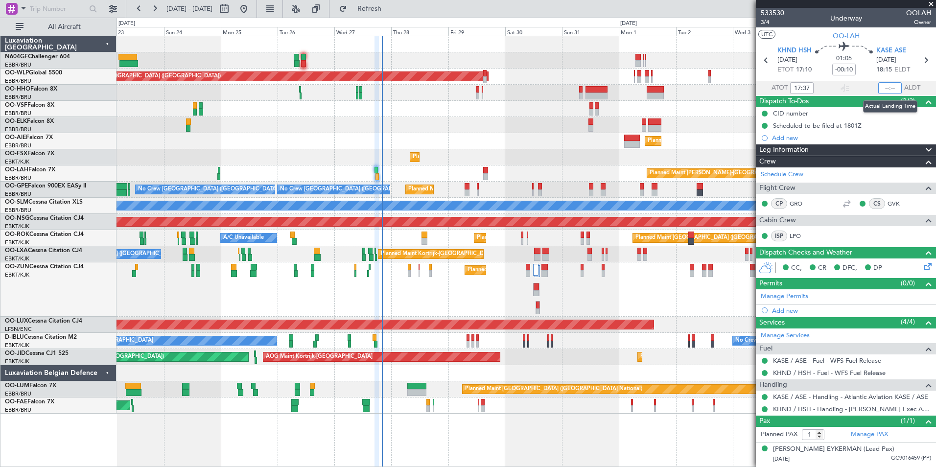
click at [889, 86] on input "text" at bounding box center [889, 88] width 23 height 12
click at [723, 113] on div at bounding box center [525, 109] width 819 height 16
type input "19:58"
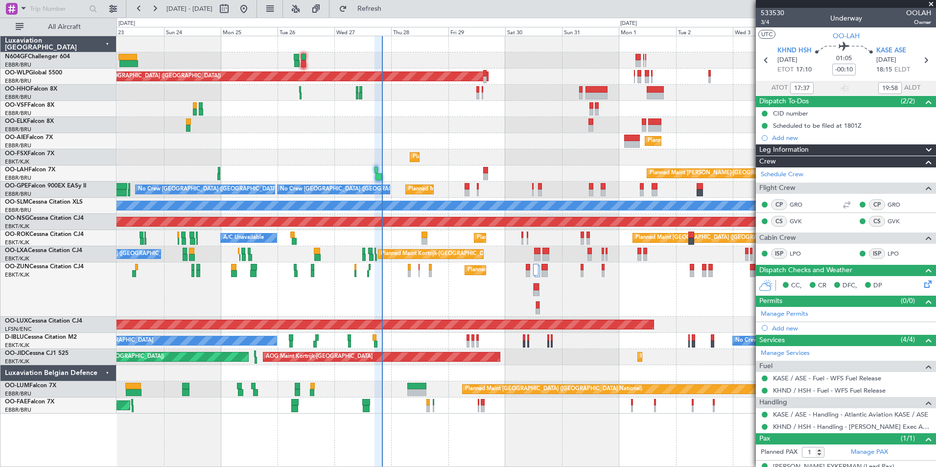
click at [406, 262] on div "Planned Maint Kortrijk-[GEOGRAPHIC_DATA] A/C Unavailable [GEOGRAPHIC_DATA] ([GE…" at bounding box center [525, 254] width 819 height 16
click at [412, 267] on div "Planned Maint Kortrijk-[GEOGRAPHIC_DATA]" at bounding box center [525, 289] width 819 height 54
click at [411, 267] on div "Planned Maint Kortrijk-[GEOGRAPHIC_DATA]" at bounding box center [525, 289] width 819 height 54
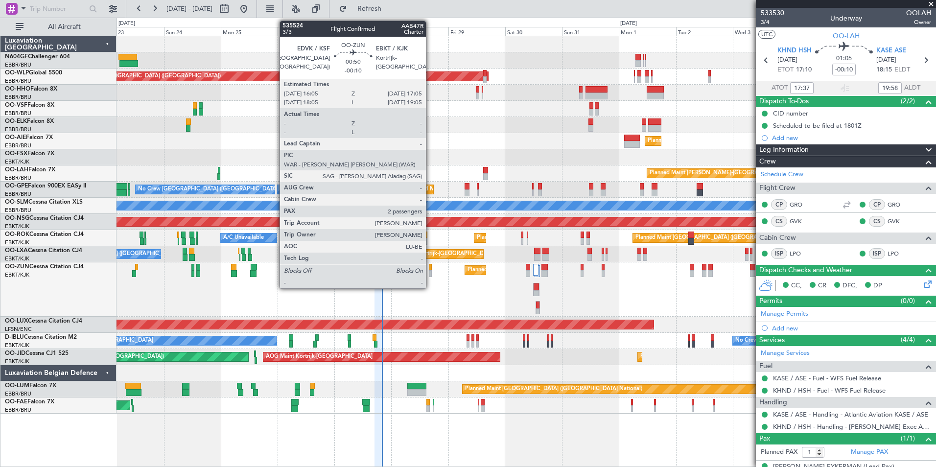
click at [430, 273] on div at bounding box center [430, 273] width 2 height 7
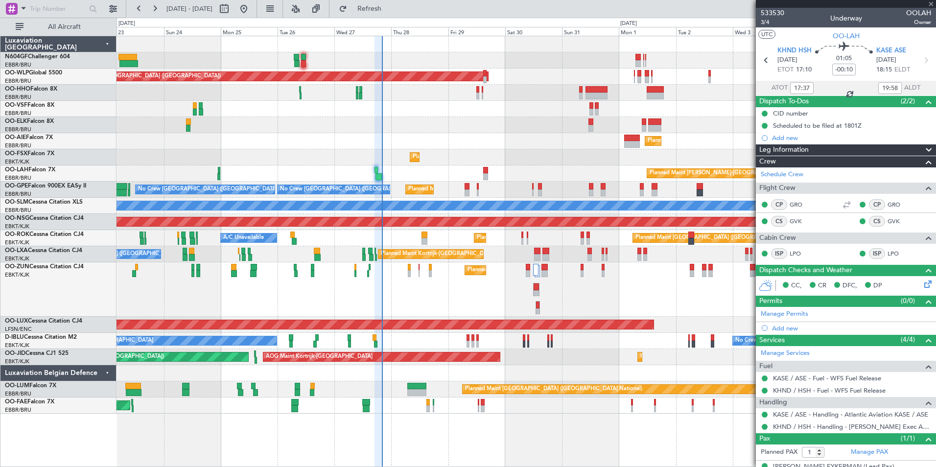
type input "2"
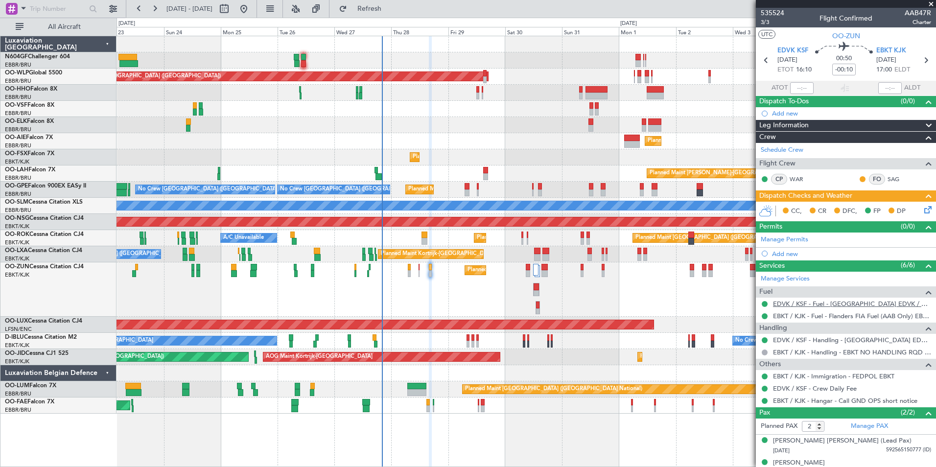
scroll to position [11, 0]
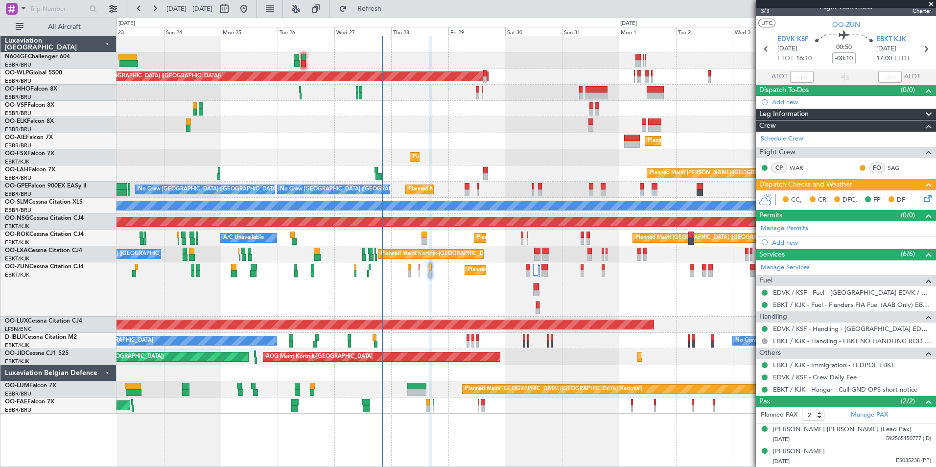
click at [922, 198] on icon at bounding box center [926, 197] width 8 height 8
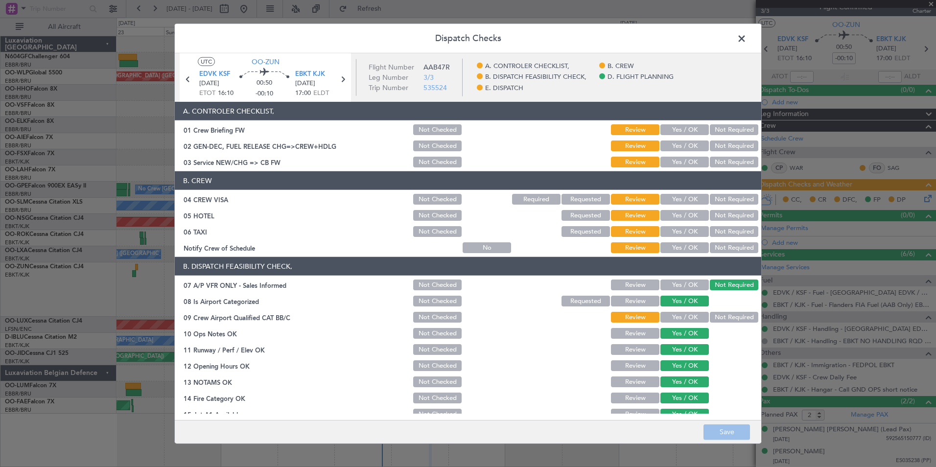
click at [672, 160] on button "Yes / OK" at bounding box center [684, 162] width 48 height 11
click at [675, 139] on div "Yes / OK" at bounding box center [683, 146] width 49 height 14
click at [678, 145] on button "Yes / OK" at bounding box center [684, 145] width 48 height 11
click at [676, 131] on button "Yes / OK" at bounding box center [684, 129] width 48 height 11
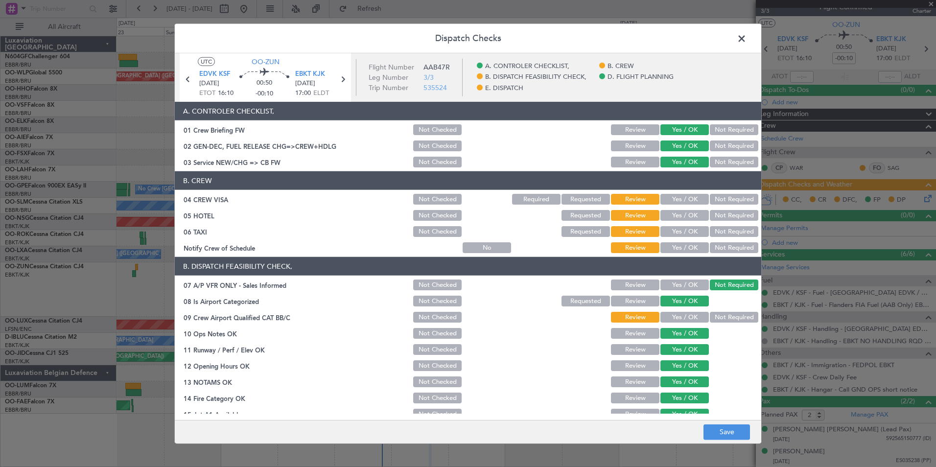
click at [687, 253] on div "Yes / OK" at bounding box center [683, 248] width 49 height 14
click at [687, 249] on button "Yes / OK" at bounding box center [684, 247] width 48 height 11
click at [726, 233] on button "Not Required" at bounding box center [733, 231] width 48 height 11
click at [729, 214] on button "Not Required" at bounding box center [733, 215] width 48 height 11
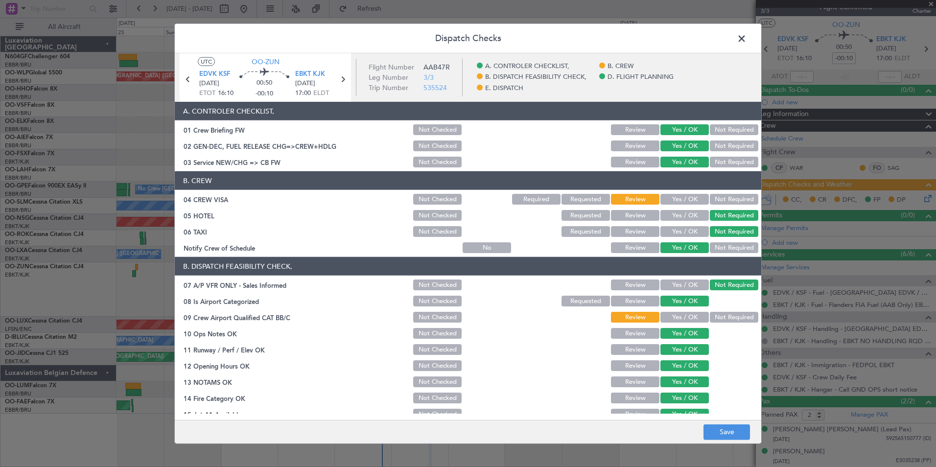
click at [730, 196] on button "Not Required" at bounding box center [733, 199] width 48 height 11
click at [685, 320] on button "Yes / OK" at bounding box center [684, 317] width 48 height 11
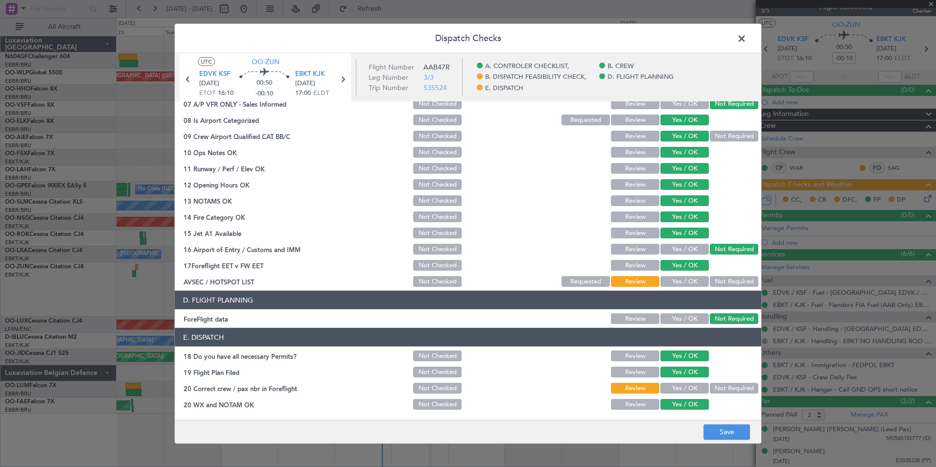
click at [685, 277] on button "Yes / OK" at bounding box center [684, 281] width 48 height 11
click at [692, 388] on button "Yes / OK" at bounding box center [684, 388] width 48 height 11
click at [725, 428] on button "Save" at bounding box center [726, 432] width 46 height 16
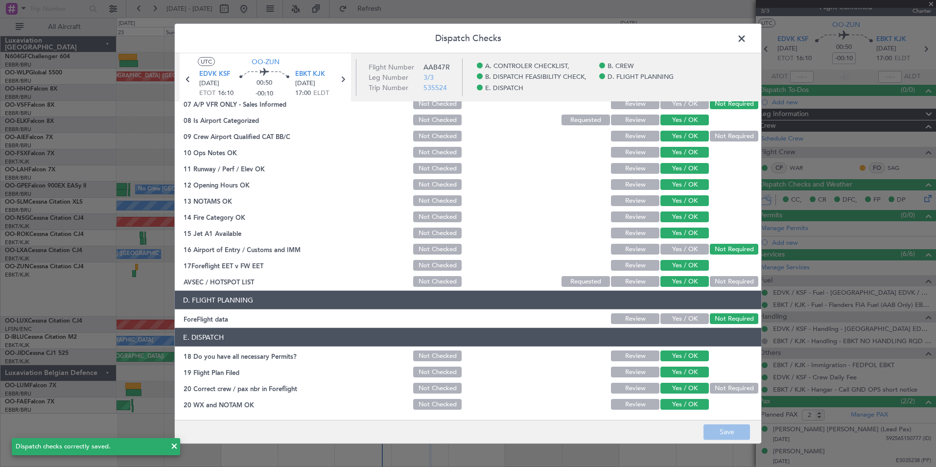
click at [746, 41] on span at bounding box center [746, 41] width 0 height 20
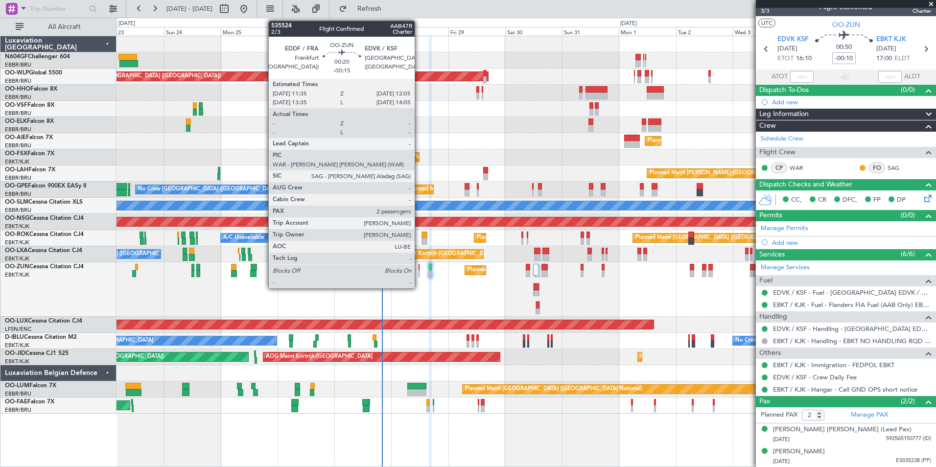
click at [419, 268] on div at bounding box center [418, 267] width 1 height 7
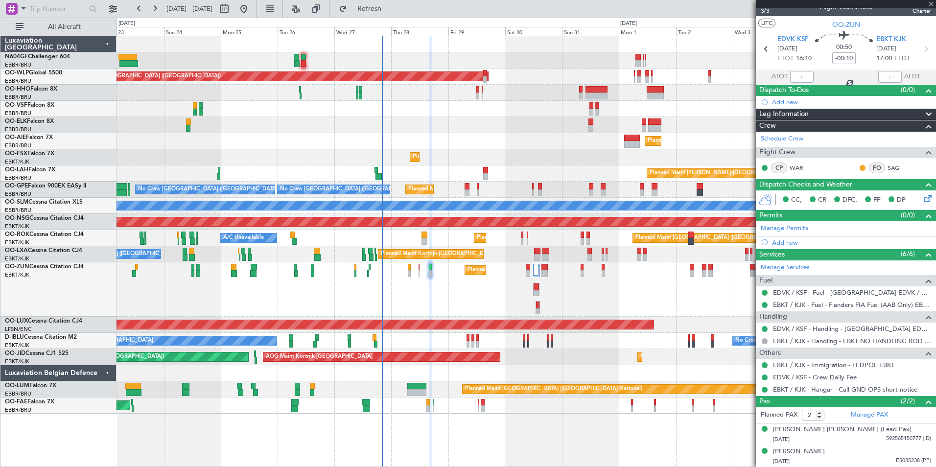
type input "-00:15"
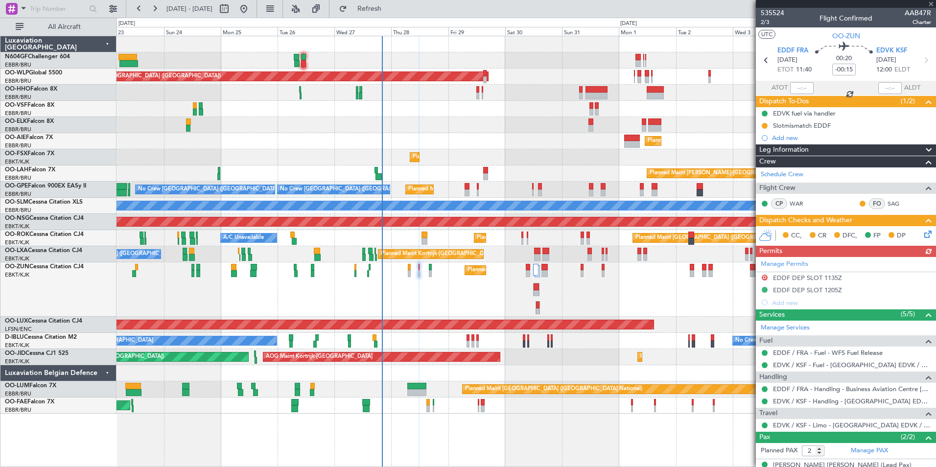
click at [922, 234] on icon at bounding box center [926, 232] width 8 height 8
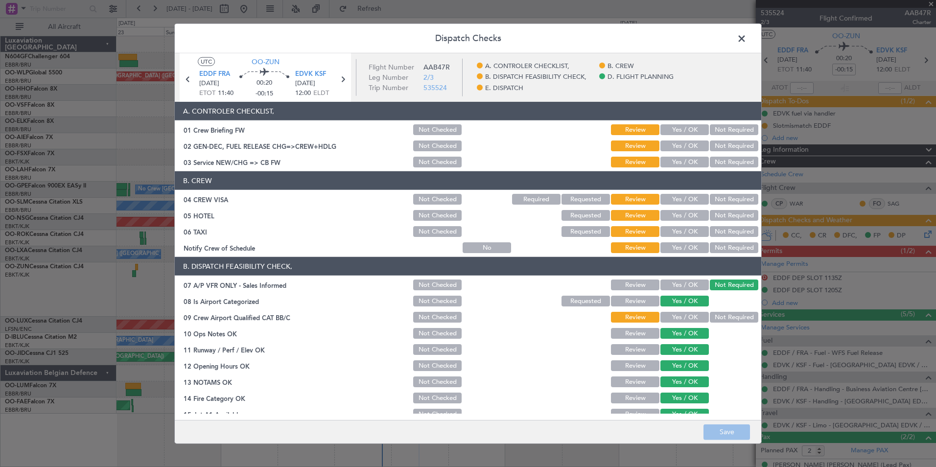
click at [684, 165] on button "Yes / OK" at bounding box center [684, 162] width 48 height 11
click at [681, 151] on div "Yes / OK" at bounding box center [683, 146] width 49 height 14
click at [680, 145] on button "Yes / OK" at bounding box center [684, 145] width 48 height 11
click at [678, 128] on button "Yes / OK" at bounding box center [684, 129] width 48 height 11
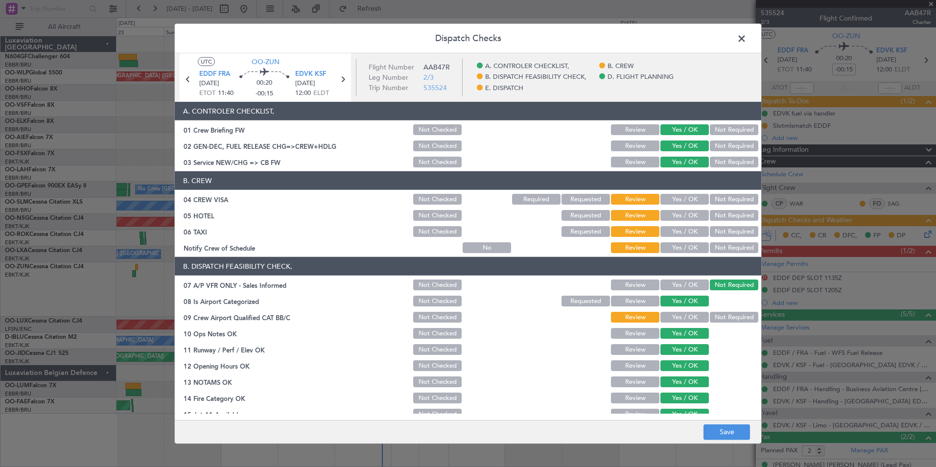
click at [694, 244] on button "Yes / OK" at bounding box center [684, 247] width 48 height 11
click at [723, 234] on button "Not Required" at bounding box center [733, 231] width 48 height 11
click at [723, 216] on button "Not Required" at bounding box center [733, 215] width 48 height 11
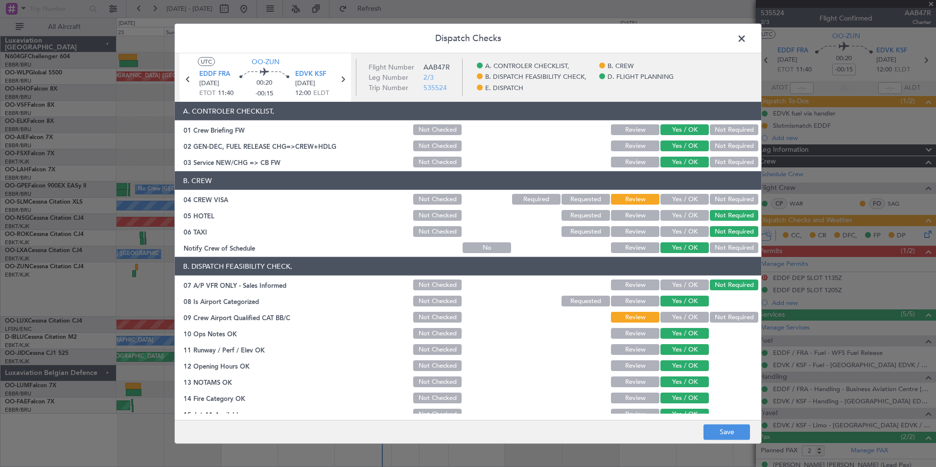
click at [725, 195] on button "Not Required" at bounding box center [733, 199] width 48 height 11
click at [709, 318] on button "Not Required" at bounding box center [733, 317] width 48 height 11
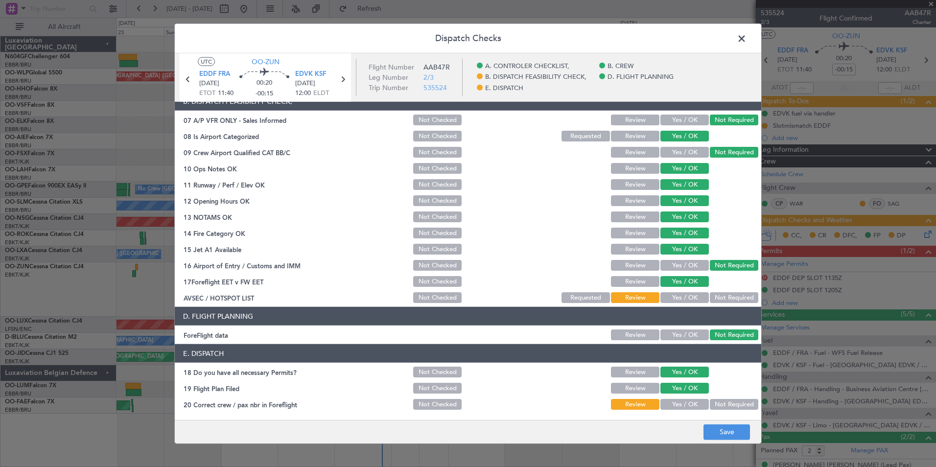
click at [681, 292] on button "Yes / OK" at bounding box center [684, 297] width 48 height 11
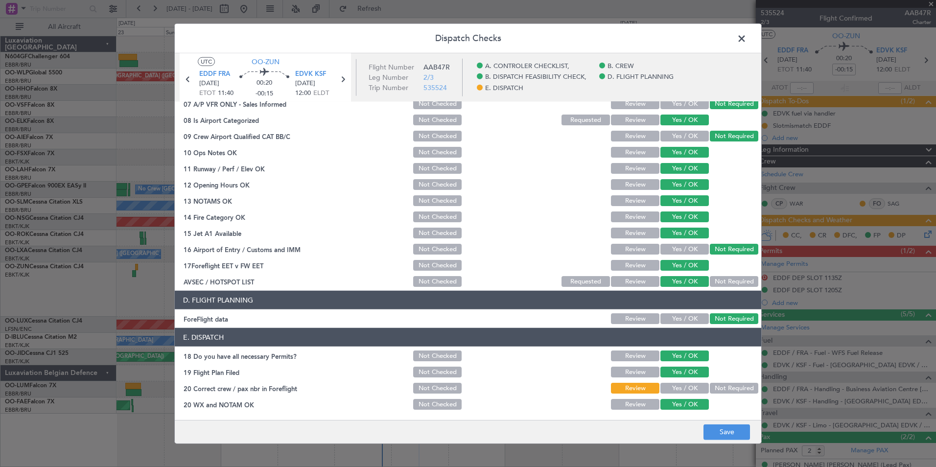
click at [681, 385] on button "Yes / OK" at bounding box center [684, 388] width 48 height 11
click at [715, 425] on button "Save" at bounding box center [726, 432] width 46 height 16
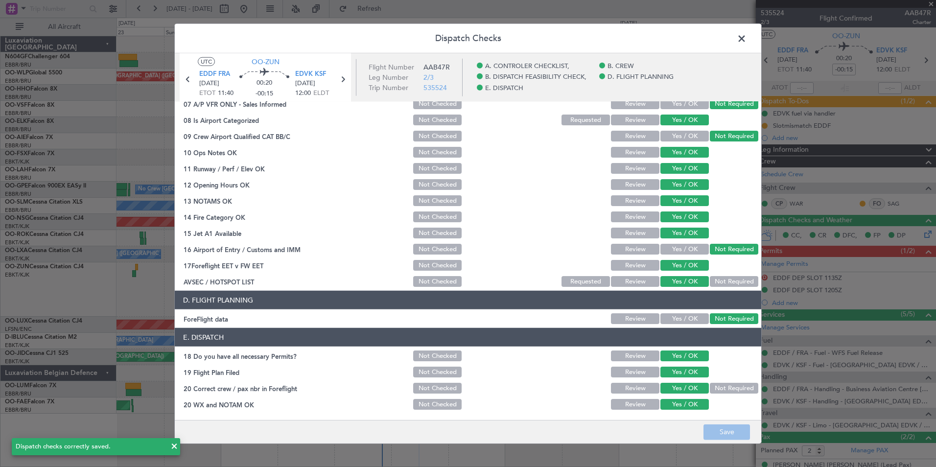
click at [736, 48] on header "Dispatch Checks" at bounding box center [468, 38] width 586 height 29
click at [746, 44] on span at bounding box center [746, 41] width 0 height 20
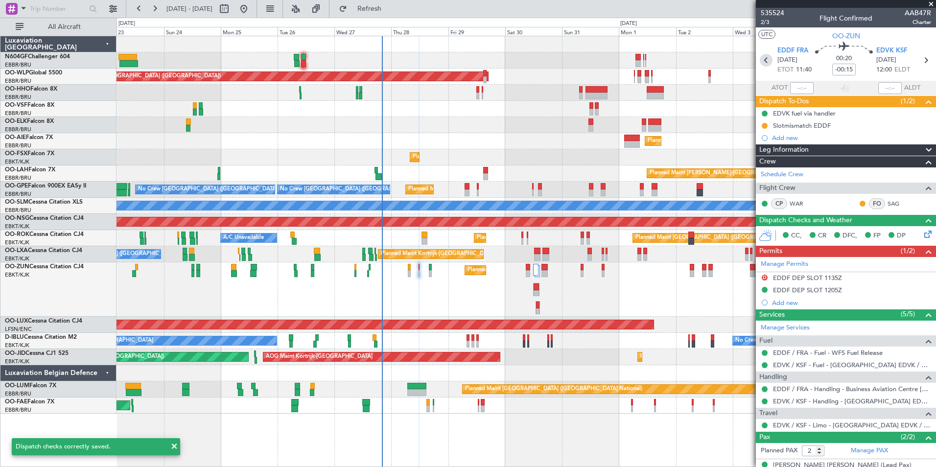
click at [769, 60] on icon at bounding box center [765, 60] width 13 height 13
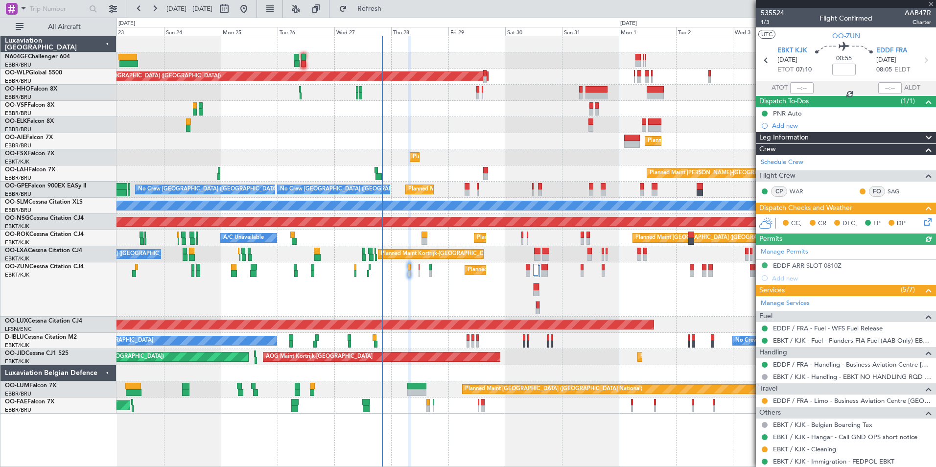
click at [922, 221] on icon at bounding box center [926, 220] width 8 height 8
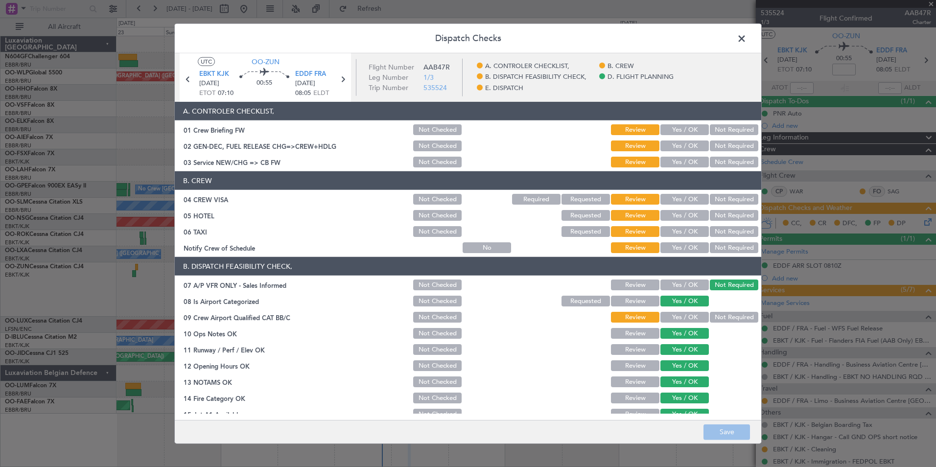
click at [680, 172] on header "B. CREW" at bounding box center [468, 180] width 586 height 19
click at [680, 171] on header "B. CREW" at bounding box center [468, 180] width 586 height 19
click at [680, 169] on article "A. CONTROLER CHECKLIST, 01 Crew Briefing FW Not Checked Review Yes / OK Not Req…" at bounding box center [468, 258] width 586 height 312
click at [681, 163] on button "Yes / OK" at bounding box center [684, 162] width 48 height 11
click at [681, 147] on button "Yes / OK" at bounding box center [684, 145] width 48 height 11
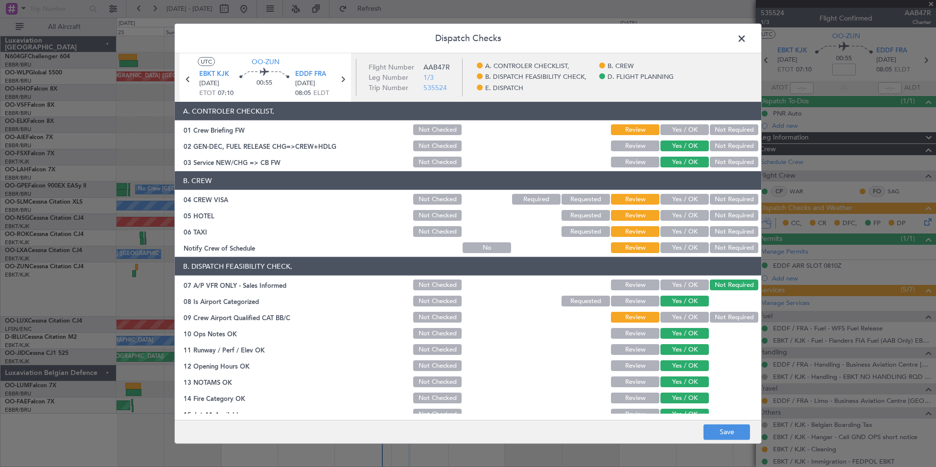
click at [681, 134] on button "Yes / OK" at bounding box center [684, 129] width 48 height 11
click at [682, 242] on div "Yes / OK" at bounding box center [683, 248] width 49 height 14
click at [688, 248] on button "Yes / OK" at bounding box center [684, 247] width 48 height 11
click at [709, 234] on button "Not Required" at bounding box center [733, 231] width 48 height 11
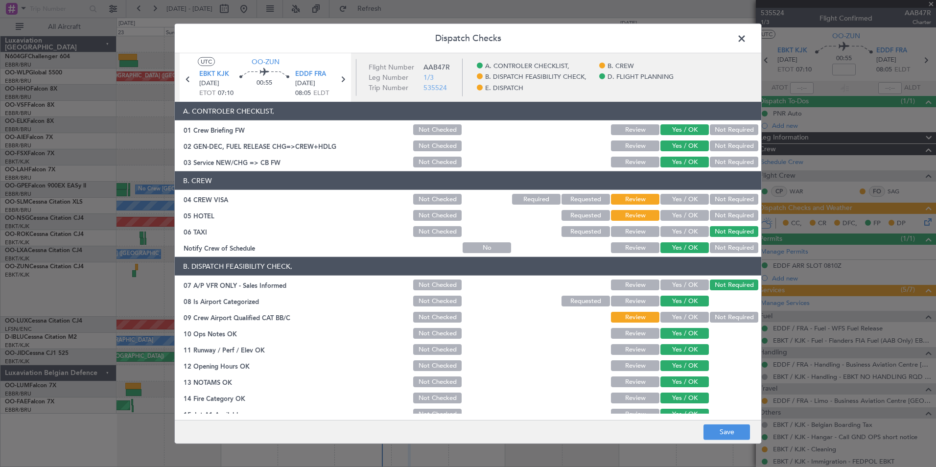
click at [713, 217] on button "Not Required" at bounding box center [733, 215] width 48 height 11
click at [713, 199] on button "Not Required" at bounding box center [733, 199] width 48 height 11
click at [709, 320] on button "Not Required" at bounding box center [733, 317] width 48 height 11
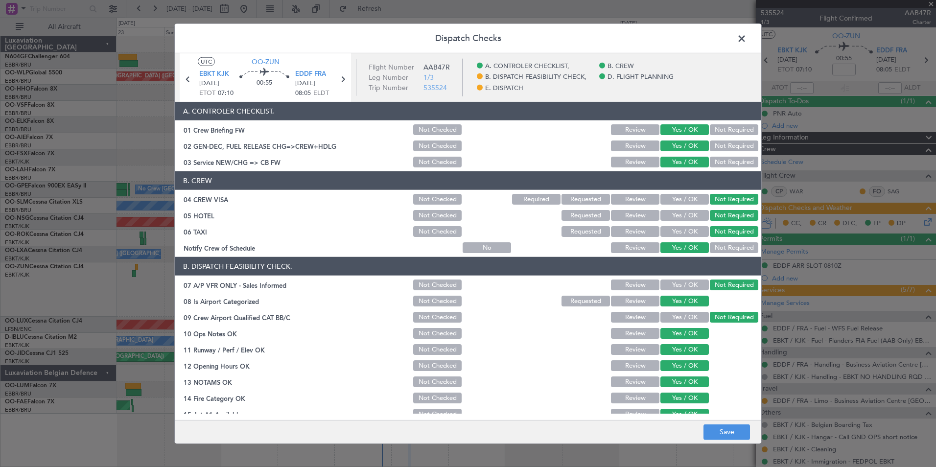
click at [682, 319] on button "Yes / OK" at bounding box center [684, 317] width 48 height 11
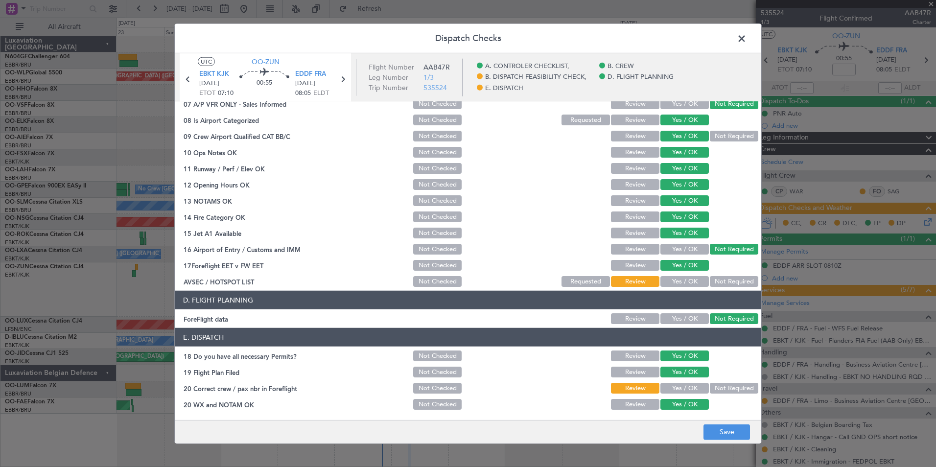
click at [684, 286] on button "Yes / OK" at bounding box center [684, 281] width 48 height 11
click at [684, 386] on button "Yes / OK" at bounding box center [684, 388] width 48 height 11
click at [713, 422] on footer "Save" at bounding box center [468, 430] width 586 height 23
click at [716, 427] on button "Save" at bounding box center [726, 432] width 46 height 16
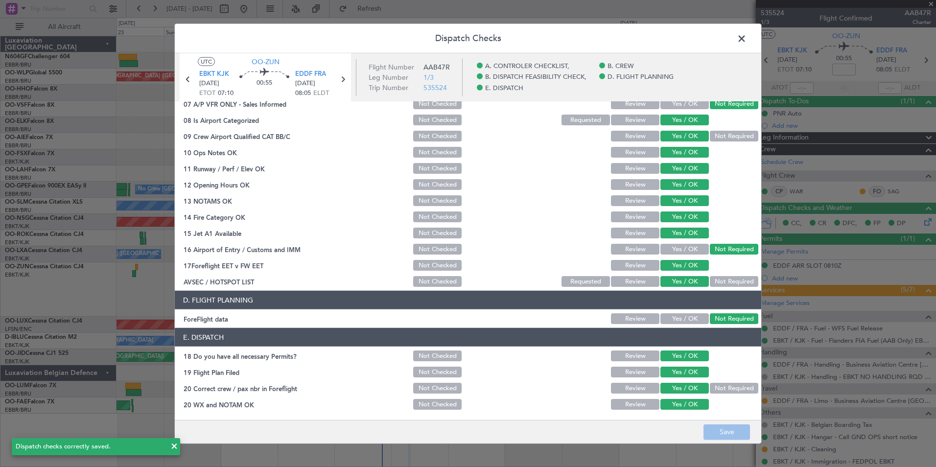
click at [746, 42] on span at bounding box center [746, 41] width 0 height 20
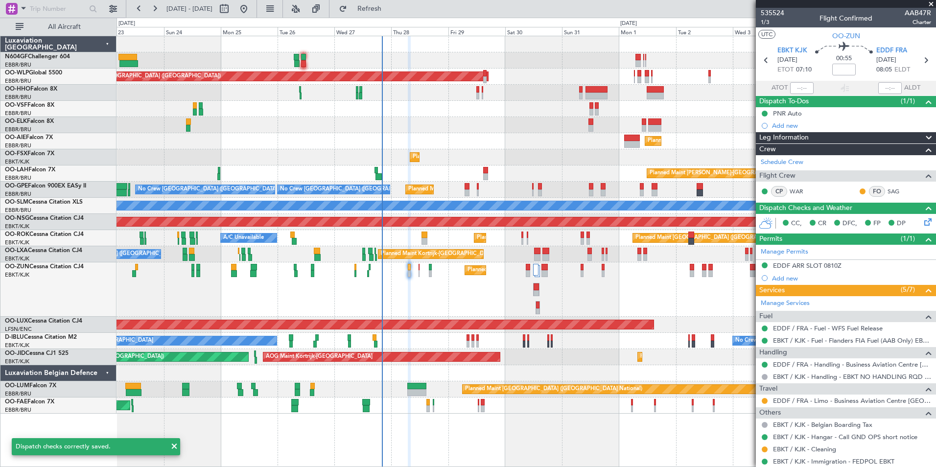
click at [568, 295] on div "Planned Maint Kortrijk-[GEOGRAPHIC_DATA]" at bounding box center [525, 289] width 819 height 54
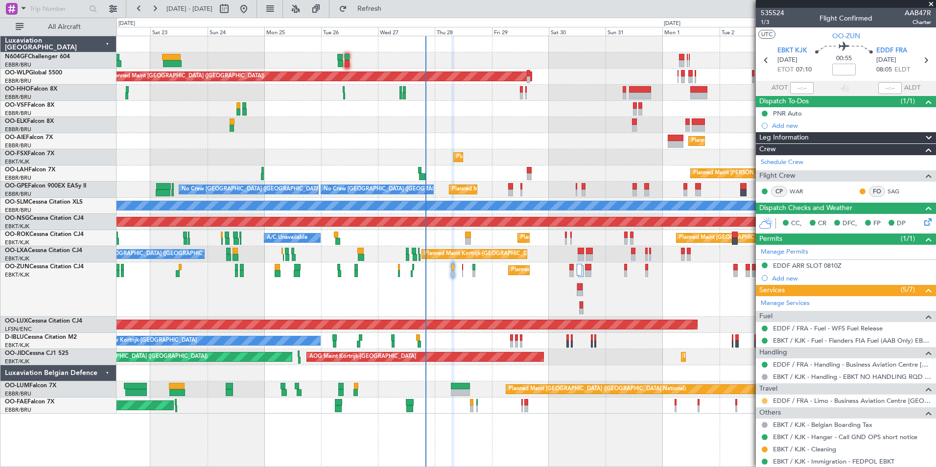
click at [765, 398] on button at bounding box center [764, 401] width 6 height 6
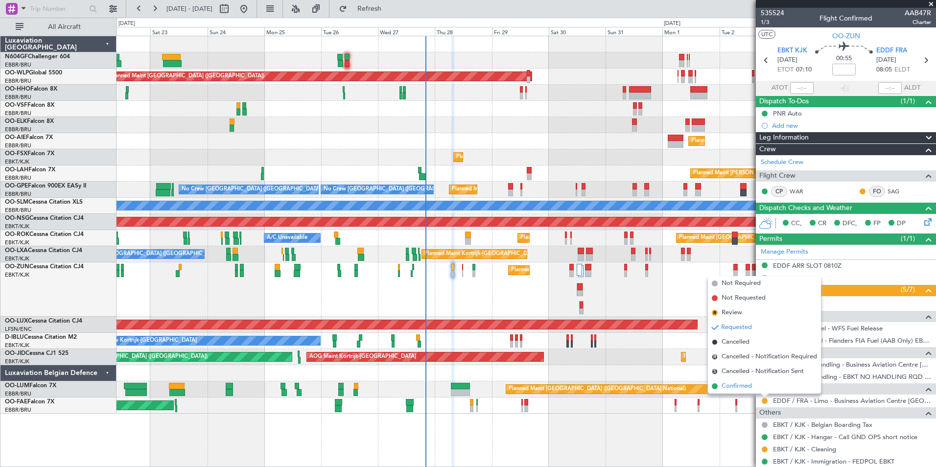
click at [763, 386] on li "Confirmed" at bounding box center [764, 386] width 113 height 15
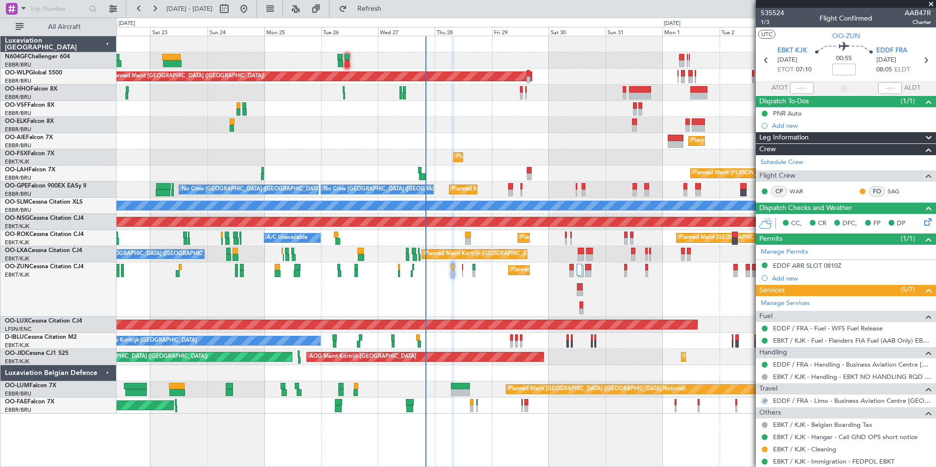
click at [811, 407] on mat-tooltip-component "EDDF / FRA - Limo - Business Aviation Centre Frankfurt (Kurz Avn) EDDF / FRA" at bounding box center [827, 421] width 218 height 34
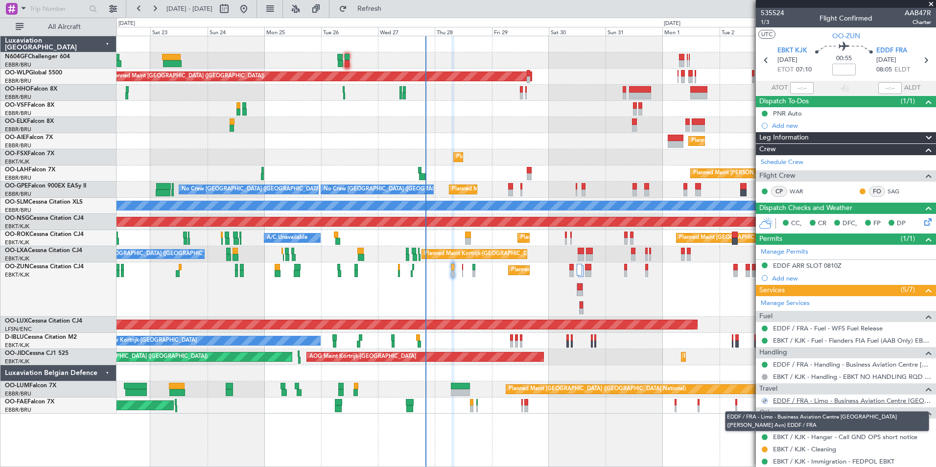
click at [812, 404] on link "EDDF / FRA - Limo - Business Aviation Centre Frankfurt (Kurz Avn) EDDF / FRA" at bounding box center [852, 400] width 158 height 8
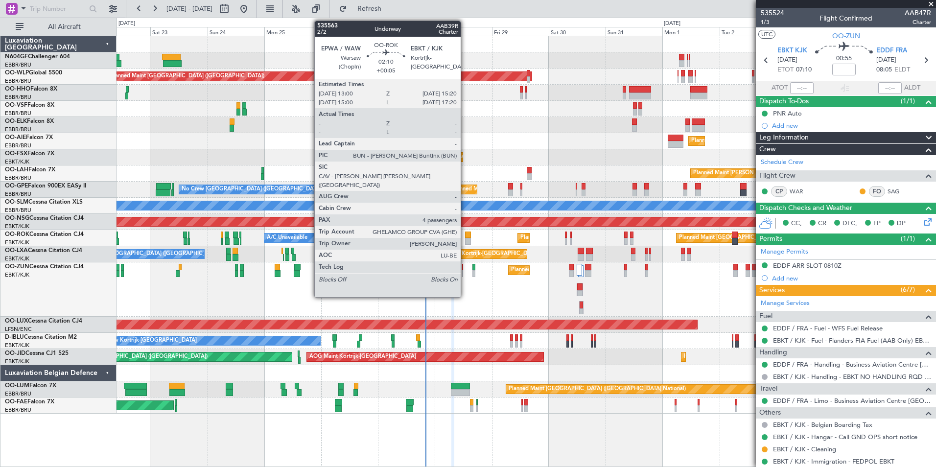
click at [465, 241] on div at bounding box center [468, 241] width 6 height 7
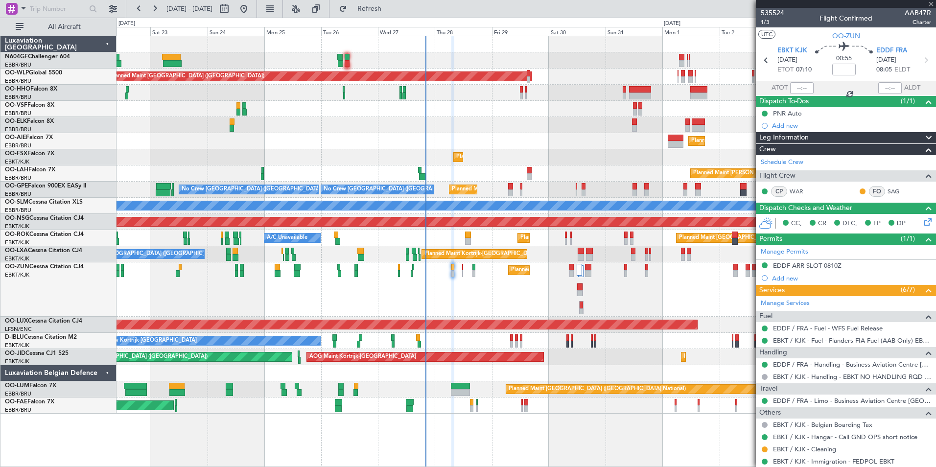
type input "+00:05"
type input "4"
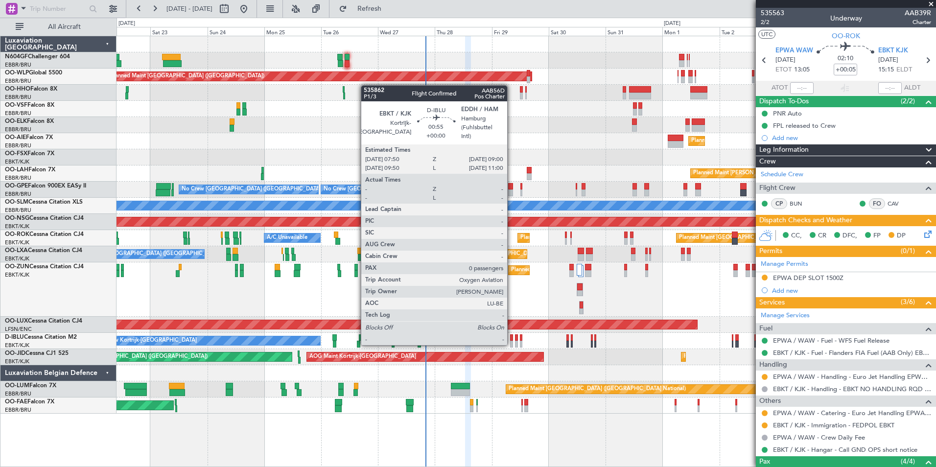
click at [511, 343] on div at bounding box center [511, 344] width 3 height 7
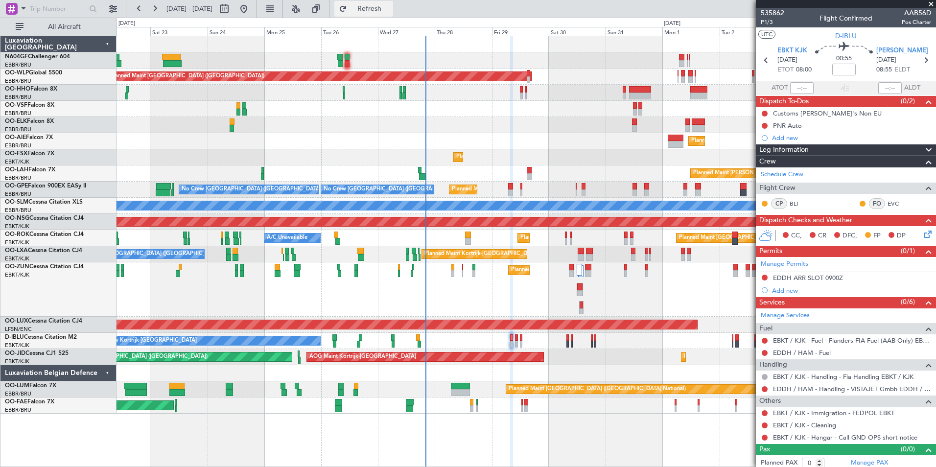
click at [390, 11] on span "Refresh" at bounding box center [369, 8] width 41 height 7
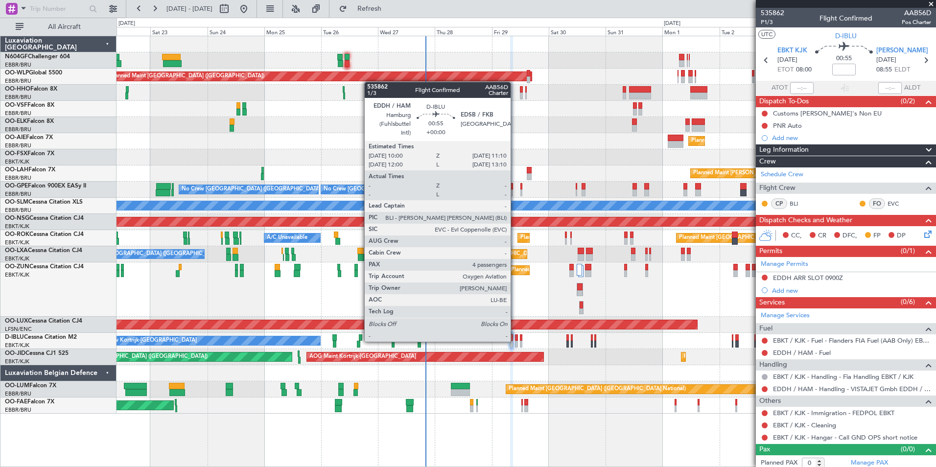
click at [515, 341] on div at bounding box center [516, 344] width 3 height 7
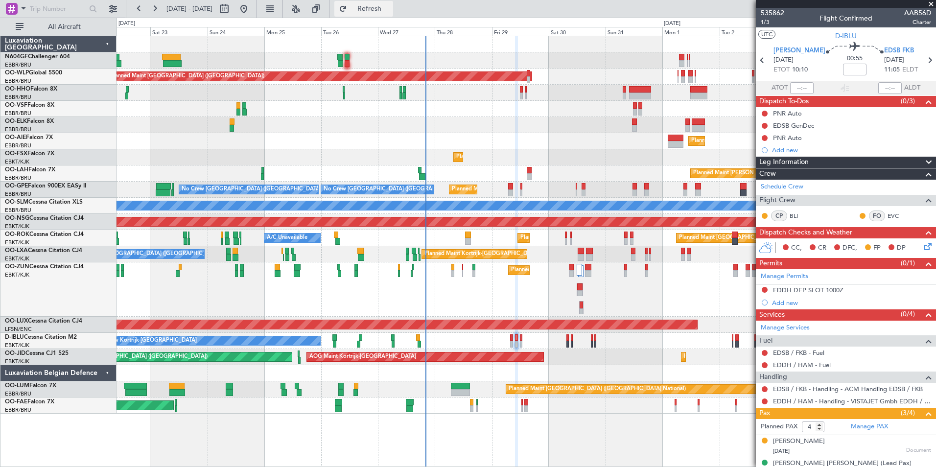
click at [390, 6] on span "Refresh" at bounding box center [369, 8] width 41 height 7
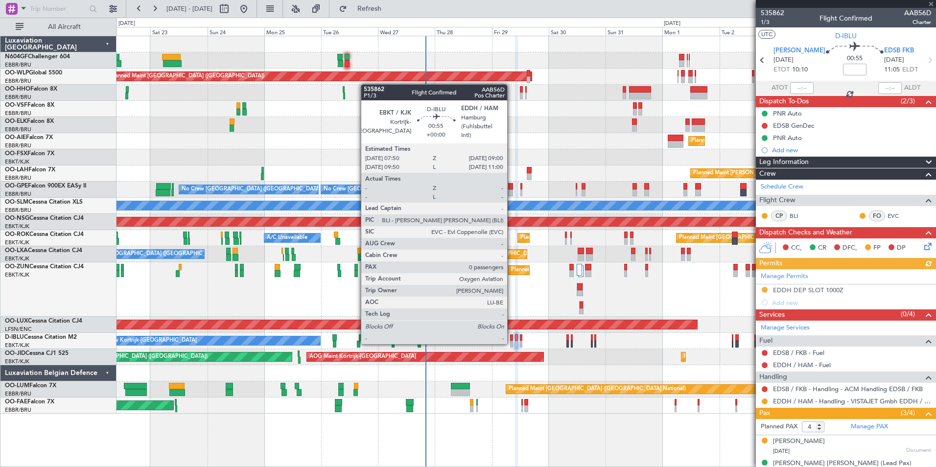
click at [511, 342] on div at bounding box center [511, 344] width 3 height 7
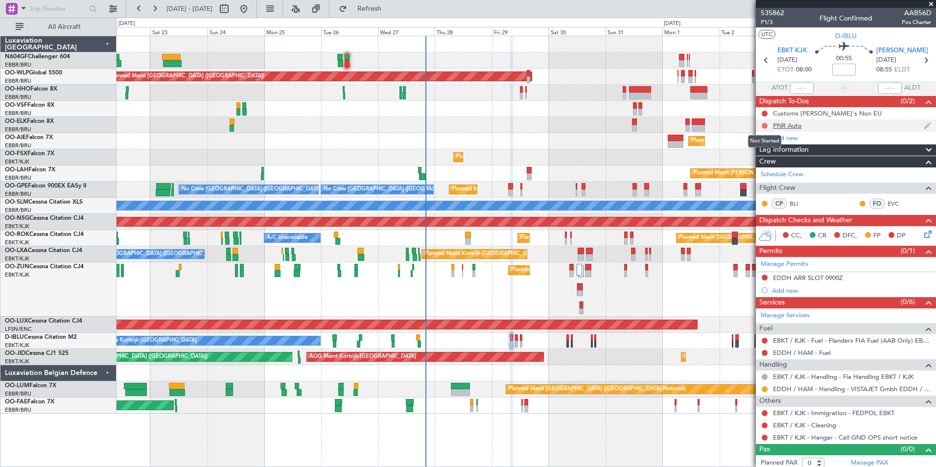
click at [761, 124] on button at bounding box center [764, 126] width 6 height 6
click at [763, 172] on span "Completed" at bounding box center [769, 169] width 32 height 10
click at [806, 353] on link "EDDH / HAM - Fuel" at bounding box center [802, 352] width 58 height 8
click at [922, 67] on section "EBKT KJK 29/08/2025 ETOT 08:00 00:55 EDDH HAM 29/08/2025 08:55 ELDT" at bounding box center [845, 61] width 180 height 39
click at [920, 62] on icon at bounding box center [925, 60] width 13 height 13
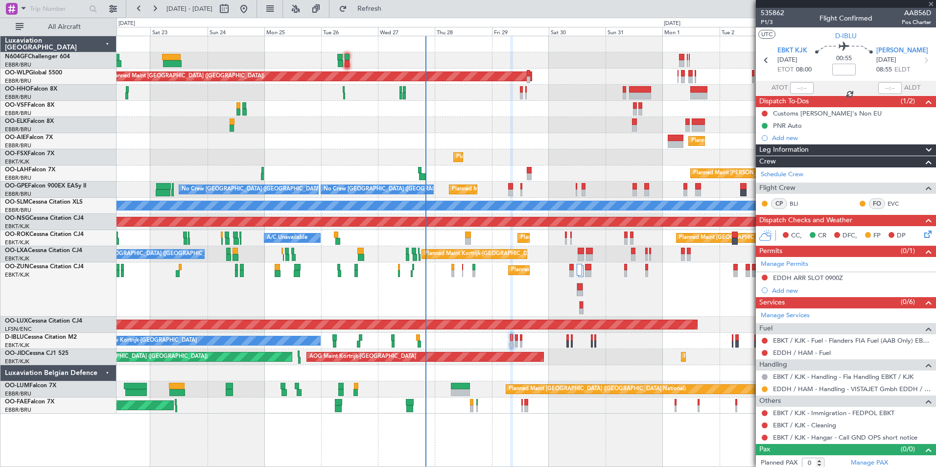
type input "4"
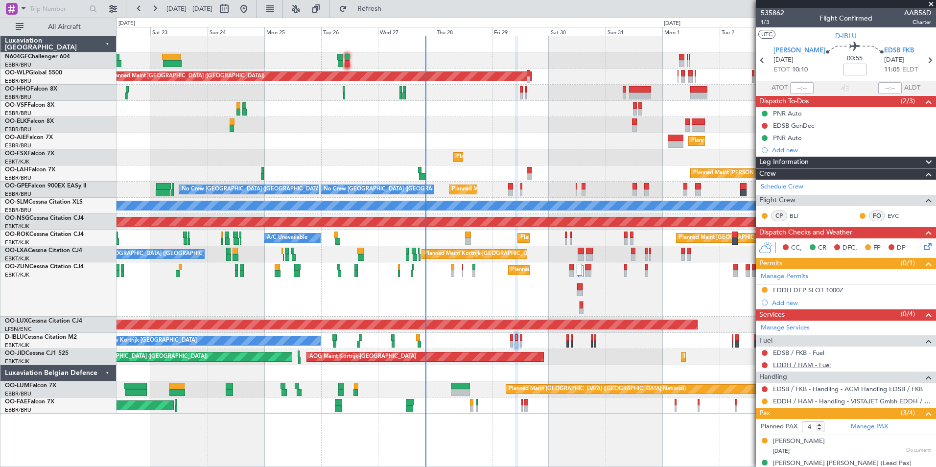
click at [800, 364] on link "EDDH / HAM - Fuel" at bounding box center [802, 365] width 58 height 8
click at [781, 352] on link "EDSB / FKB - Fuel" at bounding box center [798, 352] width 51 height 8
click at [393, 5] on button "Refresh" at bounding box center [363, 9] width 59 height 16
click at [792, 365] on div "Manage Services Fuel EDSB / FKB - Fuel EDDH / HAM - Fuel Handling EDSB / FKB - …" at bounding box center [845, 363] width 180 height 87
click at [923, 65] on icon at bounding box center [929, 60] width 13 height 13
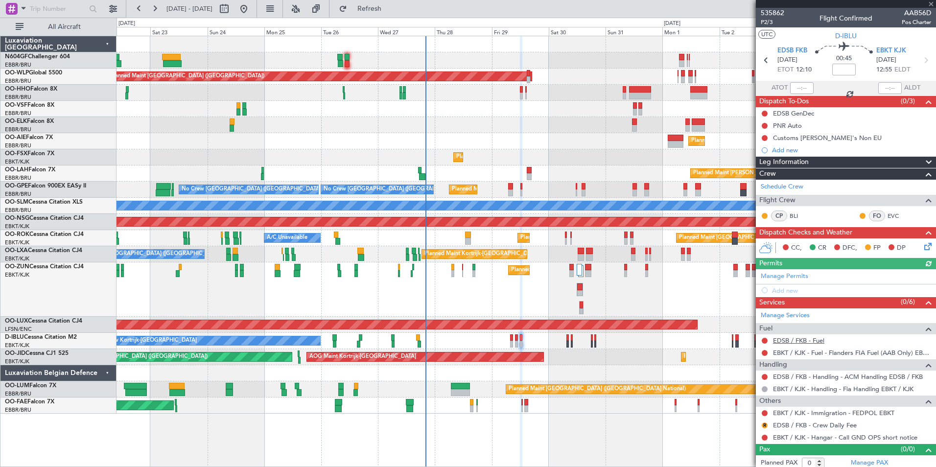
click at [801, 340] on link "EDSB / FKB - Fuel" at bounding box center [798, 340] width 51 height 8
click at [802, 354] on link "EBKT / KJK - Fuel - Flanders FIA Fuel (AAB Only) EBKT / KJK" at bounding box center [852, 352] width 158 height 8
click at [390, 11] on span "Refresh" at bounding box center [369, 8] width 41 height 7
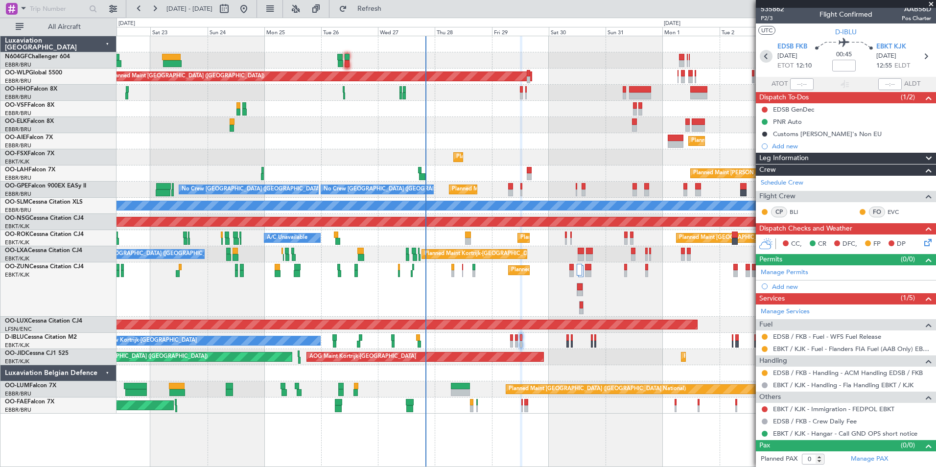
click at [765, 57] on icon at bounding box center [765, 56] width 13 height 13
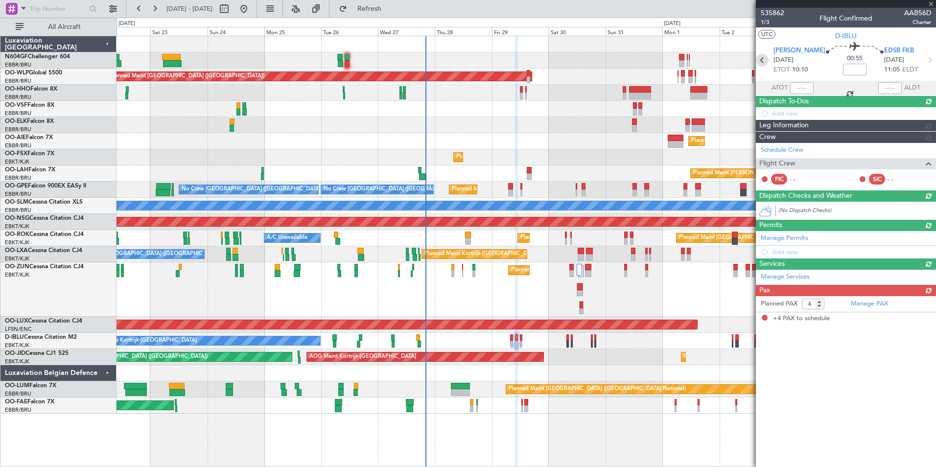
scroll to position [0, 0]
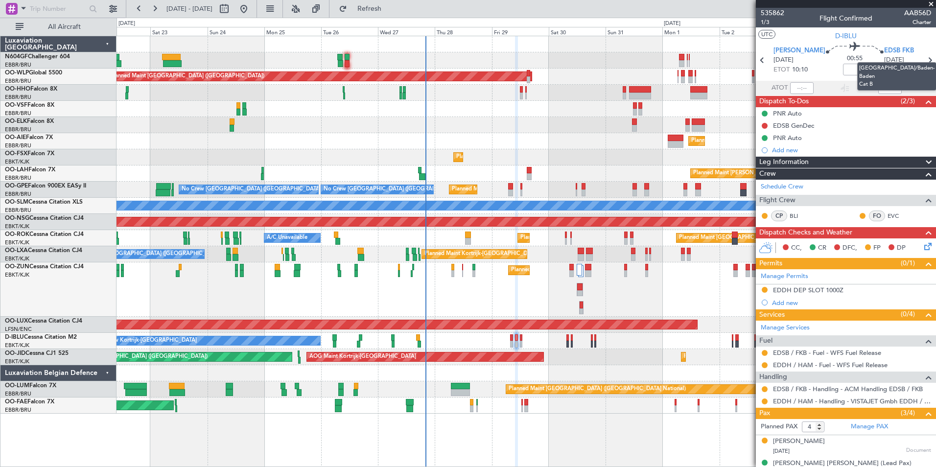
click at [920, 63] on mat-tooltip-component "[GEOGRAPHIC_DATA]/Baden-Baden Cat B" at bounding box center [896, 76] width 93 height 42
click at [920, 59] on mat-tooltip-component "[GEOGRAPHIC_DATA]/Baden-Baden Cat B" at bounding box center [896, 76] width 93 height 42
click at [923, 60] on icon at bounding box center [929, 60] width 13 height 13
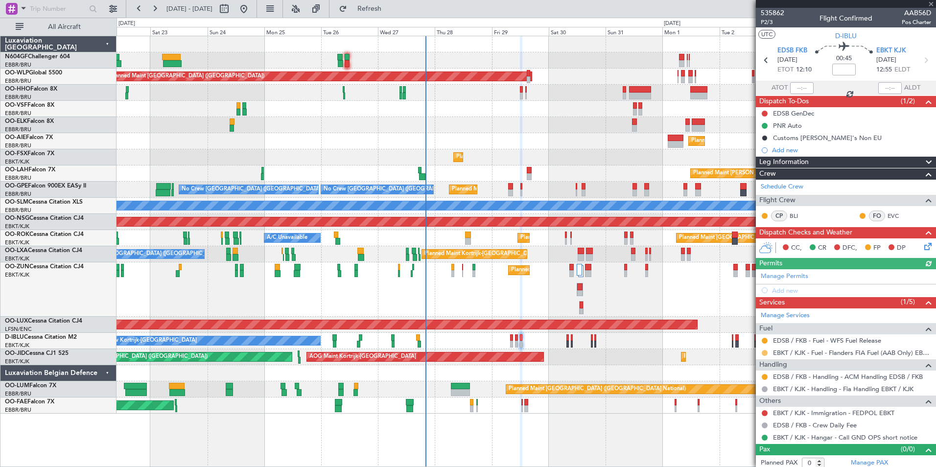
click at [764, 351] on button at bounding box center [764, 353] width 6 height 6
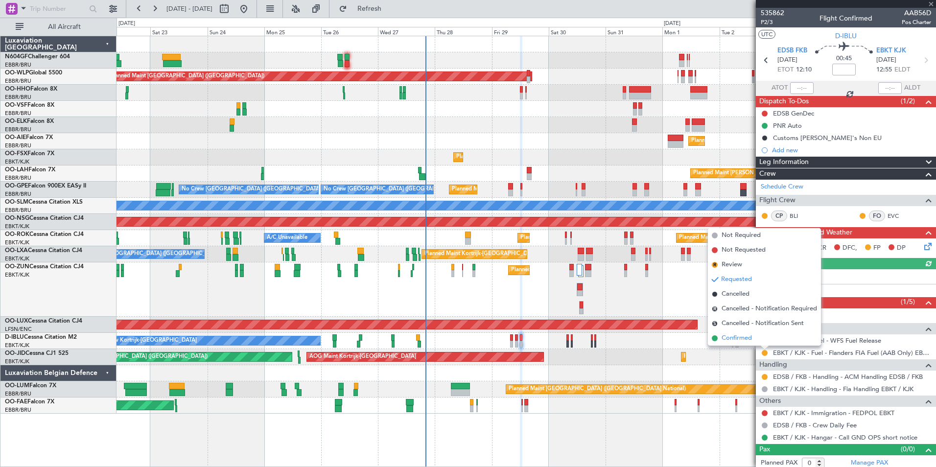
click at [744, 334] on span "Confirmed" at bounding box center [736, 338] width 30 height 10
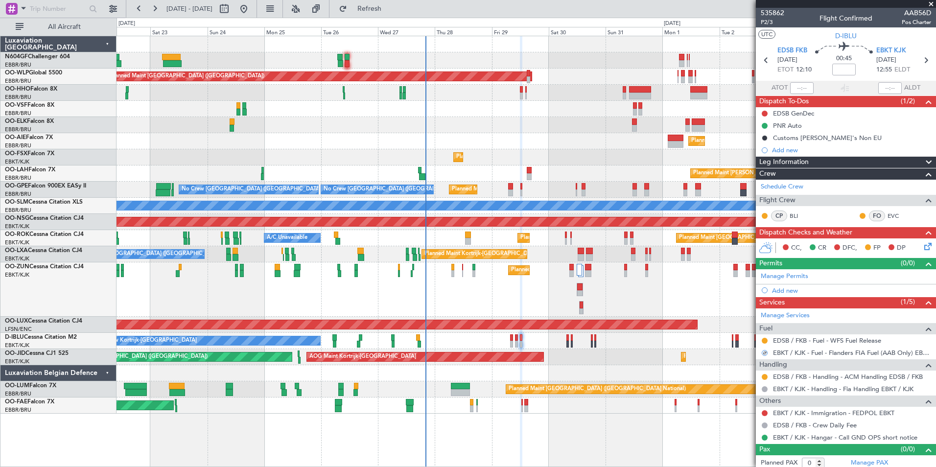
click at [708, 363] on div "Planned Maint Kortrijk-[GEOGRAPHIC_DATA] AOG Maint [GEOGRAPHIC_DATA]-[GEOGRAPHI…" at bounding box center [525, 357] width 819 height 16
click at [785, 117] on mat-tooltip-component "Actual Take-Off Time" at bounding box center [799, 106] width 69 height 26
click at [814, 113] on div "EDSB GenDec" at bounding box center [845, 113] width 180 height 12
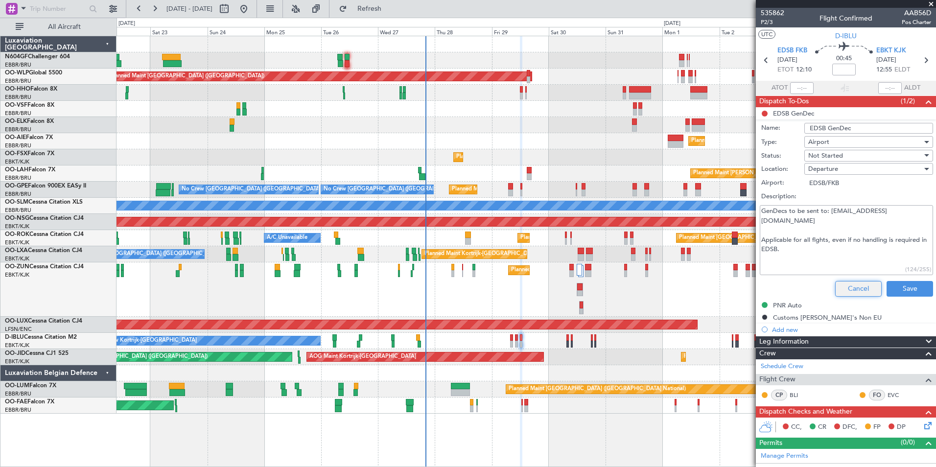
click at [845, 287] on button "Cancel" at bounding box center [858, 289] width 46 height 16
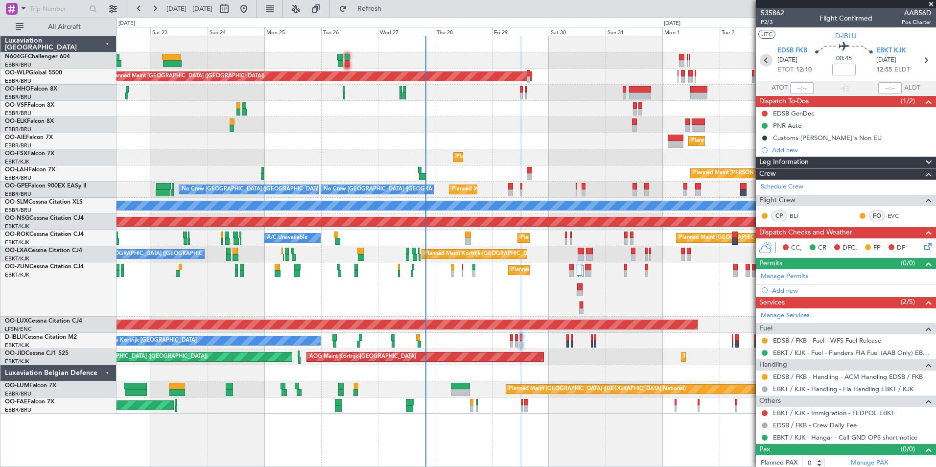
click at [764, 59] on icon at bounding box center [765, 60] width 13 height 13
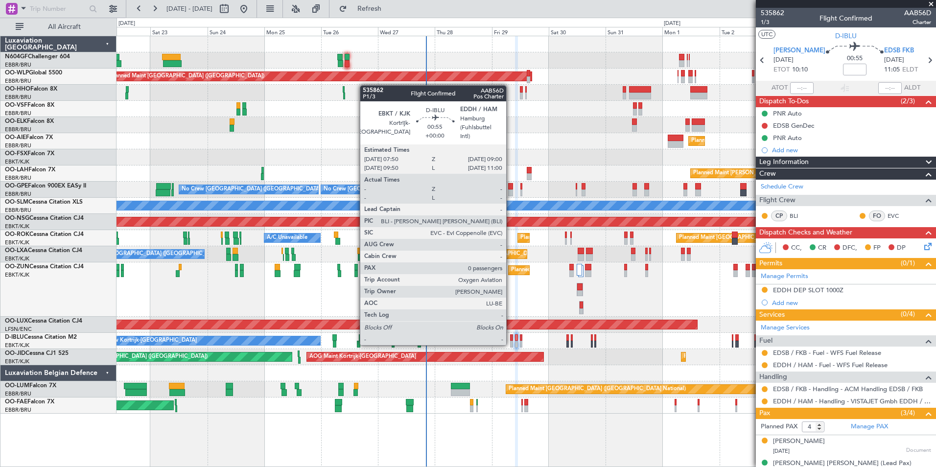
click at [511, 343] on div at bounding box center [511, 344] width 3 height 7
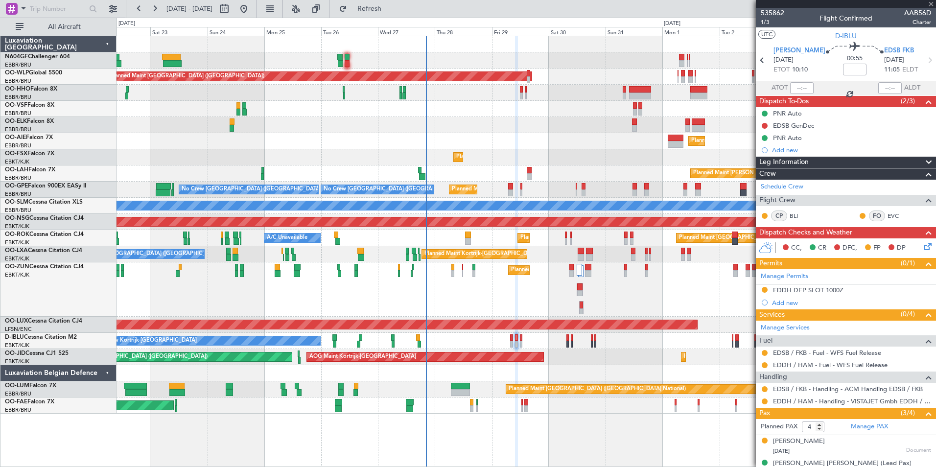
type input "0"
